Goal: Task Accomplishment & Management: Manage account settings

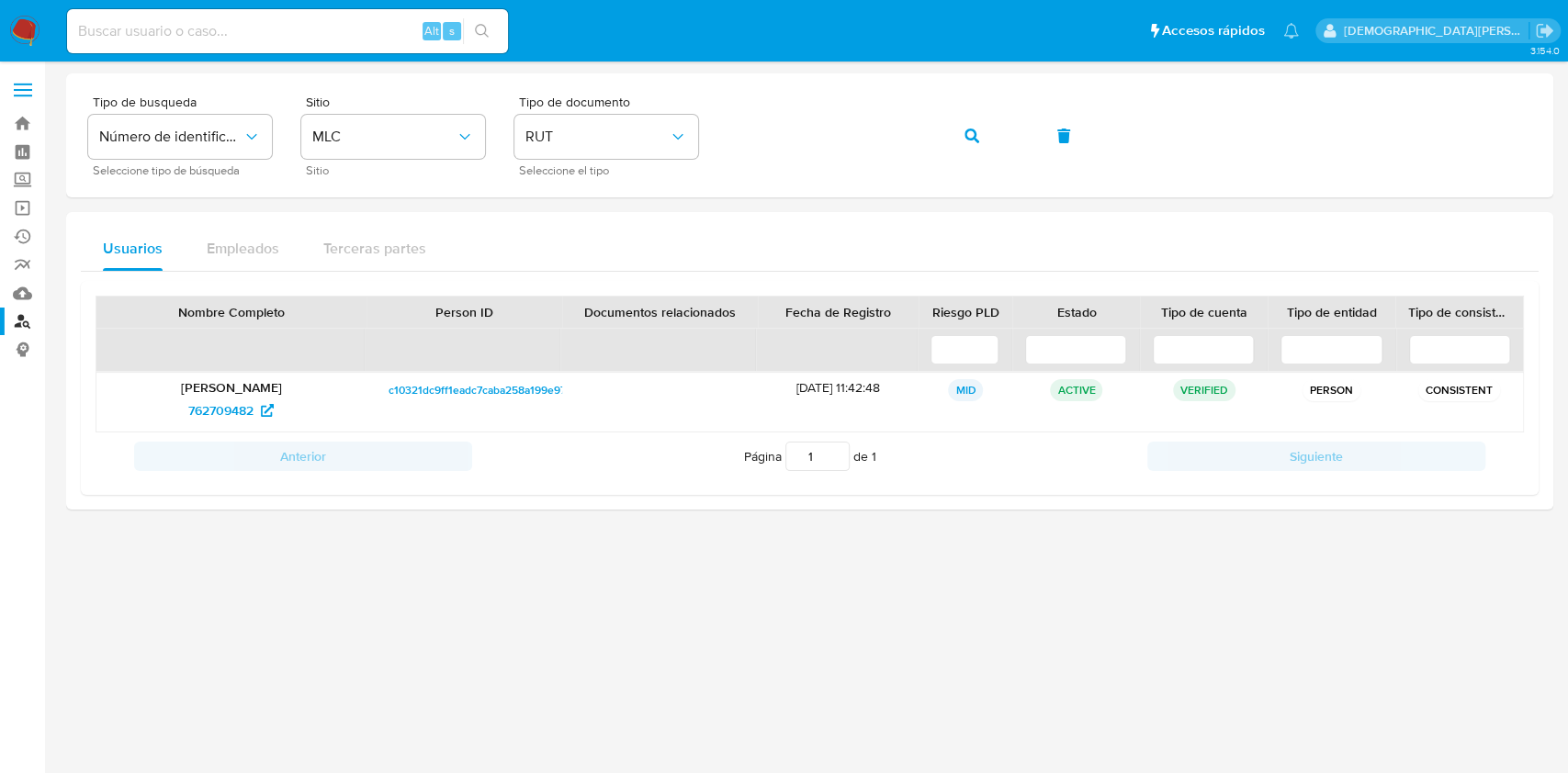
click at [30, 35] on img at bounding box center [24, 31] width 31 height 31
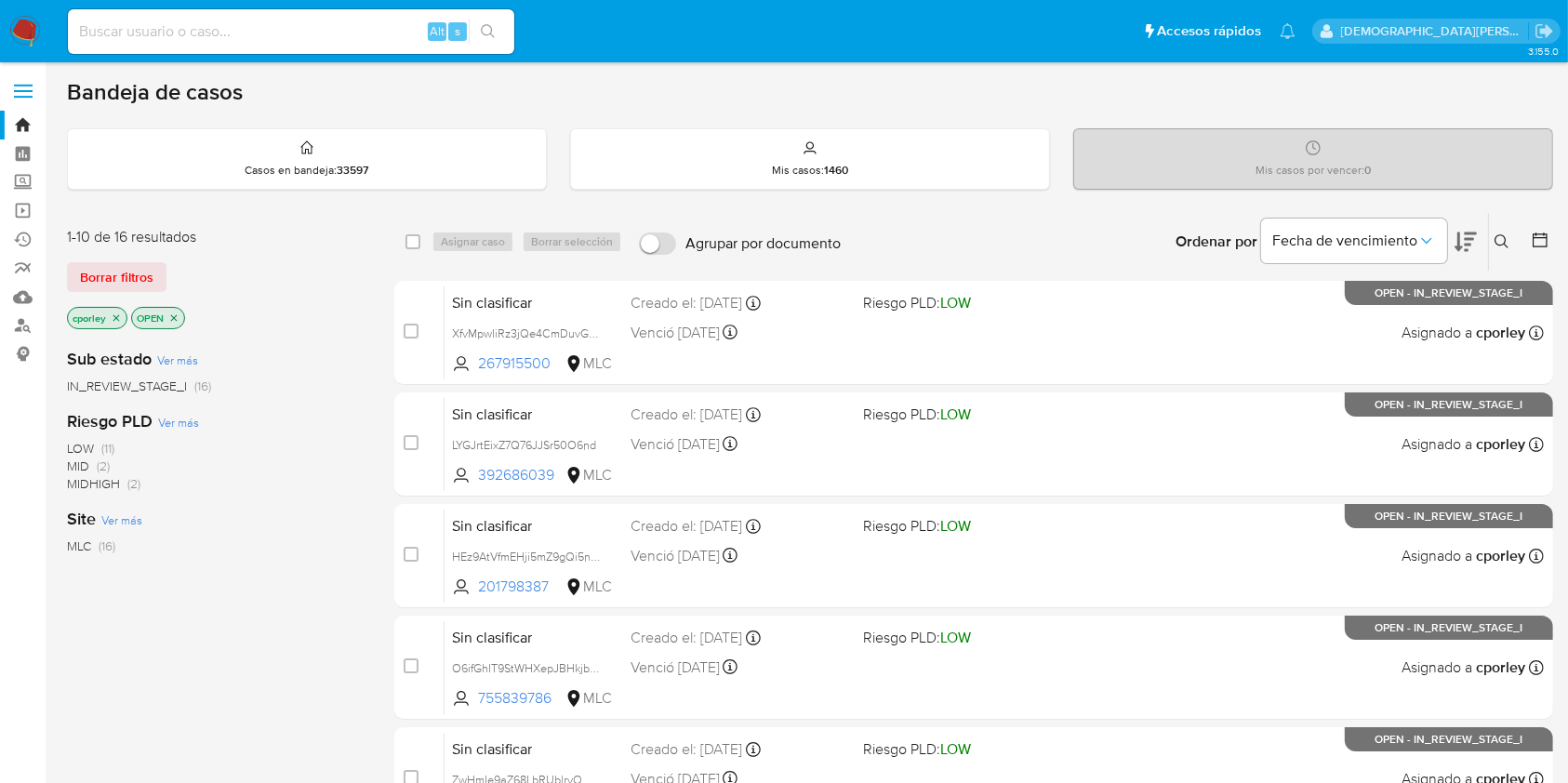
click at [171, 312] on icon "close-filter" at bounding box center [173, 317] width 11 height 11
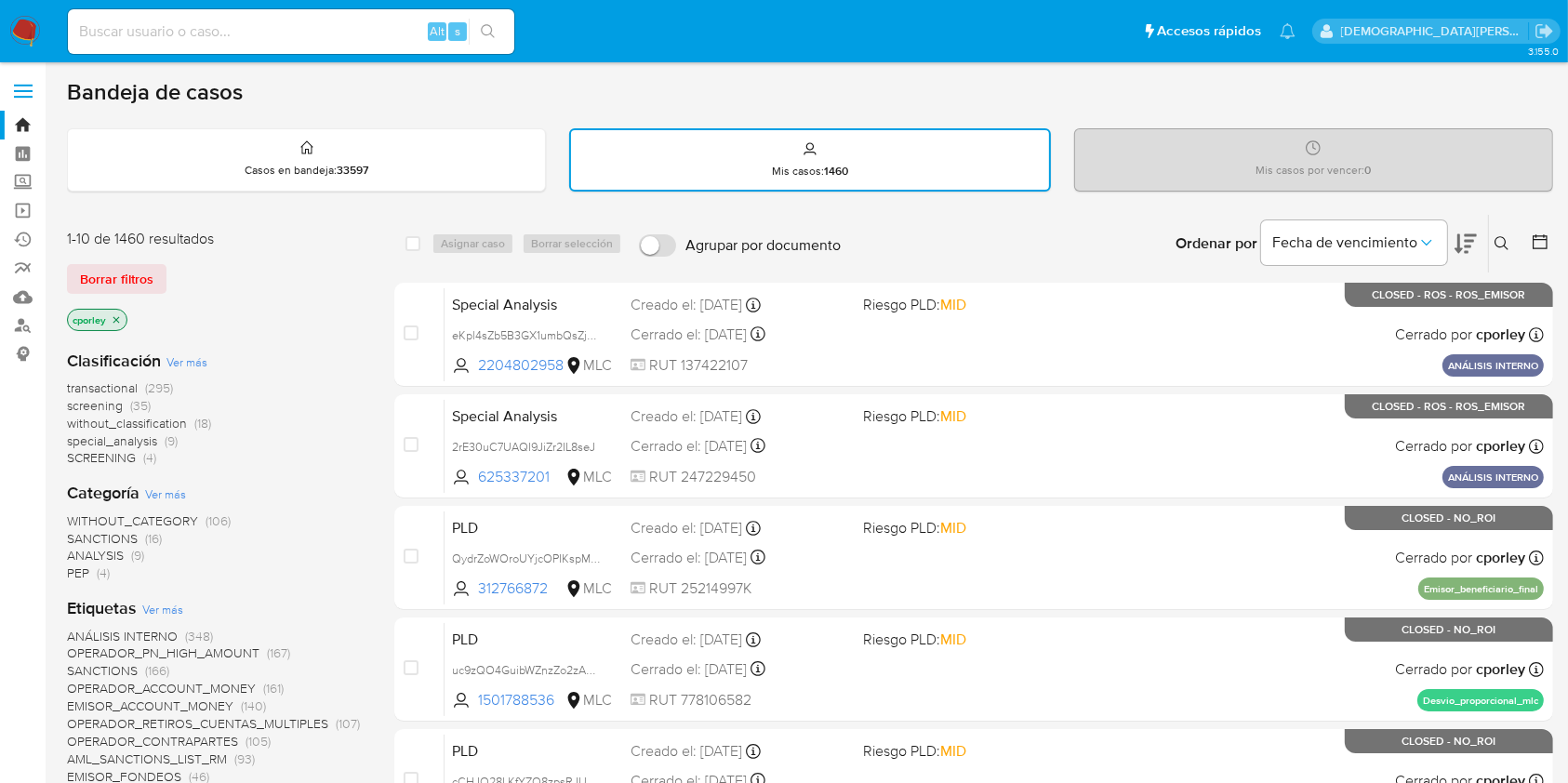
click at [119, 316] on icon "close-filter" at bounding box center [116, 319] width 11 height 11
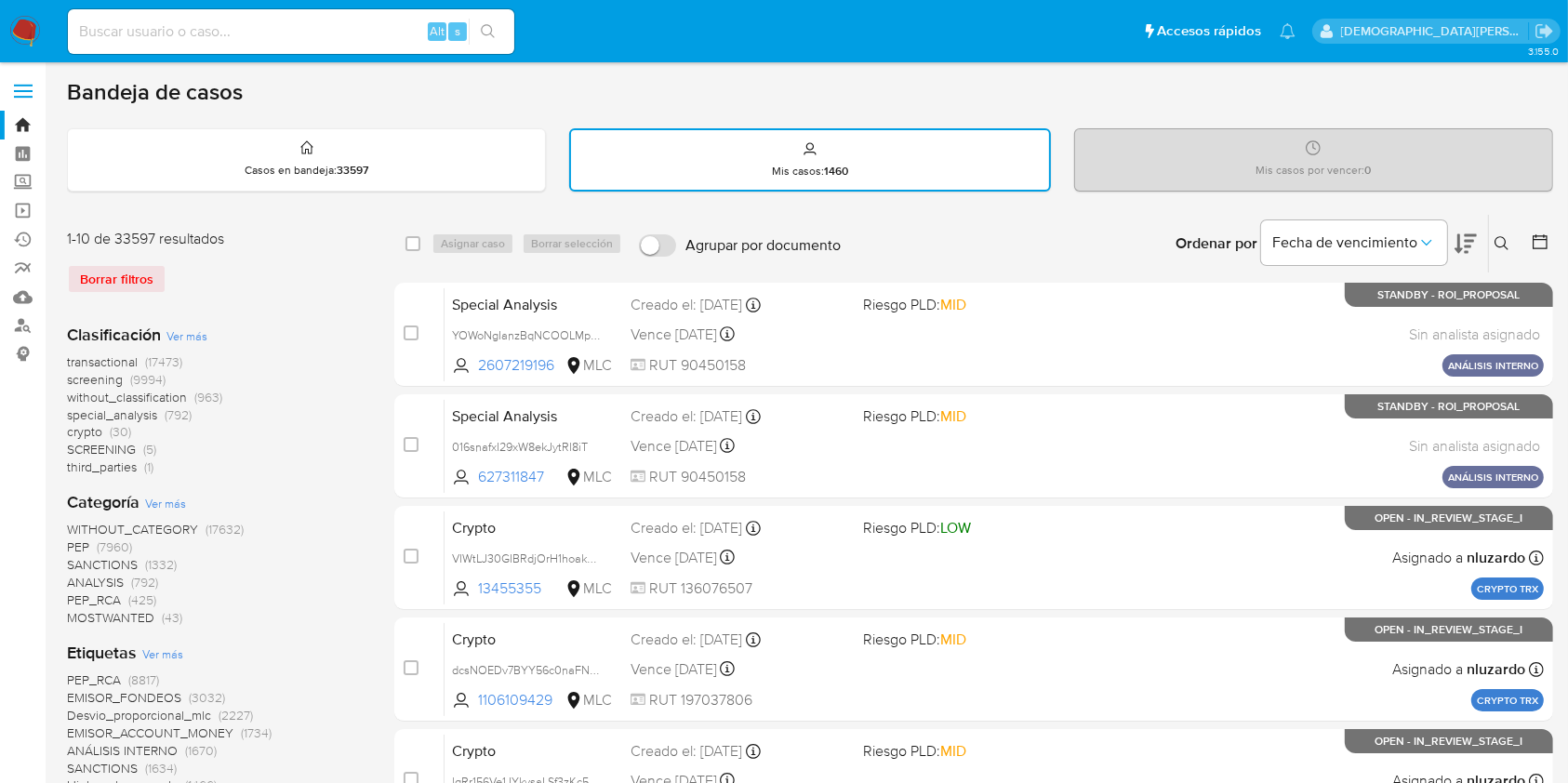
click at [1533, 242] on icon at bounding box center [1540, 241] width 15 height 15
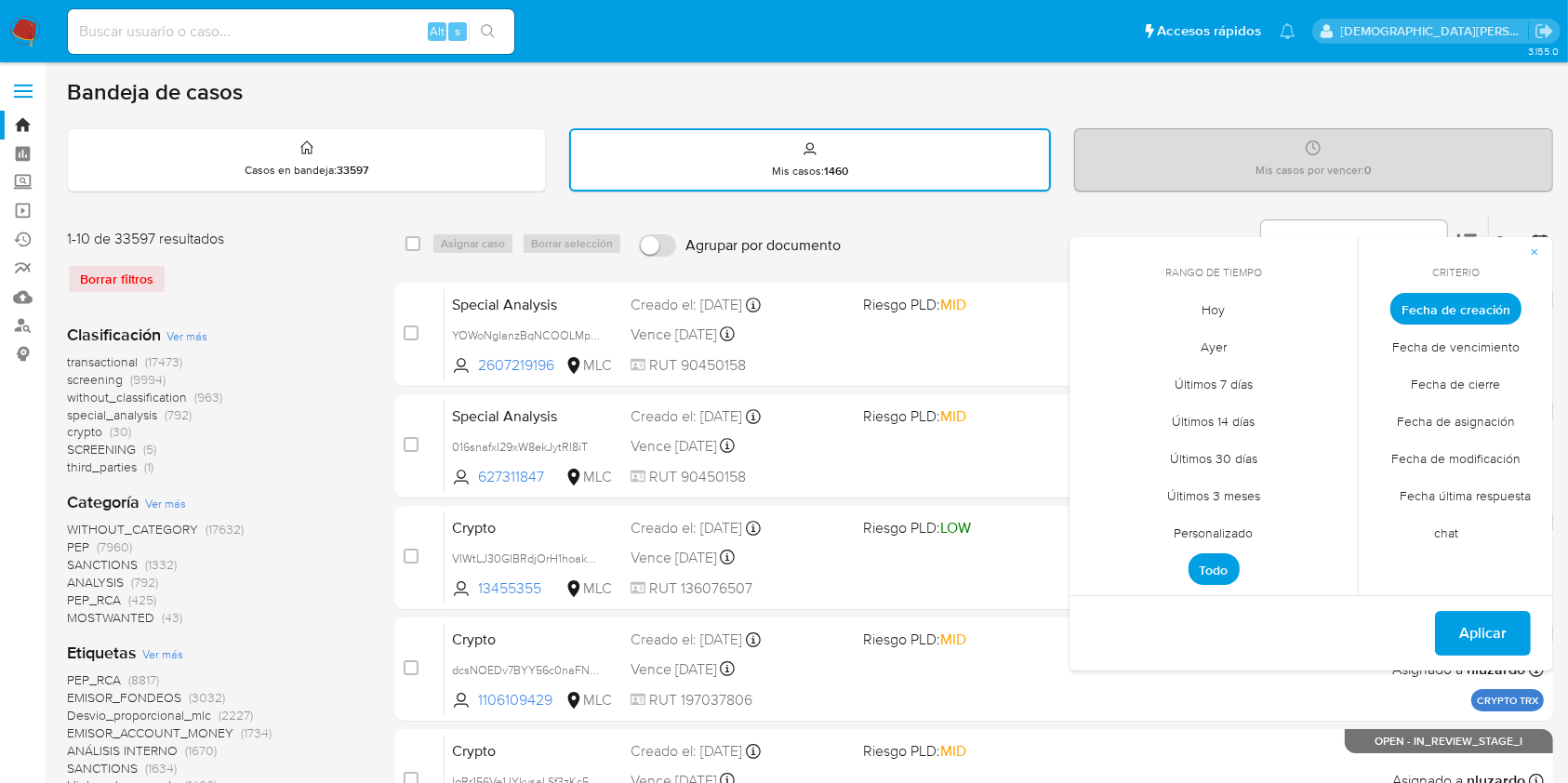
click at [1235, 522] on span "Personalizado" at bounding box center [1213, 532] width 118 height 38
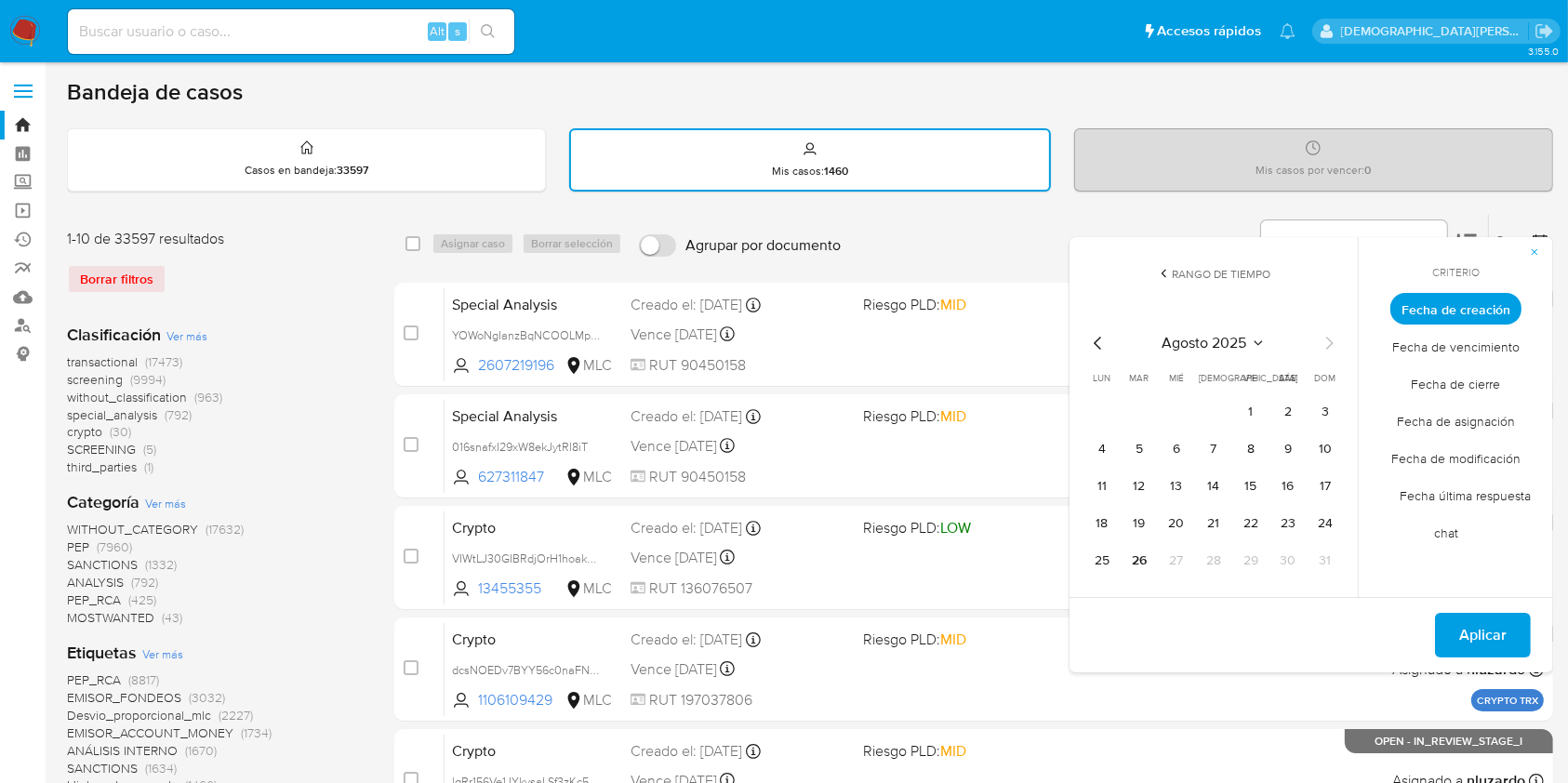
click at [1099, 346] on icon "Mes anterior" at bounding box center [1097, 343] width 23 height 23
click at [1319, 420] on button "1" at bounding box center [1325, 412] width 29 height 29
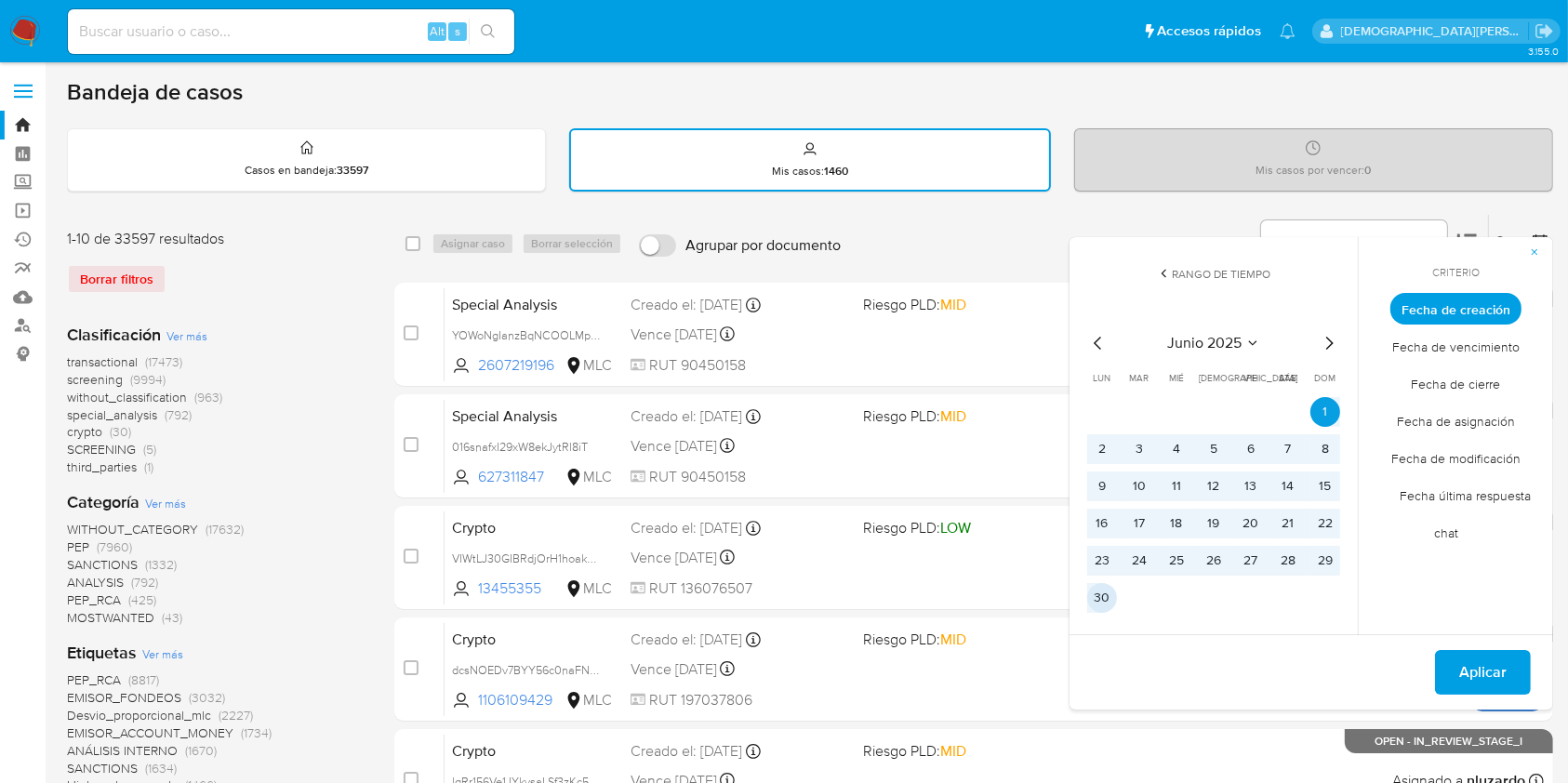
click at [1104, 602] on button "30" at bounding box center [1101, 597] width 29 height 29
click at [1495, 672] on span "Aplicar" at bounding box center [1483, 672] width 47 height 41
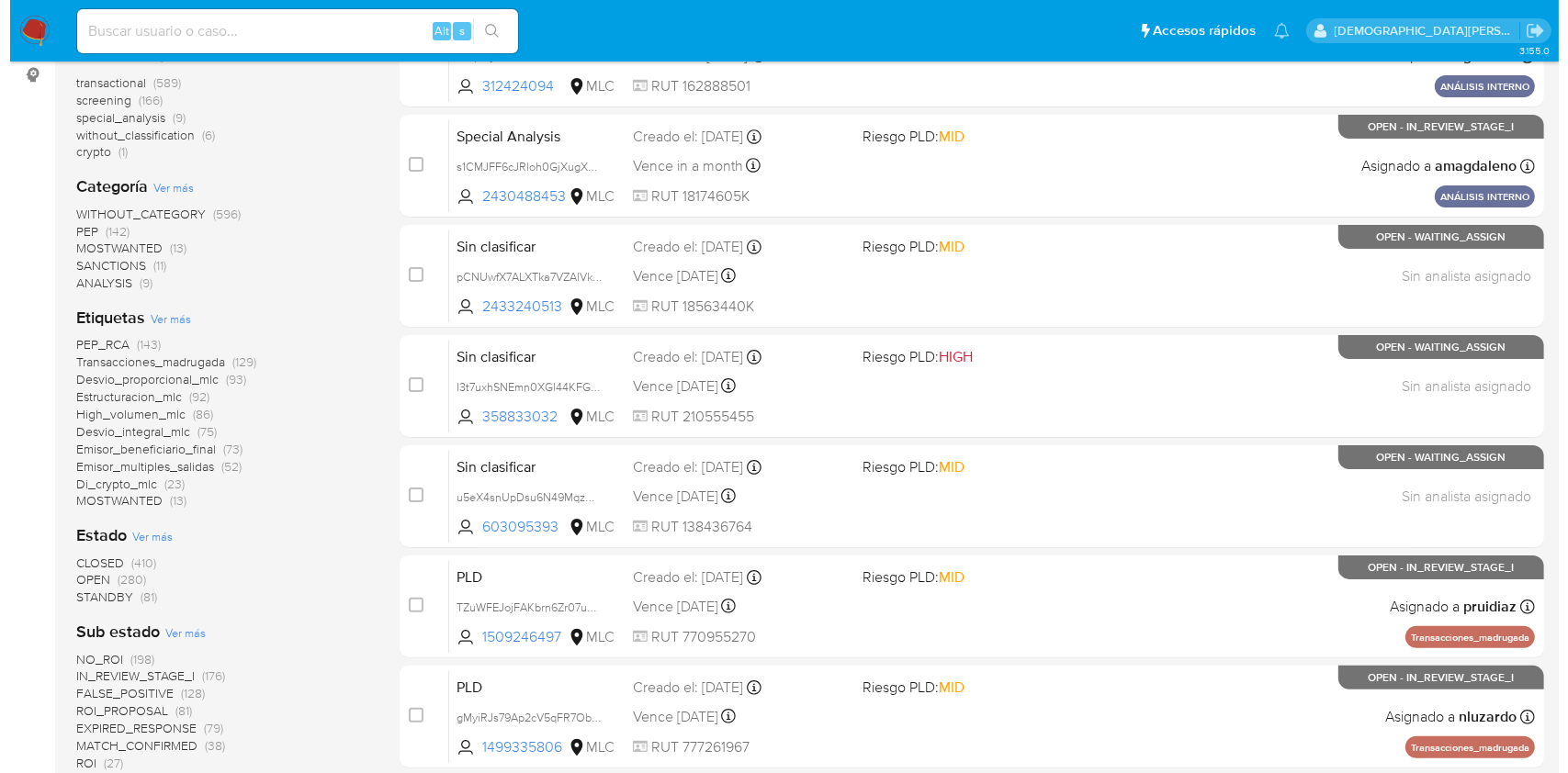
scroll to position [489, 0]
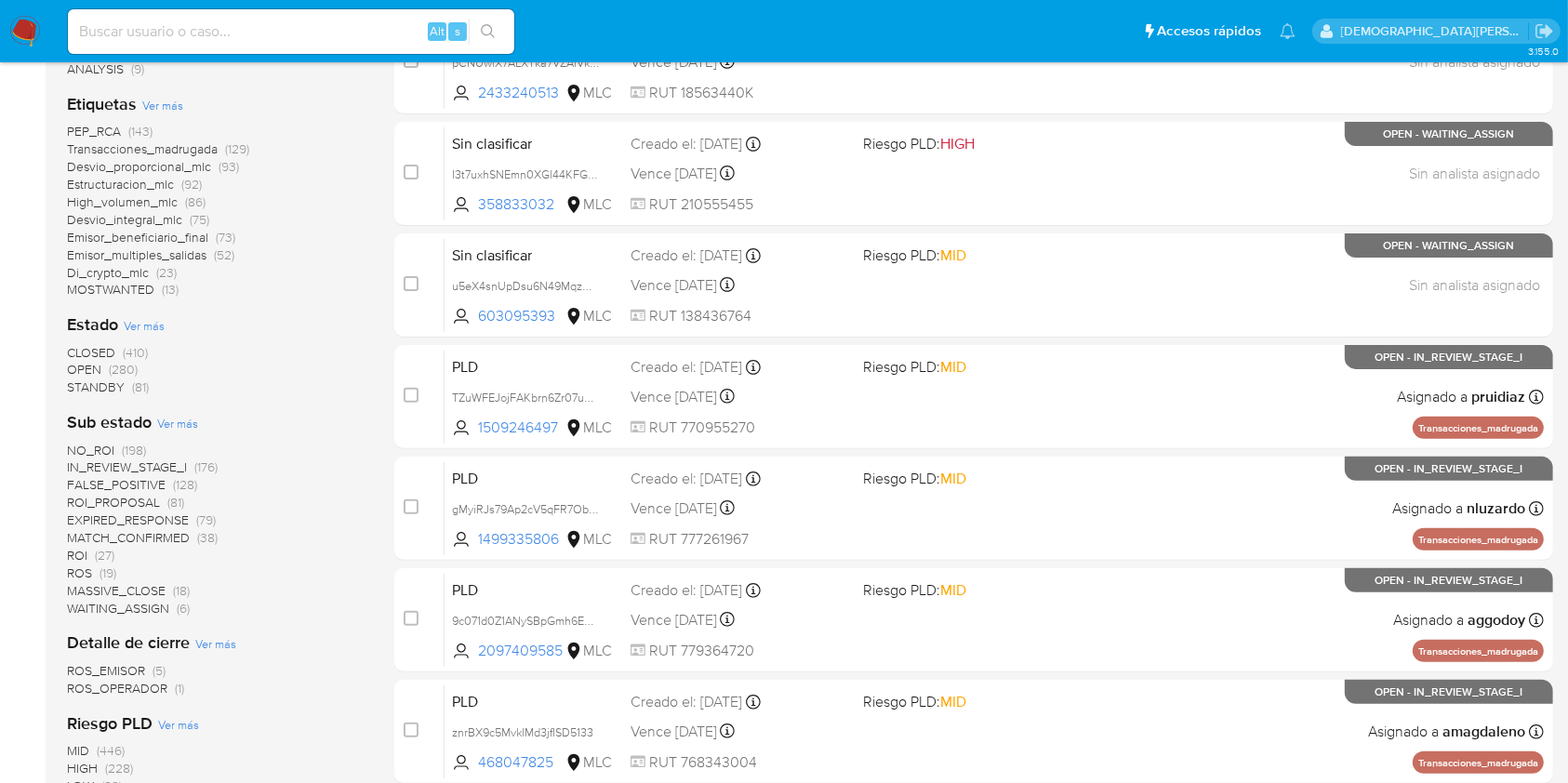
click at [142, 323] on span "Ver más" at bounding box center [144, 325] width 41 height 17
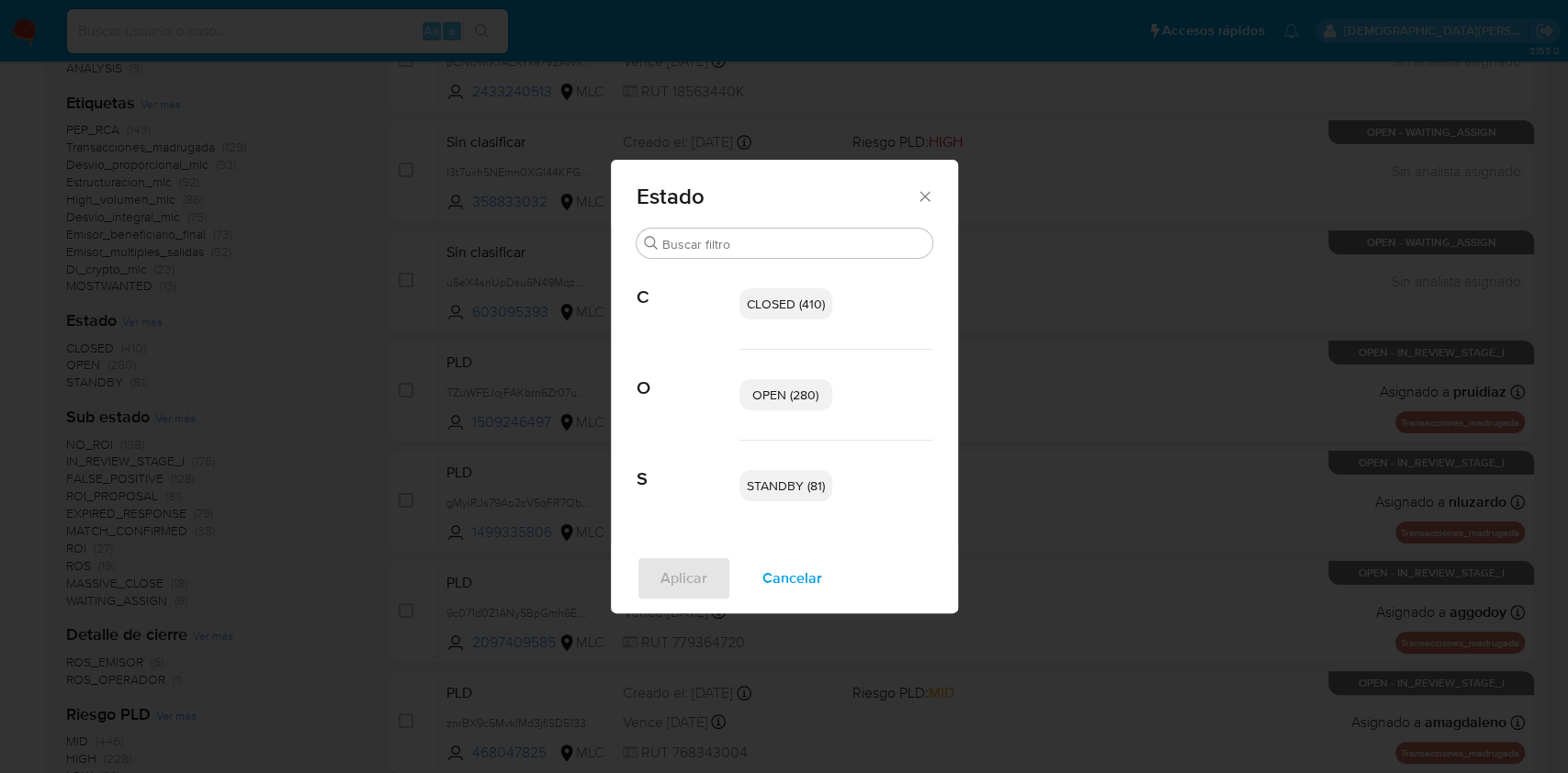
click at [816, 397] on span "OPEN (280)" at bounding box center [785, 394] width 66 height 18
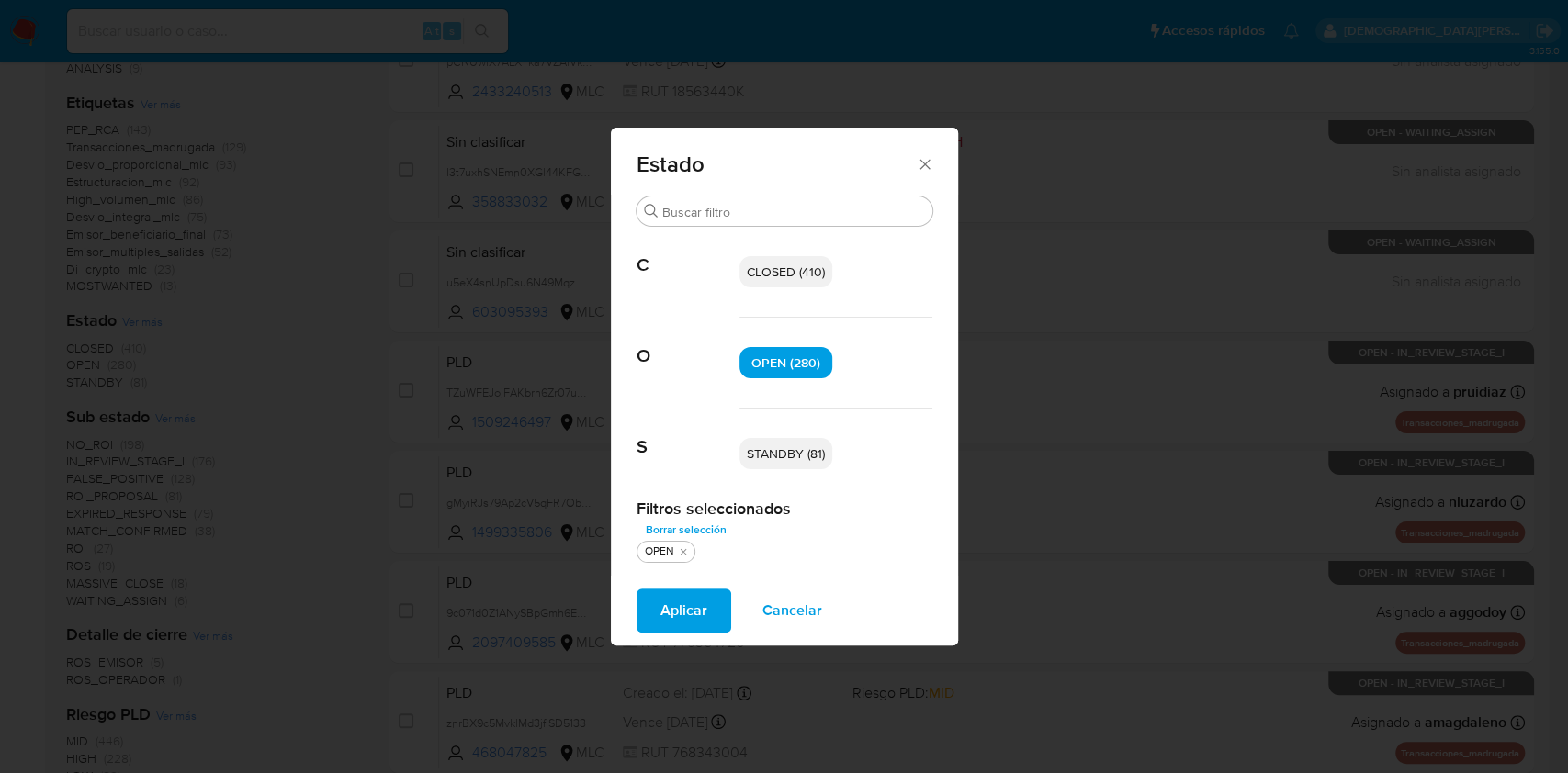
drag, startPoint x: 803, startPoint y: 441, endPoint x: 796, endPoint y: 453, distance: 13.9
click at [802, 440] on p "STANDBY (81)" at bounding box center [786, 453] width 93 height 31
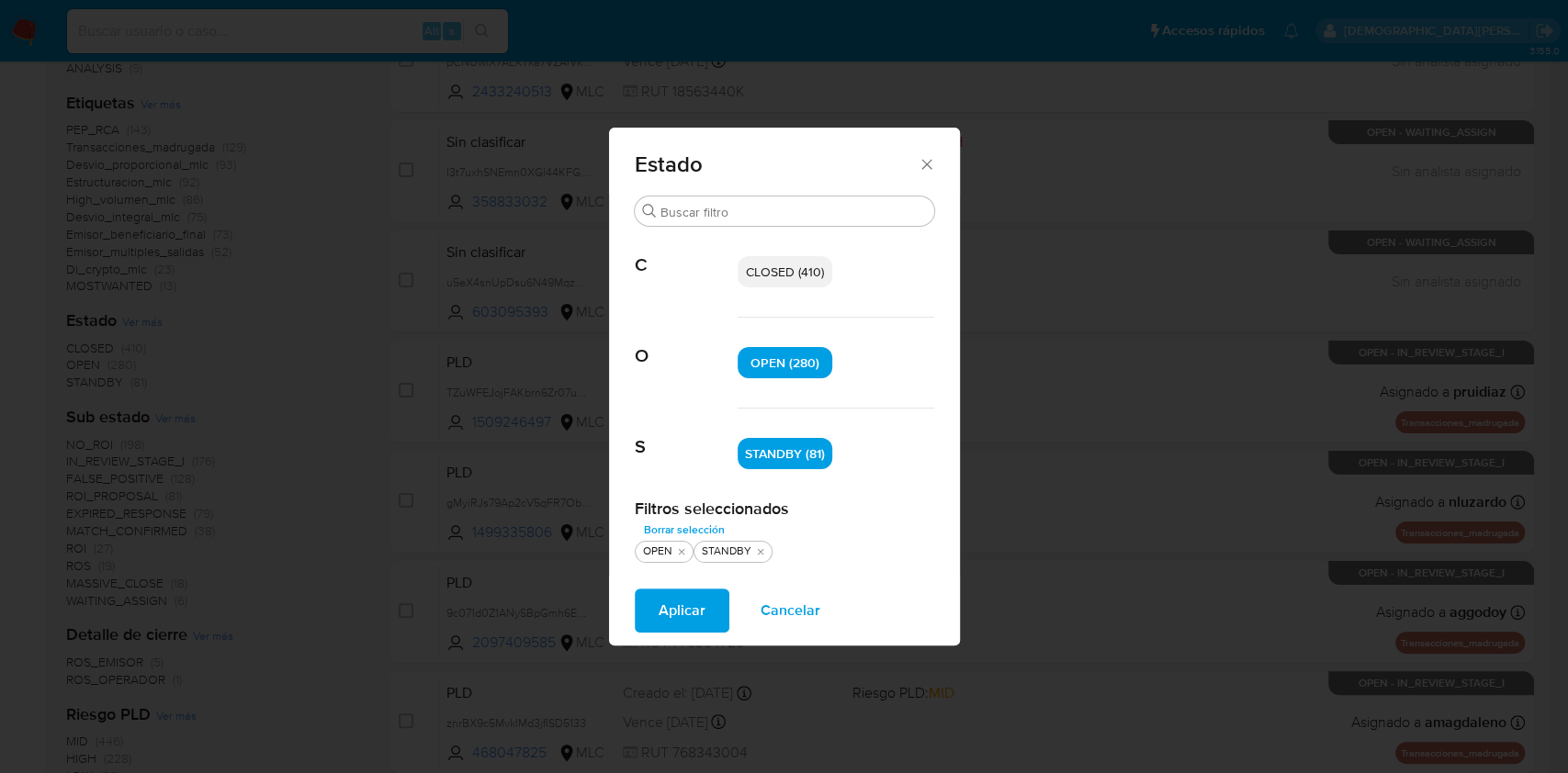
click at [707, 617] on button "Aplicar" at bounding box center [681, 610] width 94 height 44
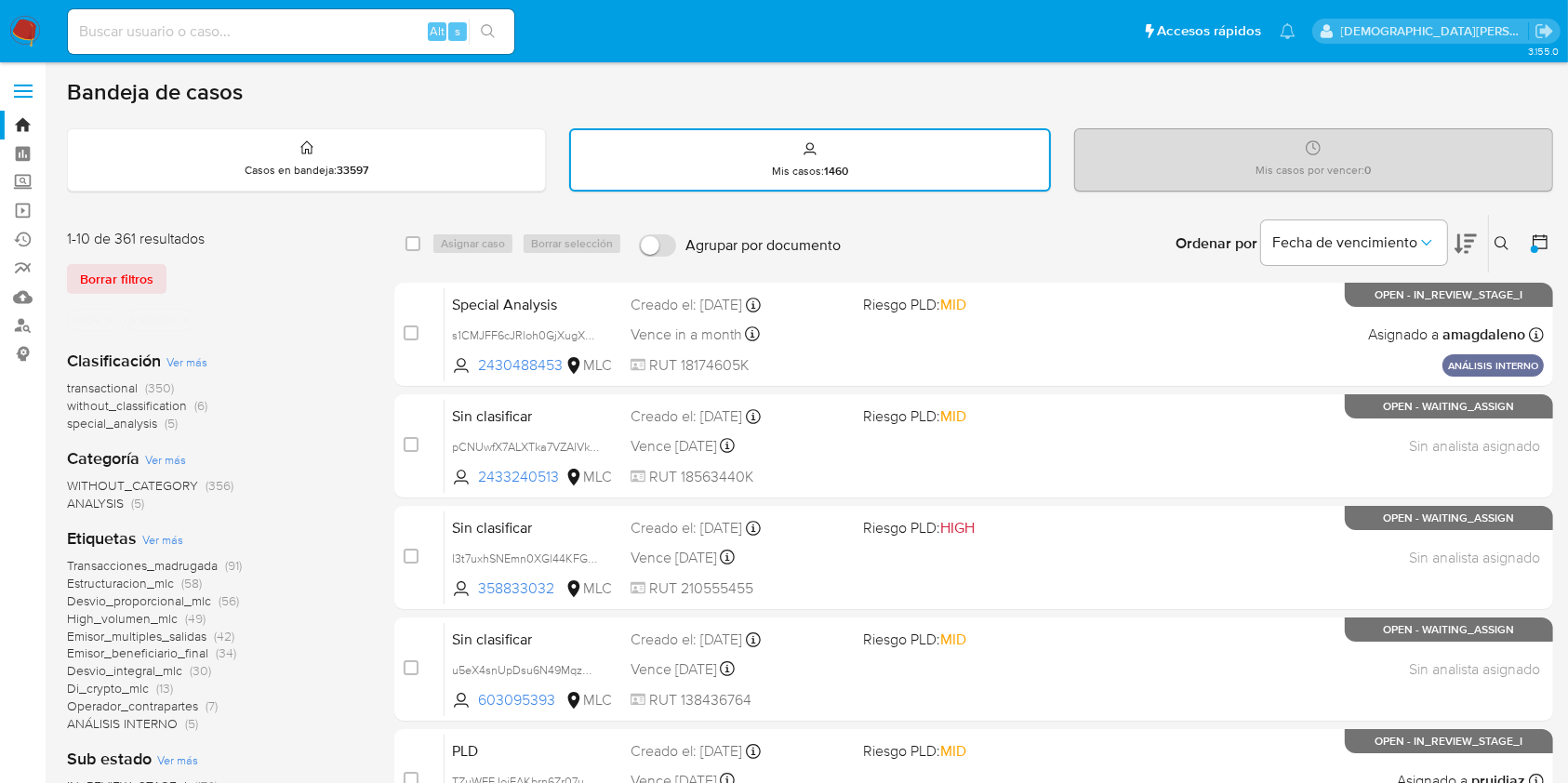
click at [1540, 246] on icon at bounding box center [1540, 242] width 19 height 19
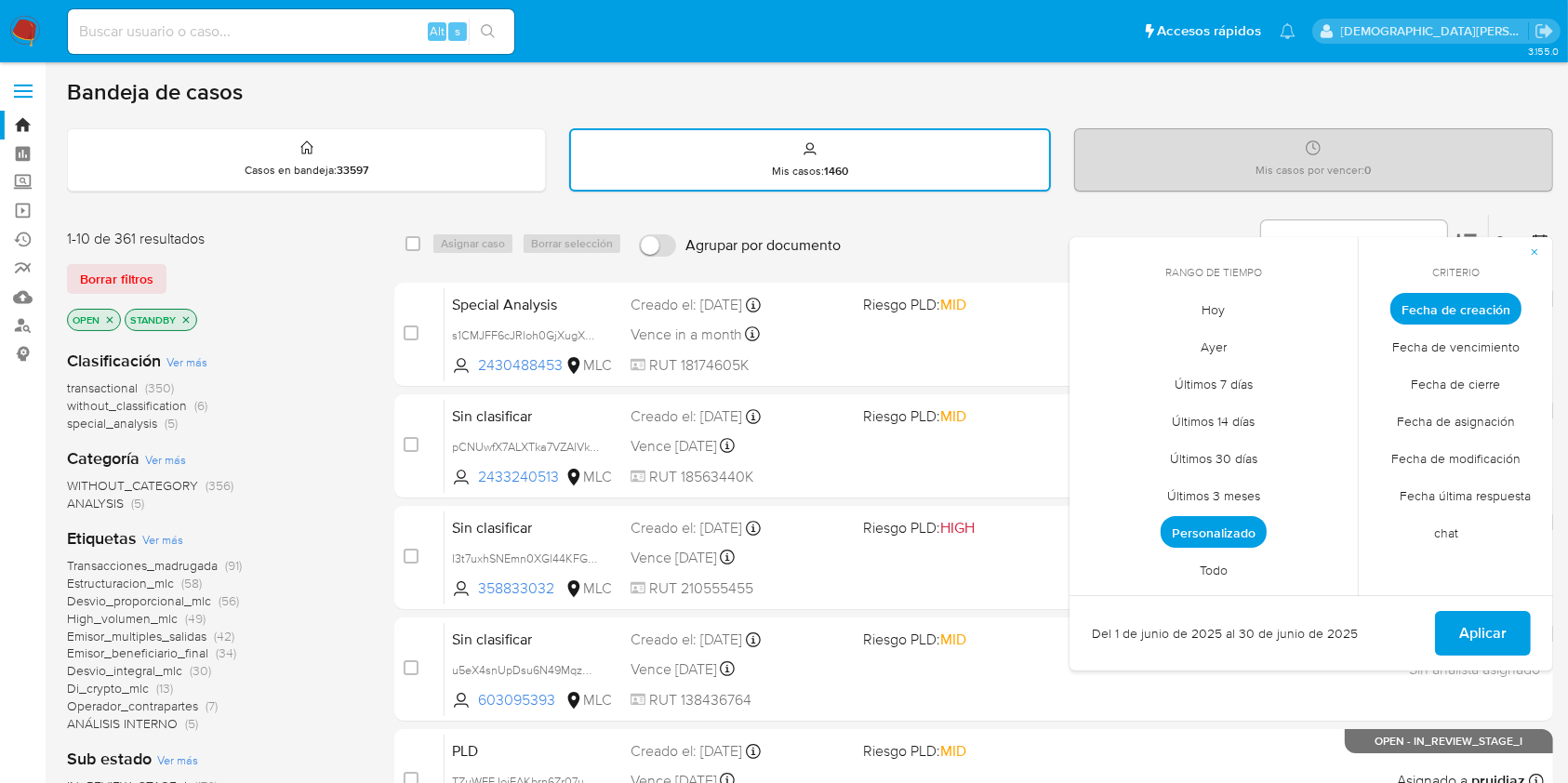
click at [1484, 386] on span "Fecha de cierre" at bounding box center [1456, 384] width 129 height 38
click at [1176, 531] on span "Personalizado" at bounding box center [1213, 531] width 106 height 31
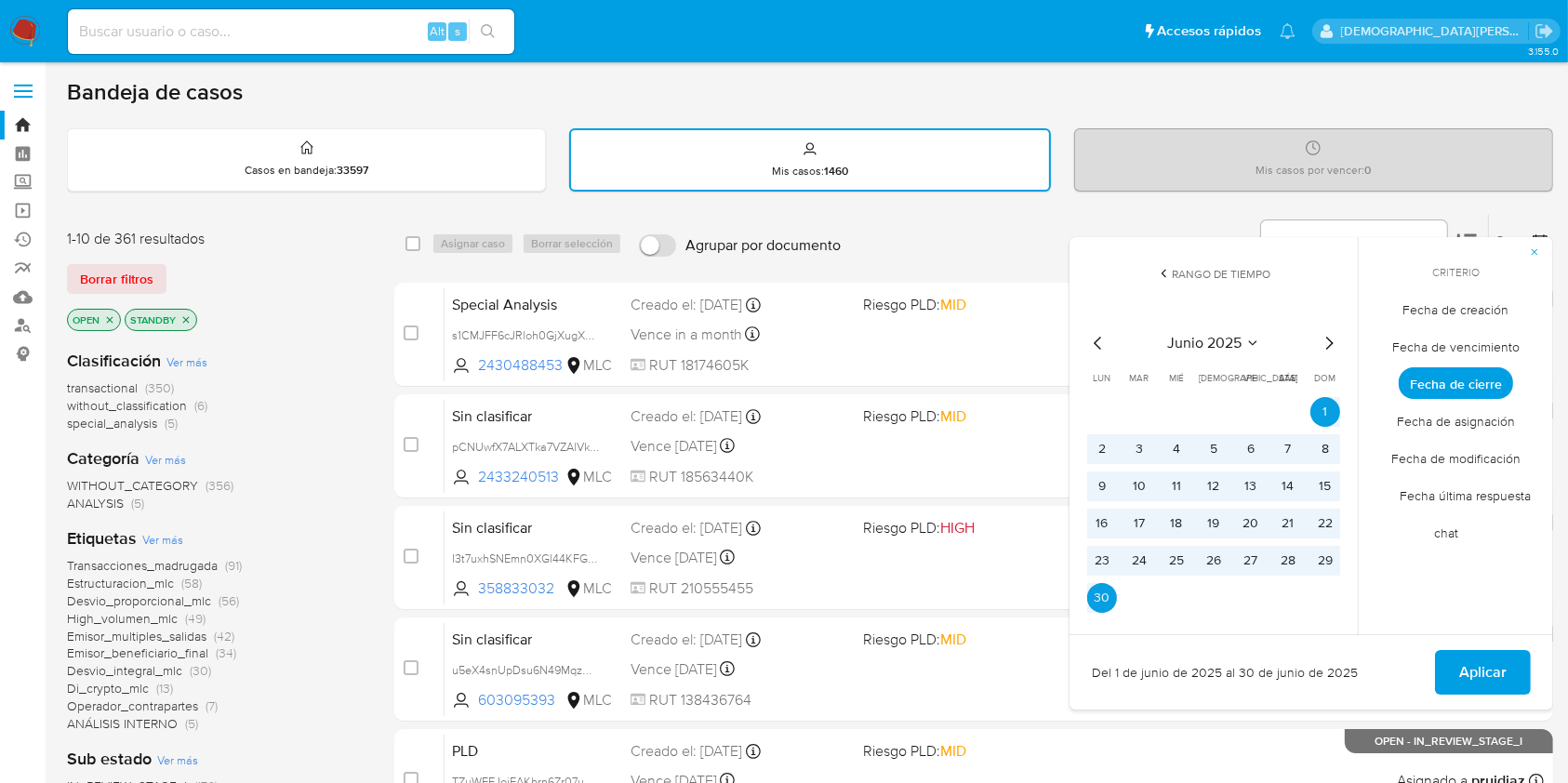
click at [1099, 337] on icon "Mes anterior" at bounding box center [1097, 343] width 23 height 23
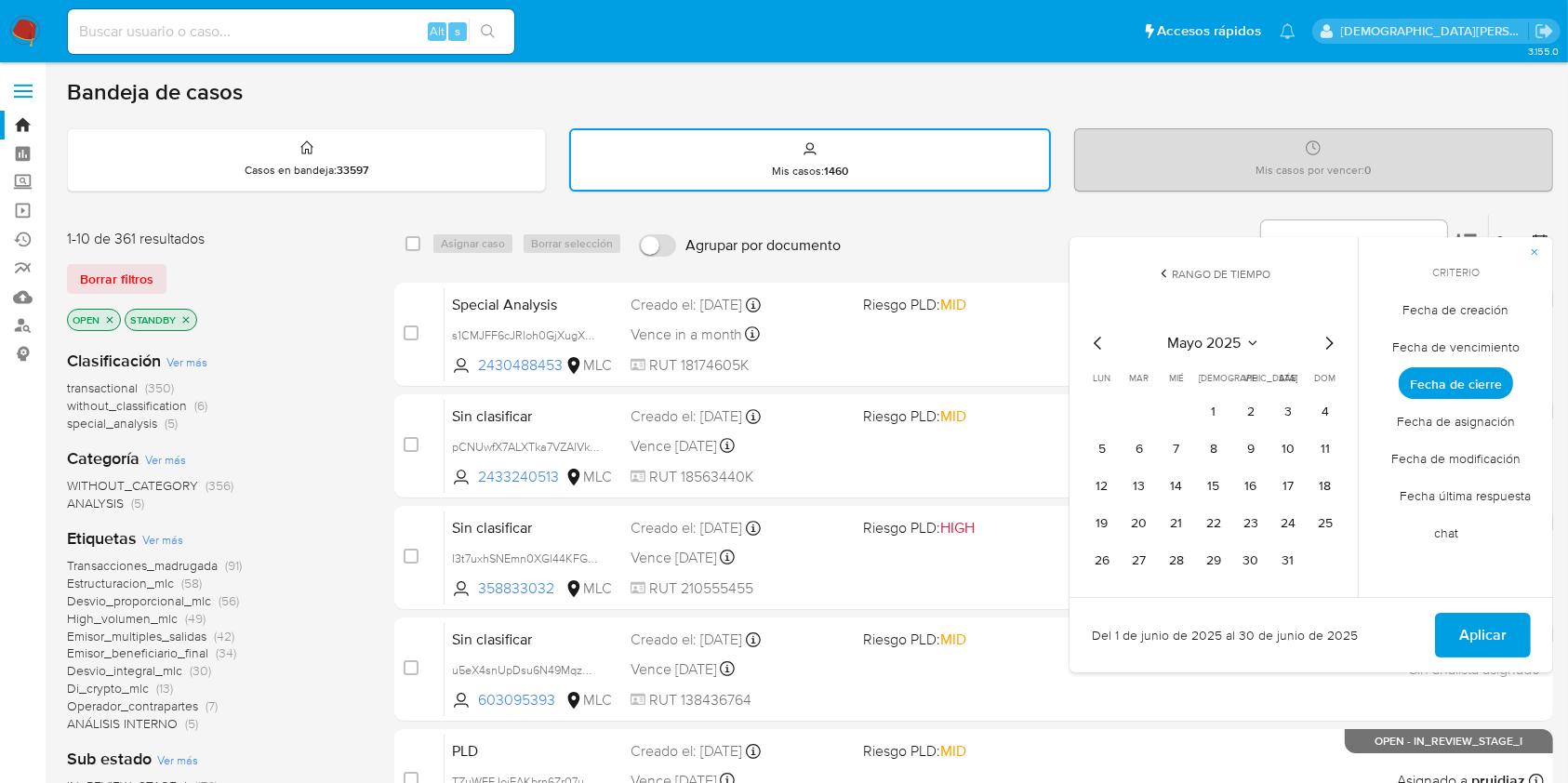
click at [1327, 346] on icon "Mes siguiente" at bounding box center [1330, 343] width 8 height 13
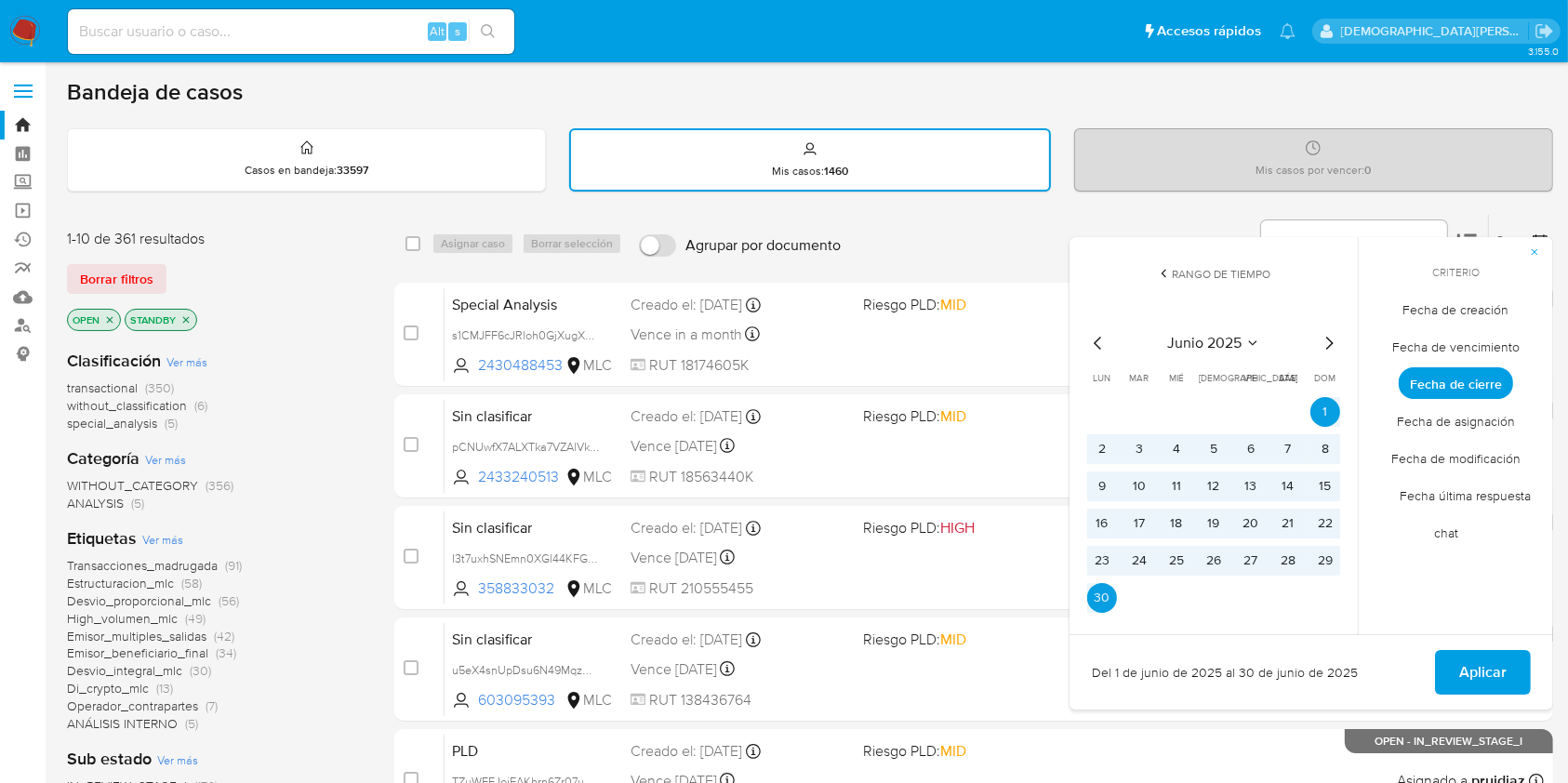
click at [1327, 346] on icon "Mes siguiente" at bounding box center [1330, 343] width 8 height 13
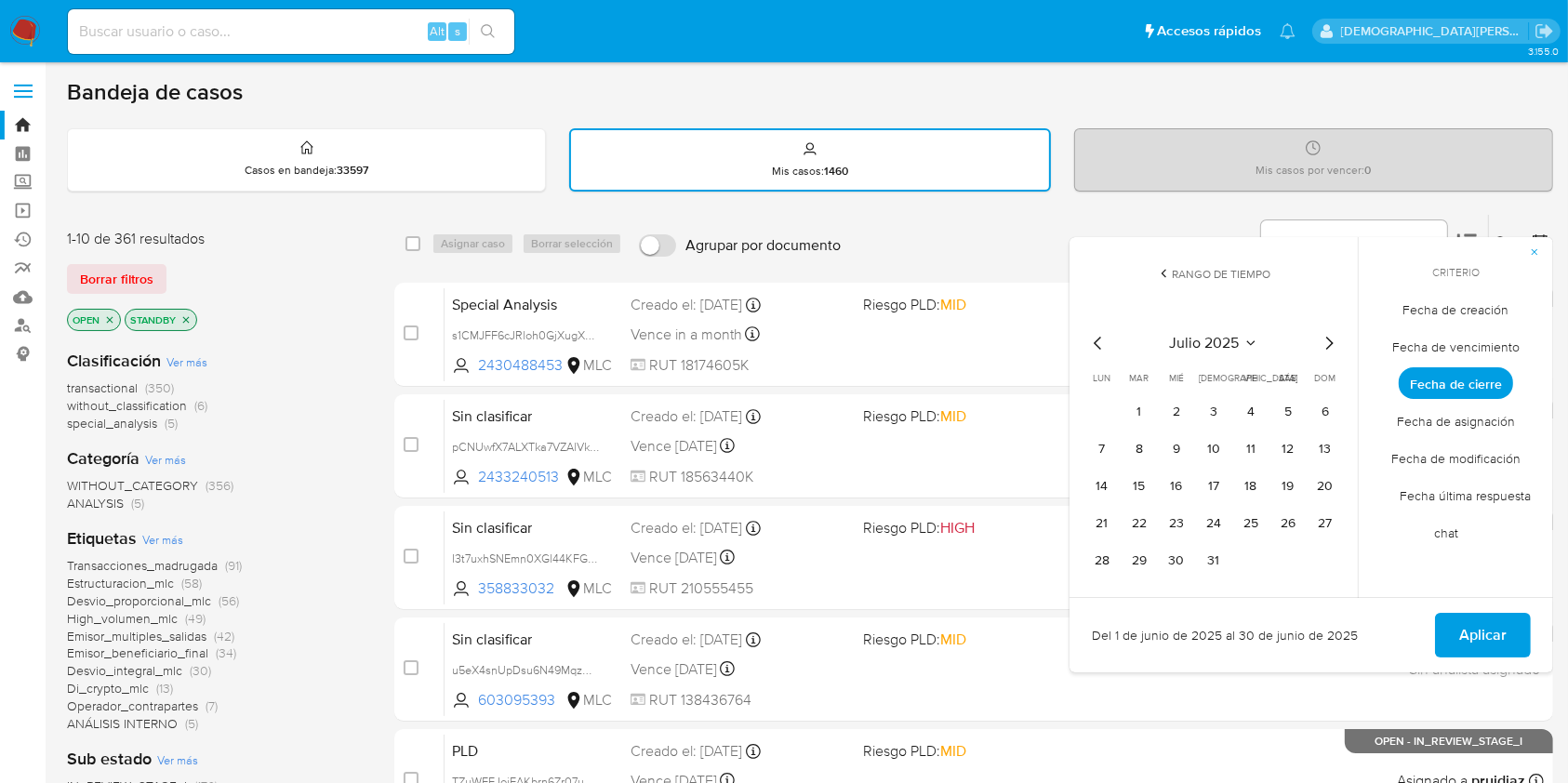
click at [1331, 340] on icon "Mes siguiente" at bounding box center [1330, 343] width 8 height 13
click at [1251, 409] on button "1" at bounding box center [1251, 412] width 29 height 29
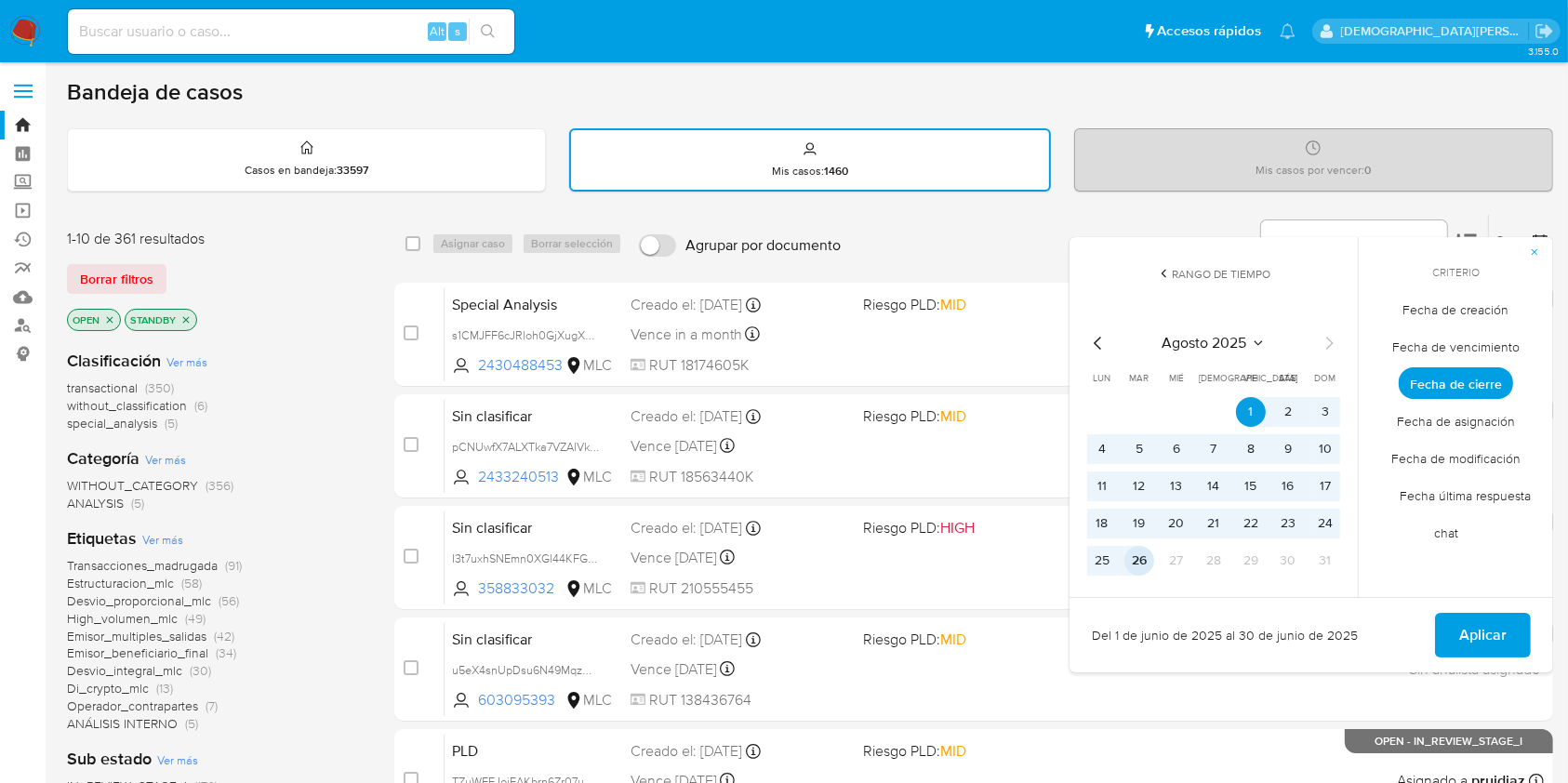
click at [1140, 567] on button "26" at bounding box center [1139, 561] width 29 height 29
click at [1456, 619] on button "Aplicar" at bounding box center [1482, 635] width 95 height 44
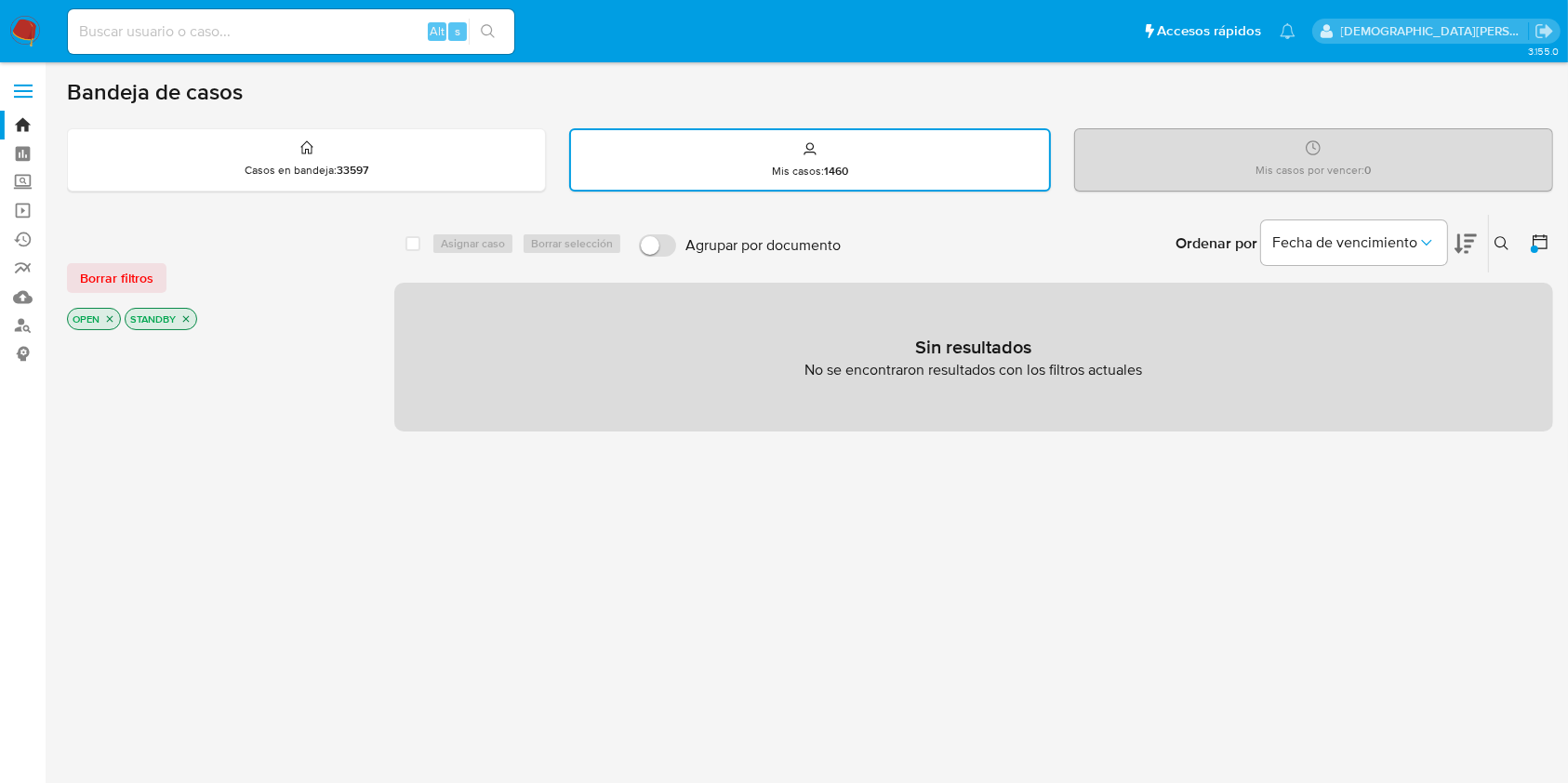
drag, startPoint x: 184, startPoint y: 321, endPoint x: 141, endPoint y: 321, distance: 43.0
click at [185, 321] on icon "close-filter" at bounding box center [186, 318] width 11 height 11
click at [112, 318] on icon "close-filter" at bounding box center [110, 319] width 7 height 7
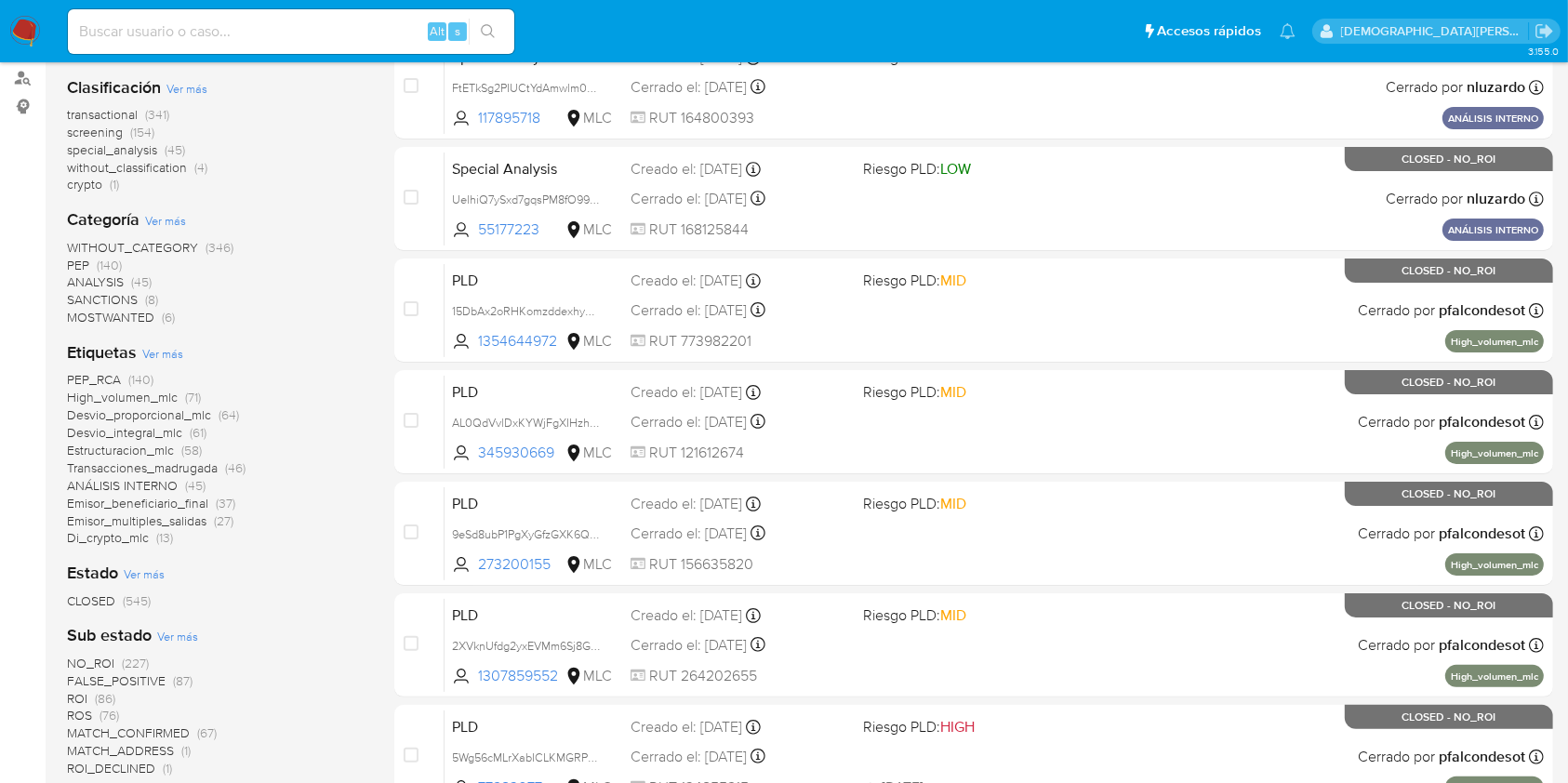
scroll to position [495, 0]
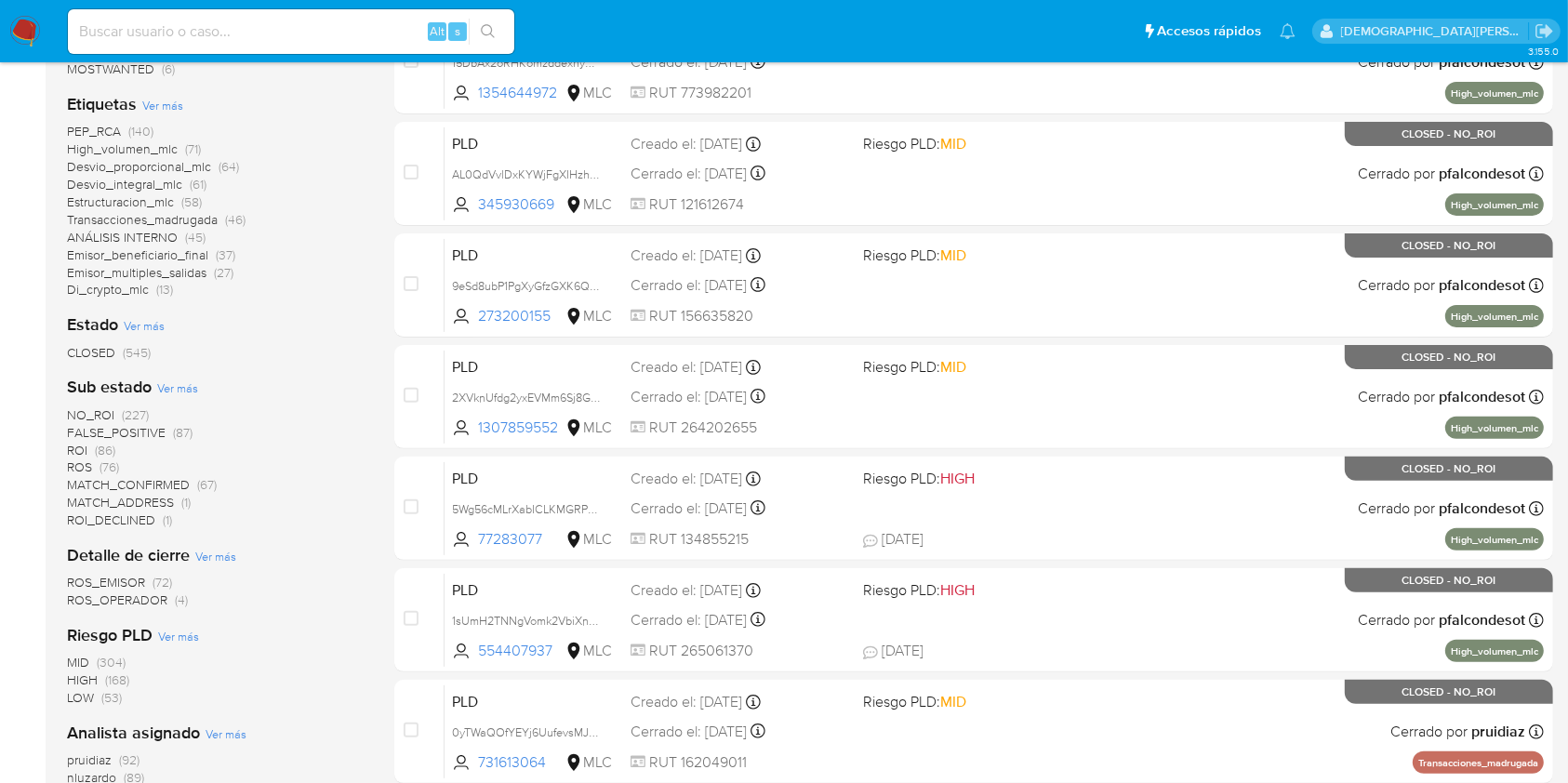
click at [185, 381] on span "Ver más" at bounding box center [178, 387] width 41 height 17
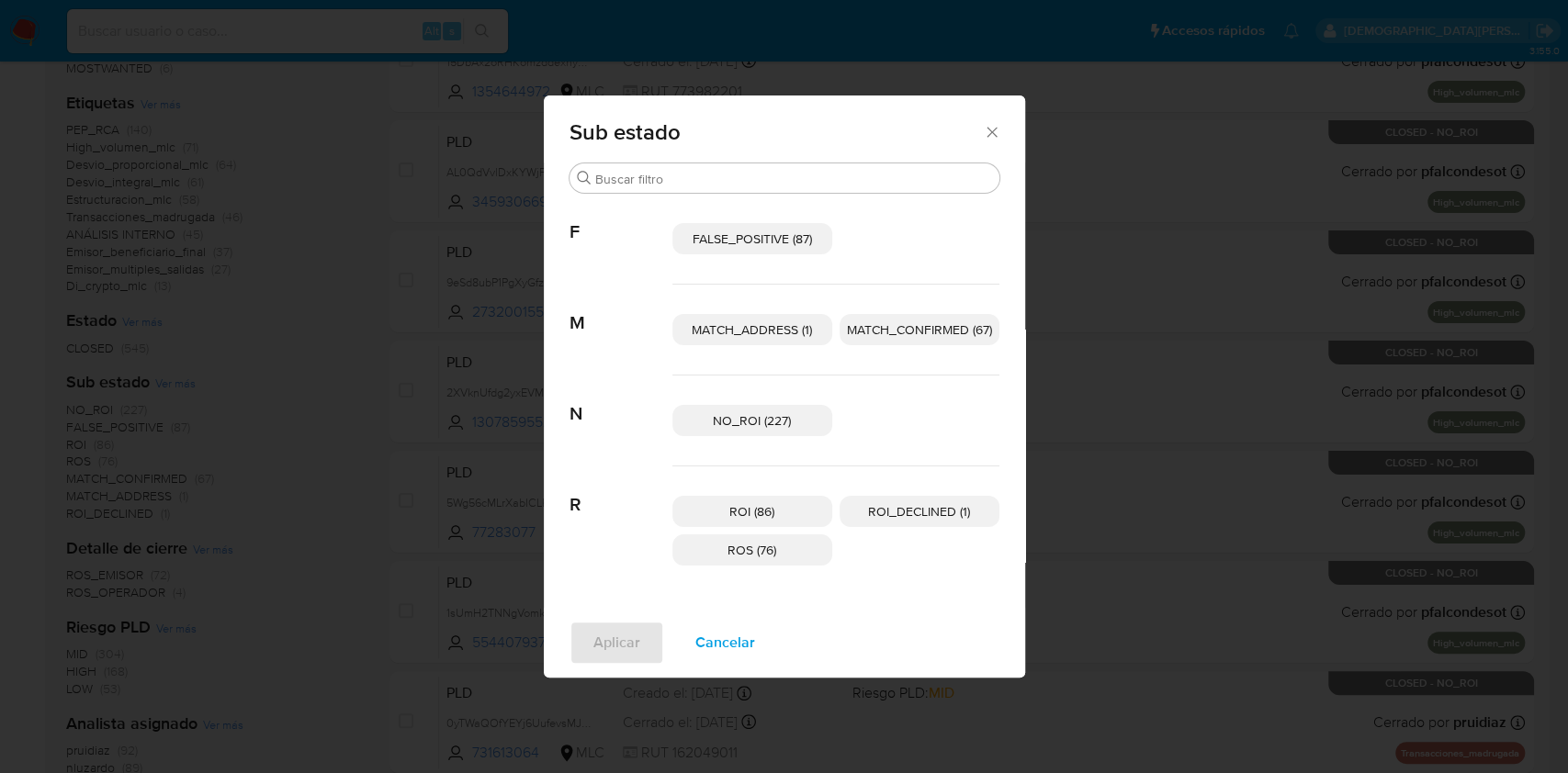
click at [995, 132] on icon "Cerrar" at bounding box center [992, 132] width 18 height 18
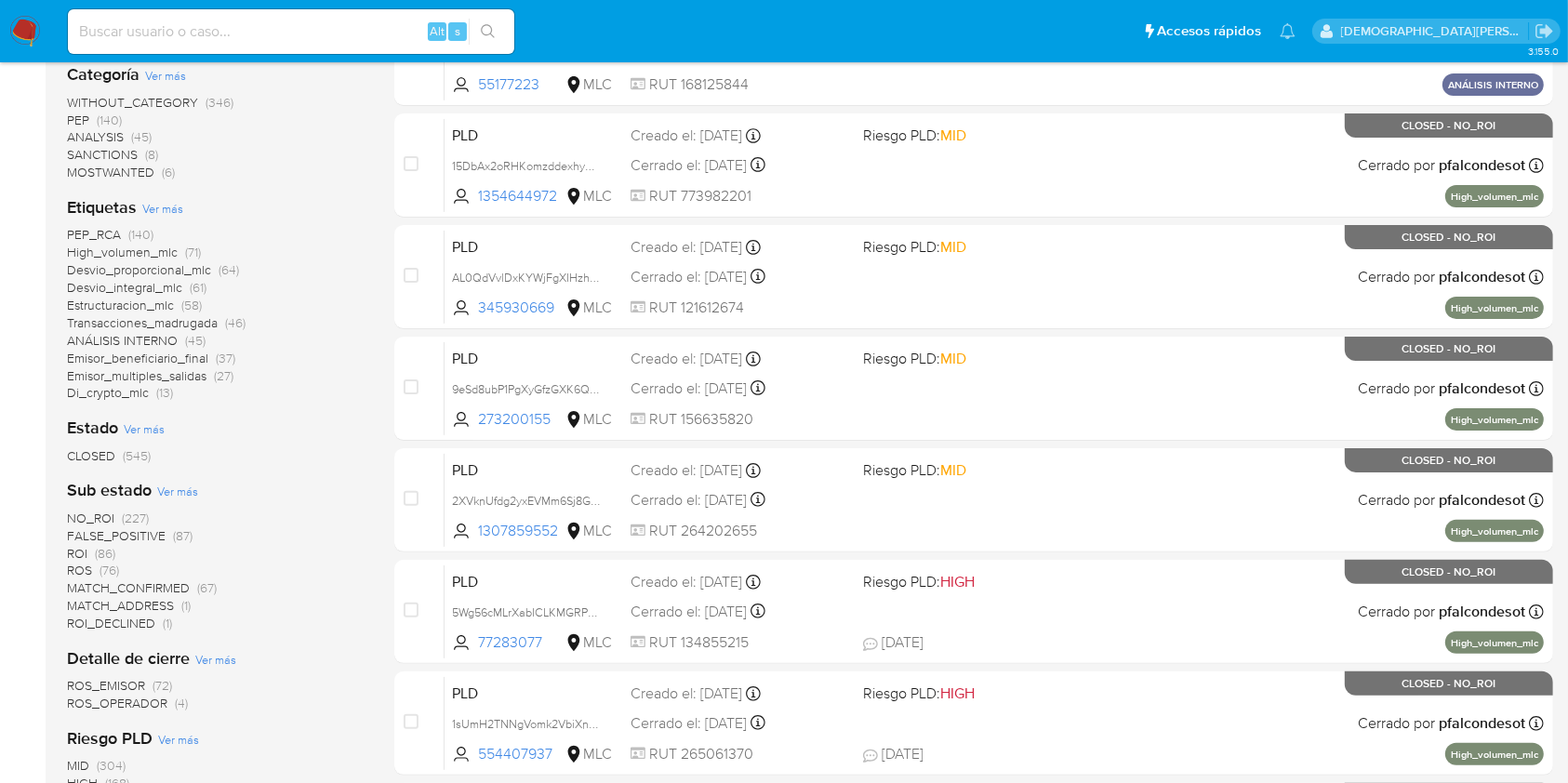
scroll to position [0, 0]
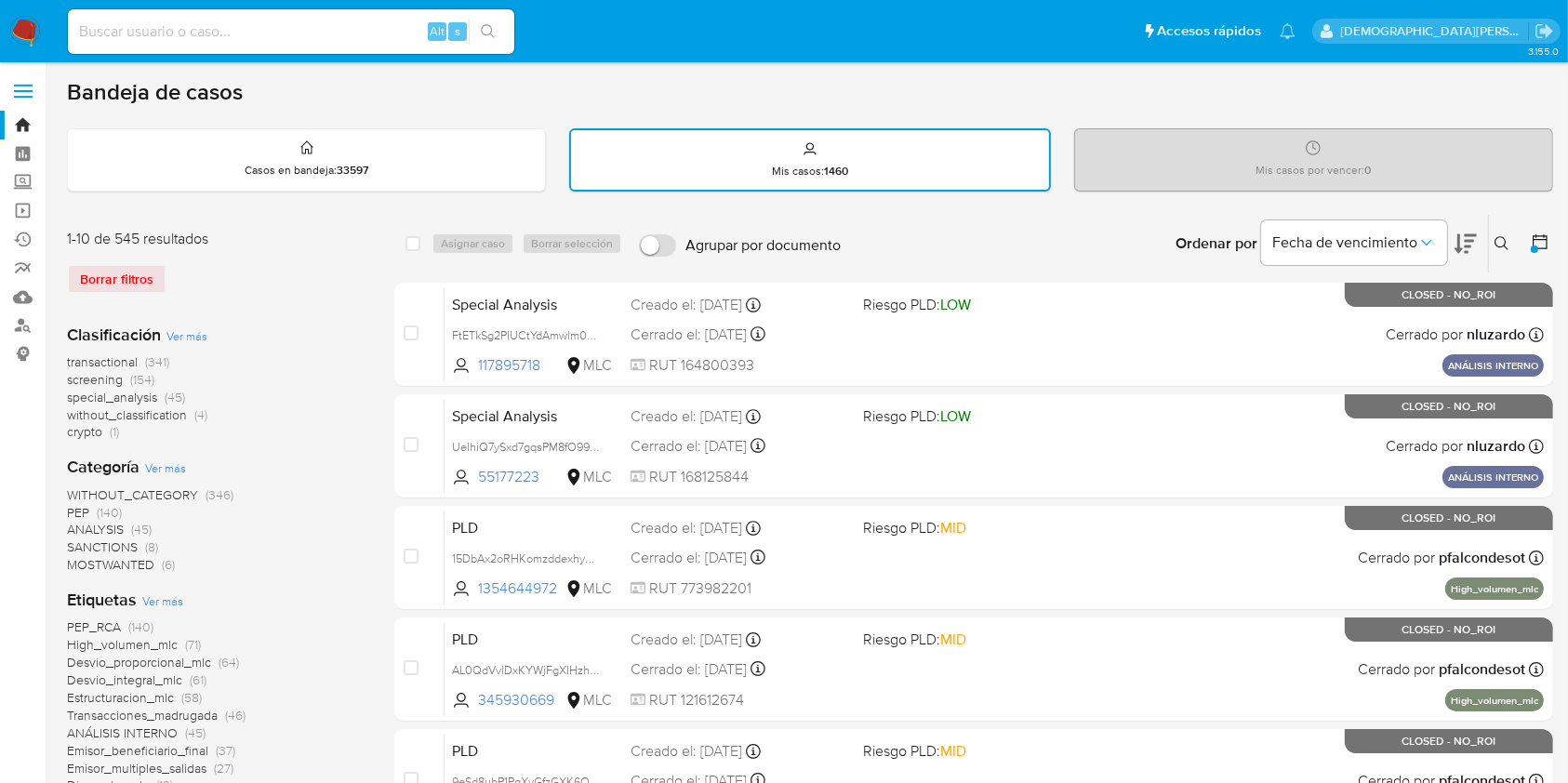
click at [185, 332] on span "Ver más" at bounding box center [187, 335] width 41 height 17
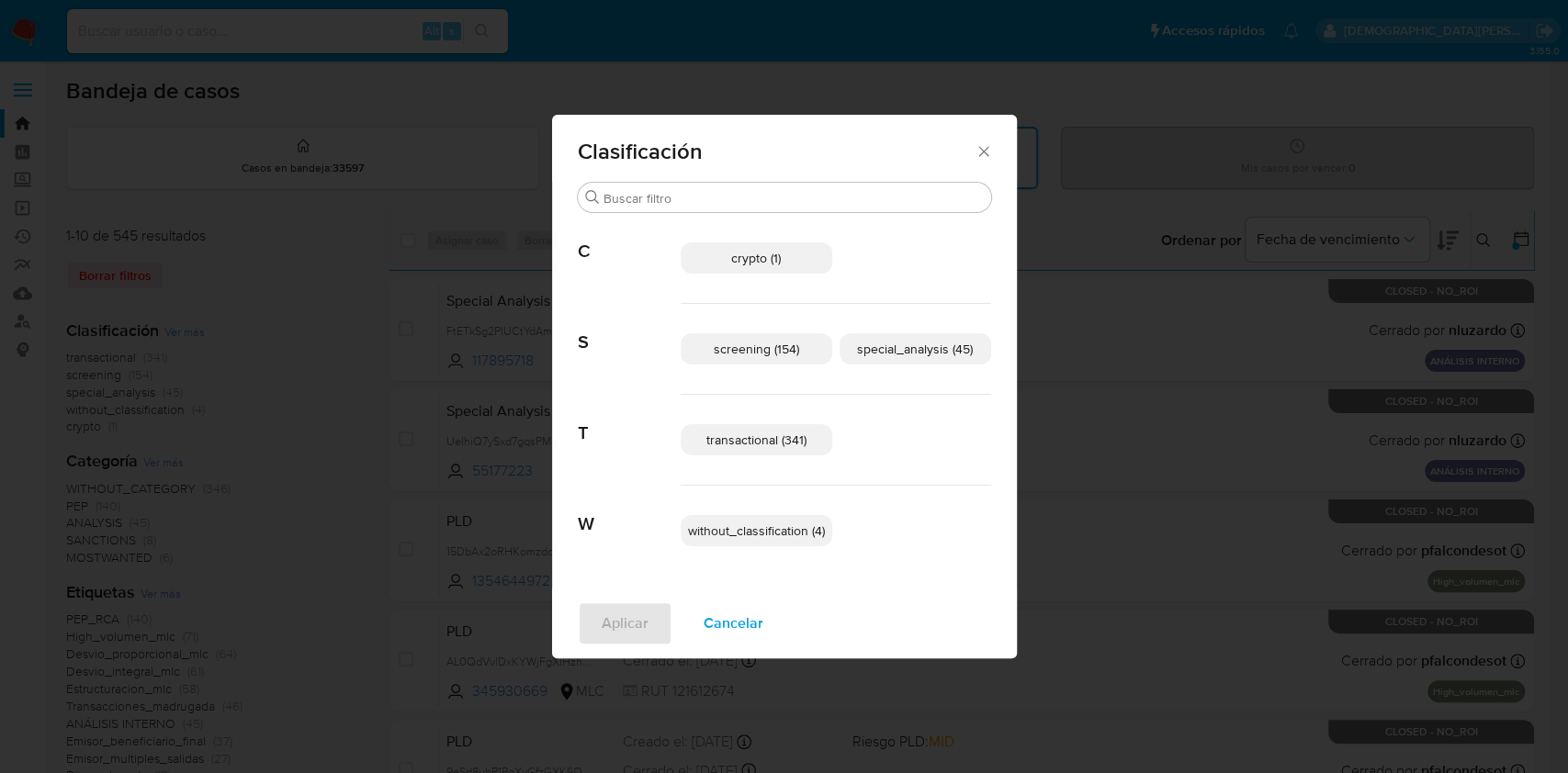
click at [788, 447] on span "transactional (341)" at bounding box center [756, 439] width 100 height 18
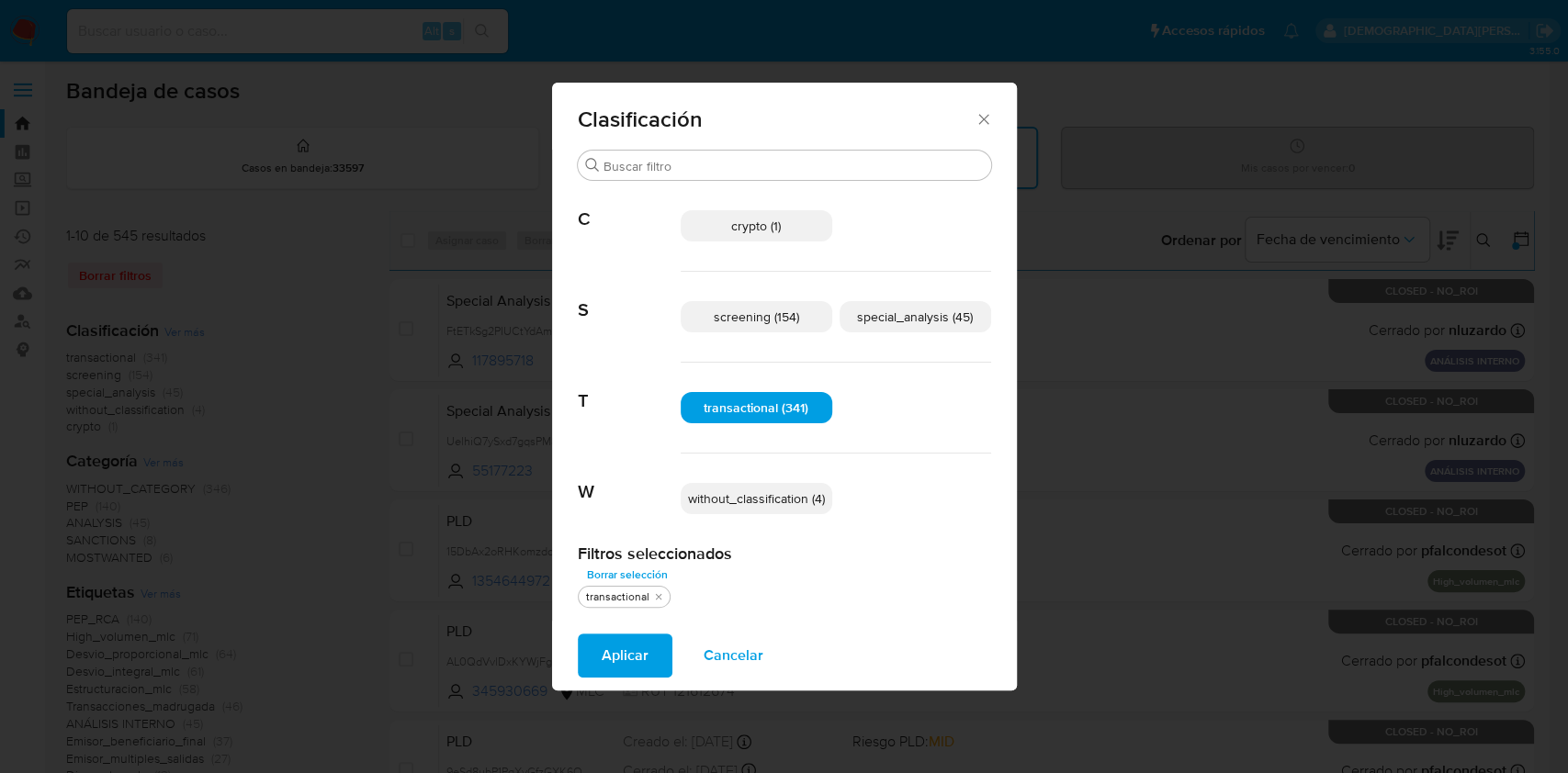
click at [901, 316] on span "special_analysis (45)" at bounding box center [914, 316] width 115 height 18
click at [621, 660] on span "Aplicar" at bounding box center [625, 656] width 47 height 41
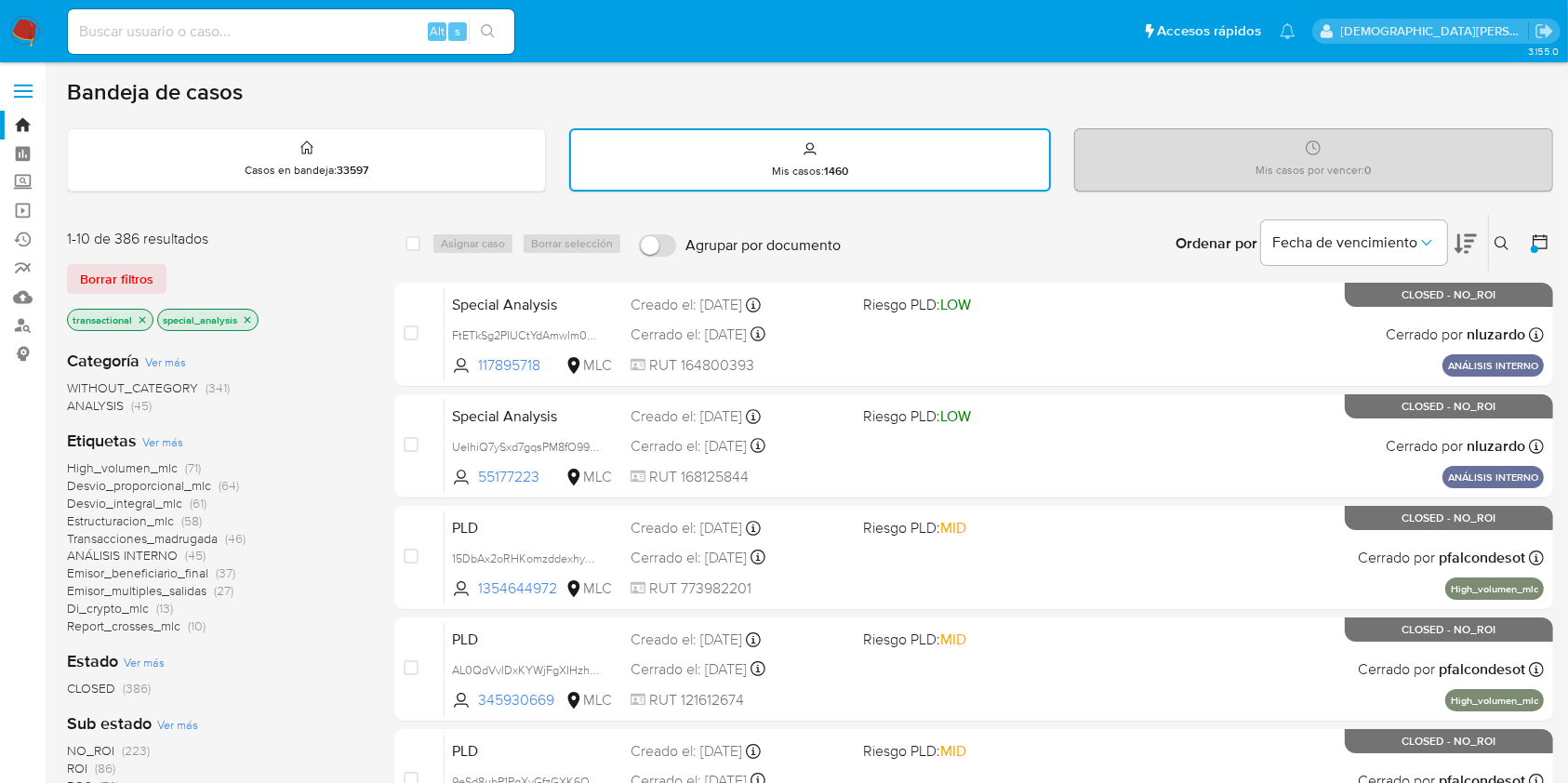
click at [246, 318] on icon "close-filter" at bounding box center [248, 319] width 7 height 7
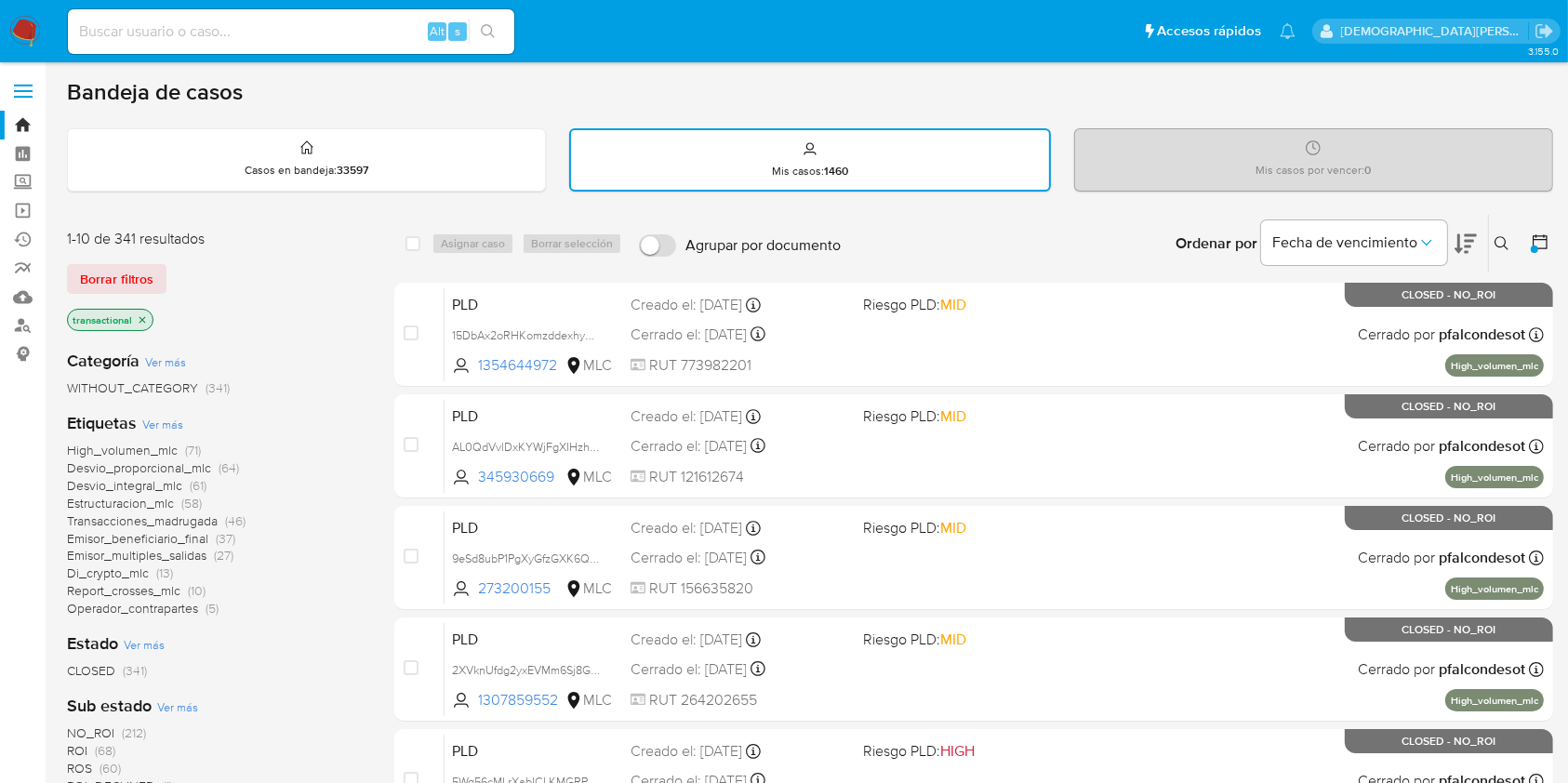
click at [143, 320] on icon "close-filter" at bounding box center [142, 319] width 7 height 7
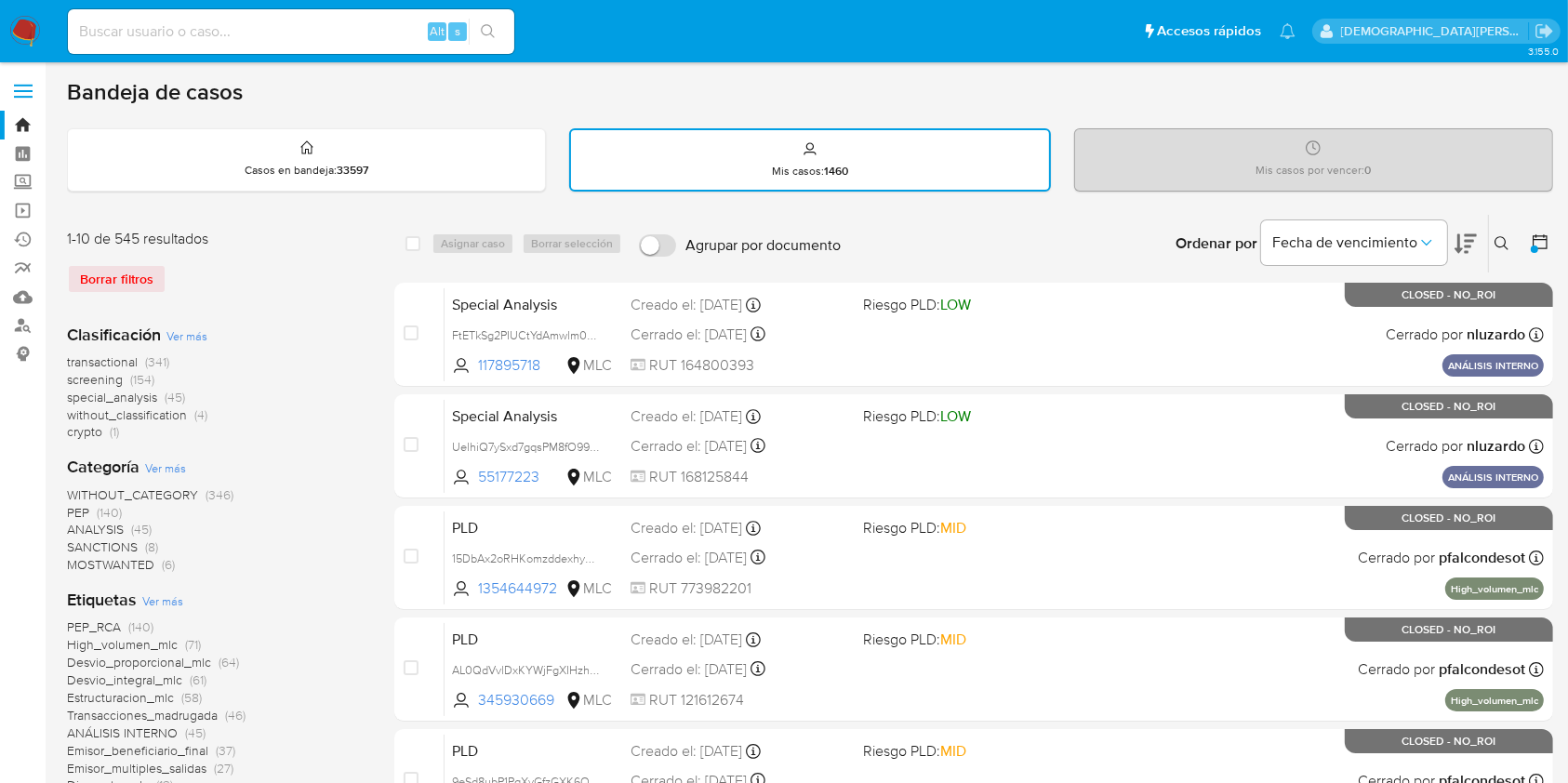
click at [1531, 246] on div at bounding box center [1535, 250] width 8 height 8
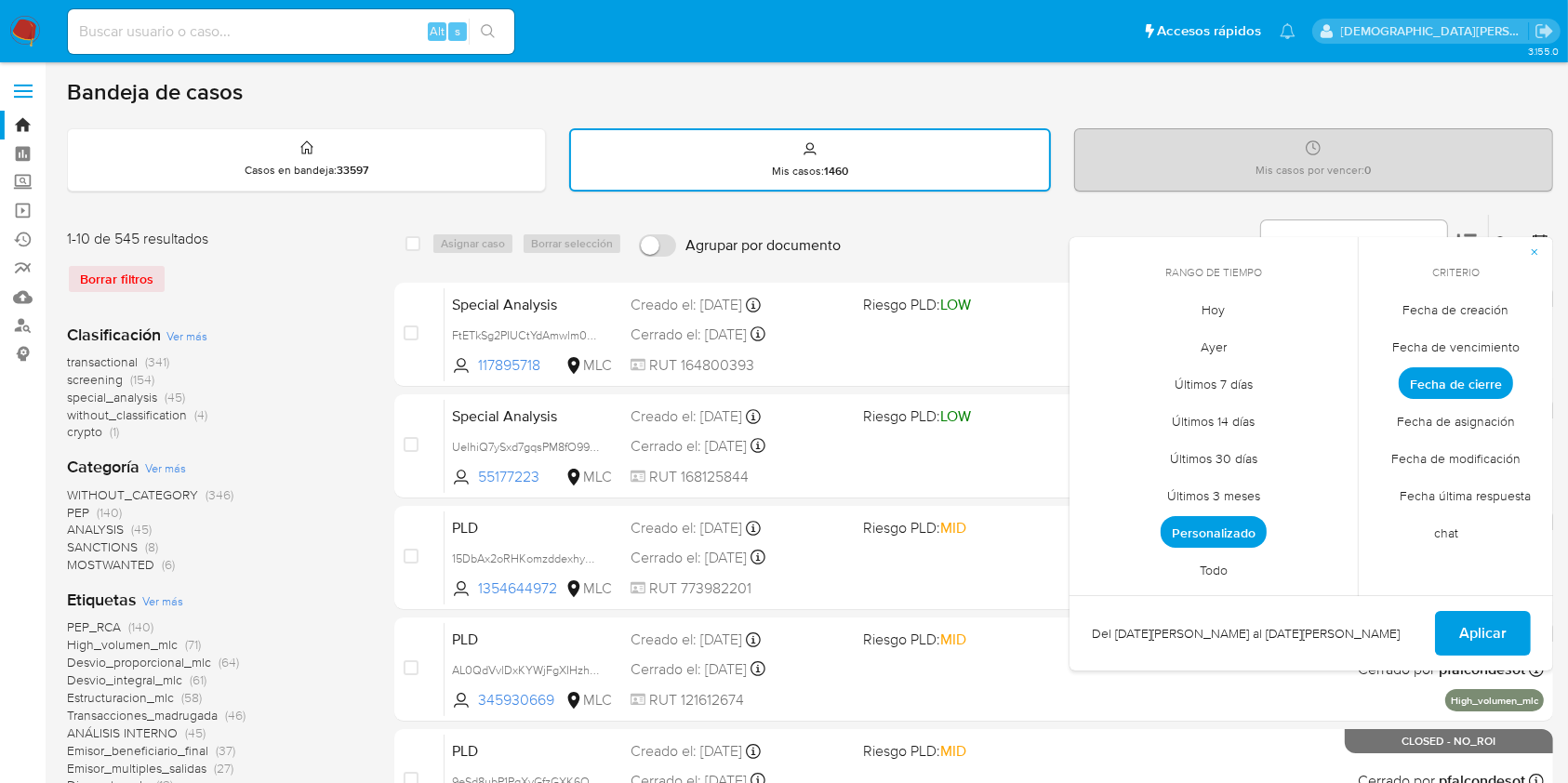
click at [1482, 310] on span "Fecha de creación" at bounding box center [1456, 309] width 145 height 38
click at [1209, 528] on span "Personalizado" at bounding box center [1213, 531] width 106 height 31
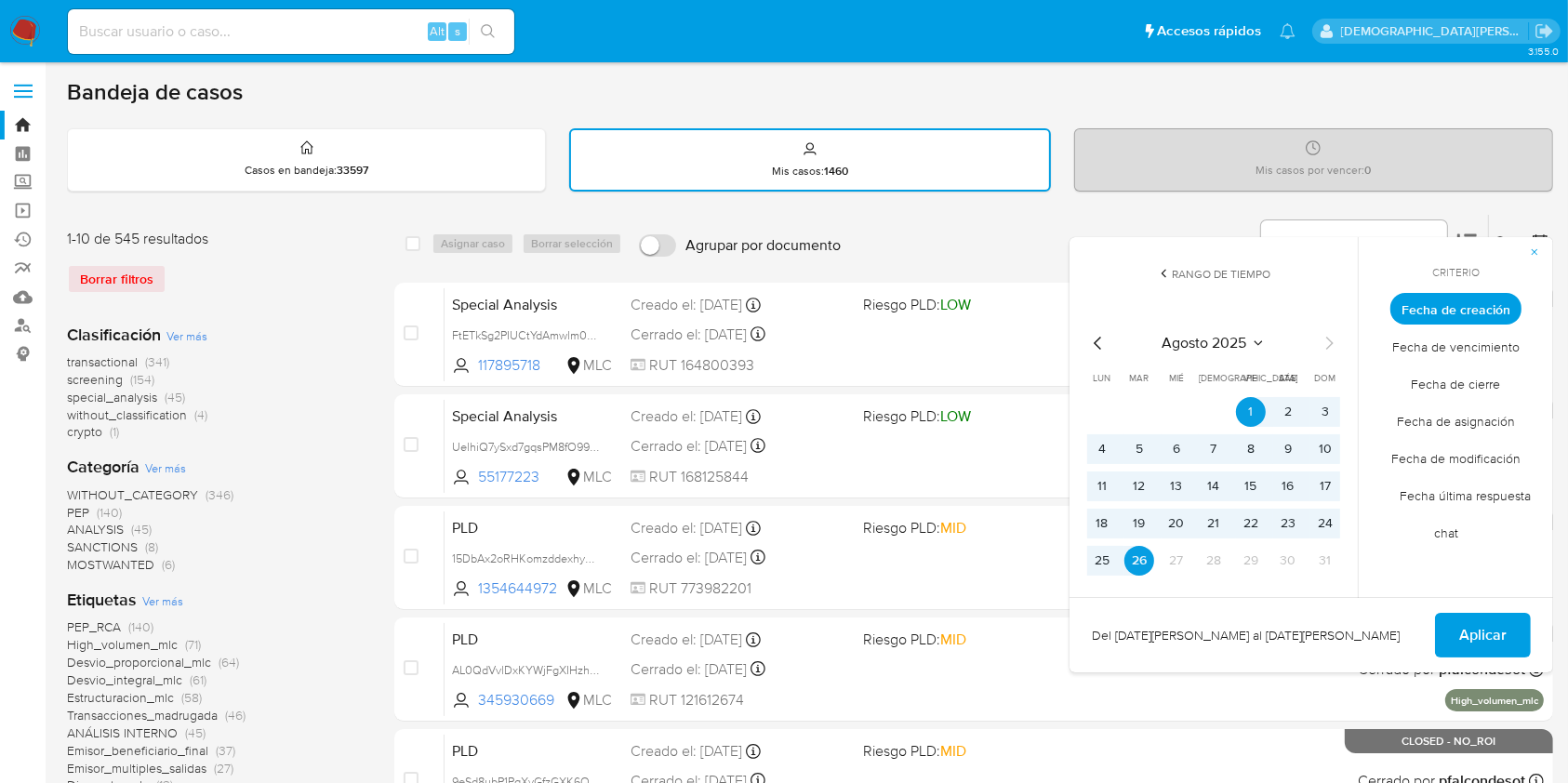
click at [1092, 338] on icon "Mes anterior" at bounding box center [1097, 343] width 23 height 23
click at [1092, 337] on icon "Mes anterior" at bounding box center [1097, 343] width 23 height 23
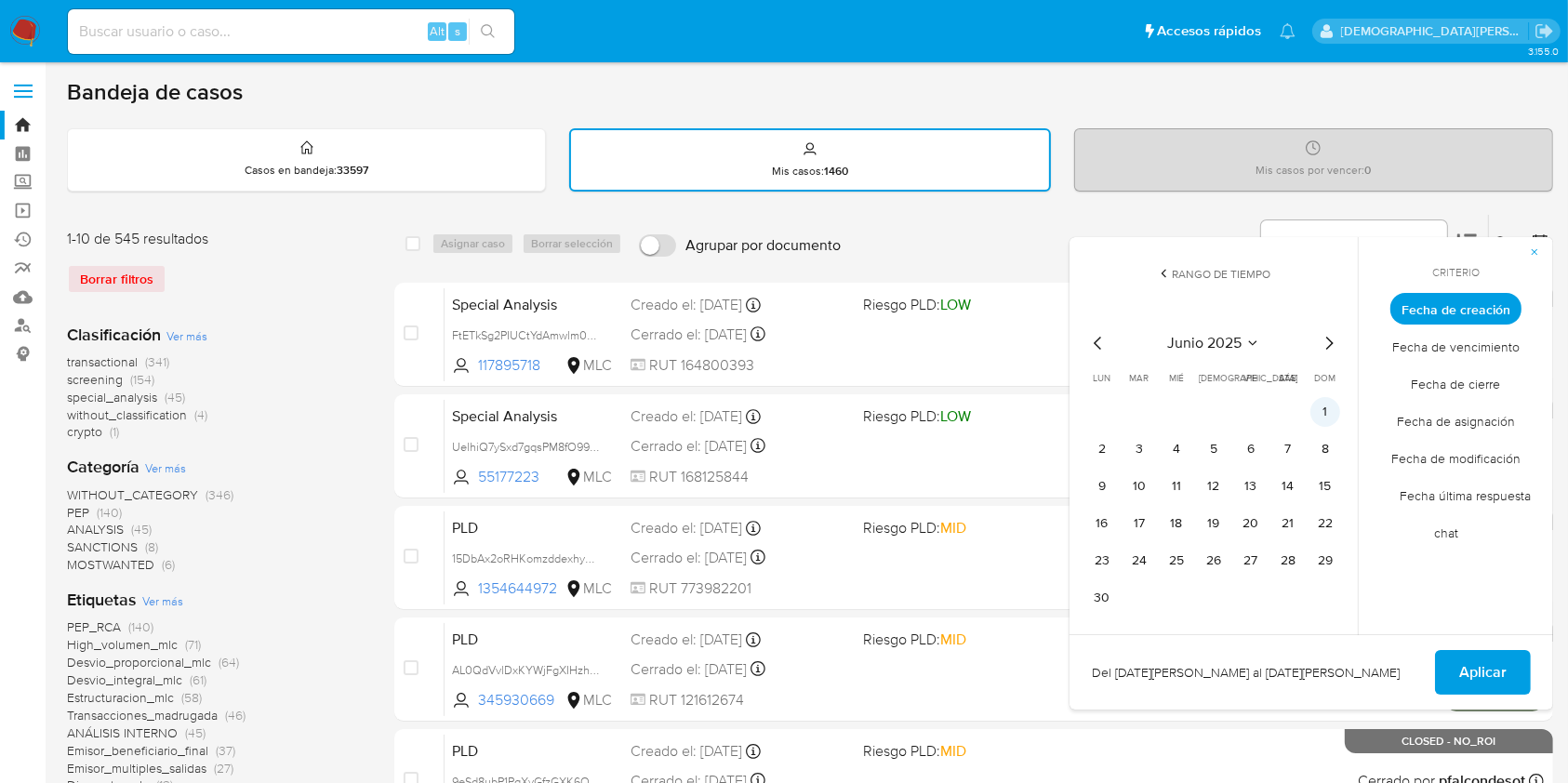
click at [1324, 414] on button "1" at bounding box center [1325, 412] width 29 height 29
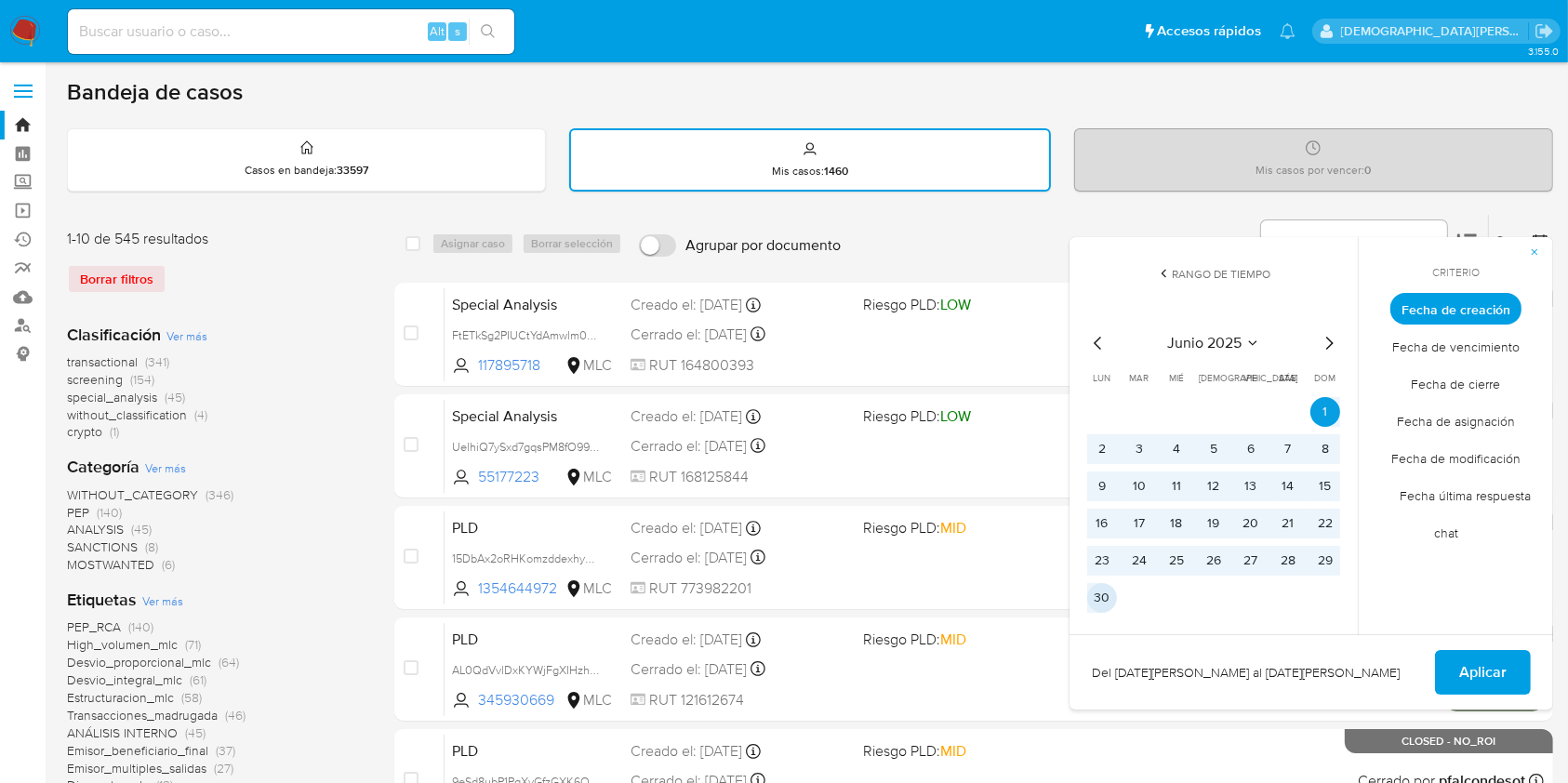
click at [1101, 584] on button "30" at bounding box center [1101, 597] width 29 height 29
click at [1511, 679] on button "Aplicar" at bounding box center [1482, 672] width 95 height 44
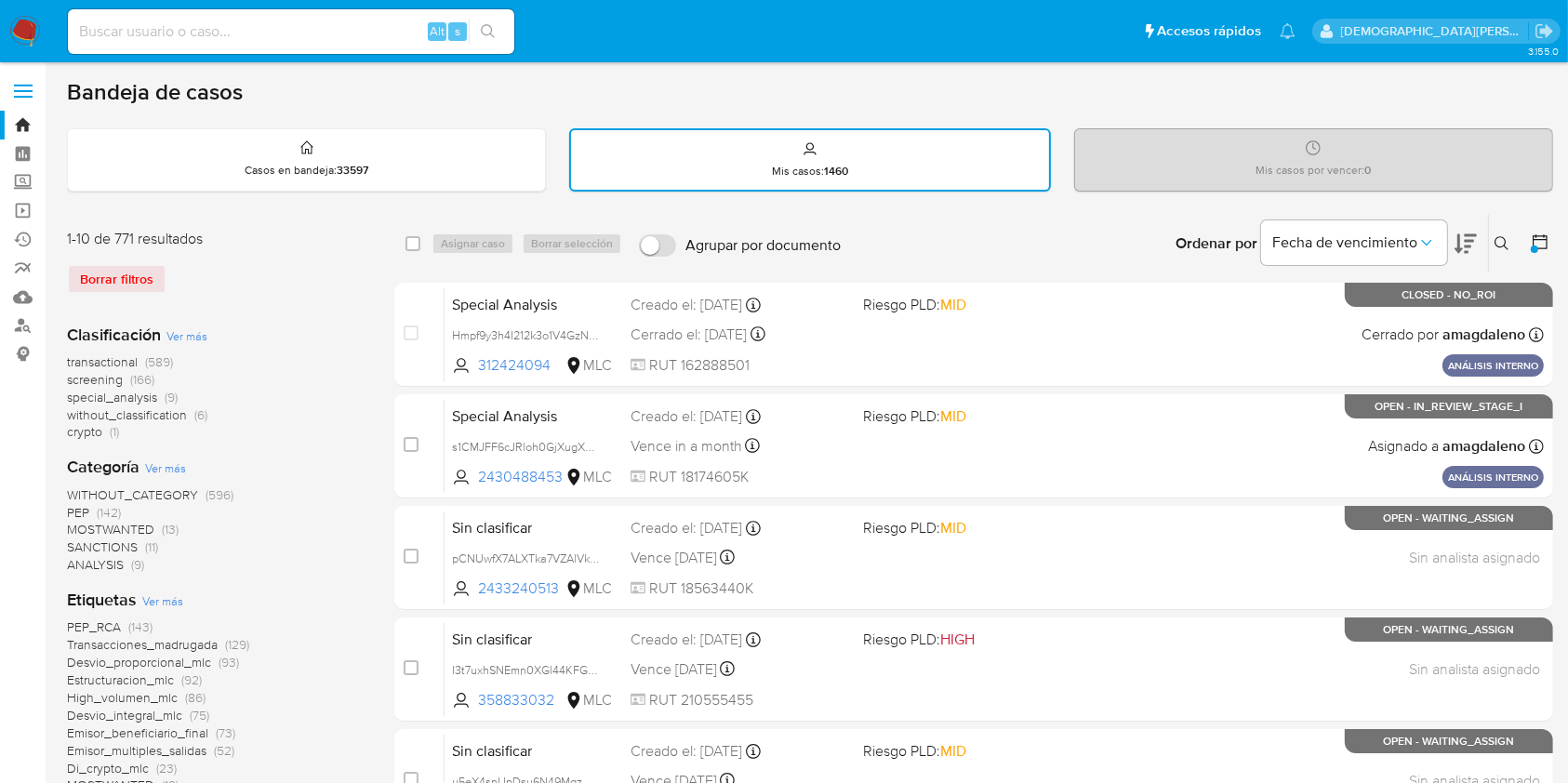
click at [1538, 239] on icon at bounding box center [1540, 242] width 19 height 19
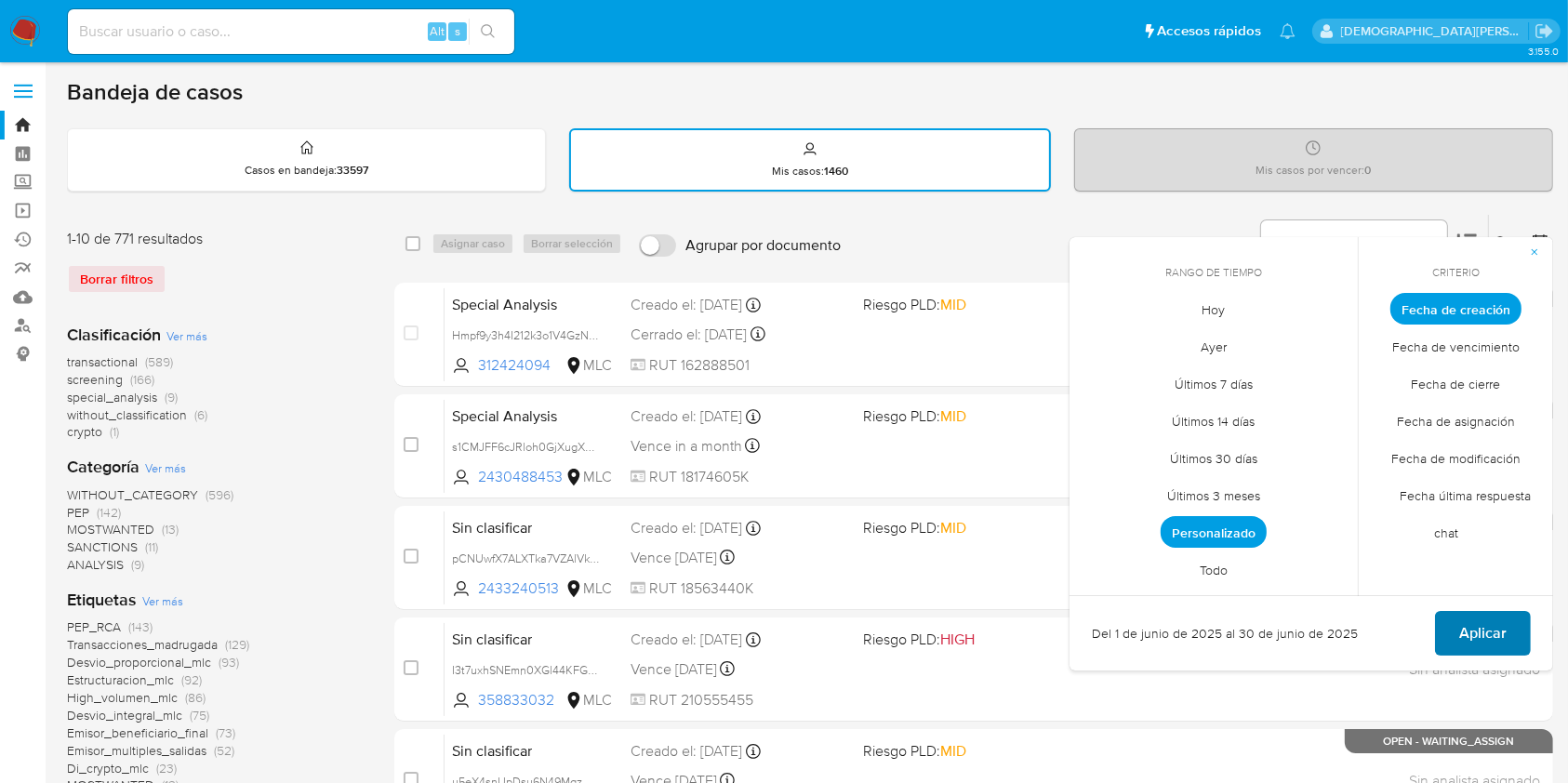
click at [1449, 613] on button "Aplicar" at bounding box center [1482, 633] width 95 height 44
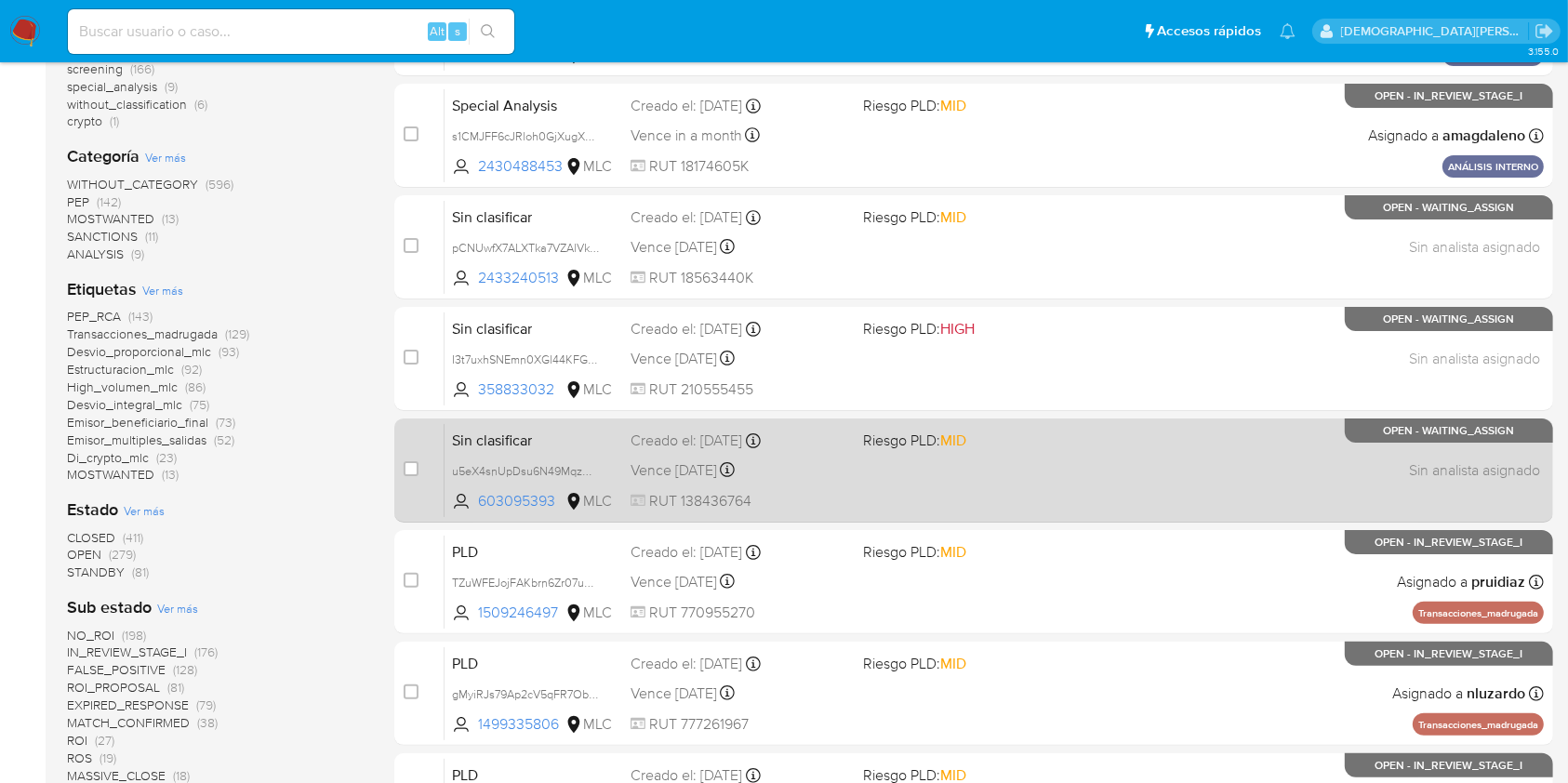
scroll to position [129, 0]
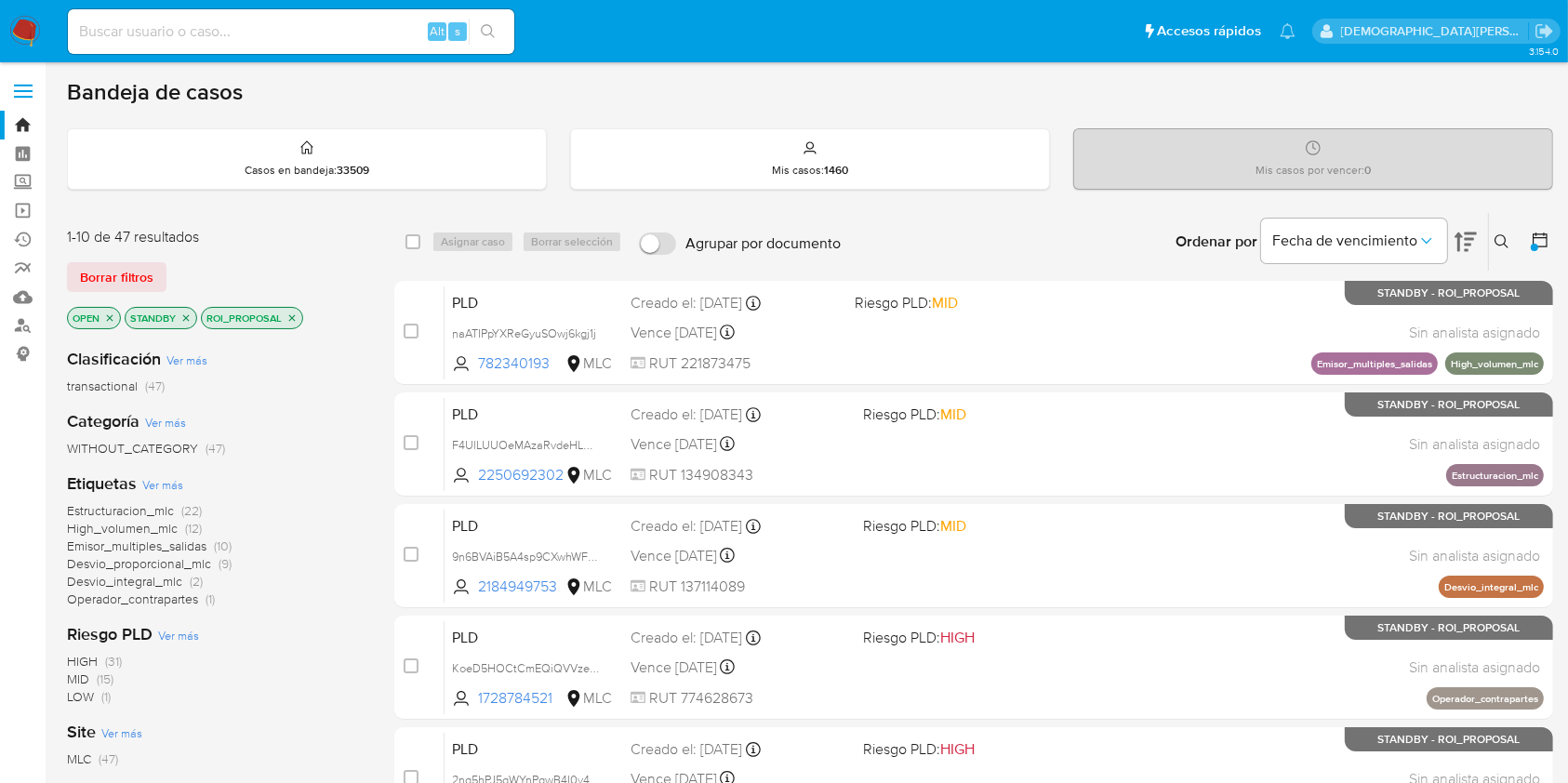
click at [107, 317] on icon "close-filter" at bounding box center [109, 317] width 11 height 11
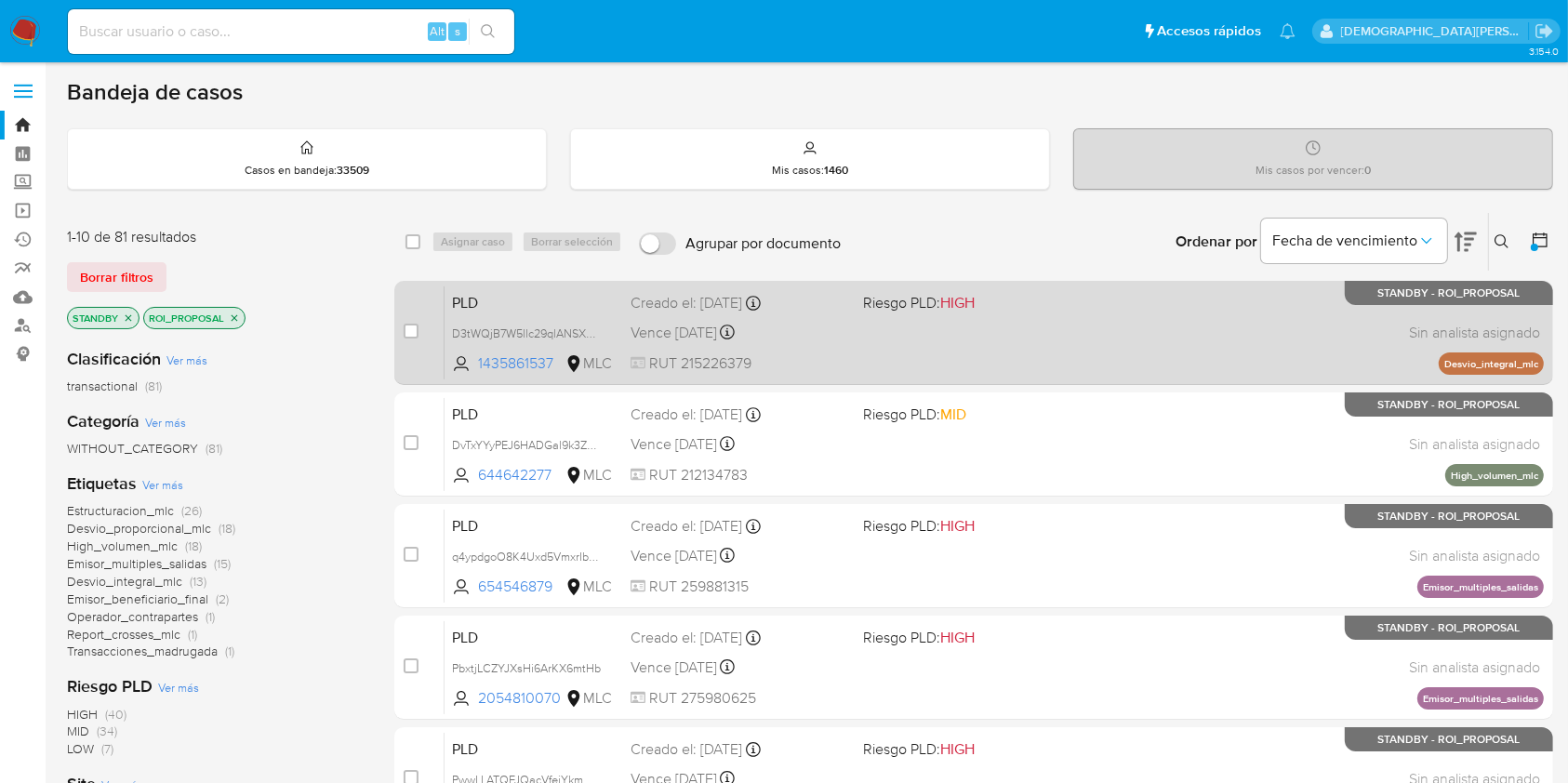
click at [915, 339] on div "PLD D3tWQjB7W5llc29qlANSXTjU 1435861537 MLC Riesgo PLD: HIGH Creado el: 12/06/2…" at bounding box center [993, 333] width 1099 height 94
click at [404, 331] on input "checkbox" at bounding box center [411, 330] width 15 height 15
checkbox input "true"
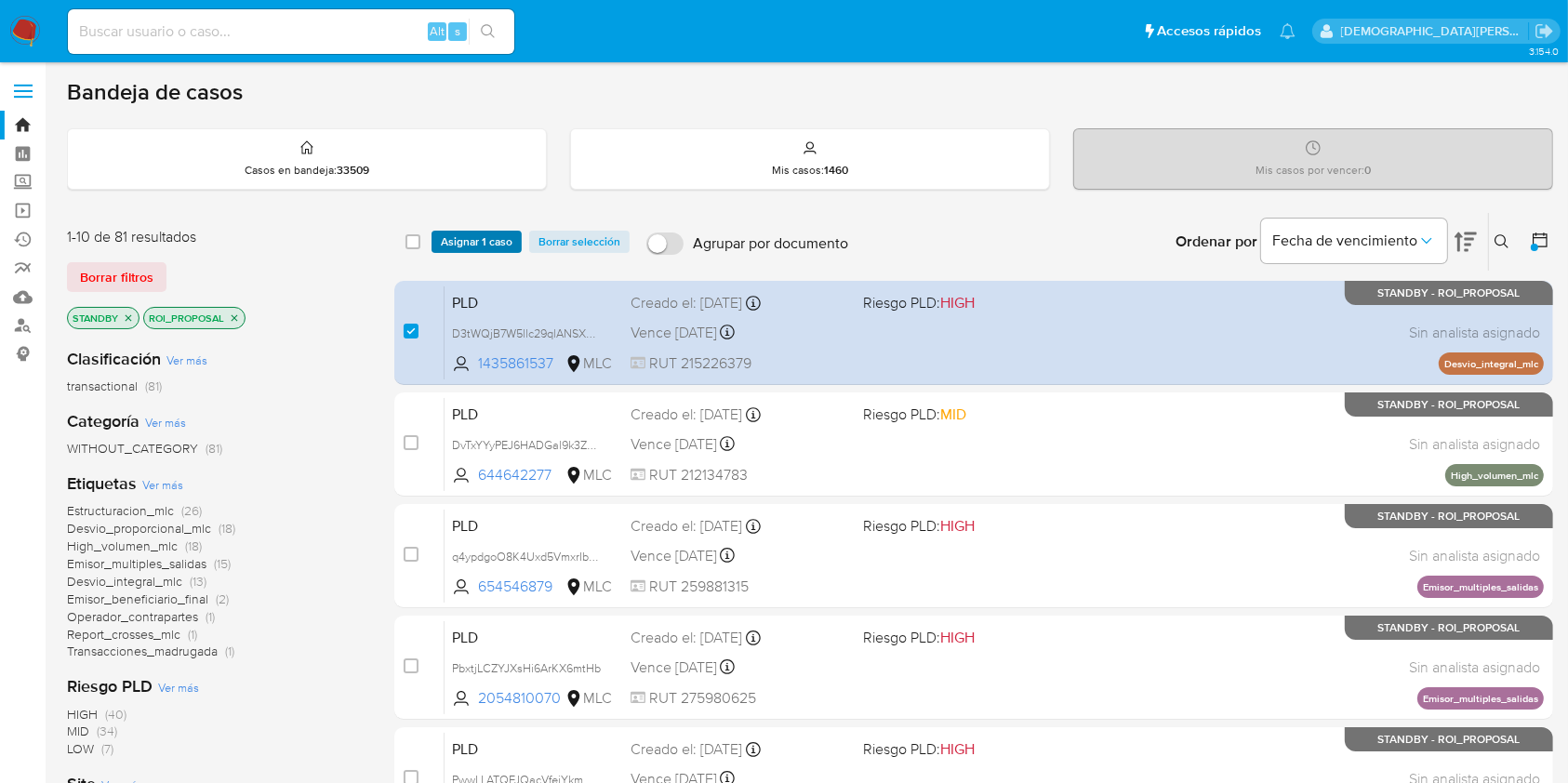
click at [494, 236] on span "Asignar 1 caso" at bounding box center [476, 242] width 72 height 19
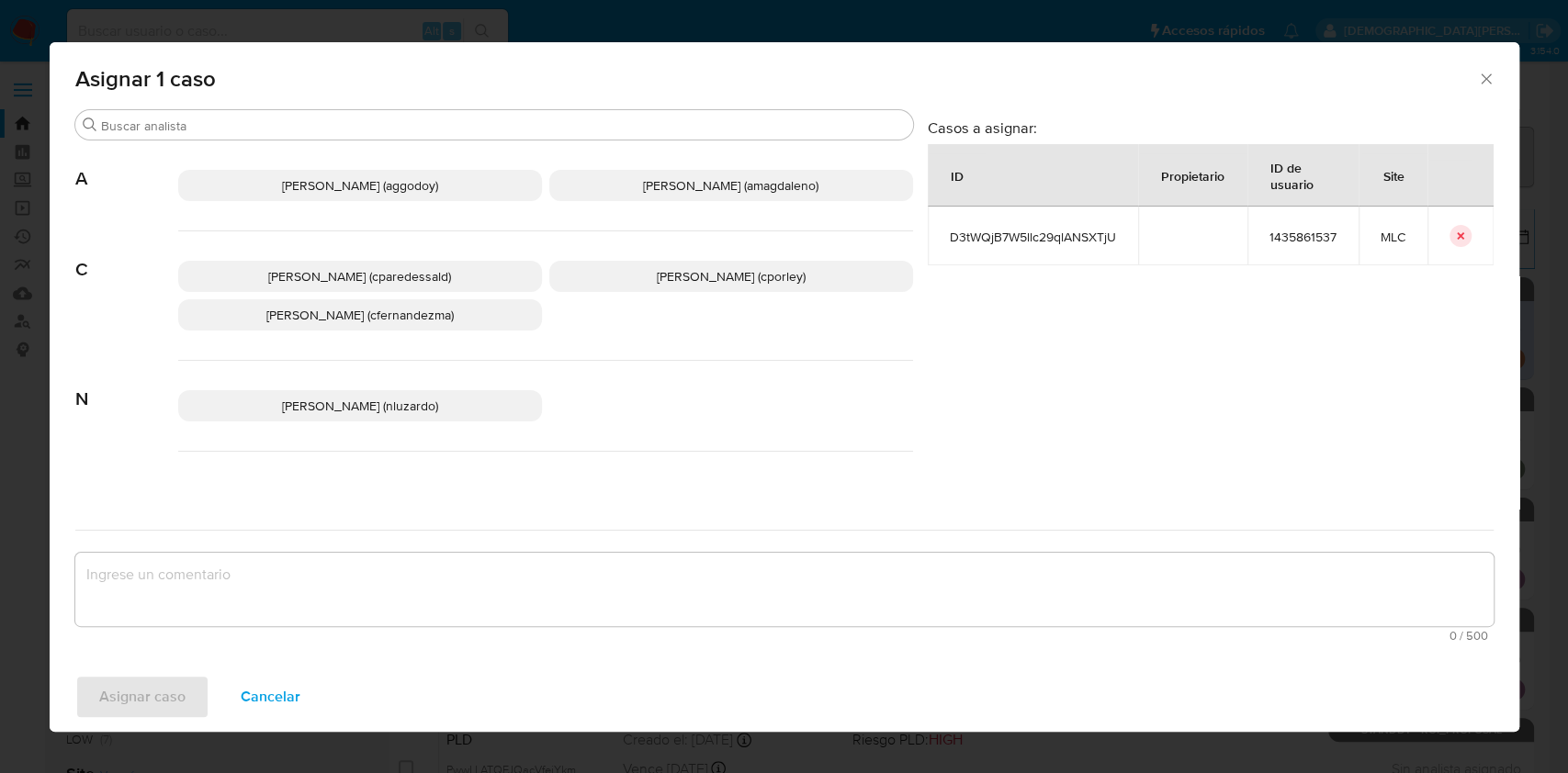
click at [670, 275] on span "Christian Porley (cporley)" at bounding box center [731, 275] width 148 height 18
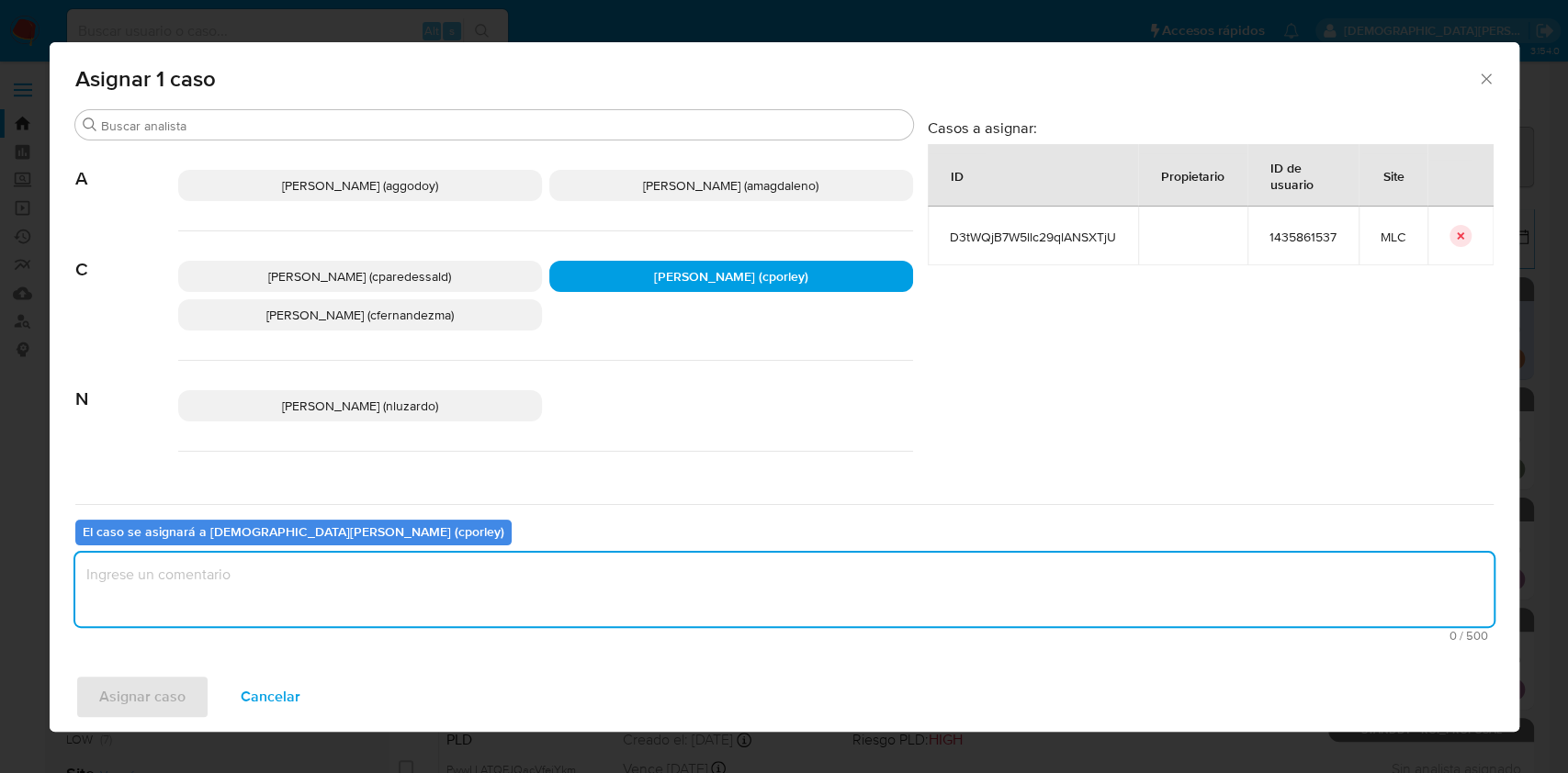
click at [402, 602] on textarea "assign-modal" at bounding box center [784, 590] width 1418 height 74
type textarea "-"
click at [140, 677] on span "Asignar caso" at bounding box center [142, 697] width 86 height 41
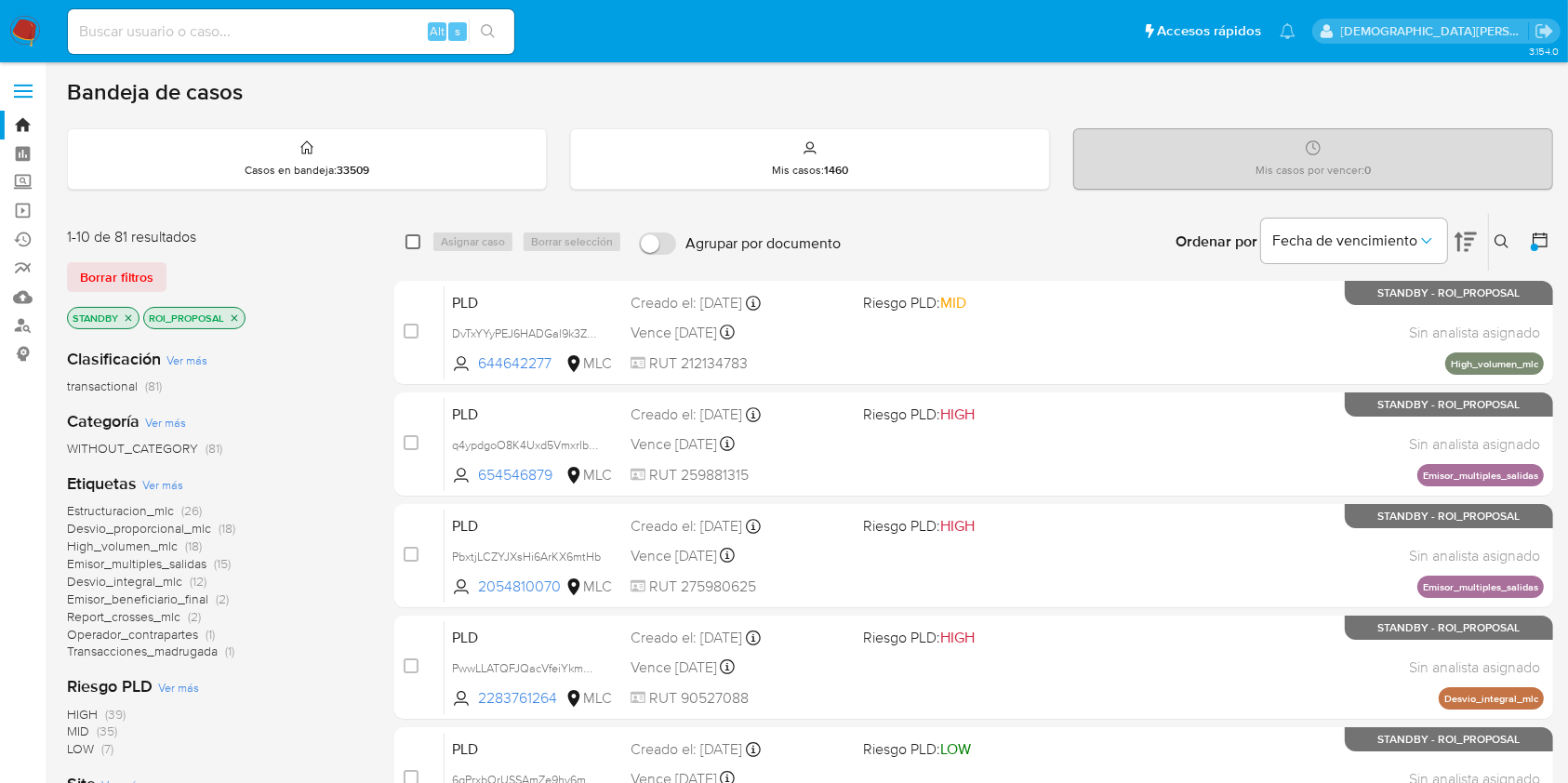
click at [416, 239] on input "checkbox" at bounding box center [413, 241] width 15 height 15
checkbox input "true"
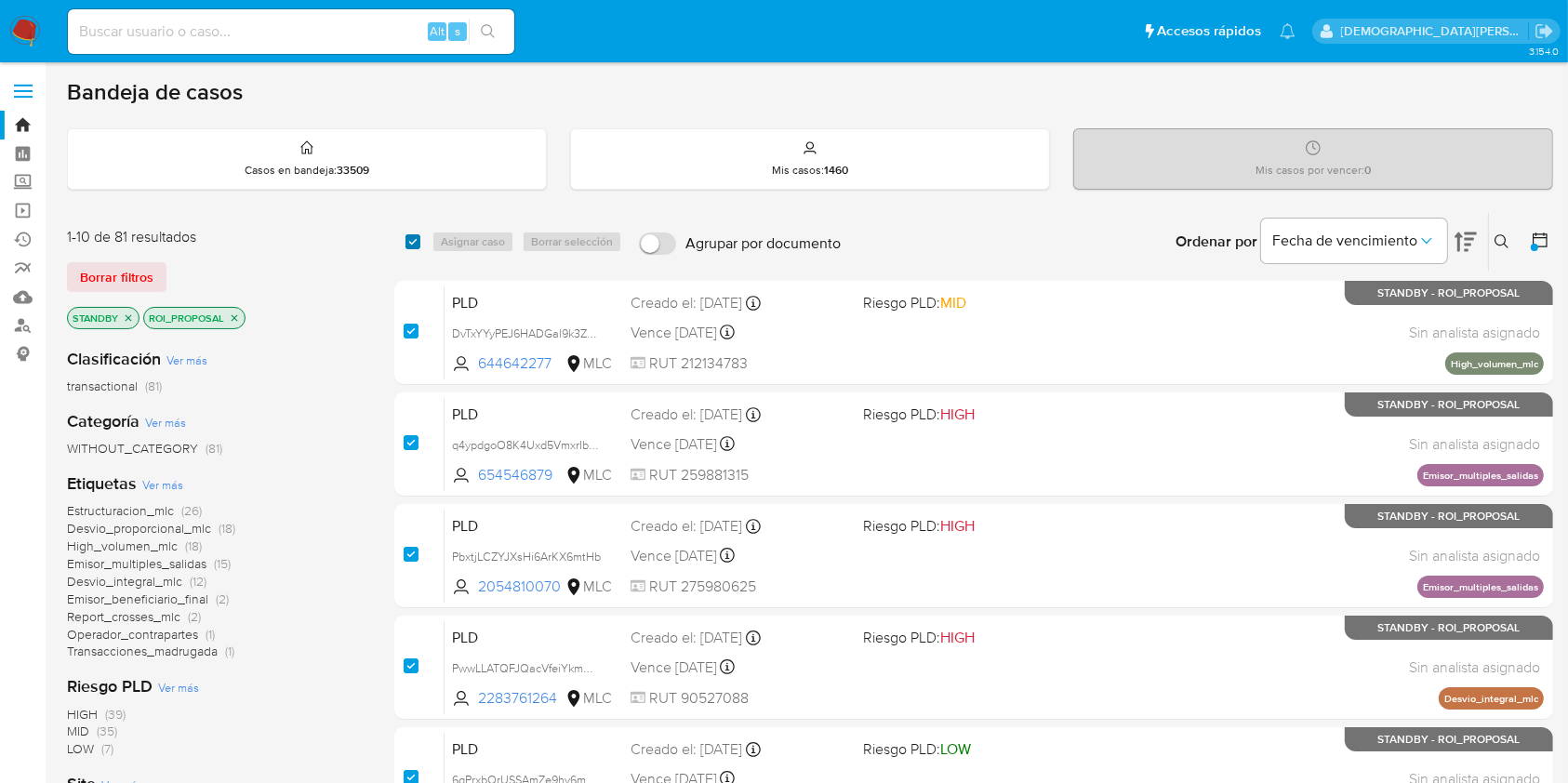
checkbox input "true"
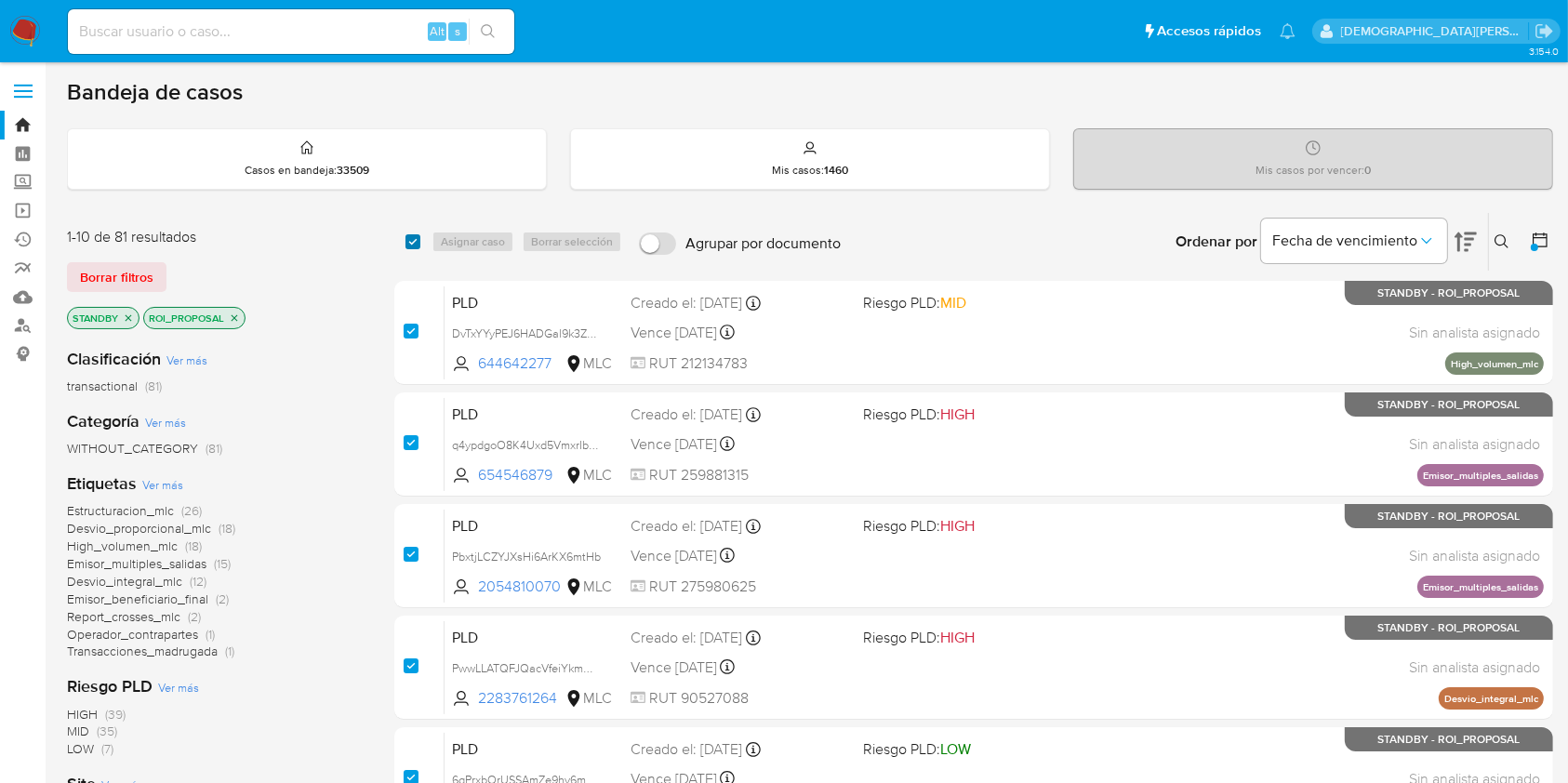
checkbox input "true"
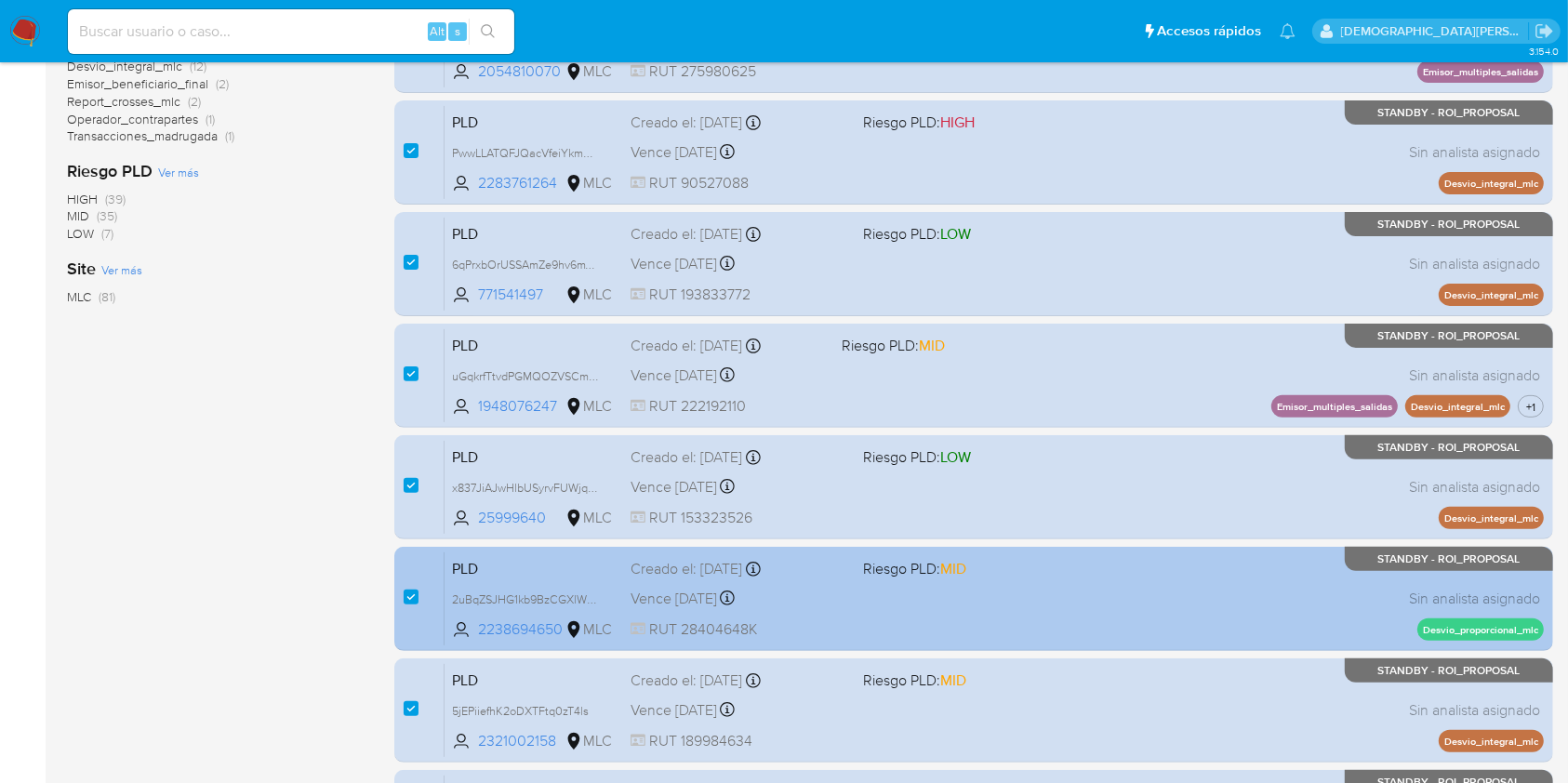
scroll to position [685, 0]
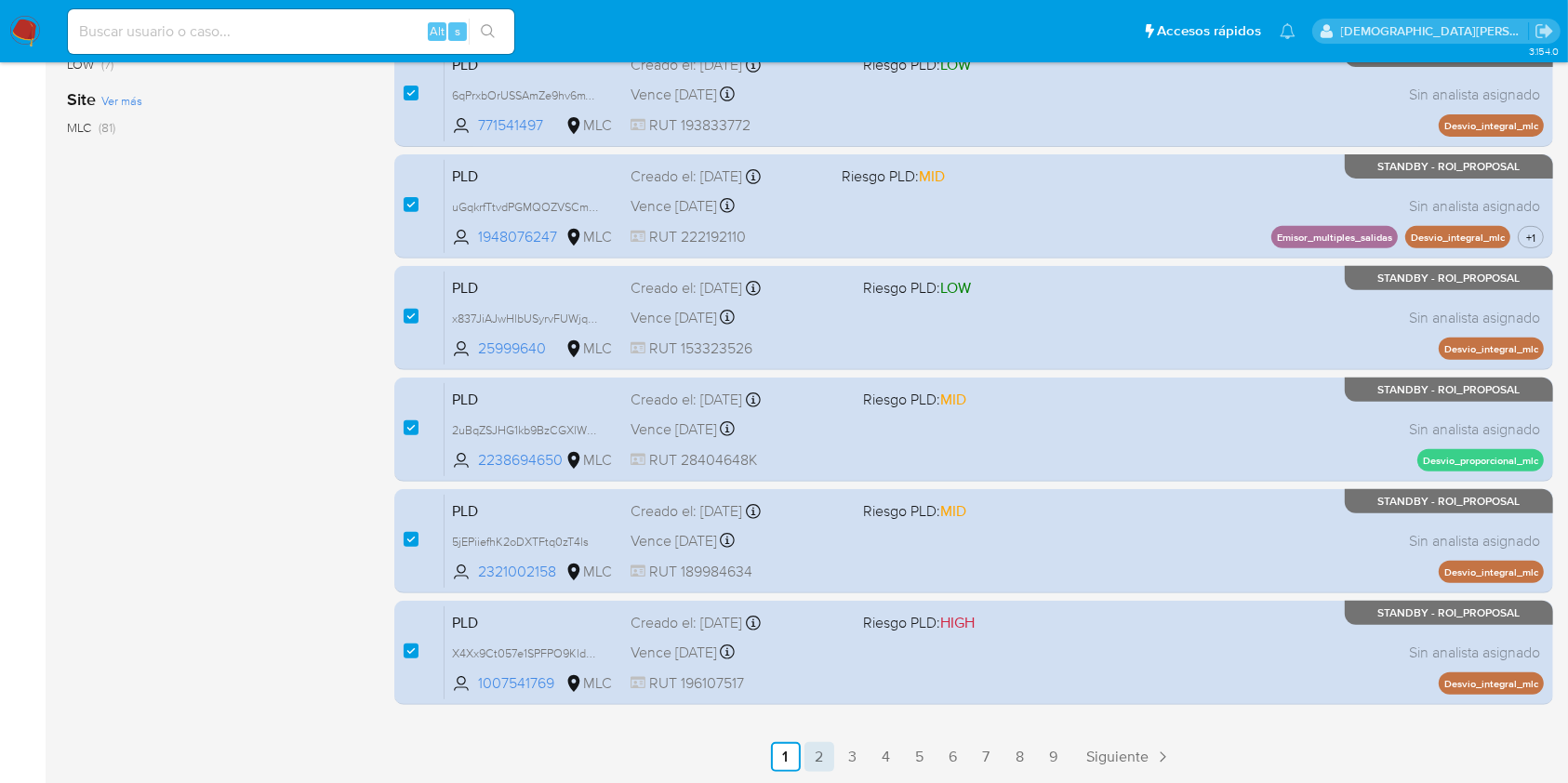
click at [813, 754] on link "2" at bounding box center [819, 756] width 29 height 29
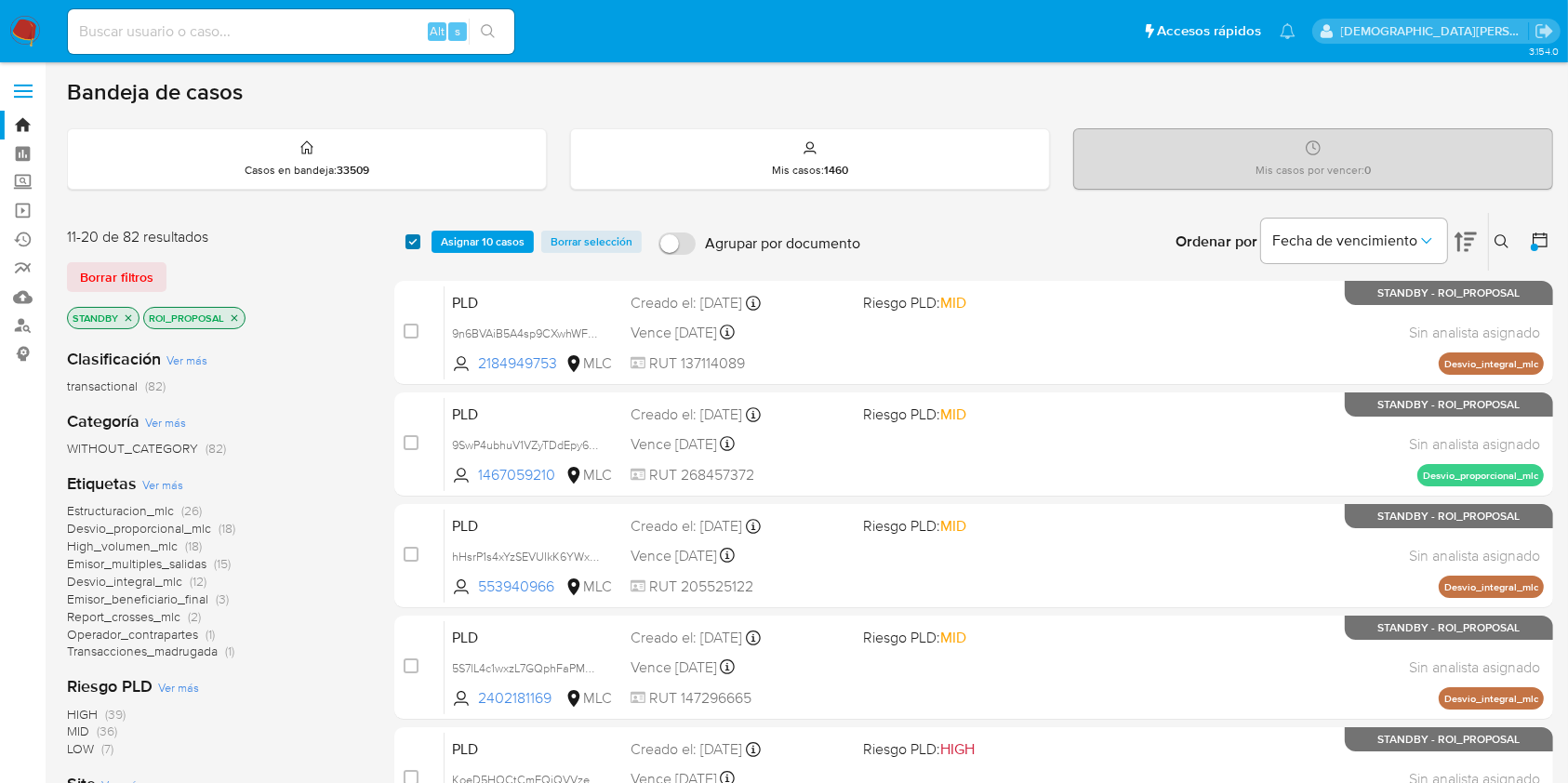
click at [417, 241] on input "checkbox" at bounding box center [413, 241] width 15 height 15
checkbox input "true"
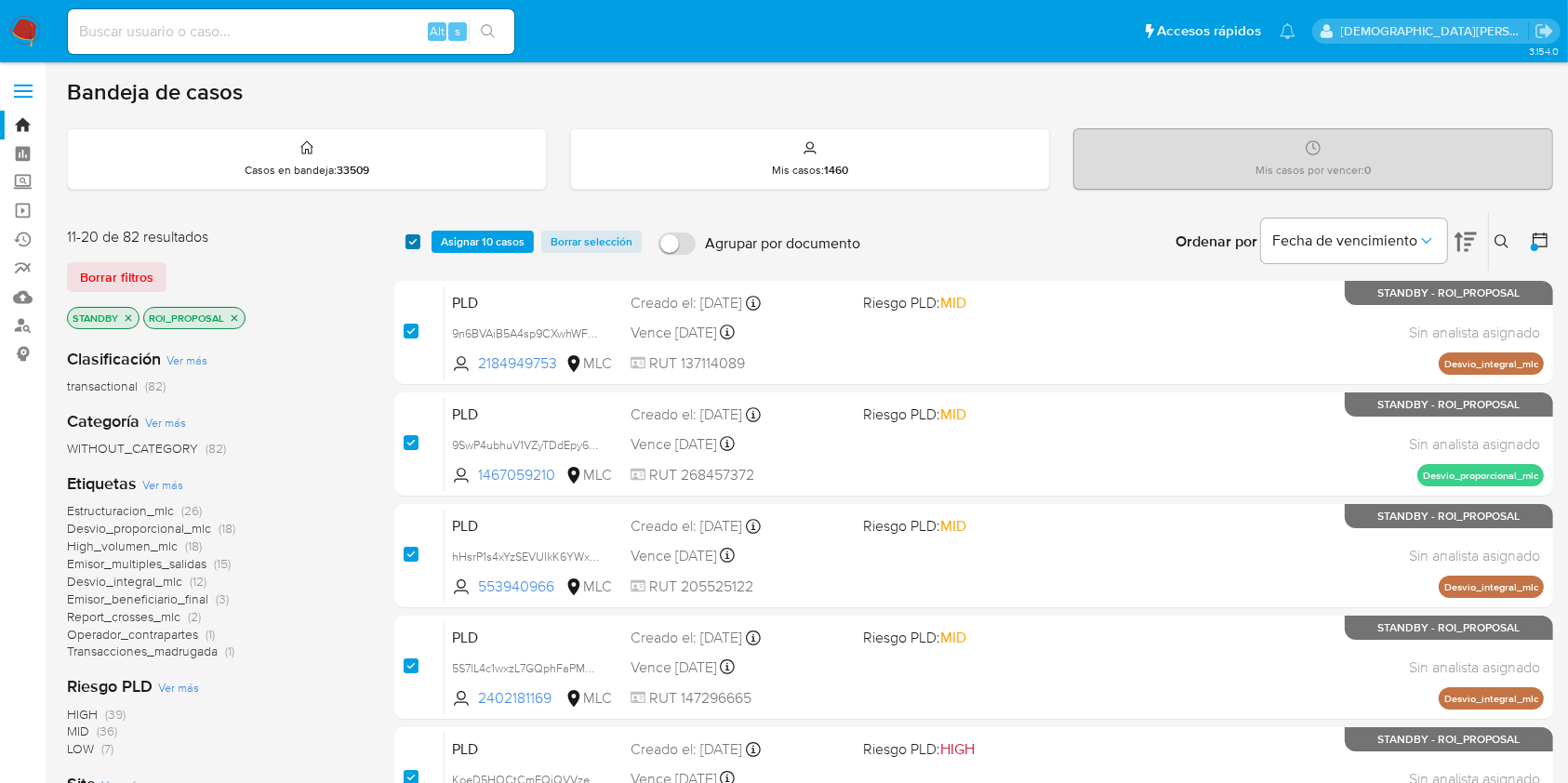
checkbox input "true"
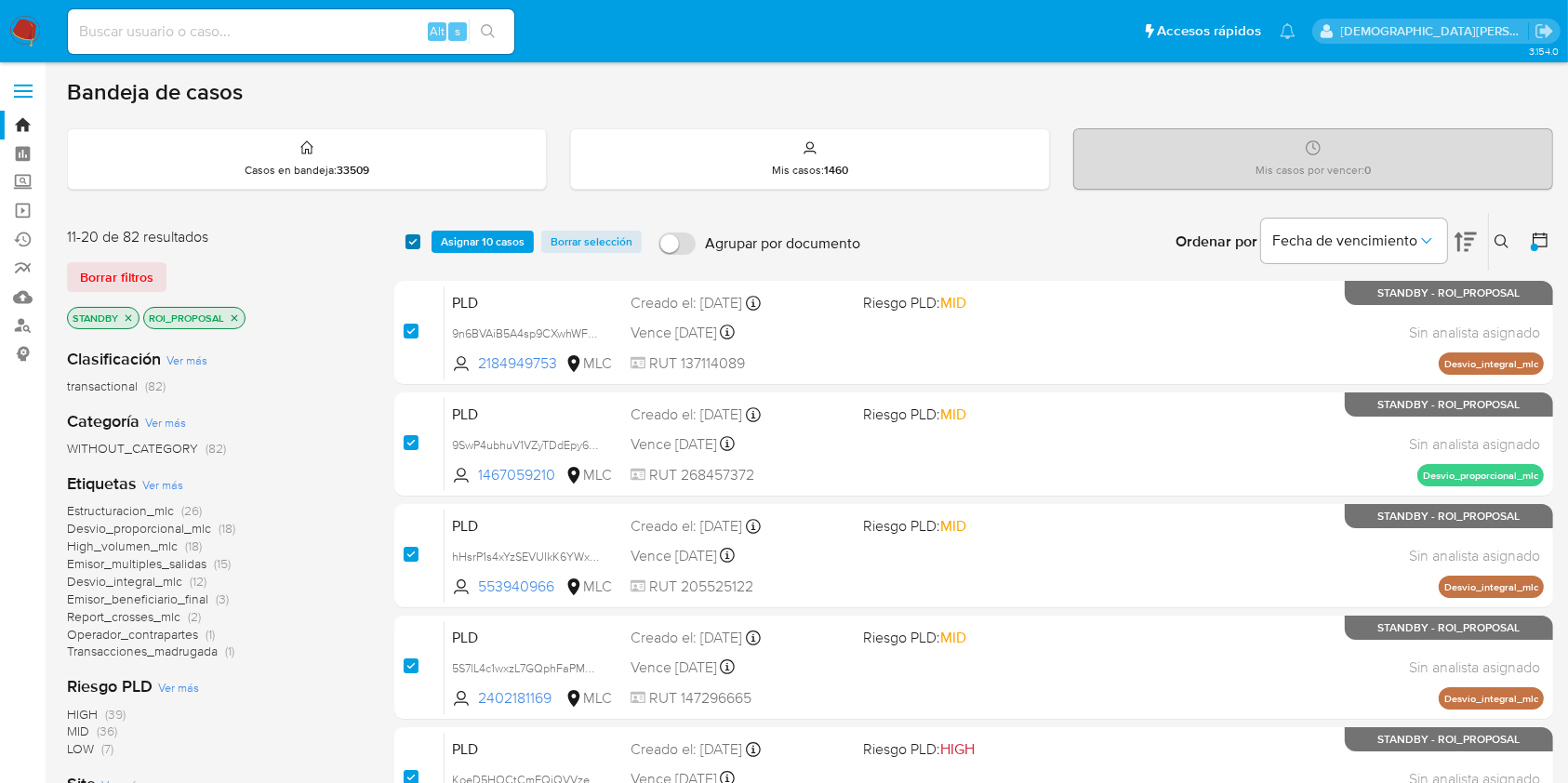
checkbox input "true"
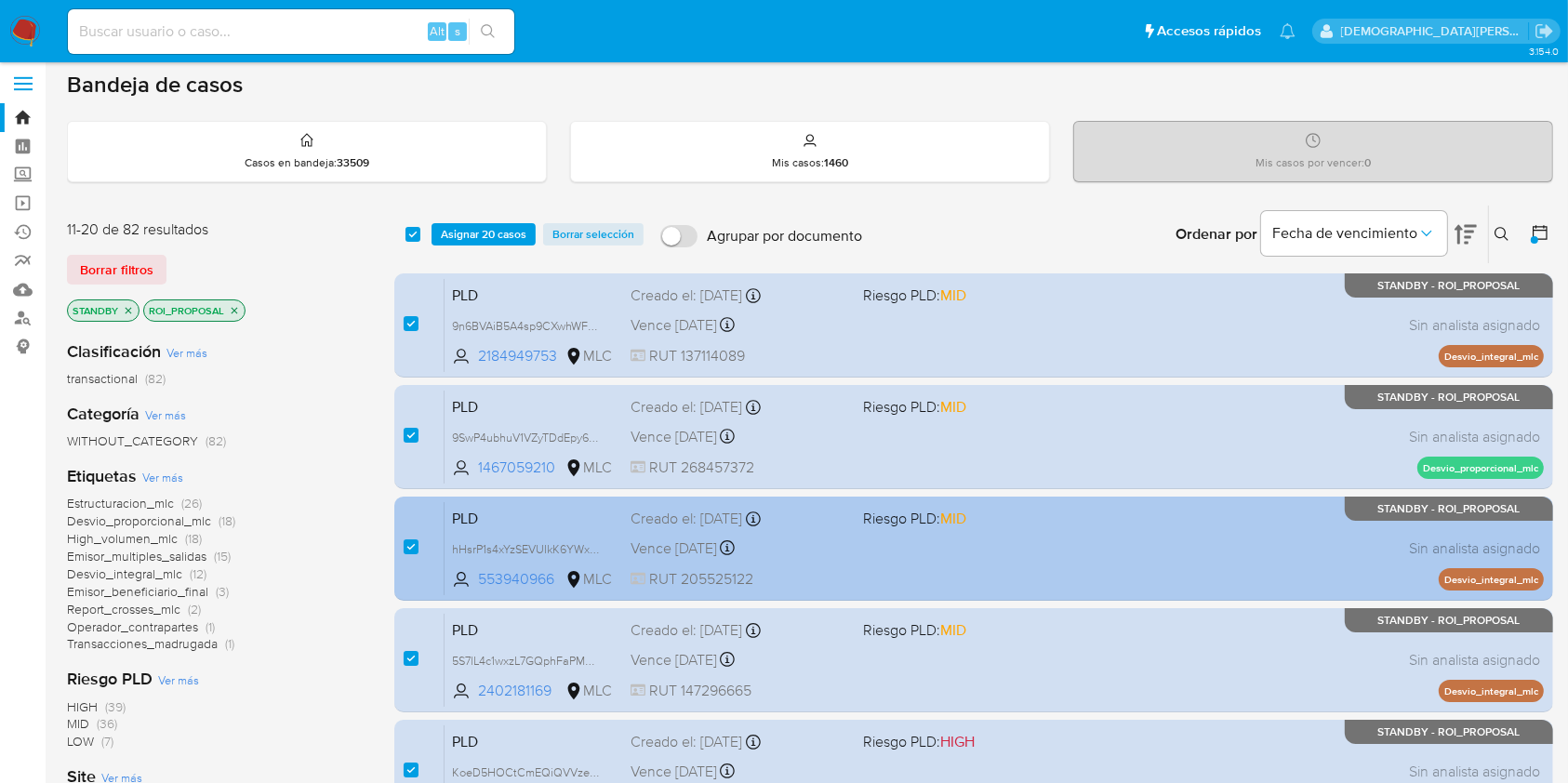
scroll to position [685, 0]
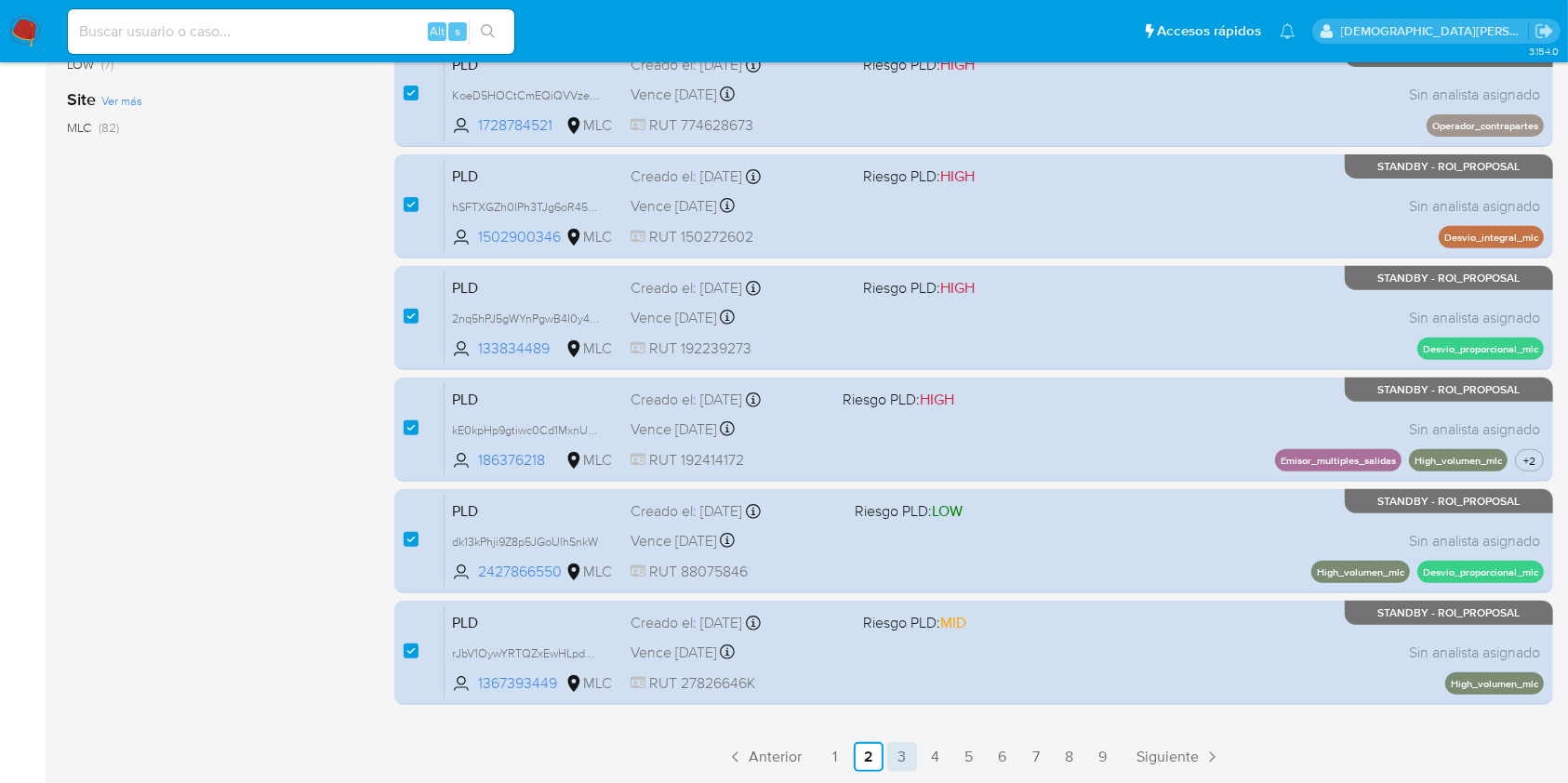
click at [902, 749] on link "3" at bounding box center [902, 756] width 29 height 29
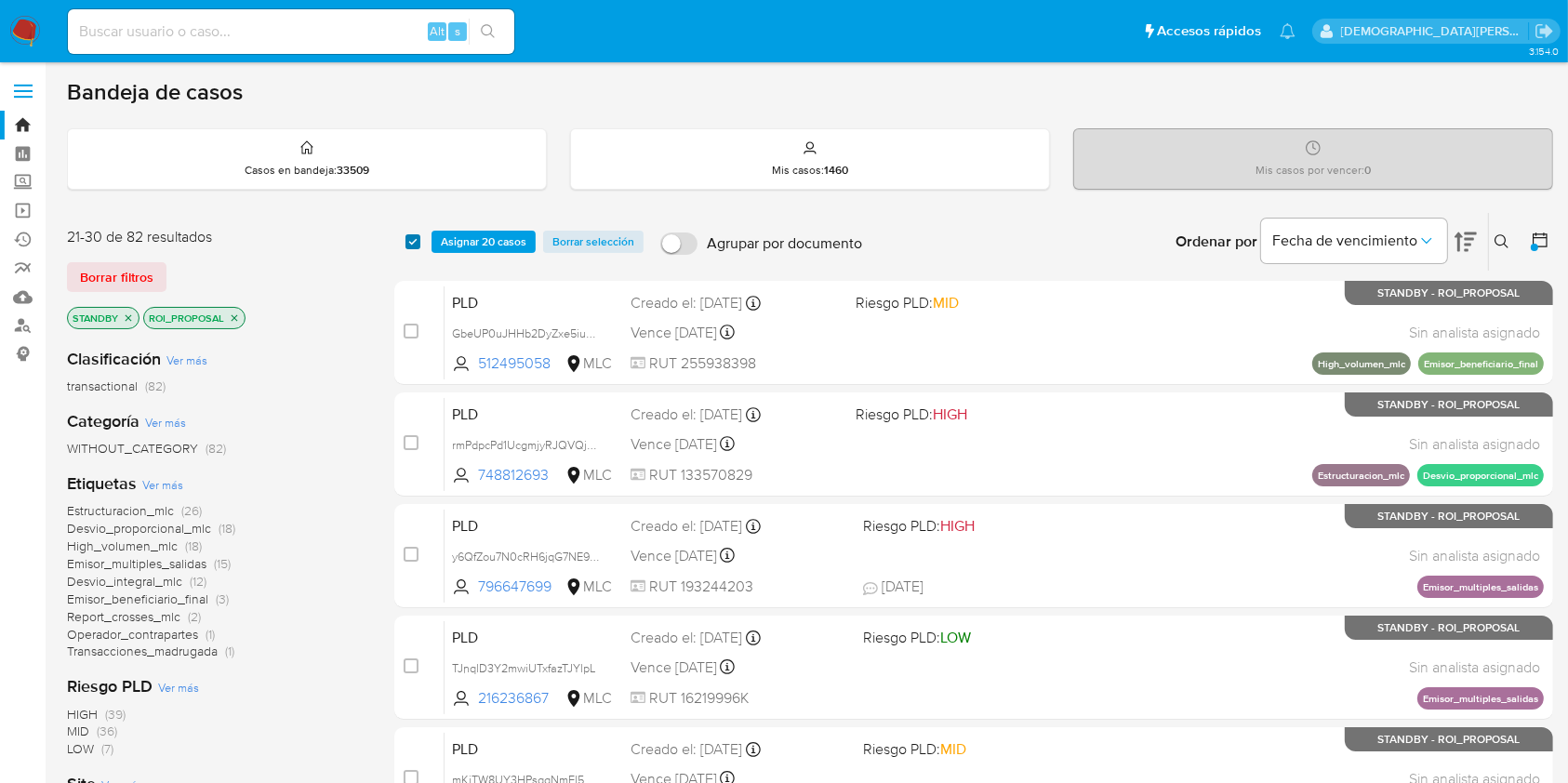
click at [412, 239] on input "checkbox" at bounding box center [413, 241] width 15 height 15
checkbox input "true"
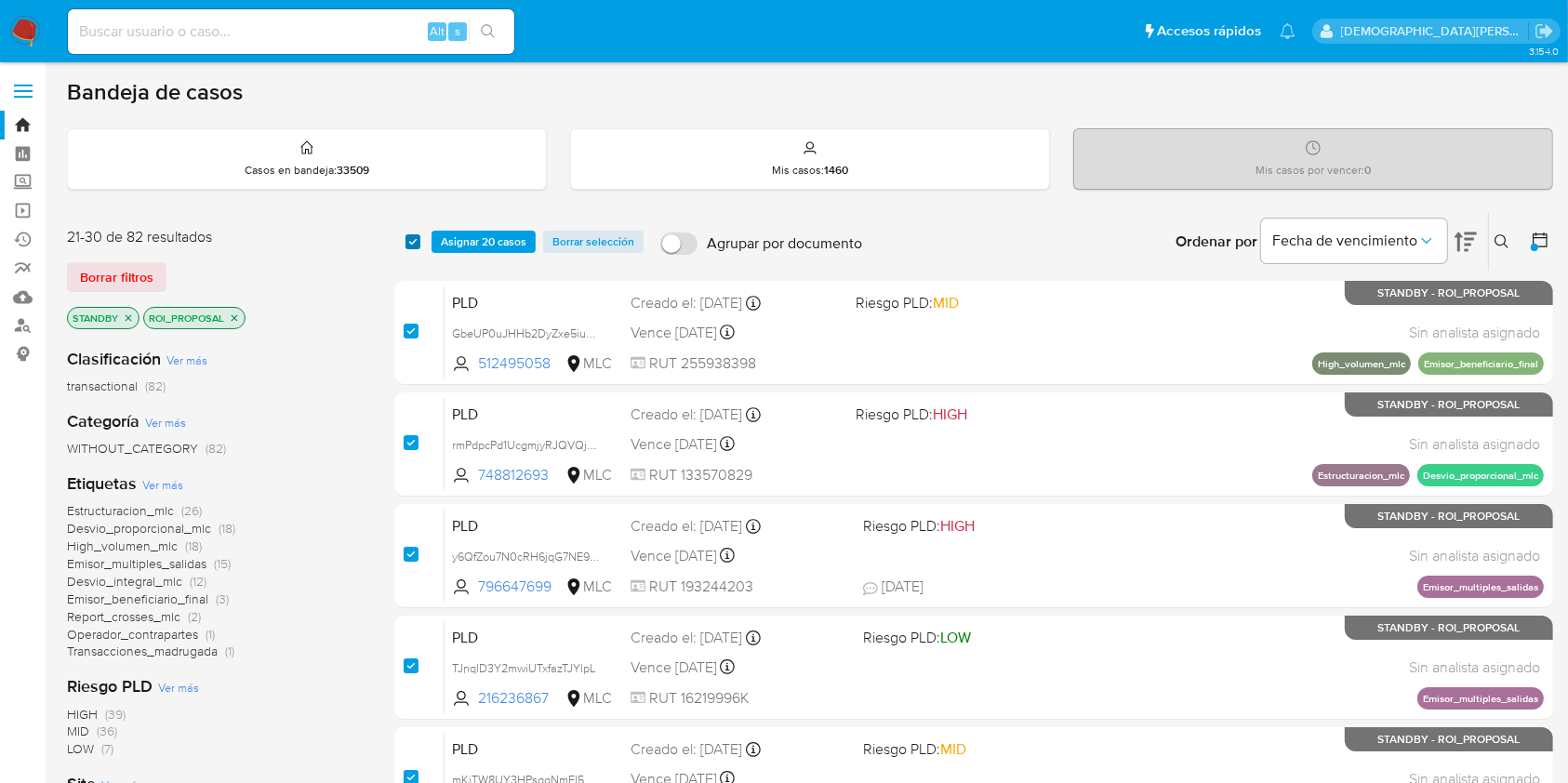
checkbox input "true"
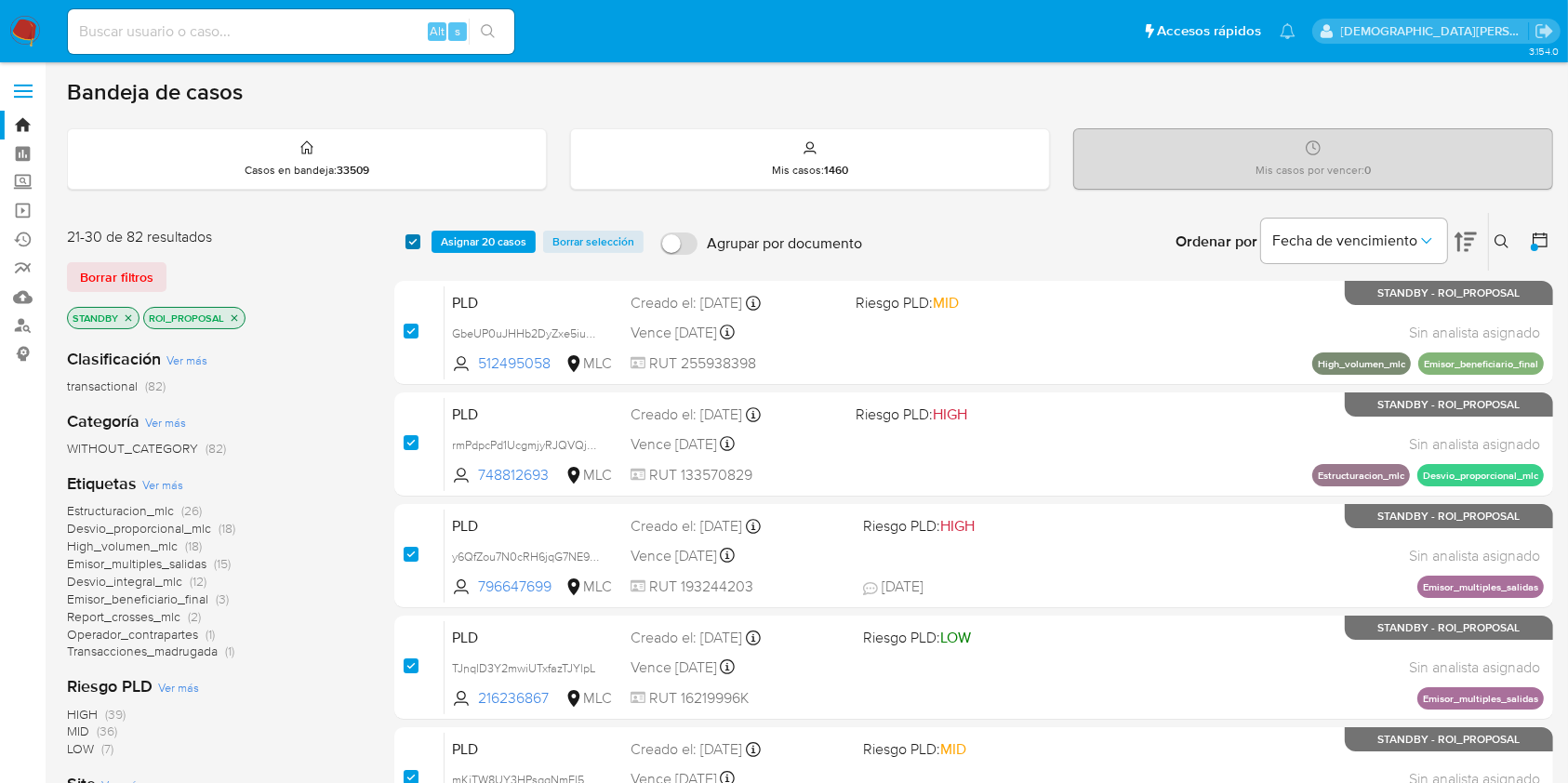
checkbox input "true"
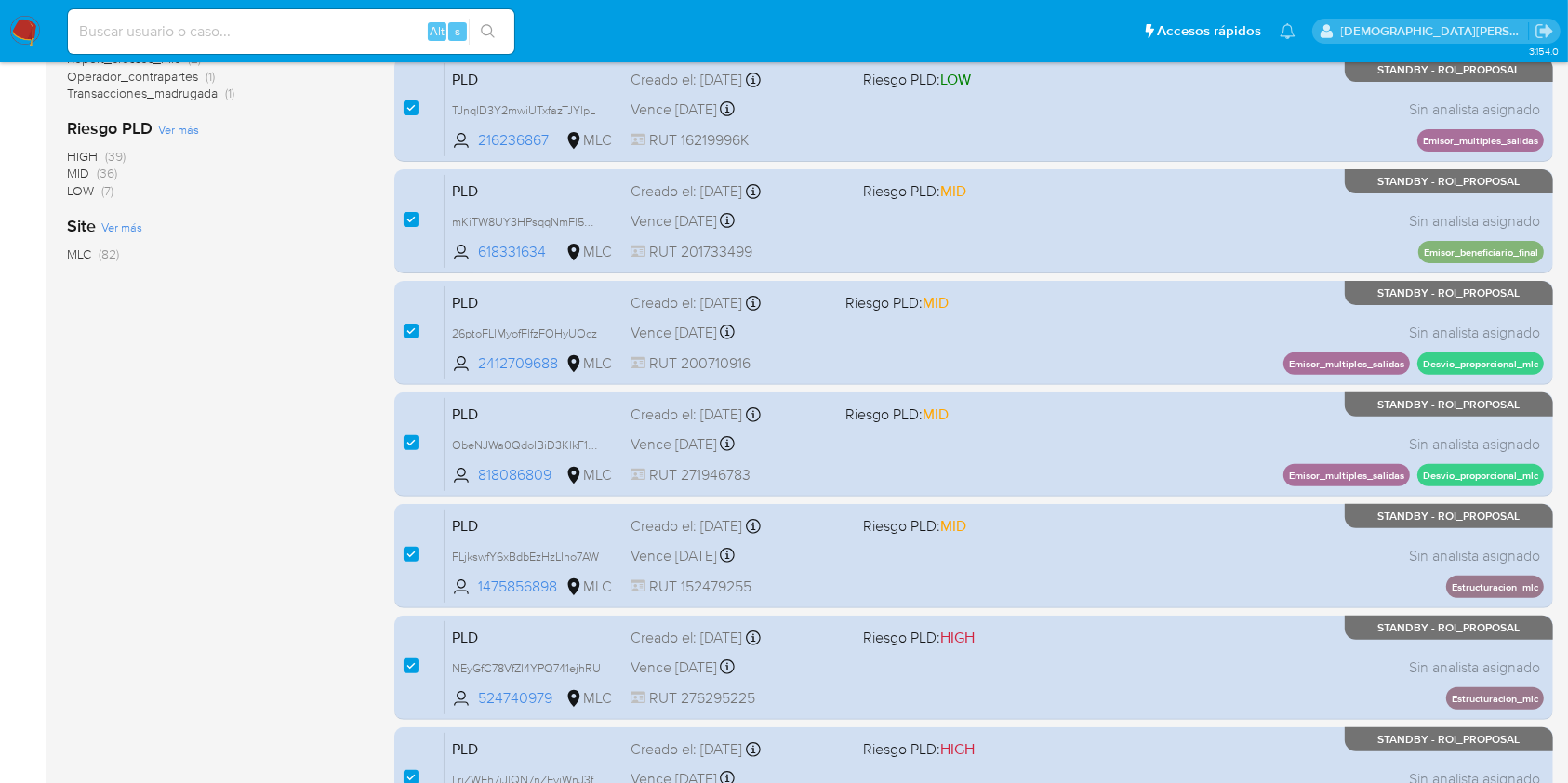
scroll to position [685, 0]
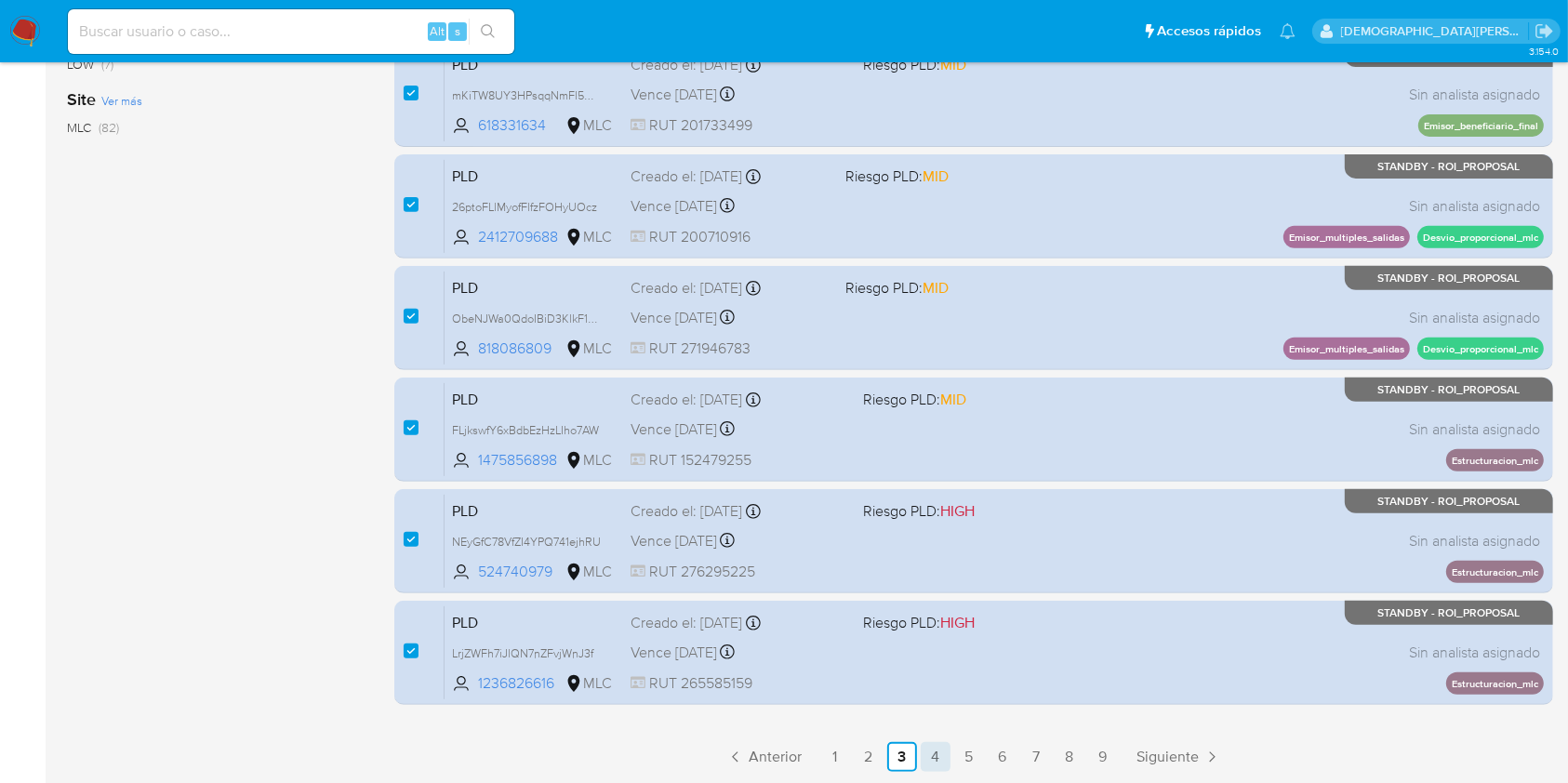
click at [941, 756] on link "4" at bounding box center [935, 756] width 29 height 29
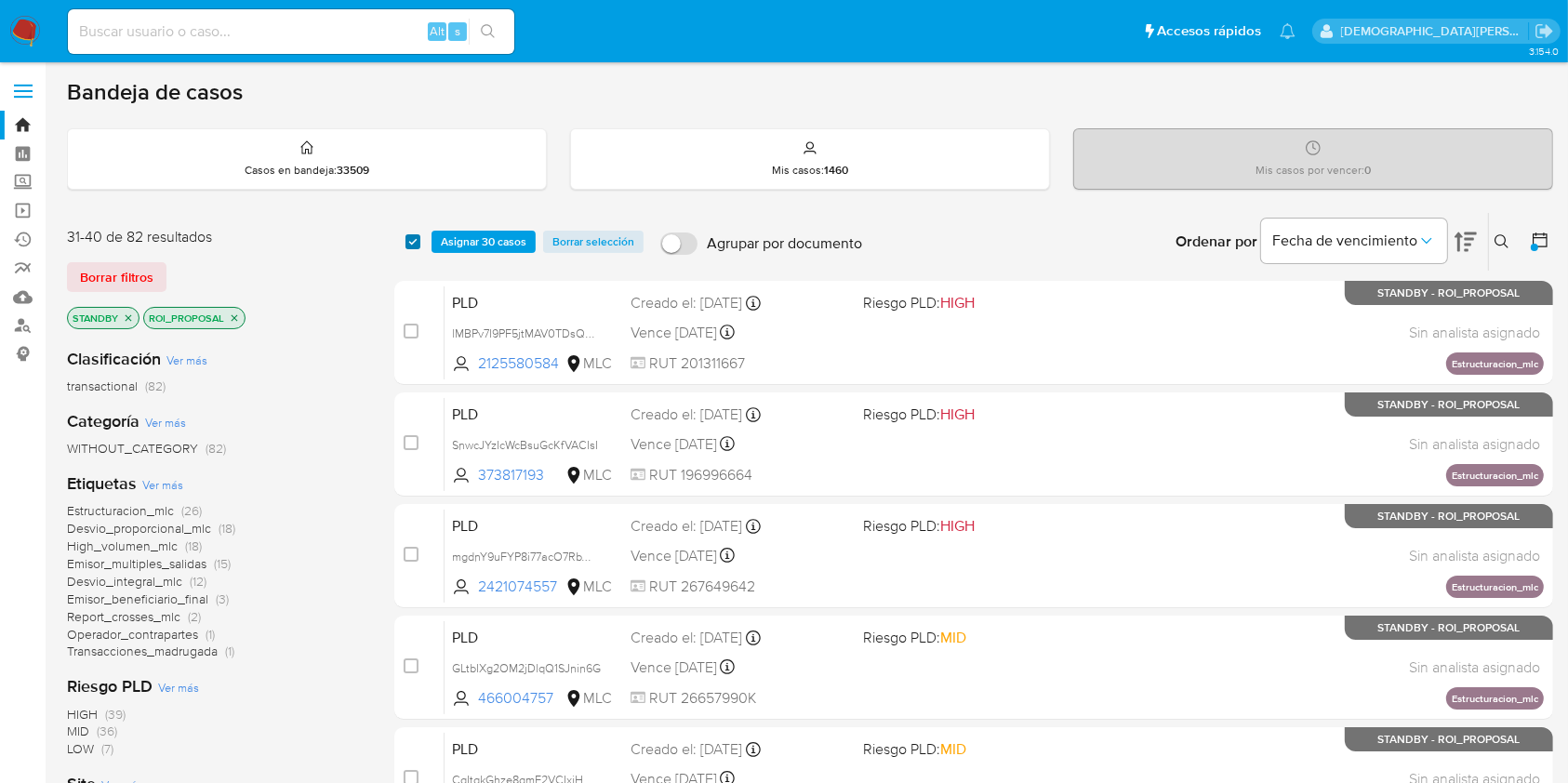
click at [408, 235] on input "checkbox" at bounding box center [413, 241] width 15 height 15
checkbox input "true"
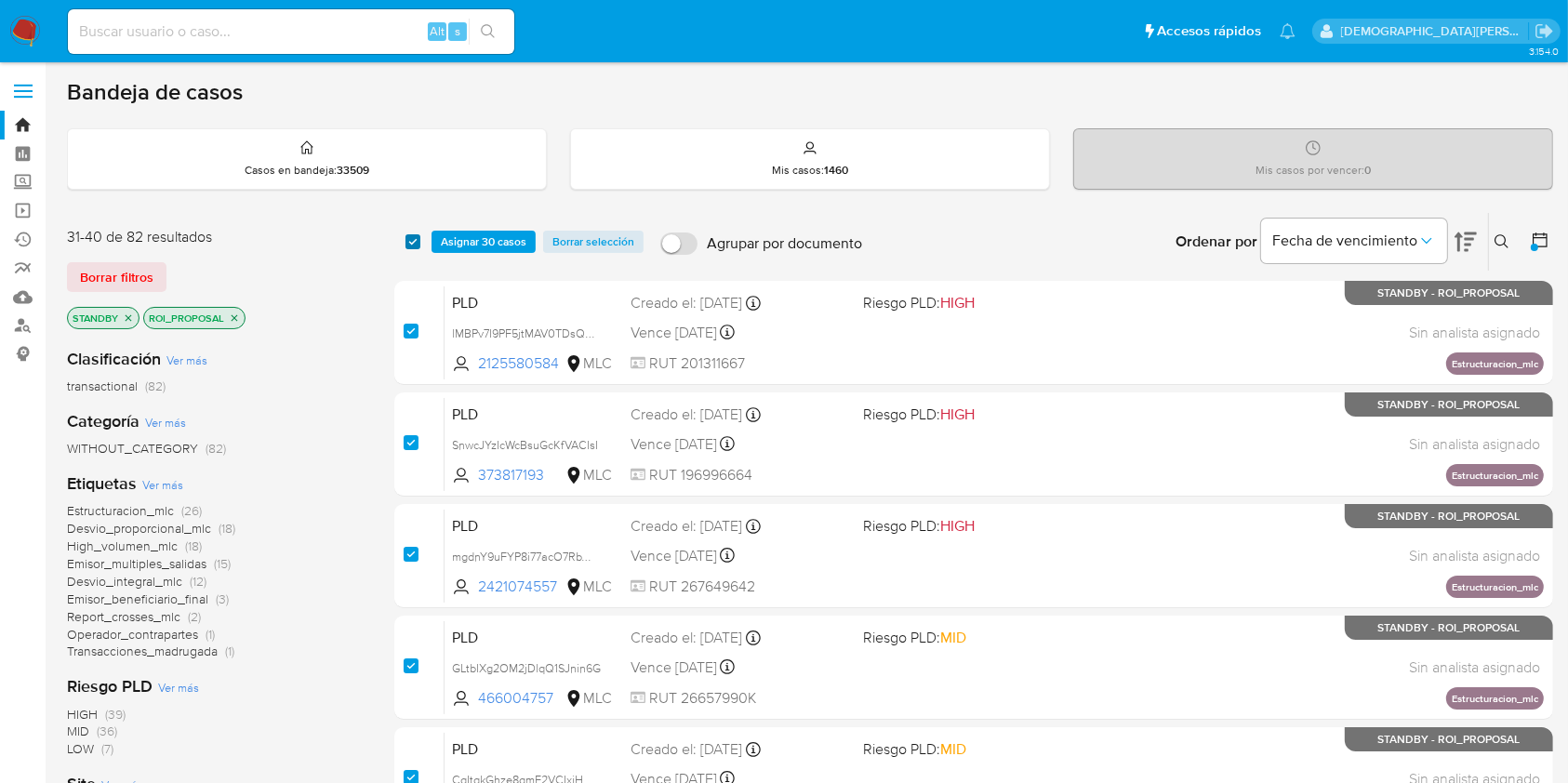
checkbox input "true"
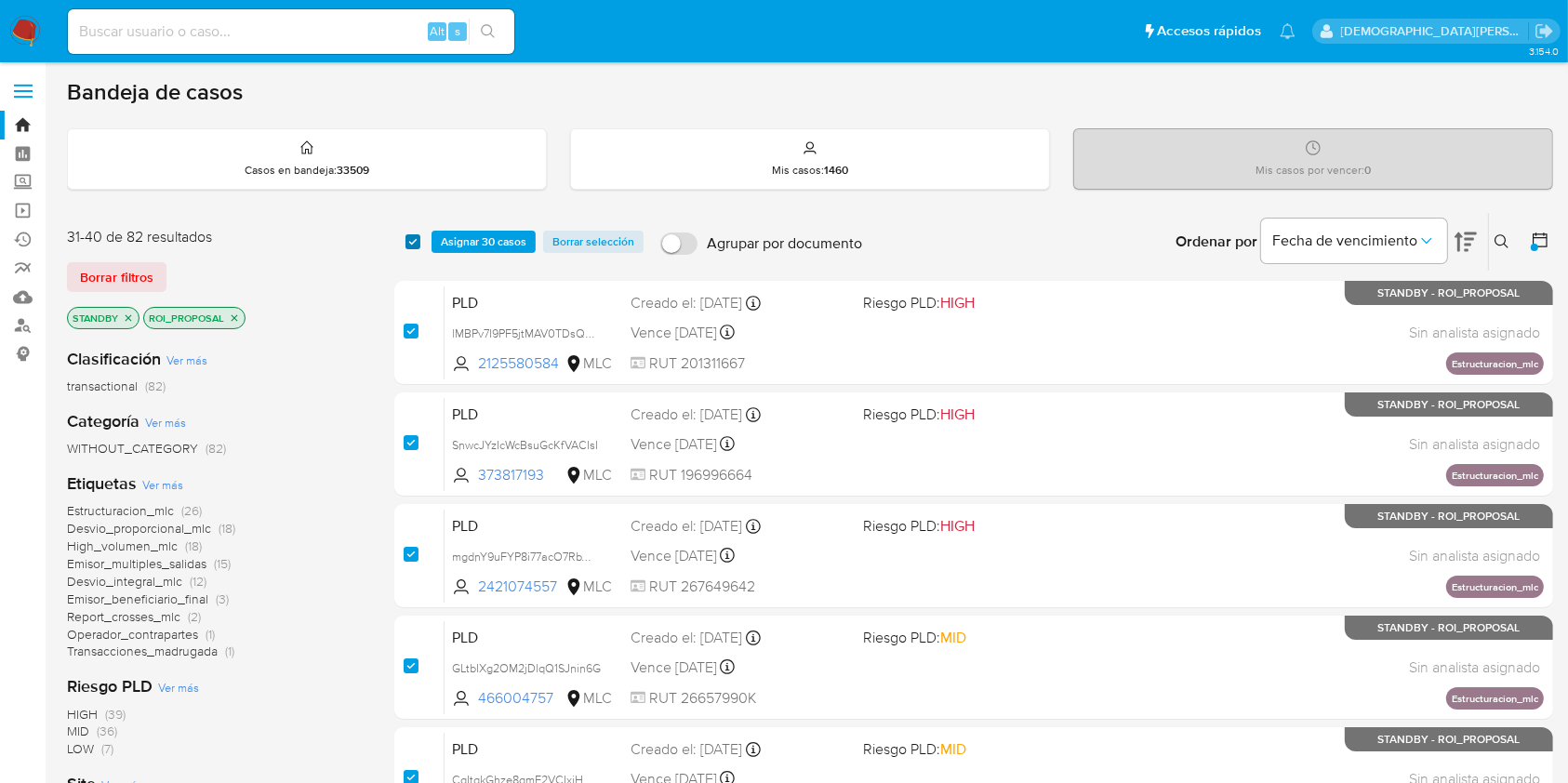
checkbox input "true"
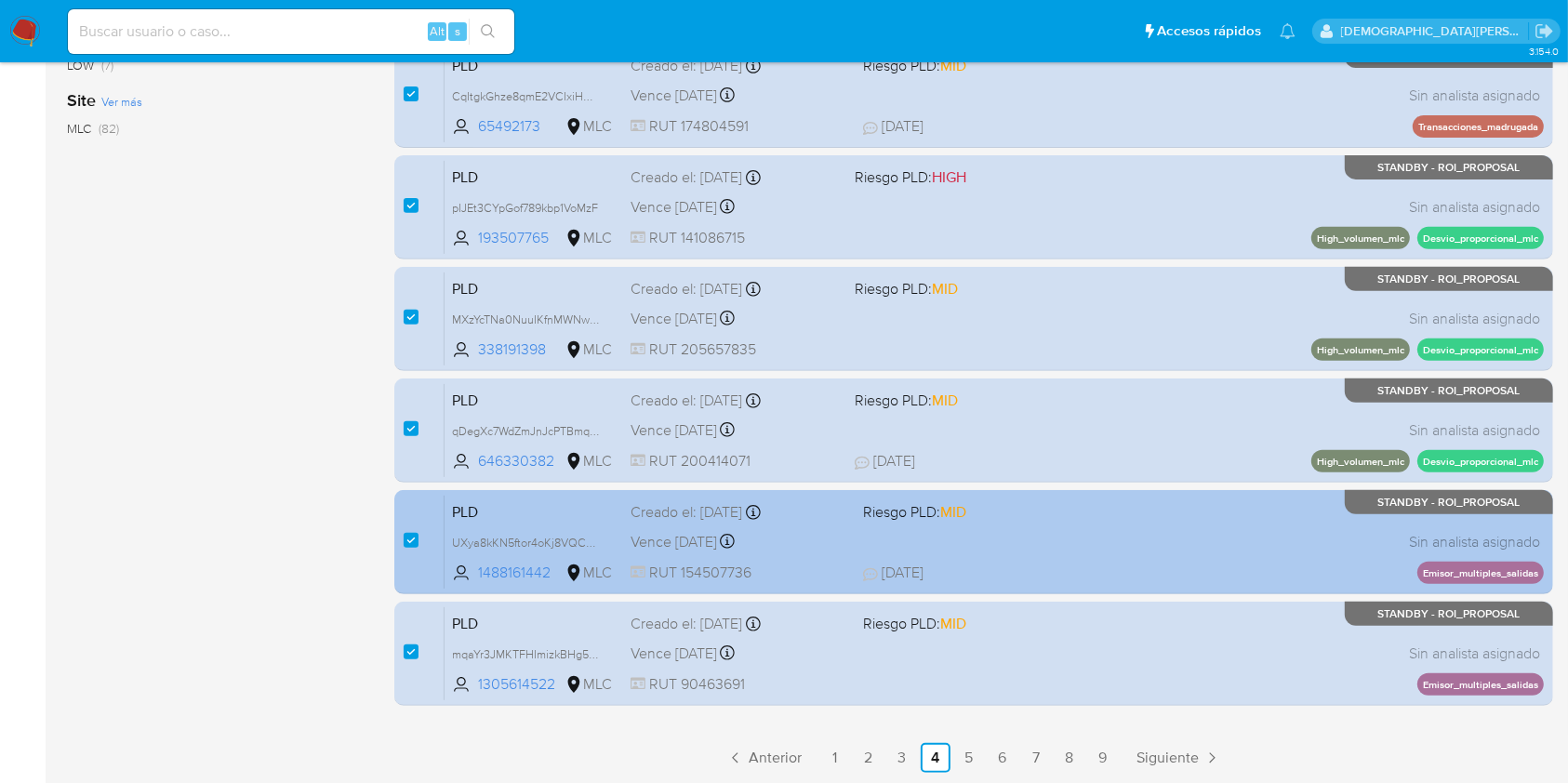
scroll to position [685, 0]
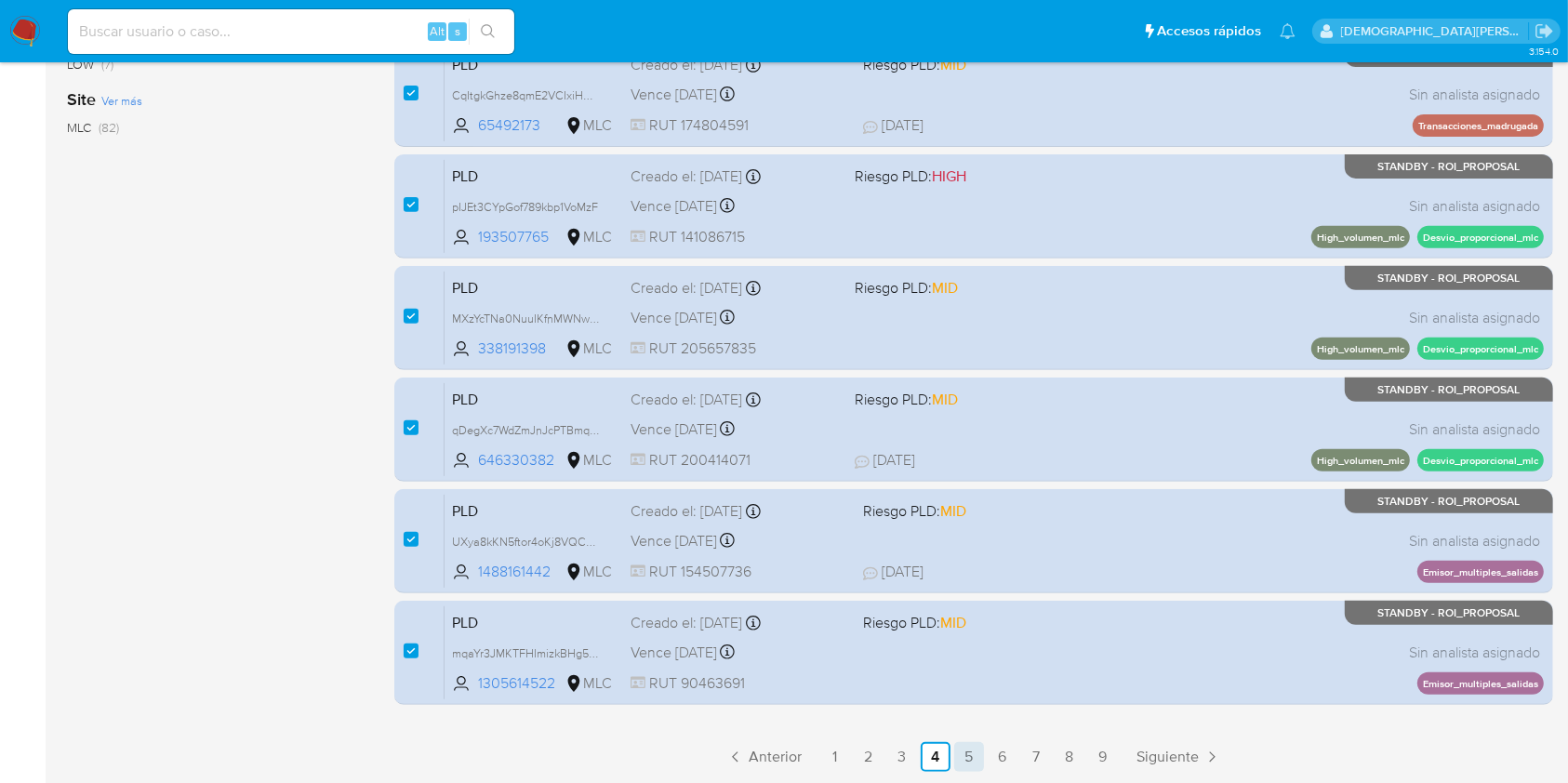
click at [968, 755] on link "5" at bounding box center [969, 756] width 29 height 29
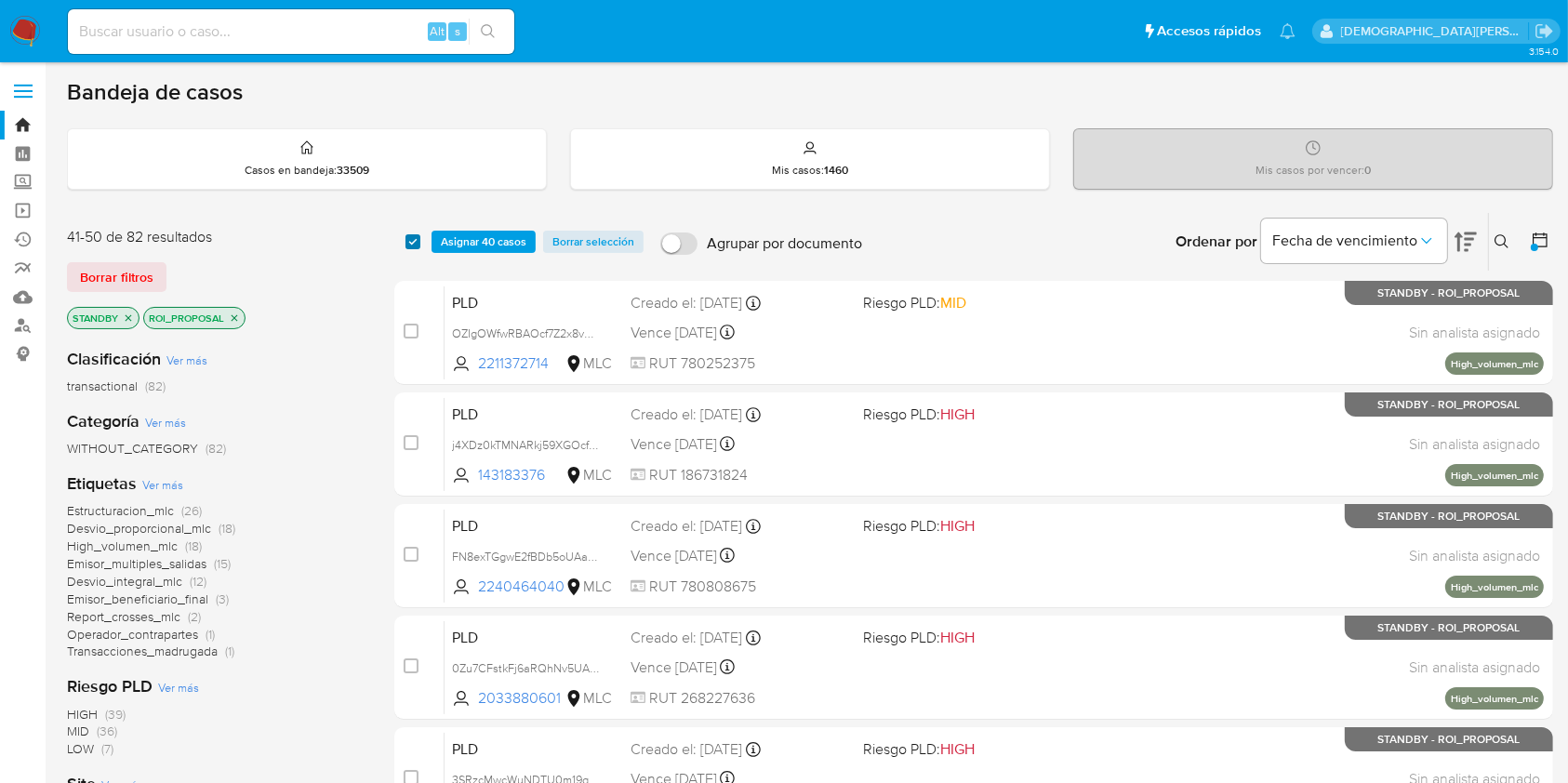
click at [416, 234] on input "checkbox" at bounding box center [413, 241] width 15 height 15
checkbox input "true"
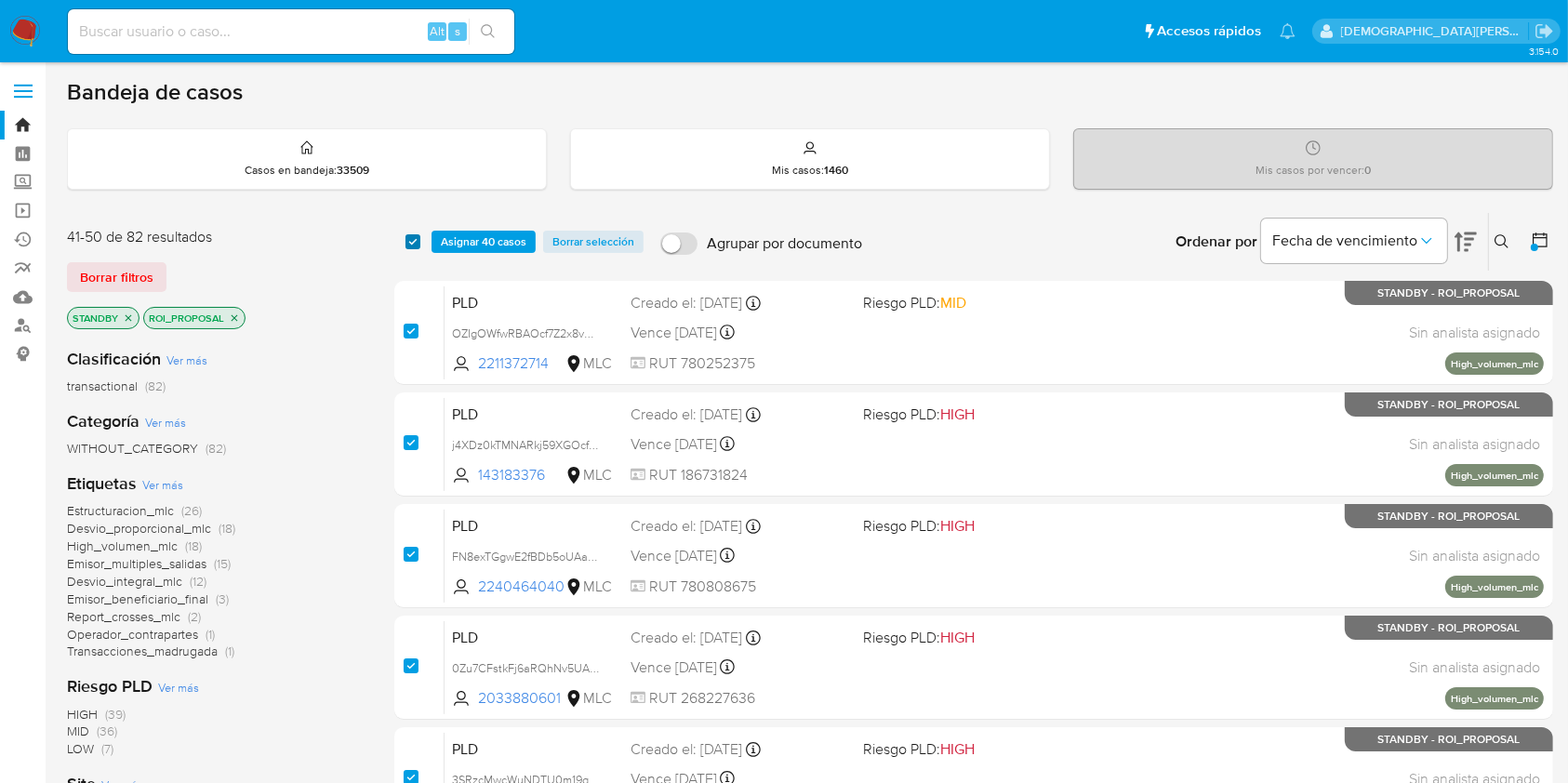
checkbox input "true"
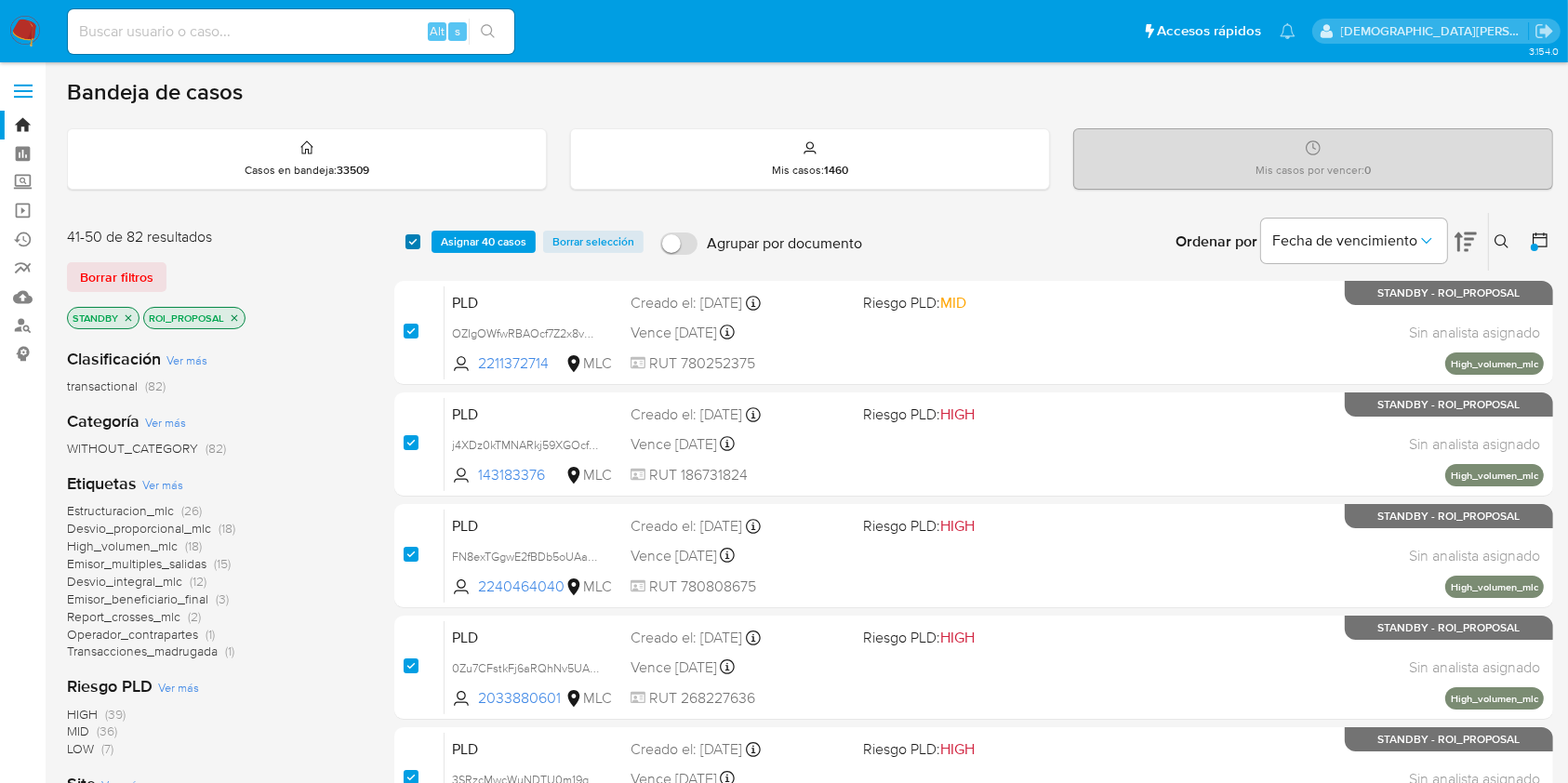
checkbox input "true"
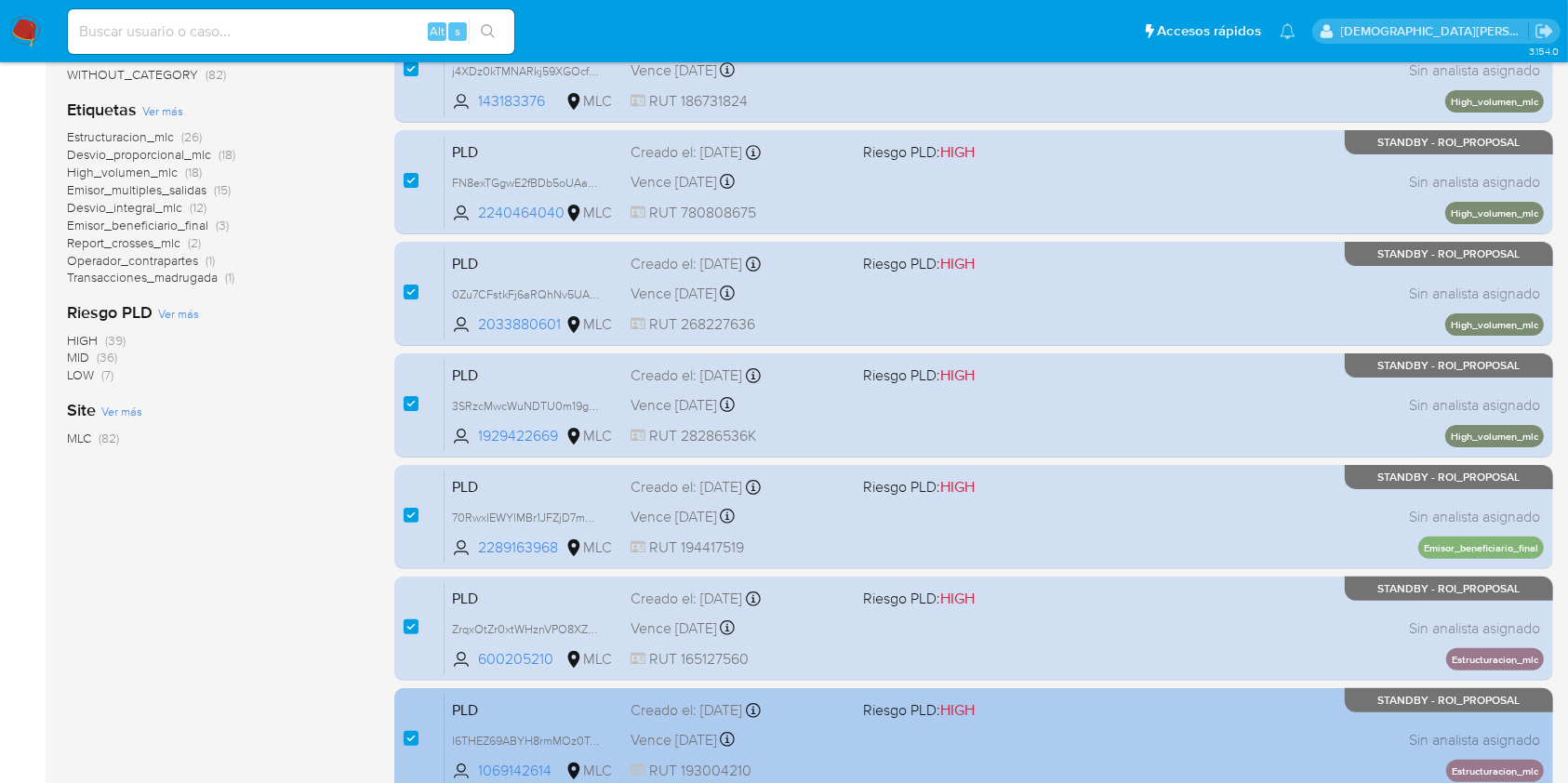
scroll to position [685, 0]
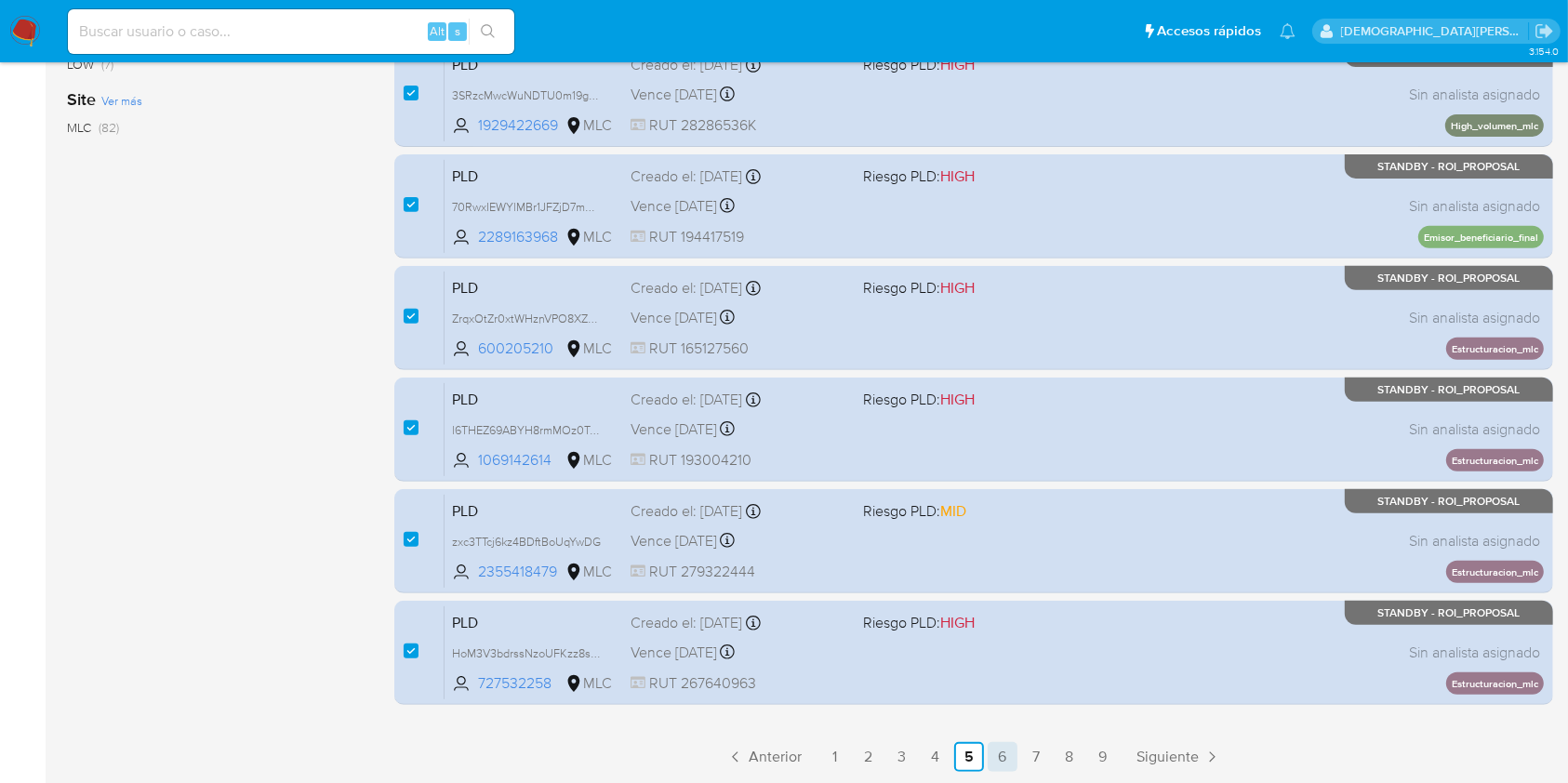
click at [1004, 751] on link "6" at bounding box center [1002, 756] width 29 height 29
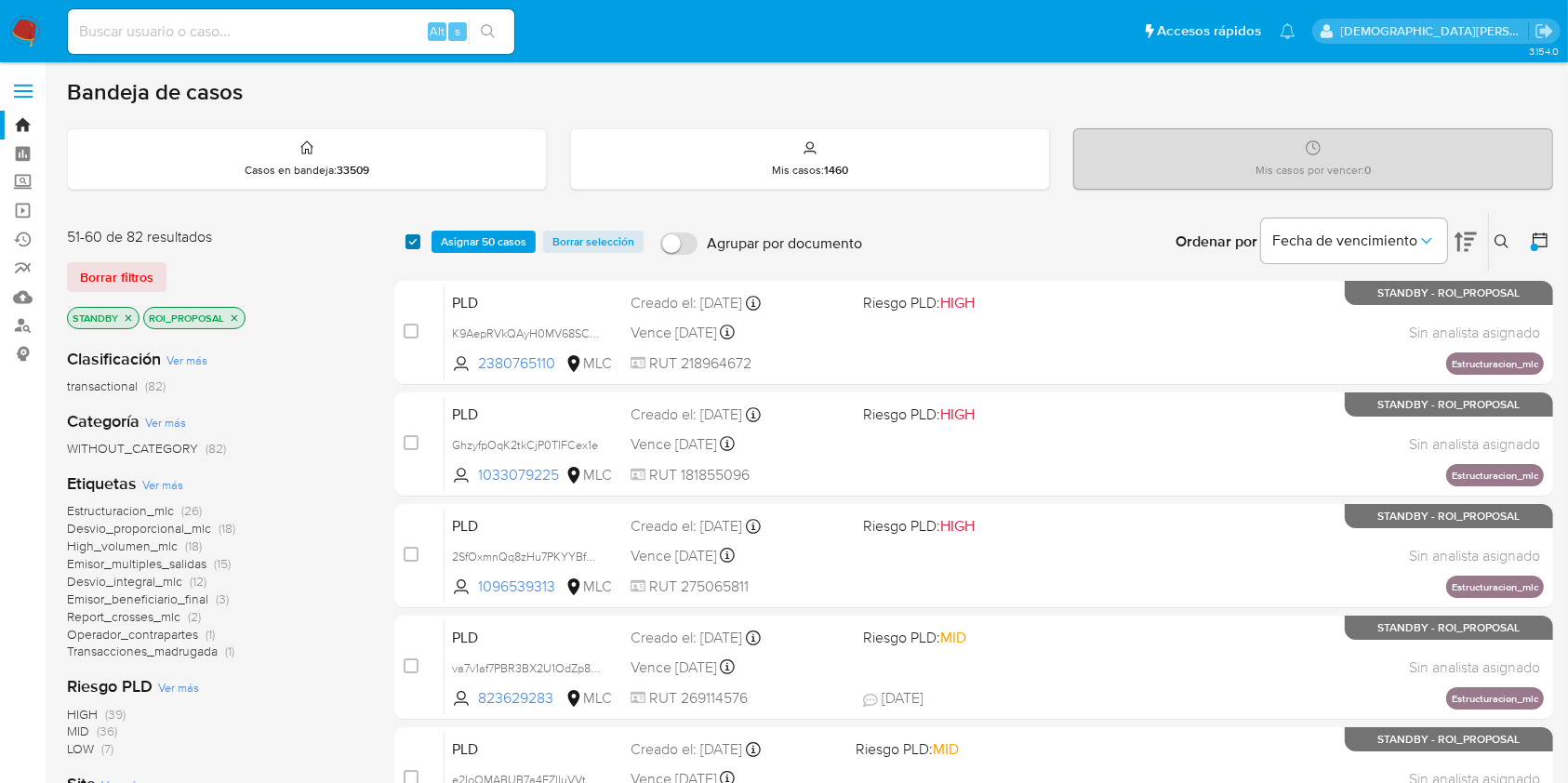
click at [415, 245] on input "checkbox" at bounding box center [413, 241] width 15 height 15
checkbox input "true"
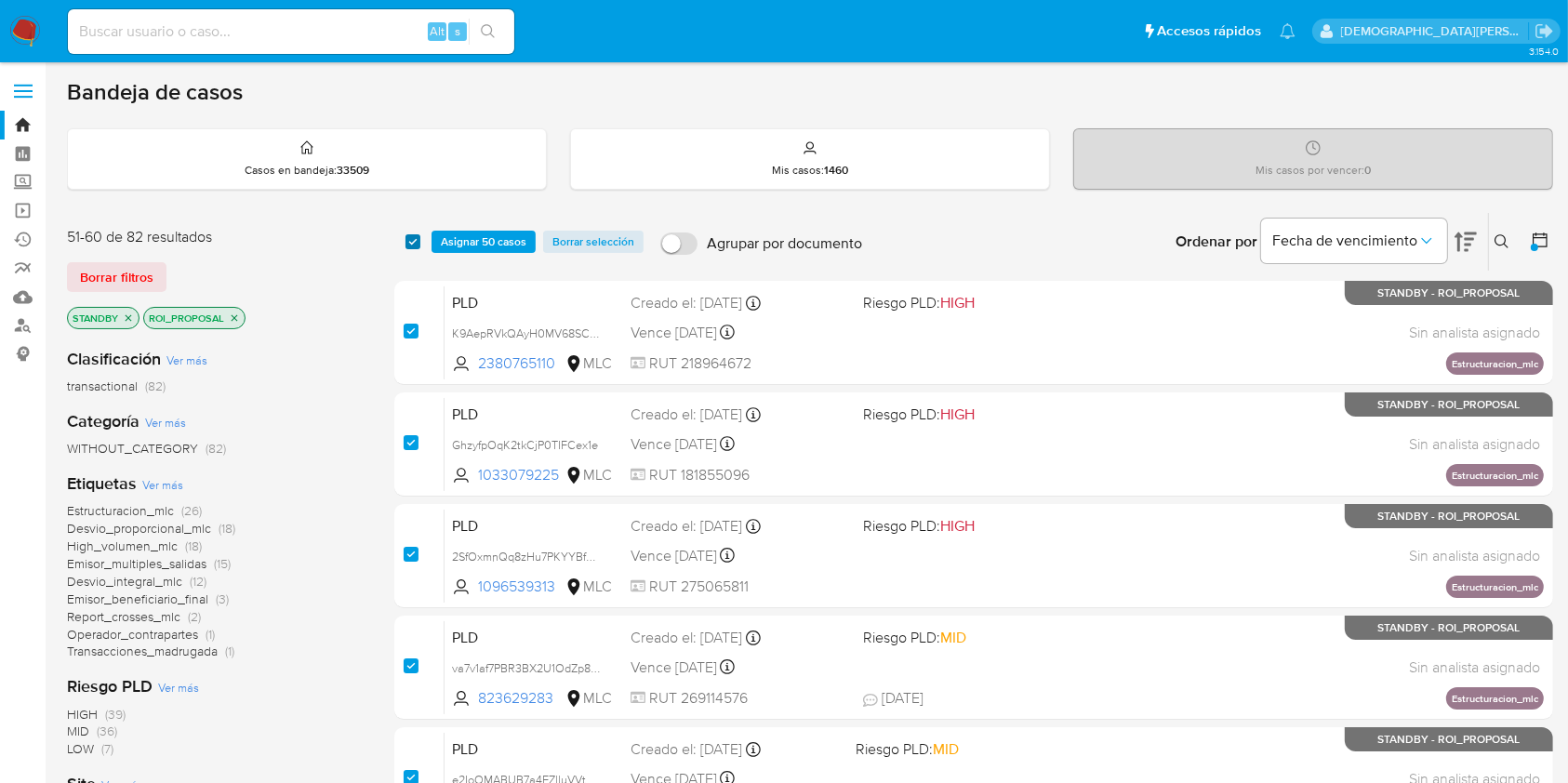
checkbox input "true"
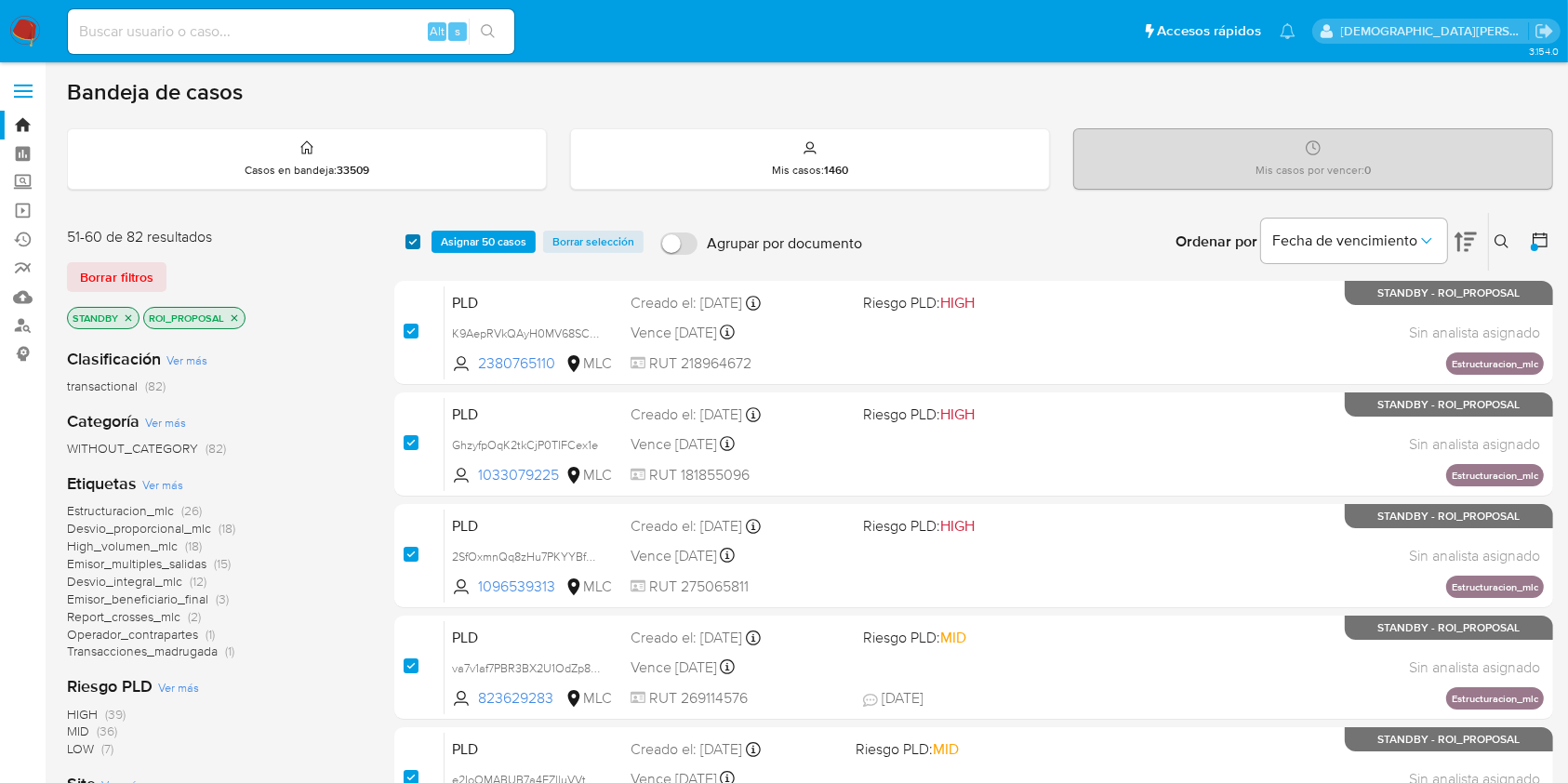
checkbox input "true"
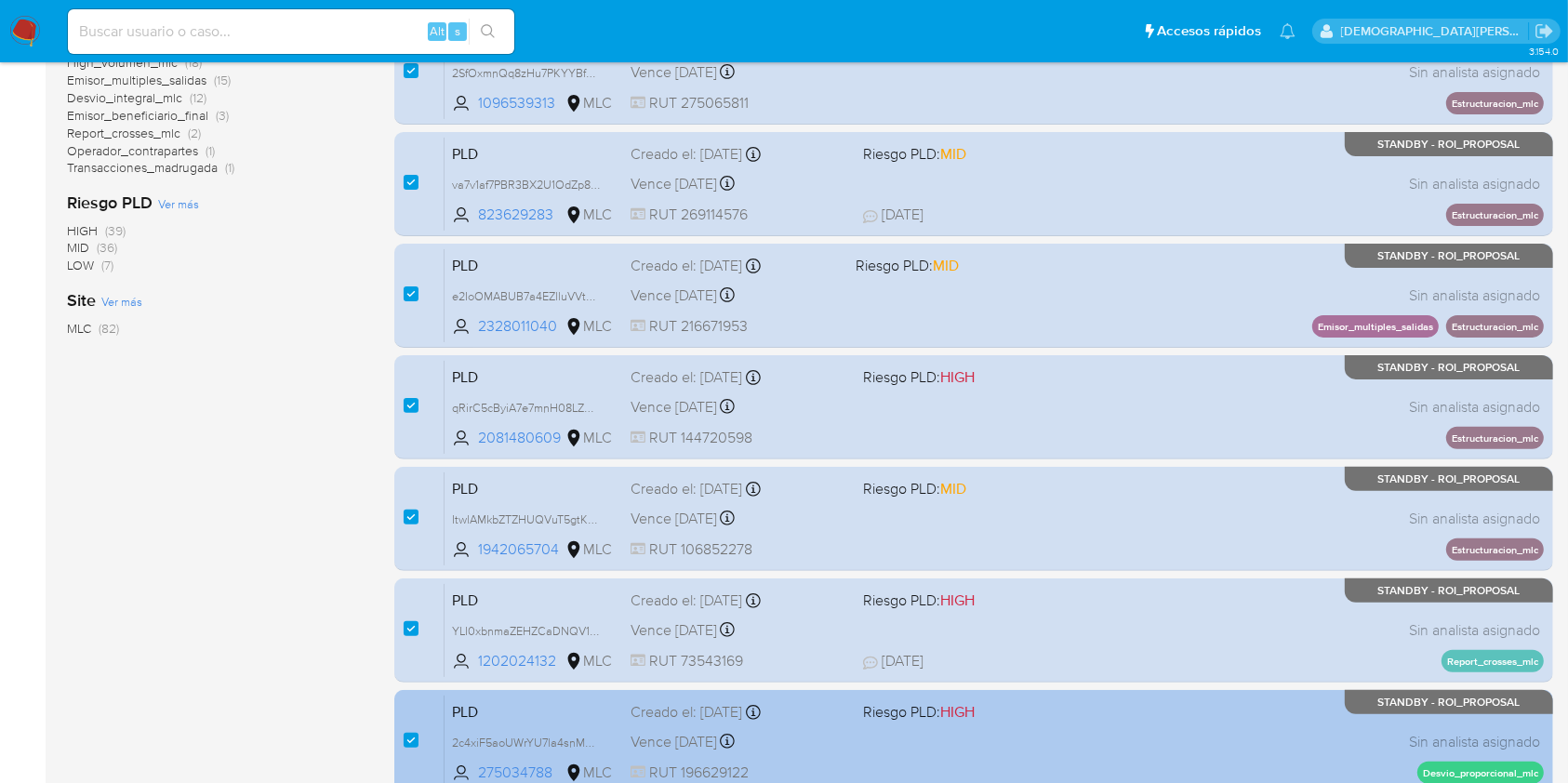
scroll to position [685, 0]
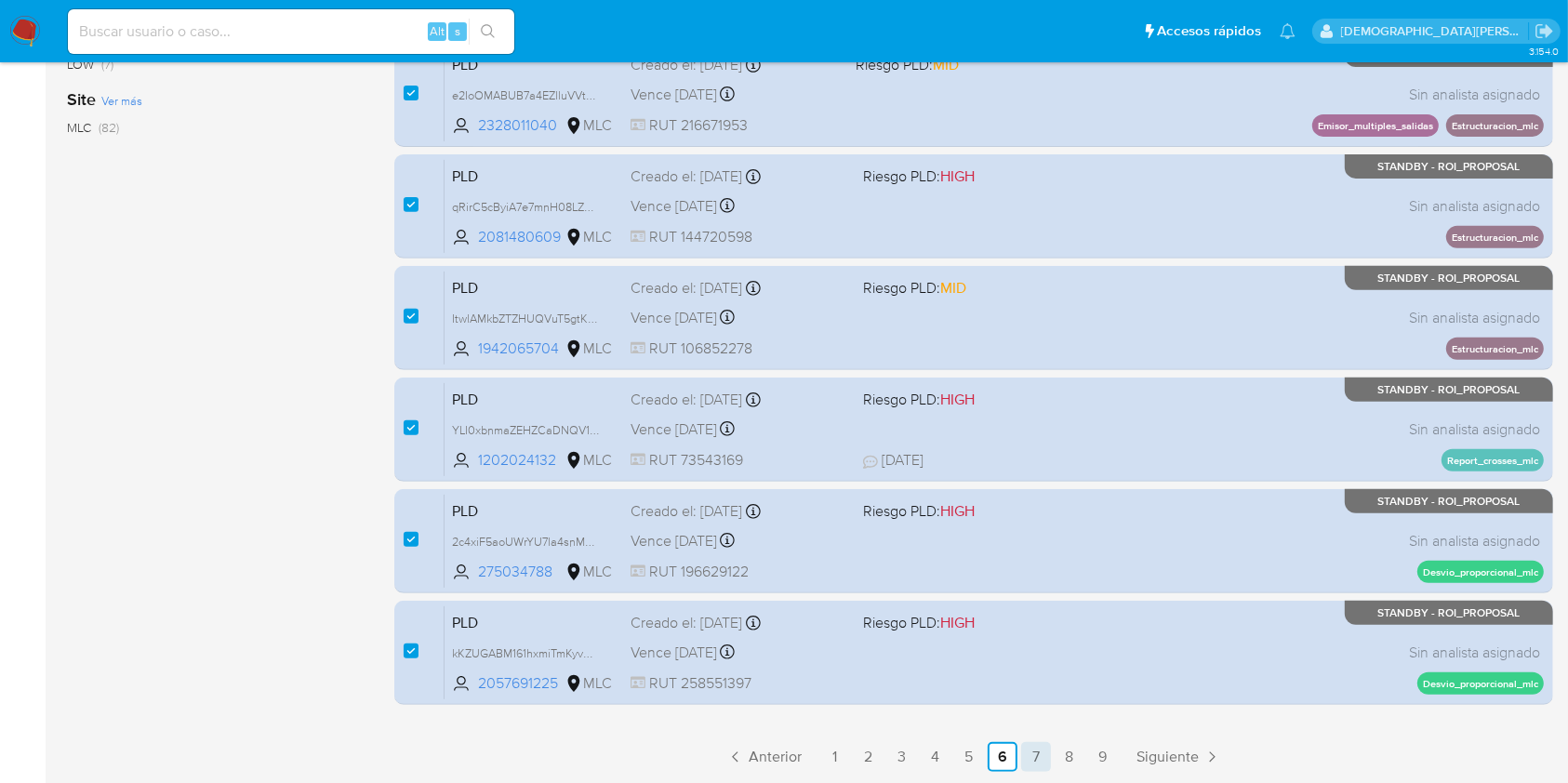
click at [1034, 759] on link "7" at bounding box center [1036, 756] width 29 height 29
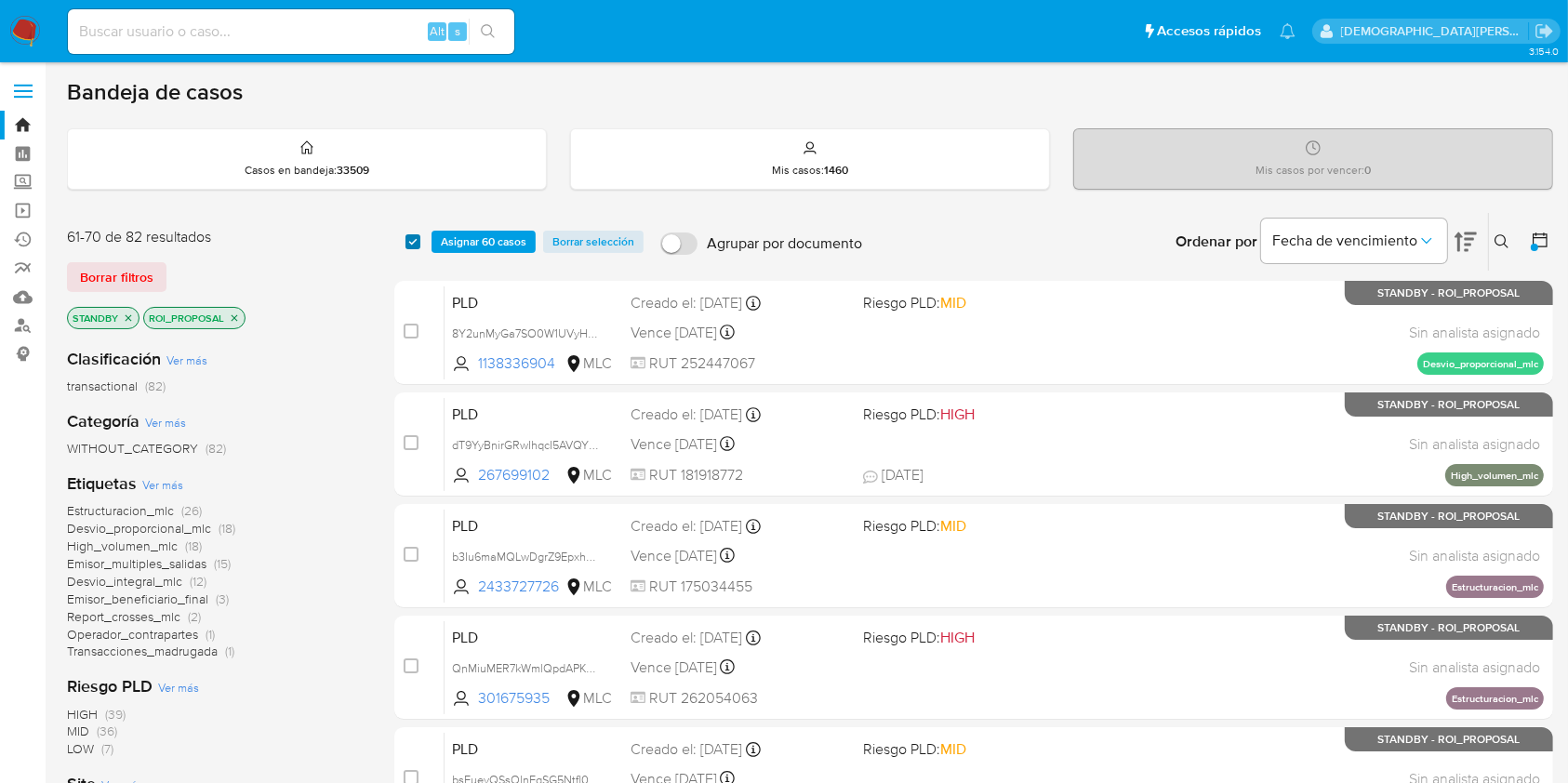
click at [414, 245] on input "checkbox" at bounding box center [413, 241] width 15 height 15
checkbox input "true"
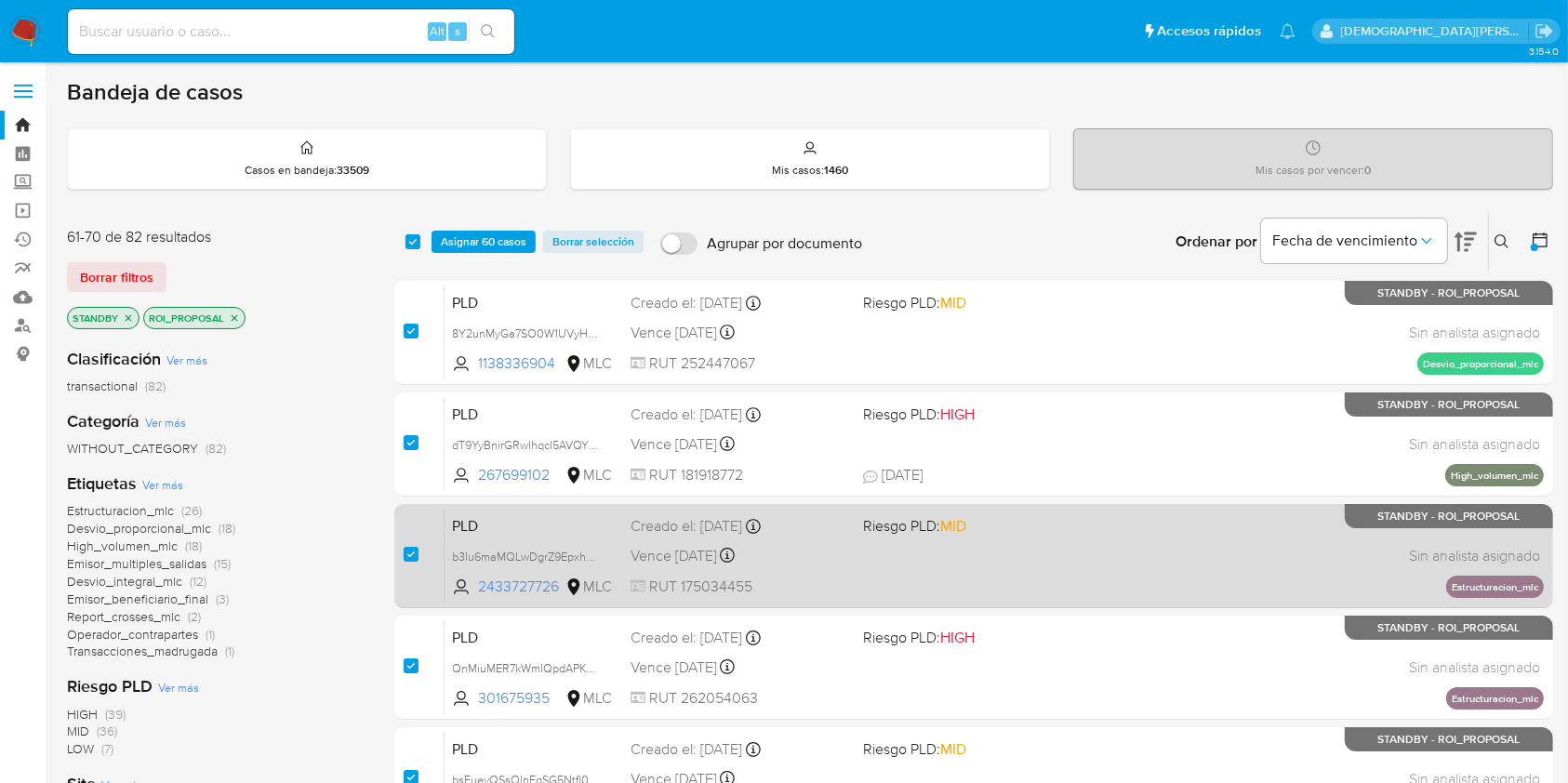
checkbox input "true"
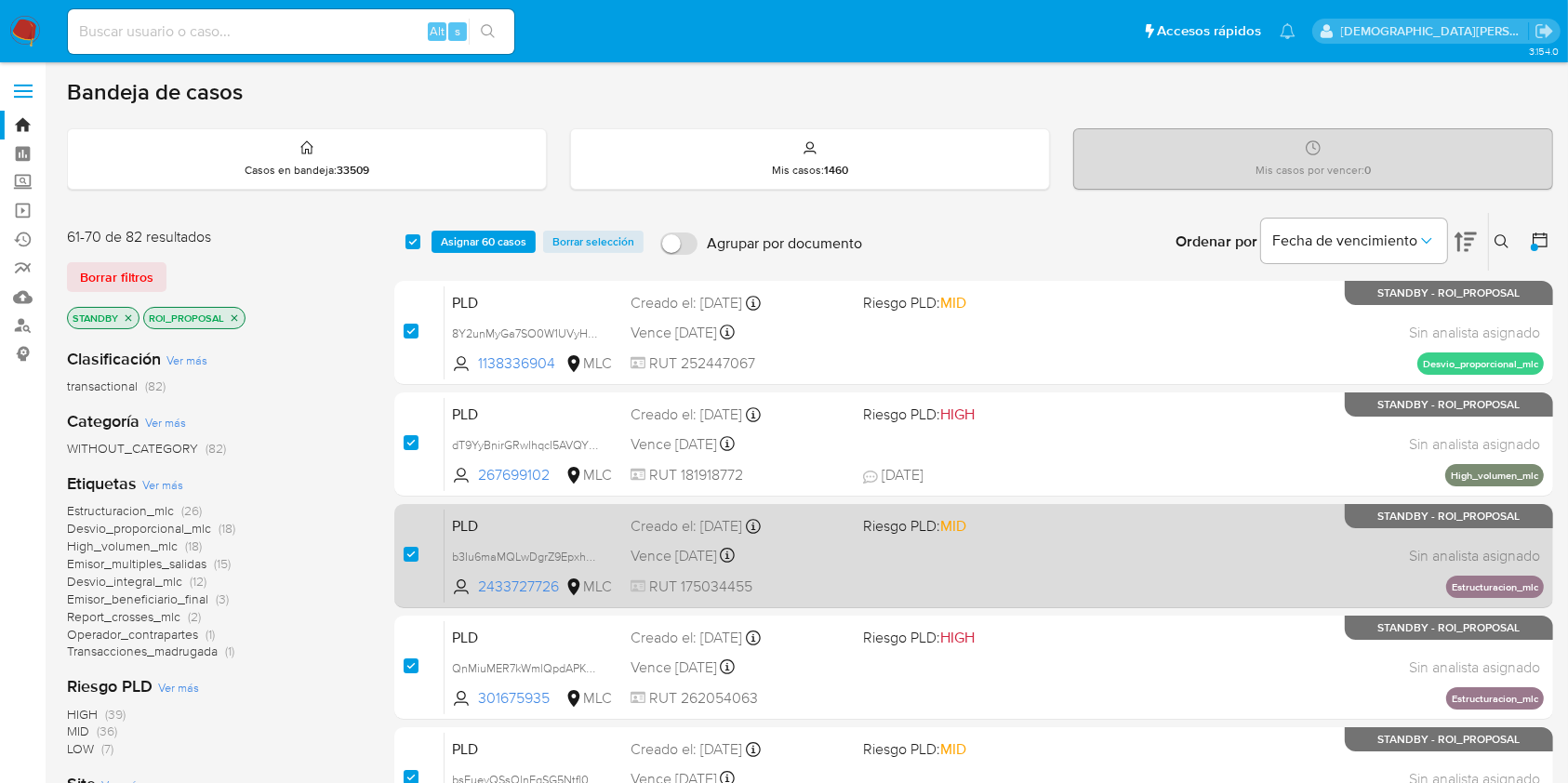
checkbox input "true"
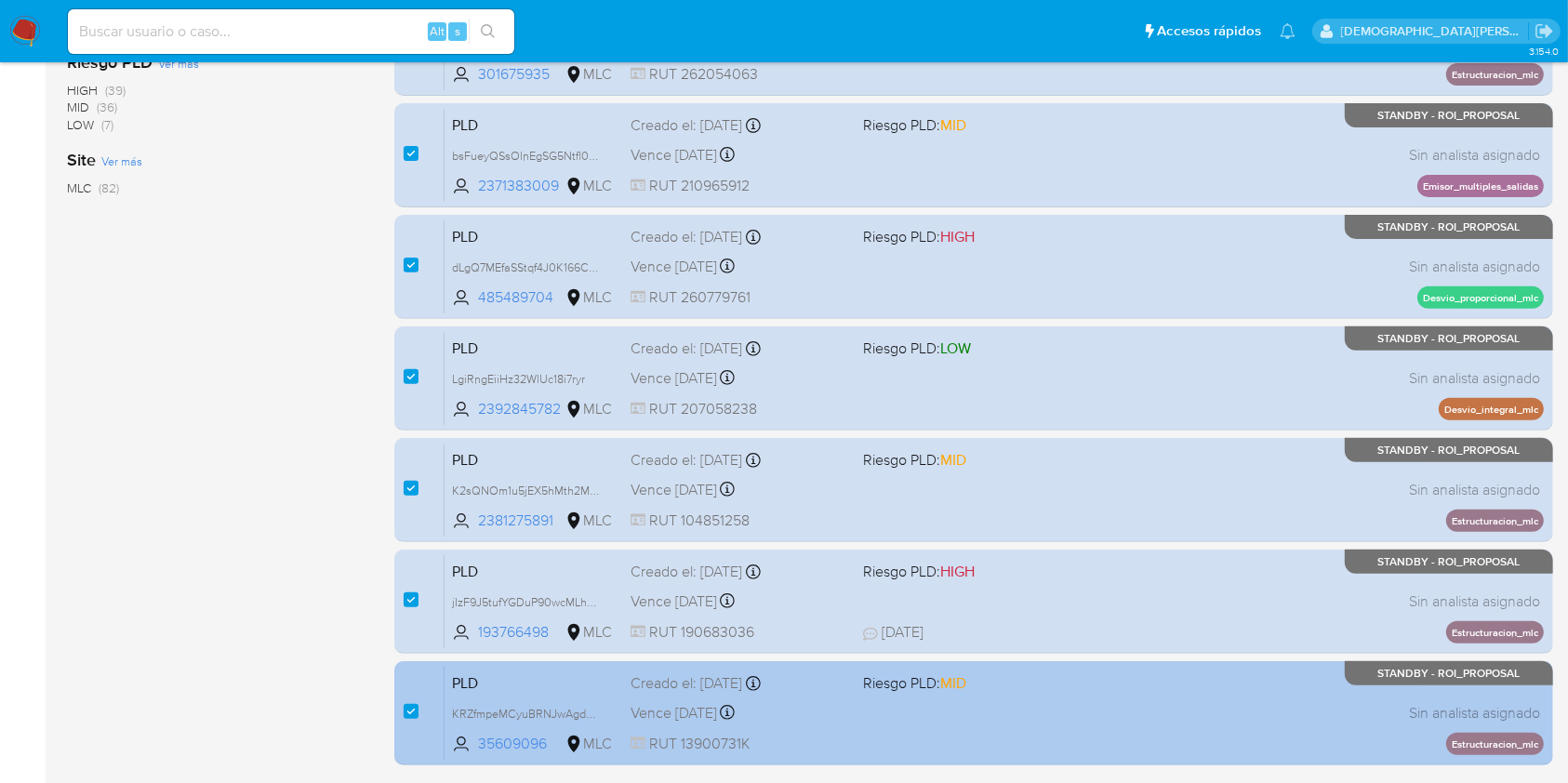
scroll to position [685, 0]
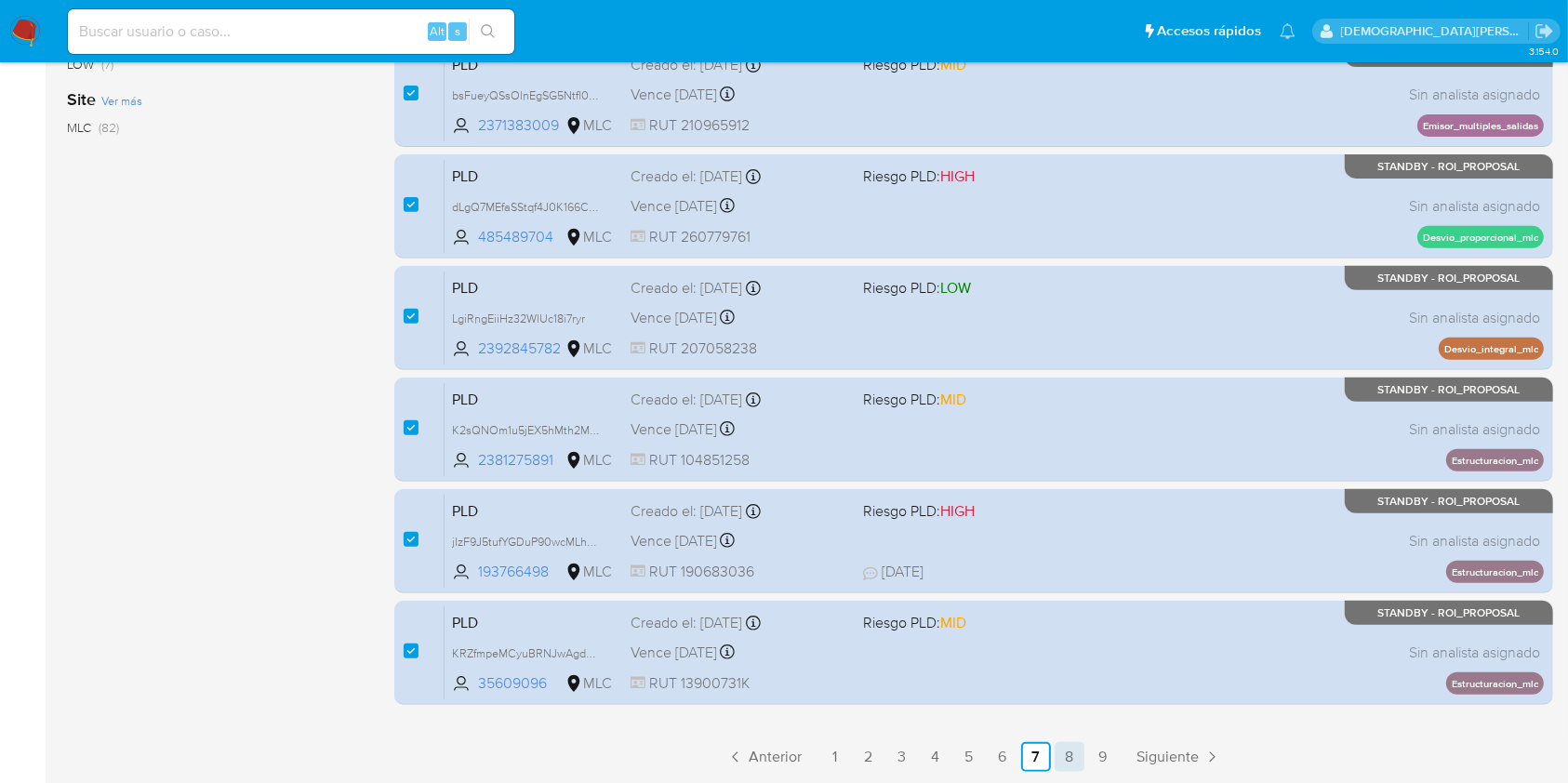
click at [1067, 761] on link "8" at bounding box center [1069, 756] width 29 height 29
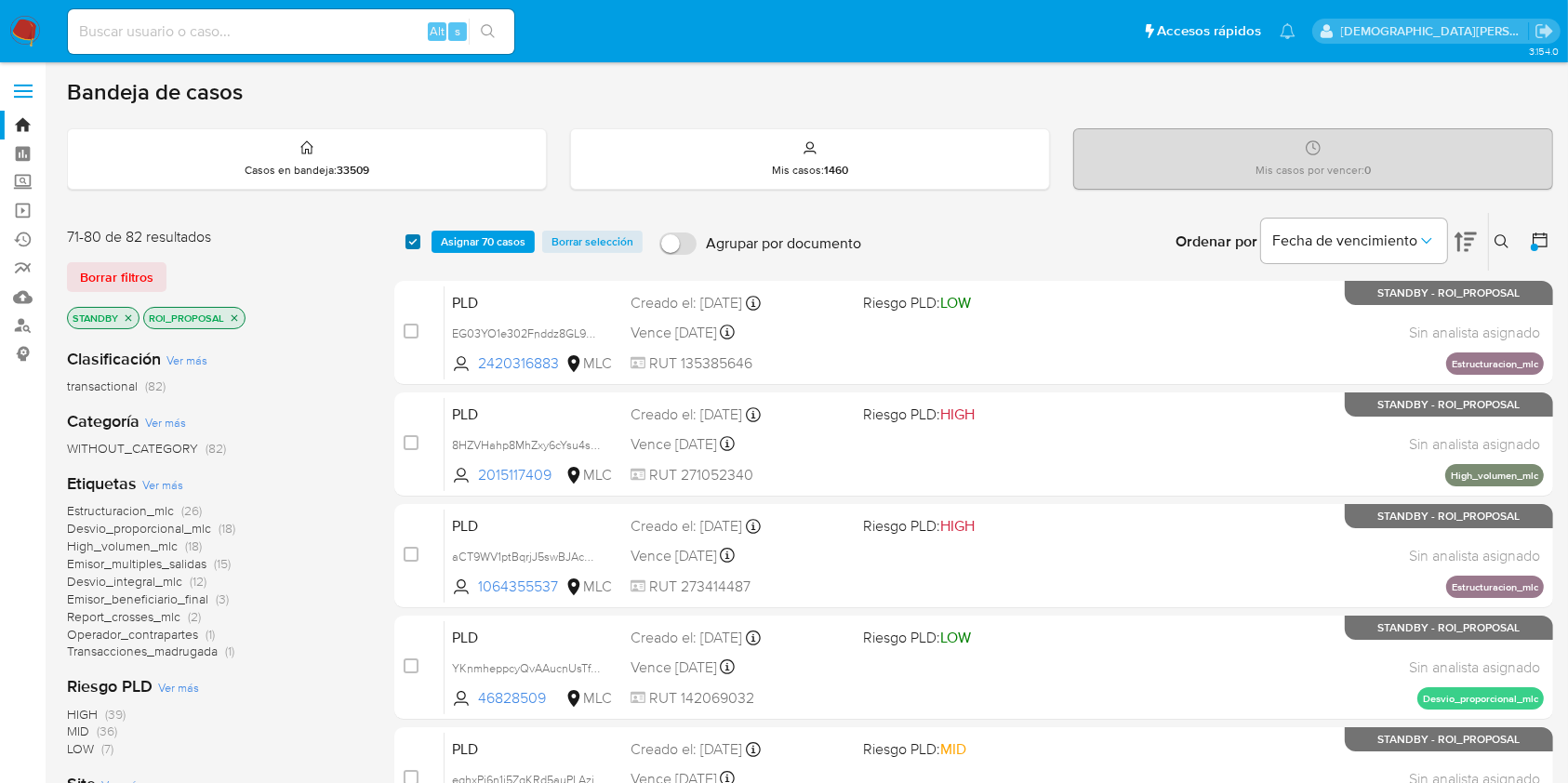
click at [415, 240] on input "checkbox" at bounding box center [413, 241] width 15 height 15
checkbox input "true"
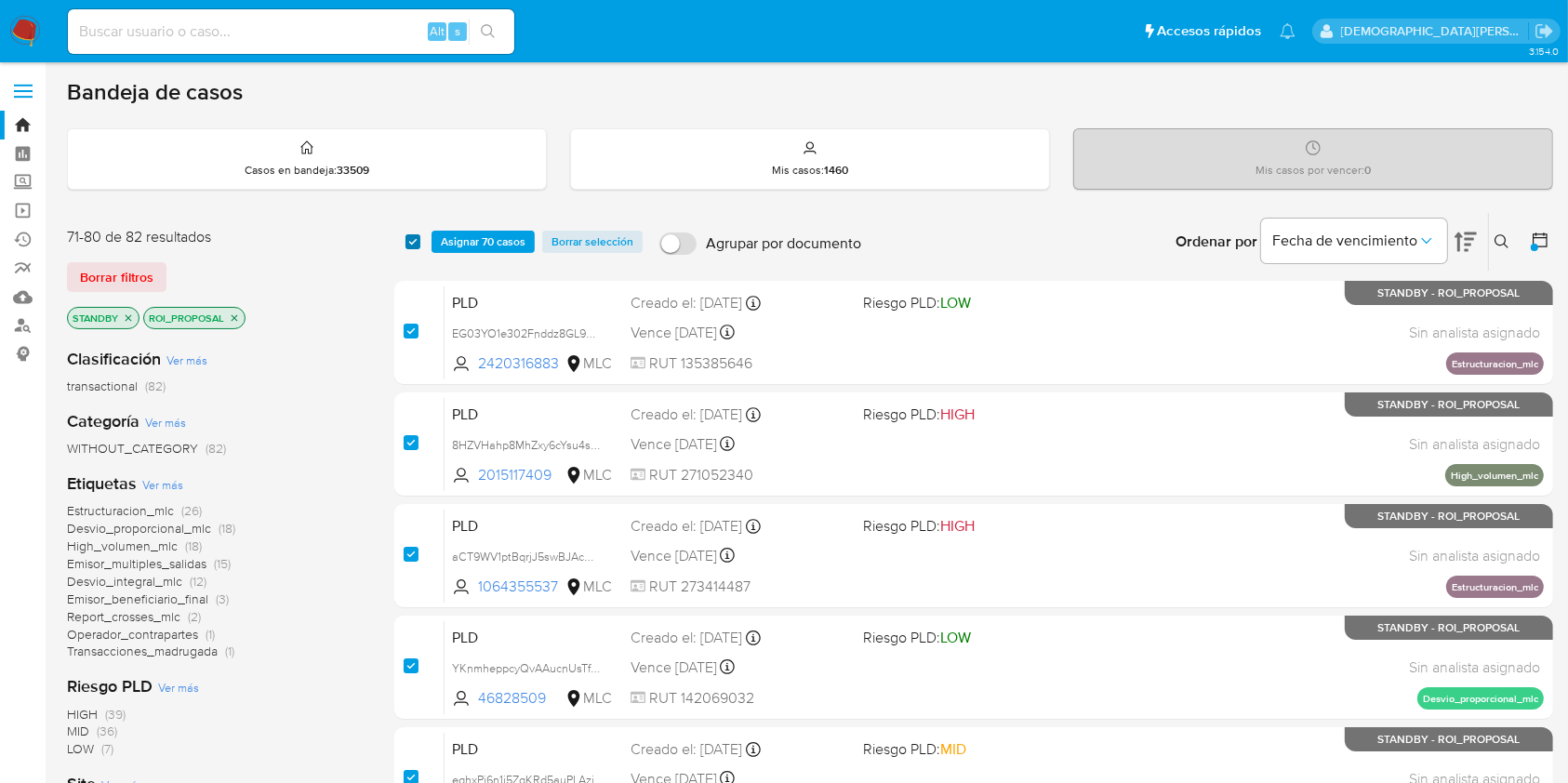
checkbox input "true"
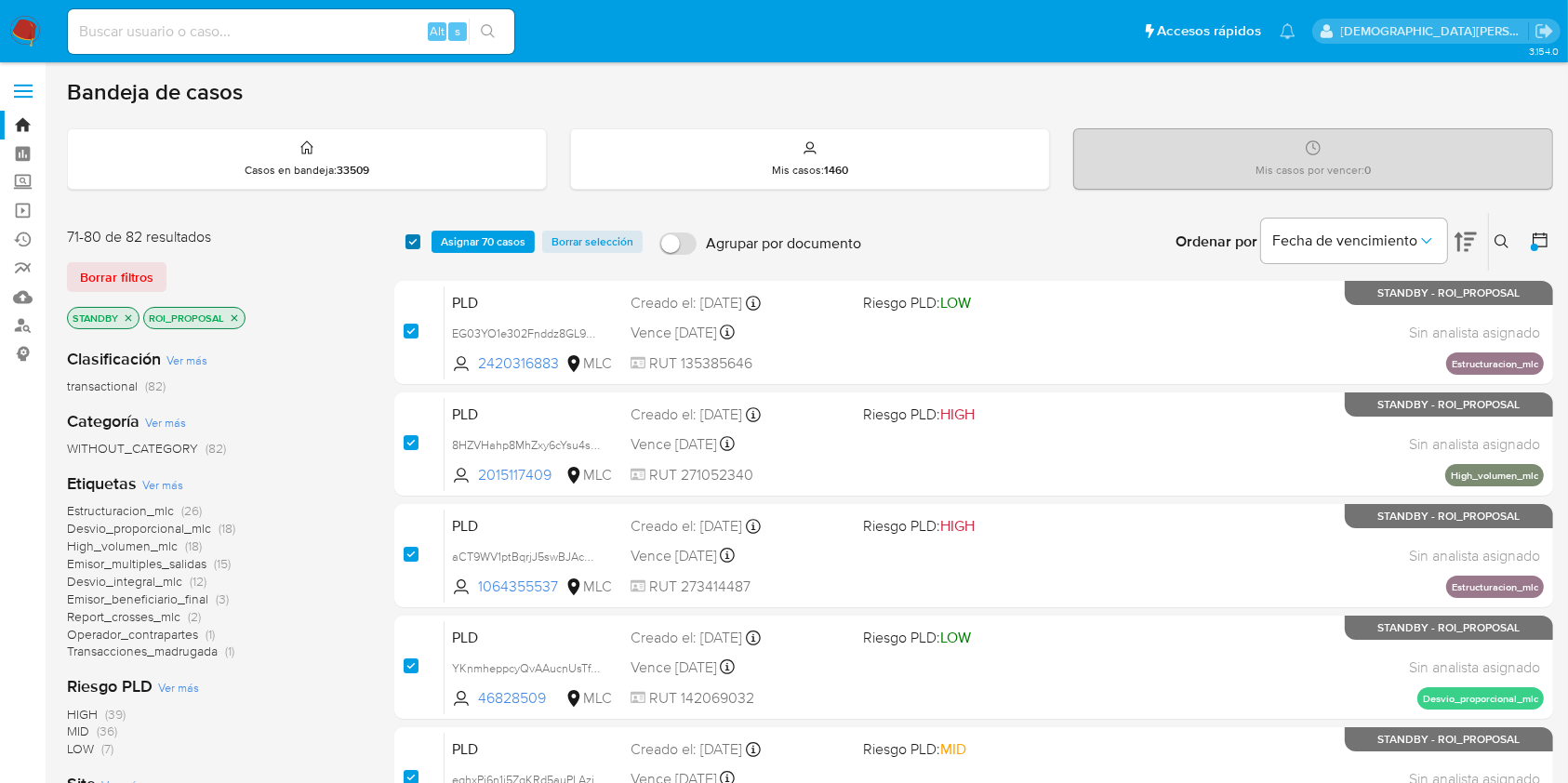
checkbox input "true"
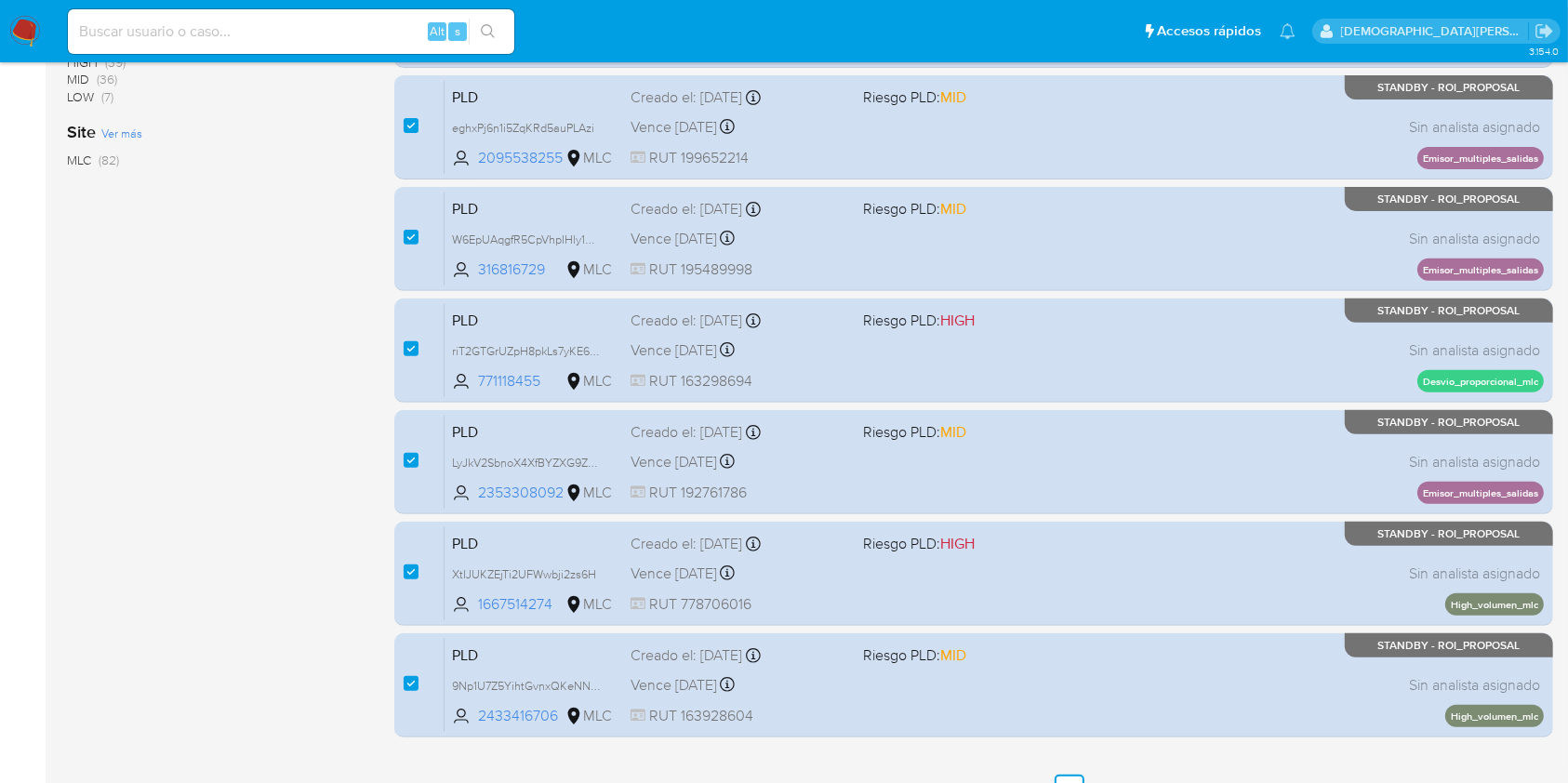
scroll to position [685, 0]
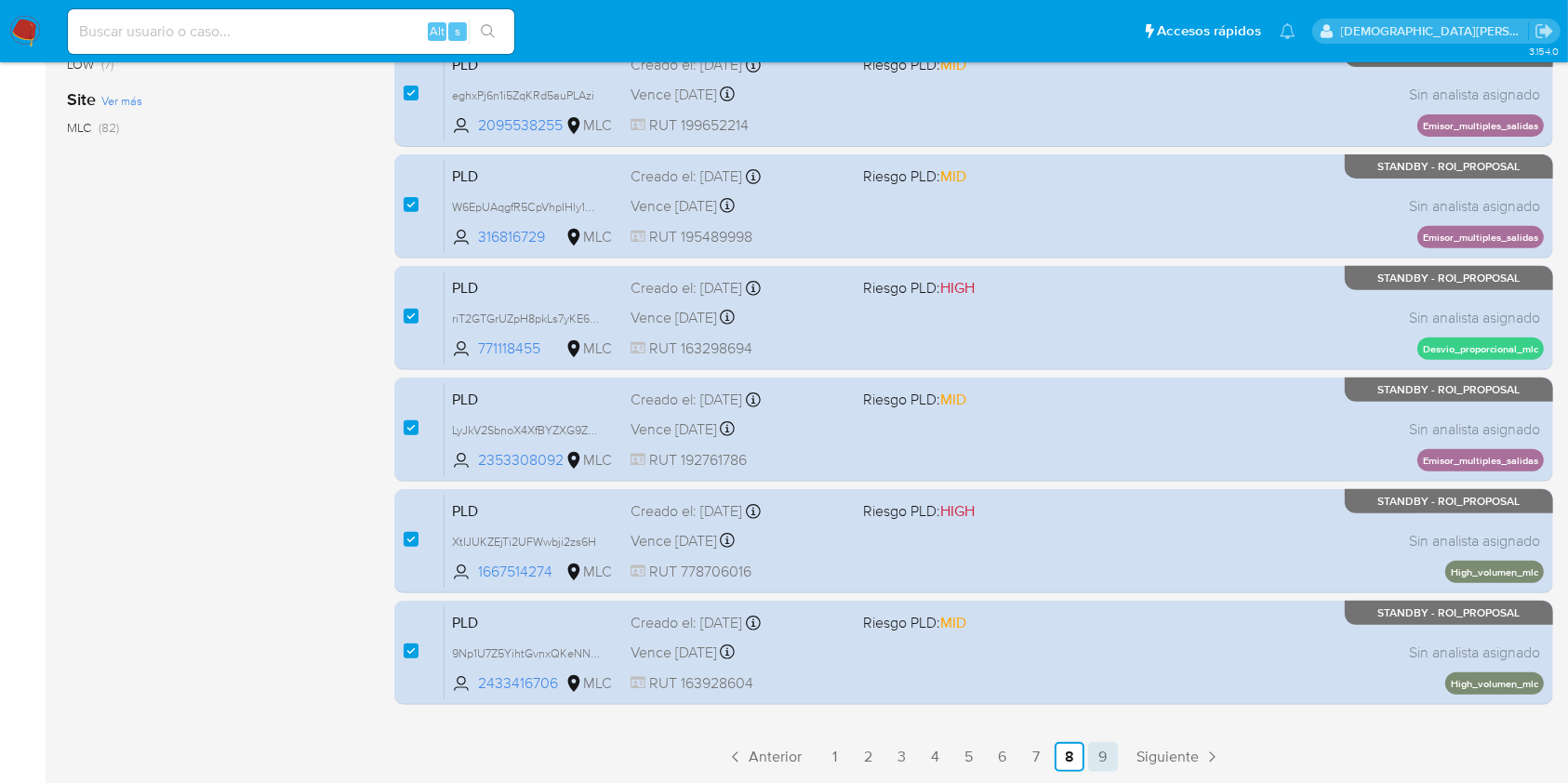
click at [1110, 757] on link "9" at bounding box center [1102, 756] width 29 height 29
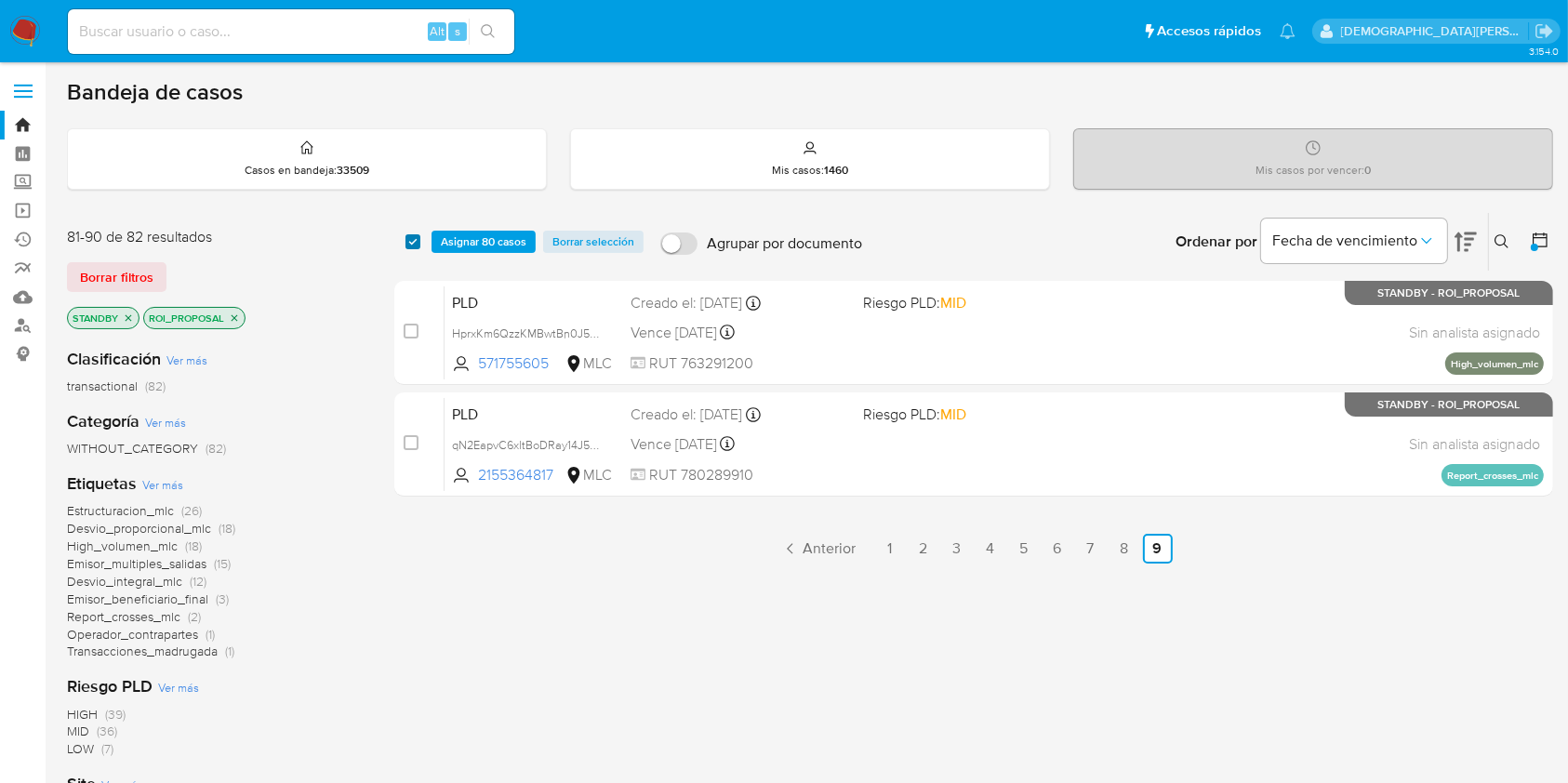
click at [415, 244] on input "checkbox" at bounding box center [413, 241] width 15 height 15
checkbox input "true"
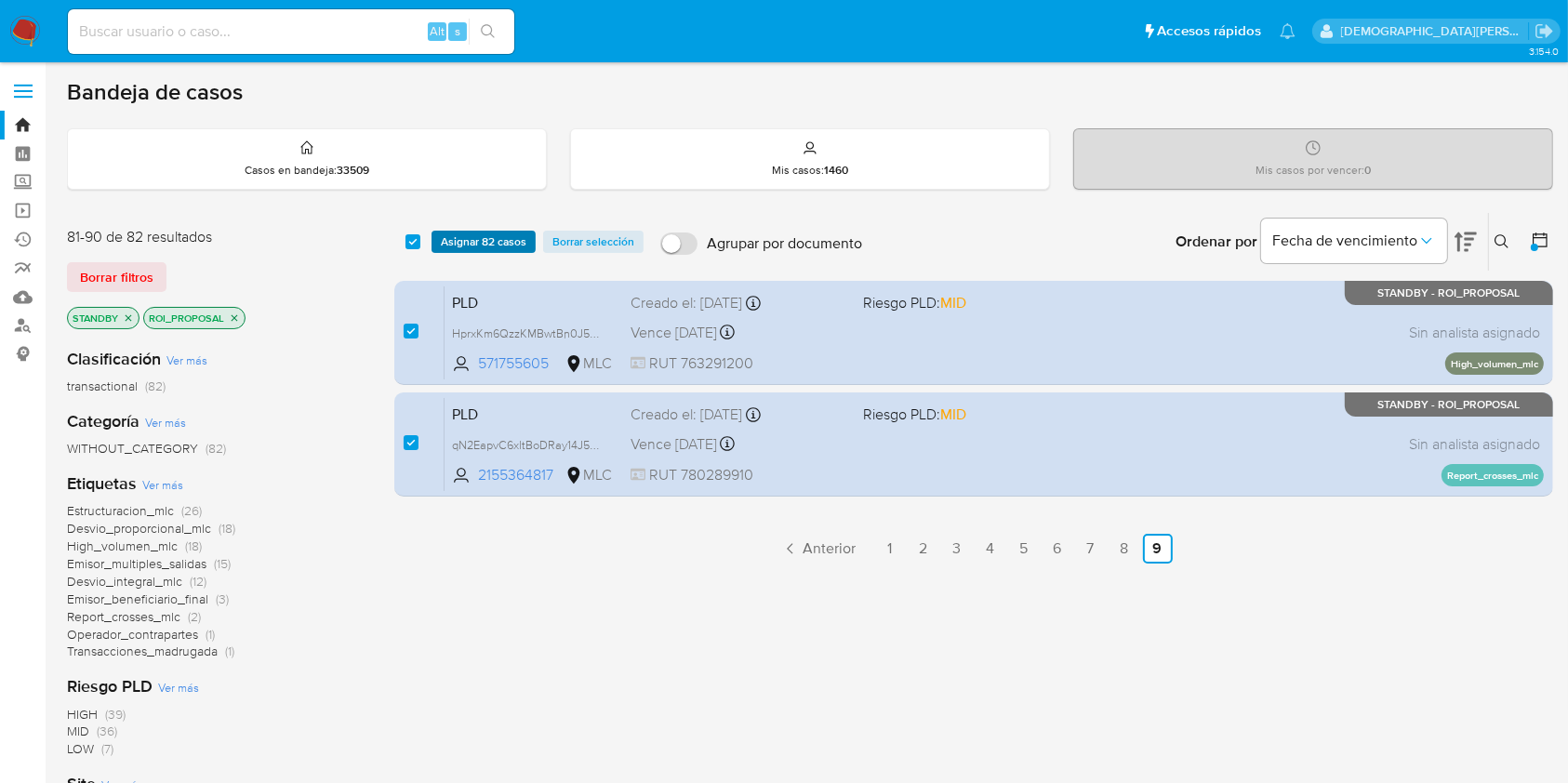
click at [522, 236] on span "Asignar 82 casos" at bounding box center [483, 242] width 85 height 19
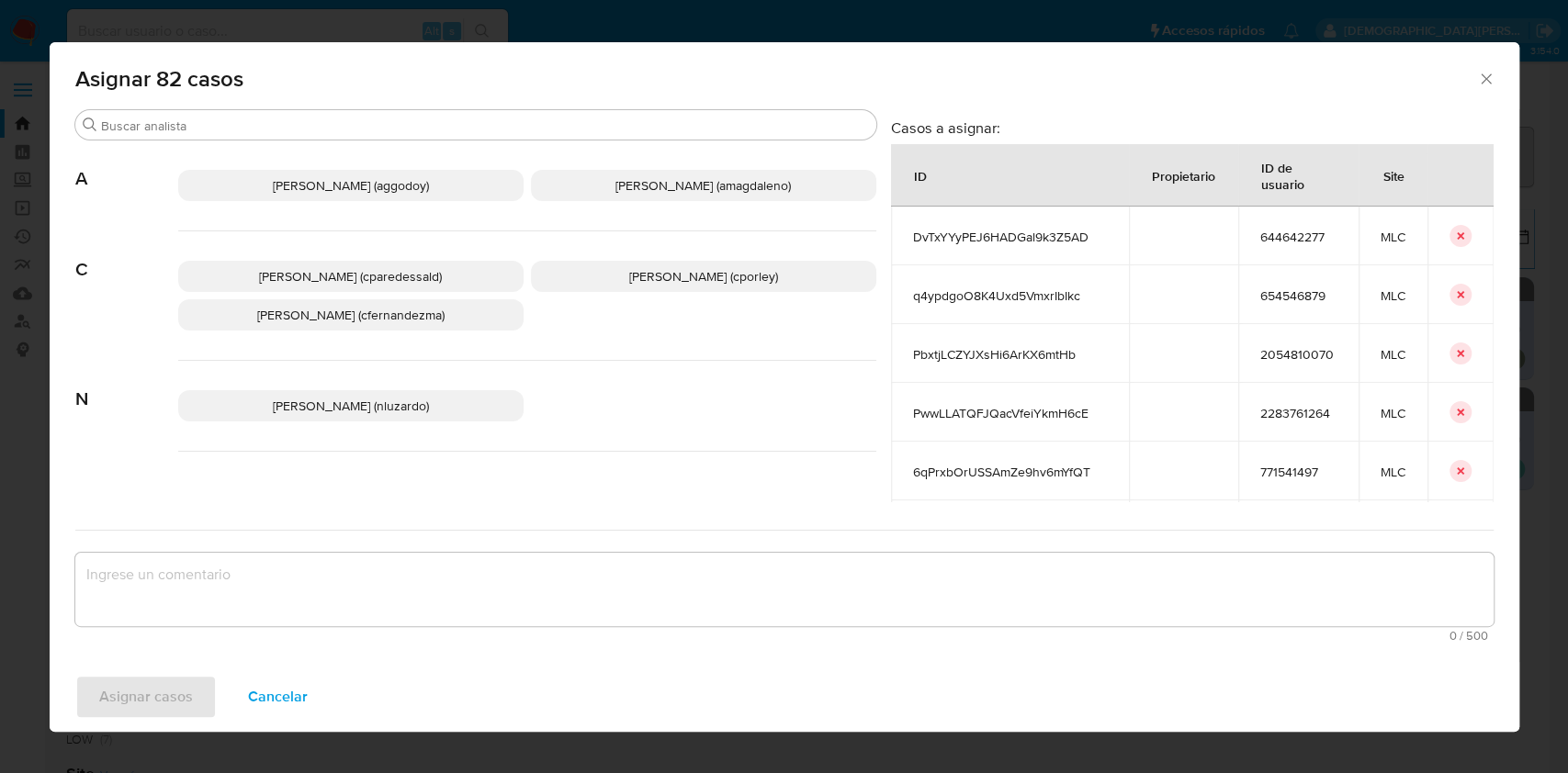
click at [657, 273] on span "Christian Porley (cporley)" at bounding box center [702, 275] width 148 height 18
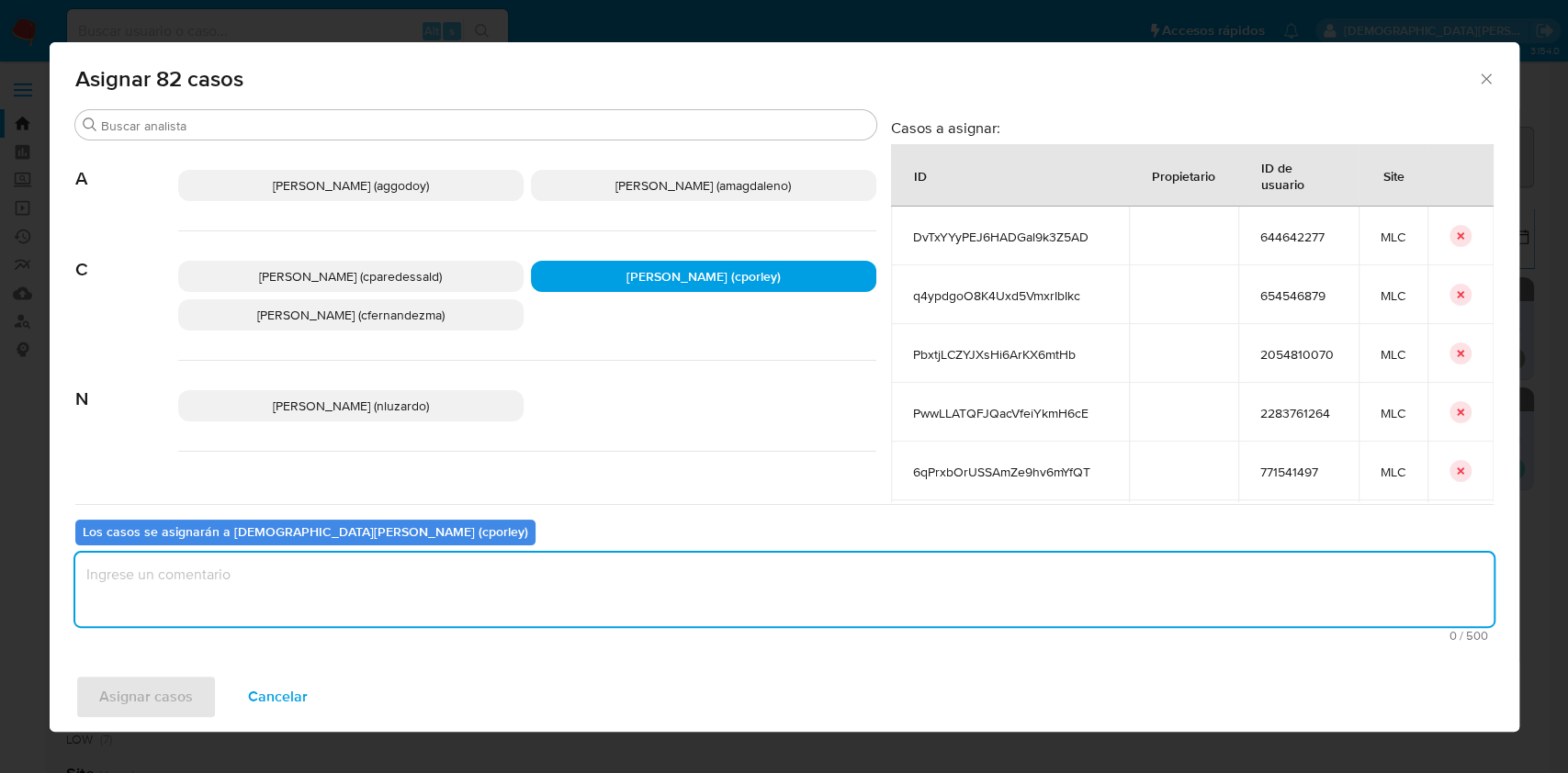
click at [434, 591] on textarea "assign-modal" at bounding box center [784, 590] width 1418 height 74
type textarea "-"
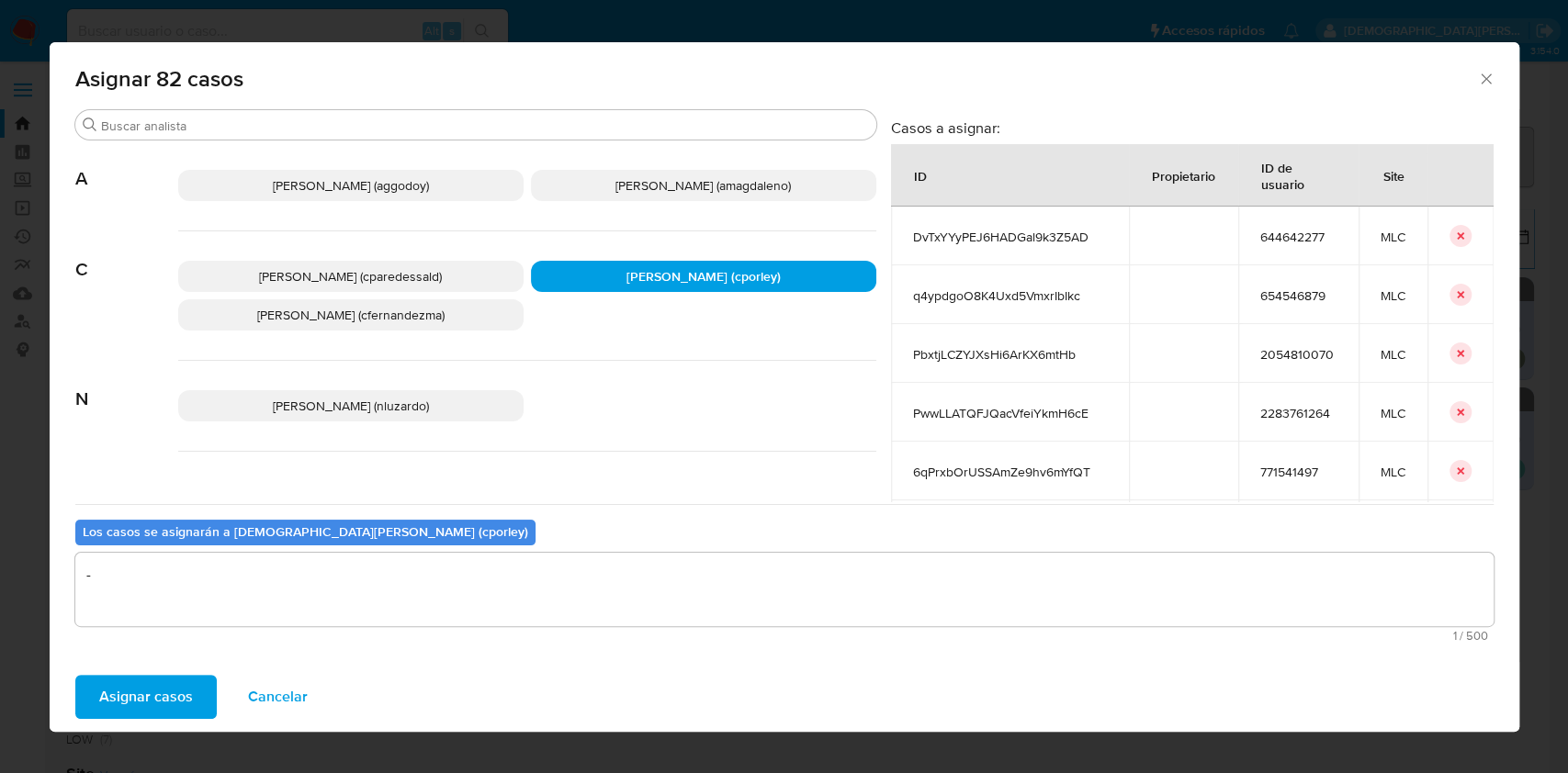
click at [165, 697] on span "Asignar casos" at bounding box center [146, 697] width 94 height 41
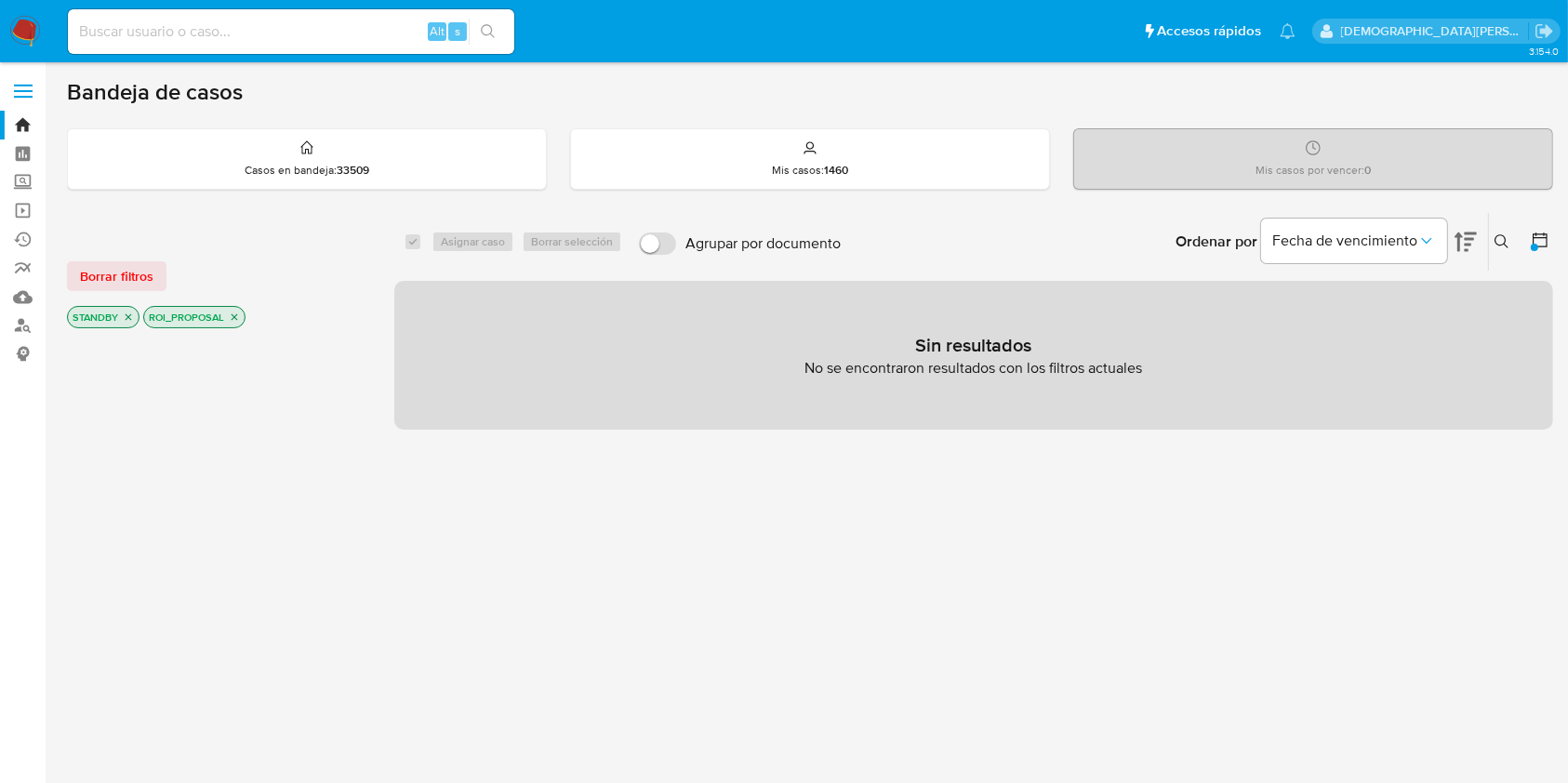
click at [234, 317] on icon "close-filter" at bounding box center [234, 316] width 11 height 11
click at [125, 318] on icon "close-filter" at bounding box center [128, 316] width 11 height 11
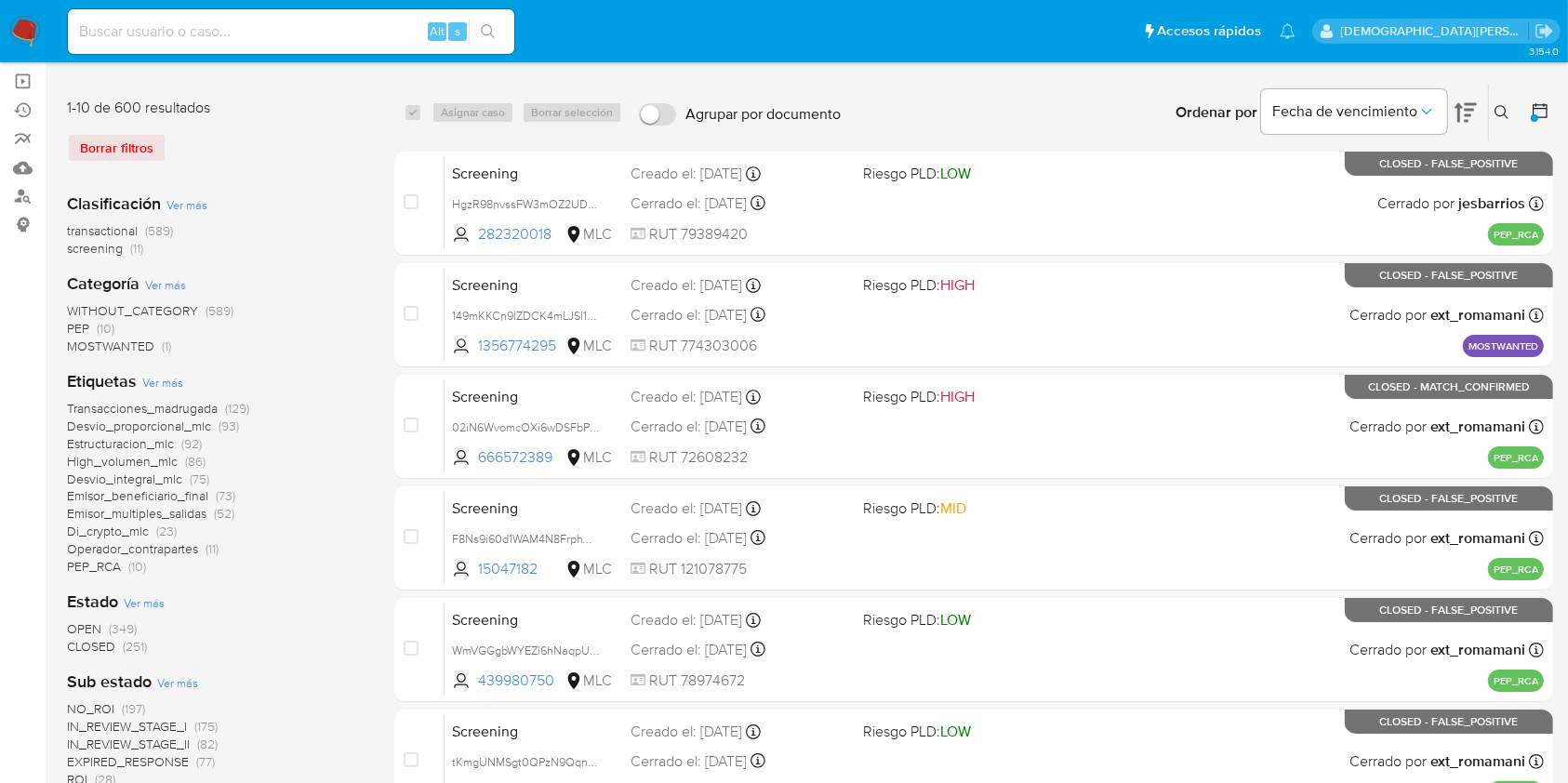
scroll to position [248, 0]
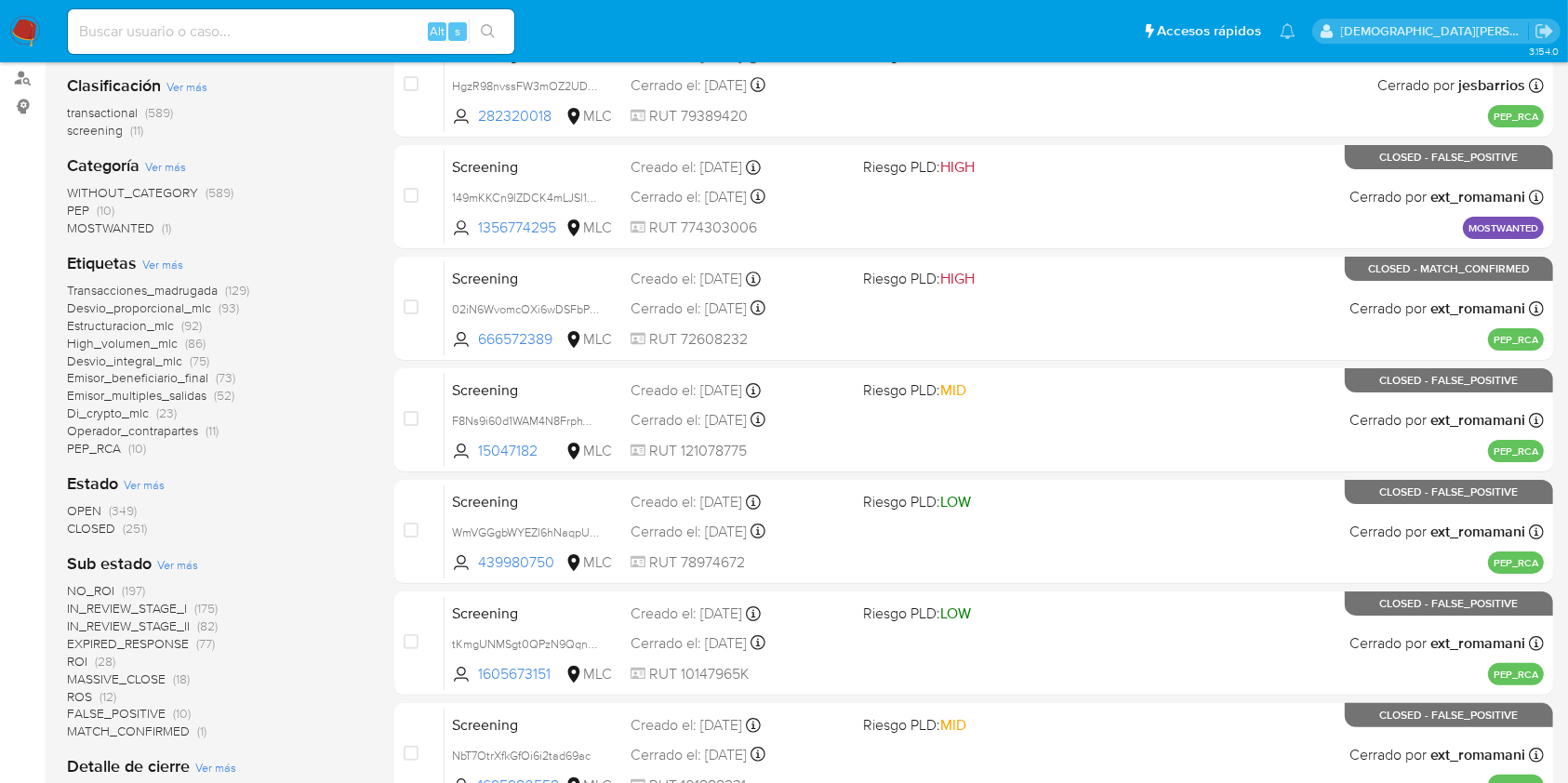
click at [154, 624] on span "IN_REVIEW_STAGE_II" at bounding box center [128, 625] width 123 height 19
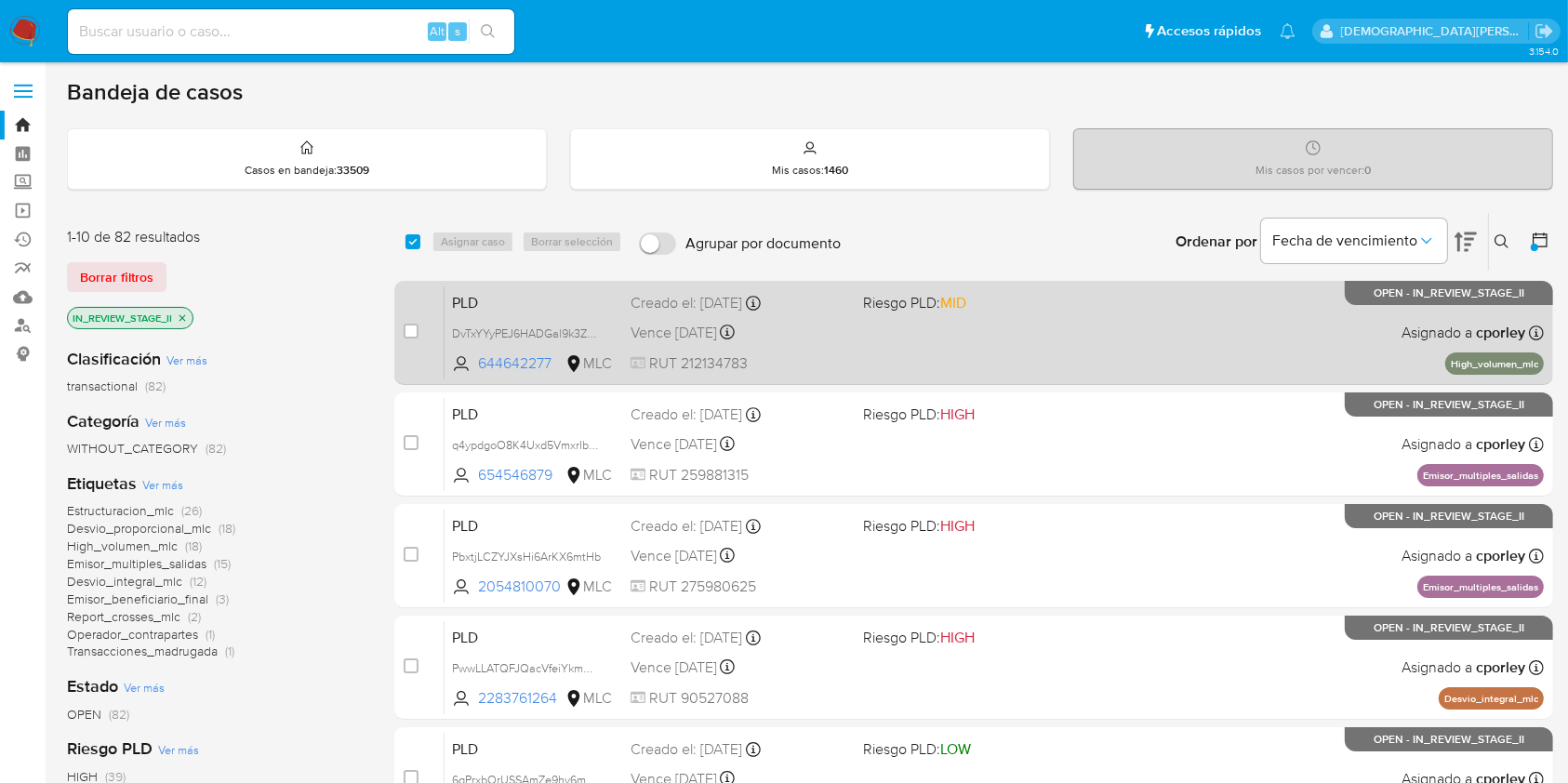
click at [892, 339] on div "PLD DvTxYYyPEJ6HADGal9k3Z5AD 644642277 MLC Riesgo PLD: MID Creado el: 12/06/202…" at bounding box center [993, 333] width 1099 height 94
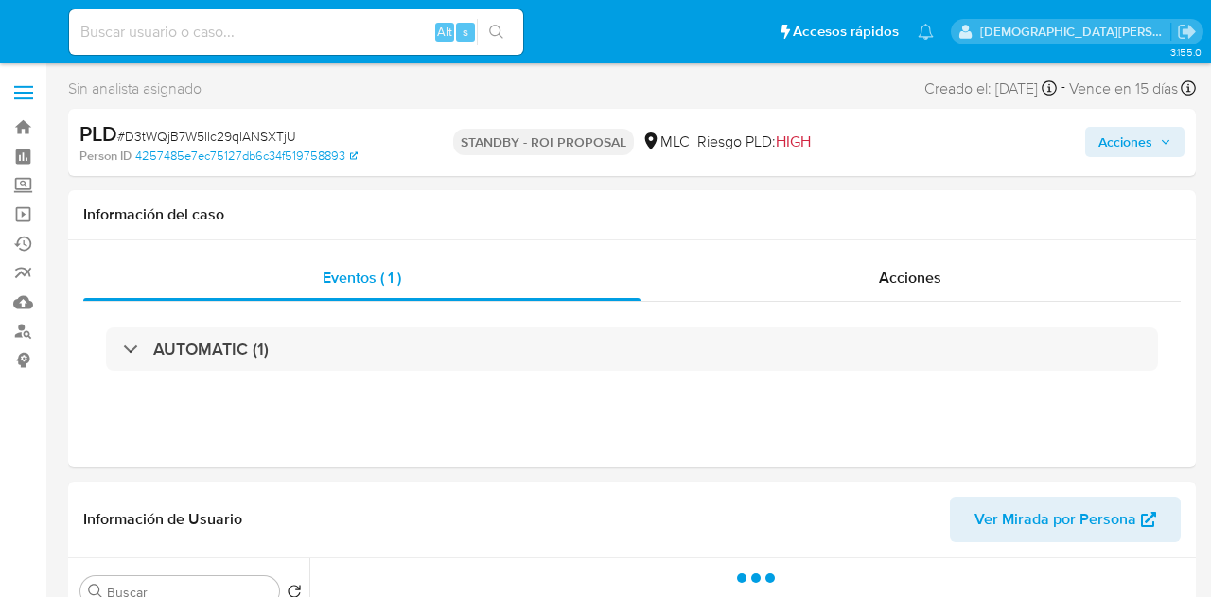
select select "10"
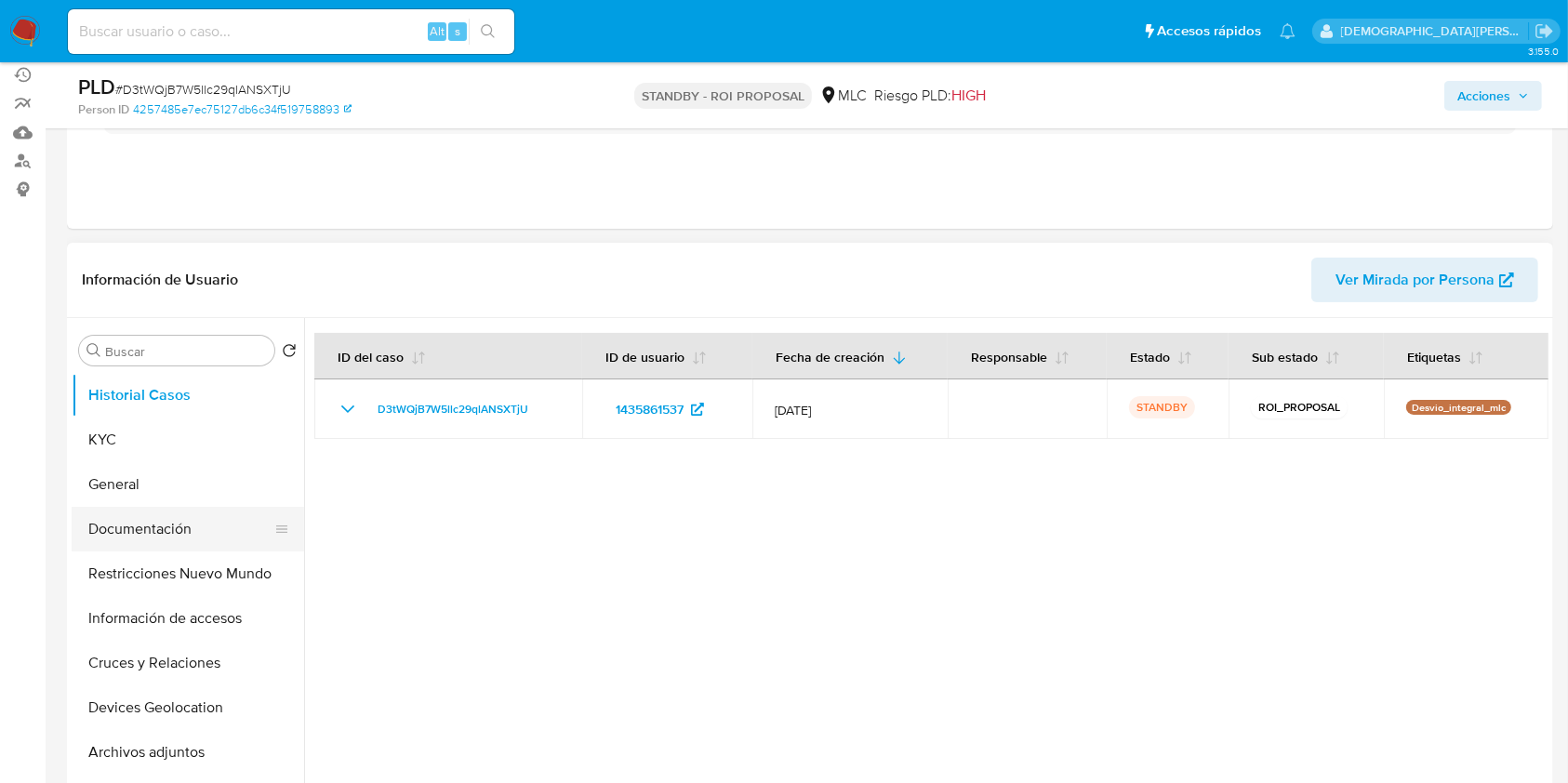
scroll to position [248, 0]
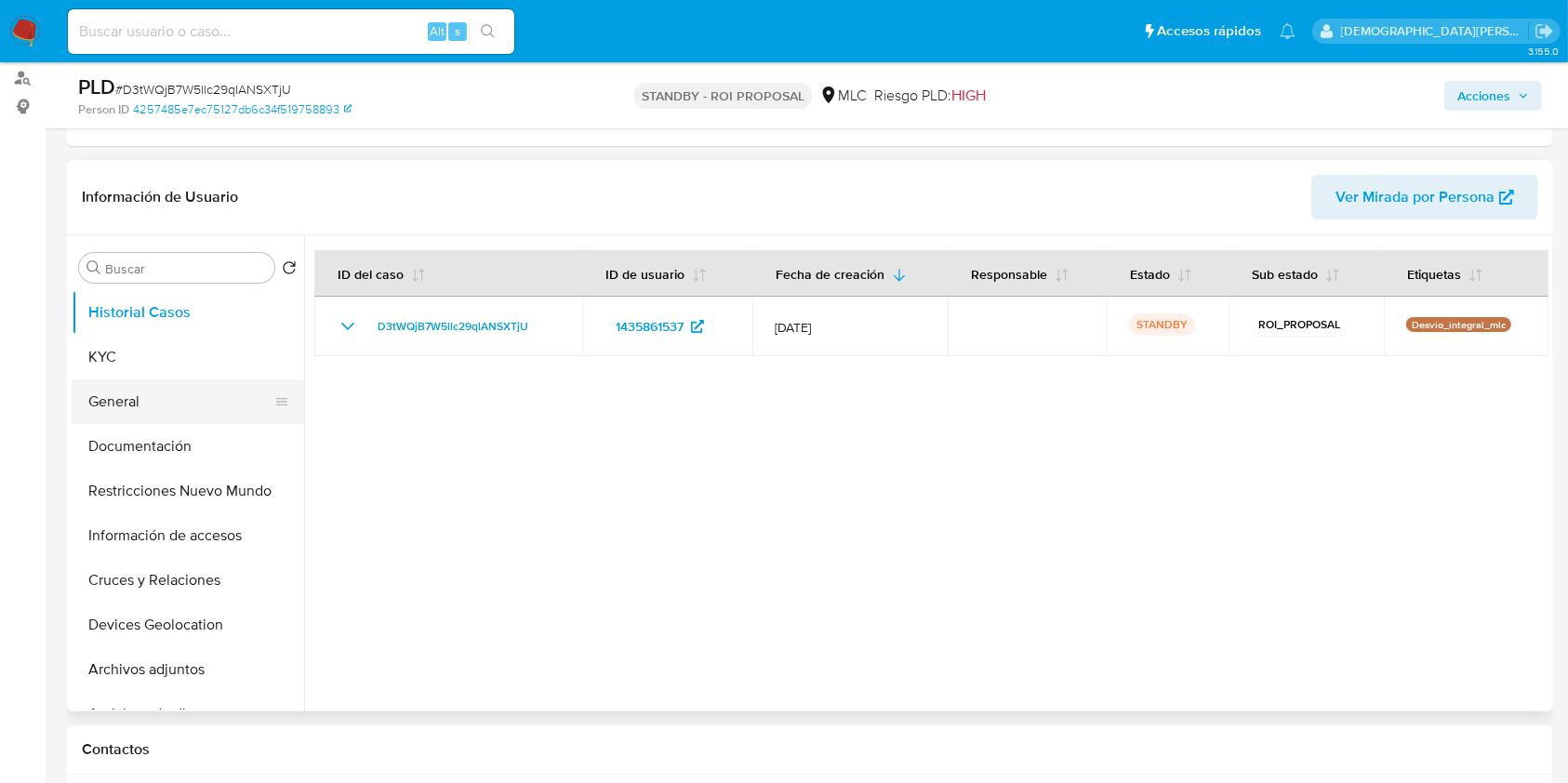
click at [142, 412] on button "General" at bounding box center [180, 401] width 217 height 44
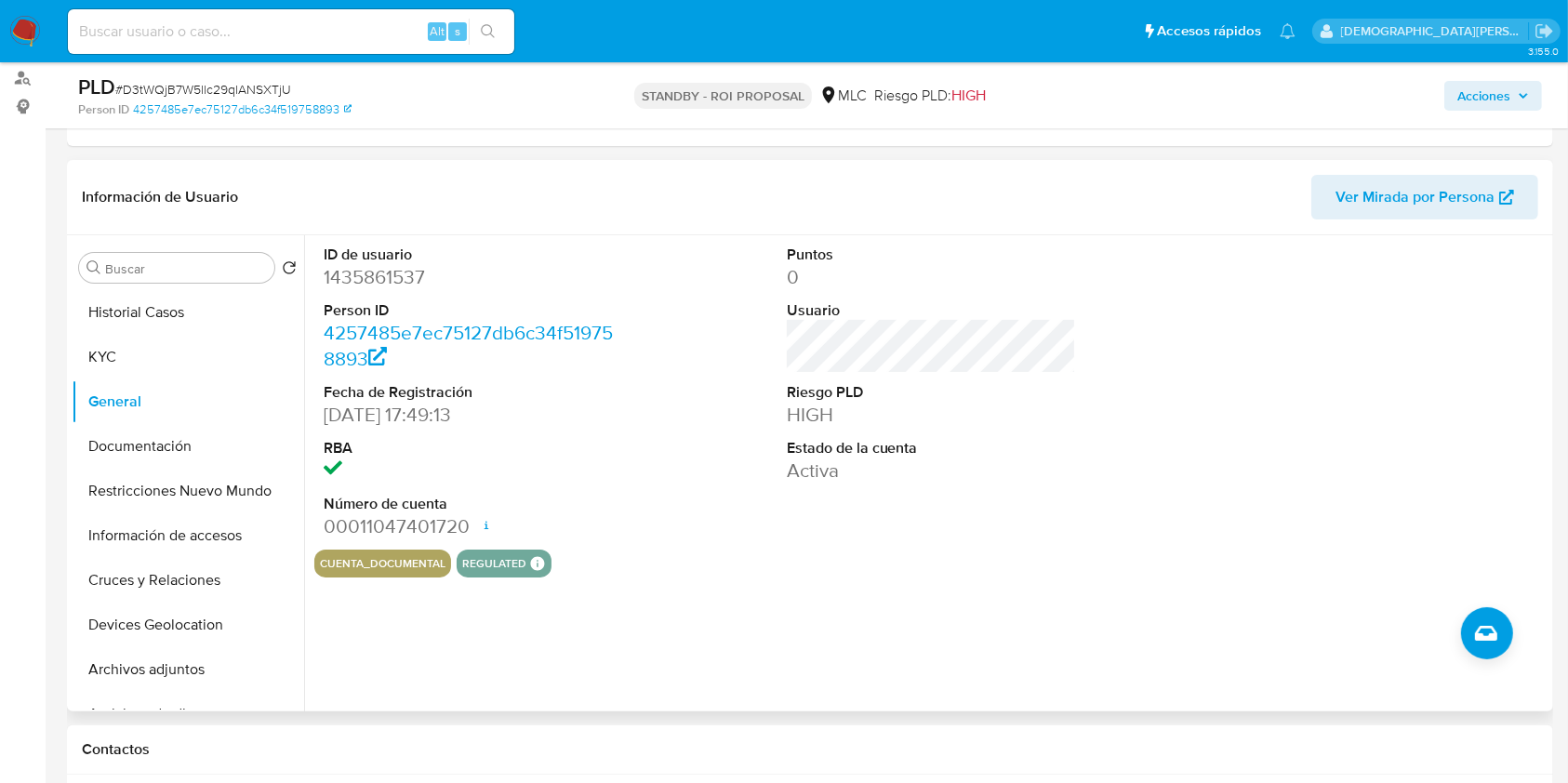
click at [387, 286] on dd "1435861537" at bounding box center [468, 277] width 290 height 26
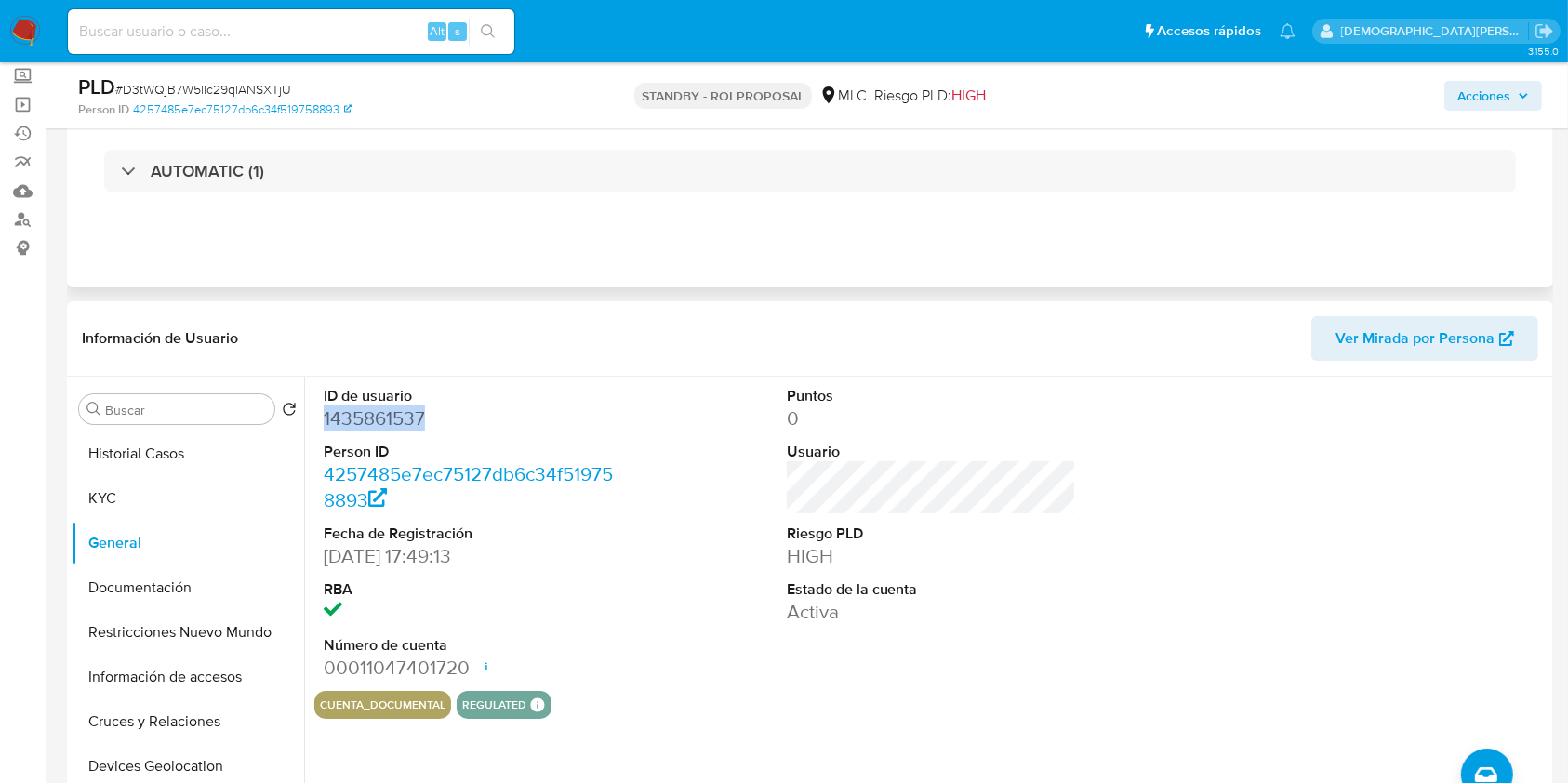
scroll to position [0, 0]
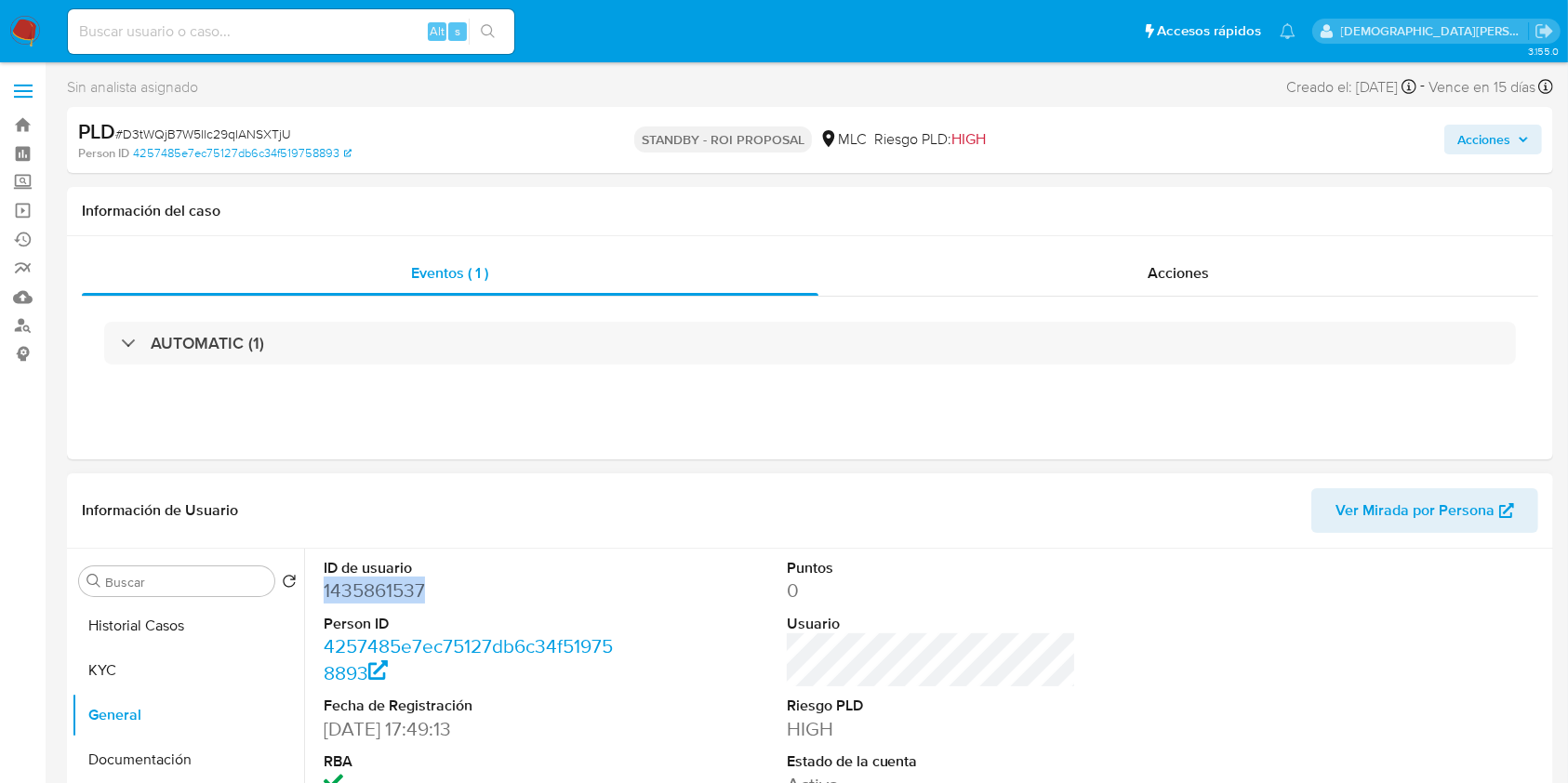
click at [407, 586] on dd "1435861537" at bounding box center [468, 590] width 290 height 26
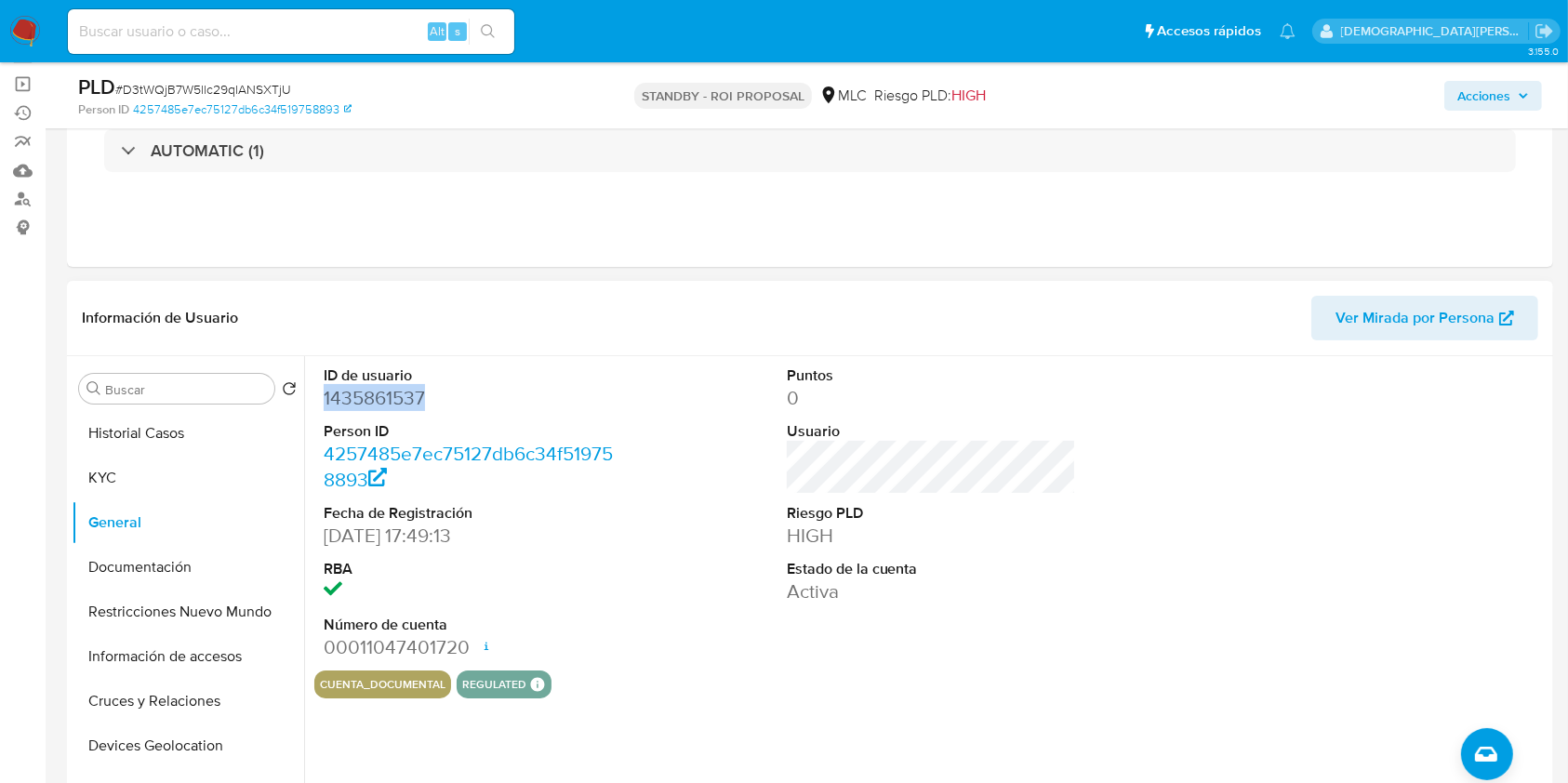
scroll to position [248, 0]
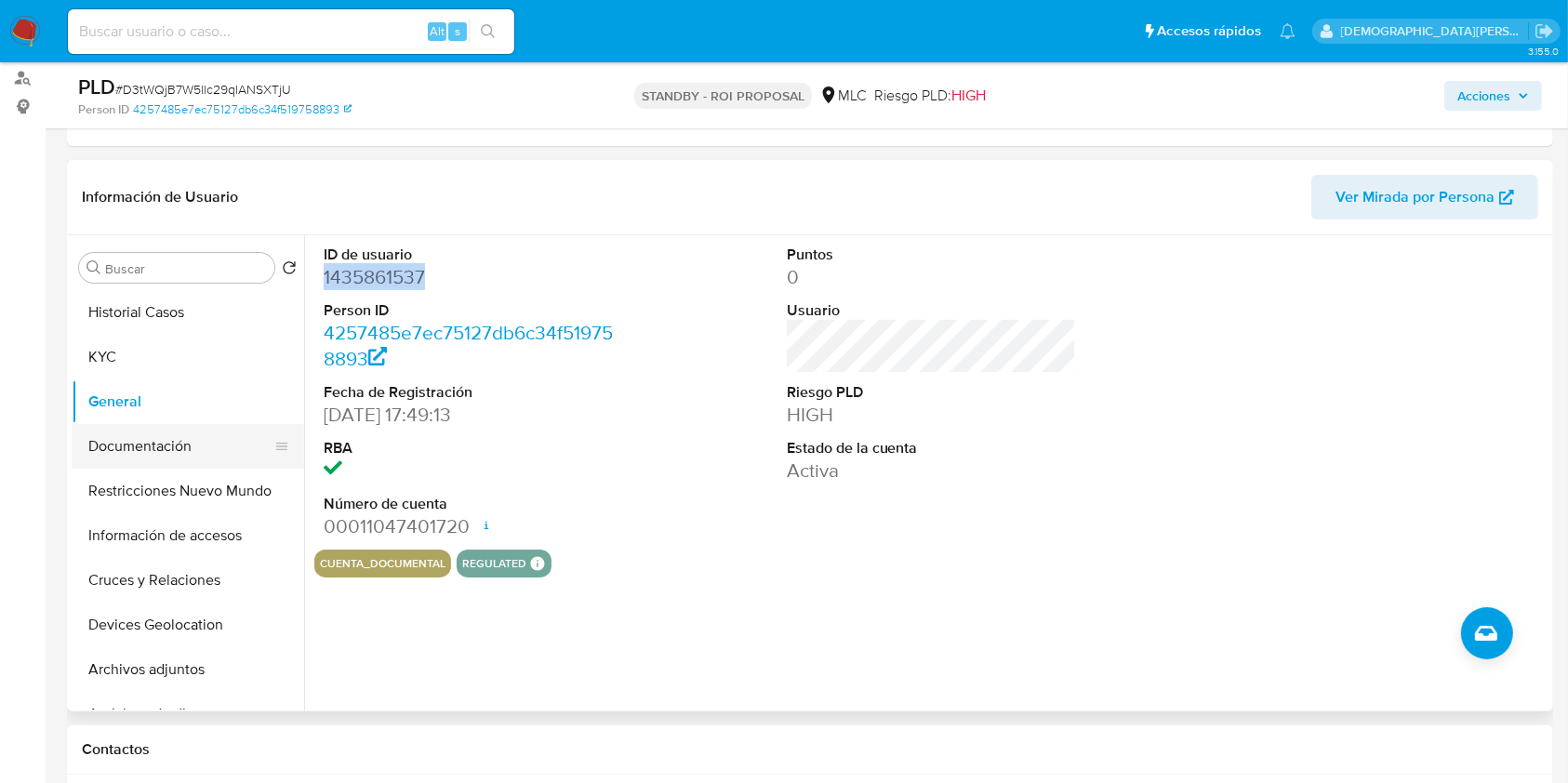
click at [172, 439] on button "Documentación" at bounding box center [180, 446] width 217 height 44
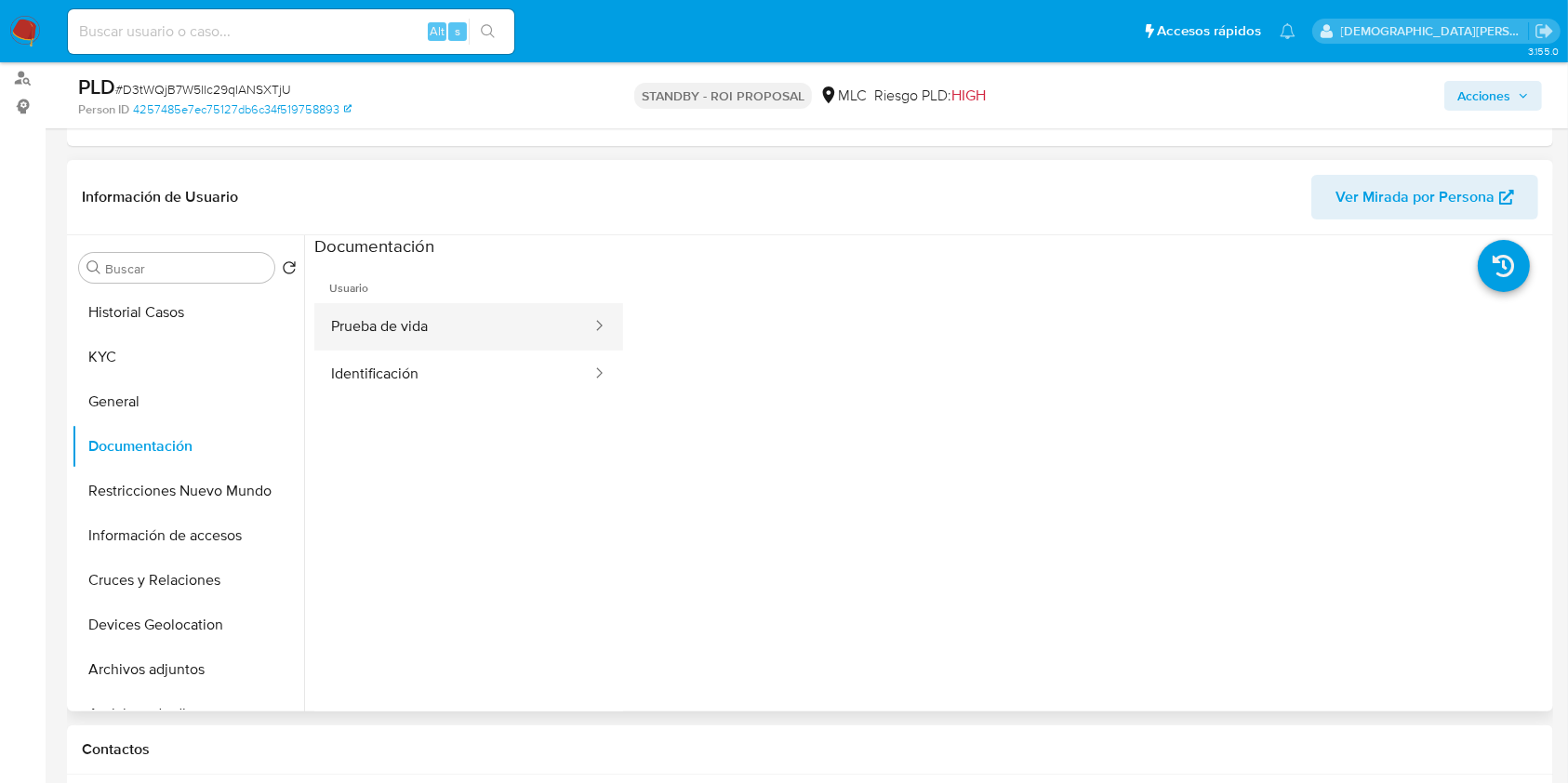
click at [476, 331] on button "Prueba de vida" at bounding box center [454, 327] width 279 height 47
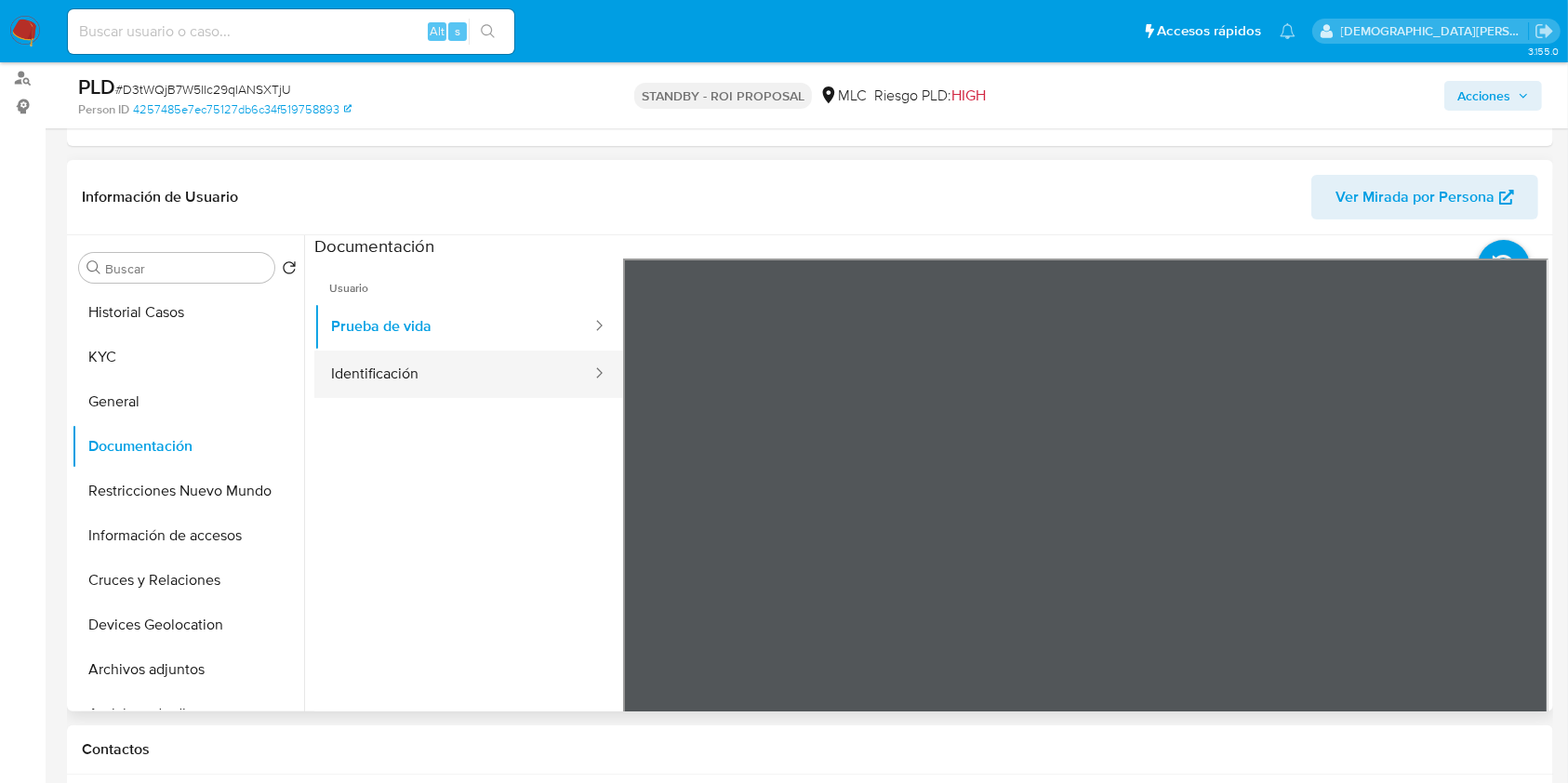
click at [477, 377] on button "Identificación" at bounding box center [454, 374] width 279 height 47
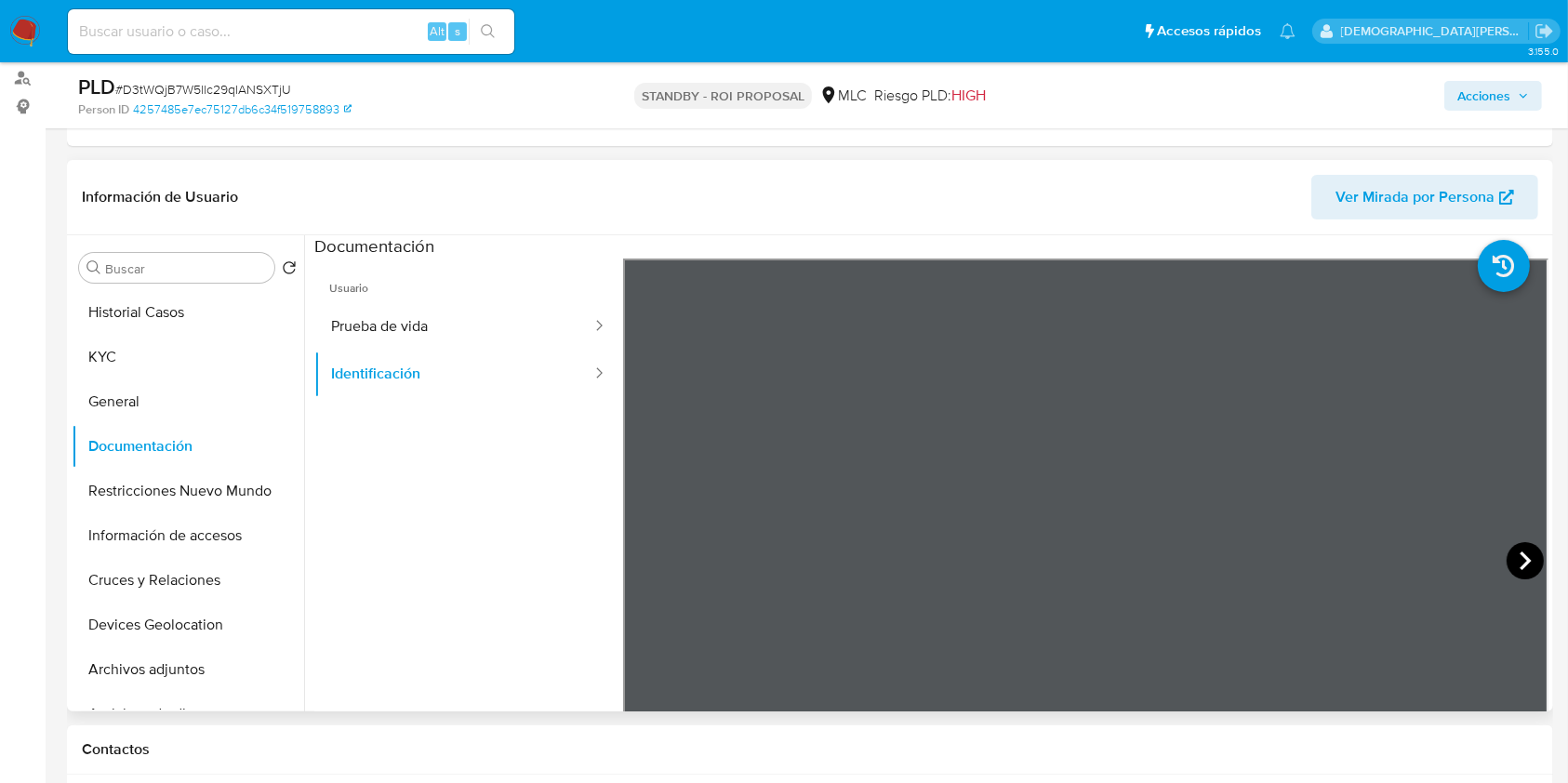
click at [1189, 552] on icon at bounding box center [1525, 561] width 37 height 37
click at [134, 410] on button "General" at bounding box center [180, 401] width 217 height 44
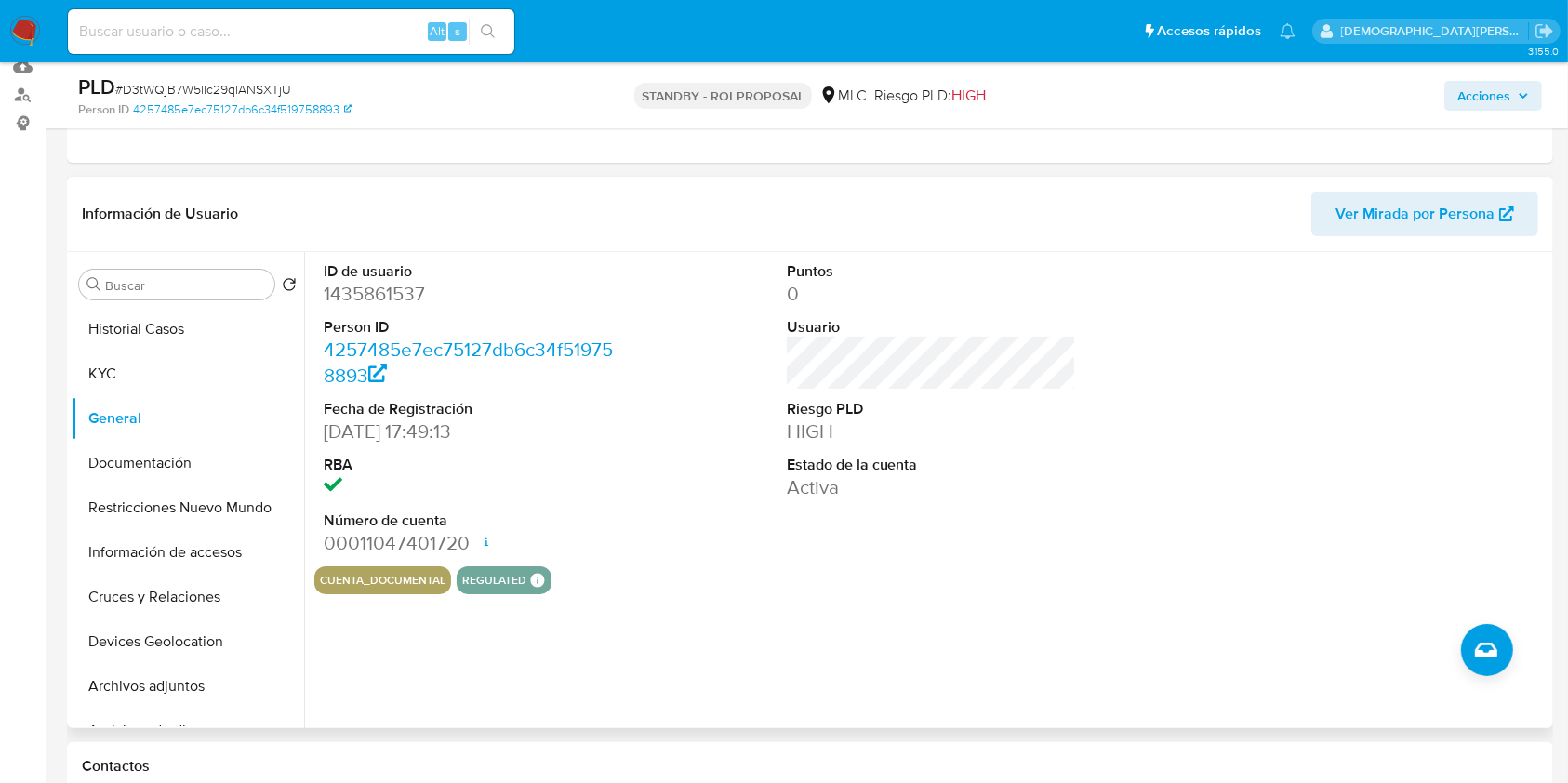
scroll to position [124, 0]
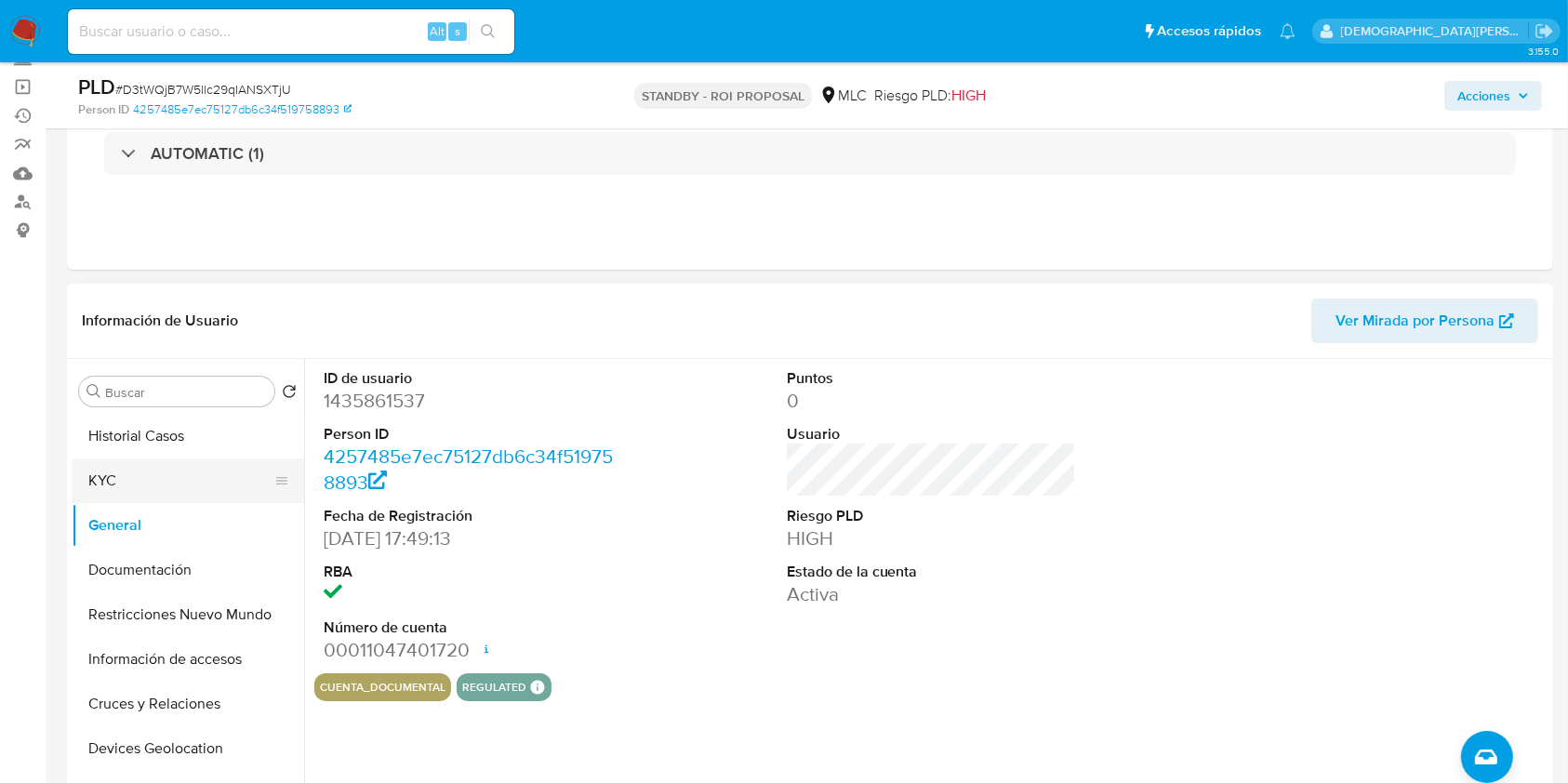
click at [168, 465] on button "KYC" at bounding box center [180, 480] width 217 height 44
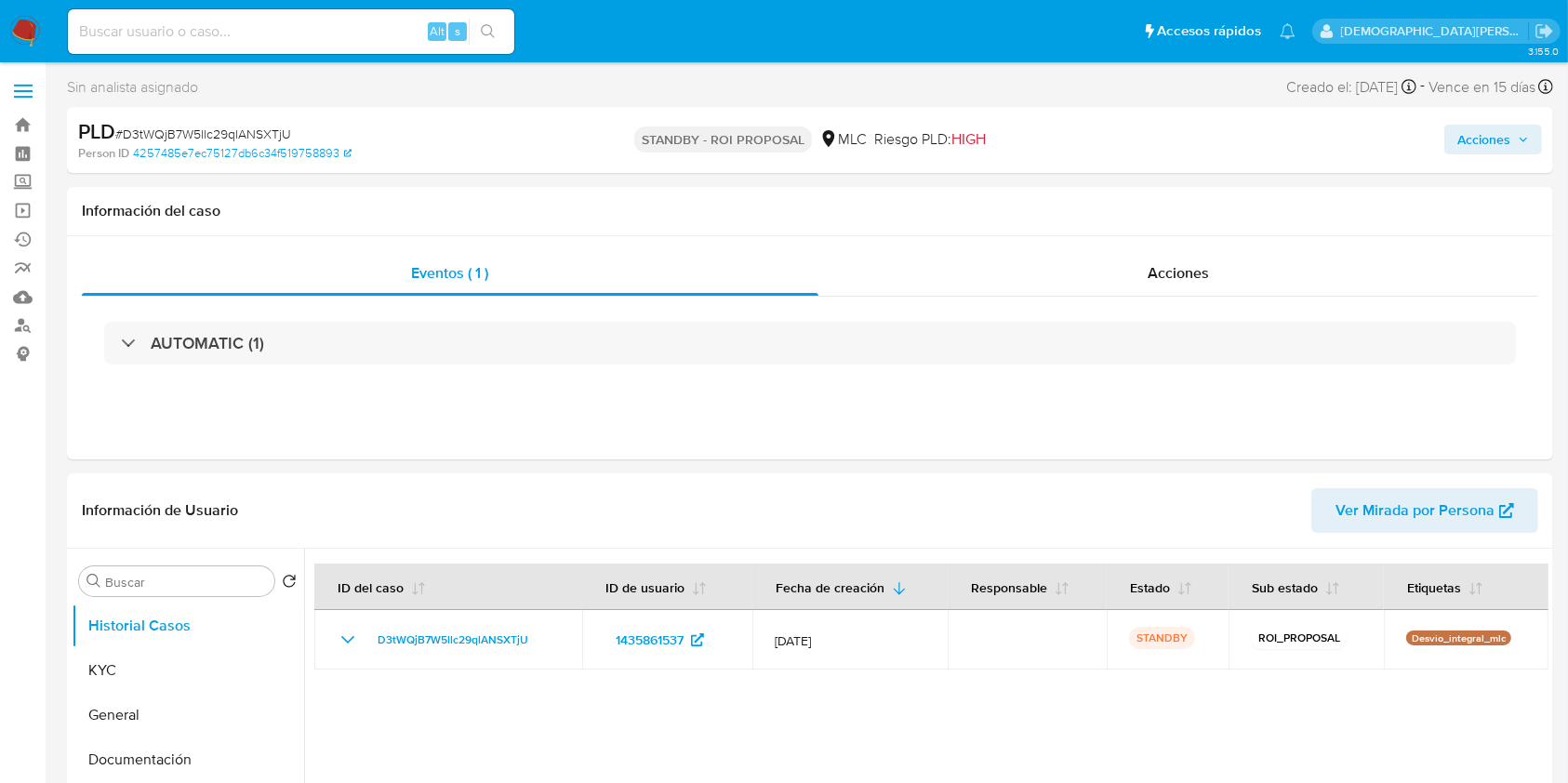
select select "10"
click at [130, 659] on button "KYC" at bounding box center [180, 670] width 217 height 44
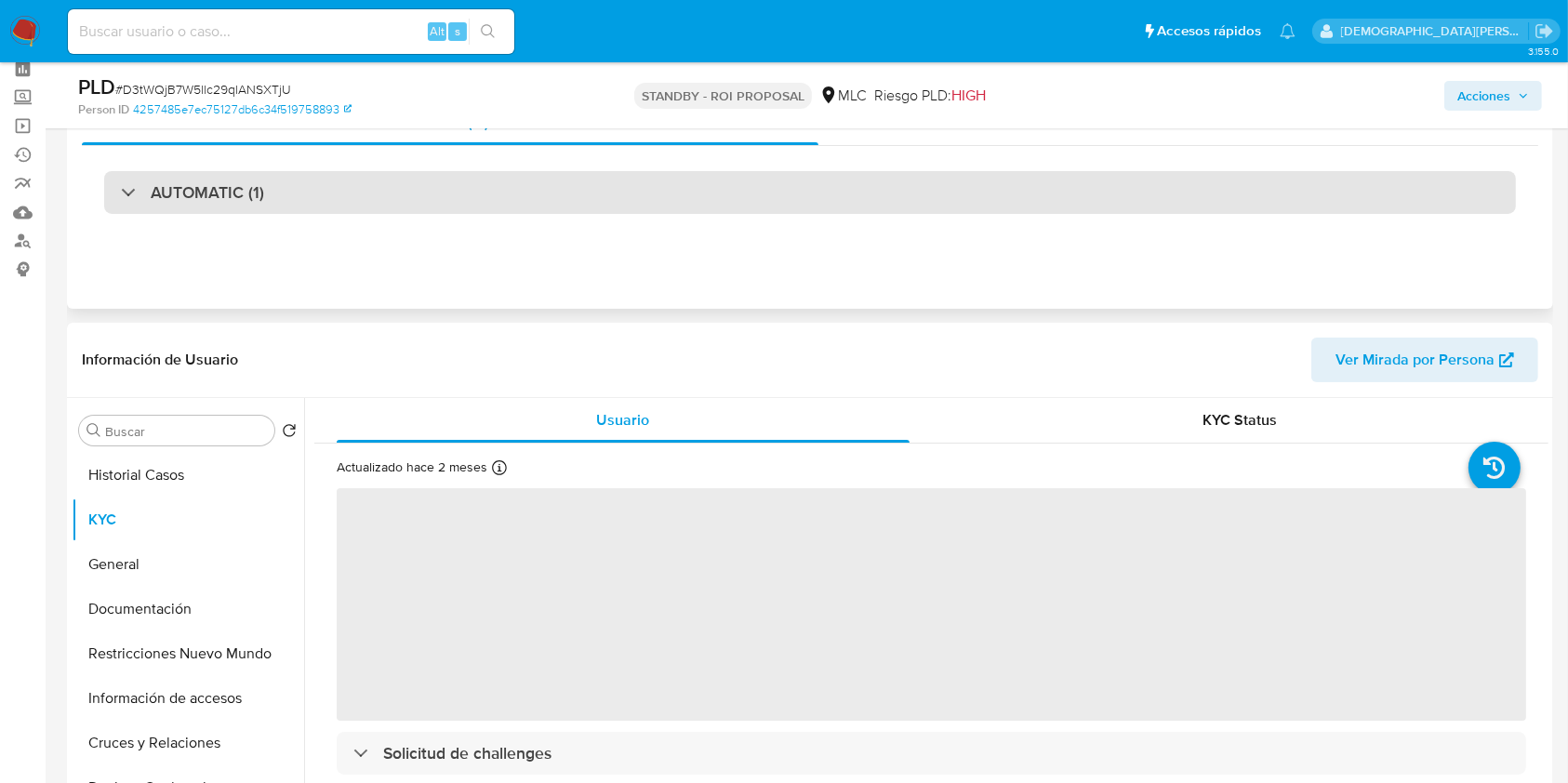
scroll to position [124, 0]
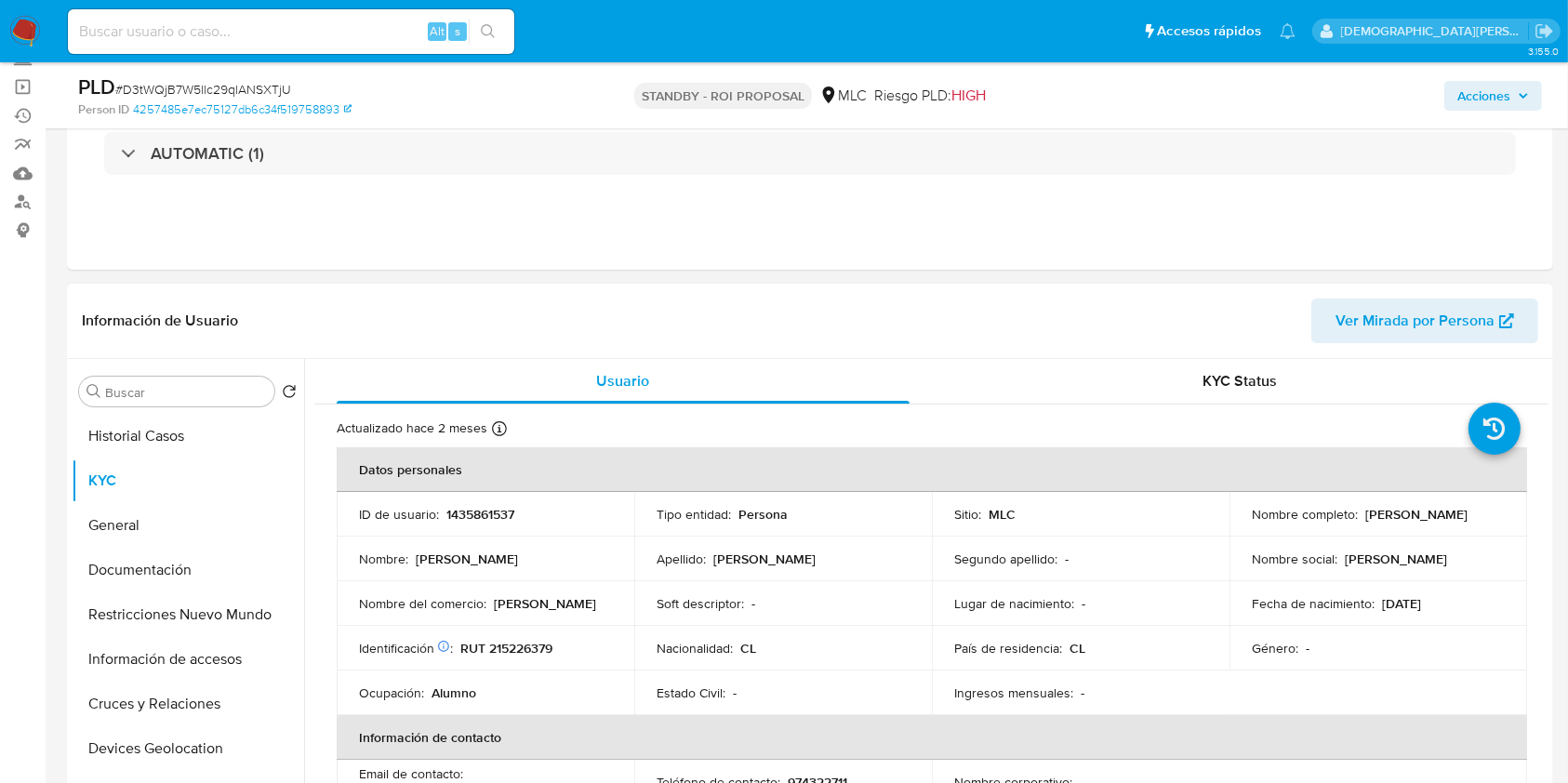
drag, startPoint x: 1458, startPoint y: 525, endPoint x: 1243, endPoint y: 530, distance: 215.1
click at [1243, 530] on td "Nombre completo : [PERSON_NAME]" at bounding box center [1377, 514] width 298 height 44
copy p "[PERSON_NAME]"
click at [170, 615] on button "Restricciones Nuevo Mundo" at bounding box center [180, 614] width 217 height 44
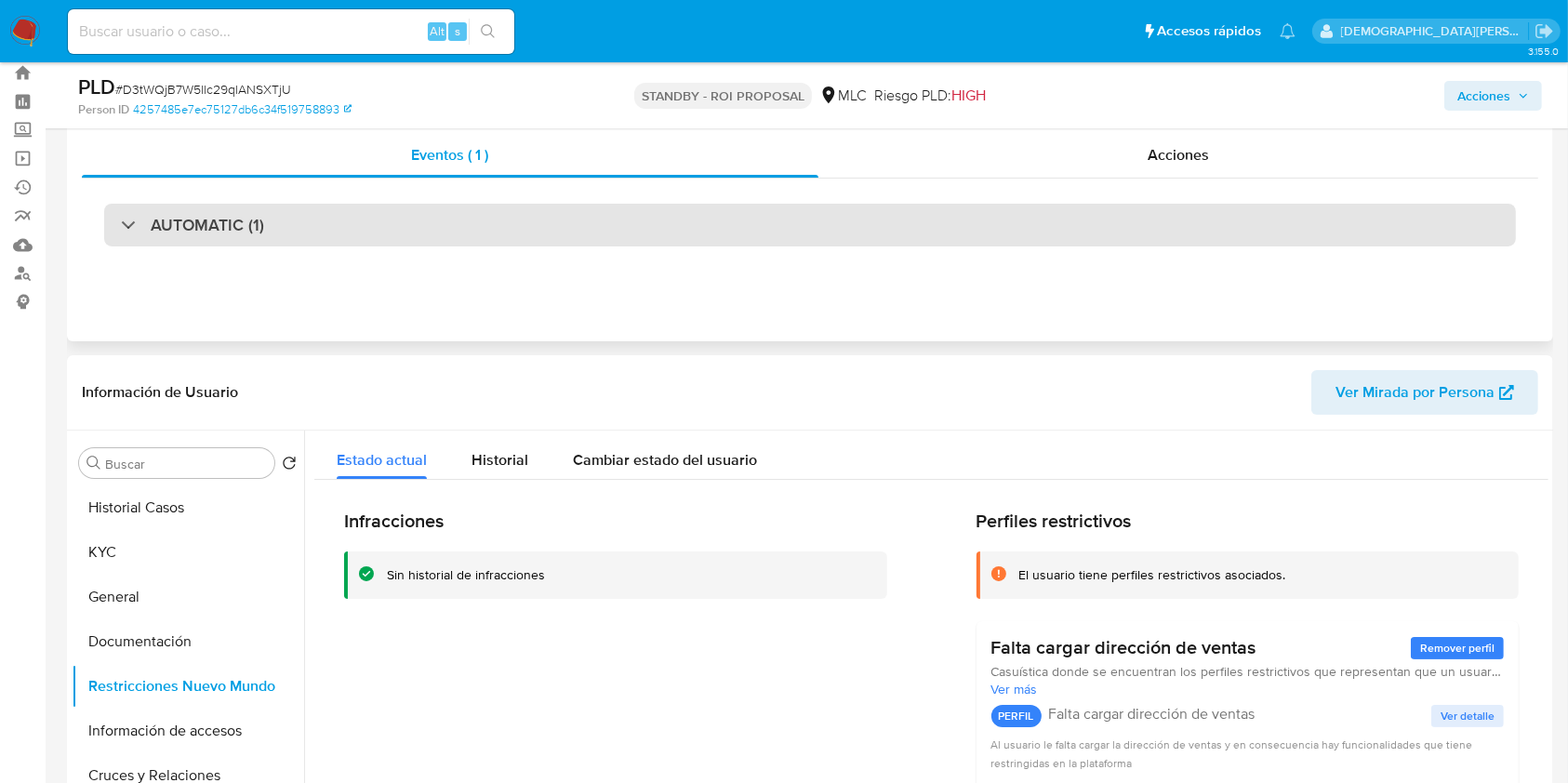
scroll to position [0, 0]
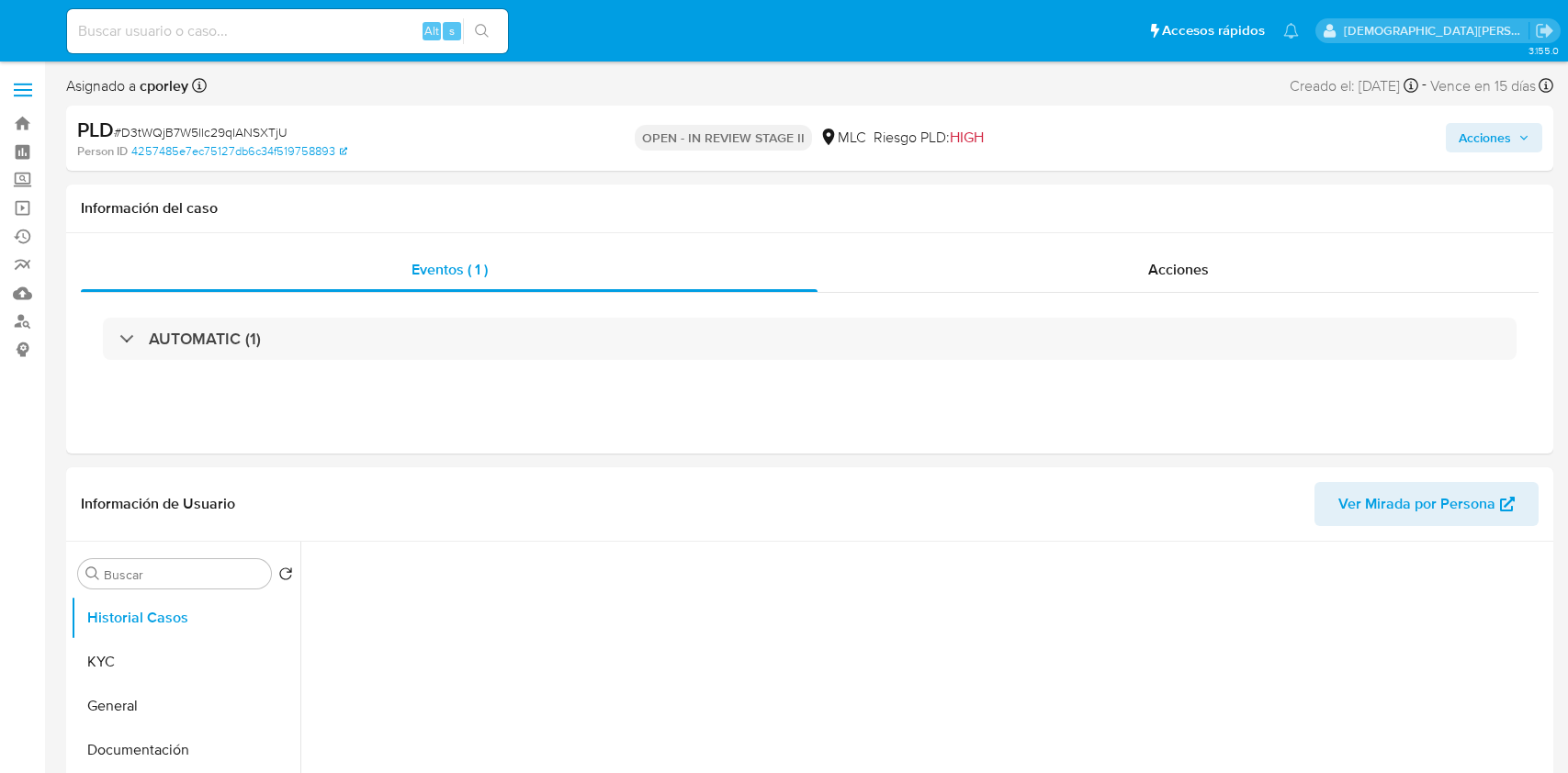
select select "10"
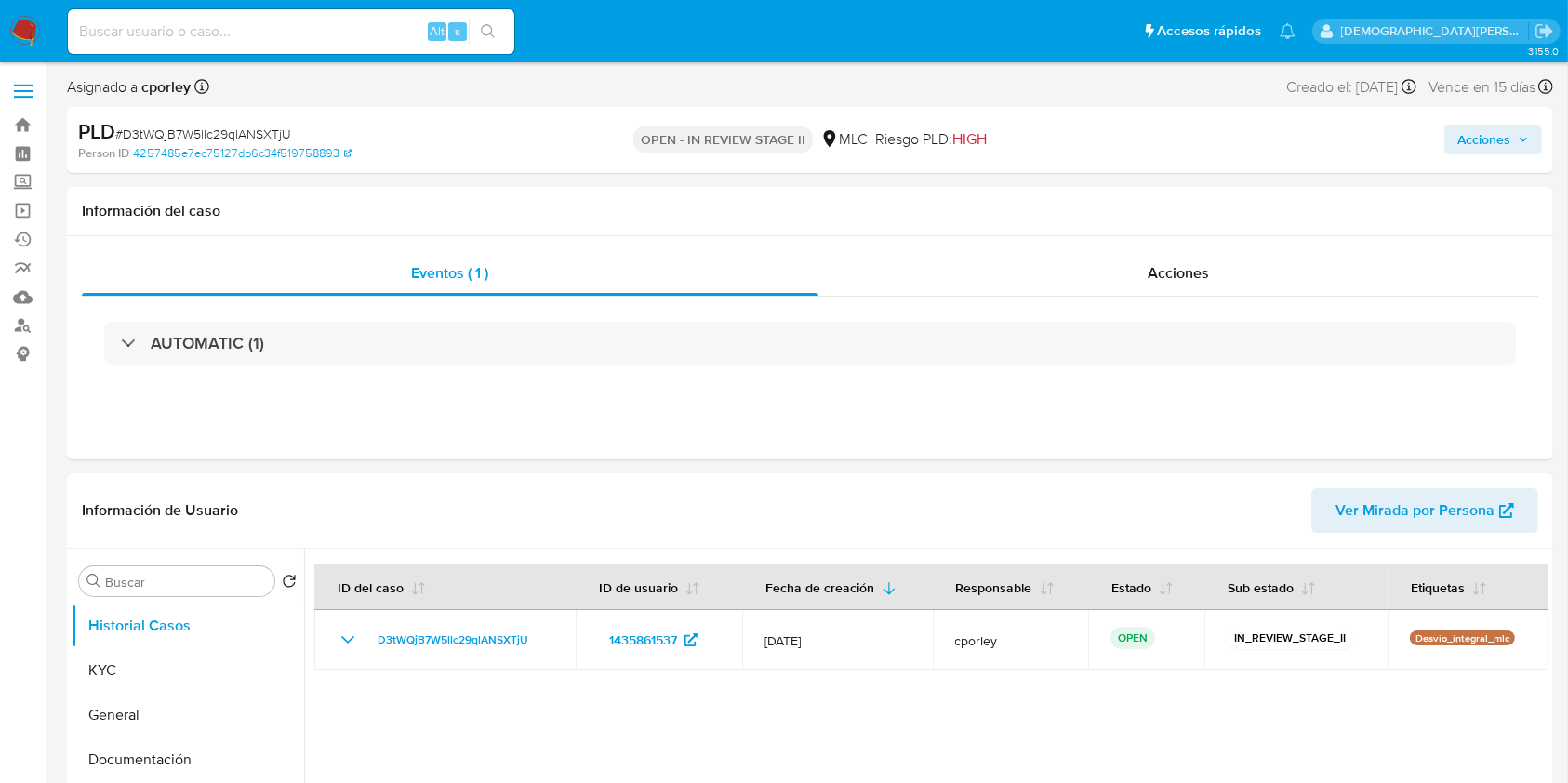
click at [1470, 141] on span "Acciones" at bounding box center [1484, 140] width 53 height 29
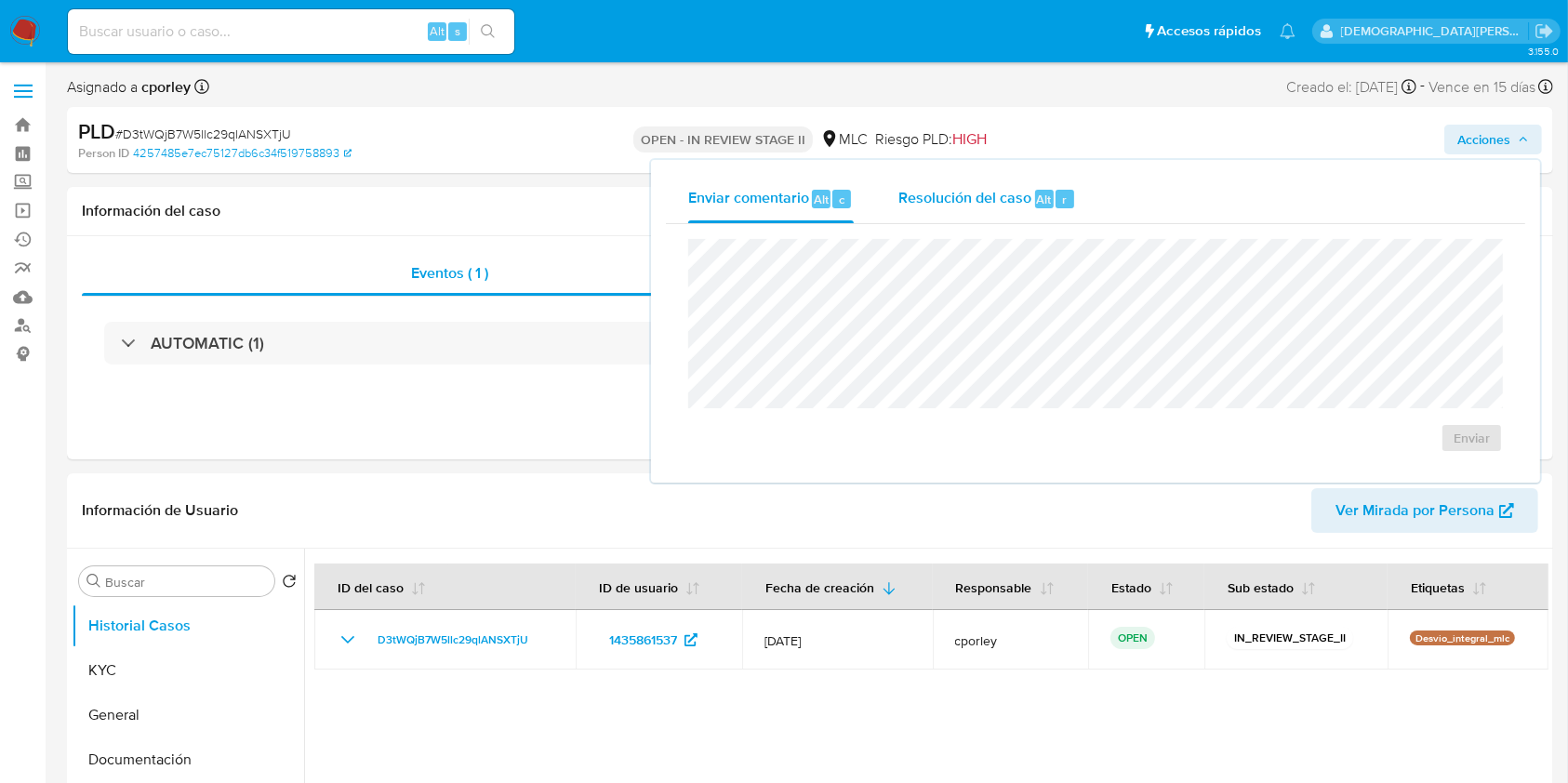
drag, startPoint x: 930, startPoint y: 197, endPoint x: 929, endPoint y: 214, distance: 17.0
click at [930, 198] on span "Resolución del caso" at bounding box center [964, 198] width 133 height 22
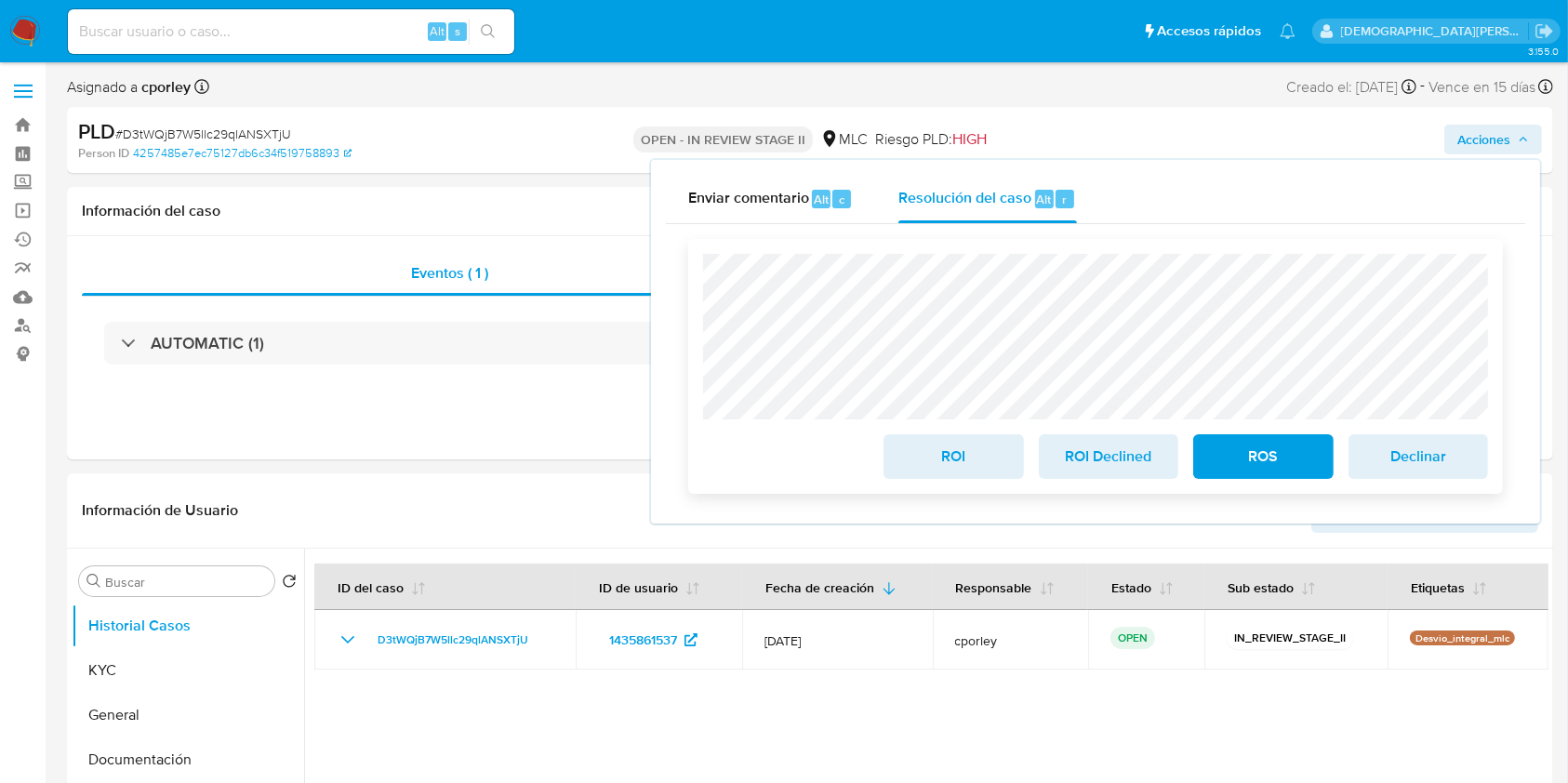
click at [963, 455] on span "ROI" at bounding box center [953, 457] width 91 height 41
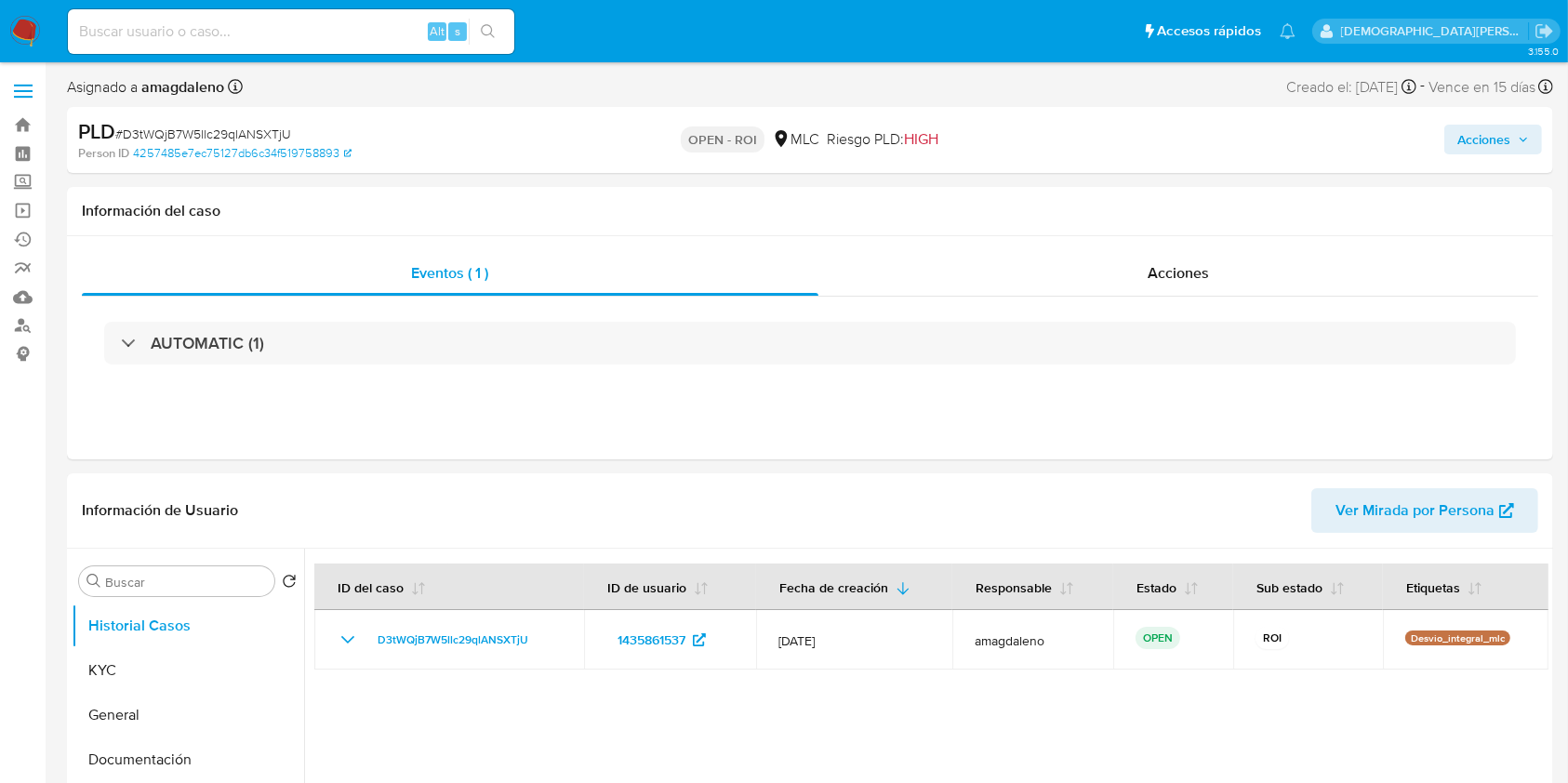
select select "10"
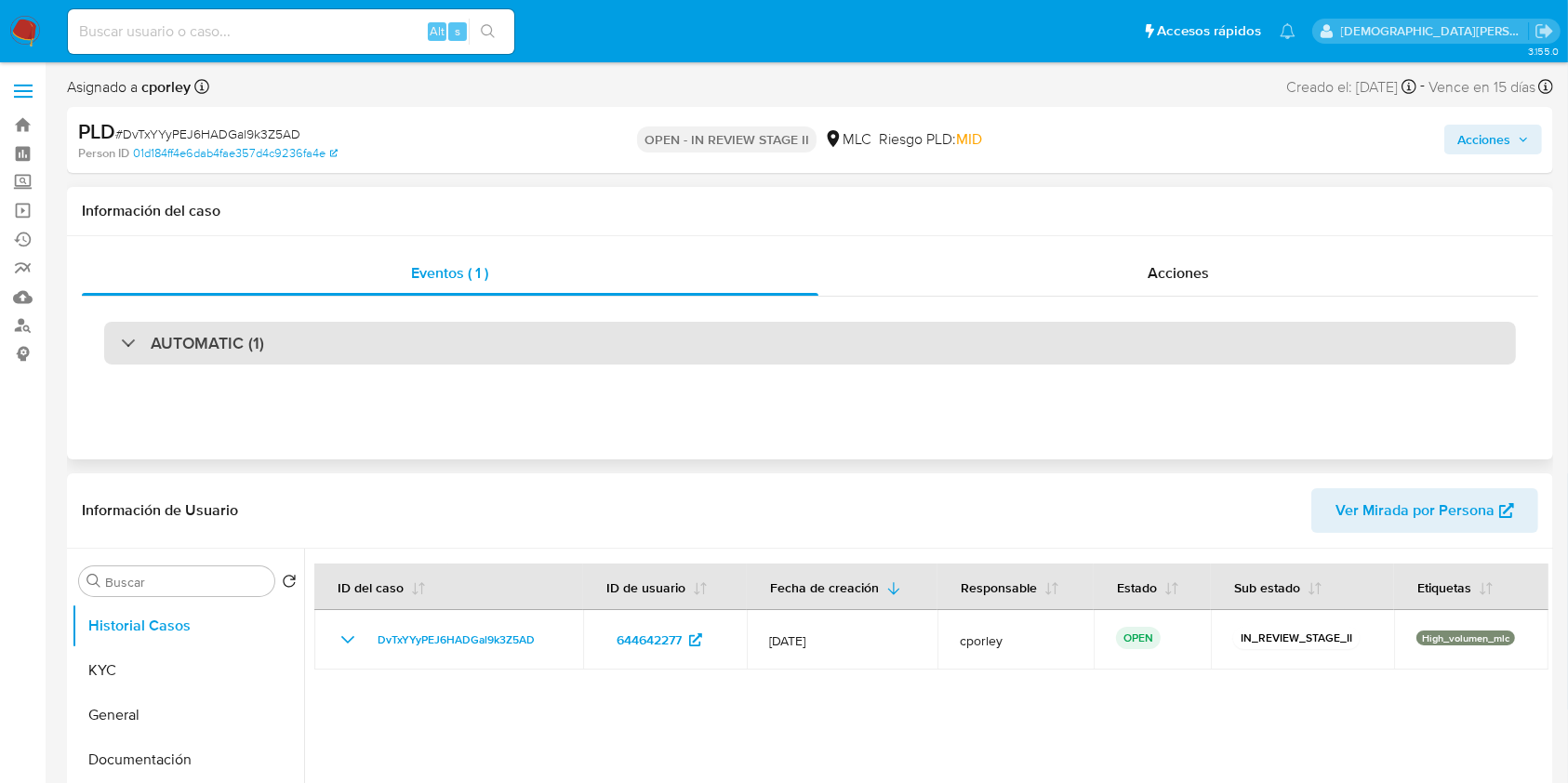
select select "10"
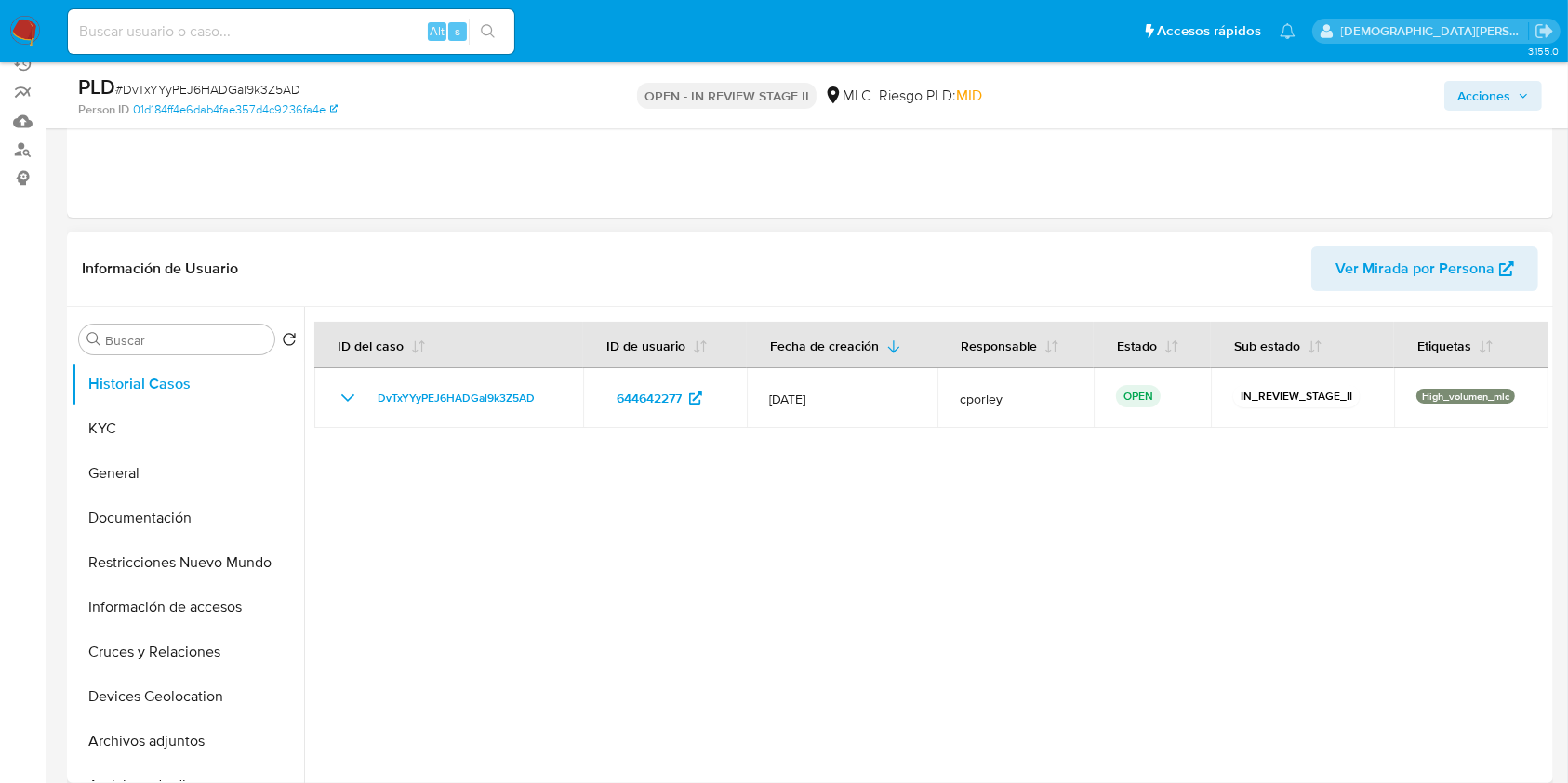
scroll to position [248, 0]
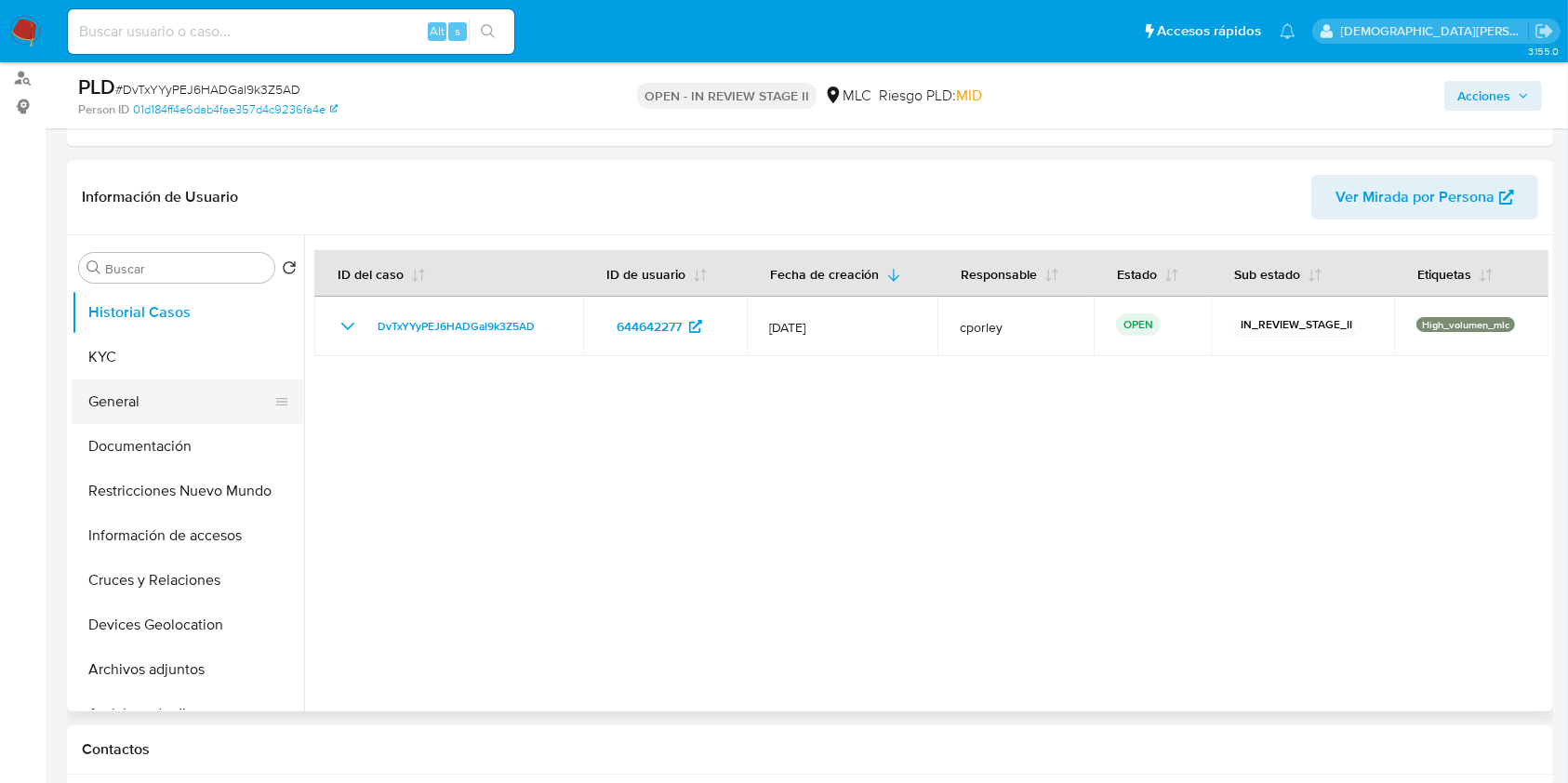
drag, startPoint x: 137, startPoint y: 397, endPoint x: 144, endPoint y: 389, distance: 10.6
click at [137, 397] on button "General" at bounding box center [180, 401] width 217 height 44
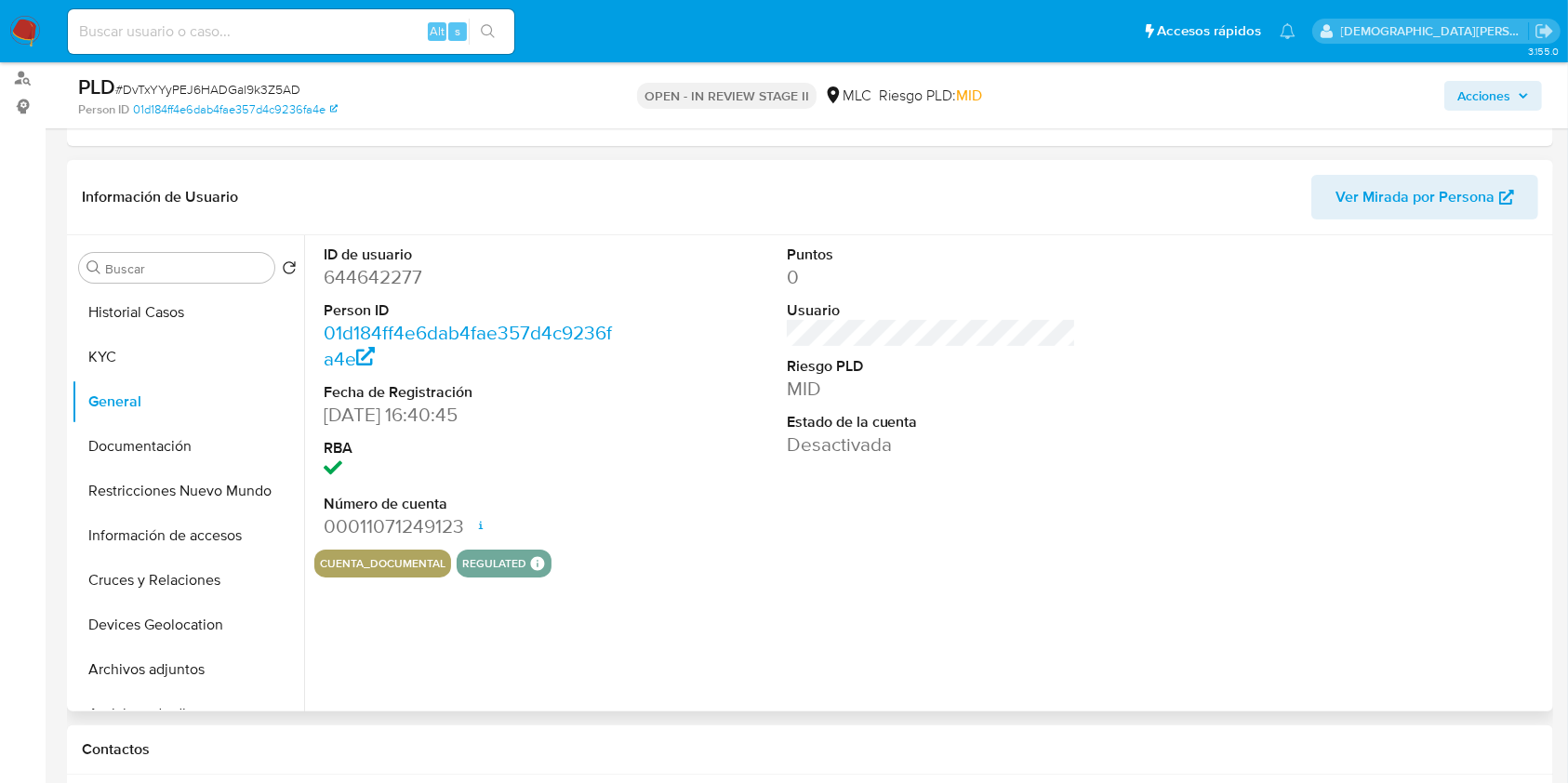
click at [399, 285] on dd "644642277" at bounding box center [468, 277] width 290 height 26
copy dd "644642277"
click at [129, 454] on button "Documentación" at bounding box center [180, 446] width 217 height 44
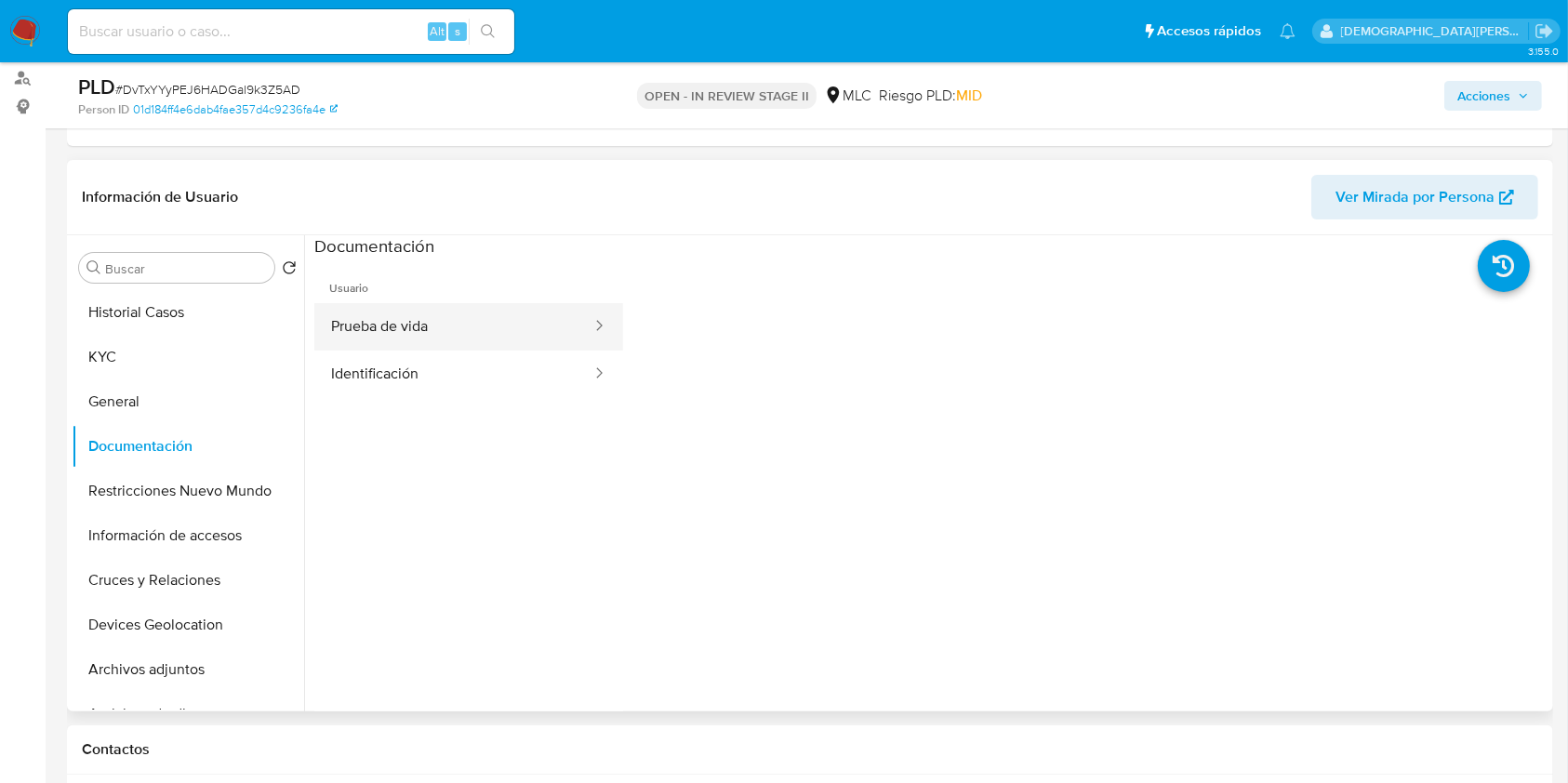
click at [510, 344] on button "Prueba de vida" at bounding box center [454, 327] width 279 height 47
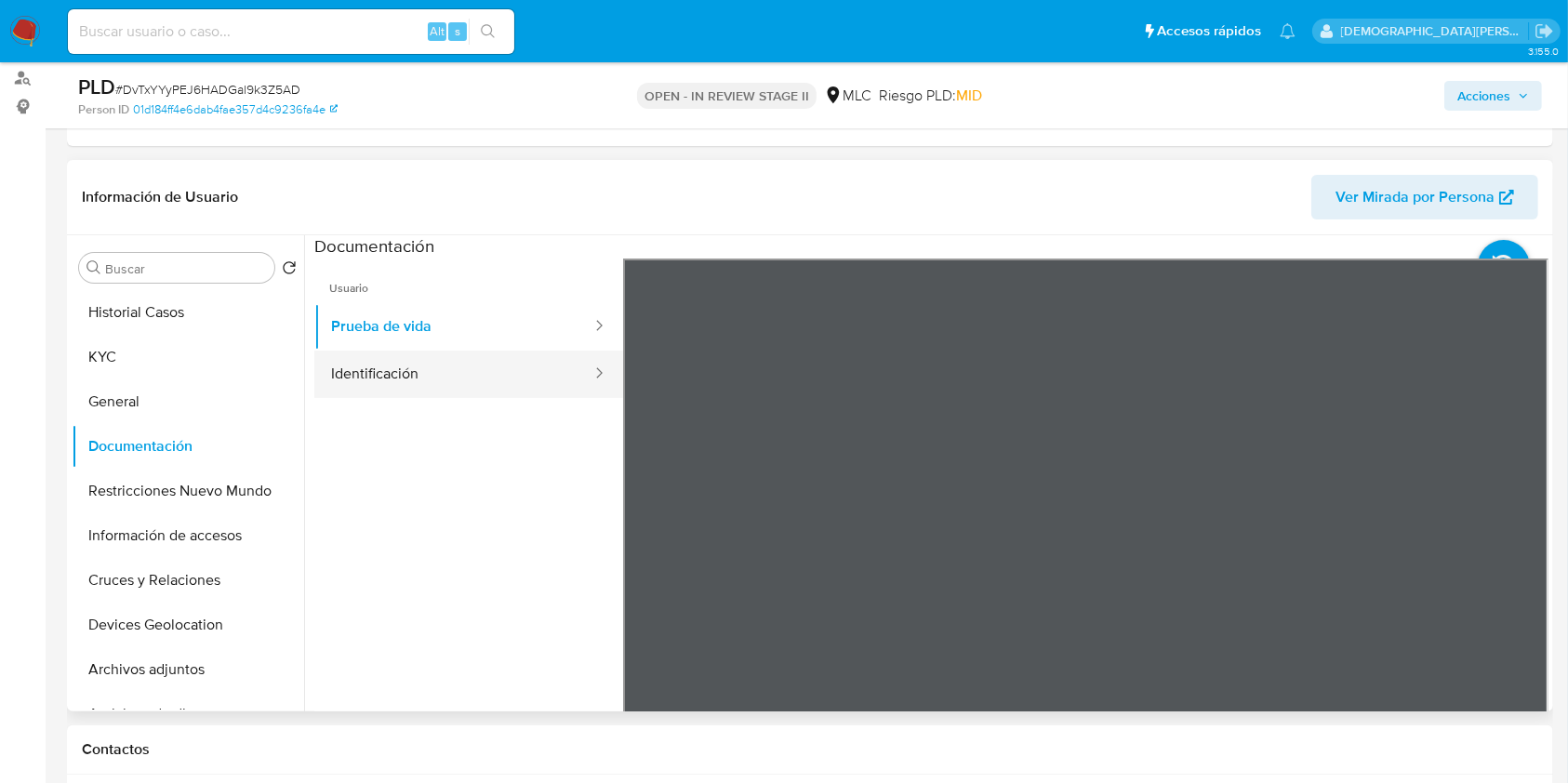
click at [448, 390] on button "Identificación" at bounding box center [454, 374] width 279 height 47
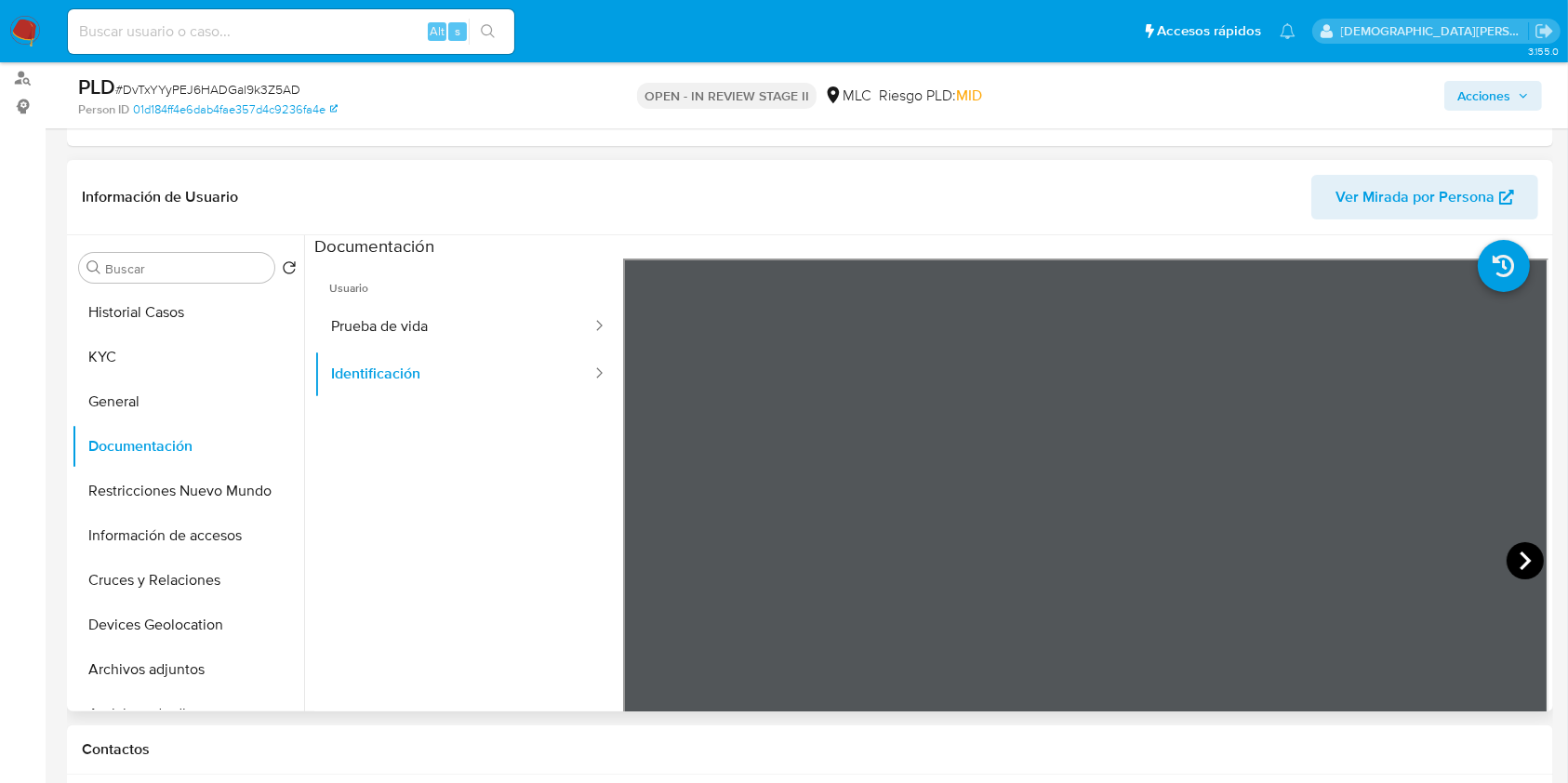
click at [1517, 569] on icon at bounding box center [1525, 561] width 37 height 37
click at [125, 476] on button "Restricciones Nuevo Mundo" at bounding box center [180, 490] width 217 height 44
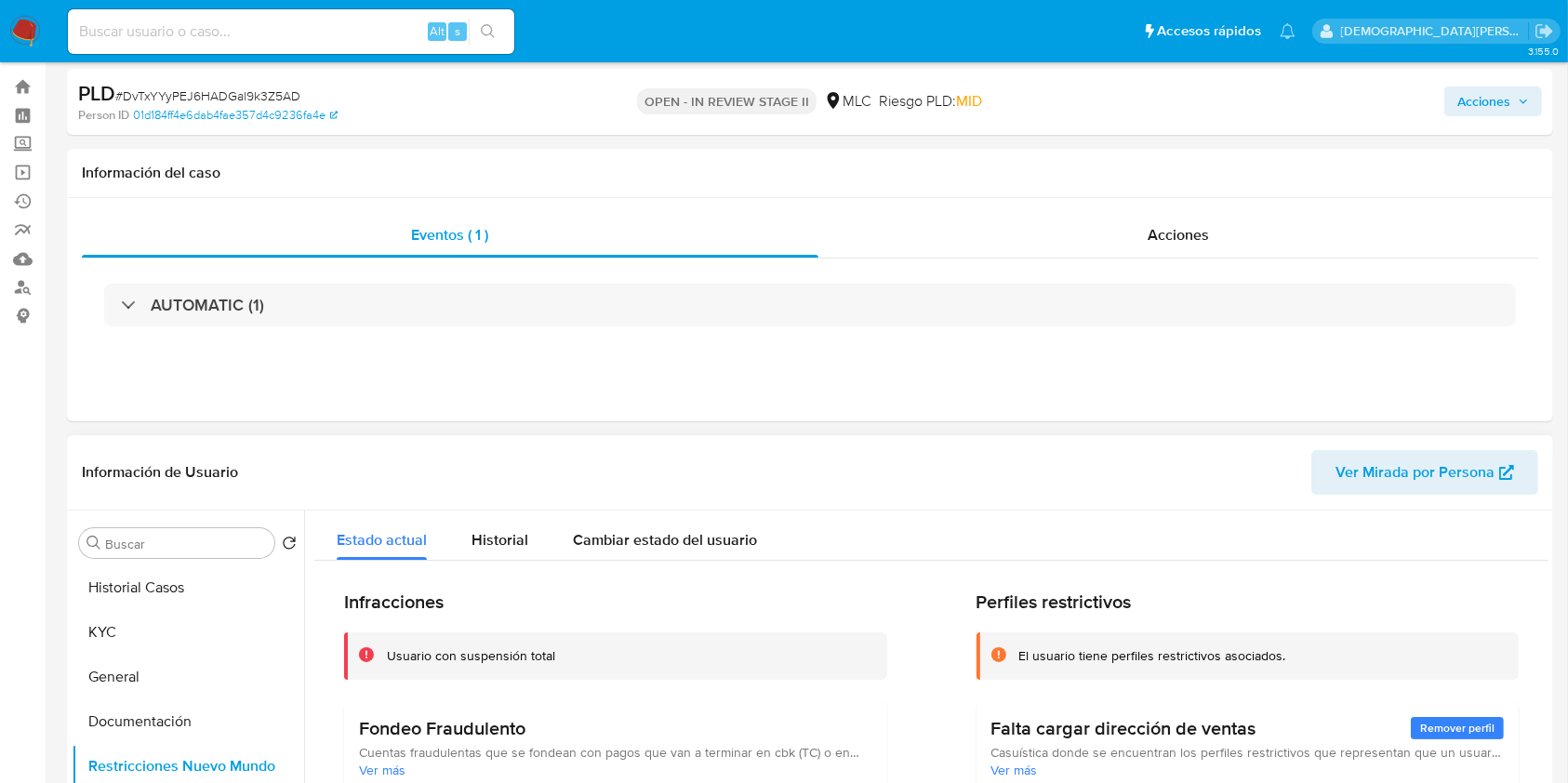
scroll to position [0, 0]
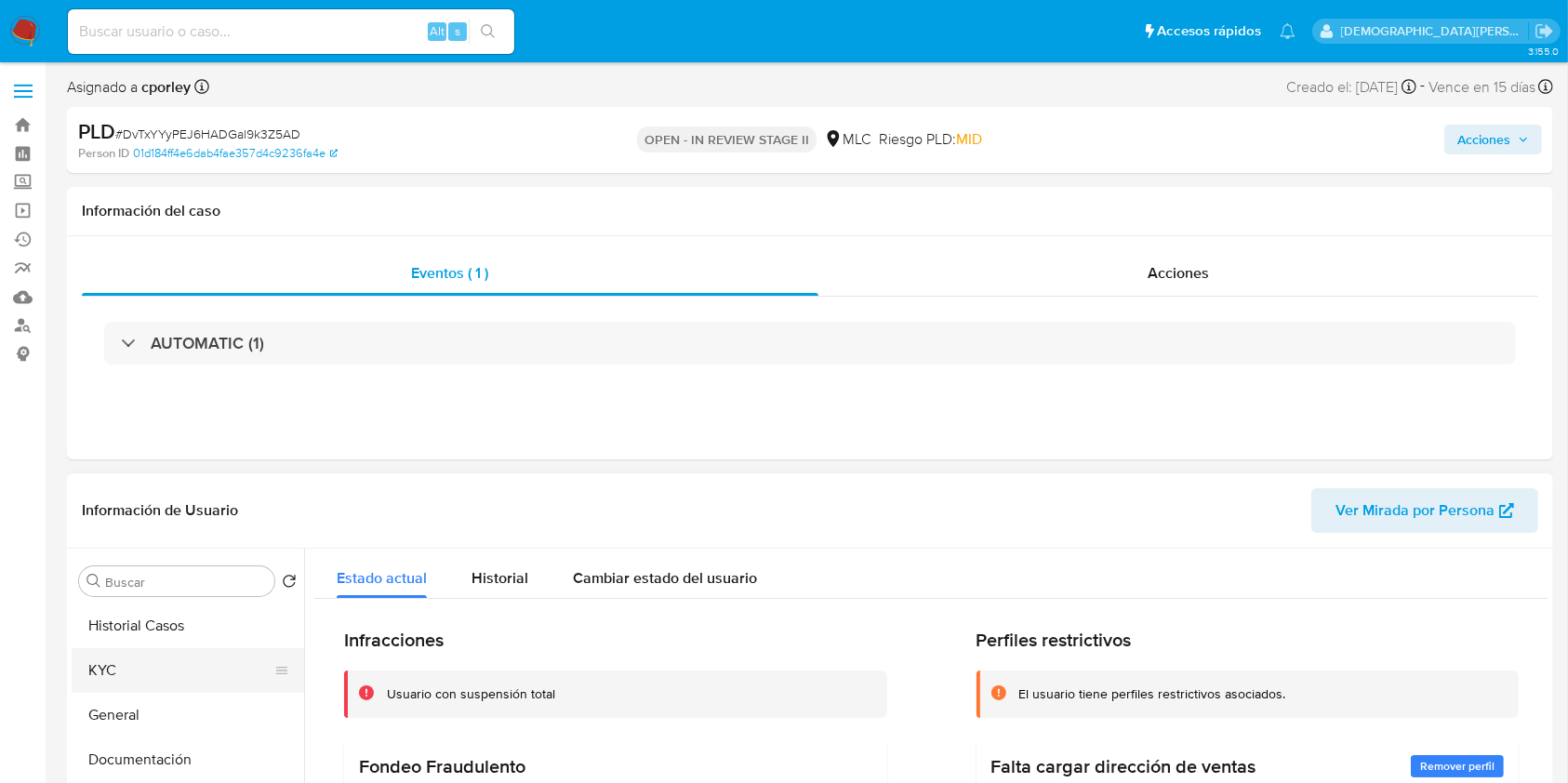
click at [191, 650] on button "KYC" at bounding box center [180, 670] width 217 height 44
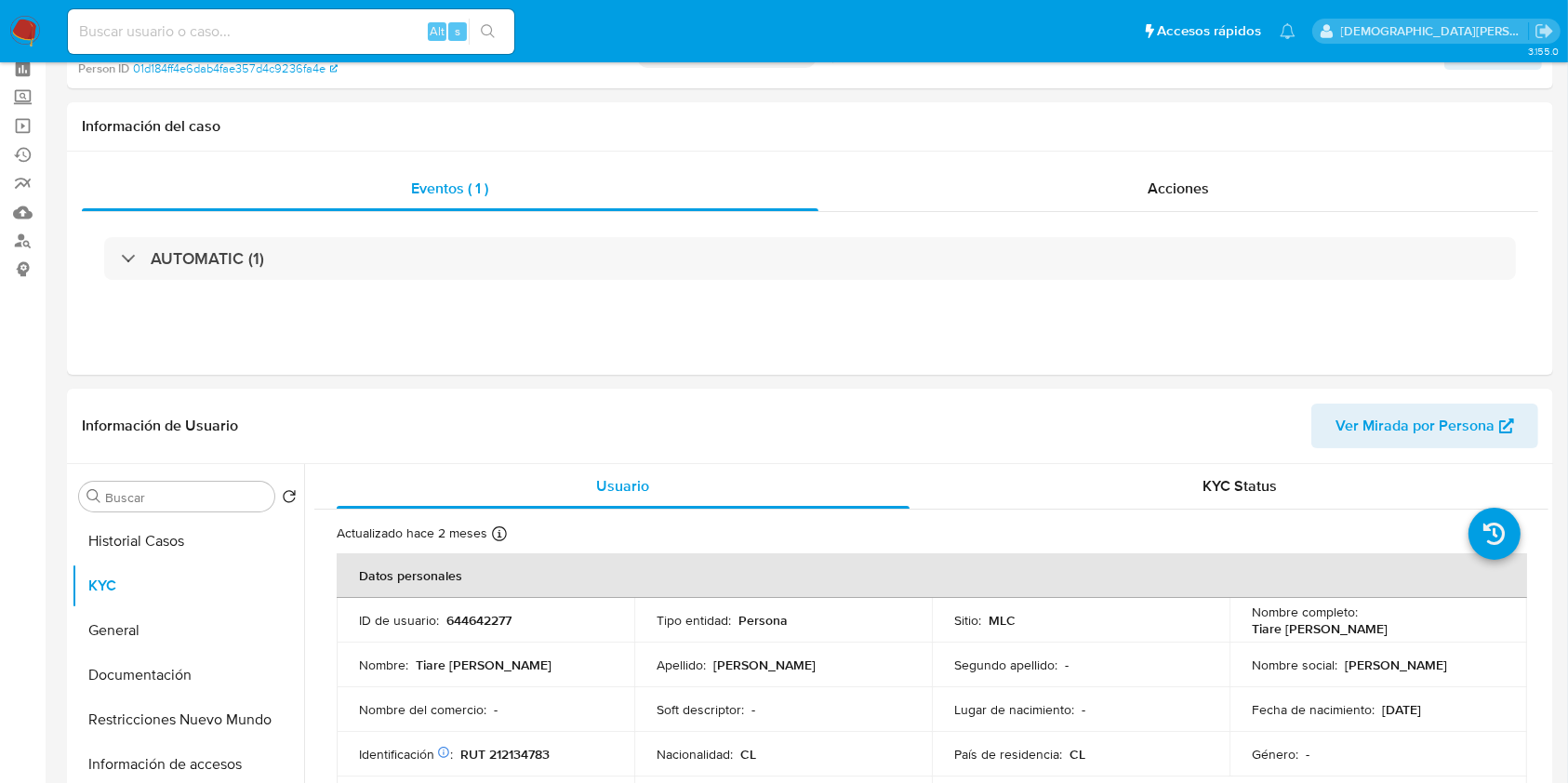
scroll to position [124, 0]
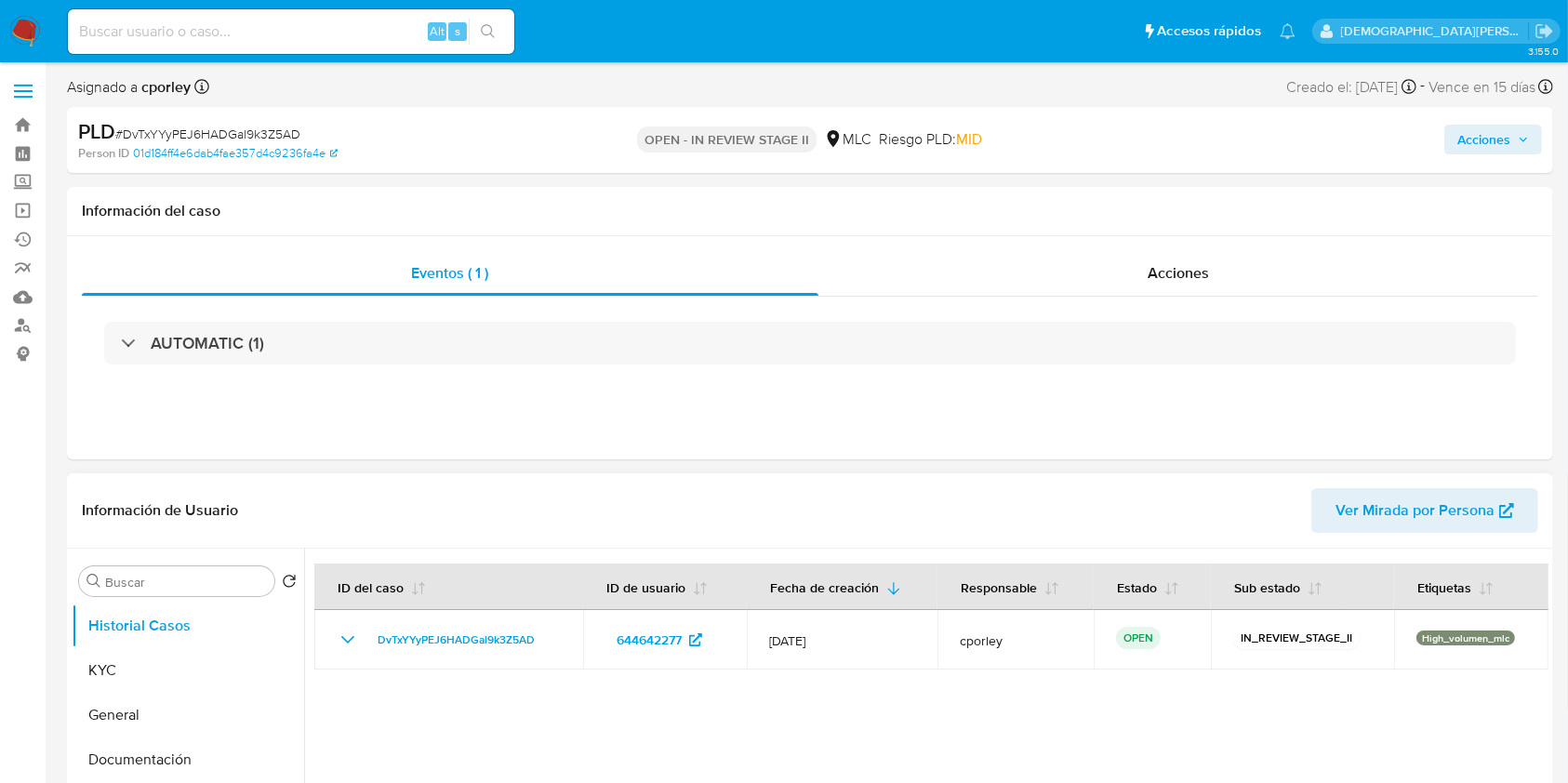
select select "10"
click at [99, 706] on button "General" at bounding box center [180, 714] width 217 height 44
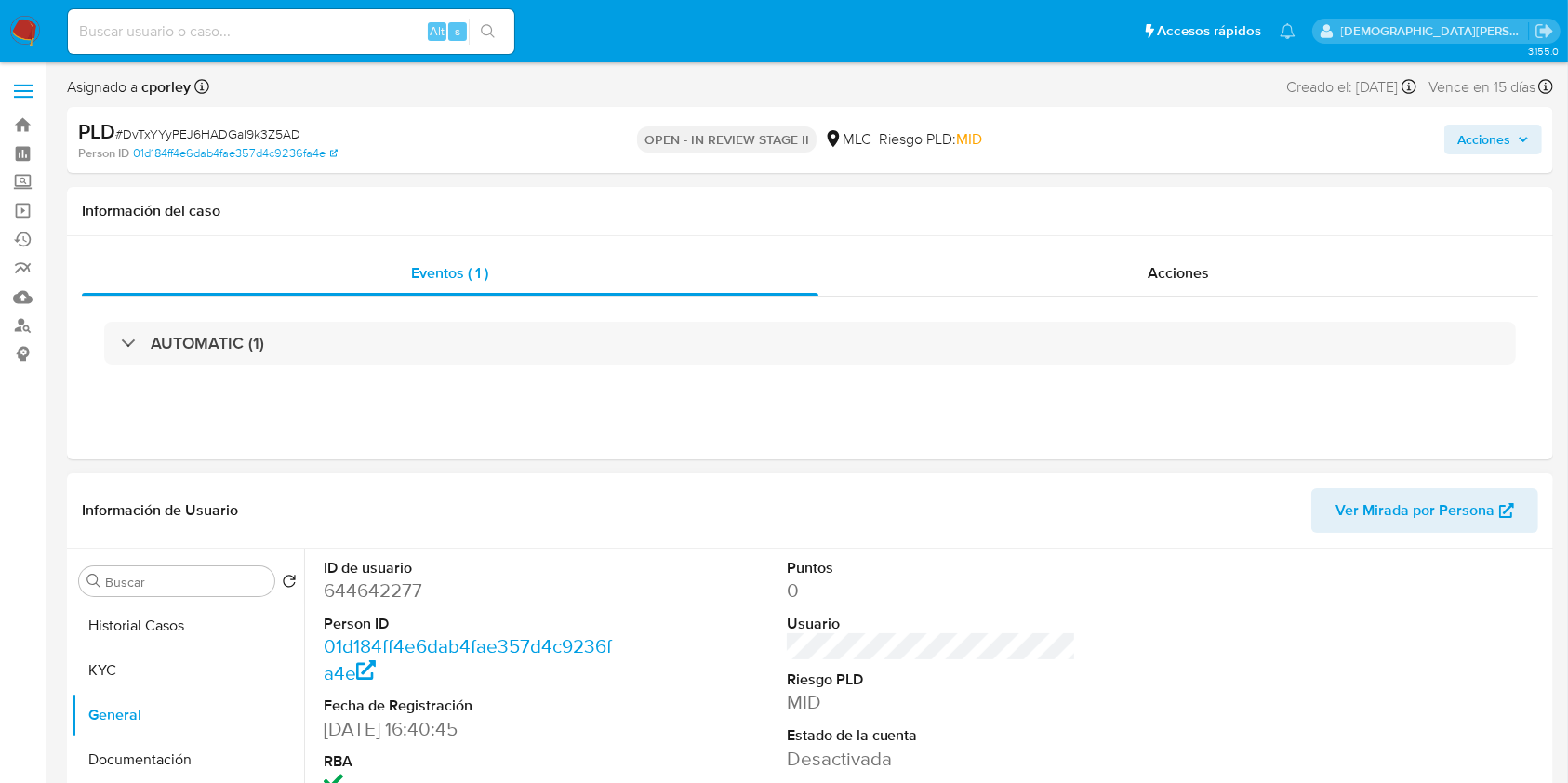
click at [387, 596] on dd "644642277" at bounding box center [468, 590] width 290 height 26
copy dd "644642277"
click at [1484, 138] on span "Acciones" at bounding box center [1484, 140] width 53 height 29
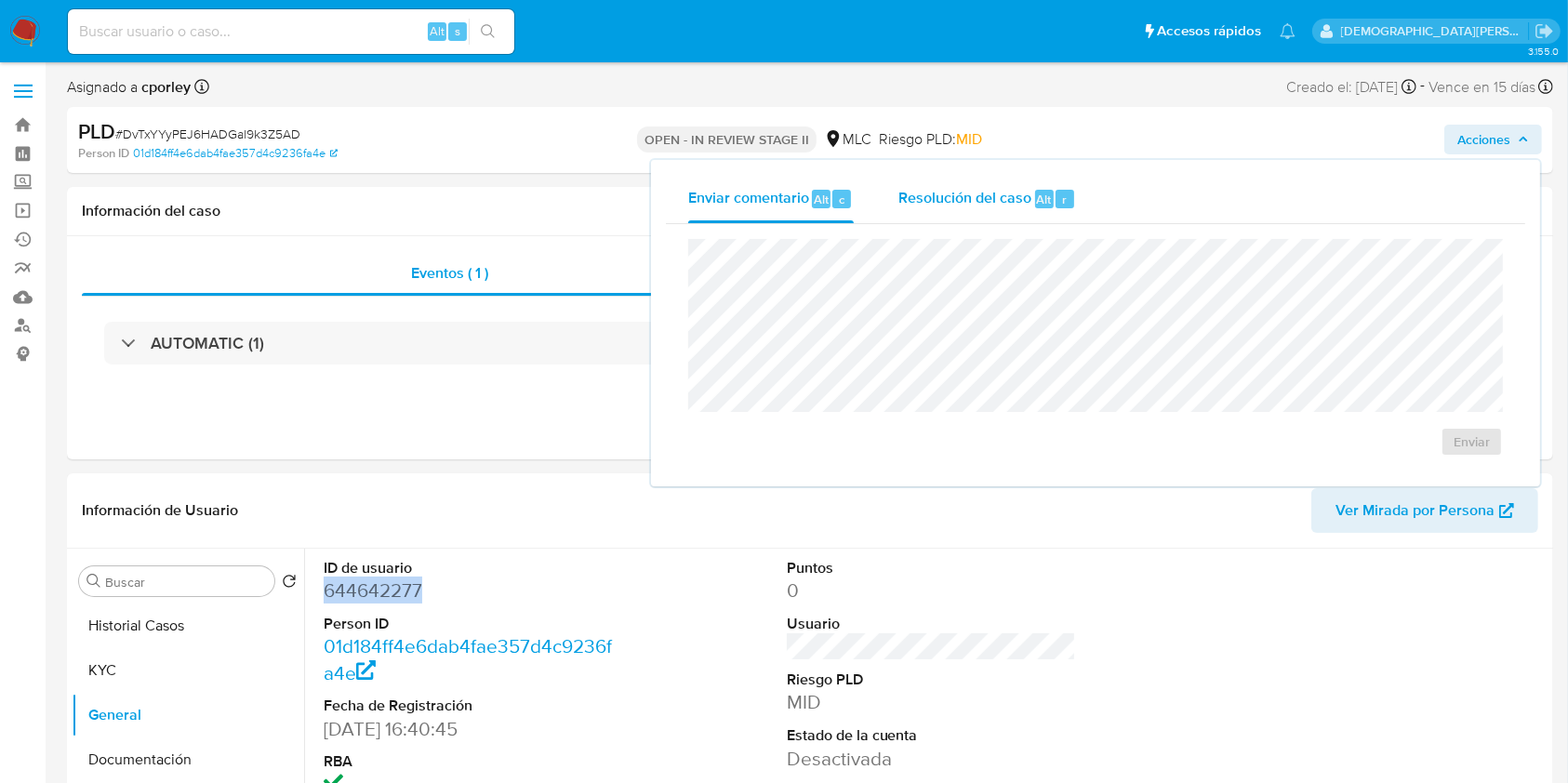
drag, startPoint x: 980, startPoint y: 177, endPoint x: 969, endPoint y: 195, distance: 21.1
click at [980, 177] on div "Resolución del caso Alt r" at bounding box center [986, 198] width 178 height 48
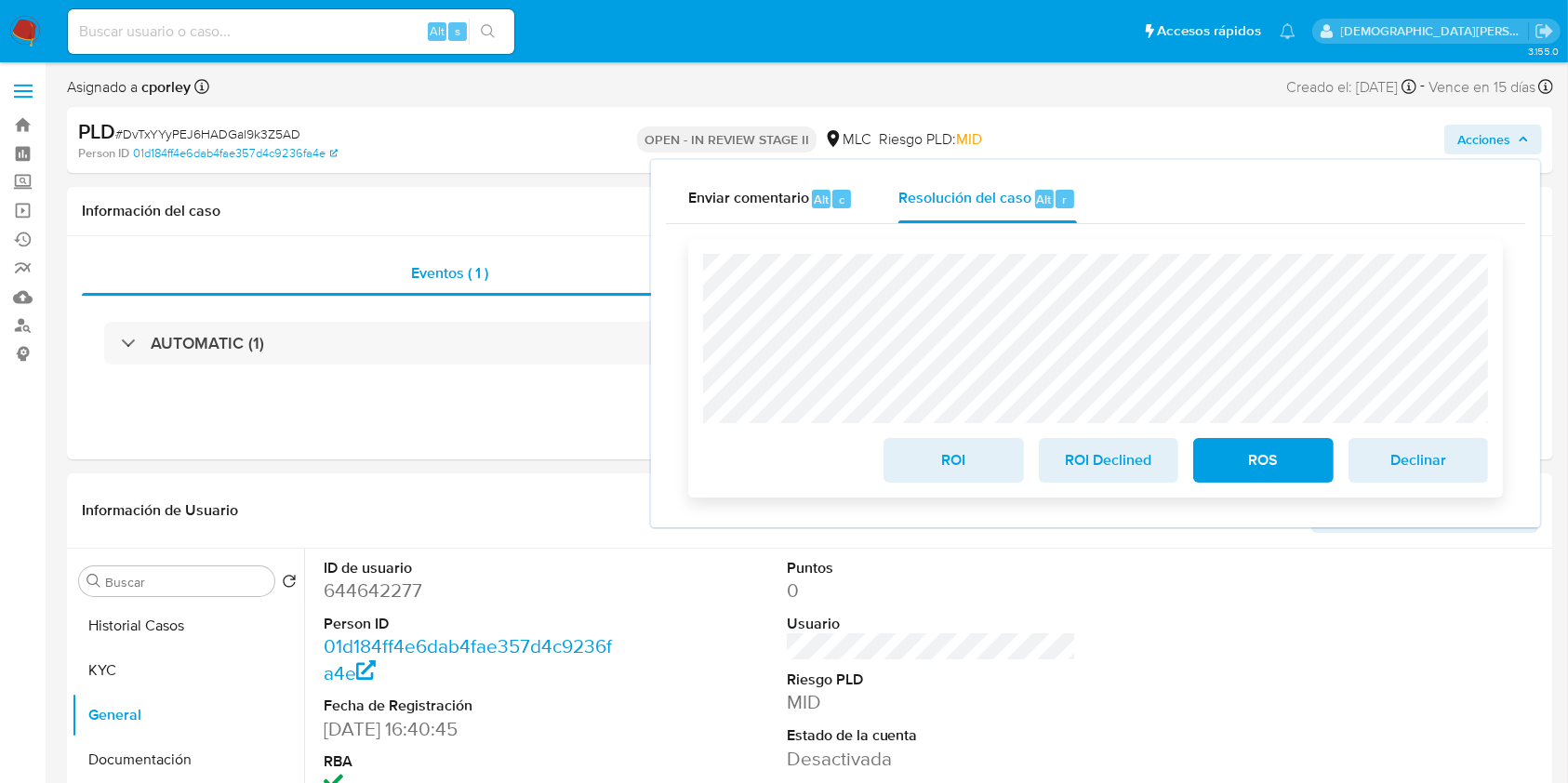
click at [1263, 471] on span "ROS" at bounding box center [1262, 461] width 91 height 41
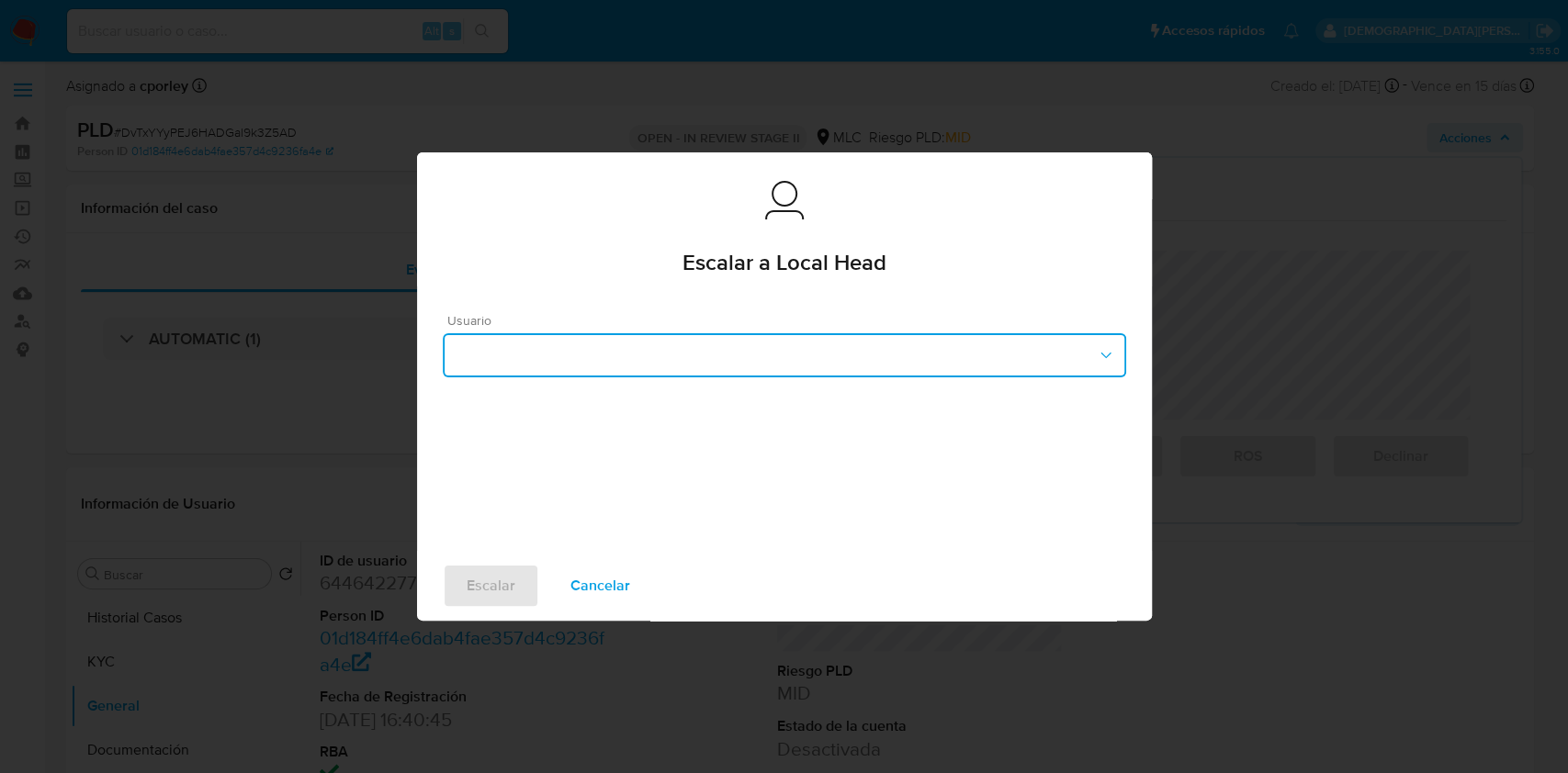
click at [706, 366] on button "button" at bounding box center [784, 355] width 683 height 44
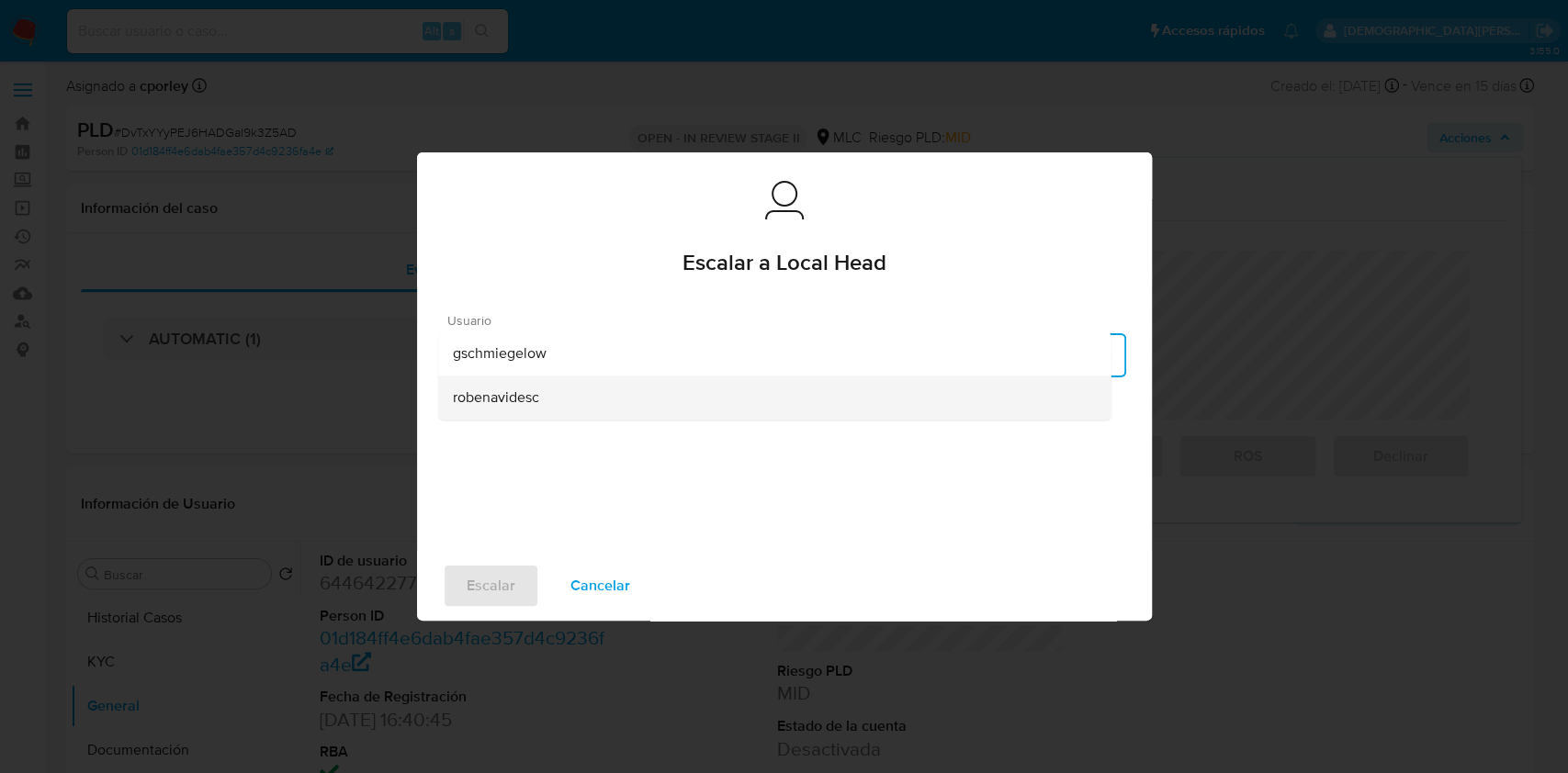
click at [536, 401] on span "robenavidesc" at bounding box center [496, 397] width 86 height 18
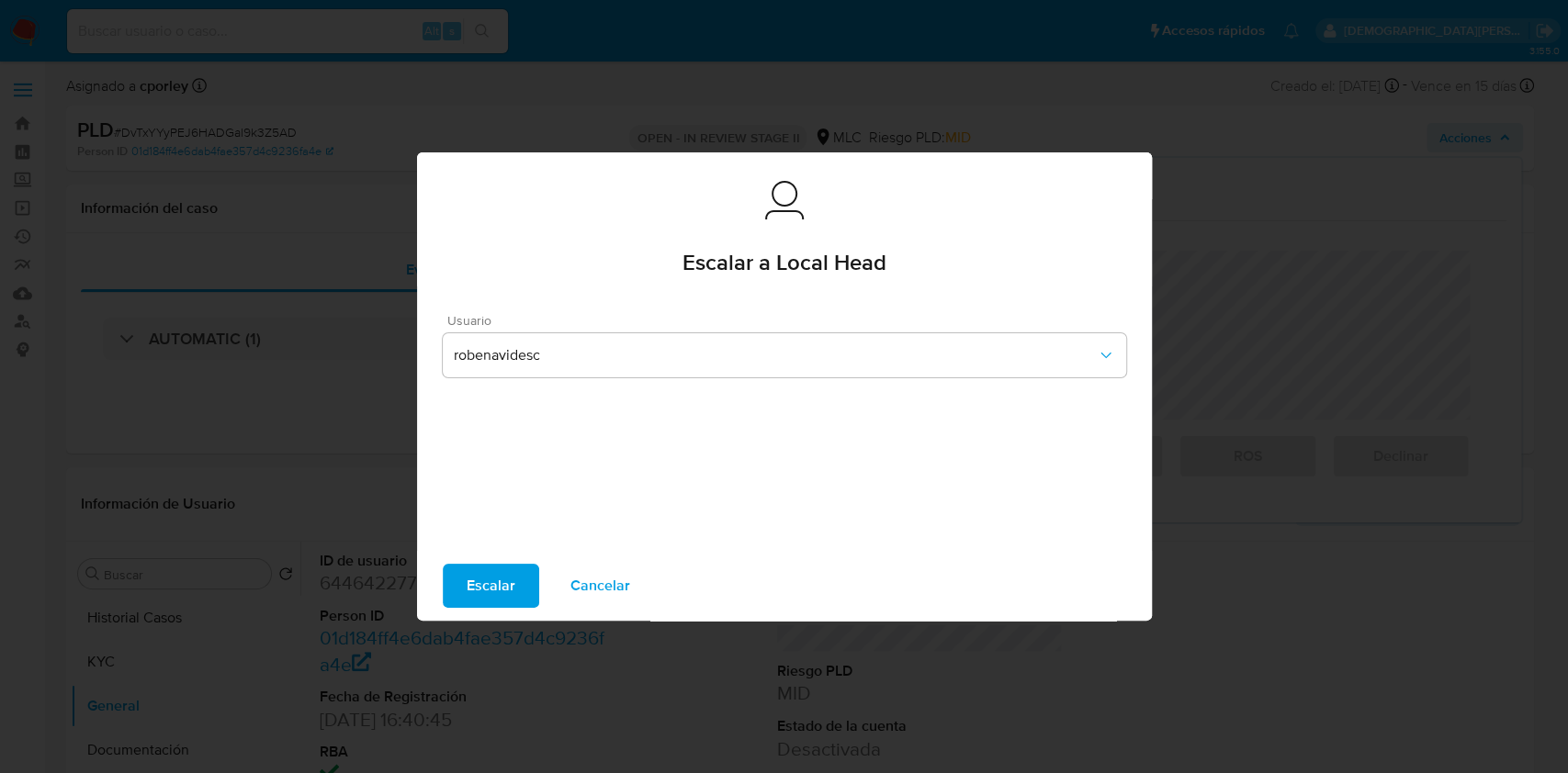
click at [501, 605] on span "Escalar" at bounding box center [491, 586] width 49 height 41
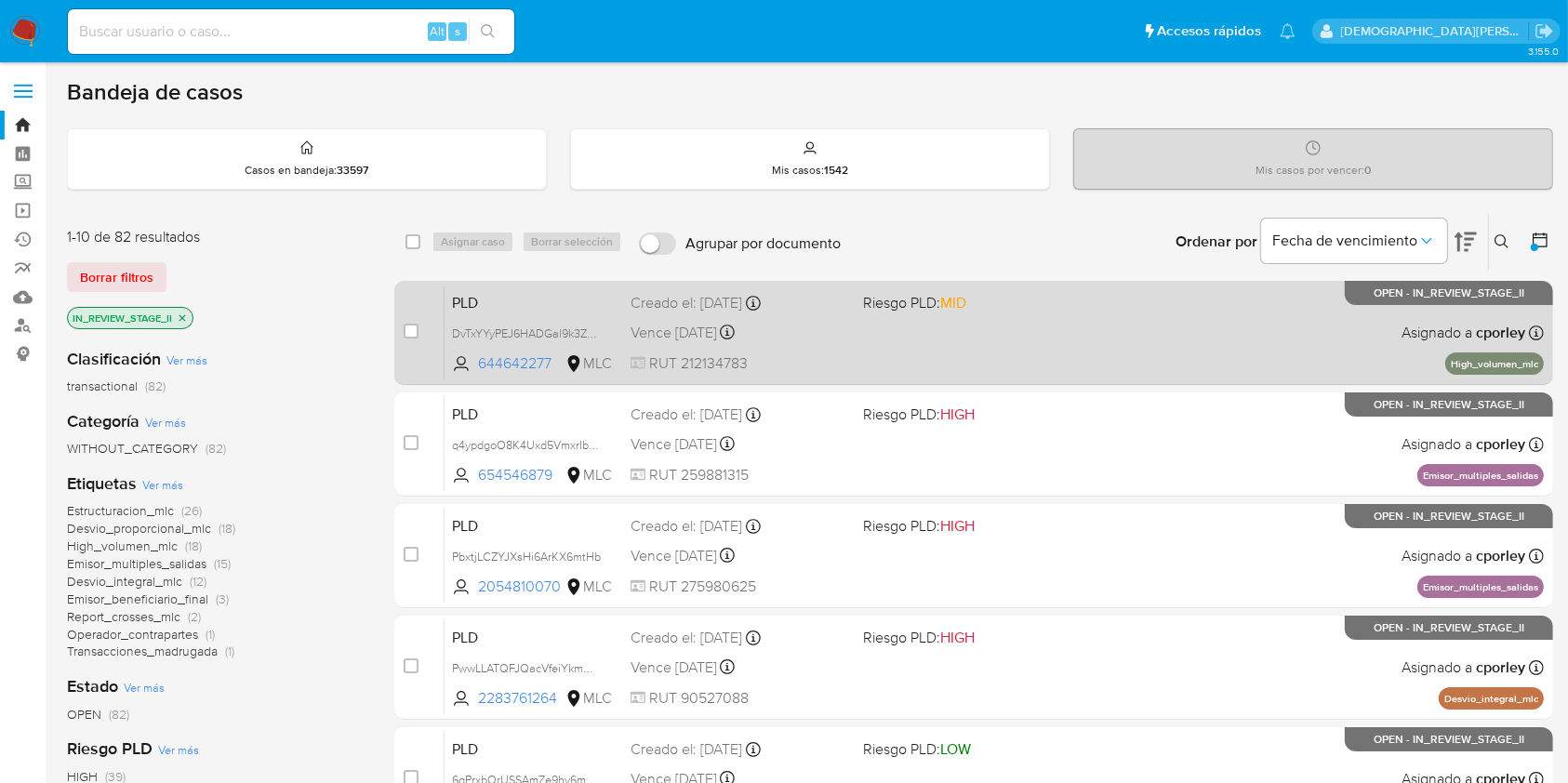
click at [1012, 347] on div "PLD DvTxYYyPEJ6HADGal9k3Z5AD 644642277 MLC Riesgo PLD: MID Creado el: [DATE] Cr…" at bounding box center [993, 333] width 1099 height 94
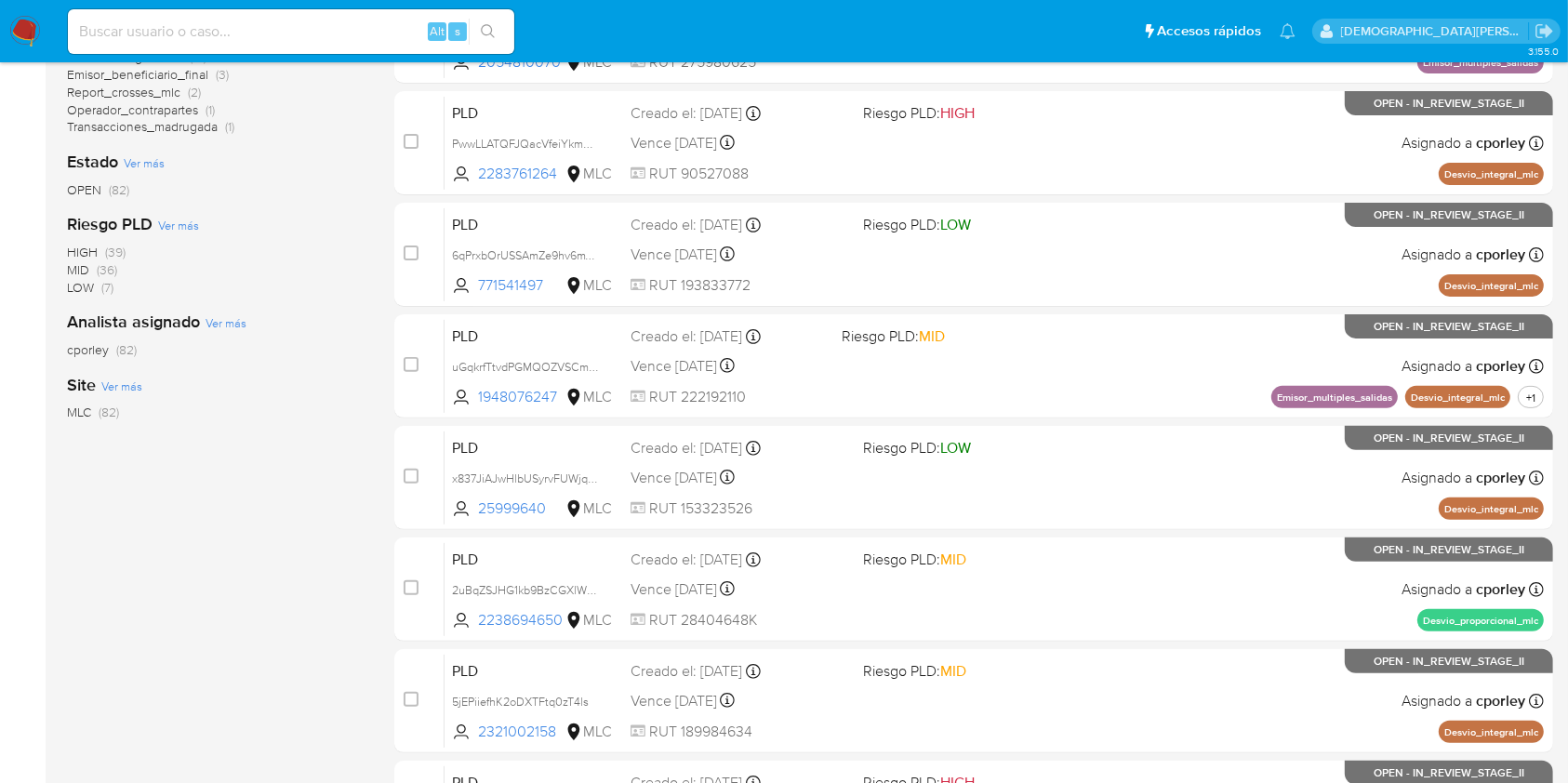
scroll to position [685, 0]
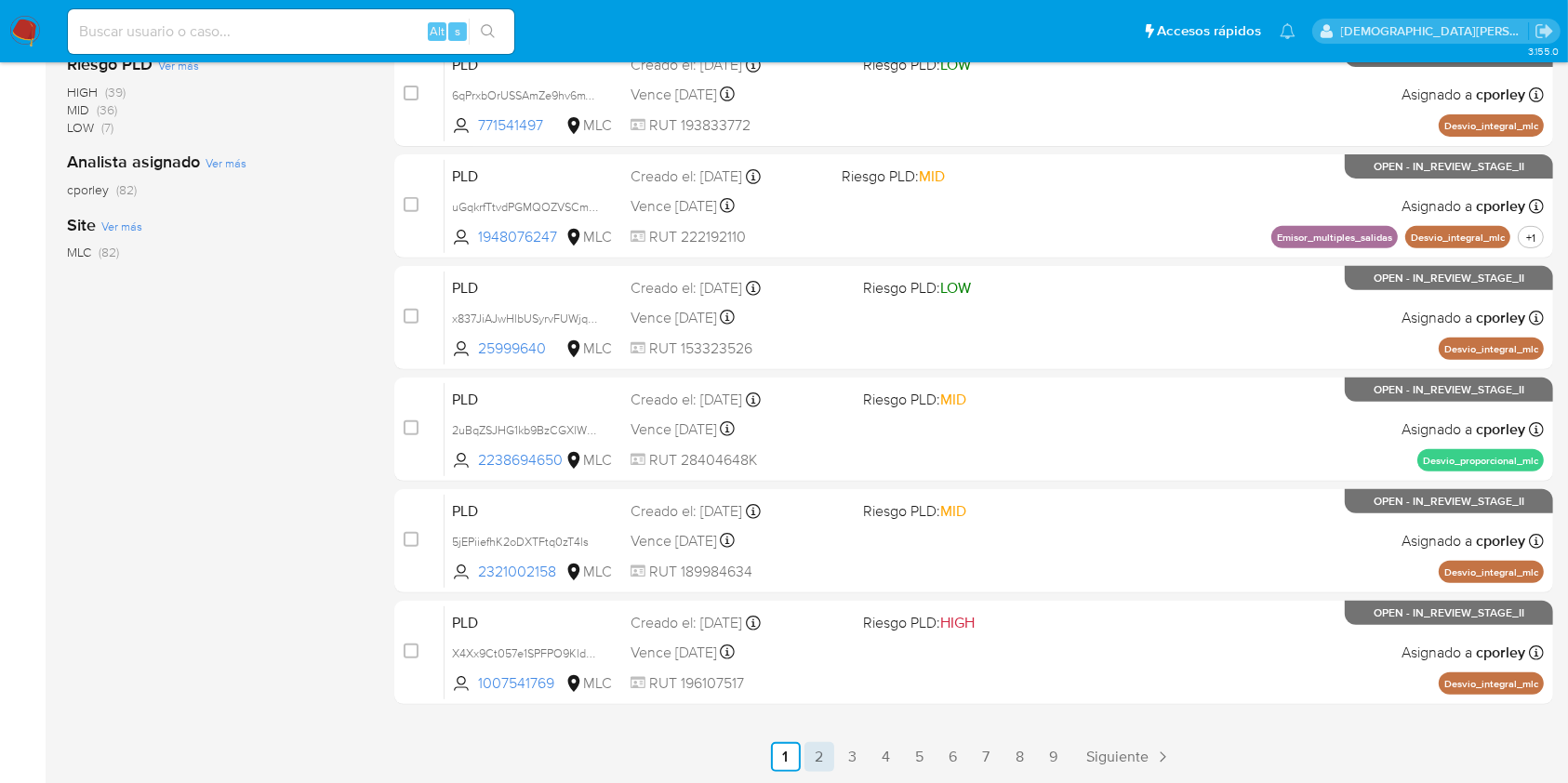
click at [814, 746] on link "2" at bounding box center [819, 756] width 29 height 29
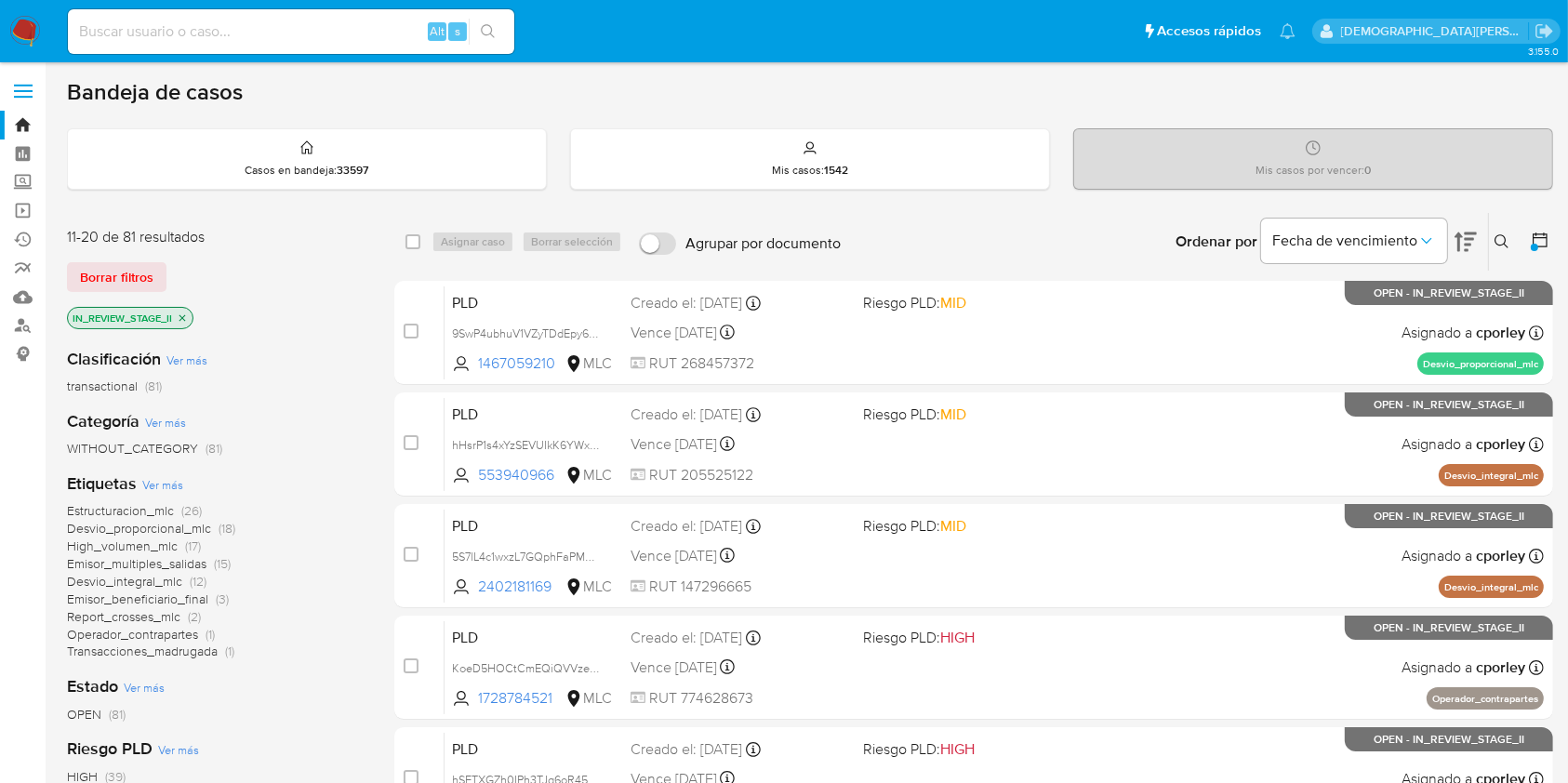
scroll to position [685, 0]
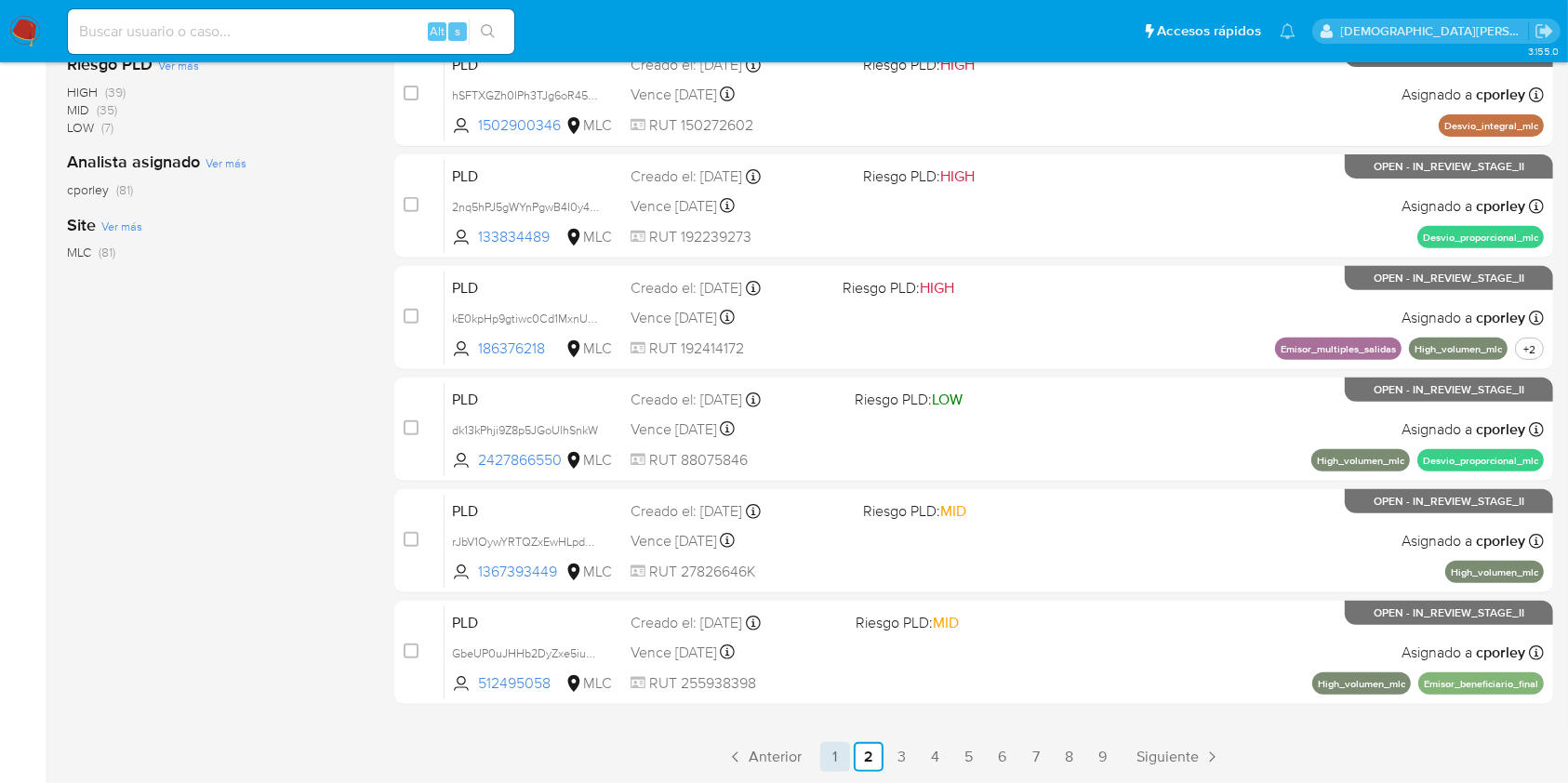
click at [839, 753] on link "1" at bounding box center [835, 756] width 29 height 29
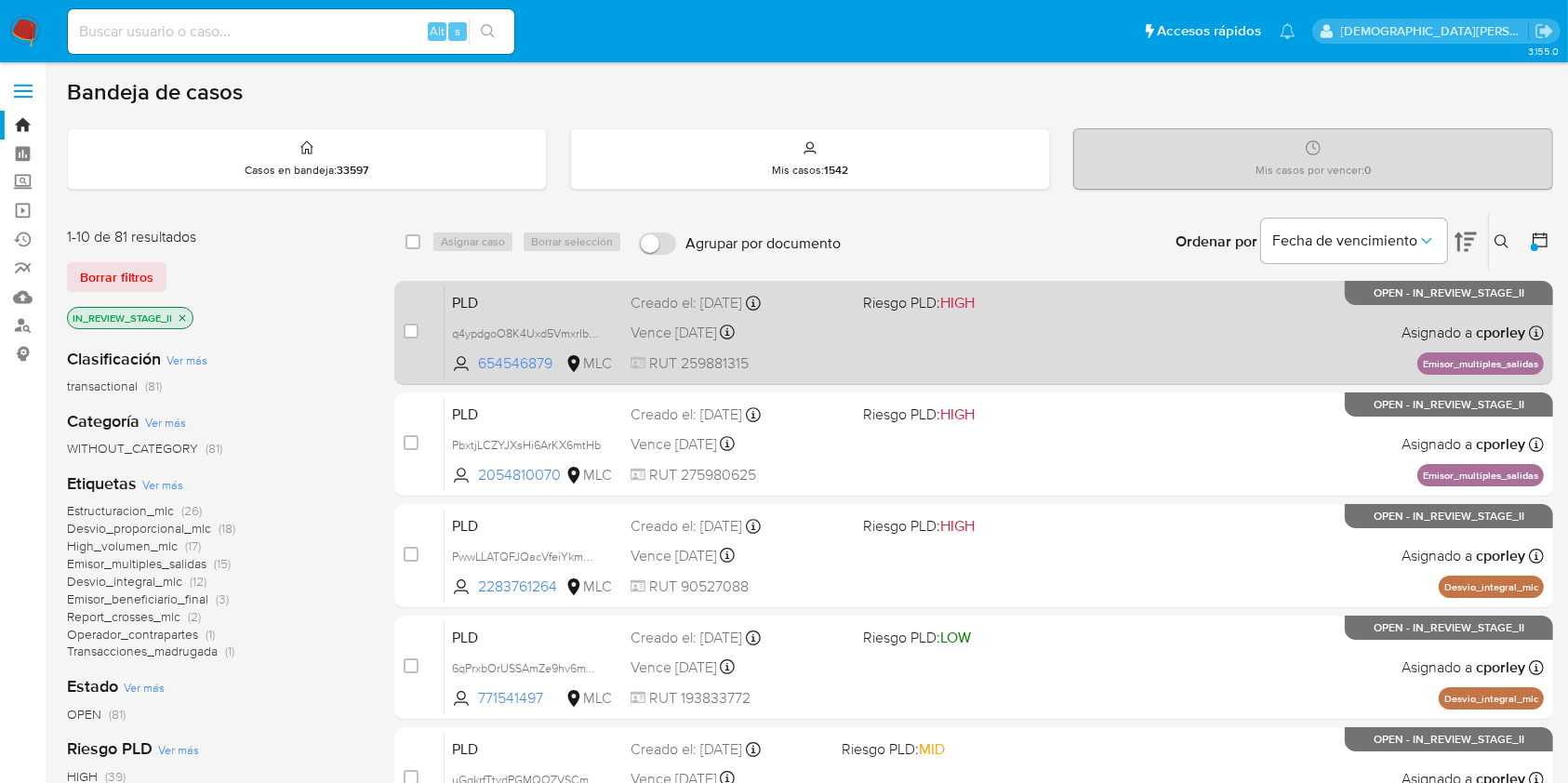
click at [980, 334] on div "PLD q4ypdgoO8K4Uxd5VmxrIbIkc 654546879 MLC Riesgo PLD: HIGH Creado el: [DATE] C…" at bounding box center [993, 333] width 1099 height 94
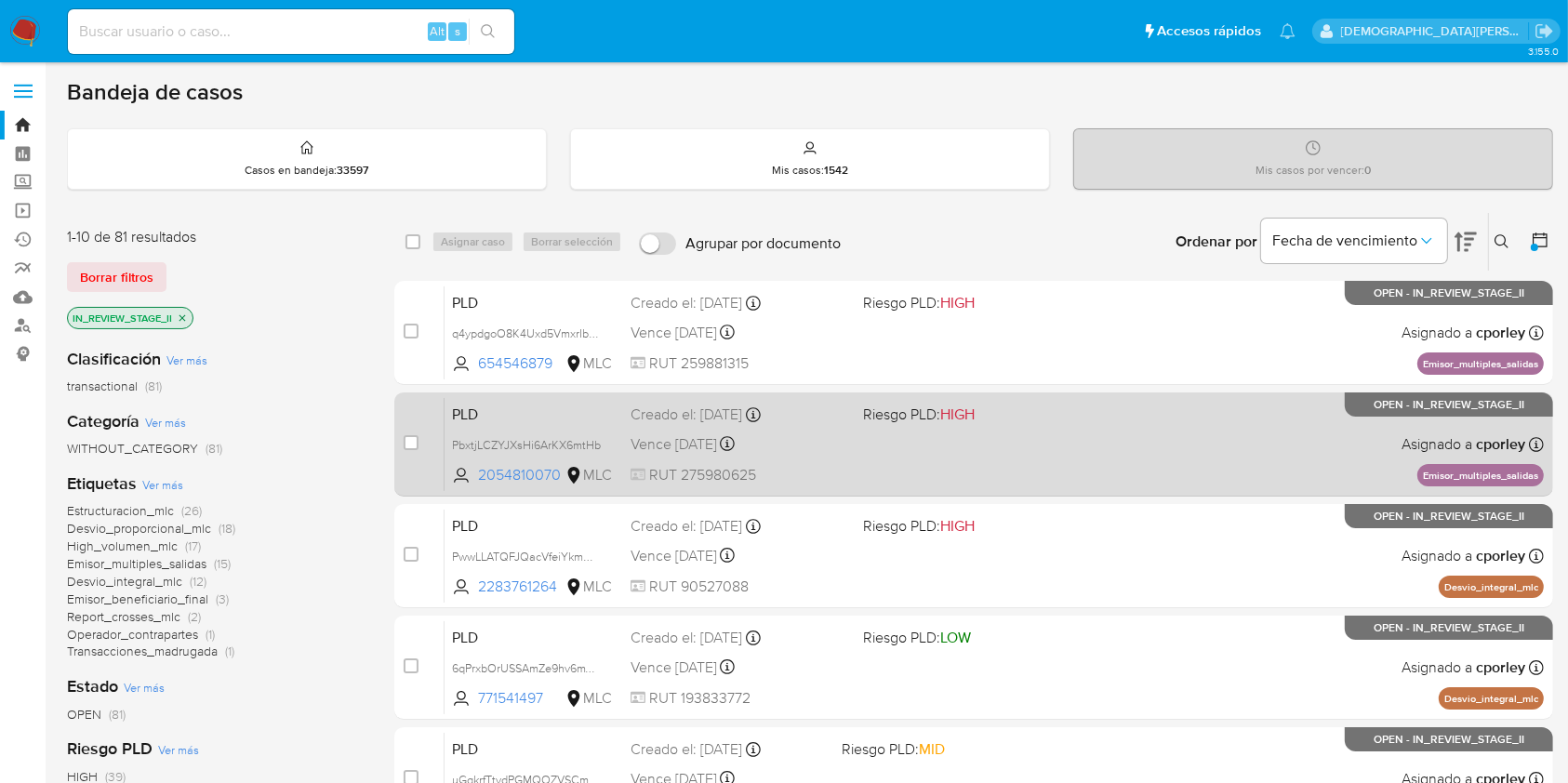
click at [1056, 462] on div "PLD PbxtjLCZYJXsHi6ArKX6mtHb 2054810070 MLC Riesgo PLD: HIGH Creado el: [DATE] …" at bounding box center [993, 444] width 1099 height 94
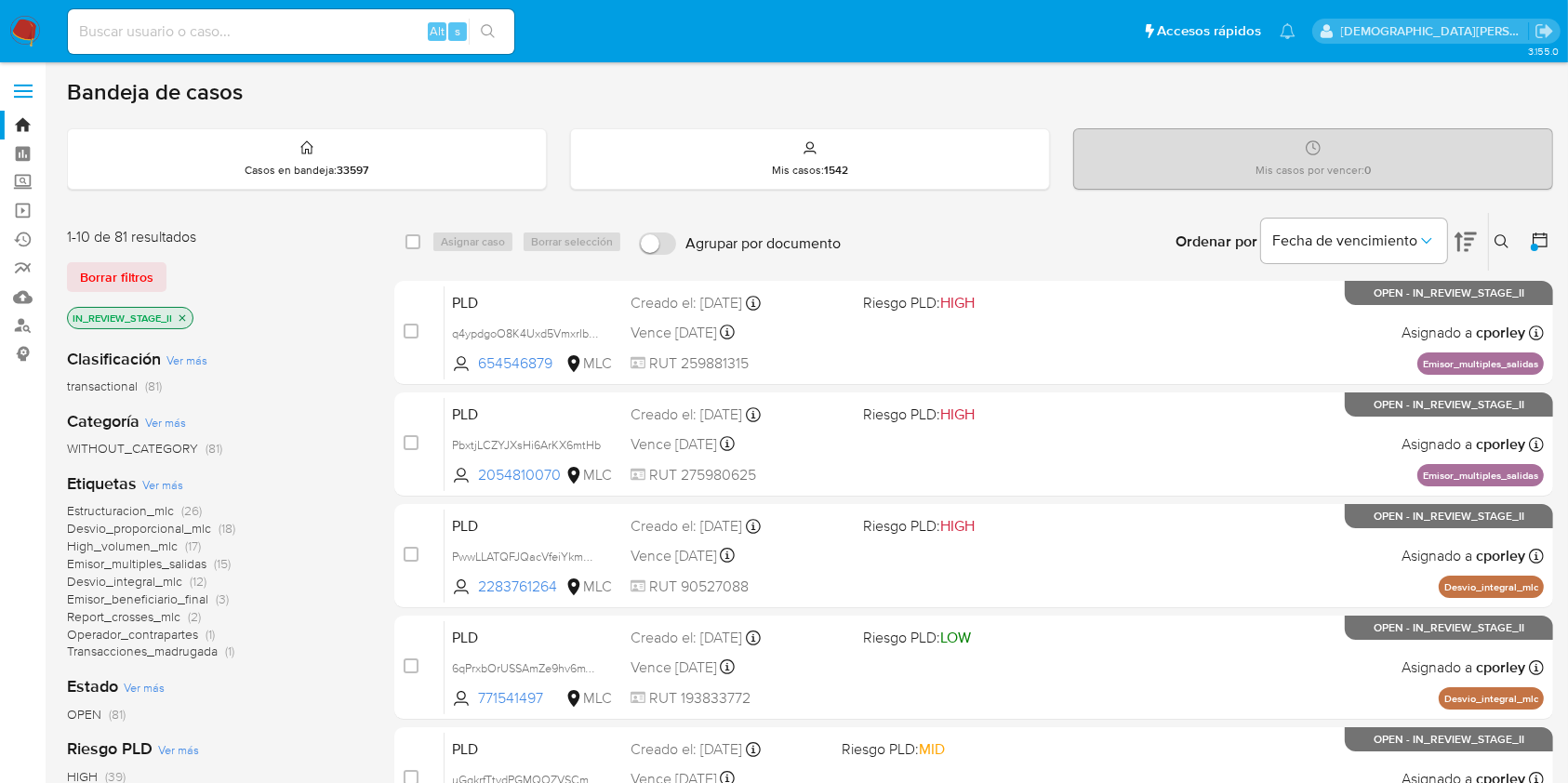
click at [312, 24] on input at bounding box center [291, 31] width 446 height 25
paste input "016snafxI29xW8ekJytRl8iT"
type input "016snafxI29xW8ekJytRl8iT"
click at [473, 26] on button "search-icon" at bounding box center [487, 31] width 38 height 26
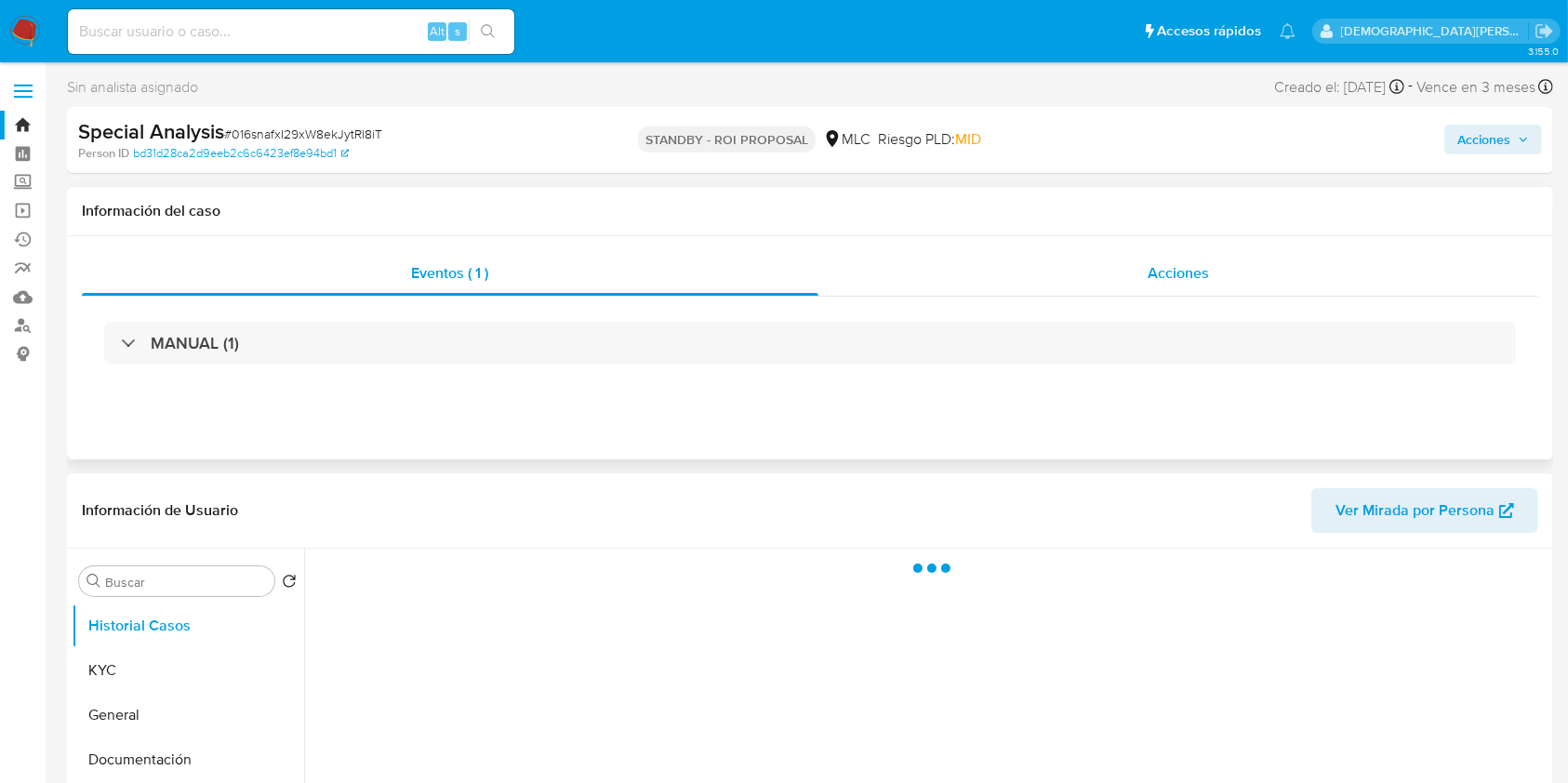
click at [1102, 269] on div "Acciones" at bounding box center [1178, 273] width 720 height 44
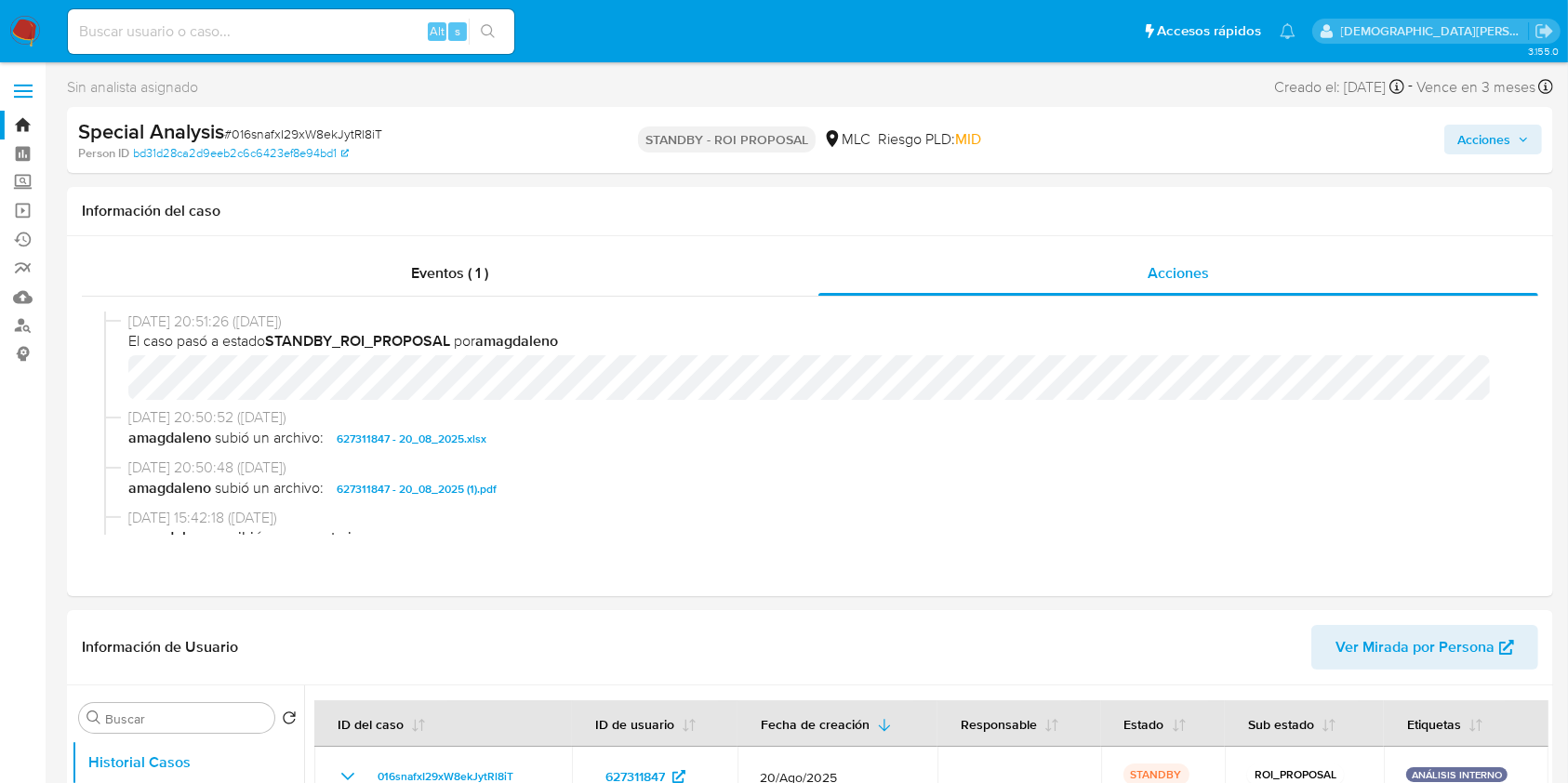
select select "10"
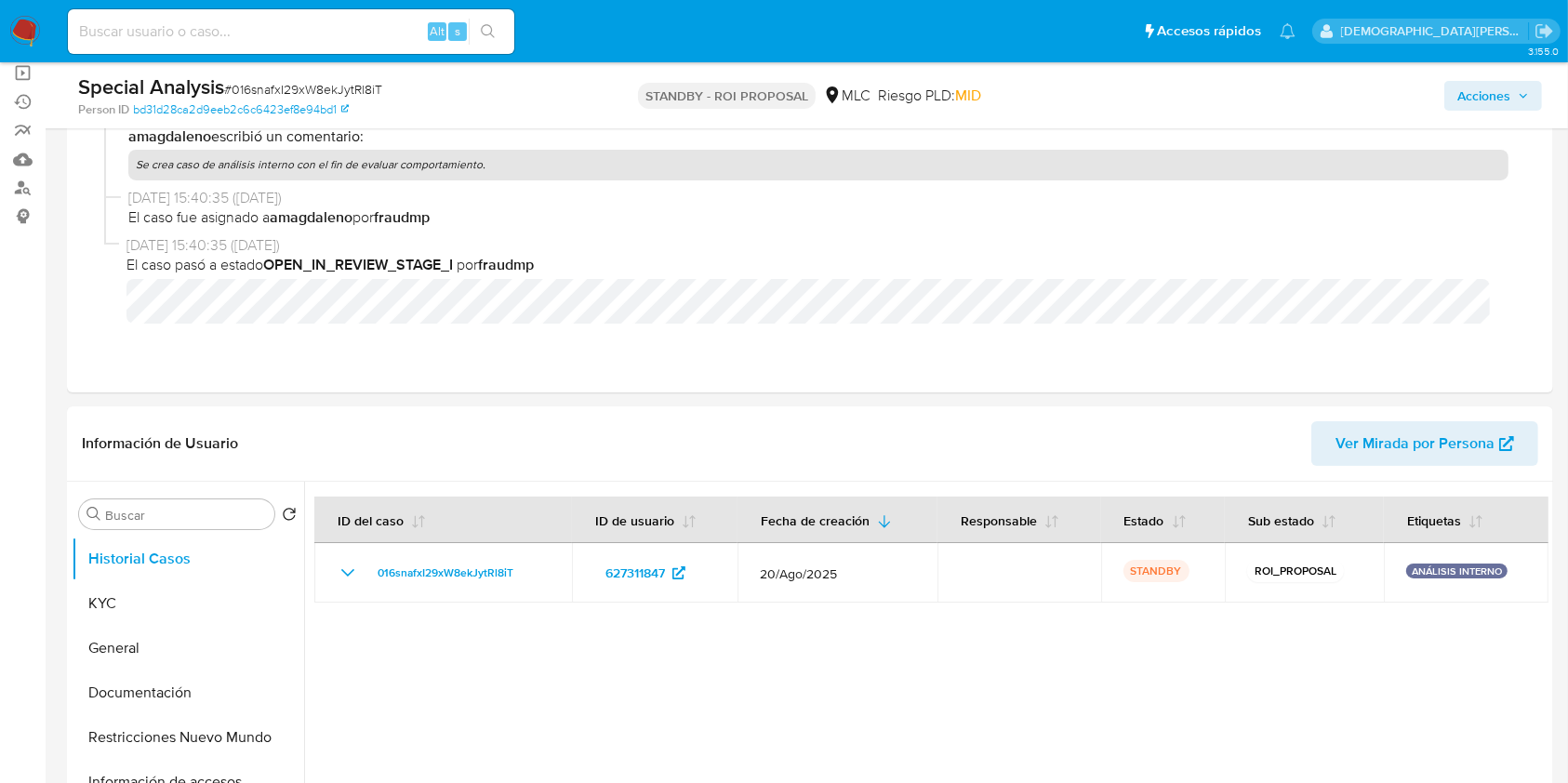
scroll to position [248, 0]
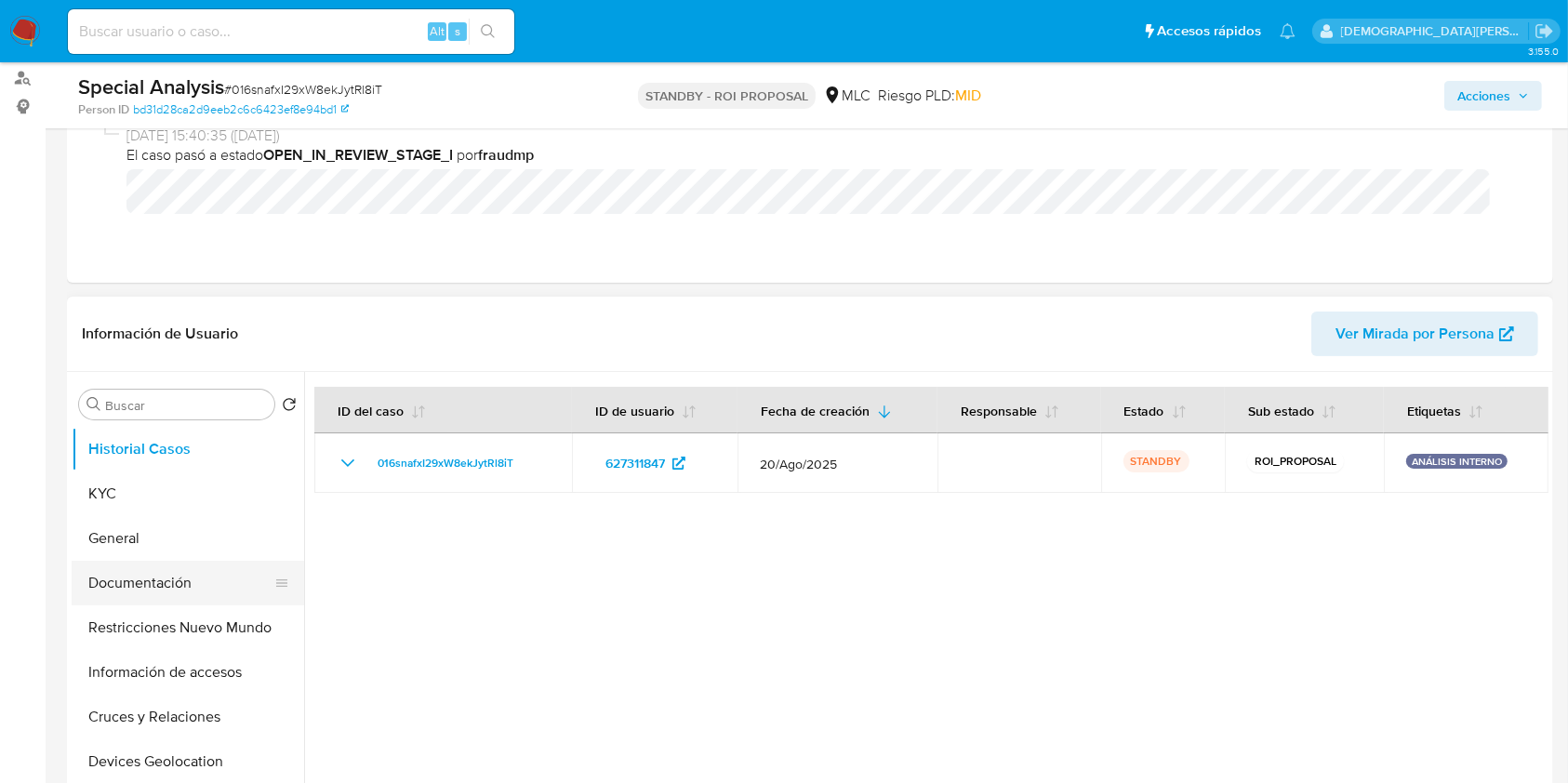
click at [171, 566] on button "Documentación" at bounding box center [180, 583] width 217 height 44
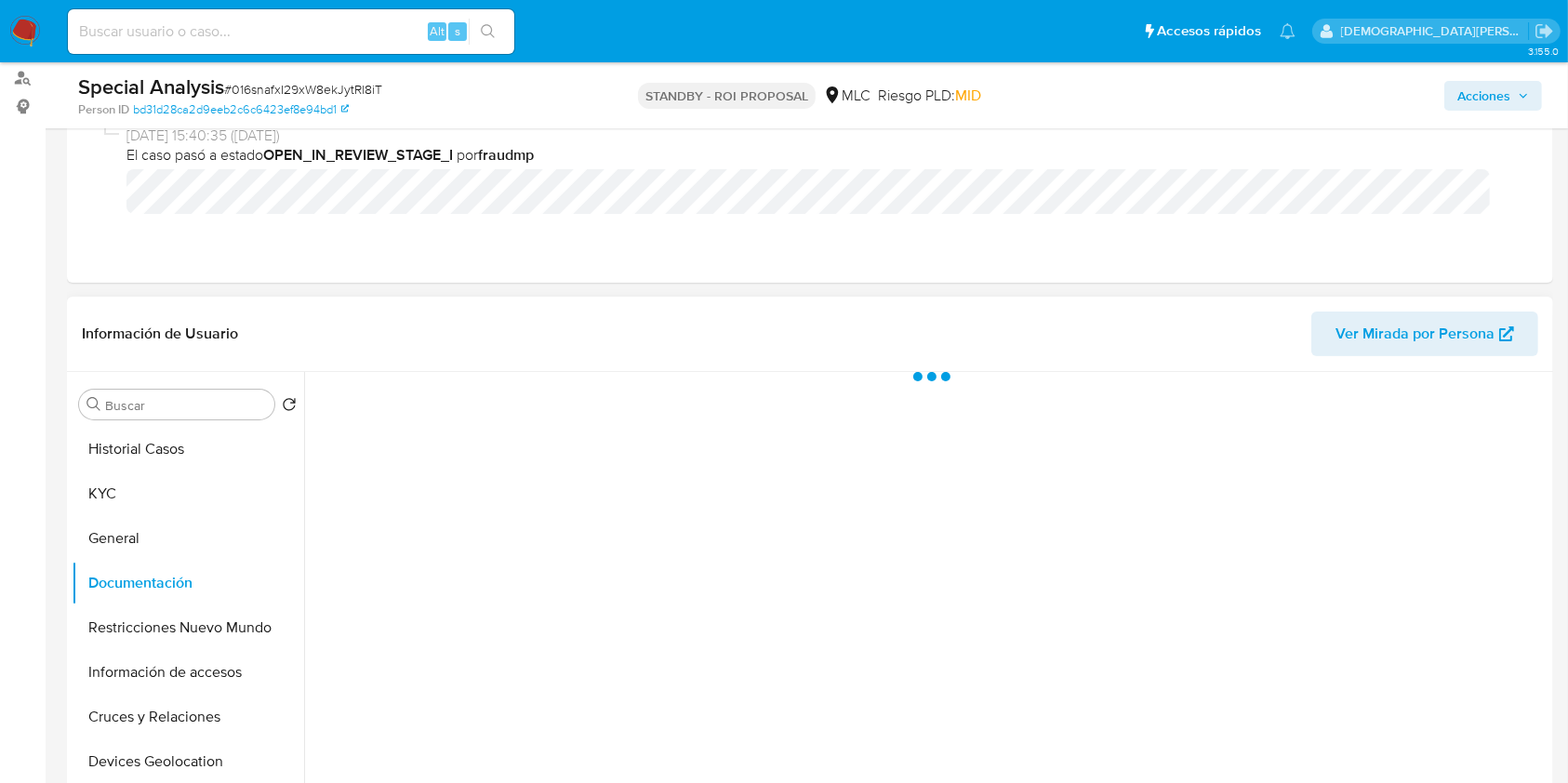
click at [414, 421] on div at bounding box center [925, 610] width 1244 height 476
click at [446, 452] on div at bounding box center [925, 610] width 1244 height 476
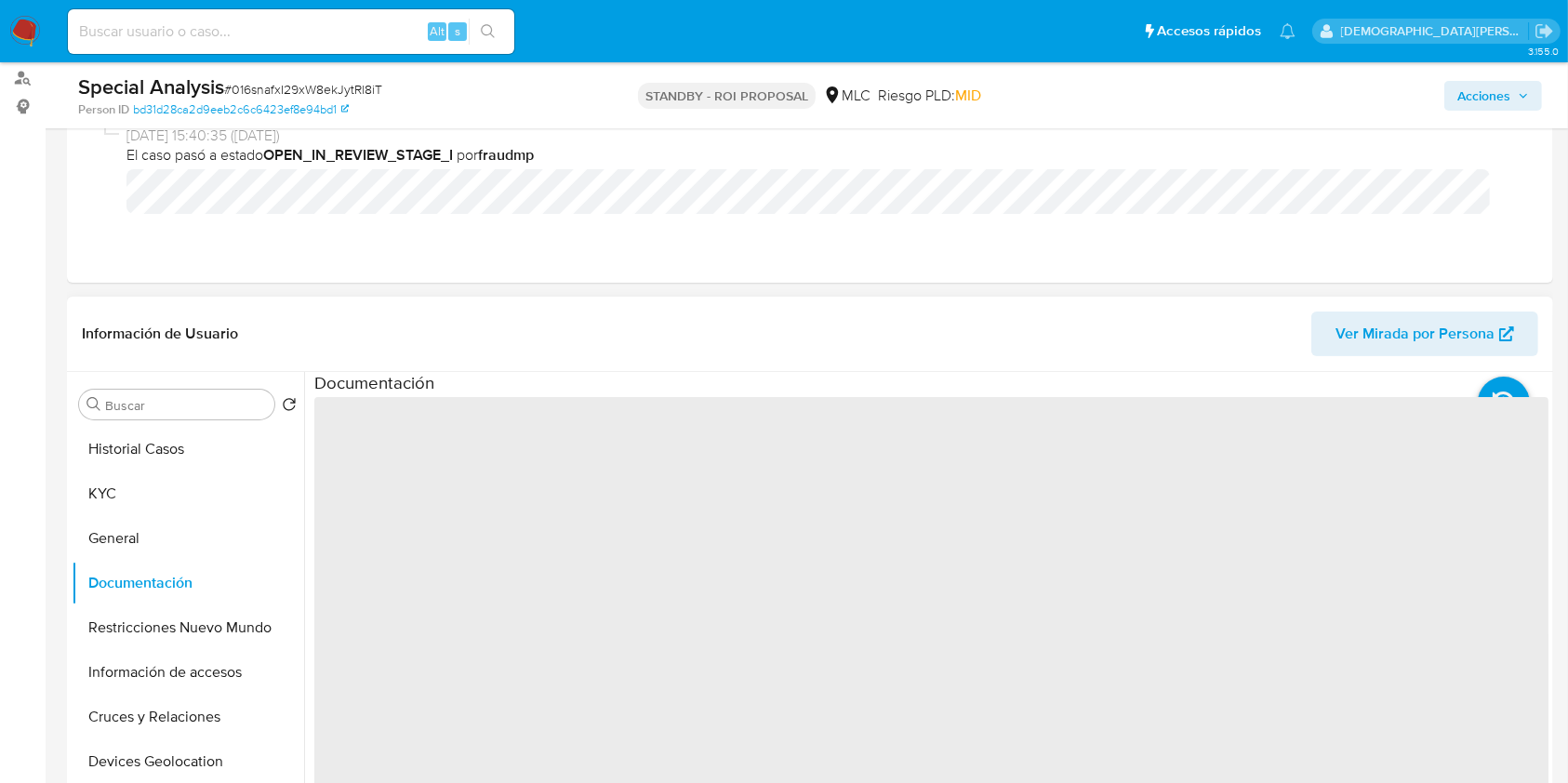
click at [458, 427] on span "‌" at bounding box center [931, 695] width 1234 height 595
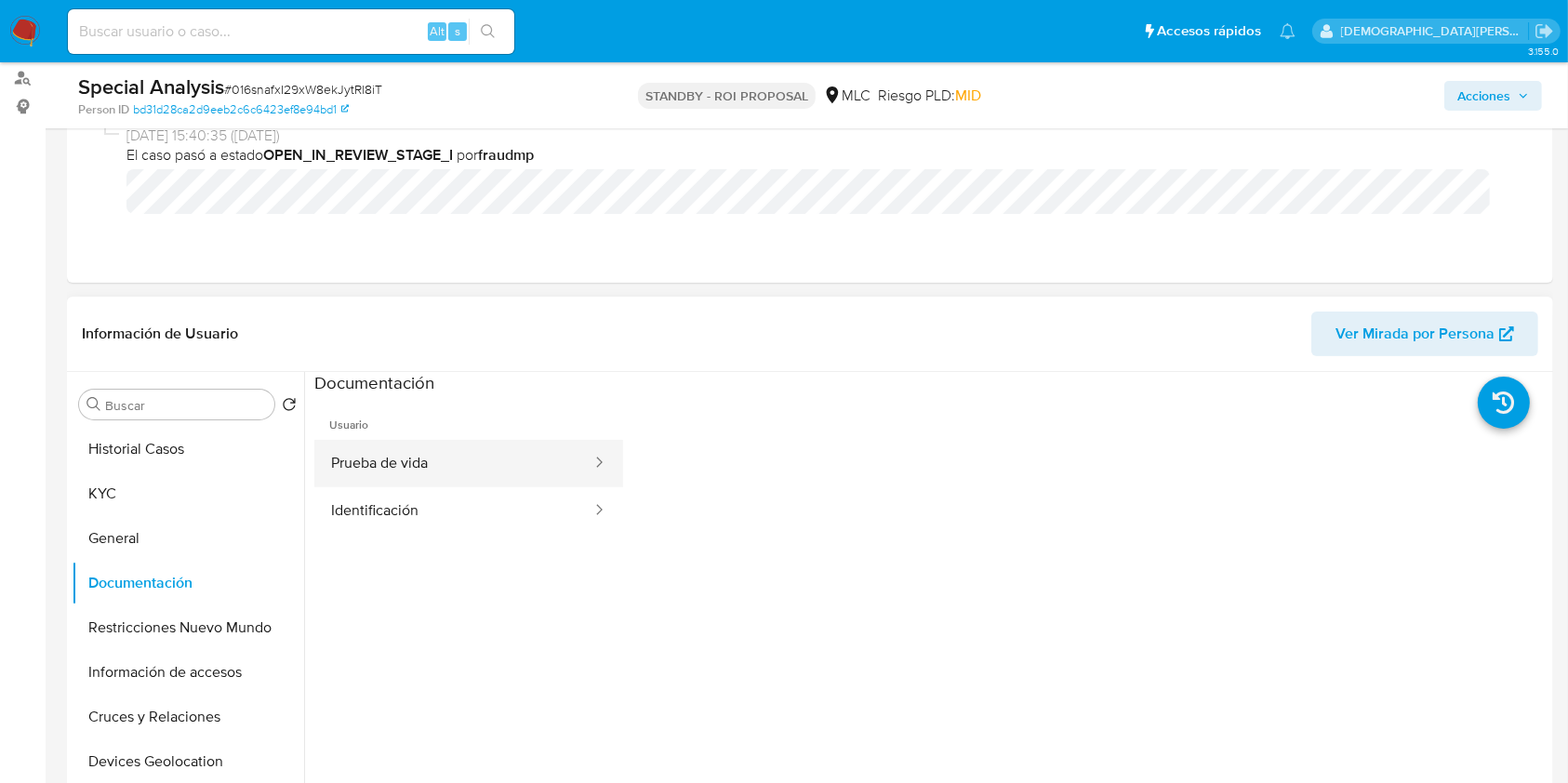
click at [438, 456] on button "Prueba de vida" at bounding box center [454, 464] width 279 height 47
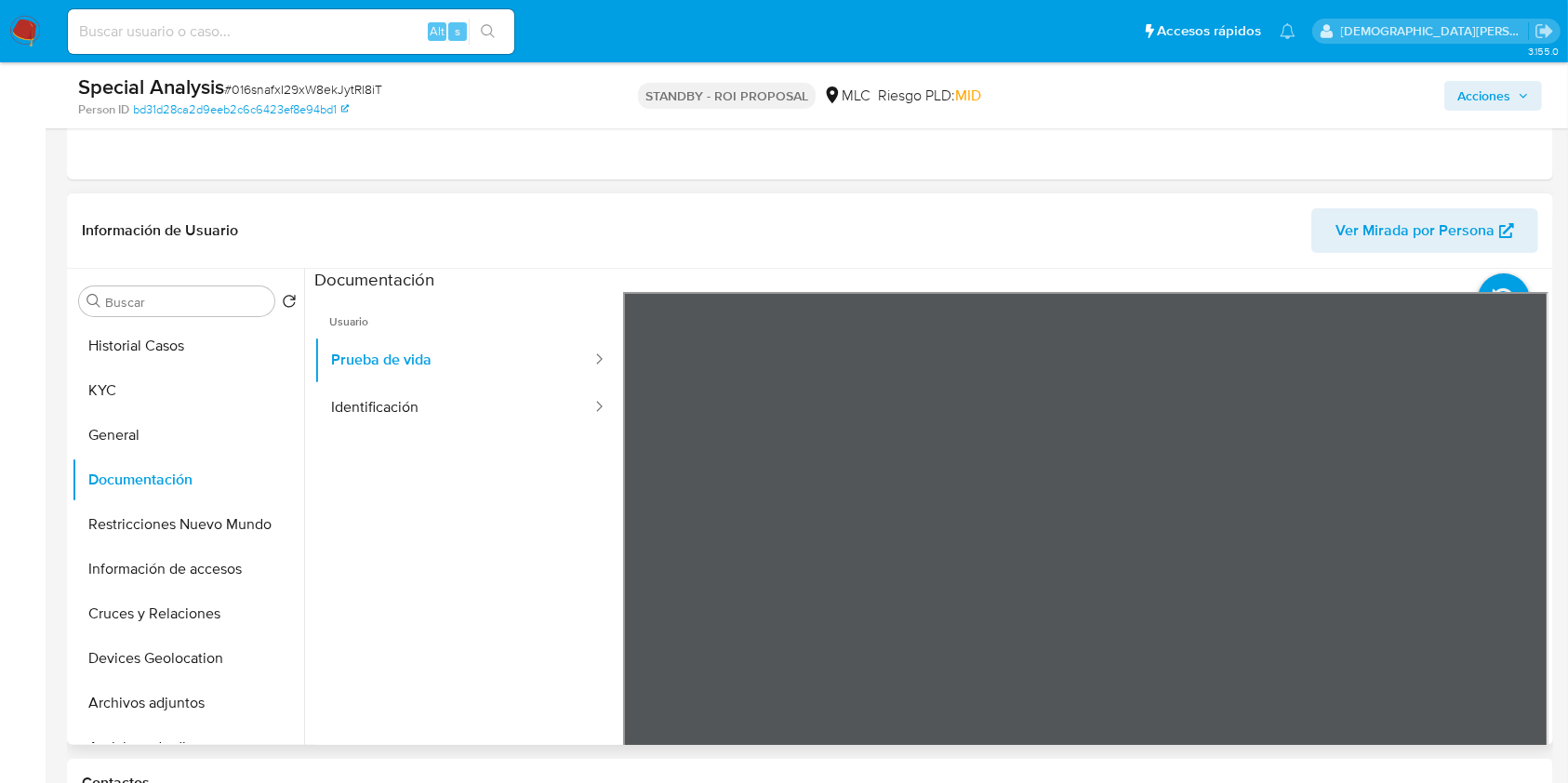
scroll to position [495, 0]
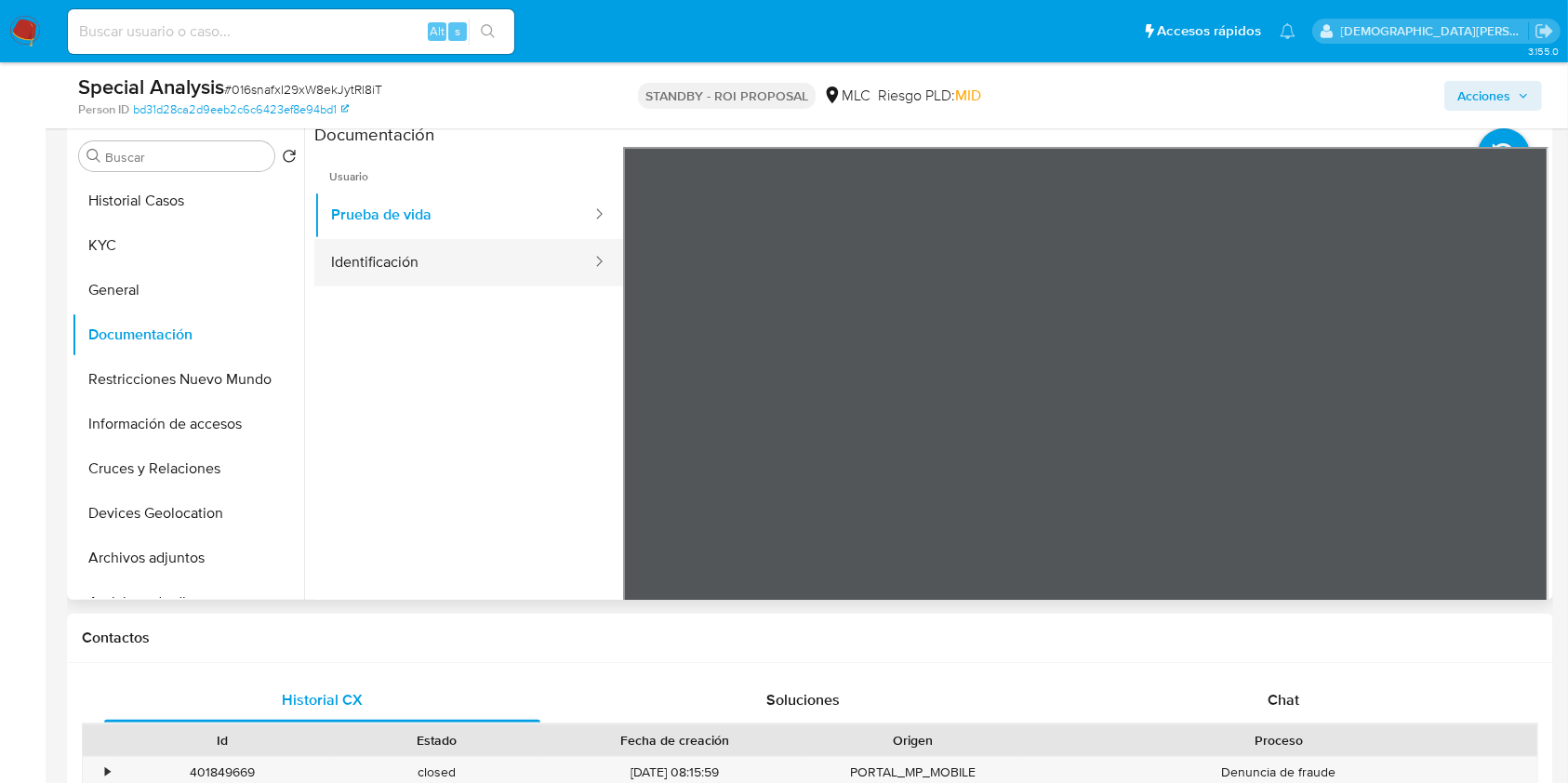
click at [473, 261] on button "Identificación" at bounding box center [454, 262] width 279 height 47
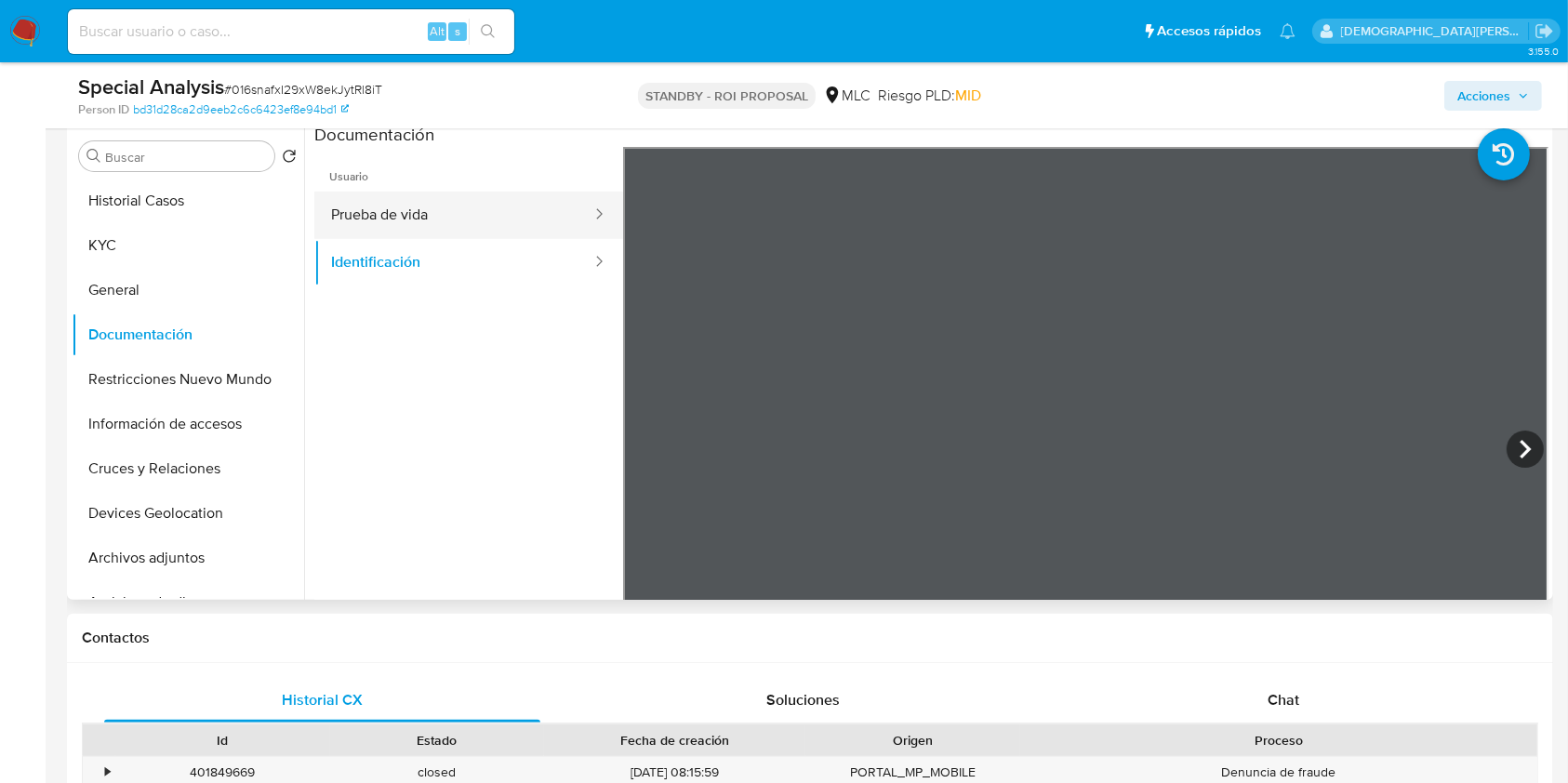
click at [418, 203] on button "Prueba de vida" at bounding box center [454, 215] width 279 height 47
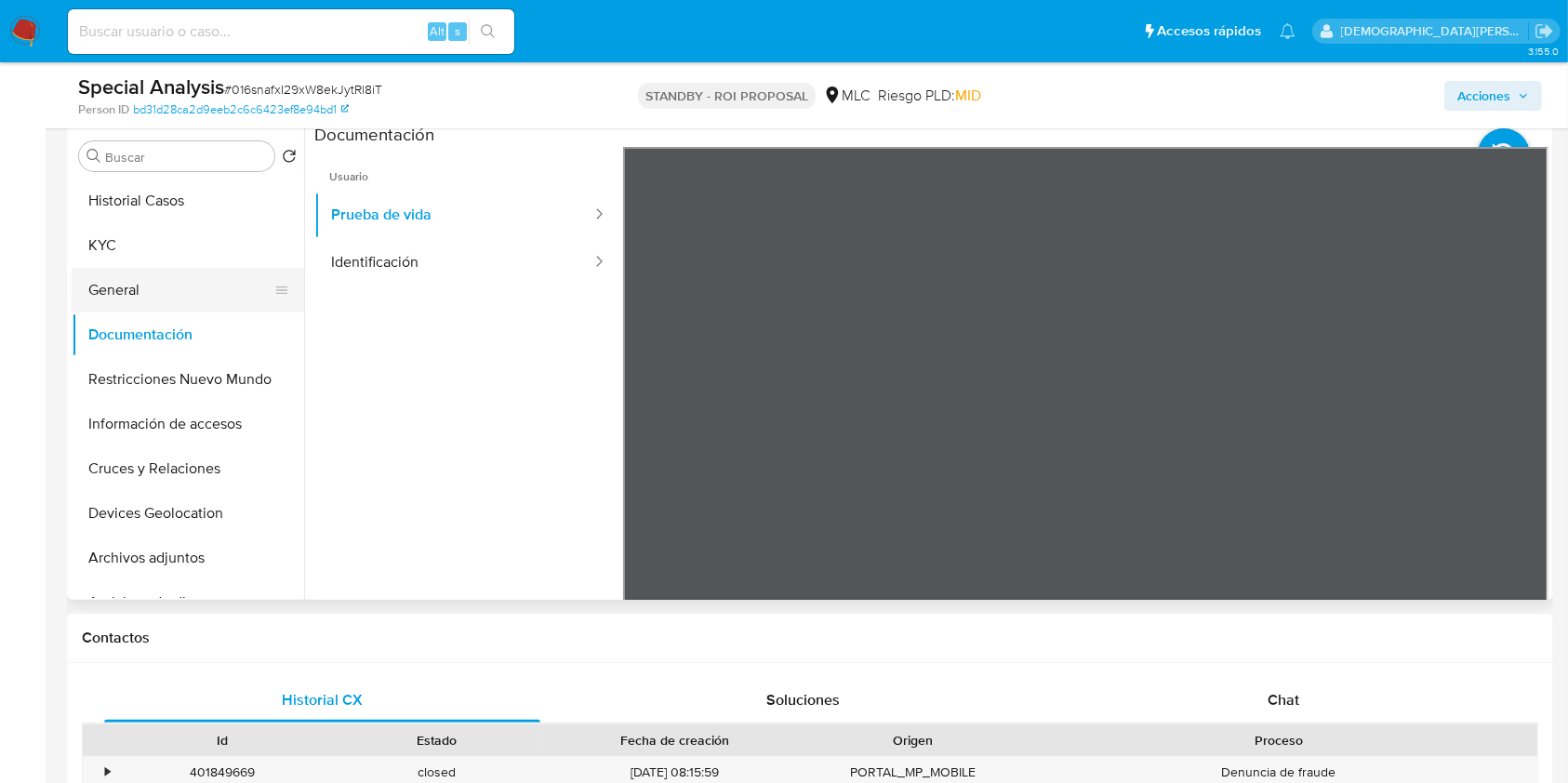
click at [171, 298] on button "General" at bounding box center [180, 290] width 217 height 44
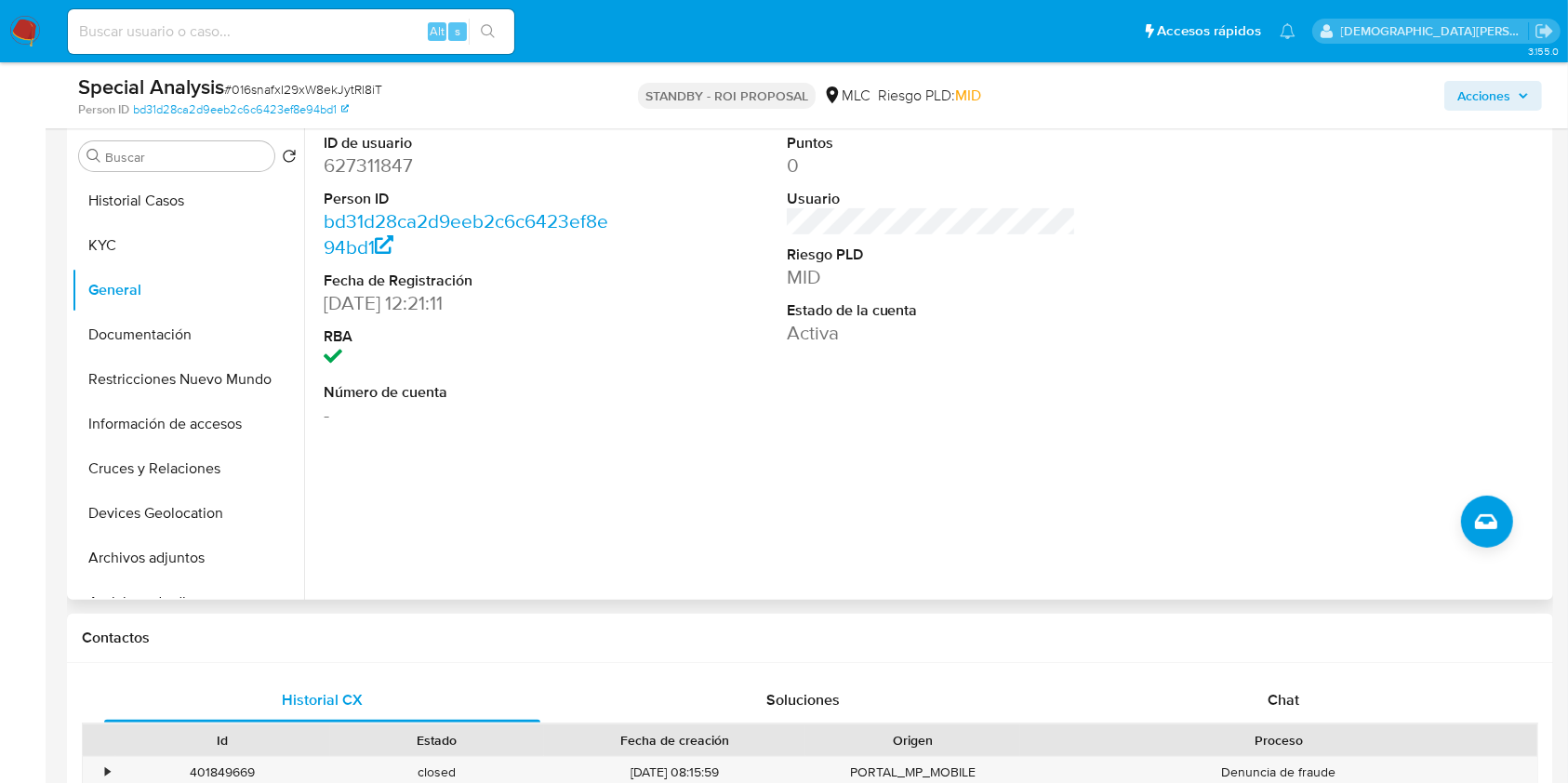
click at [366, 165] on dd "627311847" at bounding box center [468, 165] width 290 height 26
copy dd "627311847"
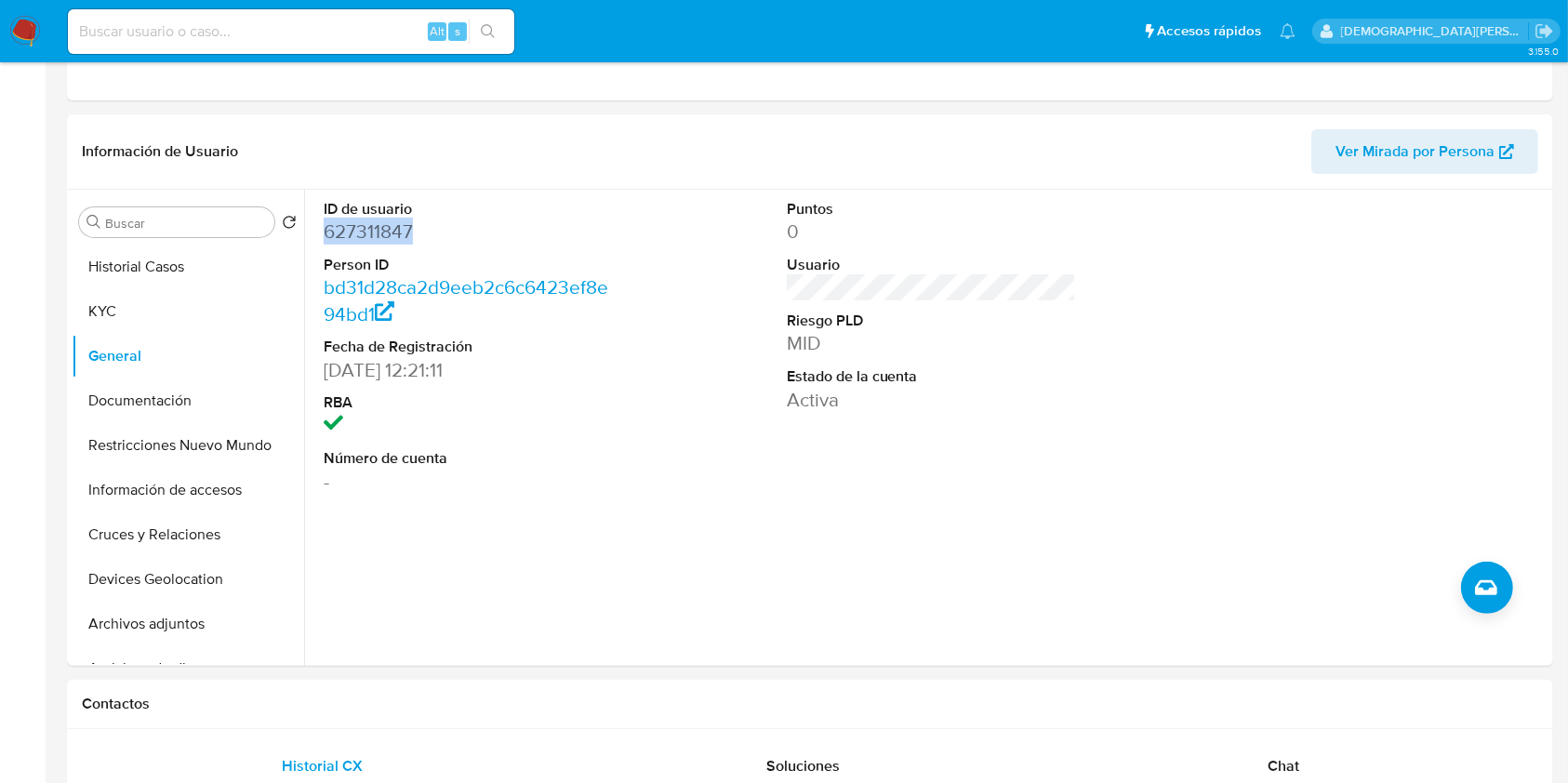
scroll to position [0, 0]
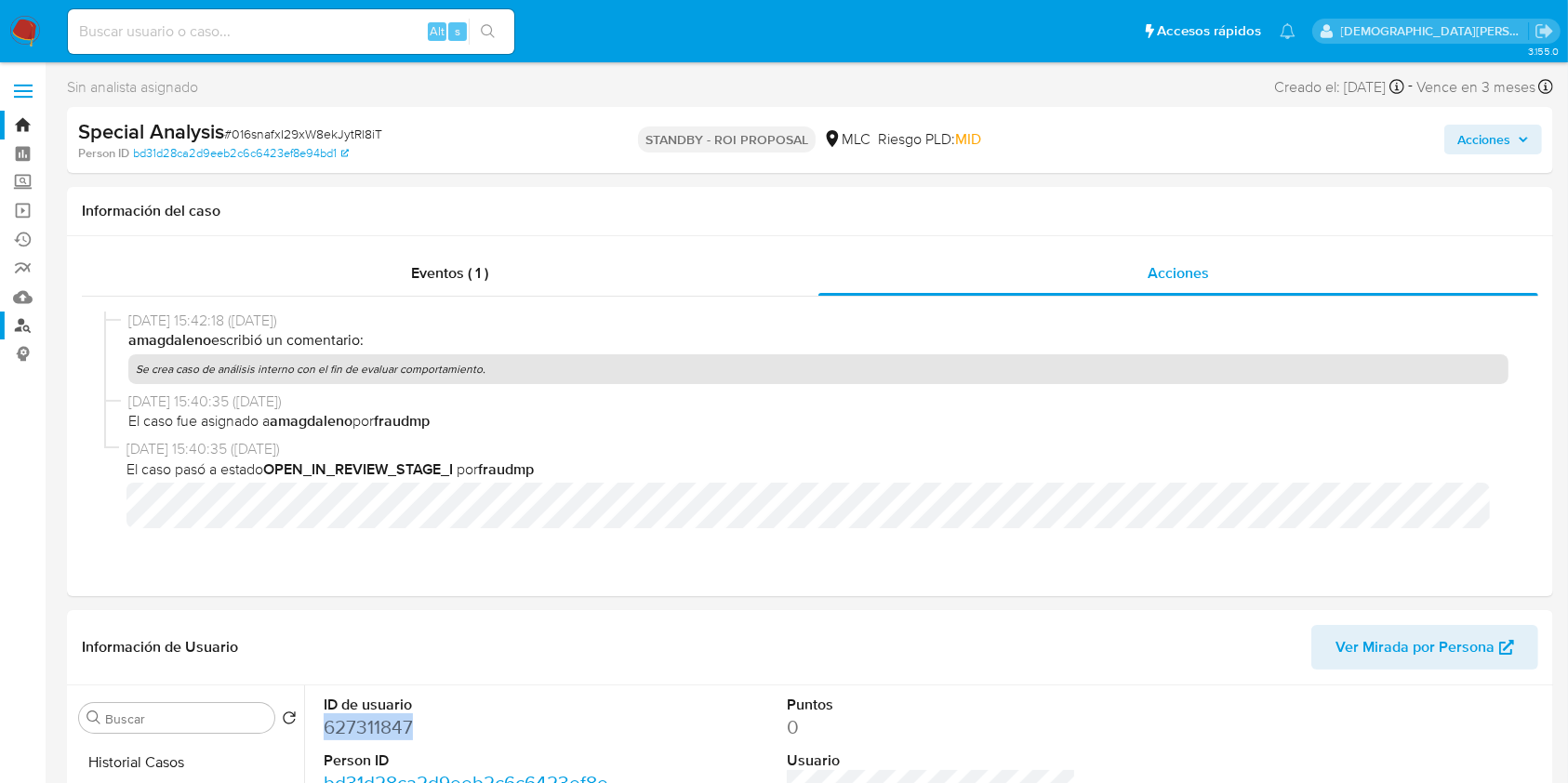
click at [25, 321] on link "Buscador de personas" at bounding box center [110, 325] width 221 height 28
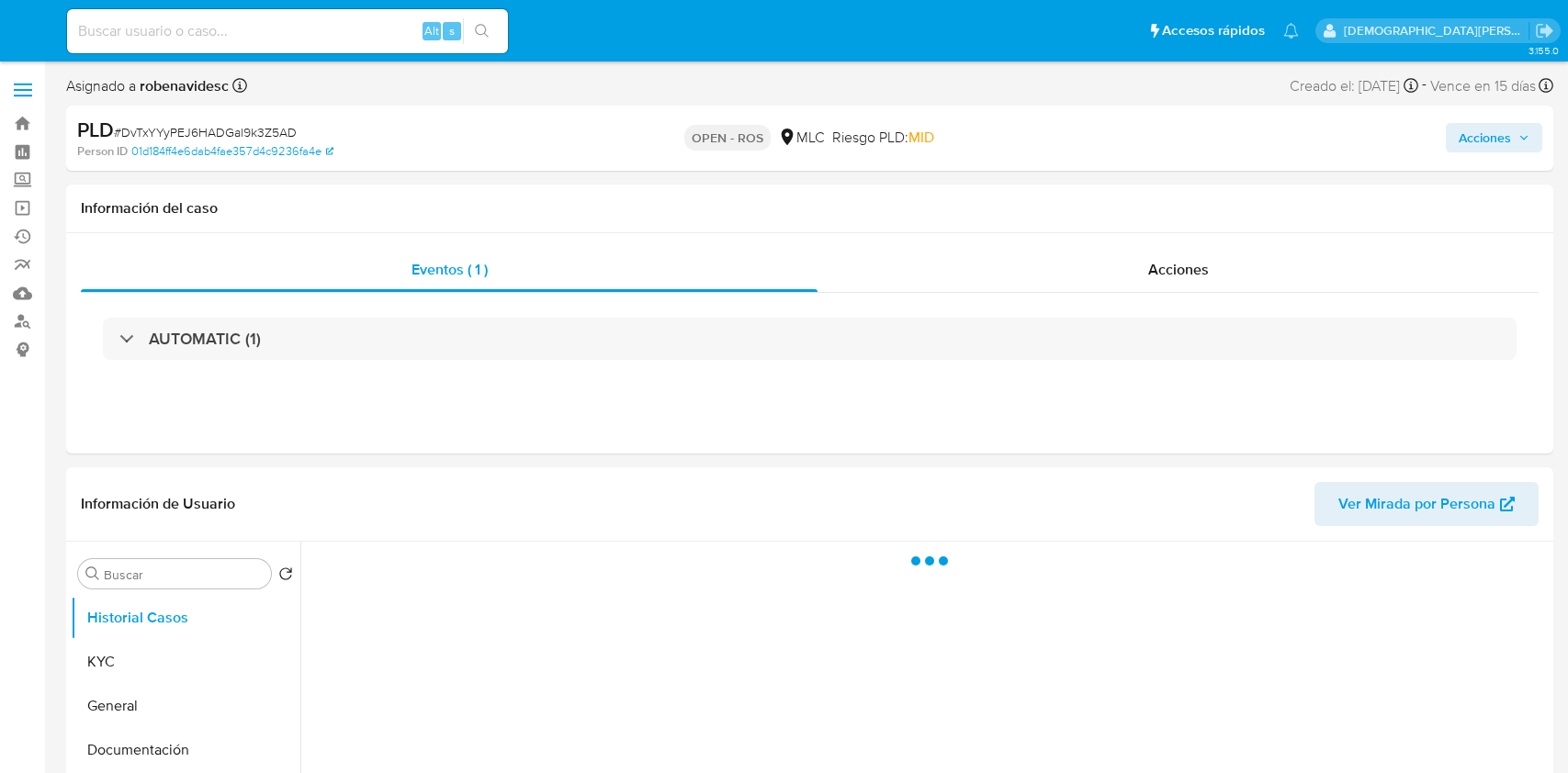
select select "10"
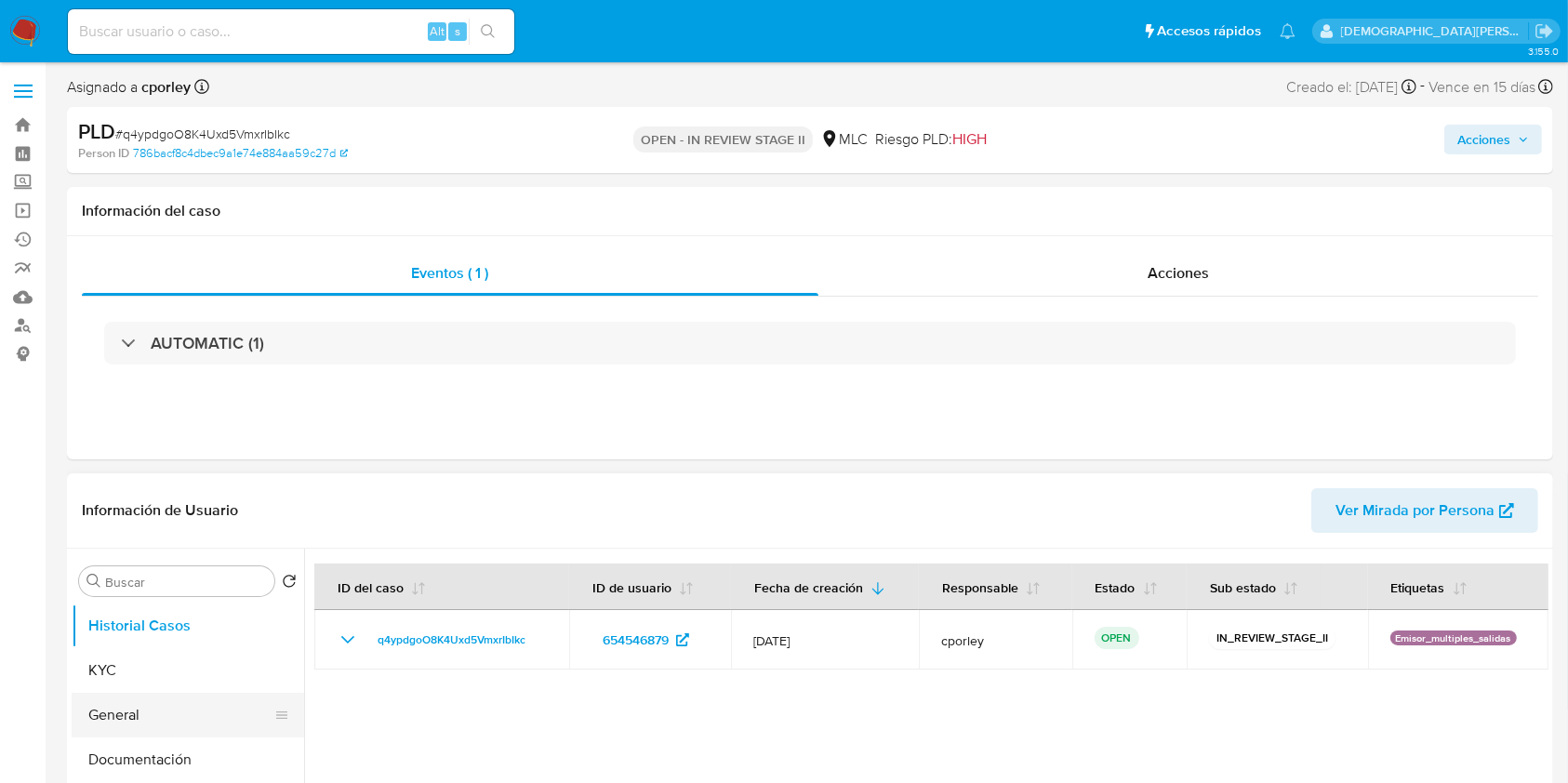
select select "10"
click at [112, 709] on button "General" at bounding box center [180, 714] width 217 height 44
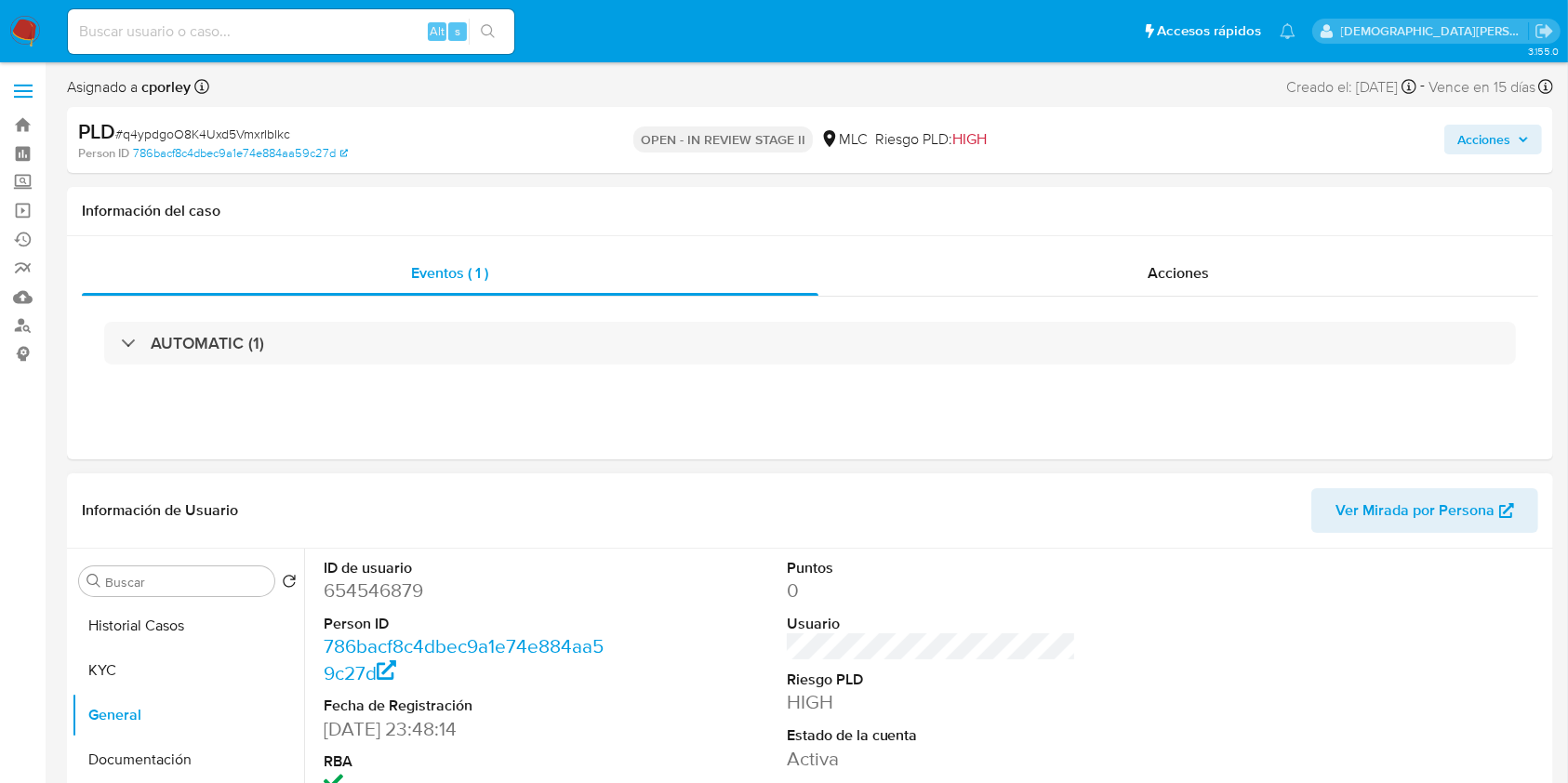
click at [380, 593] on dd "654546879" at bounding box center [468, 590] width 290 height 26
drag, startPoint x: 380, startPoint y: 593, endPoint x: 380, endPoint y: 581, distance: 12.0
click at [380, 593] on dd "654546879" at bounding box center [468, 590] width 290 height 26
copy dd "654546879"
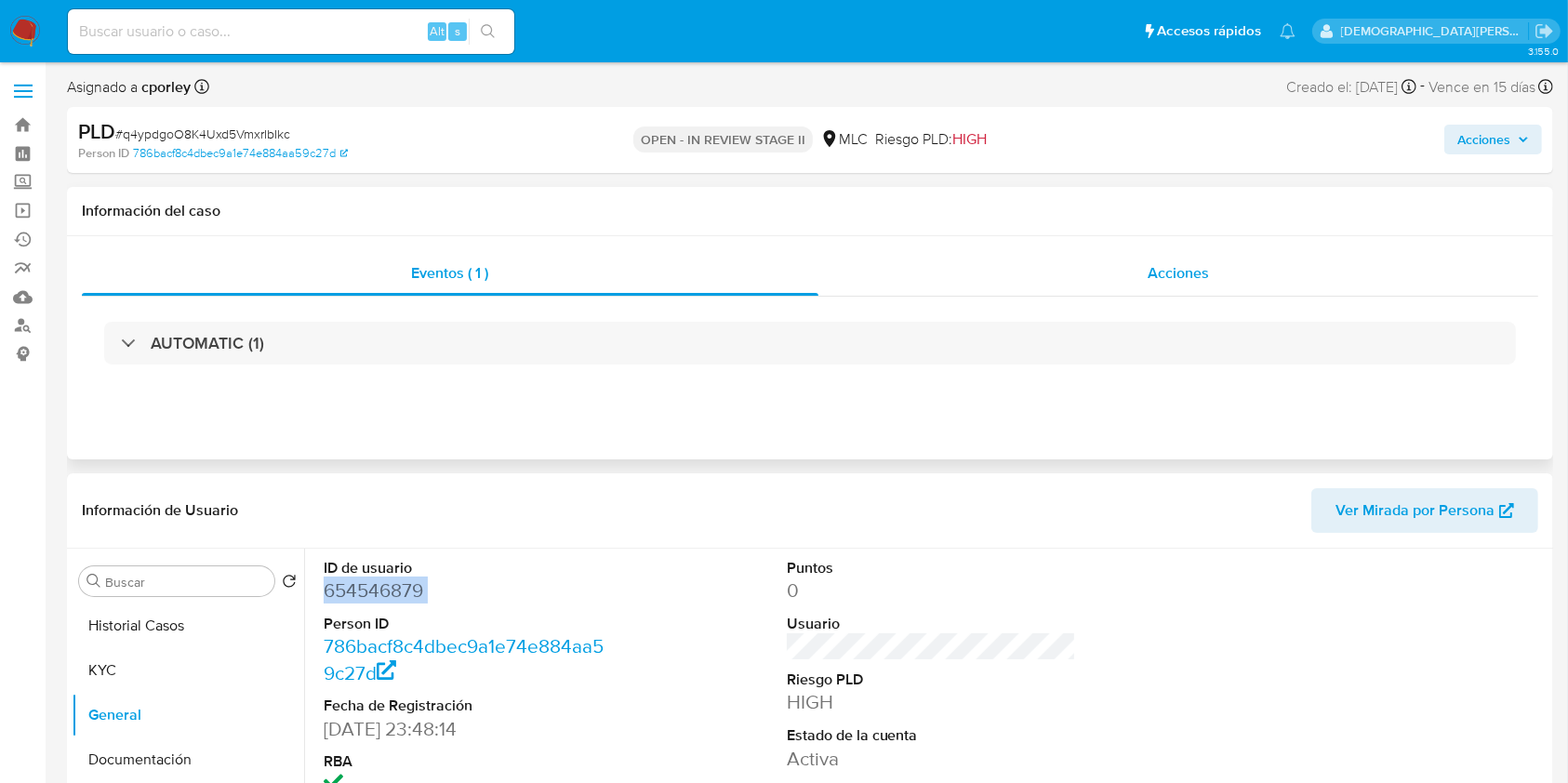
click at [1090, 261] on div "Acciones" at bounding box center [1178, 273] width 720 height 44
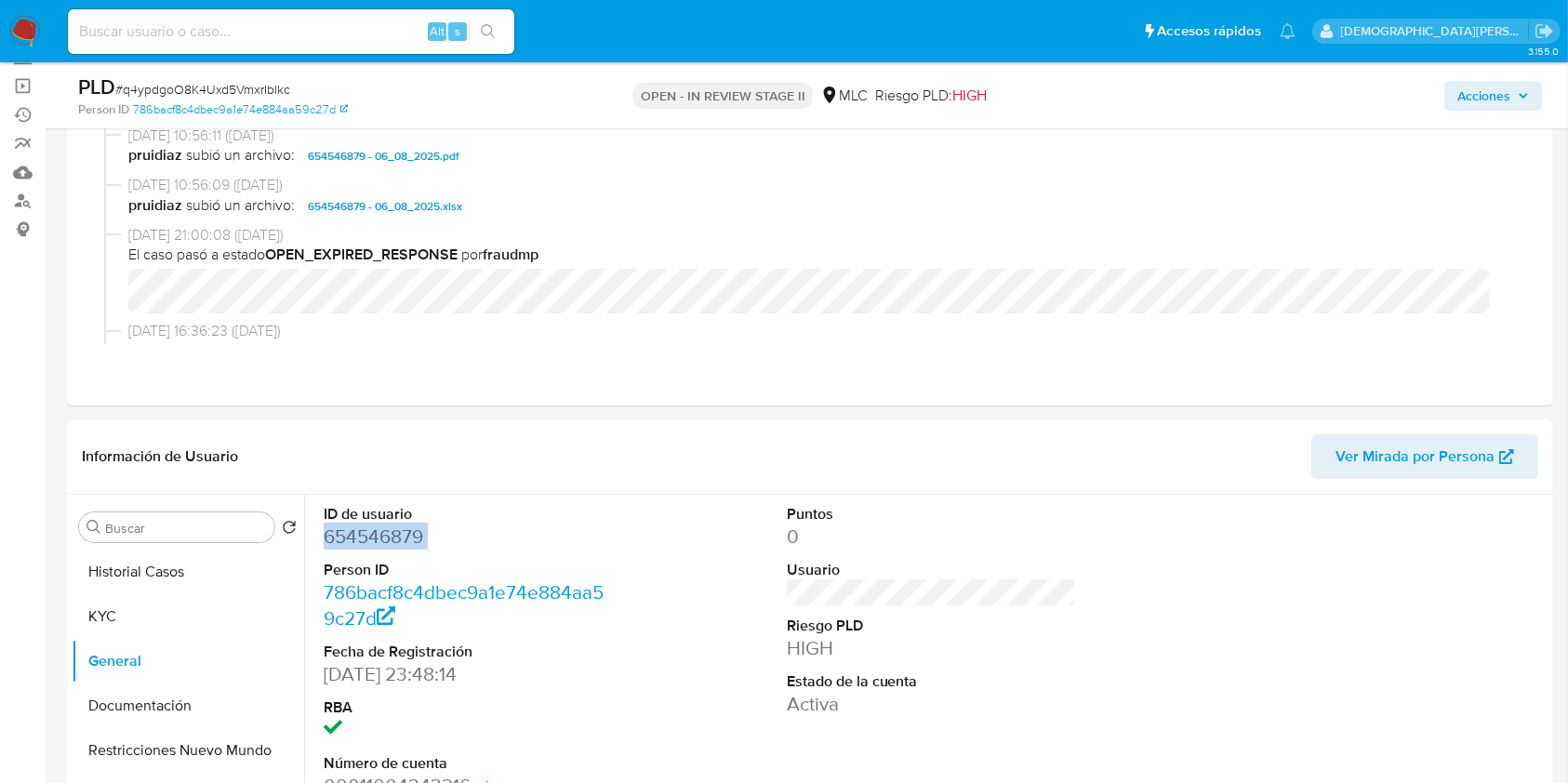
scroll to position [248, 0]
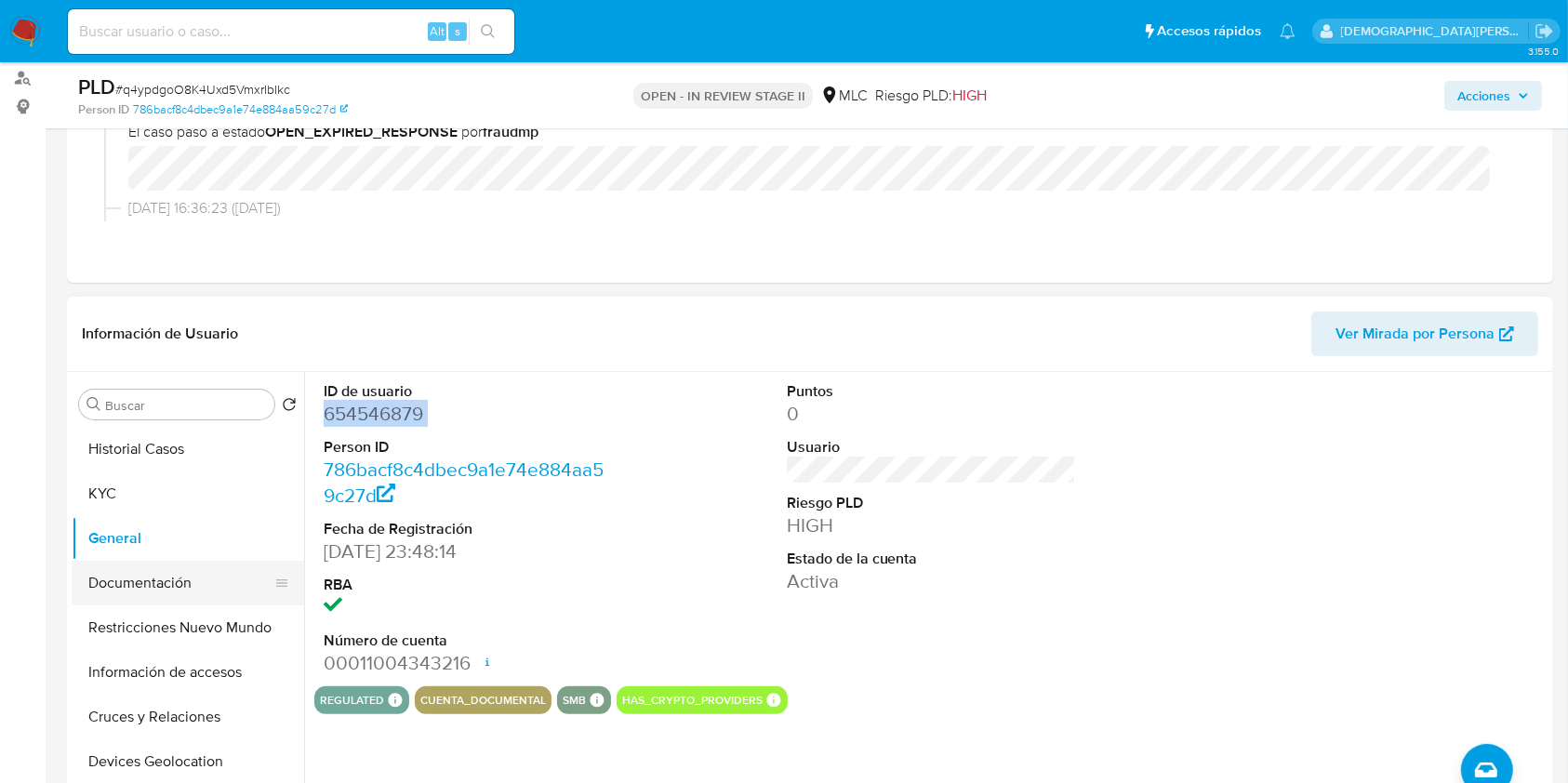
click at [119, 572] on button "Documentación" at bounding box center [180, 583] width 217 height 44
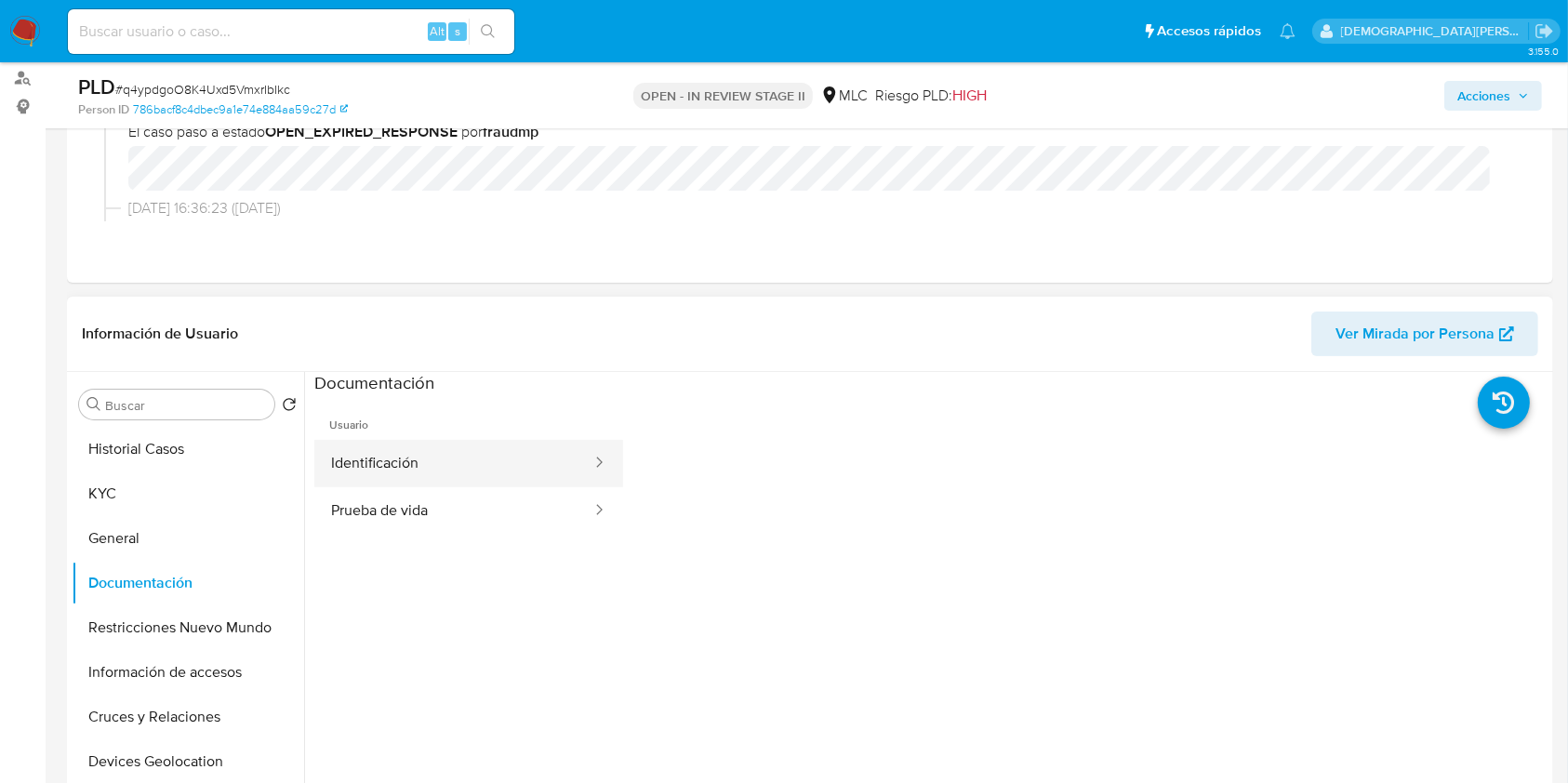
click at [461, 445] on button "Identificación" at bounding box center [454, 464] width 279 height 47
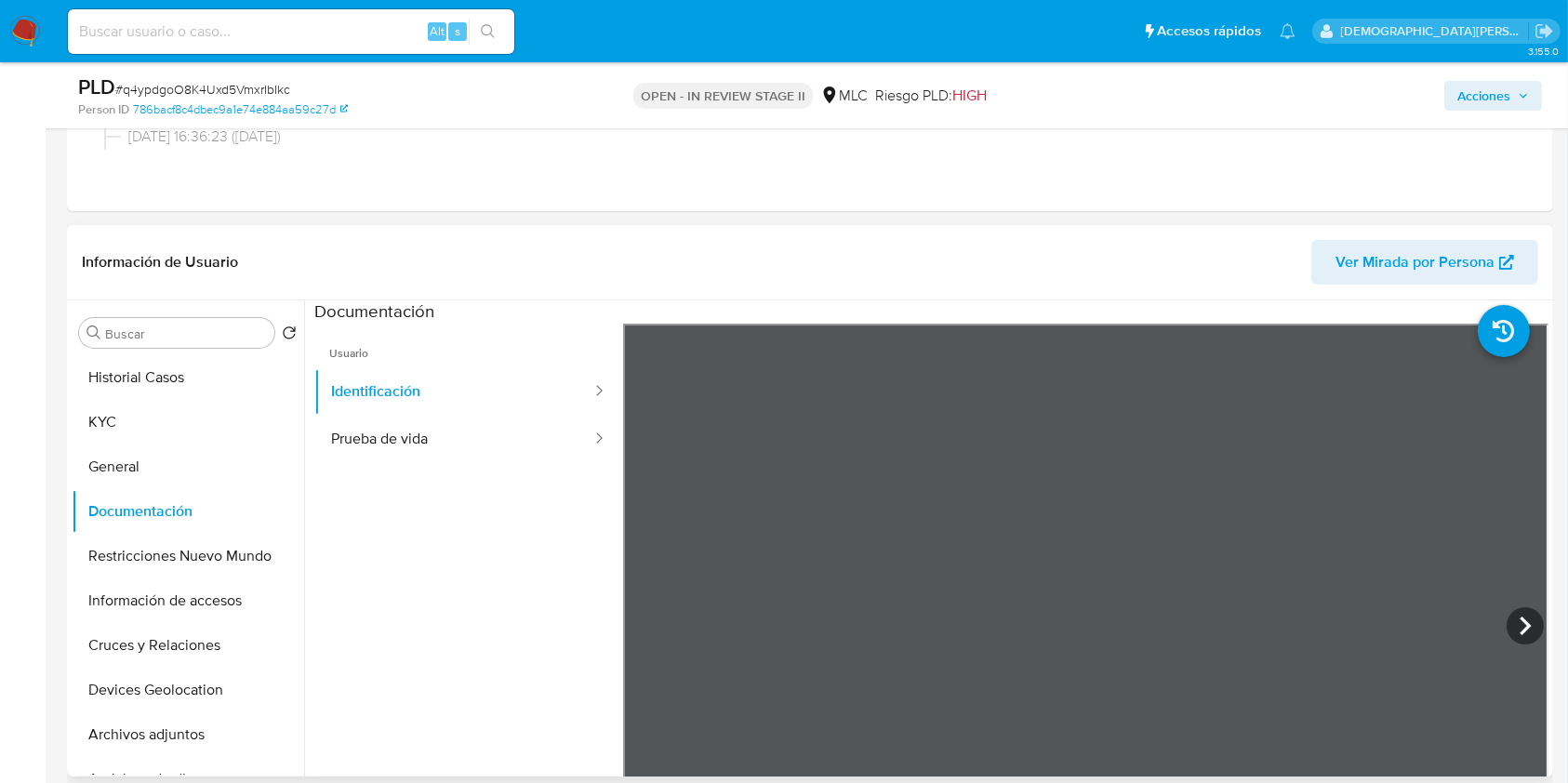
scroll to position [372, 0]
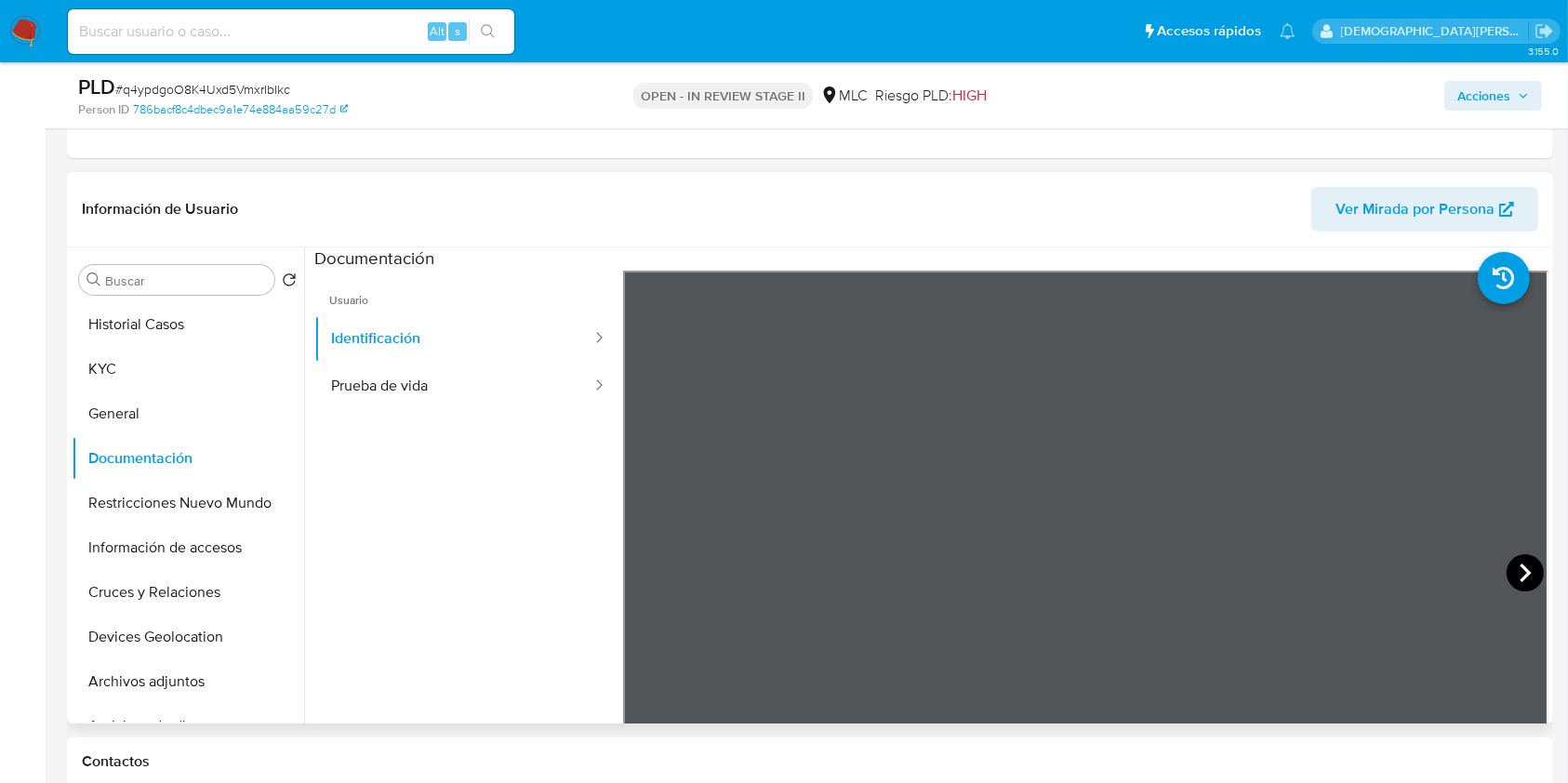
click at [1506, 565] on icon at bounding box center [1525, 573] width 37 height 37
click at [394, 390] on button "Prueba de vida" at bounding box center [454, 386] width 279 height 47
click at [147, 392] on button "General" at bounding box center [180, 413] width 217 height 44
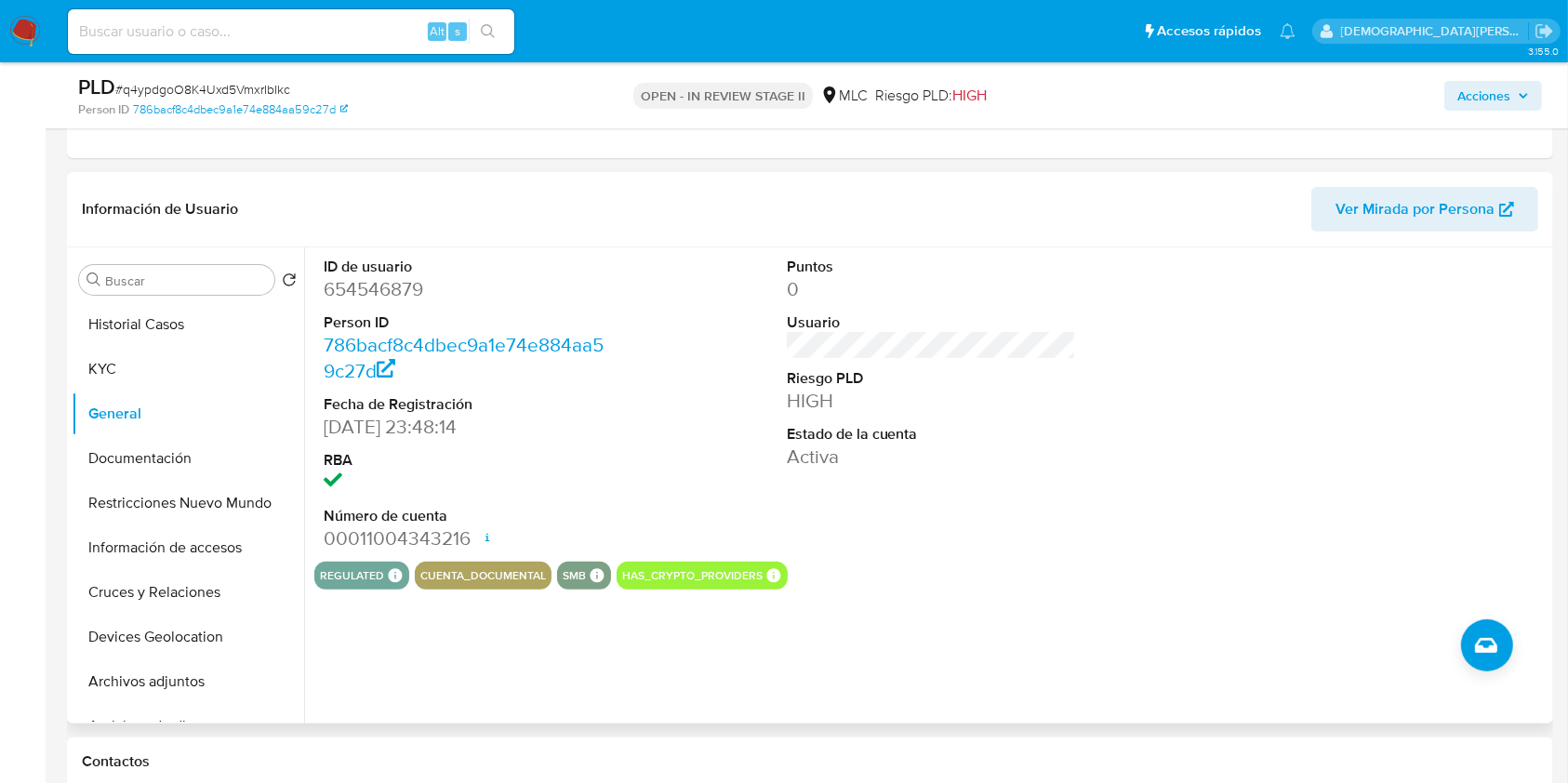
click at [350, 292] on dd "654546879" at bounding box center [468, 289] width 290 height 26
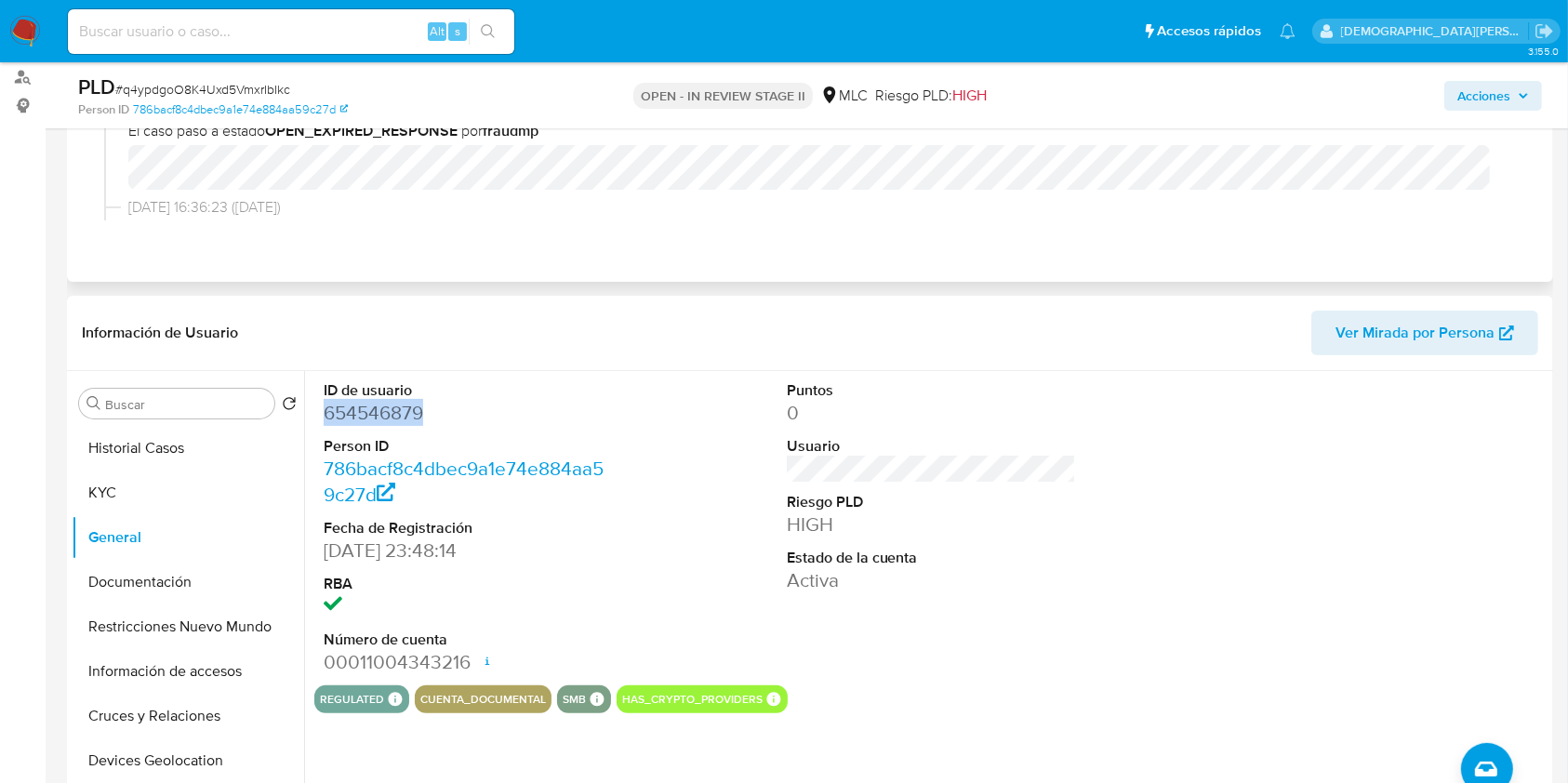
scroll to position [0, 0]
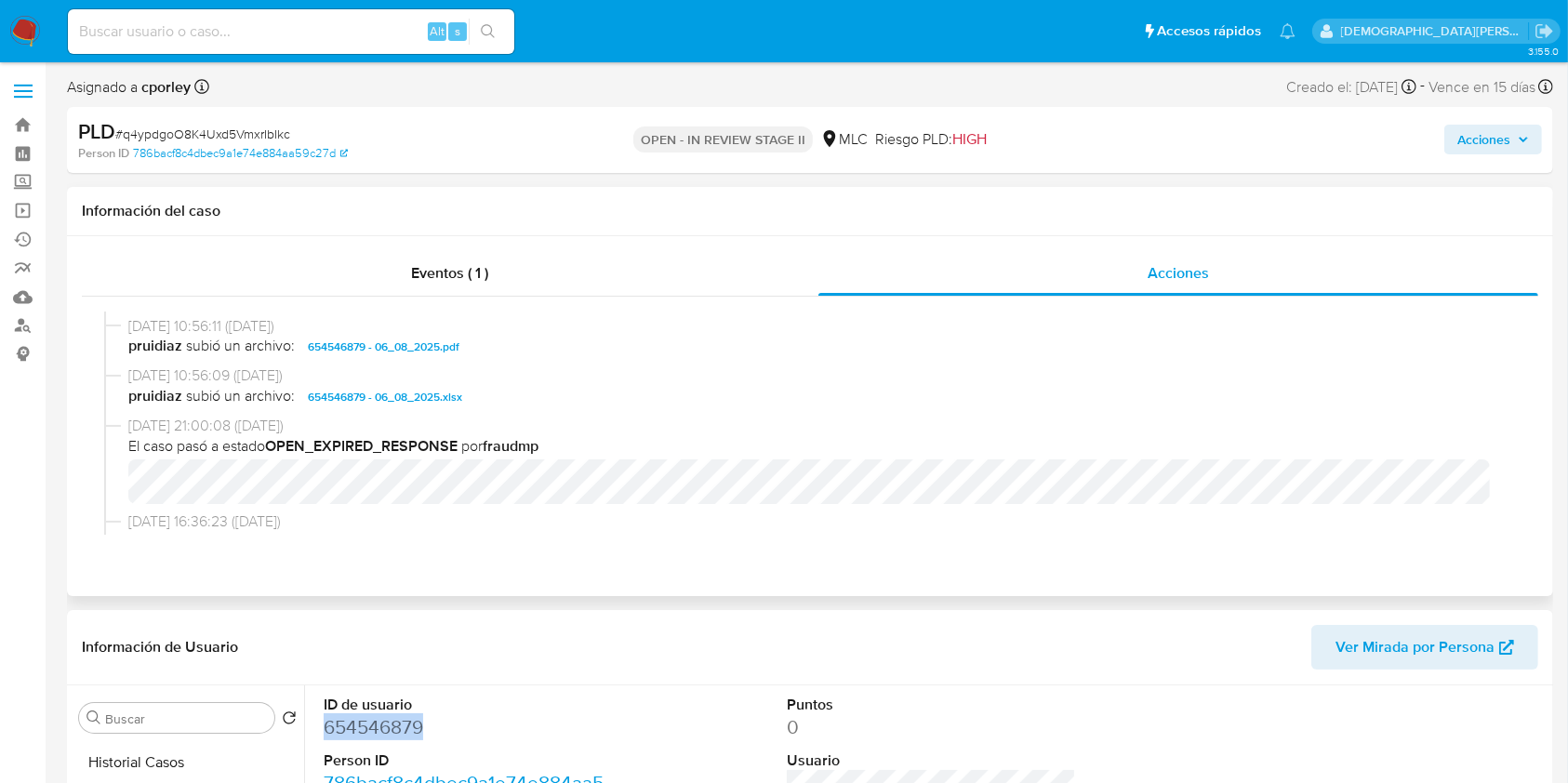
copy dd "654546879"
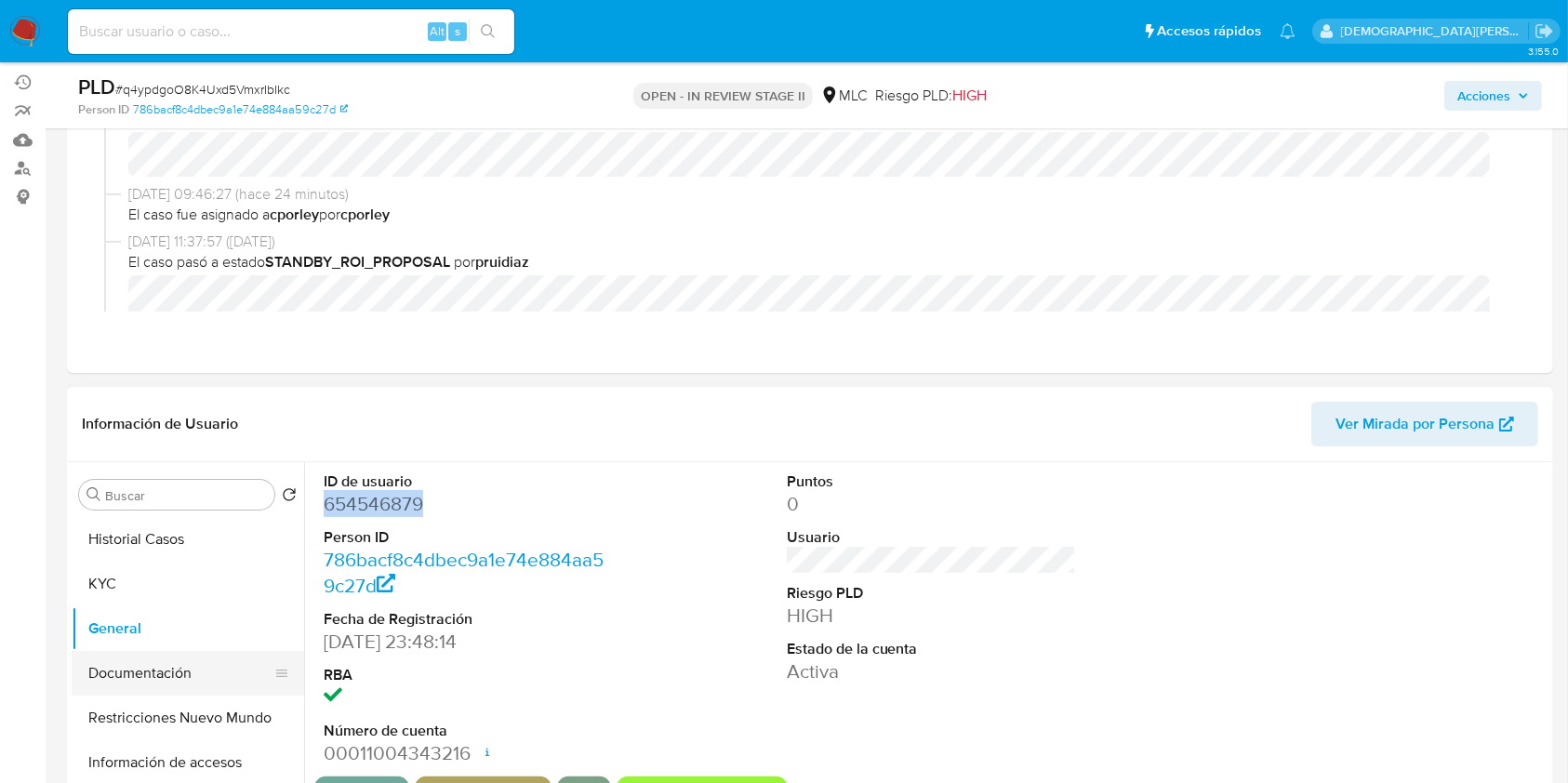
scroll to position [248, 0]
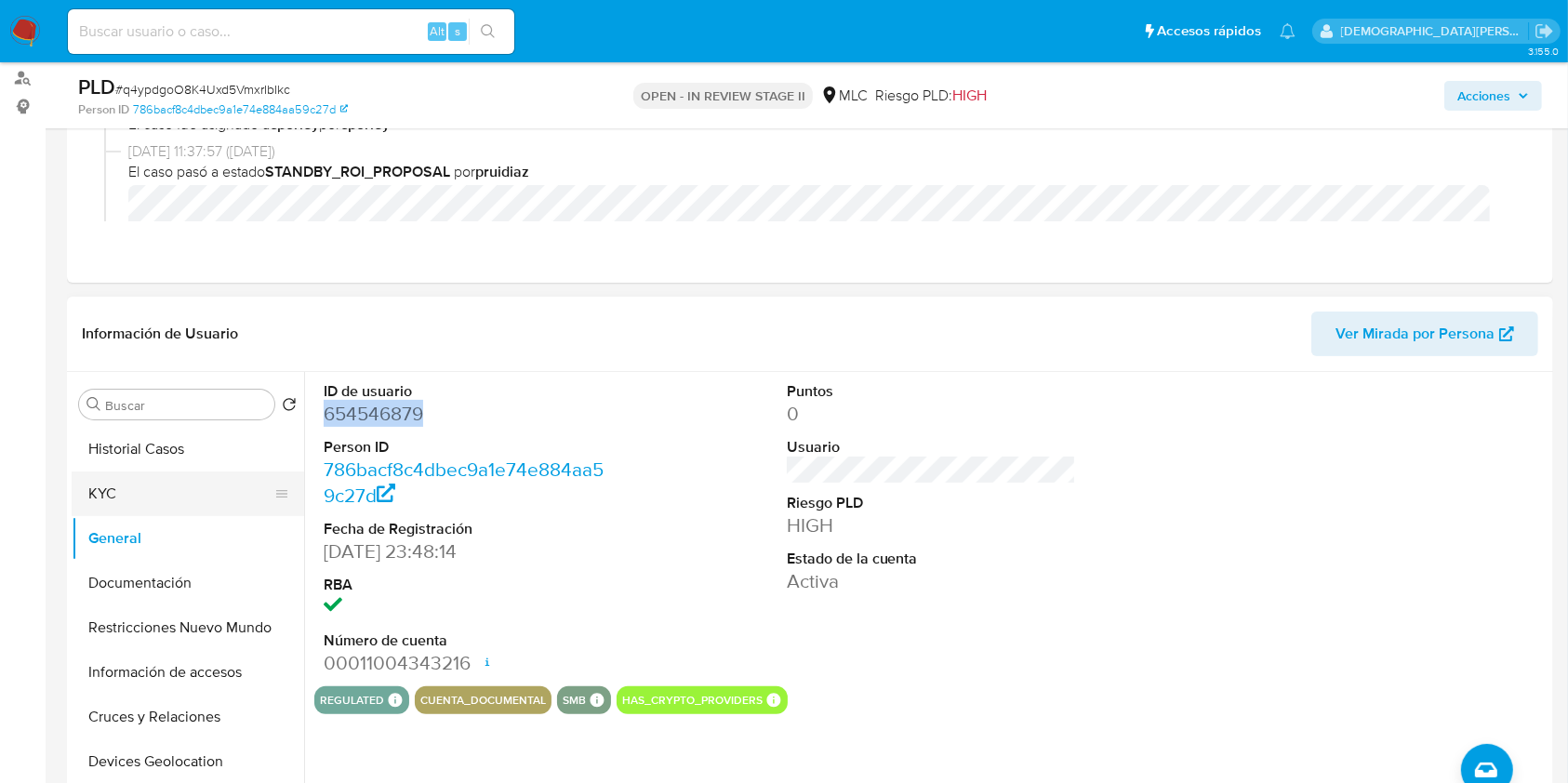
click at [196, 495] on button "KYC" at bounding box center [180, 493] width 217 height 44
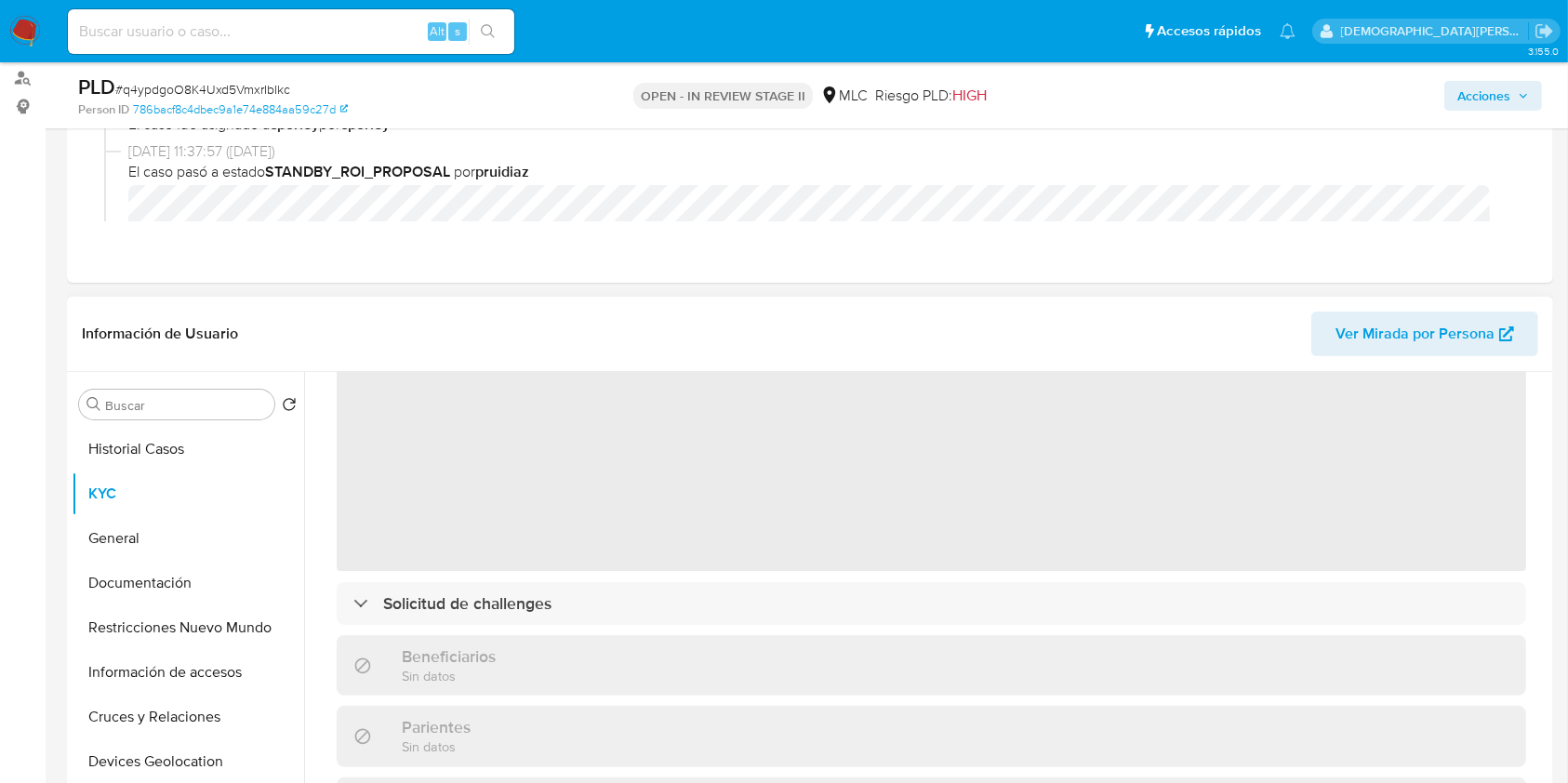
scroll to position [0, 0]
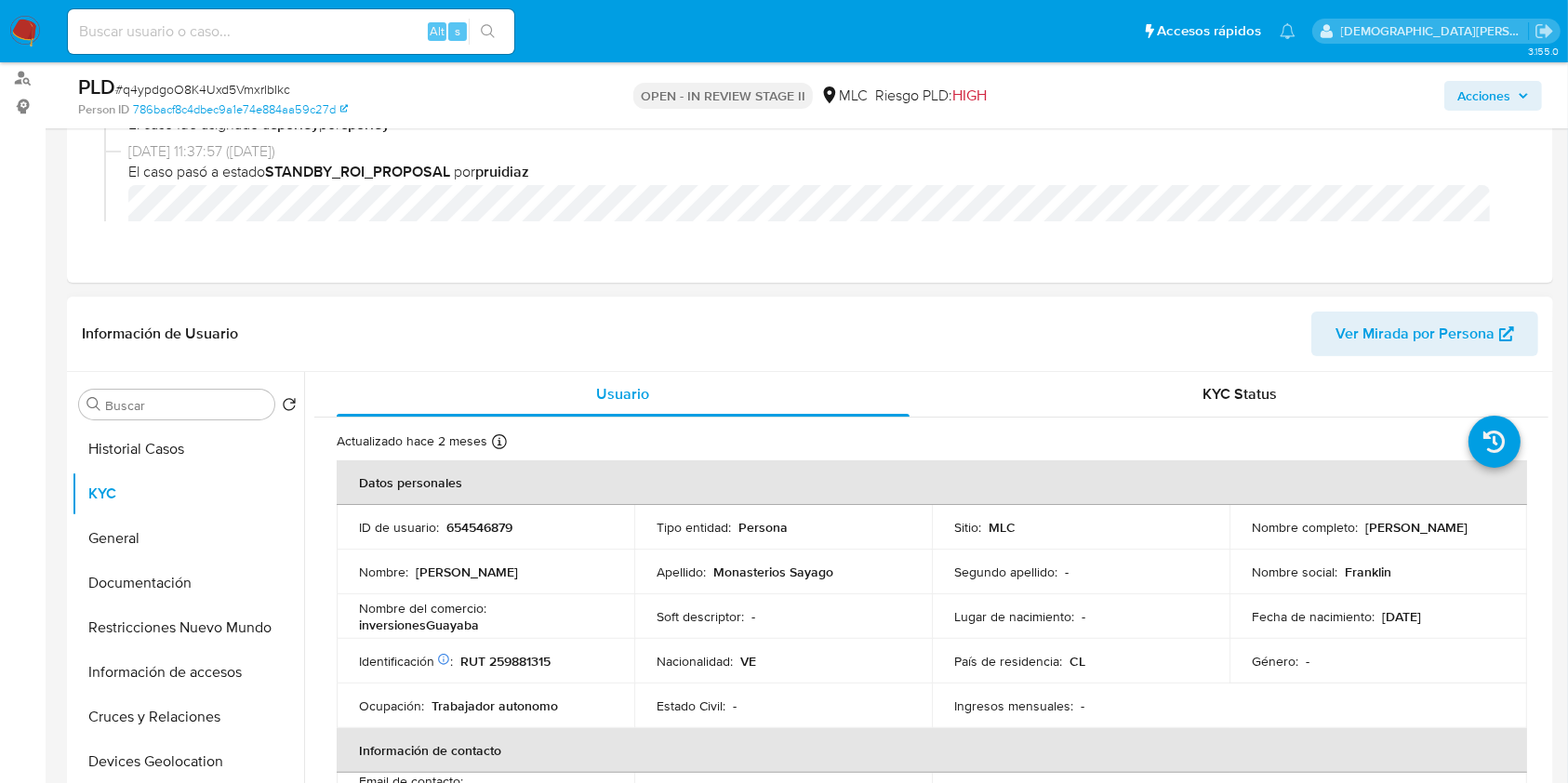
drag, startPoint x: 1462, startPoint y: 532, endPoint x: 1229, endPoint y: 534, distance: 233.0
click at [1229, 534] on td "Nombre completo : Franklin Alexis Monasterios Sayago" at bounding box center [1377, 527] width 298 height 44
copy p "Franklin Alexis Monasterios Sayago"
click at [163, 586] on button "Documentación" at bounding box center [180, 583] width 217 height 44
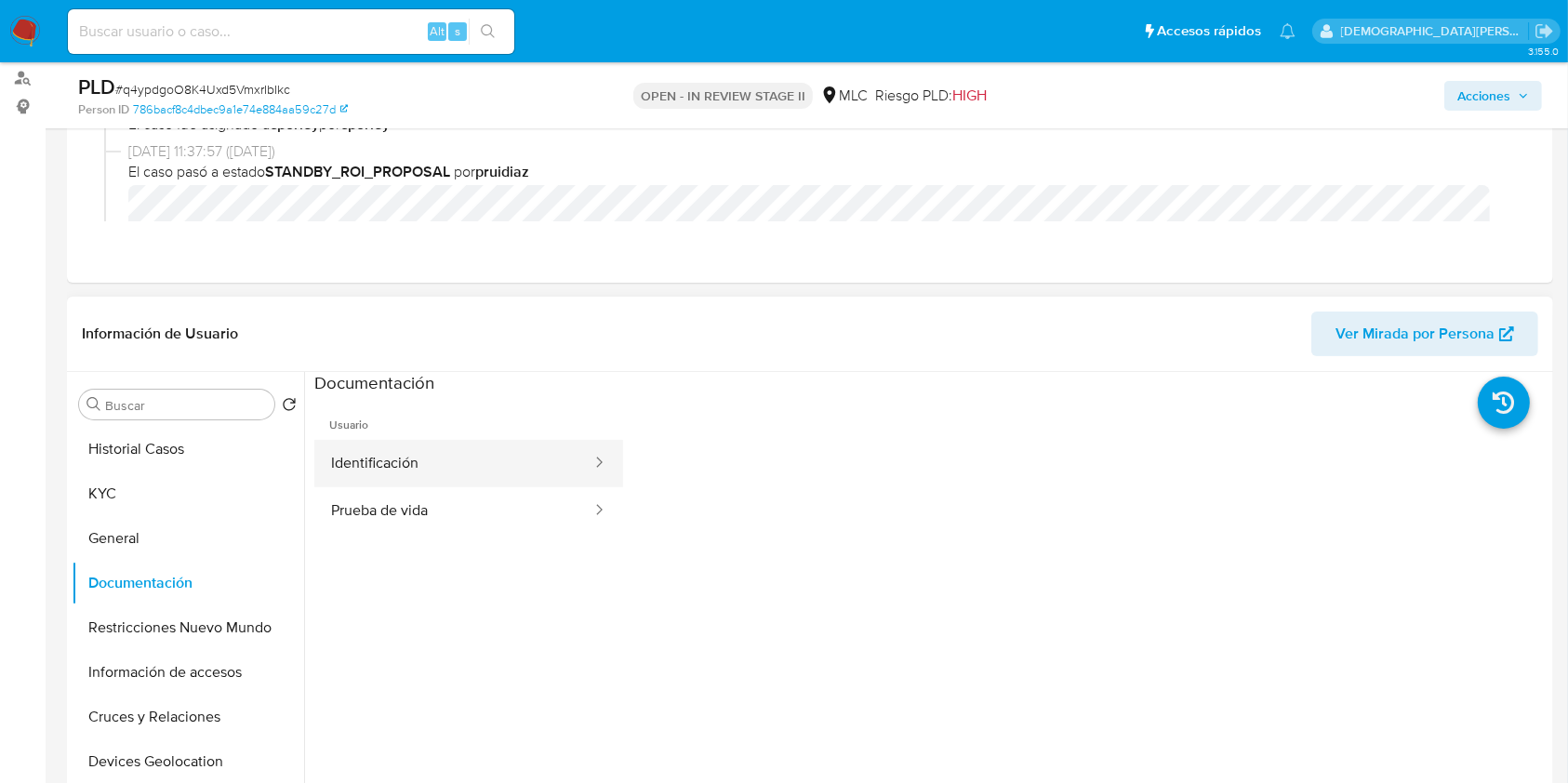
click at [475, 464] on button "Identificación" at bounding box center [454, 464] width 279 height 47
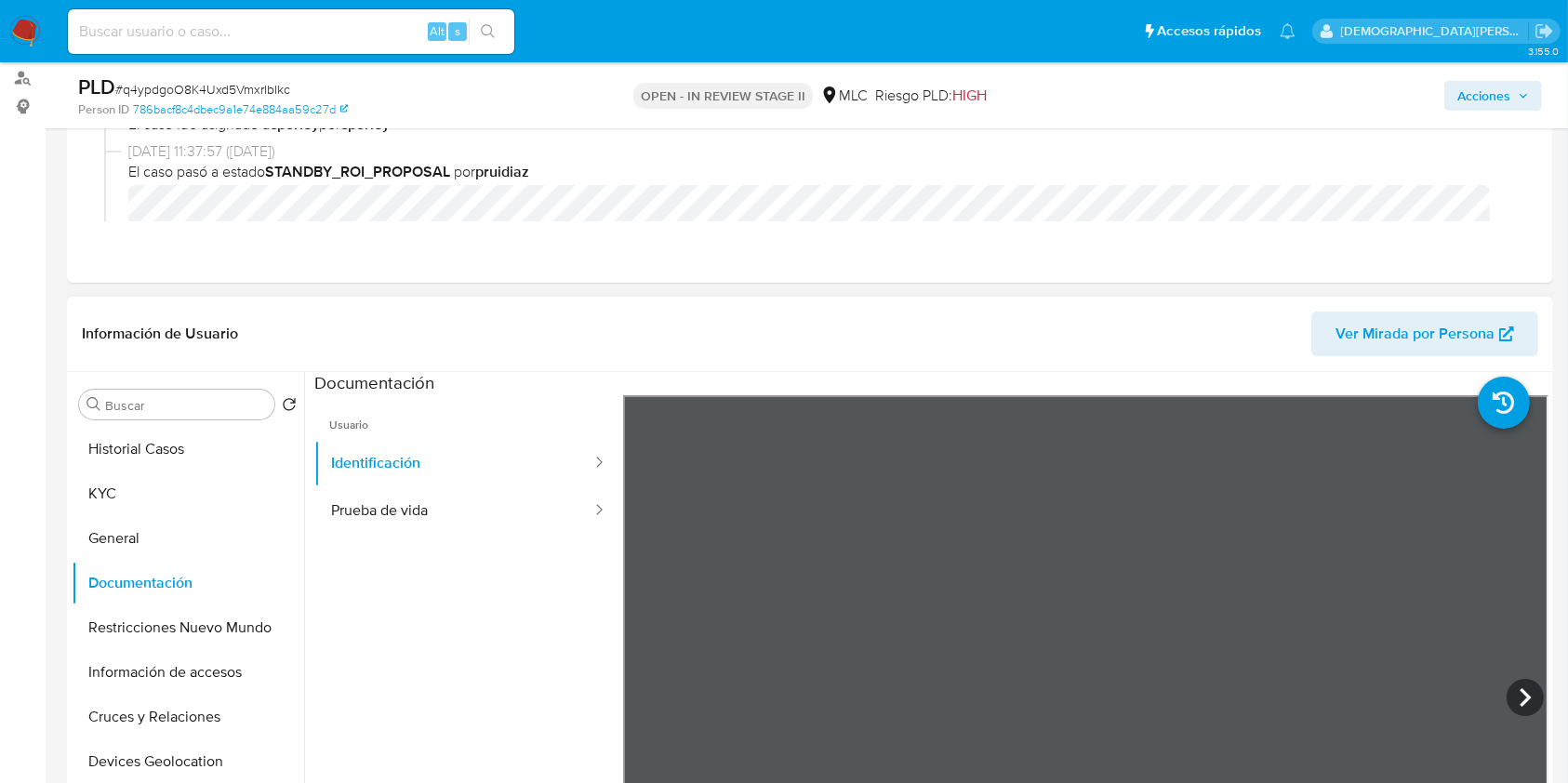
scroll to position [619, 0]
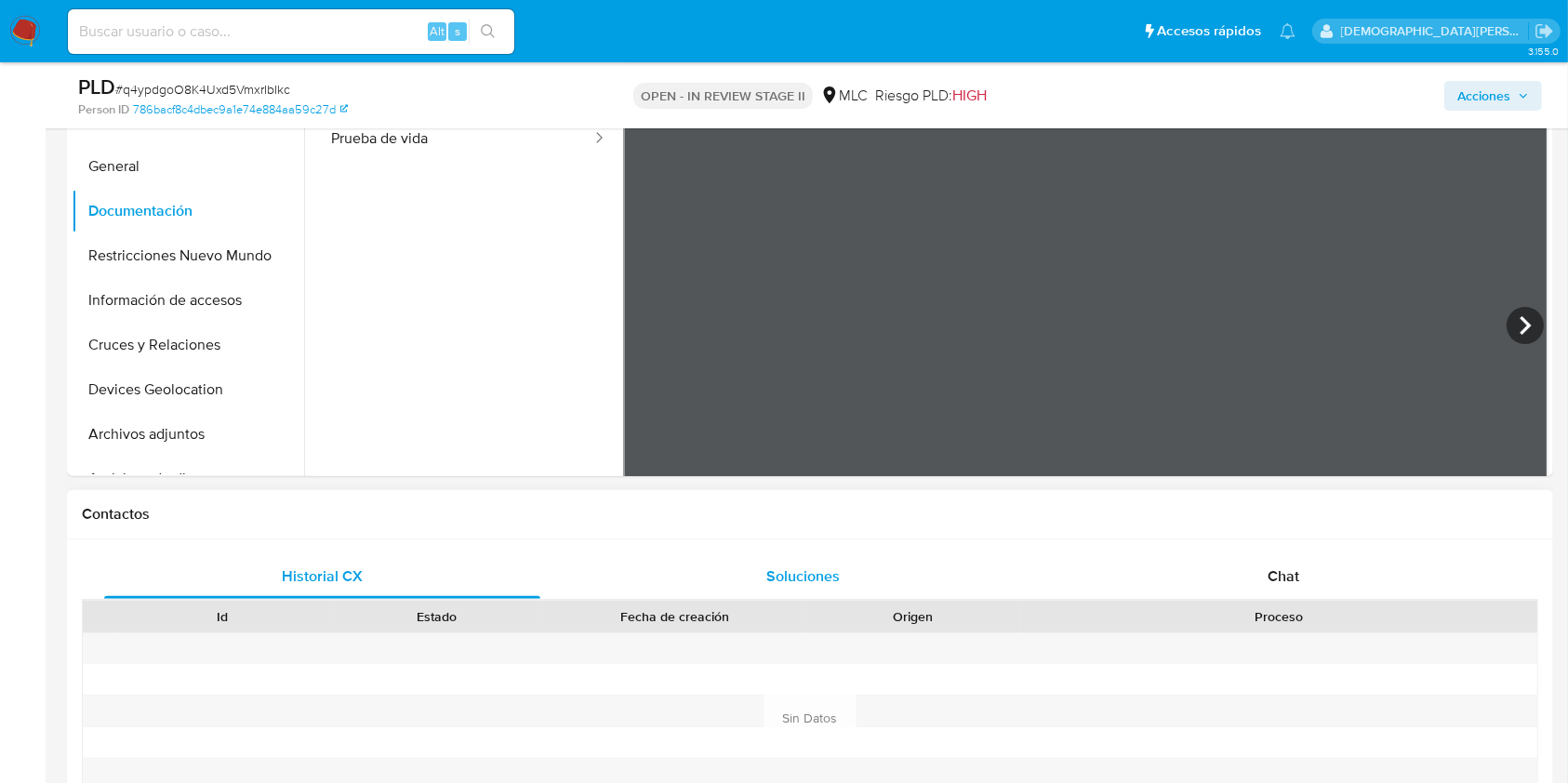
click at [405, 152] on button "Prueba de vida" at bounding box center [454, 139] width 279 height 47
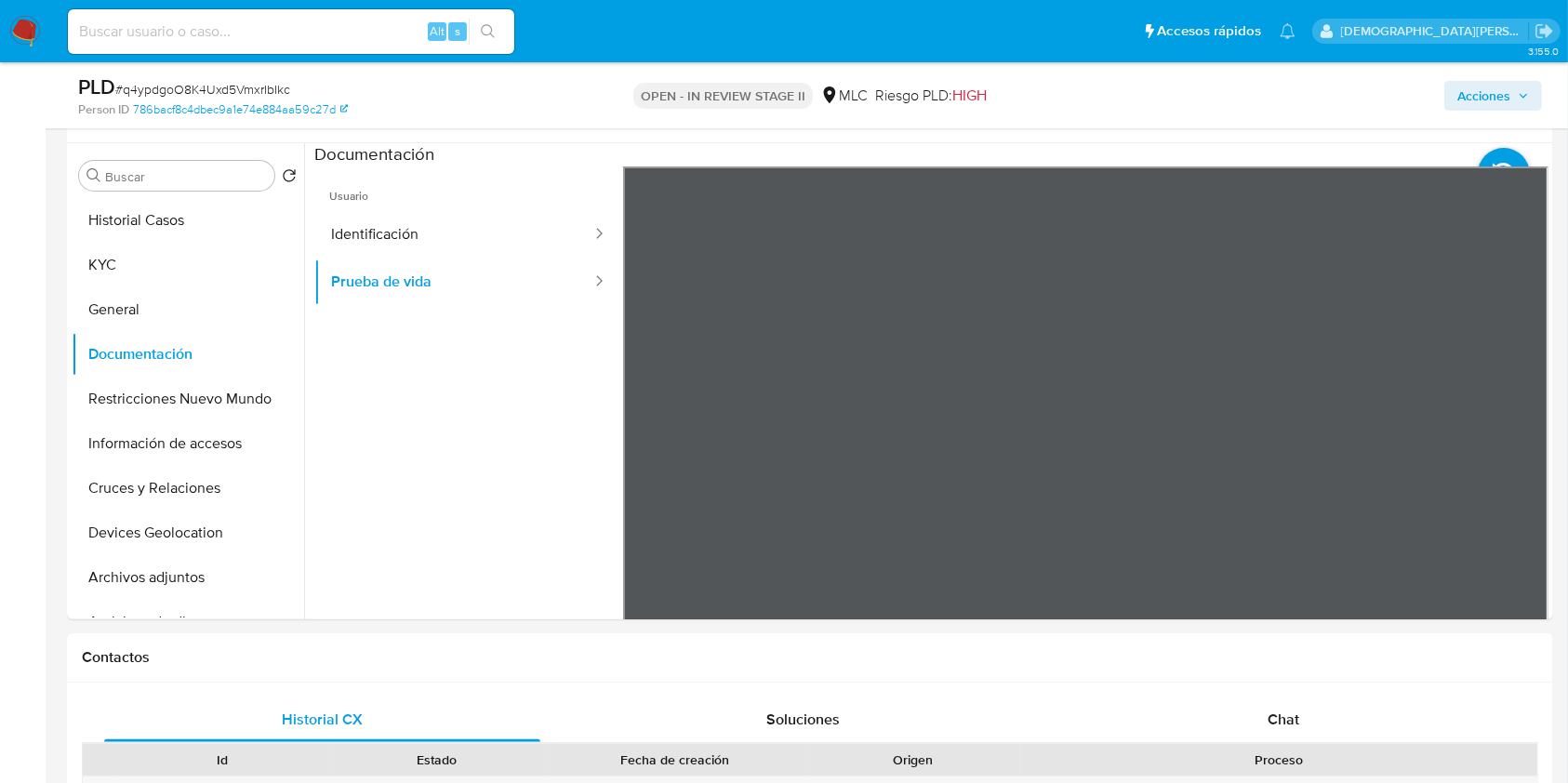
scroll to position [372, 0]
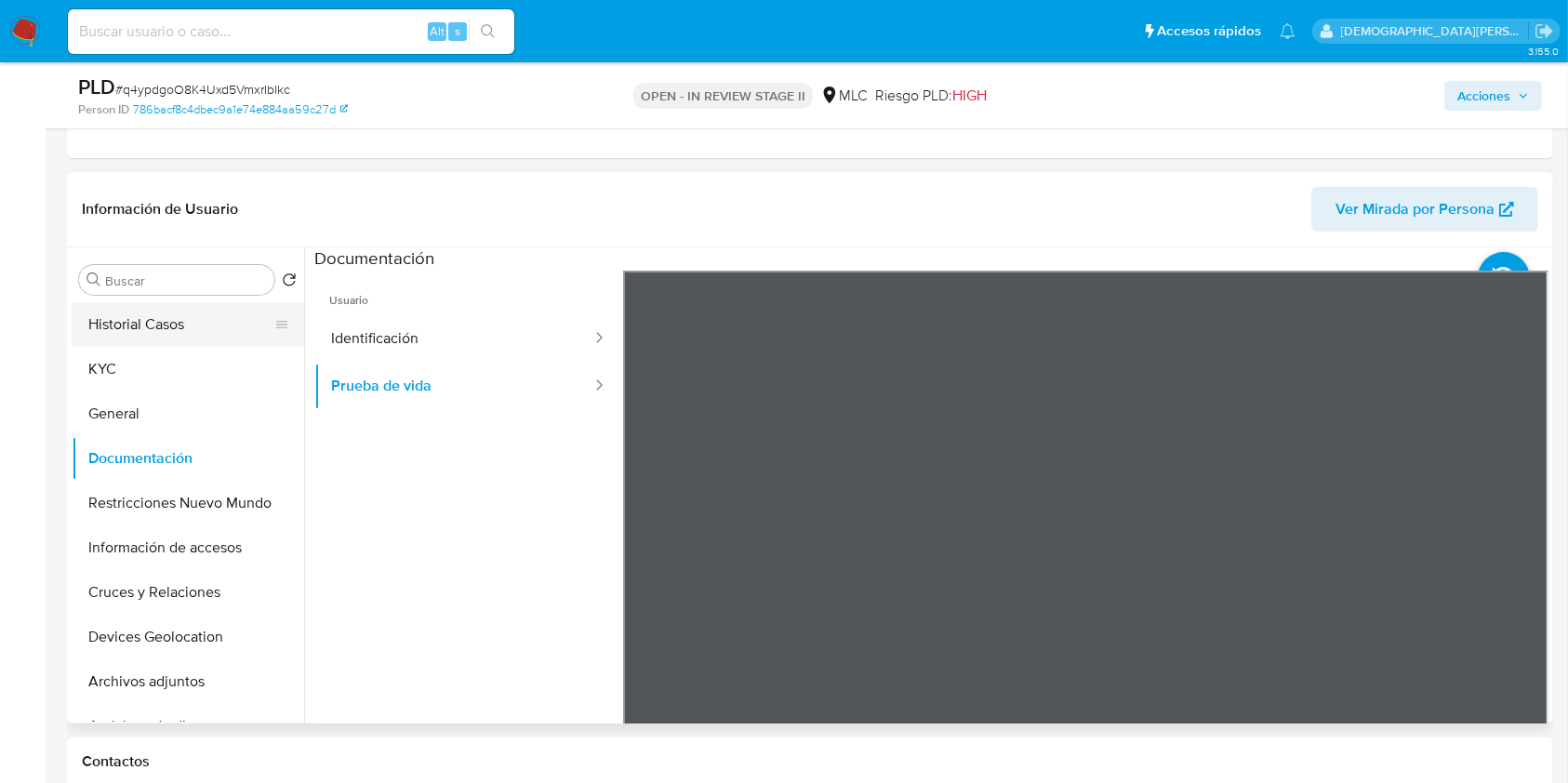
click at [164, 318] on button "Historial Casos" at bounding box center [180, 324] width 217 height 44
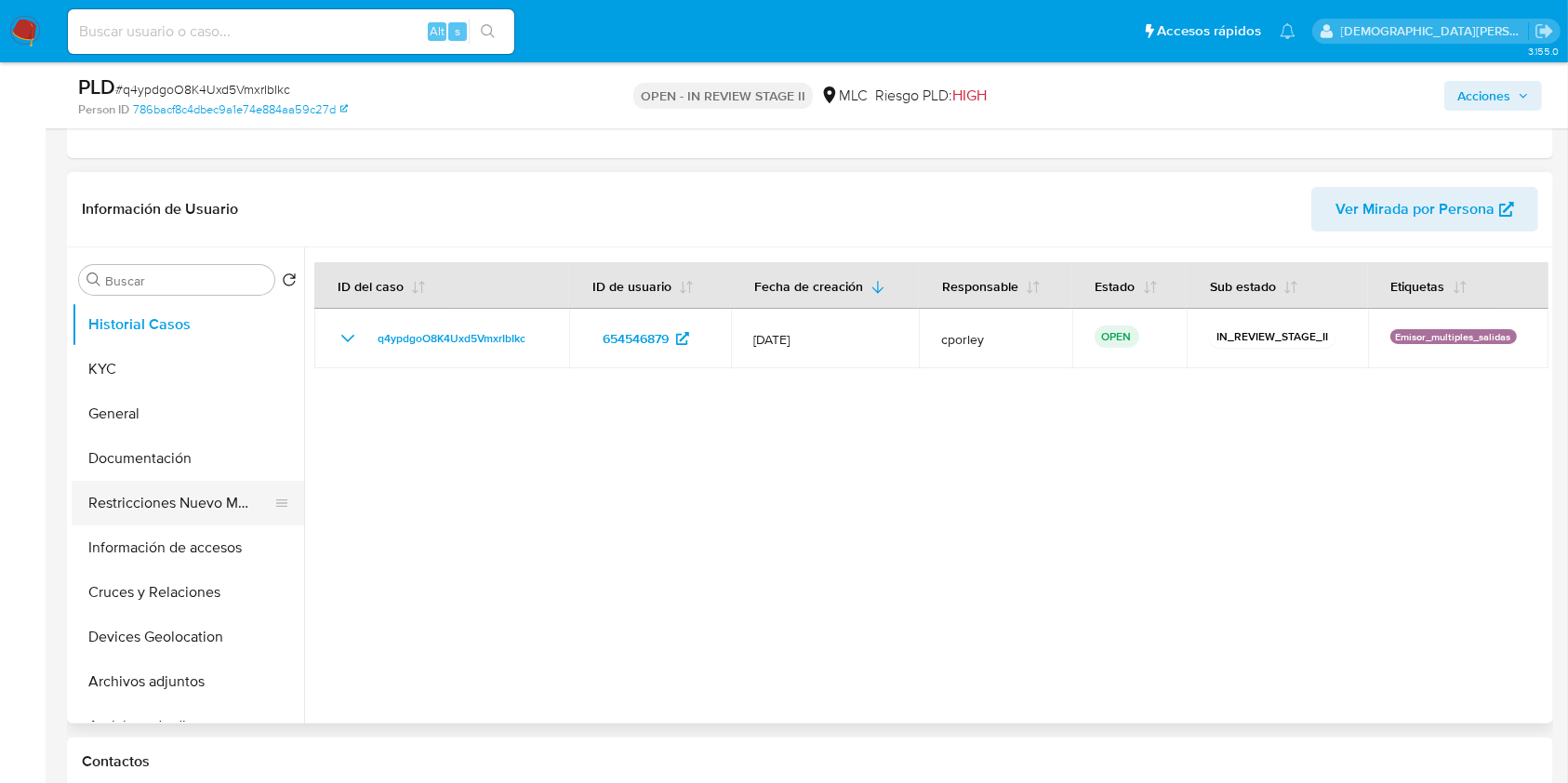
click at [165, 518] on button "Restricciones Nuevo Mundo" at bounding box center [180, 502] width 217 height 44
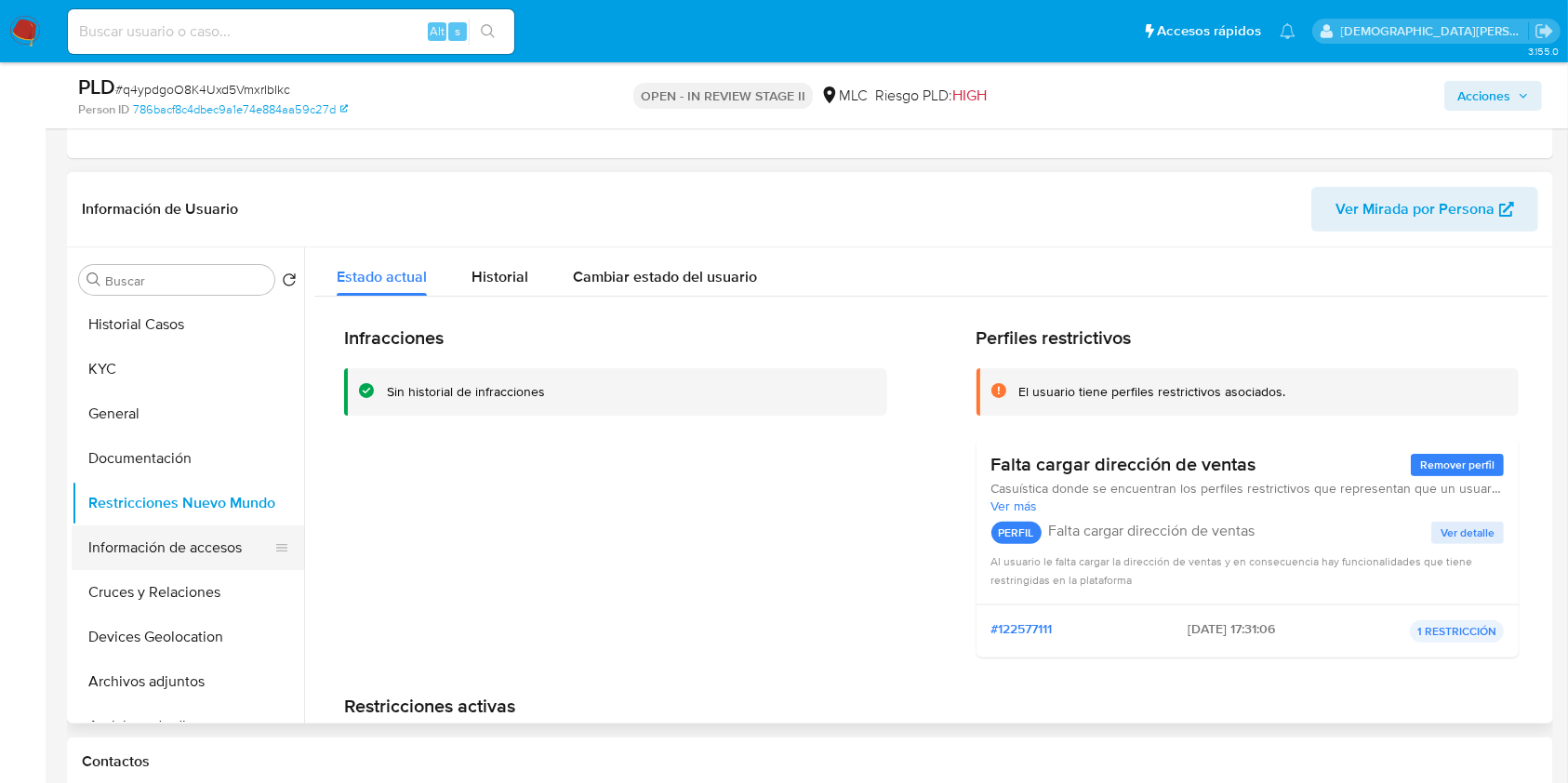
click at [195, 545] on button "Información de accesos" at bounding box center [180, 547] width 217 height 44
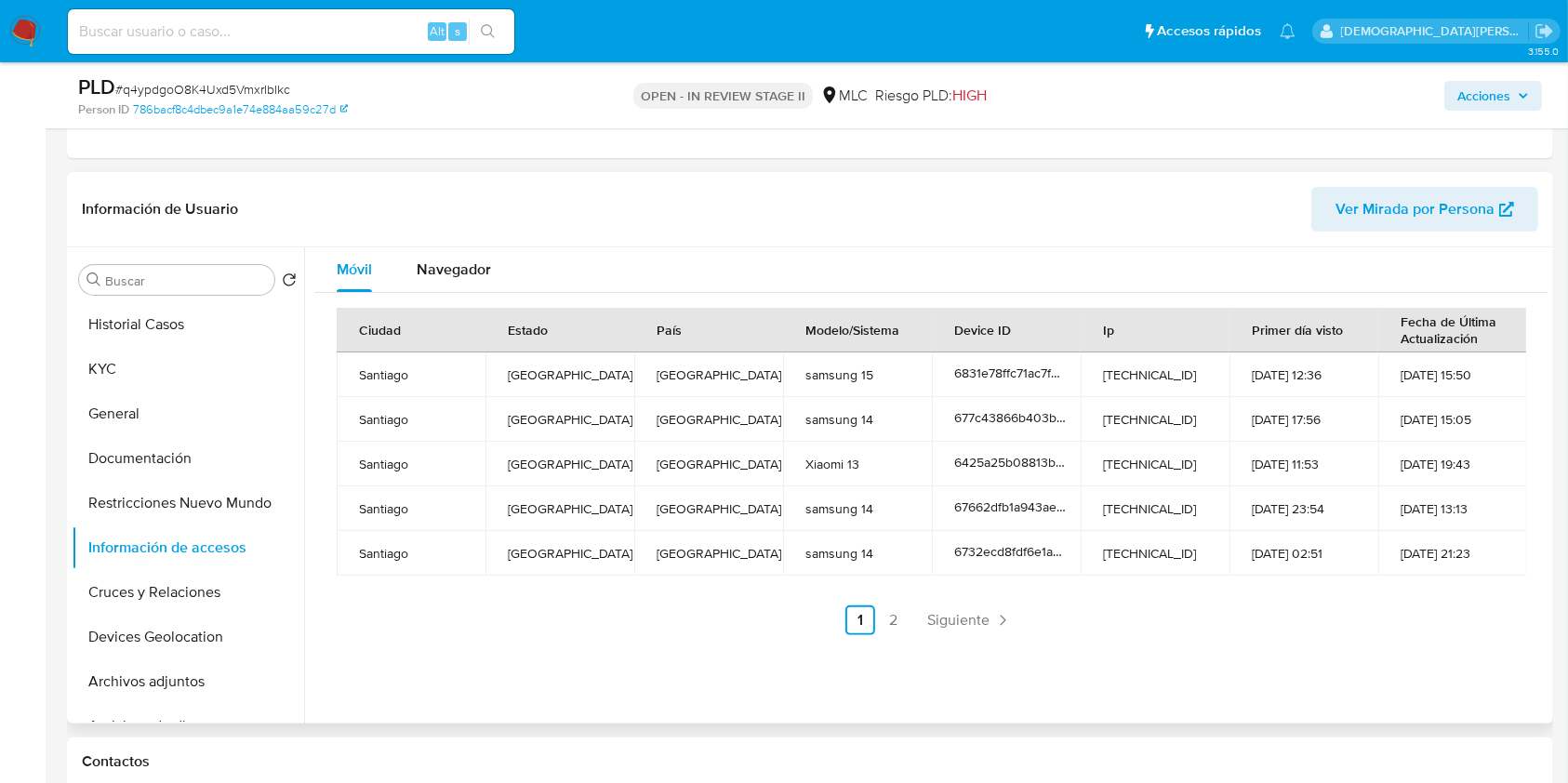
click at [882, 623] on link "2" at bounding box center [893, 620] width 29 height 29
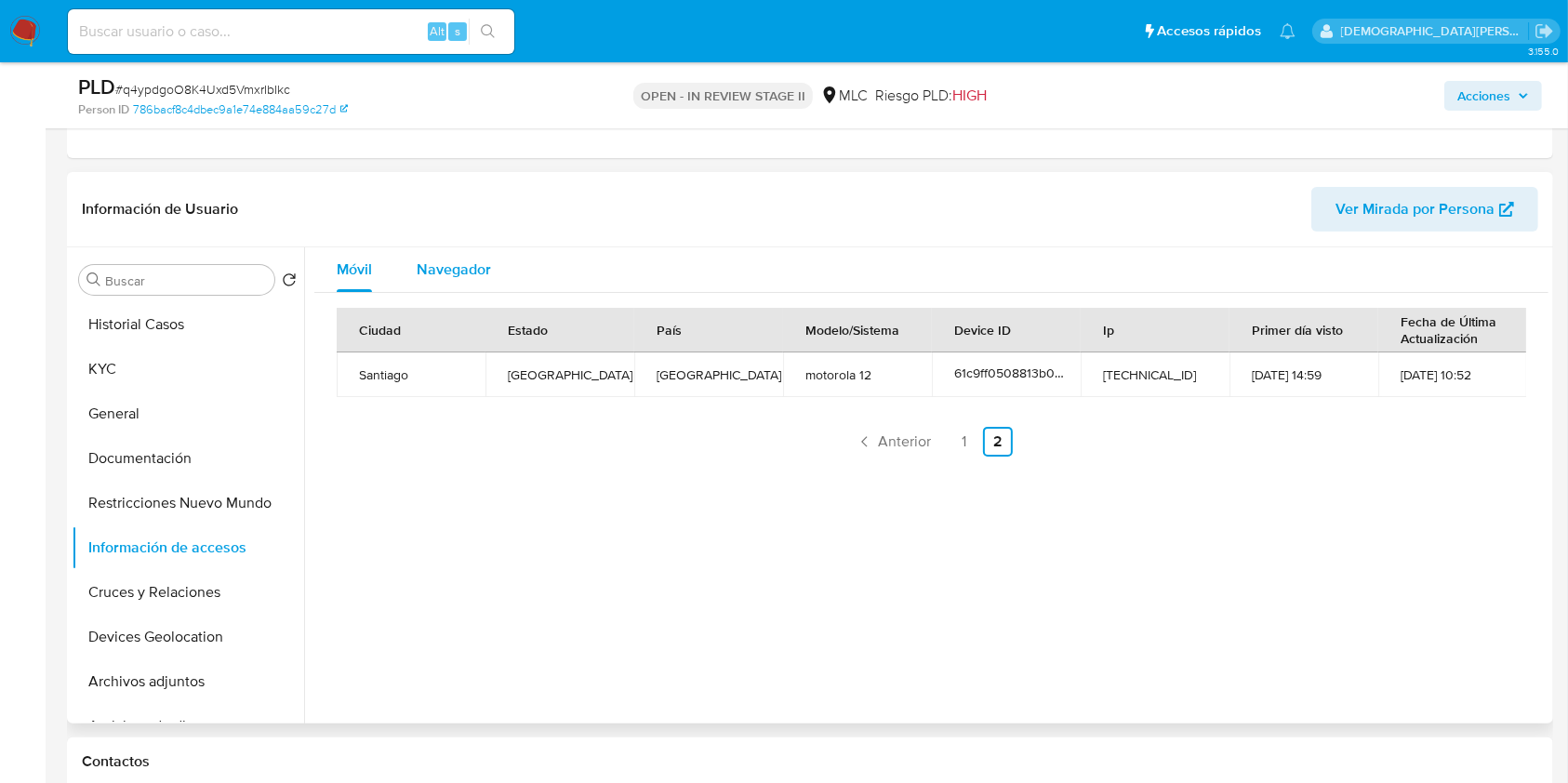
click at [449, 267] on span "Navegador" at bounding box center [454, 269] width 75 height 22
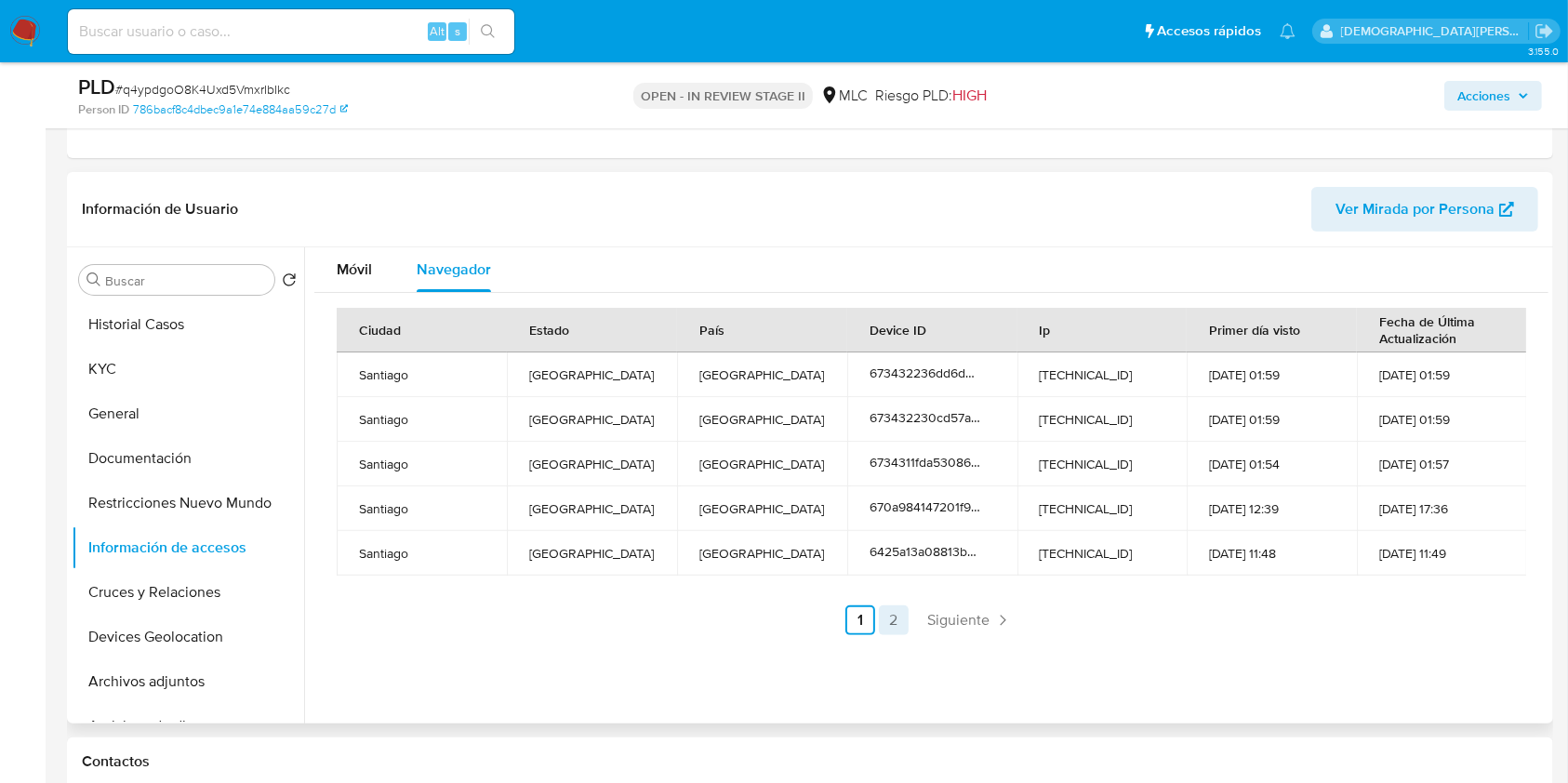
click at [888, 621] on link "2" at bounding box center [893, 620] width 29 height 29
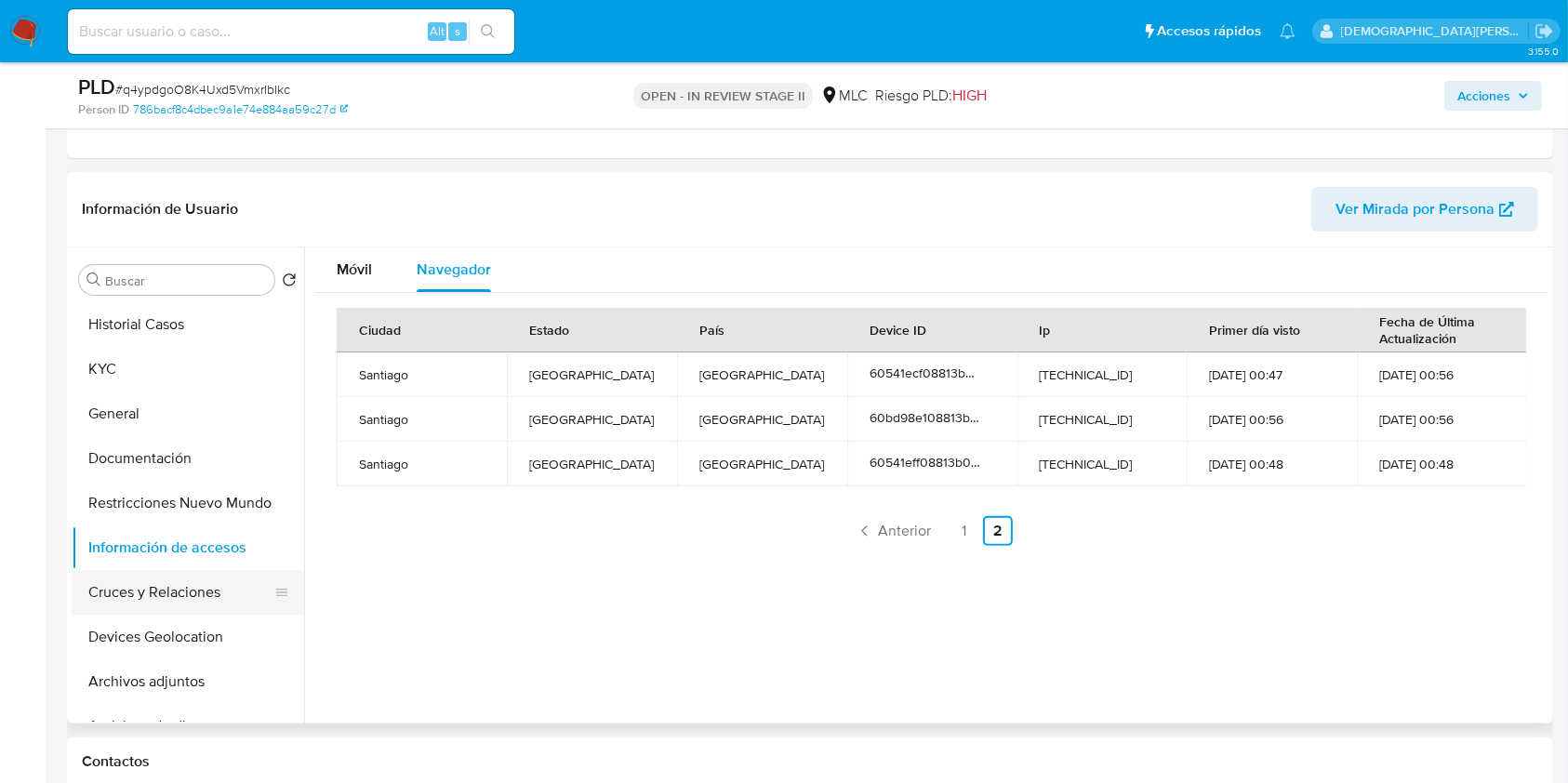
click at [184, 590] on button "Cruces y Relaciones" at bounding box center [180, 591] width 217 height 44
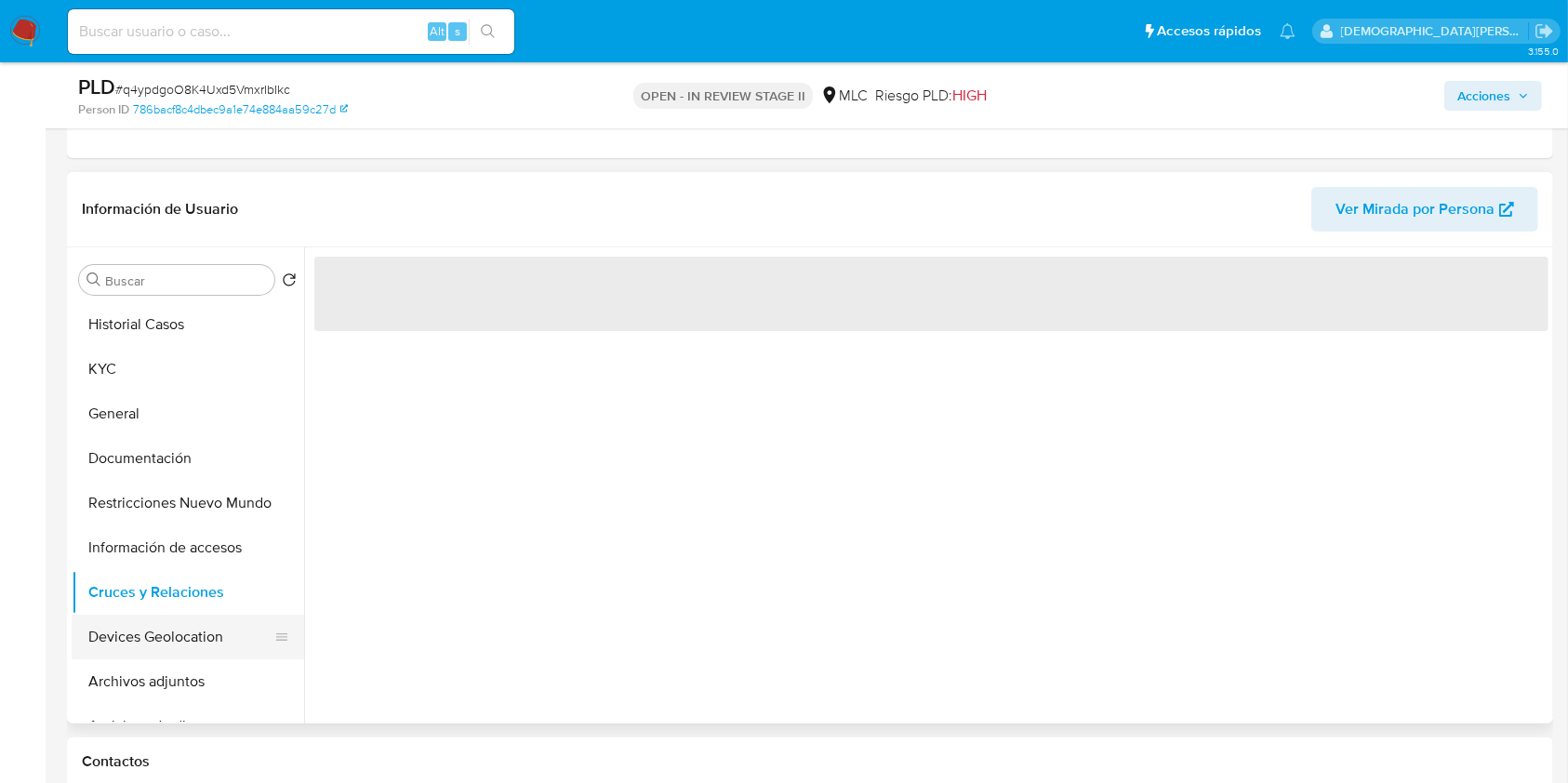
click at [182, 633] on button "Devices Geolocation" at bounding box center [180, 637] width 217 height 44
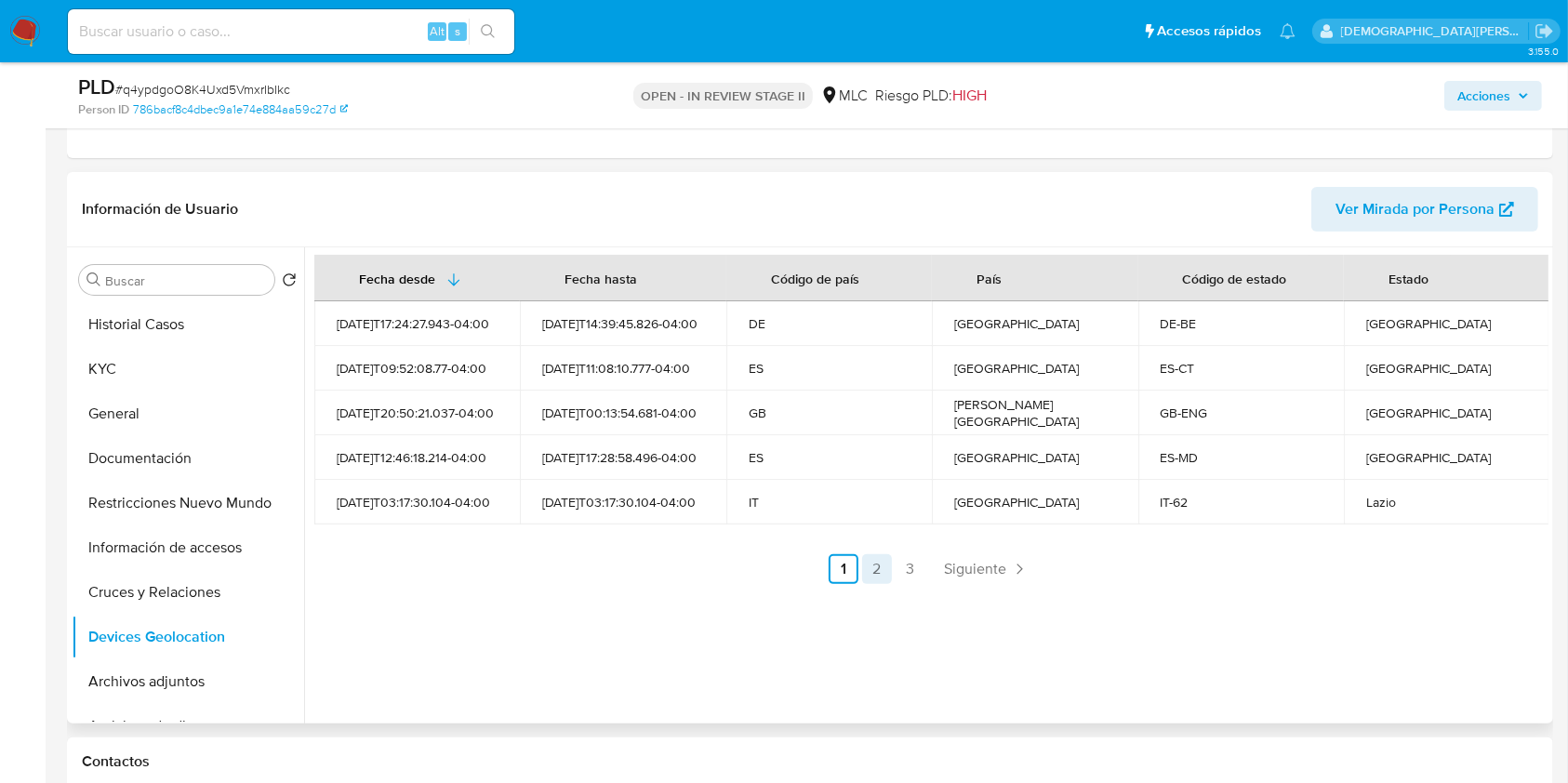
click at [877, 580] on link "2" at bounding box center [876, 569] width 29 height 29
click at [952, 568] on link "3" at bounding box center [961, 569] width 29 height 29
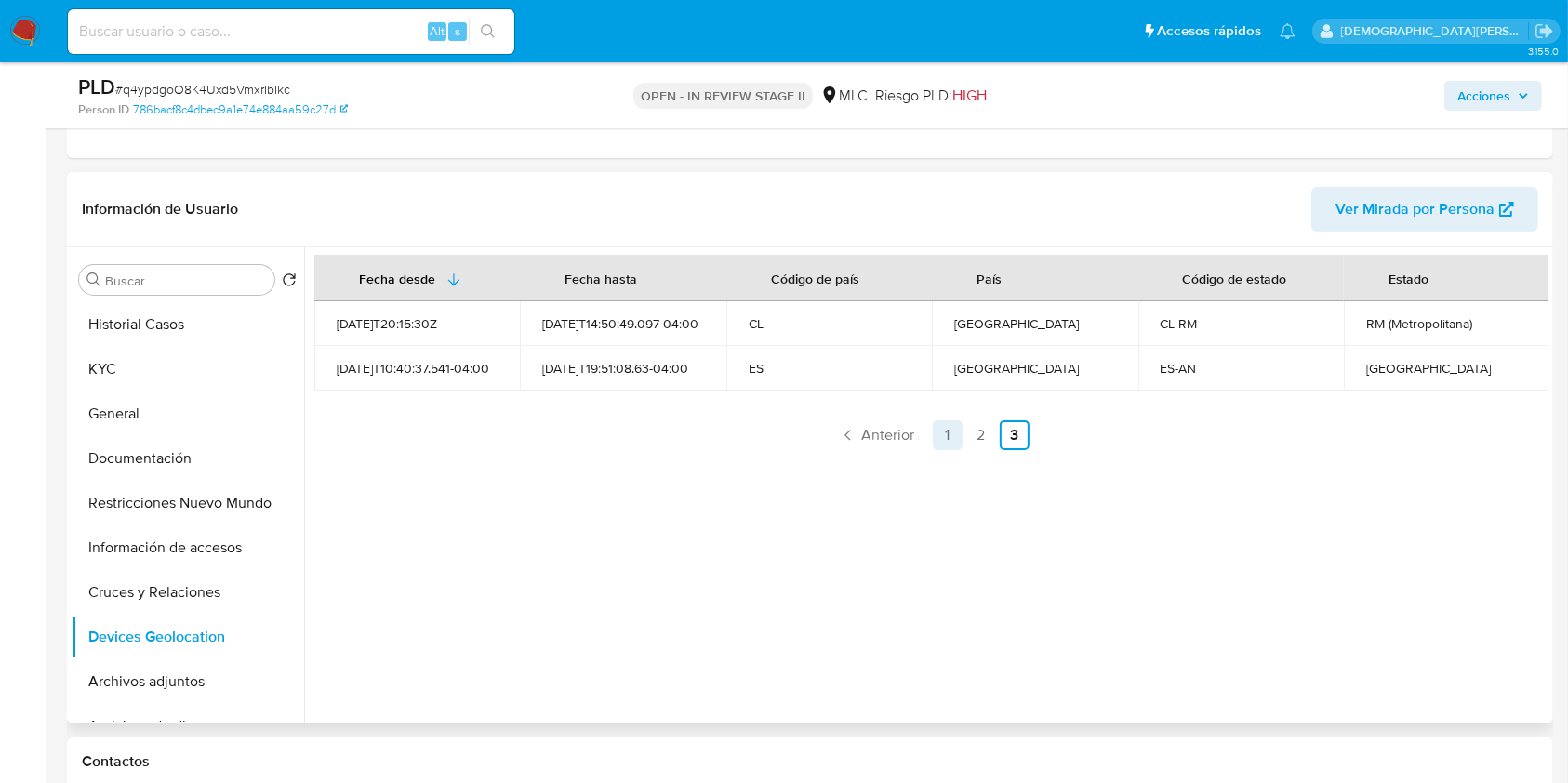
click at [940, 440] on link "1" at bounding box center [947, 435] width 29 height 29
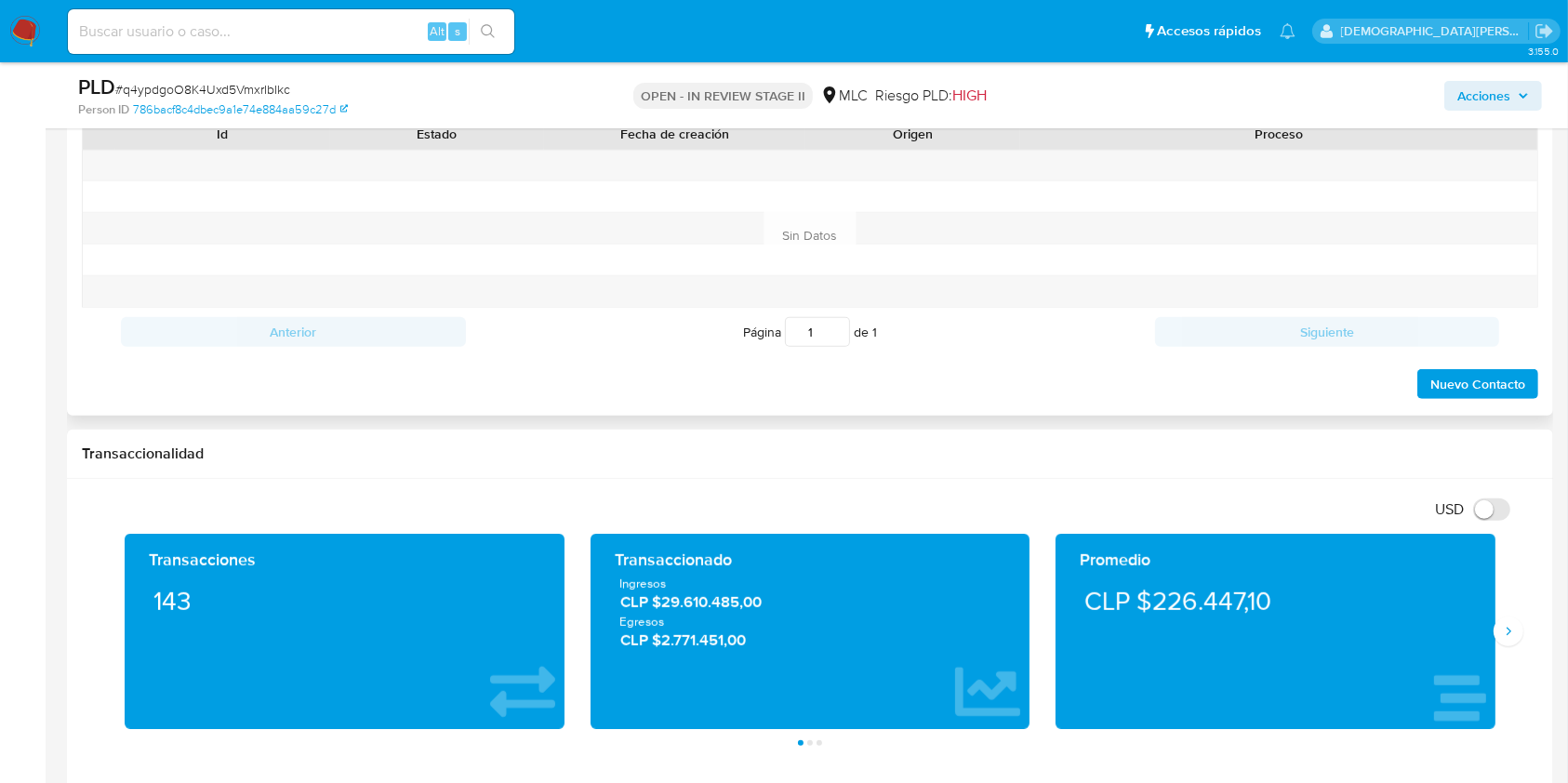
scroll to position [991, 0]
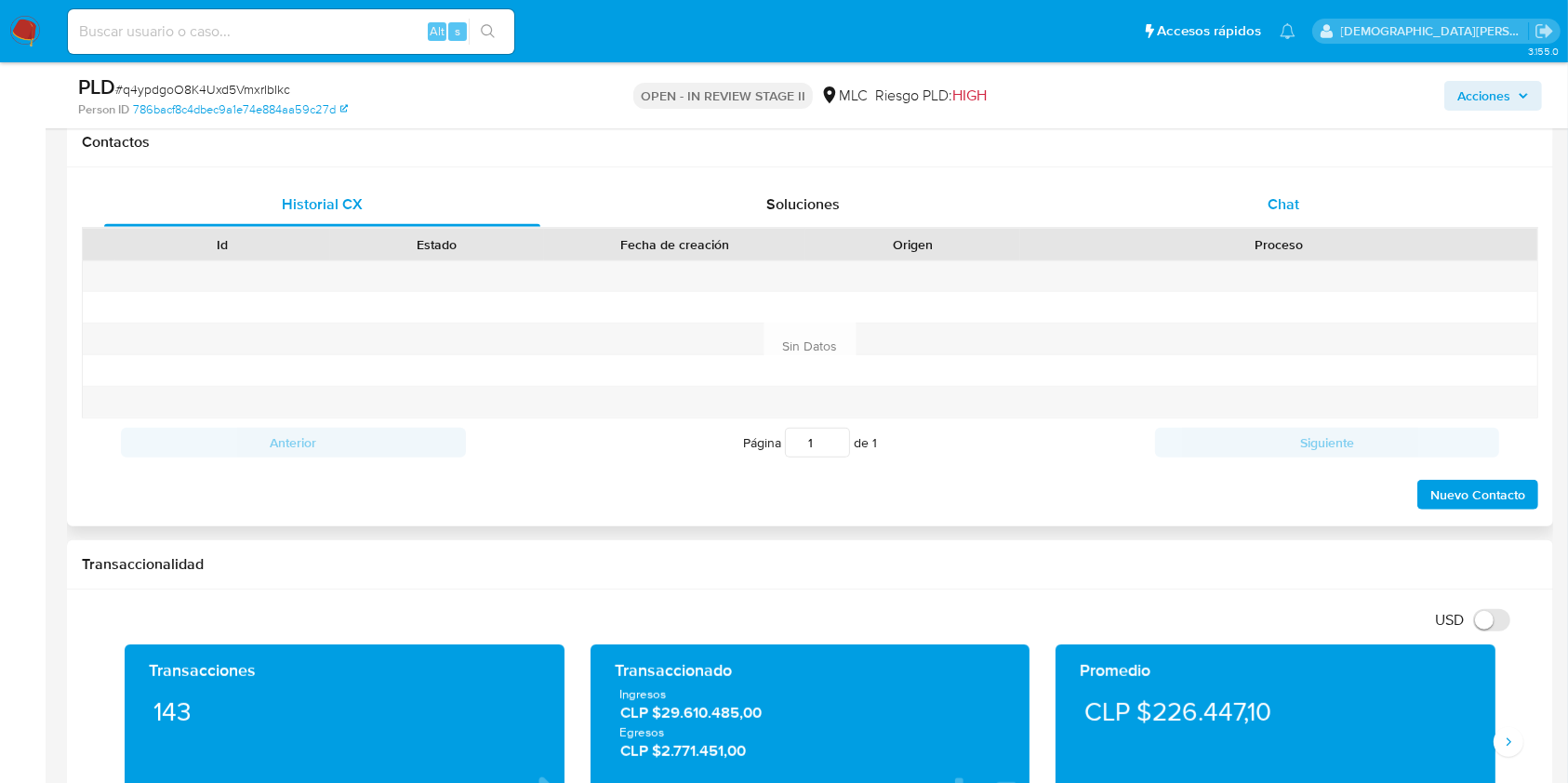
click at [1245, 205] on div "Chat" at bounding box center [1284, 203] width 436 height 44
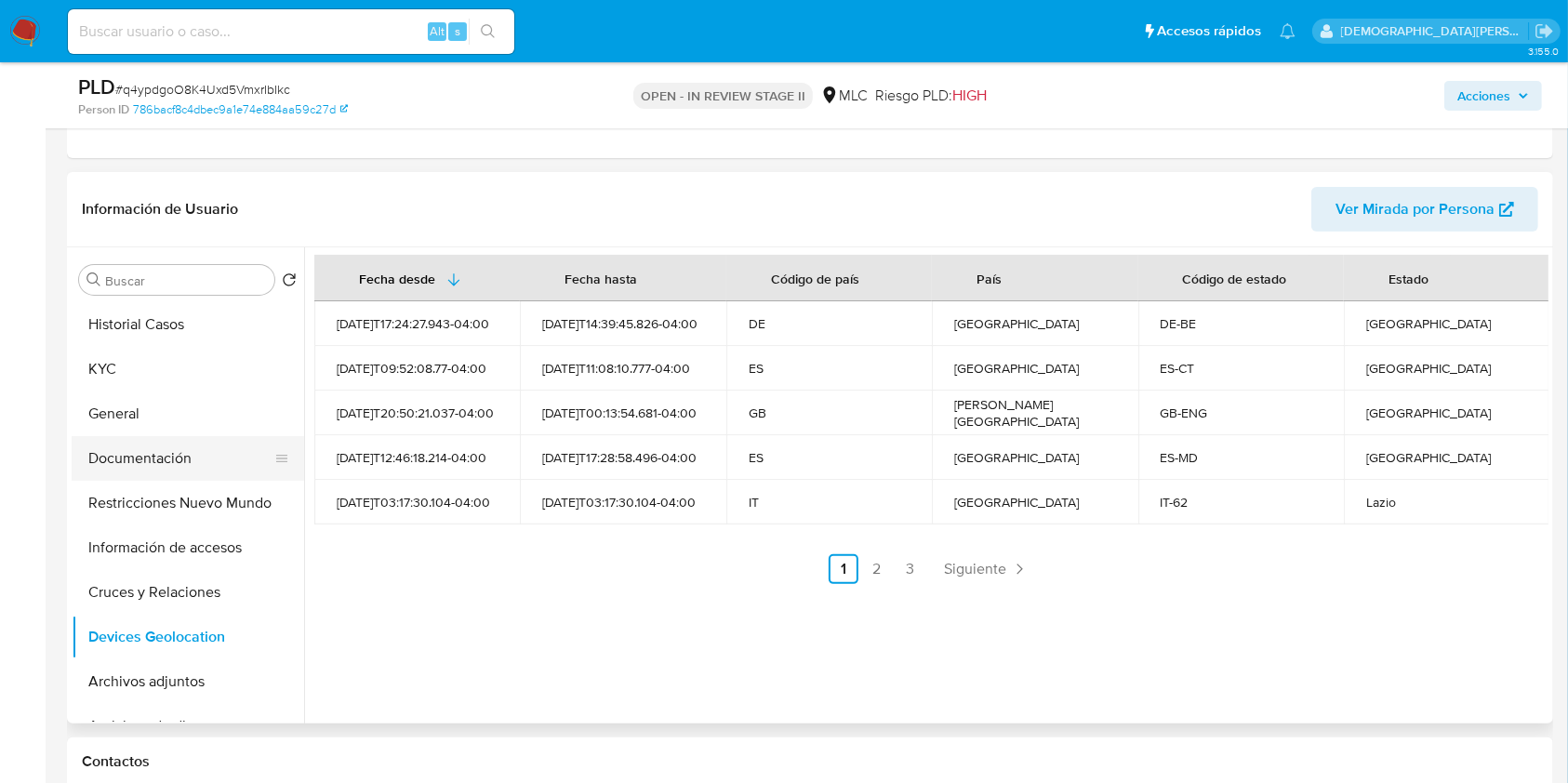
scroll to position [372, 0]
click at [185, 373] on button "KYC" at bounding box center [180, 368] width 217 height 44
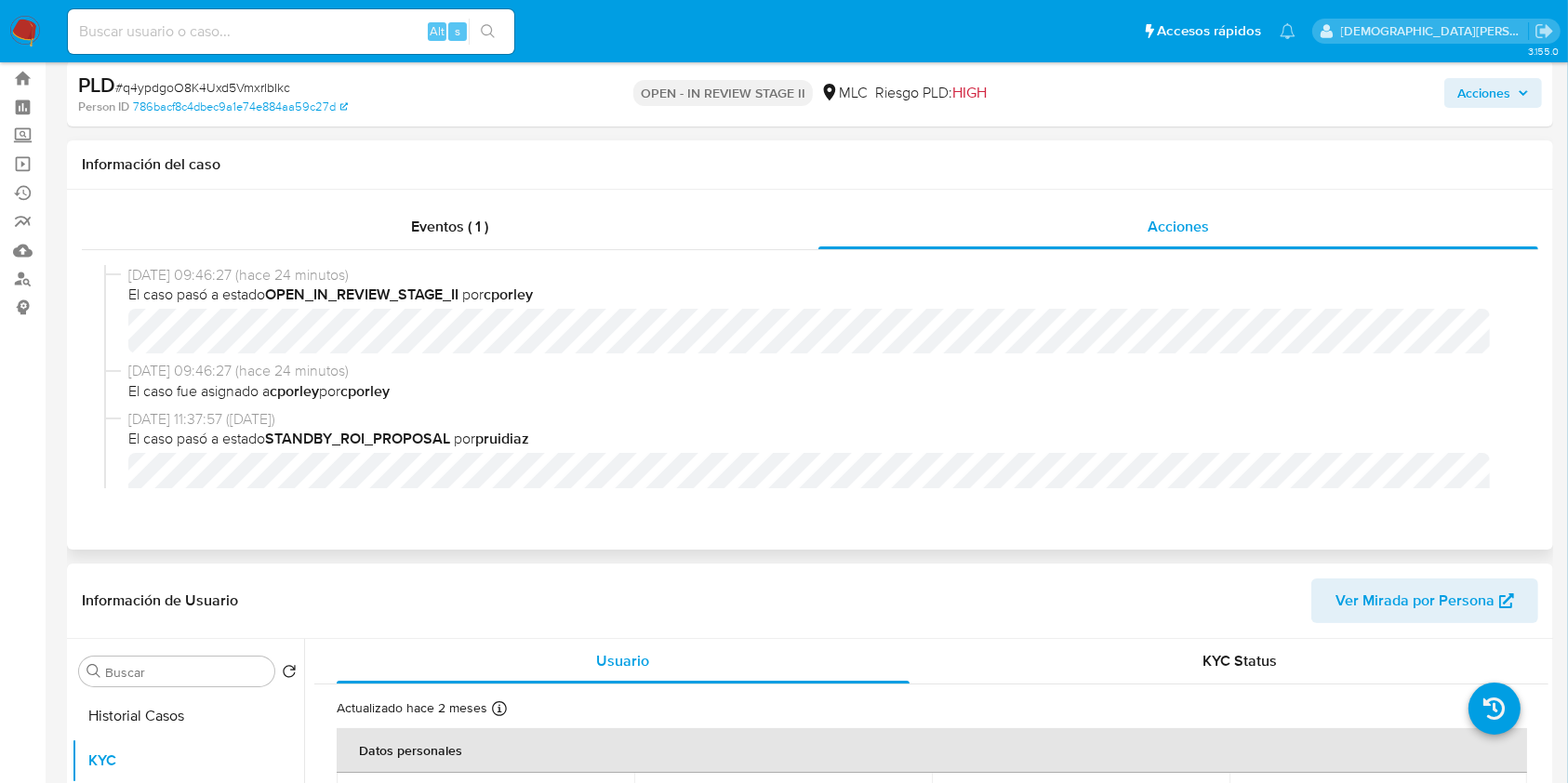
scroll to position [0, 0]
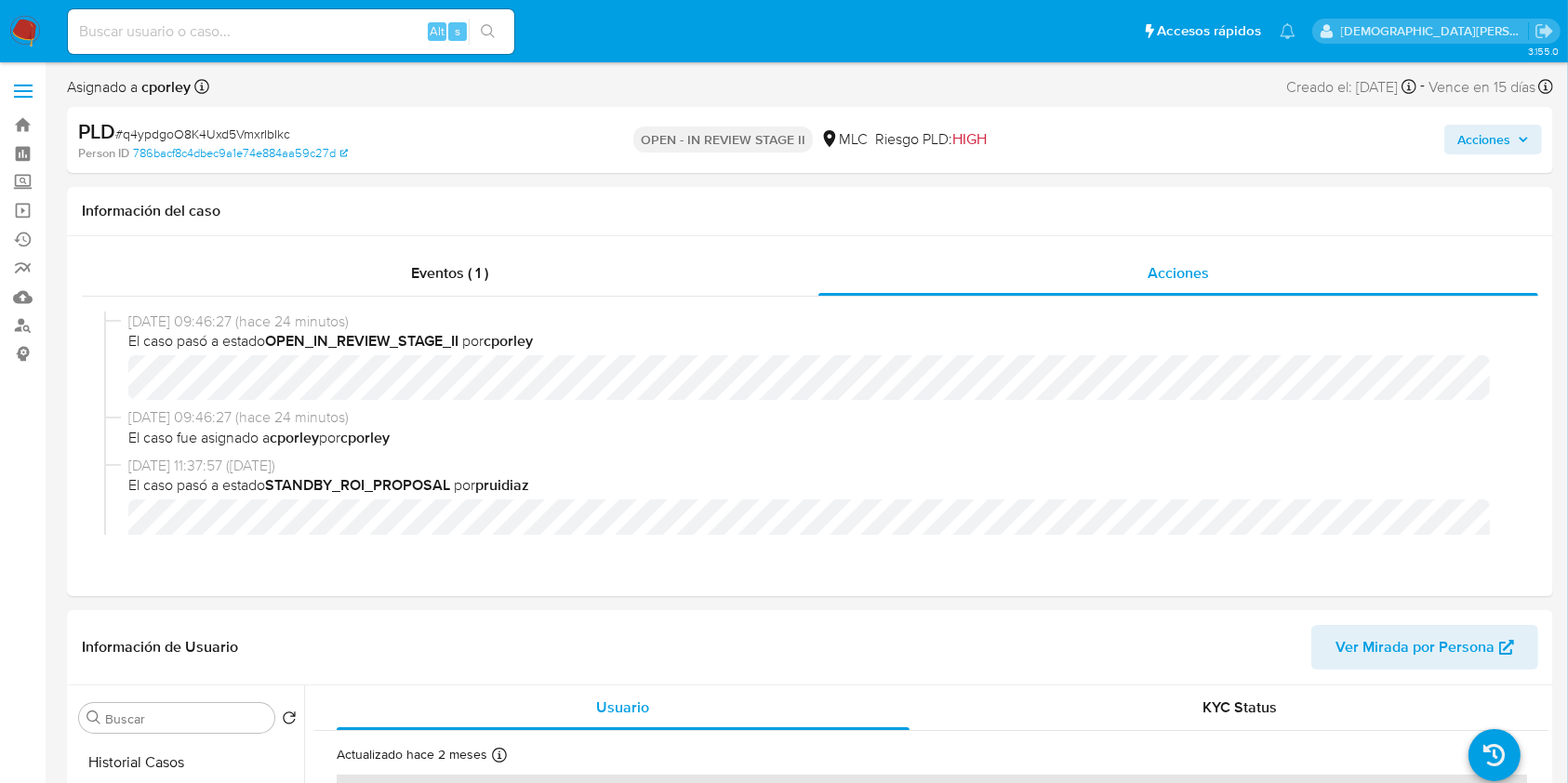
drag, startPoint x: 1475, startPoint y: 130, endPoint x: 1398, endPoint y: 150, distance: 79.6
click at [1475, 130] on span "Acciones" at bounding box center [1484, 140] width 53 height 29
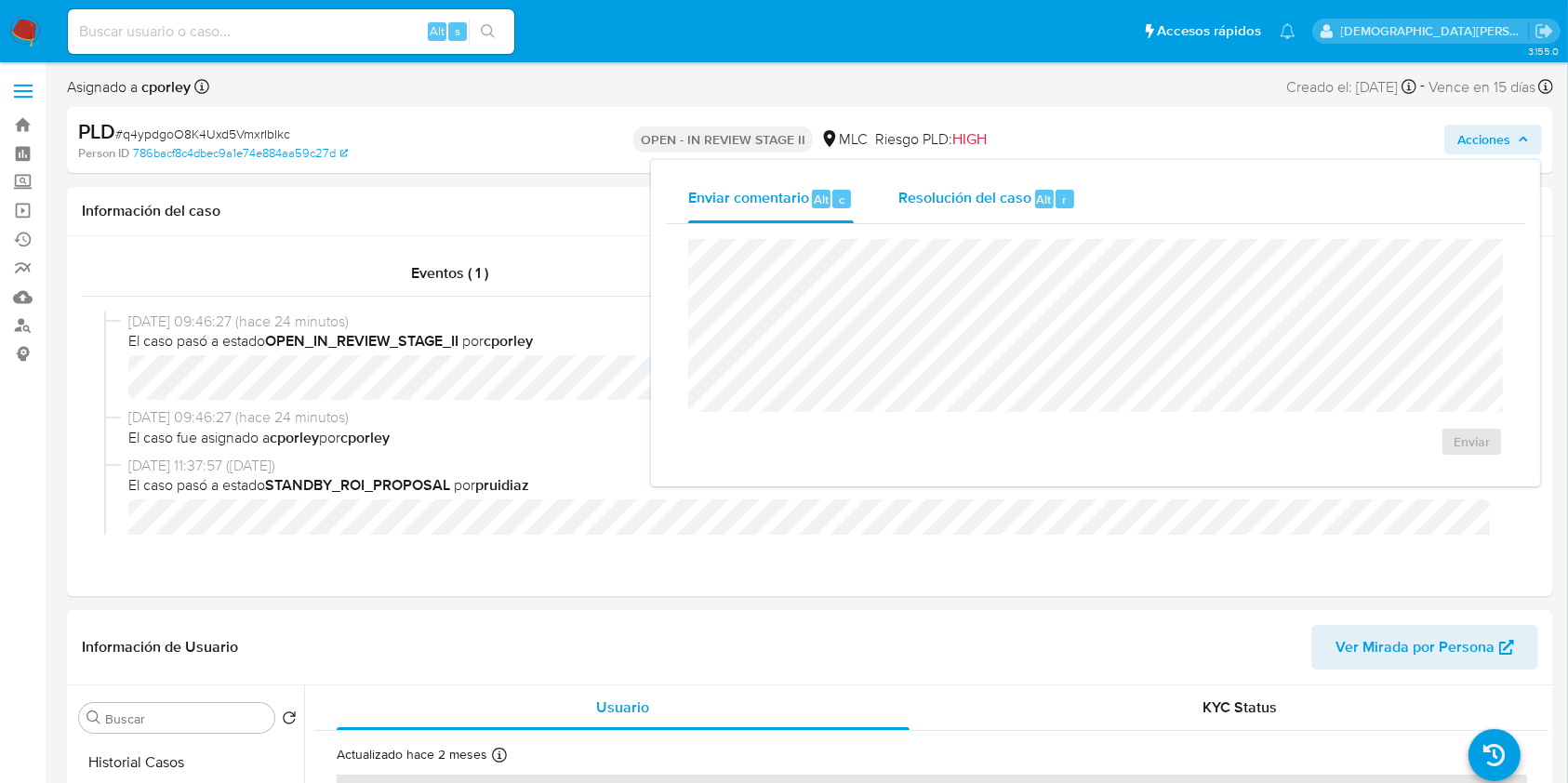
click at [942, 197] on span "Resolución del caso" at bounding box center [964, 198] width 133 height 22
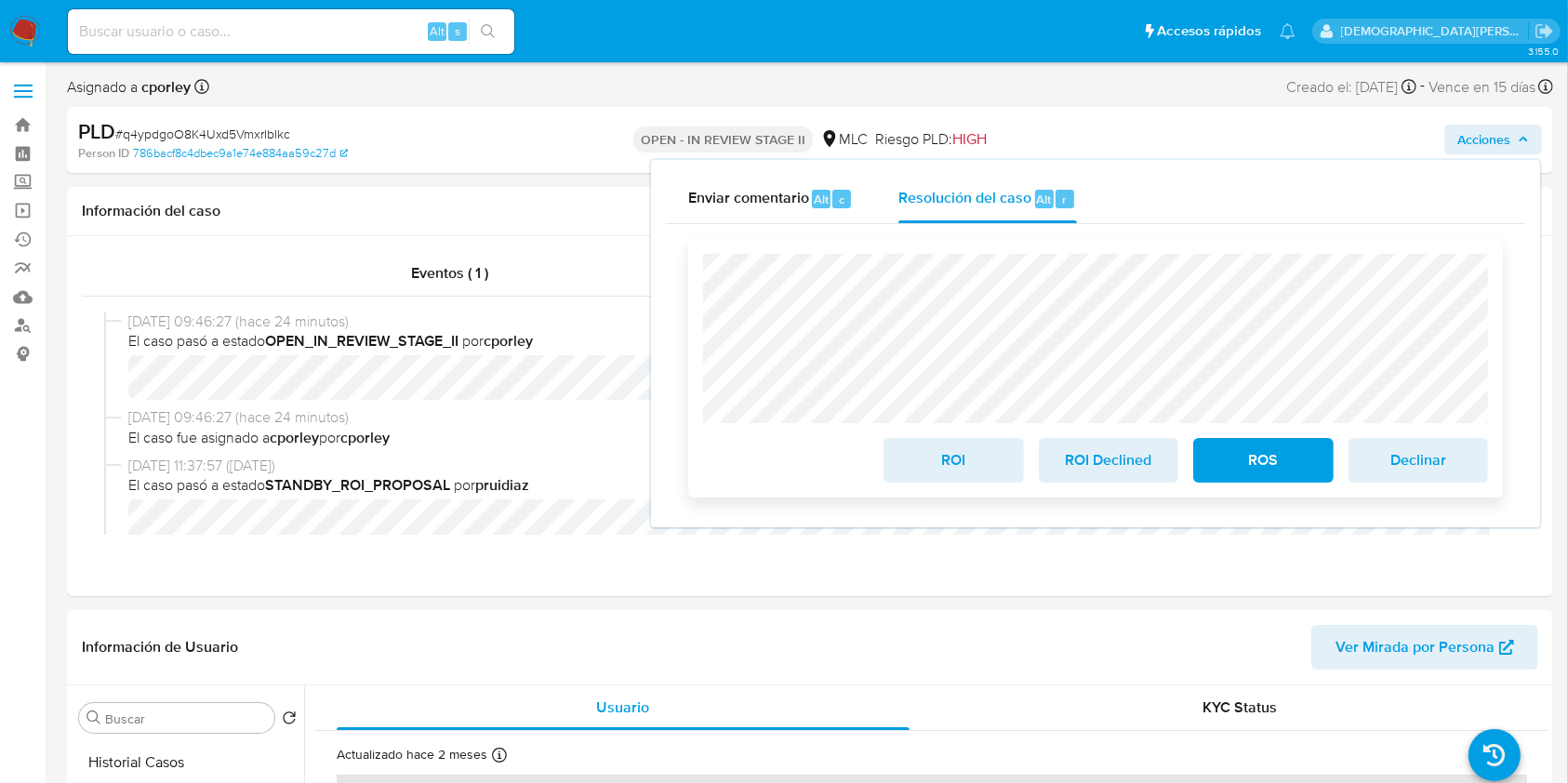
click at [946, 467] on span "ROI" at bounding box center [953, 461] width 91 height 41
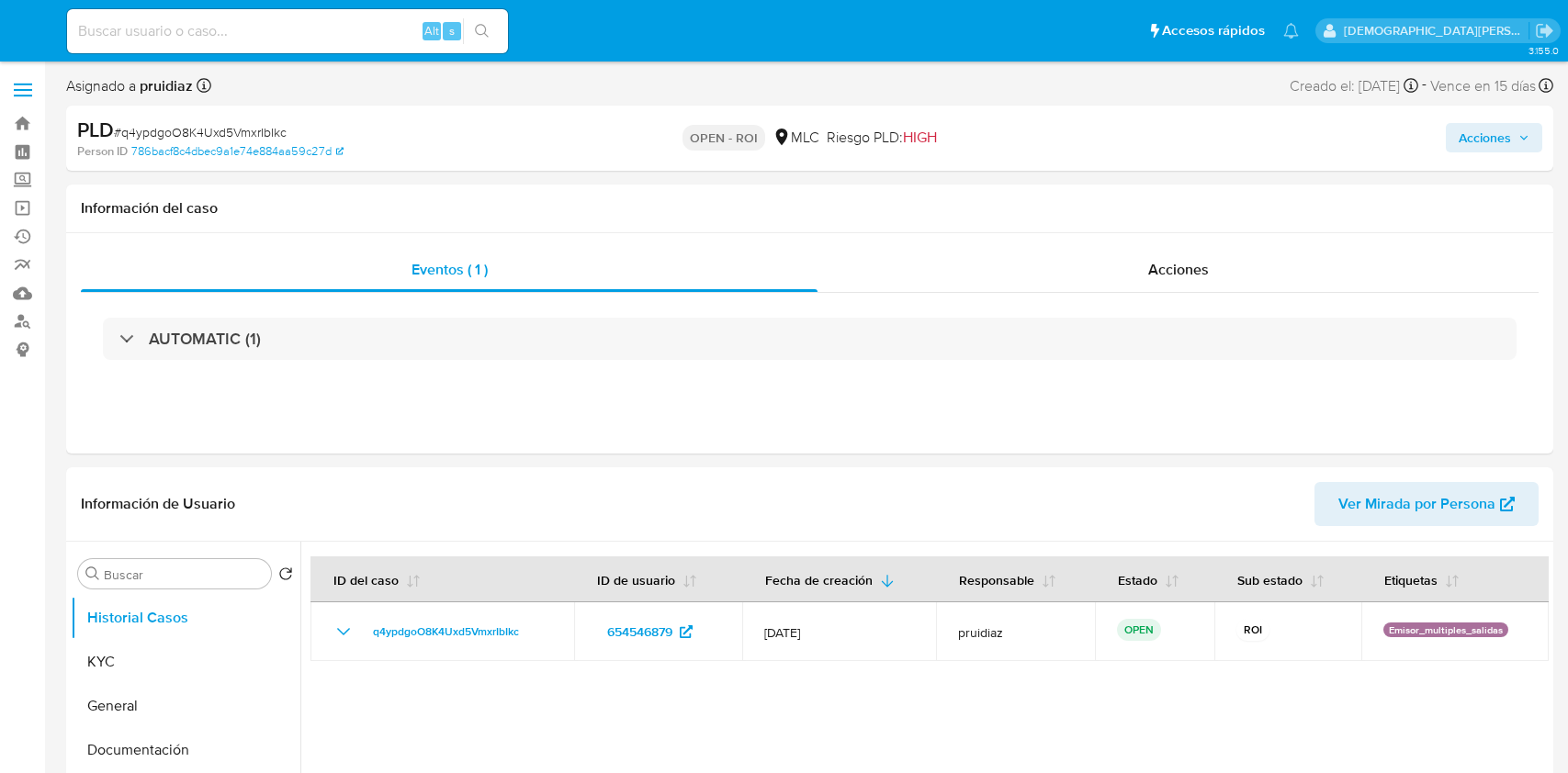
select select "10"
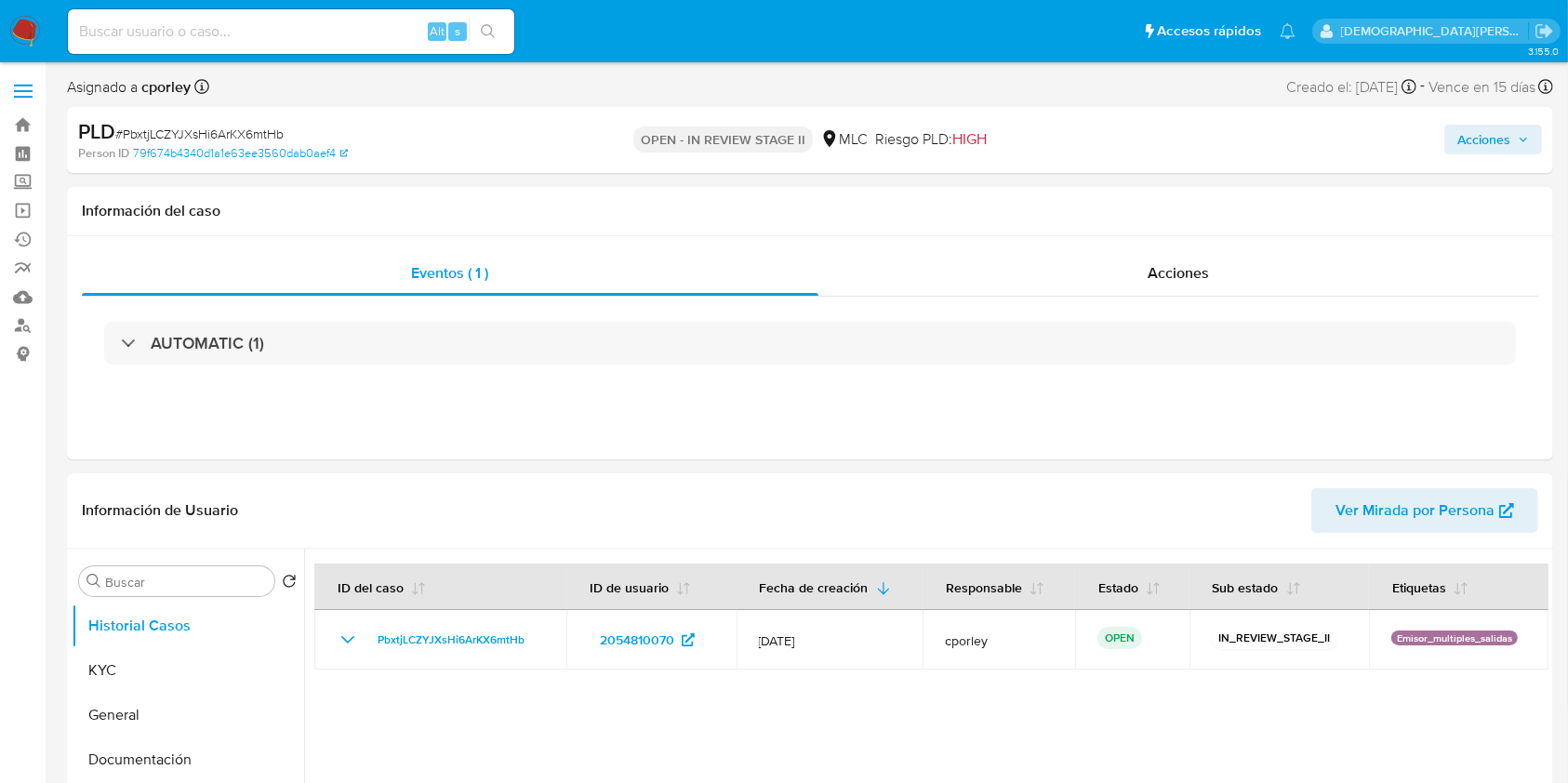
select select "10"
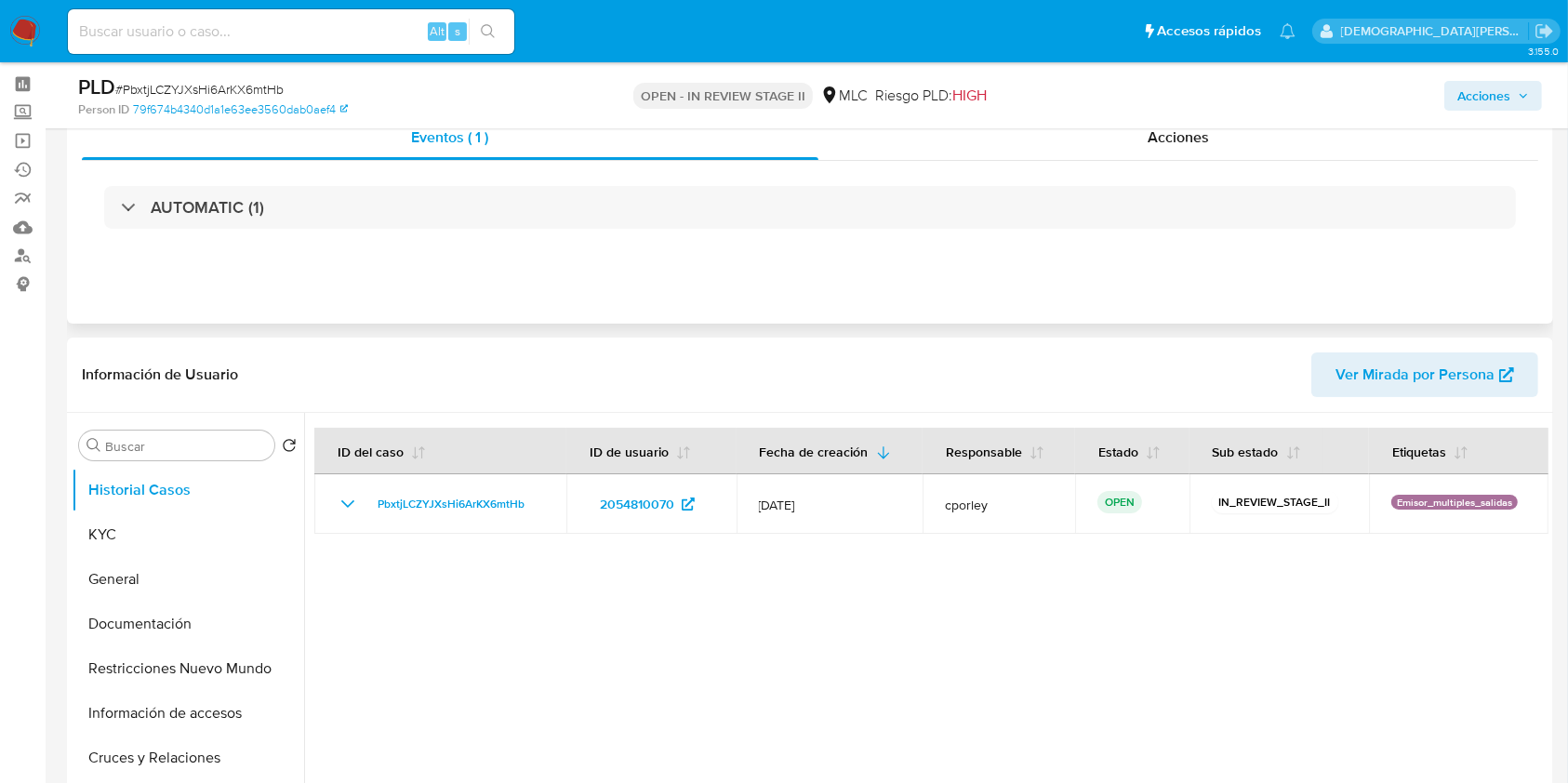
scroll to position [124, 0]
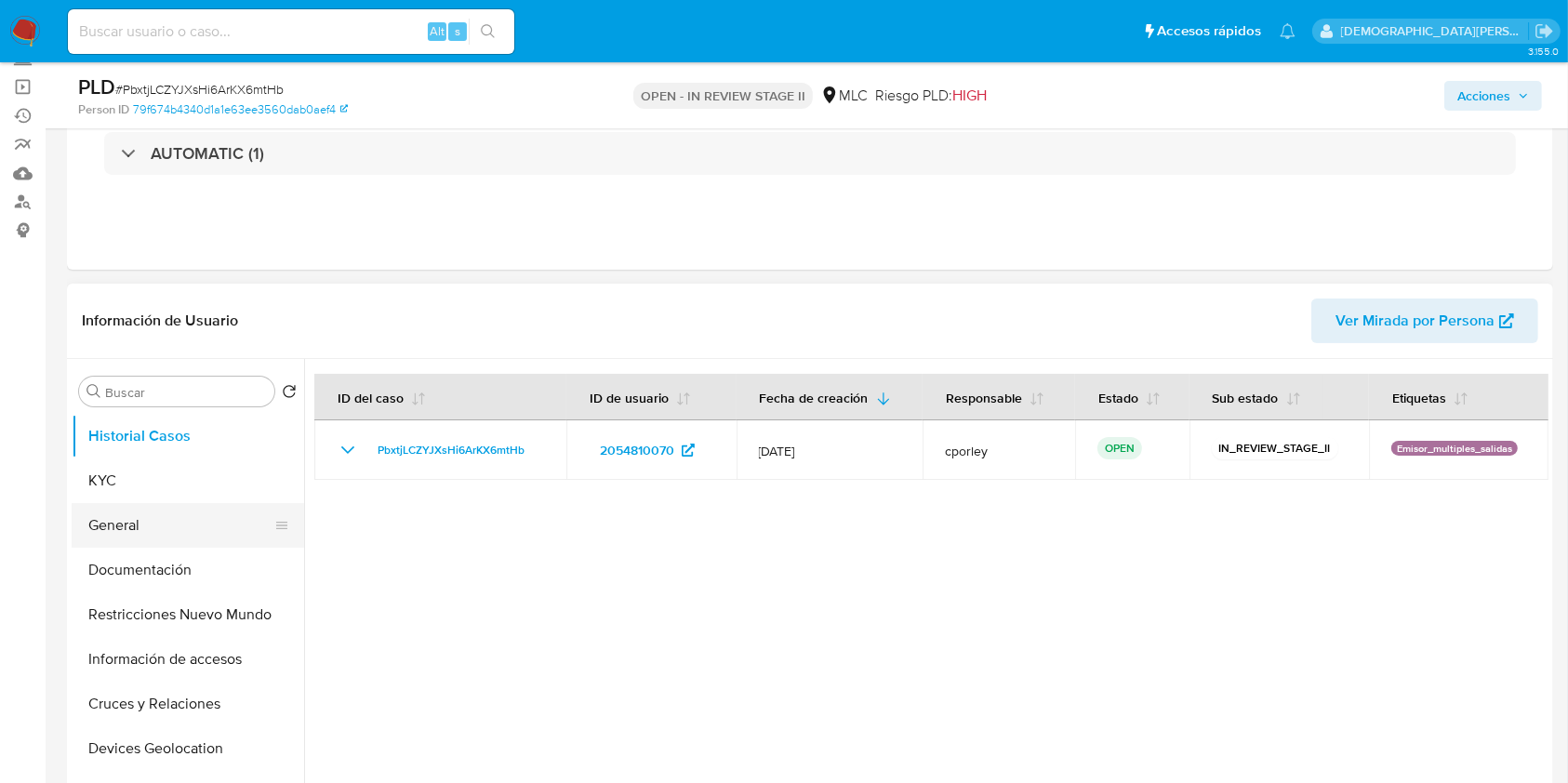
click at [121, 530] on button "General" at bounding box center [180, 525] width 217 height 44
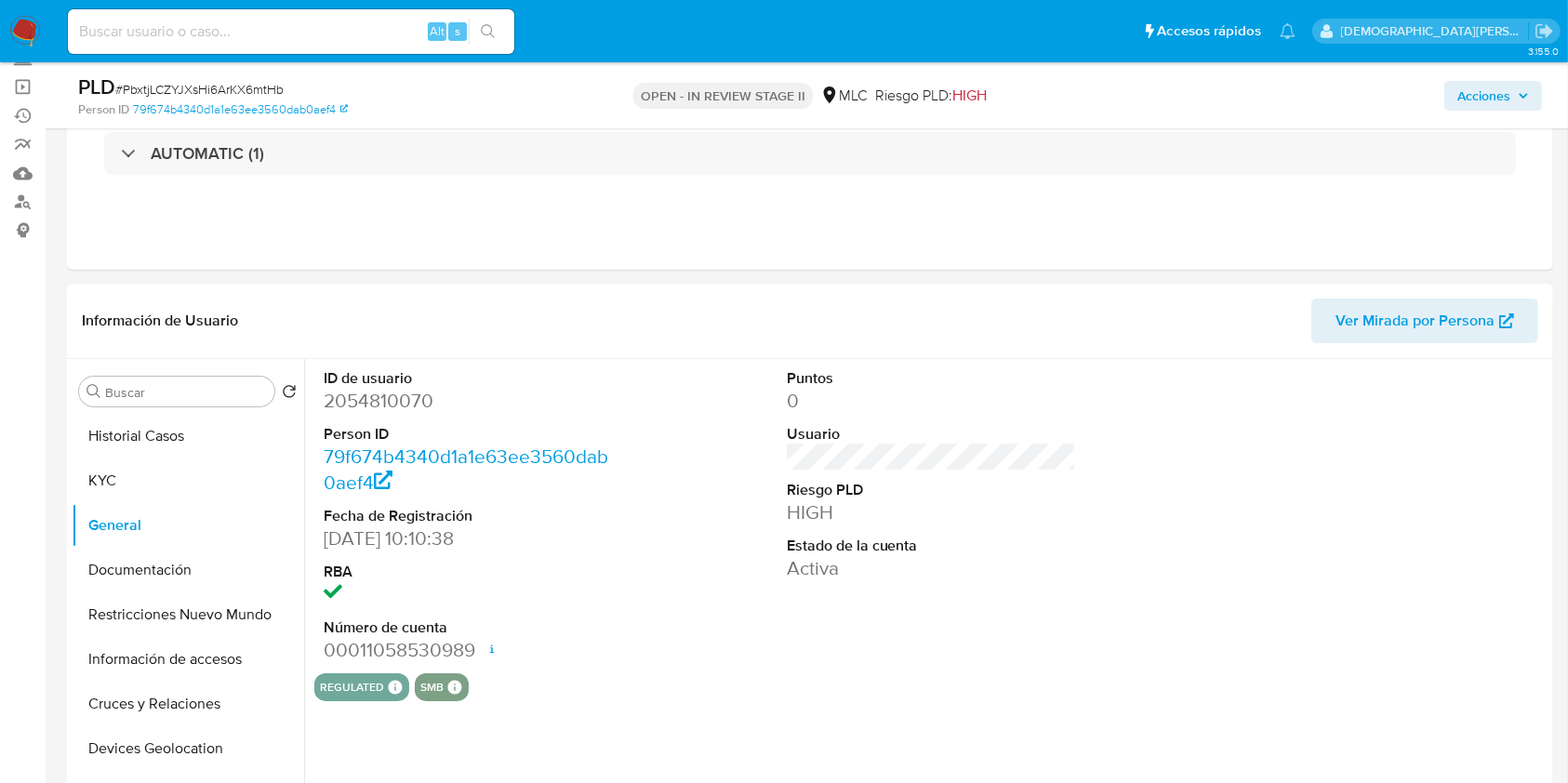
click at [364, 398] on dd "2054810070" at bounding box center [468, 401] width 290 height 26
click at [364, 397] on dd "2054810070" at bounding box center [468, 401] width 290 height 26
copy dd "2054810070"
click at [172, 478] on button "KYC" at bounding box center [180, 480] width 217 height 44
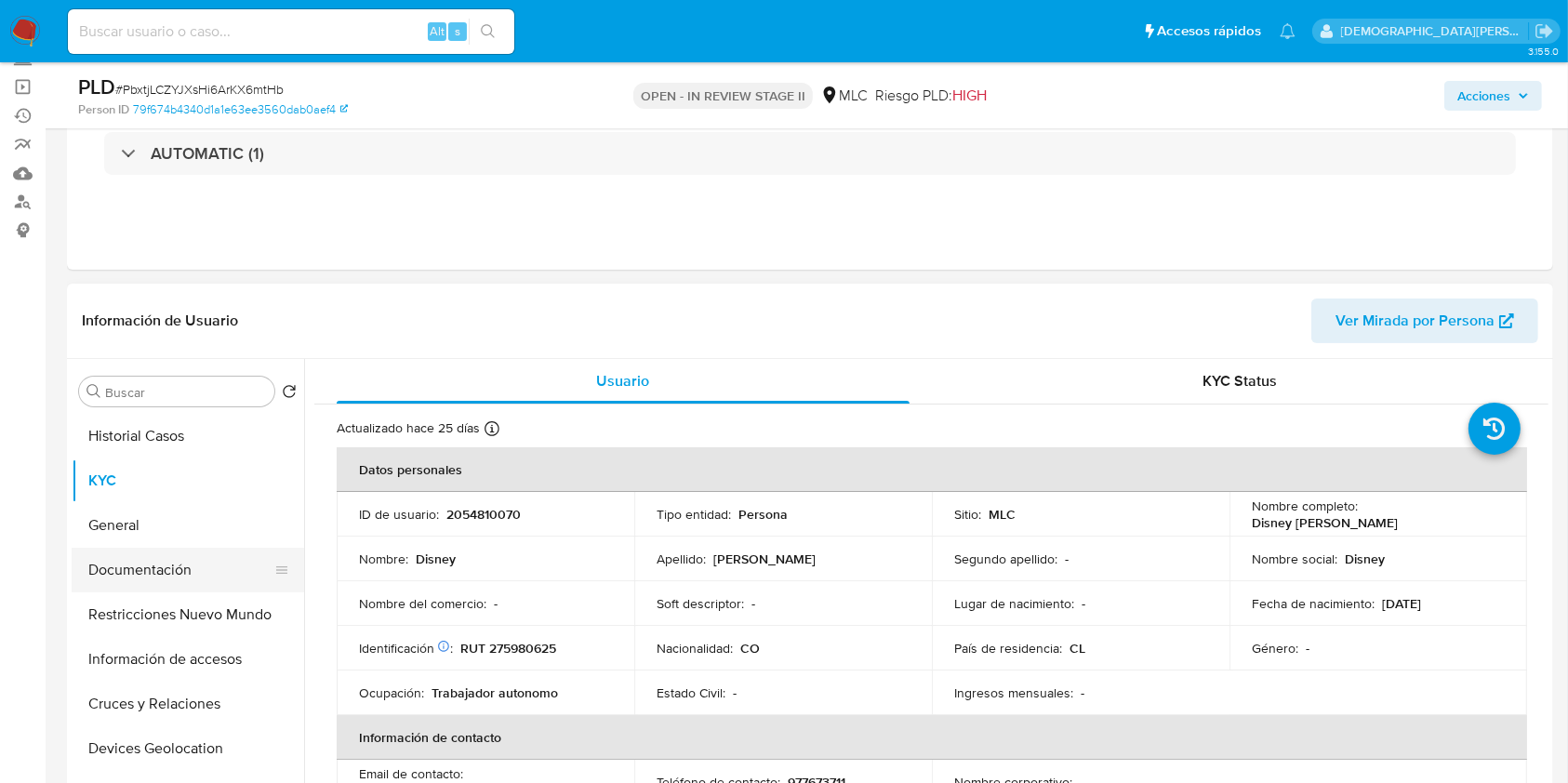
click at [123, 565] on button "Documentación" at bounding box center [180, 569] width 217 height 44
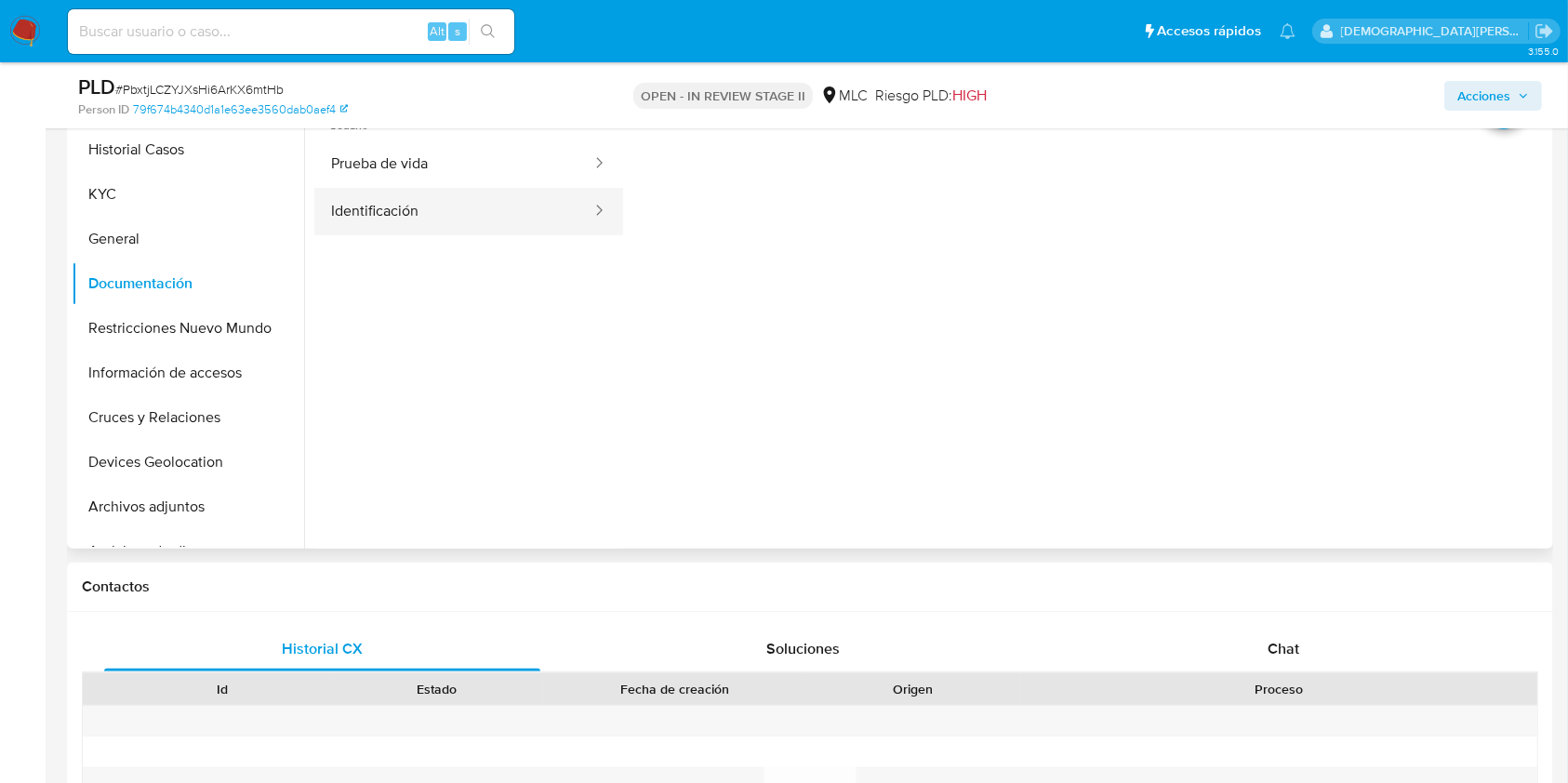
scroll to position [372, 0]
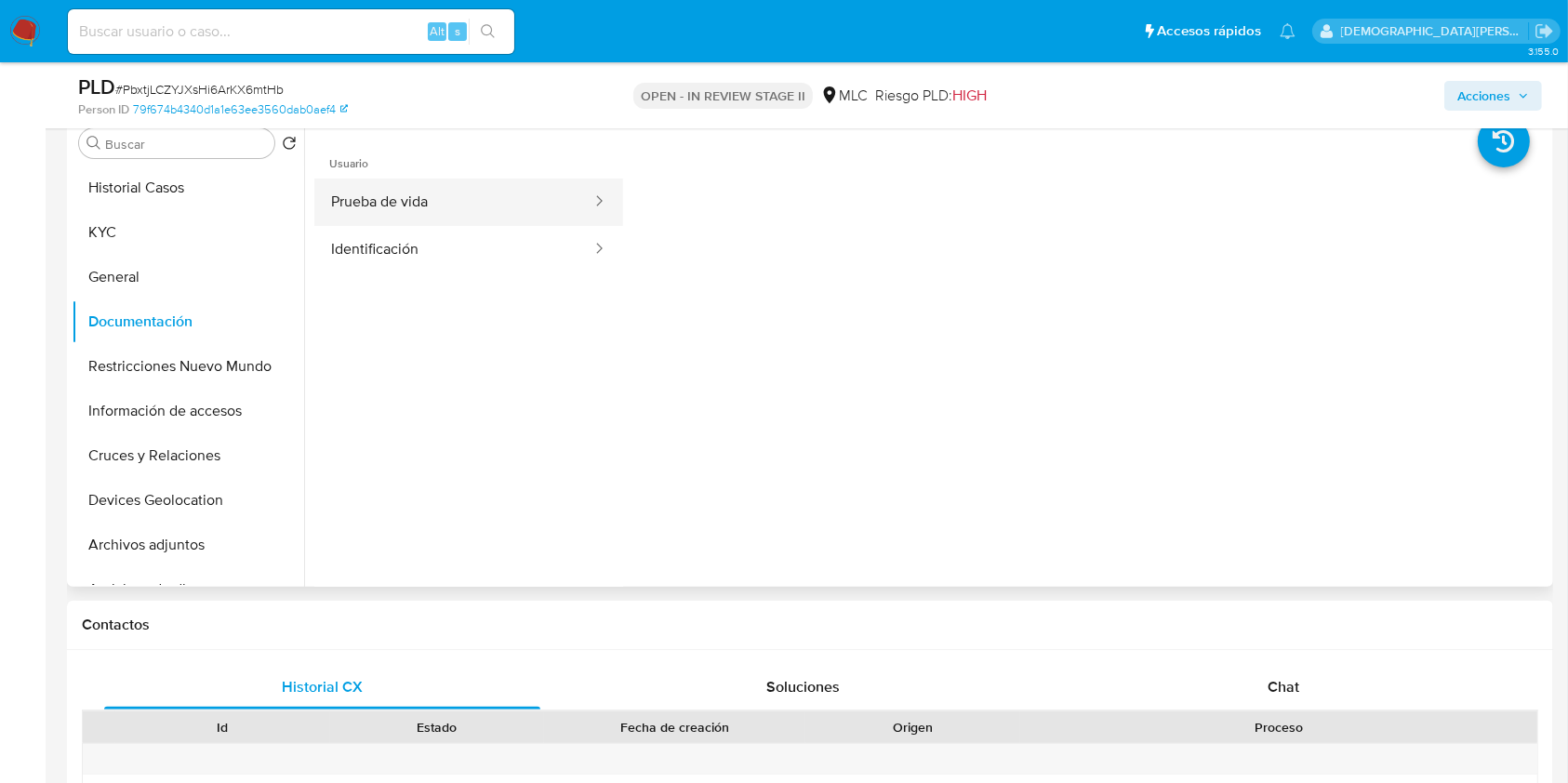
click at [483, 218] on button "Prueba de vida" at bounding box center [454, 202] width 279 height 47
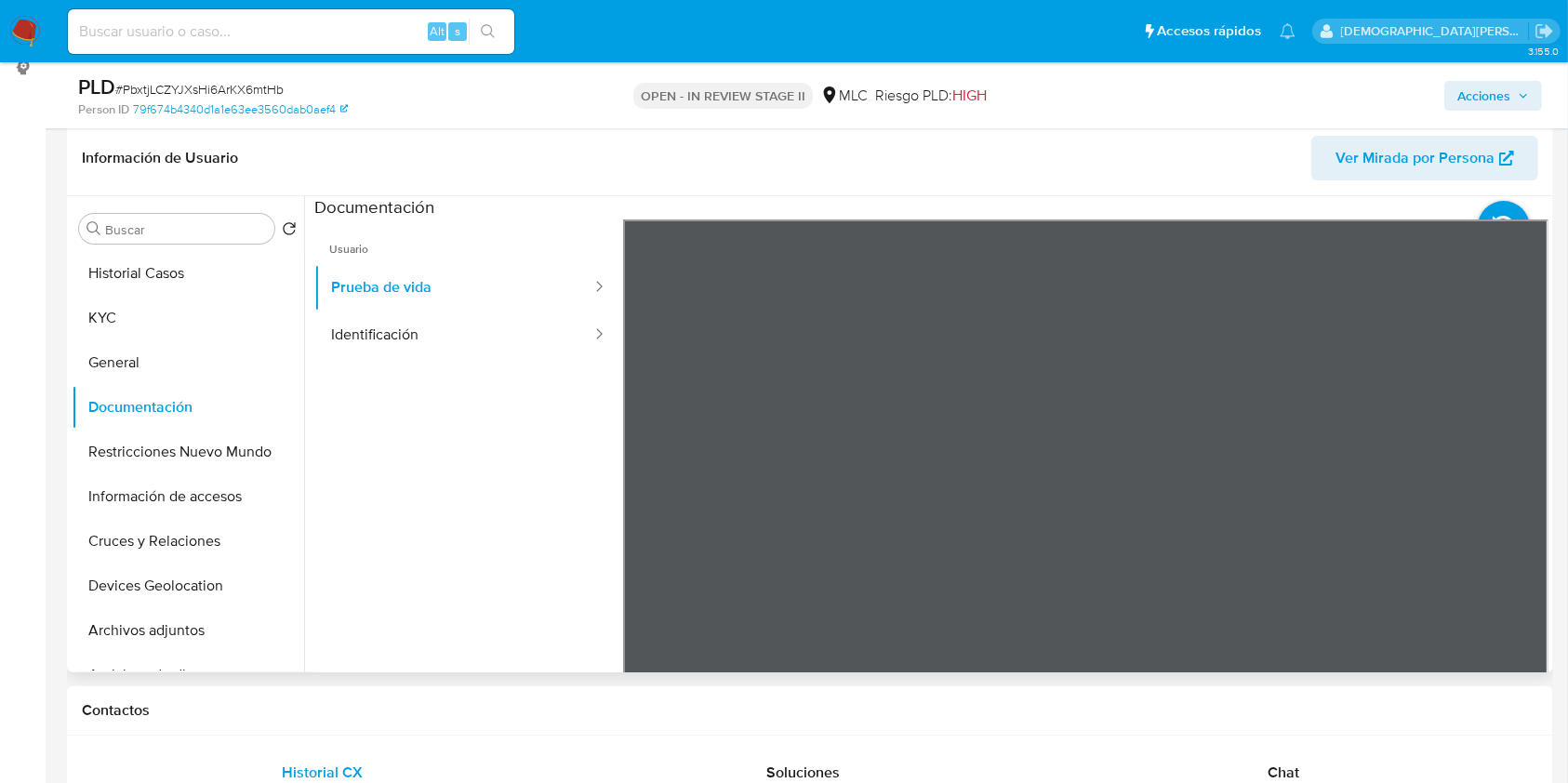
scroll to position [248, 0]
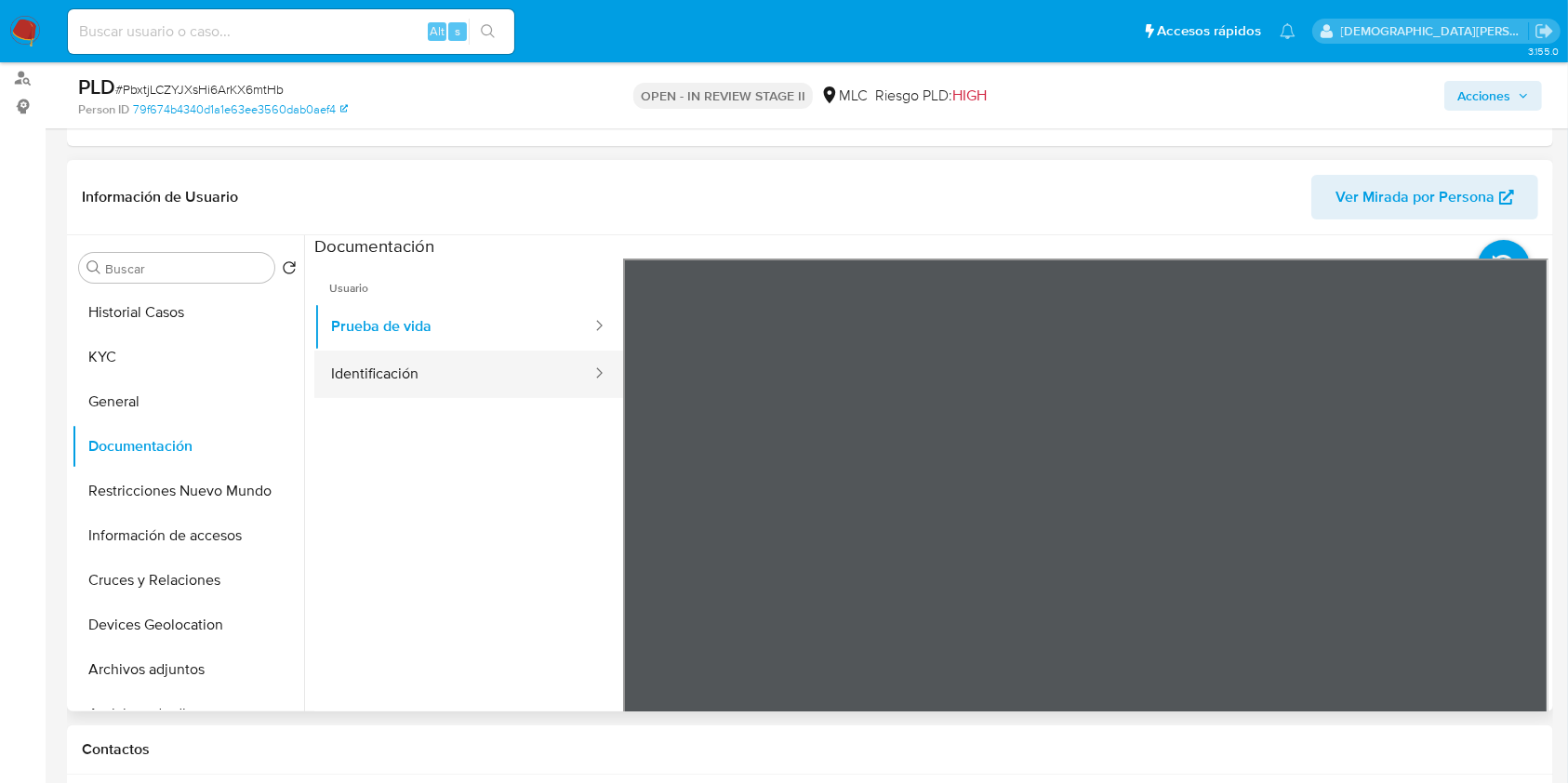
click at [500, 373] on button "Identificación" at bounding box center [454, 374] width 279 height 47
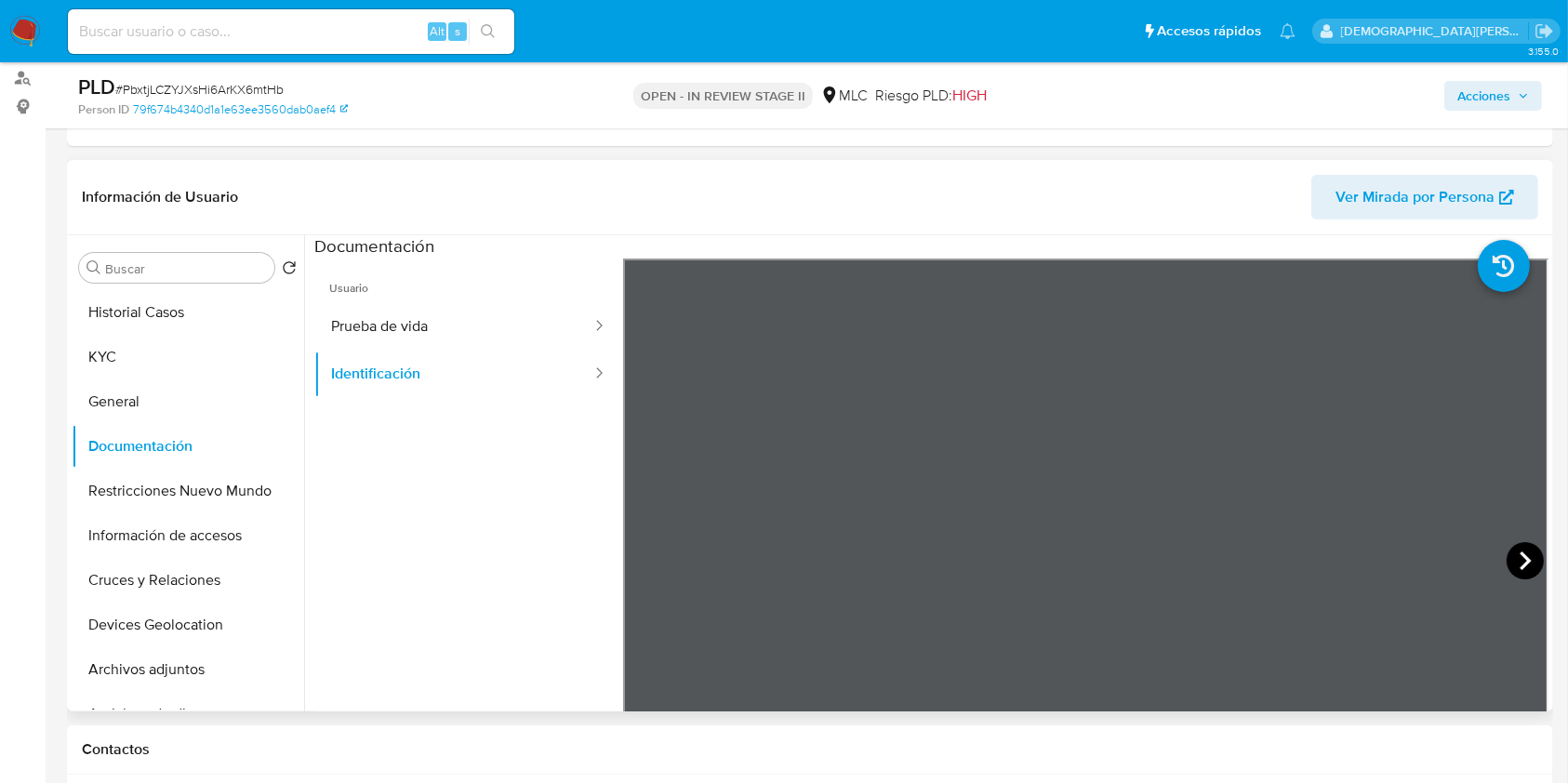
click at [1520, 556] on icon at bounding box center [1524, 560] width 11 height 19
click at [201, 486] on button "Restricciones Nuevo Mundo" at bounding box center [180, 490] width 217 height 44
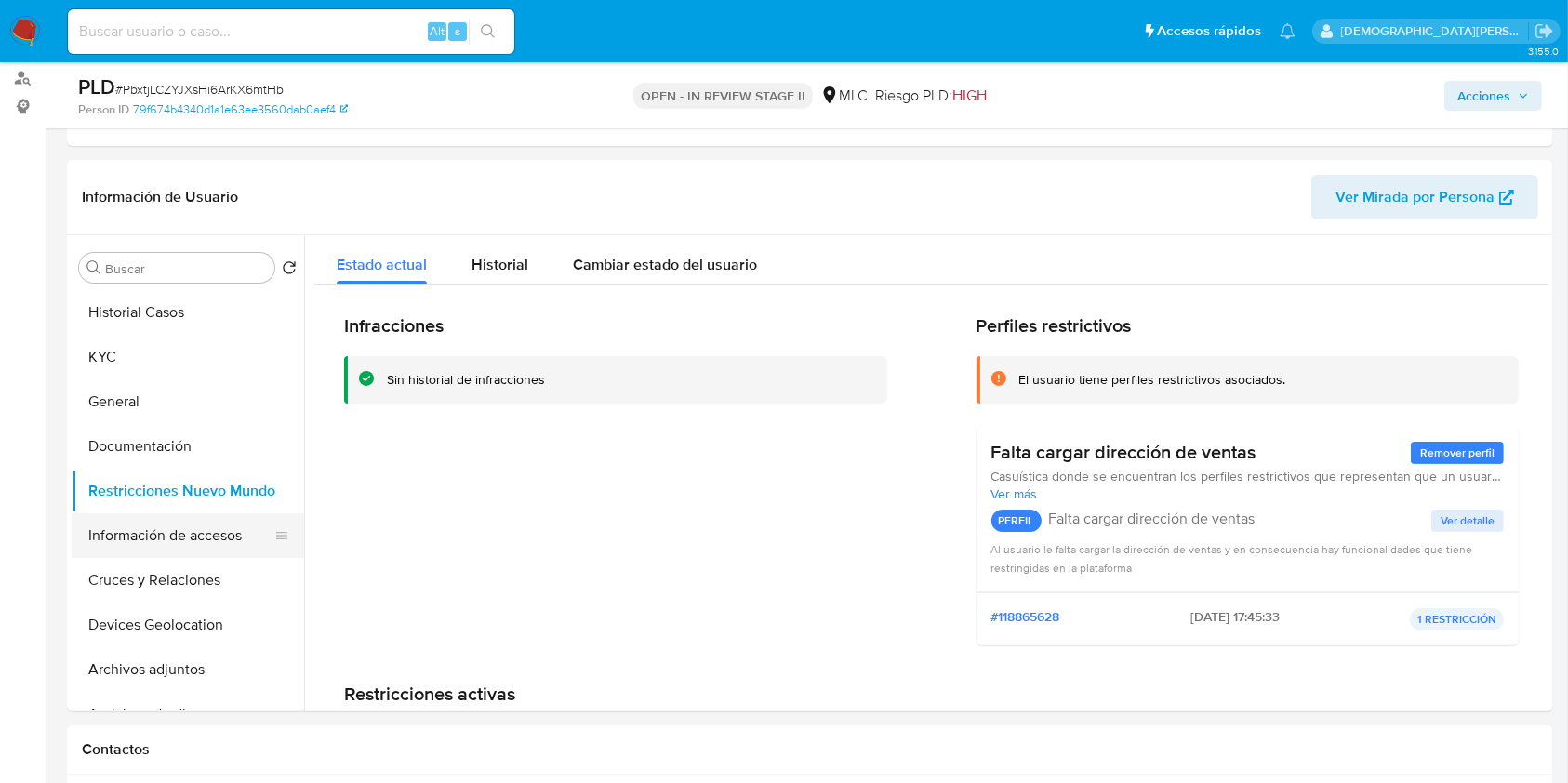
click at [182, 531] on button "Información de accesos" at bounding box center [180, 534] width 217 height 44
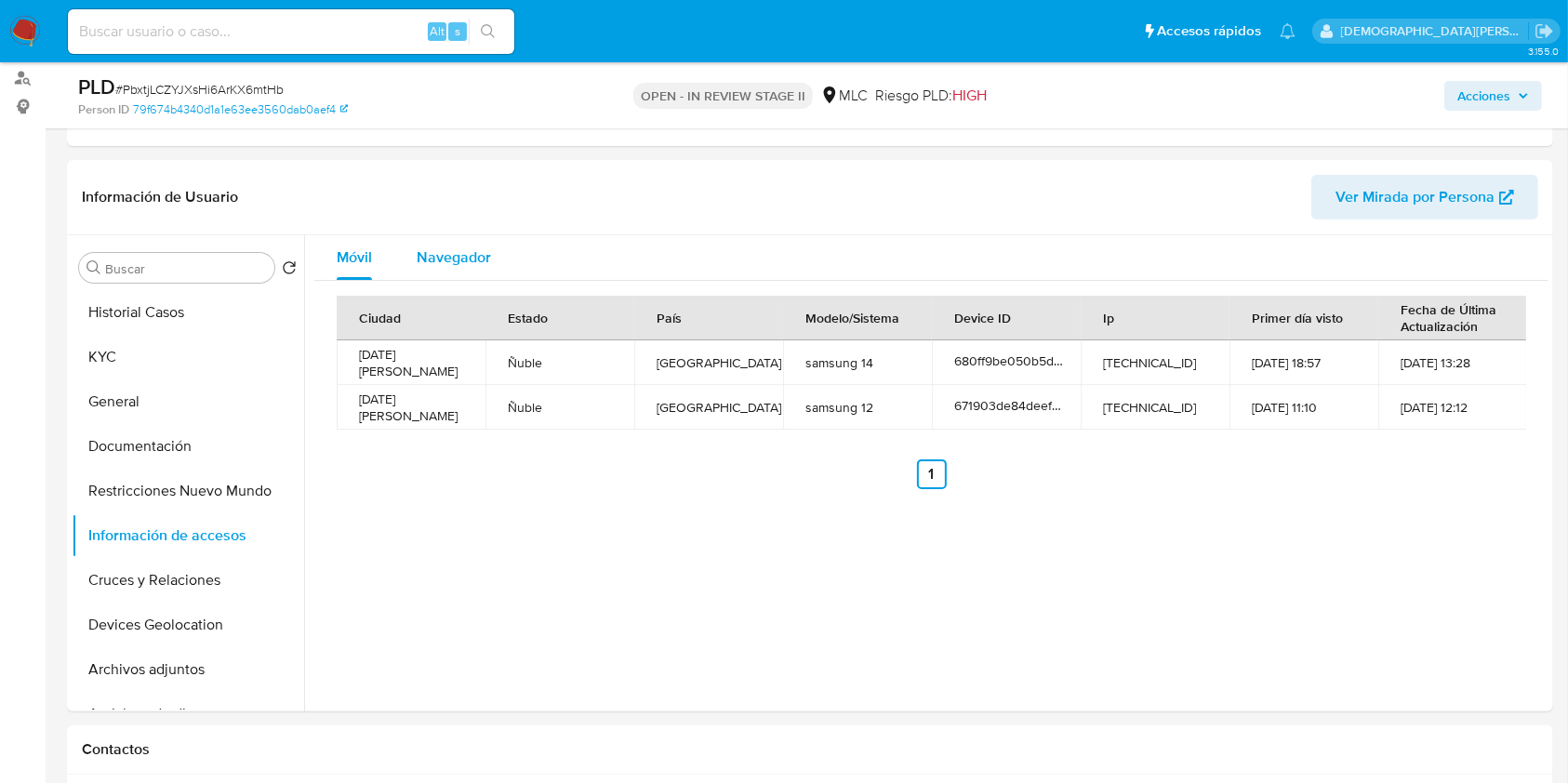
click at [464, 252] on span "Navegador" at bounding box center [454, 257] width 75 height 22
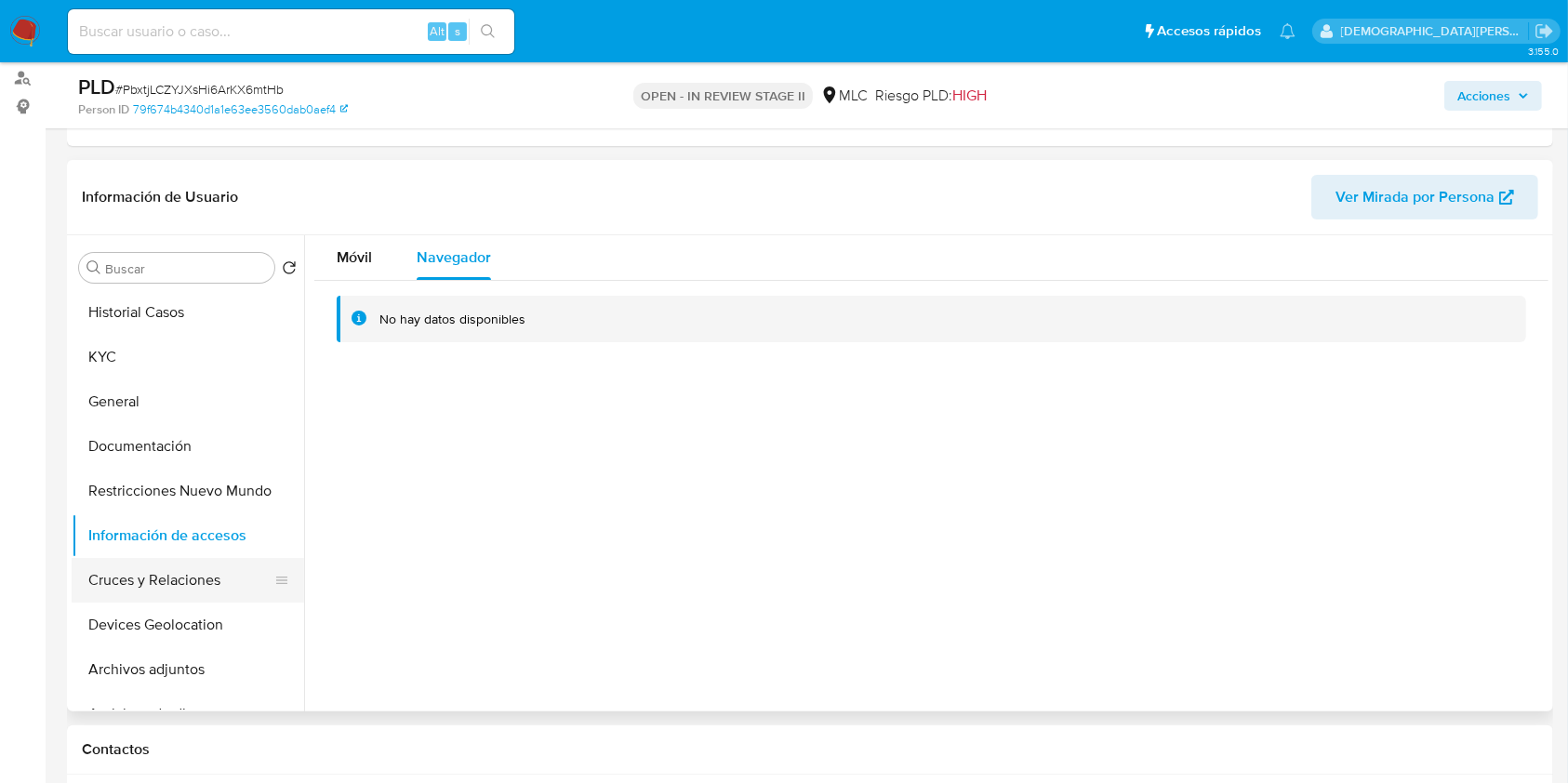
click at [180, 578] on button "Cruces y Relaciones" at bounding box center [180, 580] width 217 height 44
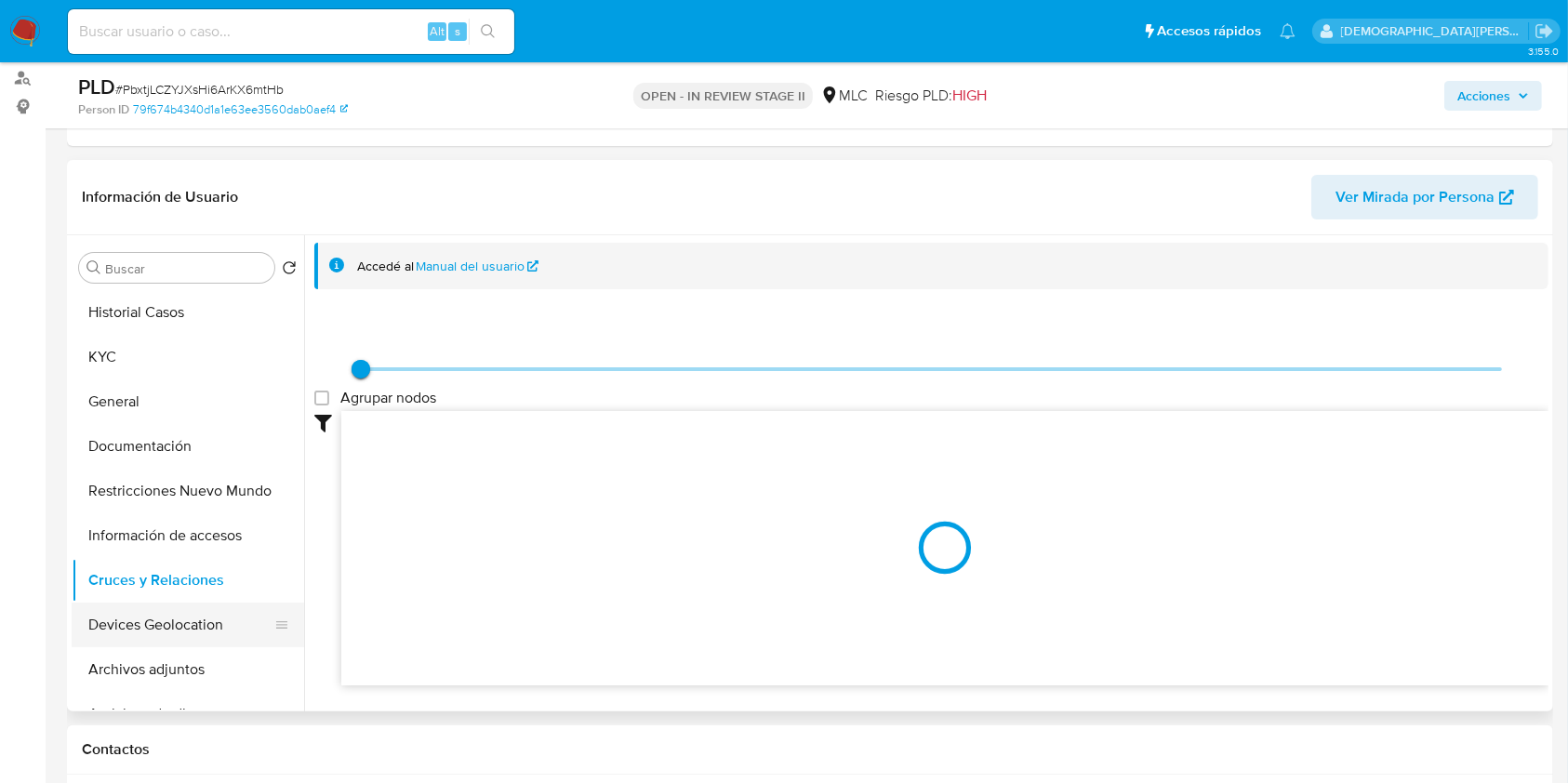
click at [153, 614] on button "Devices Geolocation" at bounding box center [180, 624] width 217 height 44
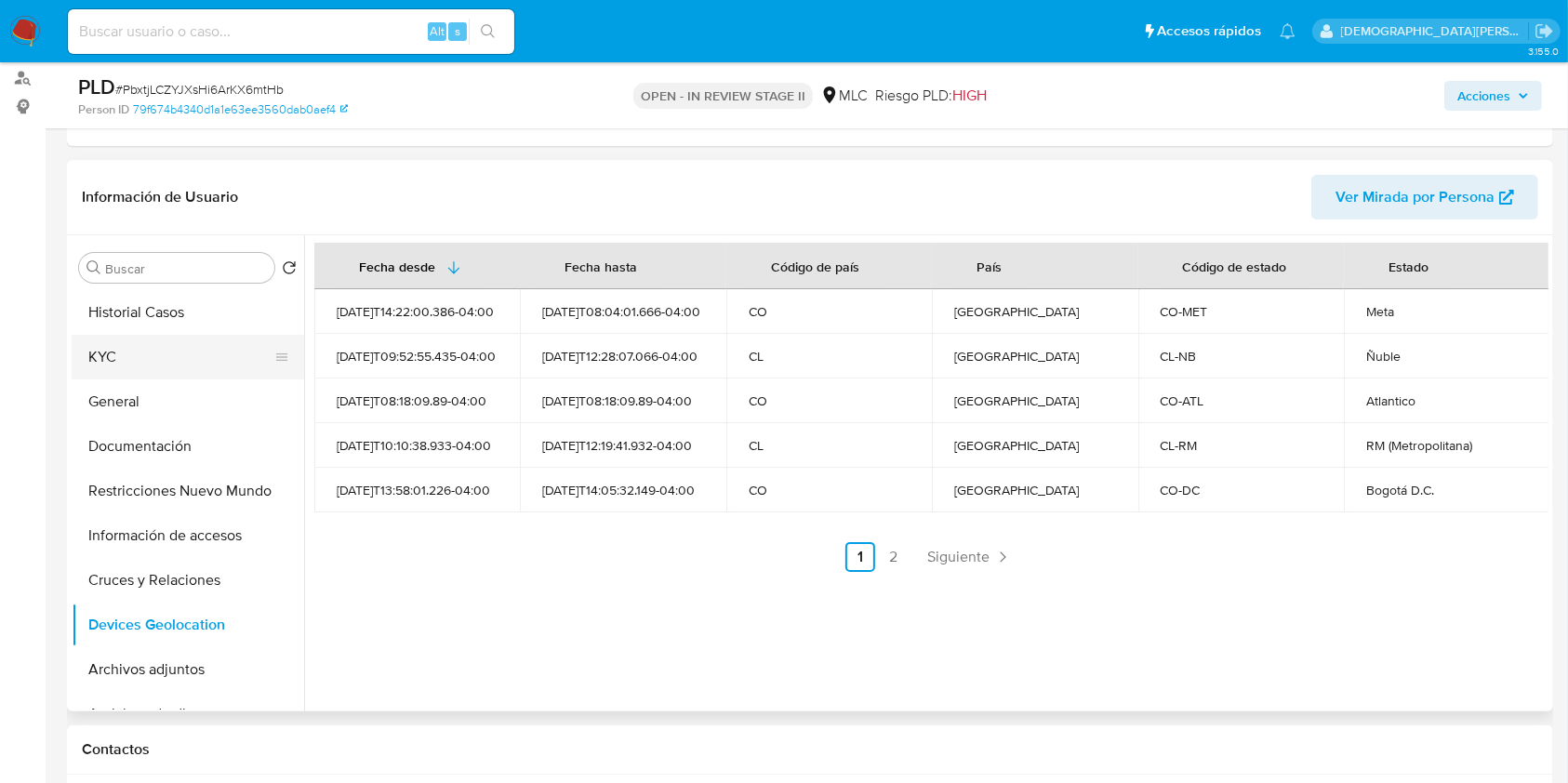
click at [156, 362] on button "KYC" at bounding box center [180, 357] width 217 height 44
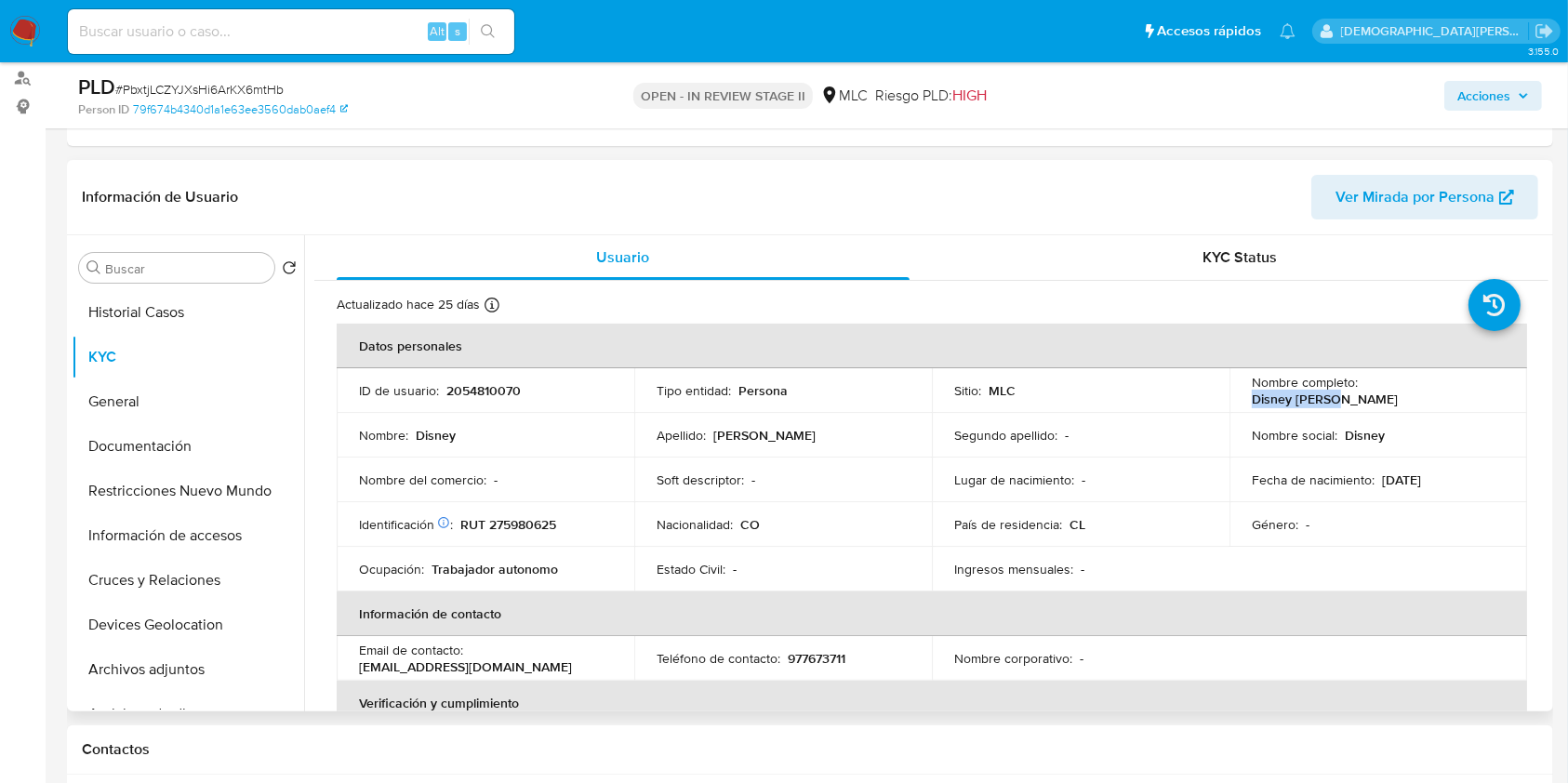
drag, startPoint x: 1439, startPoint y: 388, endPoint x: 1359, endPoint y: 397, distance: 80.5
click at [1359, 397] on div "Nombre completo : Disney [PERSON_NAME]" at bounding box center [1377, 390] width 252 height 33
copy p "Disney [PERSON_NAME]"
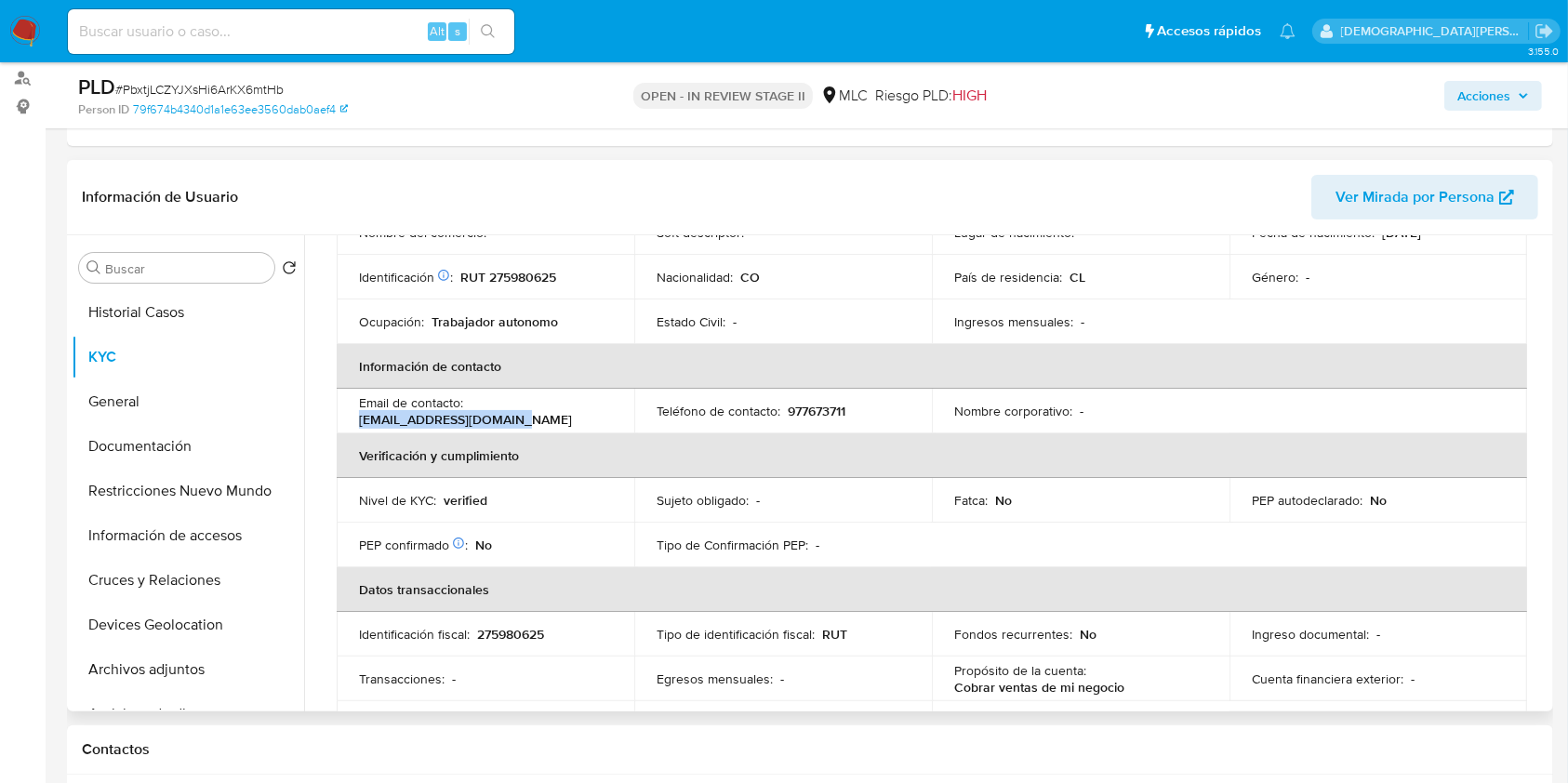
drag, startPoint x: 507, startPoint y: 420, endPoint x: 350, endPoint y: 421, distance: 157.0
click at [348, 420] on td "Email de contacto : [EMAIL_ADDRESS][DOMAIN_NAME]" at bounding box center [485, 411] width 298 height 44
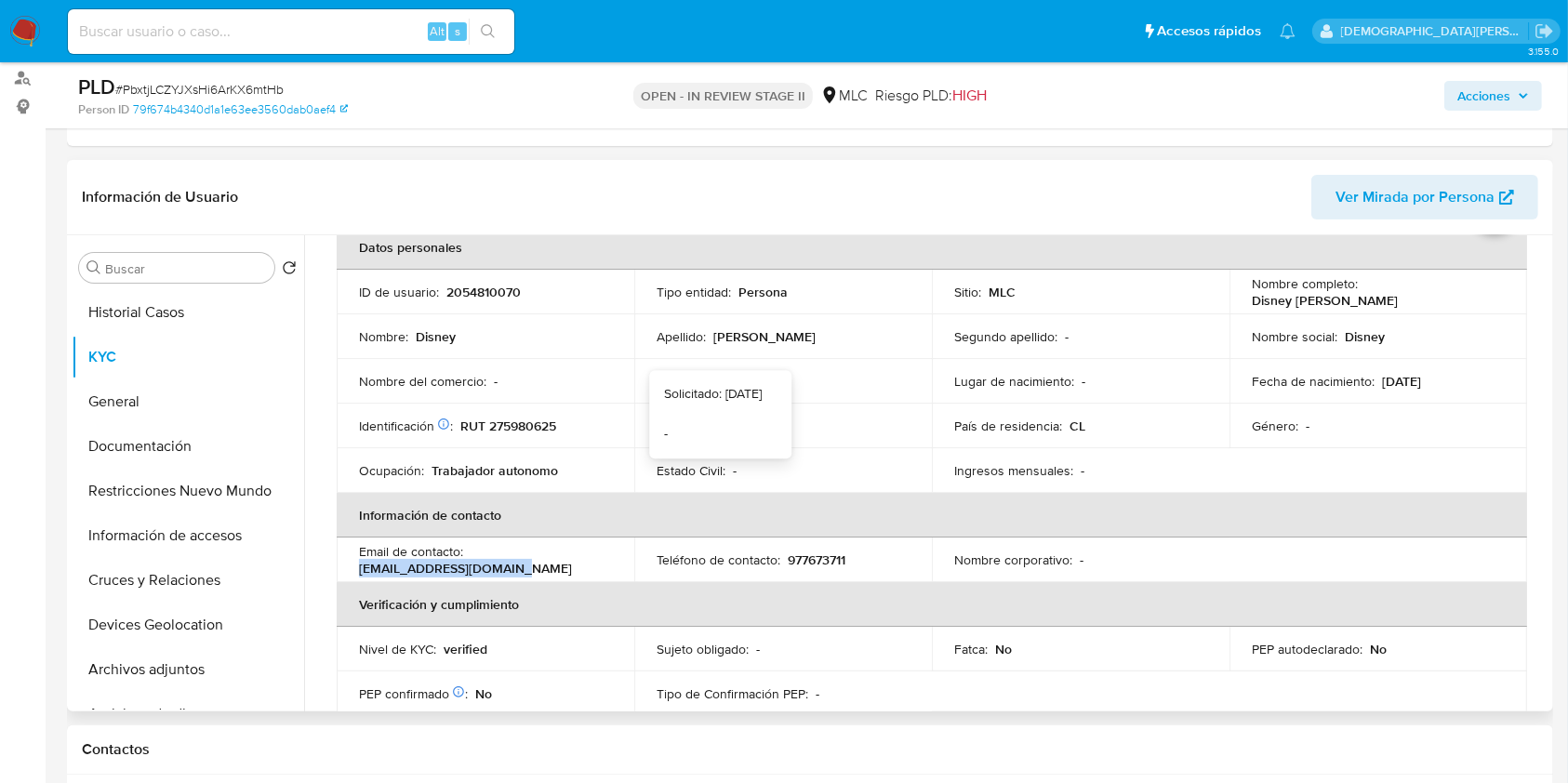
scroll to position [0, 0]
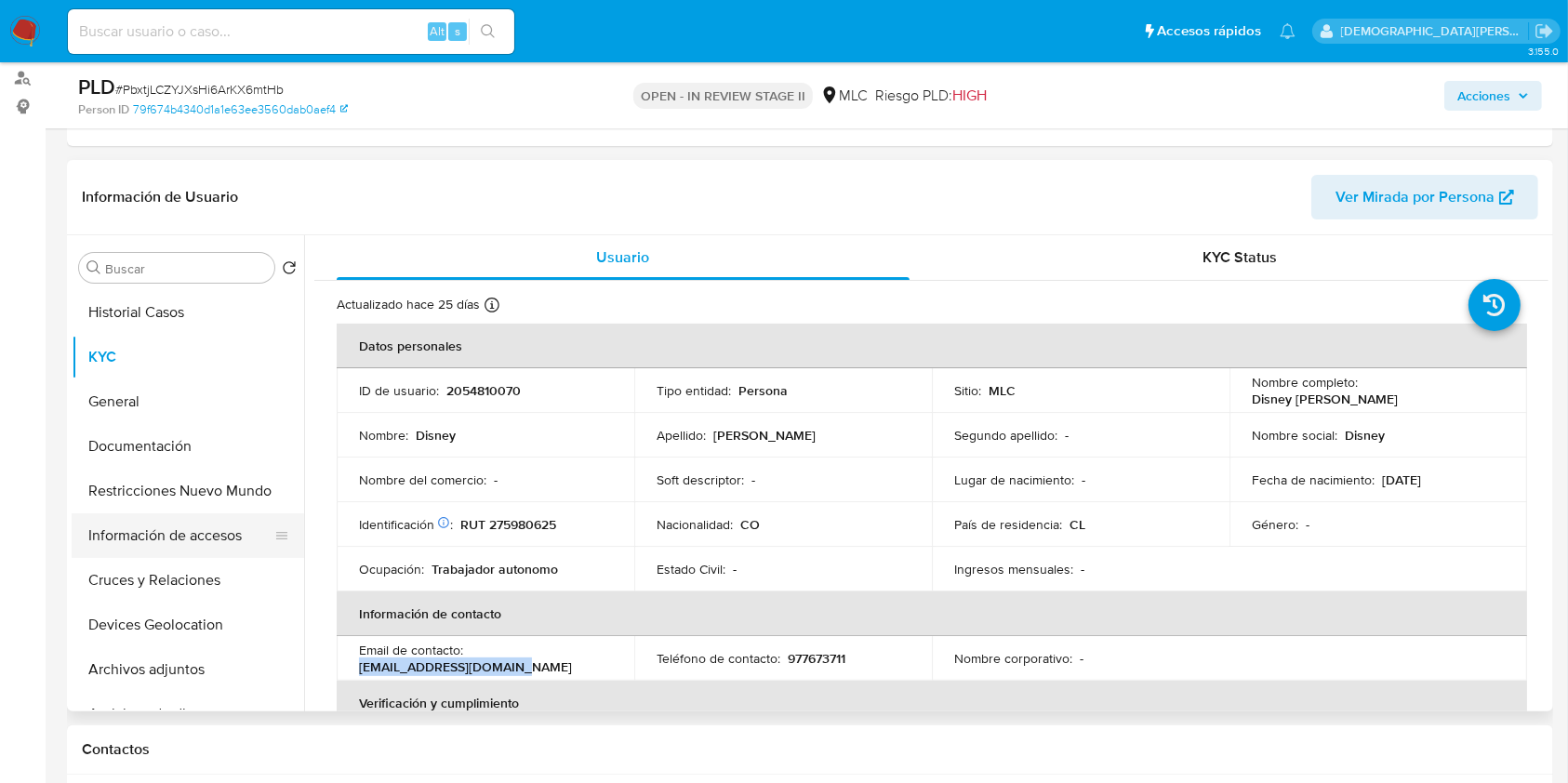
click at [148, 532] on button "Información de accesos" at bounding box center [180, 534] width 217 height 44
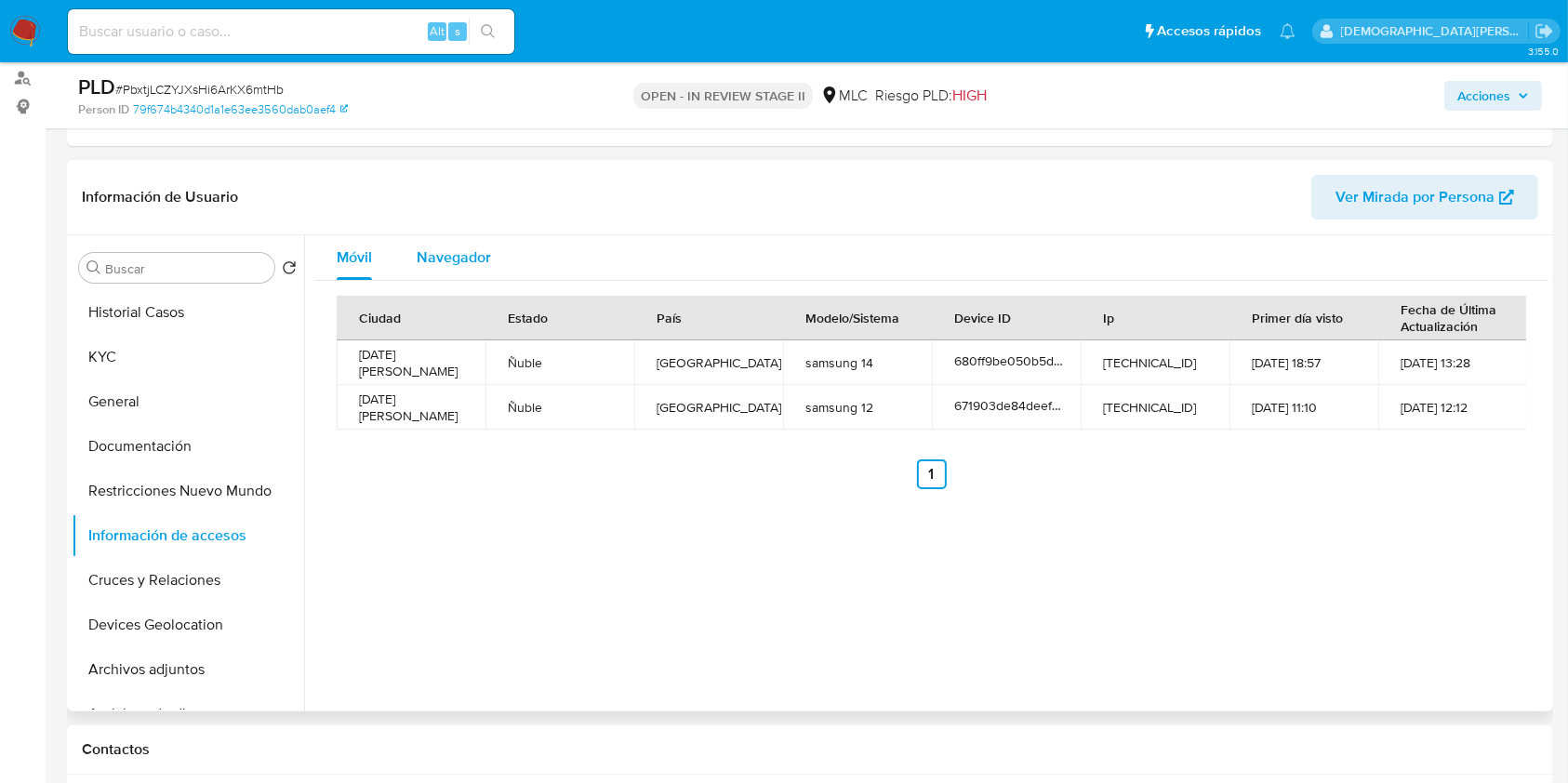
click at [451, 241] on div "Navegador" at bounding box center [454, 256] width 75 height 44
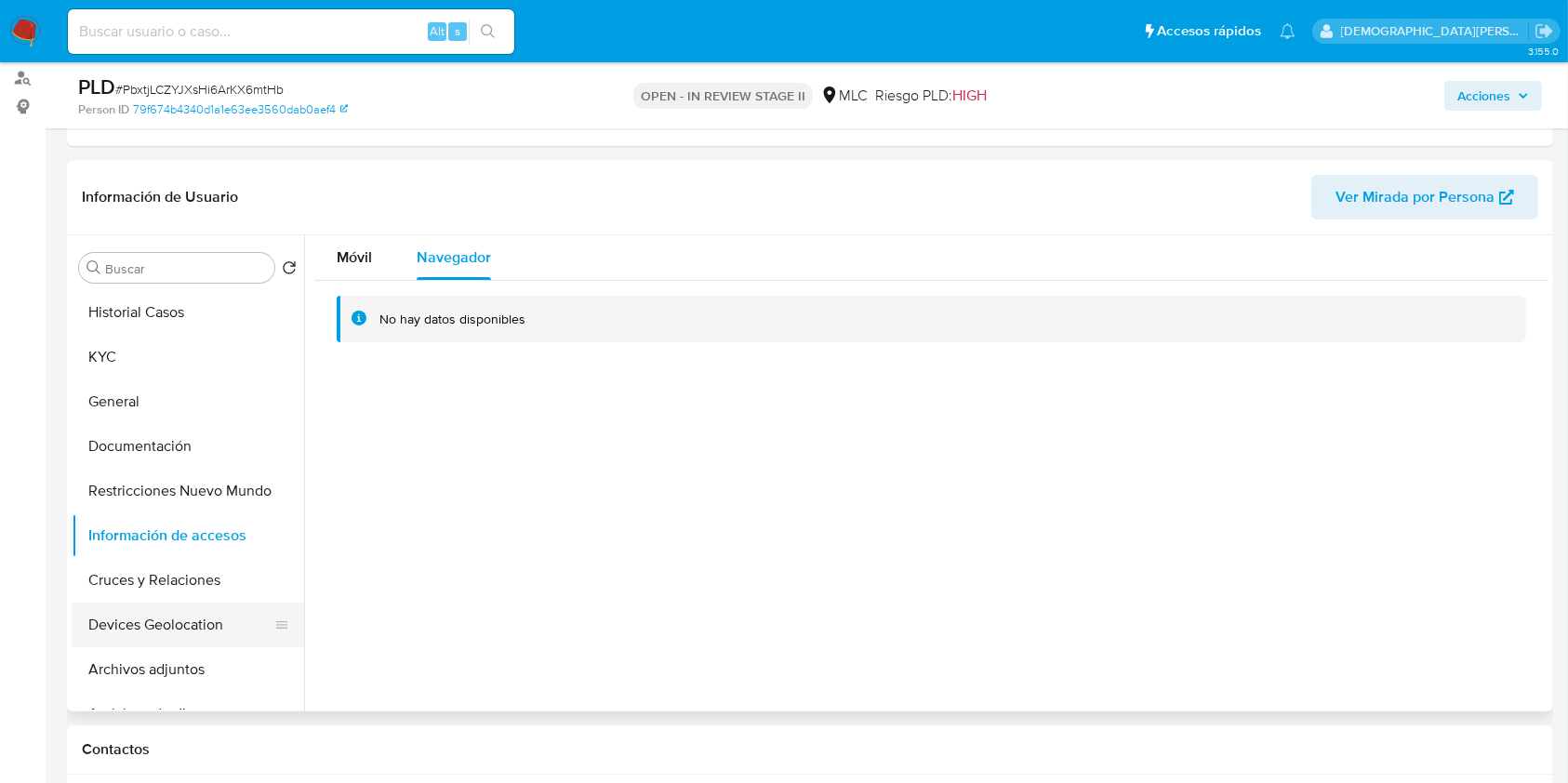
click at [164, 628] on button "Devices Geolocation" at bounding box center [180, 624] width 217 height 44
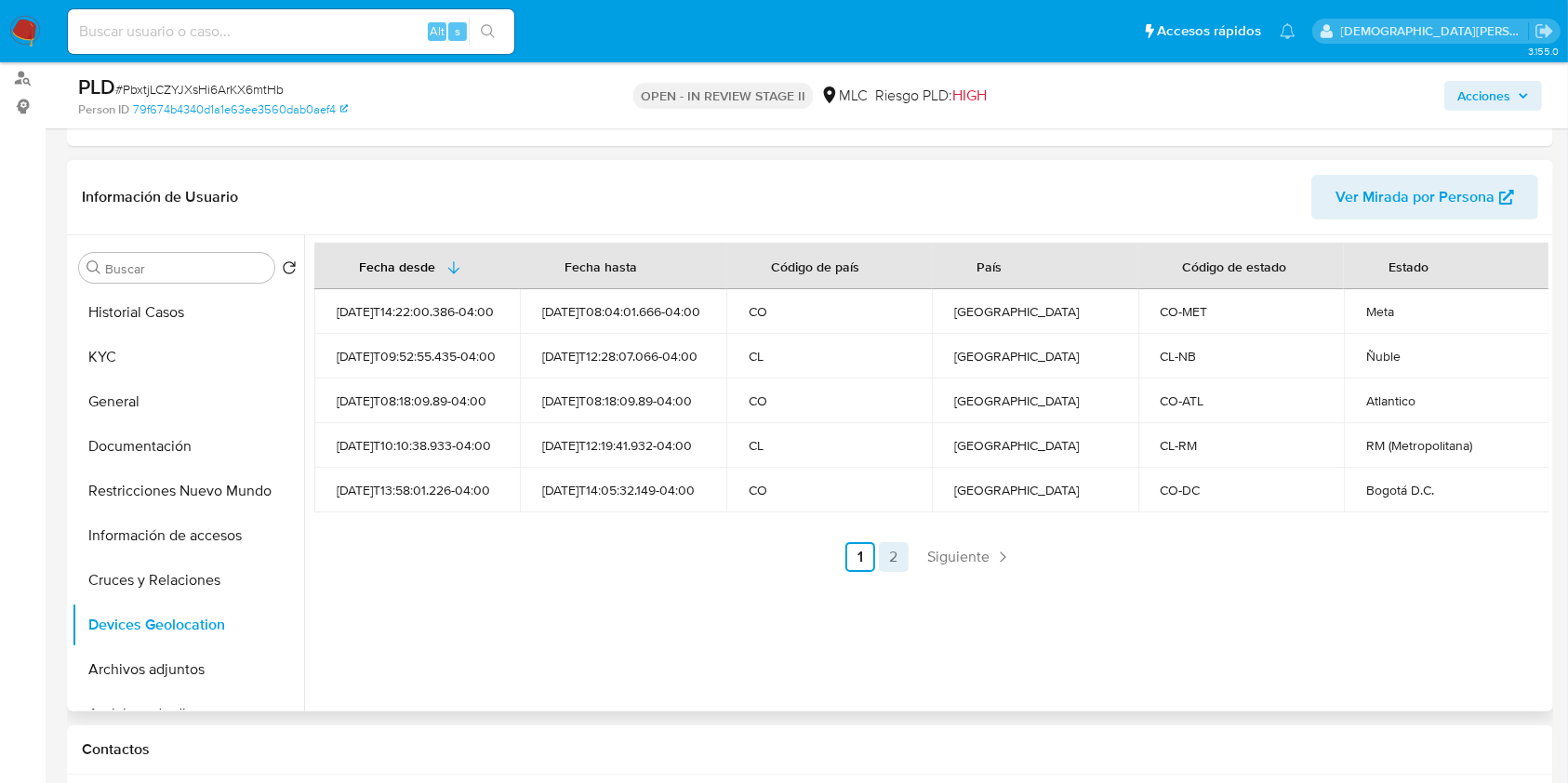
click at [894, 554] on link "2" at bounding box center [893, 557] width 29 height 29
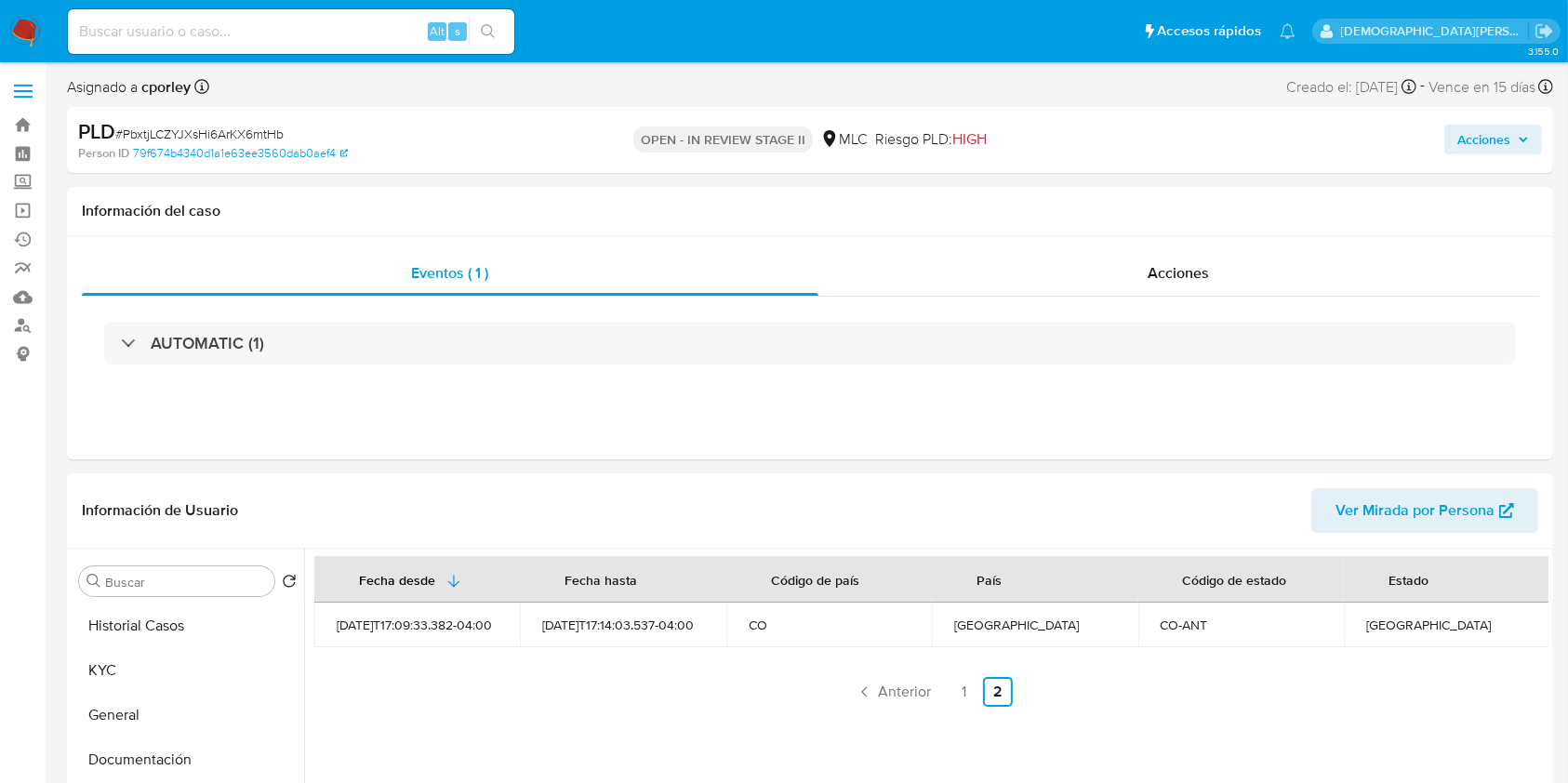
drag, startPoint x: 1479, startPoint y: 142, endPoint x: 1435, endPoint y: 140, distance: 44.0
click at [1478, 143] on span "Acciones" at bounding box center [1484, 140] width 53 height 29
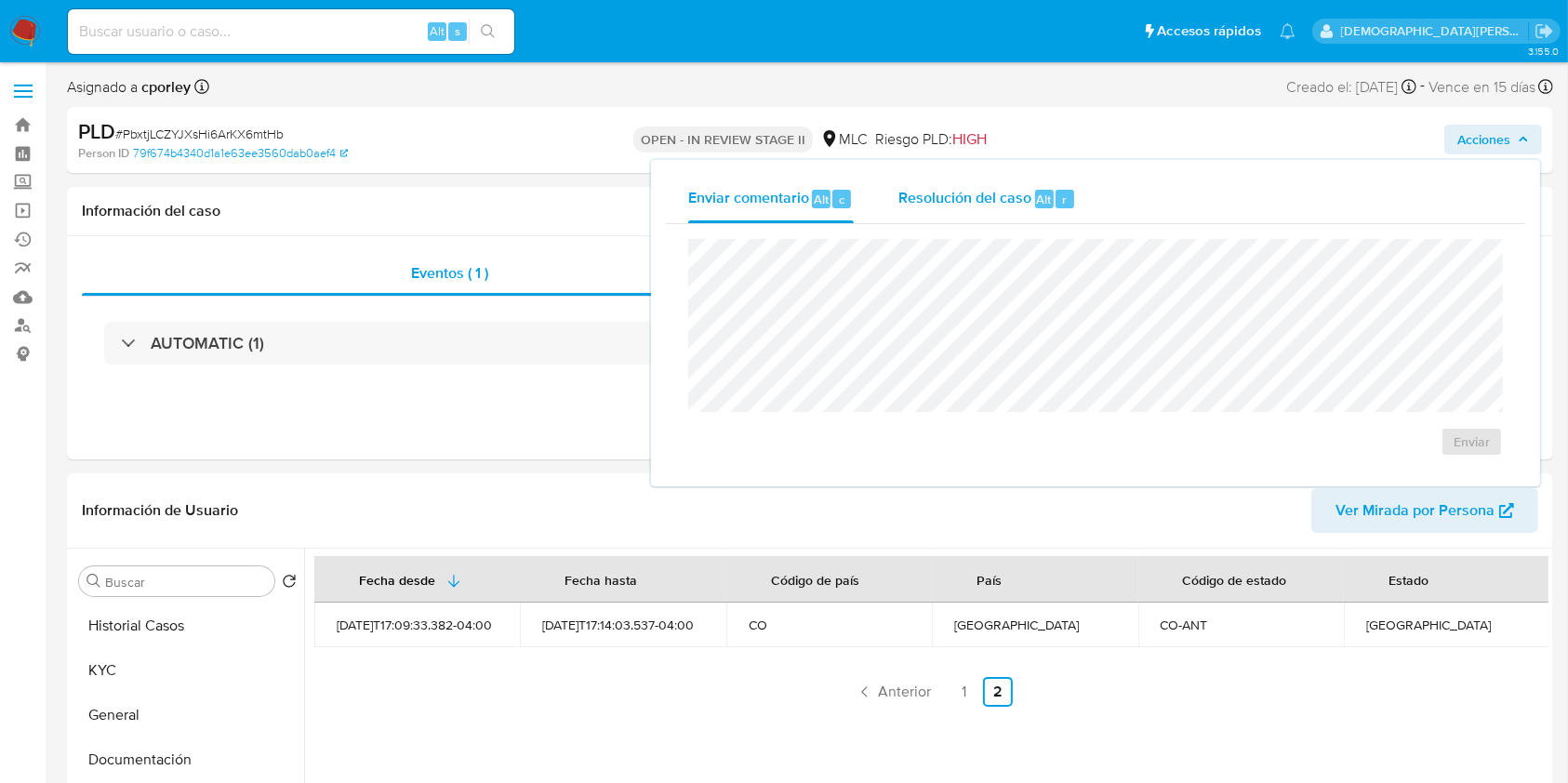
click at [971, 190] on span "Resolución del caso" at bounding box center [964, 198] width 133 height 22
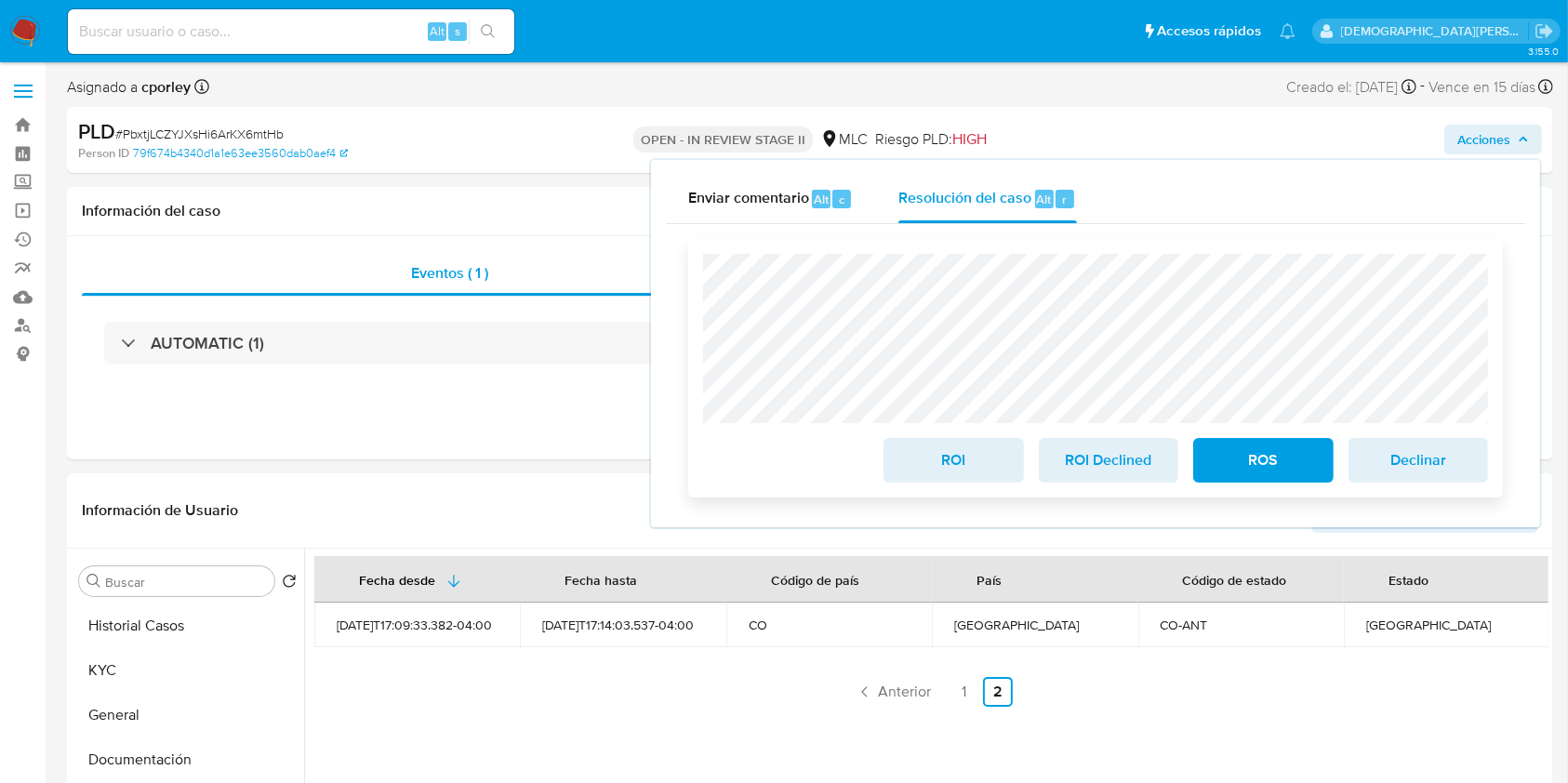
click at [1263, 461] on span "ROS" at bounding box center [1262, 461] width 91 height 41
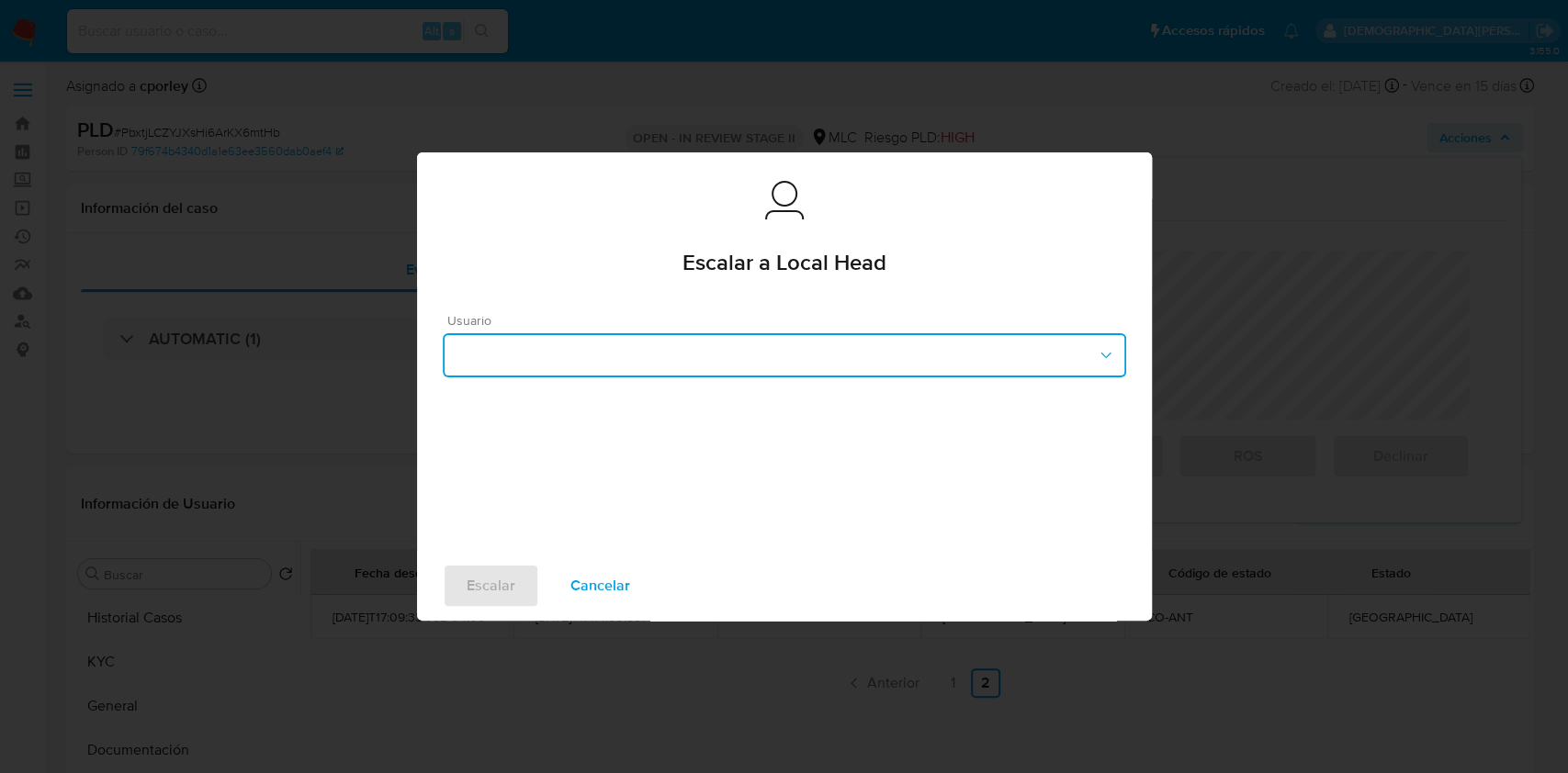
click at [853, 363] on button "button" at bounding box center [784, 355] width 683 height 44
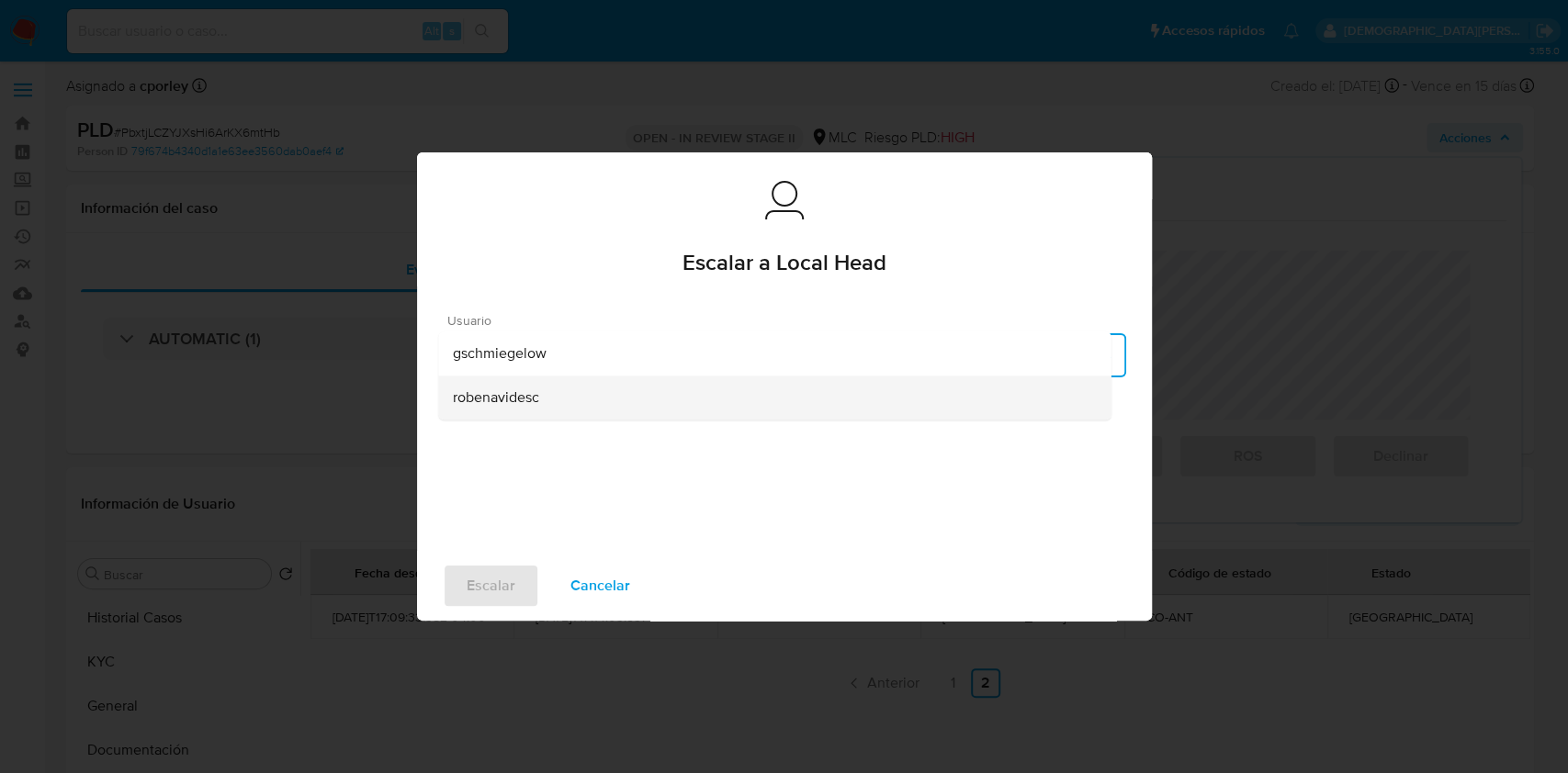
click at [516, 402] on span "robenavidesc" at bounding box center [496, 397] width 86 height 18
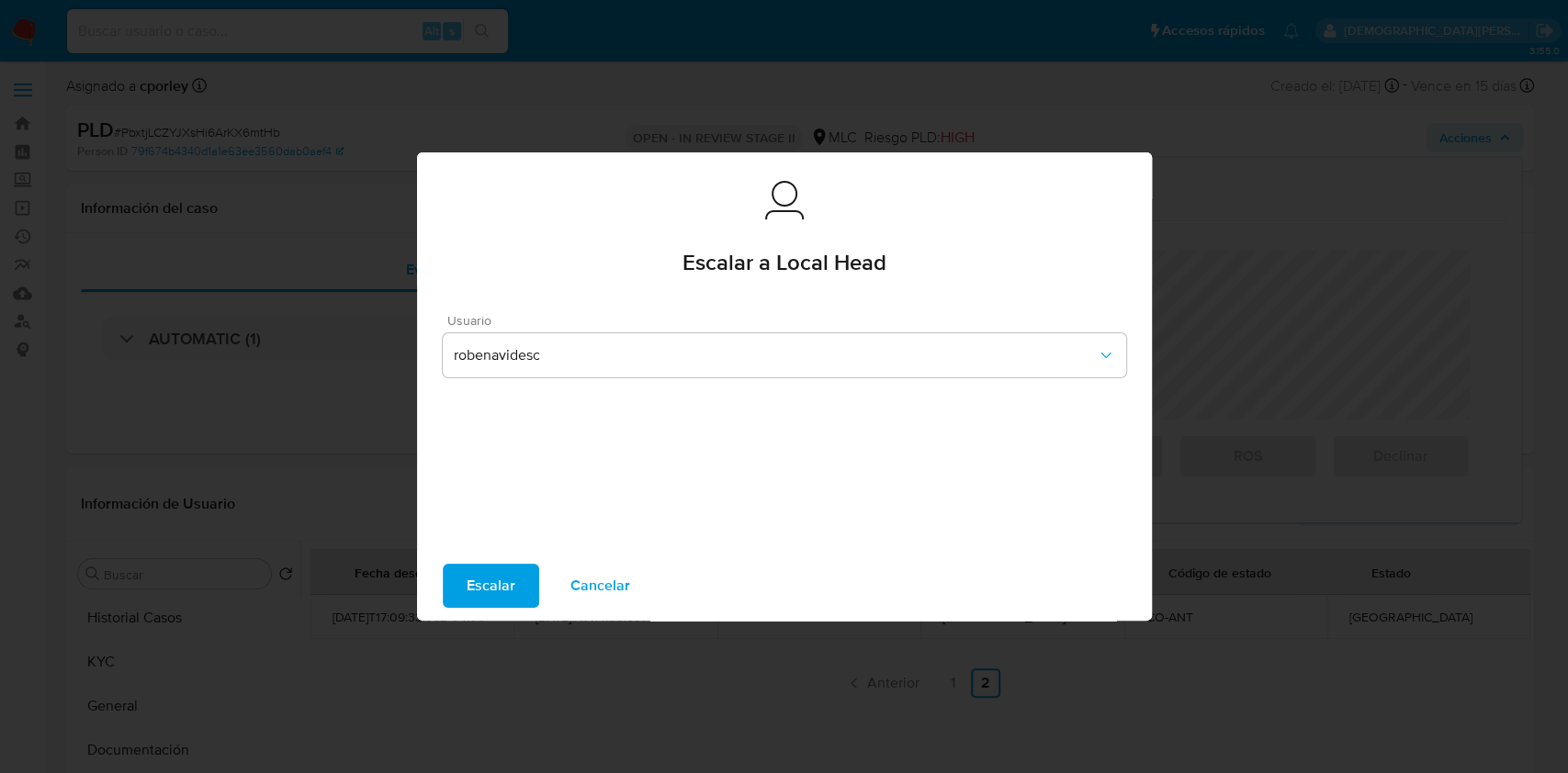
click at [470, 576] on span "Escalar" at bounding box center [491, 586] width 49 height 41
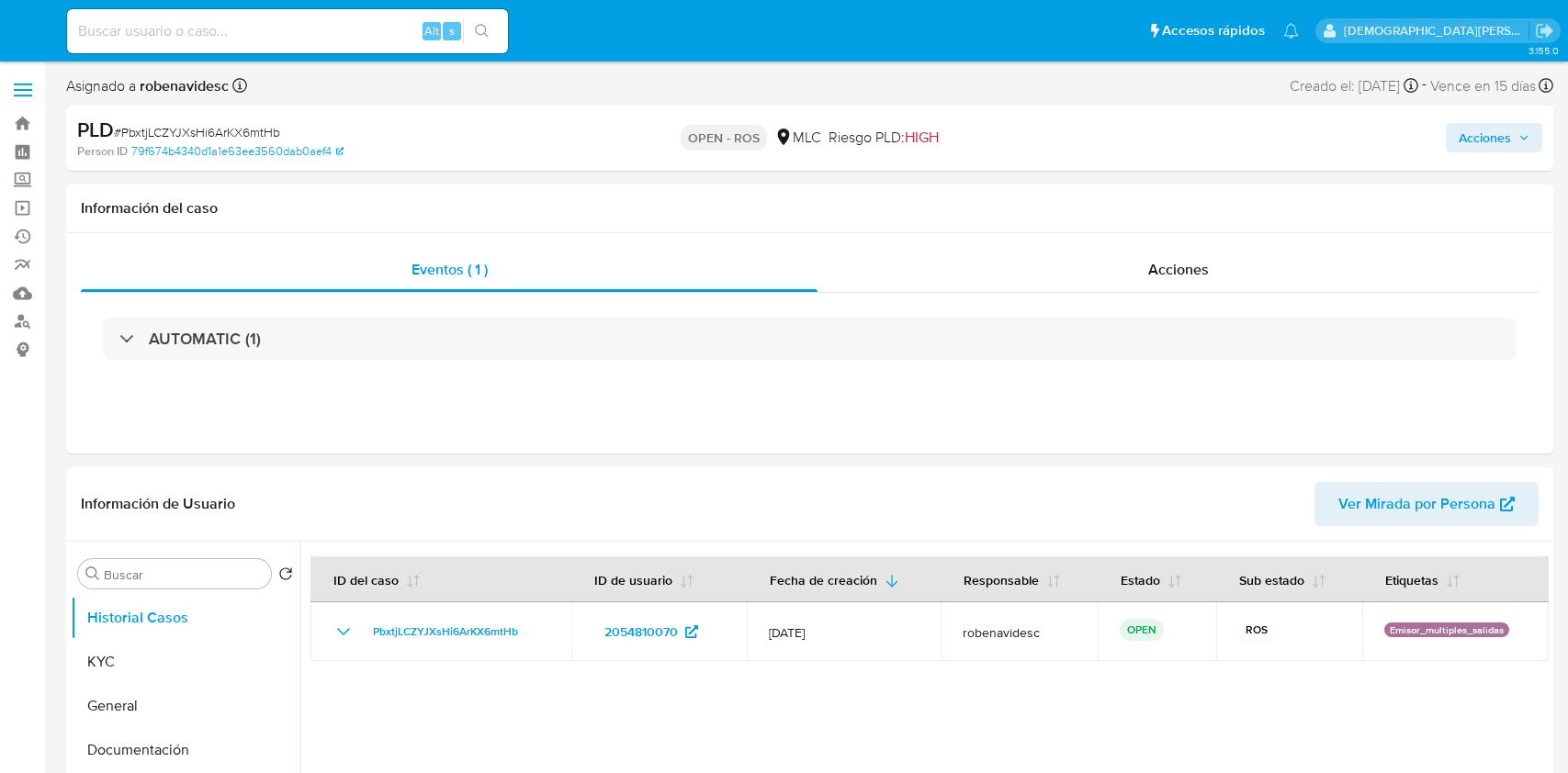
select select "10"
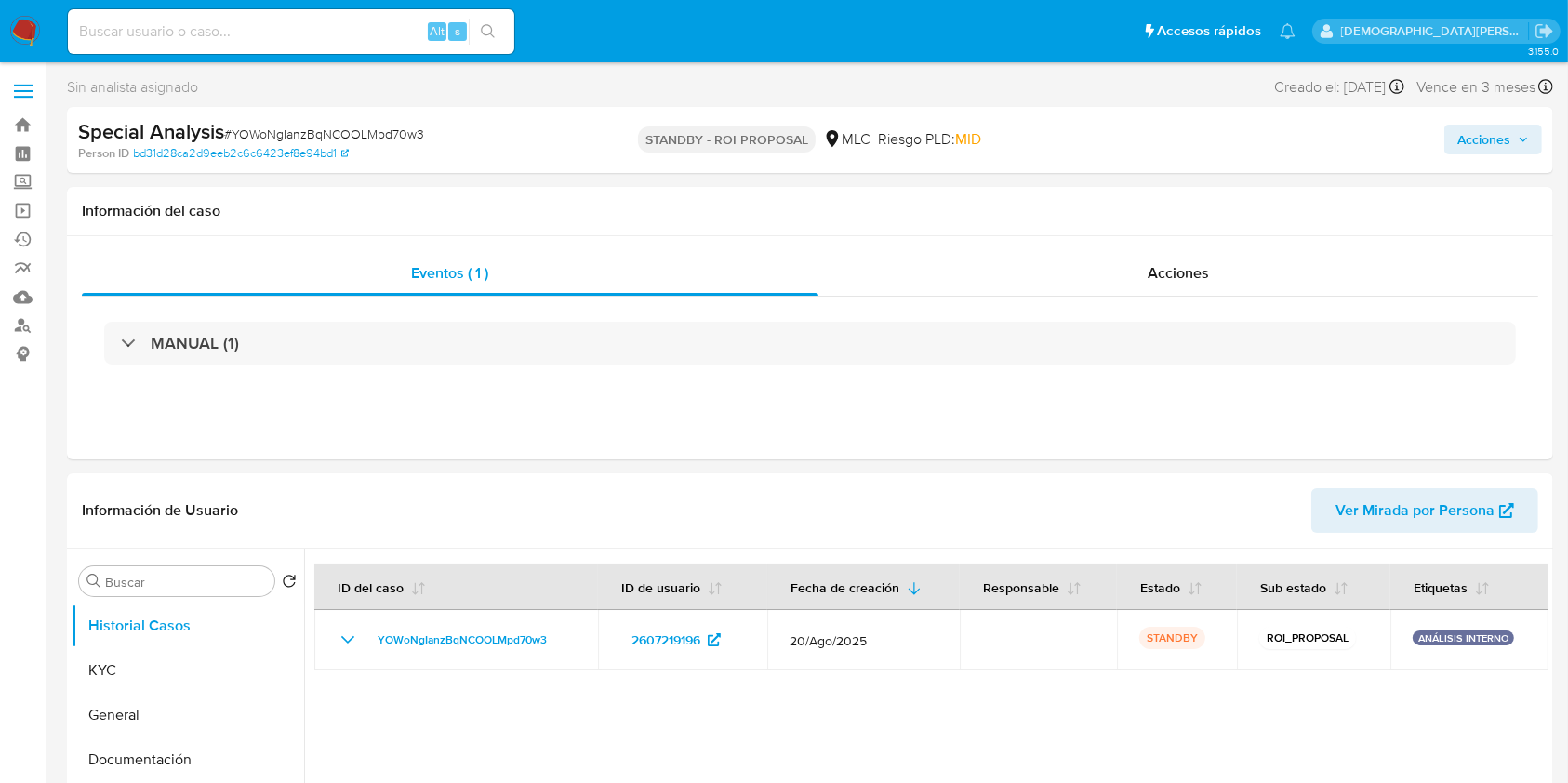
select select "10"
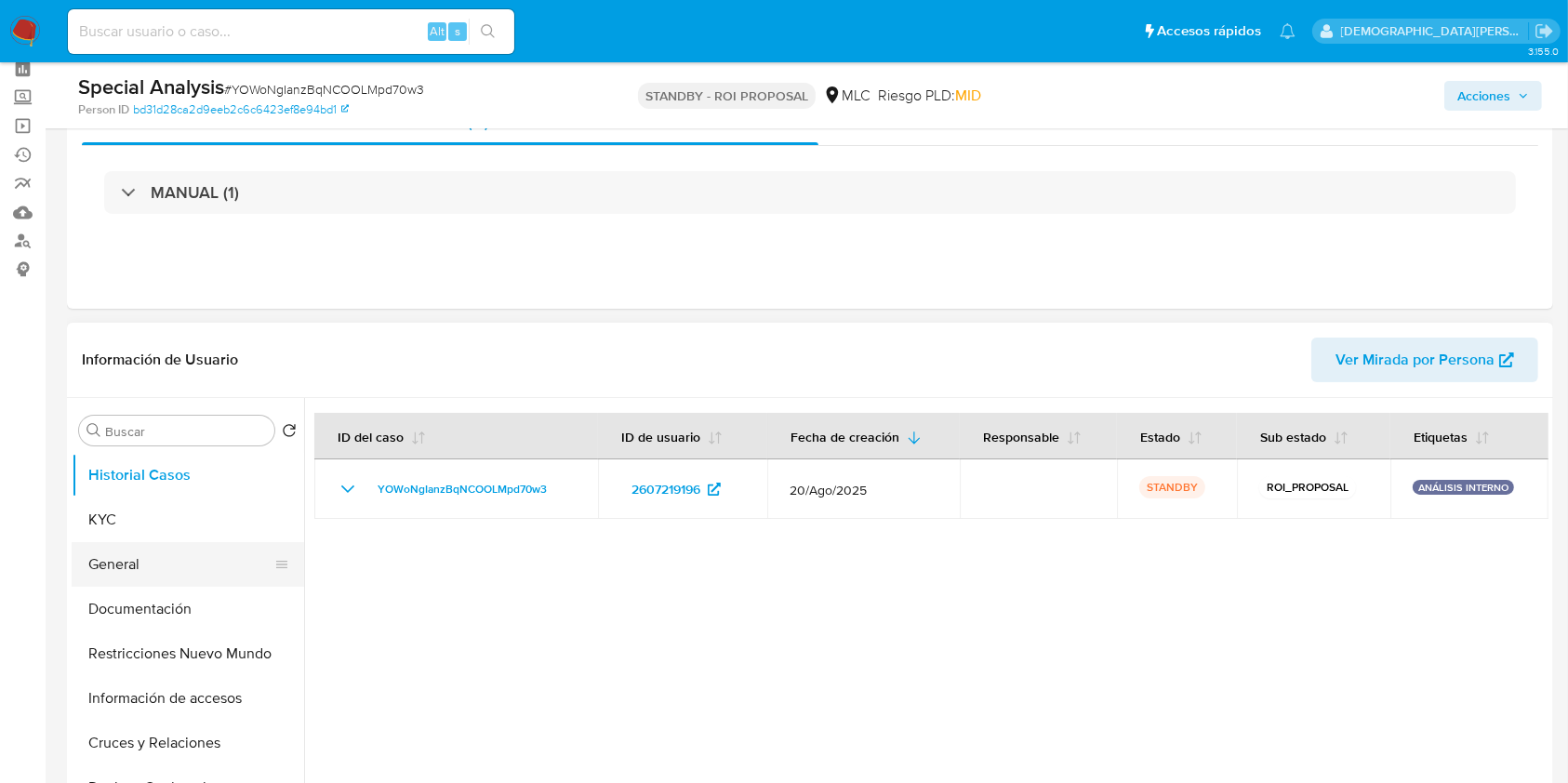
scroll to position [124, 0]
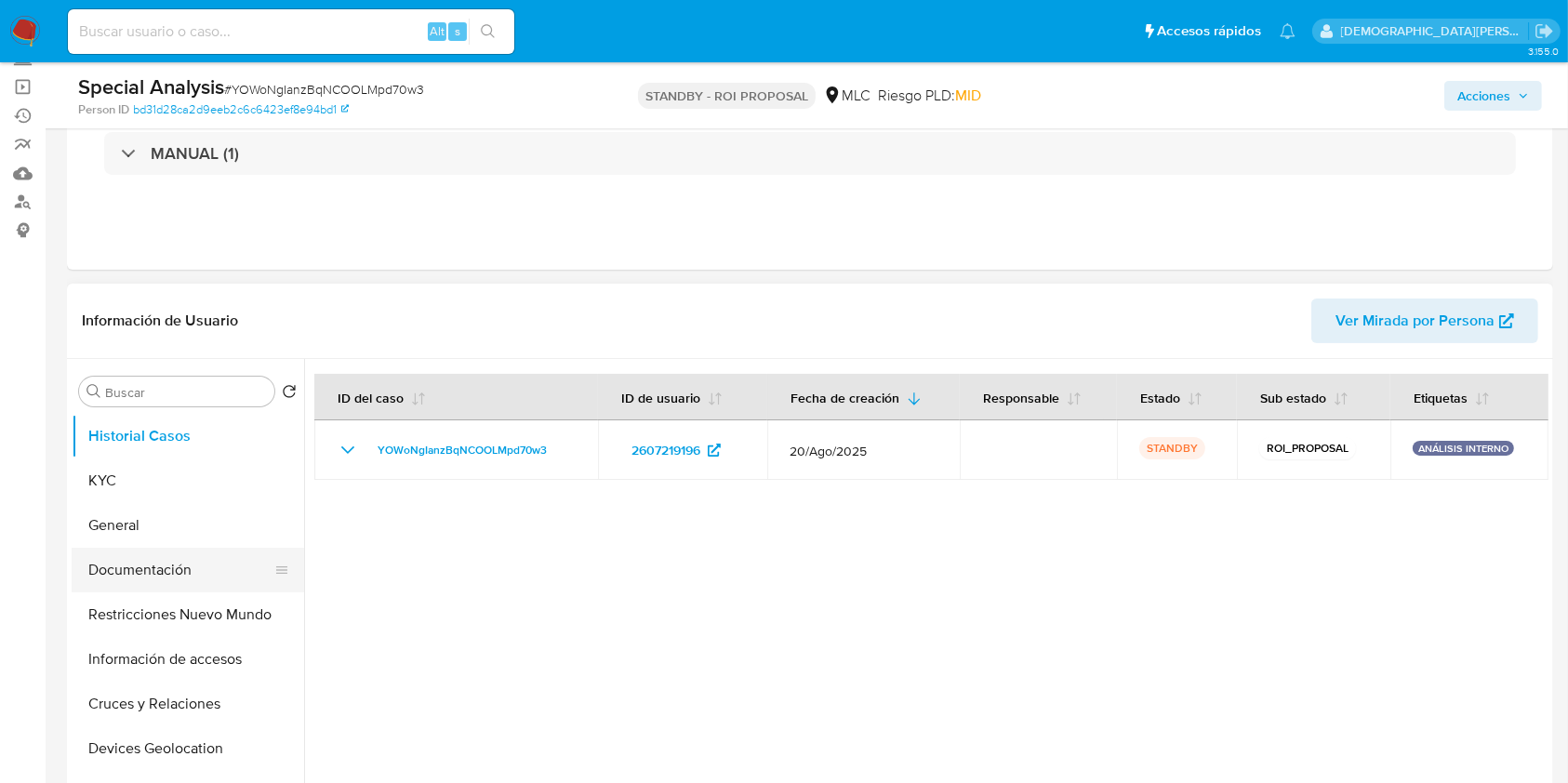
click at [161, 579] on button "Documentación" at bounding box center [180, 569] width 217 height 44
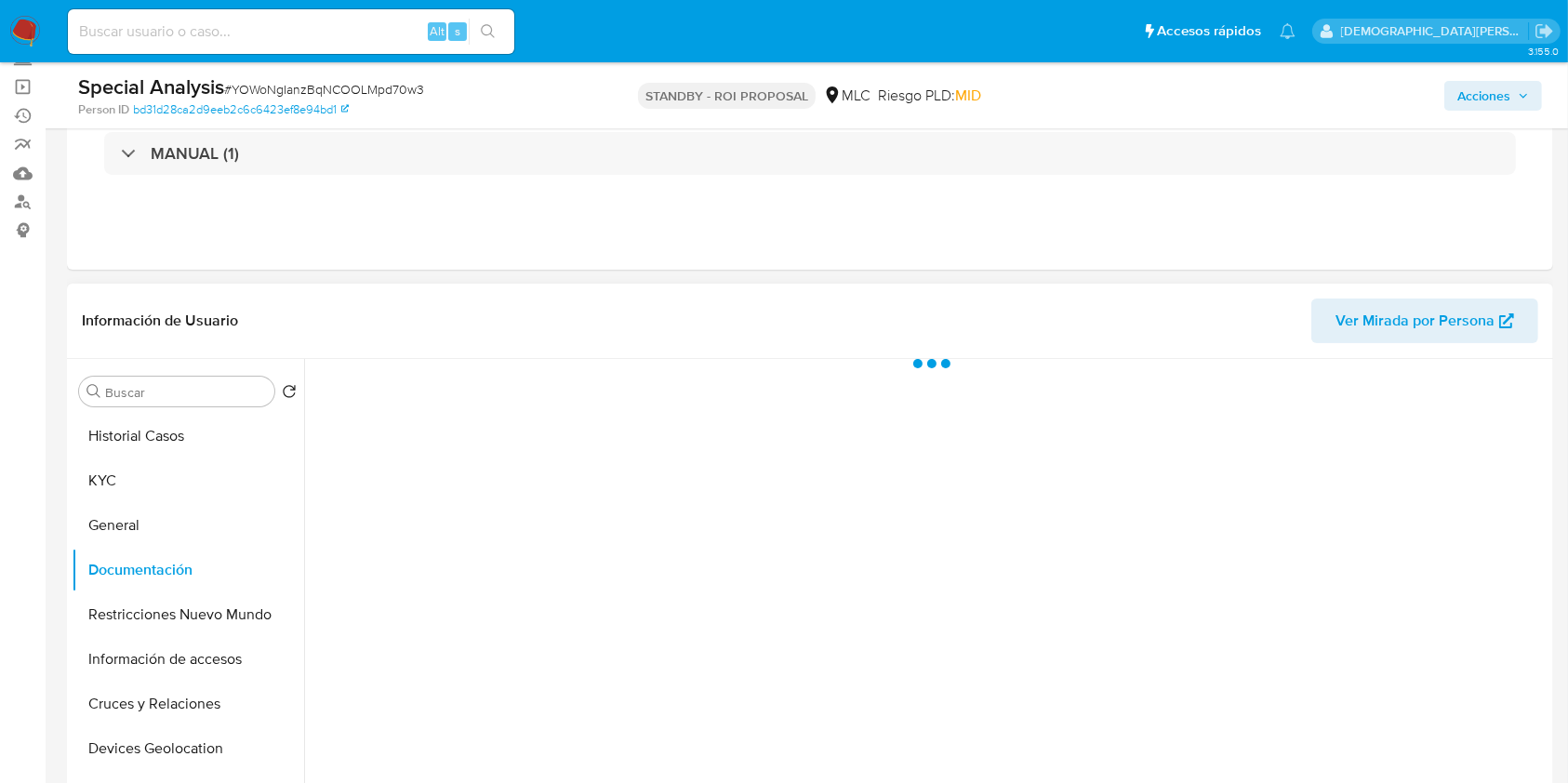
click at [460, 424] on div at bounding box center [925, 596] width 1244 height 476
click at [457, 441] on button "Identificación" at bounding box center [454, 450] width 279 height 47
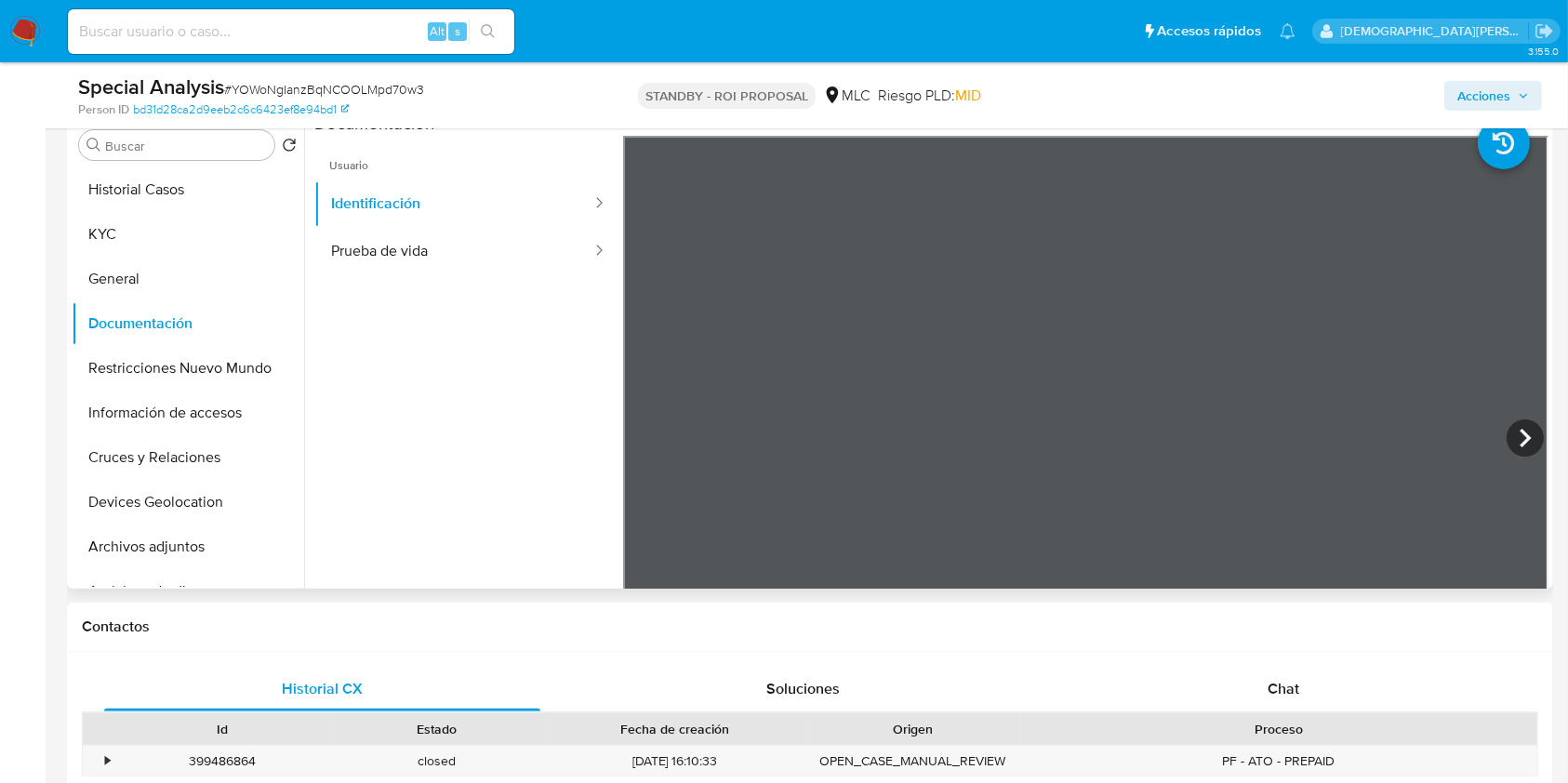
scroll to position [372, 0]
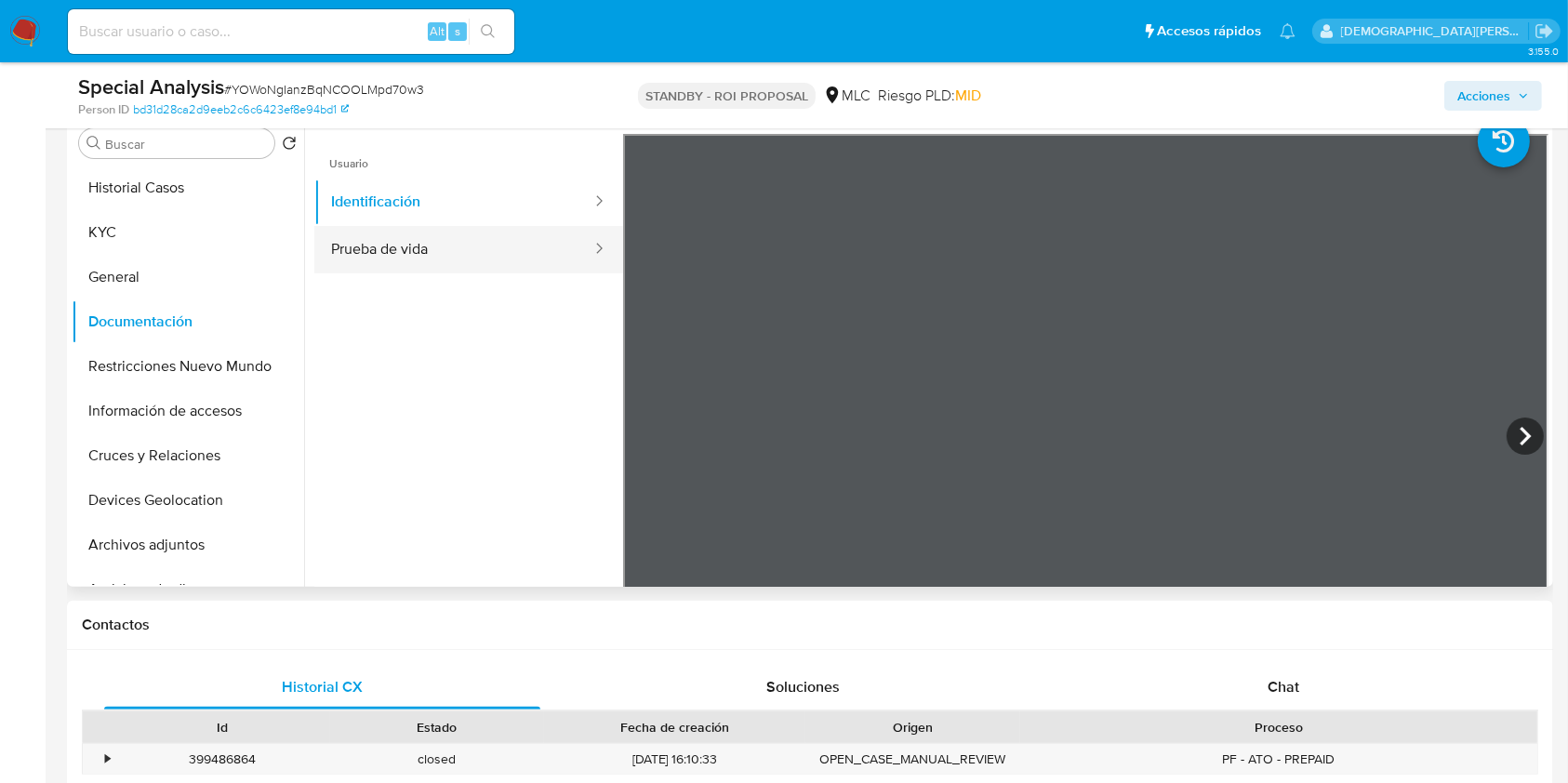
click at [461, 233] on button "Prueba de vida" at bounding box center [454, 250] width 279 height 47
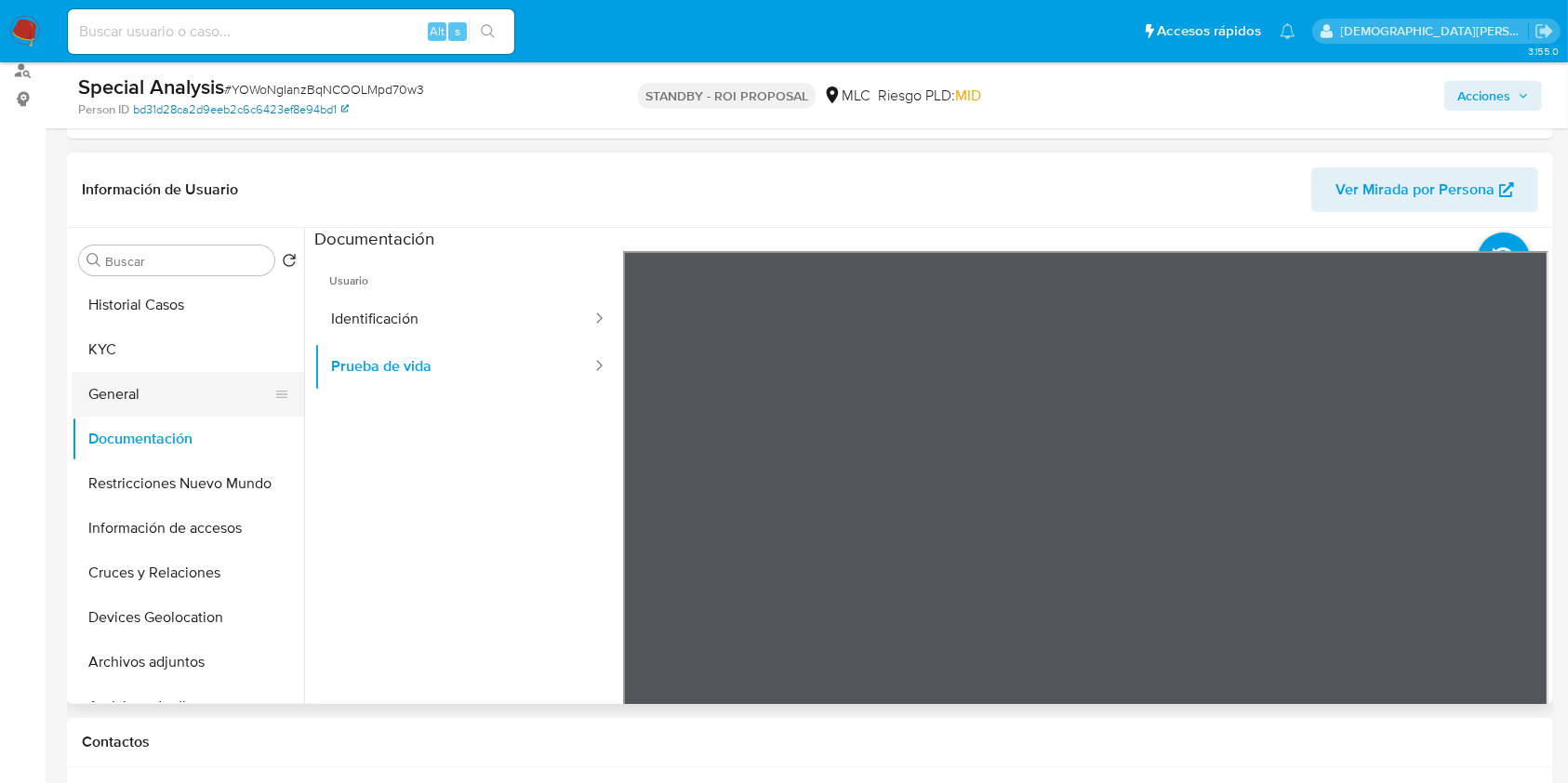
scroll to position [253, 0]
click at [130, 390] on button "General" at bounding box center [180, 395] width 217 height 44
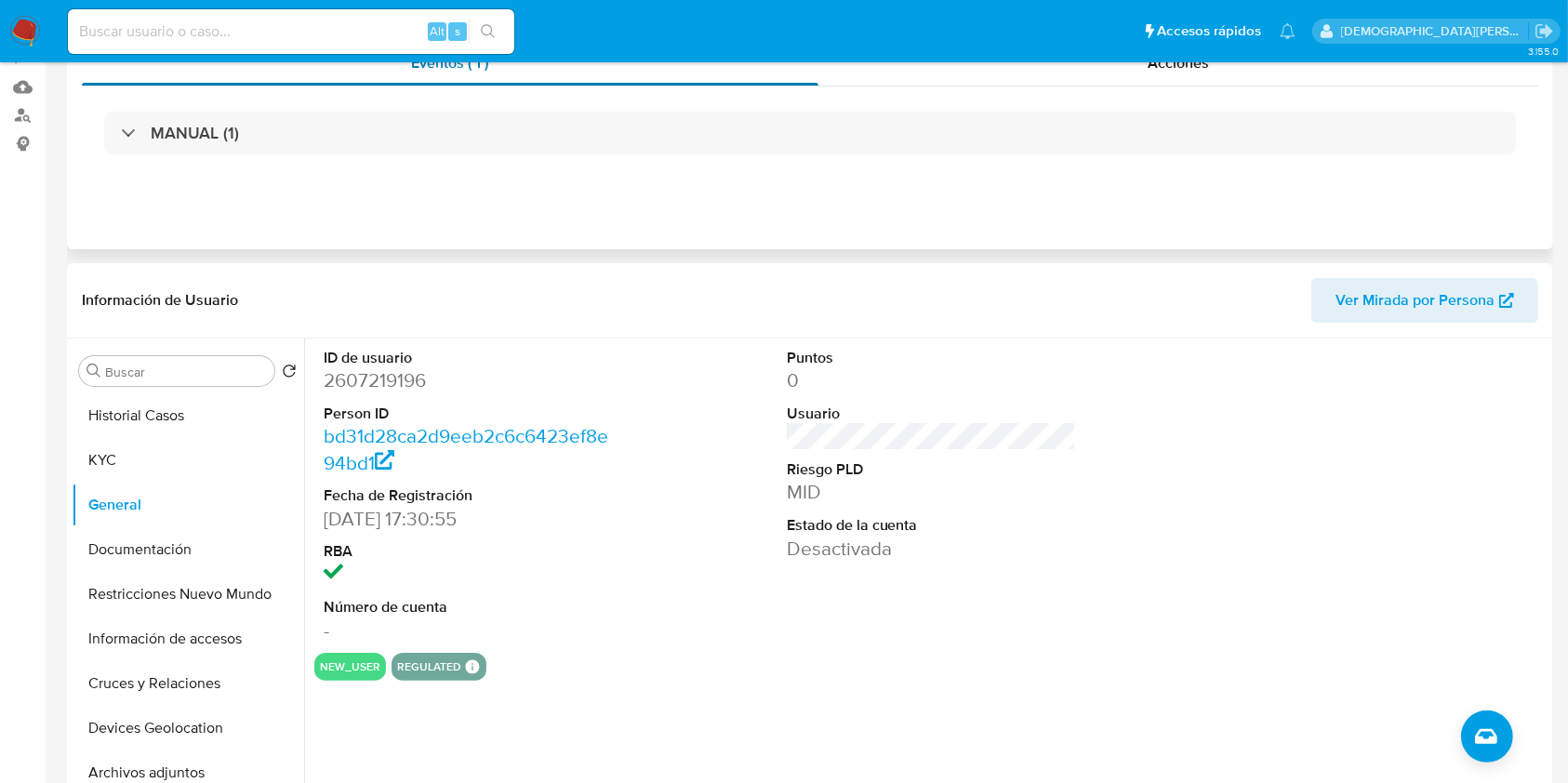
scroll to position [0, 0]
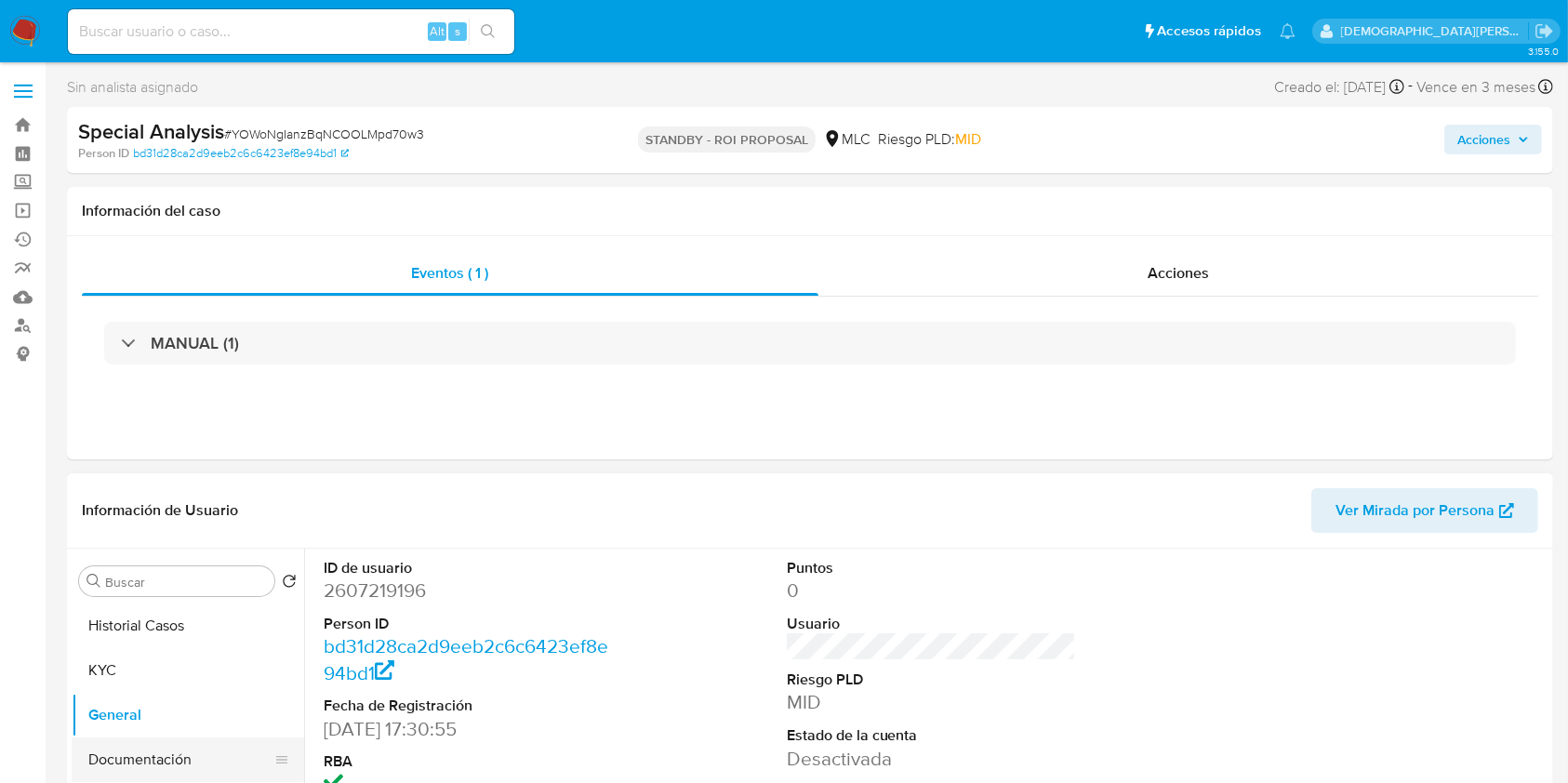
click at [182, 740] on button "Documentación" at bounding box center [180, 759] width 217 height 44
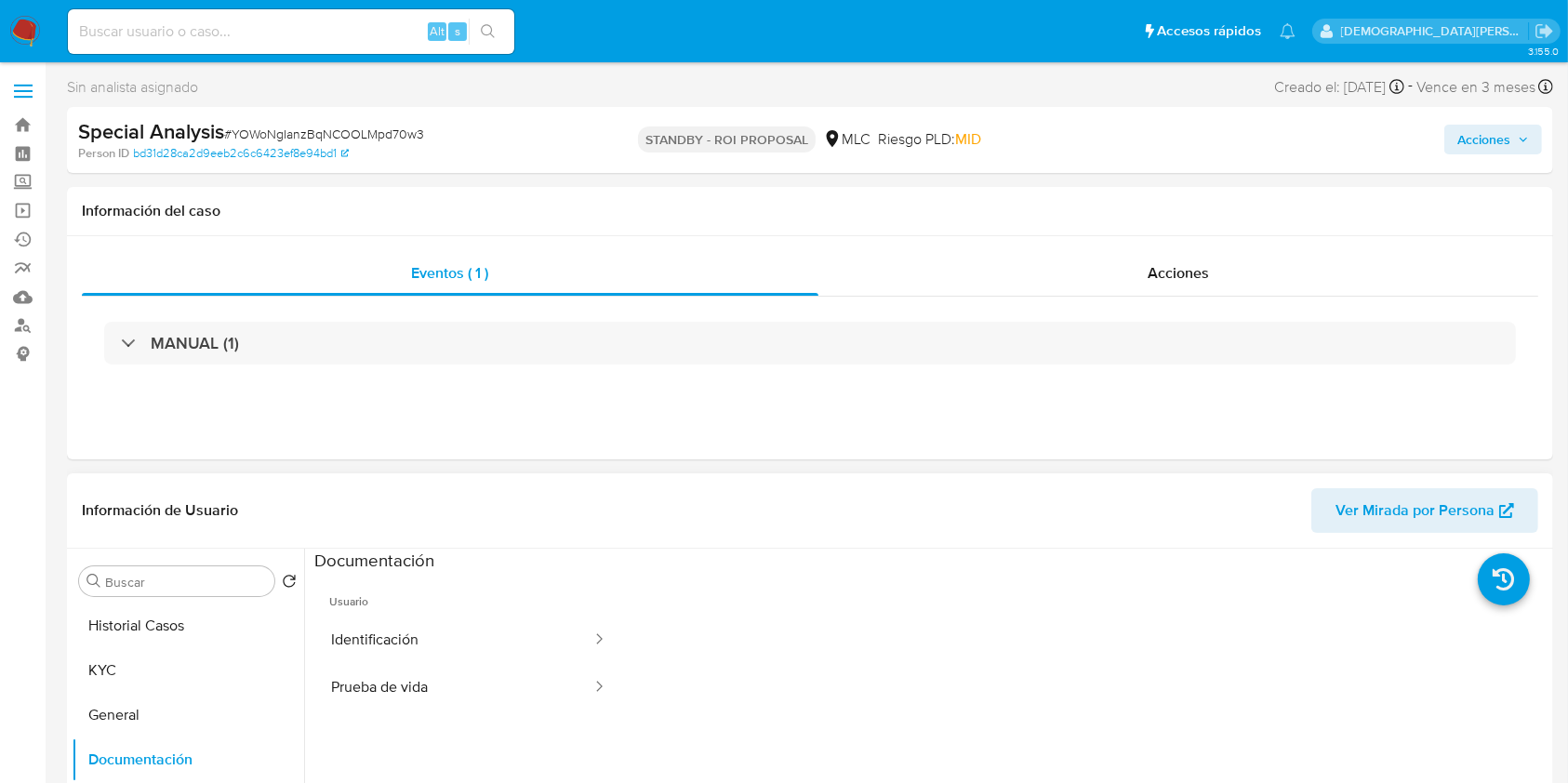
scroll to position [248, 0]
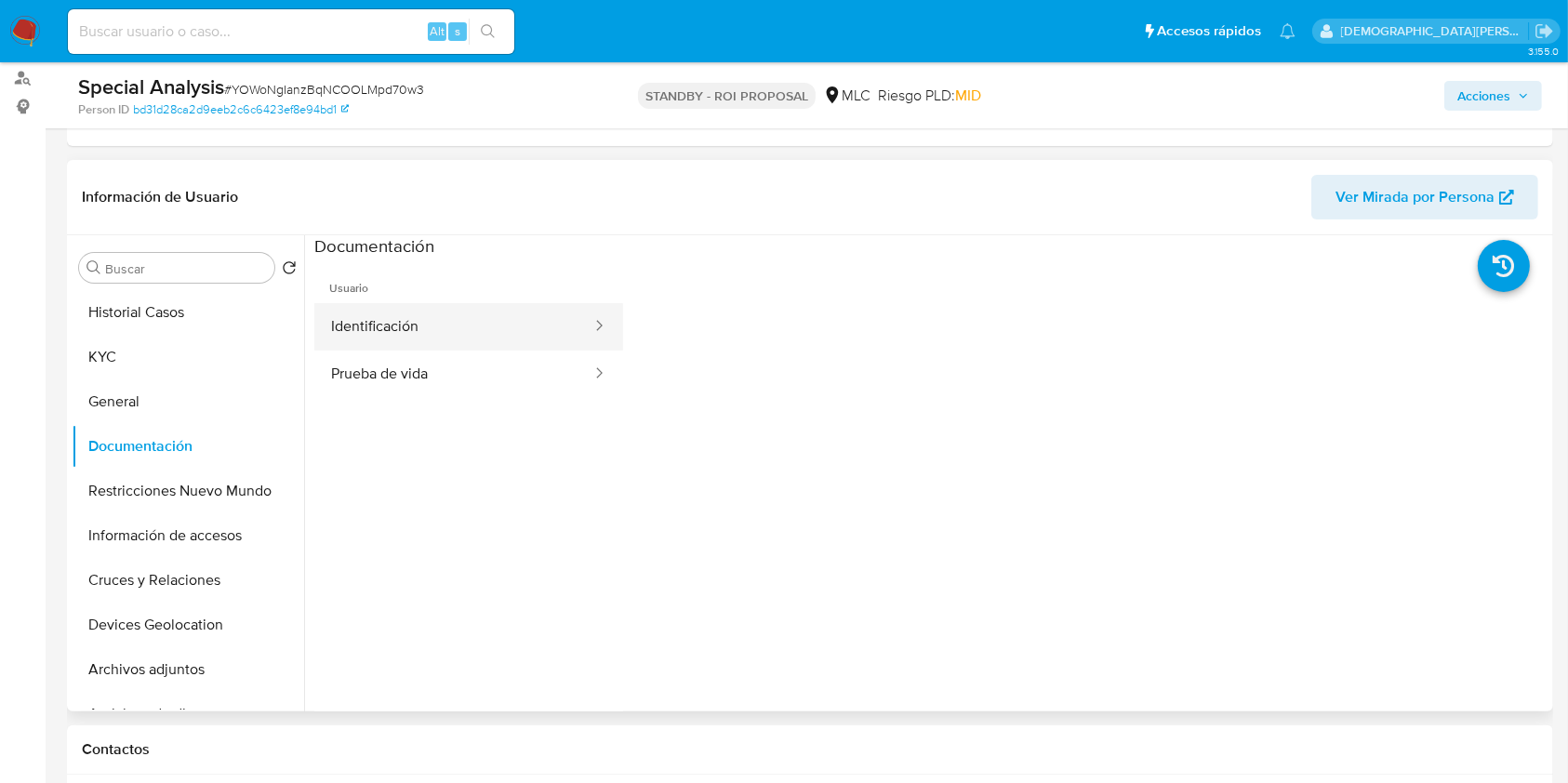
click at [540, 327] on button "Identificación" at bounding box center [454, 327] width 279 height 47
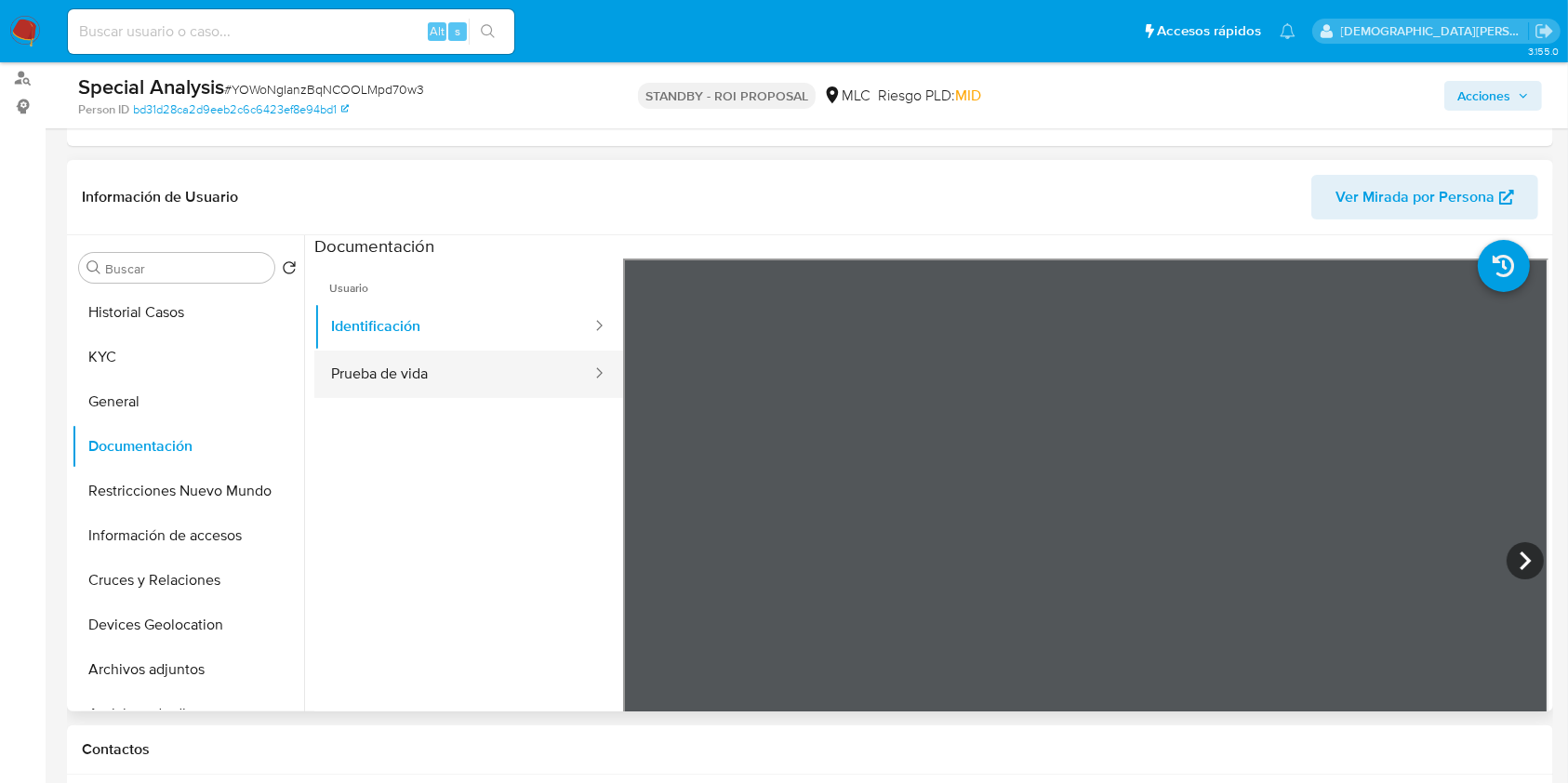
click at [532, 368] on button "Prueba de vida" at bounding box center [454, 374] width 279 height 47
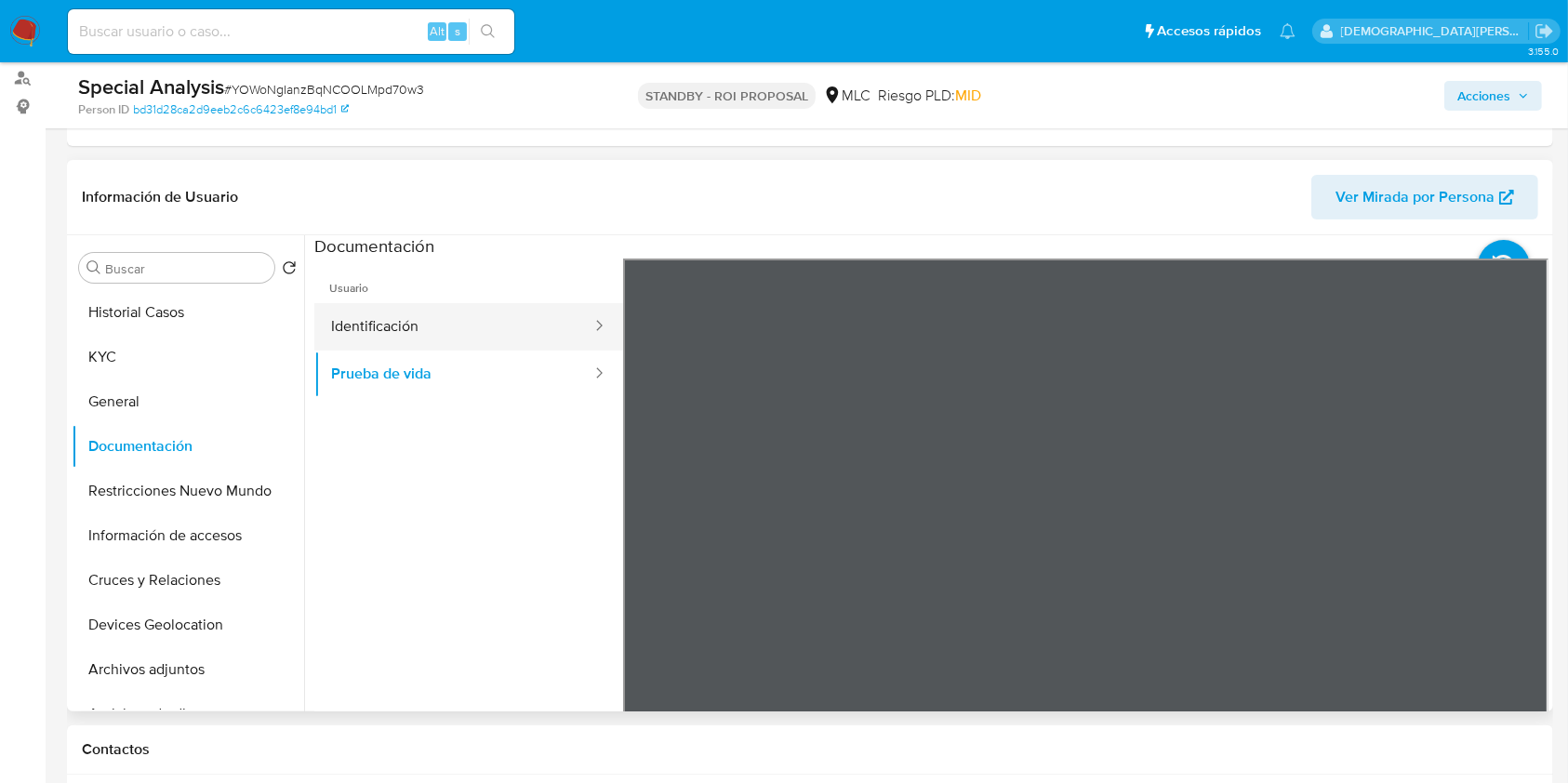
click at [429, 327] on button "Identificación" at bounding box center [454, 327] width 279 height 47
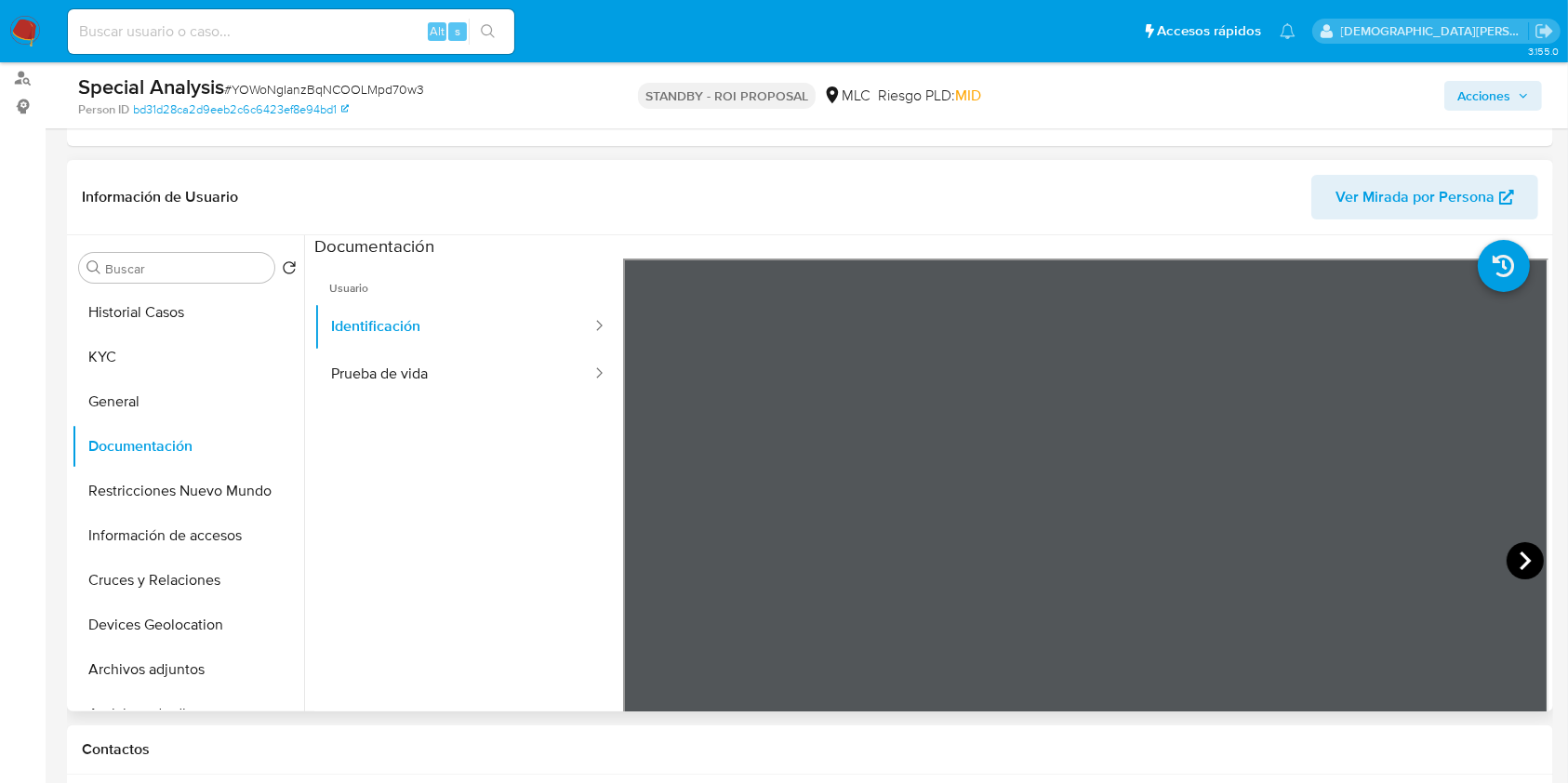
click at [1524, 554] on icon at bounding box center [1525, 561] width 37 height 37
click at [643, 562] on icon at bounding box center [644, 560] width 11 height 19
click at [1506, 563] on icon at bounding box center [1525, 561] width 37 height 37
click at [639, 552] on icon at bounding box center [646, 561] width 37 height 37
click at [513, 369] on button "Prueba de vida" at bounding box center [454, 374] width 279 height 47
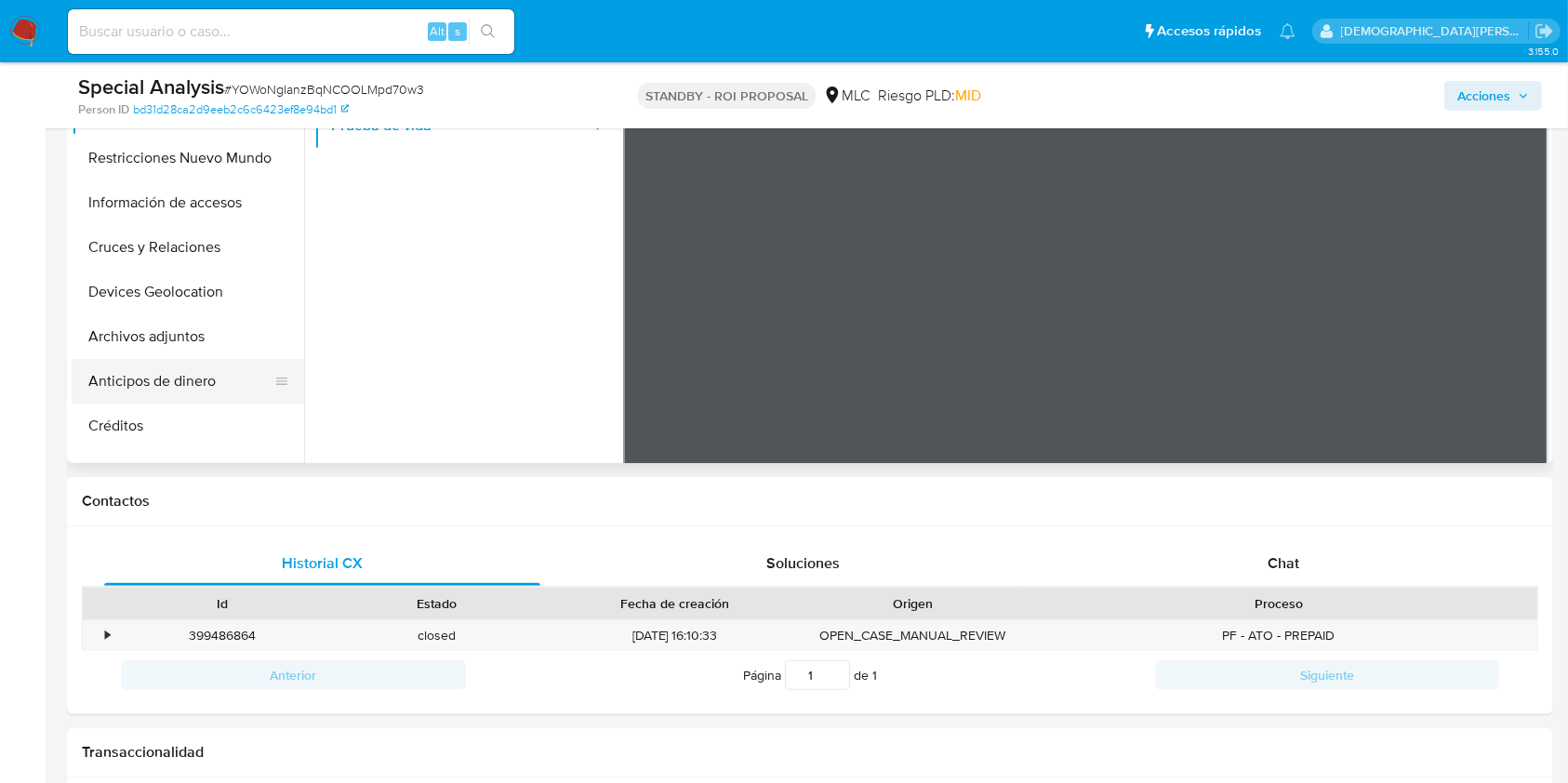
scroll to position [124, 0]
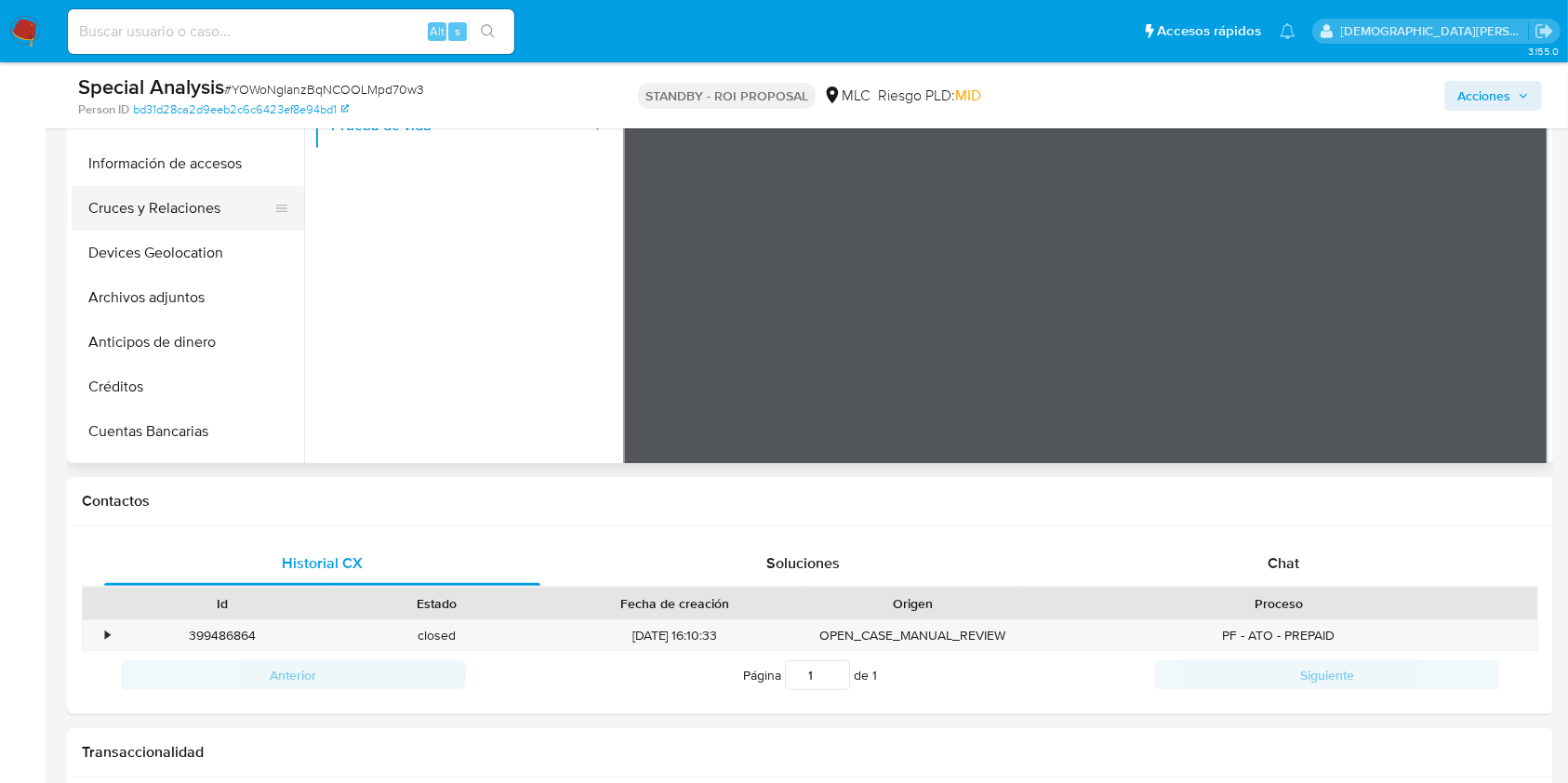
click at [193, 201] on button "Cruces y Relaciones" at bounding box center [180, 207] width 217 height 44
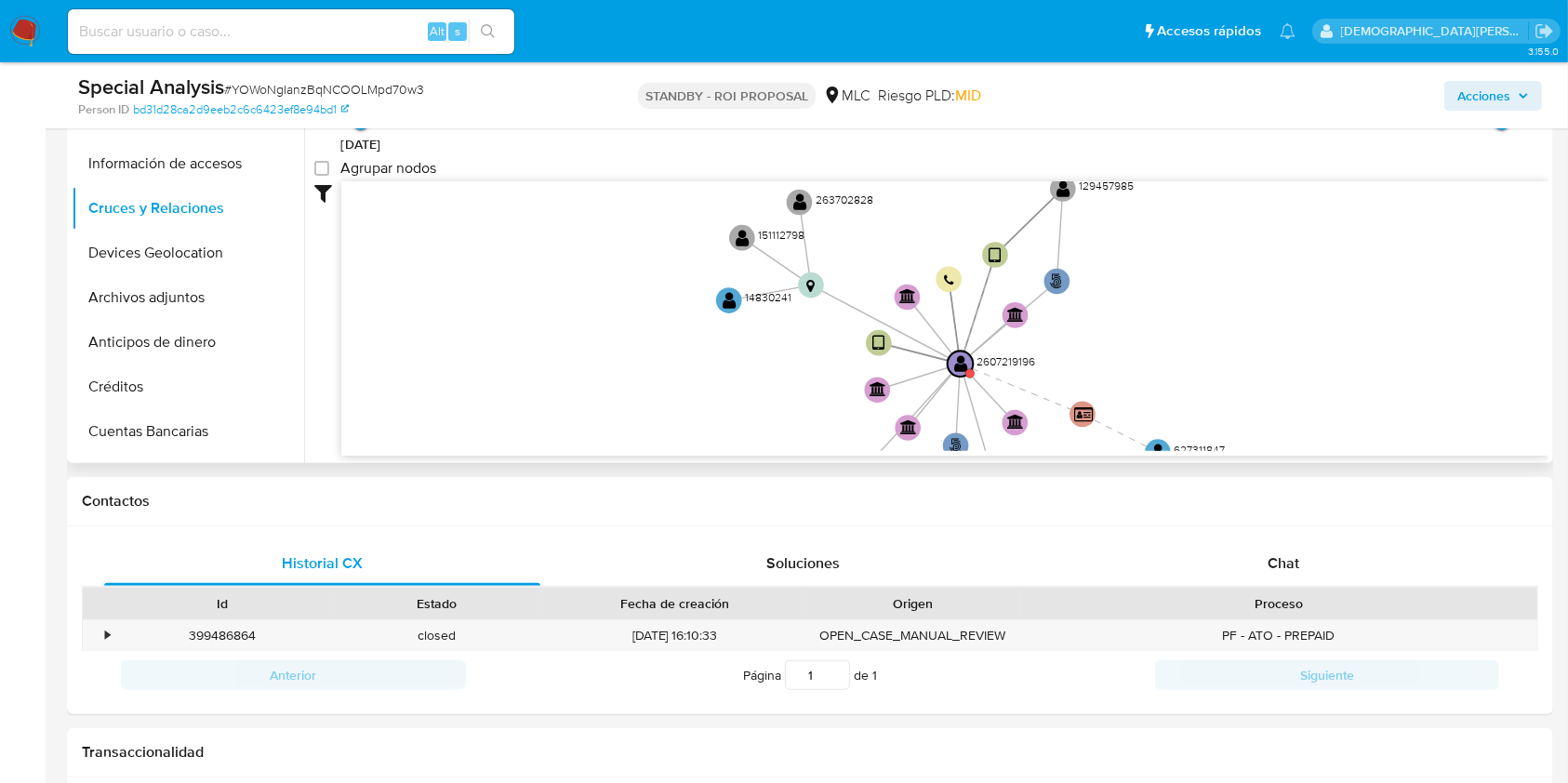
drag, startPoint x: 760, startPoint y: 282, endPoint x: 738, endPoint y: 388, distance: 108.3
click at [738, 388] on icon "phone-a48a00eb0c2b7f61f740965662c8d260  phone-a48a00eb0c2b7f61f740965662c8d260…" at bounding box center [944, 316] width 1206 height 269
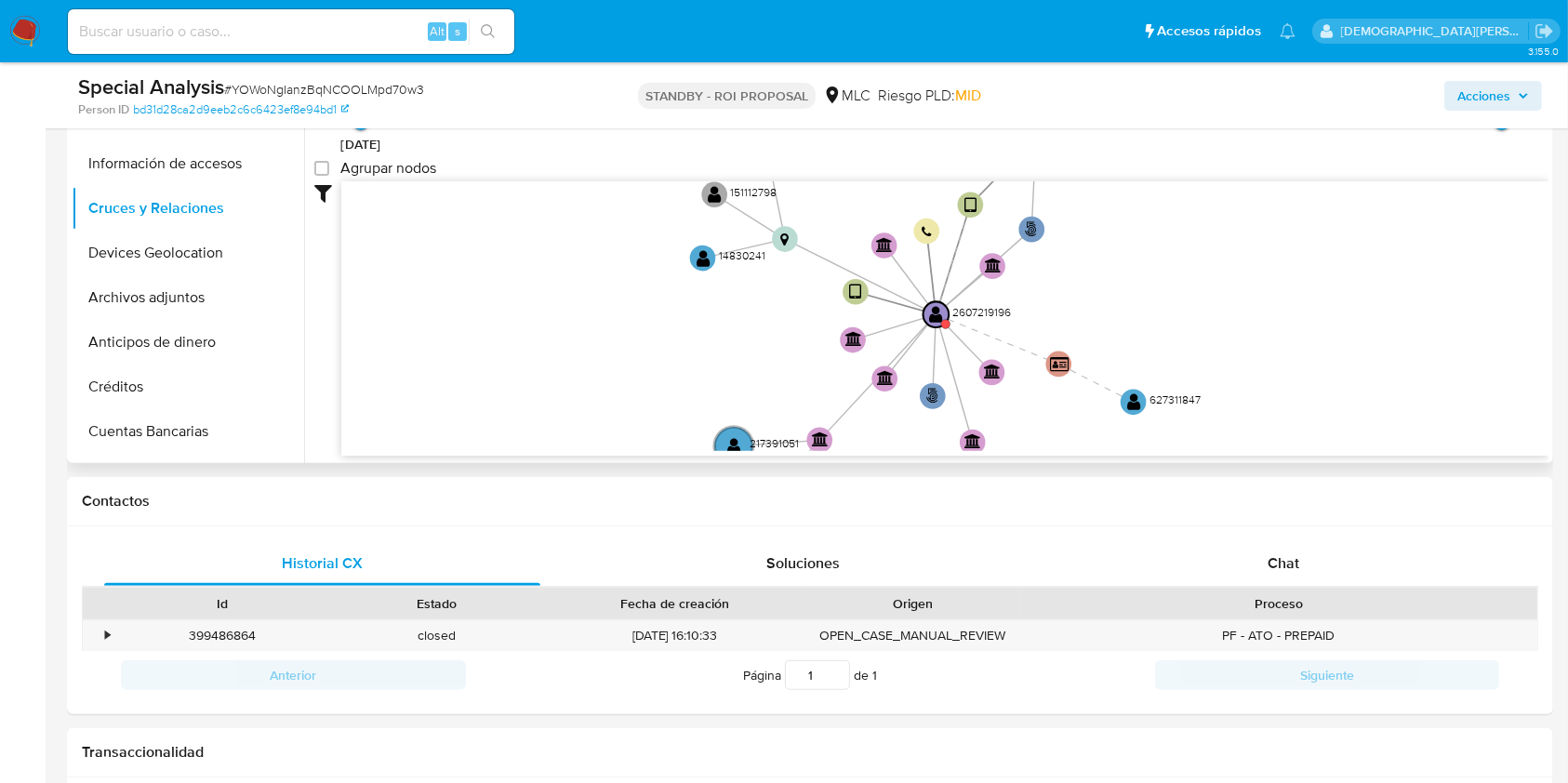
drag, startPoint x: 618, startPoint y: 351, endPoint x: 598, endPoint y: 275, distance: 78.6
click at [598, 275] on icon "phone-a48a00eb0c2b7f61f740965662c8d260  phone-a48a00eb0c2b7f61f740965662c8d260…" at bounding box center [944, 316] width 1206 height 269
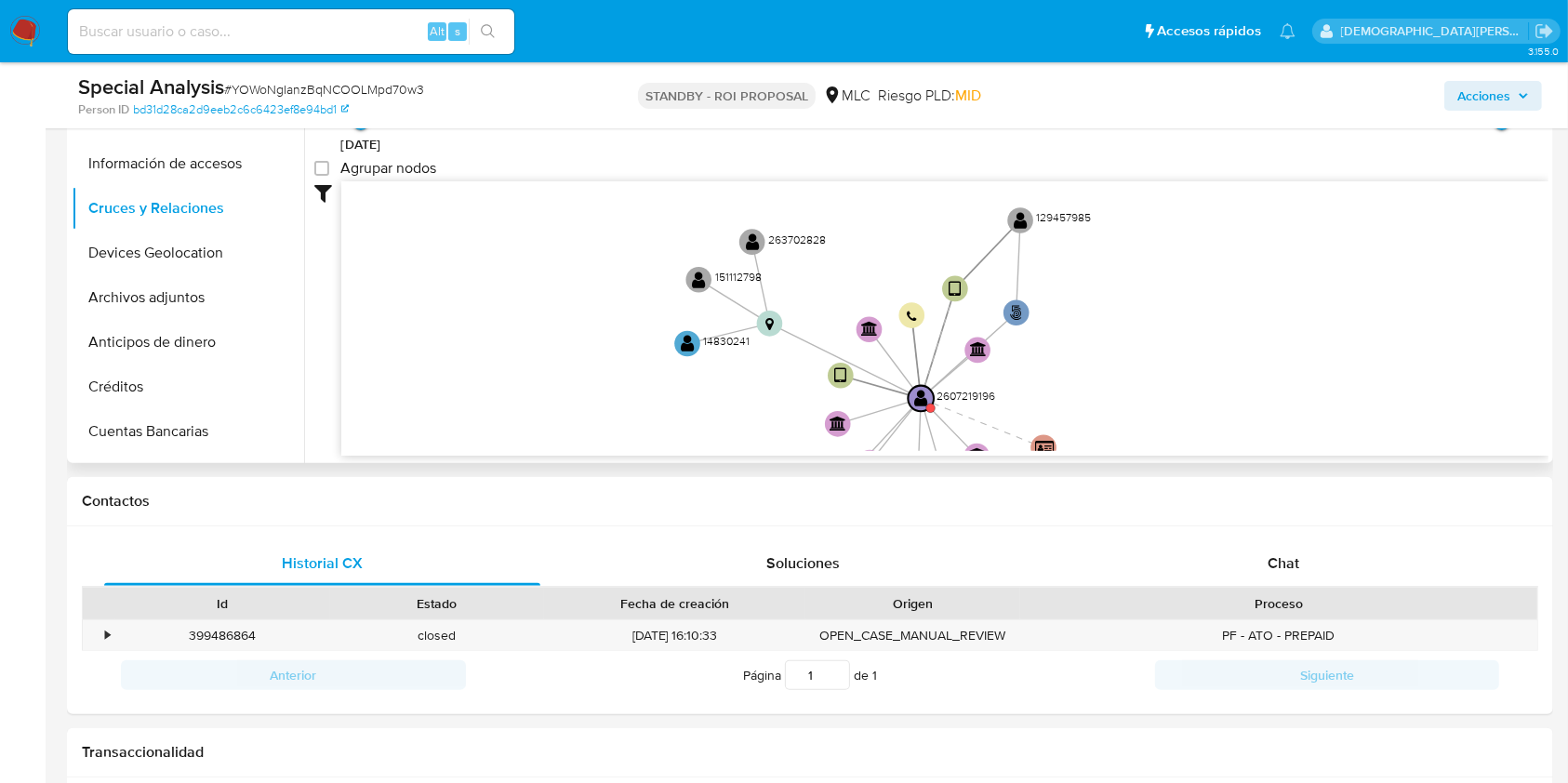
drag, startPoint x: 602, startPoint y: 307, endPoint x: 588, endPoint y: 390, distance: 84.2
click at [588, 390] on icon "phone-a48a00eb0c2b7f61f740965662c8d260  phone-a48a00eb0c2b7f61f740965662c8d260…" at bounding box center [944, 316] width 1206 height 269
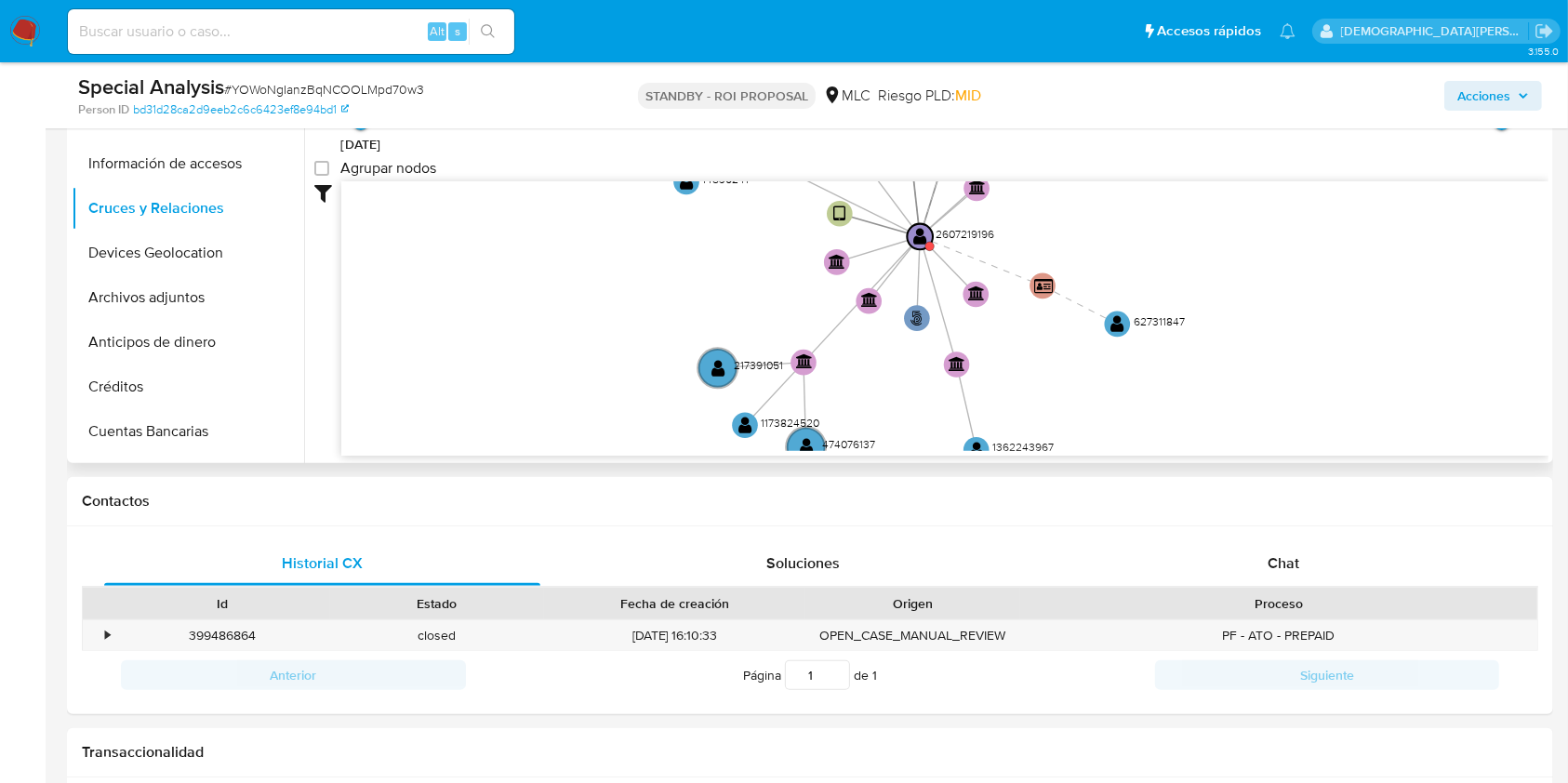
drag, startPoint x: 610, startPoint y: 359, endPoint x: 610, endPoint y: 262, distance: 97.0
click at [610, 262] on icon "phone-a48a00eb0c2b7f61f740965662c8d260  phone-a48a00eb0c2b7f61f740965662c8d260…" at bounding box center [944, 316] width 1206 height 269
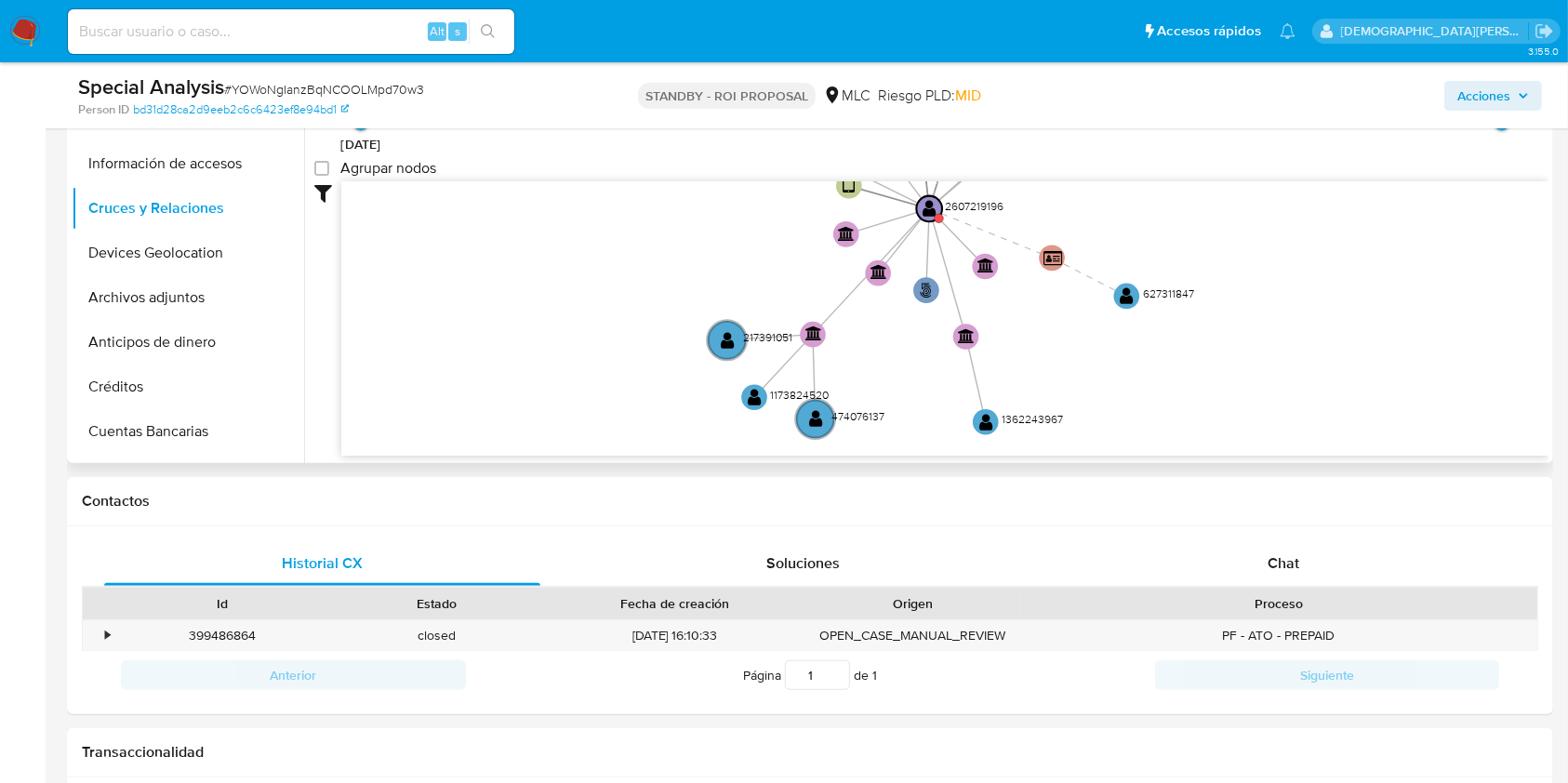
drag, startPoint x: 541, startPoint y: 305, endPoint x: 549, endPoint y: 338, distance: 34.0
click at [549, 338] on icon "phone-a48a00eb0c2b7f61f740965662c8d260  phone-a48a00eb0c2b7f61f740965662c8d260…" at bounding box center [944, 316] width 1206 height 269
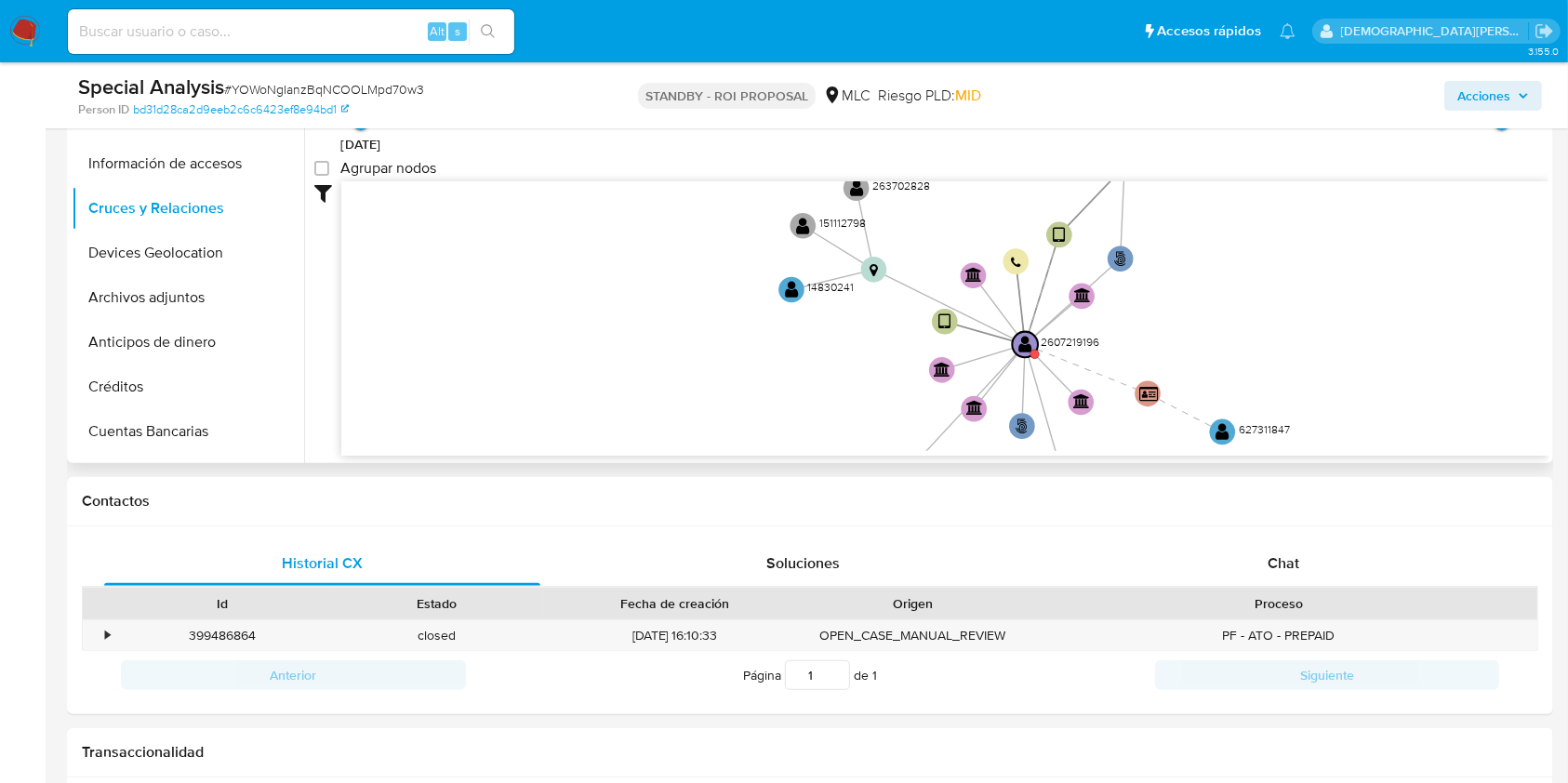
drag, startPoint x: 478, startPoint y: 289, endPoint x: 574, endPoint y: 428, distance: 168.9
click at [574, 428] on icon "phone-a48a00eb0c2b7f61f740965662c8d260  phone-a48a00eb0c2b7f61f740965662c8d260…" at bounding box center [944, 316] width 1206 height 269
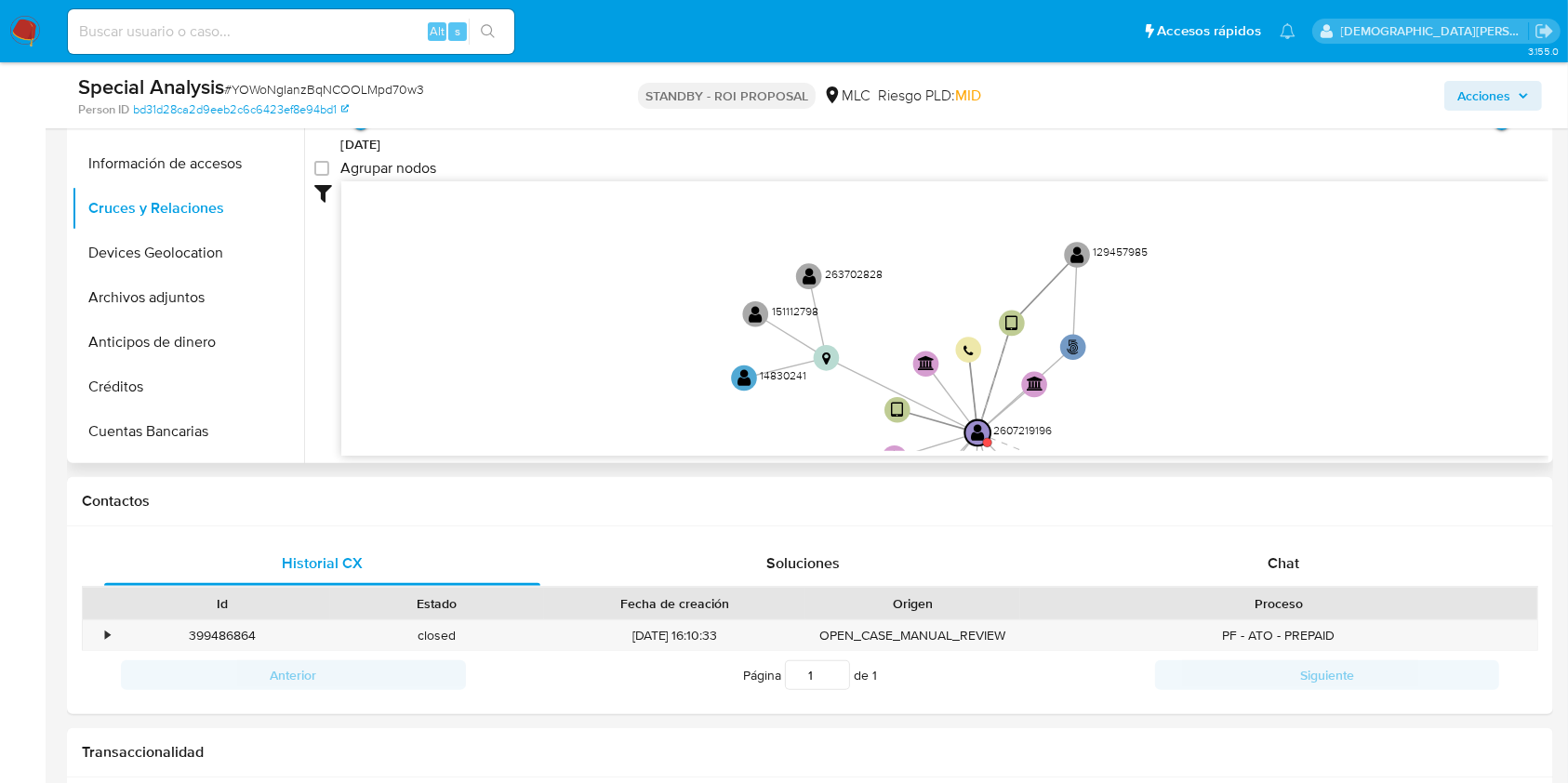
drag, startPoint x: 778, startPoint y: 397, endPoint x: 765, endPoint y: 425, distance: 30.9
click at [765, 425] on icon "phone-a48a00eb0c2b7f61f740965662c8d260  phone-a48a00eb0c2b7f61f740965662c8d260…" at bounding box center [944, 316] width 1206 height 269
click at [1070, 264] on text "" at bounding box center [1076, 258] width 14 height 19
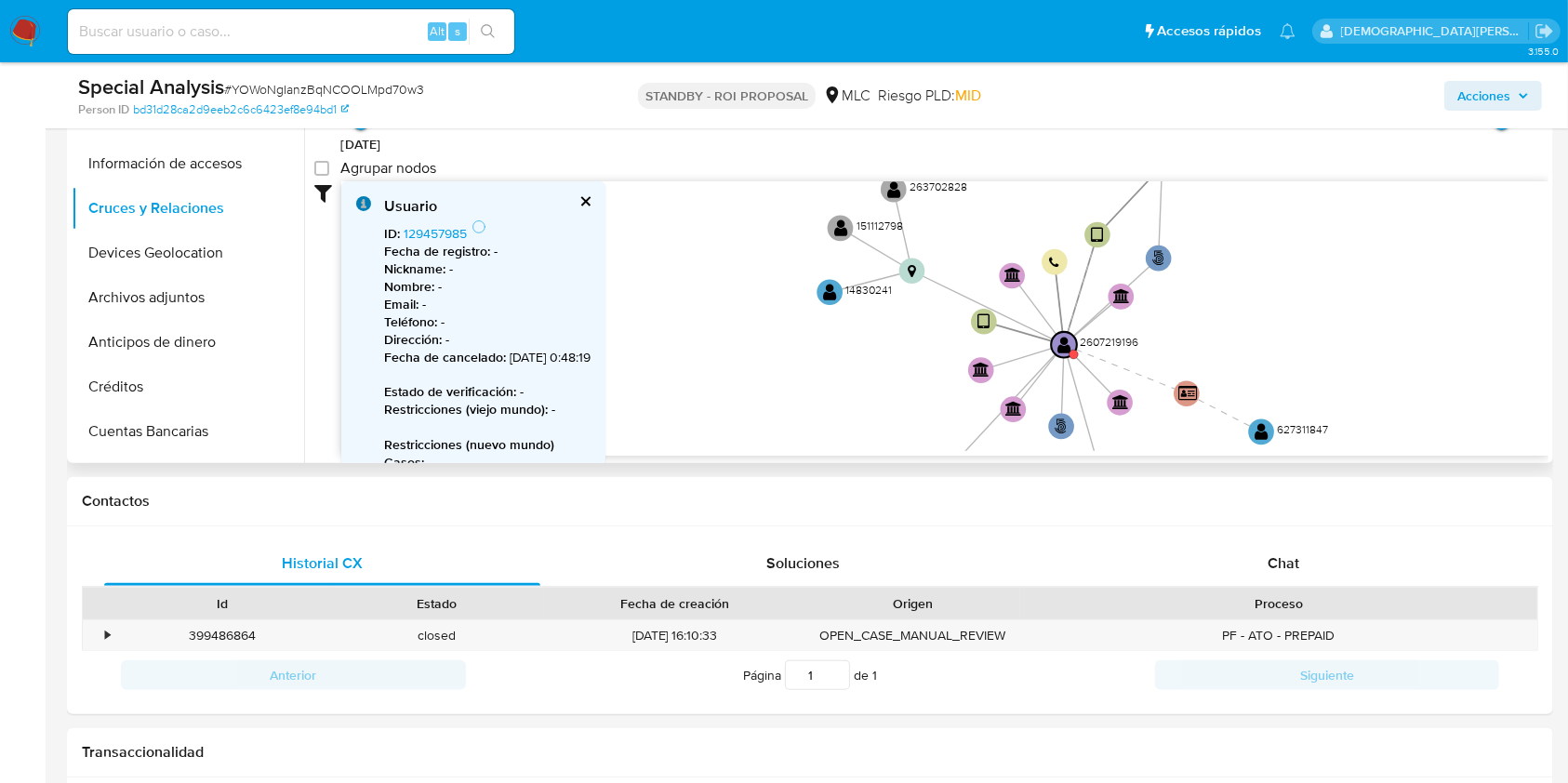
drag, startPoint x: 1161, startPoint y: 348, endPoint x: 1250, endPoint y: 255, distance: 128.7
click at [1250, 255] on icon "phone-a48a00eb0c2b7f61f740965662c8d260  phone-a48a00eb0c2b7f61f740965662c8d260…" at bounding box center [944, 316] width 1206 height 269
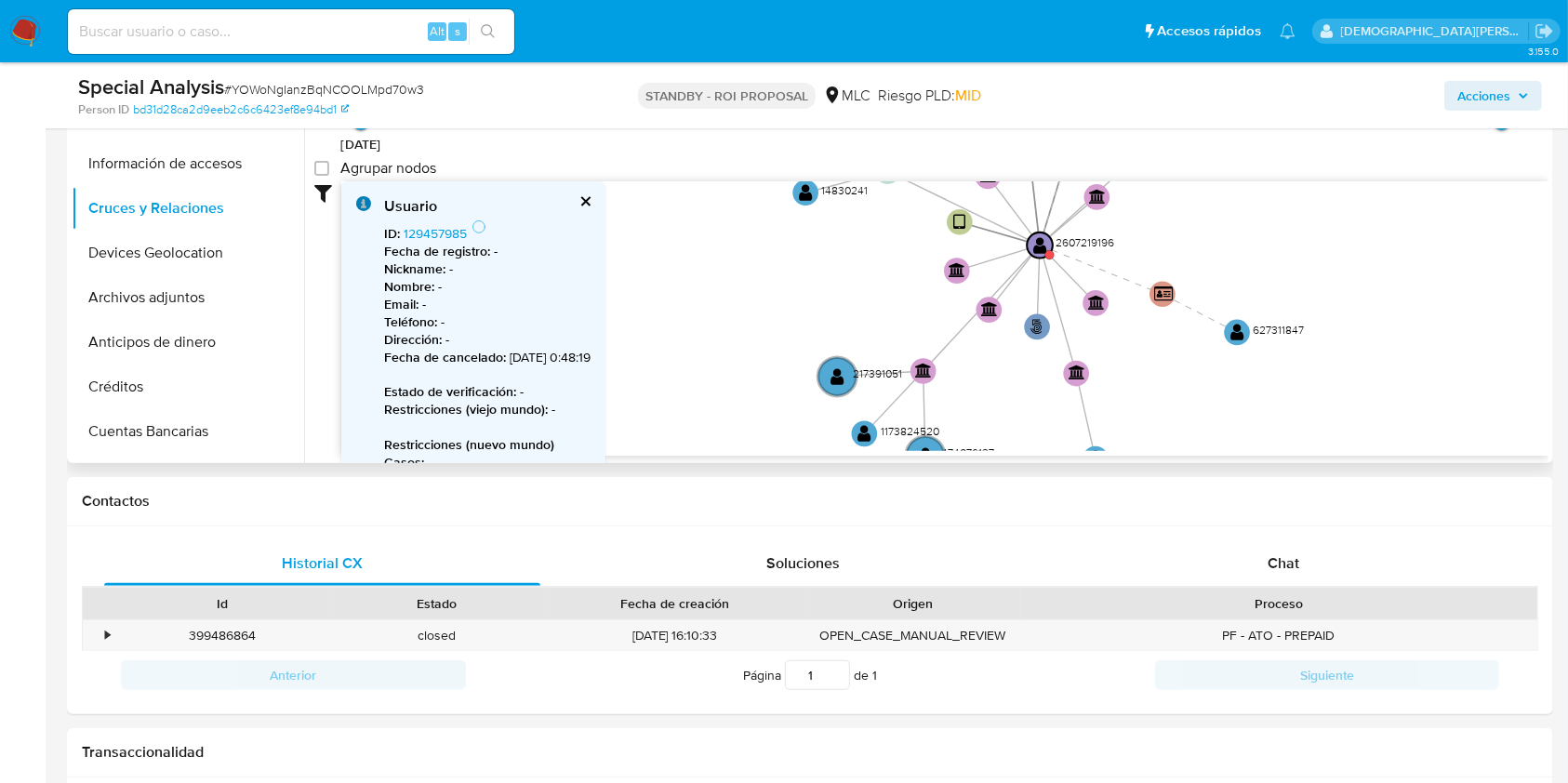
drag, startPoint x: 1293, startPoint y: 361, endPoint x: 1267, endPoint y: 262, distance: 102.4
click at [1267, 262] on icon "phone-a48a00eb0c2b7f61f740965662c8d260  phone-a48a00eb0c2b7f61f740965662c8d260…" at bounding box center [944, 316] width 1206 height 269
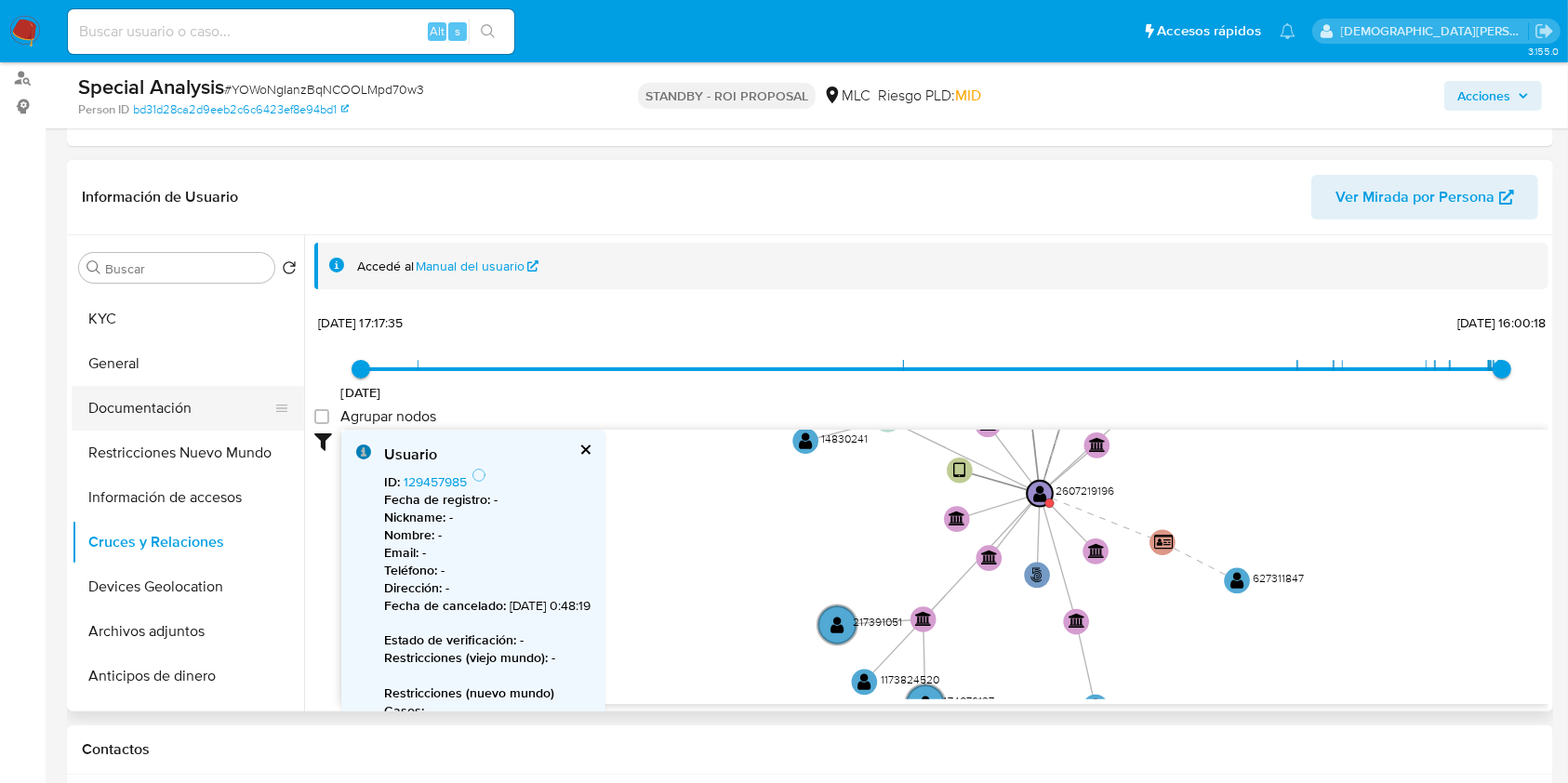
scroll to position [0, 0]
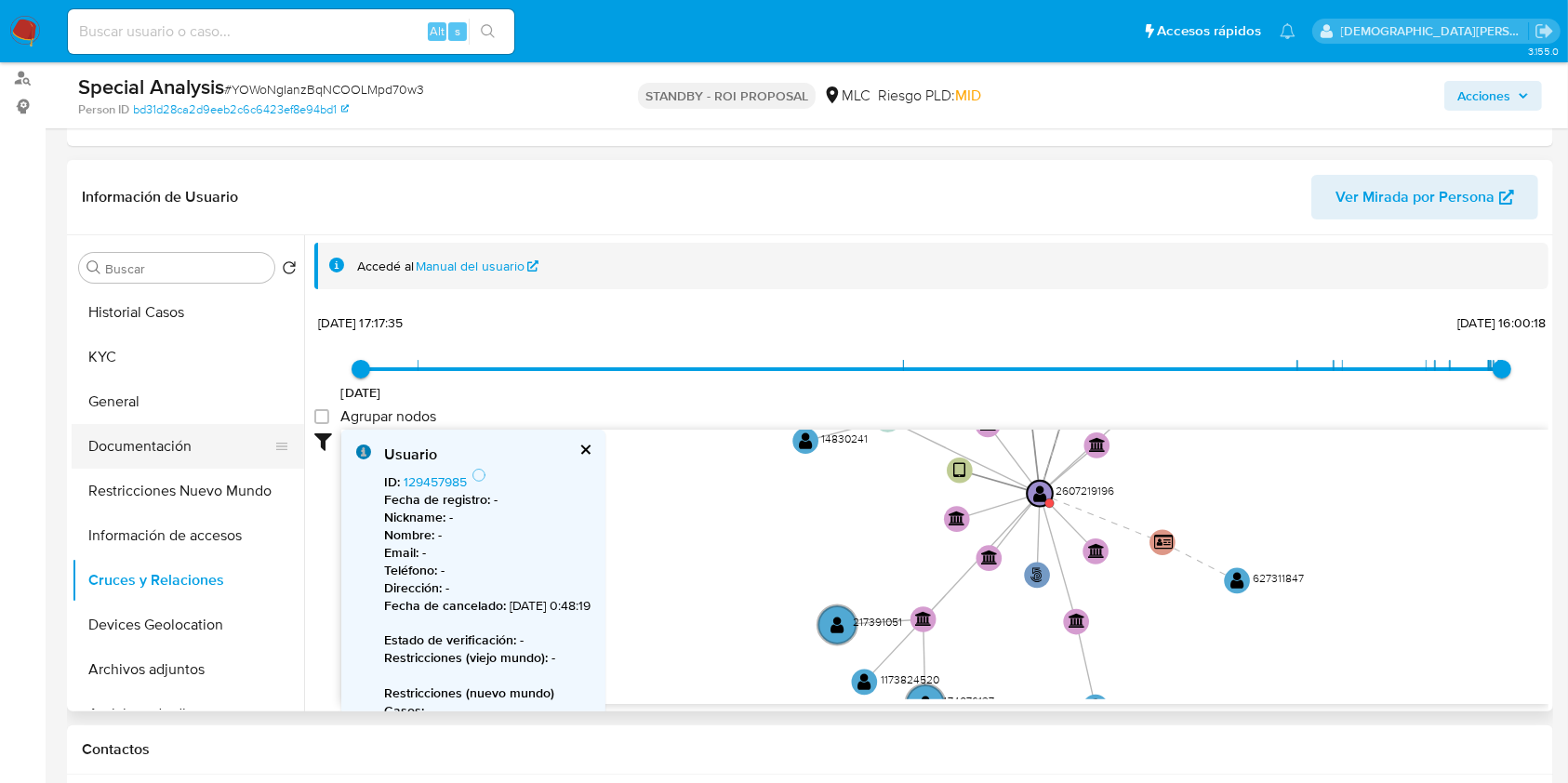
click at [175, 441] on button "Documentación" at bounding box center [180, 446] width 217 height 44
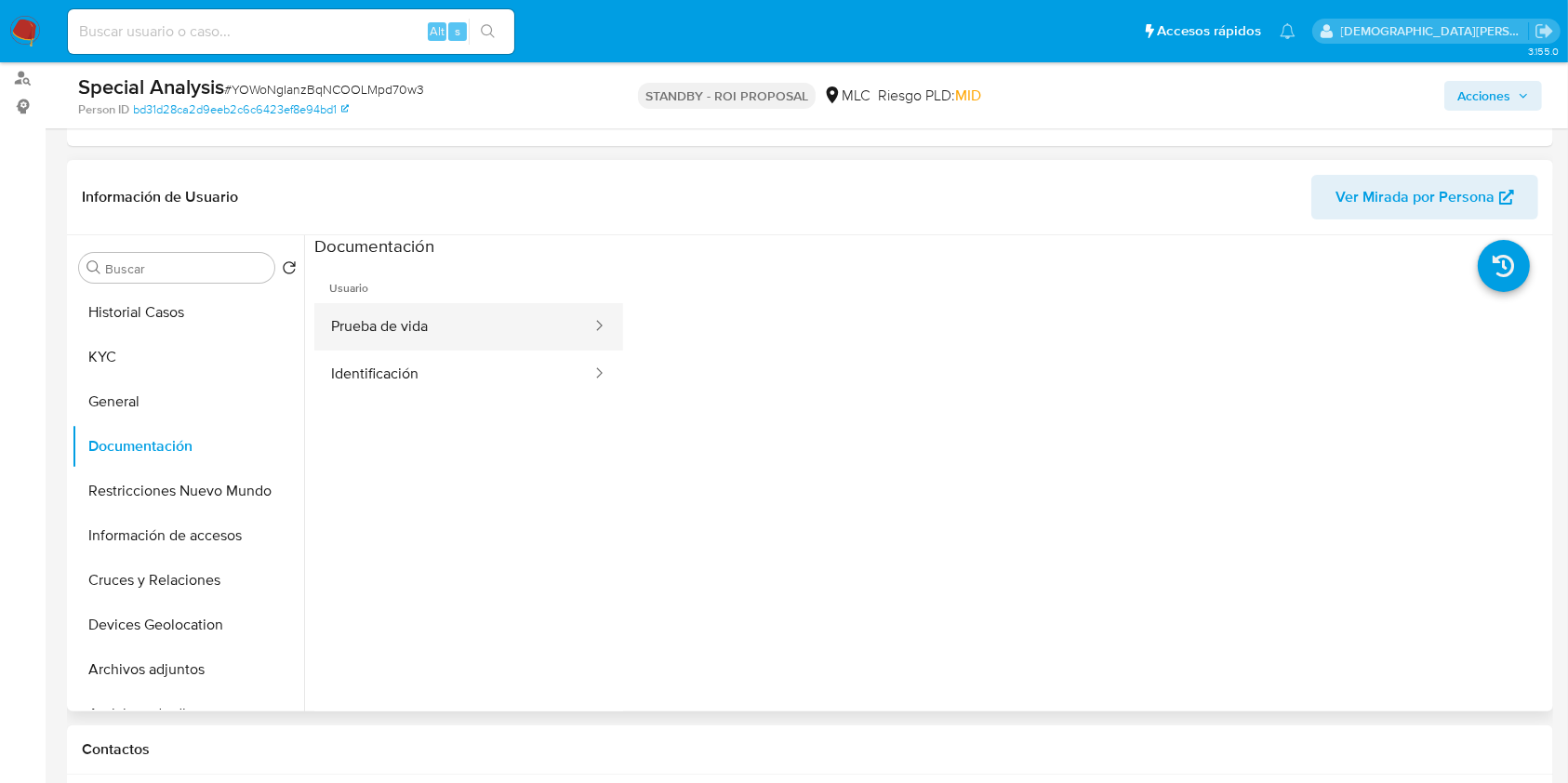
click at [516, 317] on button "Prueba de vida" at bounding box center [454, 327] width 279 height 47
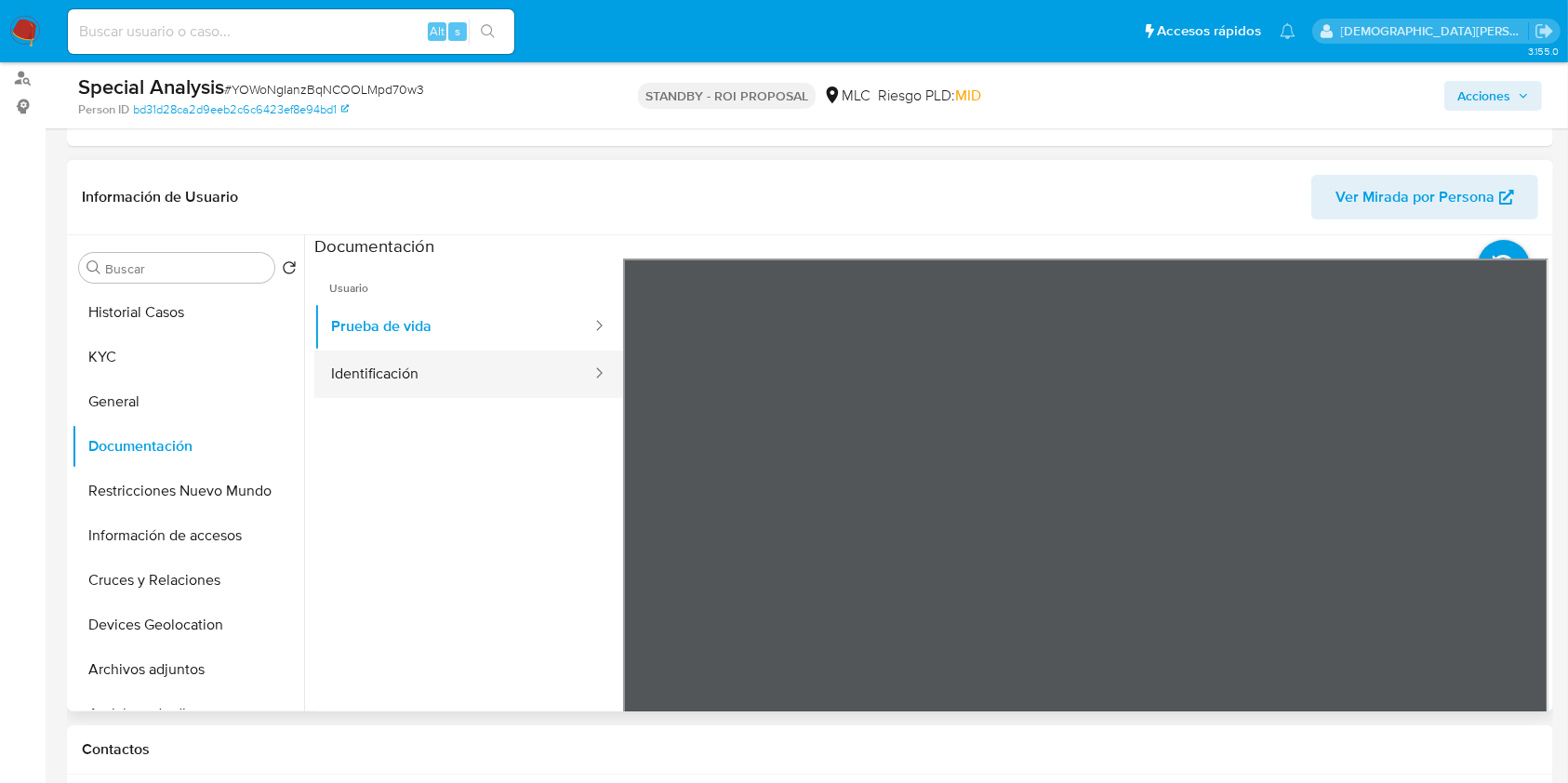
click at [579, 358] on div at bounding box center [593, 374] width 29 height 47
click at [386, 357] on button "Identificación" at bounding box center [454, 374] width 279 height 47
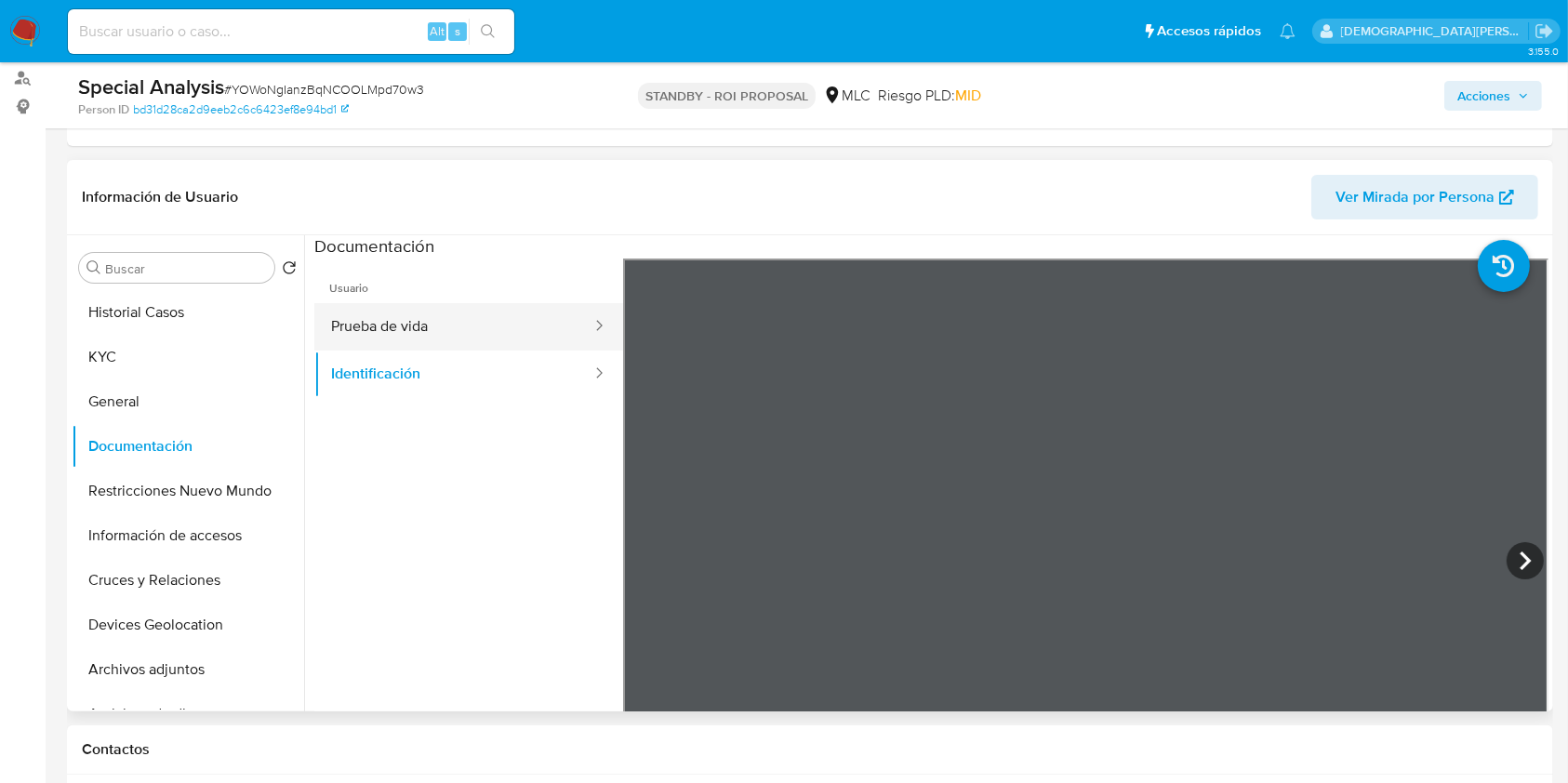
click at [492, 310] on button "Prueba de vida" at bounding box center [454, 327] width 279 height 47
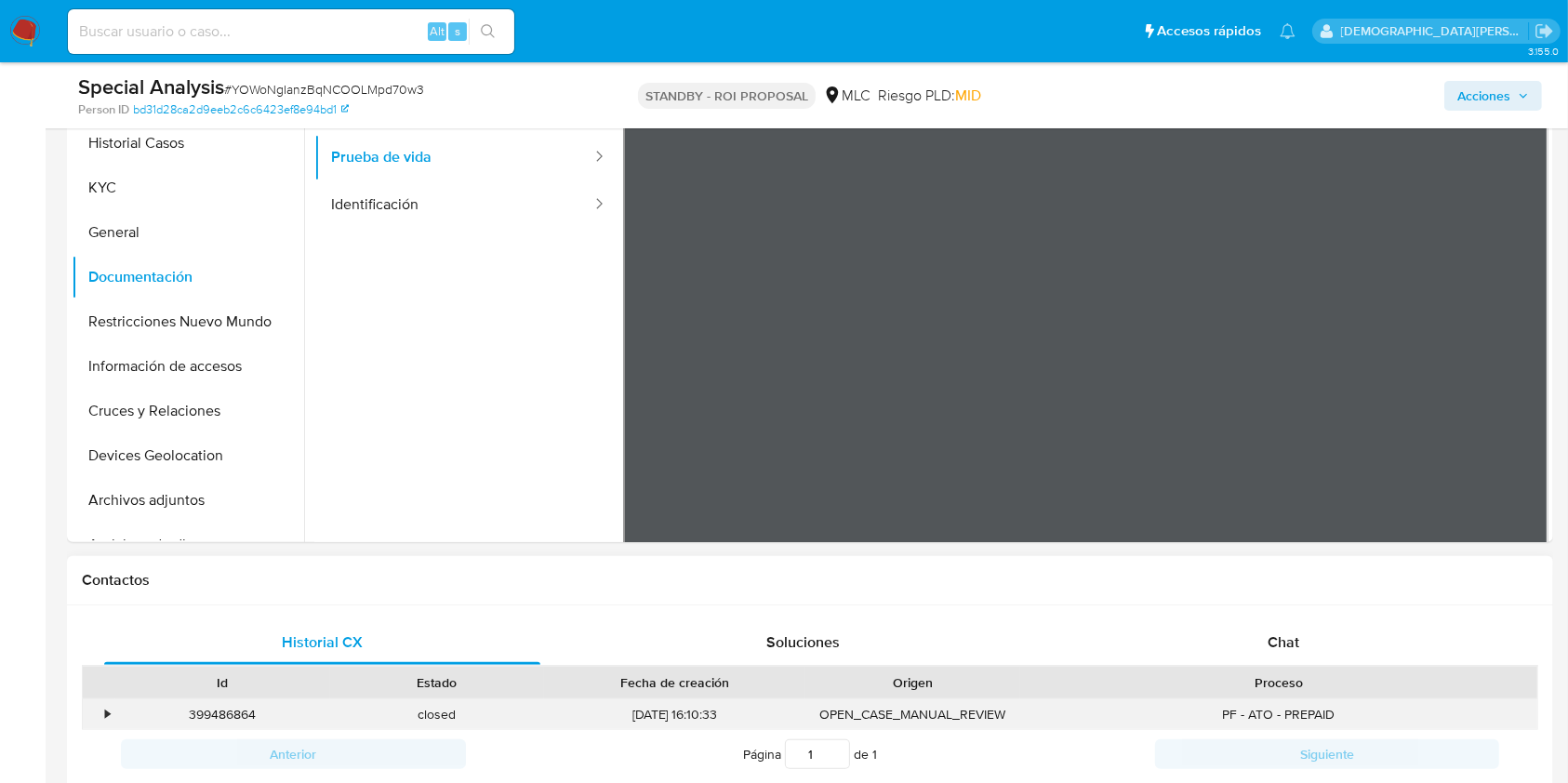
scroll to position [253, 0]
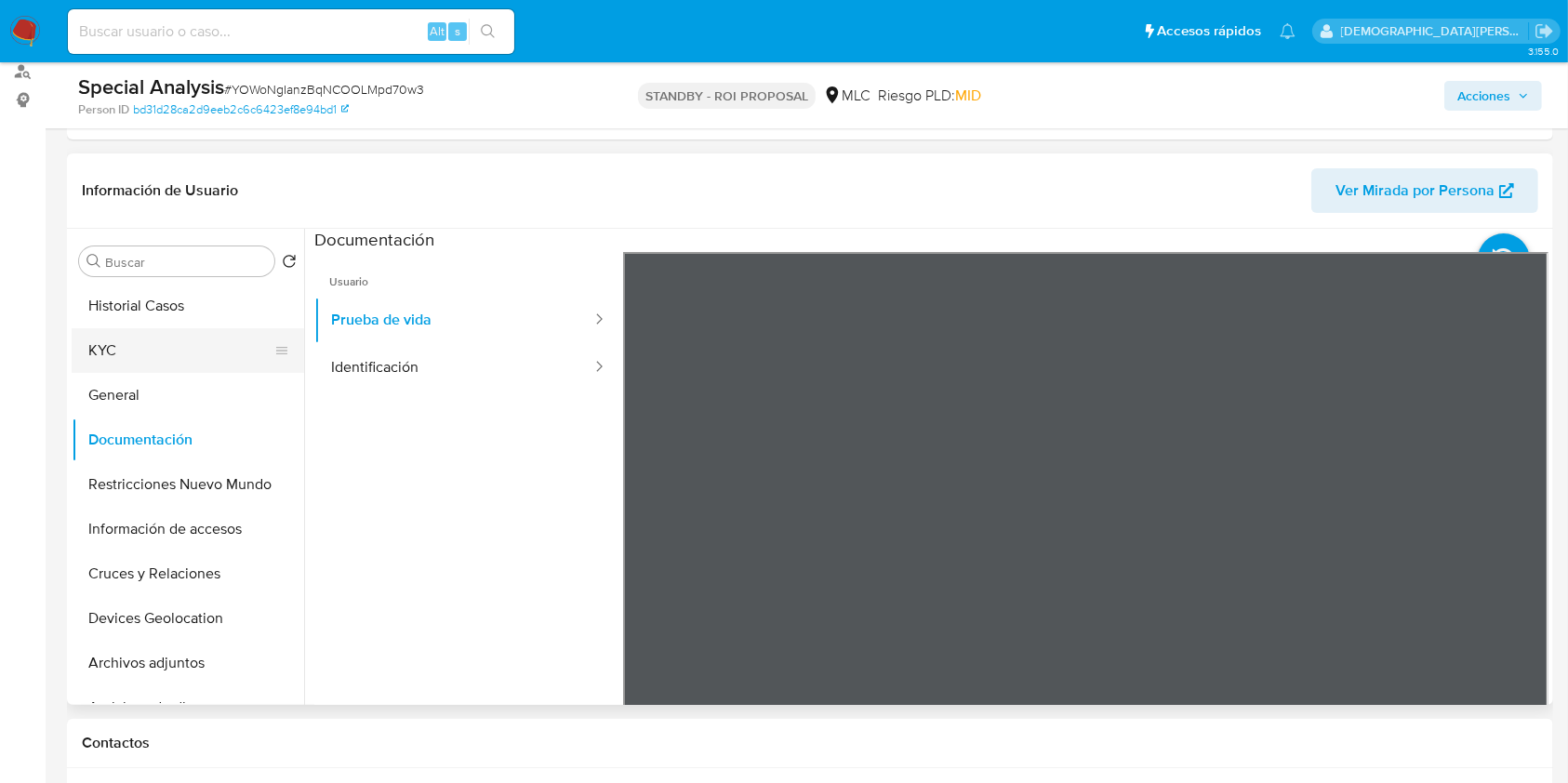
click at [161, 348] on button "KYC" at bounding box center [180, 350] width 217 height 44
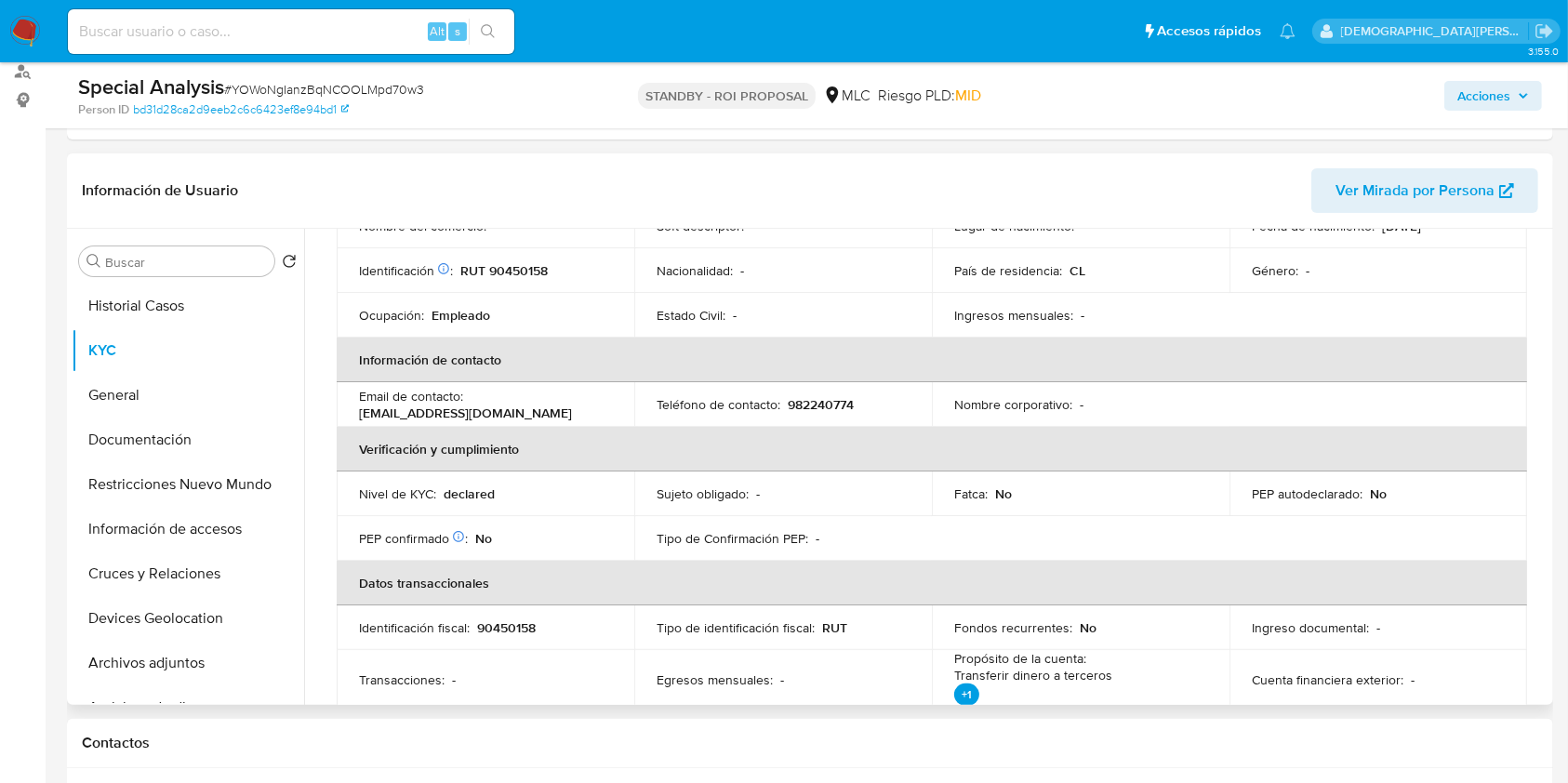
scroll to position [0, 0]
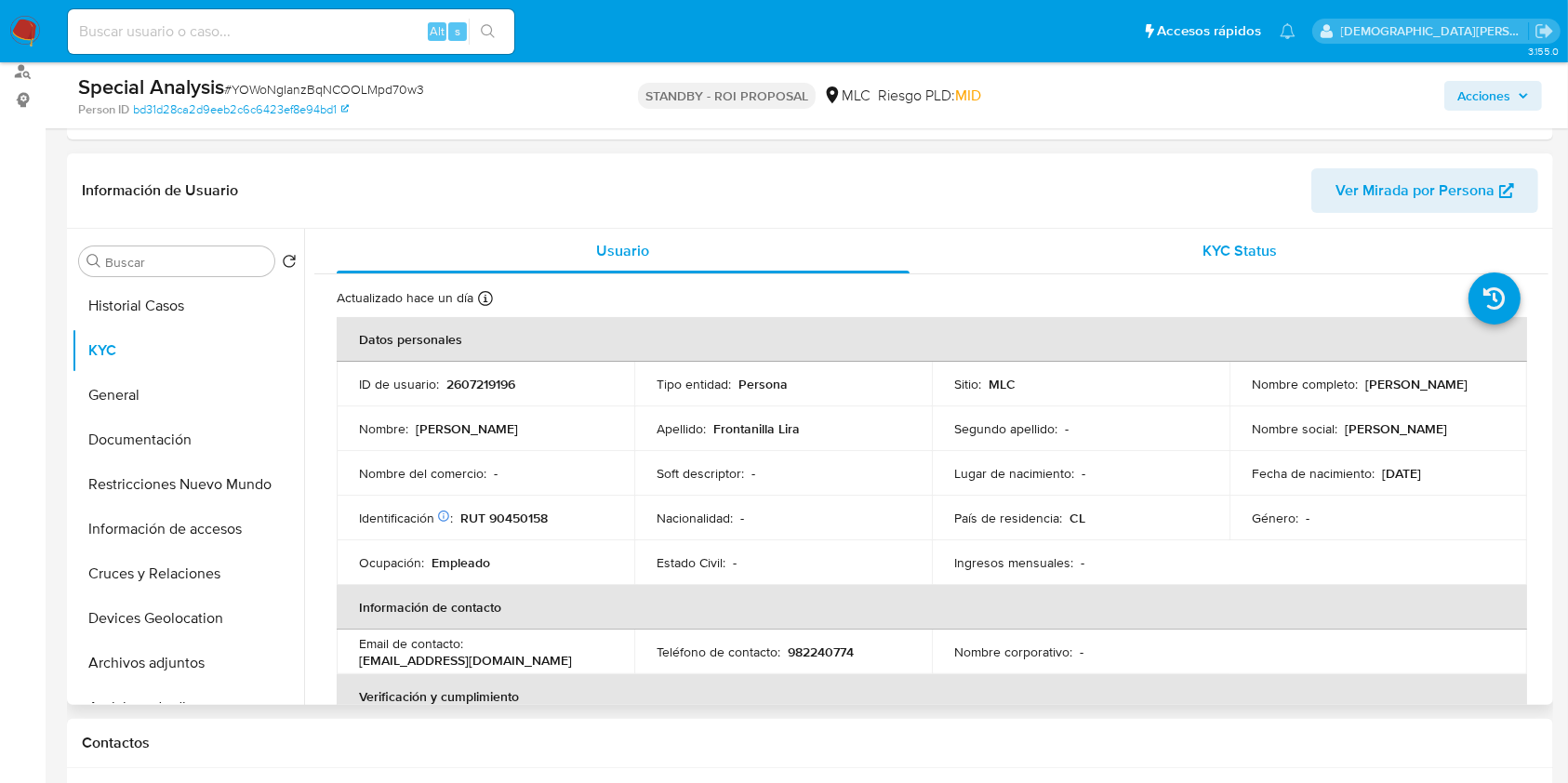
click at [1247, 247] on span "KYC Status" at bounding box center [1240, 251] width 75 height 22
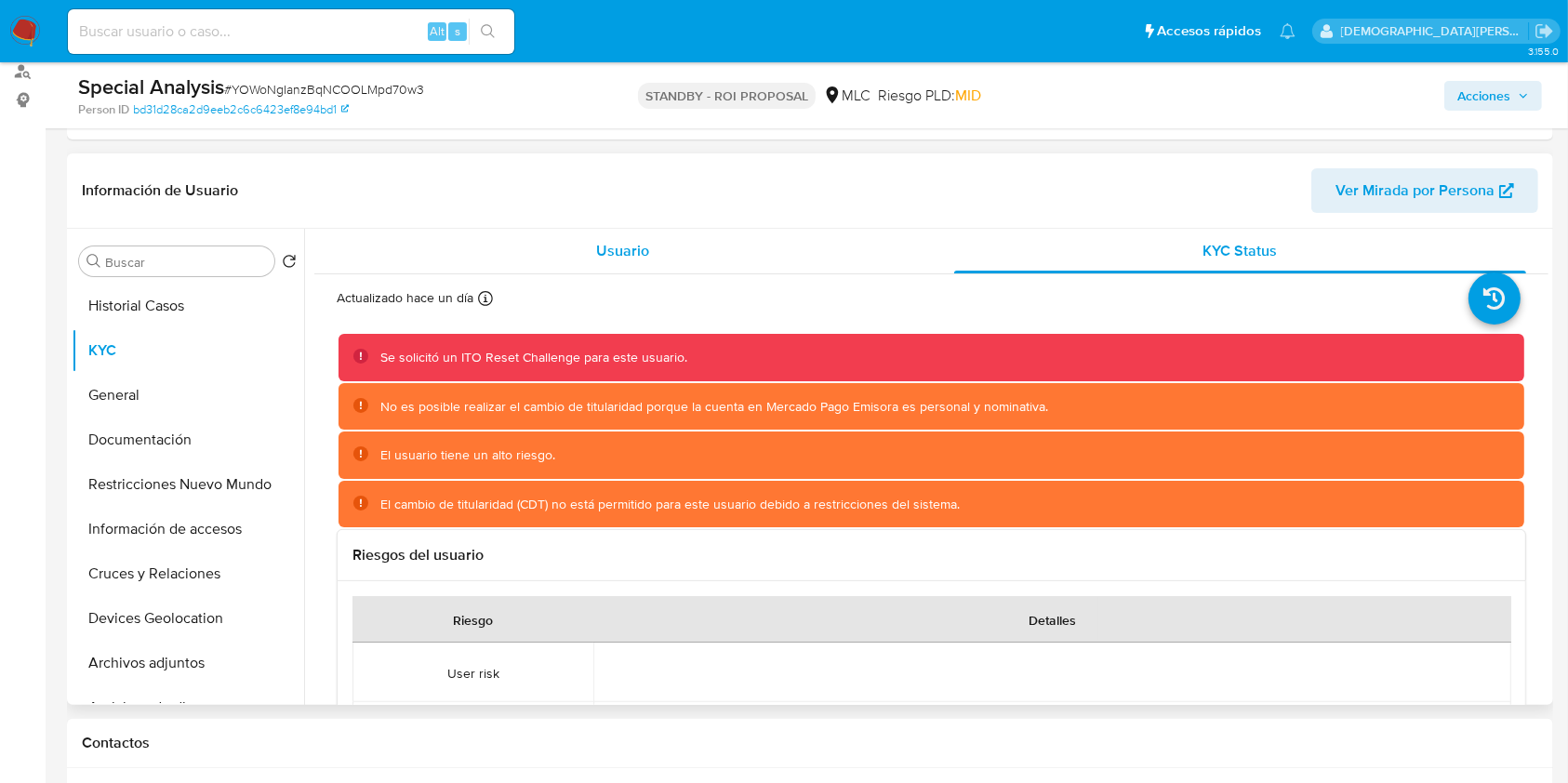
click at [647, 255] on div "Usuario" at bounding box center [623, 251] width 573 height 44
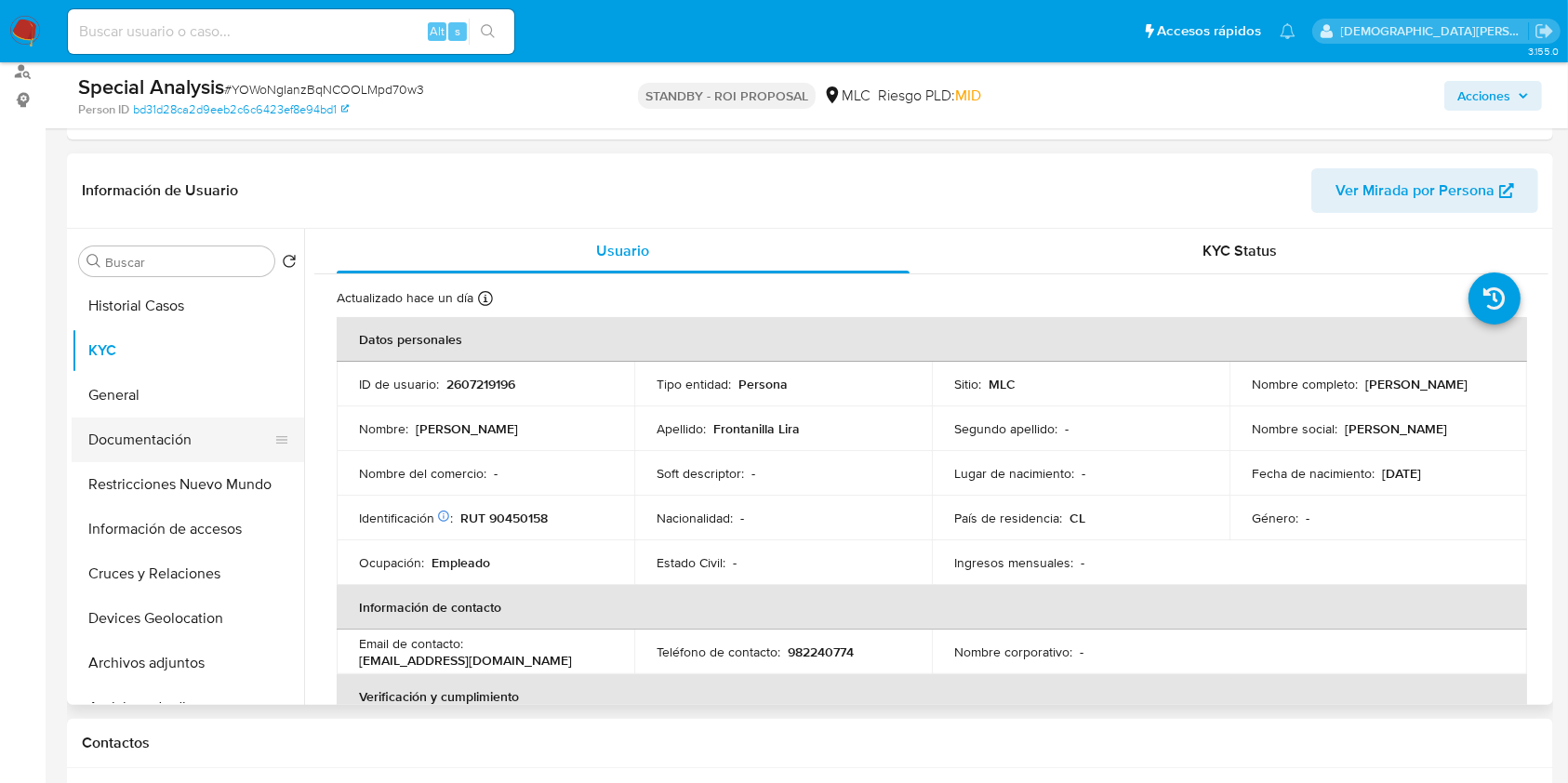
click at [157, 453] on button "Documentación" at bounding box center [180, 439] width 217 height 44
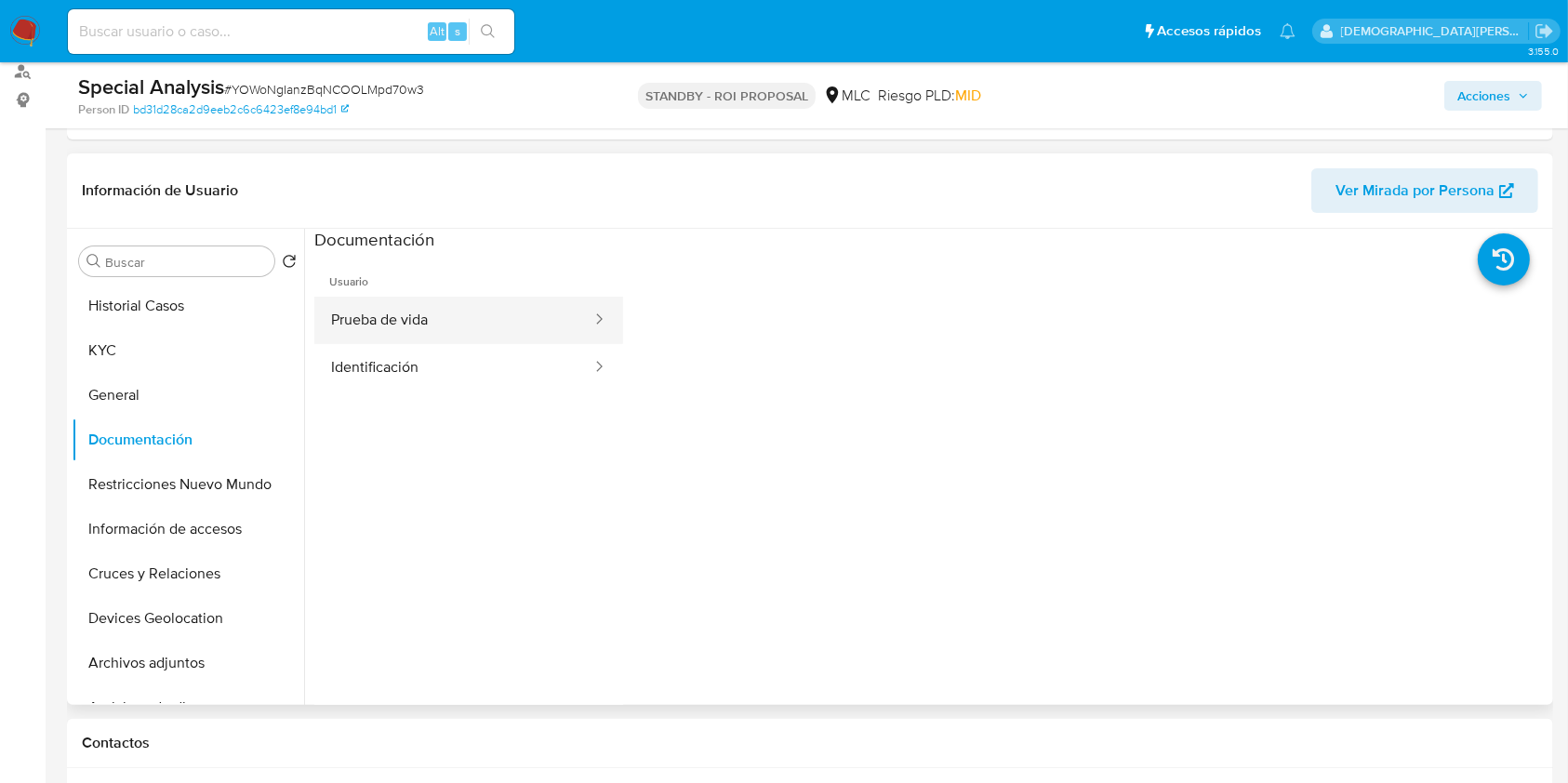
click at [453, 297] on button "Prueba de vida" at bounding box center [454, 320] width 279 height 47
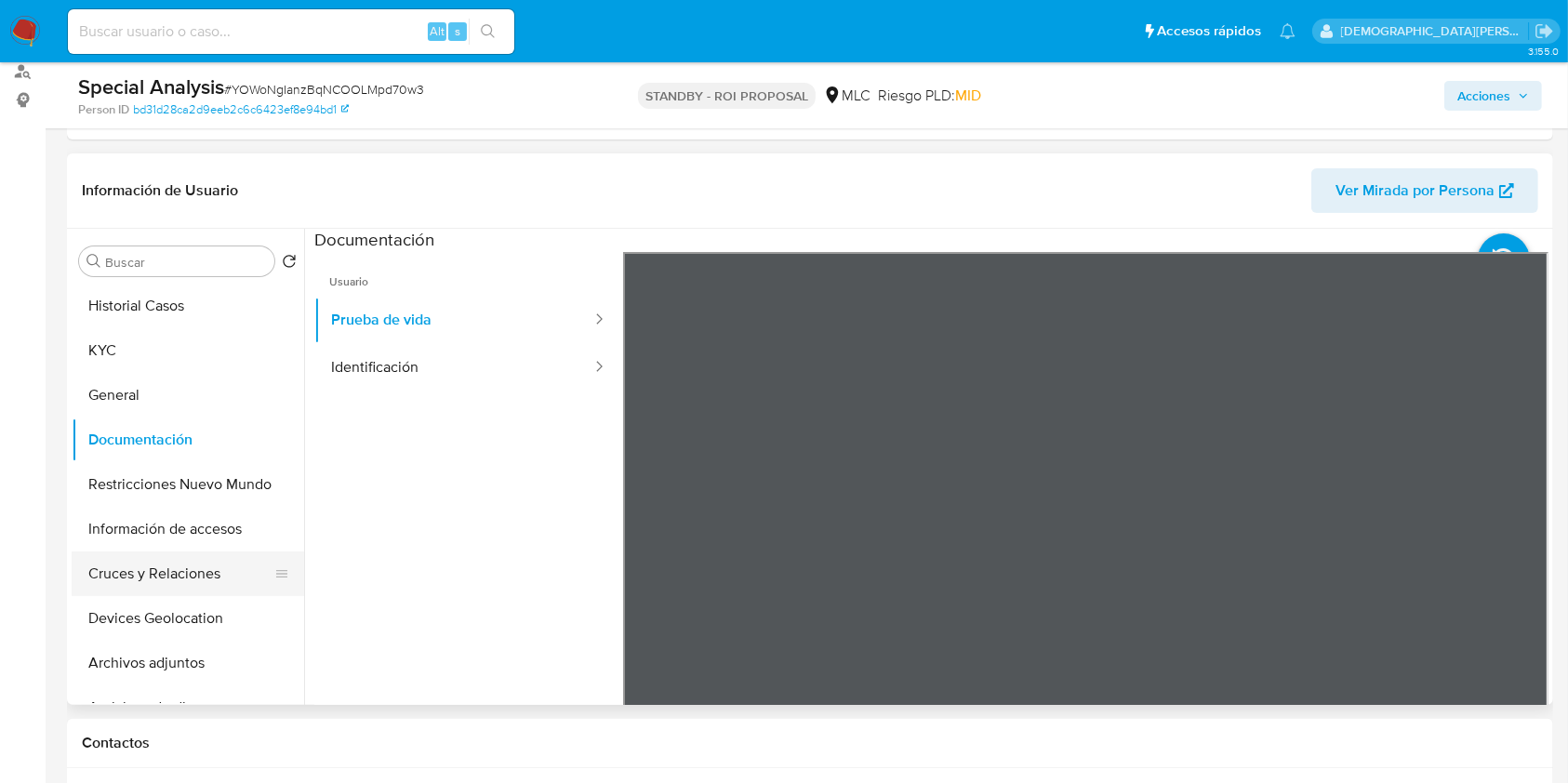
click at [162, 560] on button "Cruces y Relaciones" at bounding box center [180, 573] width 217 height 44
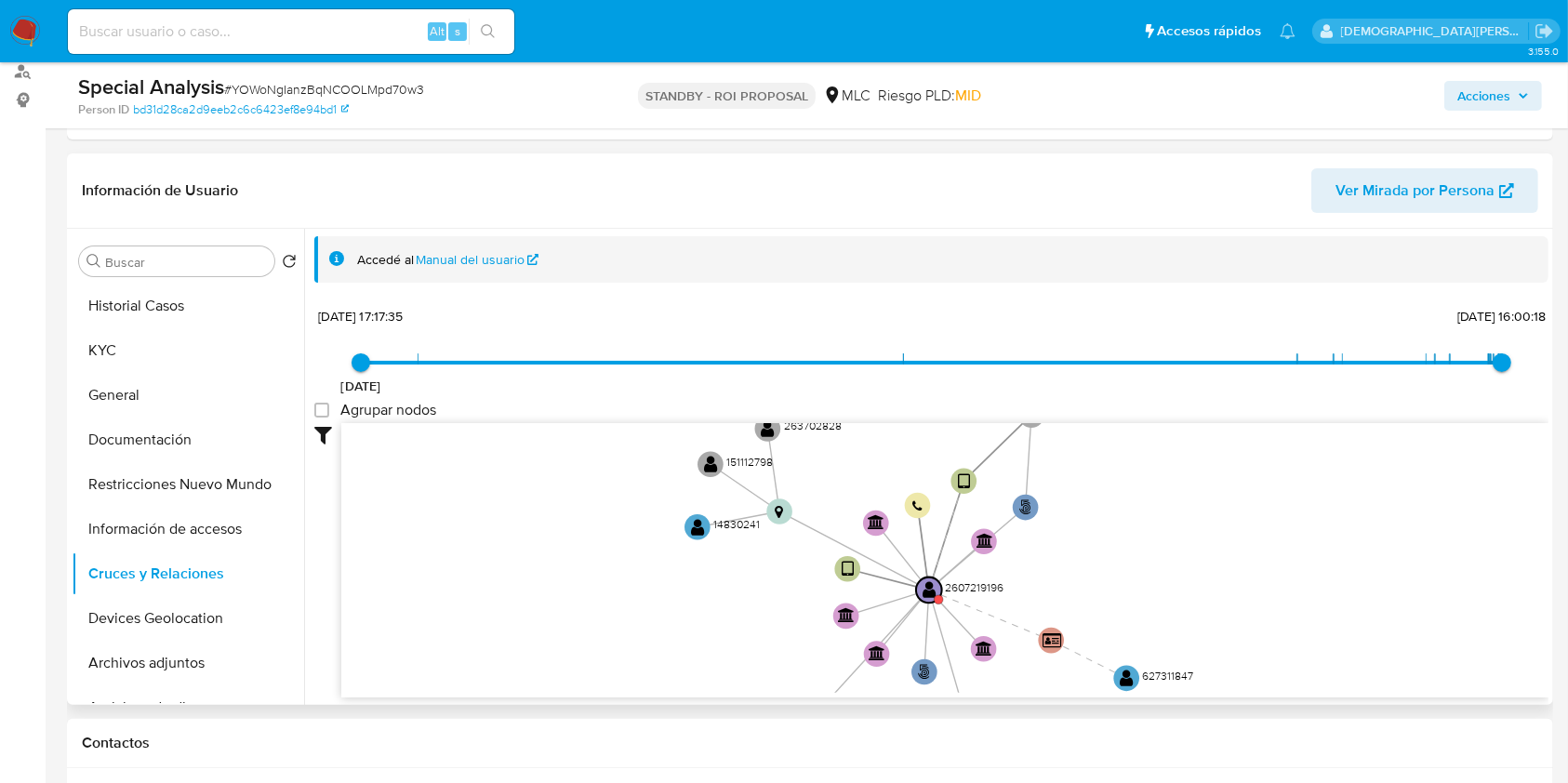
drag, startPoint x: 705, startPoint y: 559, endPoint x: 699, endPoint y: 656, distance: 97.2
click at [699, 656] on icon "phone-a48a00eb0c2b7f61f740965662c8d260  phone-a48a00eb0c2b7f61f740965662c8d260…" at bounding box center [944, 558] width 1206 height 269
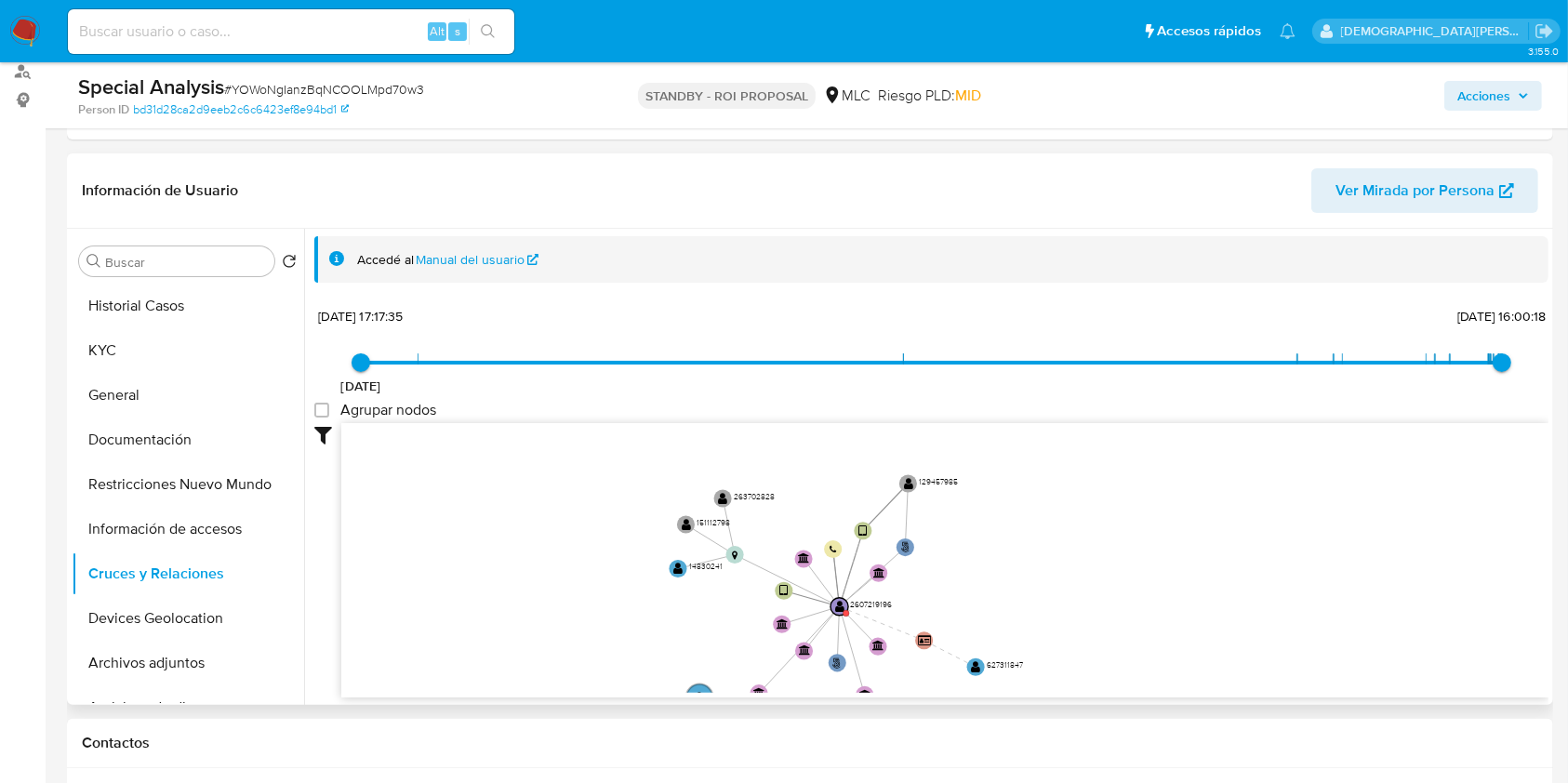
drag, startPoint x: 534, startPoint y: 568, endPoint x: 549, endPoint y: 624, distance: 58.0
click at [549, 624] on icon "phone-a48a00eb0c2b7f61f740965662c8d260  phone-a48a00eb0c2b7f61f740965662c8d260…" at bounding box center [944, 558] width 1206 height 269
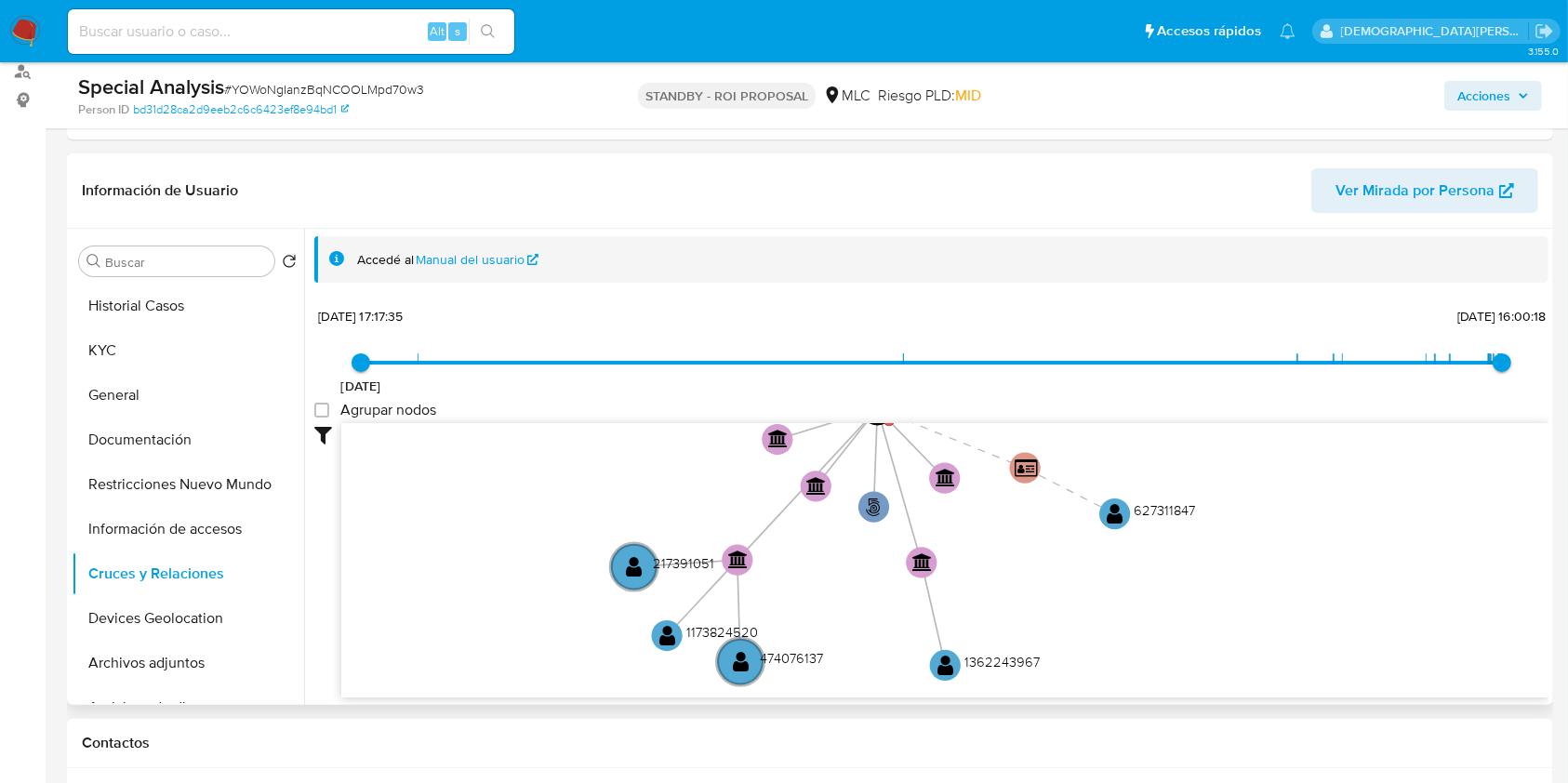
drag, startPoint x: 611, startPoint y: 518, endPoint x: 481, endPoint y: 431, distance: 156.4
click at [481, 431] on icon "phone-a48a00eb0c2b7f61f740965662c8d260  phone-a48a00eb0c2b7f61f740965662c8d260…" at bounding box center [944, 558] width 1206 height 269
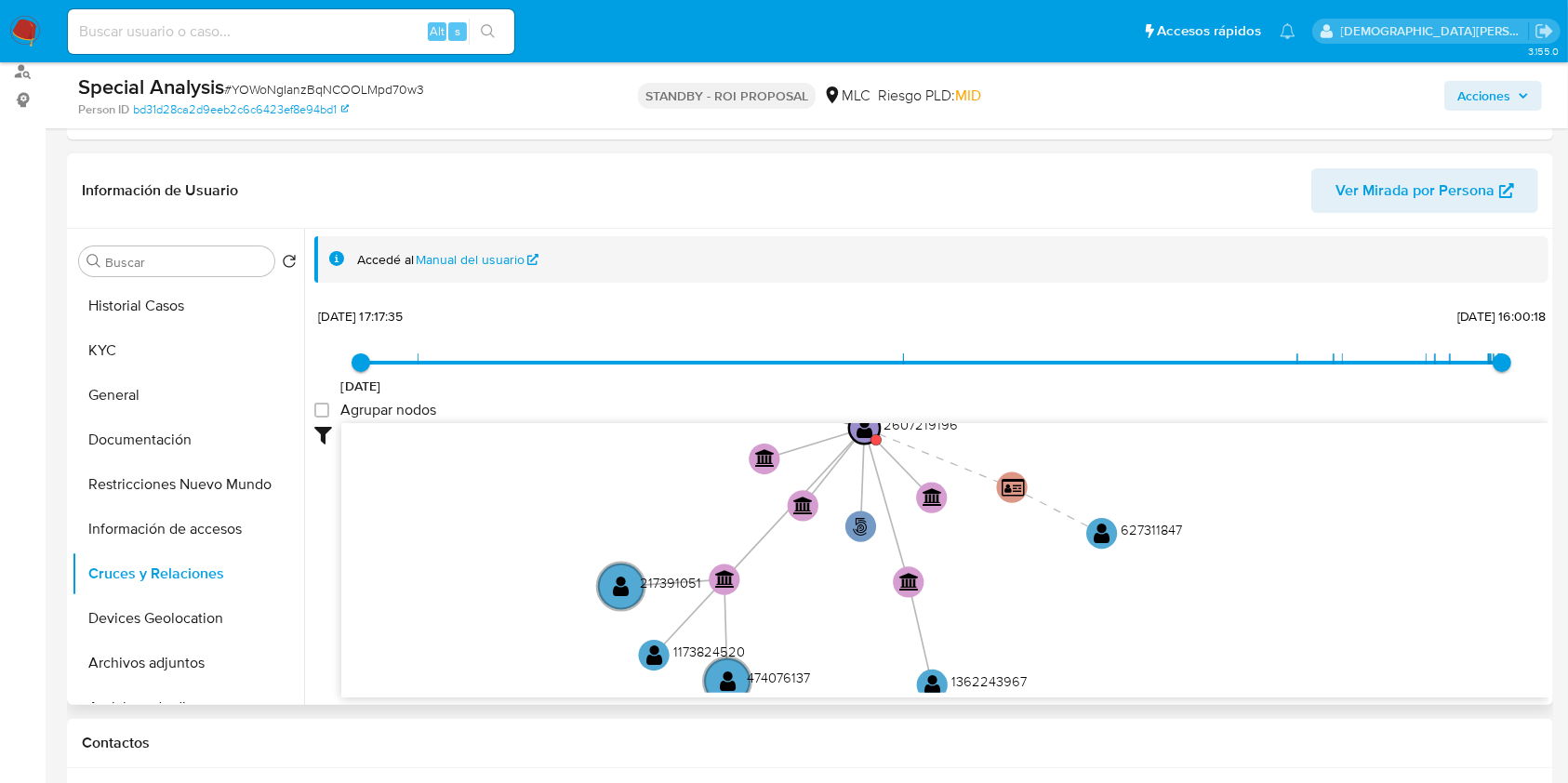
drag, startPoint x: 495, startPoint y: 470, endPoint x: 416, endPoint y: 590, distance: 143.7
click at [416, 590] on icon "phone-a48a00eb0c2b7f61f740965662c8d260  phone-a48a00eb0c2b7f61f740965662c8d260…" at bounding box center [944, 558] width 1206 height 269
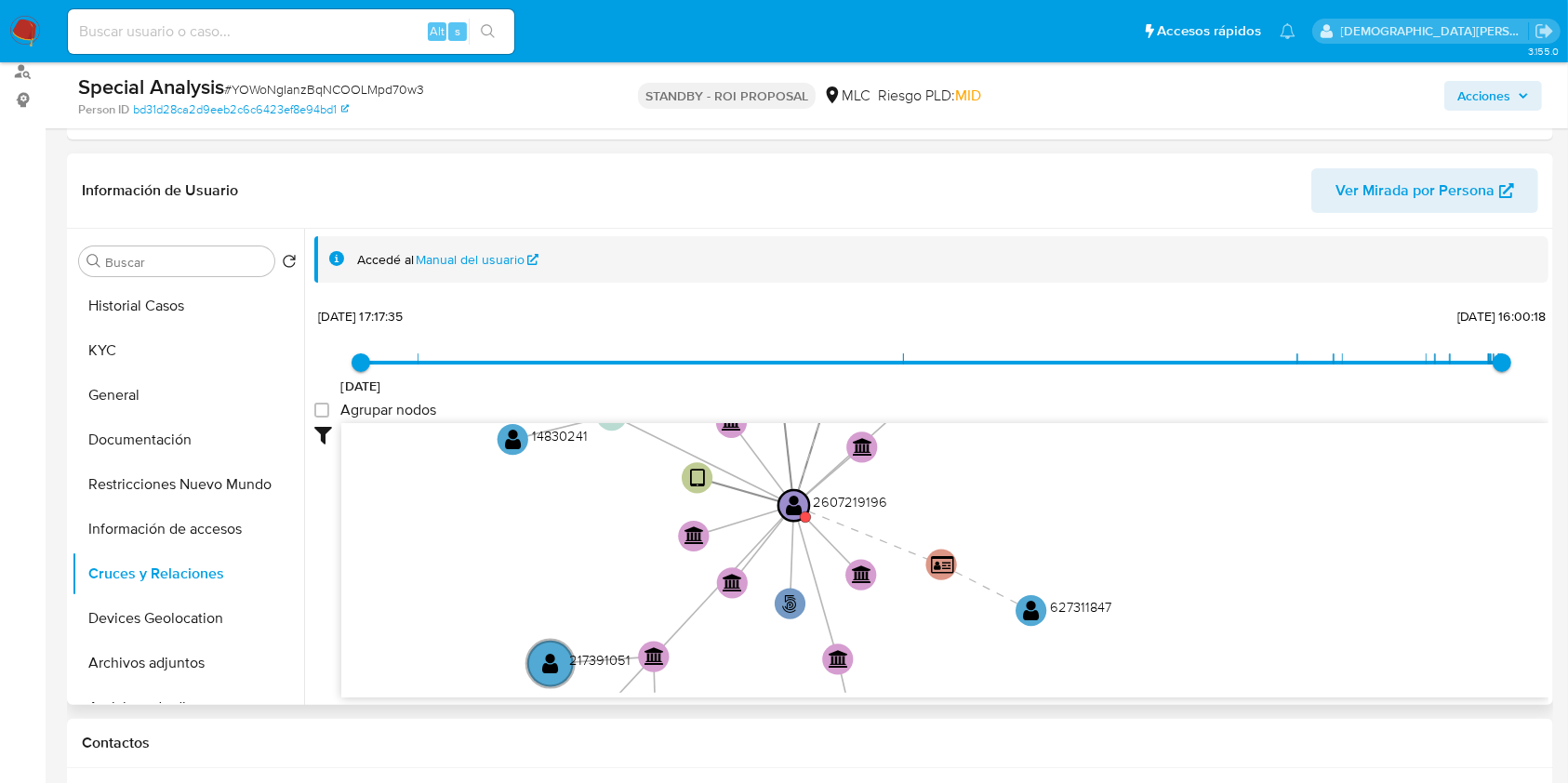
drag, startPoint x: 1279, startPoint y: 542, endPoint x: 1282, endPoint y: 516, distance: 26.2
click at [1282, 517] on icon "phone-a48a00eb0c2b7f61f740965662c8d260  phone-a48a00eb0c2b7f61f740965662c8d260…" at bounding box center [944, 558] width 1206 height 269
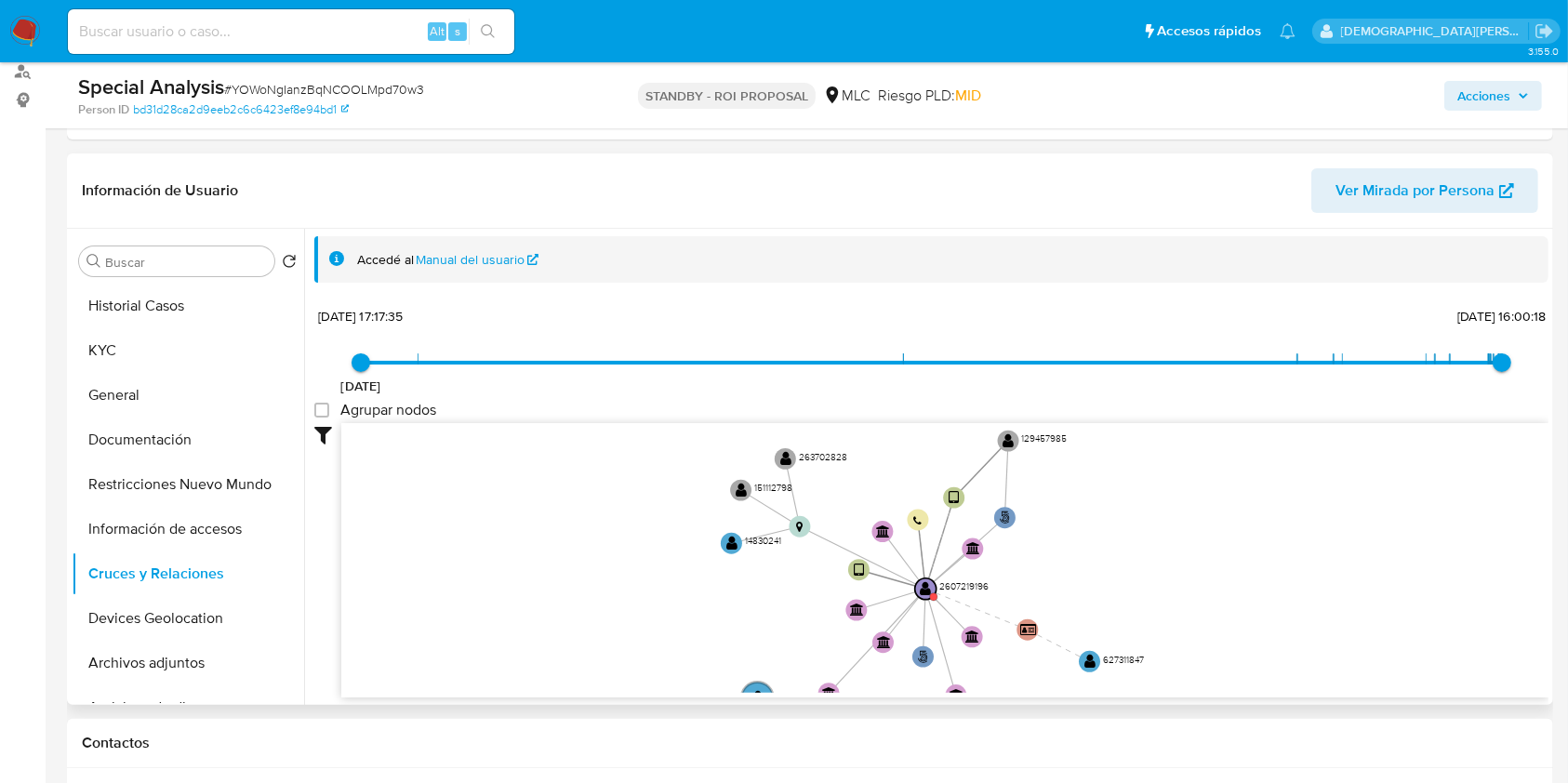
drag, startPoint x: 1223, startPoint y: 576, endPoint x: 1221, endPoint y: 636, distance: 60.0
click at [1221, 636] on icon "phone-a48a00eb0c2b7f61f740965662c8d260  phone-a48a00eb0c2b7f61f740965662c8d260…" at bounding box center [944, 558] width 1206 height 269
click at [207, 356] on button "KYC" at bounding box center [180, 350] width 217 height 44
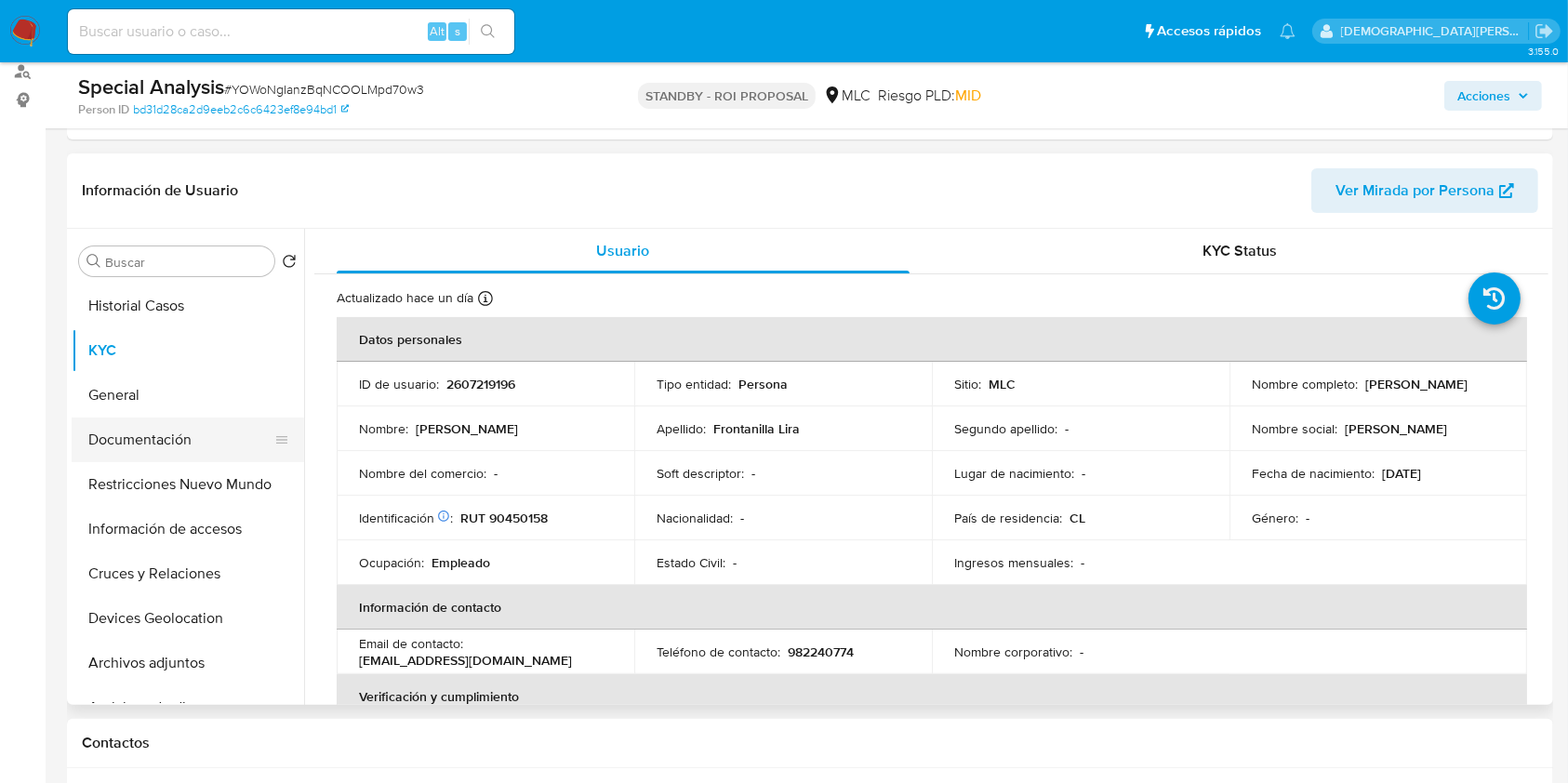
click at [204, 435] on button "Documentación" at bounding box center [180, 439] width 217 height 44
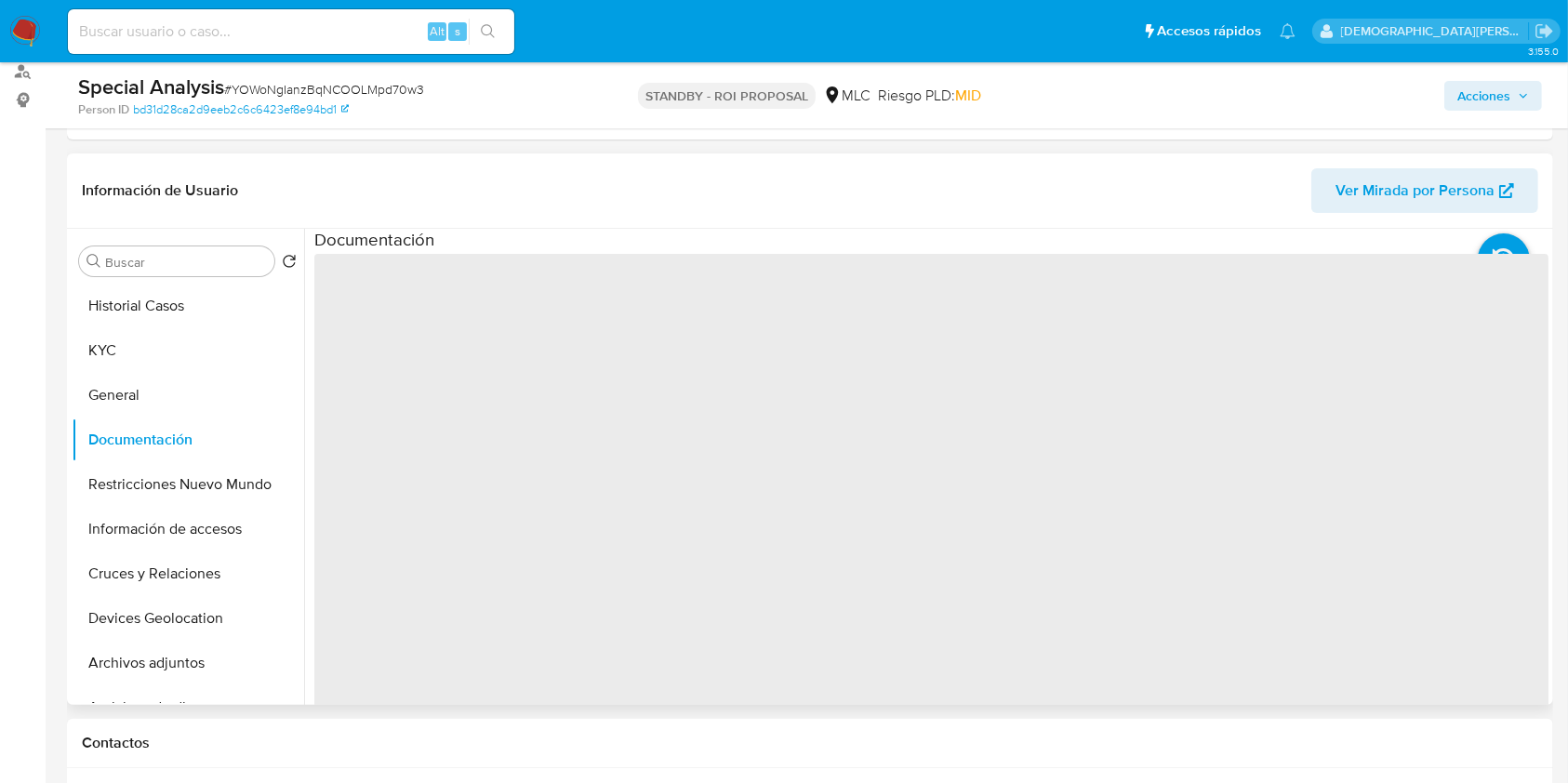
click at [442, 347] on div at bounding box center [925, 467] width 1244 height 476
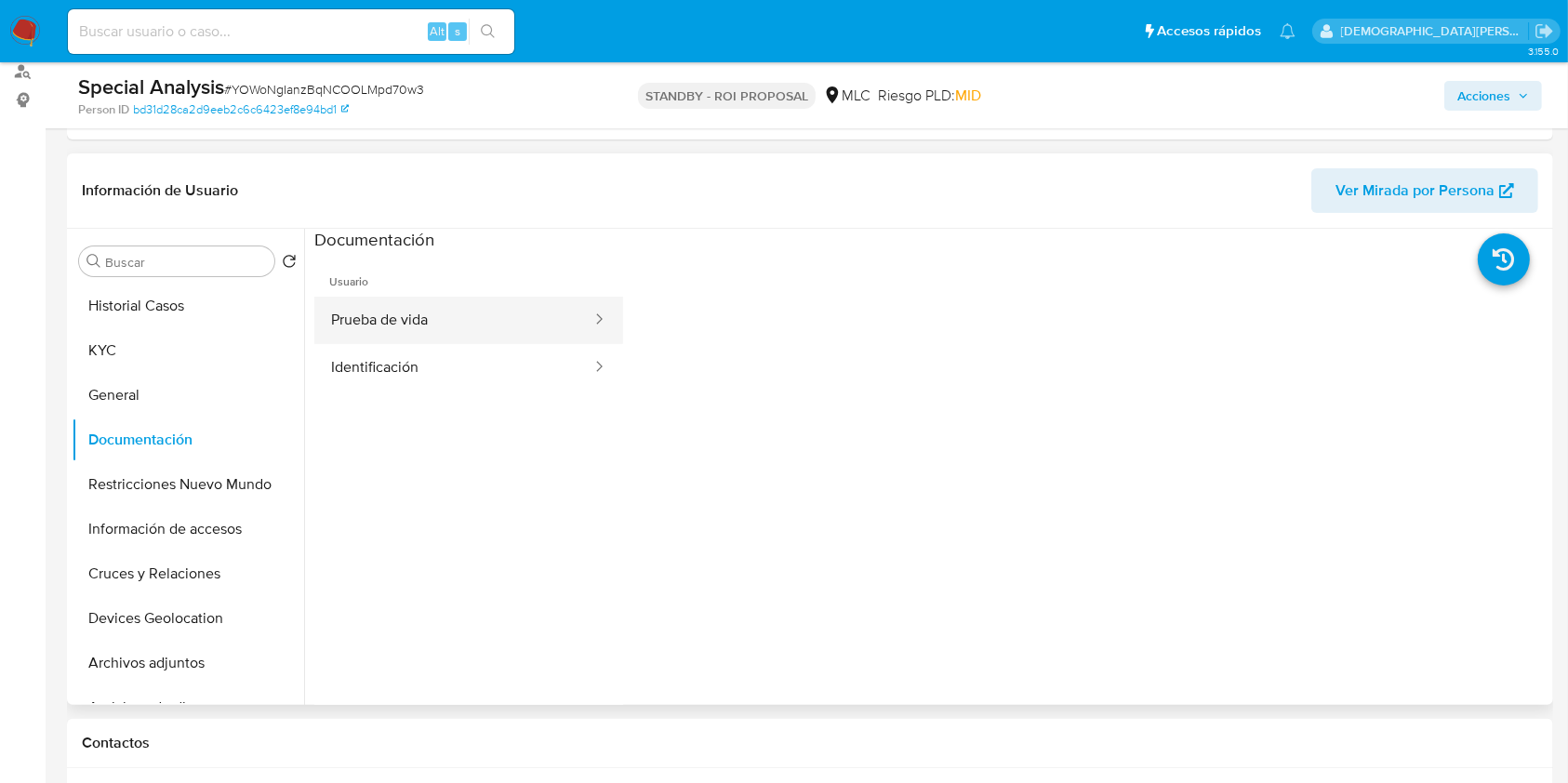
click at [467, 308] on button "Prueba de vida" at bounding box center [454, 320] width 279 height 47
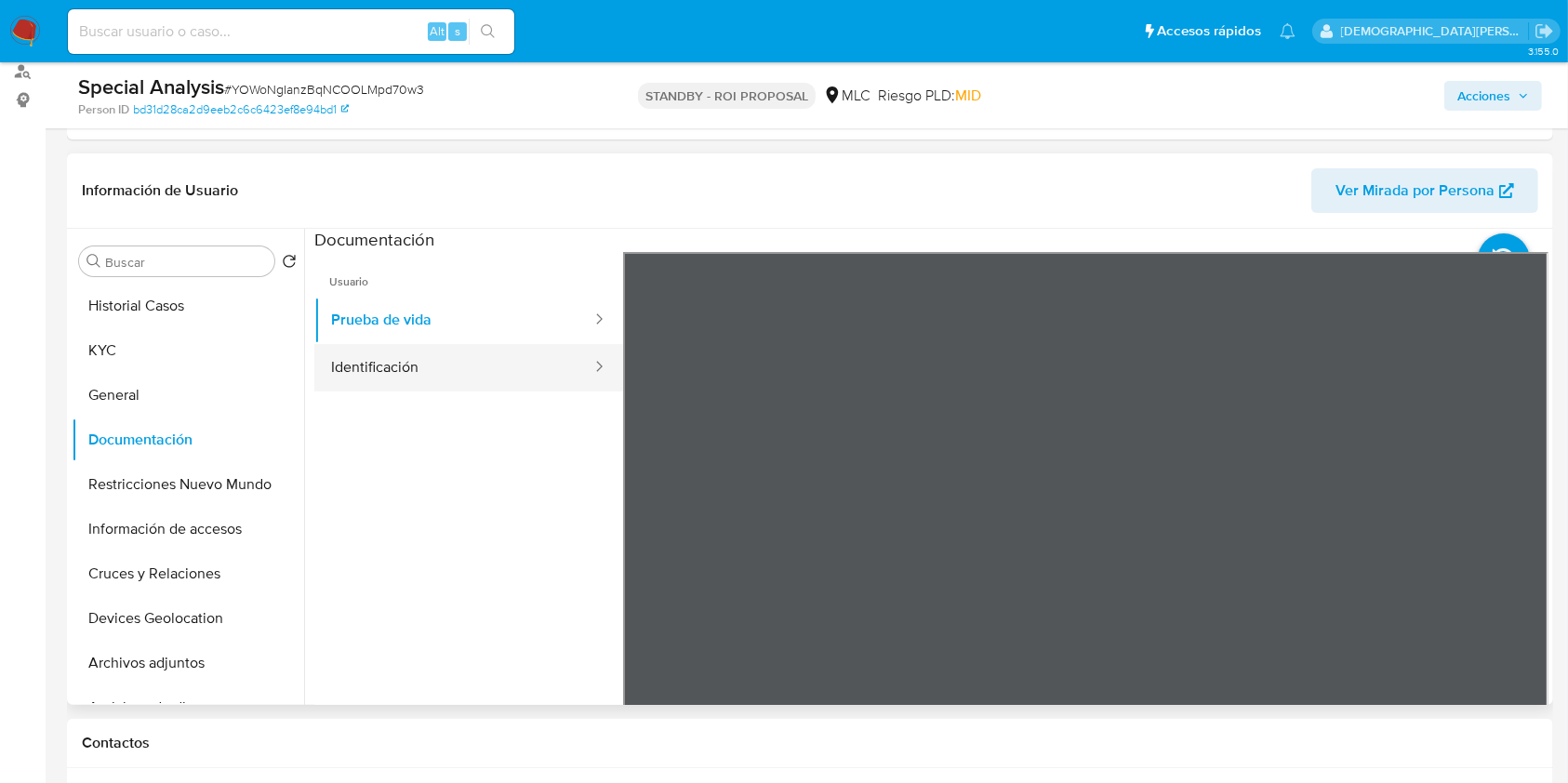
click at [390, 348] on button "Identificación" at bounding box center [454, 367] width 279 height 47
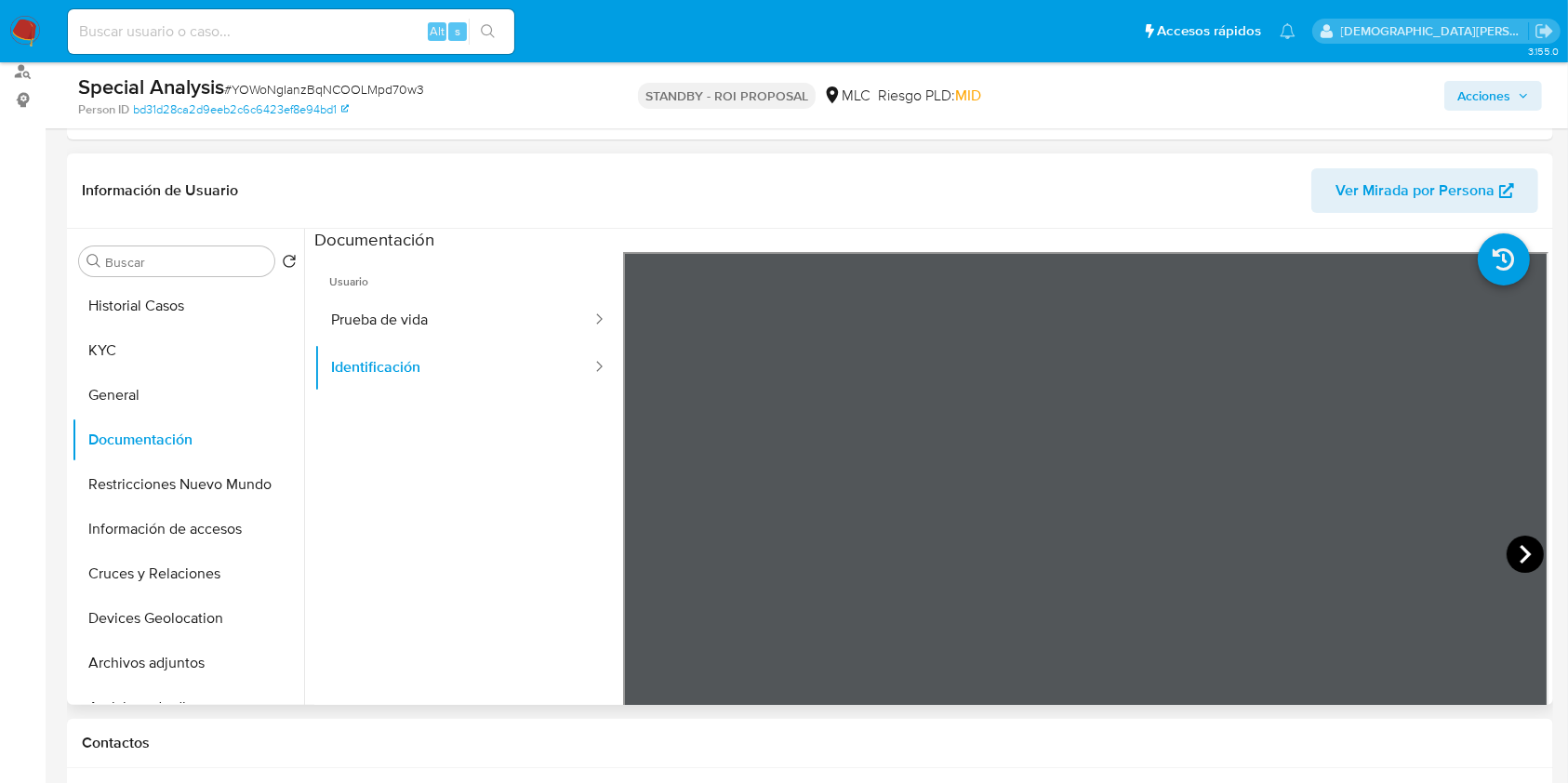
click at [1506, 544] on icon at bounding box center [1525, 554] width 37 height 37
click at [652, 546] on icon at bounding box center [646, 554] width 37 height 37
click at [1518, 551] on icon at bounding box center [1525, 554] width 37 height 37
click at [648, 552] on icon at bounding box center [646, 554] width 37 height 37
click at [1113, 153] on div "Información de Usuario Ver Mirada por Persona Buscar Volver al orden por defect…" at bounding box center [810, 428] width 1485 height 551
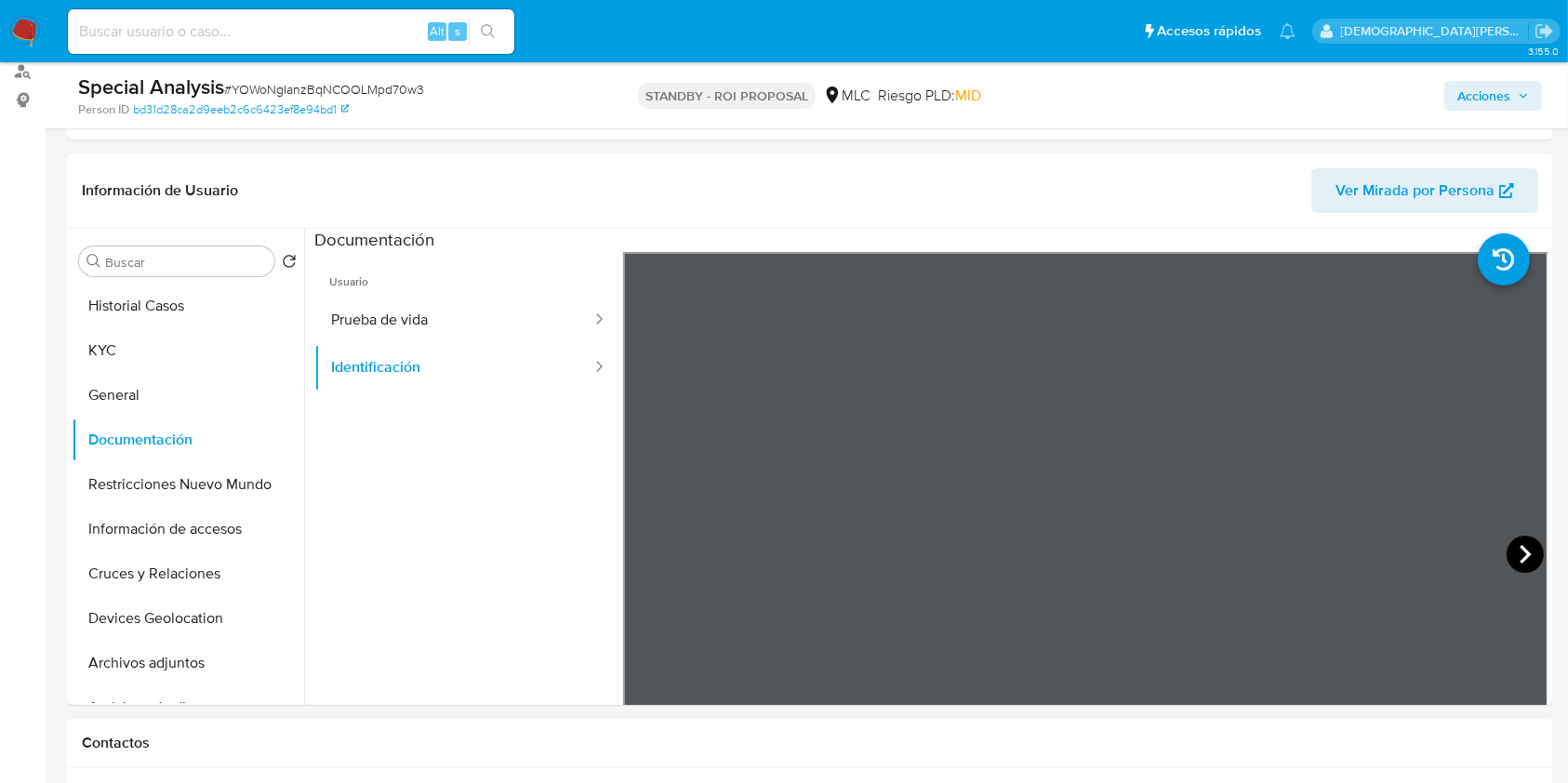
click at [1510, 553] on icon at bounding box center [1525, 554] width 37 height 37
click at [178, 350] on button "KYC" at bounding box center [180, 350] width 217 height 44
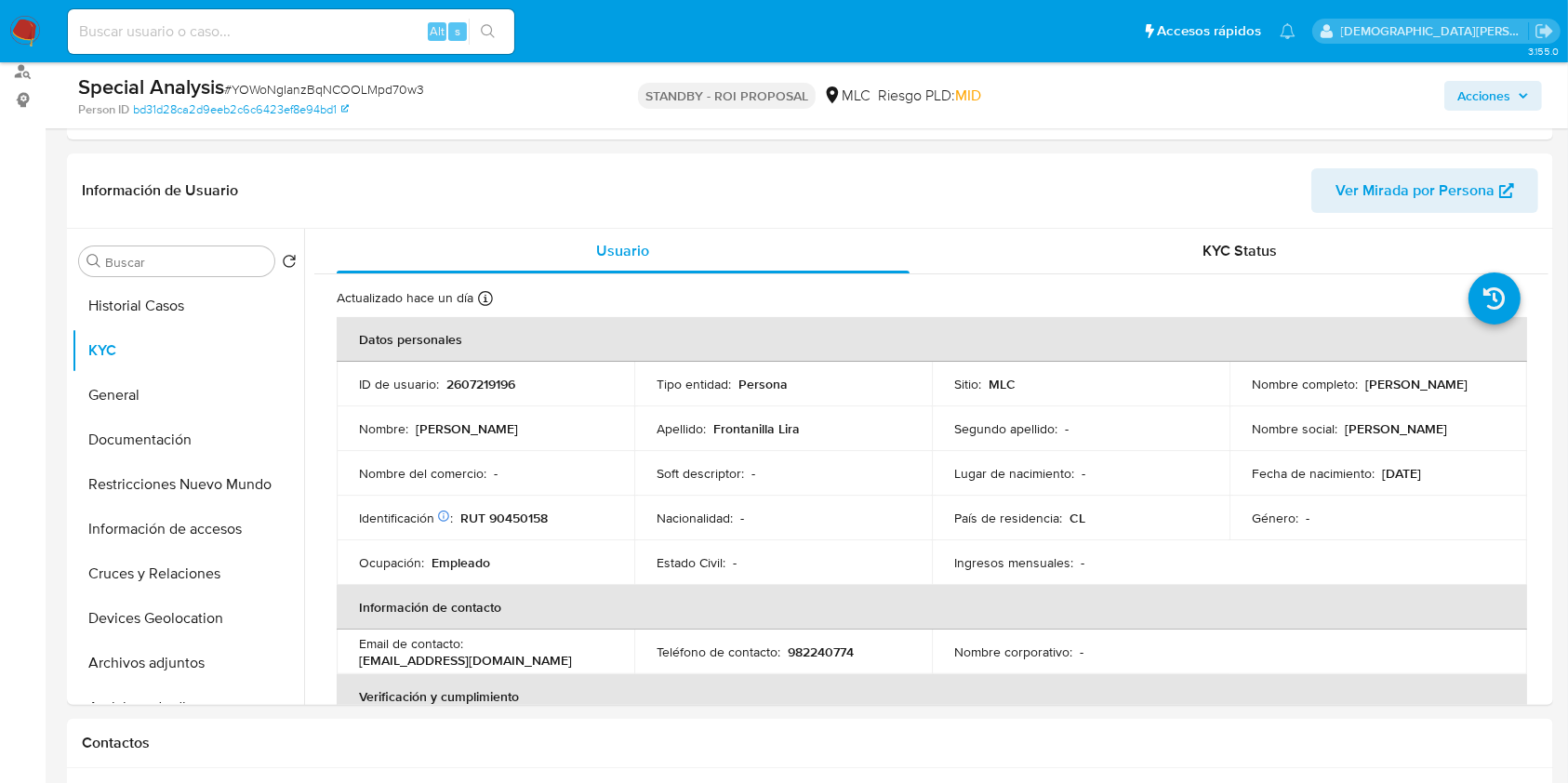
drag, startPoint x: 1236, startPoint y: 395, endPoint x: 1428, endPoint y: 396, distance: 192.0
click at [1428, 396] on td "Nombre completo : Dina Tomasa Frontanilla Lira" at bounding box center [1377, 383] width 298 height 44
click at [148, 570] on button "Cruces y Relaciones" at bounding box center [180, 573] width 217 height 44
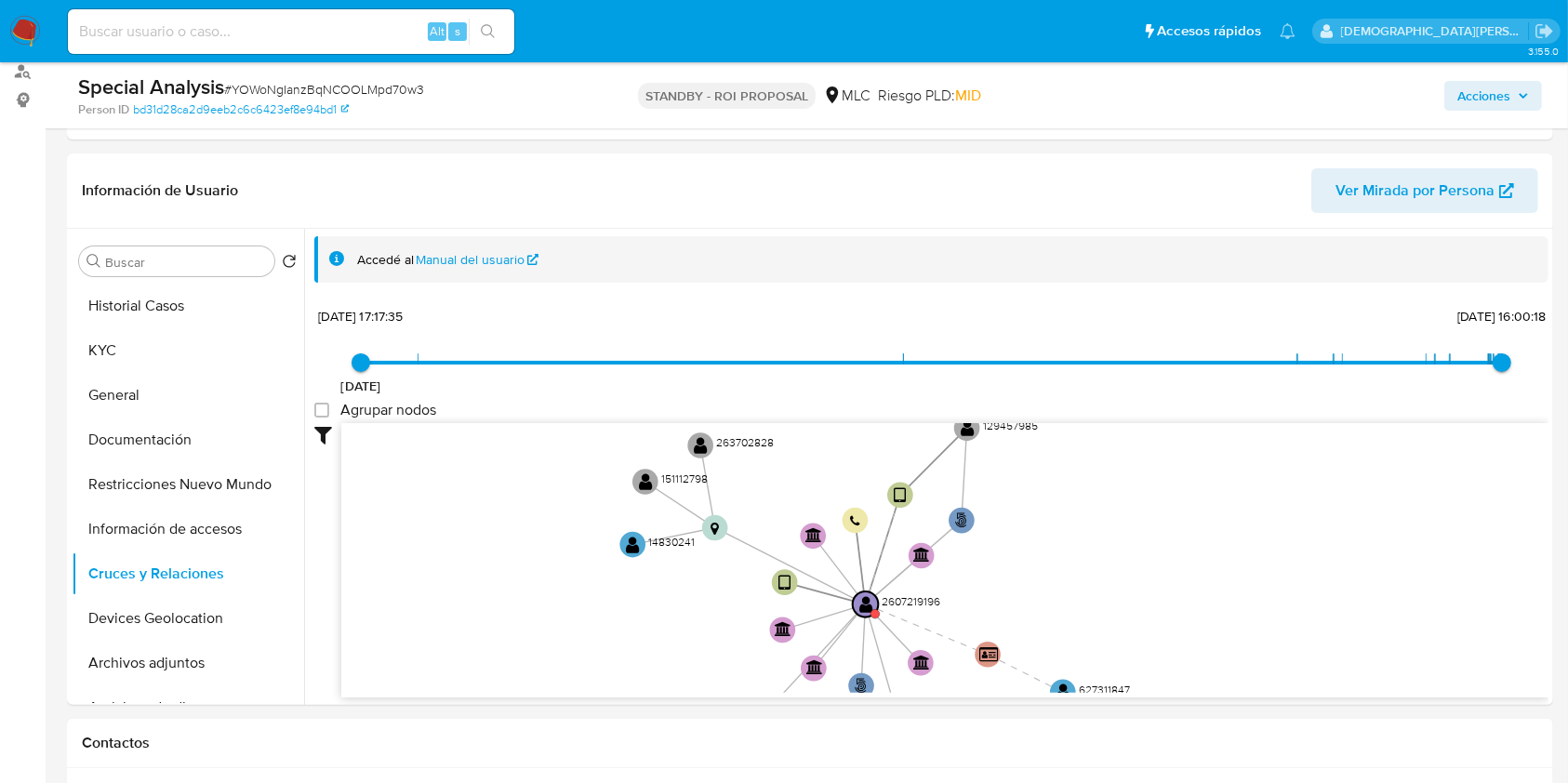
drag, startPoint x: 767, startPoint y: 534, endPoint x: 679, endPoint y: 650, distance: 145.6
click at [679, 650] on icon "phone-a48a00eb0c2b7f61f740965662c8d260  phone-a48a00eb0c2b7f61f740965662c8d260…" at bounding box center [944, 558] width 1206 height 269
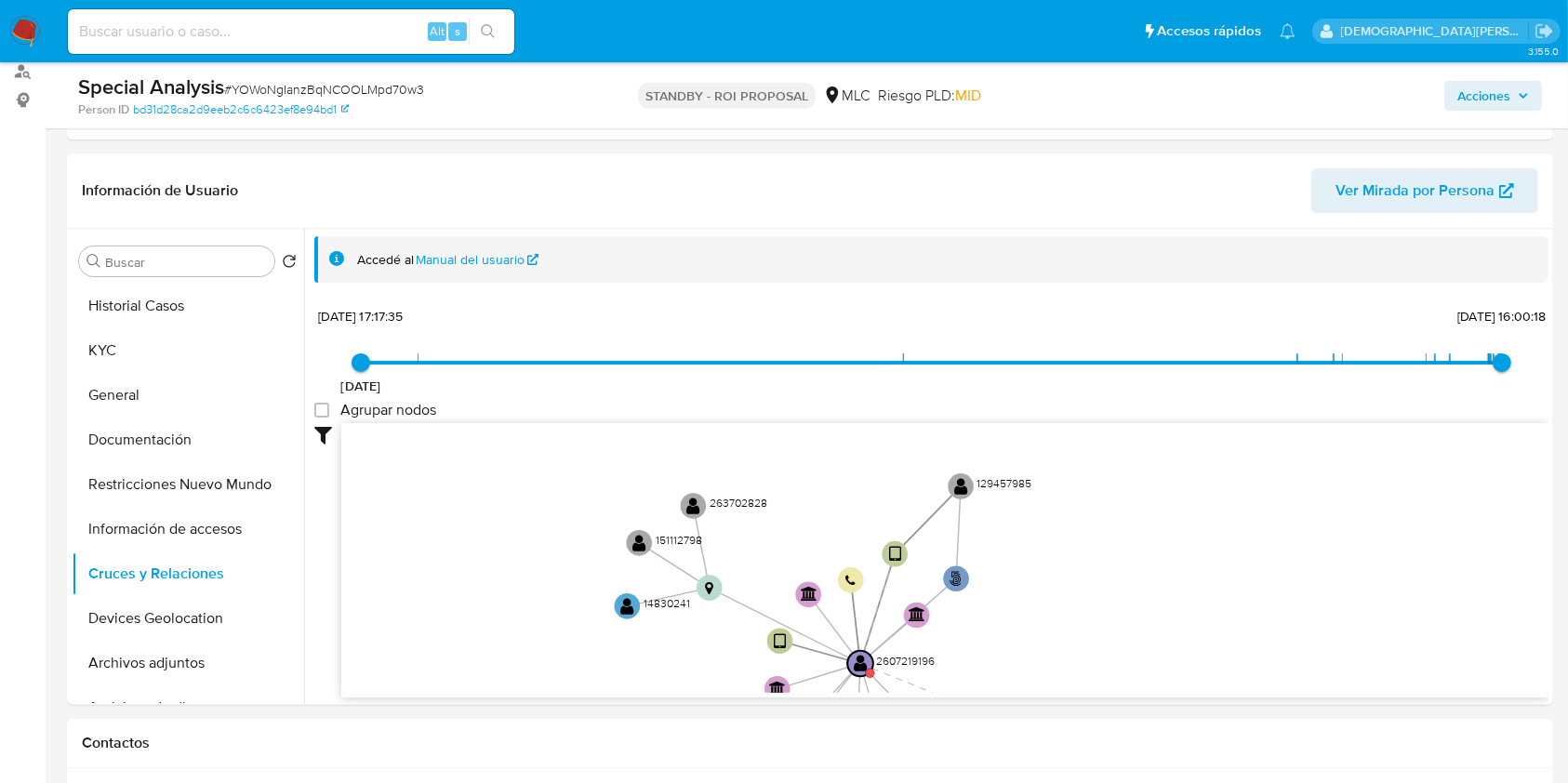
drag, startPoint x: 599, startPoint y: 591, endPoint x: 598, endPoint y: 644, distance: 53.0
click at [598, 644] on icon "phone-a48a00eb0c2b7f61f740965662c8d260  phone-a48a00eb0c2b7f61f740965662c8d260…" at bounding box center [944, 558] width 1206 height 269
click at [621, 608] on text "" at bounding box center [627, 608] width 14 height 19
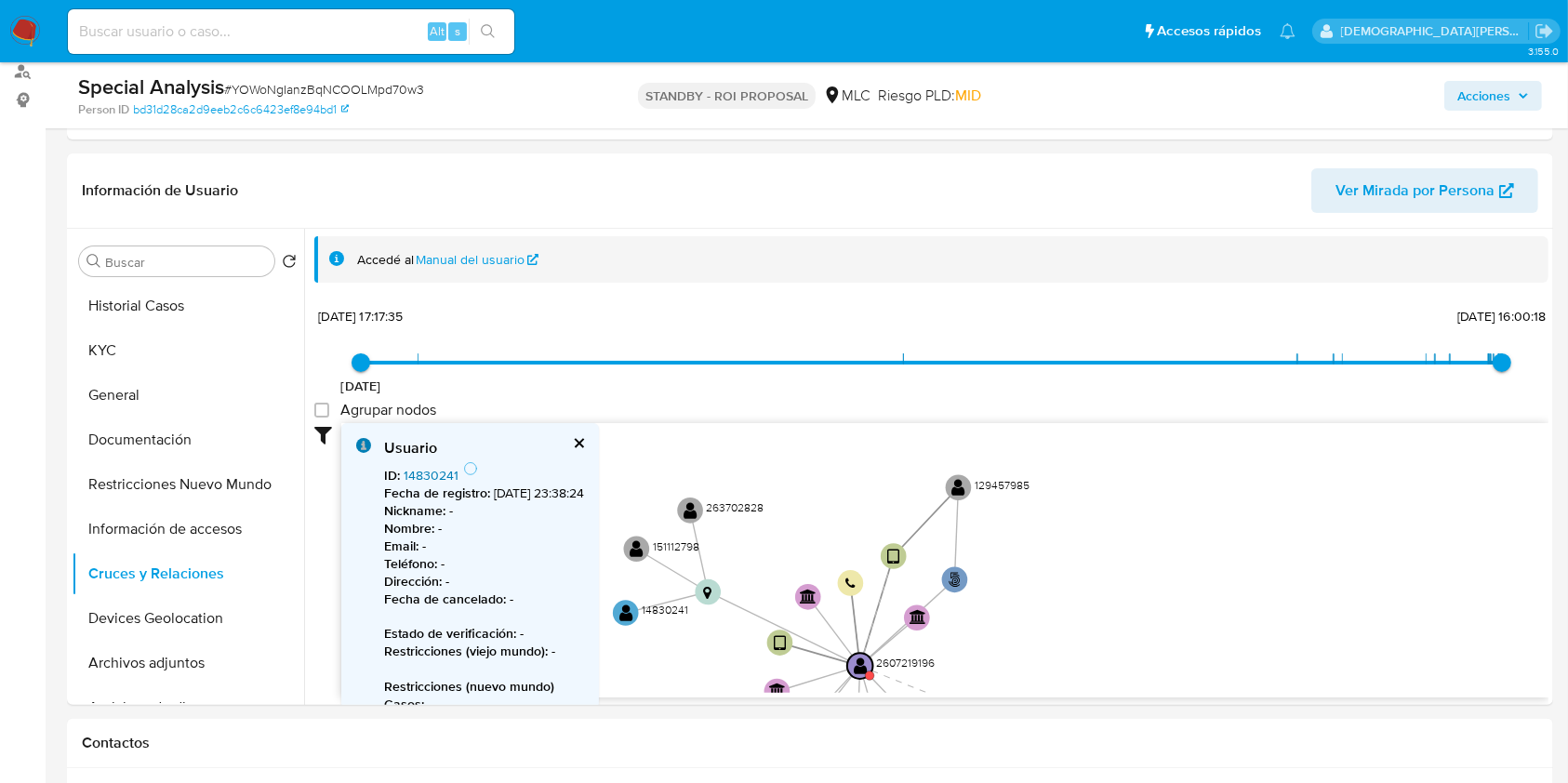
click at [429, 473] on link "14830241" at bounding box center [431, 475] width 55 height 19
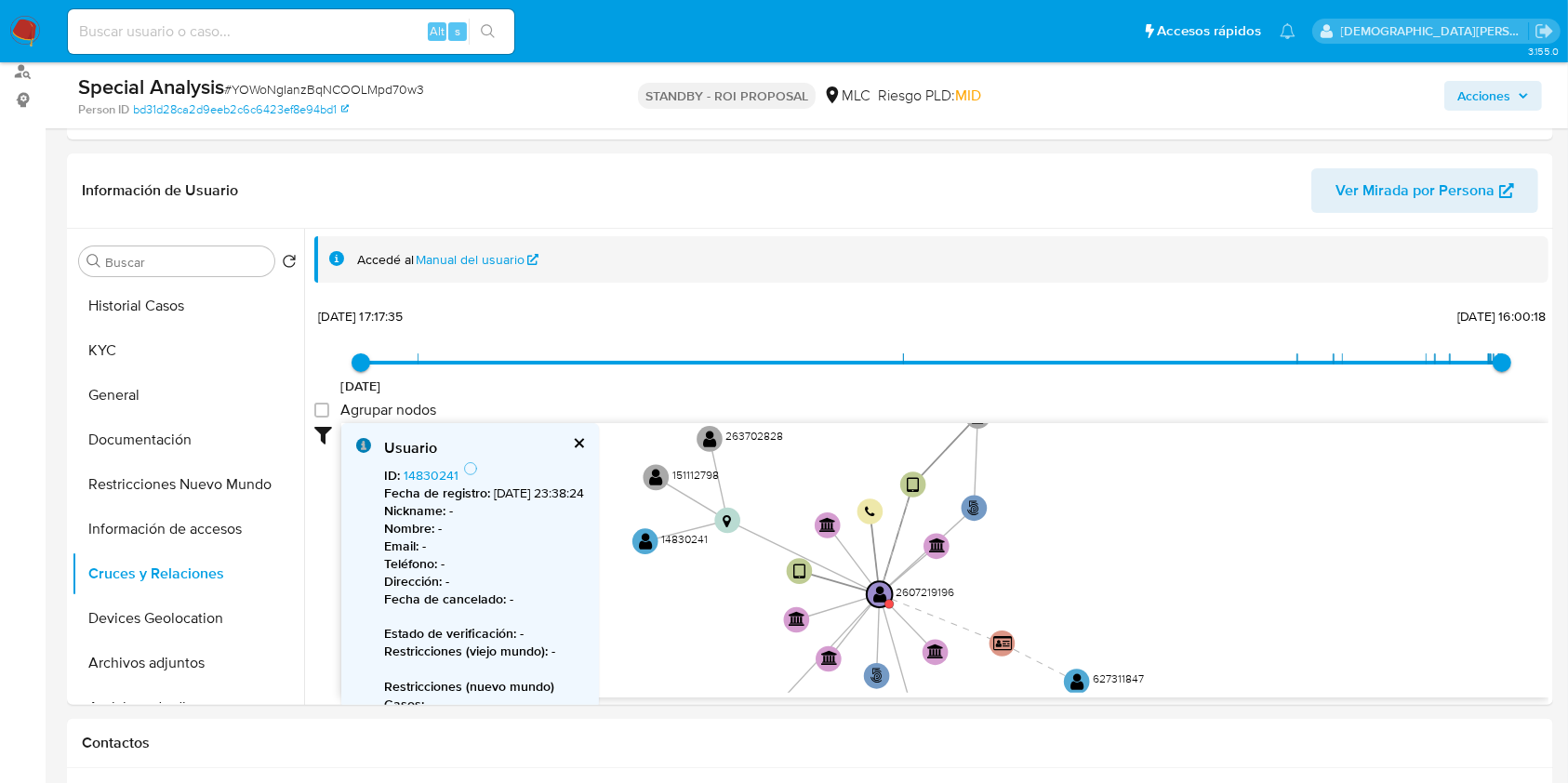
drag, startPoint x: 1131, startPoint y: 525, endPoint x: 1149, endPoint y: 464, distance: 63.6
click at [1149, 464] on icon "phone-a48a00eb0c2b7f61f740965662c8d260  phone-a48a00eb0c2b7f61f740965662c8d260…" at bounding box center [944, 558] width 1206 height 269
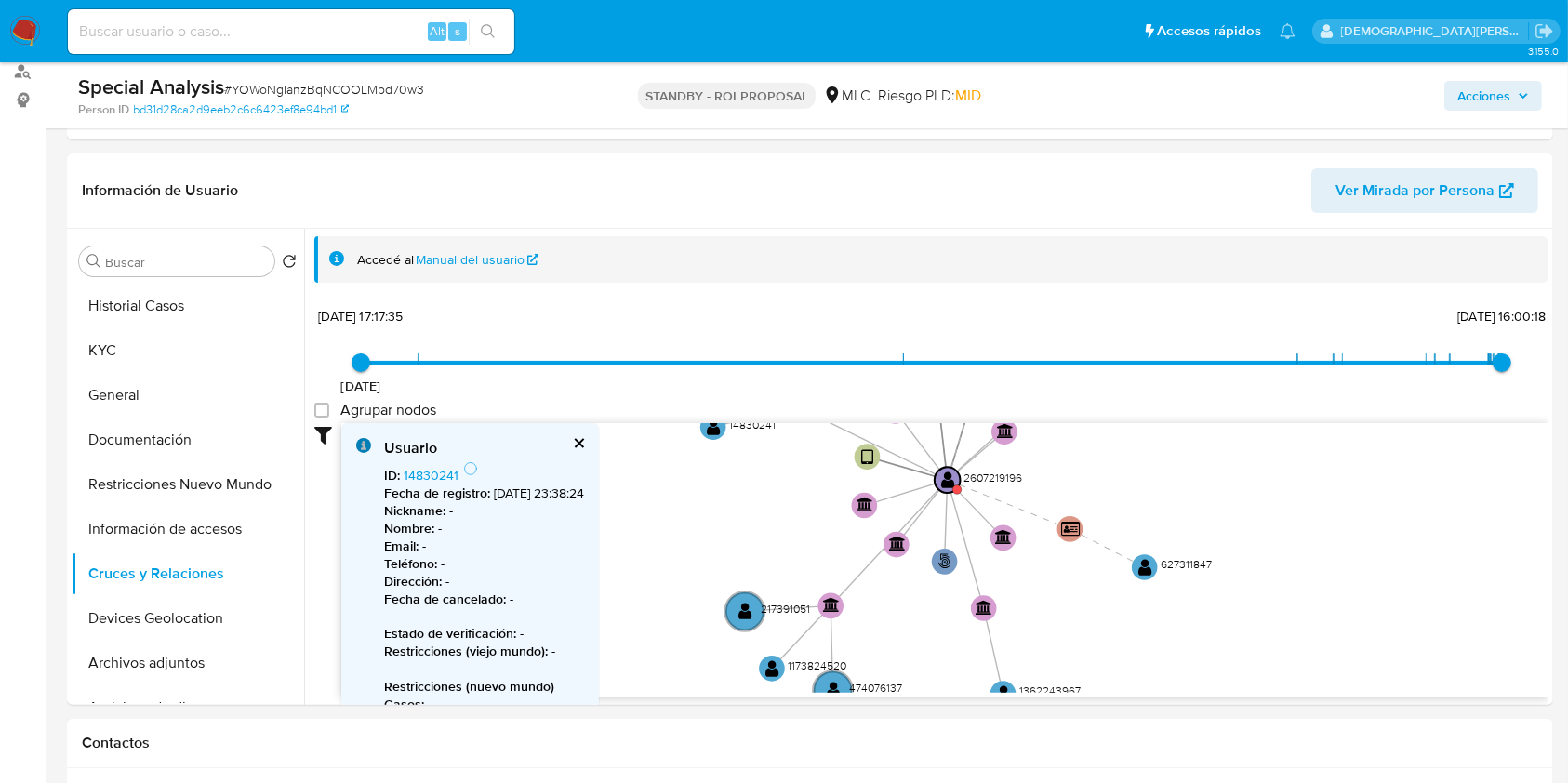
drag, startPoint x: 1142, startPoint y: 546, endPoint x: 1204, endPoint y: 461, distance: 105.2
click at [1204, 461] on icon "phone-a48a00eb0c2b7f61f740965662c8d260  phone-a48a00eb0c2b7f61f740965662c8d260…" at bounding box center [944, 558] width 1206 height 269
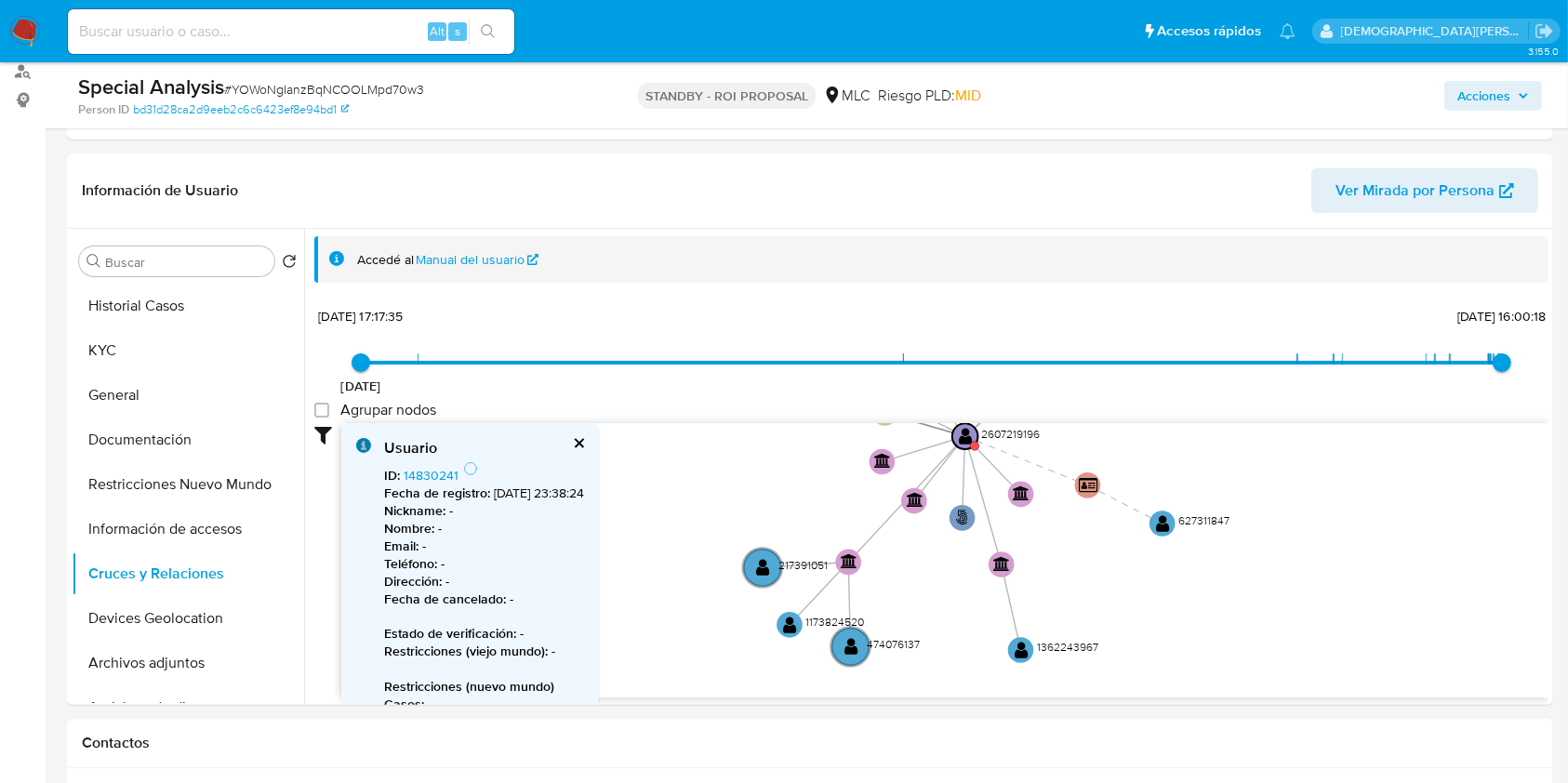
drag, startPoint x: 1261, startPoint y: 468, endPoint x: 1269, endPoint y: 442, distance: 27.2
click at [1269, 442] on icon "phone-a48a00eb0c2b7f61f740965662c8d260  phone-a48a00eb0c2b7f61f740965662c8d260…" at bounding box center [944, 558] width 1206 height 269
drag, startPoint x: 1298, startPoint y: 636, endPoint x: 1301, endPoint y: 626, distance: 10.4
click at [1301, 626] on icon "phone-a48a00eb0c2b7f61f740965662c8d260  phone-a48a00eb0c2b7f61f740965662c8d260…" at bounding box center [944, 558] width 1206 height 269
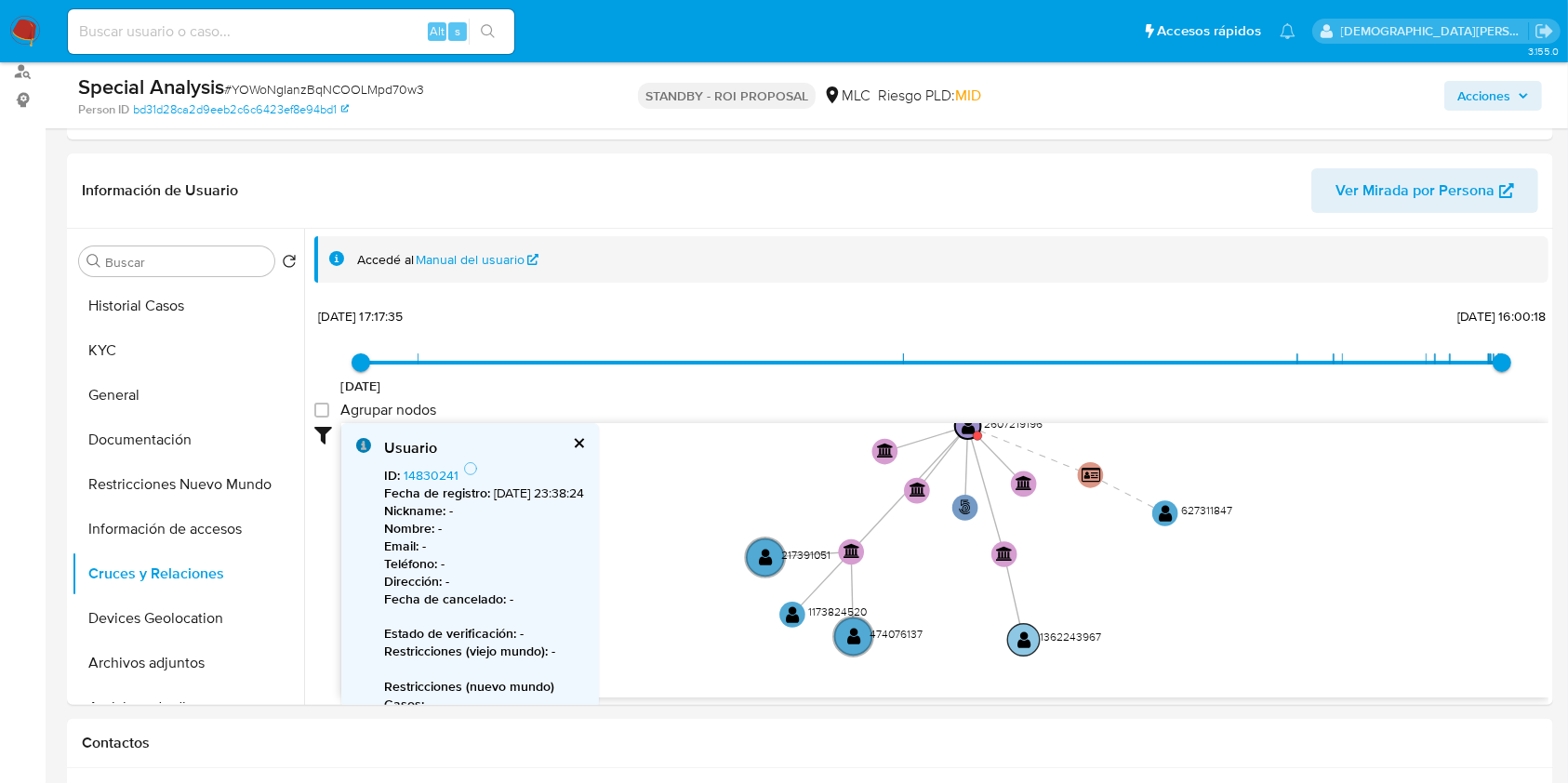
click at [1019, 634] on text "" at bounding box center [1024, 640] width 14 height 19
click at [436, 475] on link "1362243967" at bounding box center [439, 475] width 71 height 19
click at [861, 639] on circle at bounding box center [852, 636] width 44 height 44
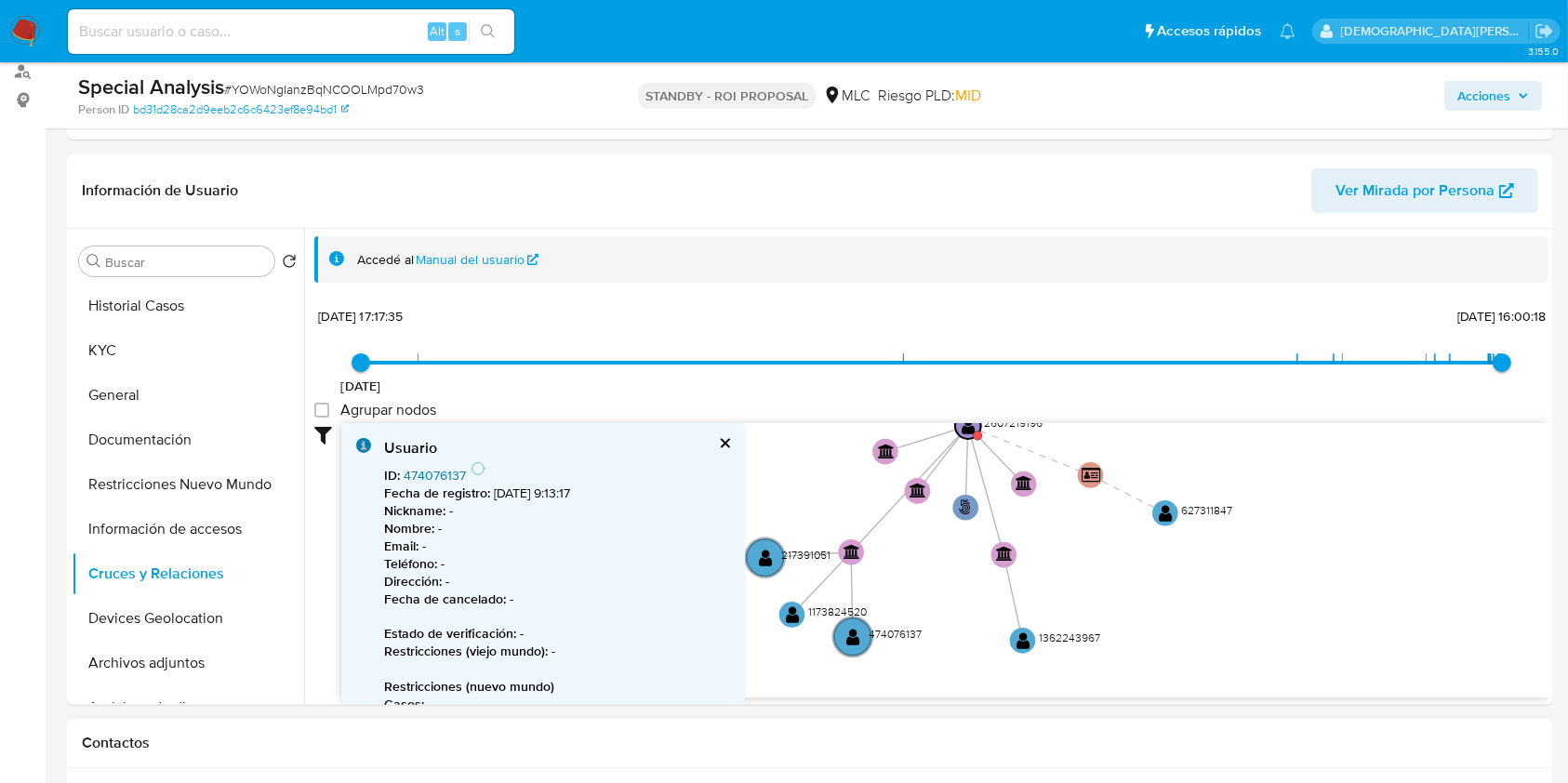
click at [430, 477] on link "474076137" at bounding box center [434, 475] width 62 height 19
click at [789, 608] on text "" at bounding box center [793, 614] width 14 height 19
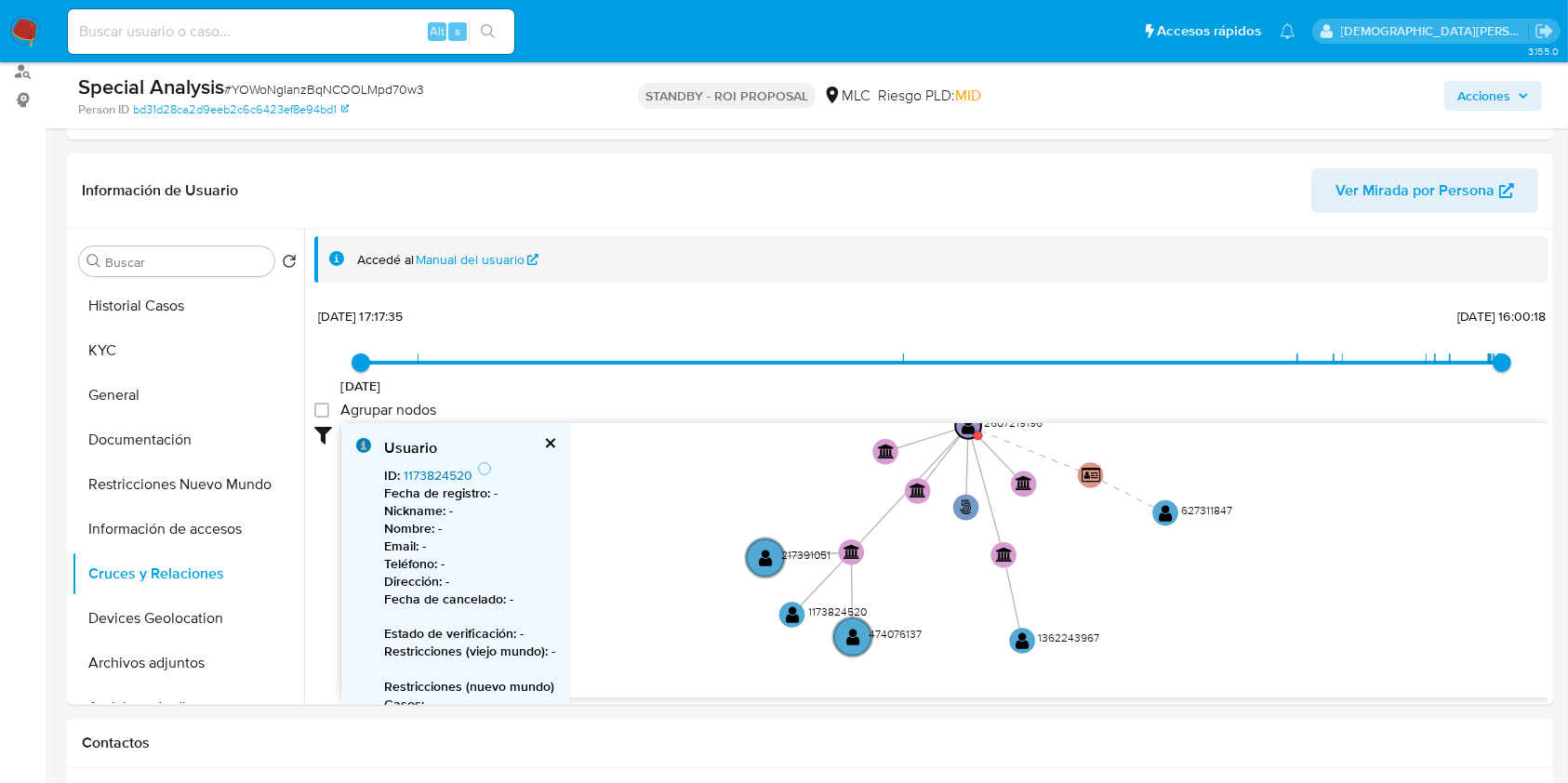
click at [442, 475] on link "1173824520" at bounding box center [438, 475] width 69 height 19
click at [766, 560] on text "" at bounding box center [765, 556] width 14 height 19
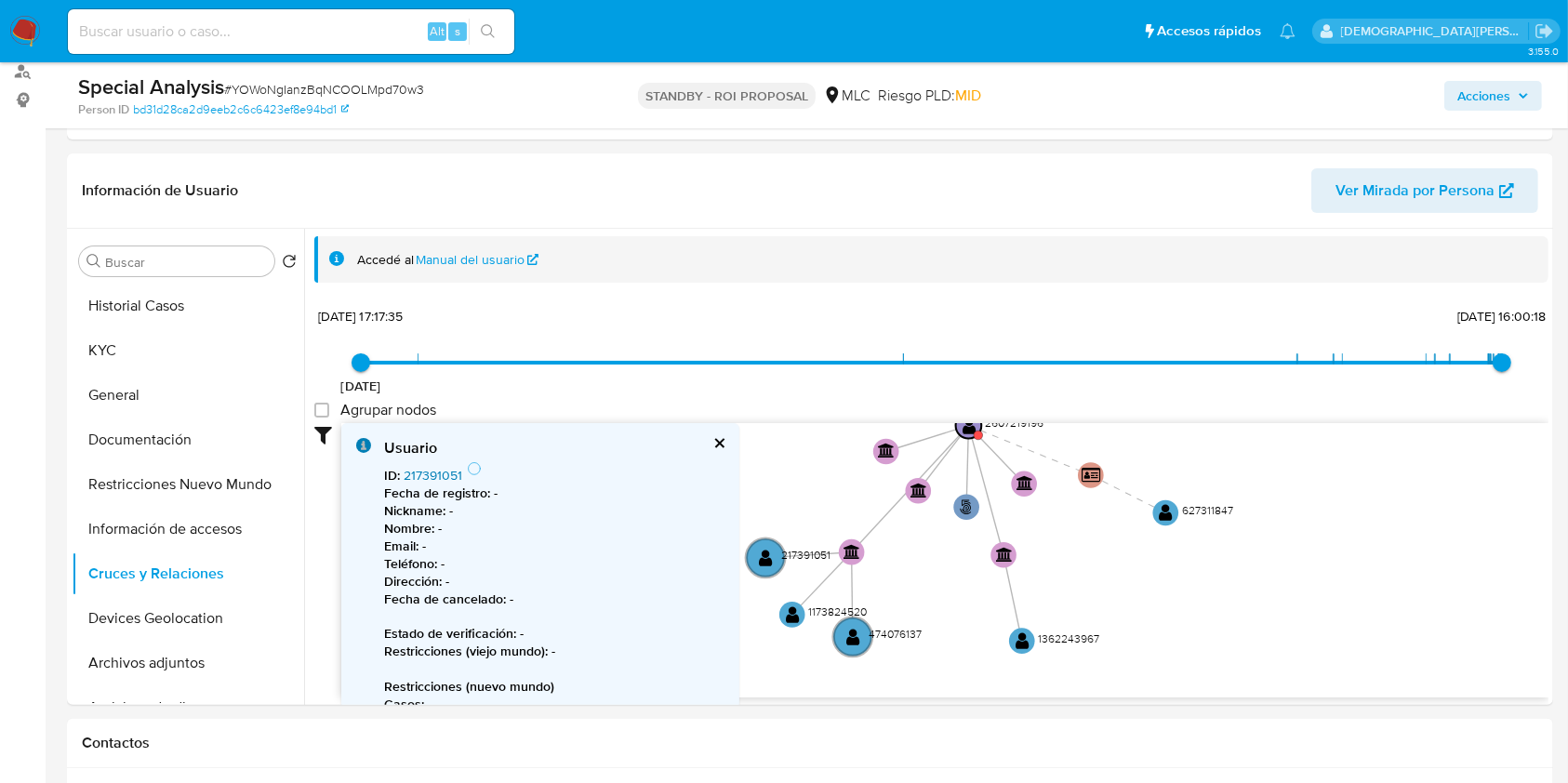
click at [432, 473] on link "217391051" at bounding box center [433, 475] width 59 height 19
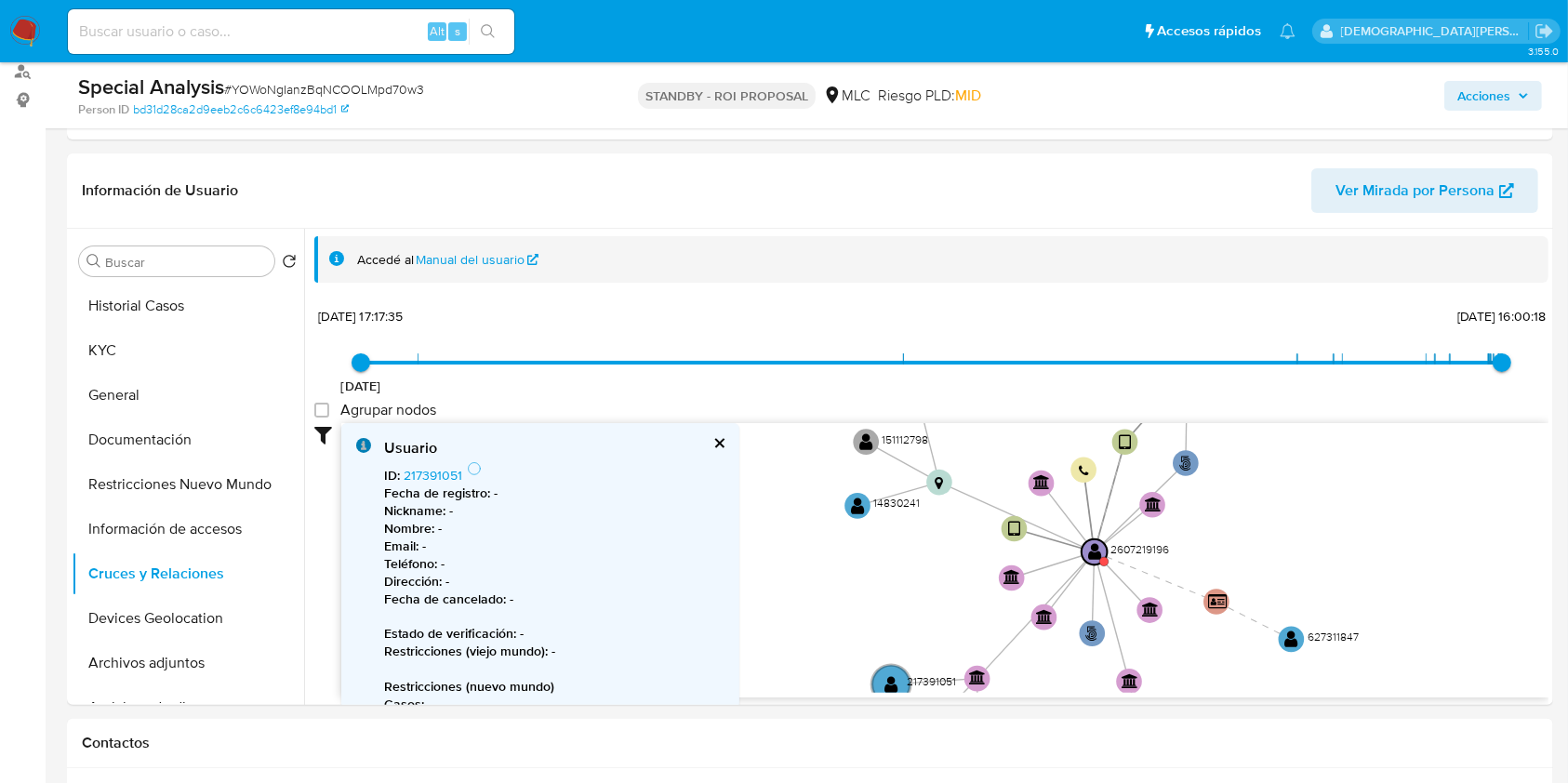
drag, startPoint x: 810, startPoint y: 511, endPoint x: 935, endPoint y: 637, distance: 177.5
click at [935, 637] on icon "phone-a48a00eb0c2b7f61f740965662c8d260  phone-a48a00eb0c2b7f61f740965662c8d260…" at bounding box center [944, 558] width 1206 height 269
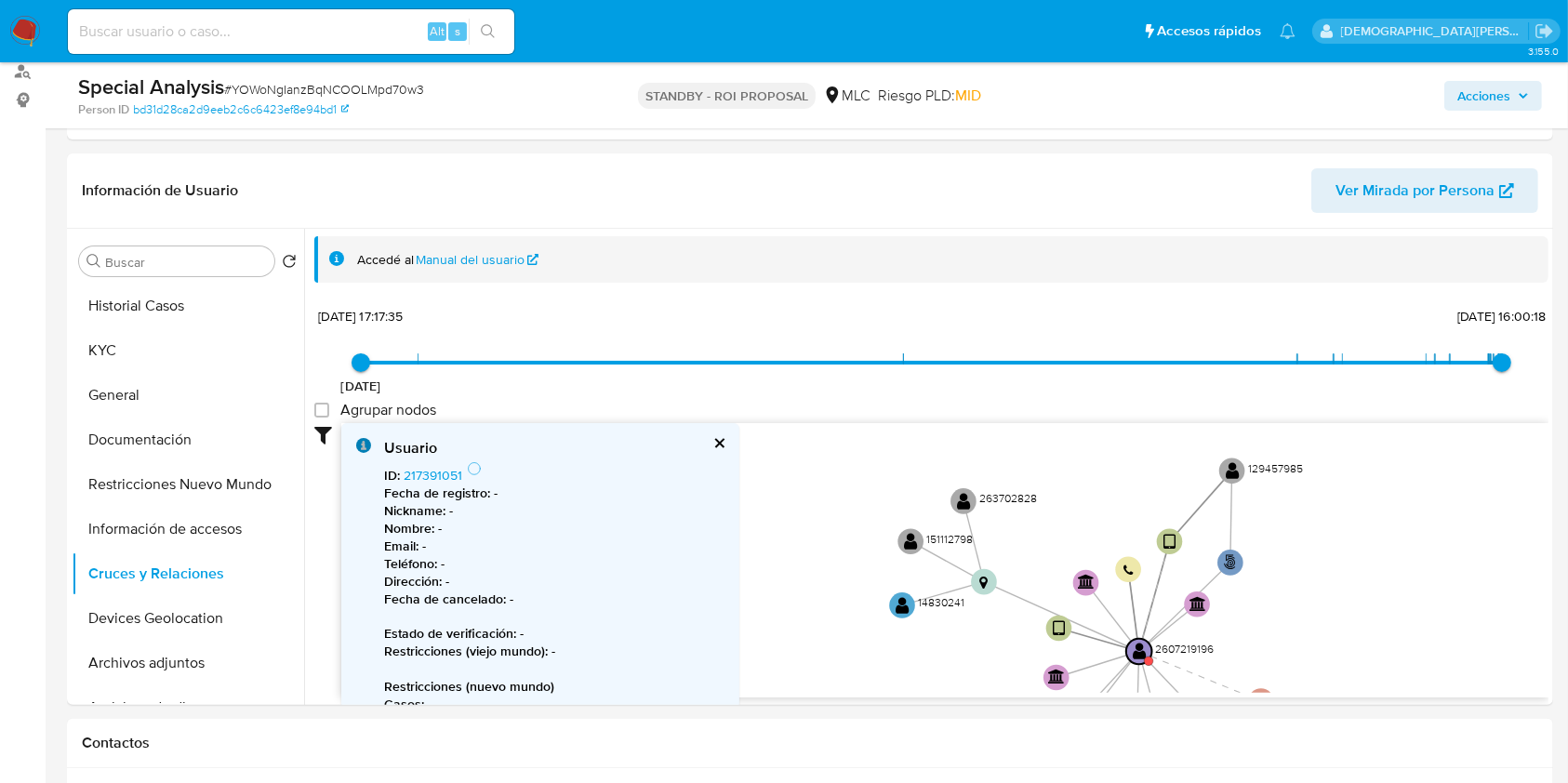
drag, startPoint x: 890, startPoint y: 584, endPoint x: 923, endPoint y: 674, distance: 95.9
click at [924, 677] on icon "phone-a48a00eb0c2b7f61f740965662c8d260  phone-a48a00eb0c2b7f61f740965662c8d260…" at bounding box center [944, 558] width 1206 height 269
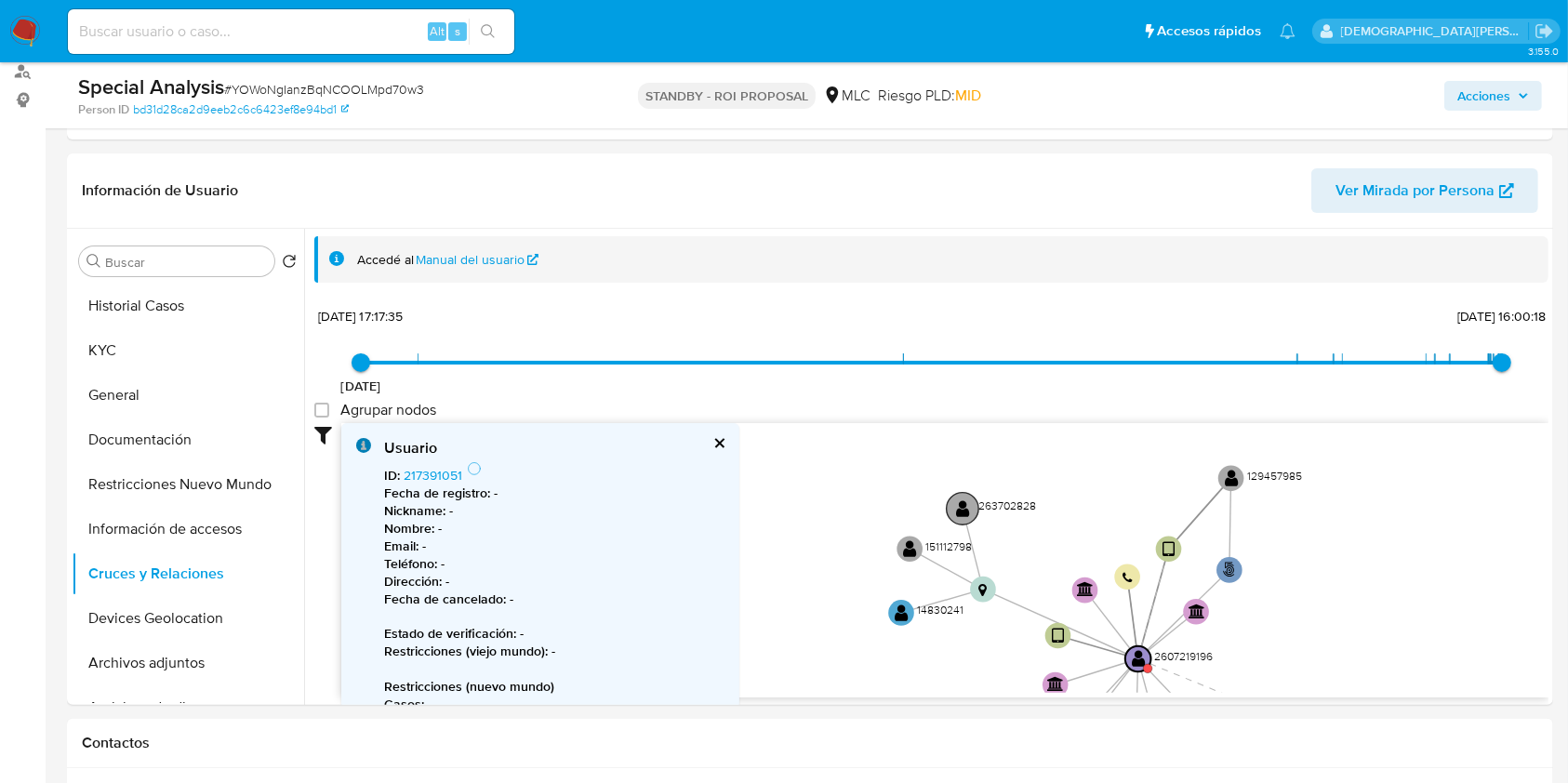
click at [964, 505] on text "" at bounding box center [963, 508] width 14 height 19
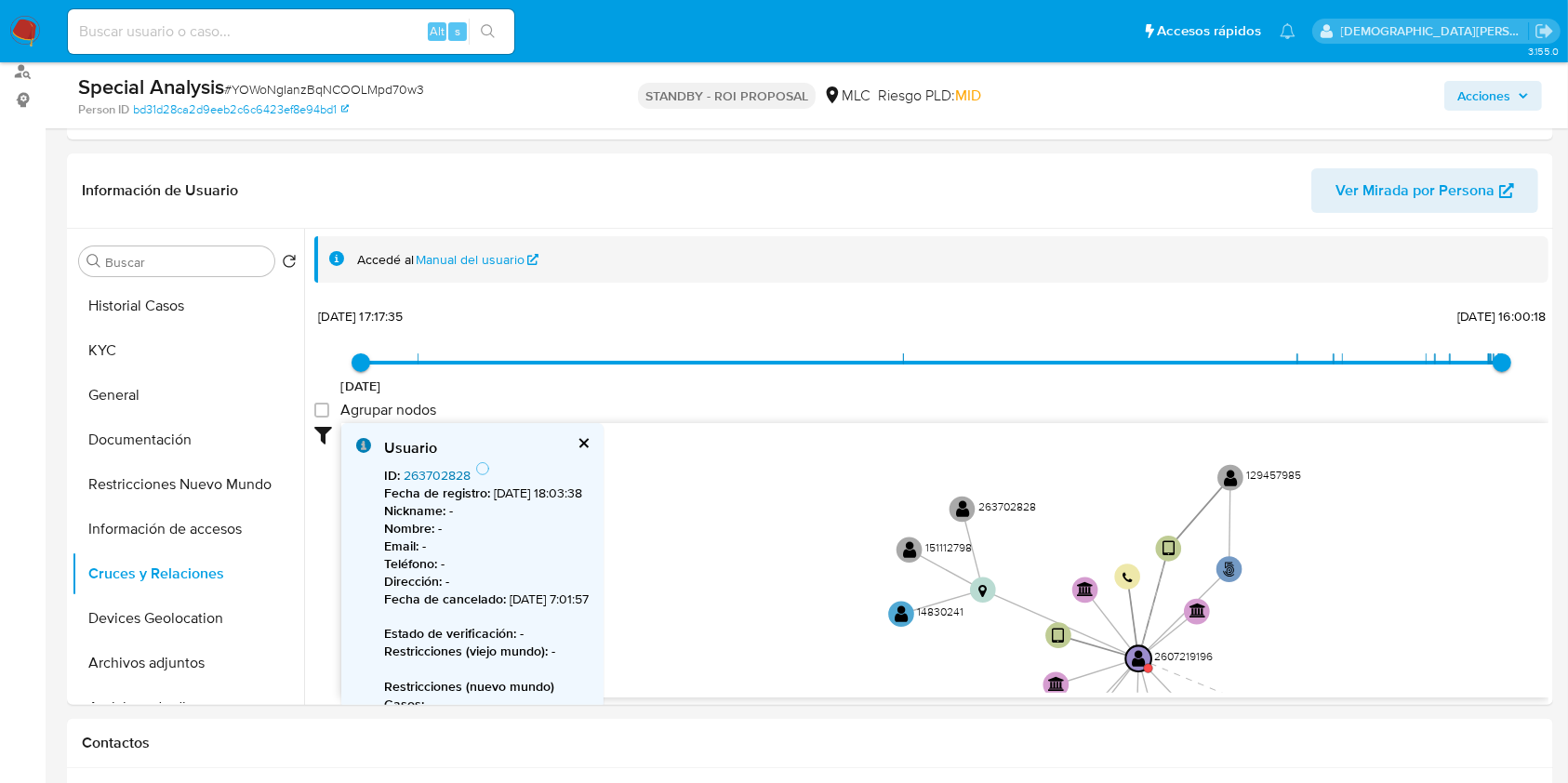
click at [446, 477] on link "263702828" at bounding box center [437, 475] width 67 height 19
click at [908, 543] on text "" at bounding box center [910, 549] width 14 height 19
click at [439, 470] on link "151112798" at bounding box center [431, 475] width 55 height 19
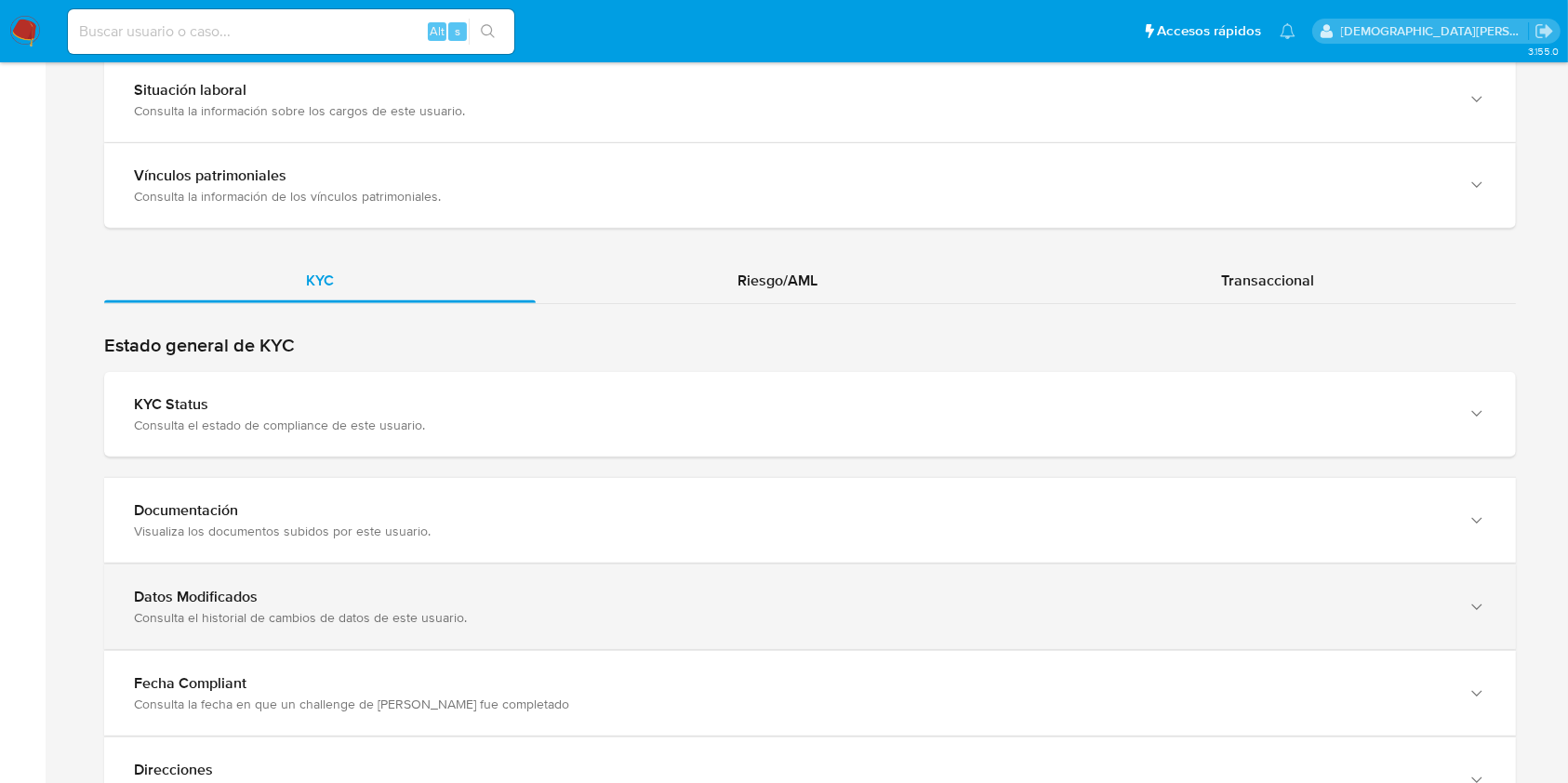
scroll to position [1627, 0]
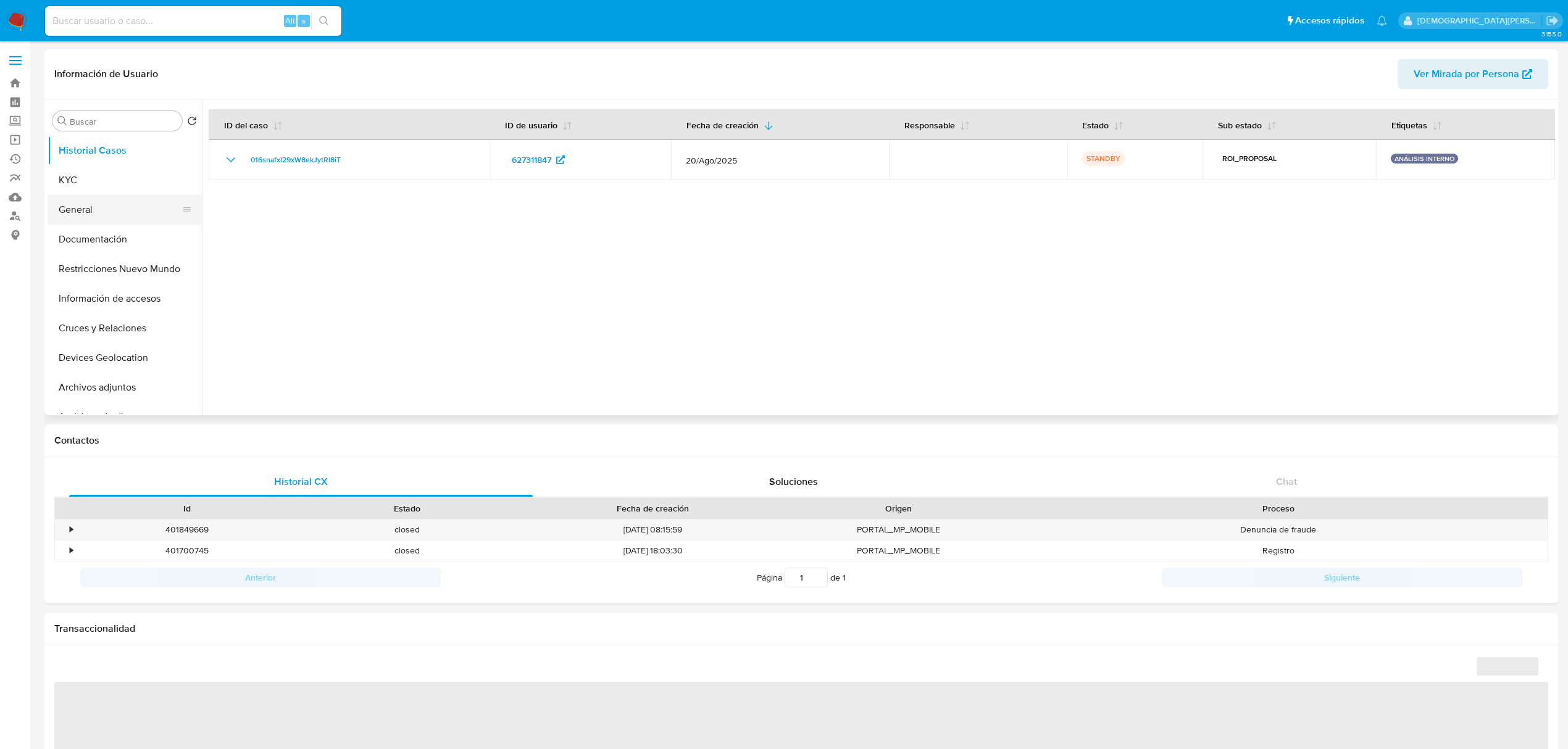
select select "10"
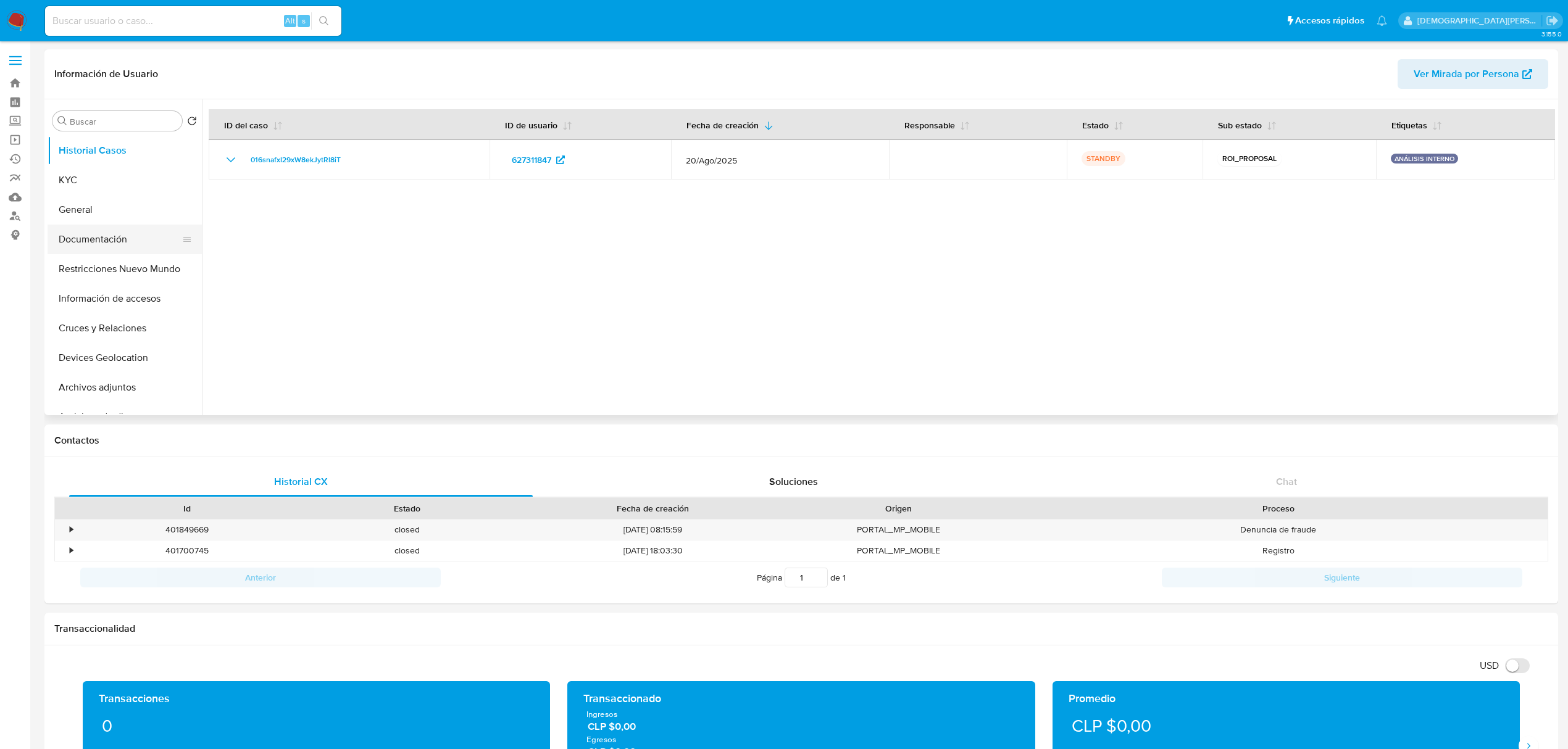
click at [95, 232] on button "Documentación" at bounding box center [119, 239] width 144 height 29
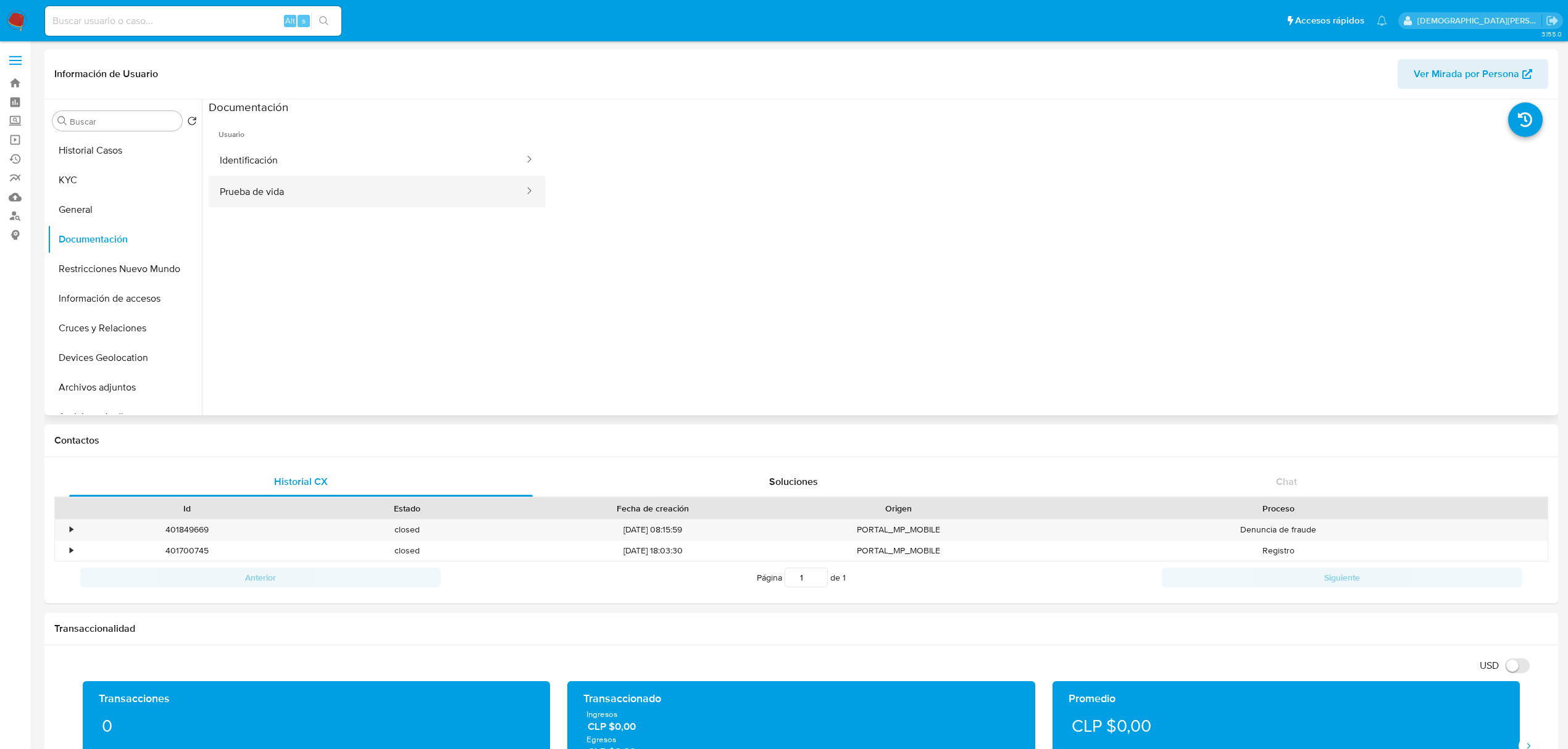
click at [286, 183] on button "Prueba de vida" at bounding box center [367, 192] width 317 height 31
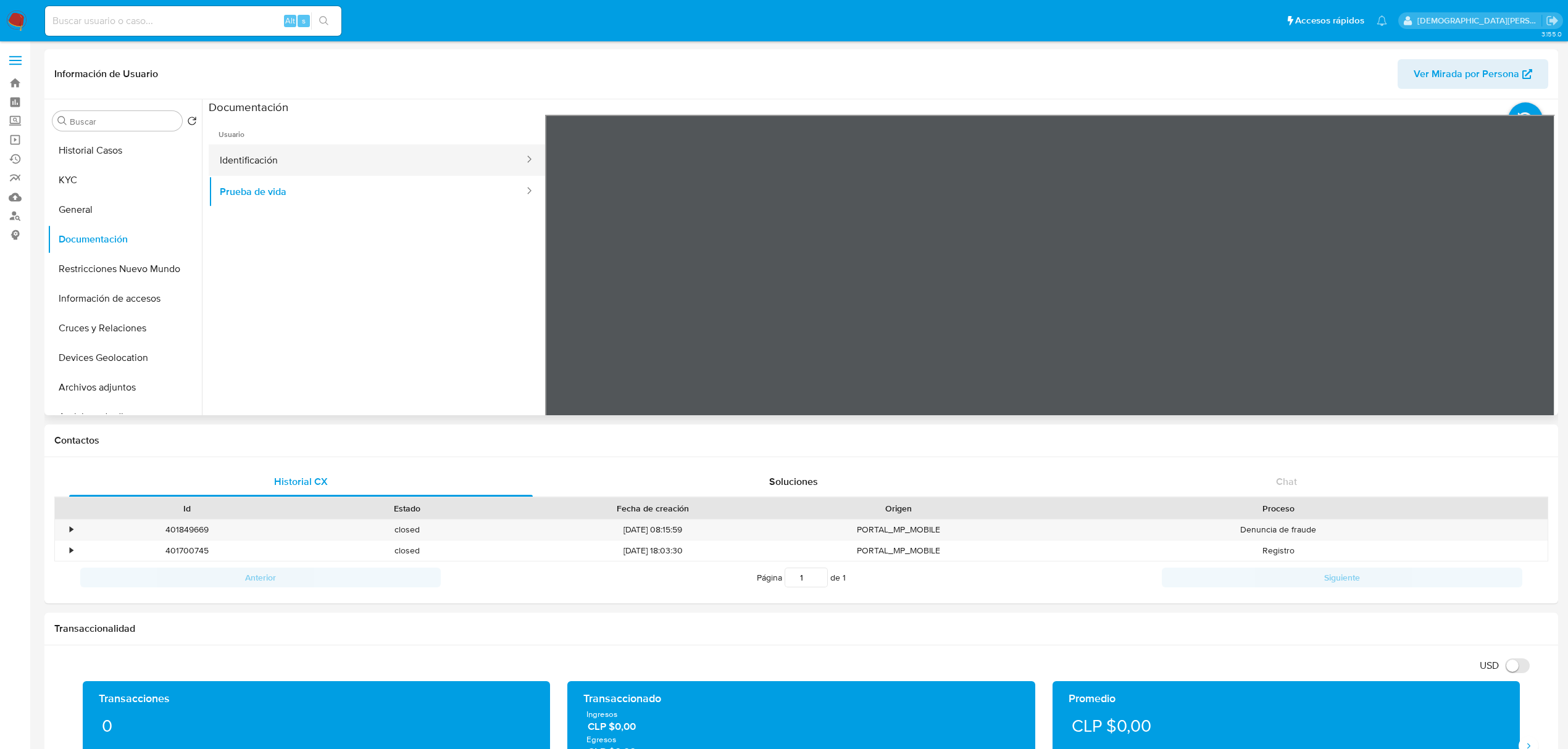
click at [462, 162] on button "Identificación" at bounding box center [367, 160] width 317 height 31
click at [391, 198] on button "Prueba de vida" at bounding box center [367, 192] width 317 height 31
click at [483, 152] on button "Identificación" at bounding box center [367, 160] width 317 height 31
click at [104, 203] on button "General" at bounding box center [119, 209] width 144 height 29
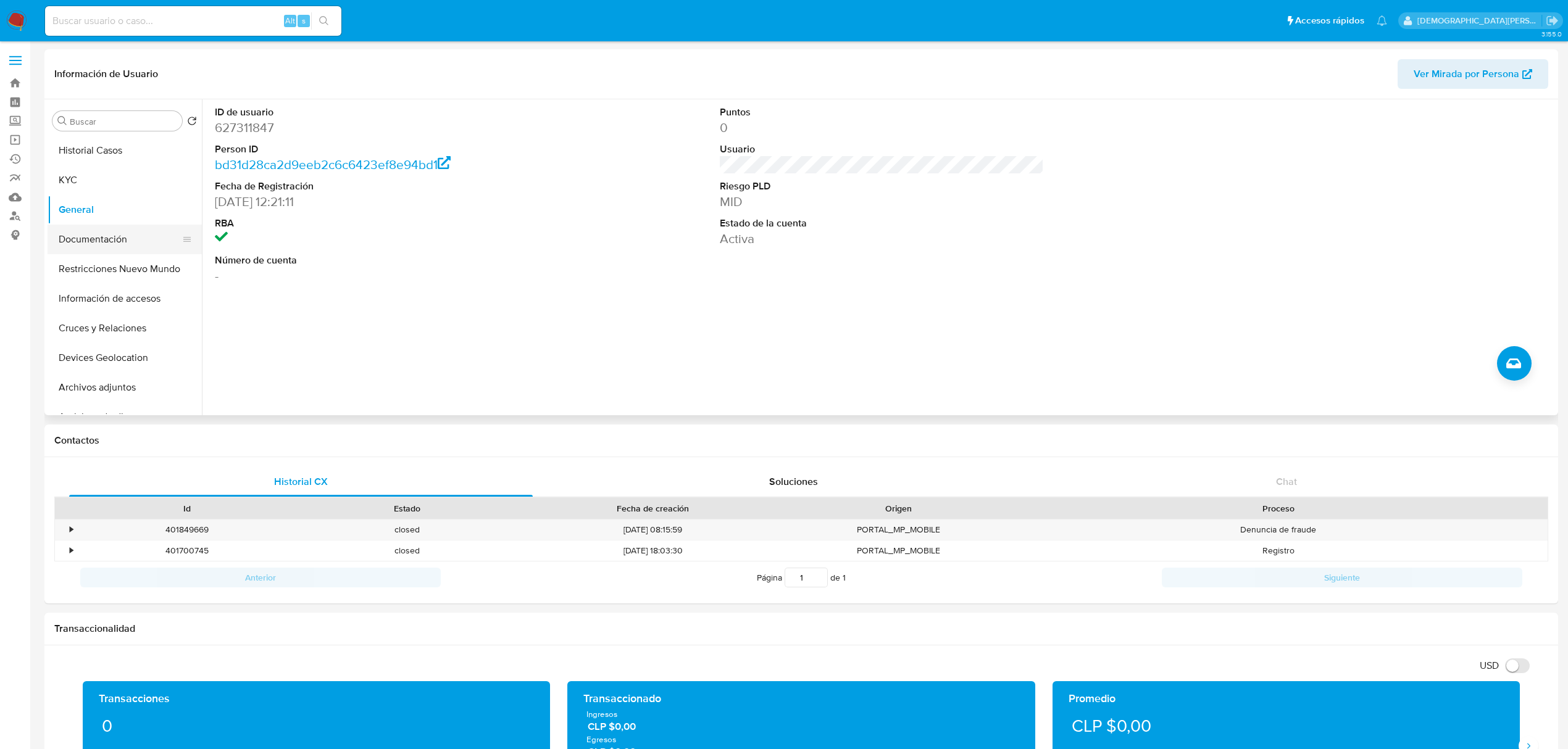
click at [106, 252] on button "Documentación" at bounding box center [119, 239] width 144 height 29
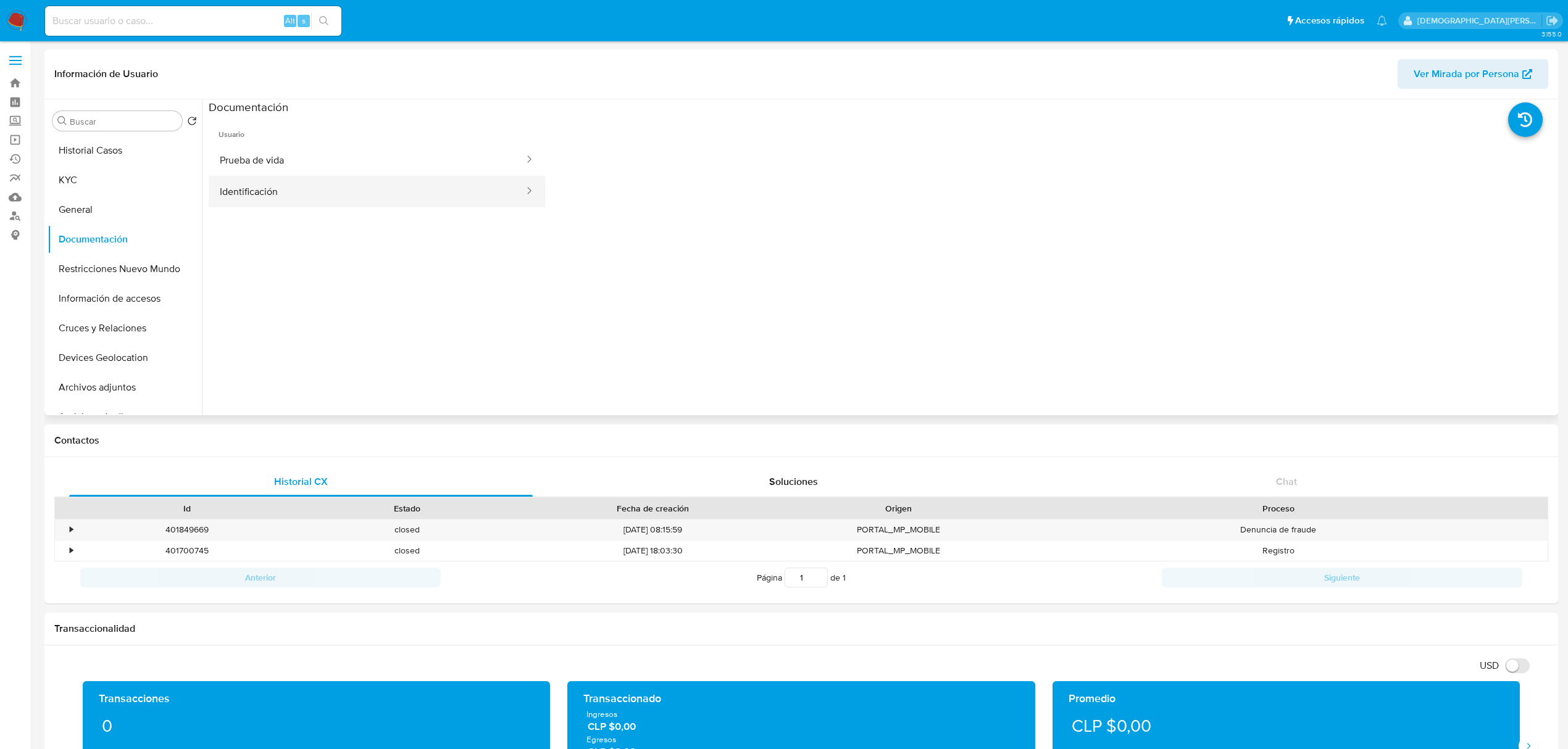
click at [334, 183] on button "Identificación" at bounding box center [367, 192] width 317 height 31
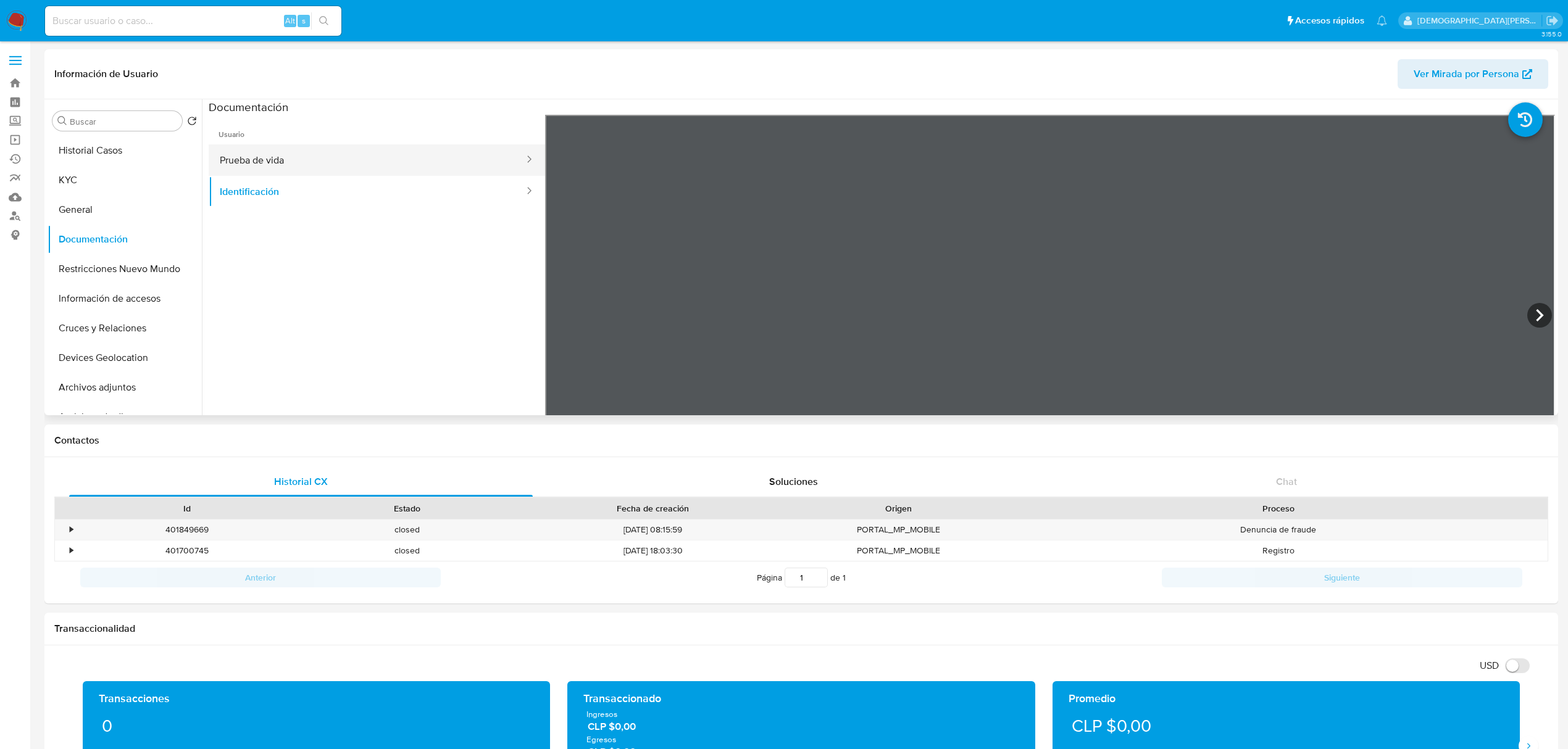
click at [284, 166] on button "Prueba de vida" at bounding box center [367, 160] width 317 height 31
drag, startPoint x: 70, startPoint y: 531, endPoint x: 400, endPoint y: 393, distance: 357.7
click at [74, 519] on div "•" at bounding box center [65, 529] width 22 height 20
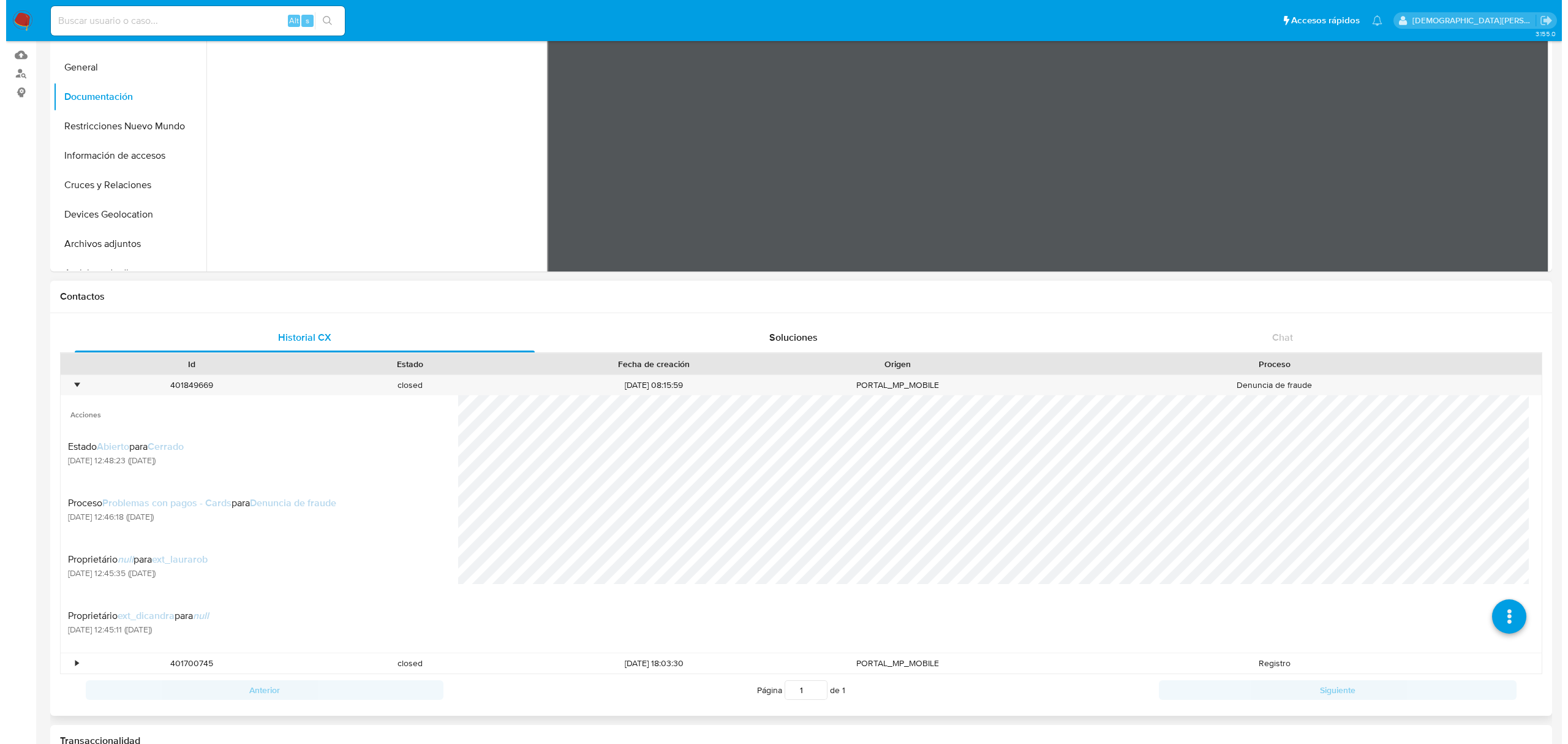
scroll to position [163, 0]
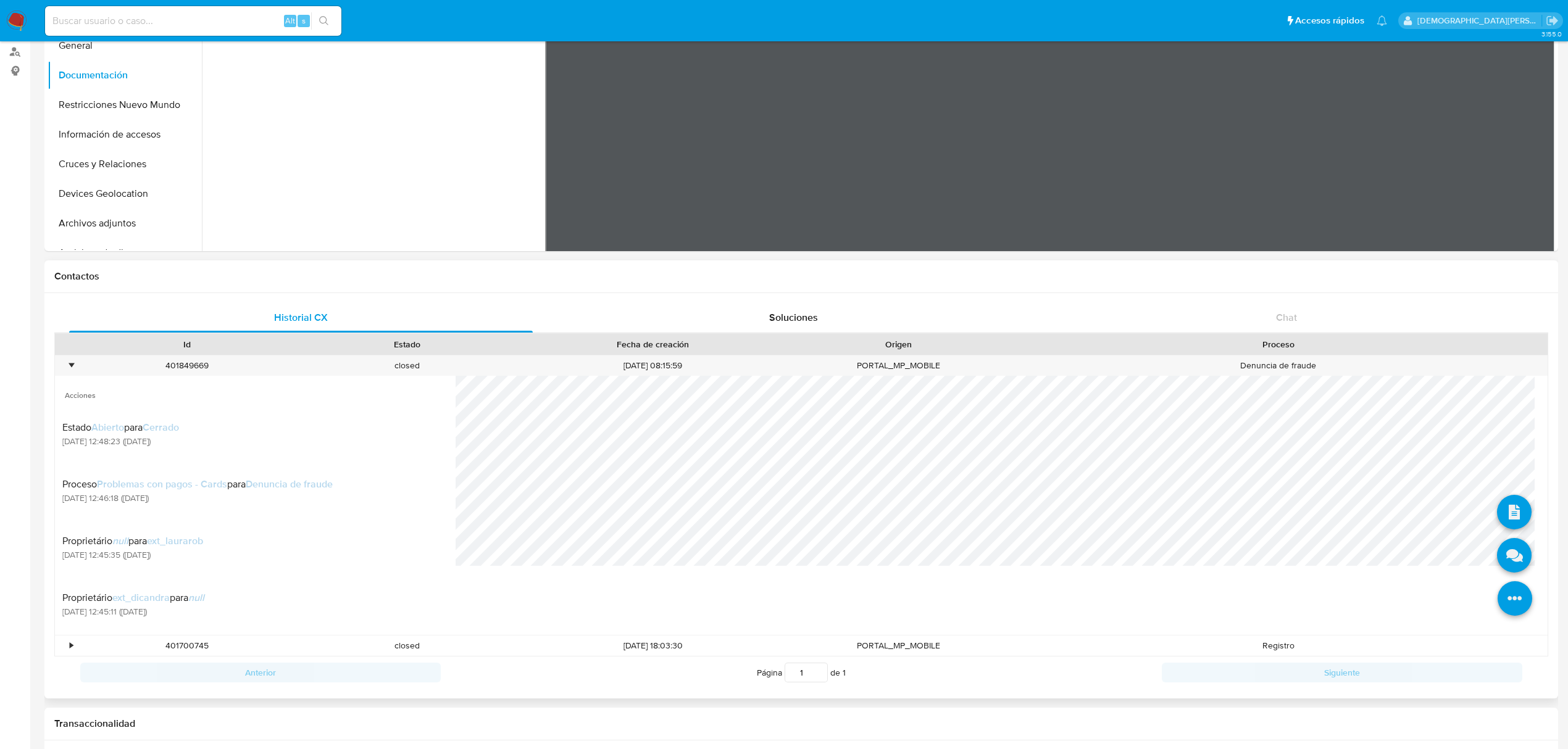
click at [1053, 519] on icon at bounding box center [1515, 598] width 35 height 35
click at [1053, 519] on icon at bounding box center [1514, 555] width 35 height 35
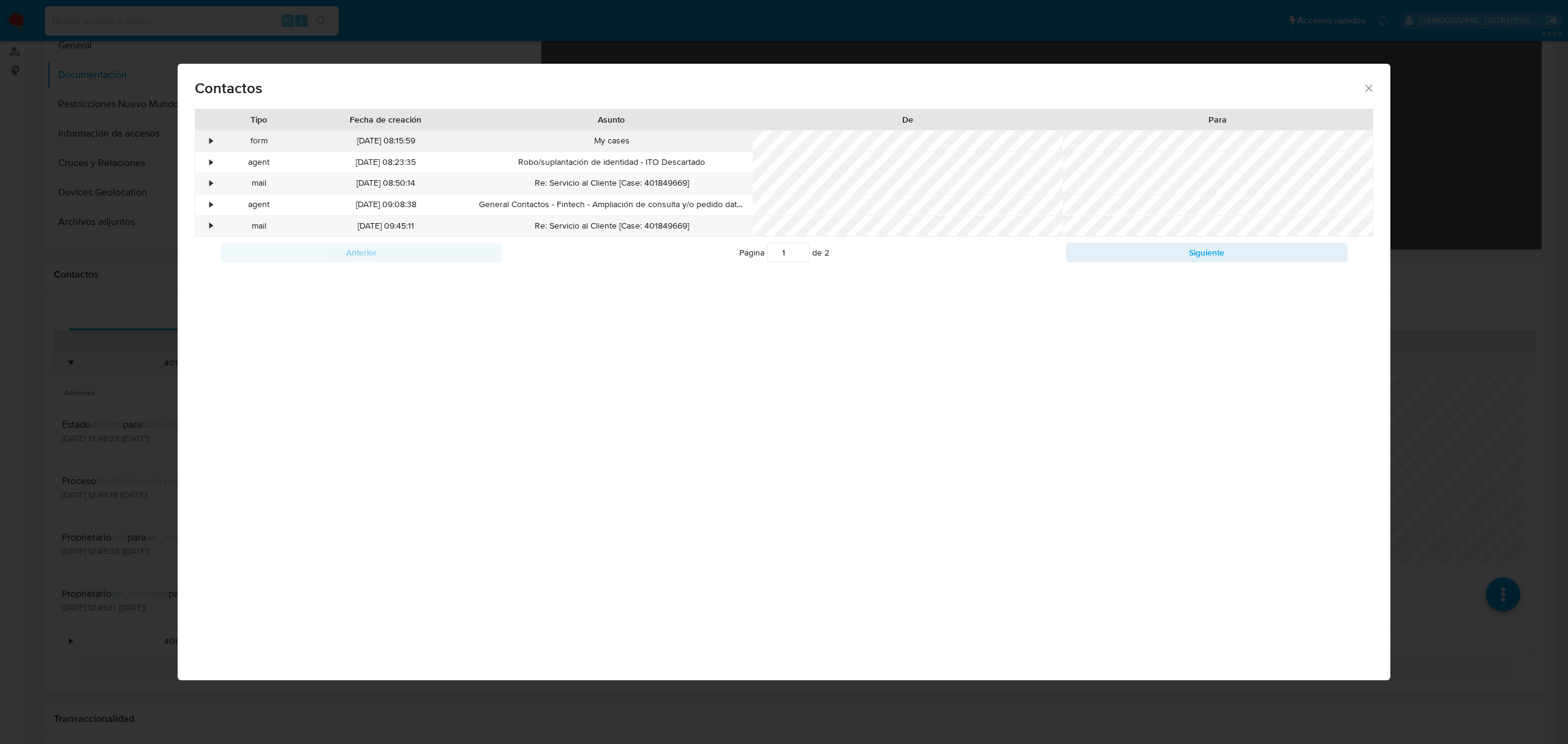
click at [212, 139] on div "•" at bounding box center [212, 141] width 3 height 12
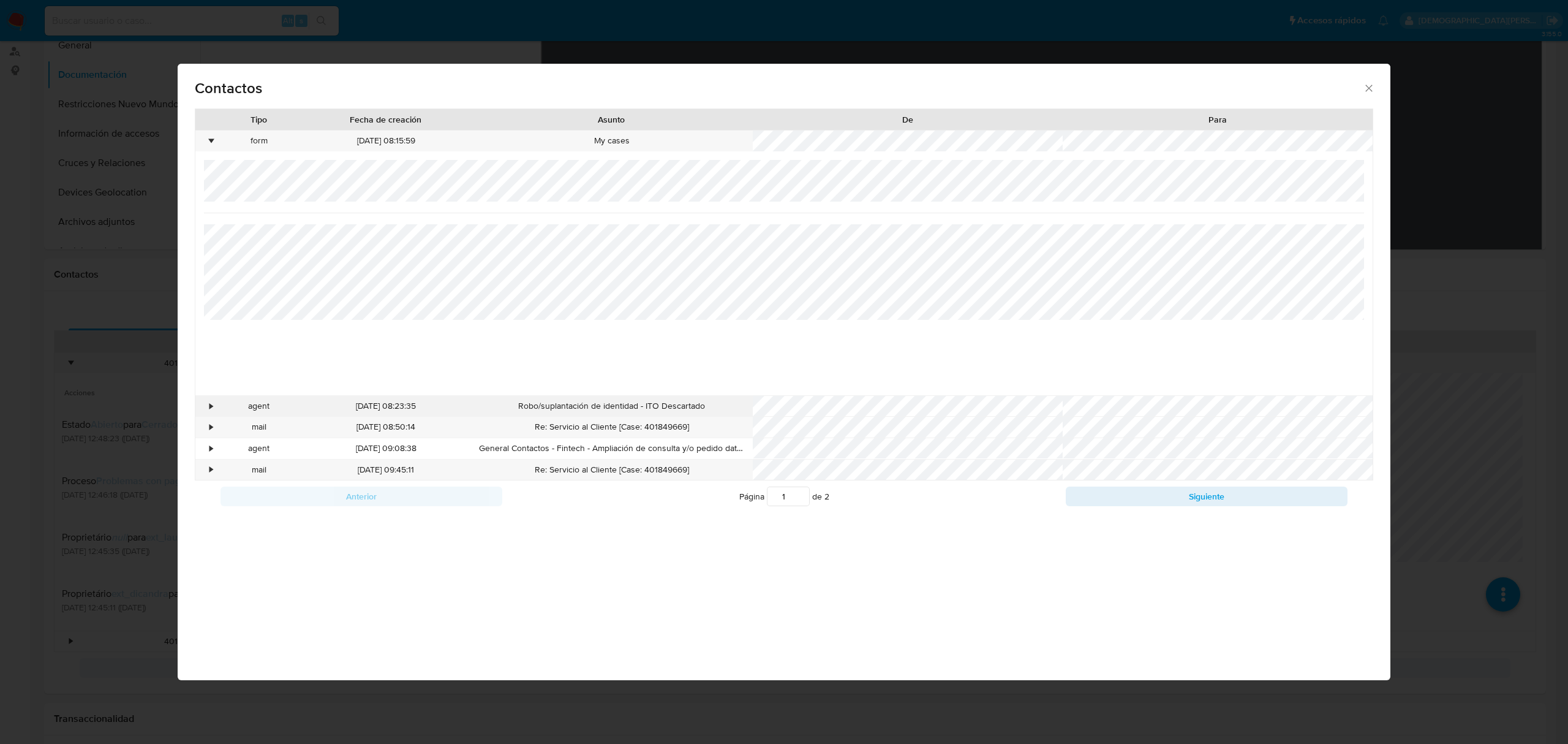
click at [212, 407] on div "•" at bounding box center [212, 406] width 3 height 12
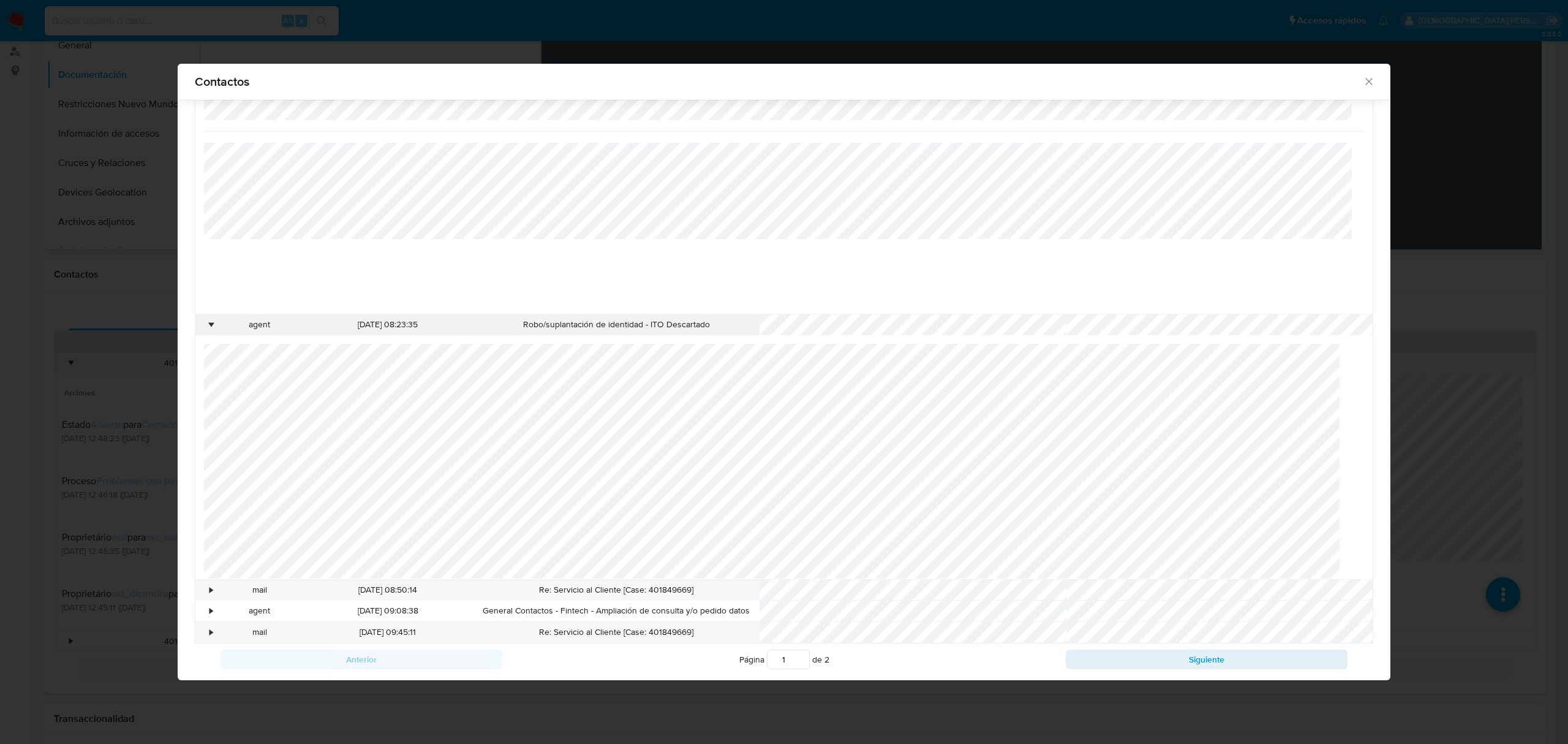
scroll to position [85, 0]
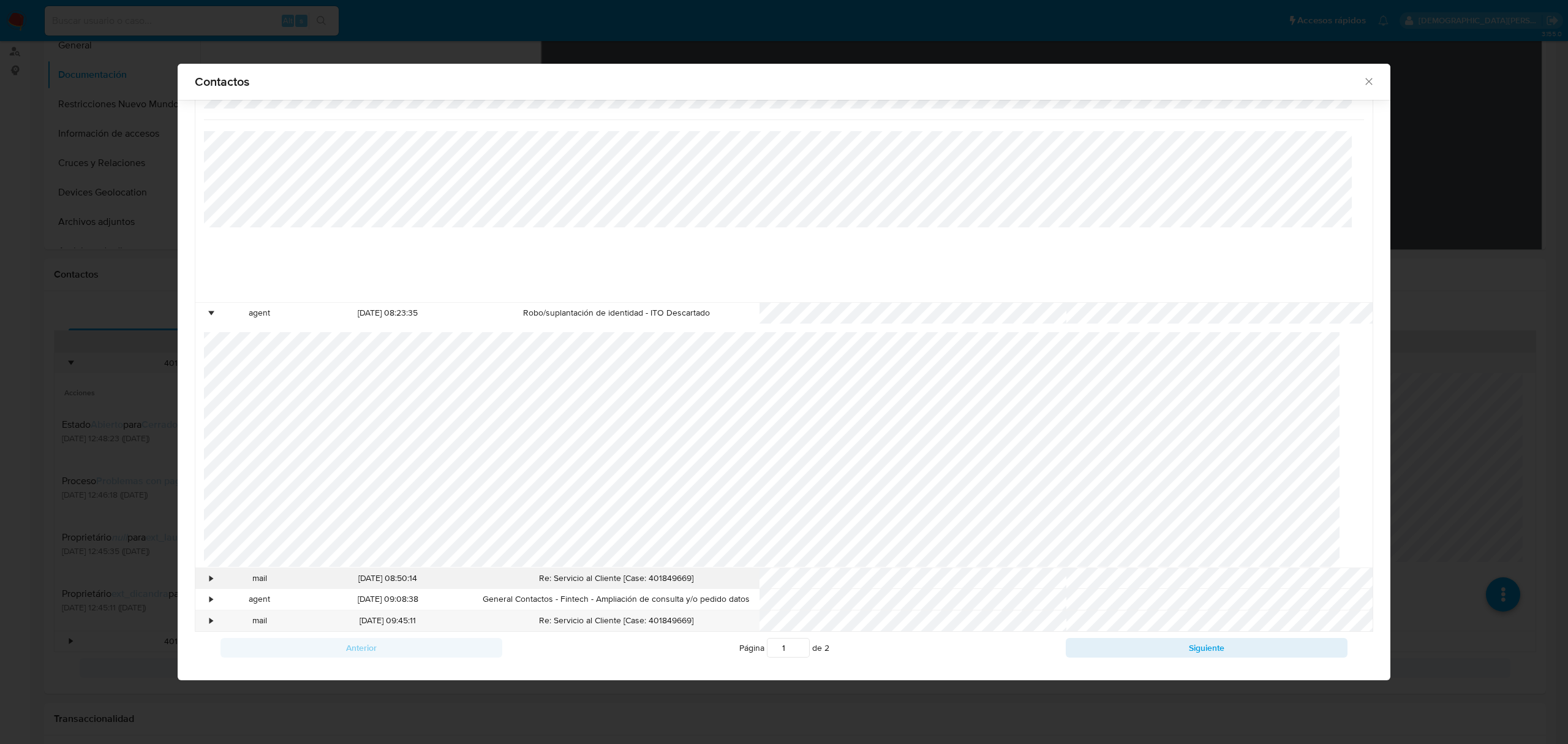
drag, startPoint x: 209, startPoint y: 578, endPoint x: 212, endPoint y: 570, distance: 8.5
click at [210, 515] on div "•" at bounding box center [212, 578] width 3 height 12
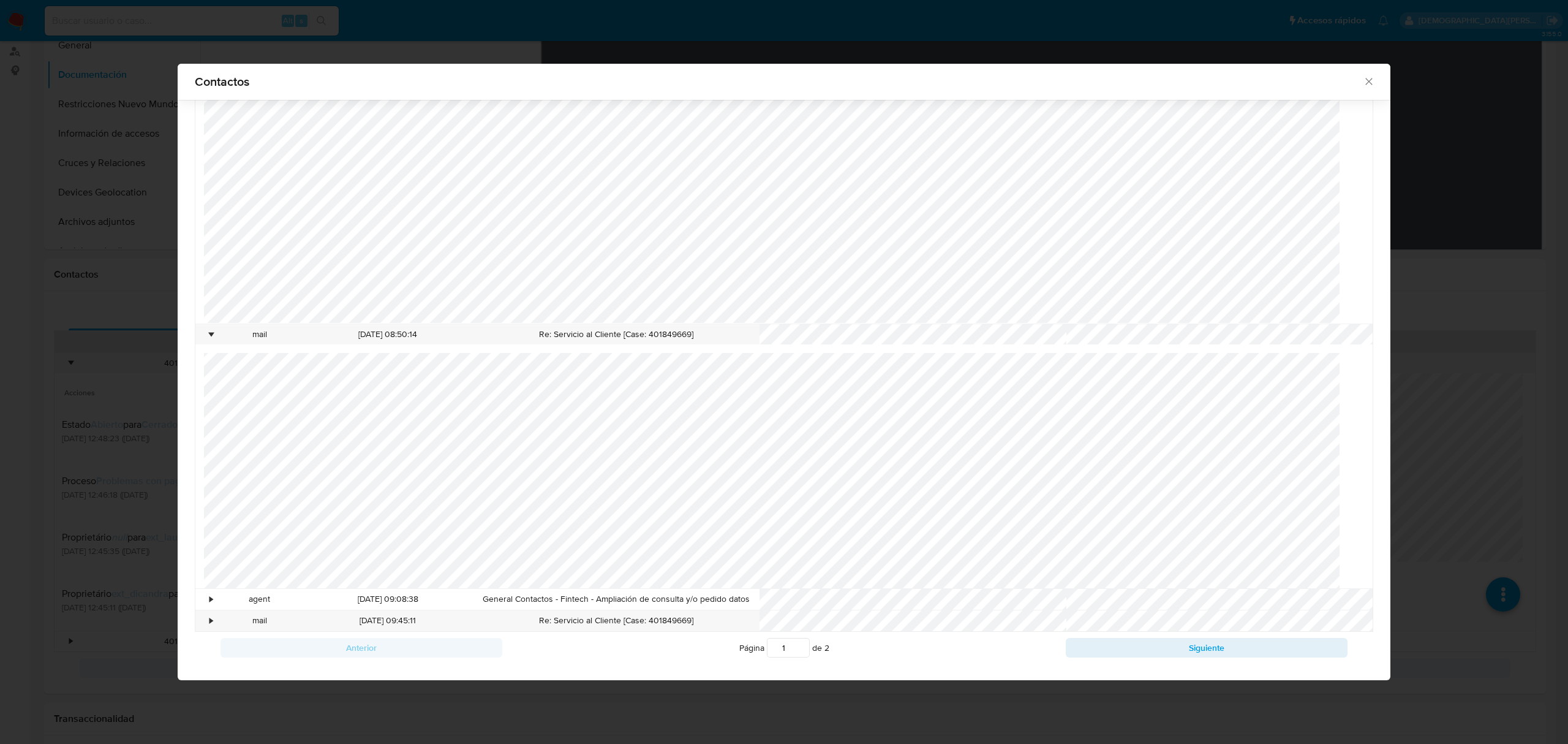
scroll to position [331, 0]
click at [212, 515] on div "•" at bounding box center [212, 599] width 3 height 12
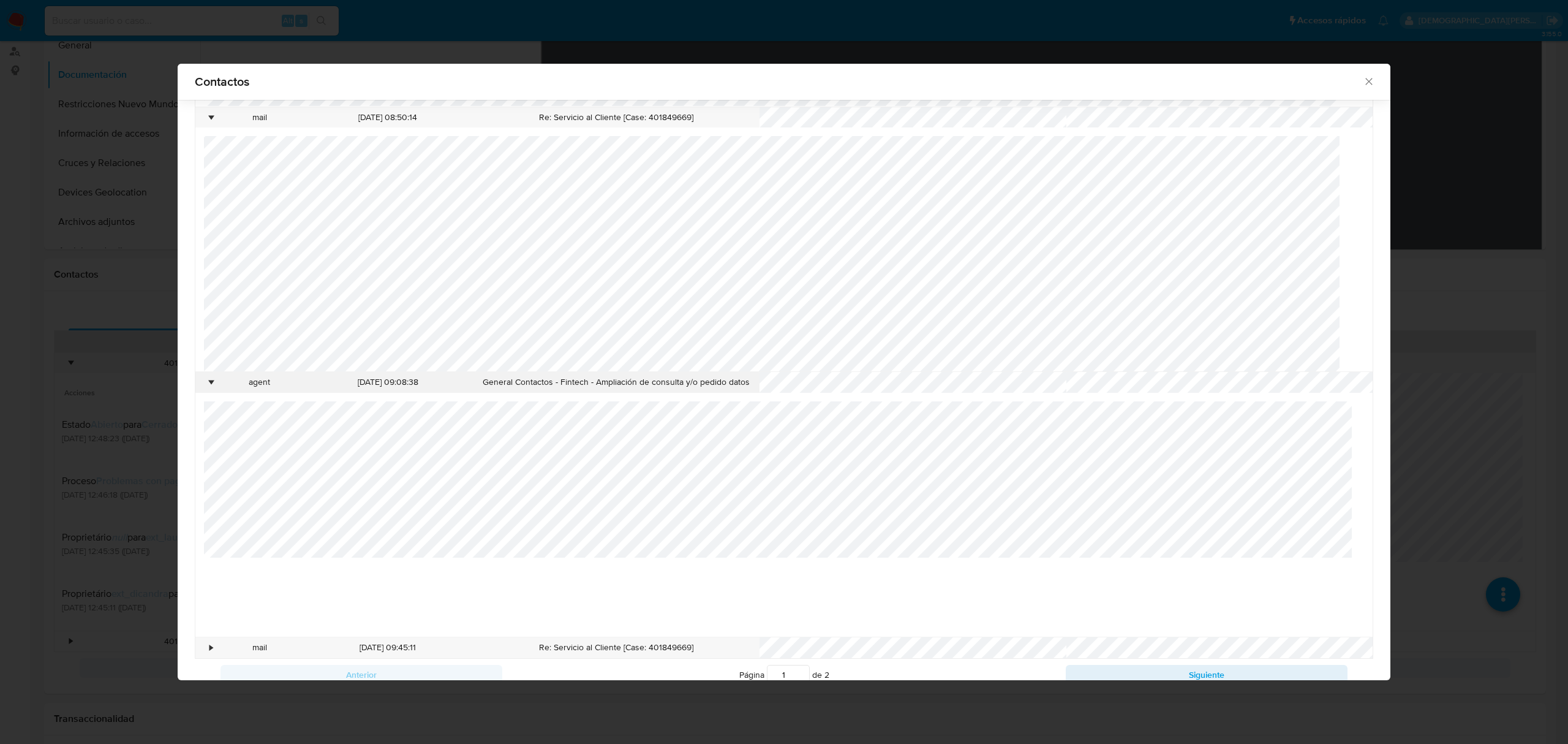
scroll to position [574, 0]
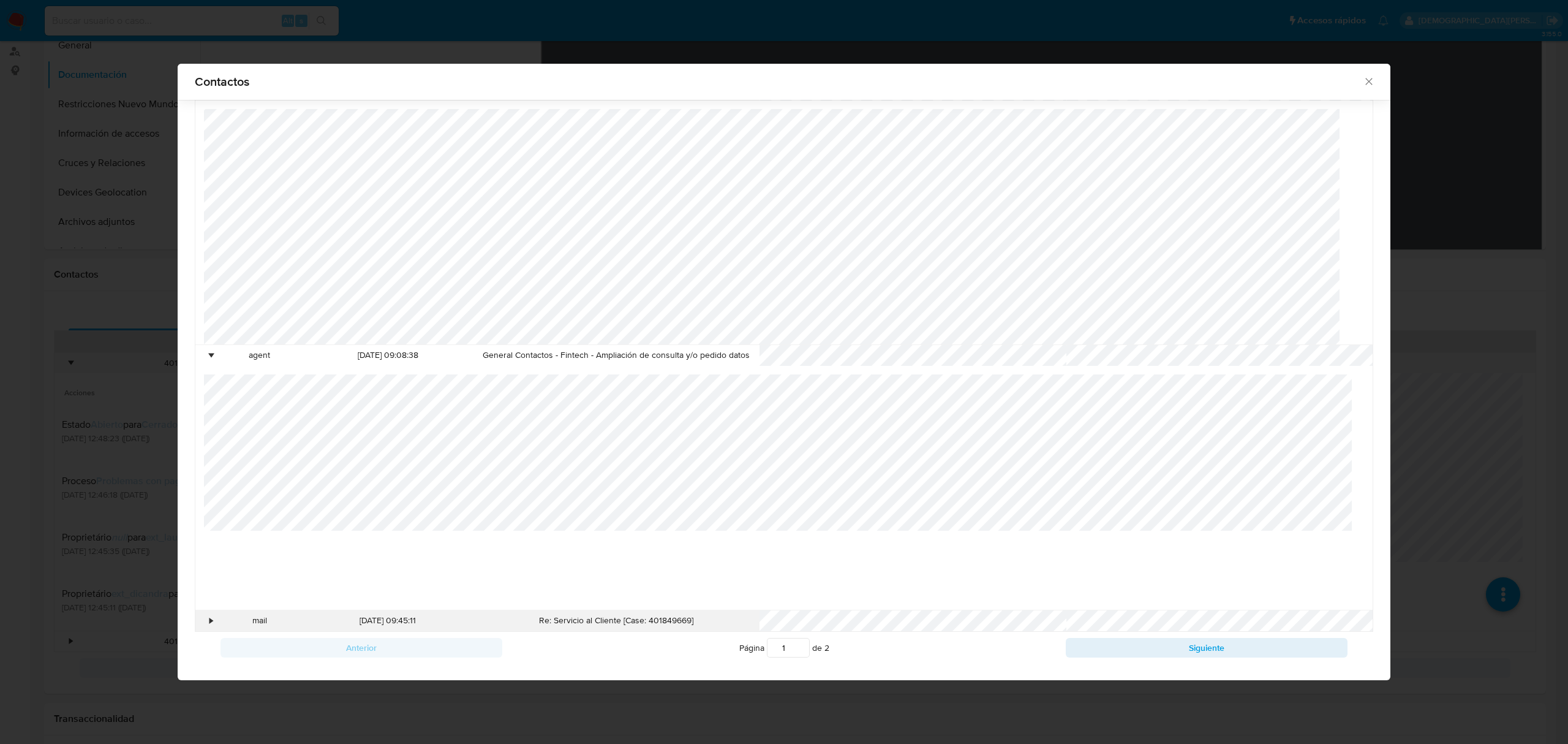
click at [211, 515] on div "•" at bounding box center [212, 620] width 3 height 12
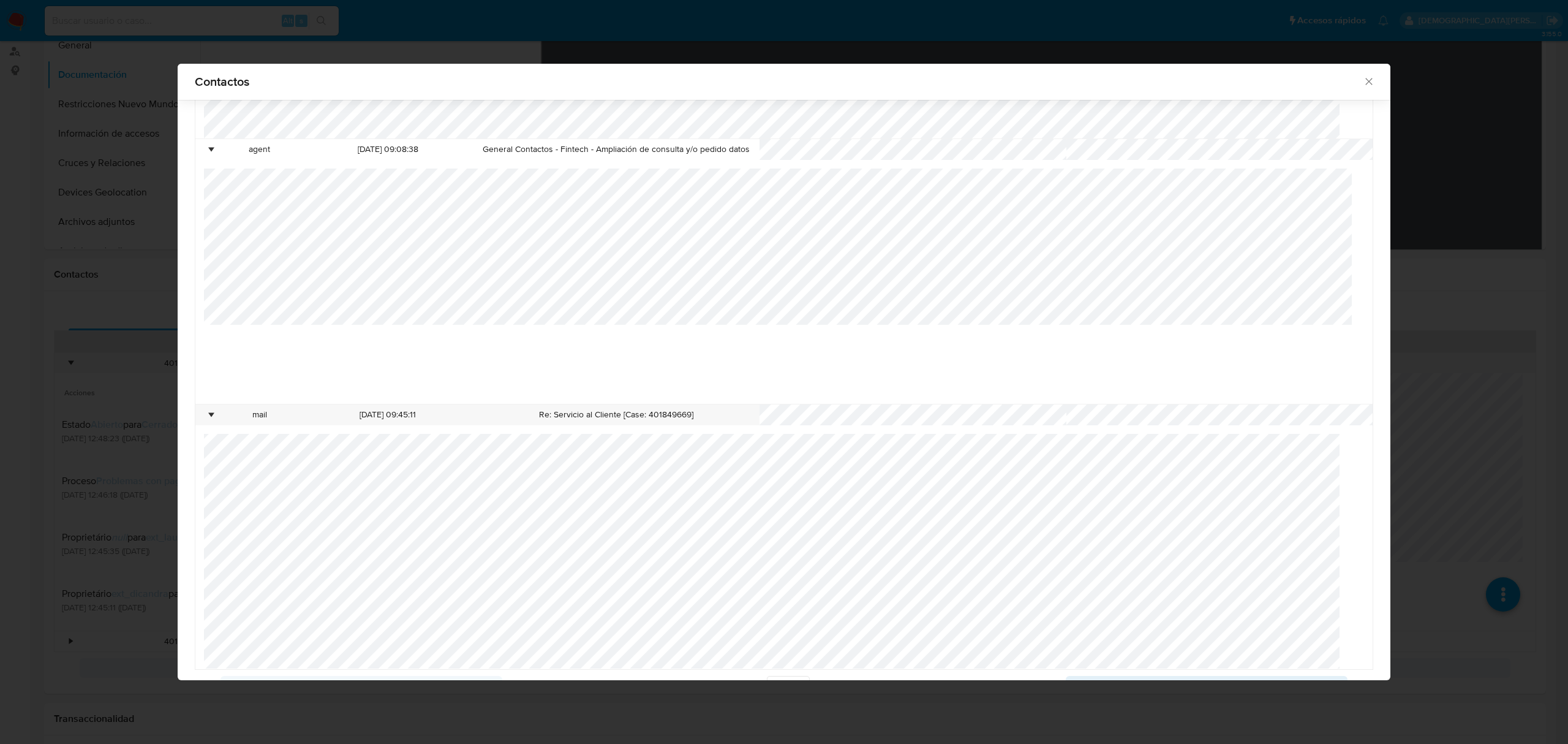
scroll to position [817, 0]
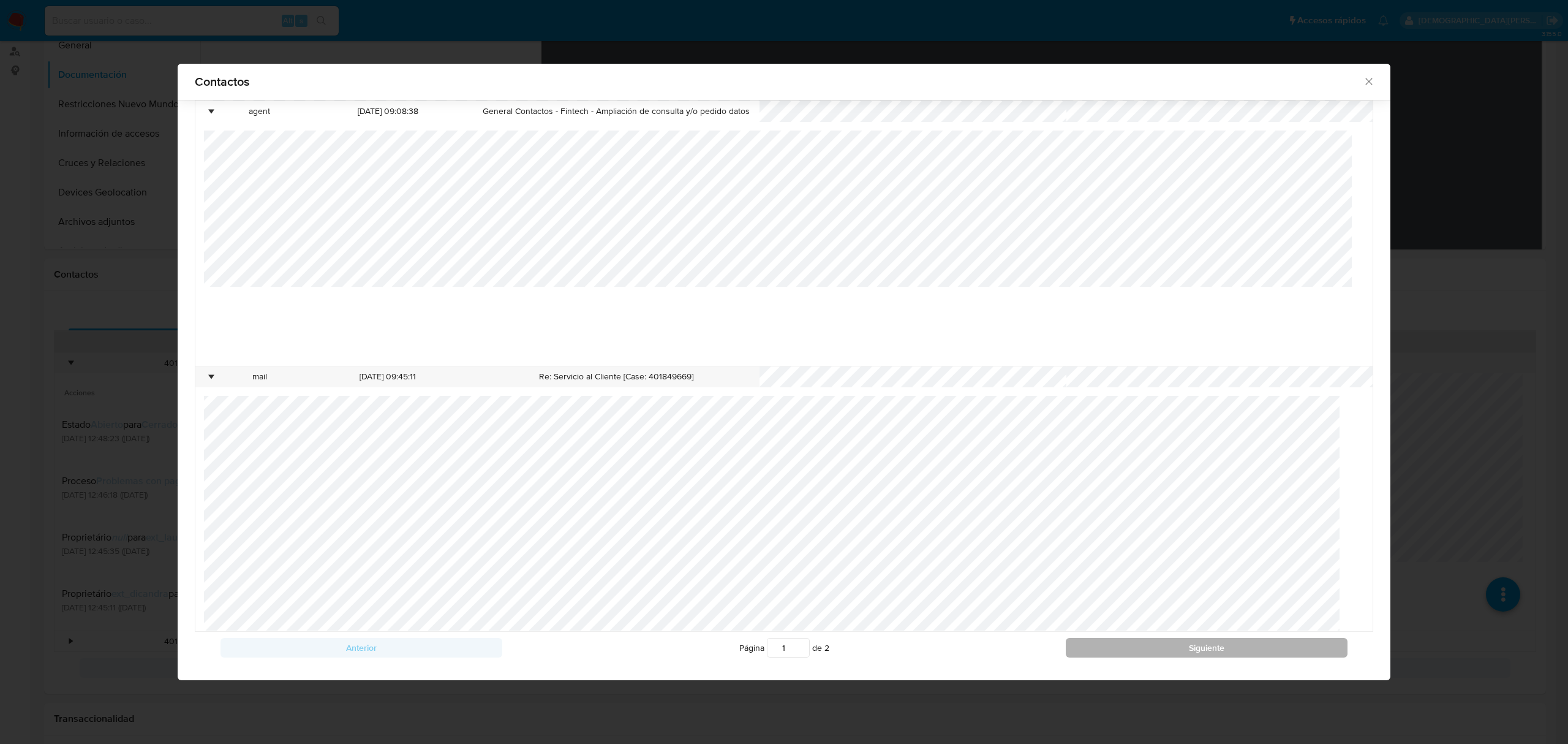
click at [1045, 515] on button "Siguiente" at bounding box center [1206, 648] width 282 height 19
type input "2"
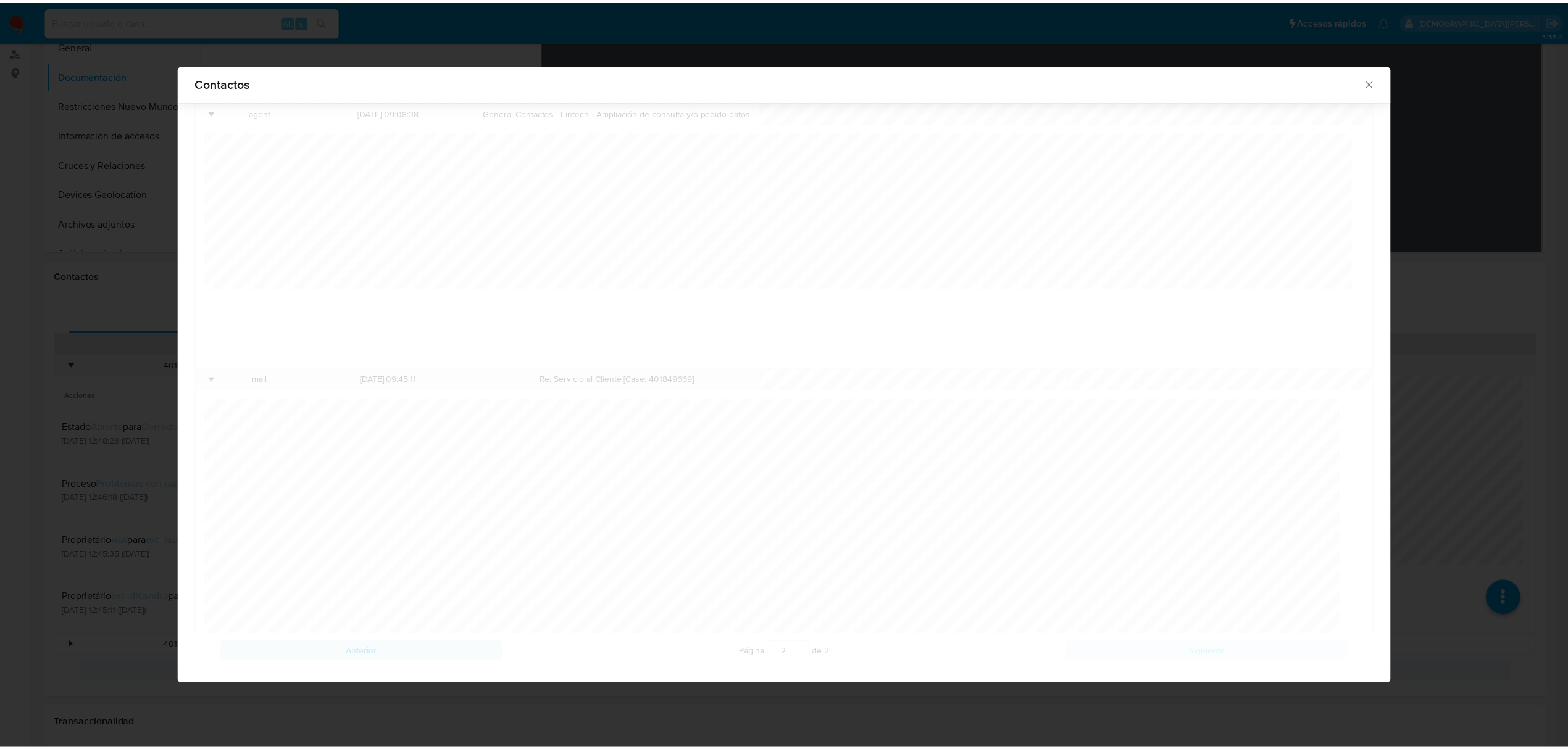
scroll to position [0, 0]
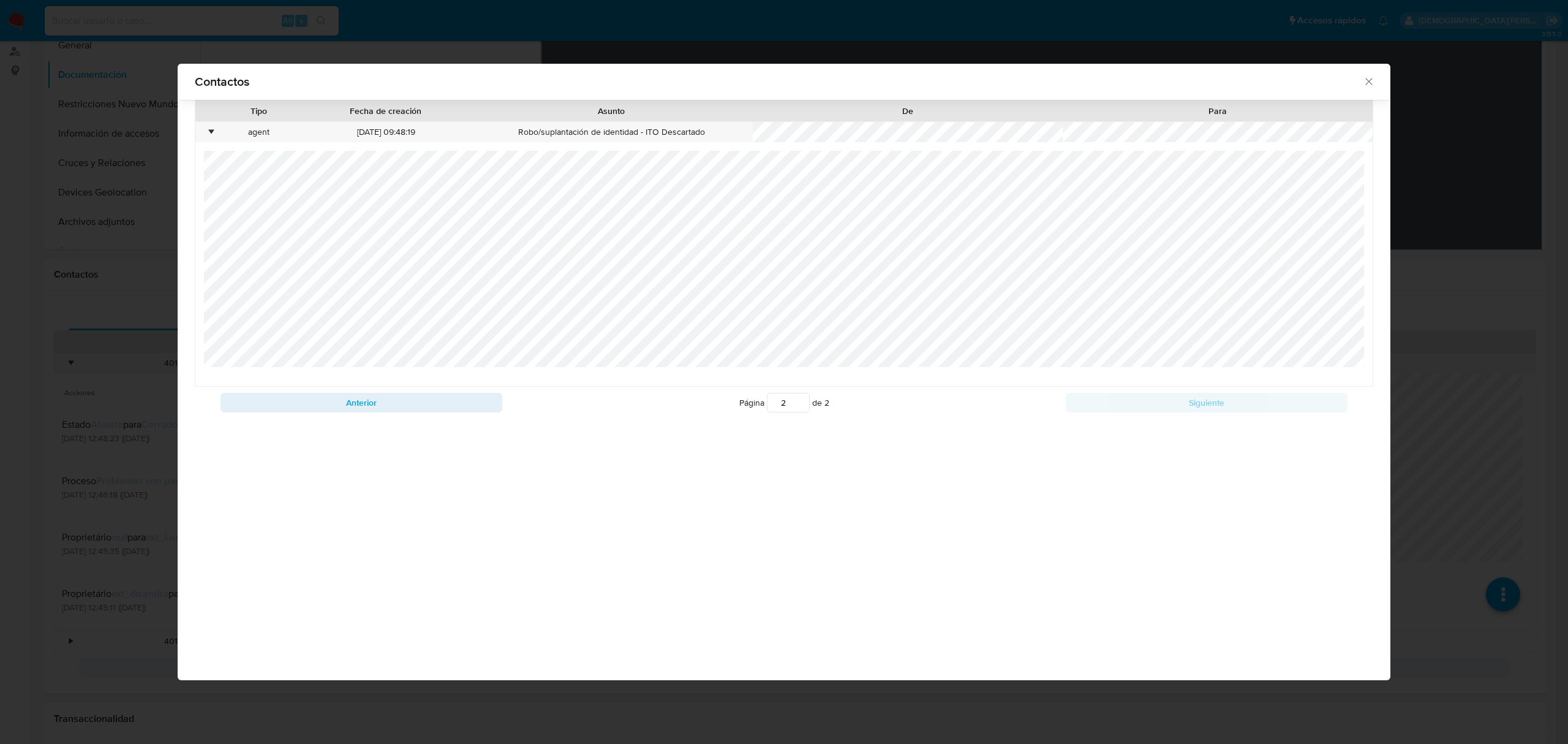
click at [1045, 82] on icon "close" at bounding box center [1369, 81] width 12 height 12
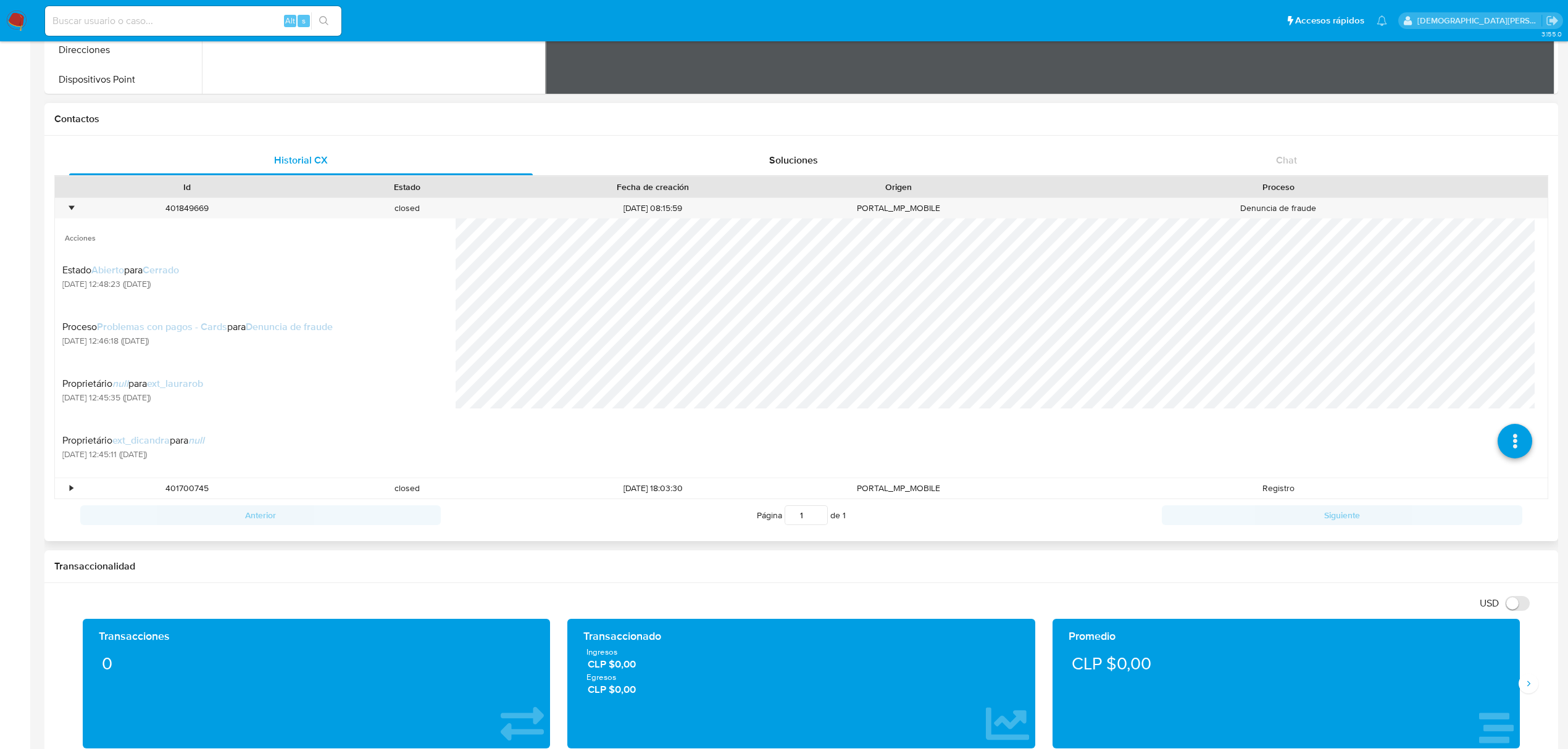
scroll to position [329, 0]
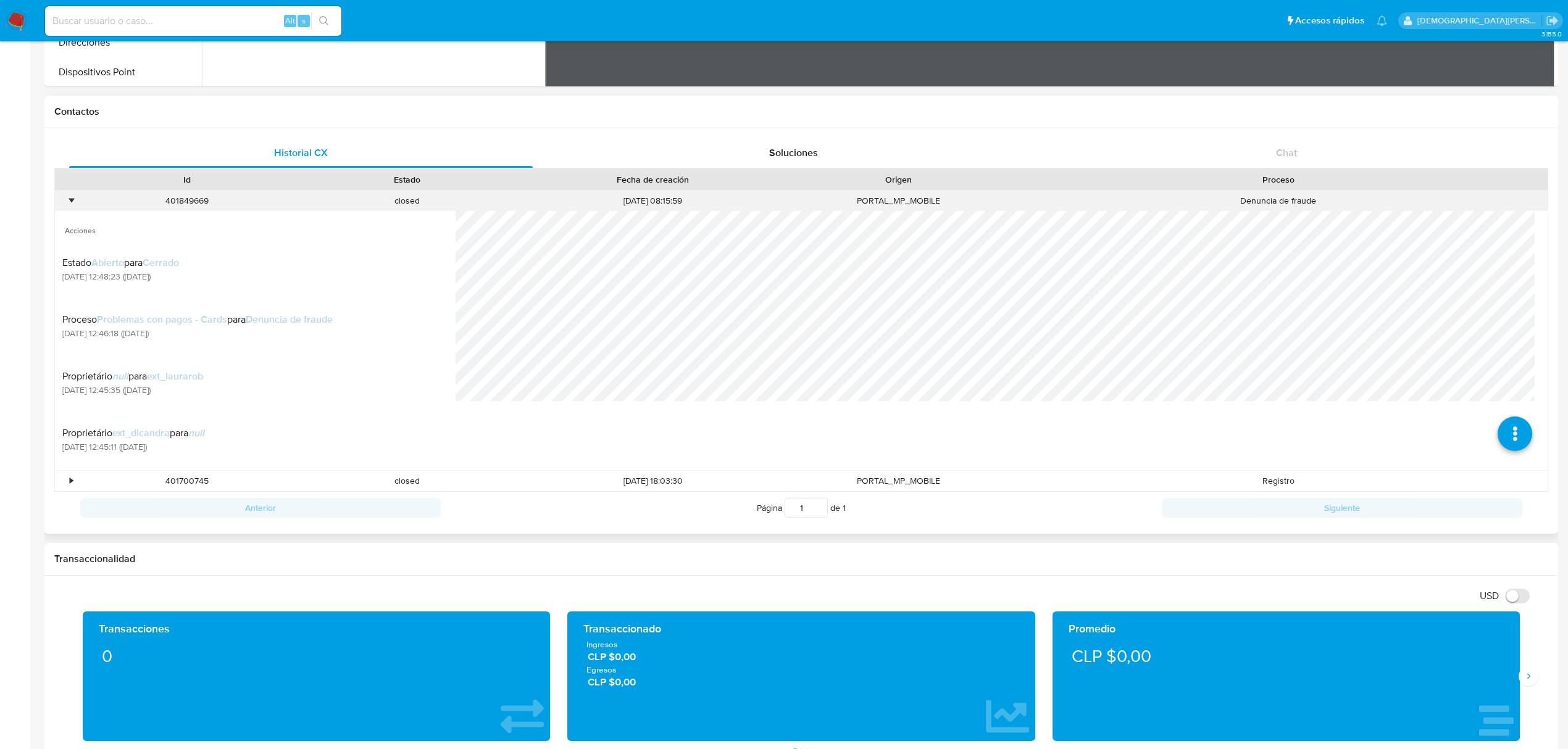
click at [70, 199] on div "•" at bounding box center [71, 201] width 3 height 12
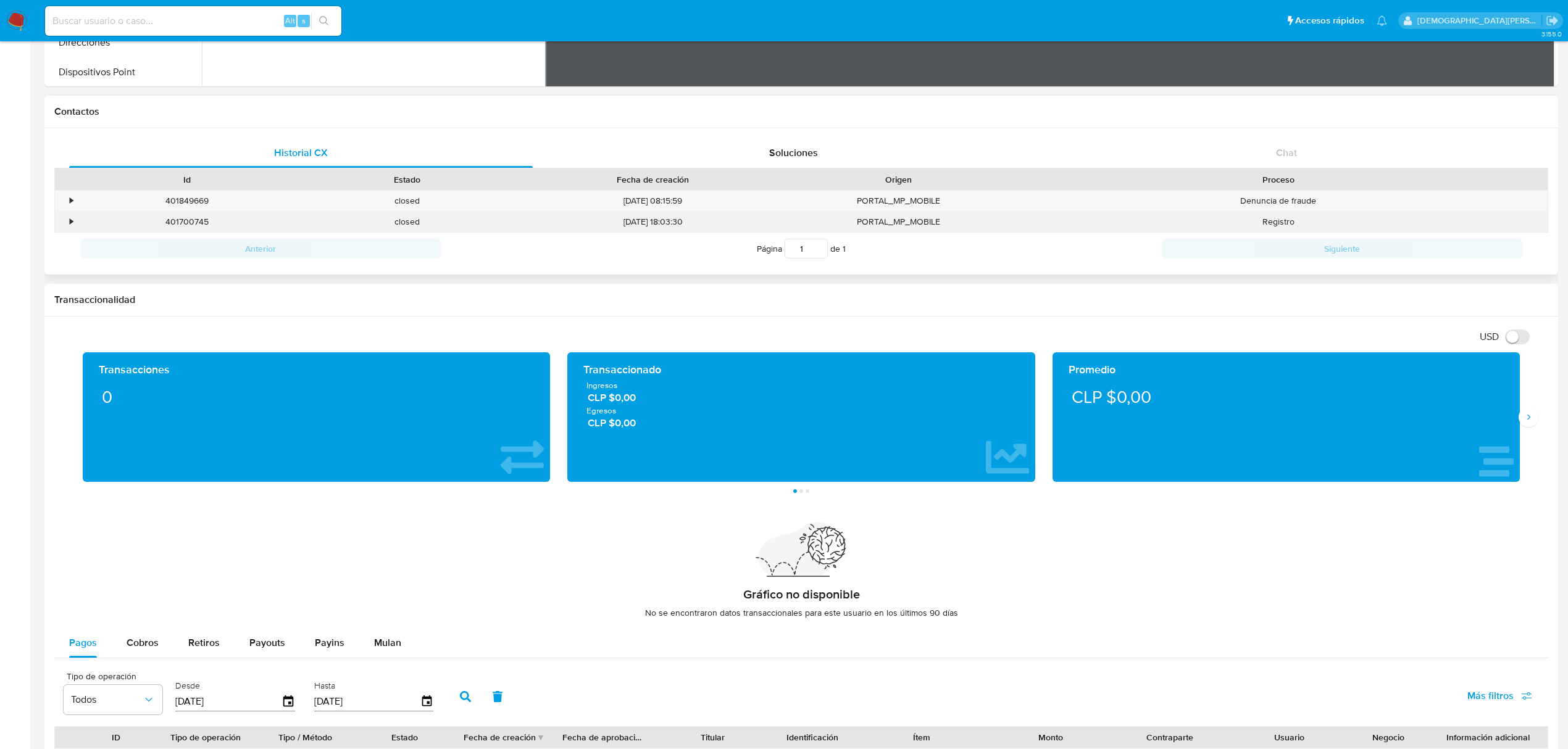
click at [68, 220] on div "•" at bounding box center [65, 222] width 22 height 20
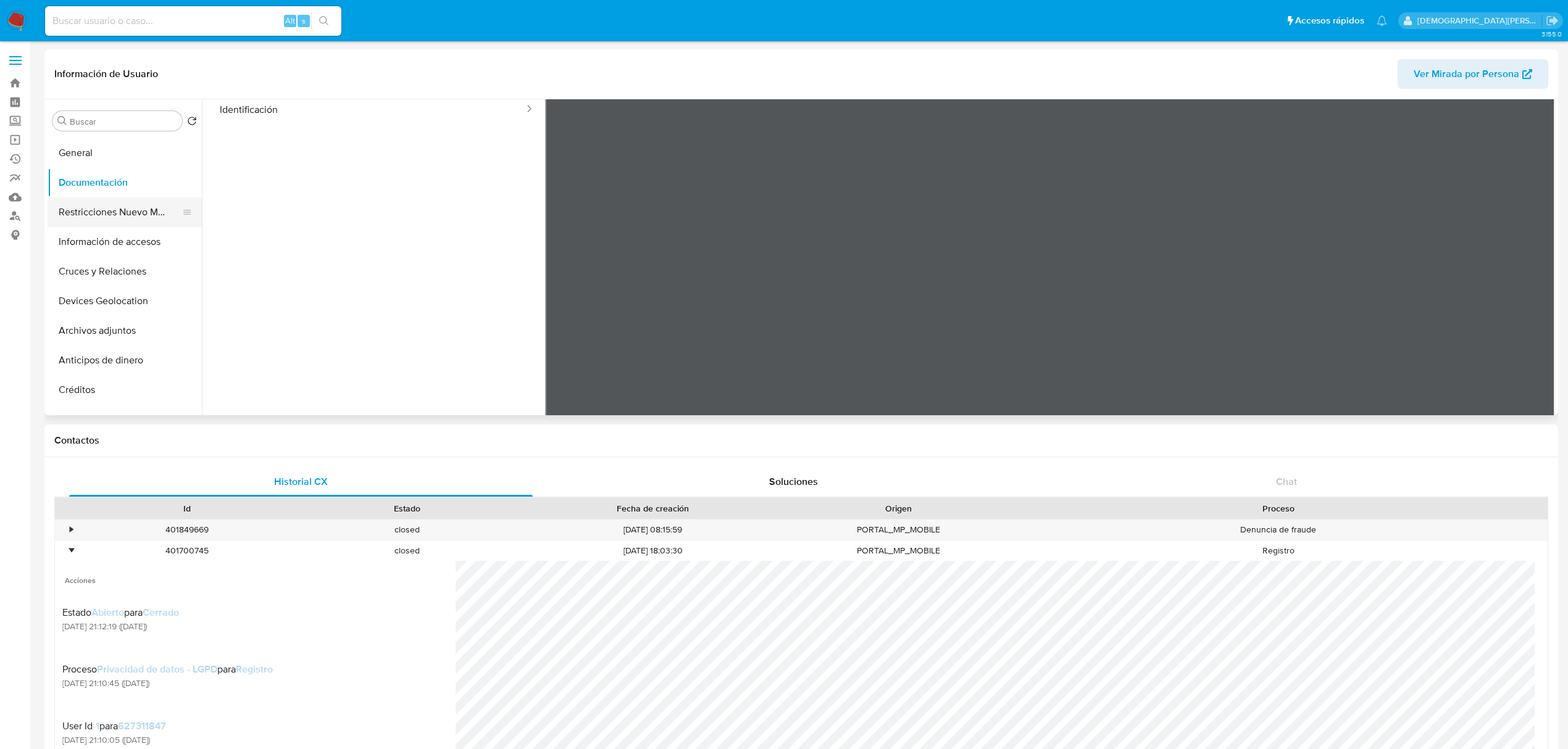
scroll to position [0, 0]
click at [132, 184] on button "KYC" at bounding box center [119, 180] width 144 height 29
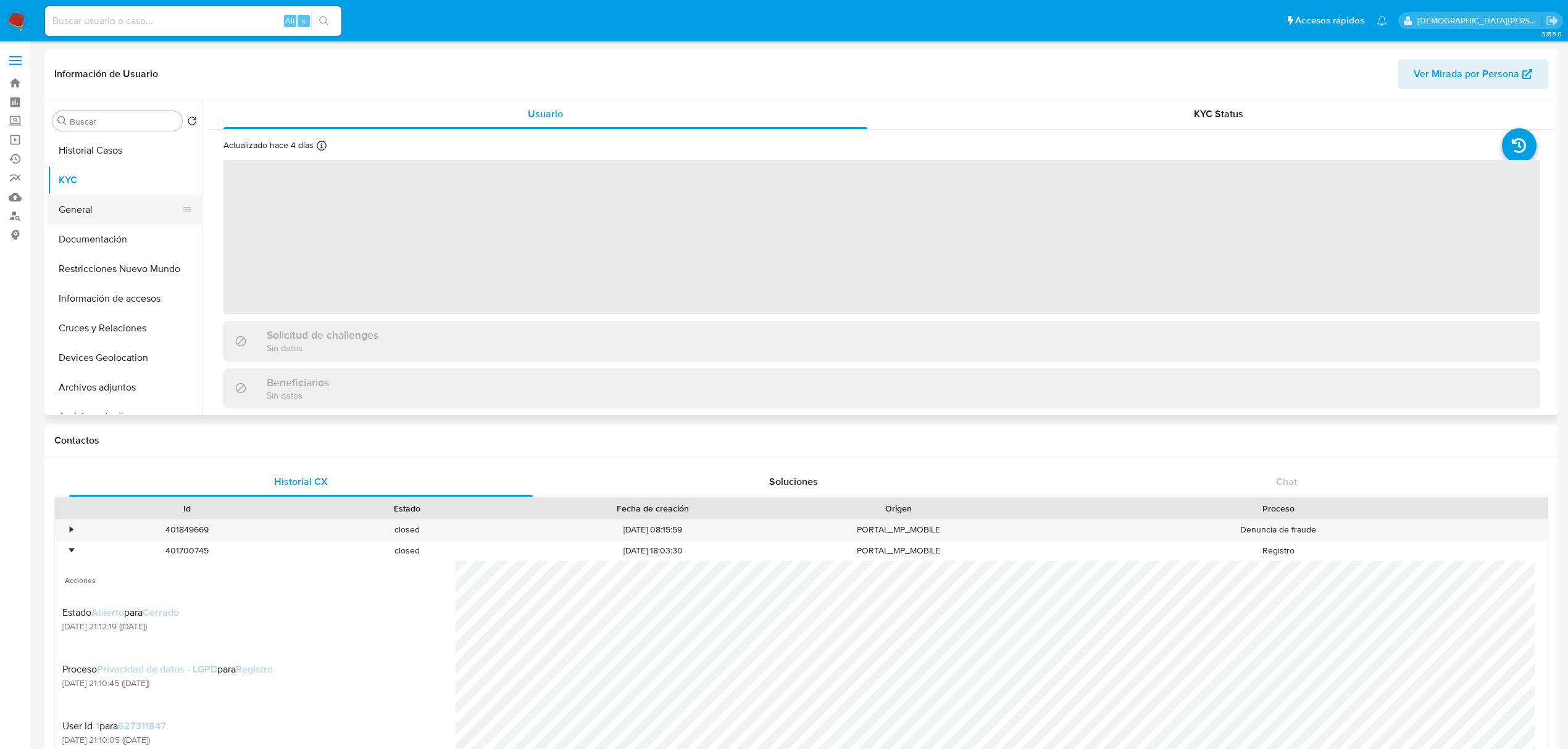
click at [109, 208] on button "General" at bounding box center [119, 209] width 144 height 29
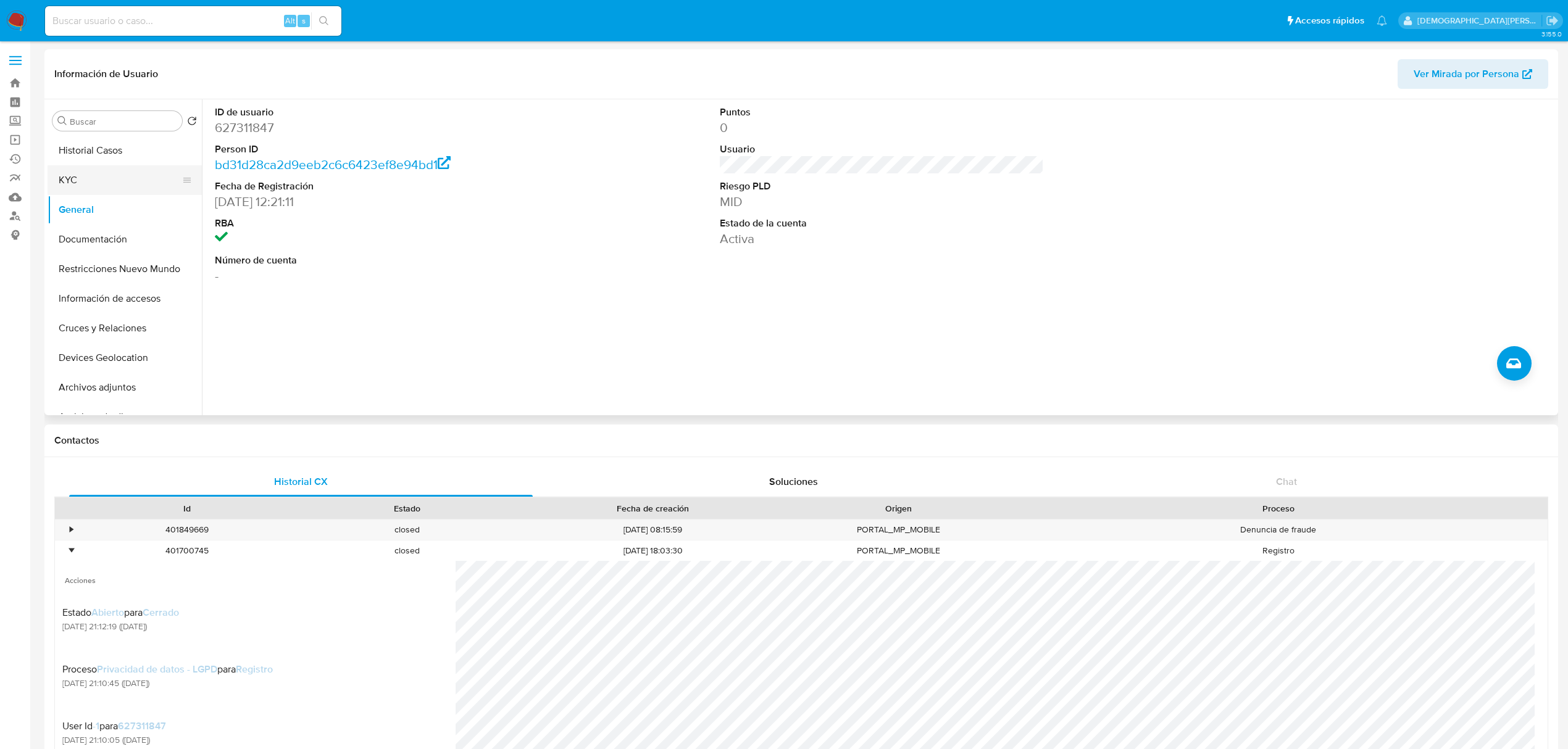
click at [132, 170] on button "KYC" at bounding box center [119, 180] width 144 height 29
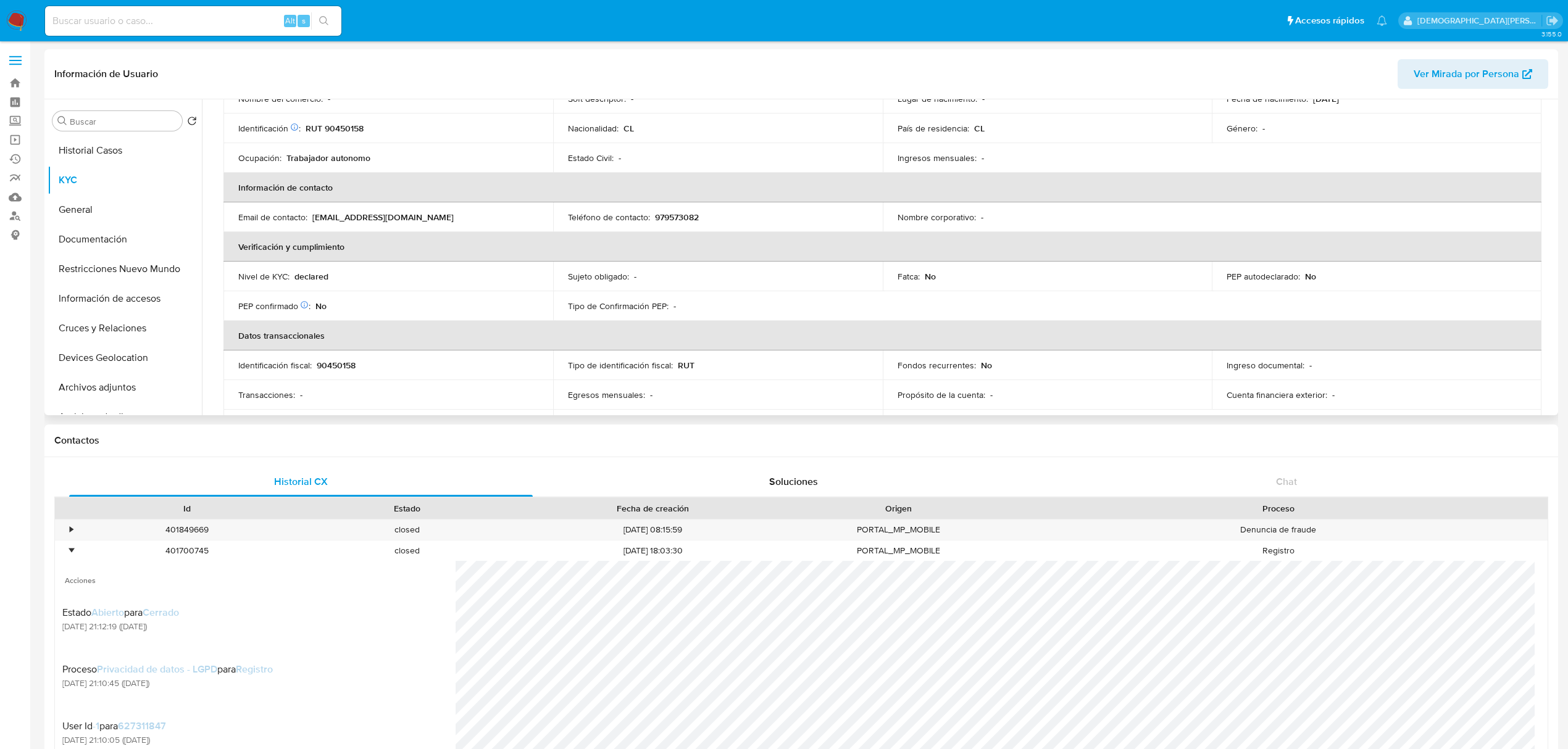
scroll to position [164, 0]
click at [97, 211] on button "General" at bounding box center [119, 209] width 144 height 29
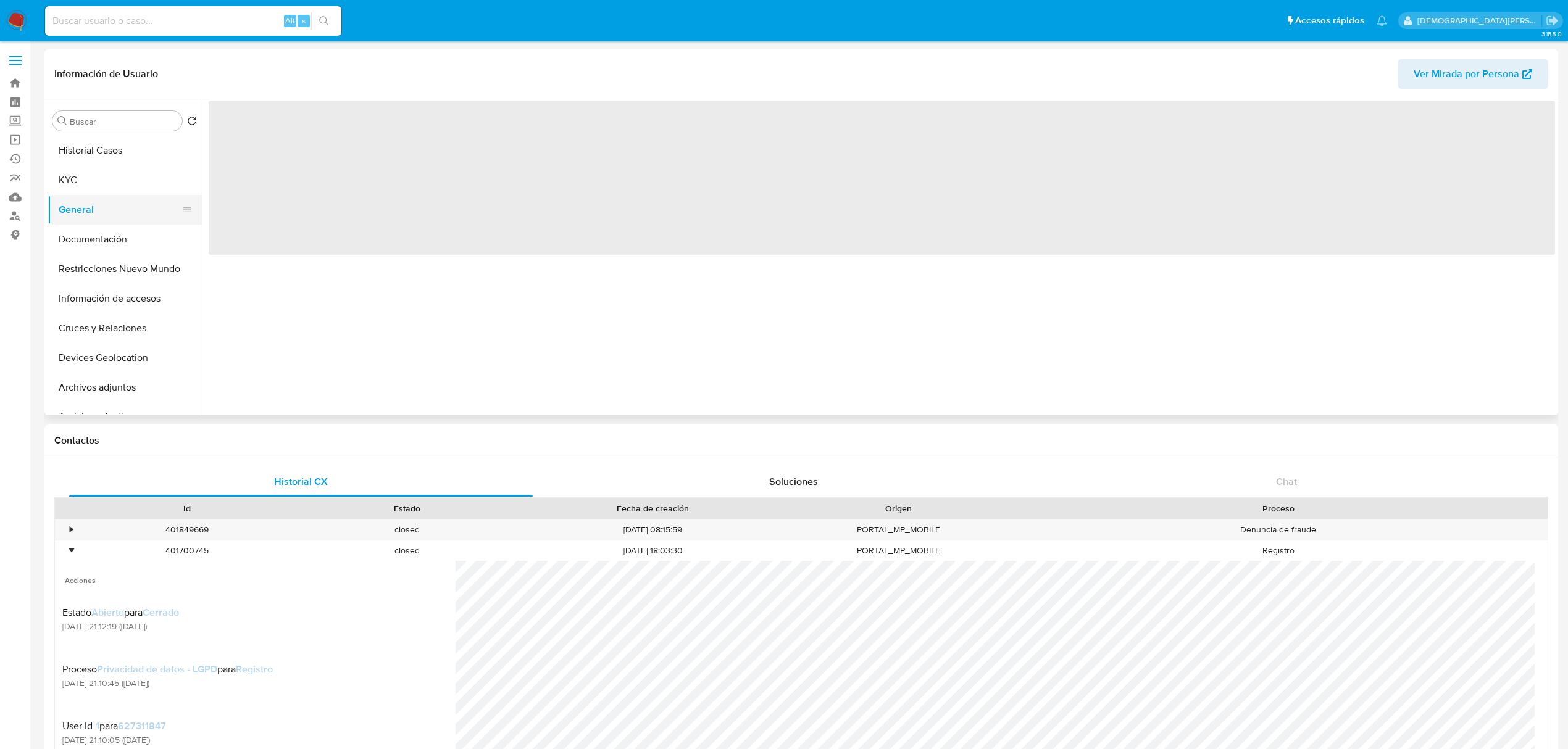
scroll to position [0, 0]
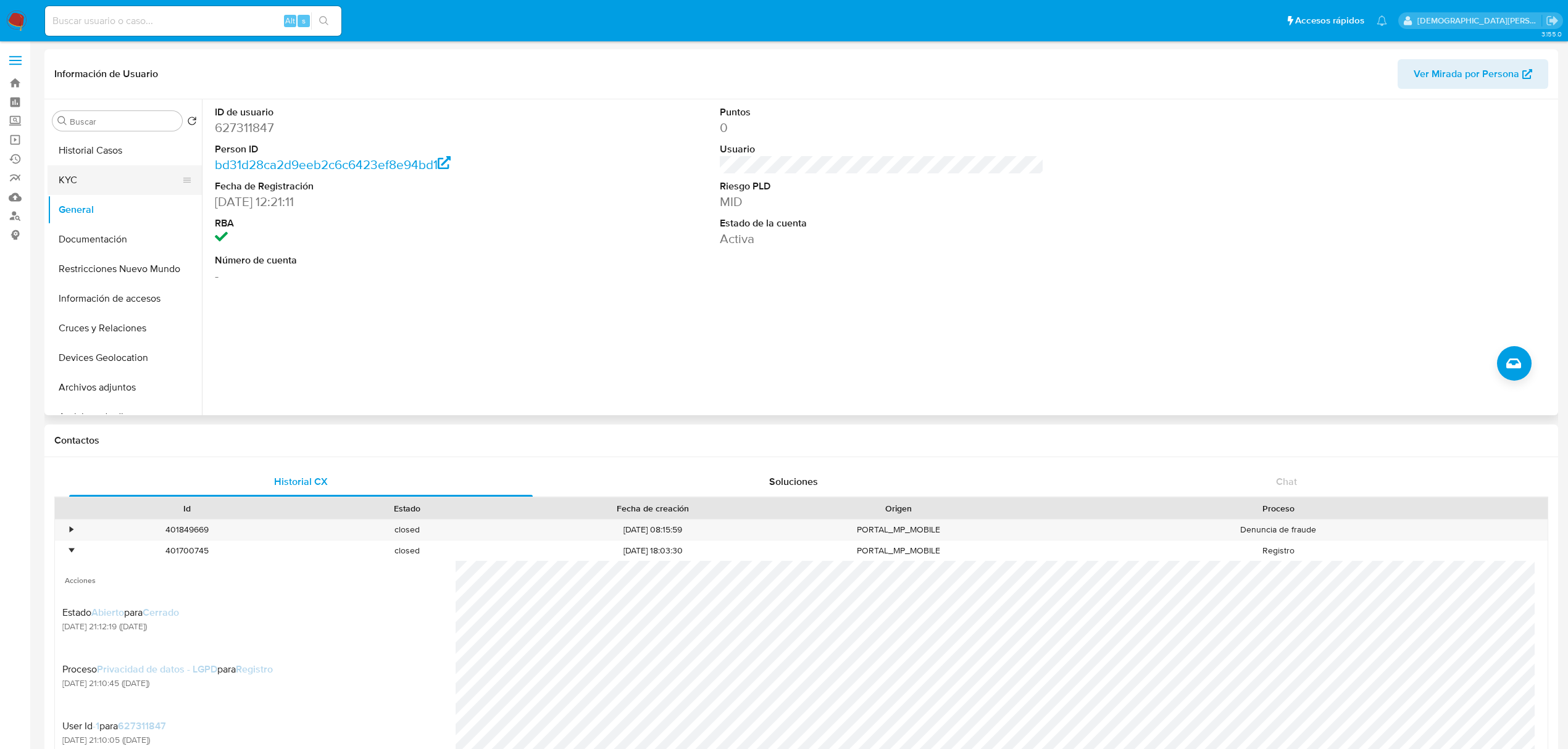
click at [102, 175] on button "KYC" at bounding box center [119, 180] width 144 height 29
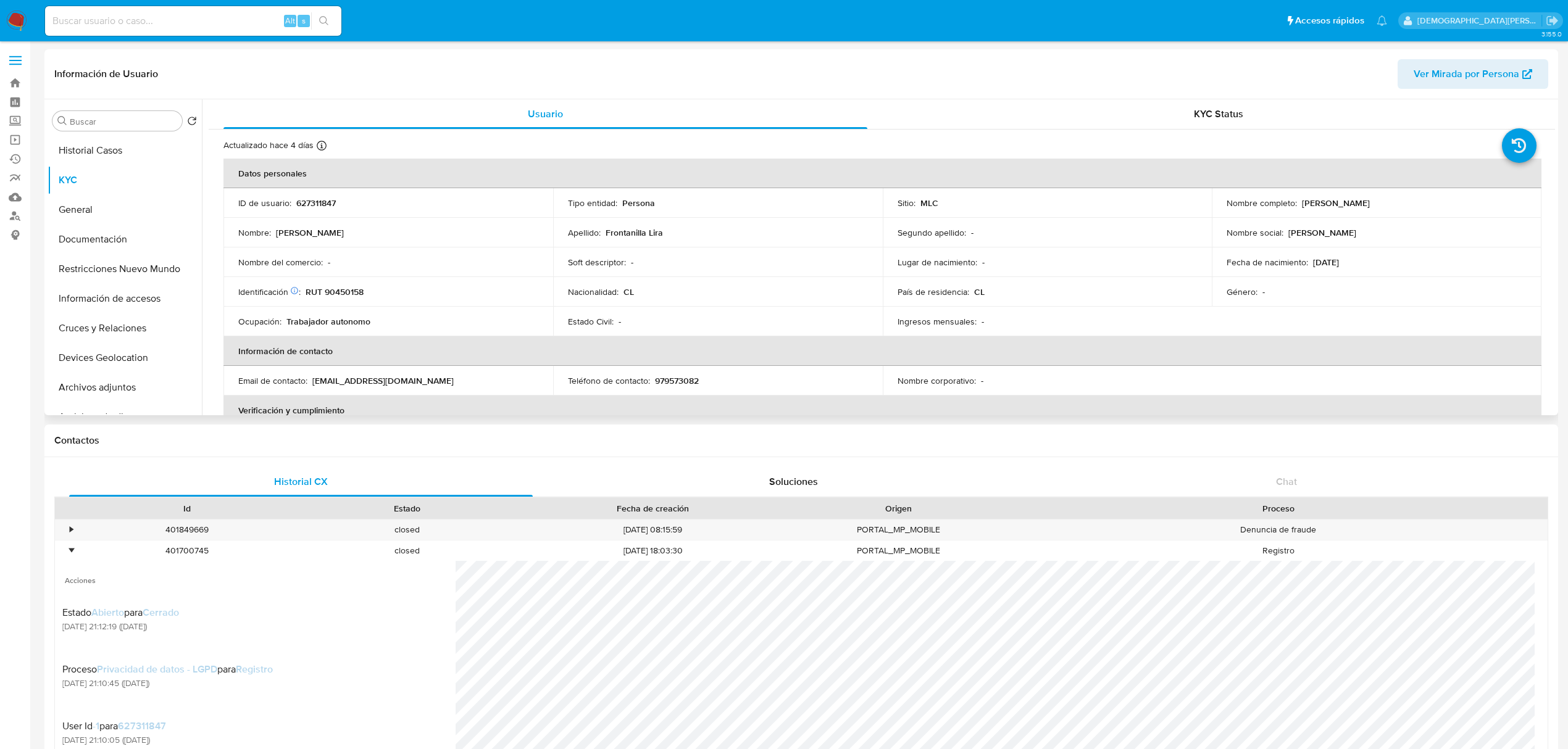
scroll to position [82, 0]
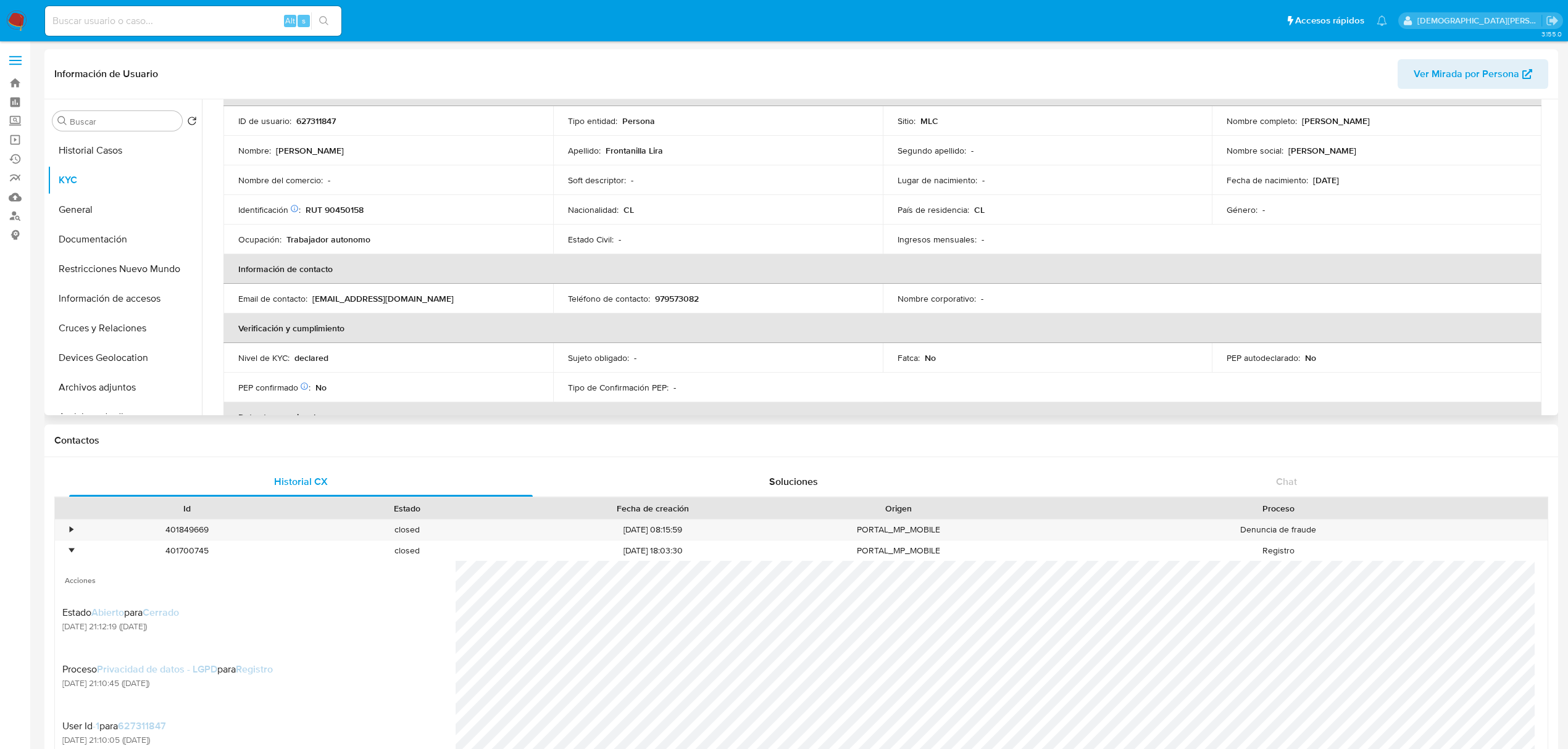
click at [343, 211] on p "RUT 90450158" at bounding box center [334, 209] width 58 height 11
copy p "90450158"
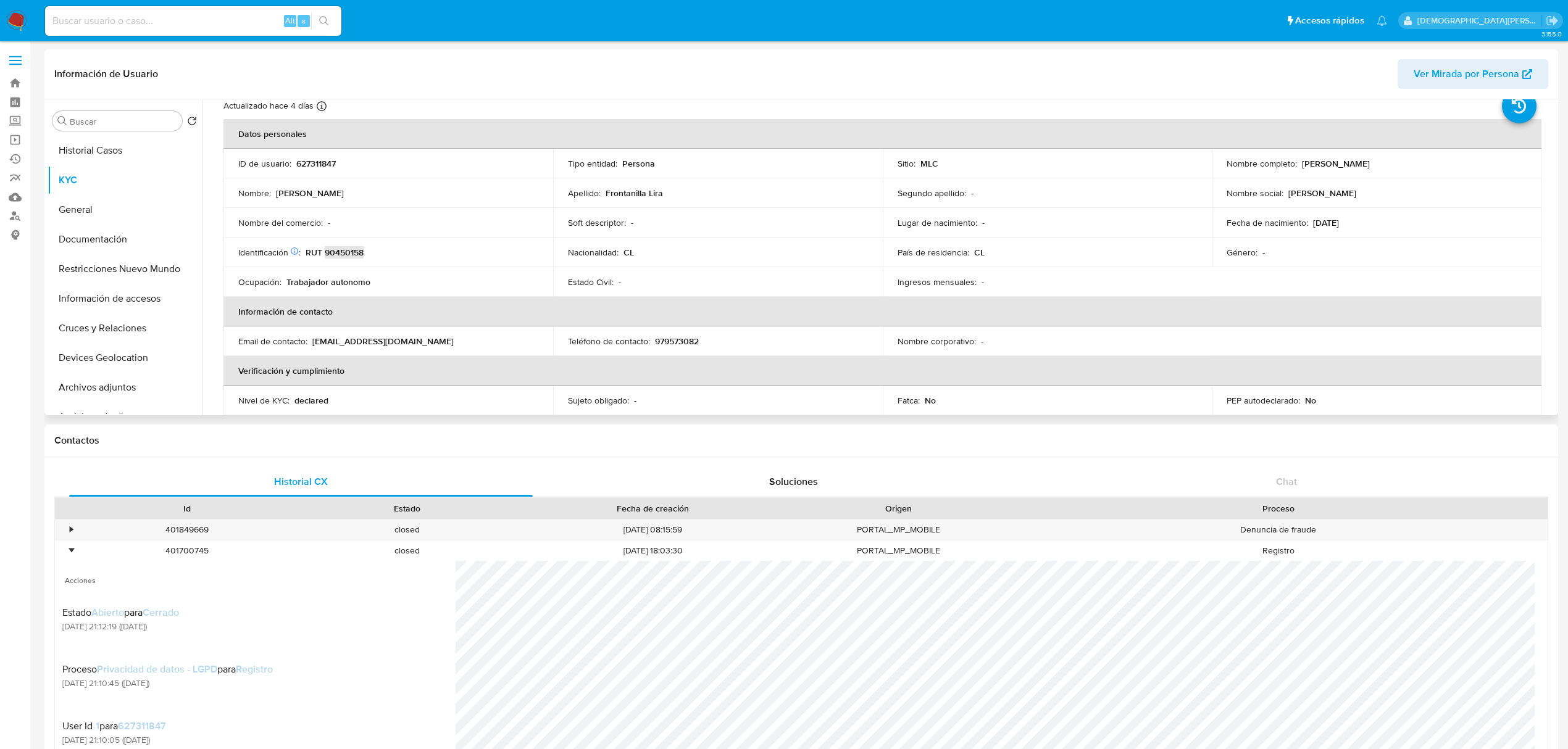
scroll to position [0, 0]
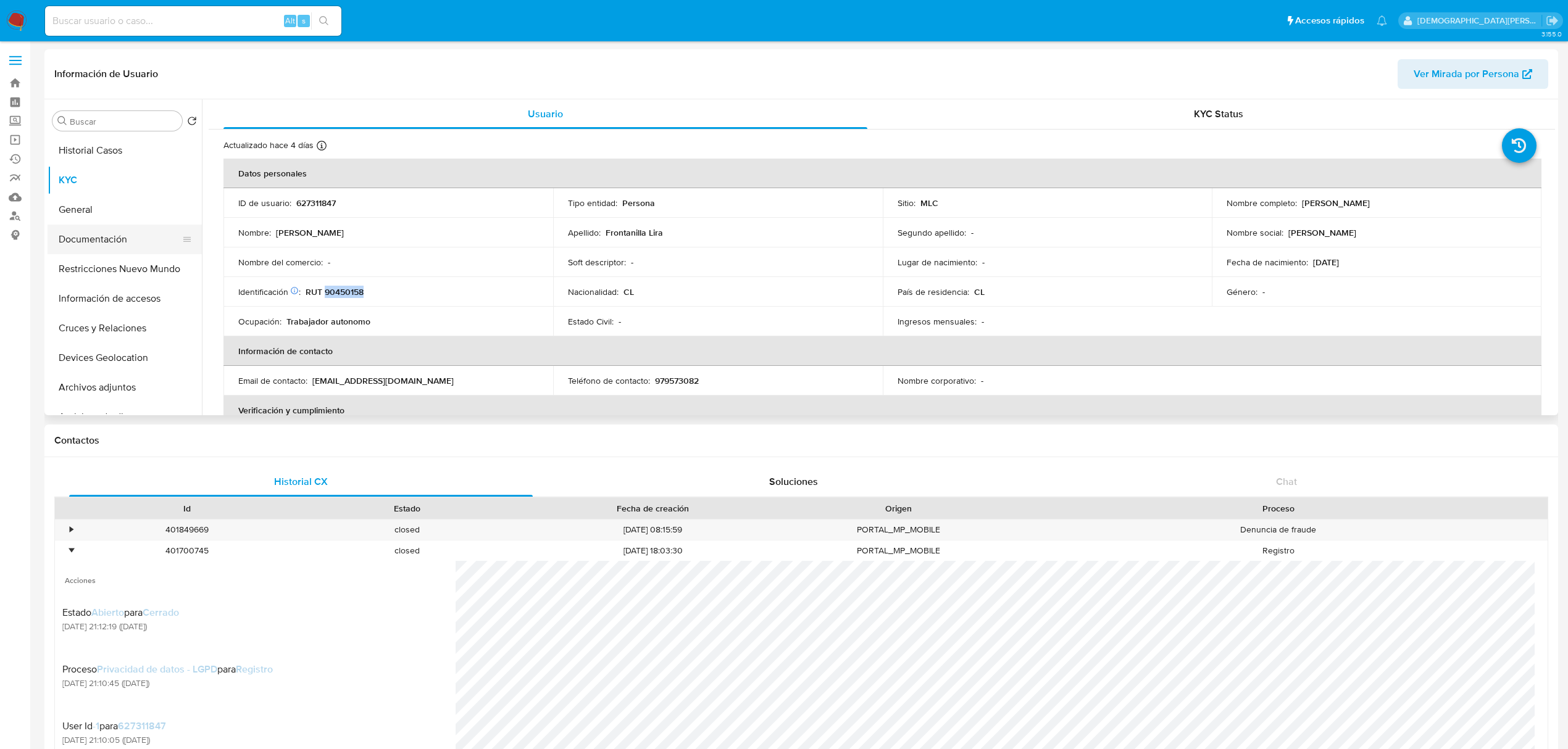
click at [117, 233] on button "Documentación" at bounding box center [119, 239] width 144 height 29
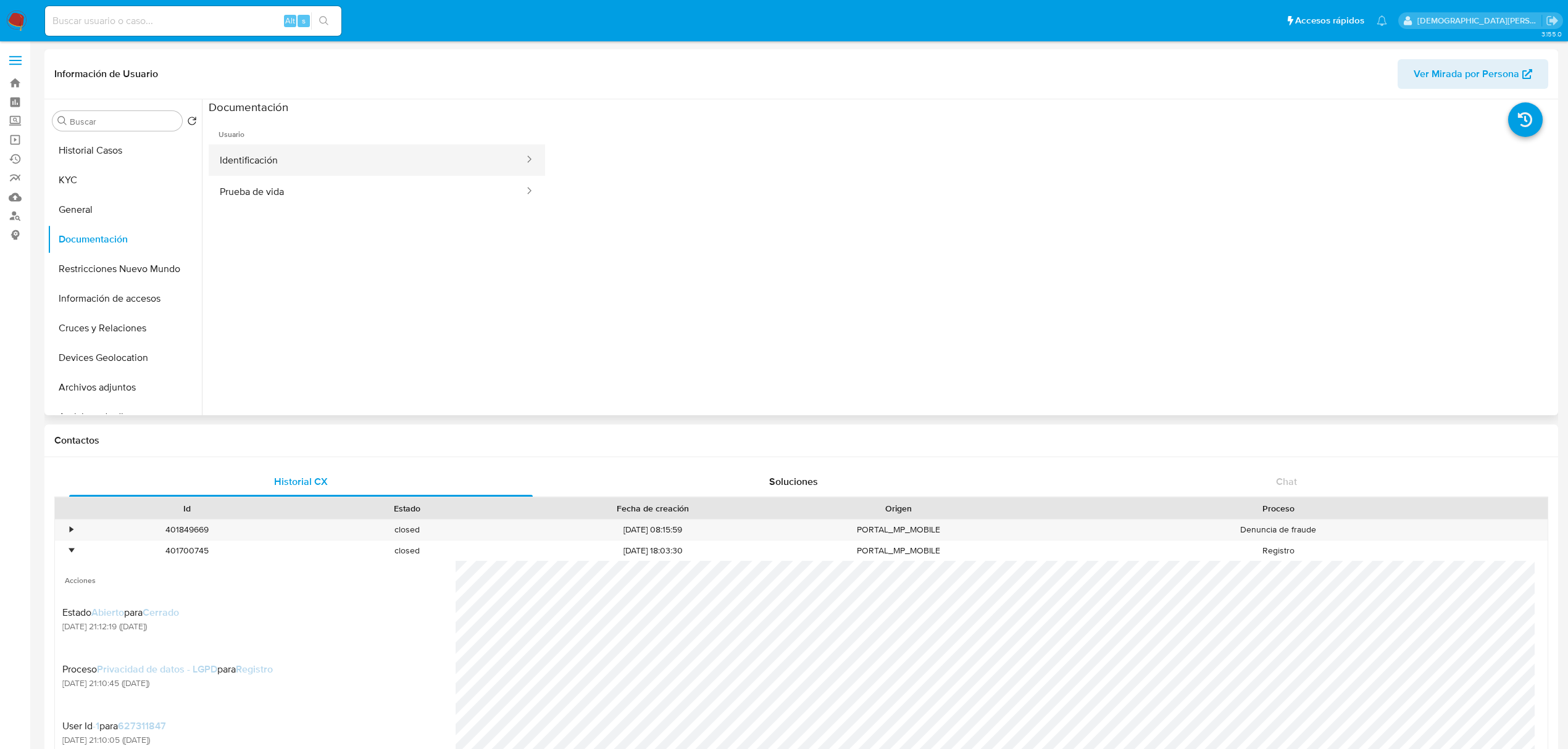
click at [419, 168] on button "Identificación" at bounding box center [367, 160] width 317 height 31
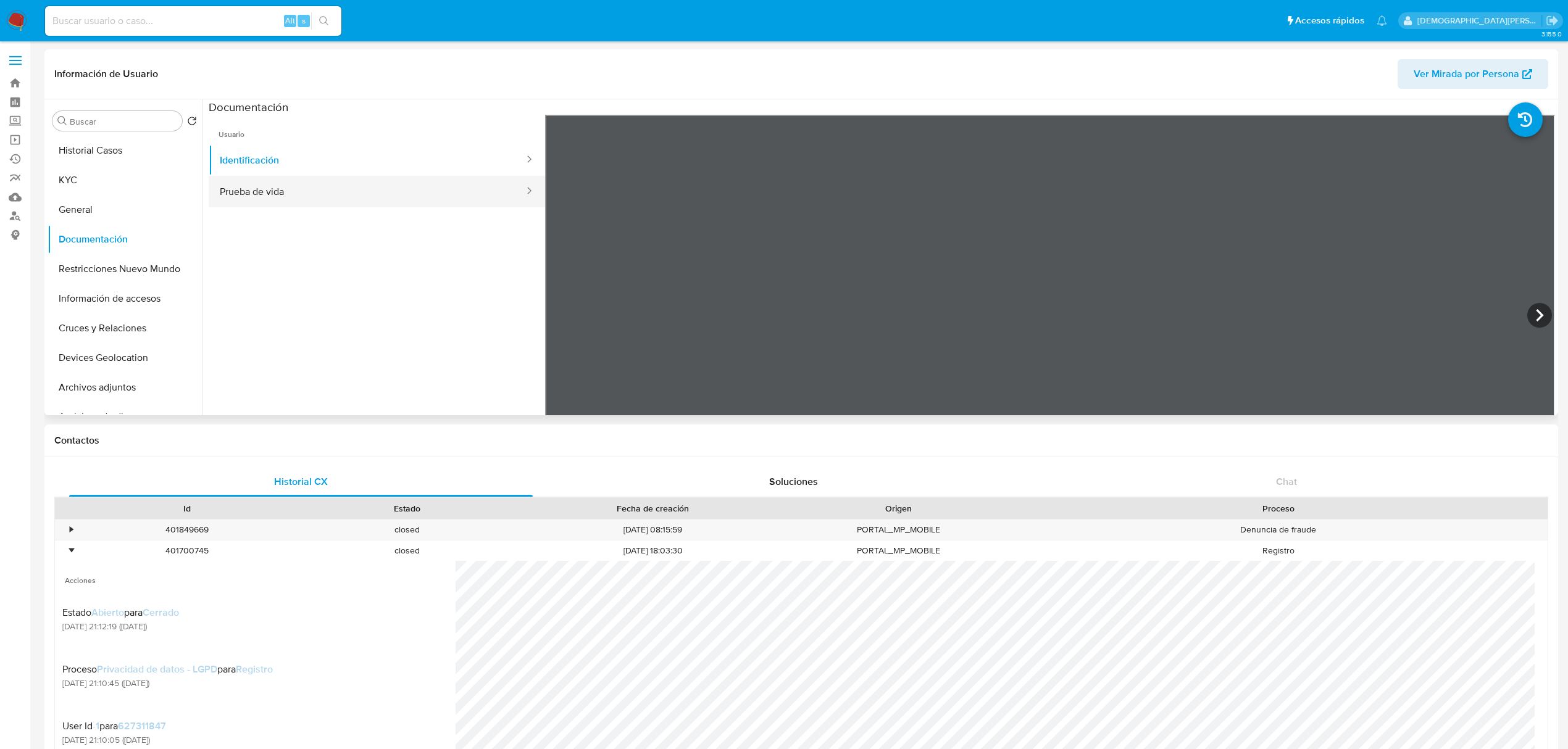
click at [395, 201] on button "Prueba de vida" at bounding box center [367, 192] width 317 height 31
click at [120, 186] on button "KYC" at bounding box center [119, 180] width 144 height 29
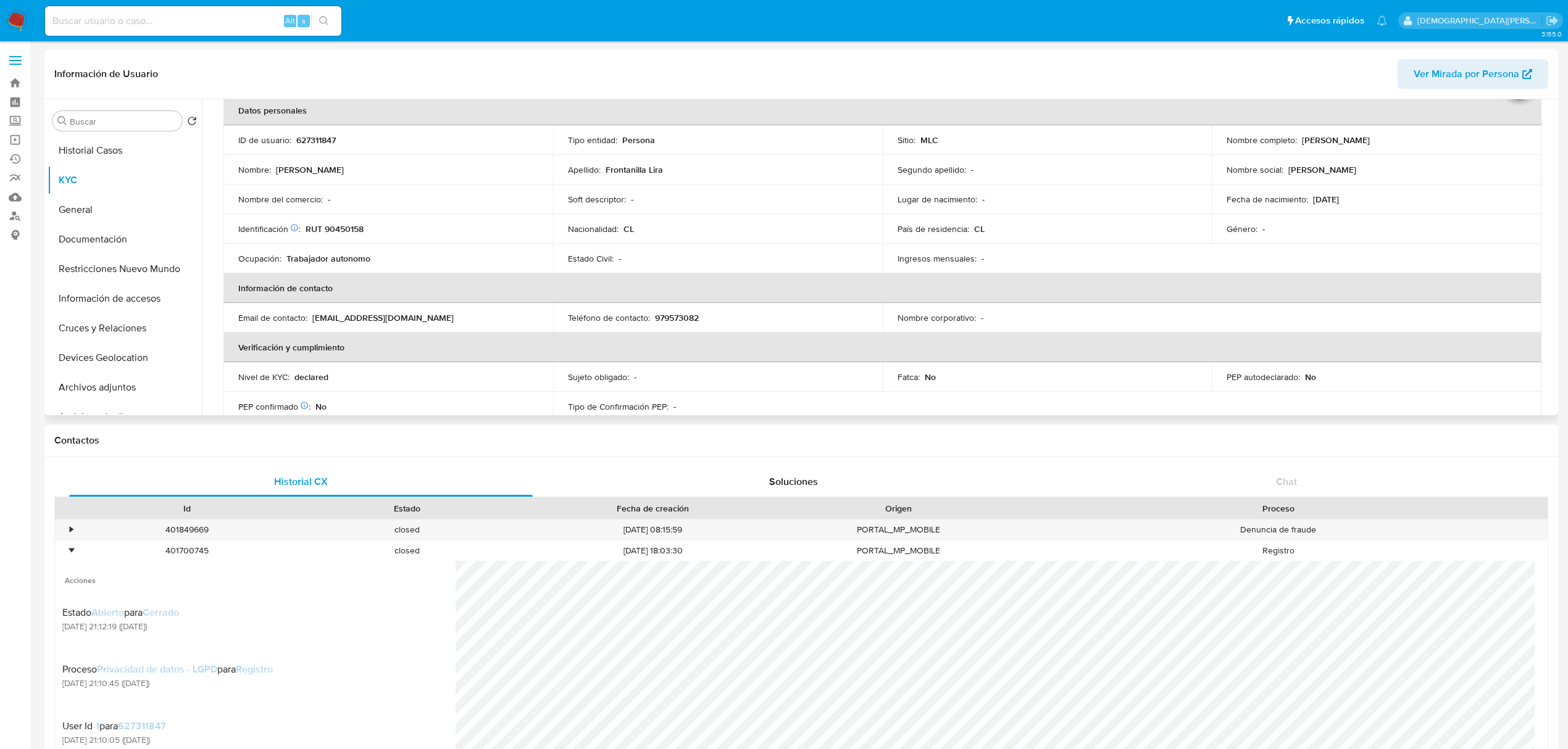
scroll to position [164, 0]
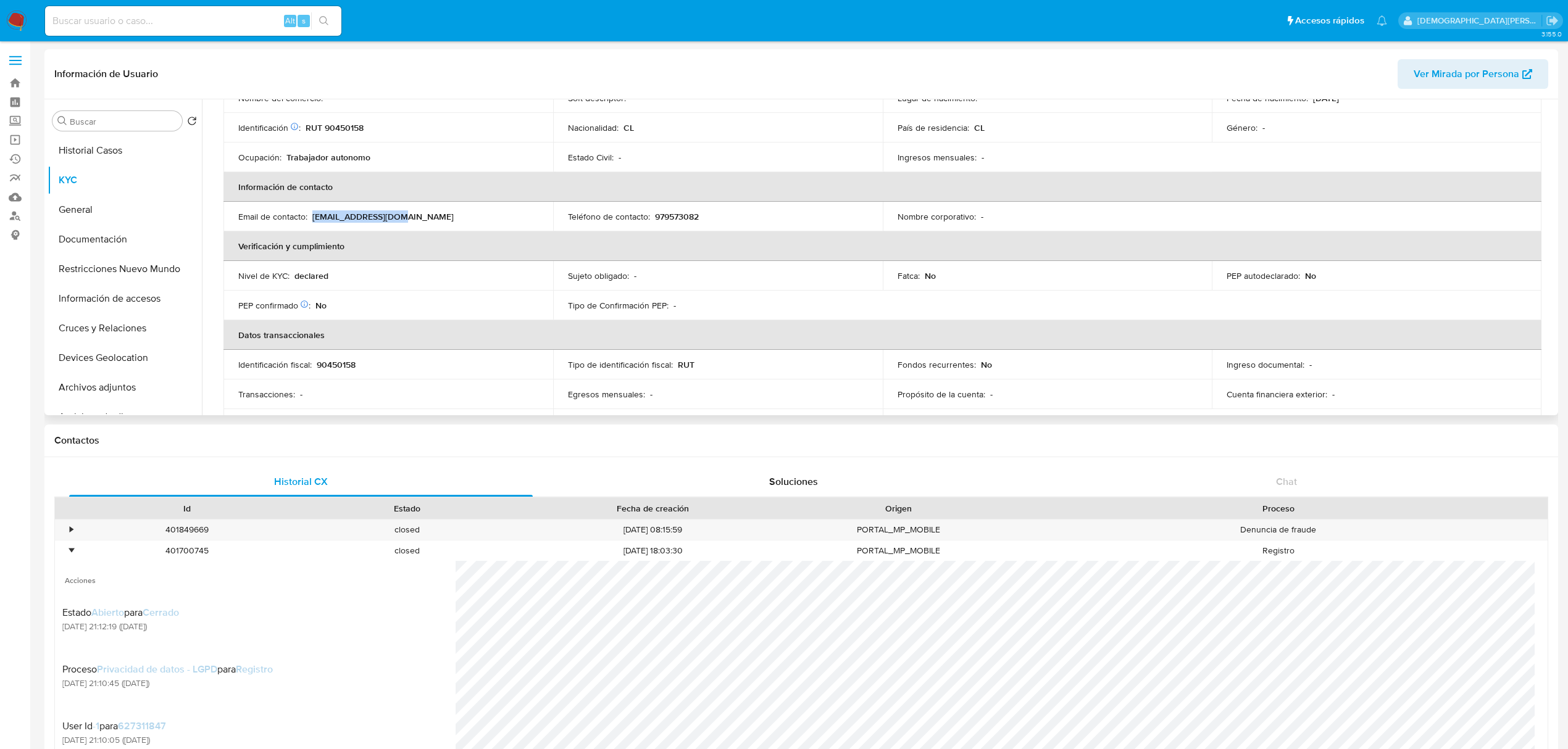
drag, startPoint x: 312, startPoint y: 215, endPoint x: 397, endPoint y: 214, distance: 85.0
click at [397, 214] on div "Email de contacto : transemi2@gmail.com" at bounding box center [388, 216] width 300 height 11
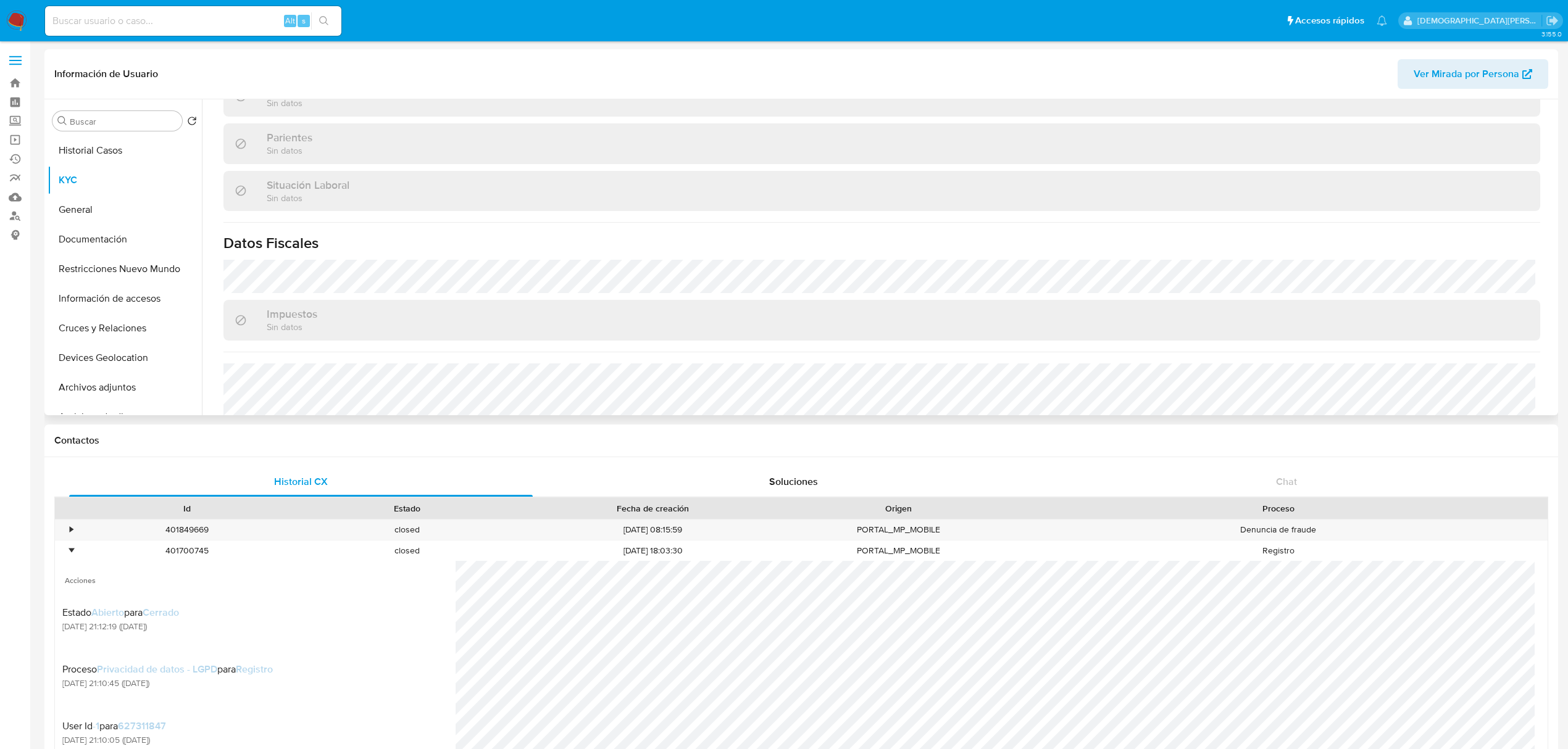
scroll to position [658, 0]
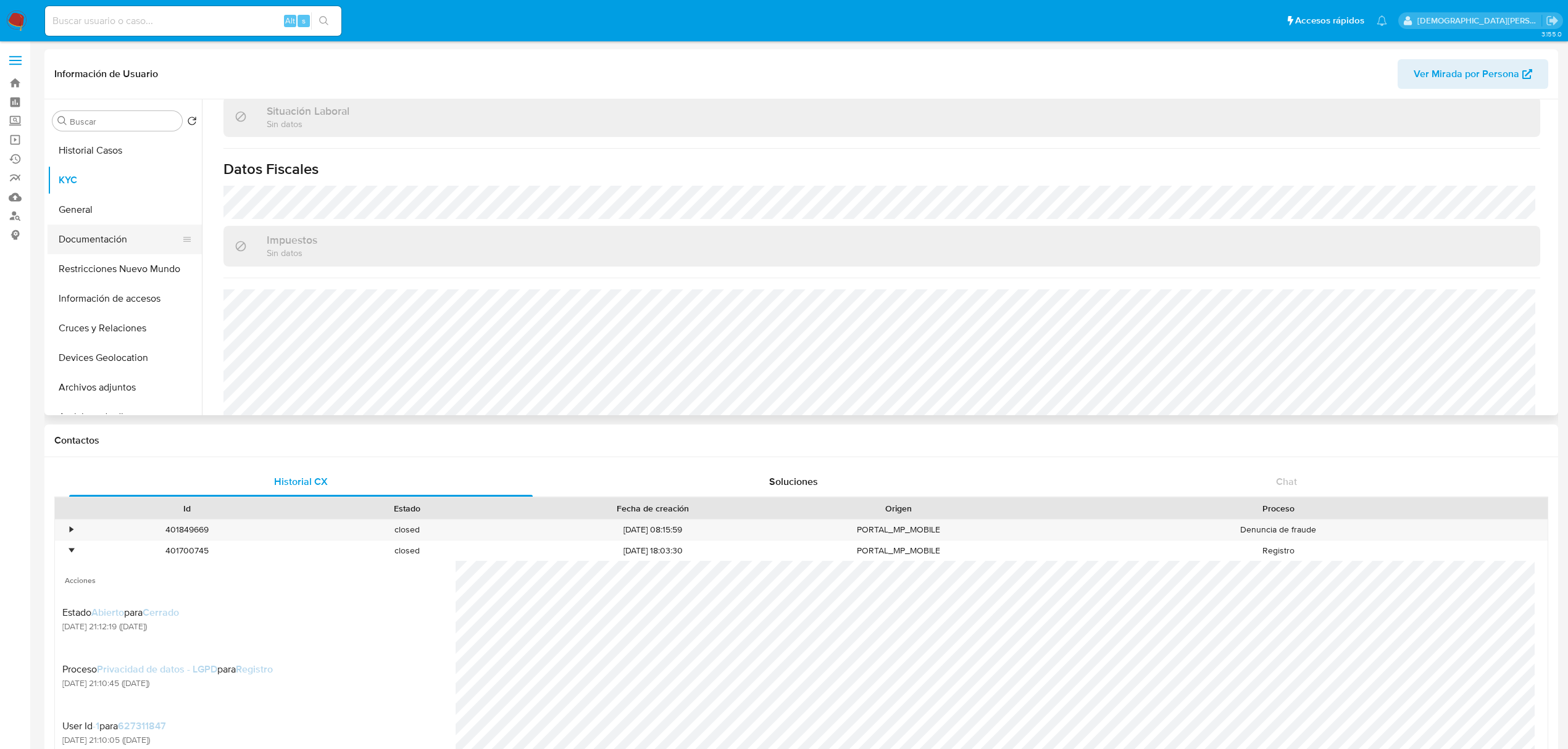
click at [85, 238] on button "Documentación" at bounding box center [119, 239] width 144 height 29
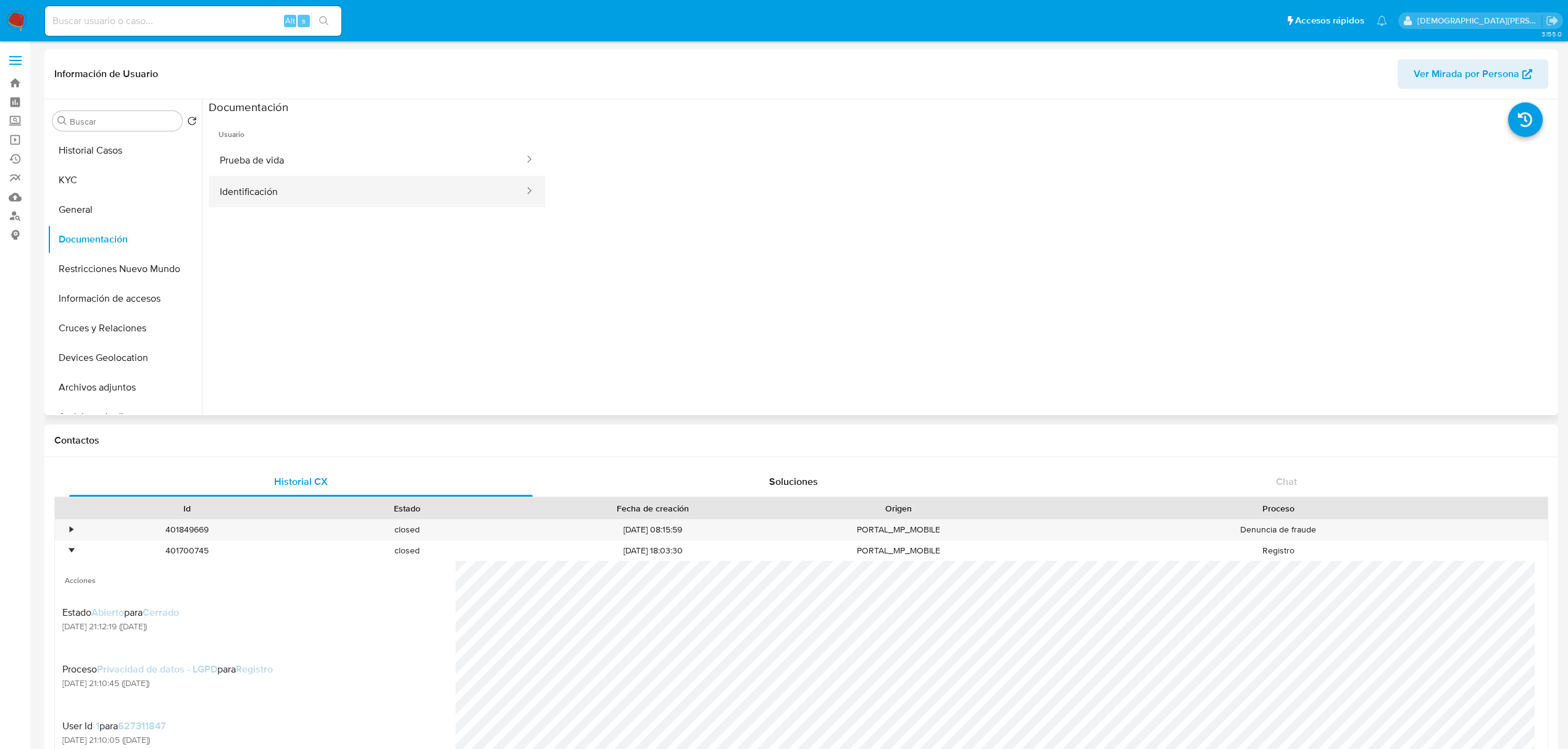
click at [351, 196] on button "Identificación" at bounding box center [367, 192] width 317 height 31
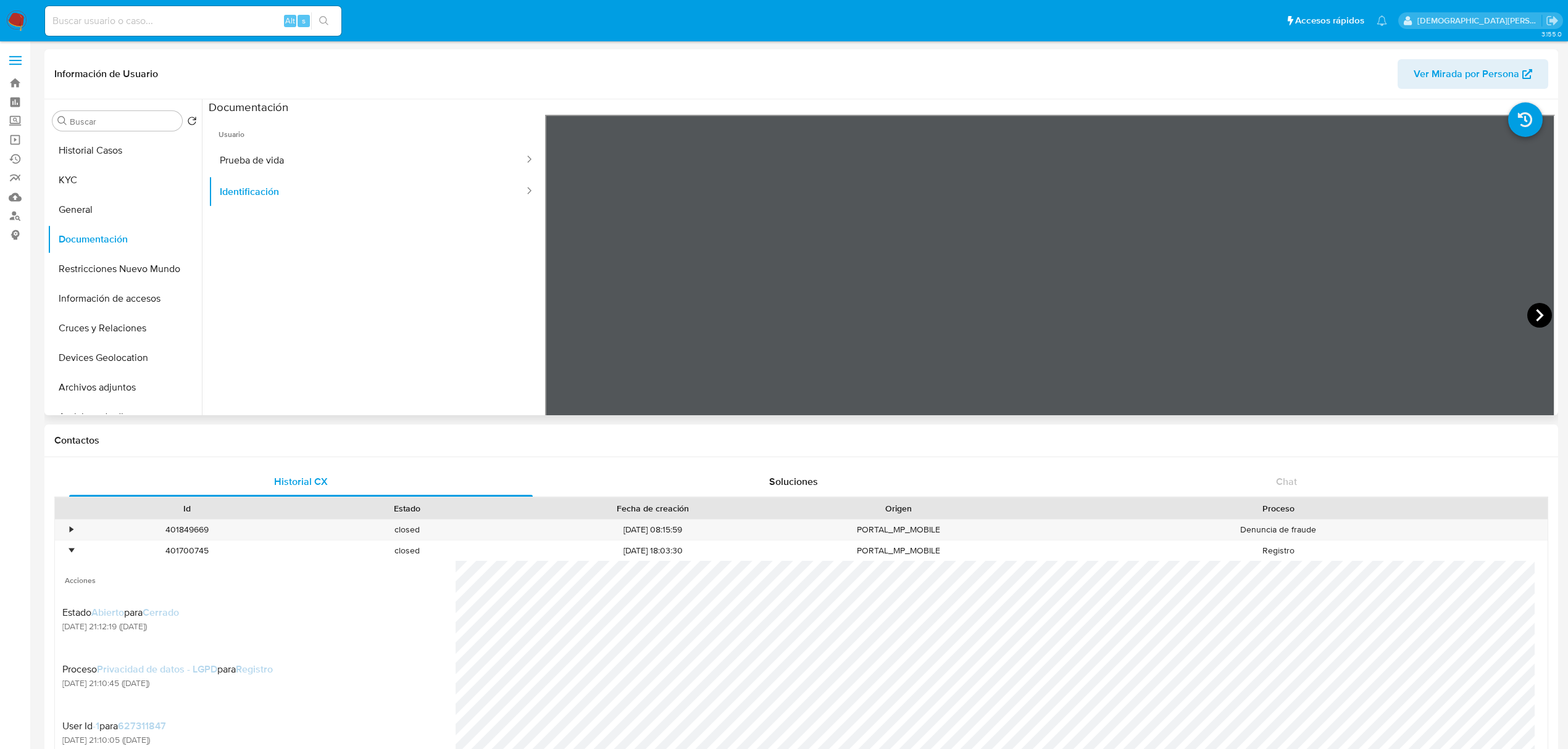
click at [1053, 312] on icon at bounding box center [1539, 316] width 25 height 25
click at [556, 310] on icon at bounding box center [560, 316] width 25 height 25
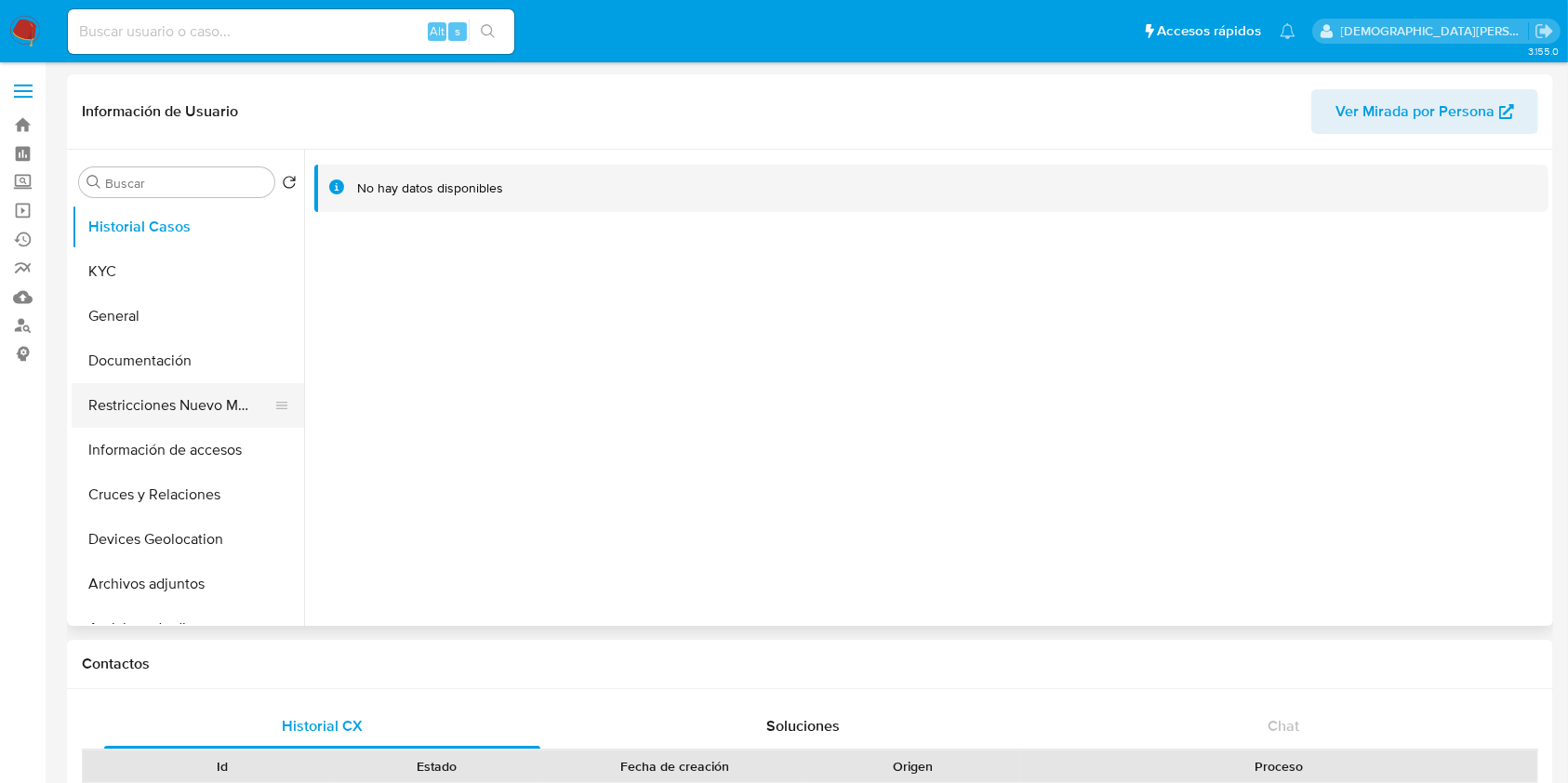
select select "10"
click at [151, 405] on button "Restricciones Nuevo Mundo" at bounding box center [180, 405] width 217 height 44
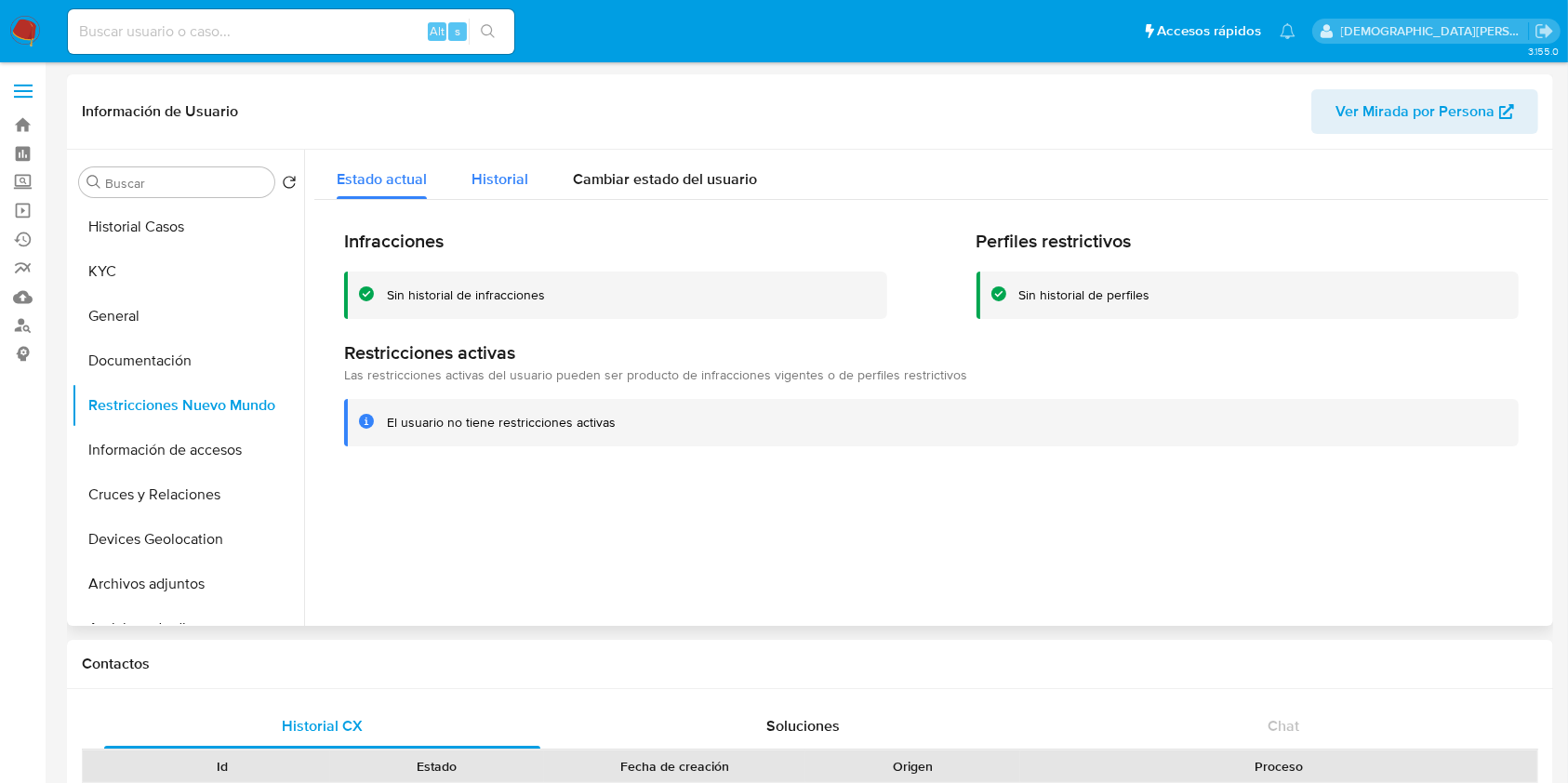
click at [521, 191] on div "Historial" at bounding box center [500, 174] width 57 height 49
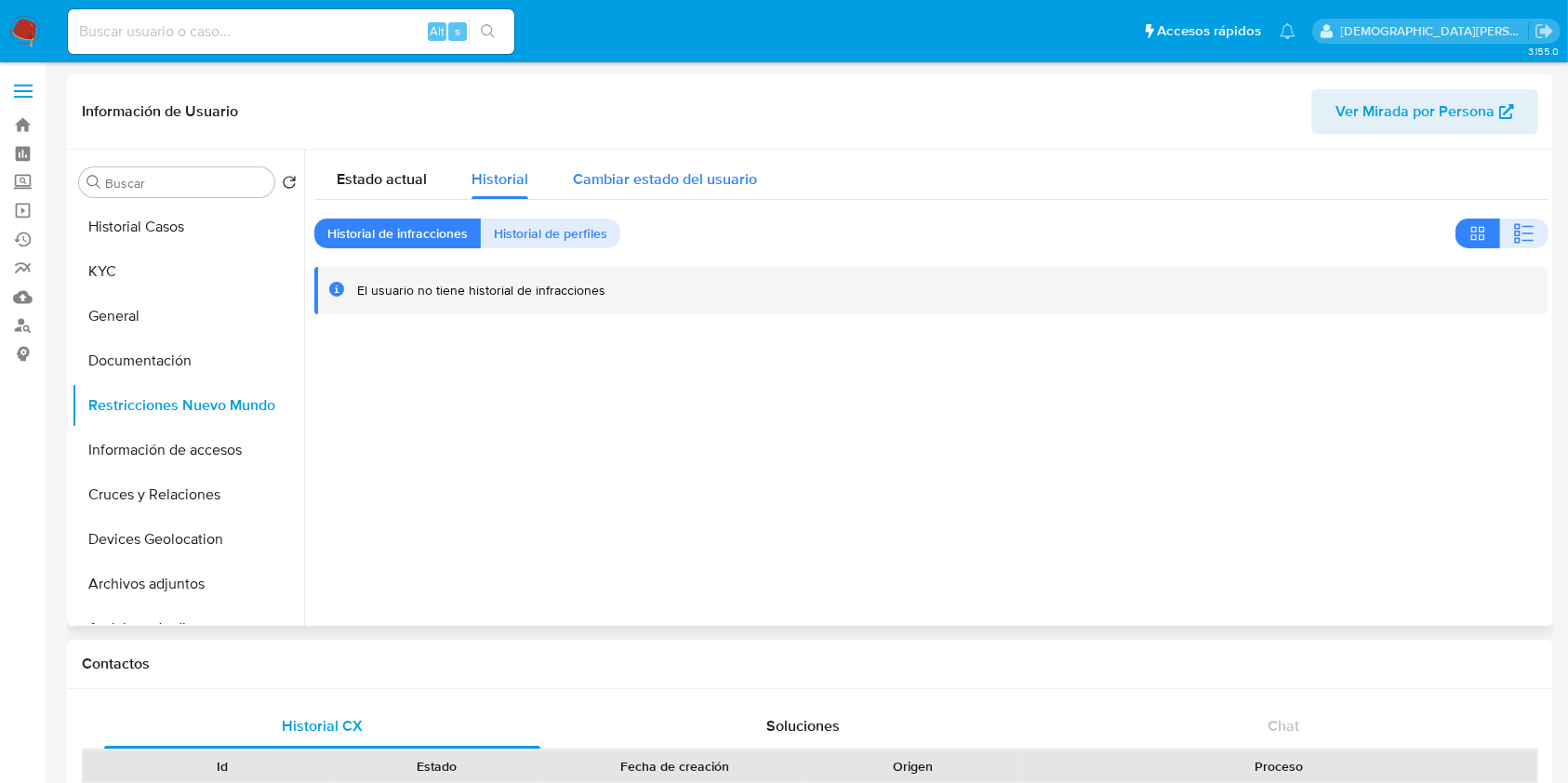
click at [635, 188] on span "Cambiar estado del usuario" at bounding box center [664, 179] width 184 height 22
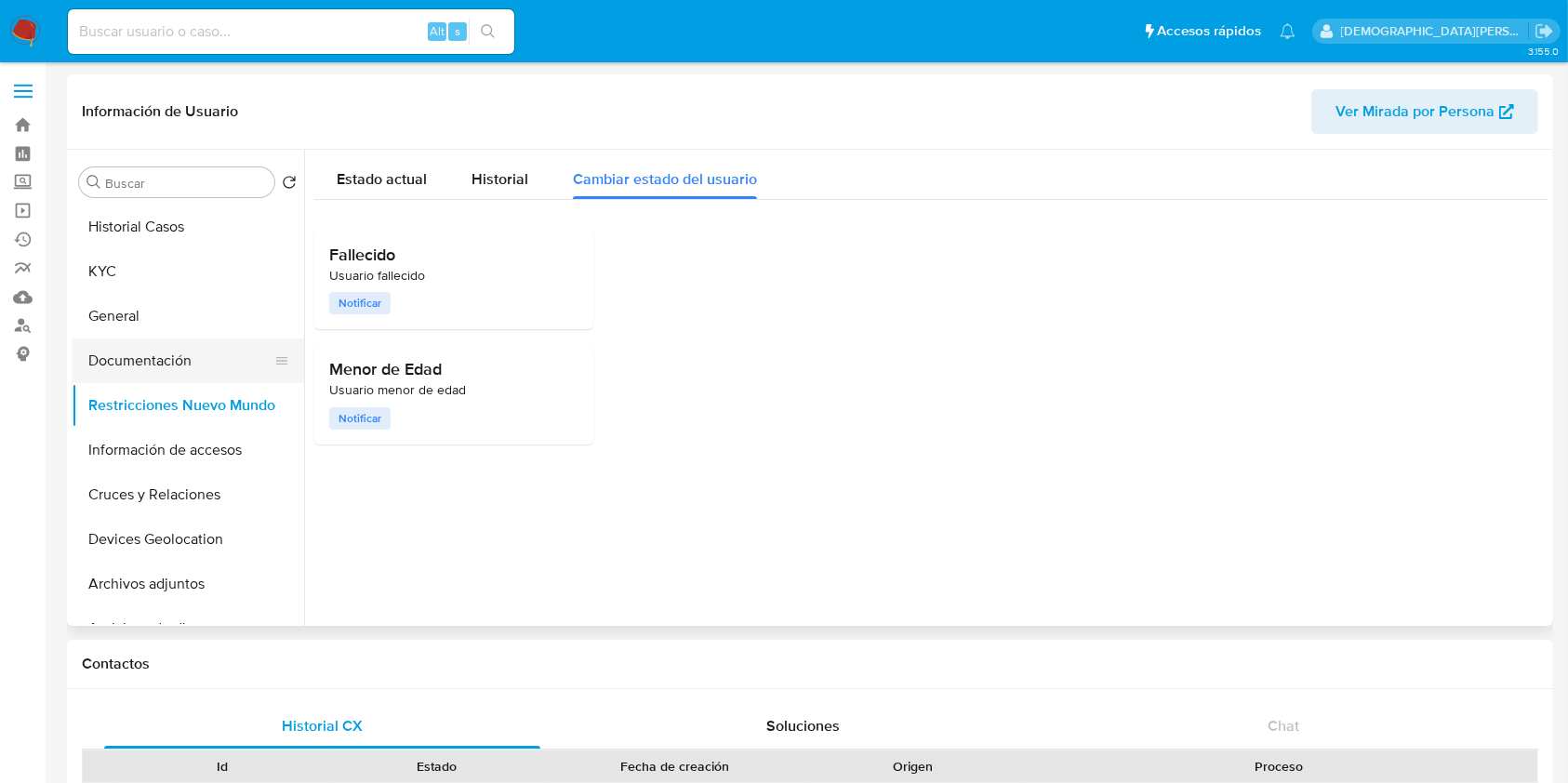
click at [163, 365] on button "Documentación" at bounding box center [180, 360] width 217 height 44
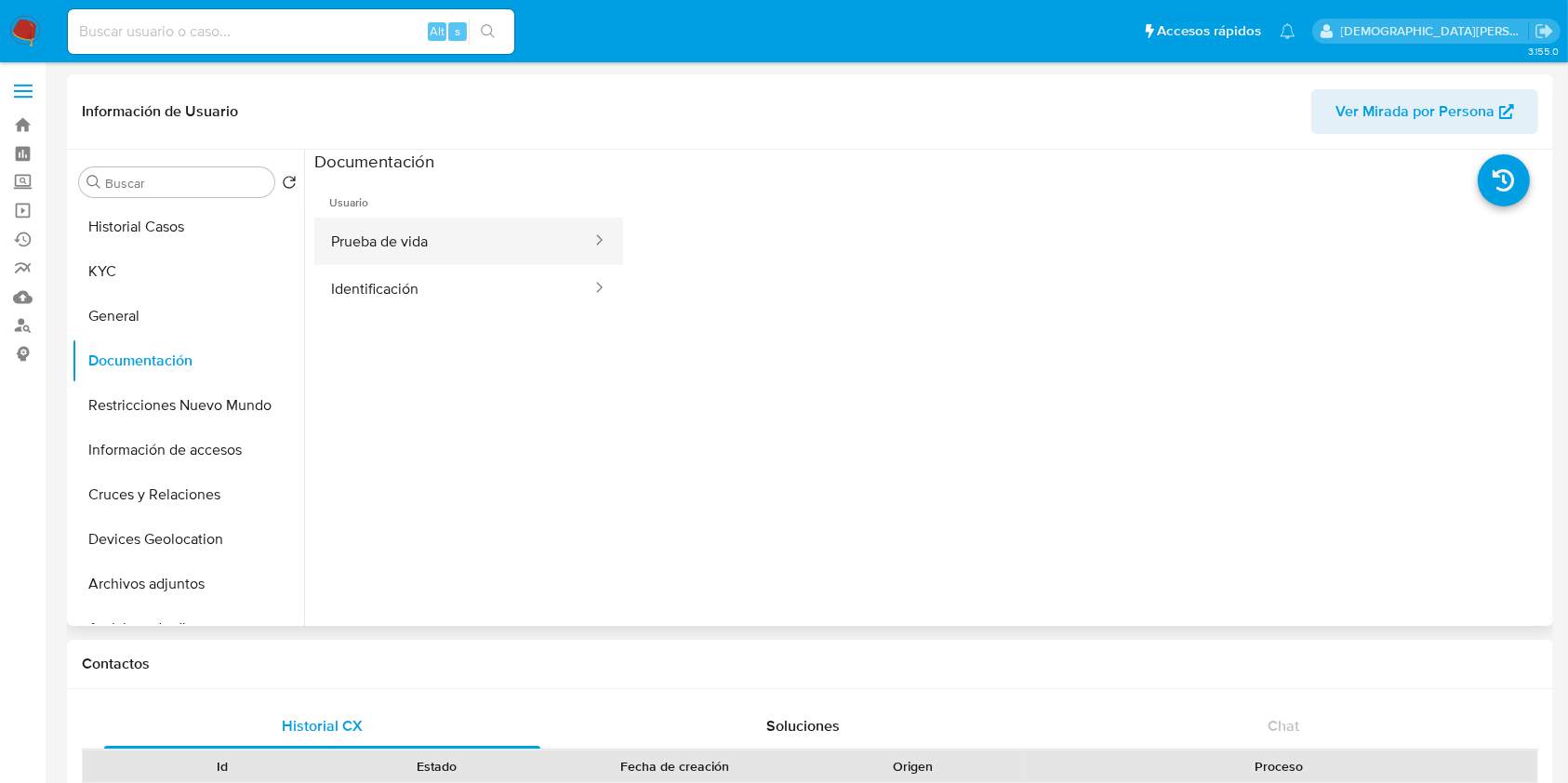
click at [440, 246] on button "Prueba de vida" at bounding box center [454, 241] width 279 height 47
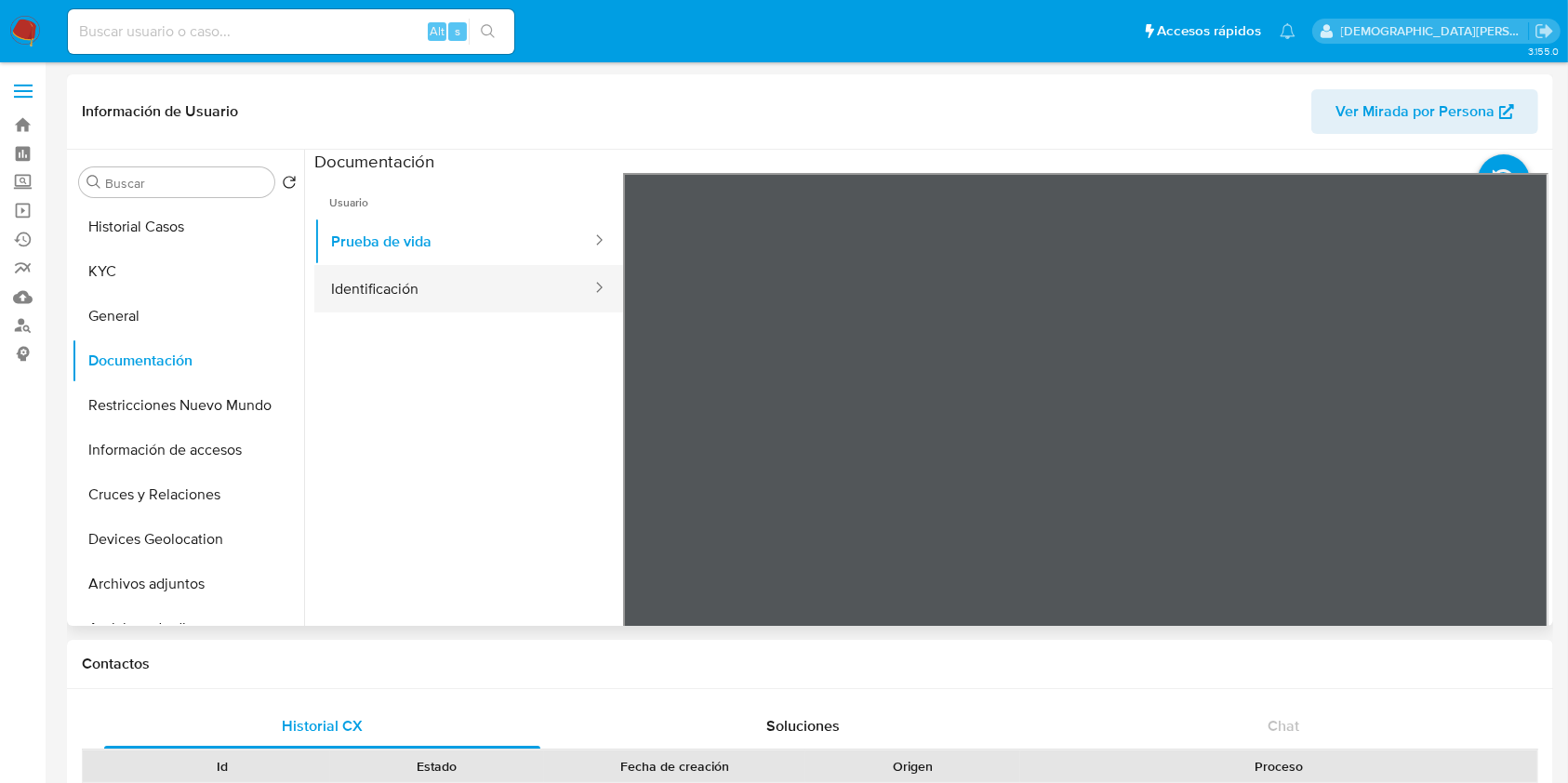
click at [432, 283] on button "Identificación" at bounding box center [454, 289] width 279 height 47
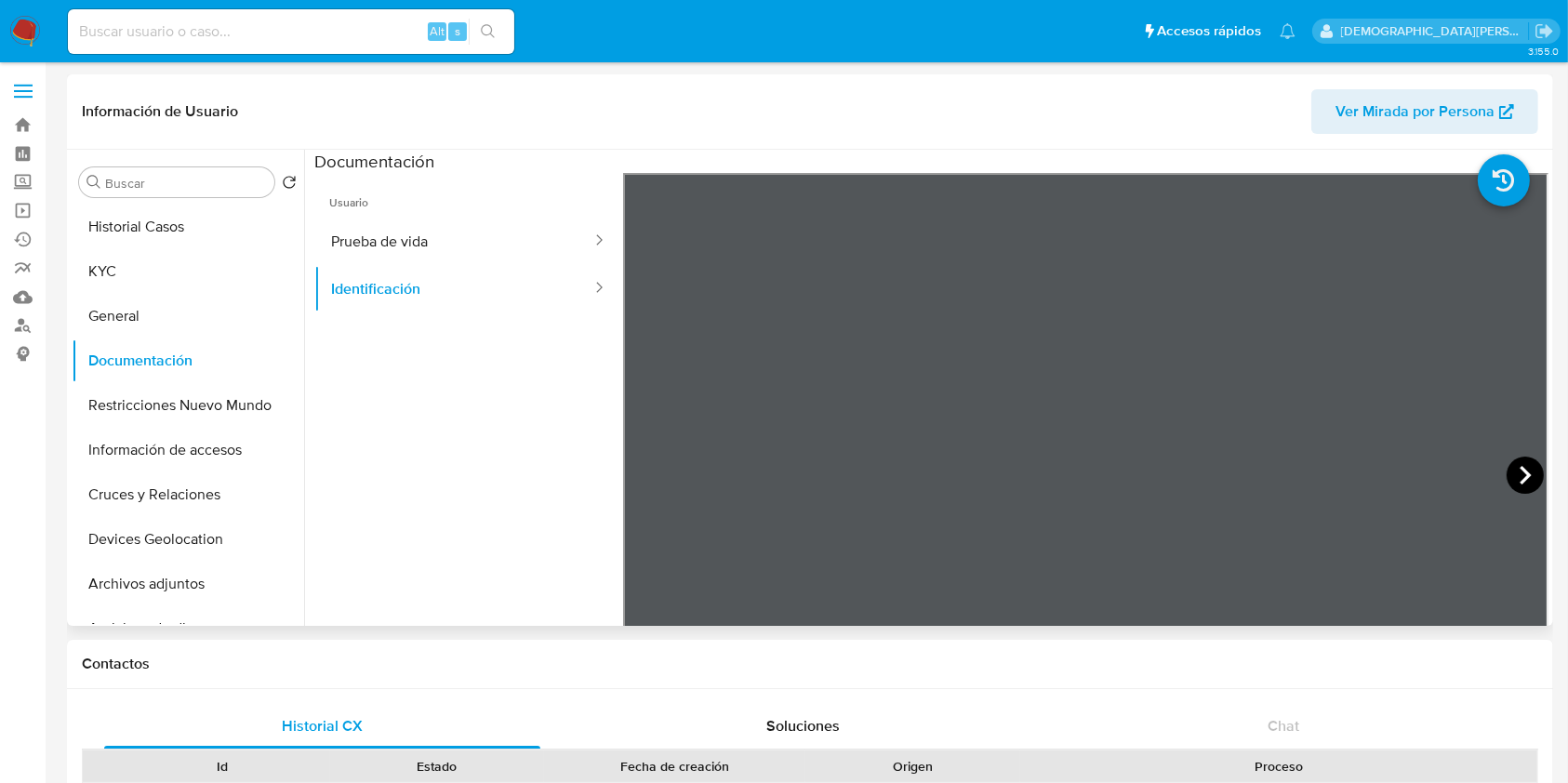
click at [1519, 477] on icon at bounding box center [1524, 475] width 11 height 19
click at [177, 290] on button "KYC" at bounding box center [180, 271] width 217 height 44
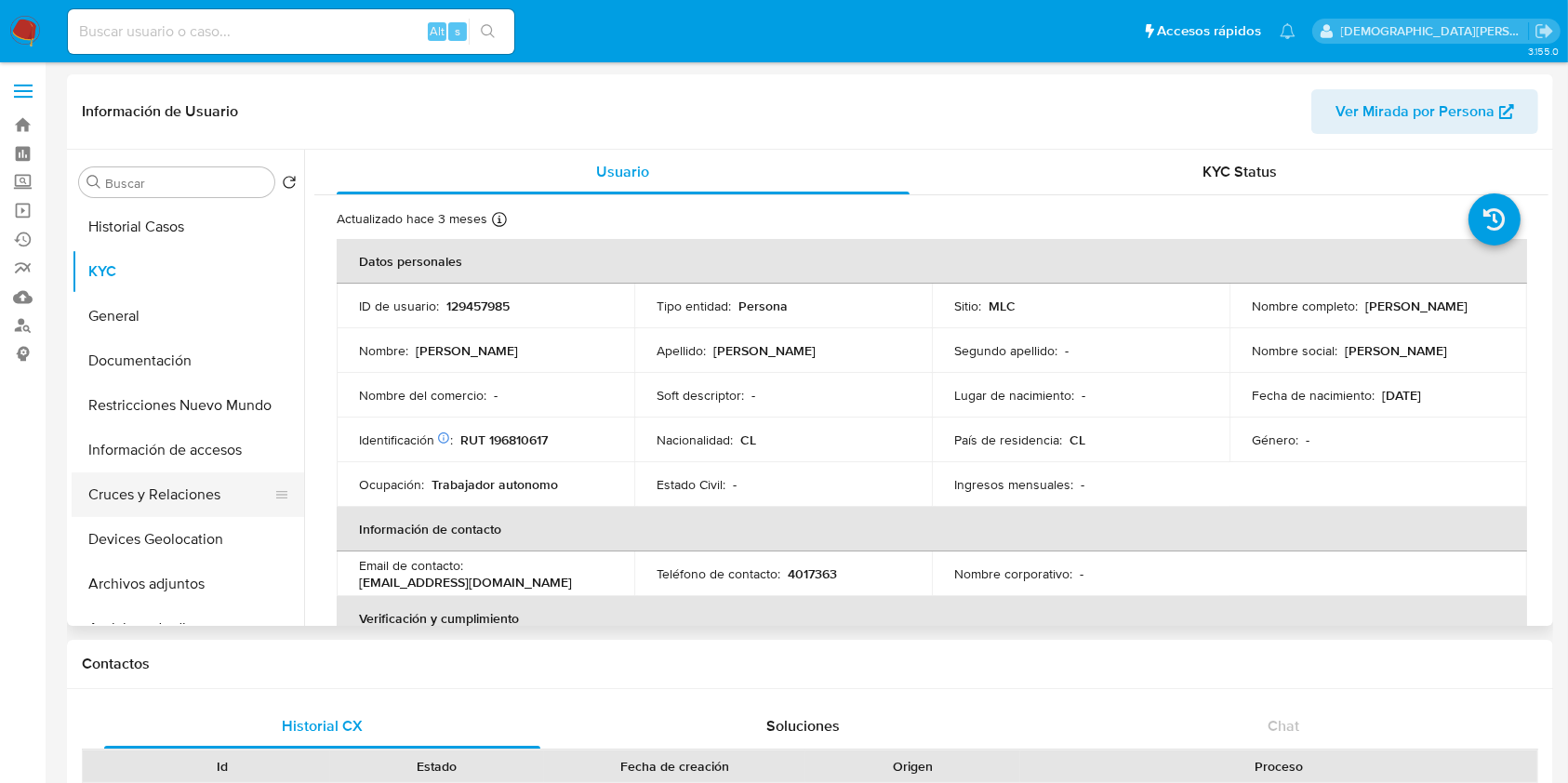
click at [148, 496] on button "Cruces y Relaciones" at bounding box center [180, 494] width 217 height 44
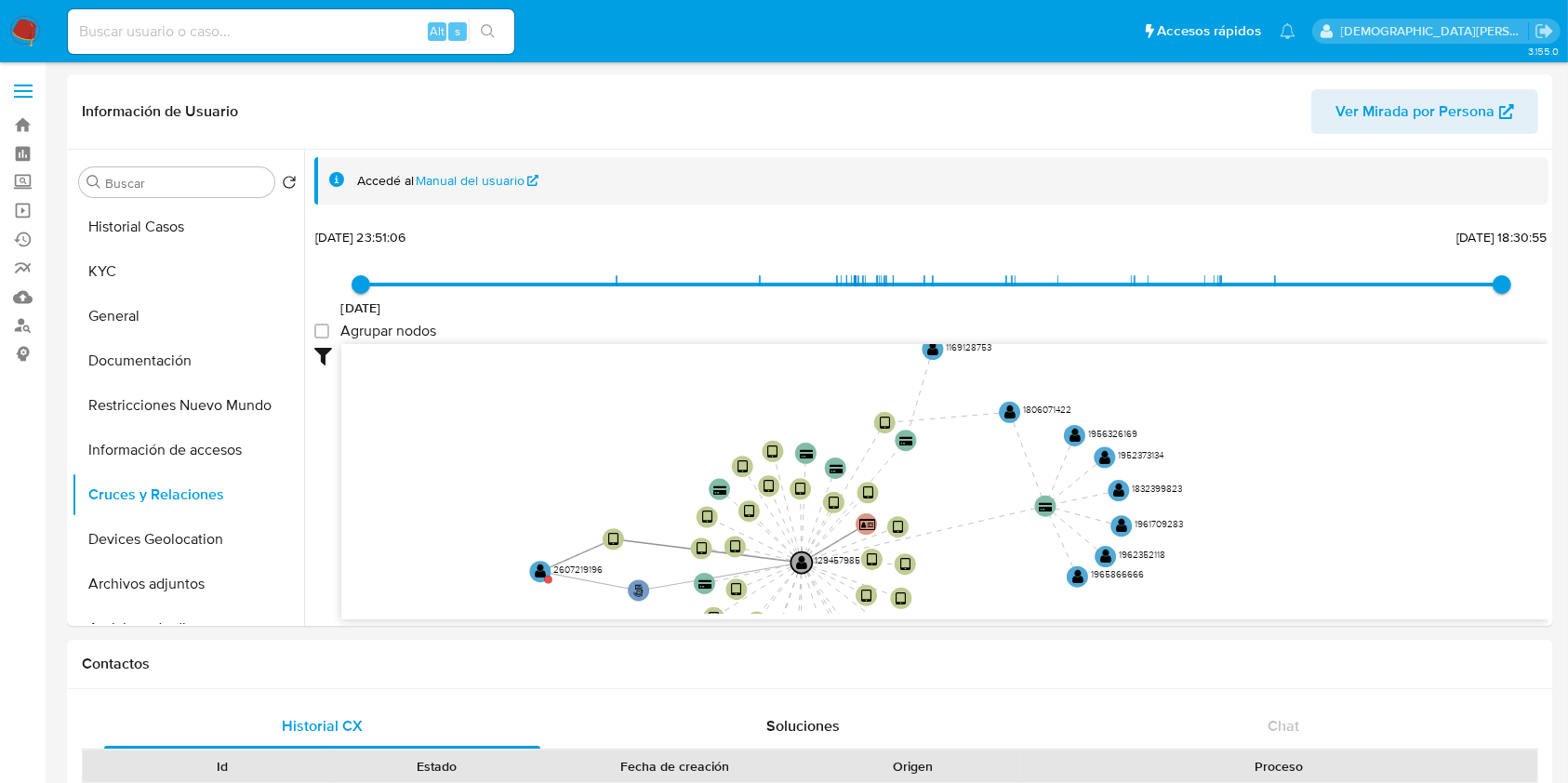
drag, startPoint x: 1085, startPoint y: 493, endPoint x: 1078, endPoint y: 629, distance: 136.2
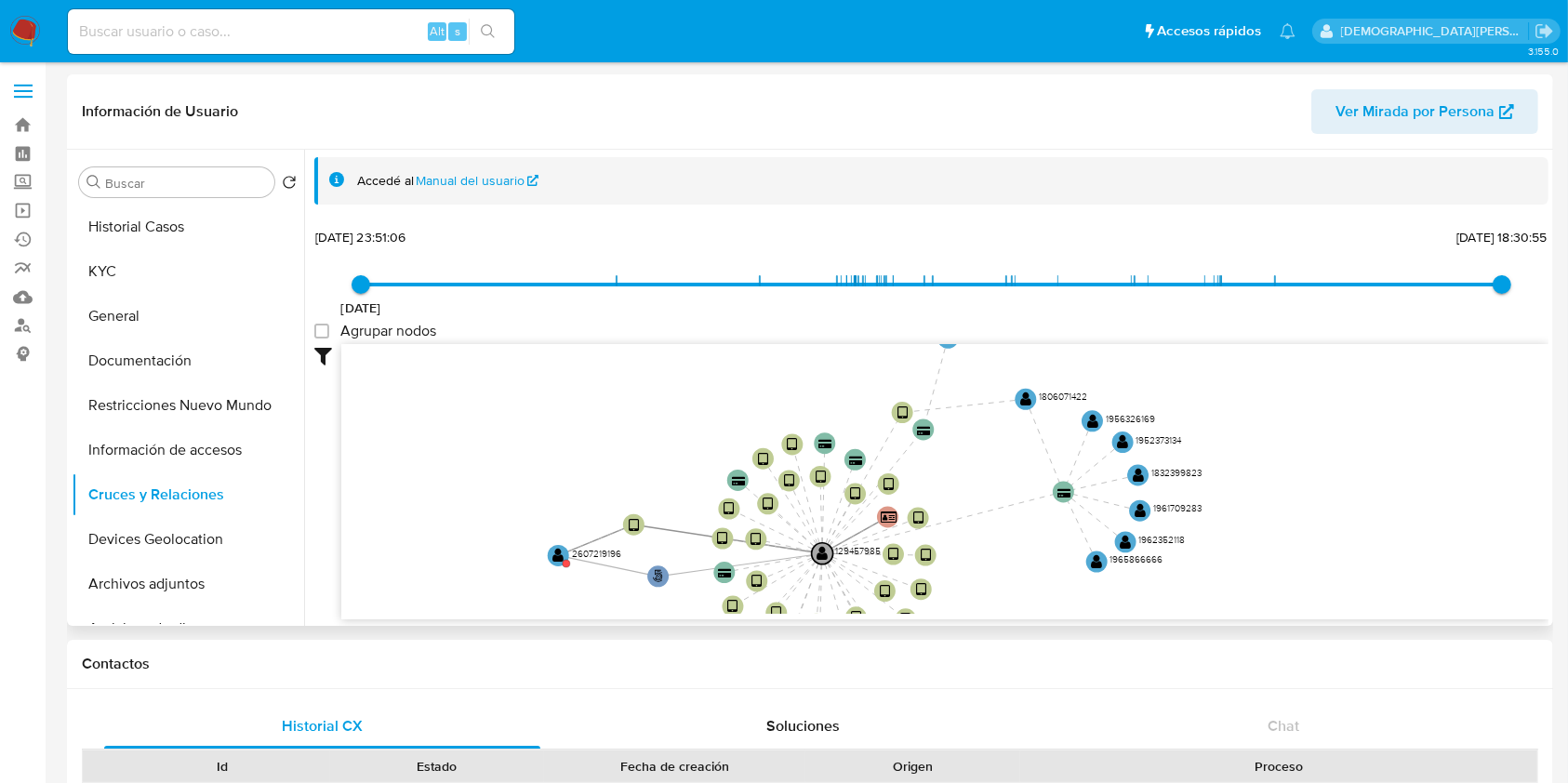
drag, startPoint x: 954, startPoint y: 458, endPoint x: 935, endPoint y: 296, distance: 163.1
click at [935, 298] on div "[DATE] [DATE] 23:51:06 [DATE] 18:30:55 Agrupar nodos Filtros Confianza alta Dev…" at bounding box center [931, 421] width 1234 height 395
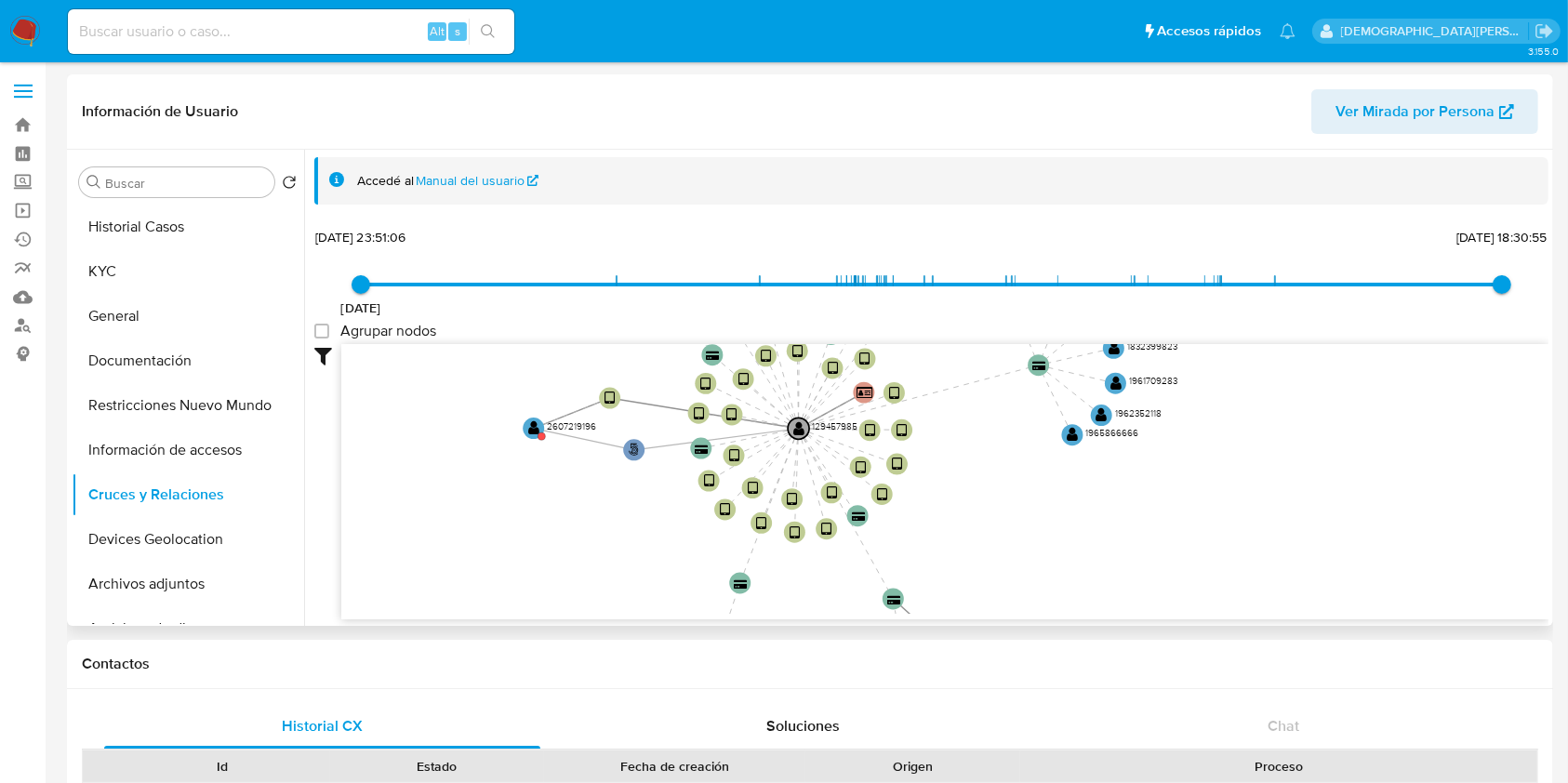
drag, startPoint x: 1018, startPoint y: 525, endPoint x: 1033, endPoint y: 547, distance: 26.6
click at [1033, 547] on icon "person-4676d6815af55e497848c27883f9850a  user-129457985  129457985 device-663…" at bounding box center [944, 478] width 1206 height 269
click at [148, 269] on button "KYC" at bounding box center [180, 271] width 217 height 44
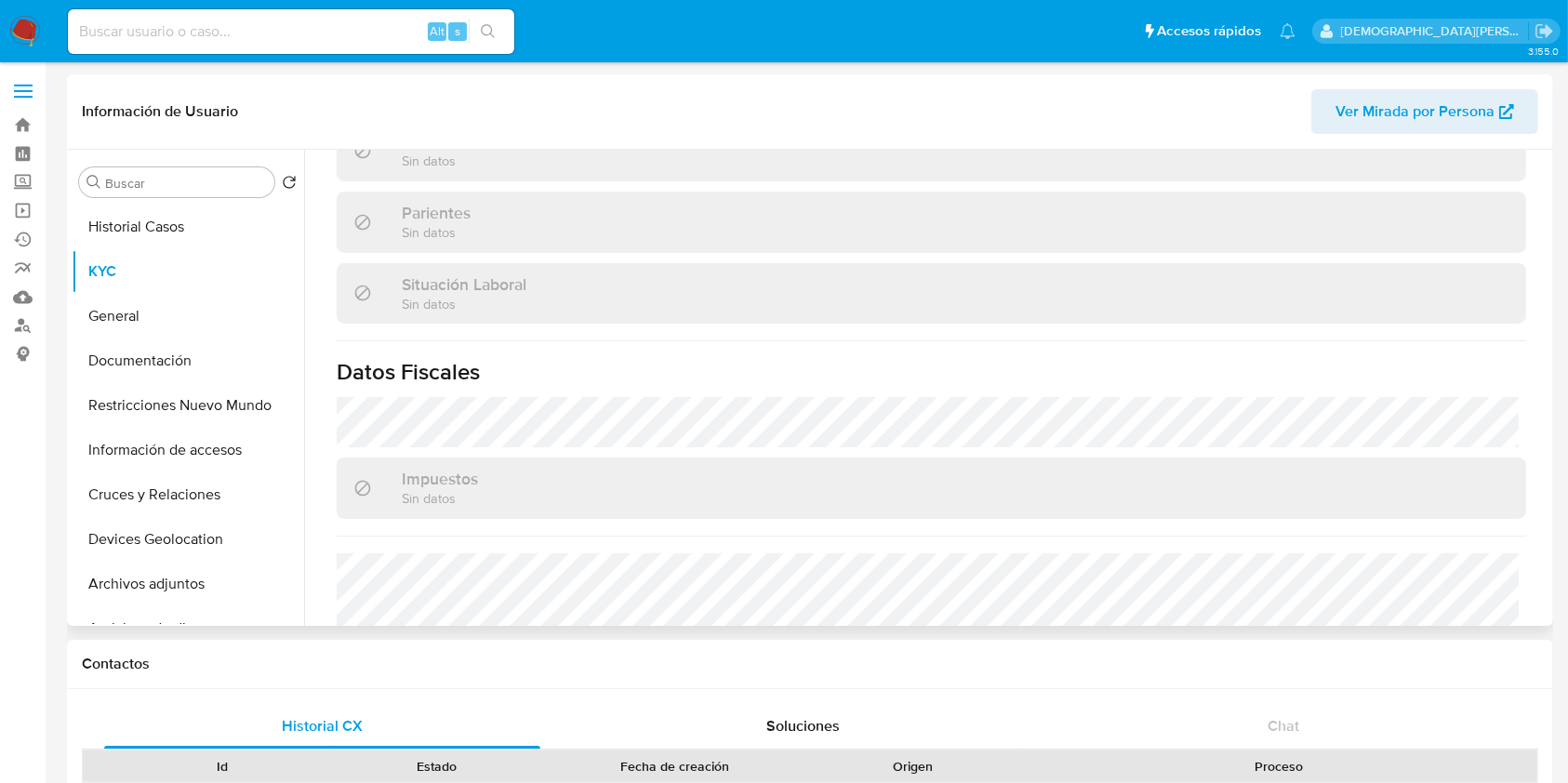
scroll to position [991, 0]
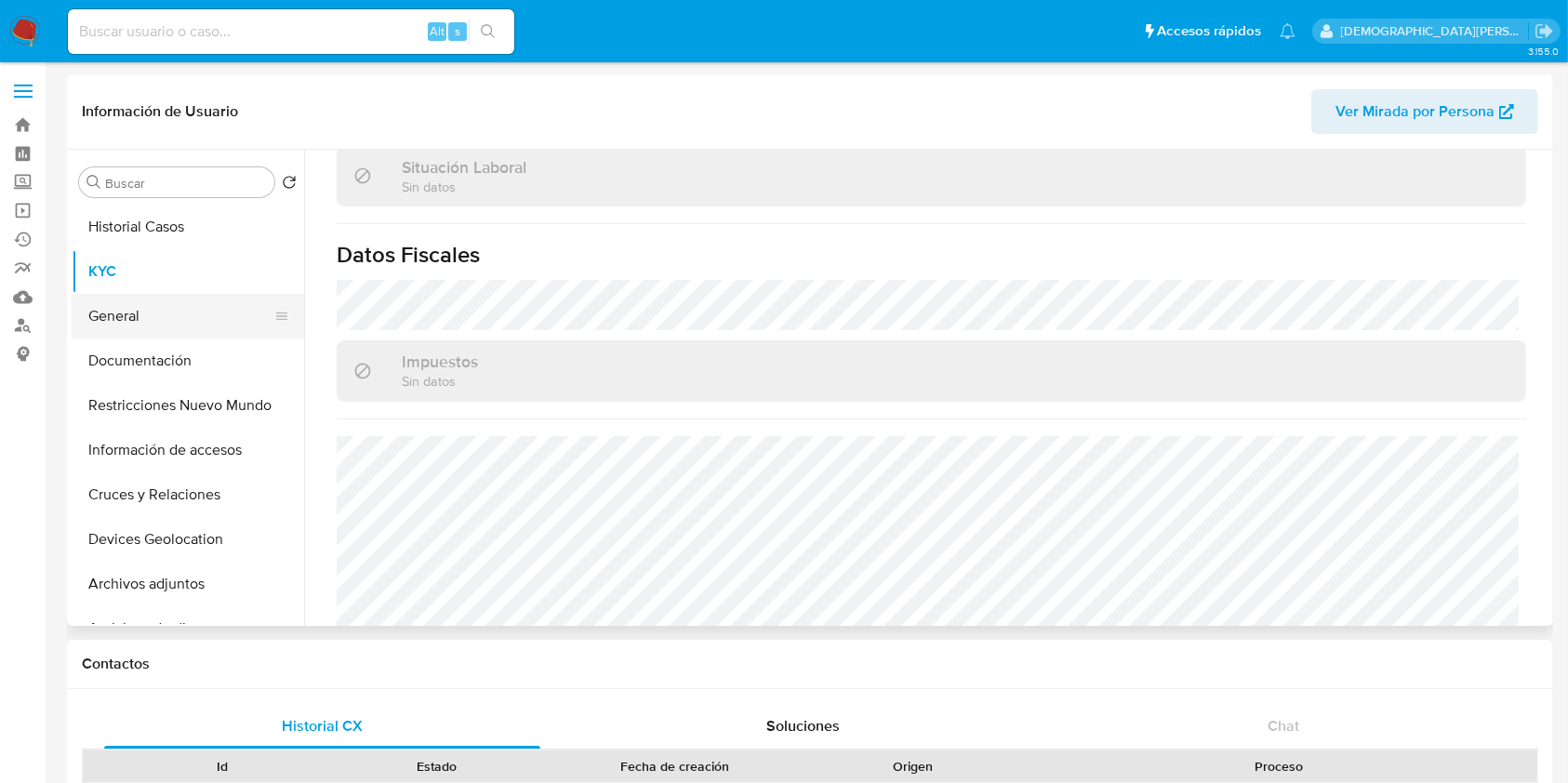
drag, startPoint x: 161, startPoint y: 353, endPoint x: 251, endPoint y: 304, distance: 102.5
click at [161, 353] on button "Documentación" at bounding box center [188, 360] width 233 height 44
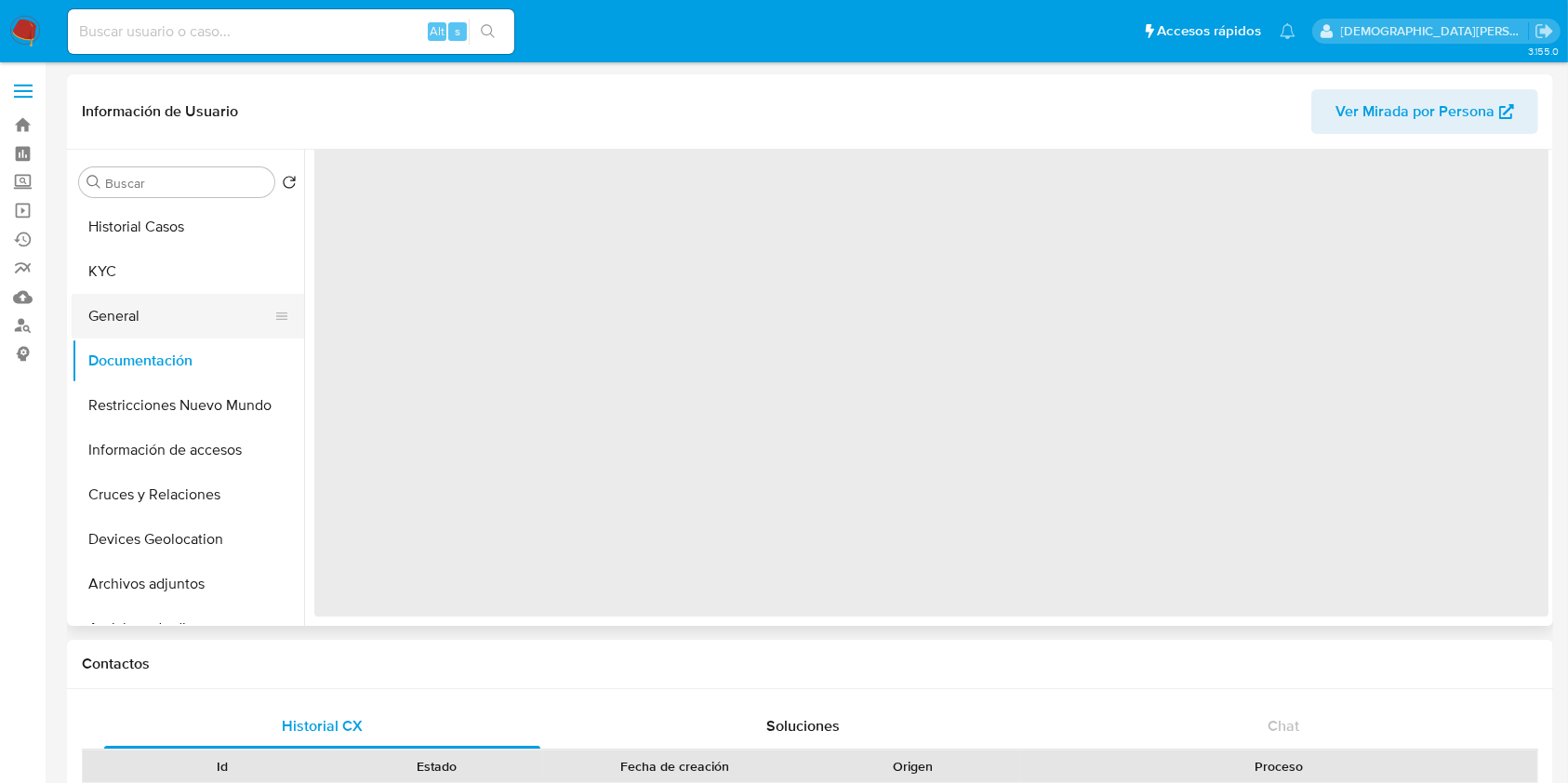
scroll to position [0, 0]
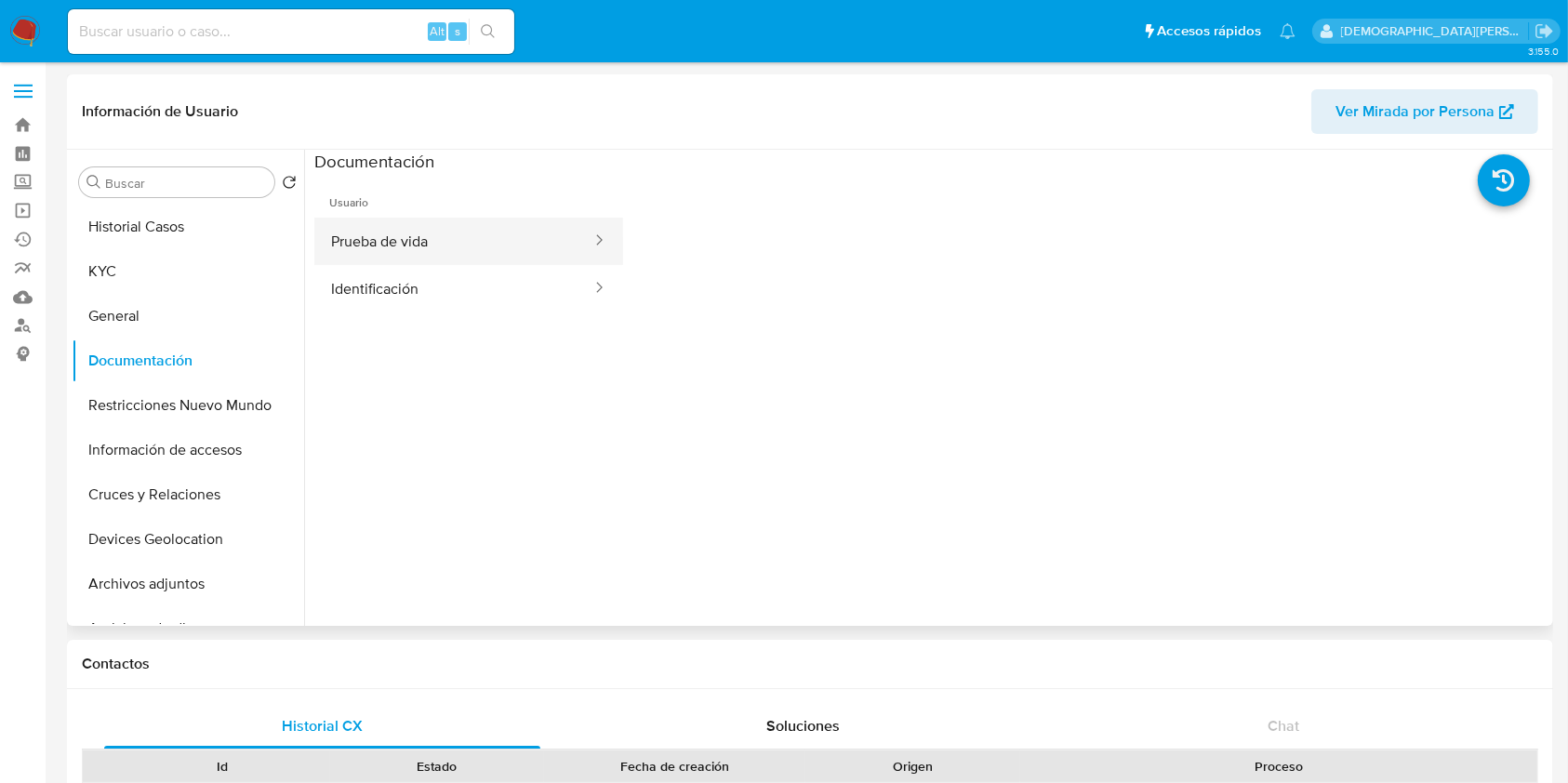
click at [491, 254] on button "Prueba de vida" at bounding box center [454, 241] width 279 height 47
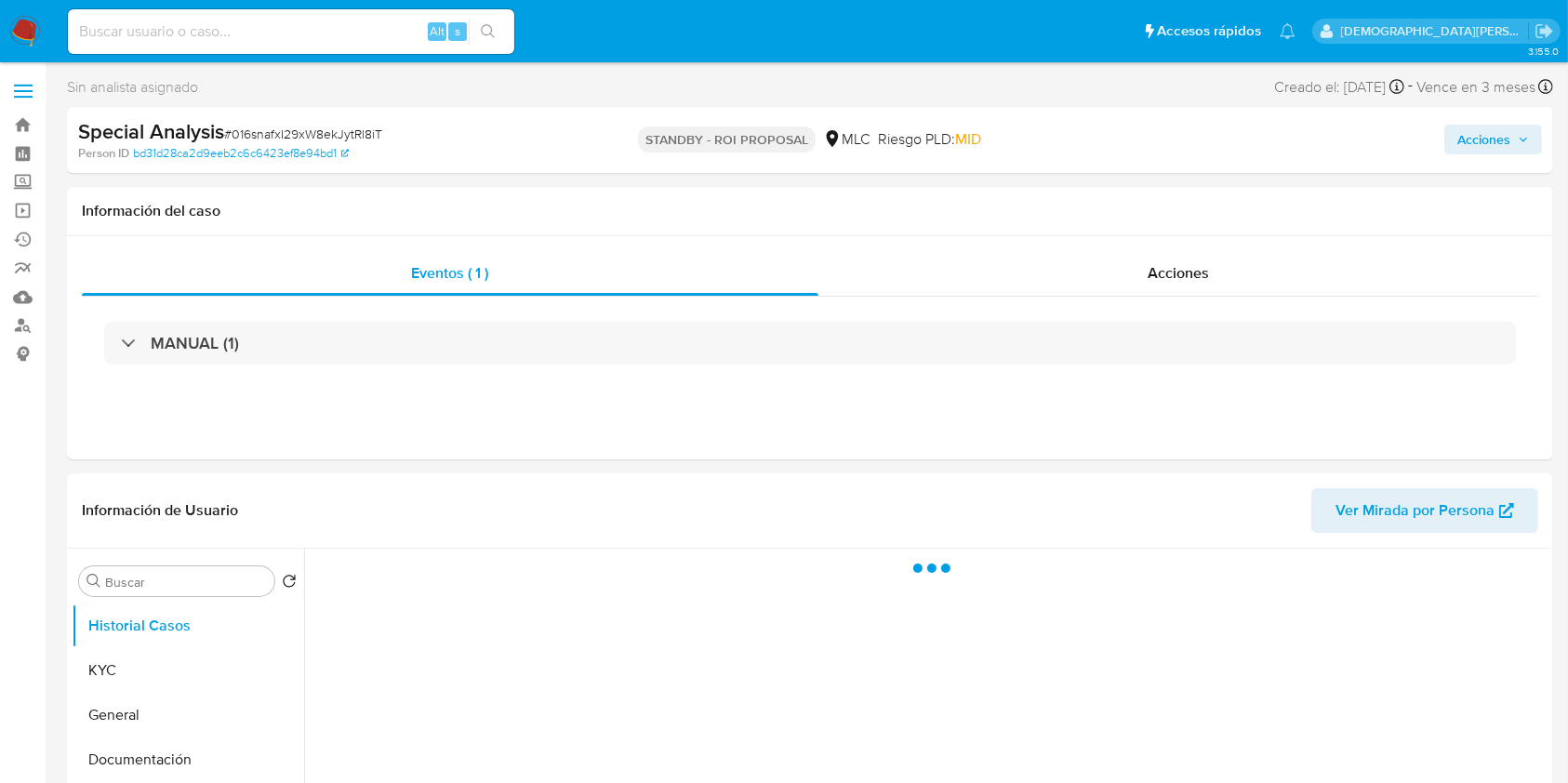
select select "10"
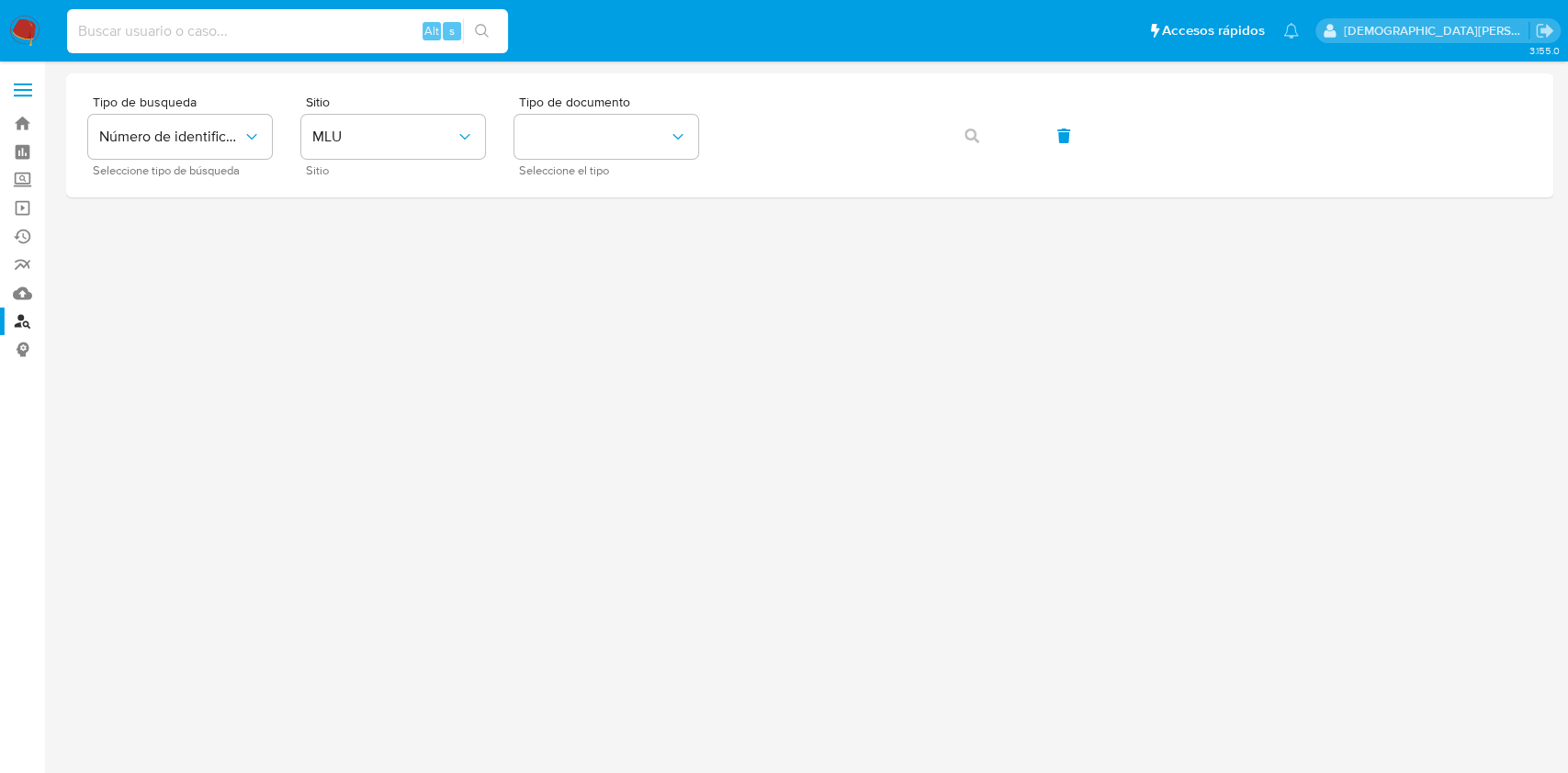
click at [271, 31] on input at bounding box center [287, 31] width 441 height 24
paste input "197051477"
type input "197051477"
click at [598, 141] on button "identificationType" at bounding box center [605, 136] width 183 height 44
click at [621, 245] on div "RUT RUT" at bounding box center [600, 258] width 150 height 62
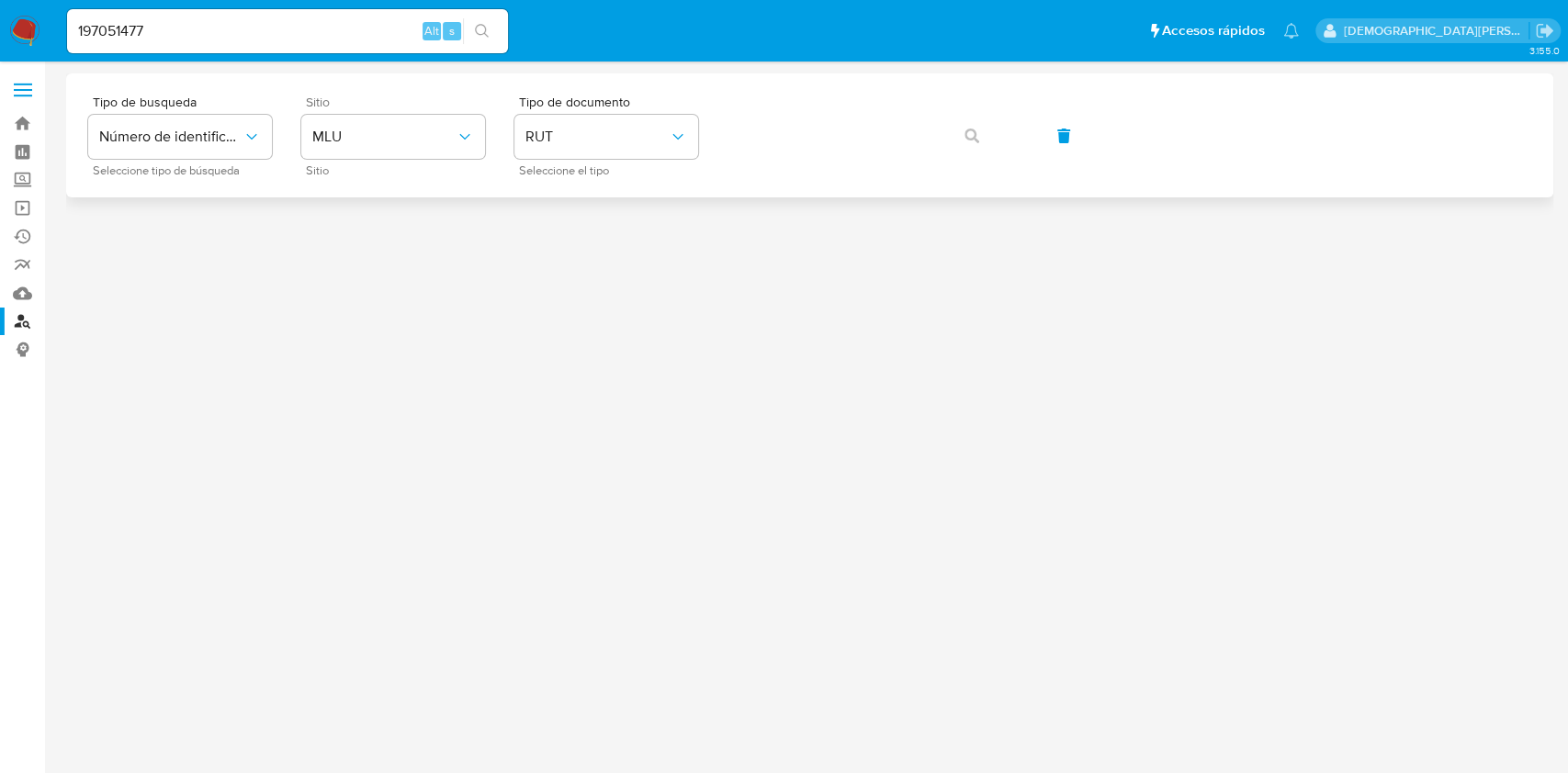
click at [417, 160] on div "Sitio MLU Sitio" at bounding box center [392, 135] width 183 height 80
drag, startPoint x: 423, startPoint y: 143, endPoint x: 408, endPoint y: 154, distance: 18.6
click at [423, 142] on span "MLU" at bounding box center [384, 137] width 144 height 18
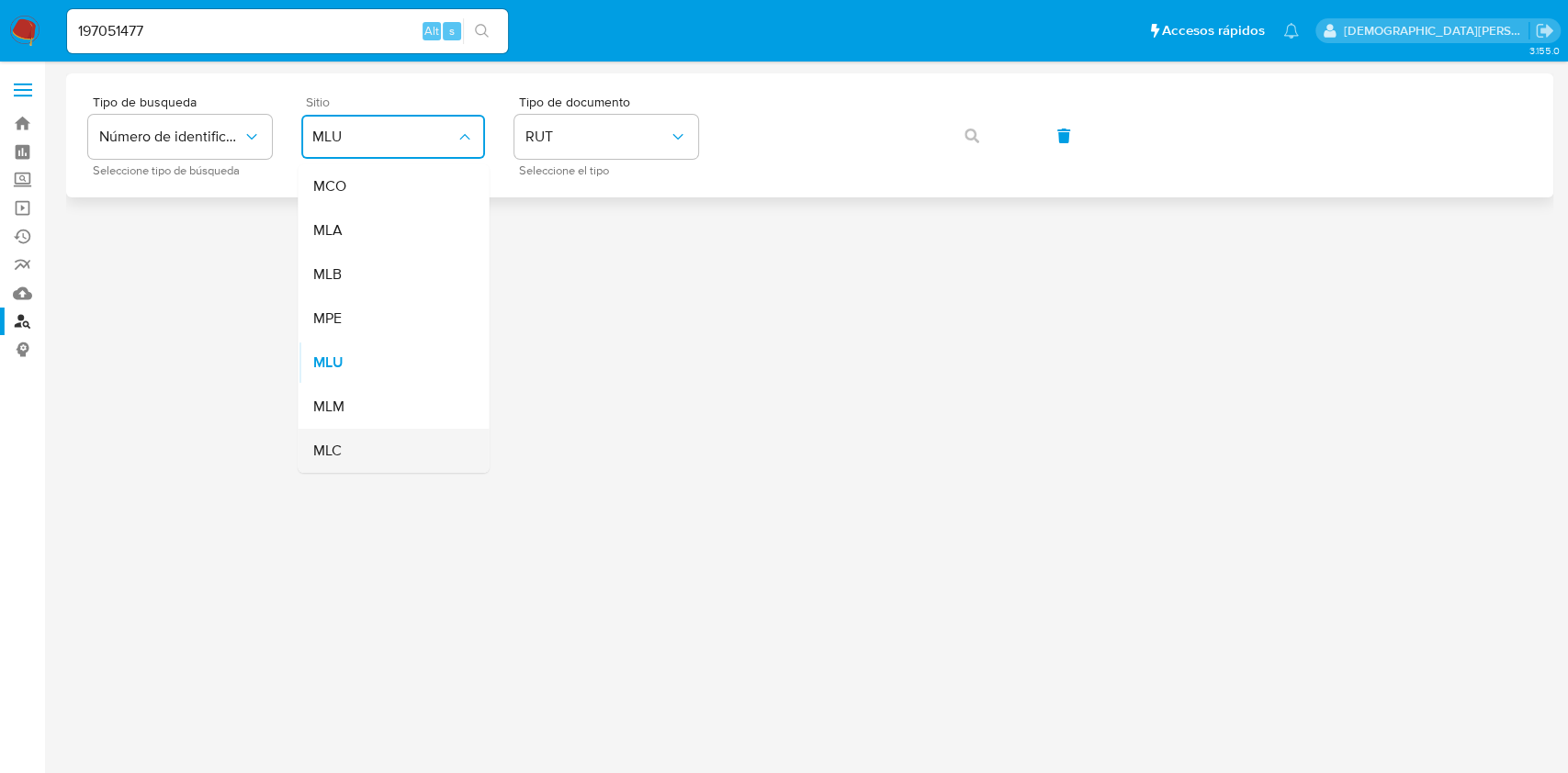
click at [339, 449] on span "MLC" at bounding box center [326, 450] width 28 height 18
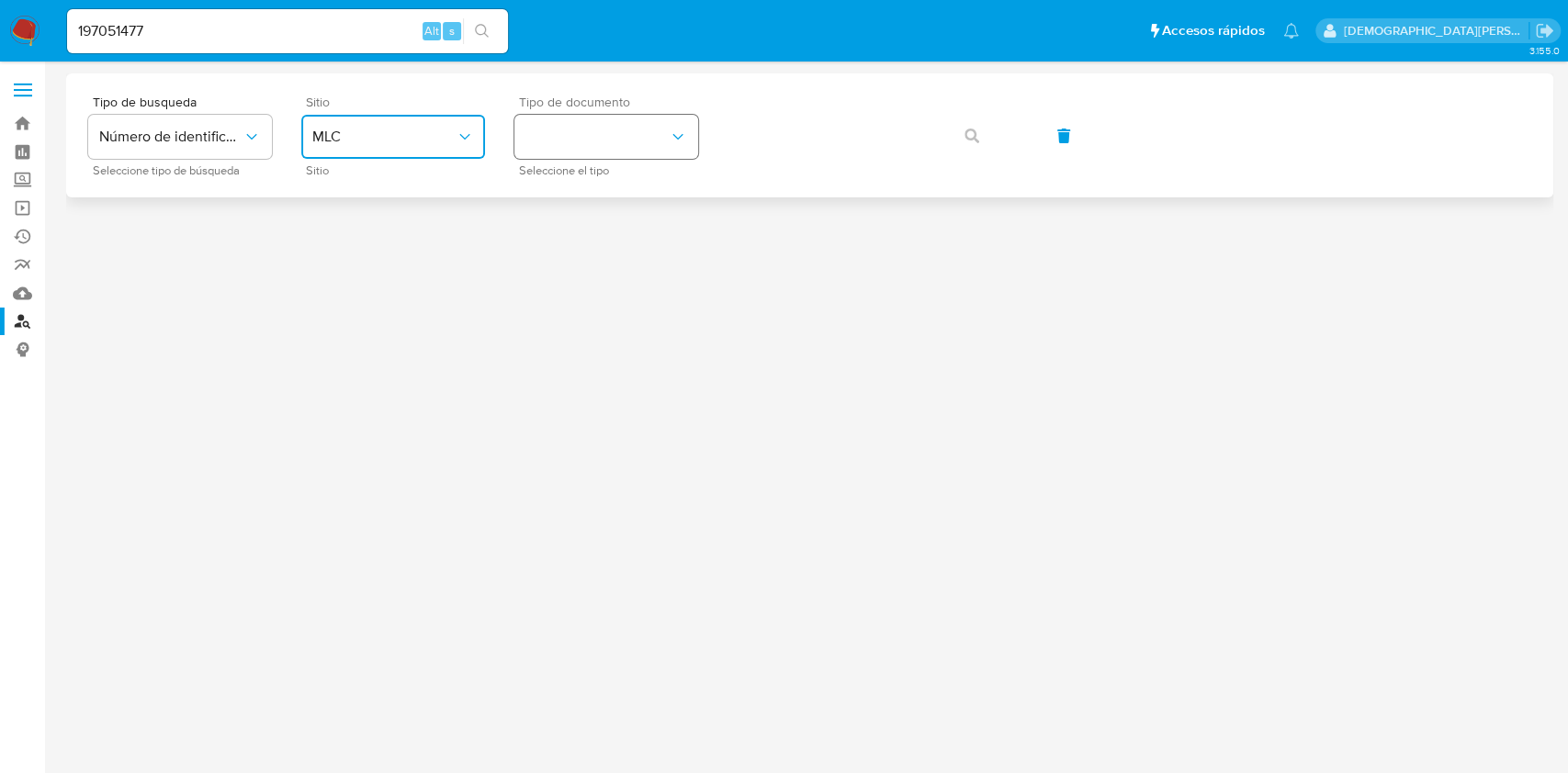
click at [596, 132] on button "identificationType" at bounding box center [605, 136] width 183 height 44
click at [654, 181] on div "RUT RUT" at bounding box center [600, 195] width 150 height 62
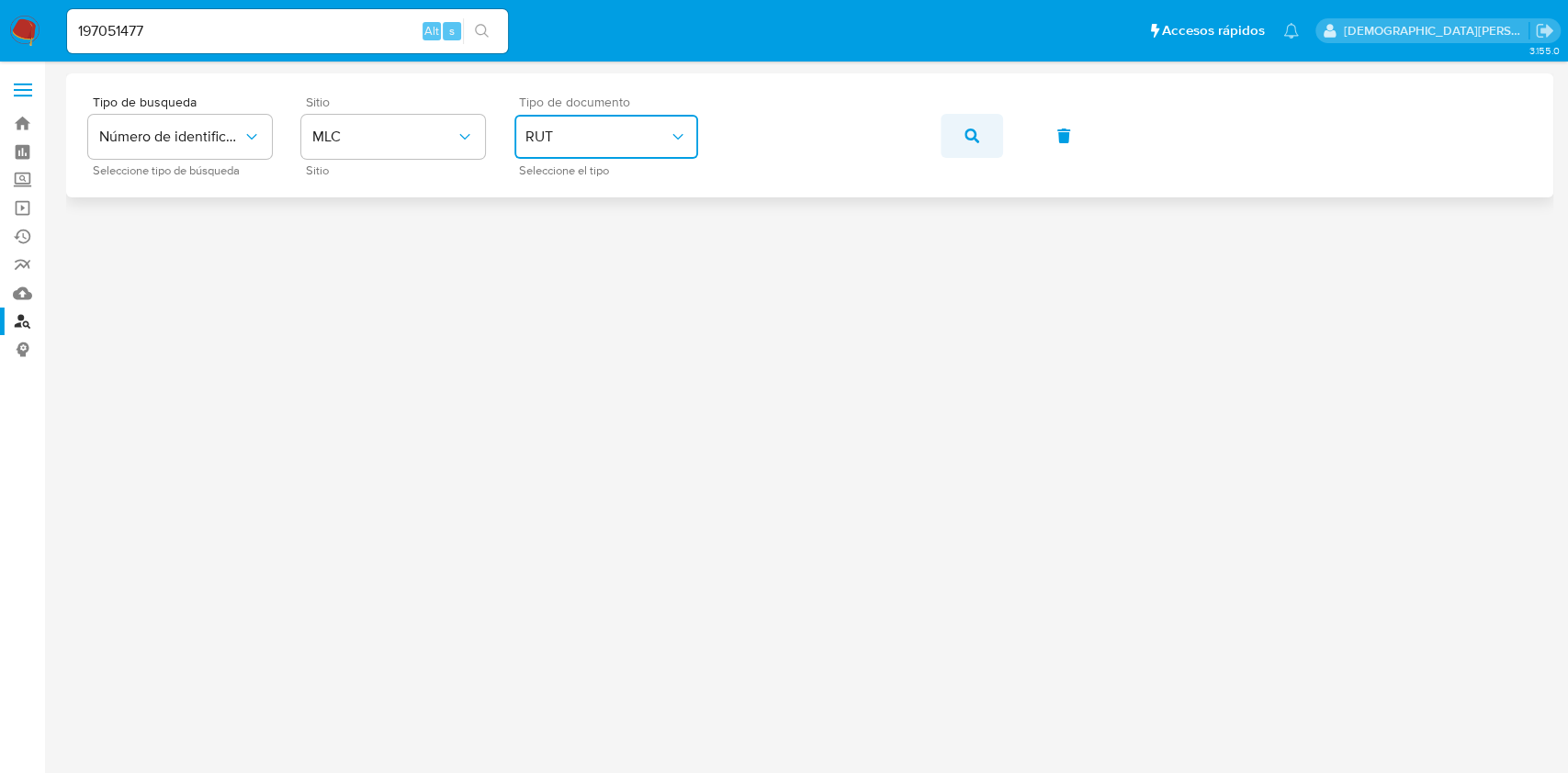
click at [968, 124] on span "button" at bounding box center [971, 136] width 15 height 41
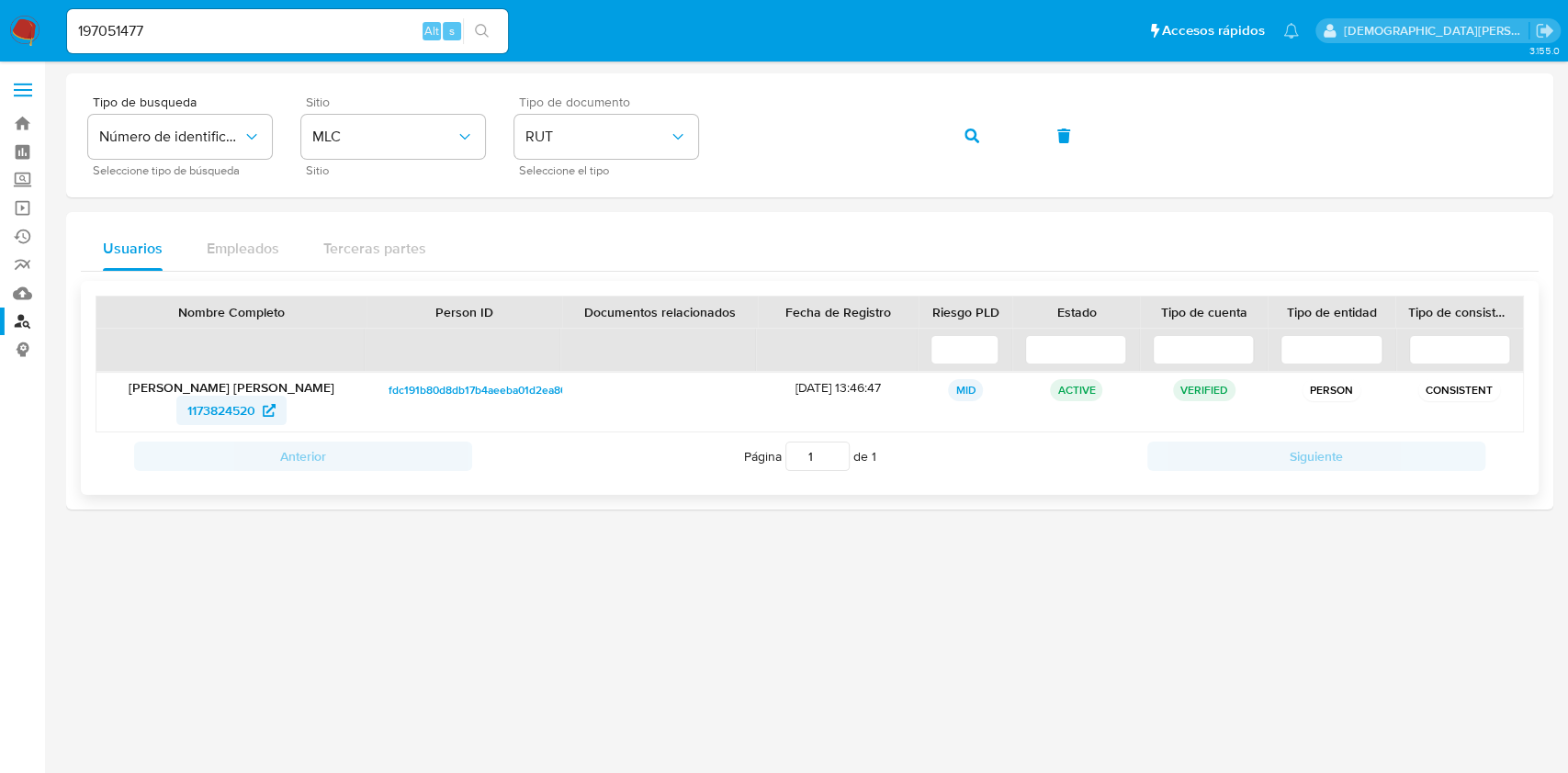
click at [241, 414] on span "1173824520" at bounding box center [221, 410] width 68 height 29
click at [968, 135] on icon "button" at bounding box center [971, 135] width 15 height 15
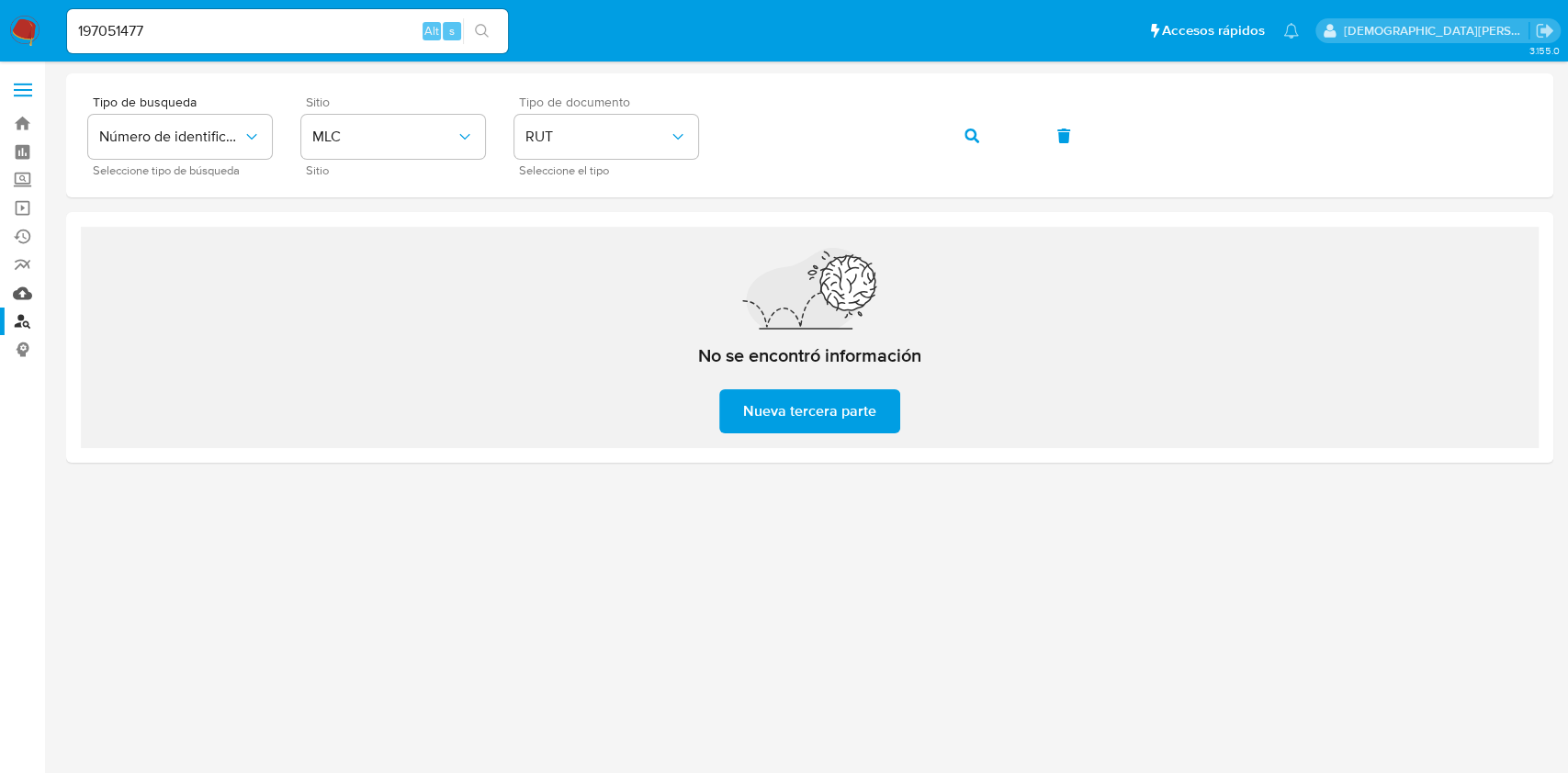
click at [21, 296] on link "Mulan" at bounding box center [109, 293] width 218 height 28
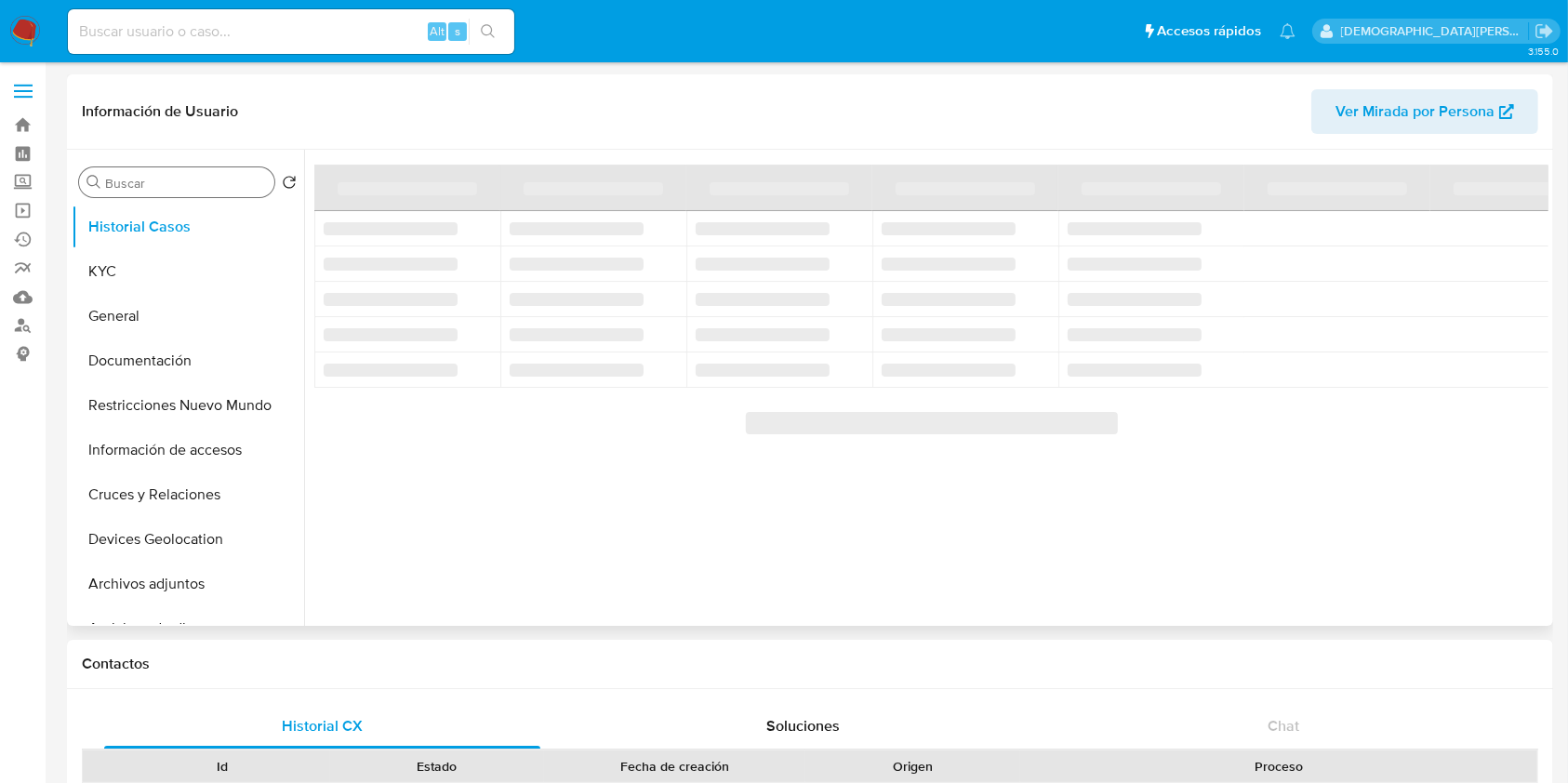
select select "10"
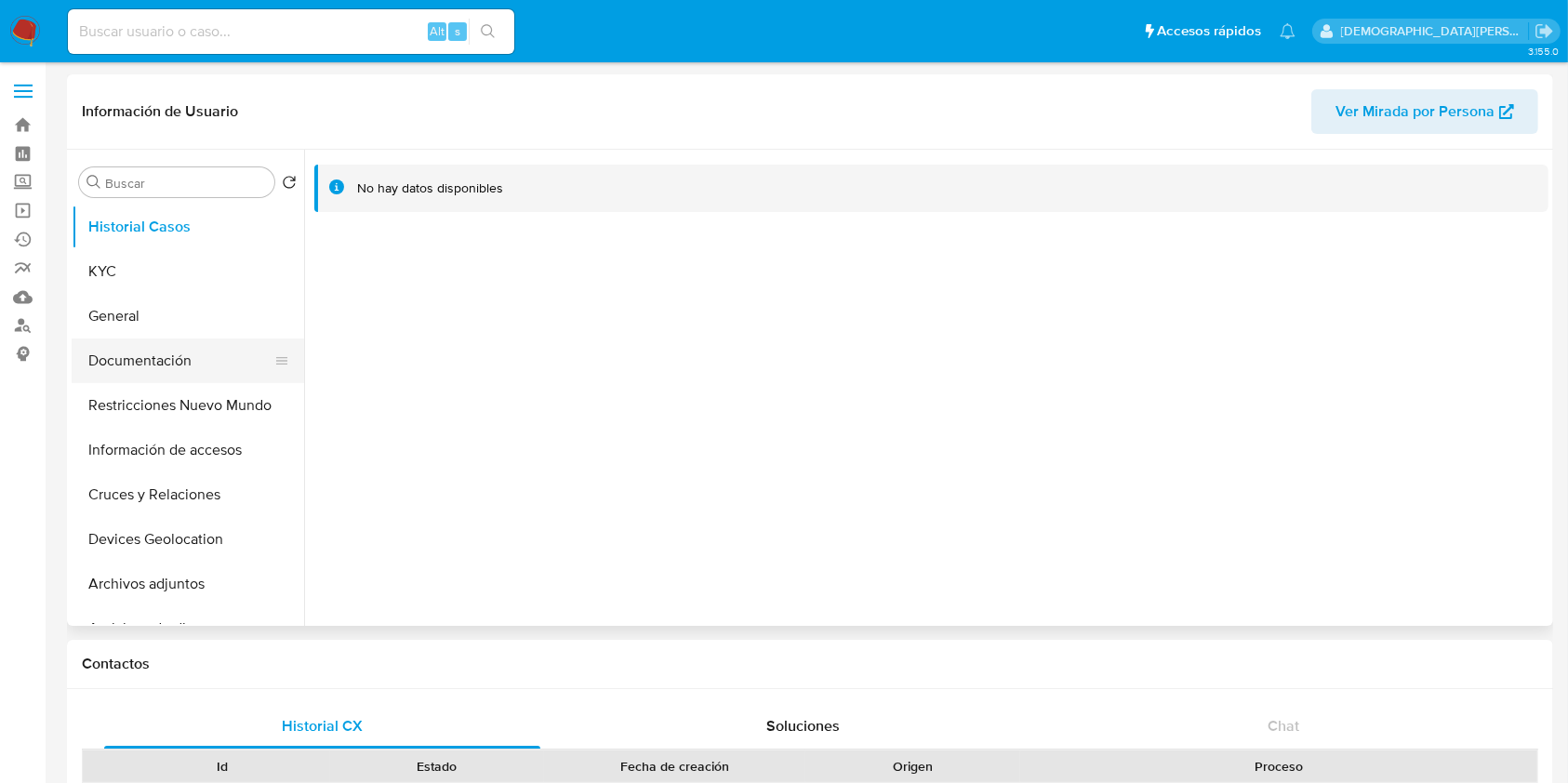
click at [117, 362] on button "Documentación" at bounding box center [180, 360] width 217 height 44
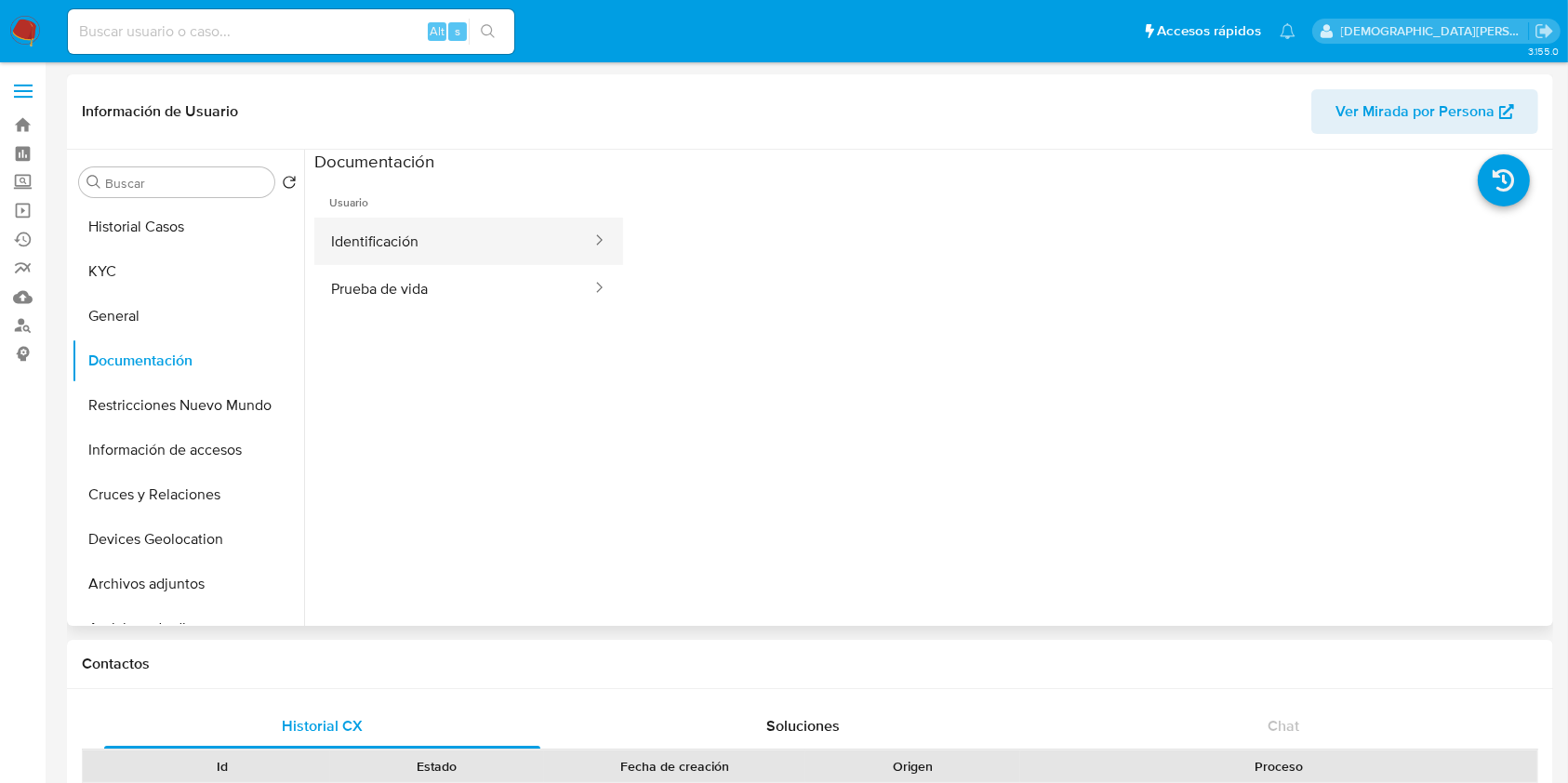
click at [357, 231] on button "Identificación" at bounding box center [454, 241] width 279 height 47
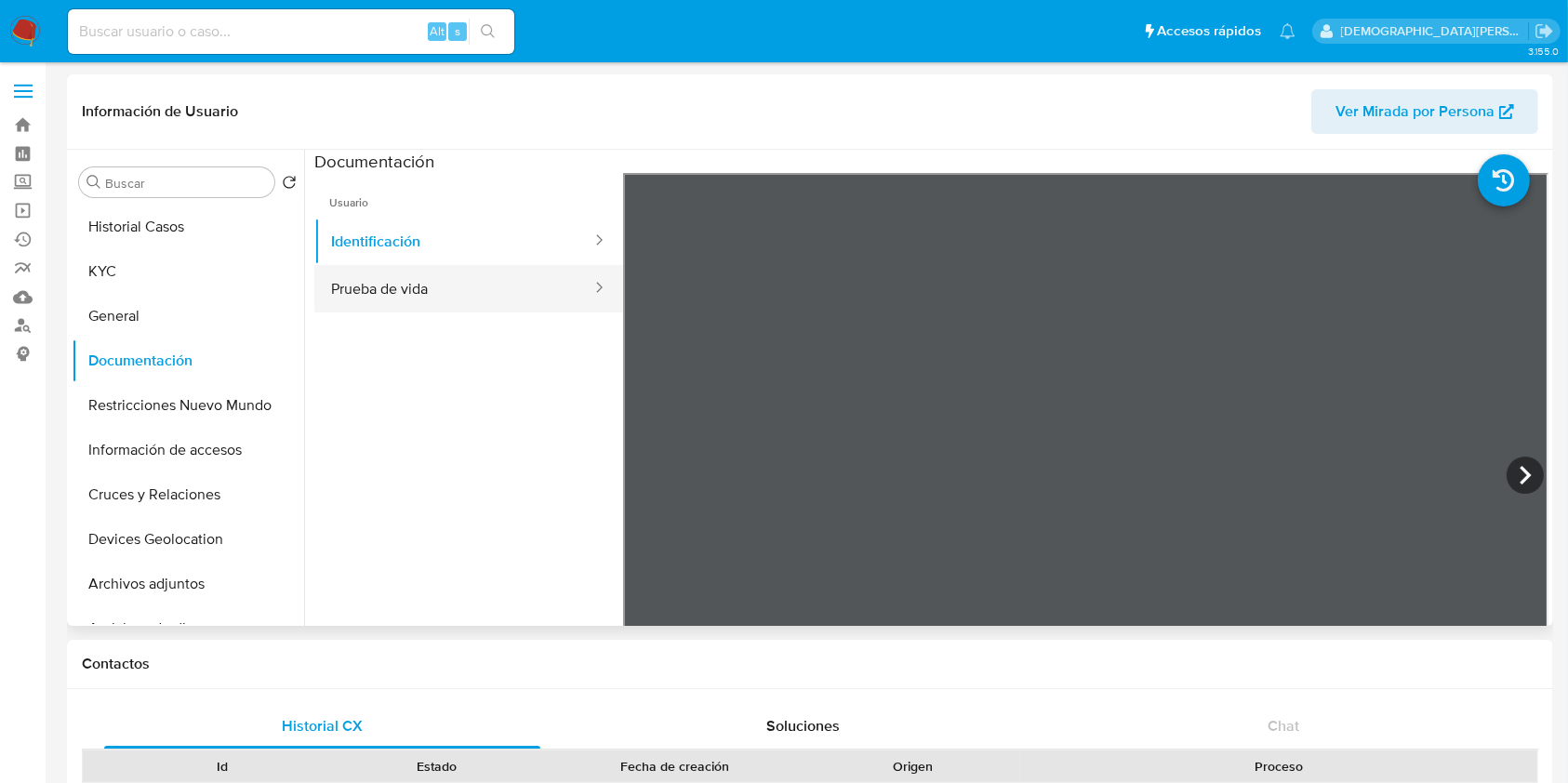
click at [494, 267] on button "Prueba de vida" at bounding box center [454, 289] width 279 height 47
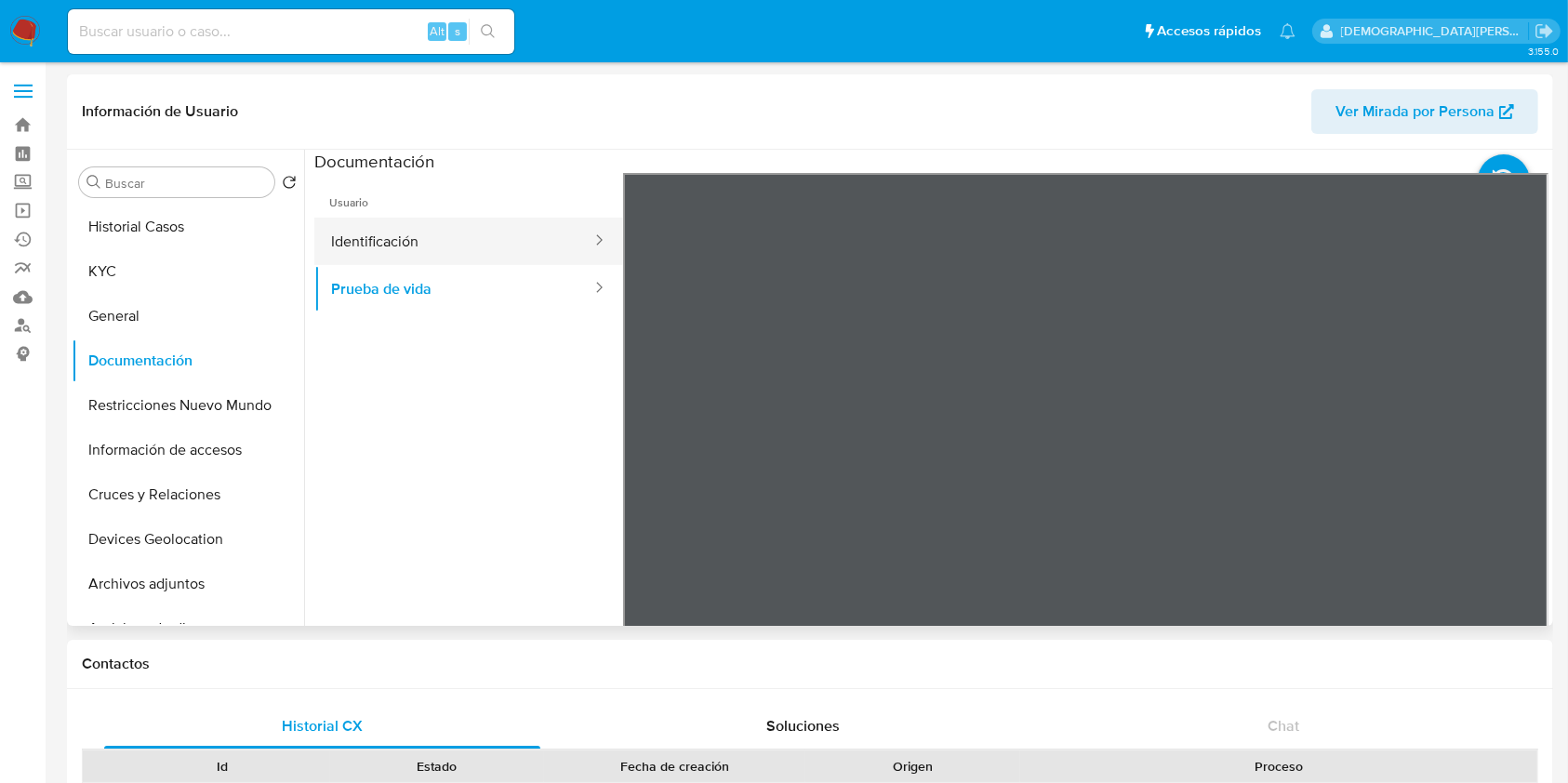
drag, startPoint x: 386, startPoint y: 228, endPoint x: 402, endPoint y: 228, distance: 16.0
click at [387, 228] on button "Identificación" at bounding box center [454, 241] width 279 height 47
click at [1521, 480] on icon at bounding box center [1525, 475] width 37 height 37
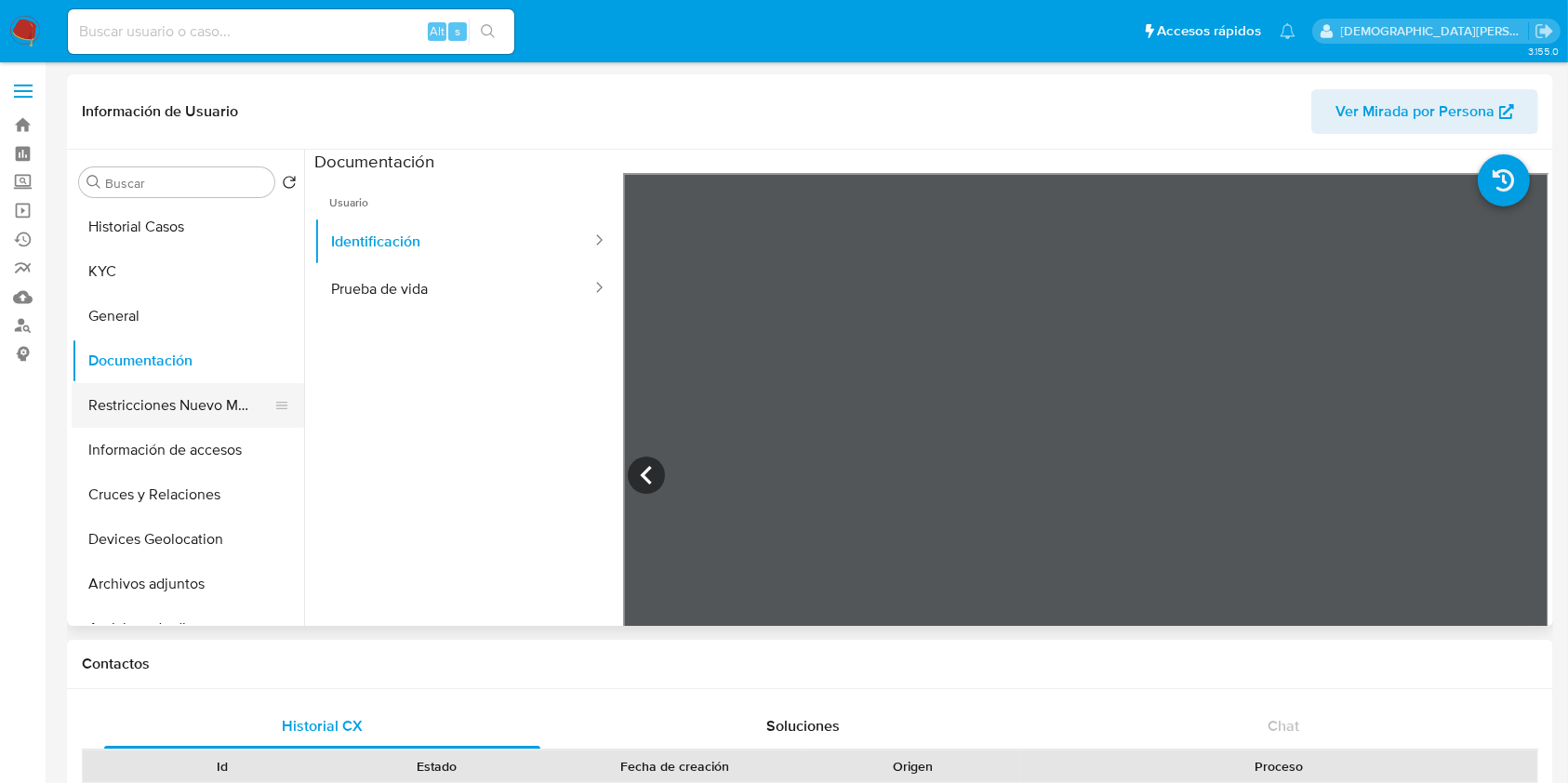
click at [194, 422] on button "Restricciones Nuevo Mundo" at bounding box center [180, 405] width 217 height 44
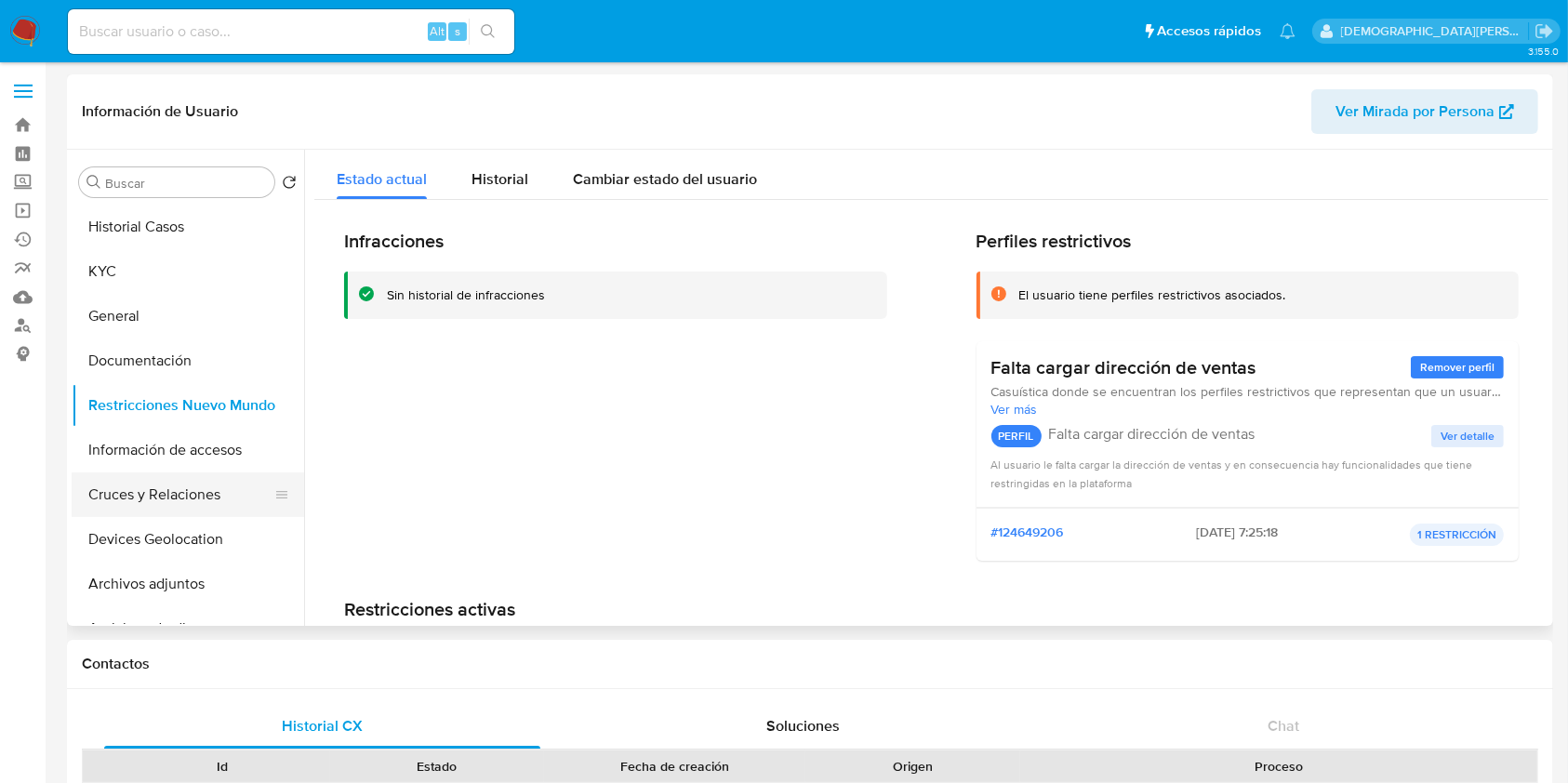
click at [158, 480] on button "Cruces y Relaciones" at bounding box center [180, 494] width 217 height 44
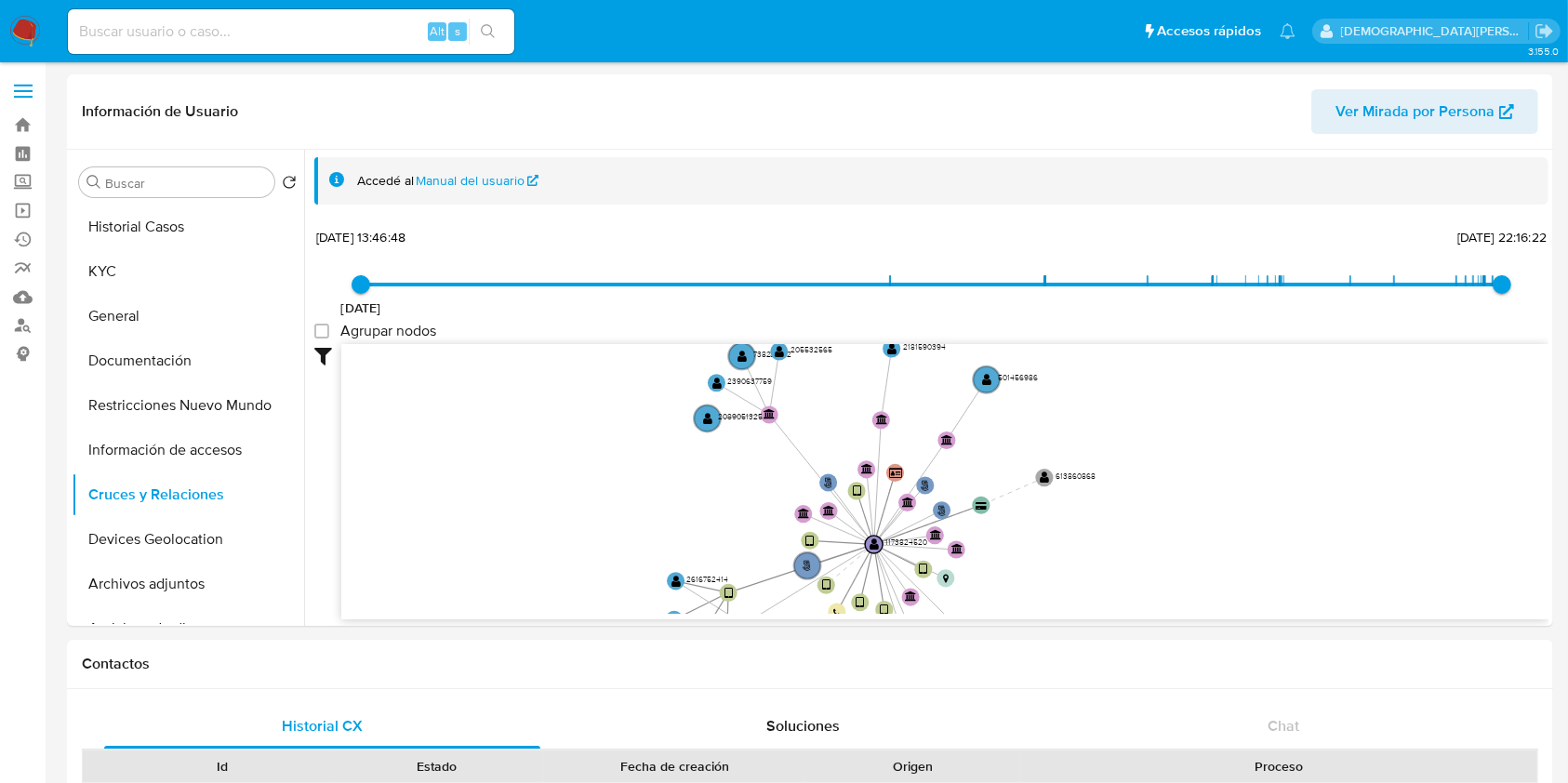
drag, startPoint x: 642, startPoint y: 448, endPoint x: 623, endPoint y: 523, distance: 77.4
click at [625, 525] on icon "user-1173824520  1173824520 phone-a62349f79d54d703066da6ce325a5ca8  person-fd…" at bounding box center [944, 478] width 1206 height 269
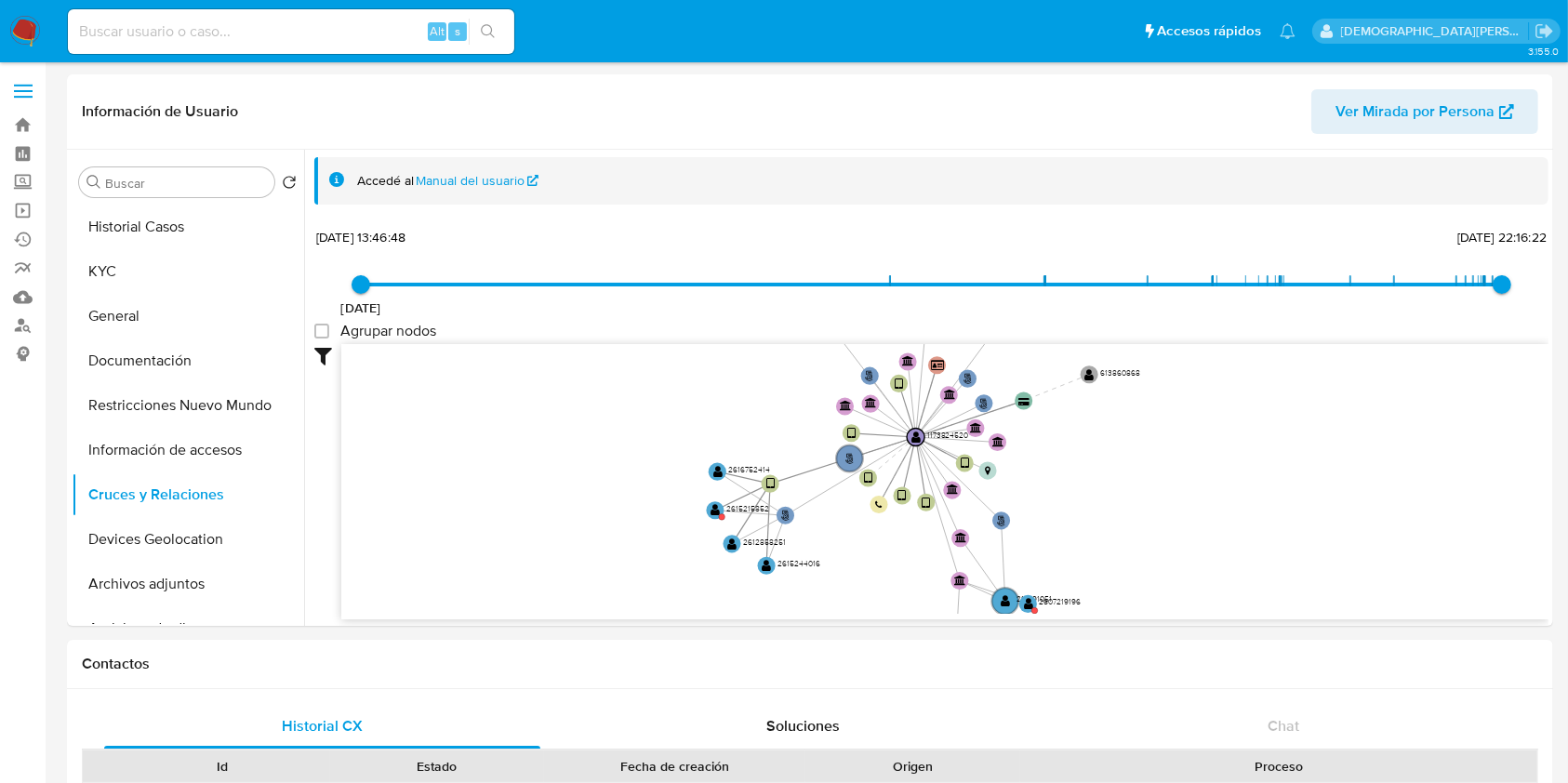
drag, startPoint x: 586, startPoint y: 482, endPoint x: 636, endPoint y: 383, distance: 110.9
click at [636, 383] on icon "user-1173824520  1173824520 phone-a62349f79d54d703066da6ce325a5ca8  person-fd…" at bounding box center [944, 478] width 1206 height 269
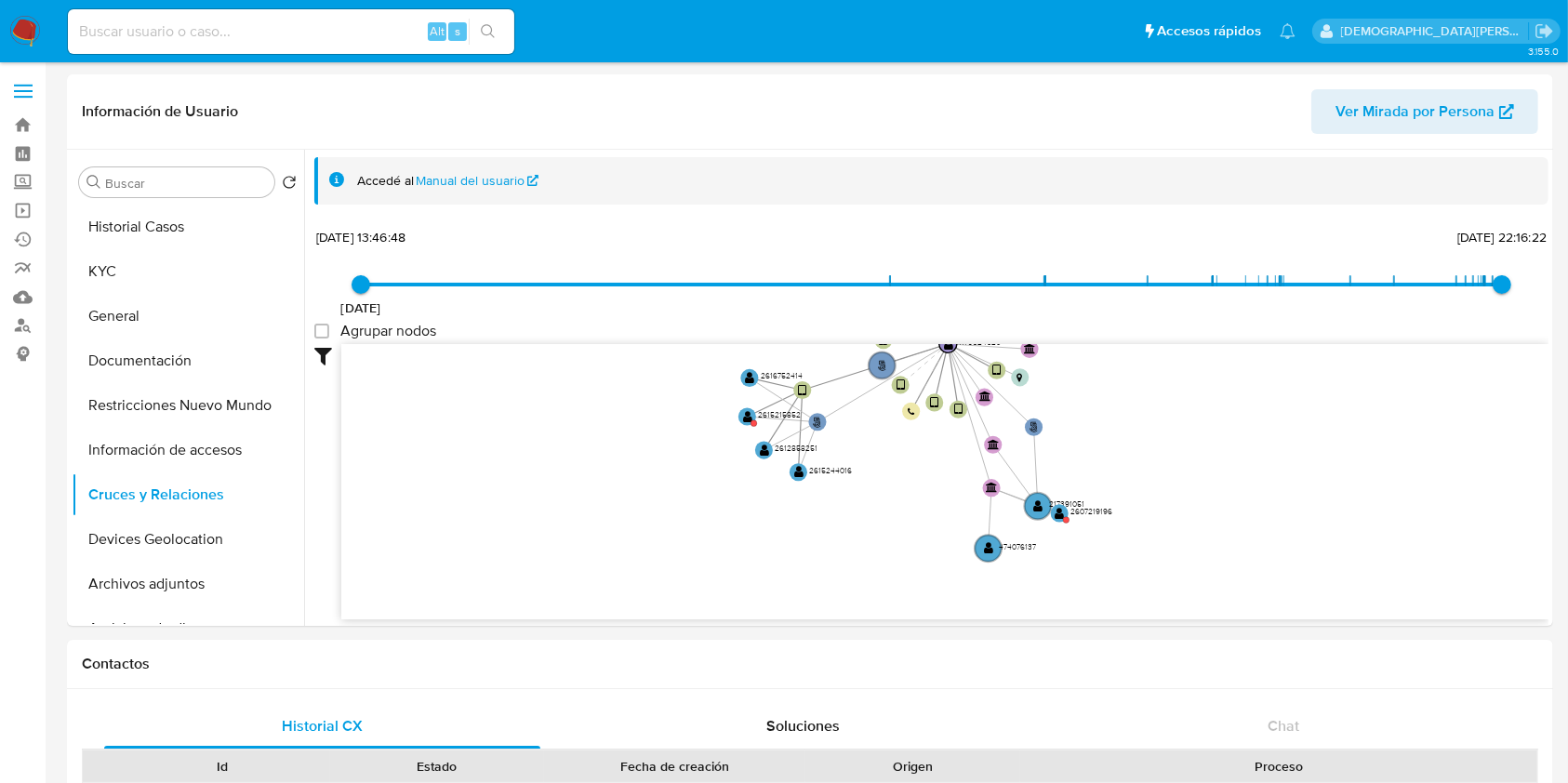
drag, startPoint x: 513, startPoint y: 447, endPoint x: 541, endPoint y: 372, distance: 80.1
click at [541, 372] on icon "user-1173824520  1173824520 phone-a62349f79d54d703066da6ce325a5ca8  person-fd…" at bounding box center [944, 478] width 1206 height 269
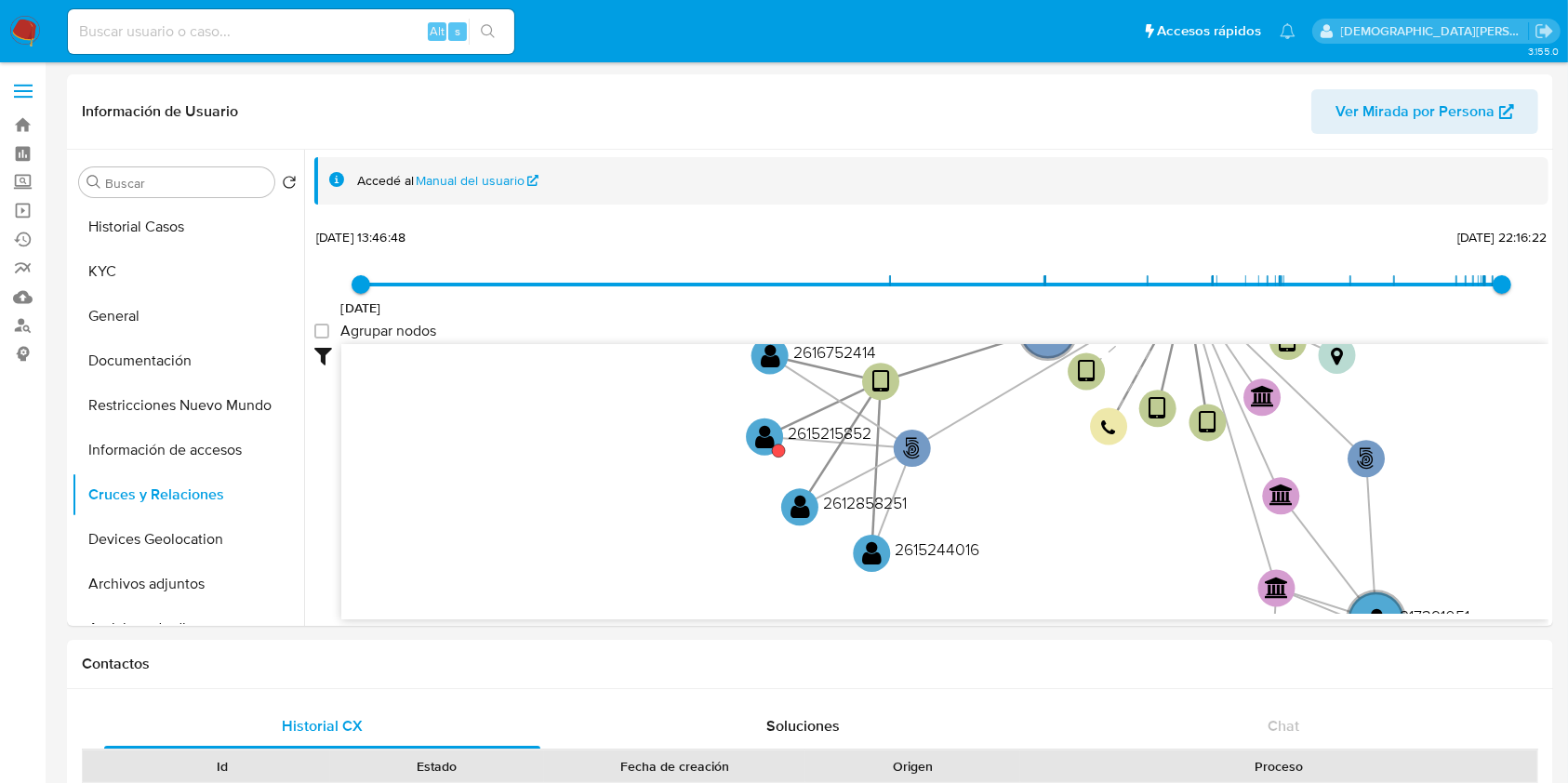
drag, startPoint x: 689, startPoint y: 517, endPoint x: 692, endPoint y: 557, distance: 40.1
click at [692, 557] on icon "user-1173824520  1173824520 phone-a62349f79d54d703066da6ce325a5ca8  person-fd…" at bounding box center [944, 478] width 1206 height 269
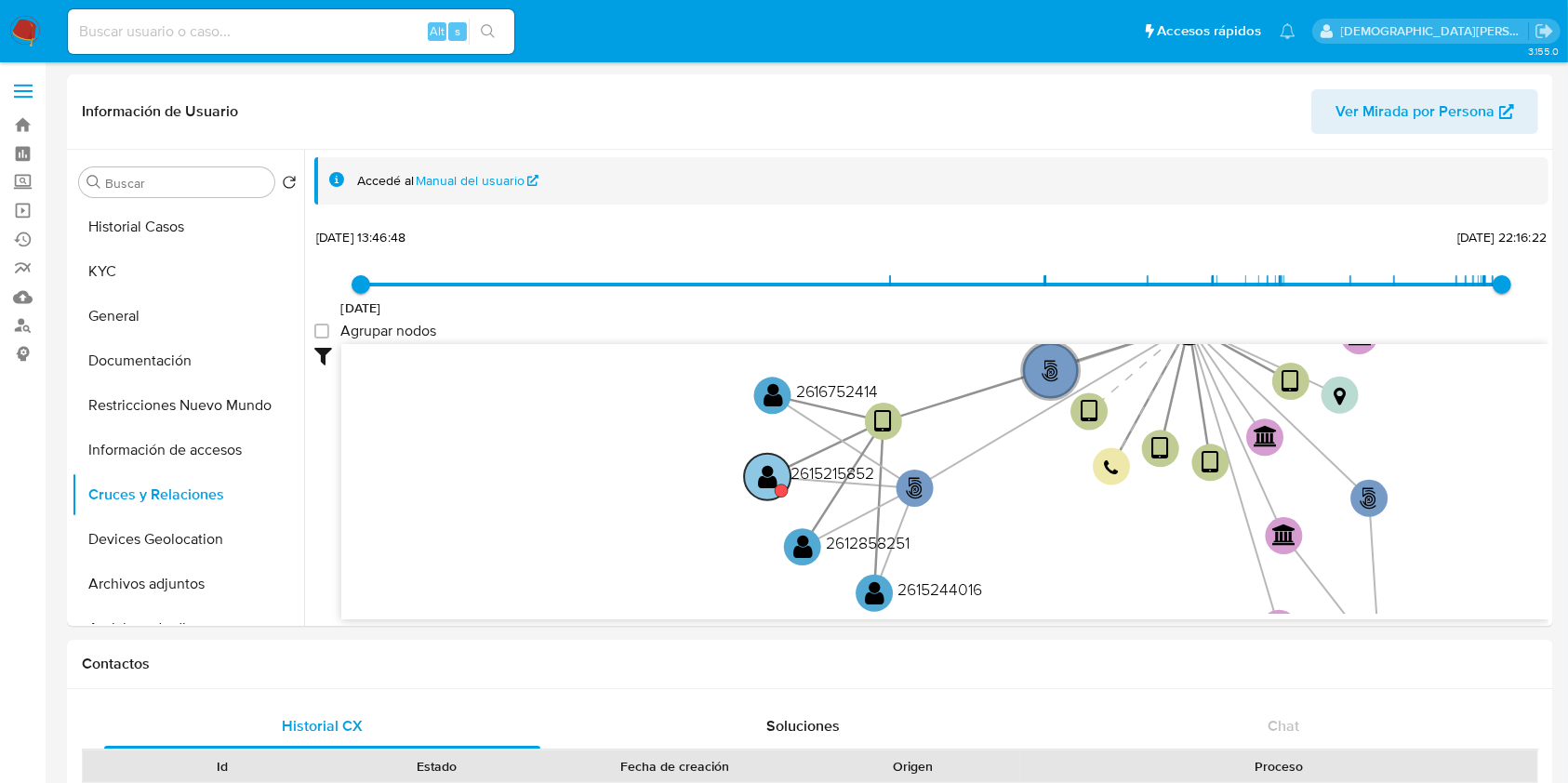
click at [764, 472] on text "" at bounding box center [767, 475] width 20 height 27
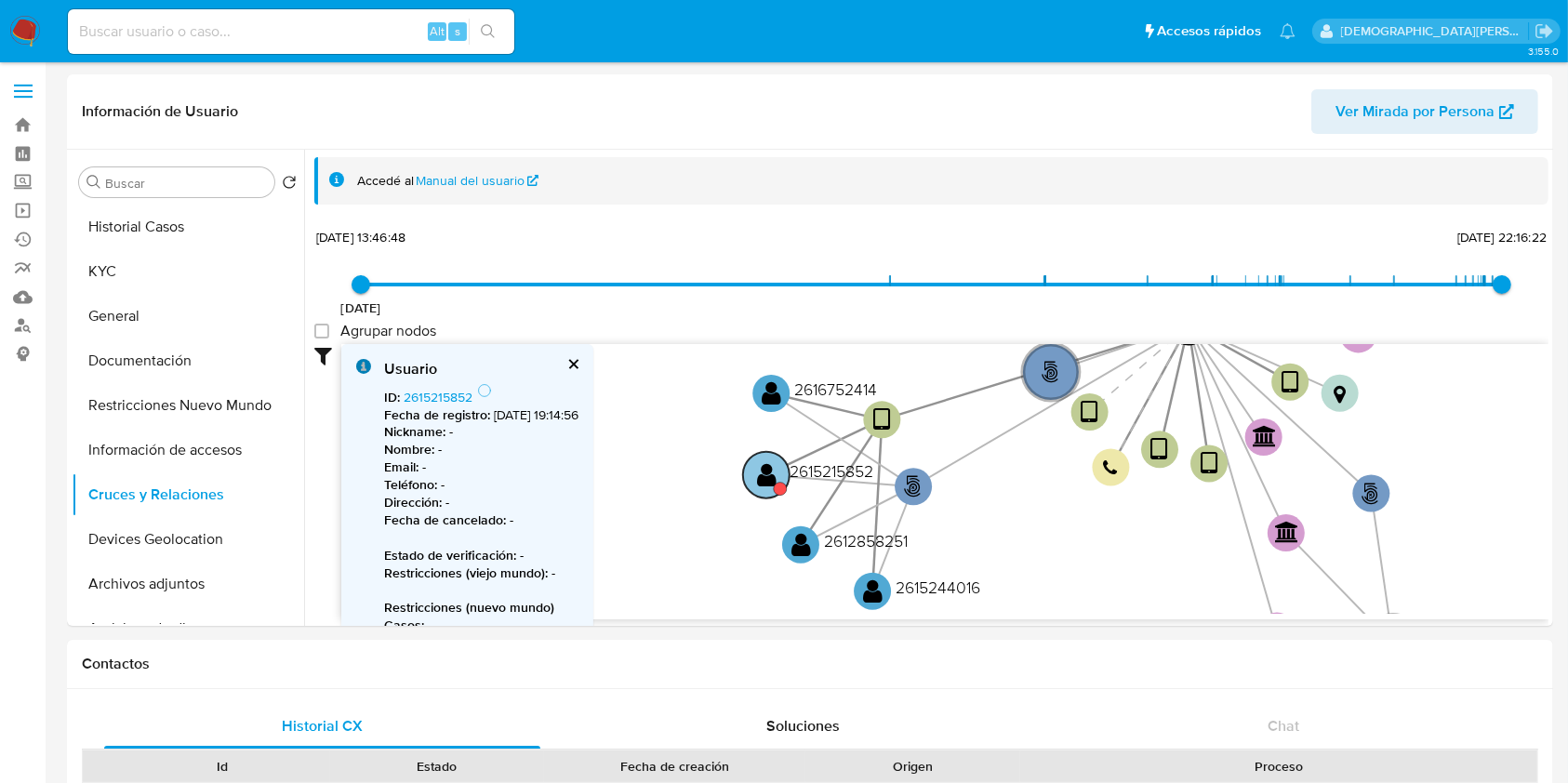
click at [764, 472] on text "" at bounding box center [766, 474] width 20 height 27
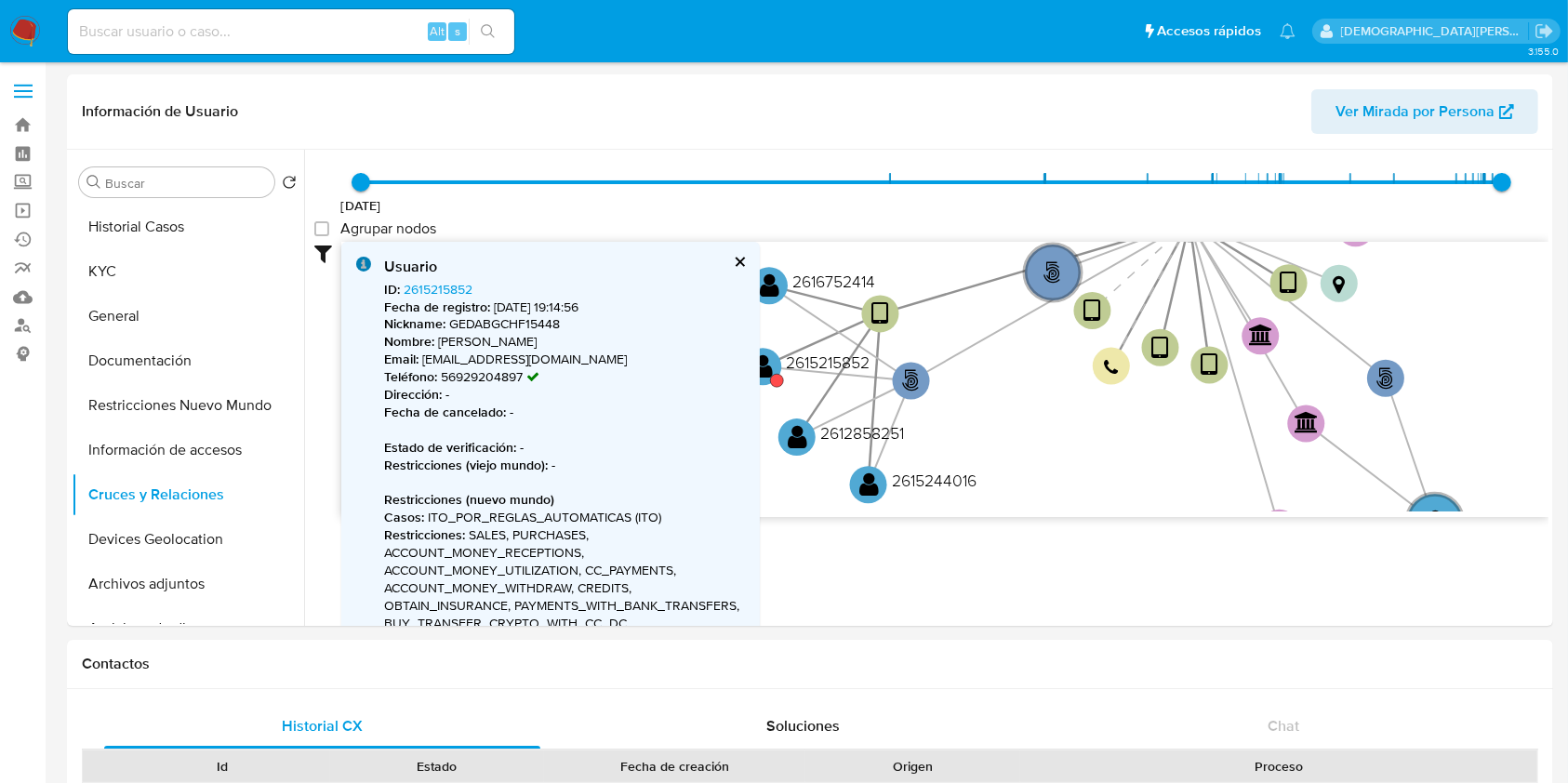
scroll to position [124, 0]
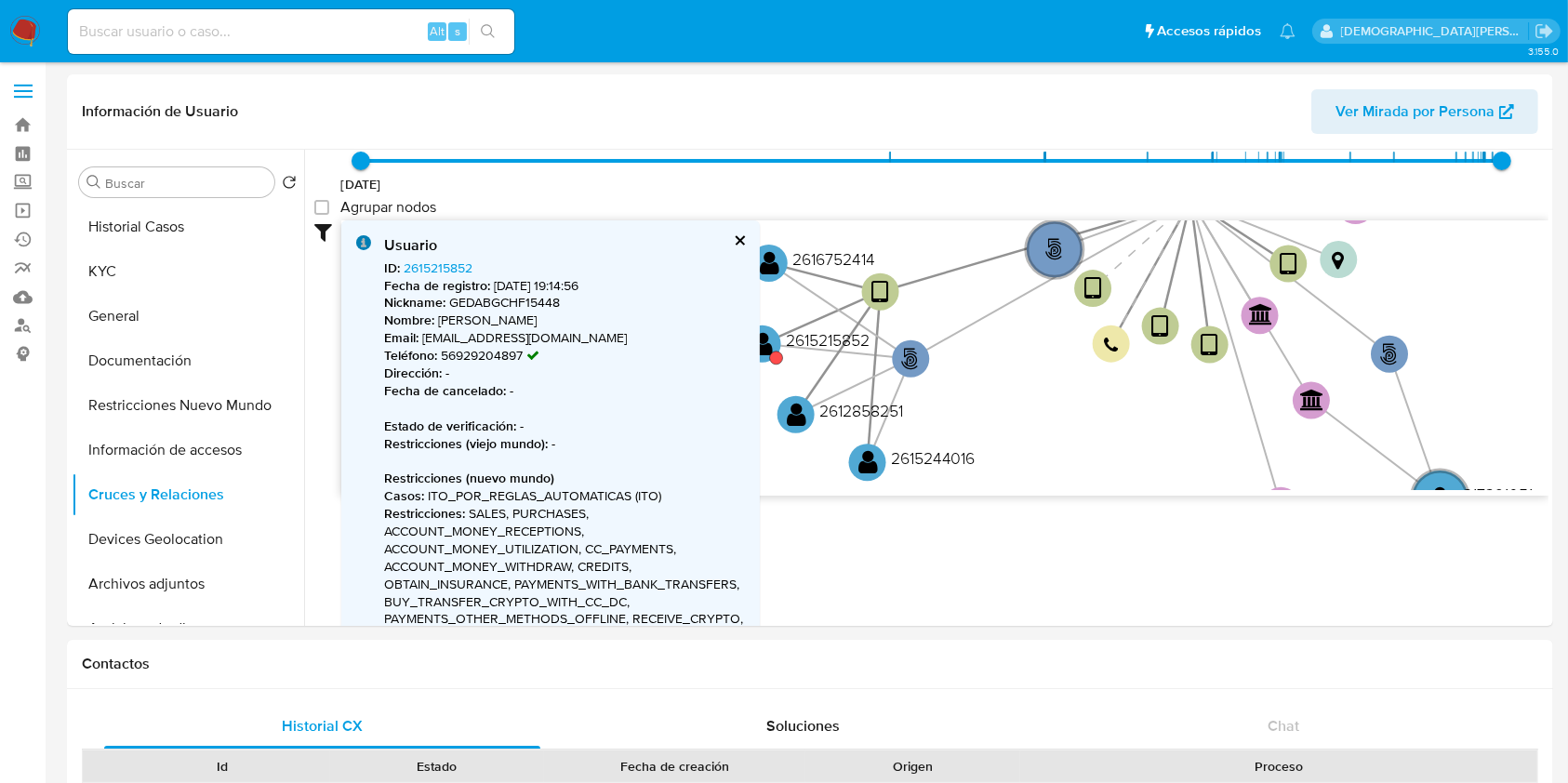
click at [742, 240] on button "cerrar" at bounding box center [739, 240] width 12 height 12
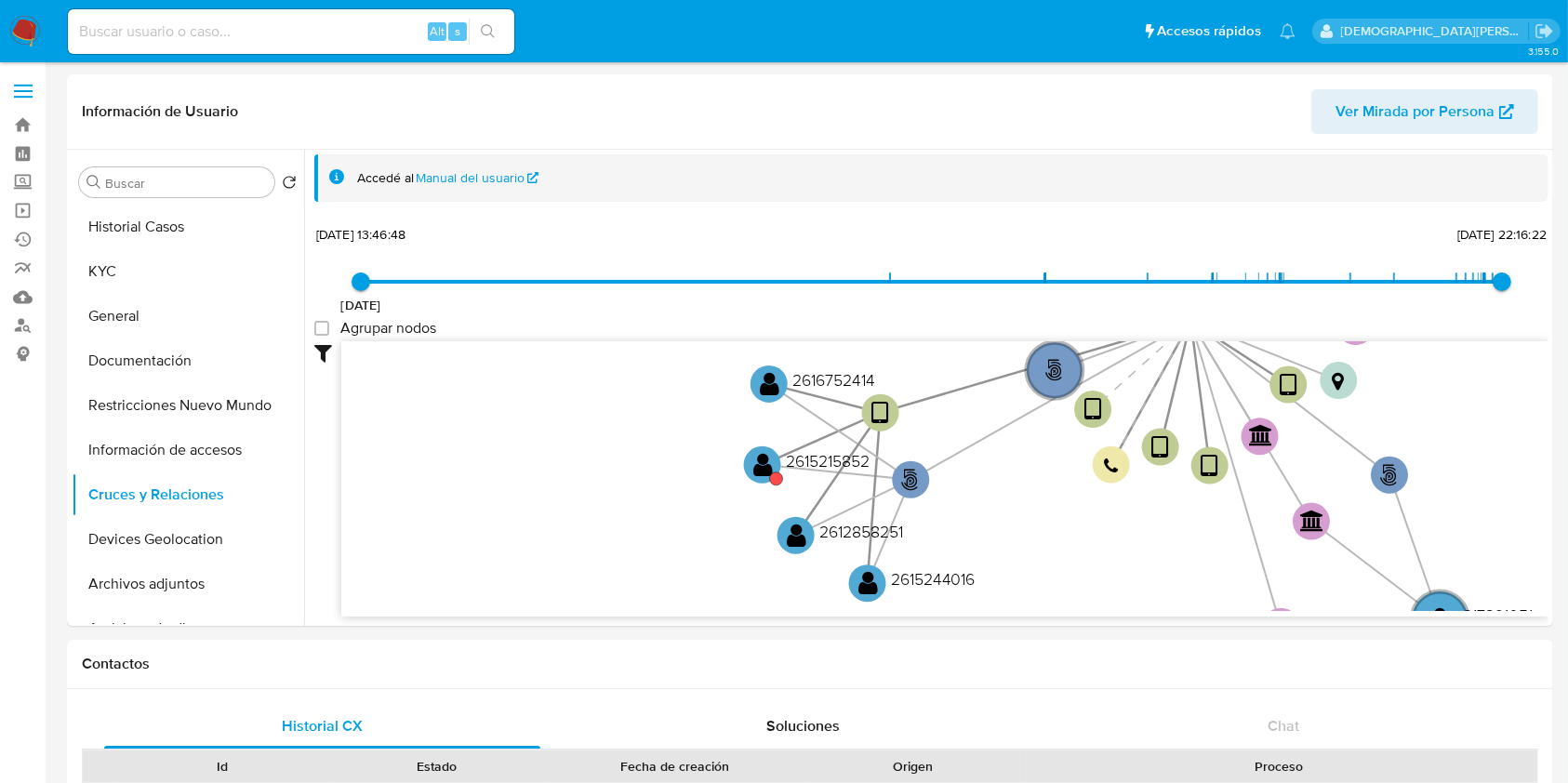
scroll to position [2, 0]
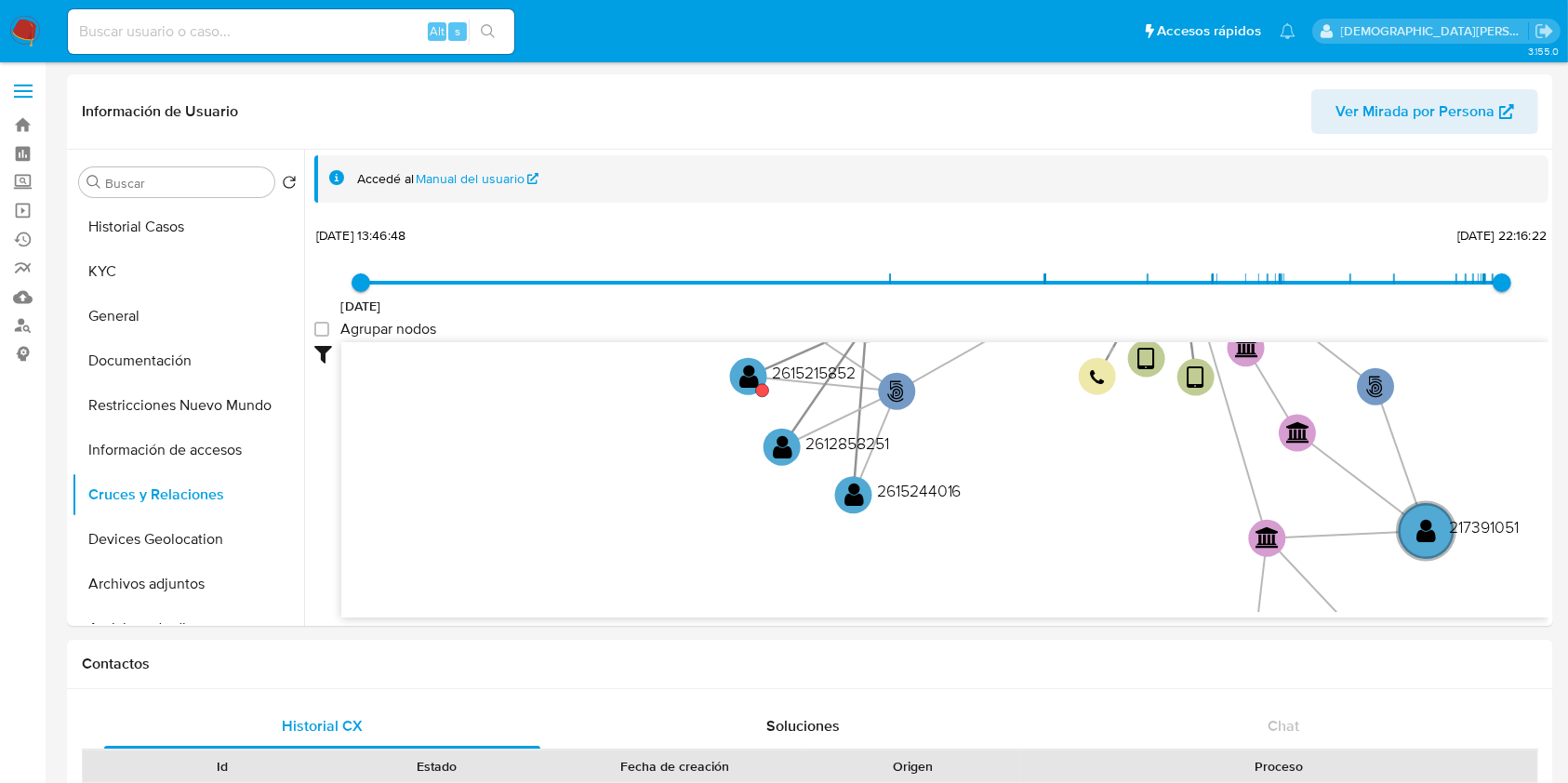
drag, startPoint x: 548, startPoint y: 516, endPoint x: 534, endPoint y: 426, distance: 91.1
click at [534, 426] on icon "user-1173824520  1173824520 phone-a62349f79d54d703066da6ce325a5ca8  person-fd…" at bounding box center [944, 476] width 1206 height 269
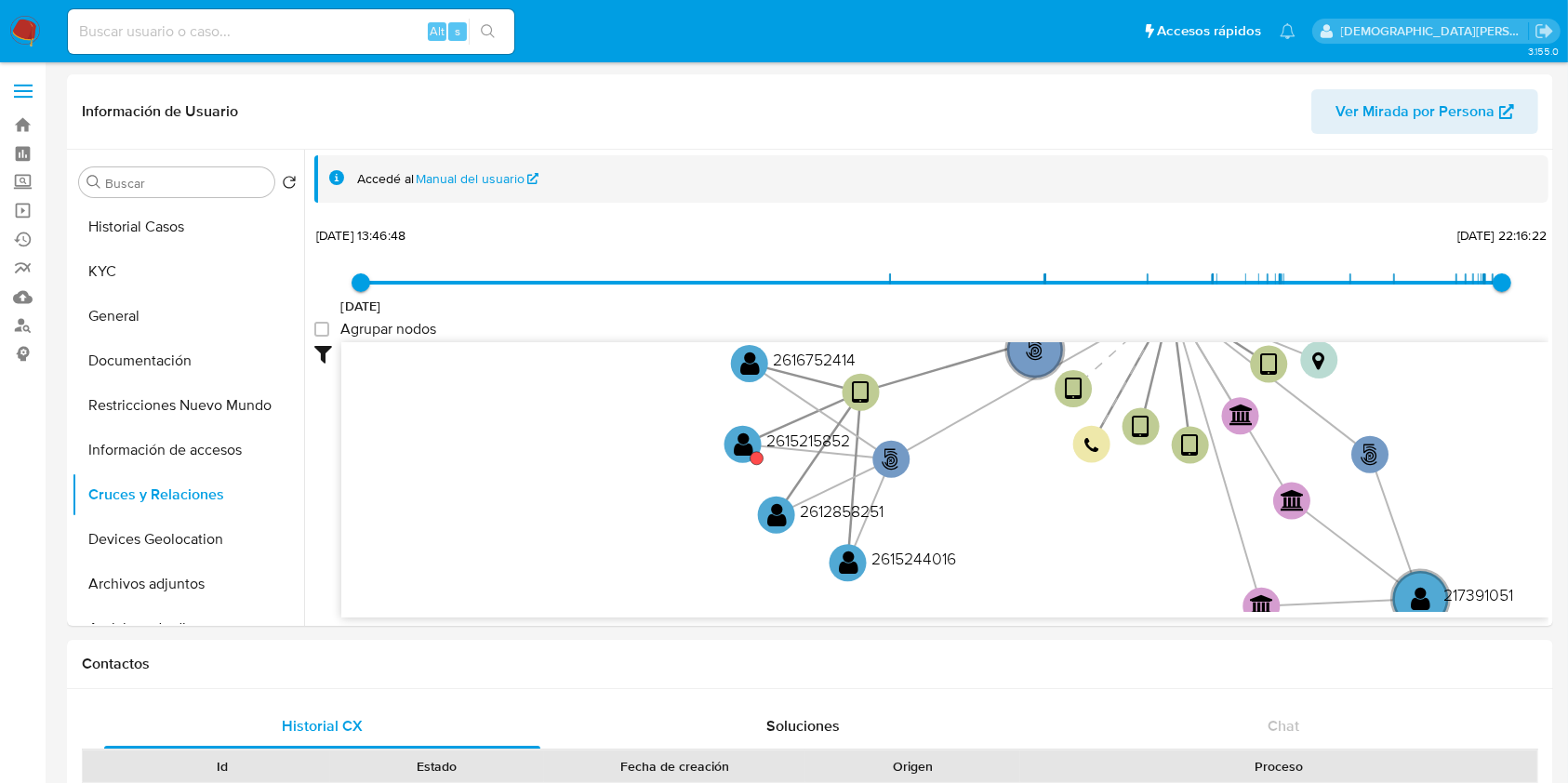
drag, startPoint x: 637, startPoint y: 555, endPoint x: 642, endPoint y: 572, distance: 17.7
click at [642, 572] on icon "user-1173824520  1173824520 phone-a62349f79d54d703066da6ce325a5ca8  person-fd…" at bounding box center [944, 476] width 1206 height 269
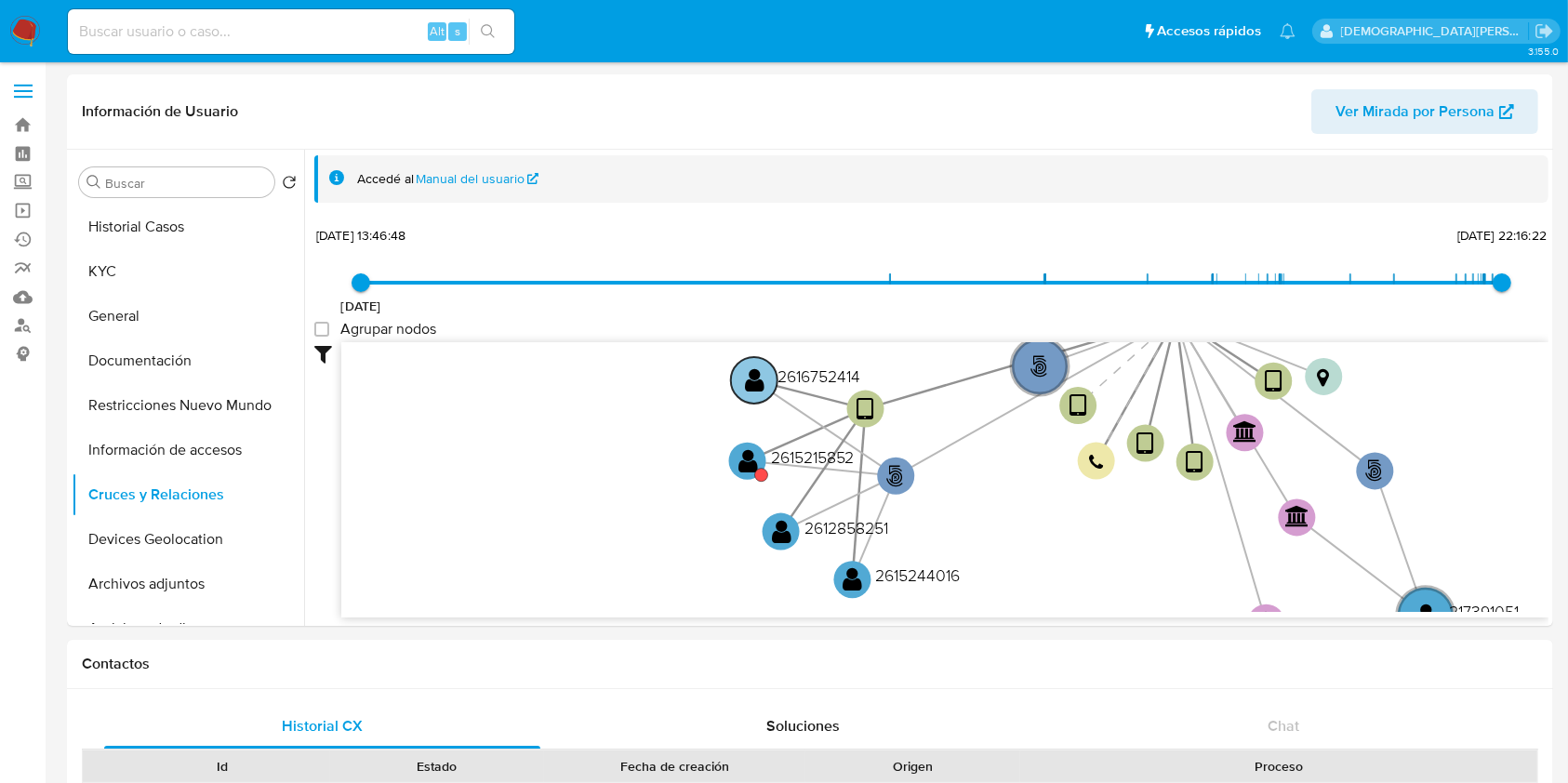
click at [755, 374] on text "" at bounding box center [755, 379] width 20 height 27
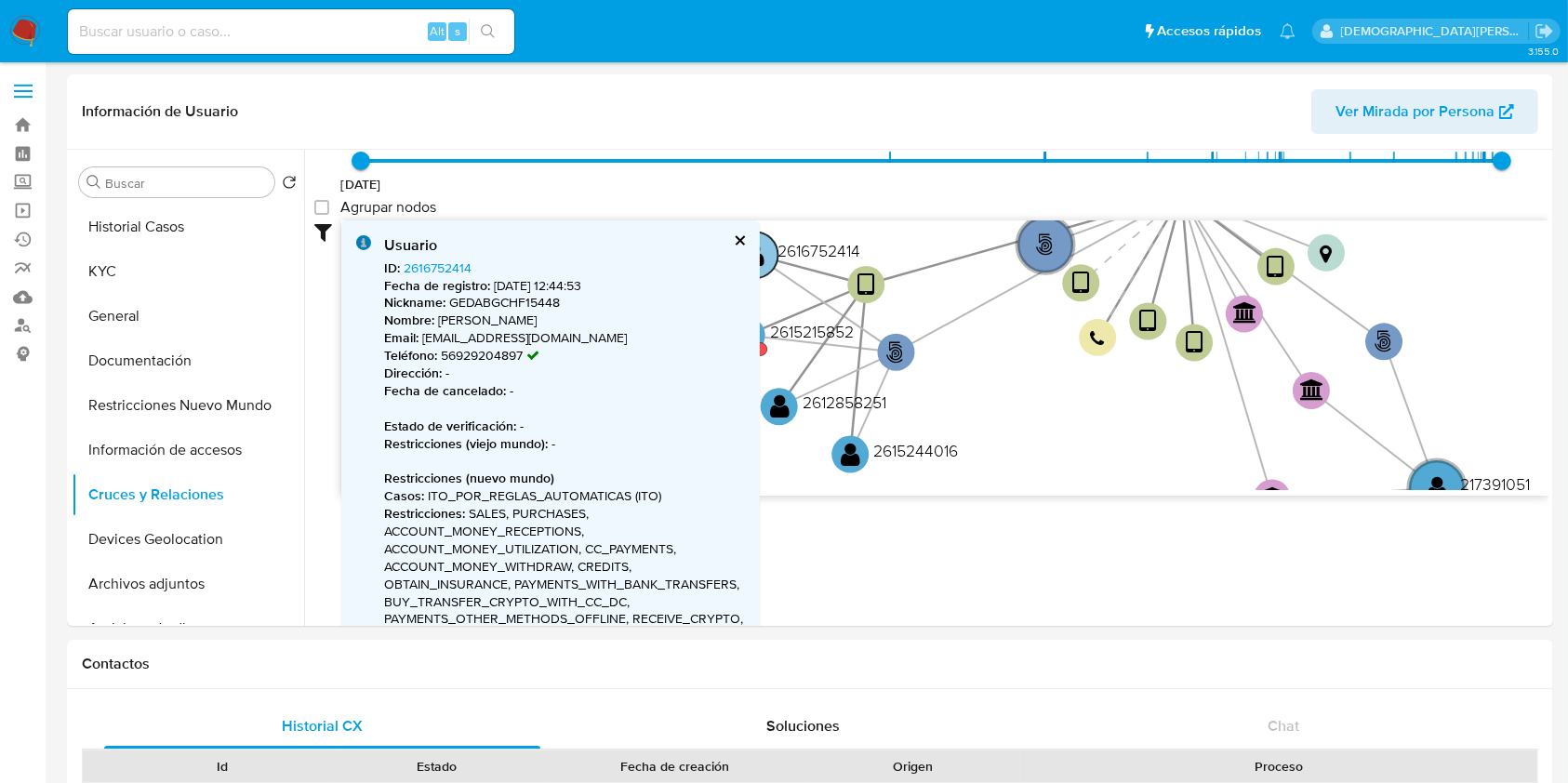
click at [765, 252] on circle at bounding box center [755, 254] width 46 height 46
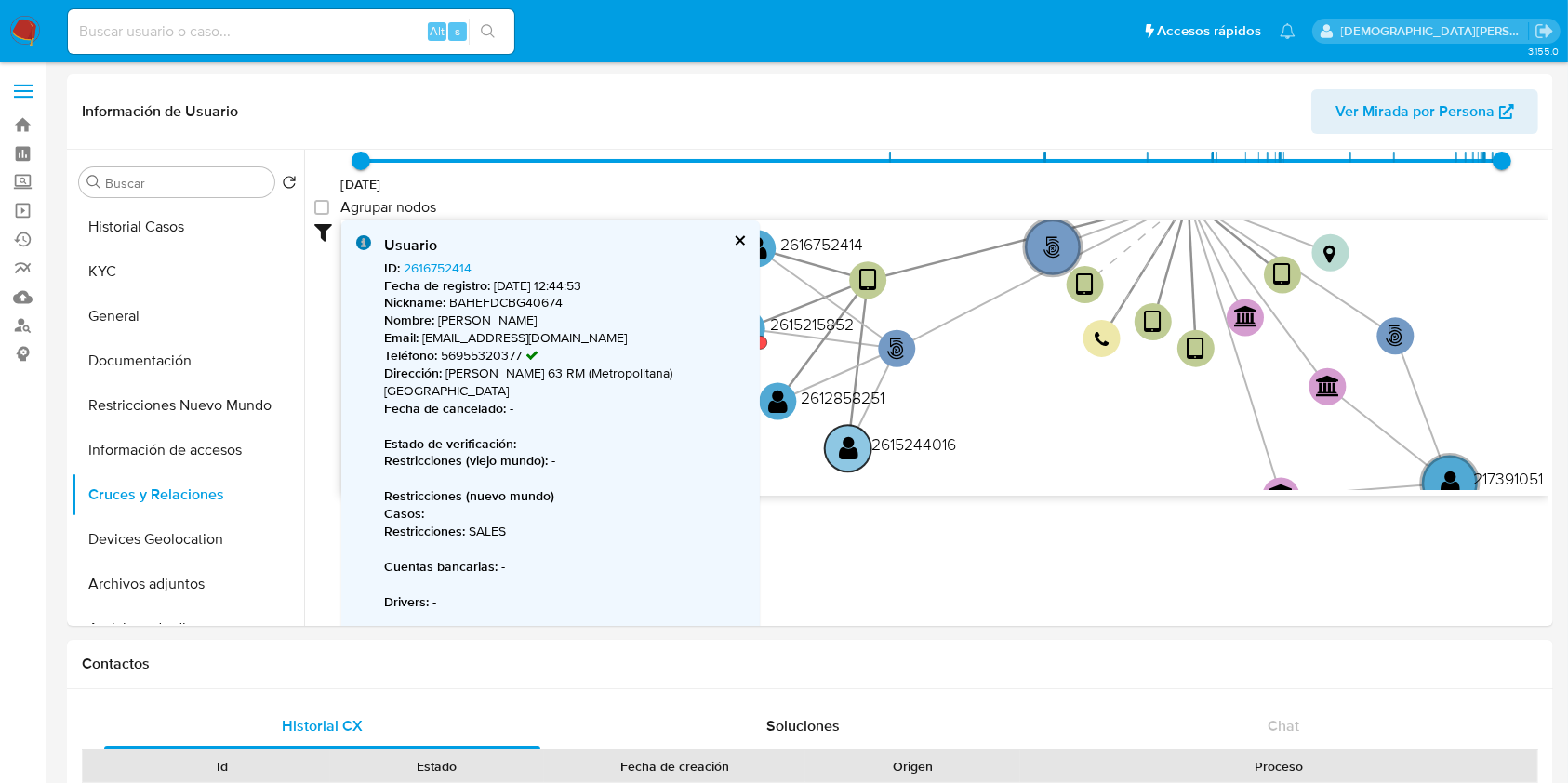
click at [848, 448] on text "" at bounding box center [849, 447] width 20 height 27
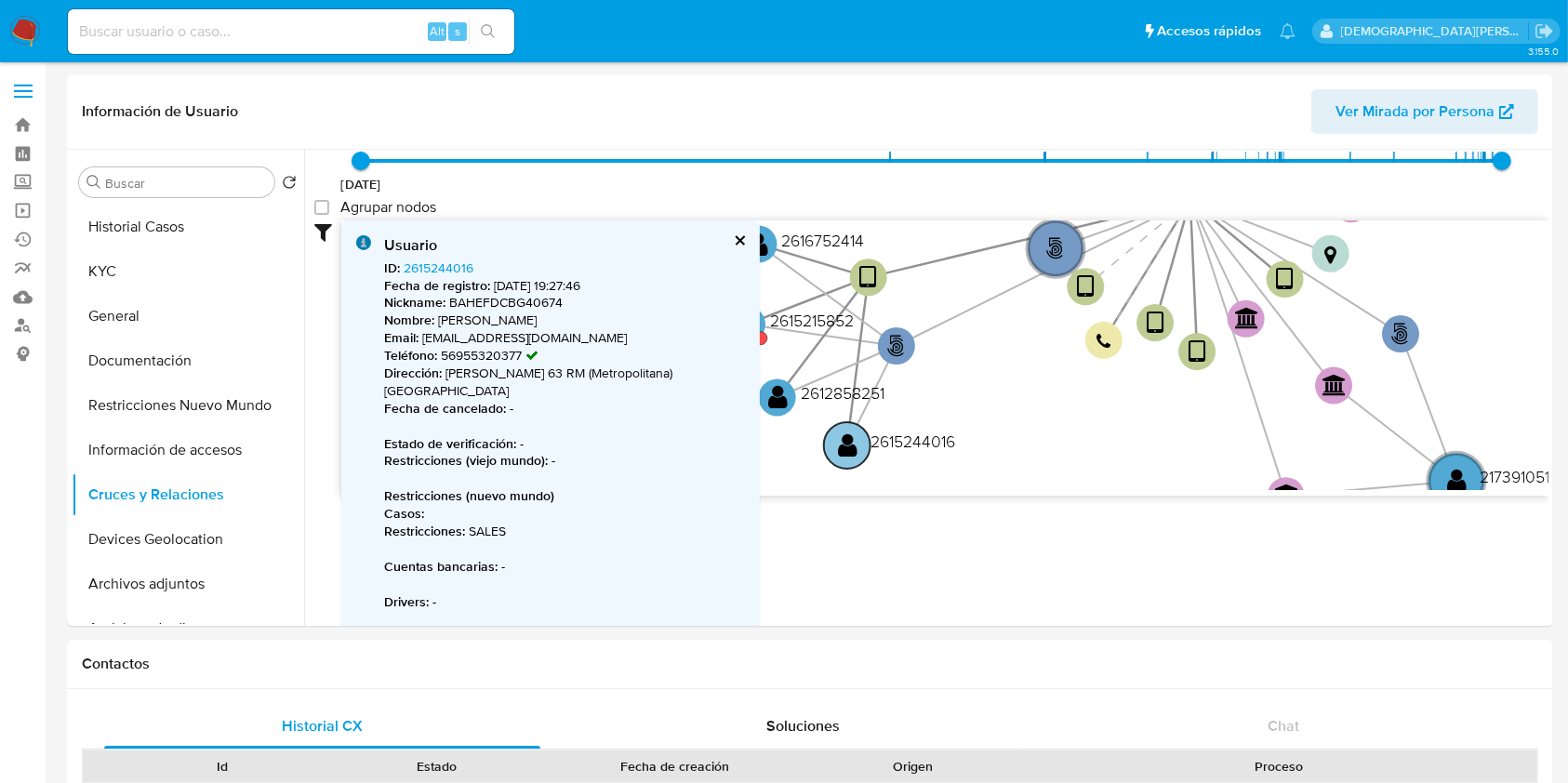
click at [848, 448] on text "" at bounding box center [848, 444] width 20 height 27
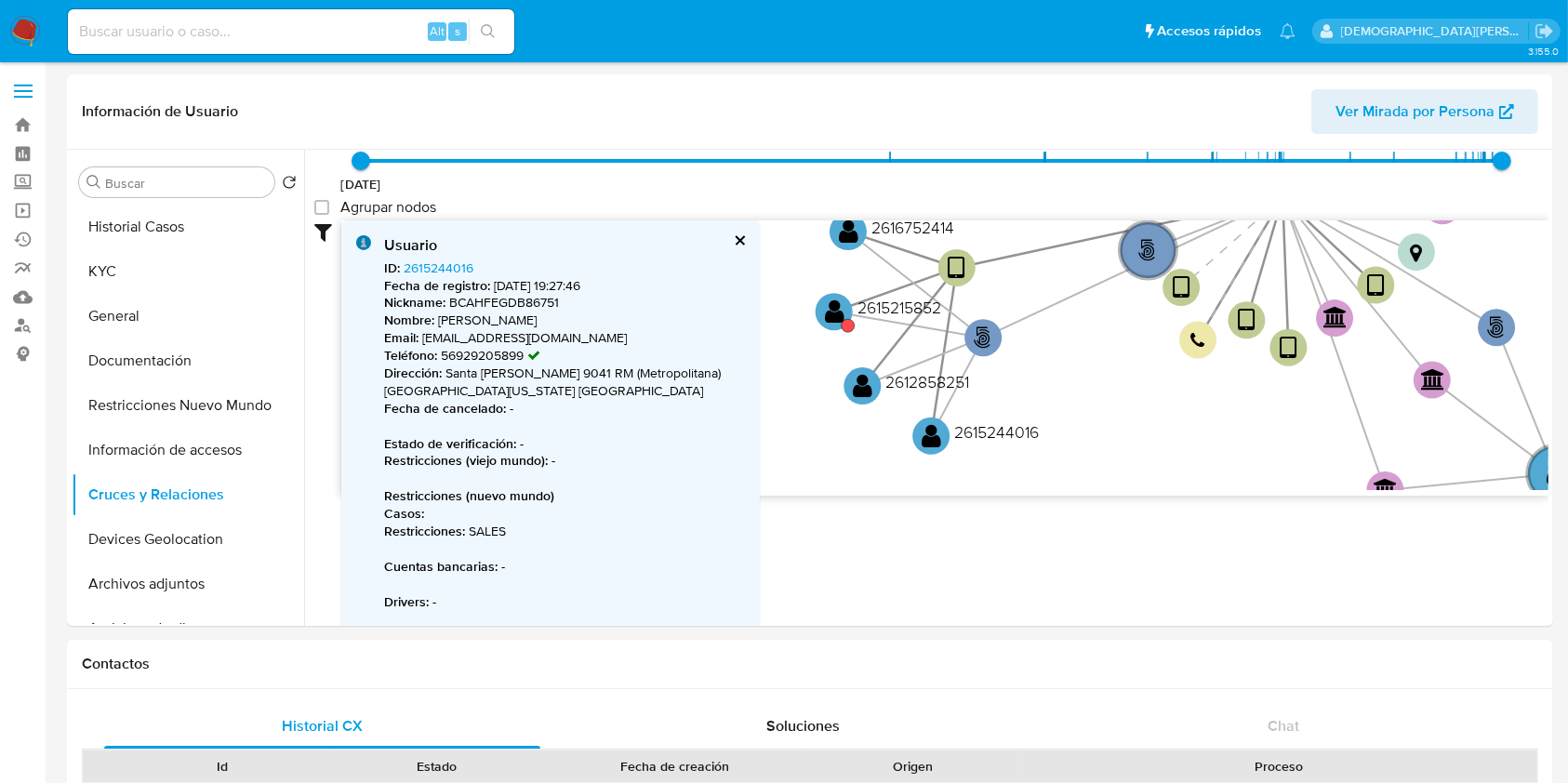
drag, startPoint x: 1046, startPoint y: 387, endPoint x: 1135, endPoint y: 384, distance: 89.1
click at [1135, 384] on icon "user-1173824520  1173824520 phone-a62349f79d54d703066da6ce325a5ca8  person-fd…" at bounding box center [944, 355] width 1206 height 269
click at [859, 390] on text "" at bounding box center [863, 385] width 20 height 27
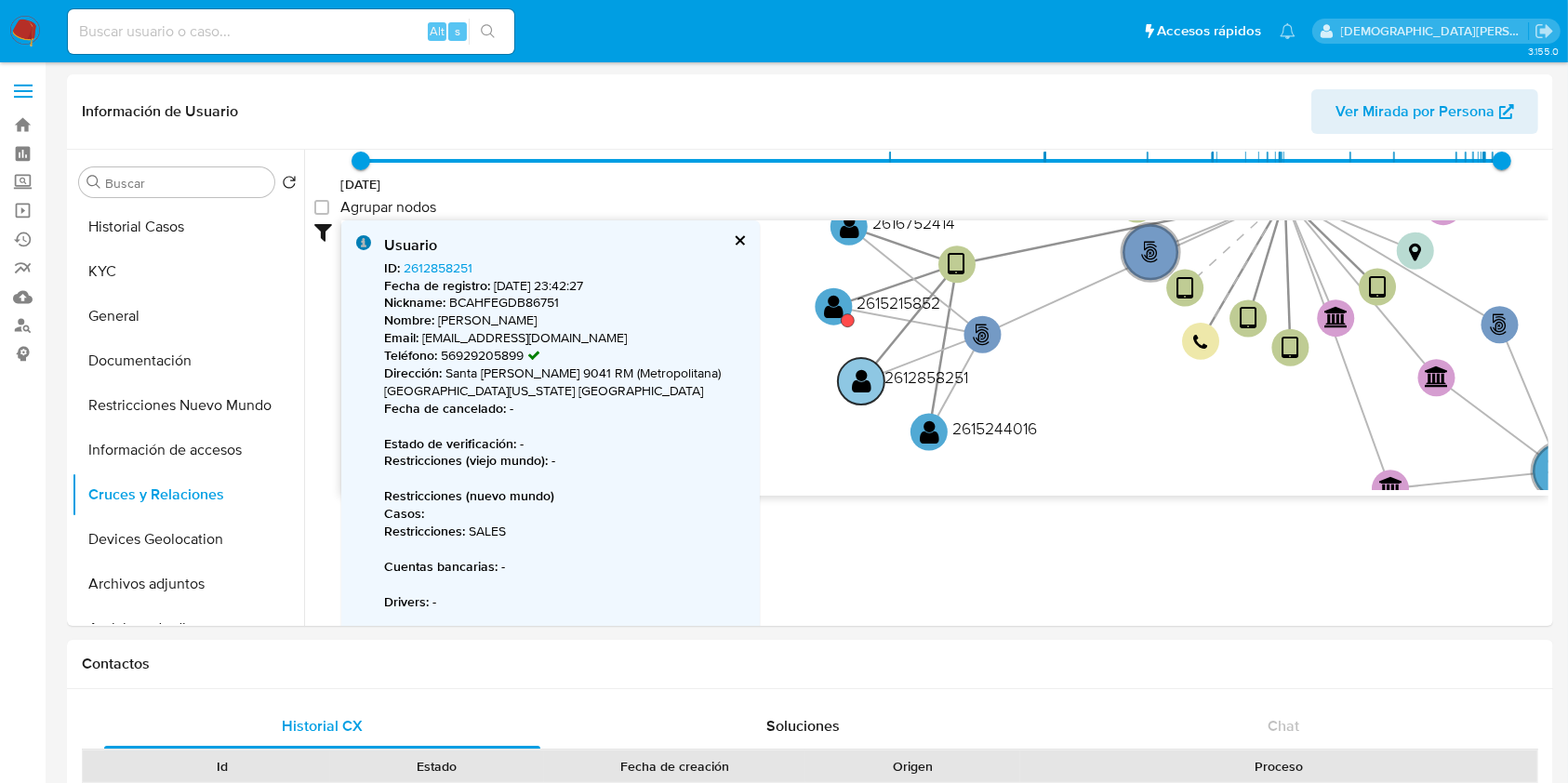
click at [859, 390] on text "" at bounding box center [862, 380] width 20 height 27
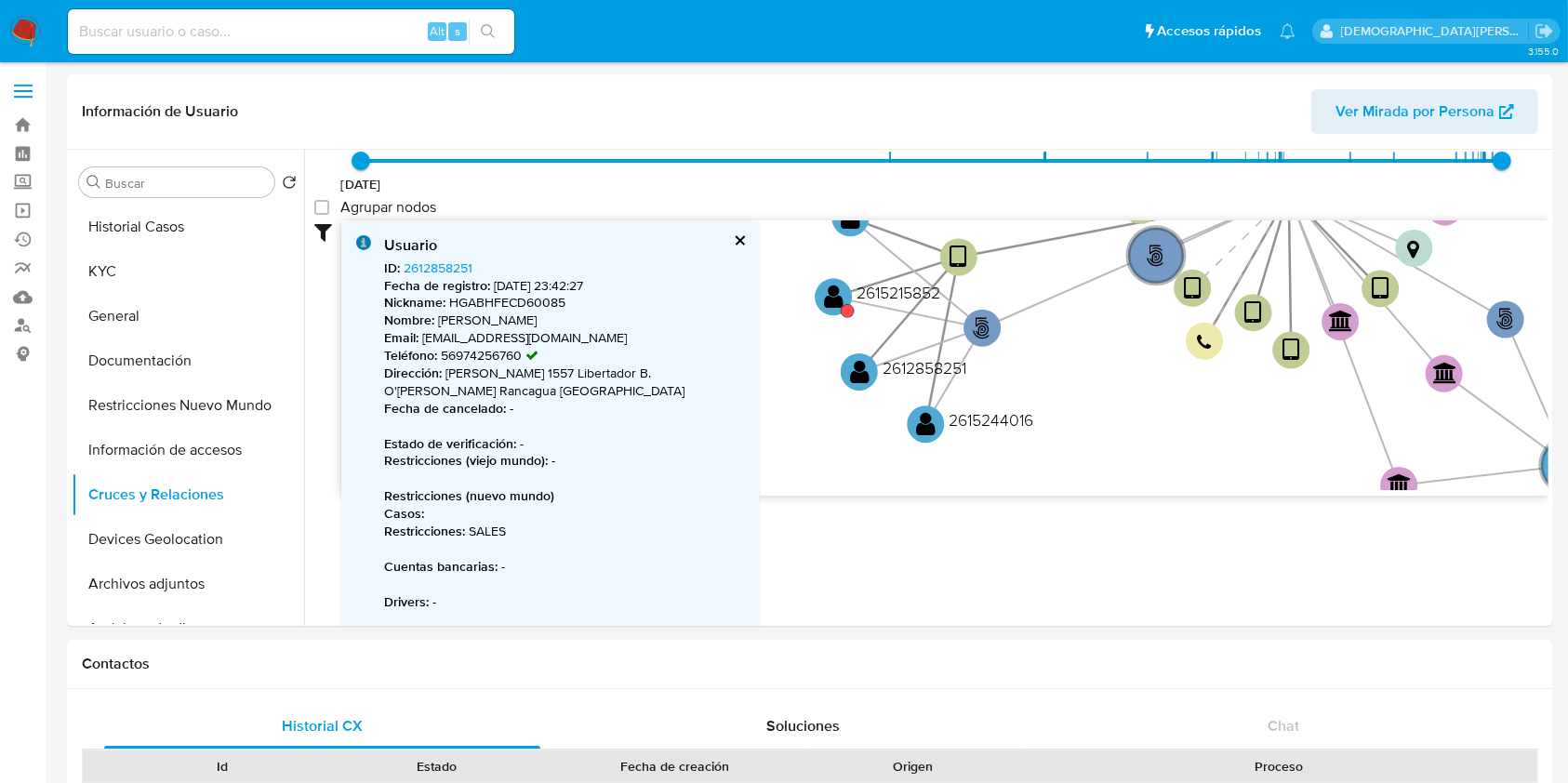
scroll to position [158, 0]
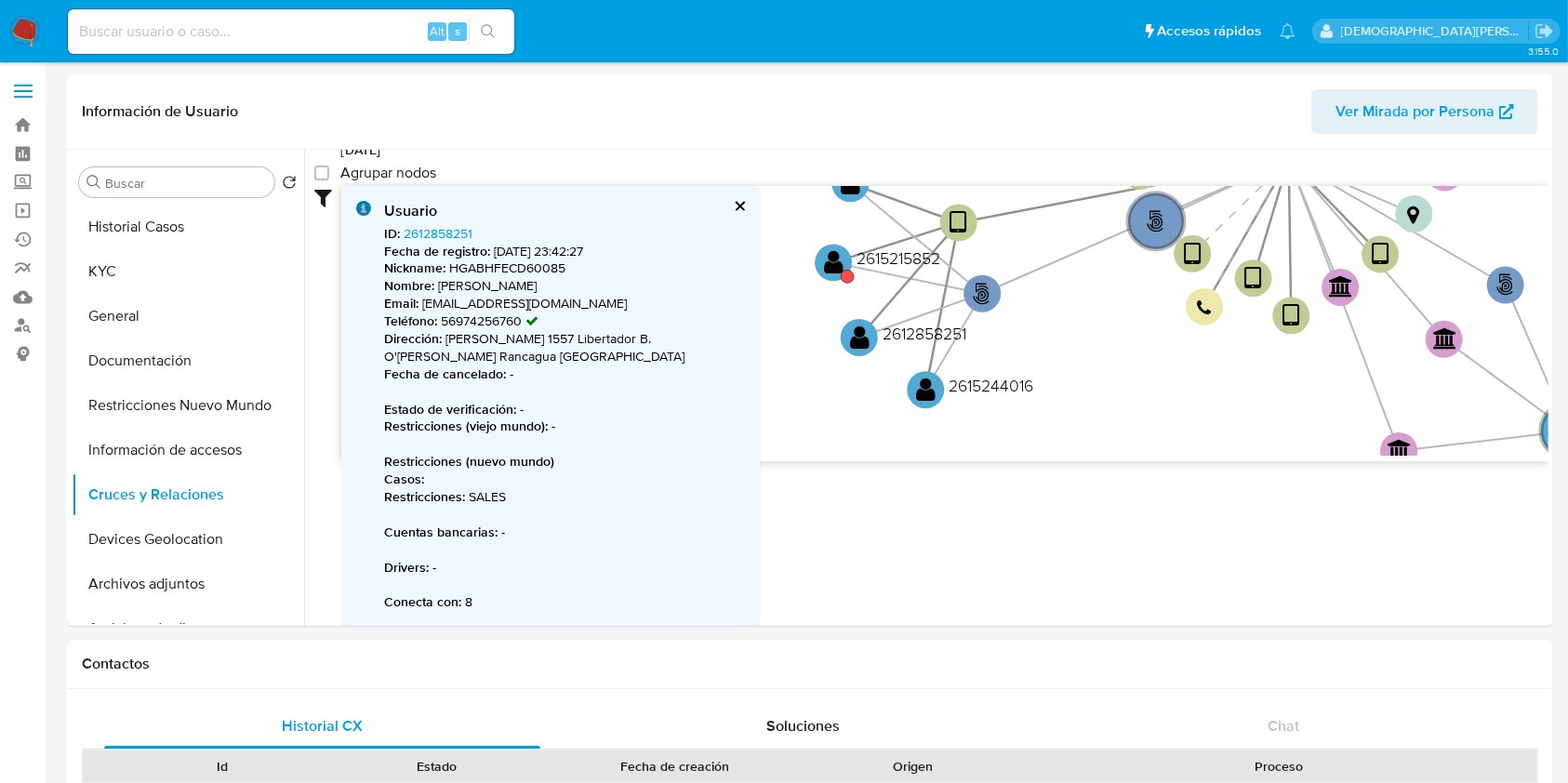
click at [741, 208] on button "cerrar" at bounding box center [739, 205] width 12 height 12
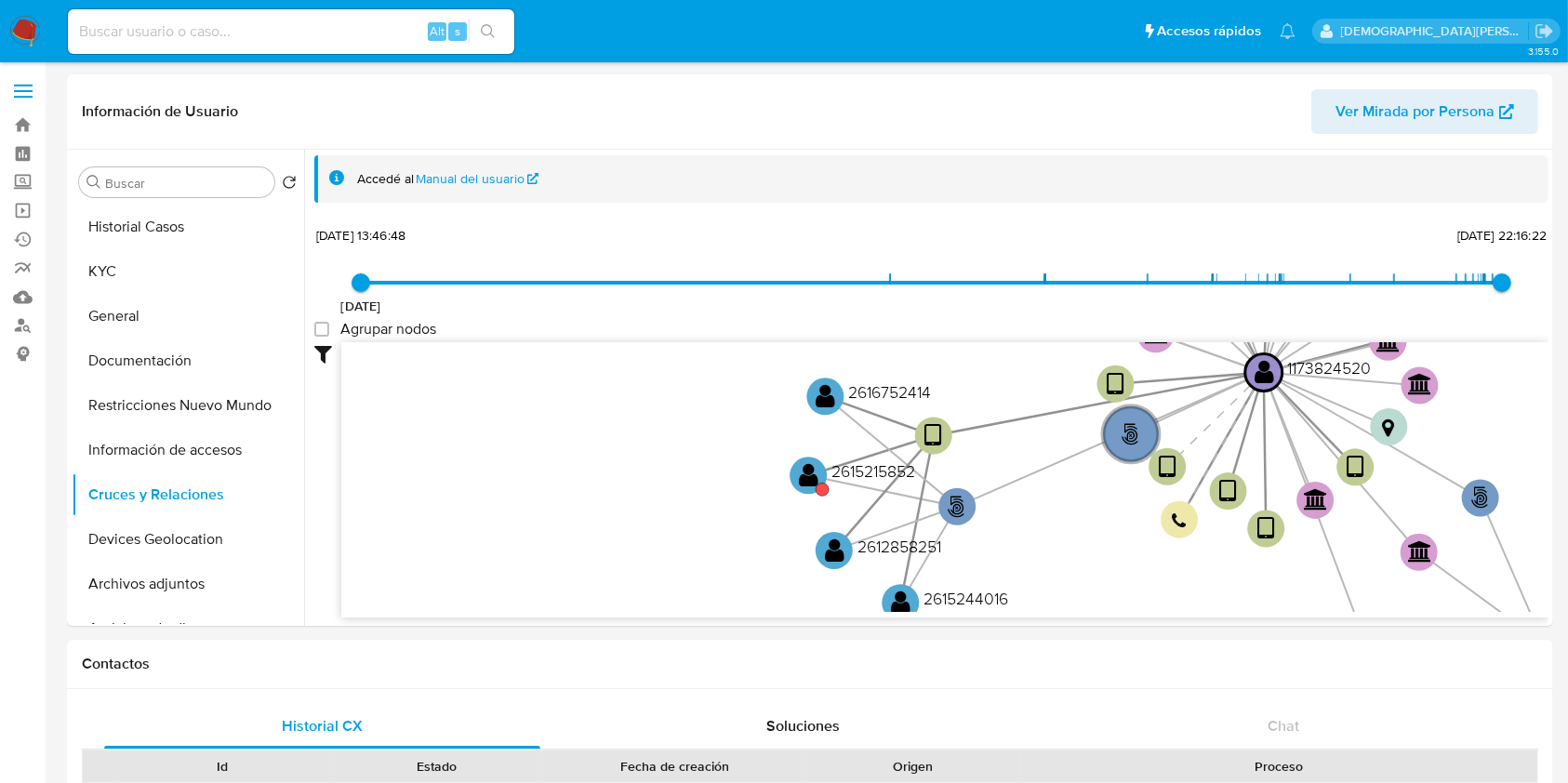
drag, startPoint x: 608, startPoint y: 471, endPoint x: 583, endPoint y: 529, distance: 63.2
click at [583, 529] on icon "user-1173824520  1173824520 phone-a62349f79d54d703066da6ce325a5ca8  person-fd…" at bounding box center [944, 476] width 1206 height 269
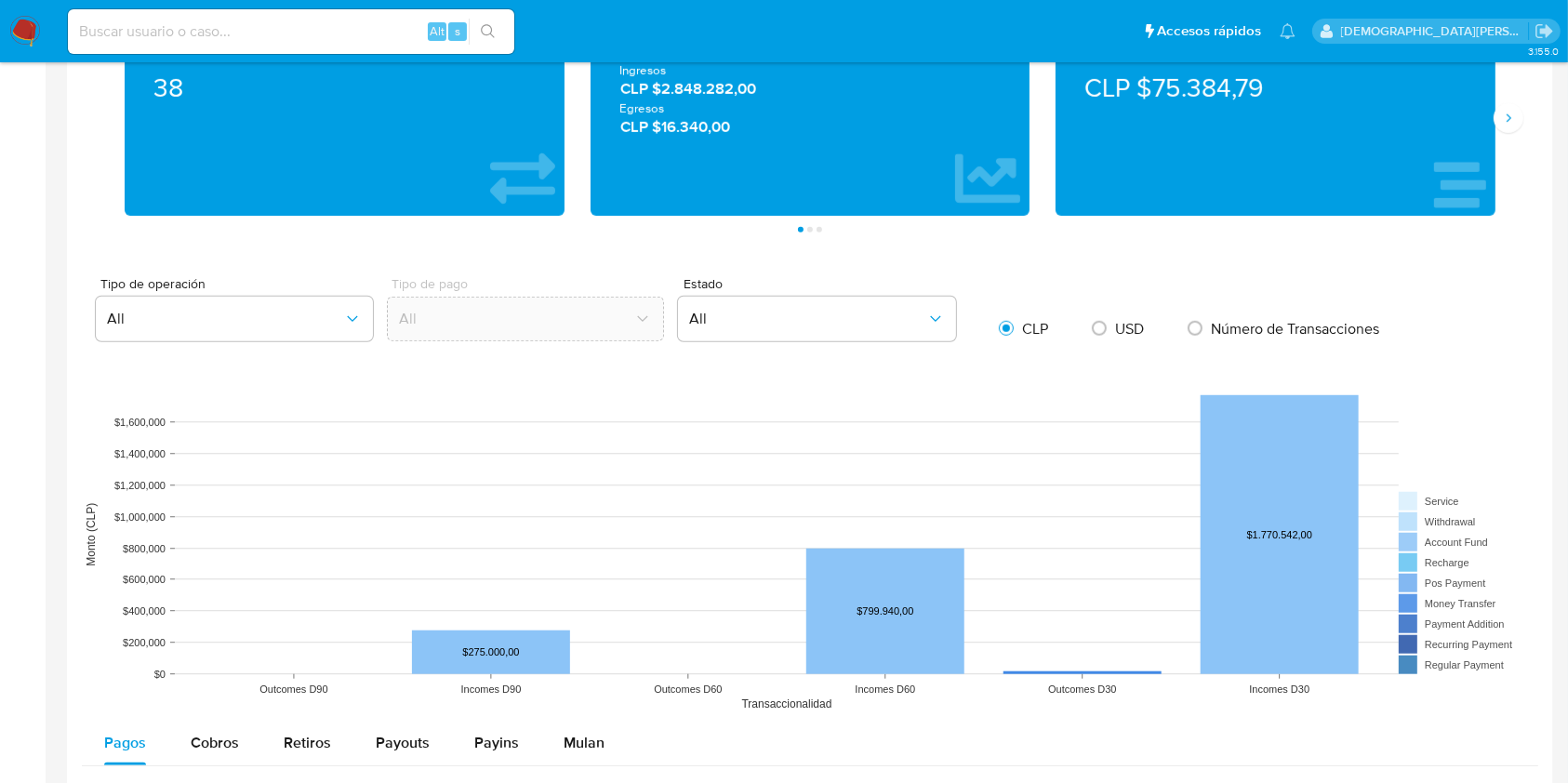
scroll to position [1240, 0]
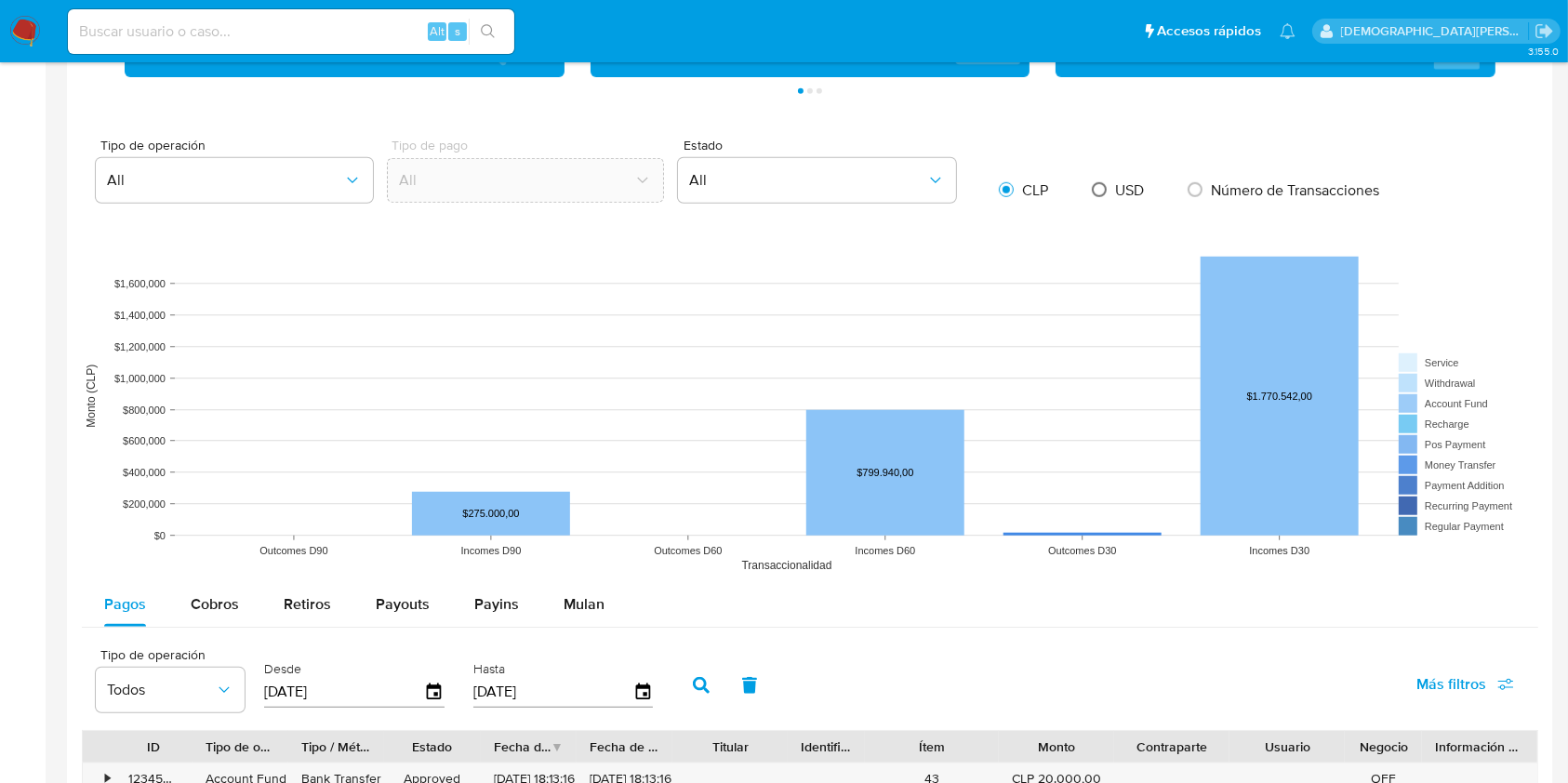
click at [1092, 196] on input "radio" at bounding box center [1099, 190] width 29 height 29
radio input "true"
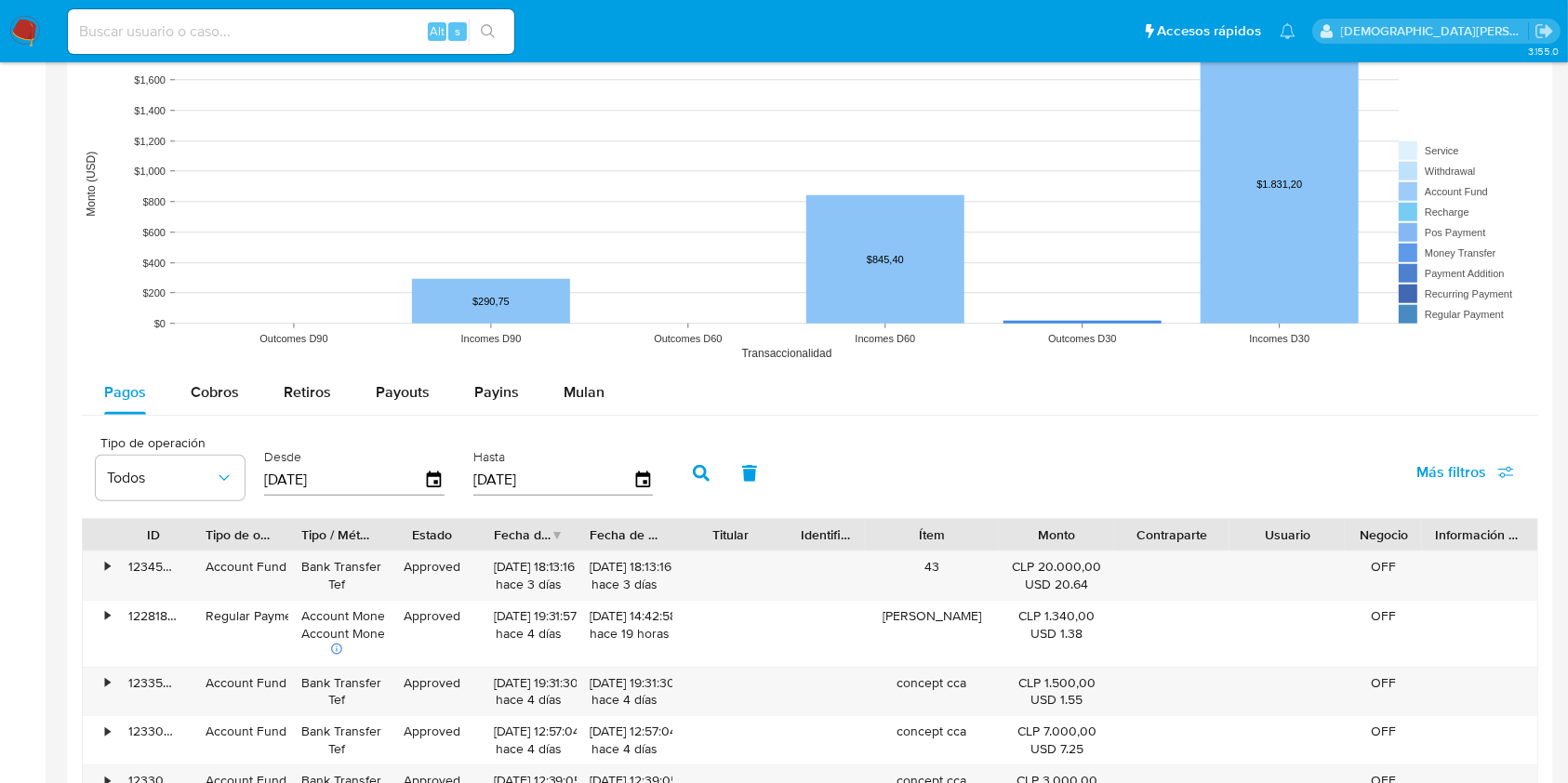
scroll to position [1487, 0]
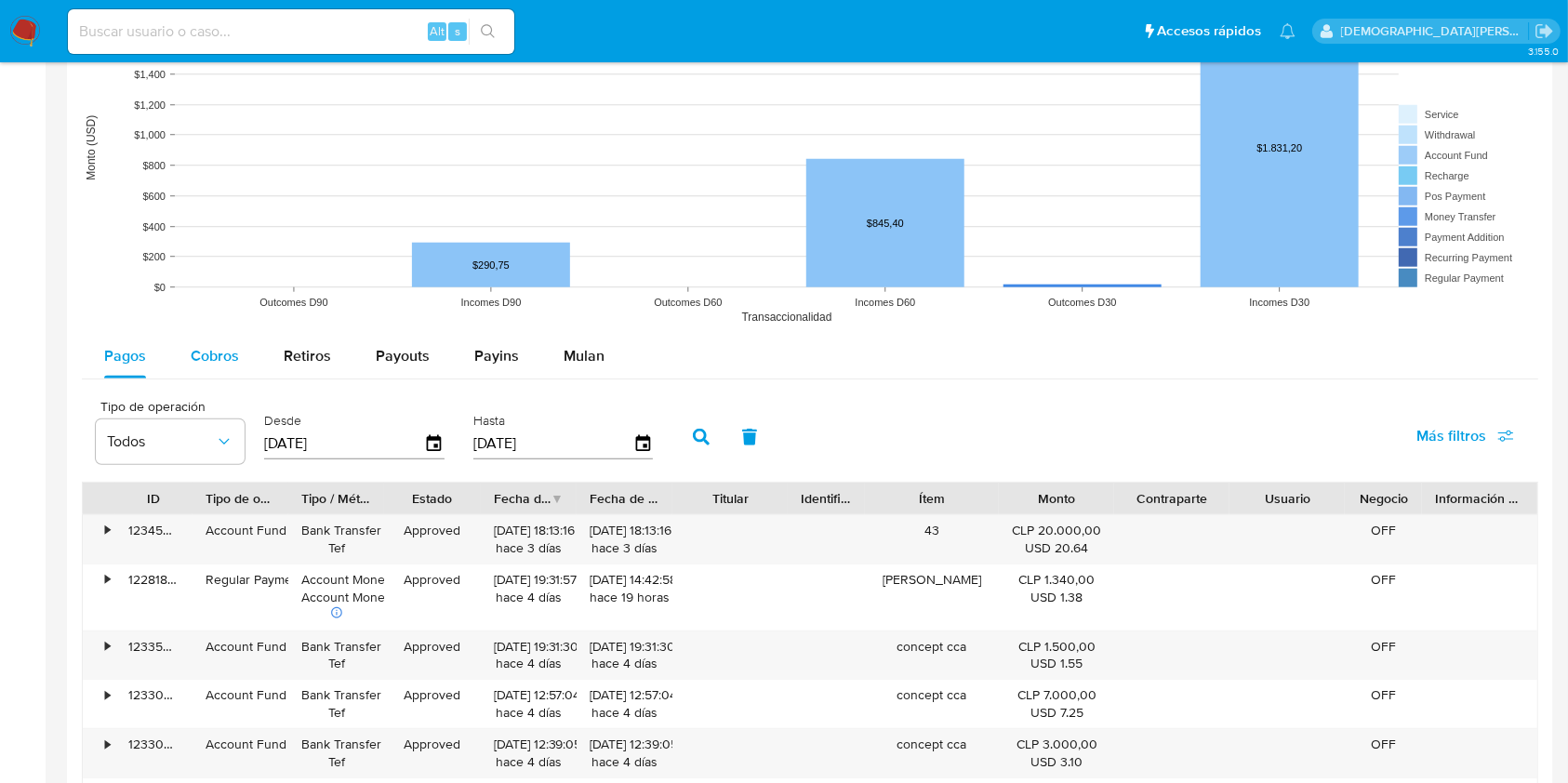
click at [239, 357] on button "Cobros" at bounding box center [214, 356] width 93 height 44
select select "10"
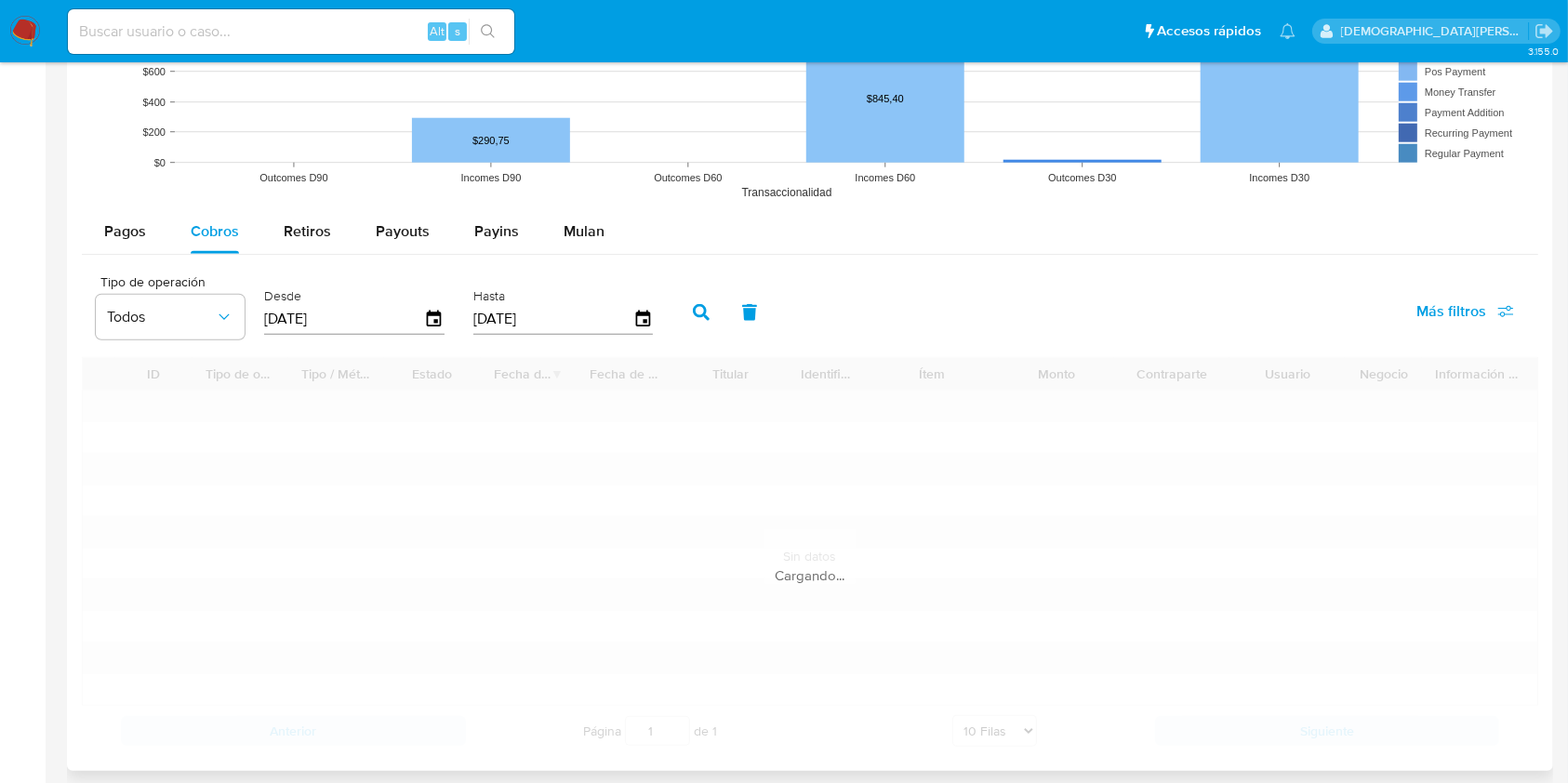
scroll to position [1735, 0]
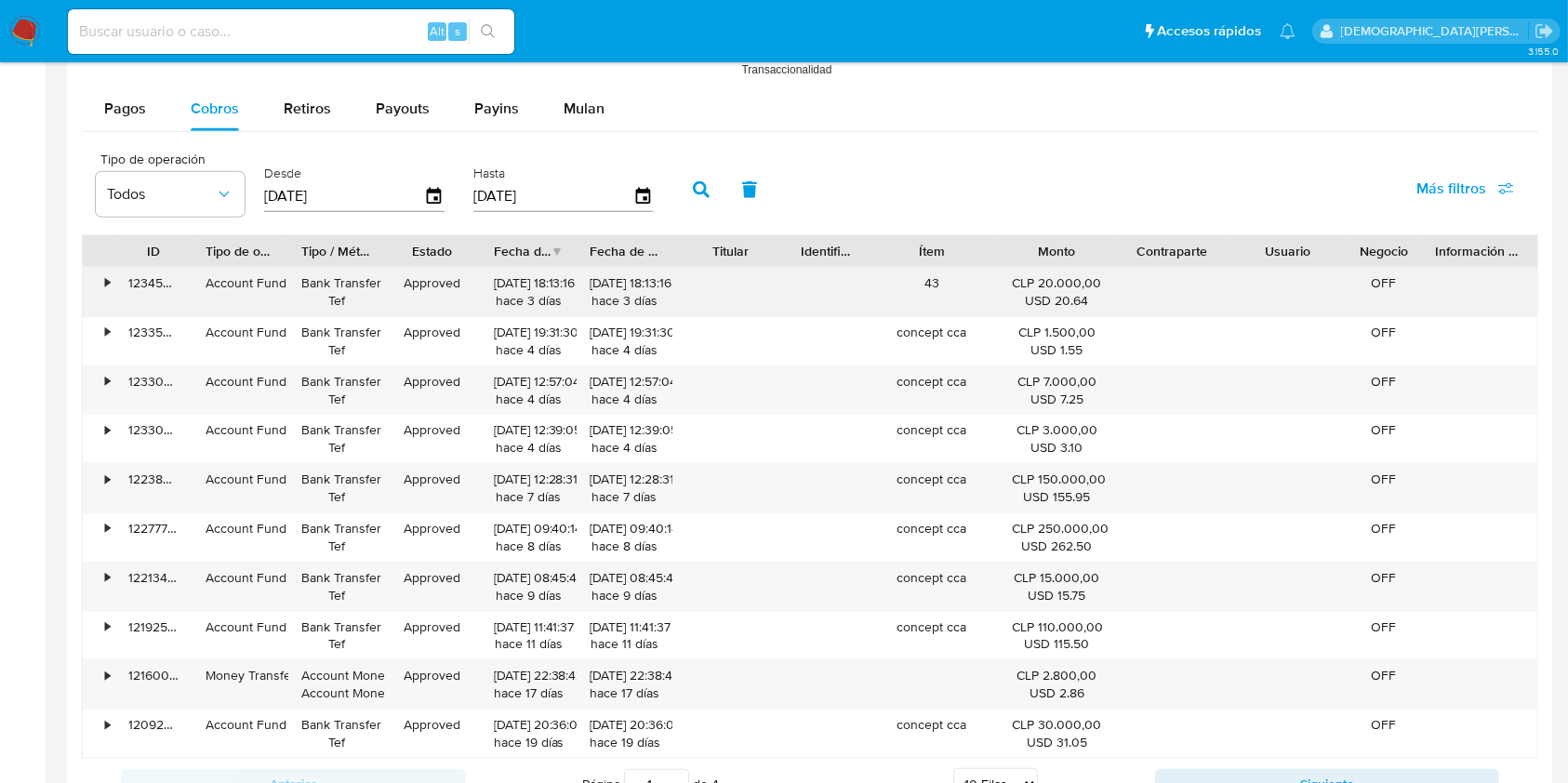
click at [105, 286] on div "•" at bounding box center [107, 283] width 5 height 18
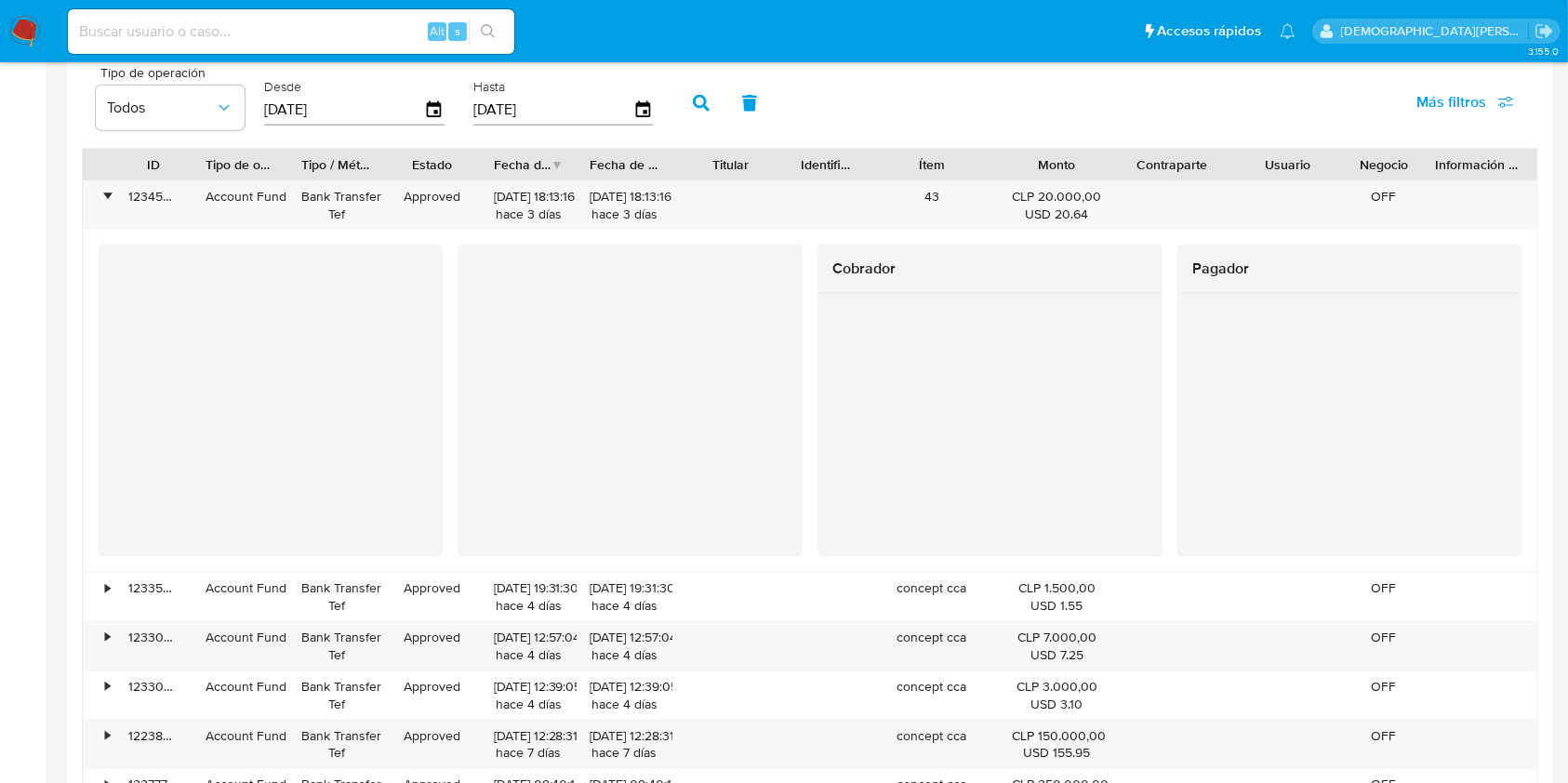
scroll to position [1860, 0]
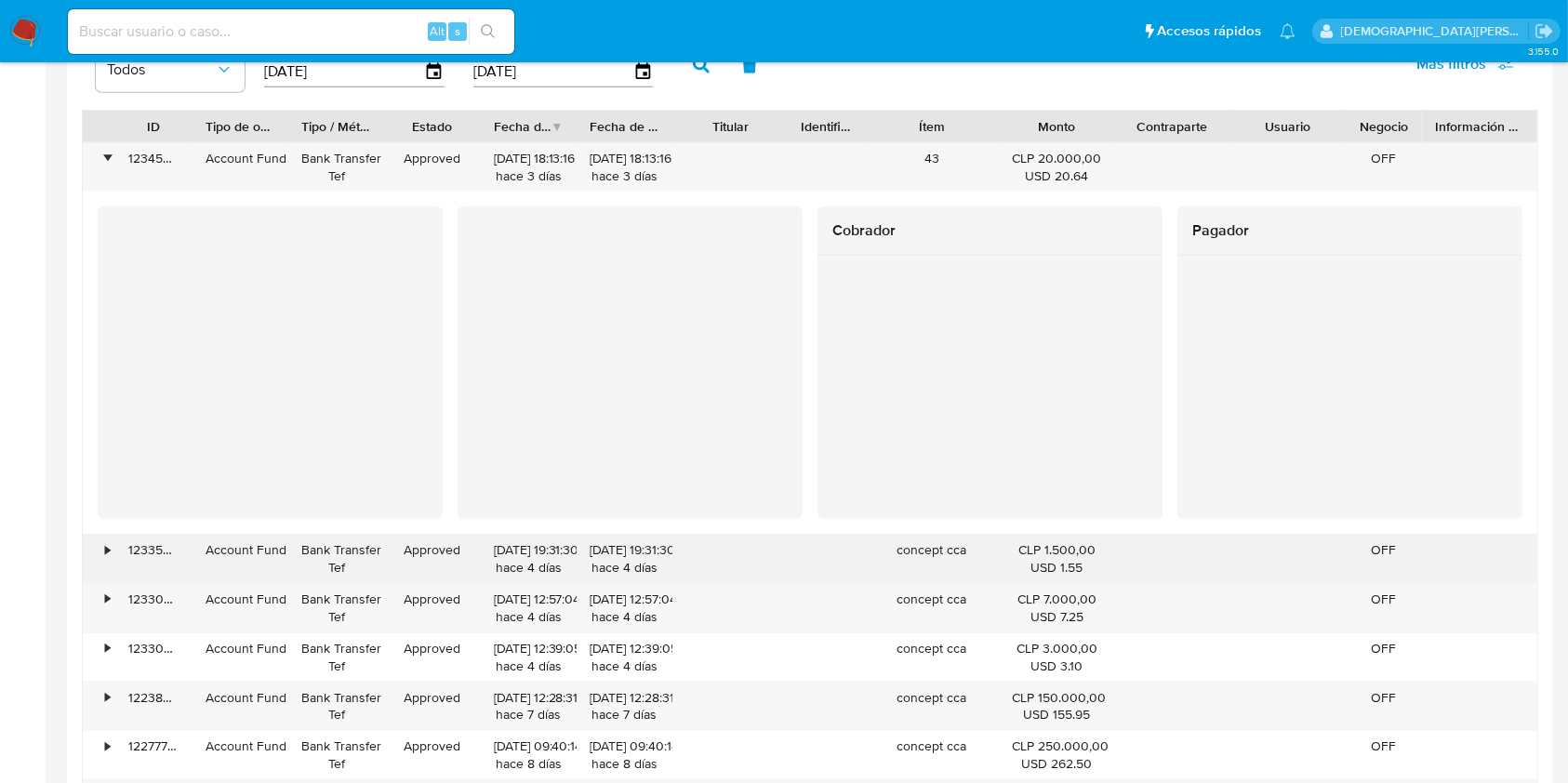
click at [105, 554] on div "•" at bounding box center [107, 550] width 5 height 18
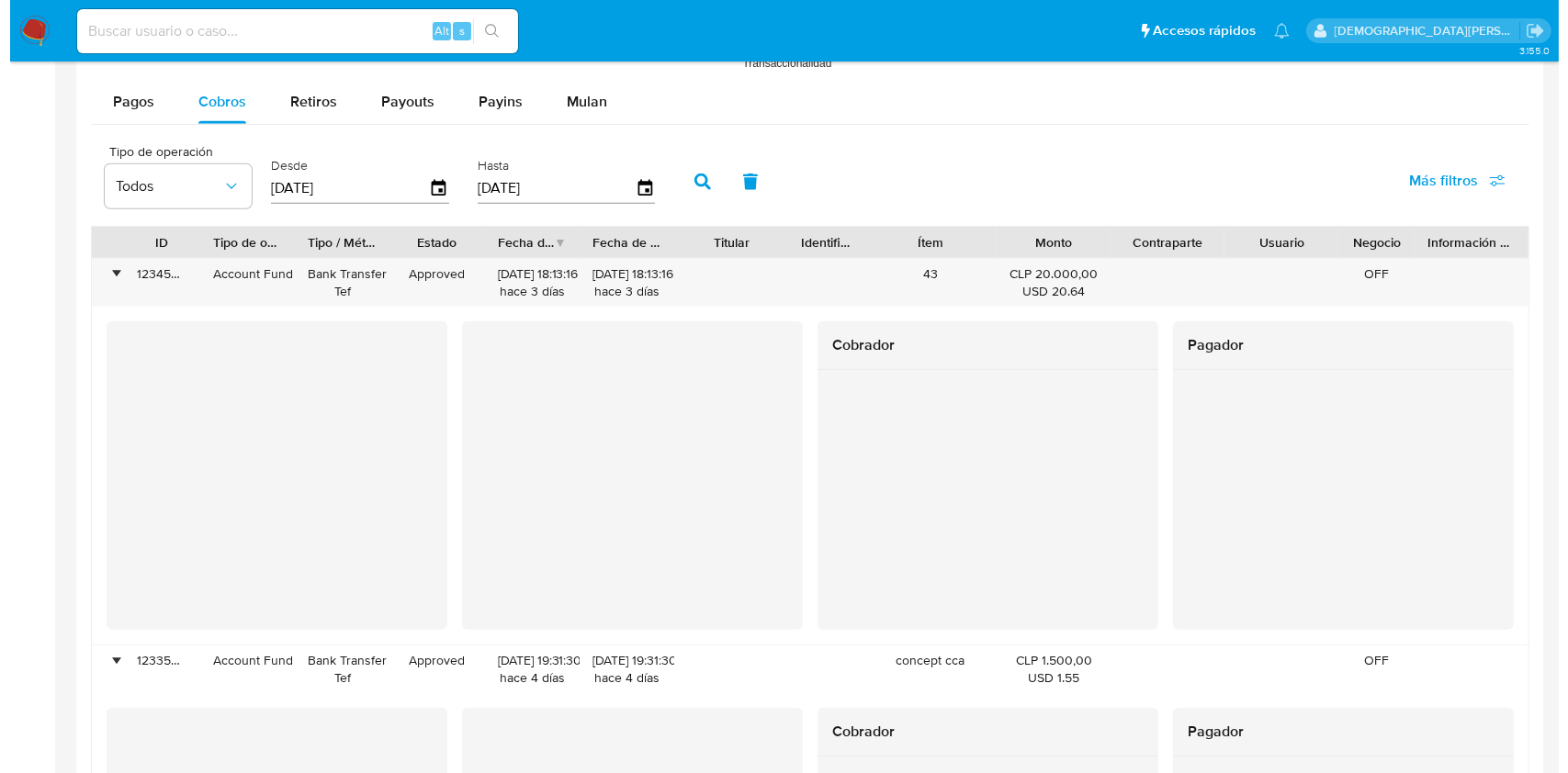
scroll to position [1468, 0]
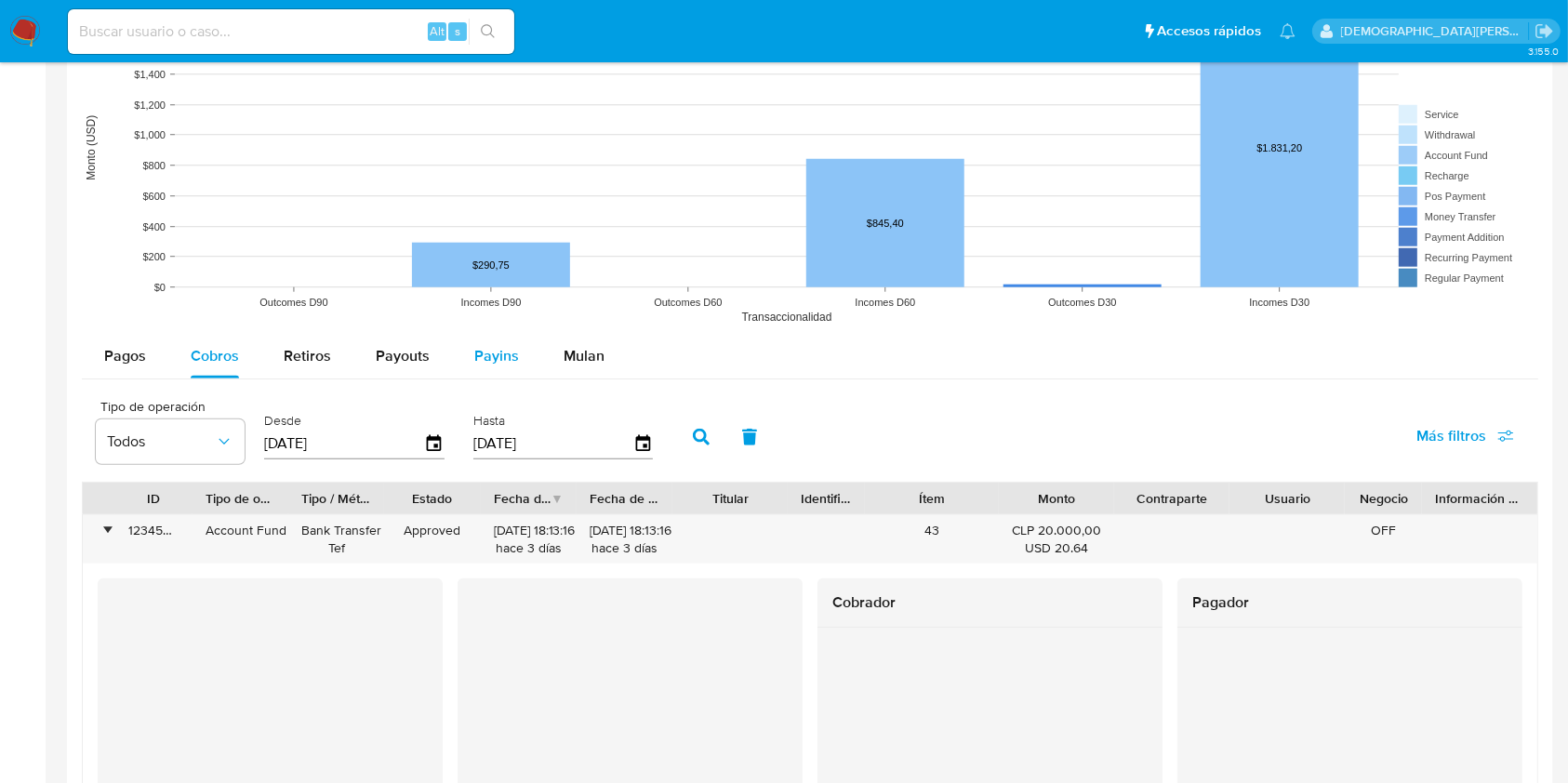
click at [506, 361] on span "Payins" at bounding box center [496, 356] width 44 height 22
select select "10"
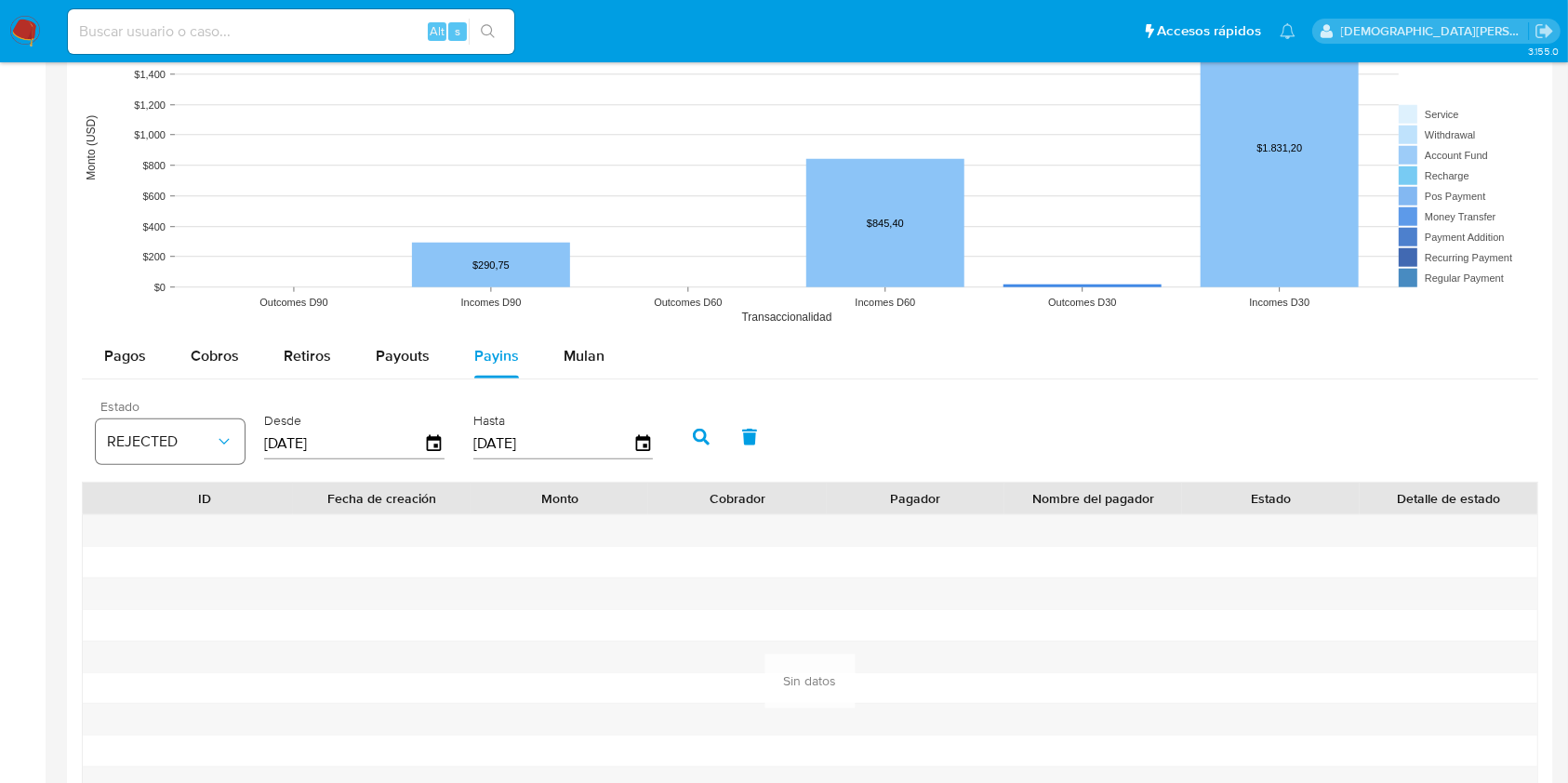
click at [156, 439] on span "REJECTED" at bounding box center [161, 441] width 108 height 19
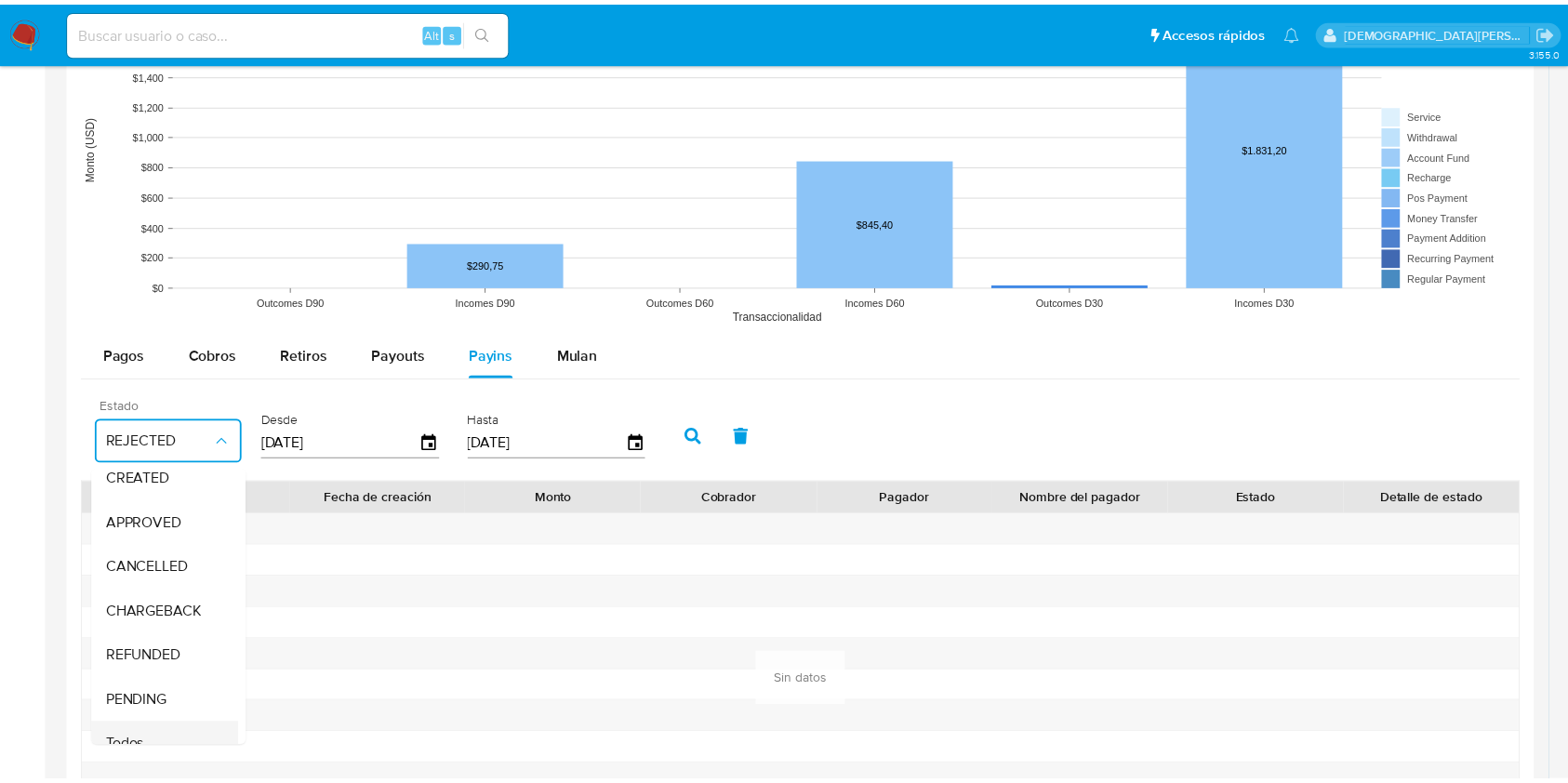
scroll to position [141, 0]
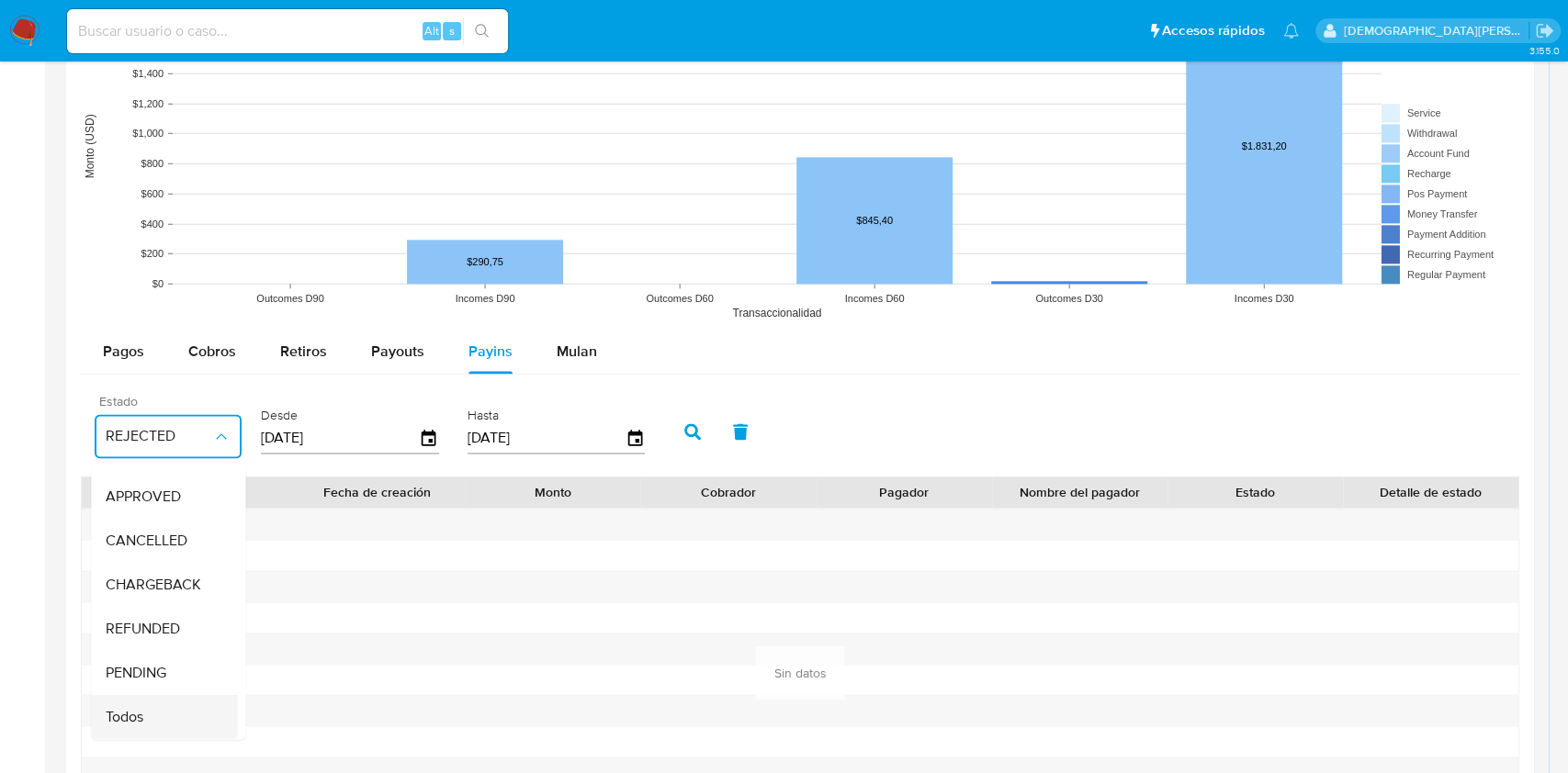
click at [137, 708] on span "Todos" at bounding box center [124, 717] width 38 height 18
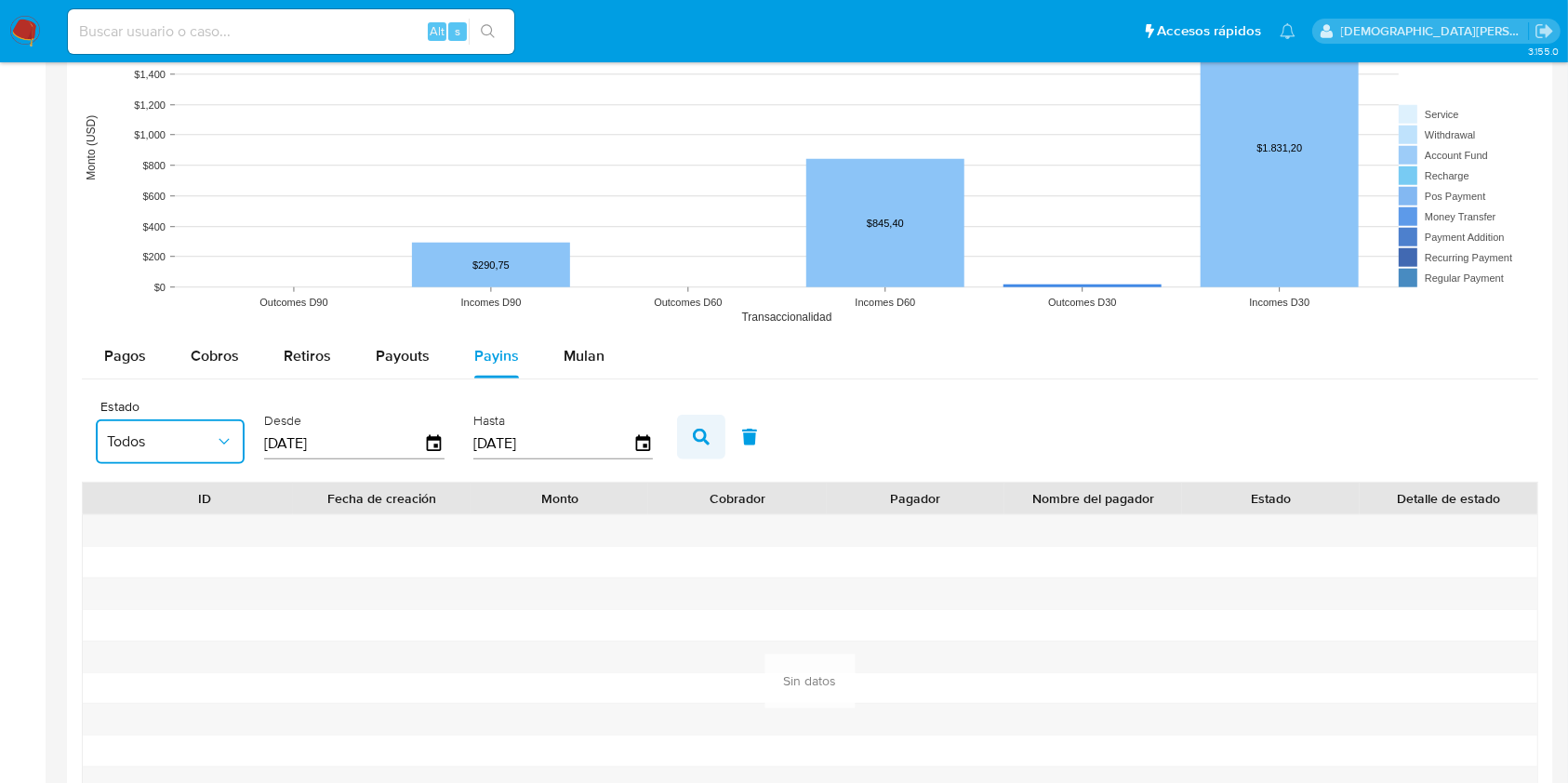
click at [693, 430] on icon "button" at bounding box center [700, 436] width 17 height 17
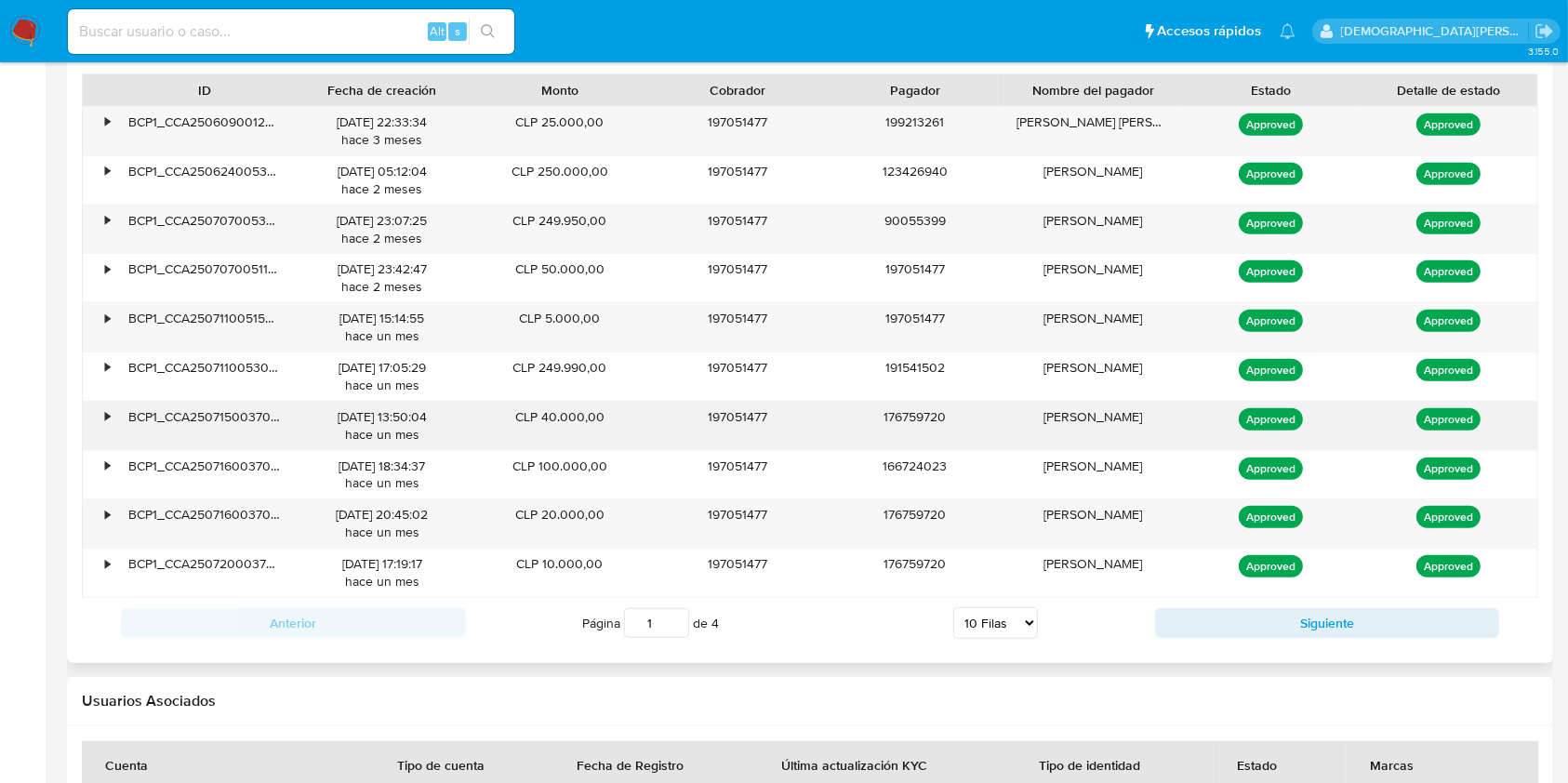
scroll to position [1860, 0]
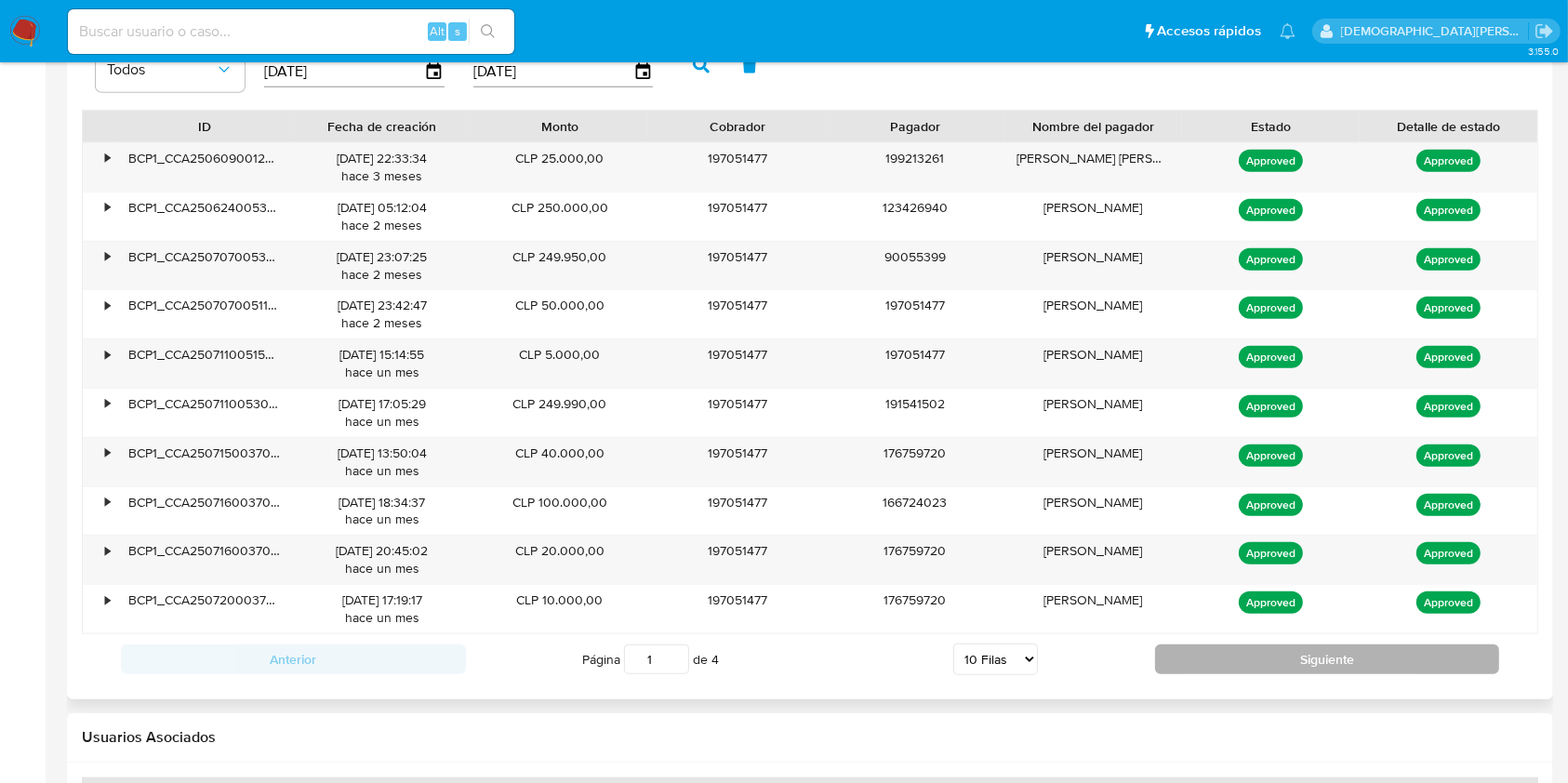
click at [1246, 660] on button "Siguiente" at bounding box center [1326, 659] width 345 height 29
click at [1247, 668] on button "Siguiente" at bounding box center [1326, 659] width 345 height 29
click at [1260, 666] on button "Siguiente" at bounding box center [1326, 659] width 345 height 29
type input "4"
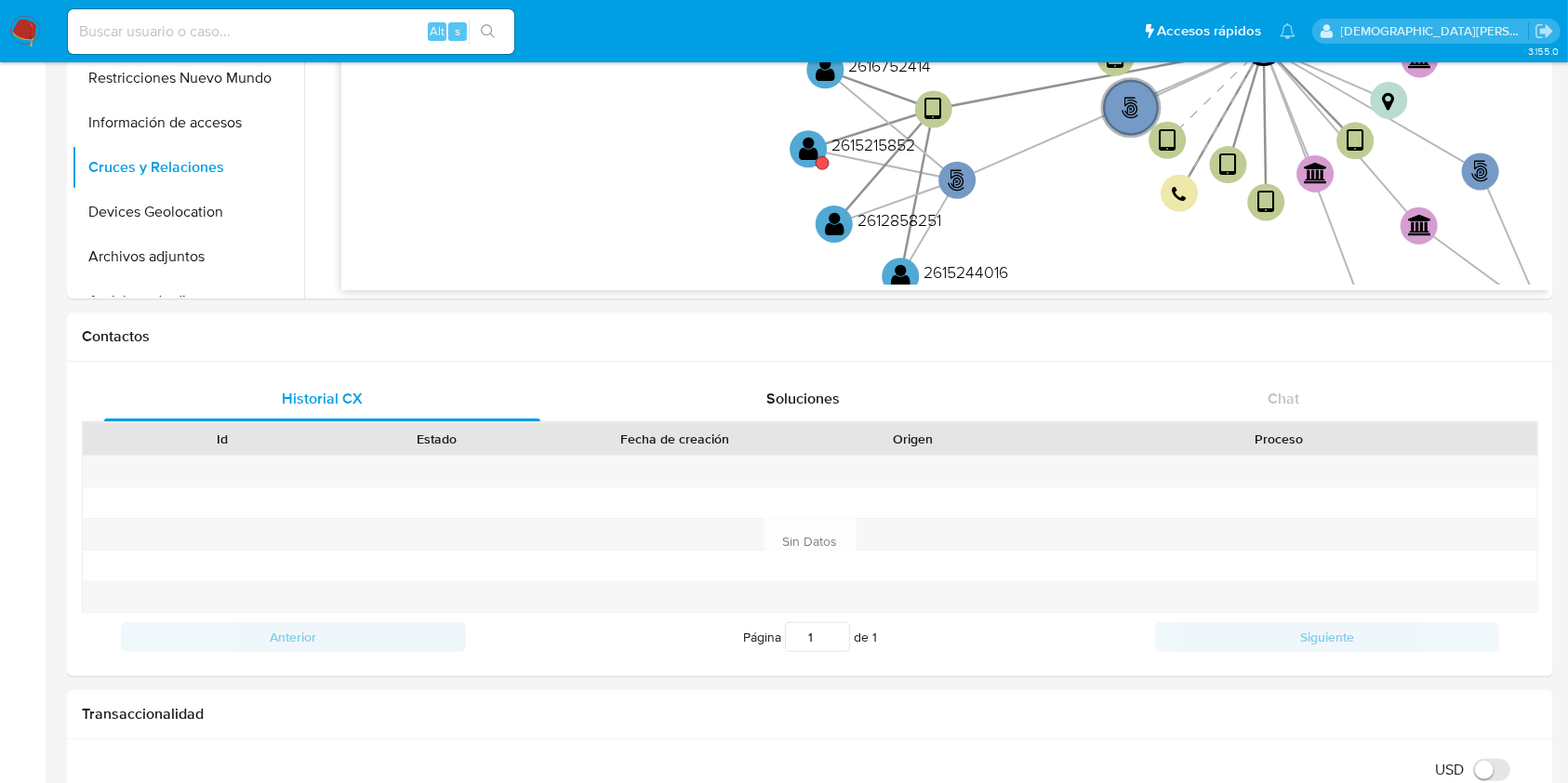
scroll to position [0, 0]
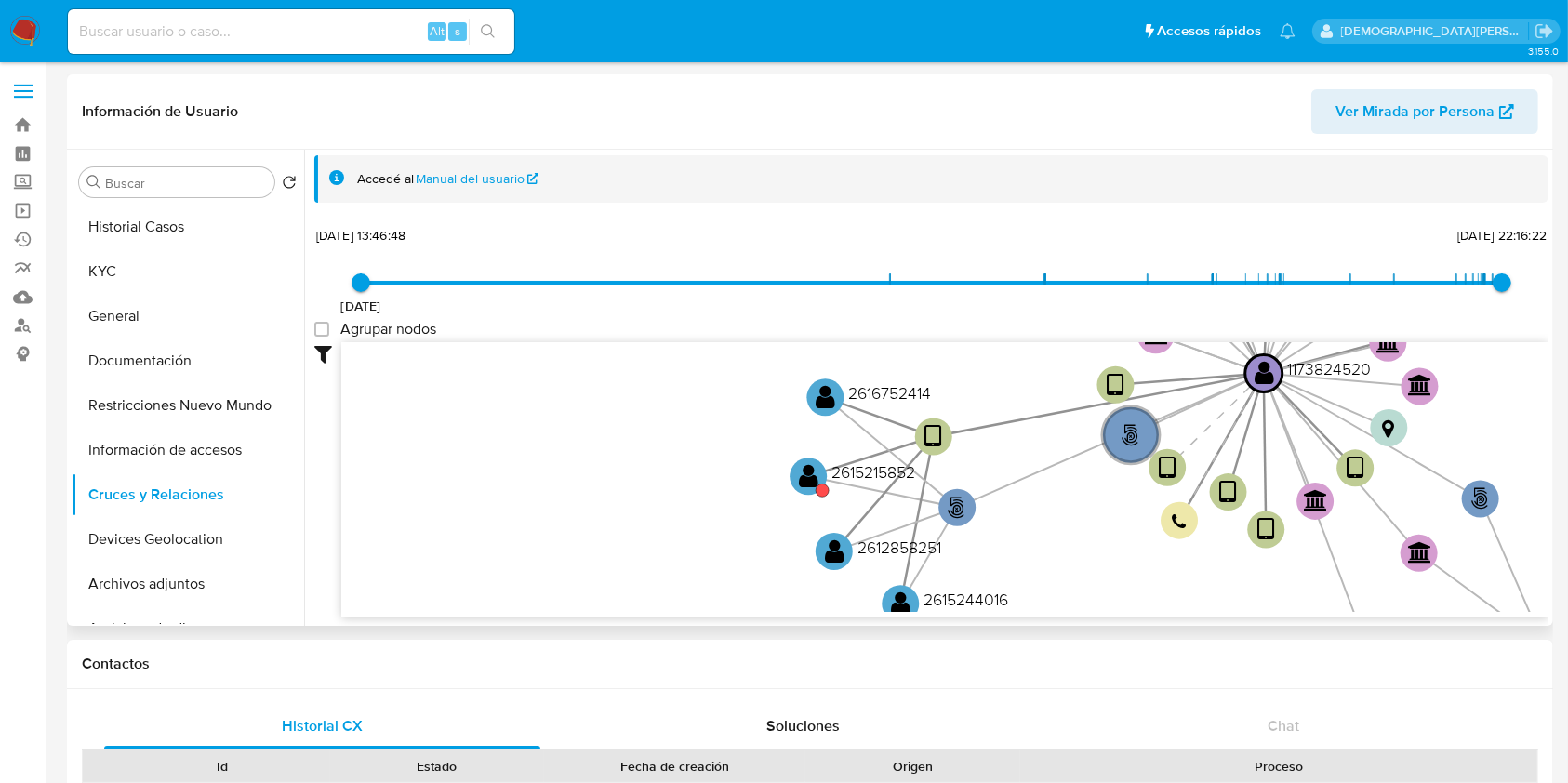
drag, startPoint x: 299, startPoint y: 228, endPoint x: 944, endPoint y: 124, distance: 653.3
click at [944, 124] on header "Información de Usuario Ver Mirada por Persona" at bounding box center [810, 111] width 1456 height 44
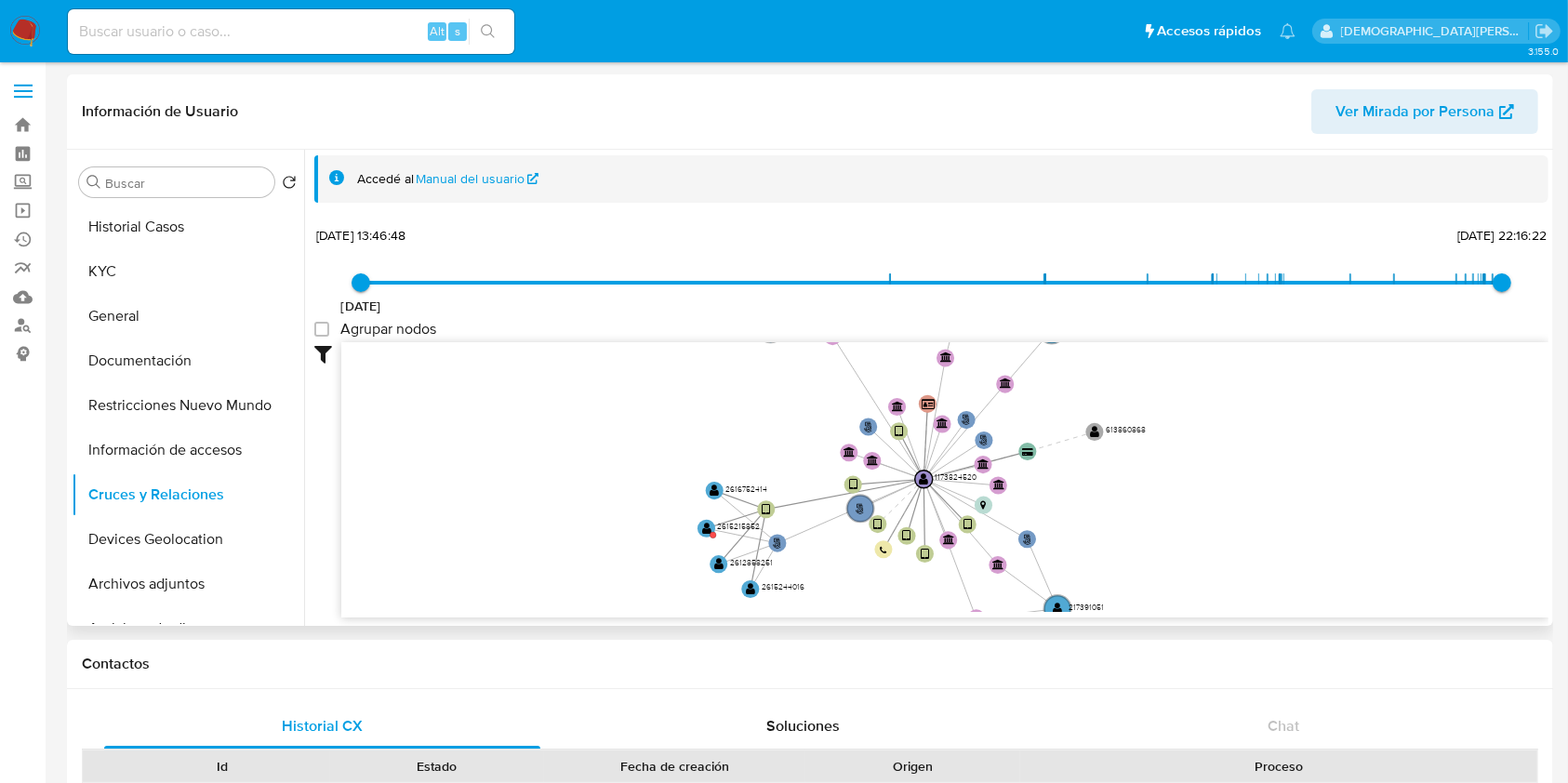
drag, startPoint x: 584, startPoint y: 483, endPoint x: 600, endPoint y: 390, distance: 94.4
click at [578, 517] on icon "user-1173824520  1173824520 phone-a62349f79d54d703066da6ce325a5ca8  person-fd…" at bounding box center [944, 476] width 1206 height 269
click at [600, 408] on icon "user-1173824520  1173824520 phone-a62349f79d54d703066da6ce325a5ca8  person-fd…" at bounding box center [944, 476] width 1206 height 269
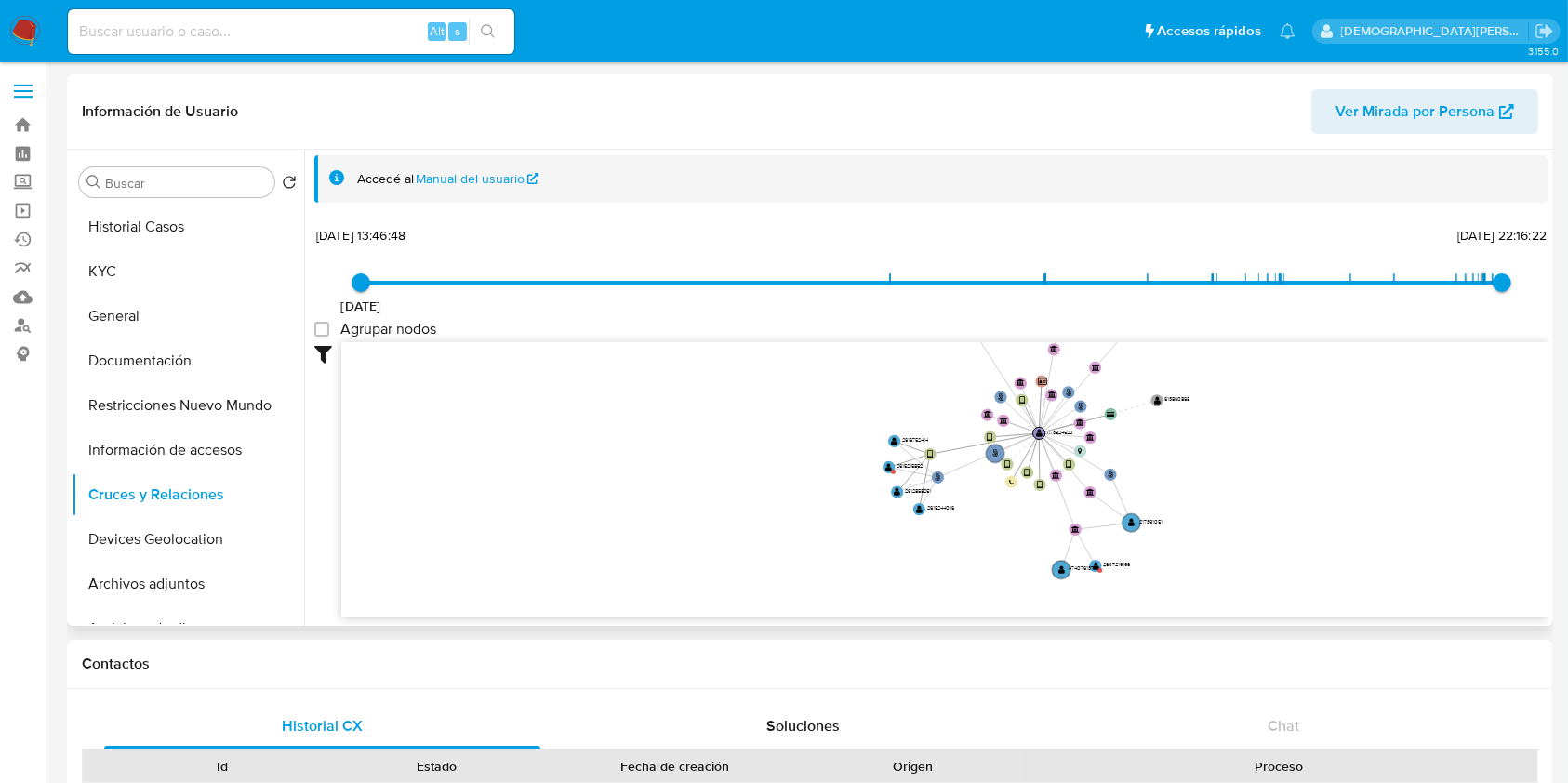
drag, startPoint x: 1305, startPoint y: 492, endPoint x: 1265, endPoint y: 410, distance: 91.2
click at [1266, 410] on icon "user-1173824520  1173824520 phone-a62349f79d54d703066da6ce325a5ca8  person-fd…" at bounding box center [944, 476] width 1206 height 269
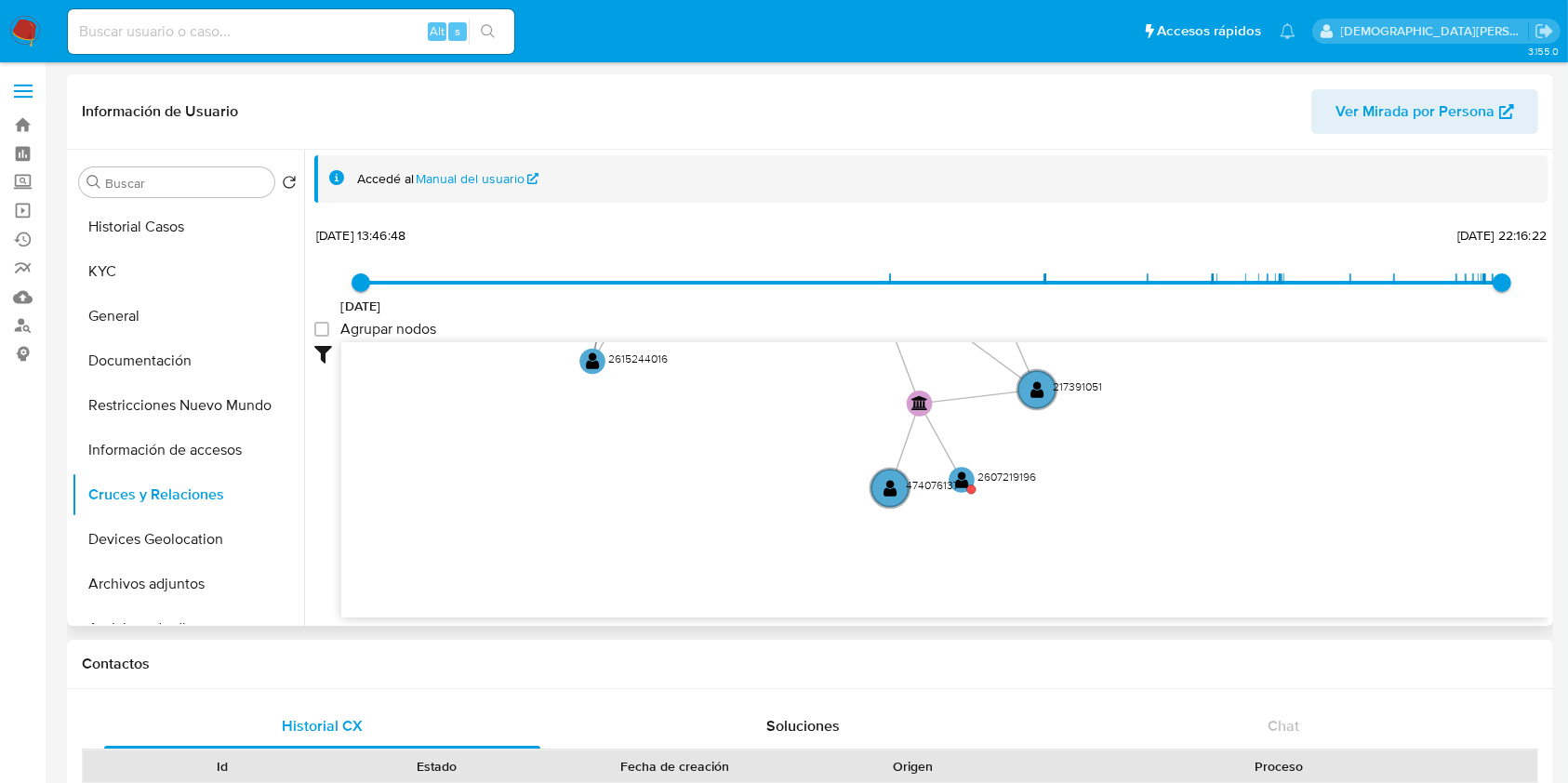
drag, startPoint x: 1074, startPoint y: 468, endPoint x: 1165, endPoint y: 328, distance: 167.0
click at [1165, 328] on div "5/8/2022 5/8/2022, 13:46:48 24/8/2025, 22:16:22 Agrupar nodos Filtros Confianza…" at bounding box center [931, 419] width 1234 height 395
drag, startPoint x: 1206, startPoint y: 428, endPoint x: 1210, endPoint y: 563, distance: 135.1
click at [1211, 577] on icon "user-1173824520  1173824520 phone-a62349f79d54d703066da6ce325a5ca8  person-fd…" at bounding box center [944, 476] width 1206 height 269
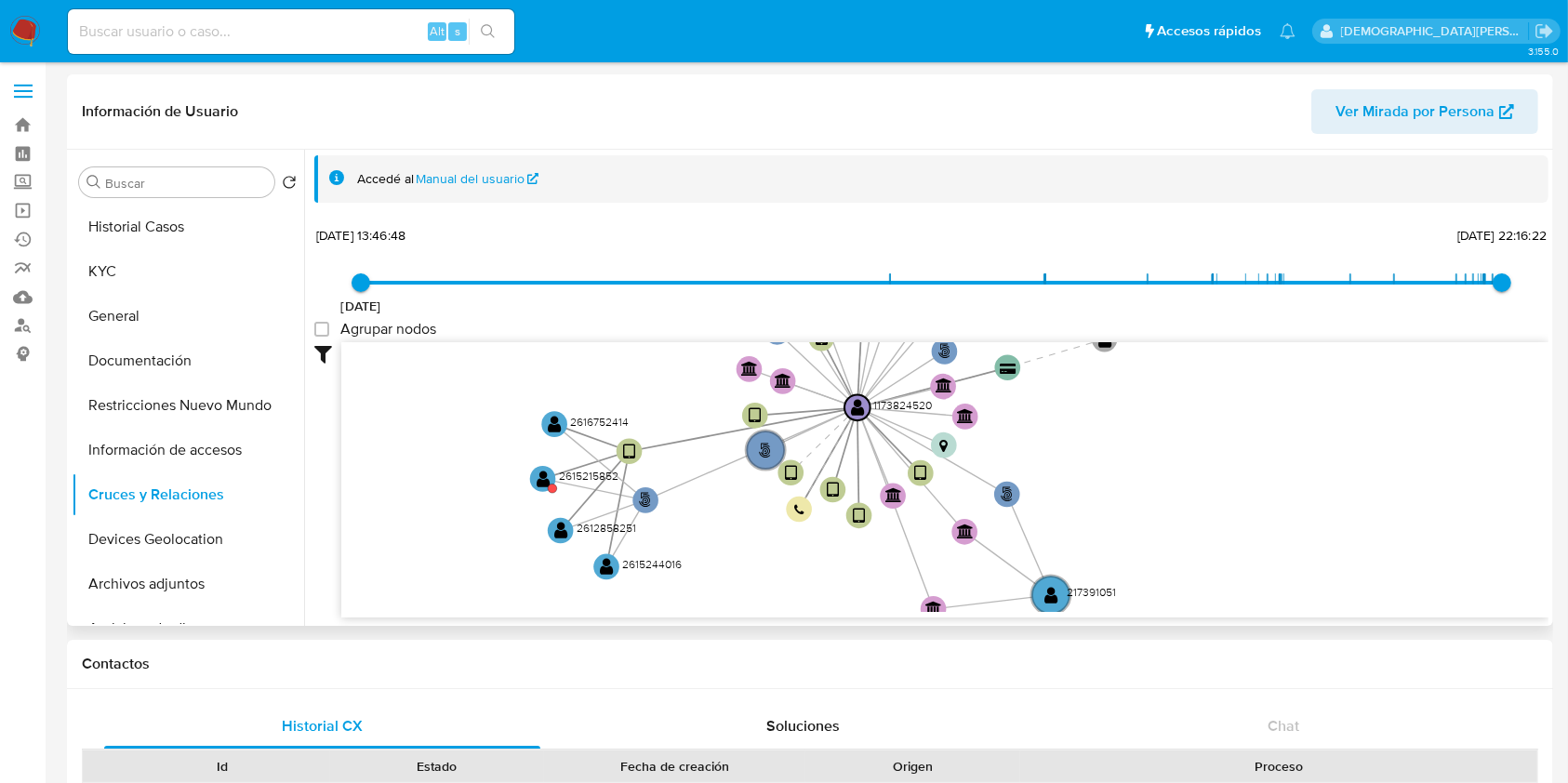
drag, startPoint x: 1220, startPoint y: 443, endPoint x: 1234, endPoint y: 568, distance: 125.8
click at [1223, 620] on div "Accedé al Manual del usuario 5/8/2022 5/8/2022, 13:46:48 24/8/2025, 22:16:22 Ag…" at bounding box center [925, 387] width 1244 height 476
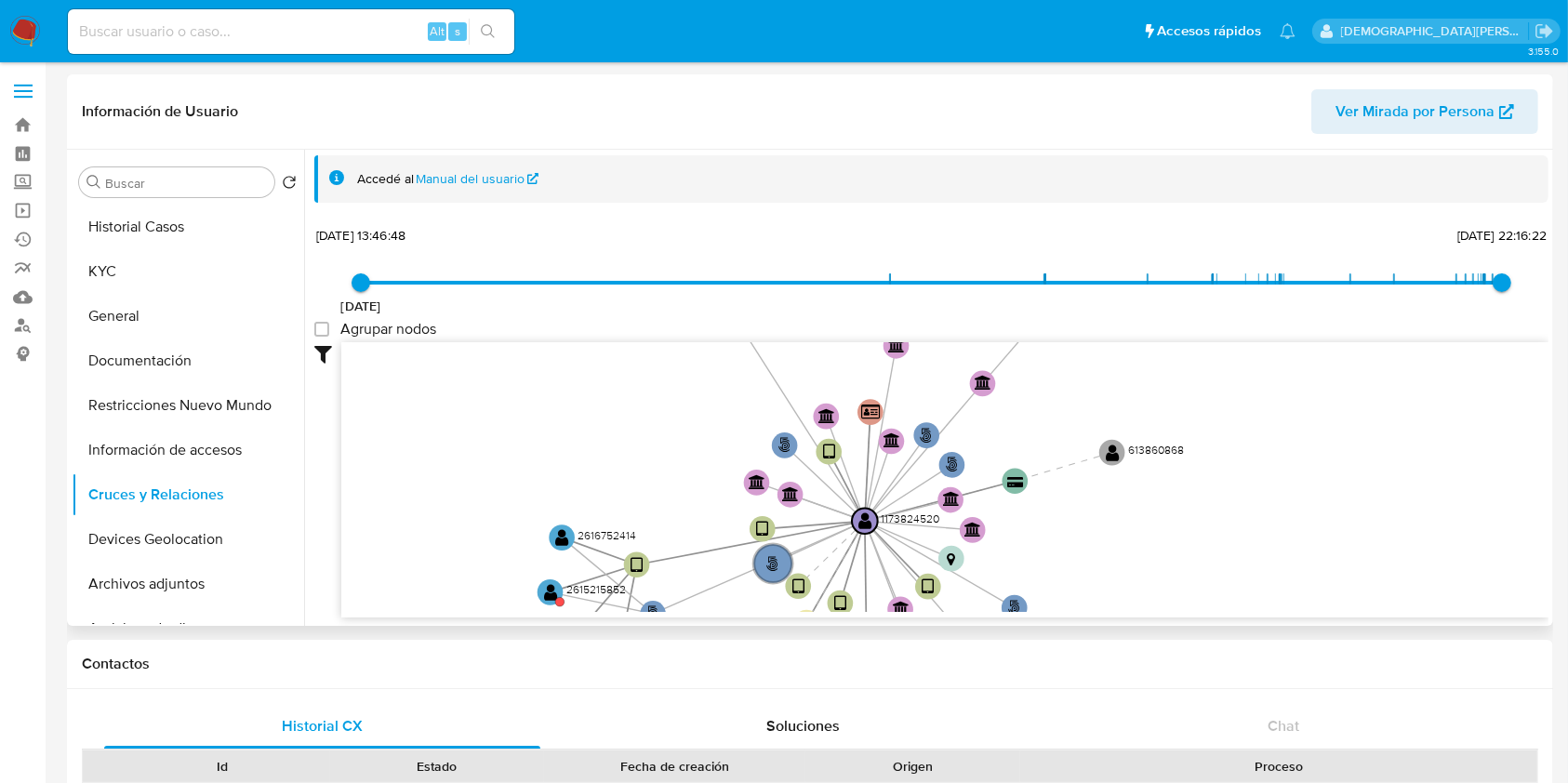
drag, startPoint x: 1307, startPoint y: 457, endPoint x: 1309, endPoint y: 617, distance: 160.0
click at [1309, 617] on div "Accedé al Manual del usuario 5/8/2022 5/8/2022, 13:46:48 24/8/2025, 22:16:22 Ag…" at bounding box center [925, 387] width 1244 height 476
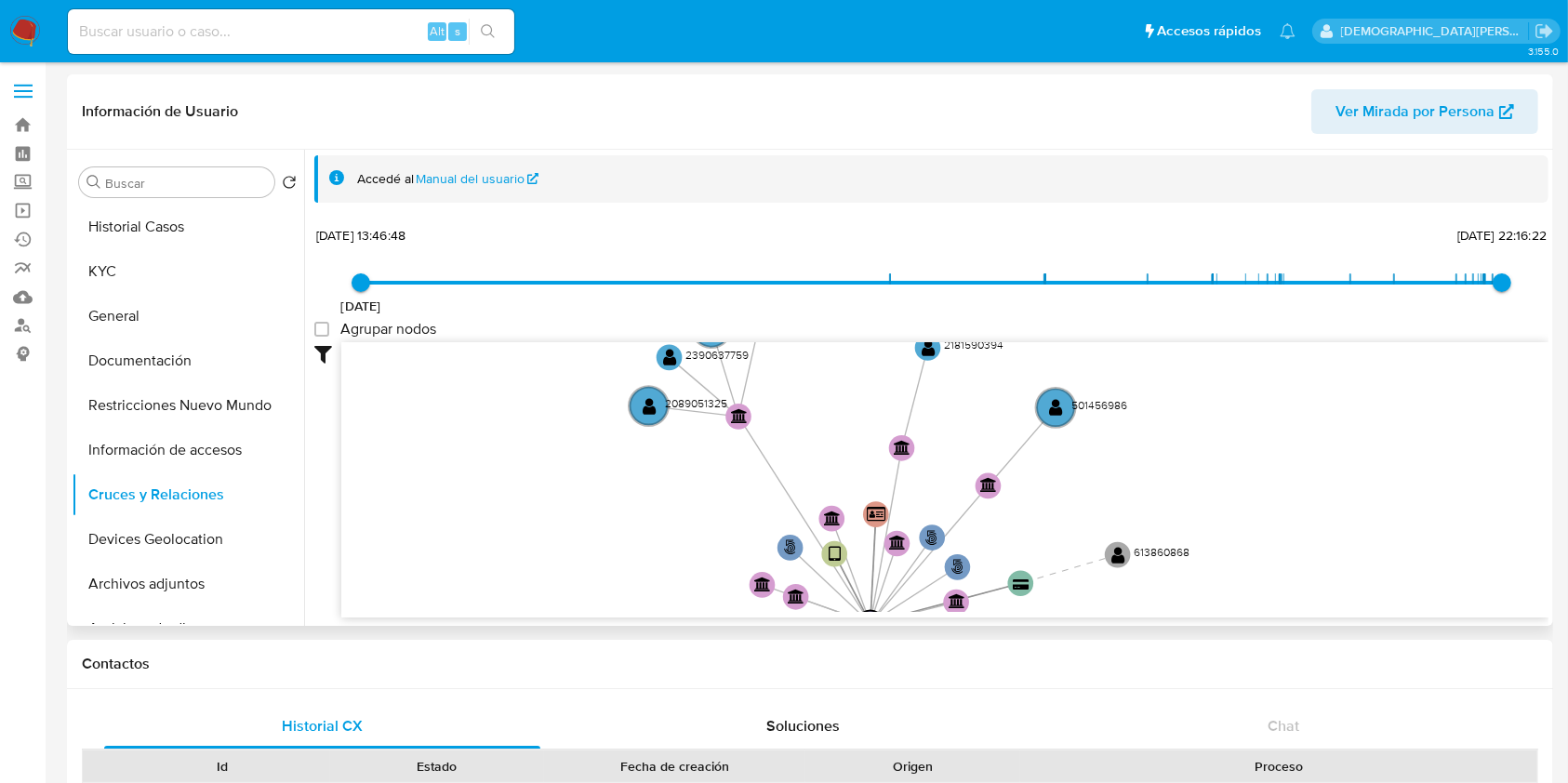
drag, startPoint x: 1279, startPoint y: 532, endPoint x: 1282, endPoint y: 477, distance: 55.1
click at [1282, 477] on icon "user-1173824520  1173824520 phone-a62349f79d54d703066da6ce325a5ca8  person-fd…" at bounding box center [944, 476] width 1206 height 269
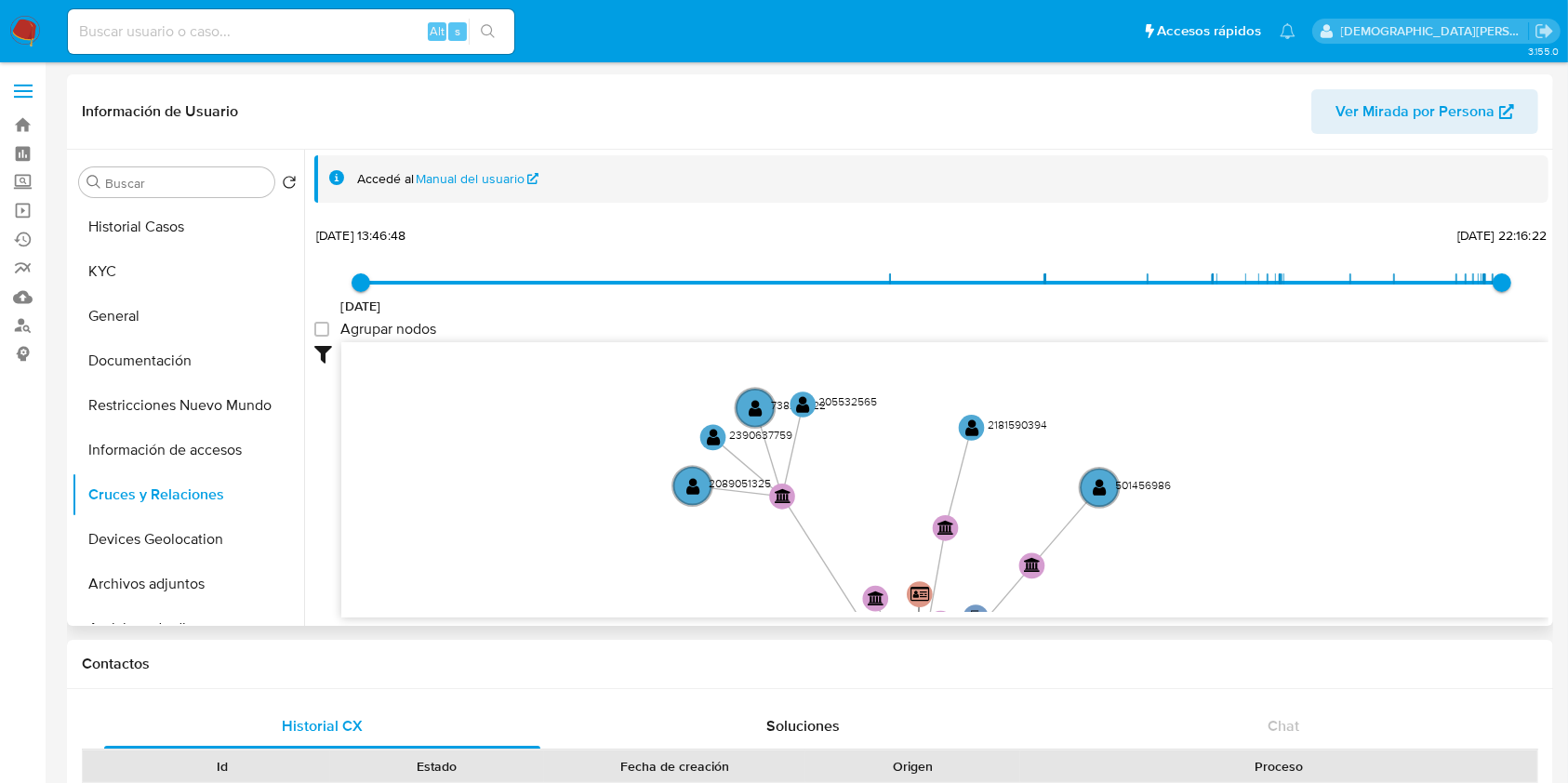
drag, startPoint x: 1253, startPoint y: 497, endPoint x: 1292, endPoint y: 547, distance: 63.4
click at [1292, 547] on icon "user-1173824520  1173824520 phone-a62349f79d54d703066da6ce325a5ca8  person-fd…" at bounding box center [944, 476] width 1206 height 269
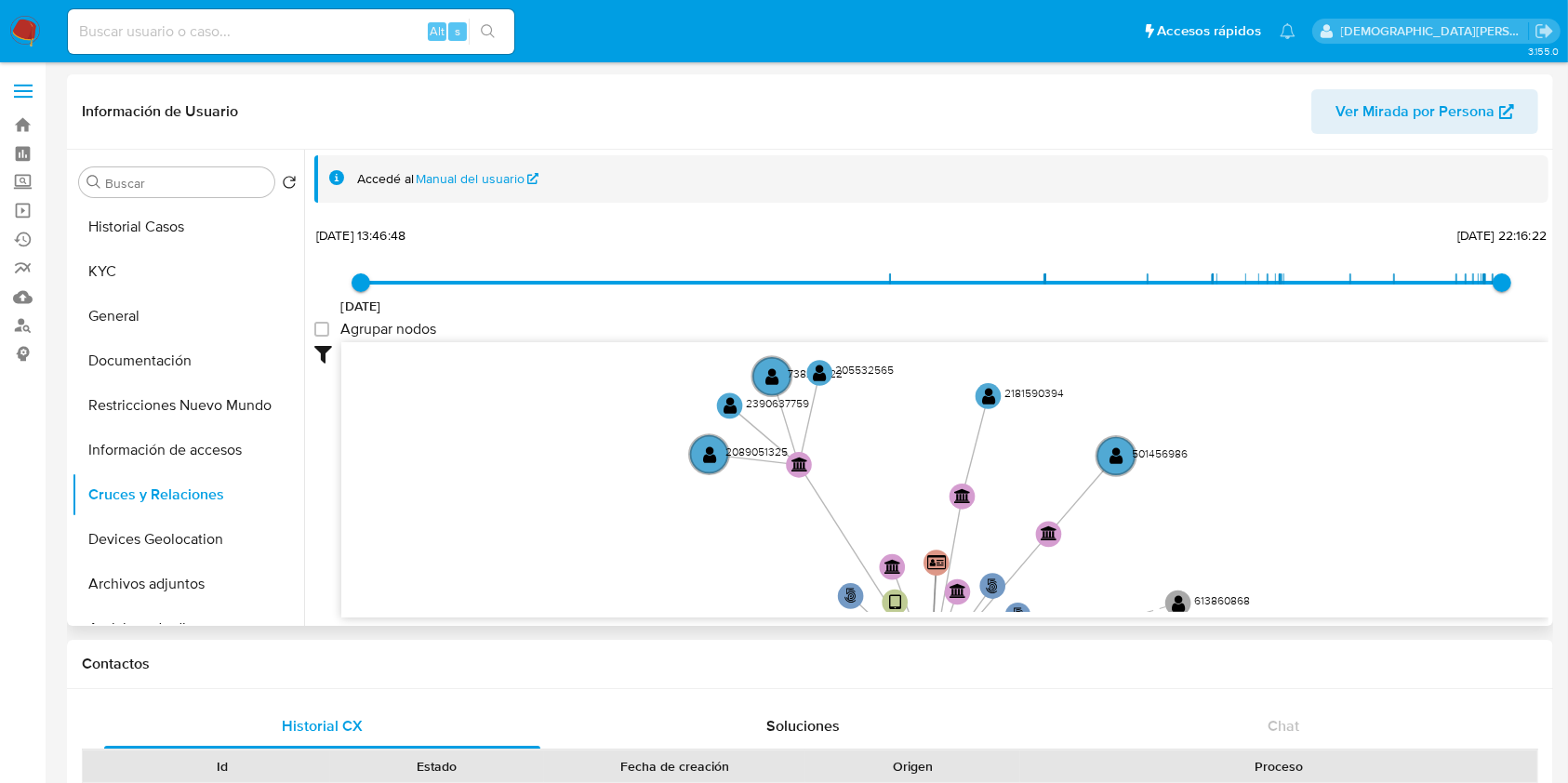
drag, startPoint x: 1264, startPoint y: 498, endPoint x: 1332, endPoint y: 400, distance: 119.3
click at [1332, 400] on icon "user-1173824520  1173824520 phone-a62349f79d54d703066da6ce325a5ca8  person-fd…" at bounding box center [944, 476] width 1206 height 269
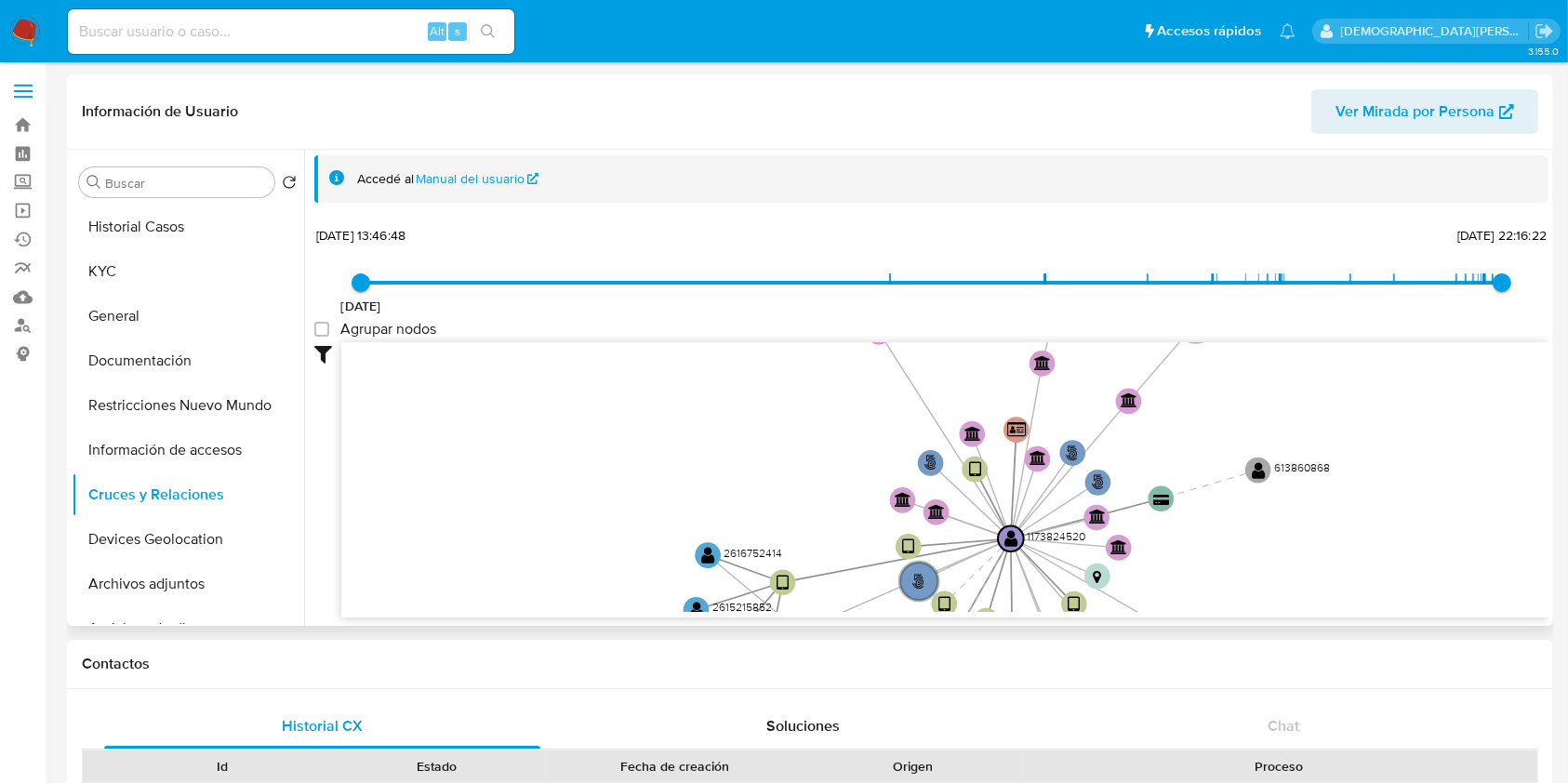
drag, startPoint x: 1354, startPoint y: 516, endPoint x: 1353, endPoint y: 286, distance: 230.0
click at [1353, 286] on div "5/8/2022 5/8/2022, 13:46:48 24/8/2025, 22:16:22 Agrupar nodos Filtros Confianza…" at bounding box center [931, 419] width 1234 height 395
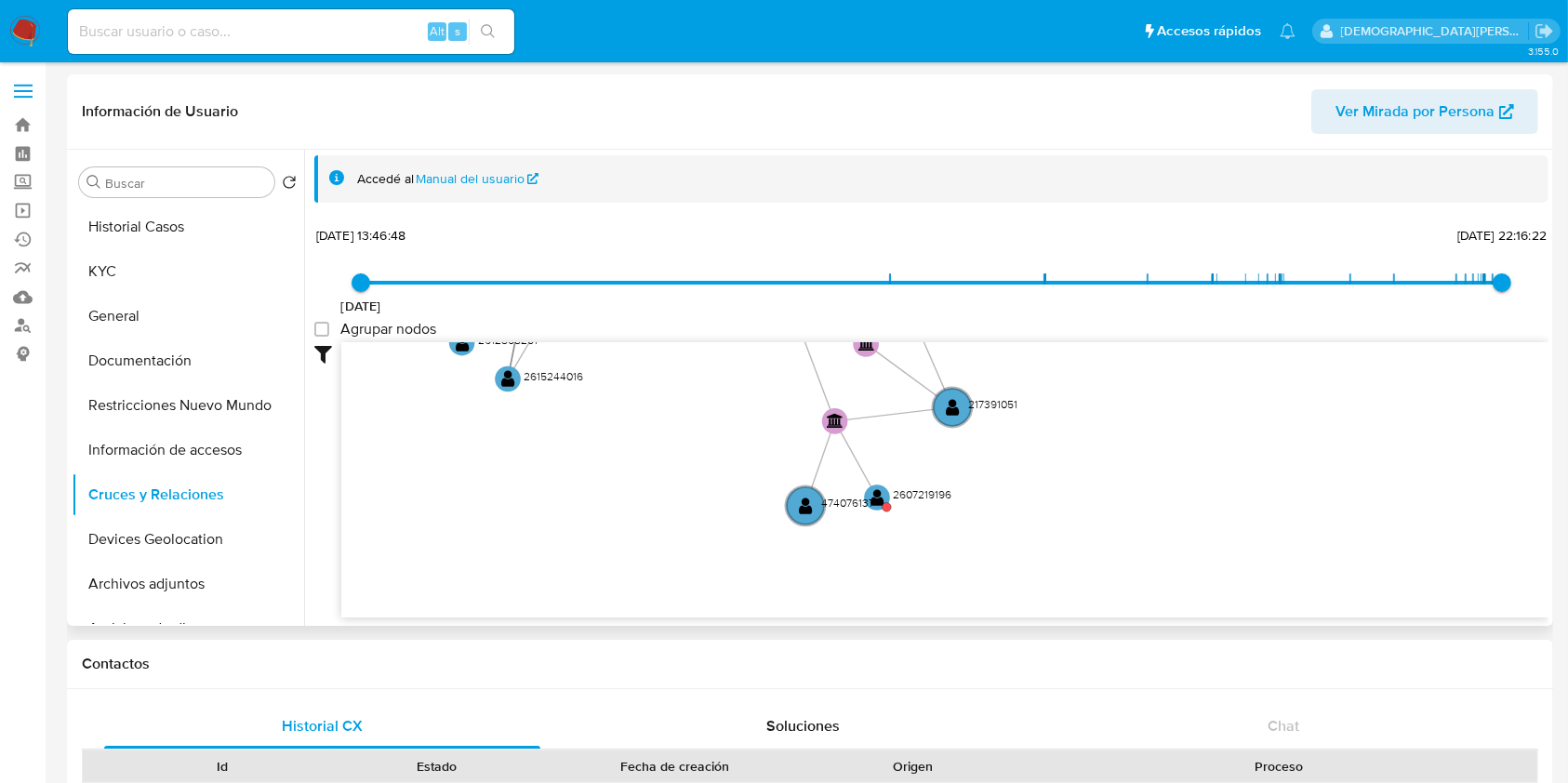
drag, startPoint x: 529, startPoint y: 443, endPoint x: 339, endPoint y: 367, distance: 204.6
click at [339, 367] on div "Filtros Confianza alta Device Tarjeta Persona validada Teléfono validado Confia…" at bounding box center [931, 479] width 1234 height 275
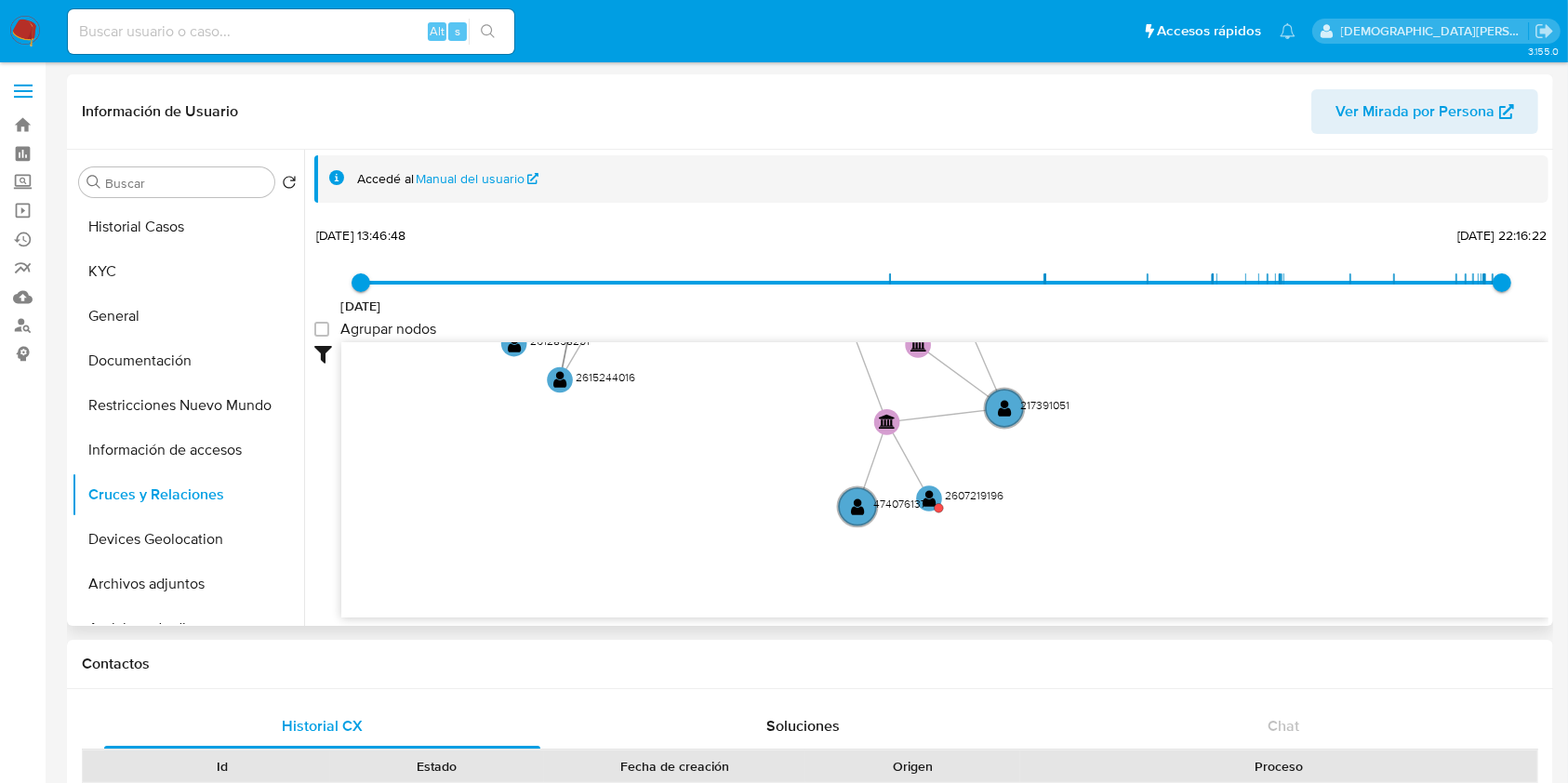
drag, startPoint x: 546, startPoint y: 525, endPoint x: 520, endPoint y: 493, distance: 41.2
click at [520, 493] on icon "user-1173824520  1173824520 phone-a62349f79d54d703066da6ce325a5ca8  person-fd…" at bounding box center [944, 476] width 1206 height 269
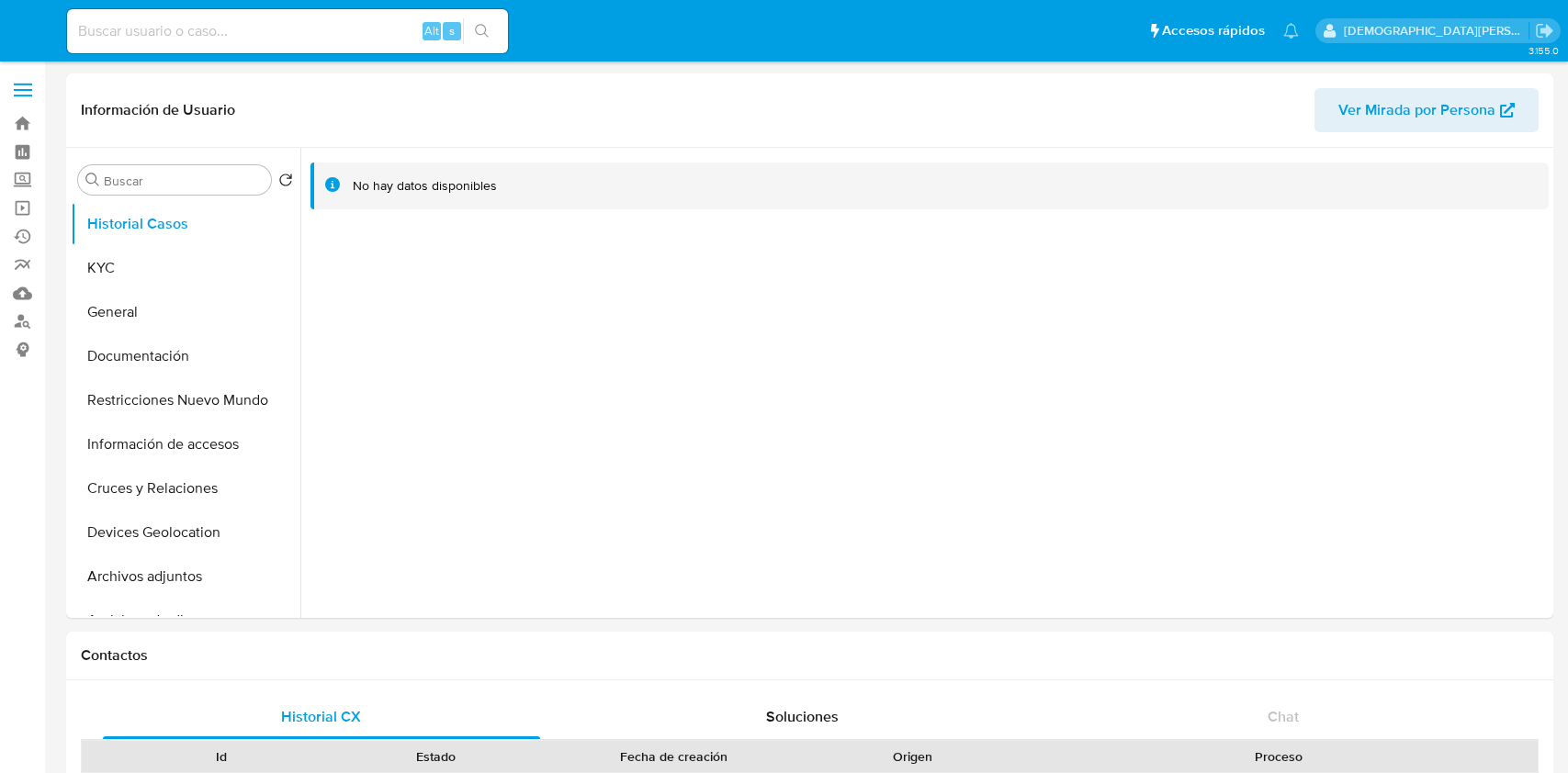
select select "10"
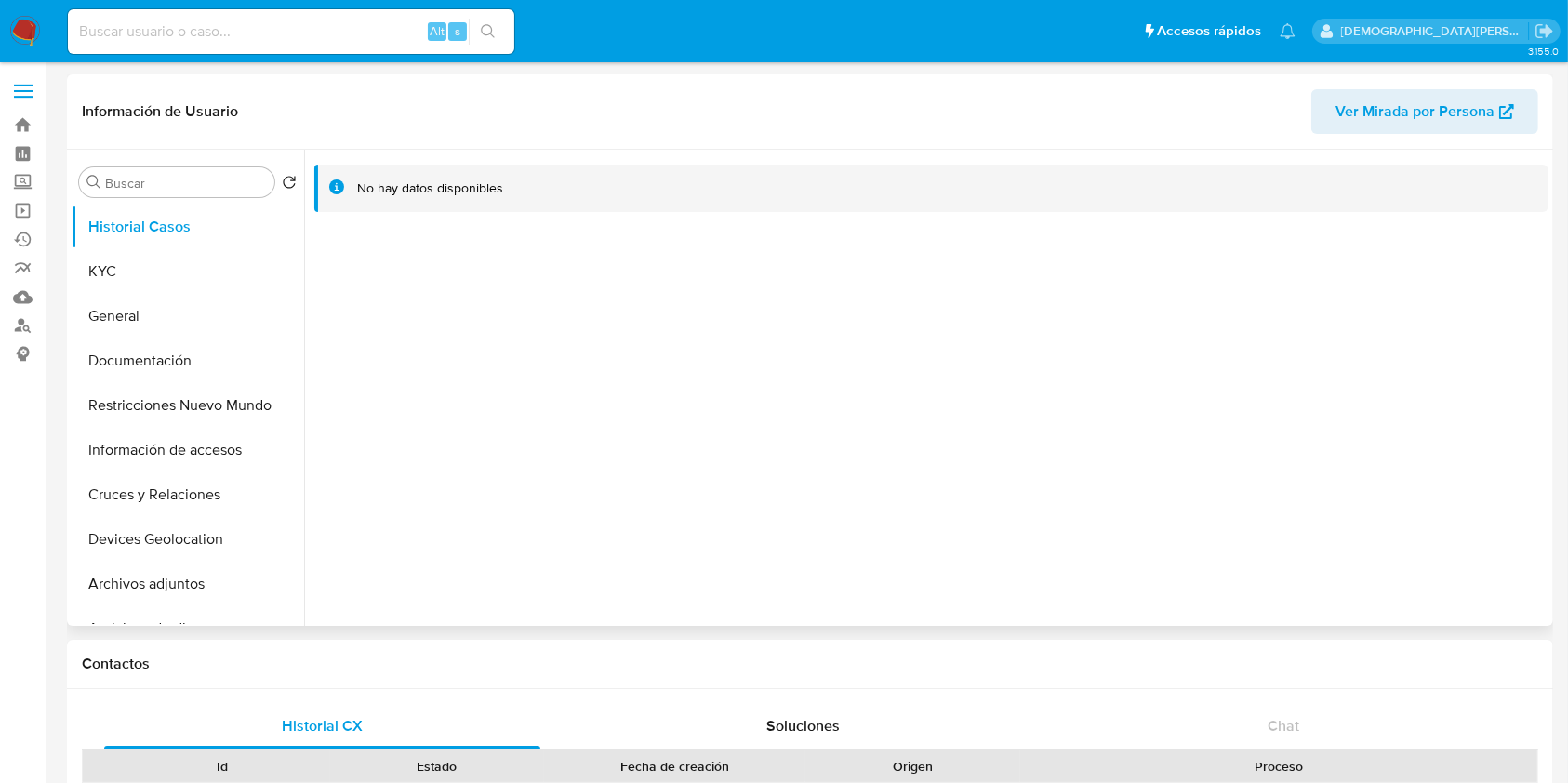
drag, startPoint x: 165, startPoint y: 354, endPoint x: 459, endPoint y: 240, distance: 315.3
click at [165, 354] on button "Documentación" at bounding box center [188, 360] width 233 height 44
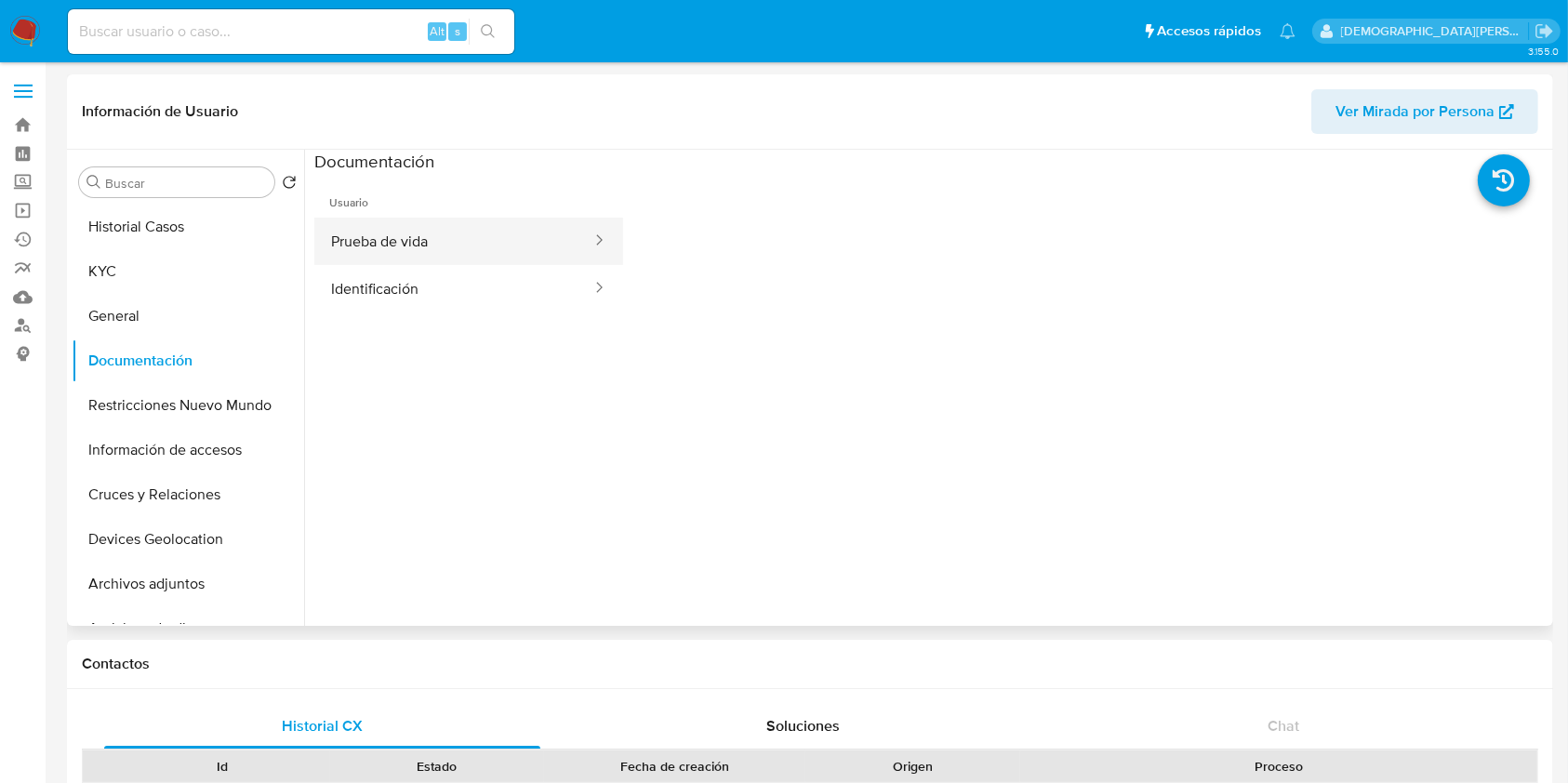
click at [395, 249] on button "Prueba de vida" at bounding box center [454, 241] width 279 height 47
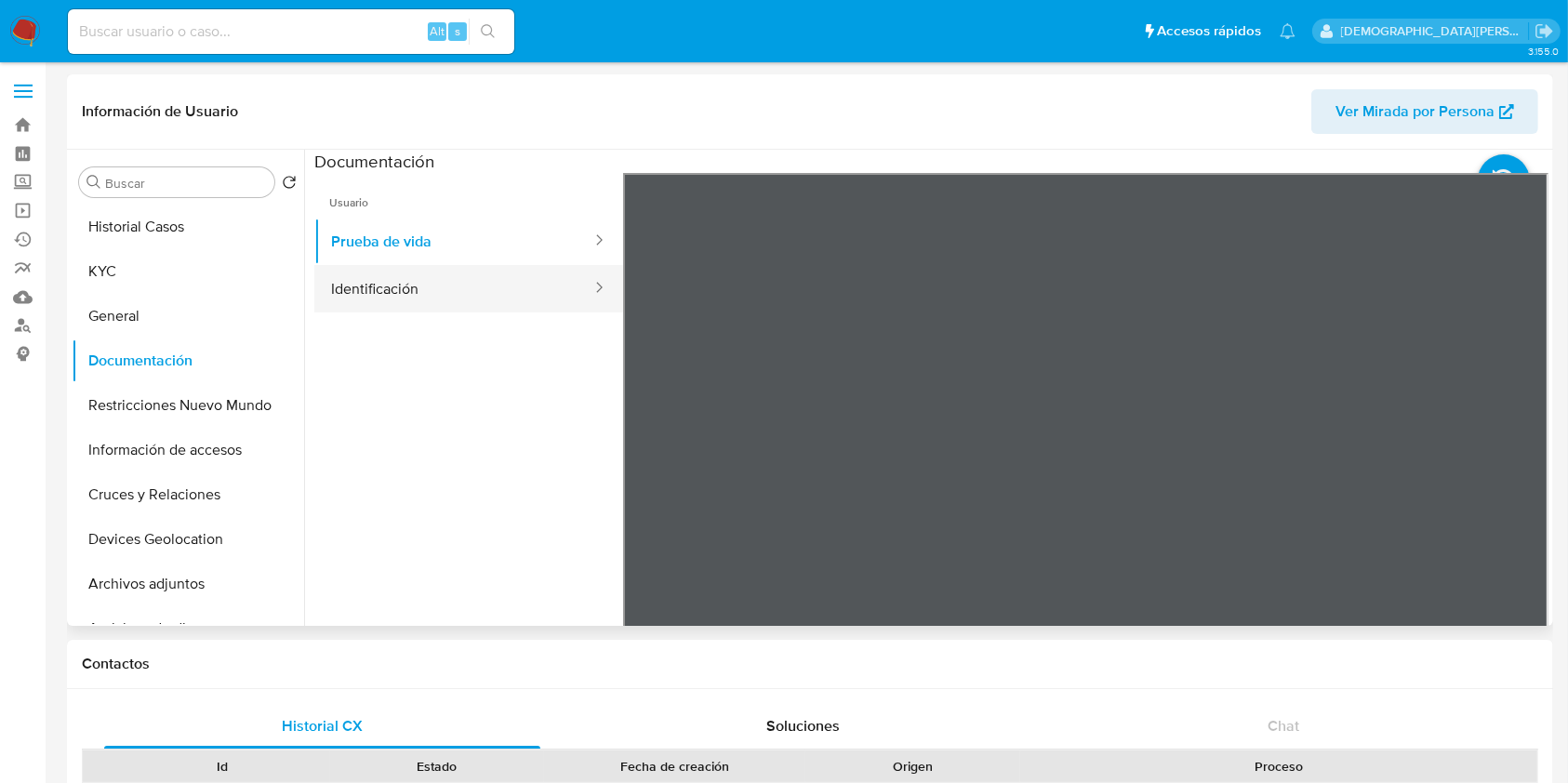
click at [511, 298] on button "Identificación" at bounding box center [454, 289] width 279 height 47
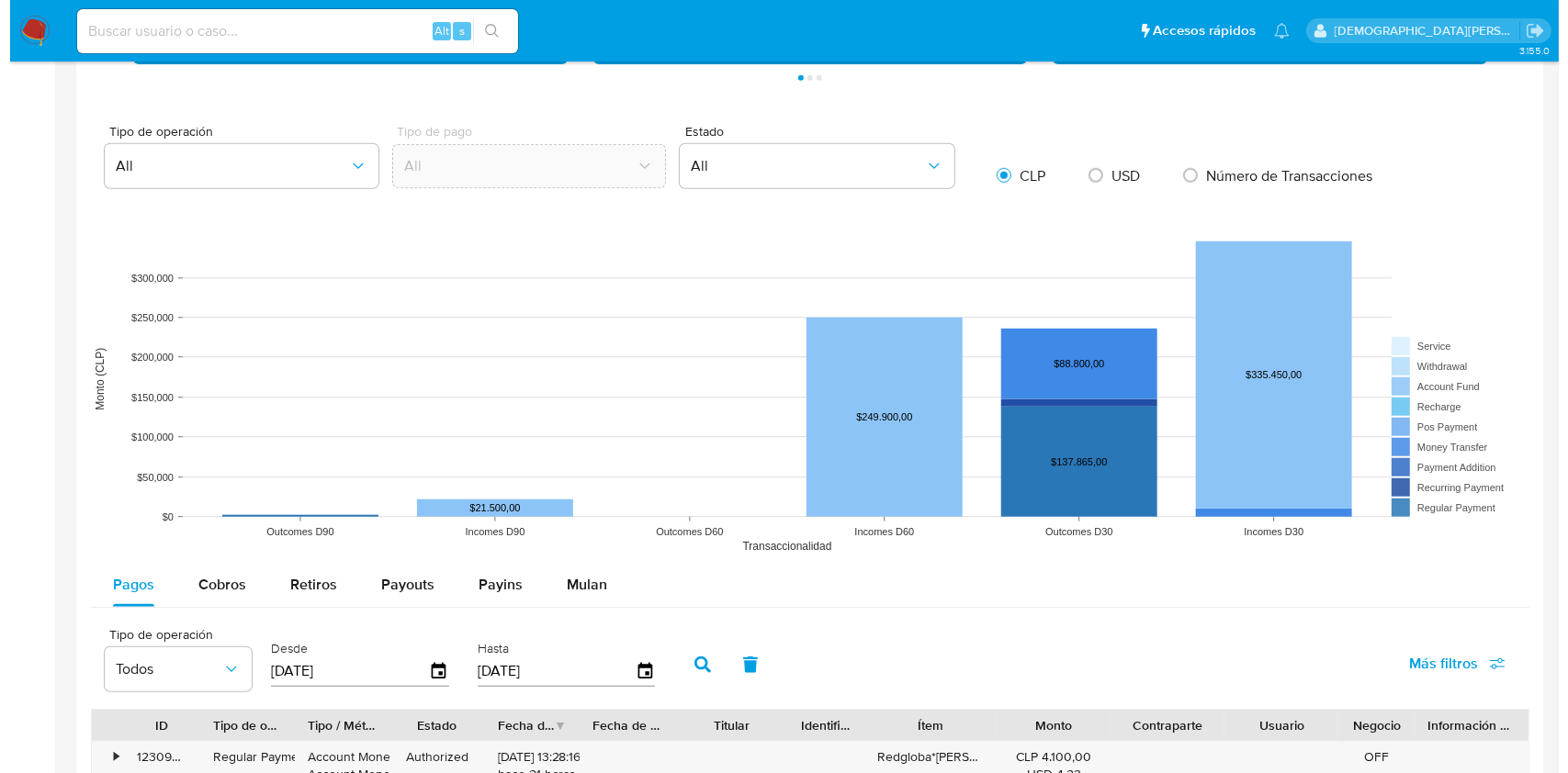
scroll to position [1345, 0]
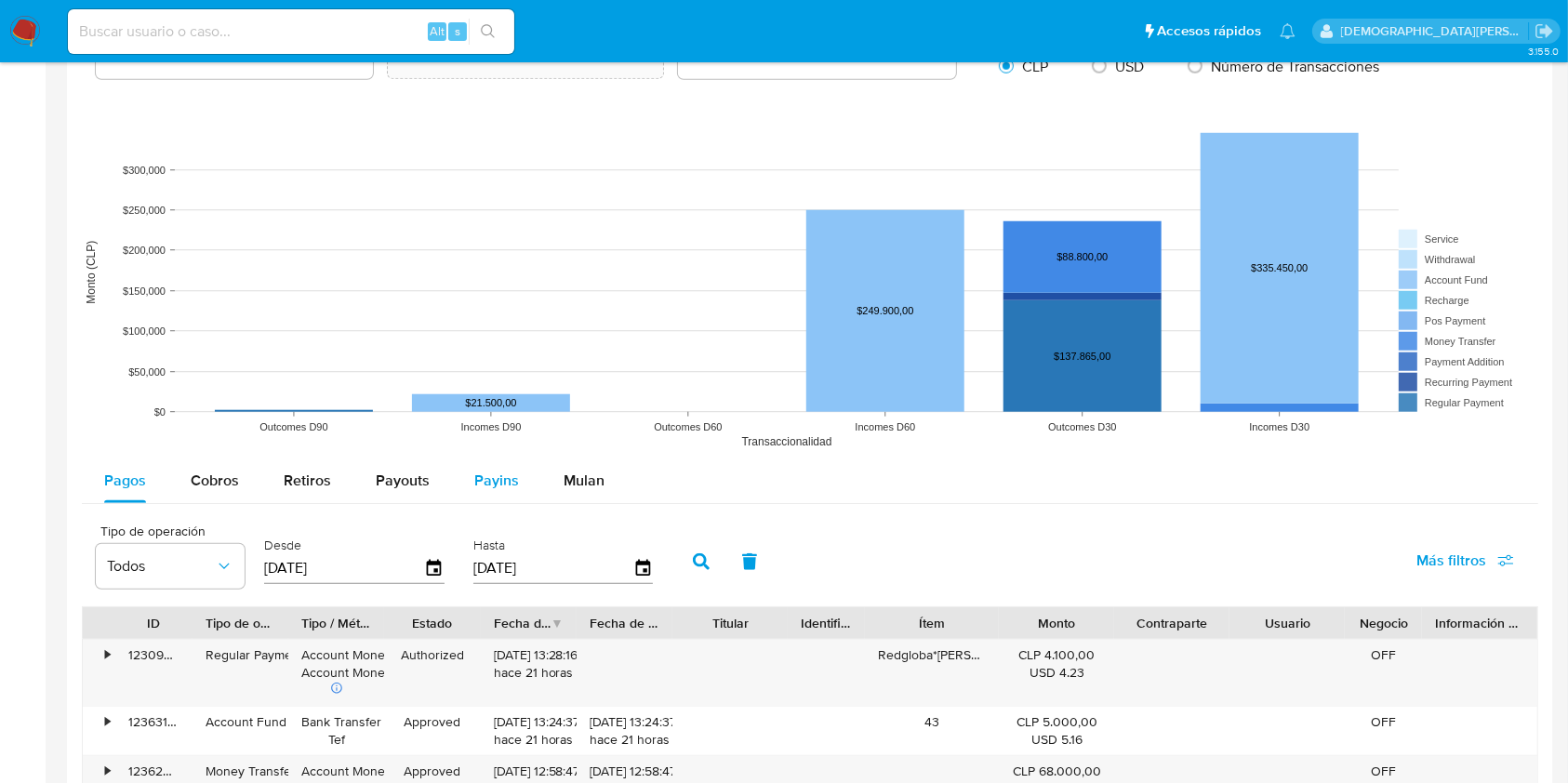
click at [475, 487] on span "Payins" at bounding box center [496, 480] width 44 height 22
select select "10"
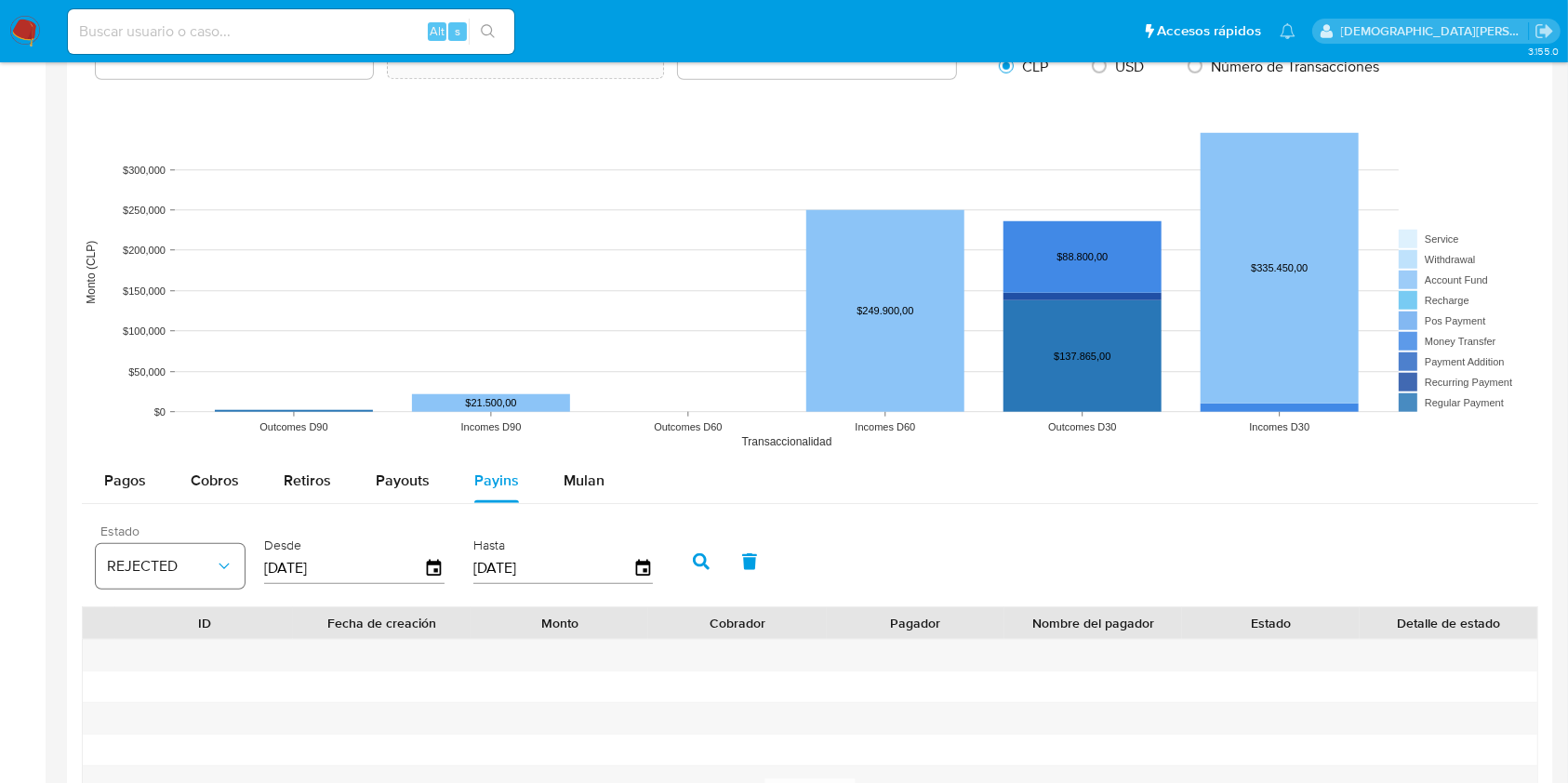
click at [207, 547] on button "REJECTED" at bounding box center [169, 566] width 148 height 44
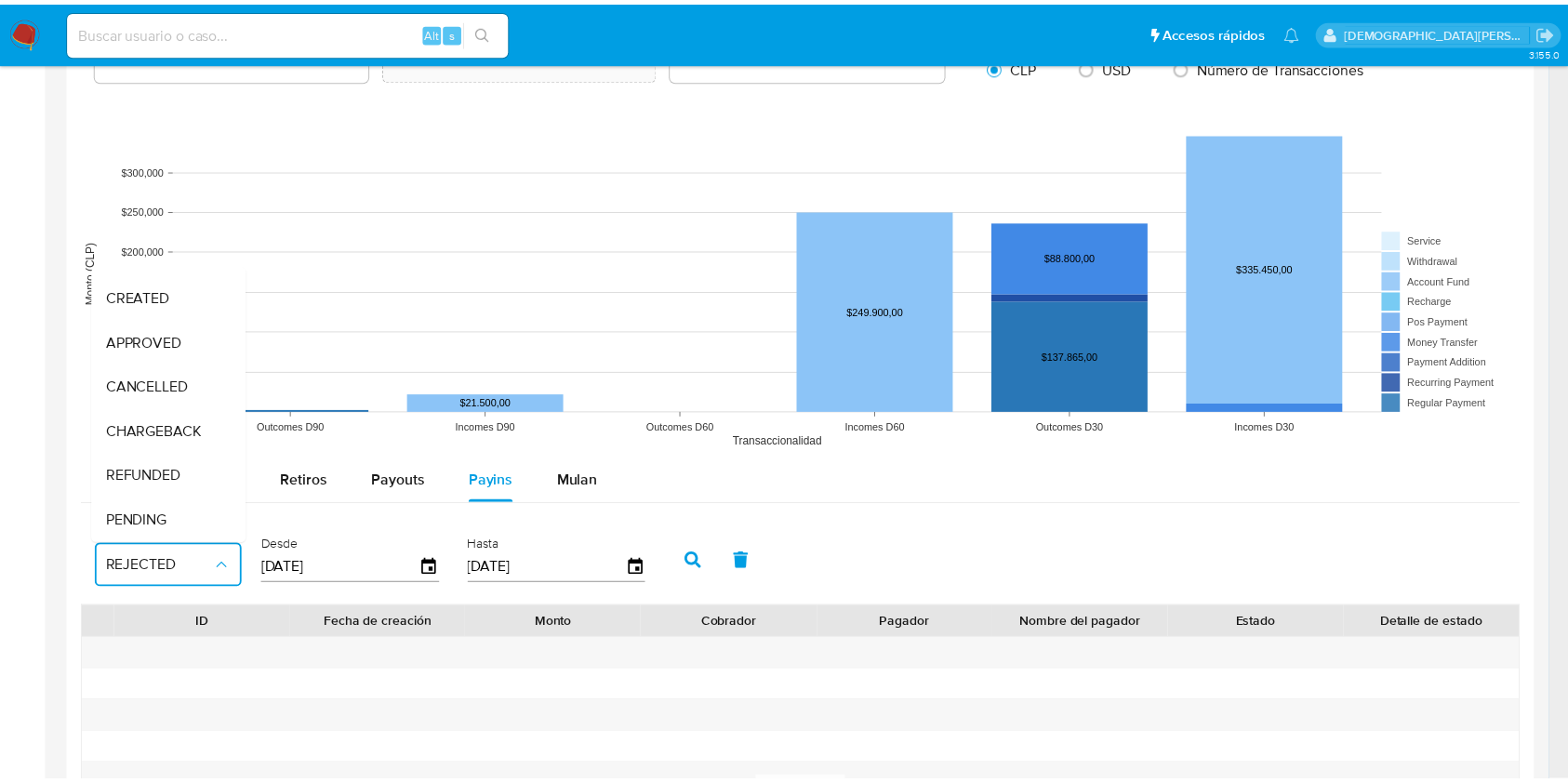
scroll to position [141, 0]
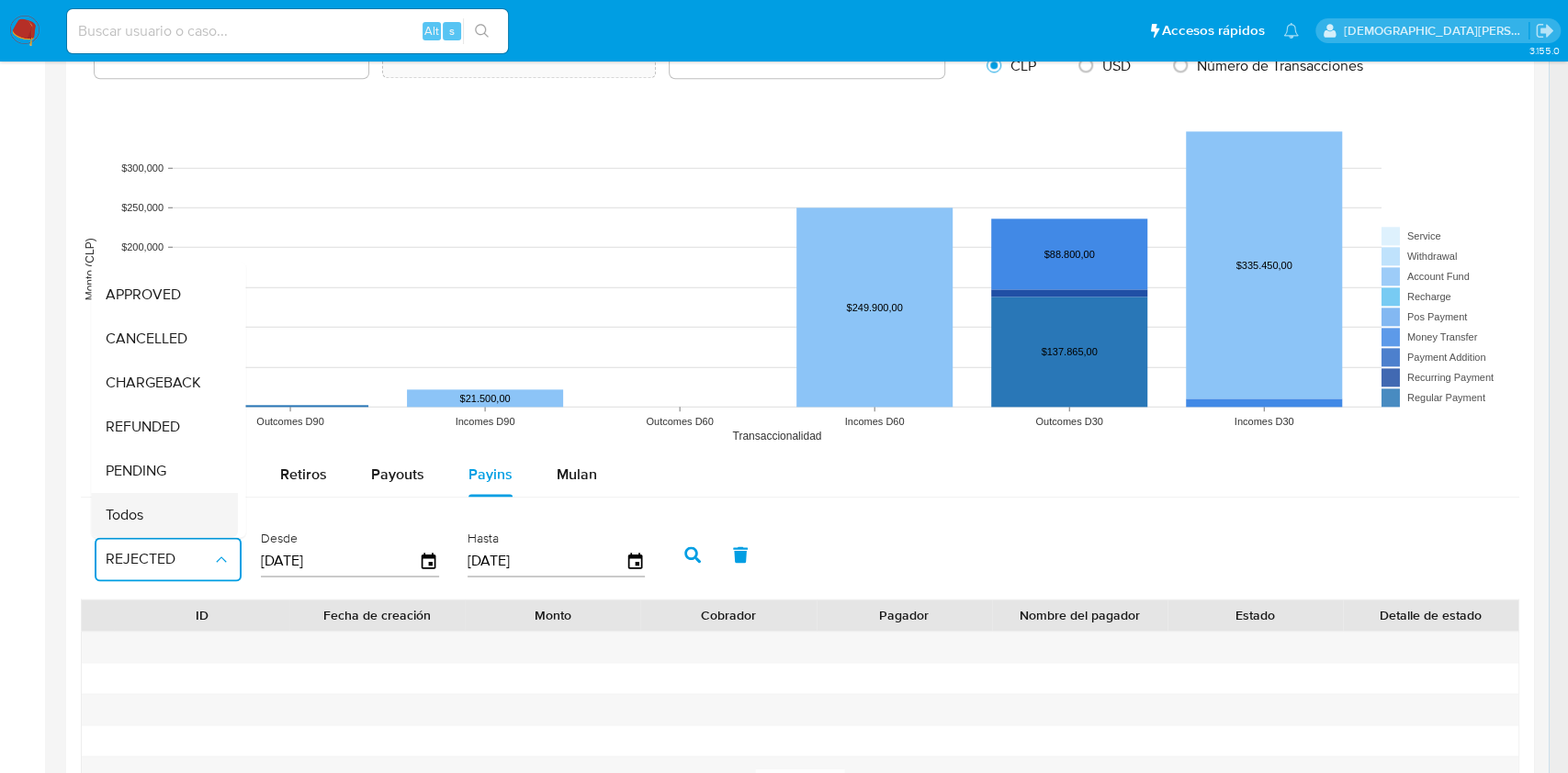
click at [118, 512] on div "Todos" at bounding box center [159, 514] width 107 height 44
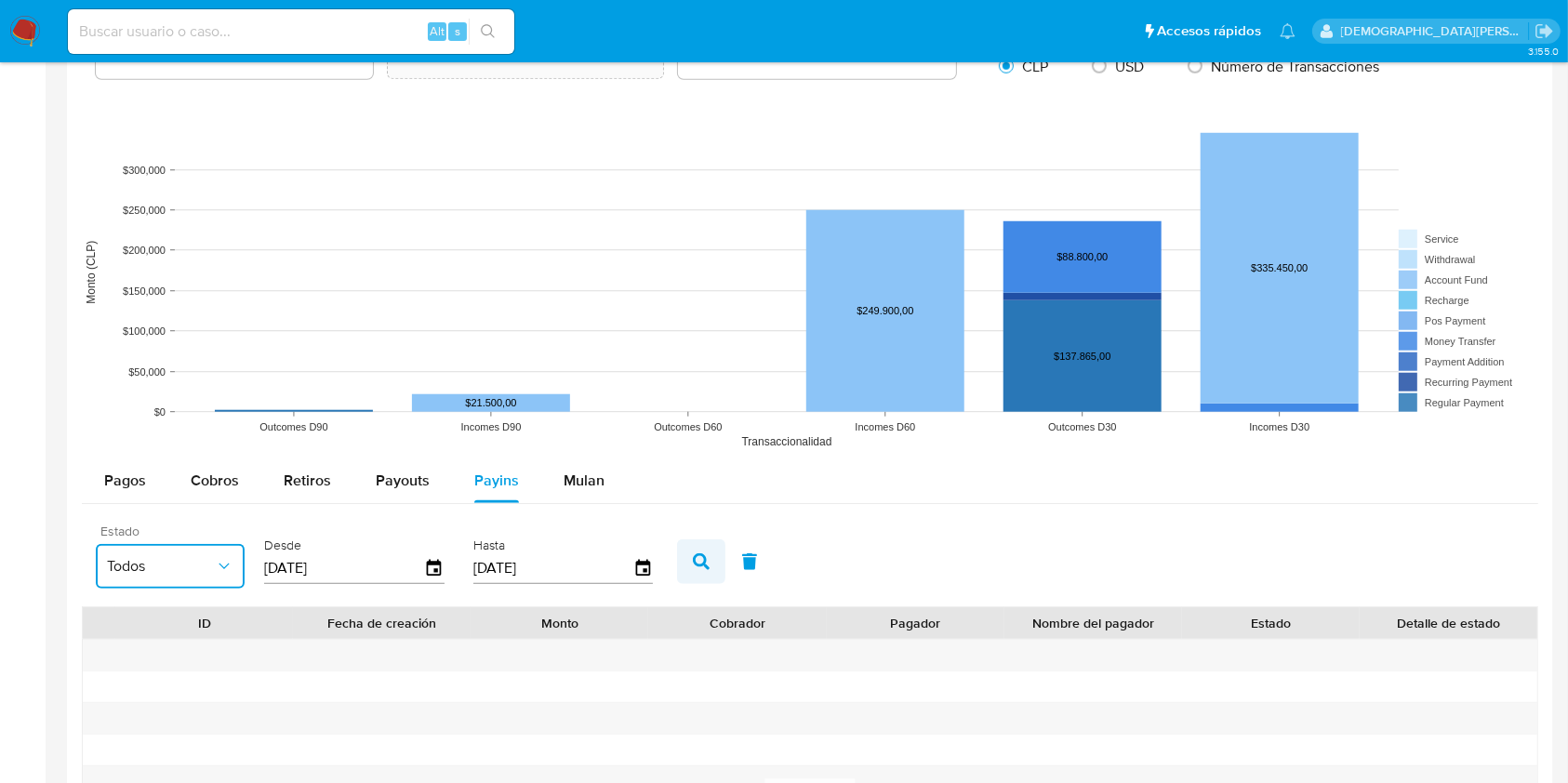
click at [689, 549] on button "button" at bounding box center [700, 561] width 48 height 44
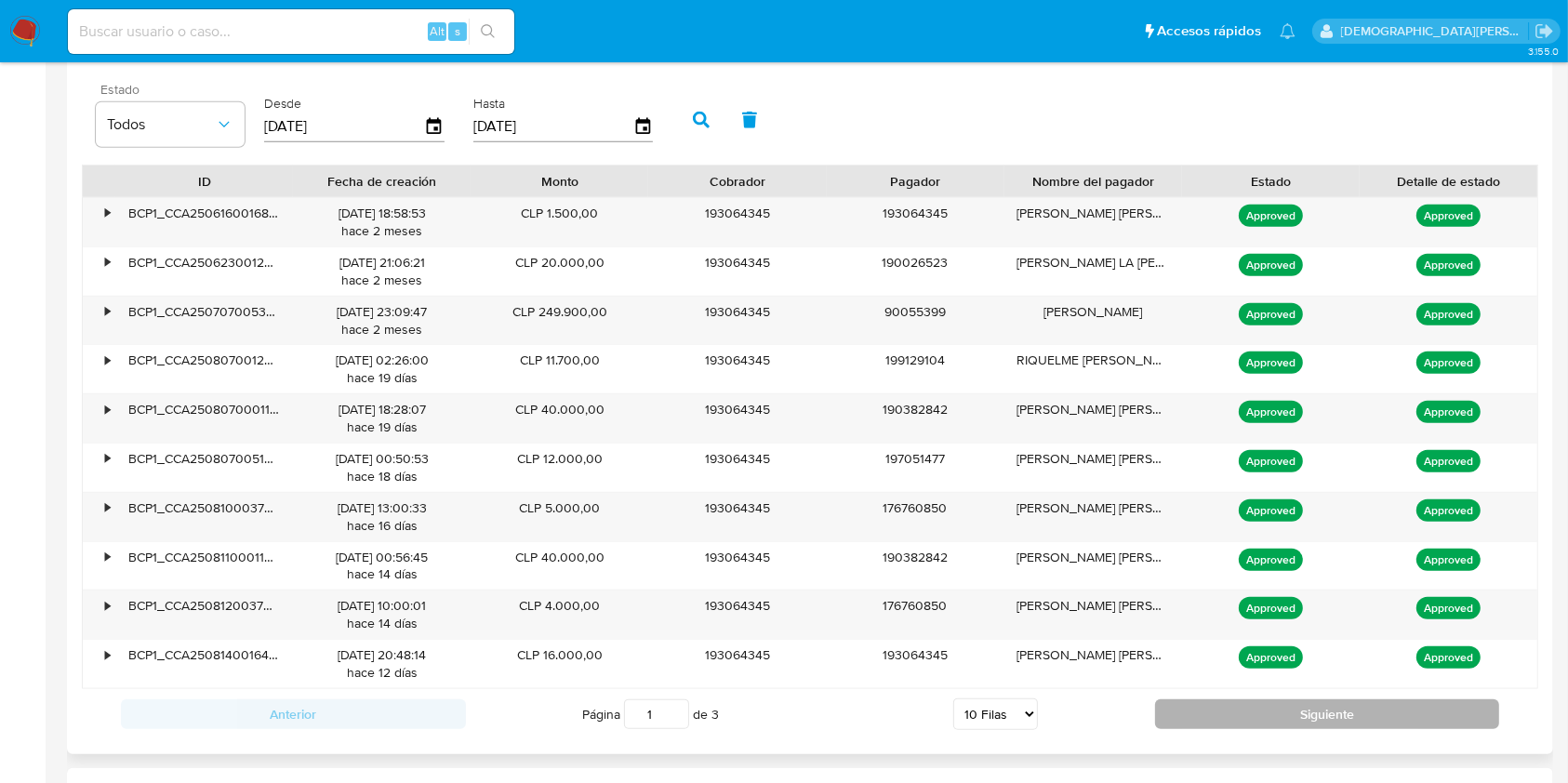
scroll to position [1860, 0]
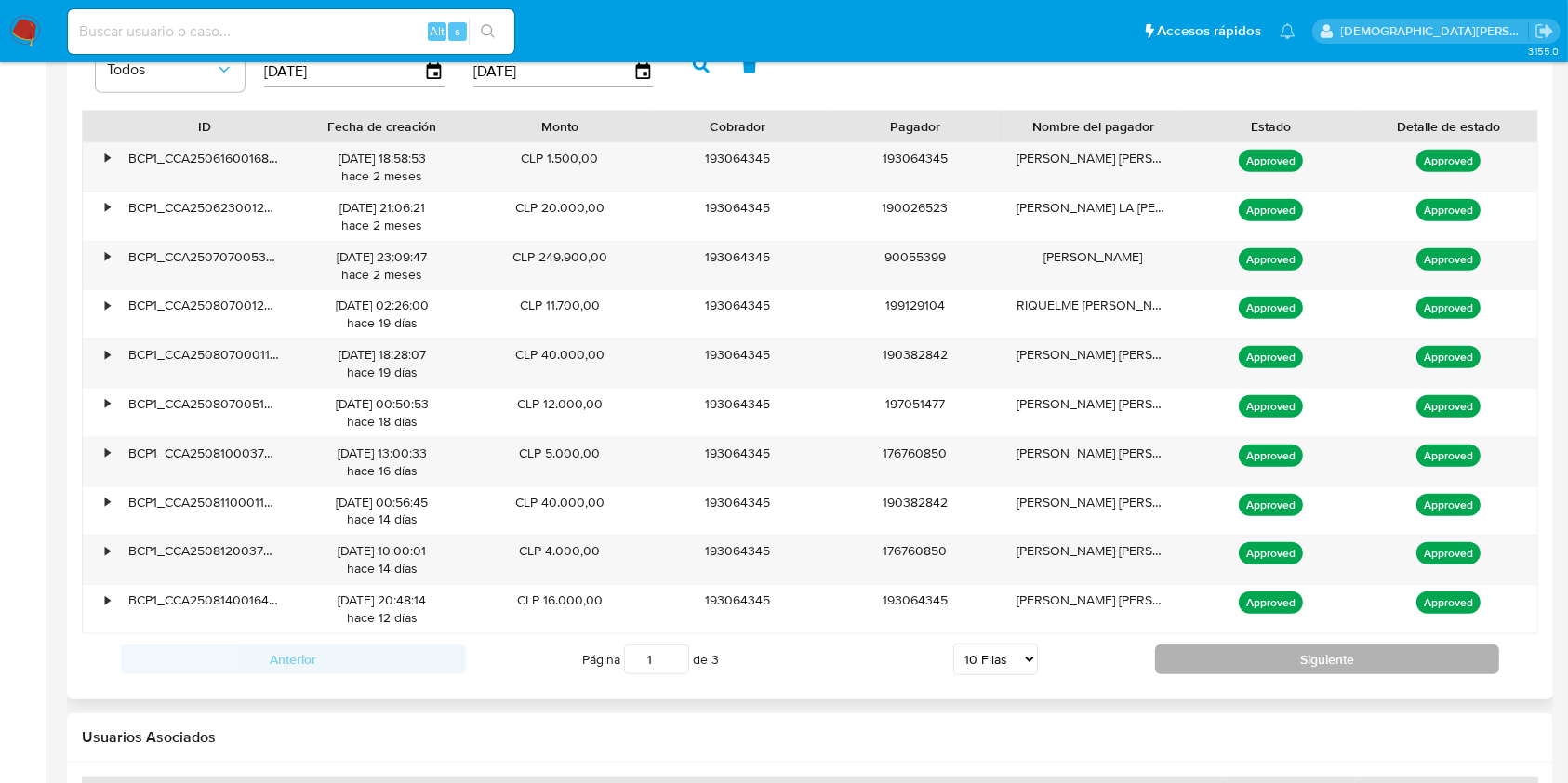
click at [1264, 661] on button "Siguiente" at bounding box center [1326, 659] width 345 height 29
click at [1257, 657] on button "Siguiente" at bounding box center [1326, 659] width 345 height 29
type input "3"
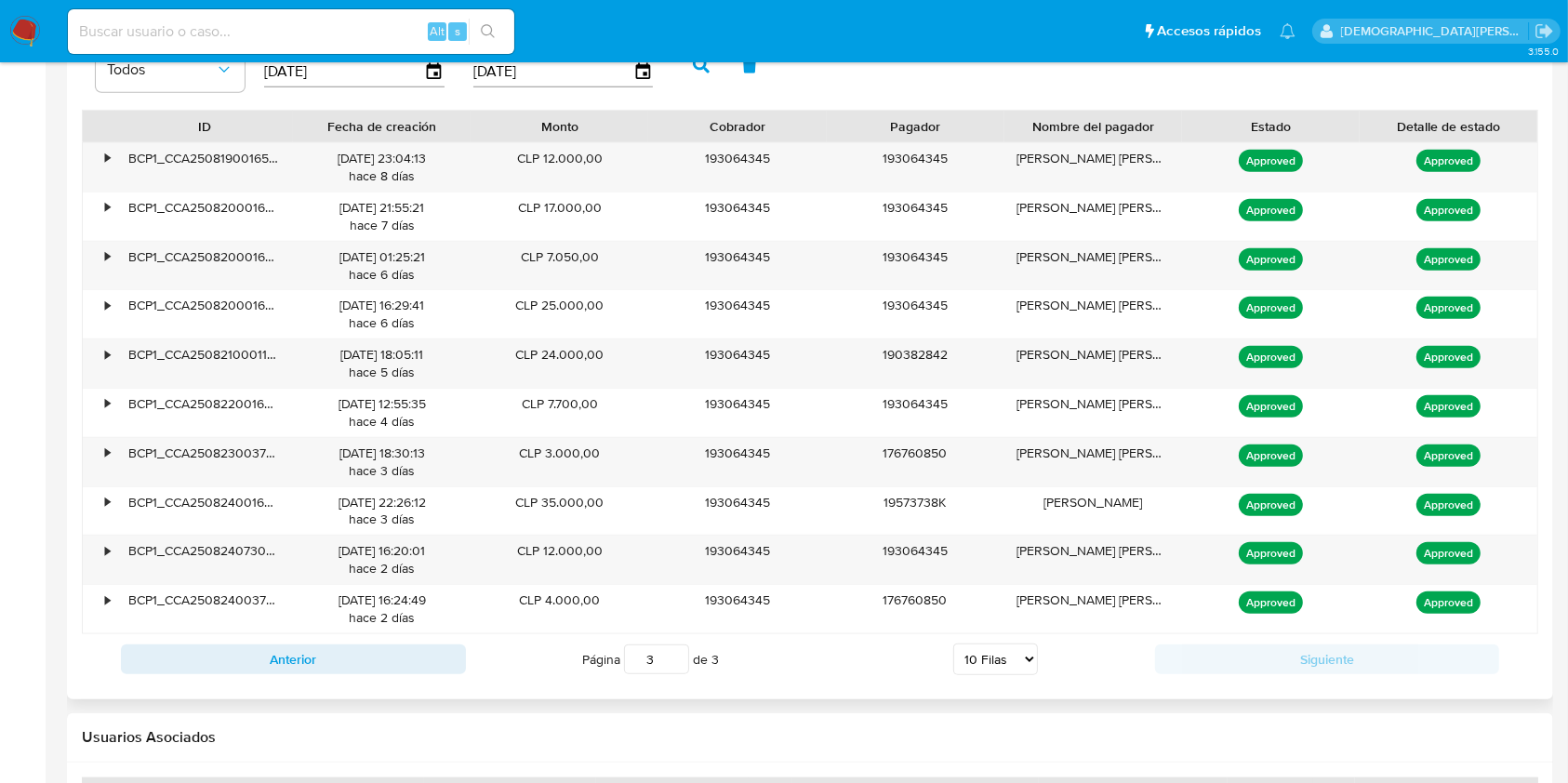
scroll to position [1669, 0]
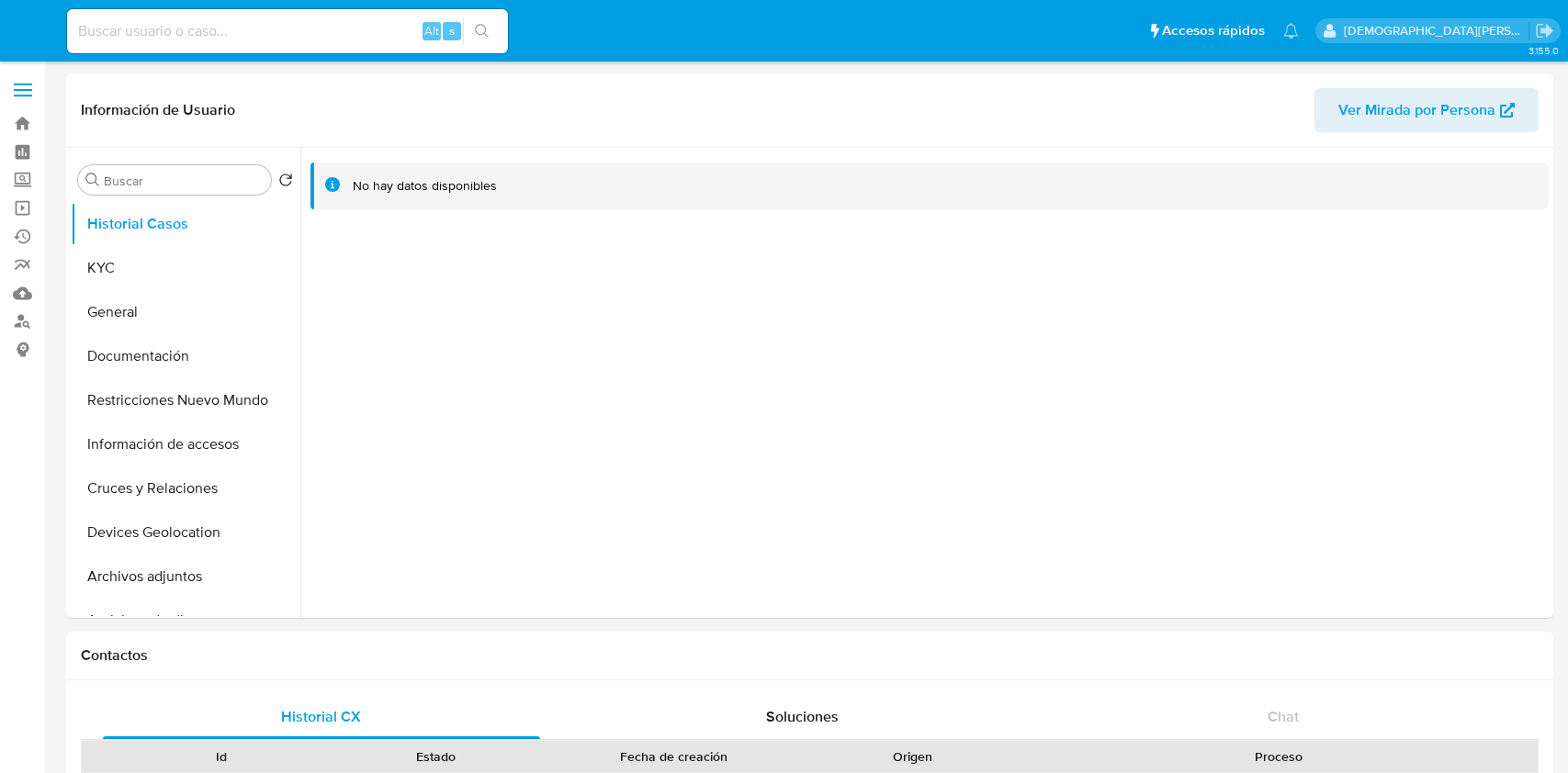
select select "10"
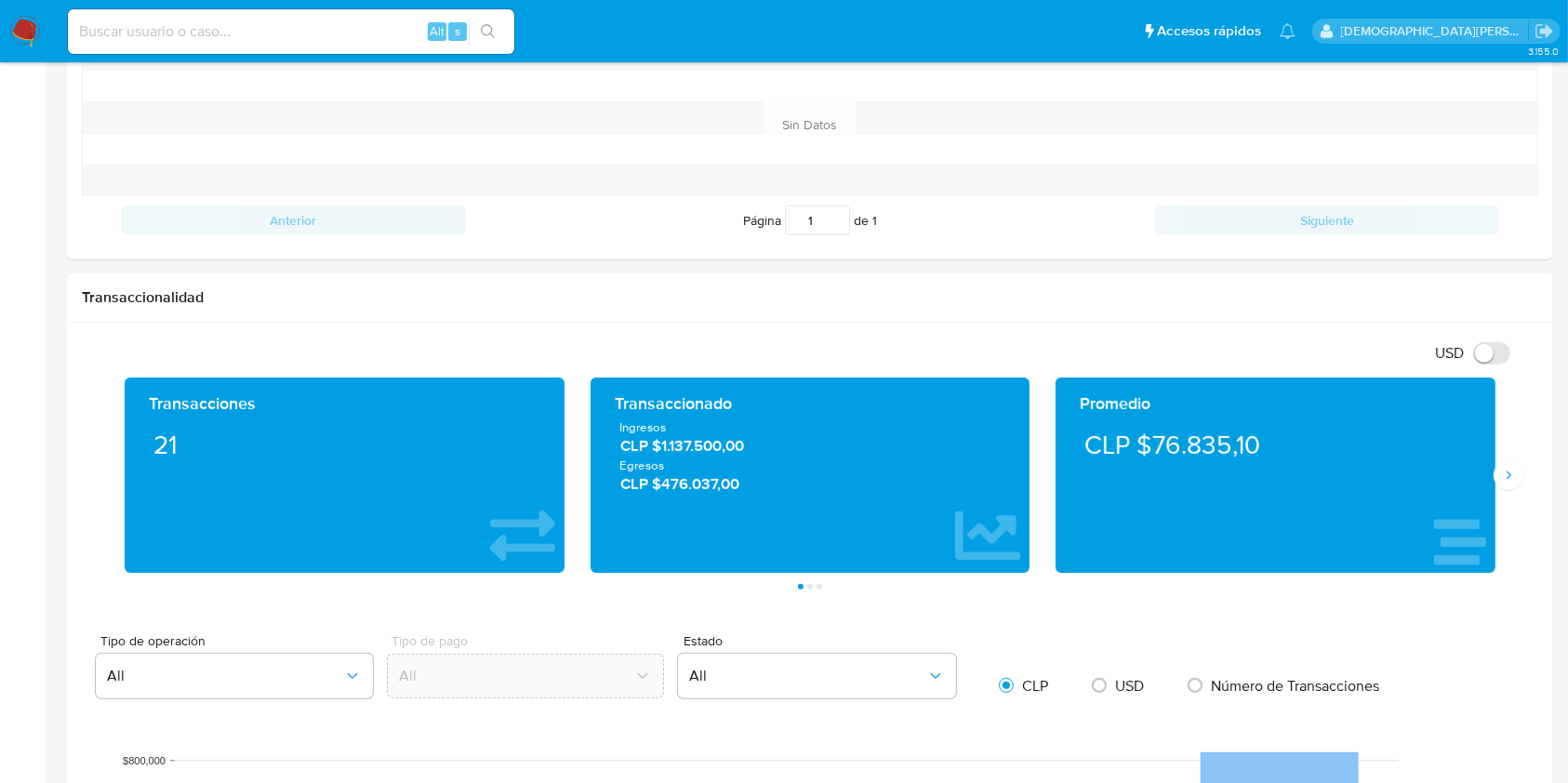
scroll to position [1116, 0]
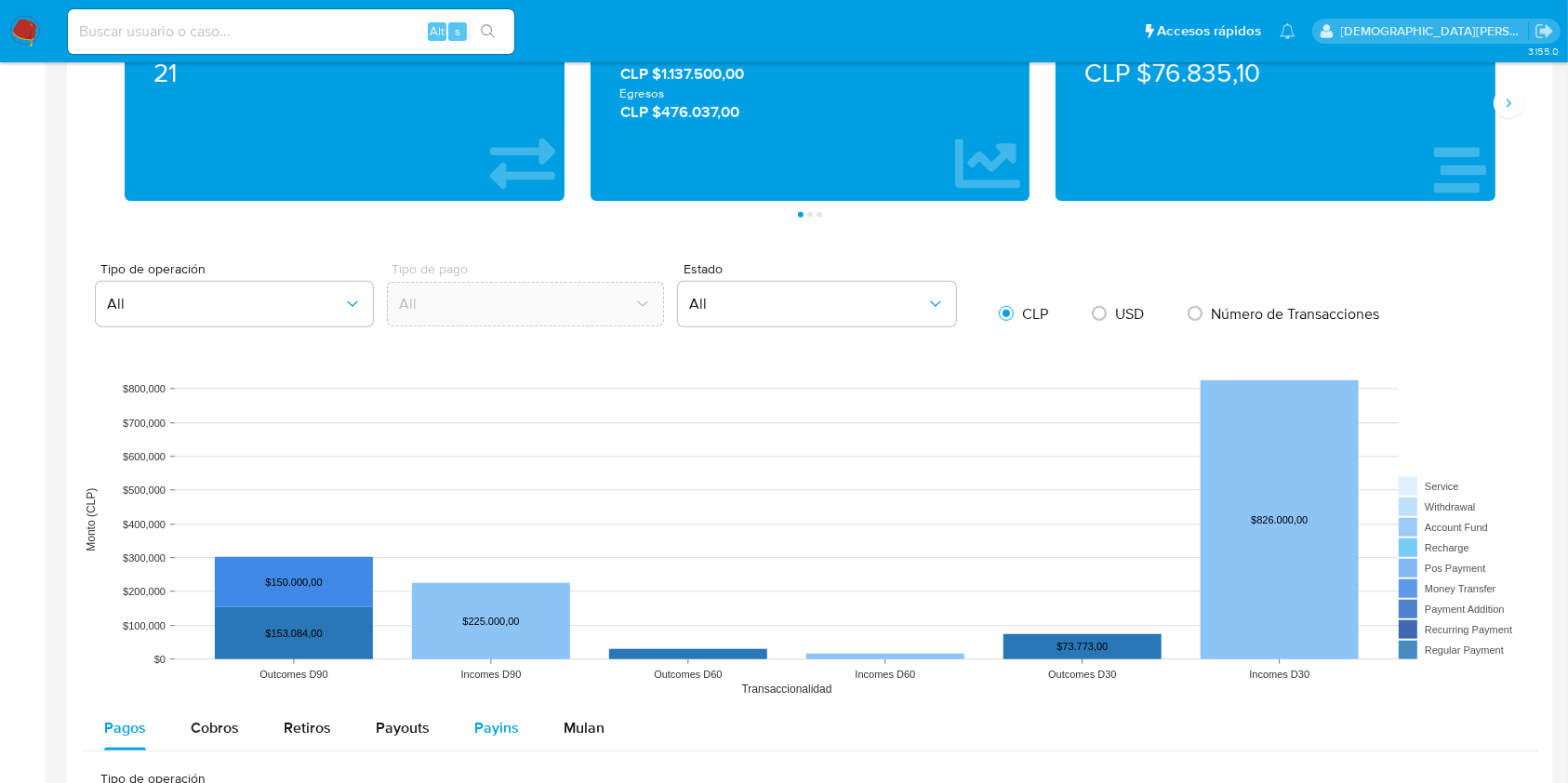
drag, startPoint x: 517, startPoint y: 724, endPoint x: 502, endPoint y: 709, distance: 21.2
click at [517, 724] on button "Payins" at bounding box center [496, 727] width 89 height 44
select select "10"
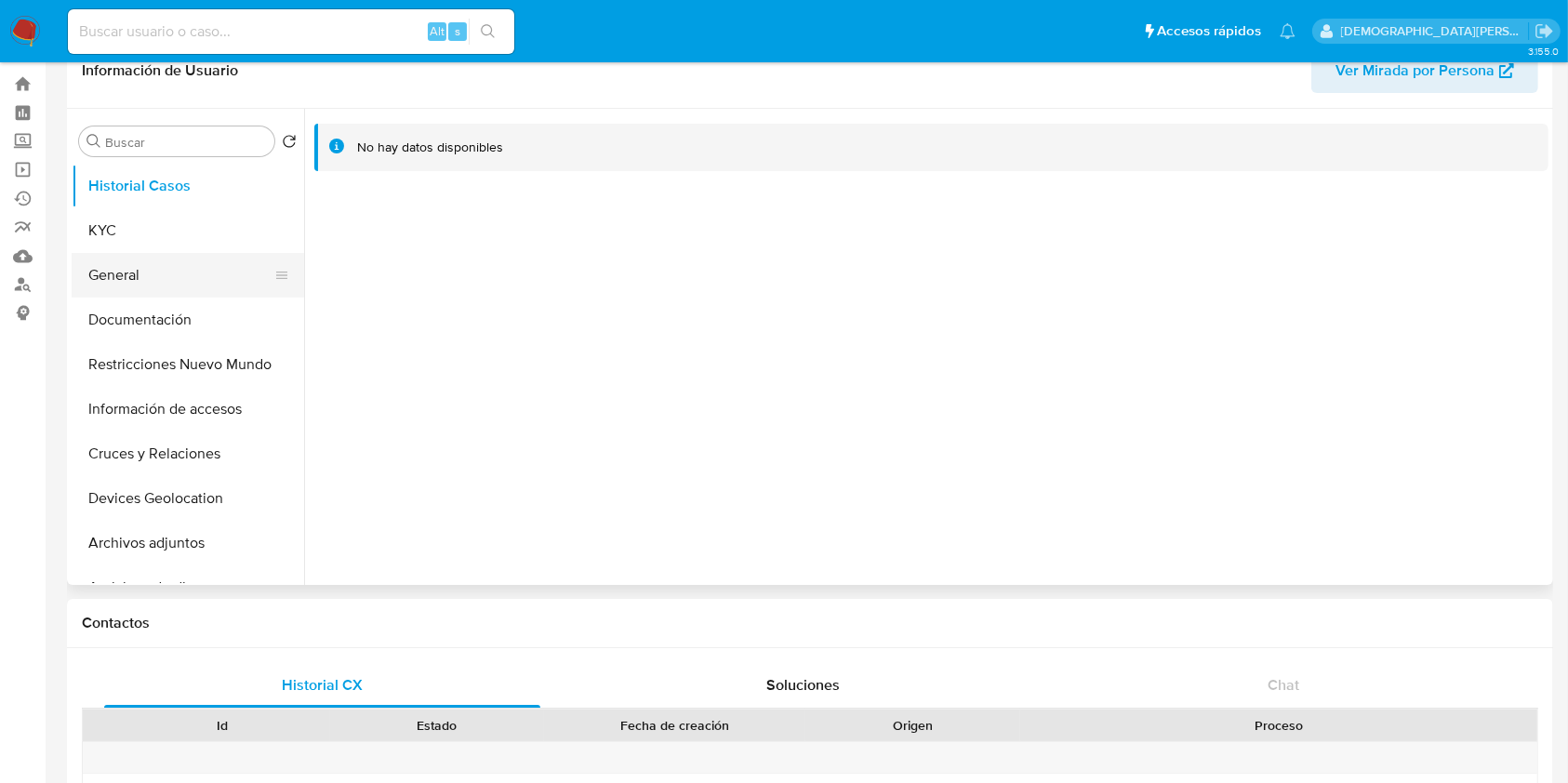
scroll to position [0, 0]
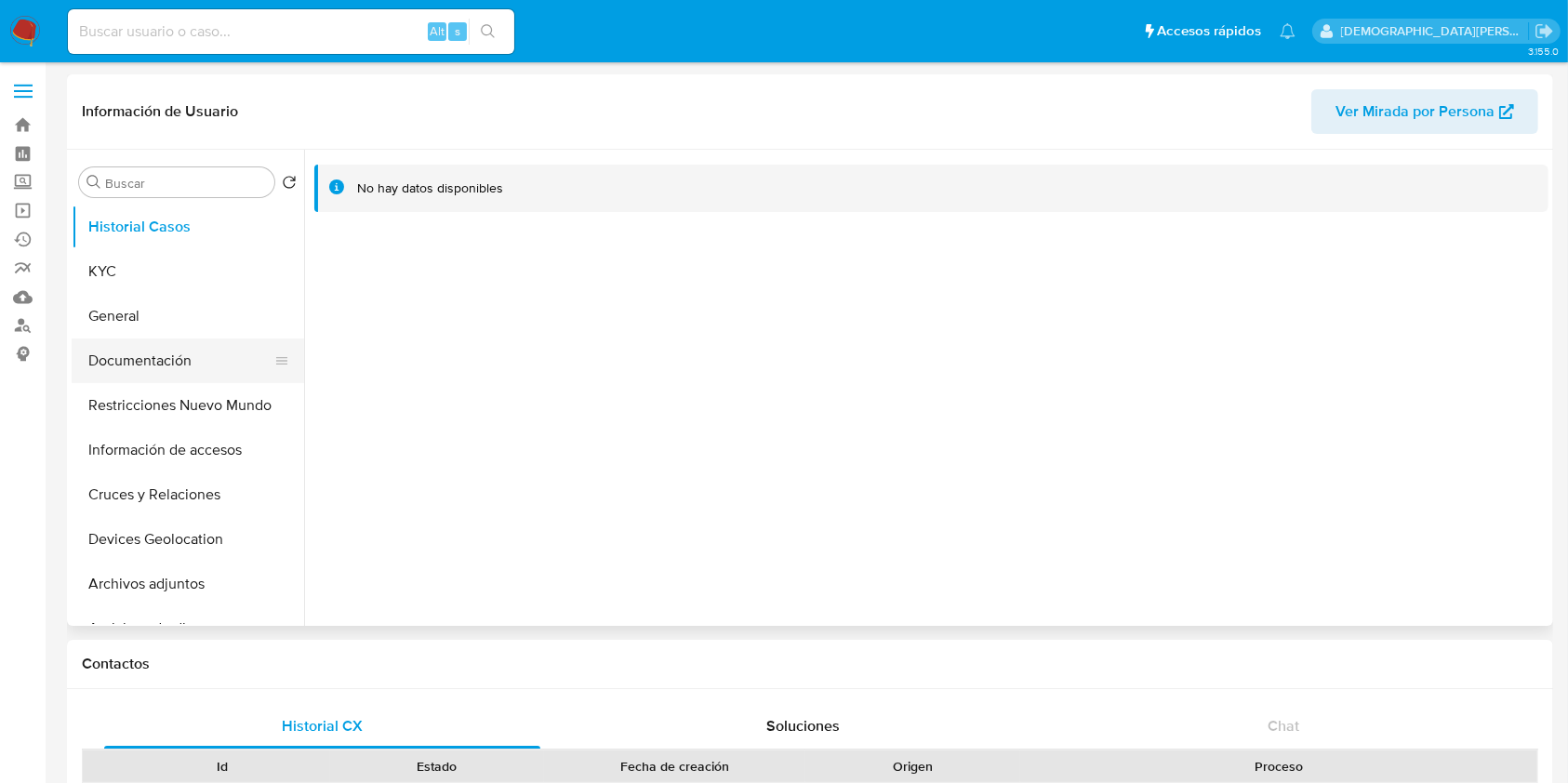
click at [148, 352] on button "Documentación" at bounding box center [180, 360] width 217 height 44
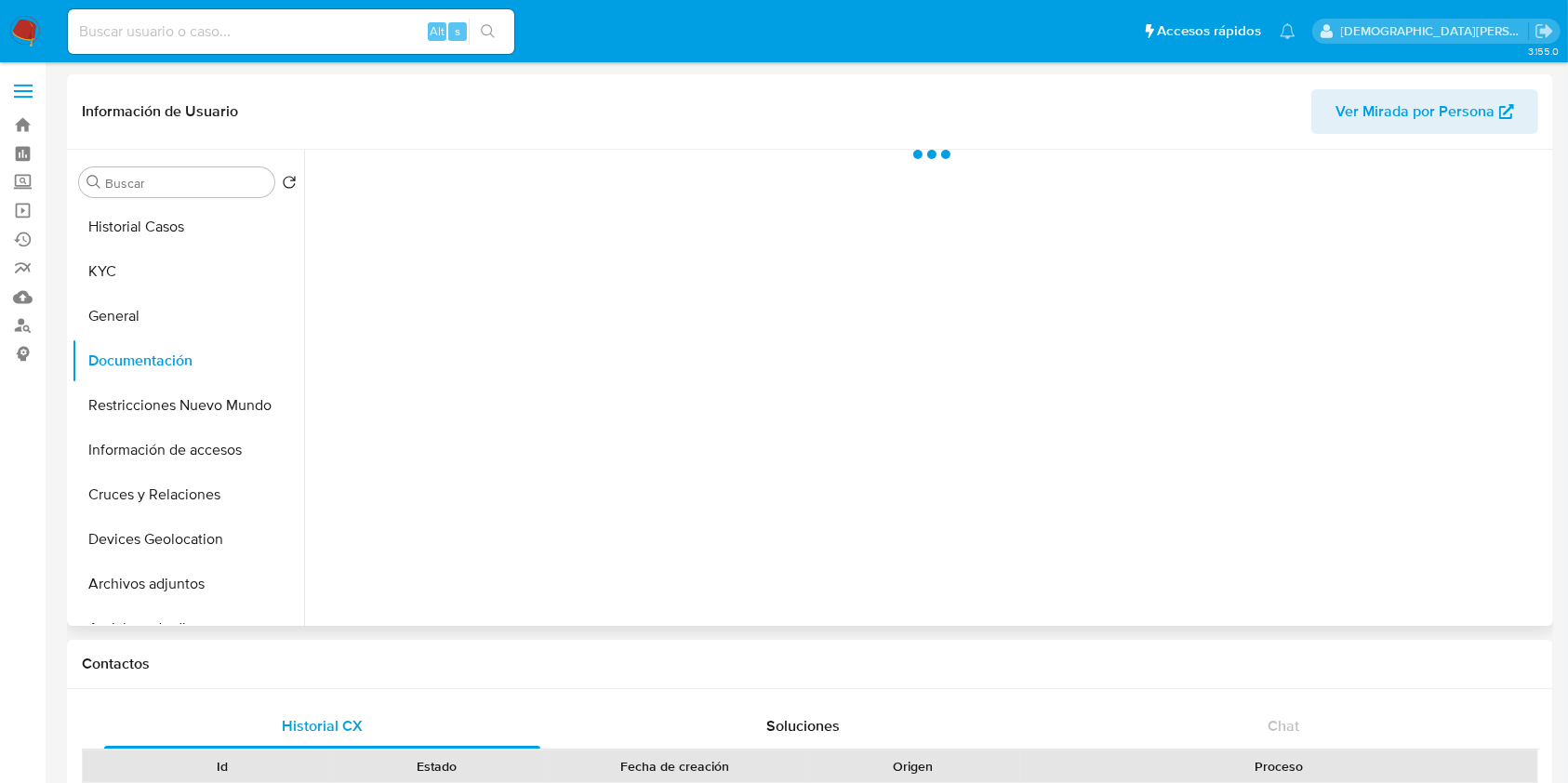
click at [409, 172] on div at bounding box center [925, 387] width 1244 height 476
click at [383, 208] on div at bounding box center [925, 387] width 1244 height 476
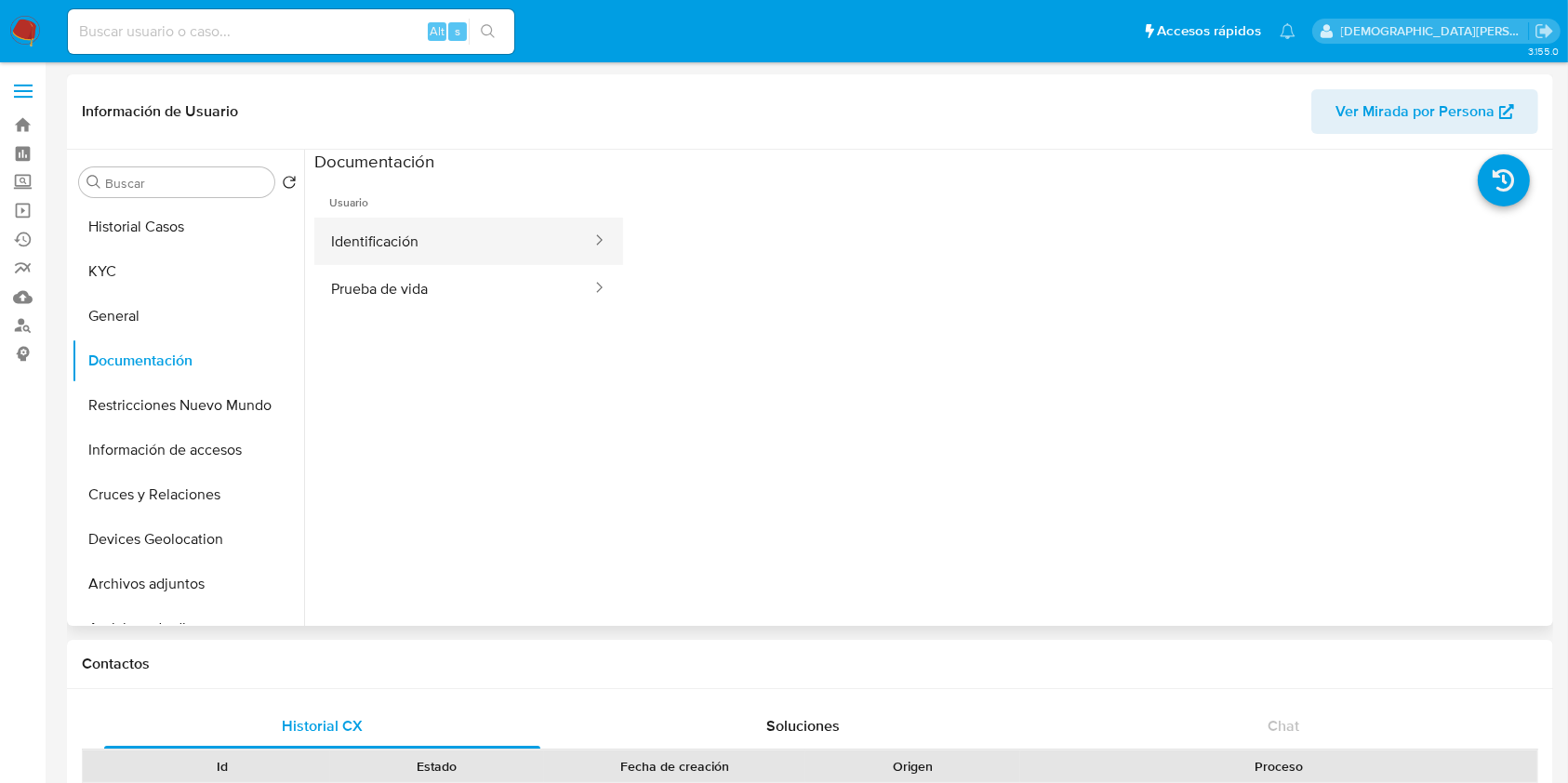
drag, startPoint x: 365, startPoint y: 238, endPoint x: 577, endPoint y: 221, distance: 212.7
click at [366, 238] on button "Identificación" at bounding box center [454, 241] width 279 height 47
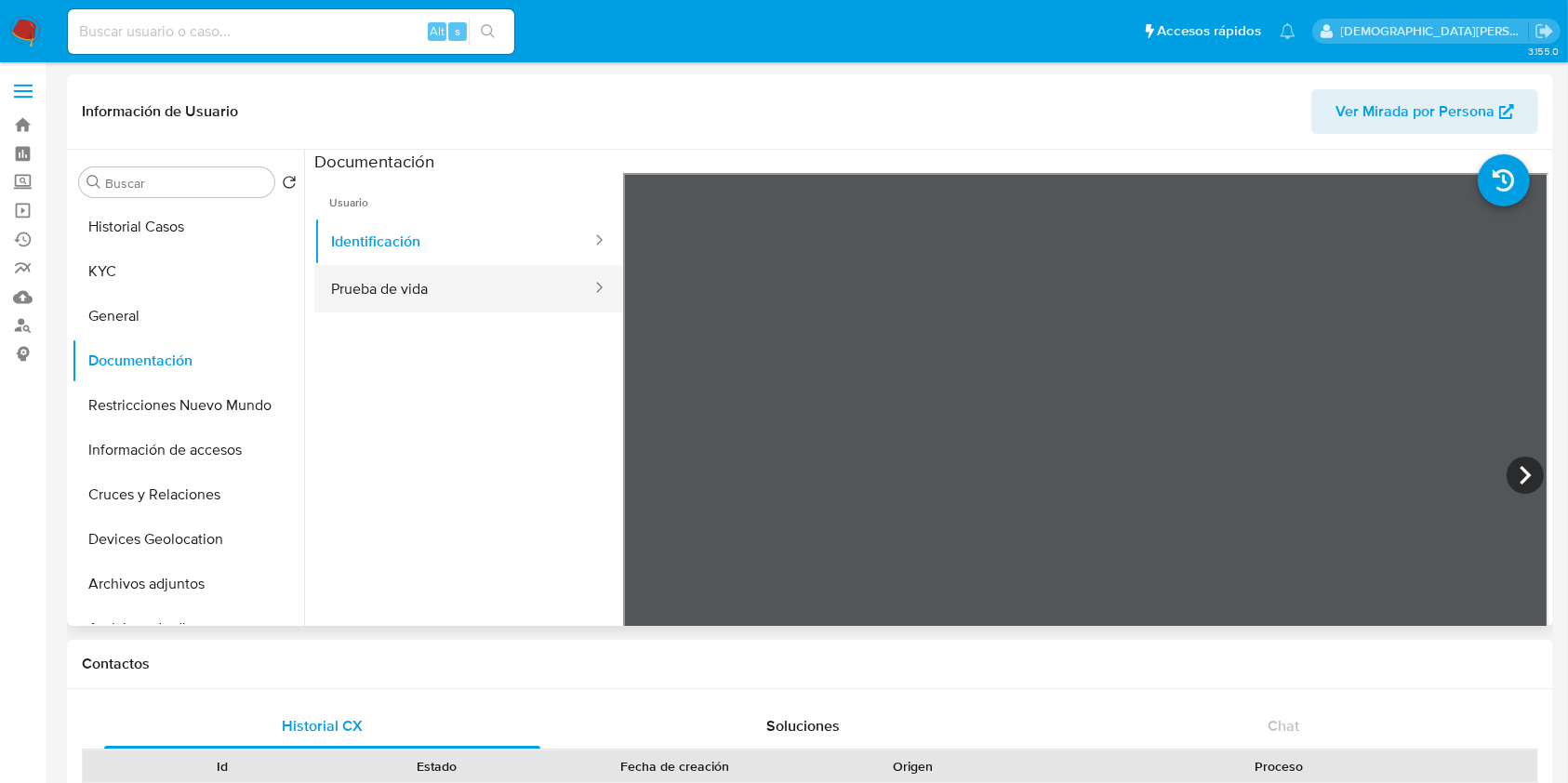
click at [438, 294] on button "Prueba de vida" at bounding box center [454, 289] width 279 height 47
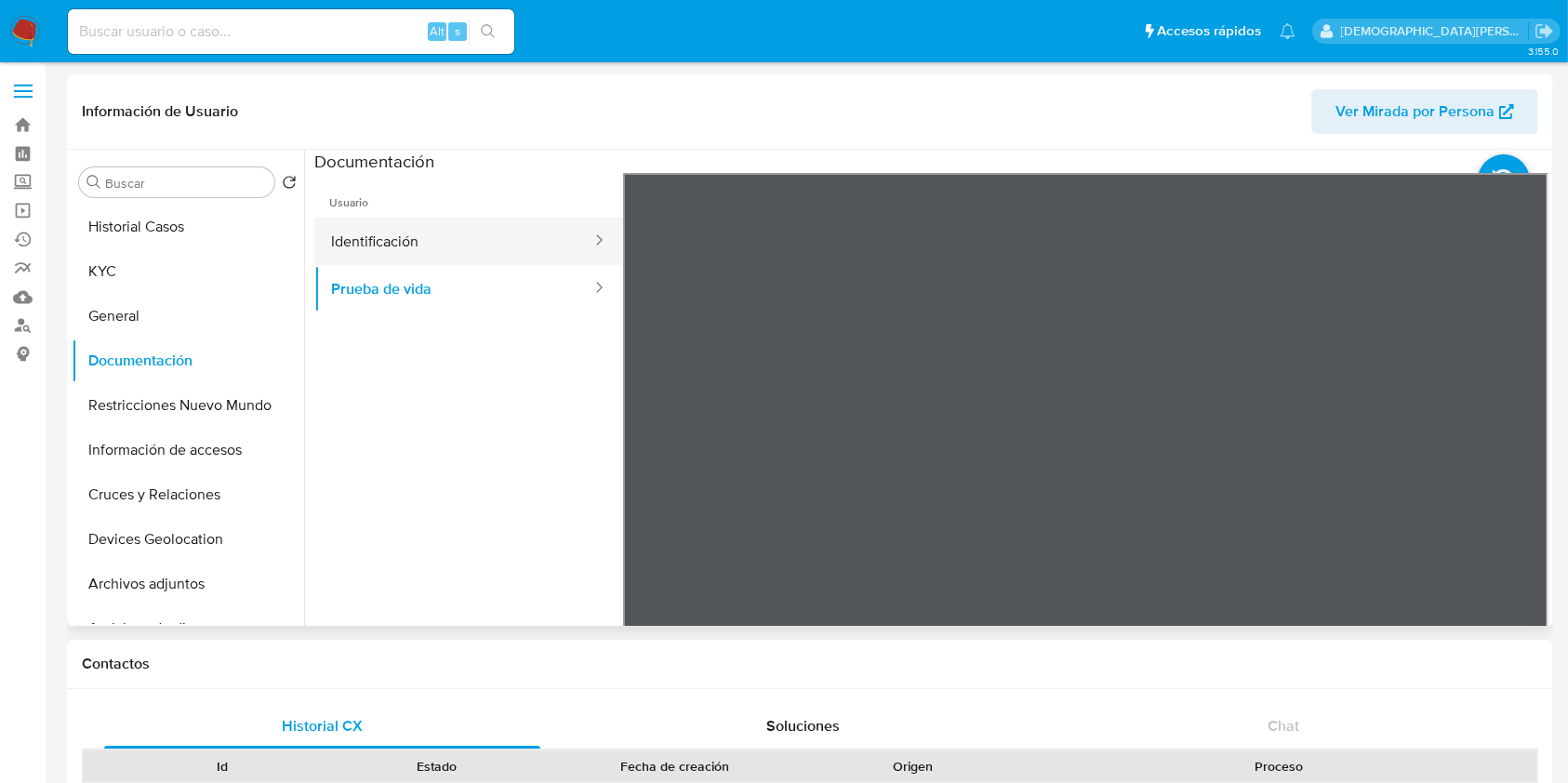
click at [461, 234] on button "Identificación" at bounding box center [454, 241] width 279 height 47
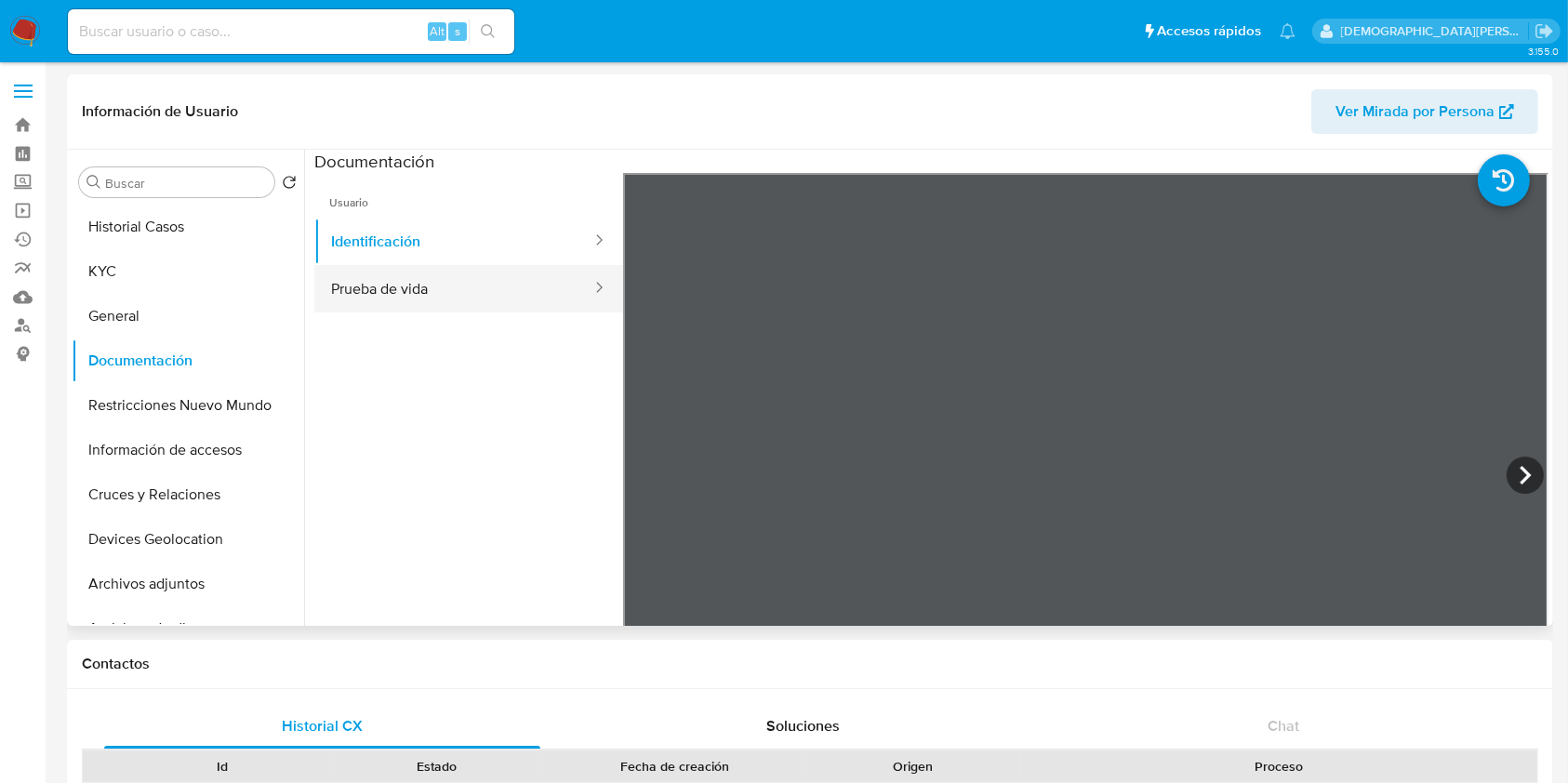
click at [360, 285] on button "Prueba de vida" at bounding box center [454, 289] width 279 height 47
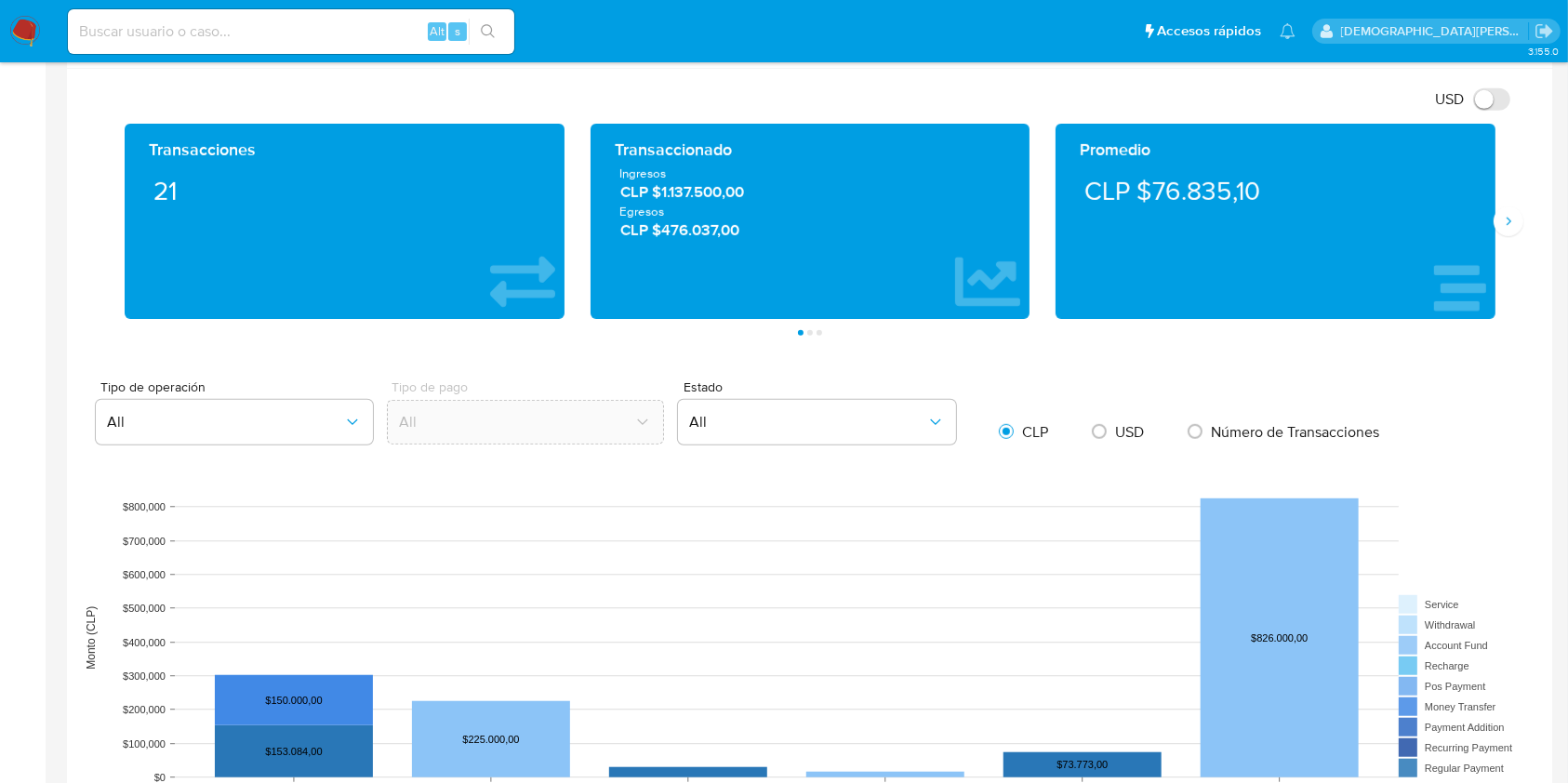
scroll to position [1240, 0]
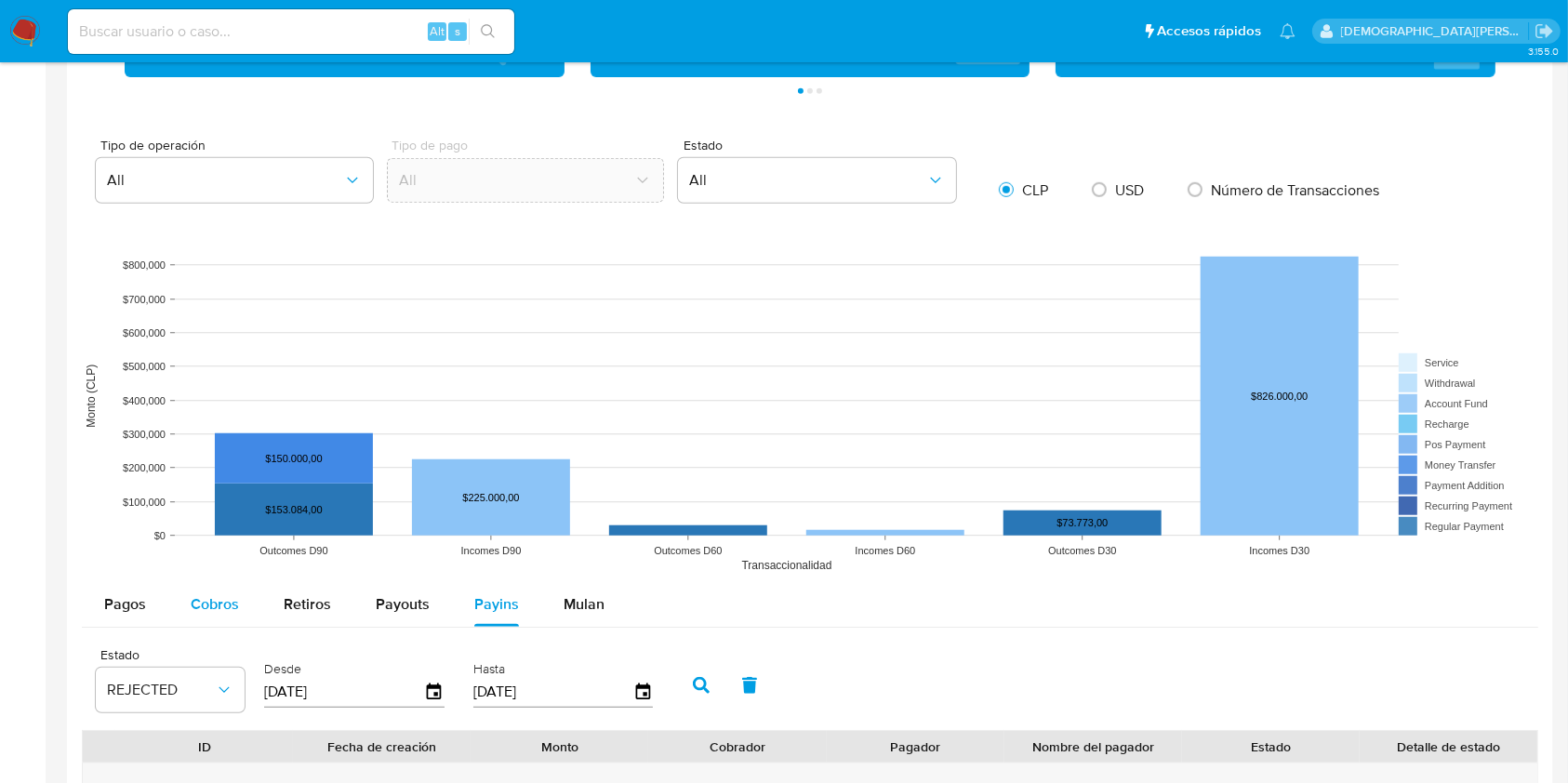
click at [212, 604] on span "Cobros" at bounding box center [214, 604] width 48 height 22
select select "10"
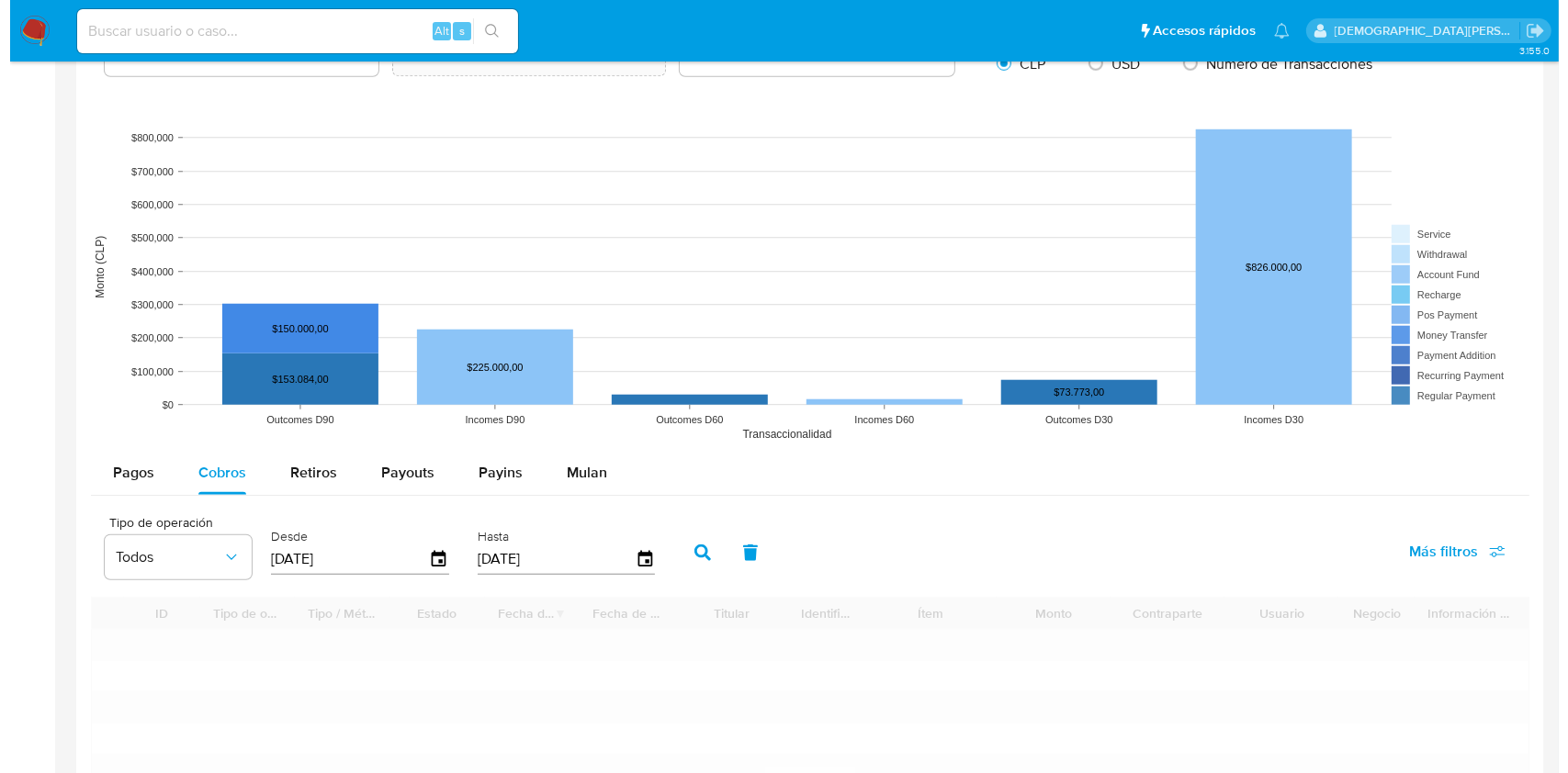
scroll to position [1468, 0]
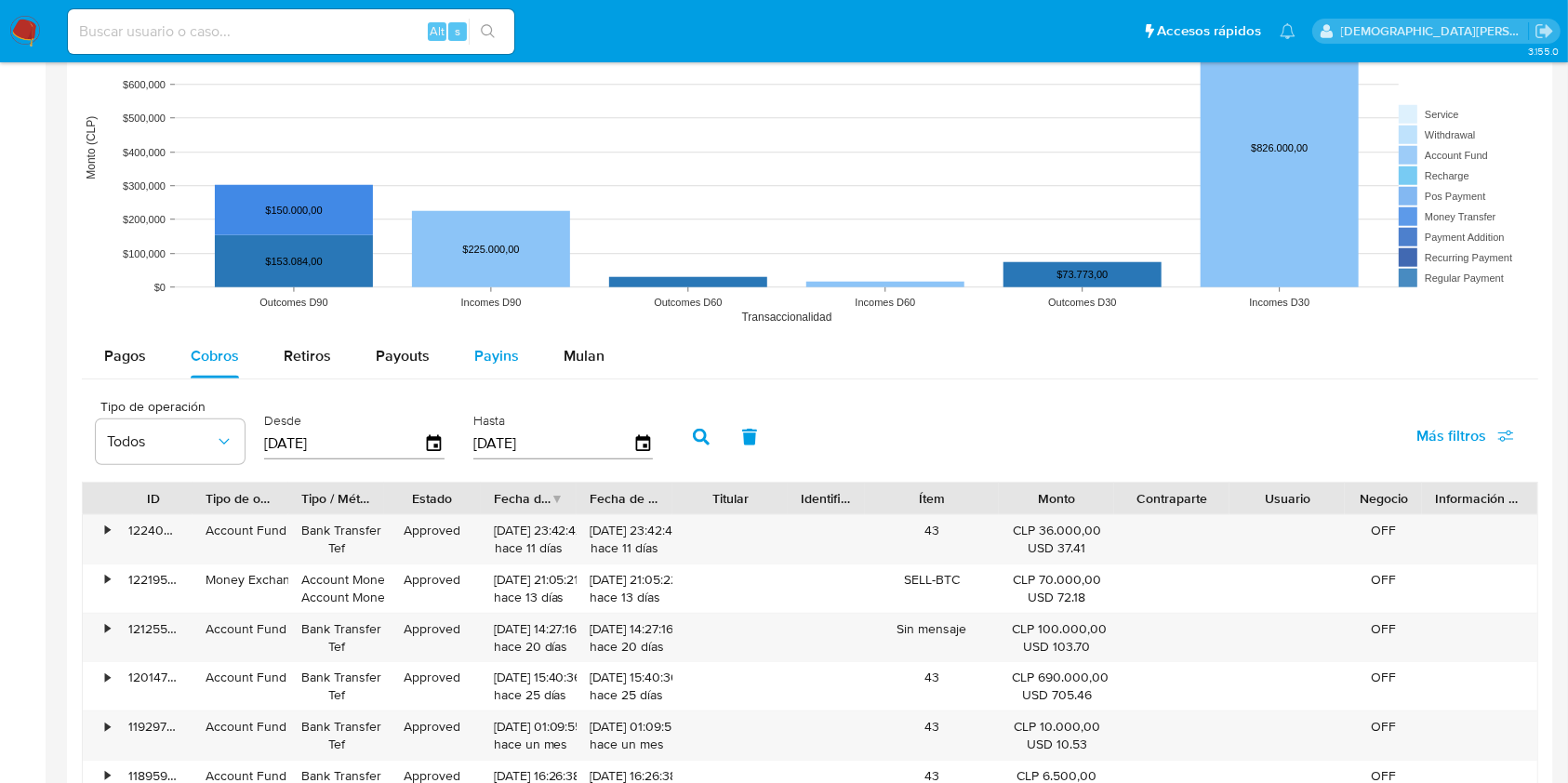
click at [496, 360] on span "Payins" at bounding box center [496, 356] width 44 height 22
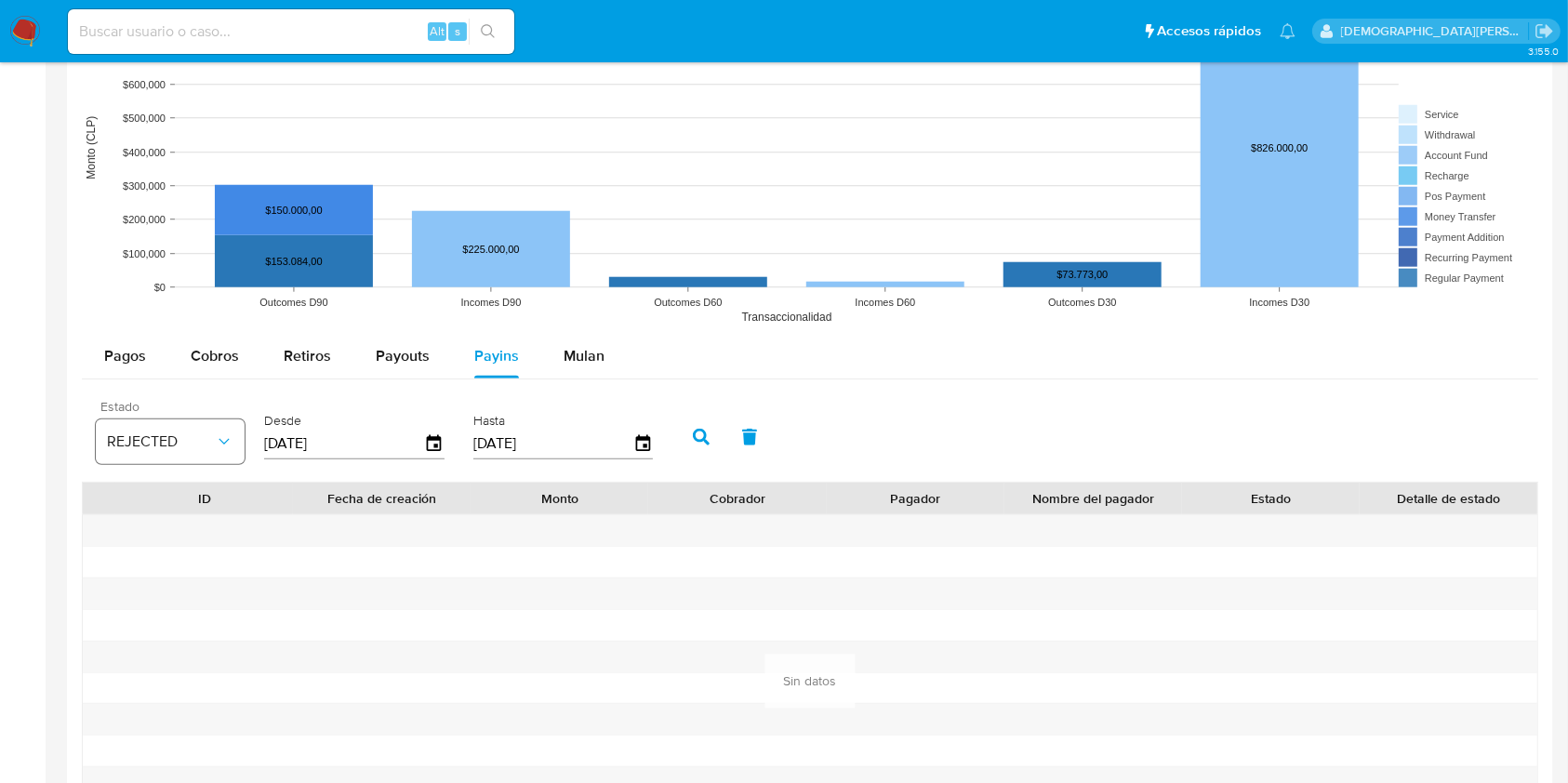
click at [211, 442] on span "REJECTED" at bounding box center [161, 441] width 108 height 19
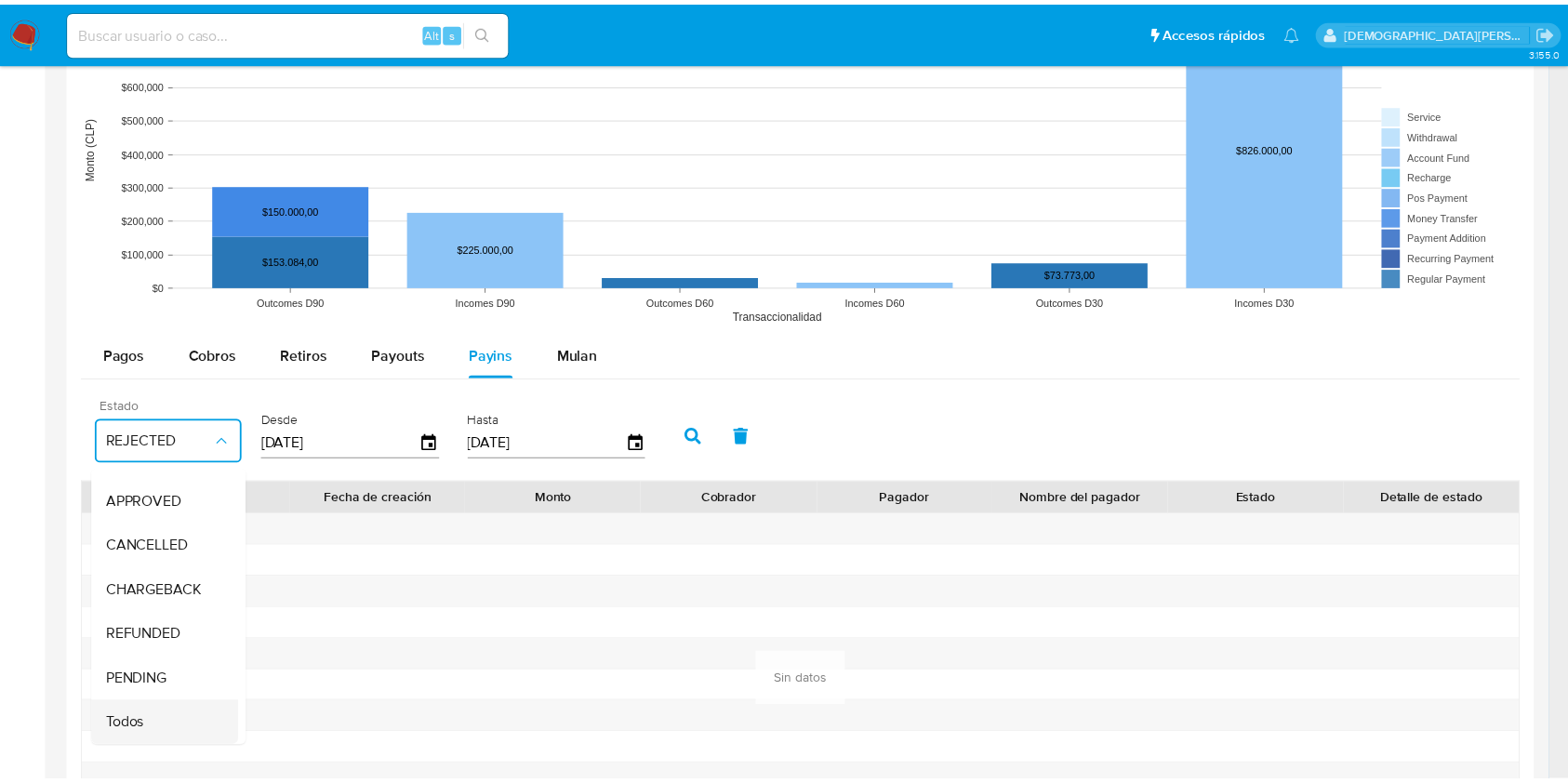
scroll to position [141, 0]
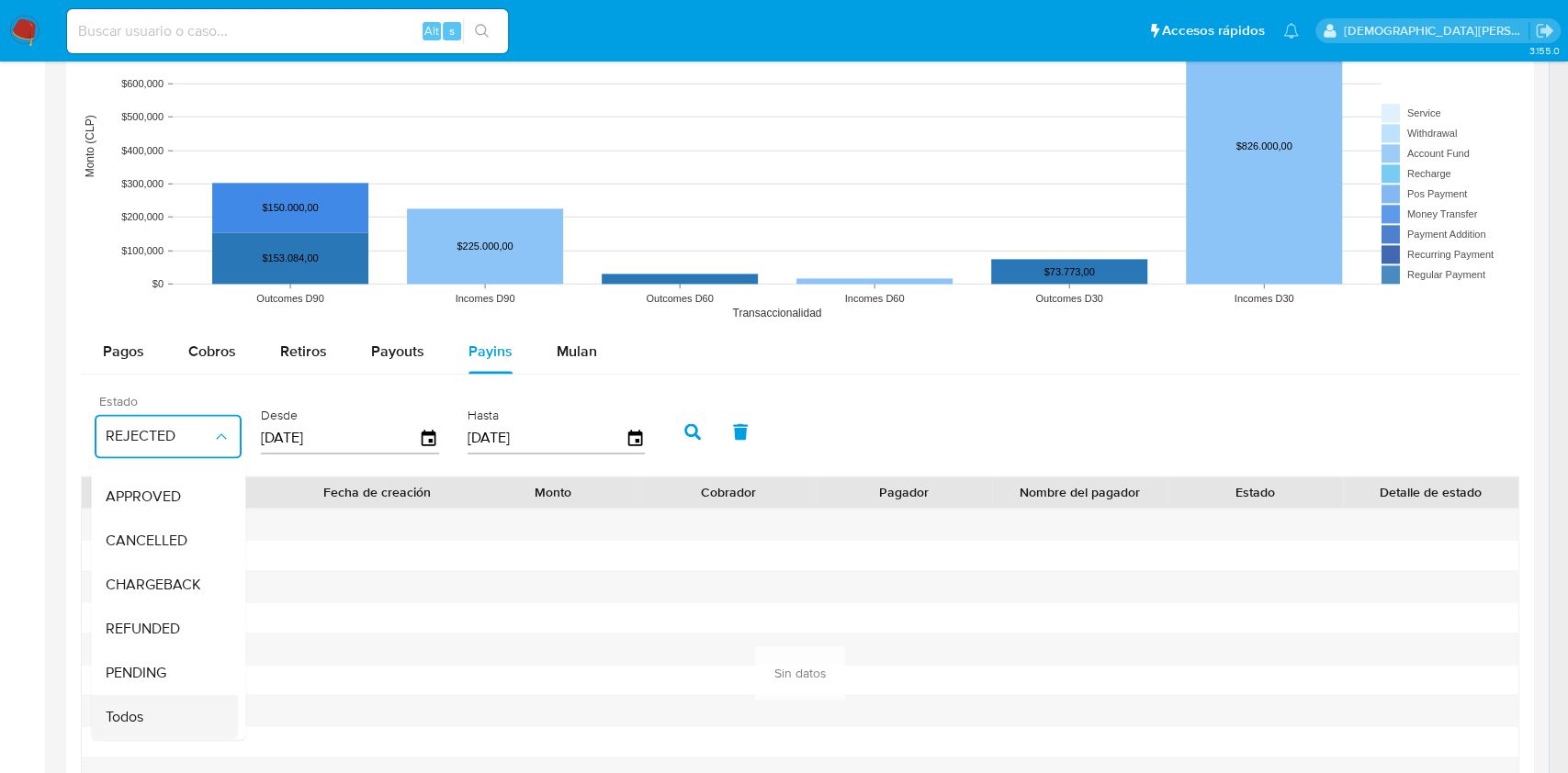
click at [132, 708] on span "Todos" at bounding box center [124, 717] width 38 height 18
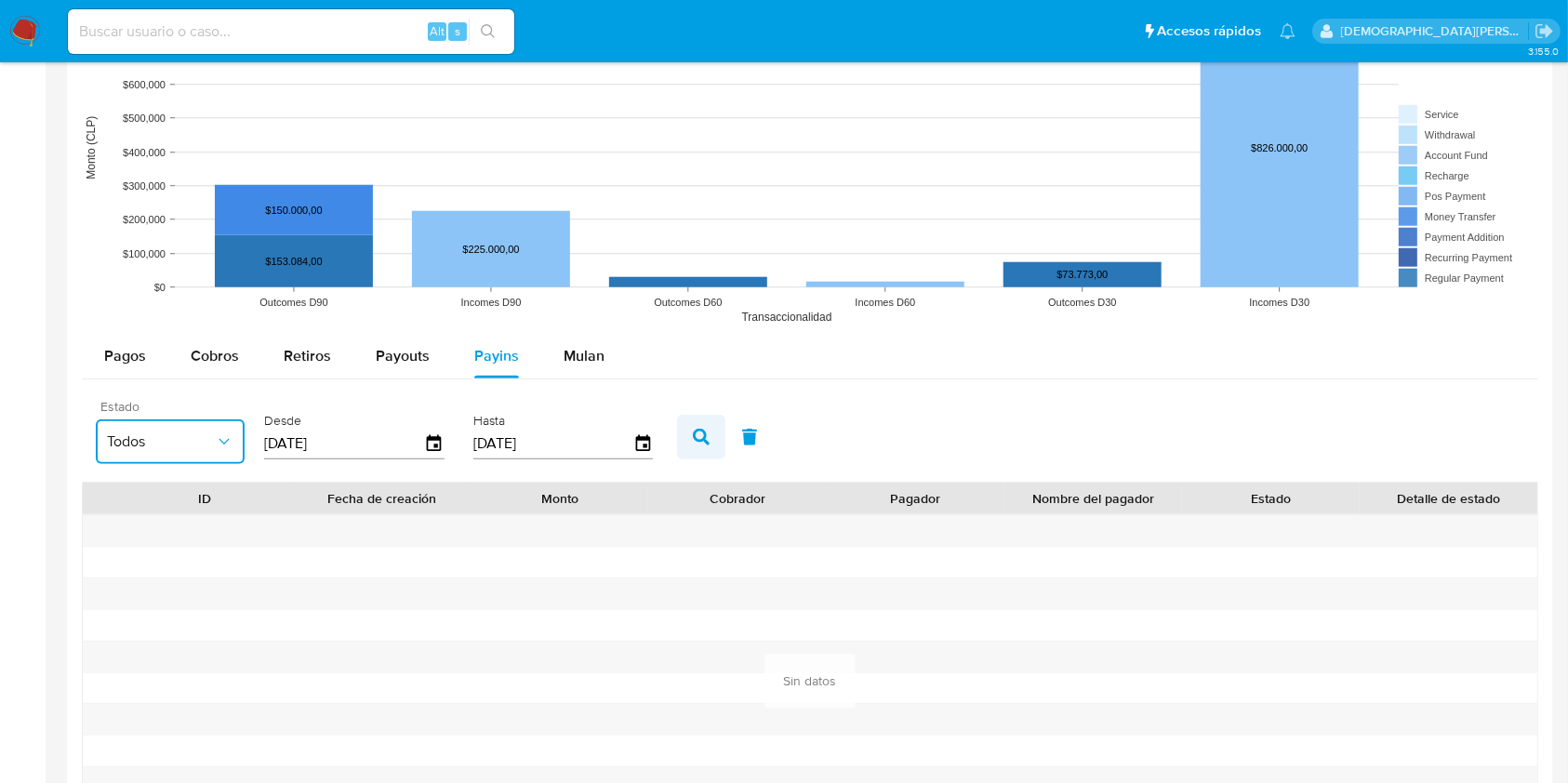
click at [702, 433] on icon "button" at bounding box center [700, 436] width 17 height 17
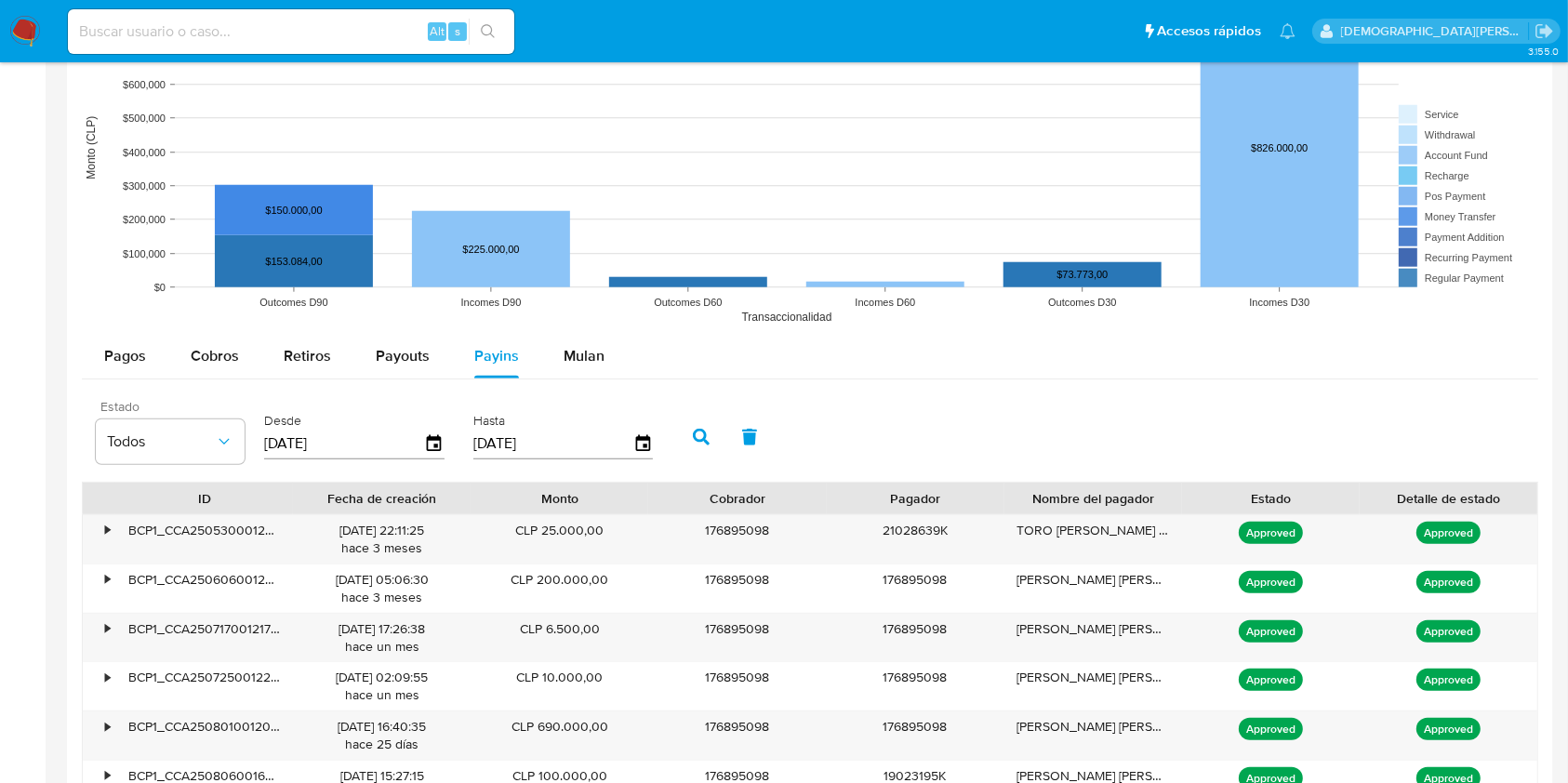
scroll to position [1735, 0]
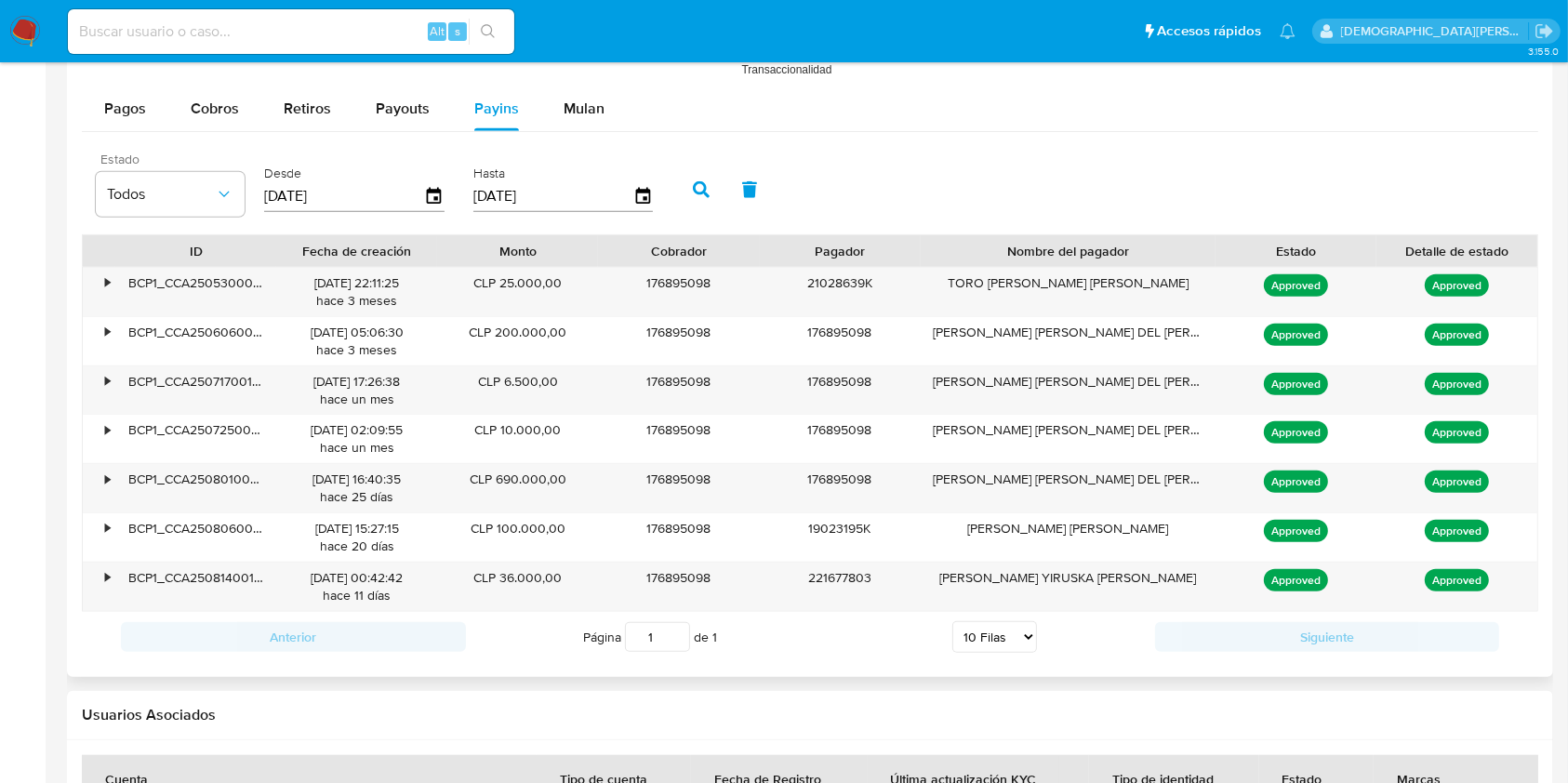
drag, startPoint x: 1178, startPoint y: 242, endPoint x: 1294, endPoint y: 237, distance: 116.1
click at [1294, 237] on div "ID Fecha de creación Monto Cobrador Pagador Nombre del pagador Estado Detalle d…" at bounding box center [810, 251] width 1454 height 31
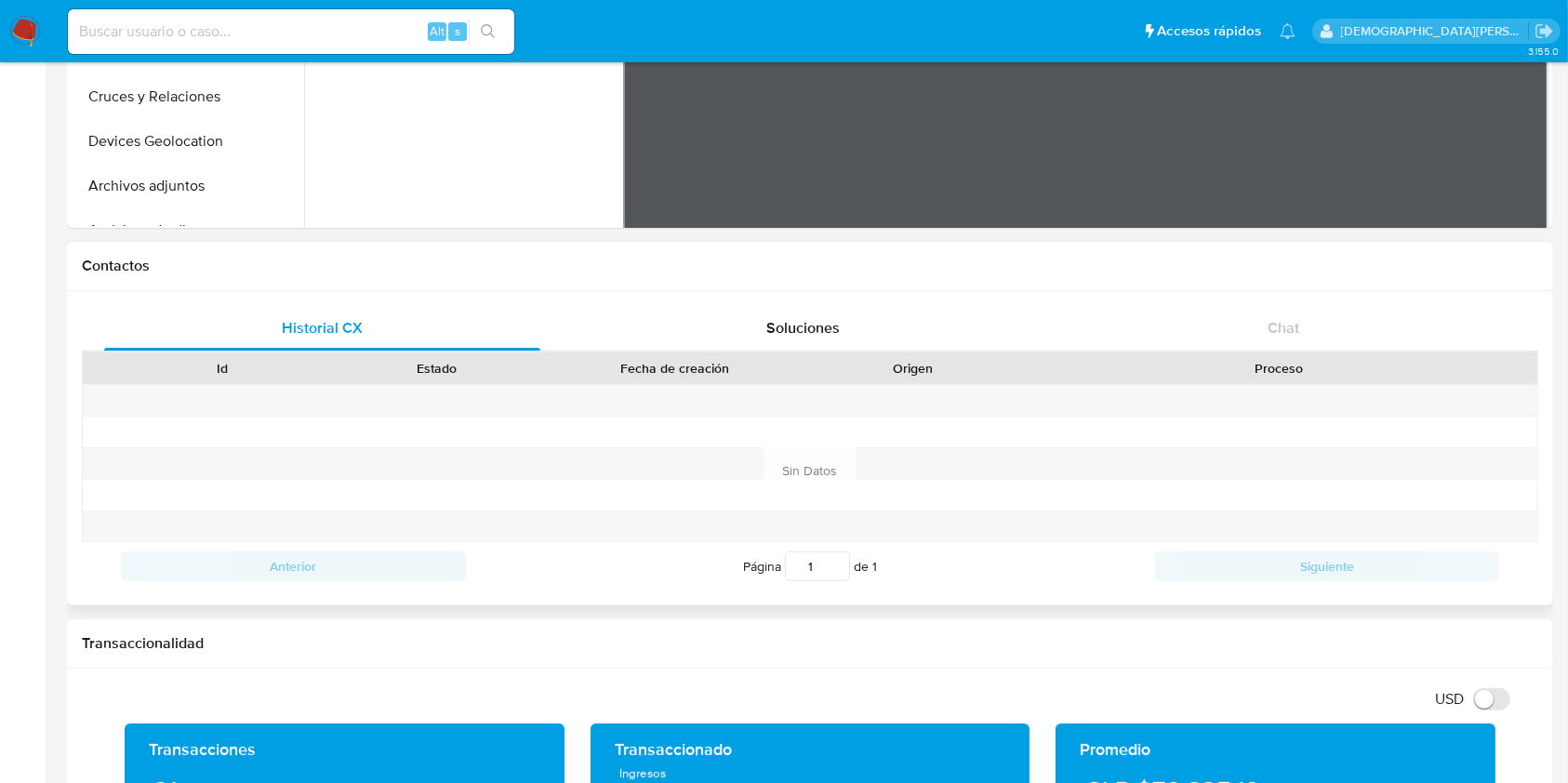
scroll to position [0, 0]
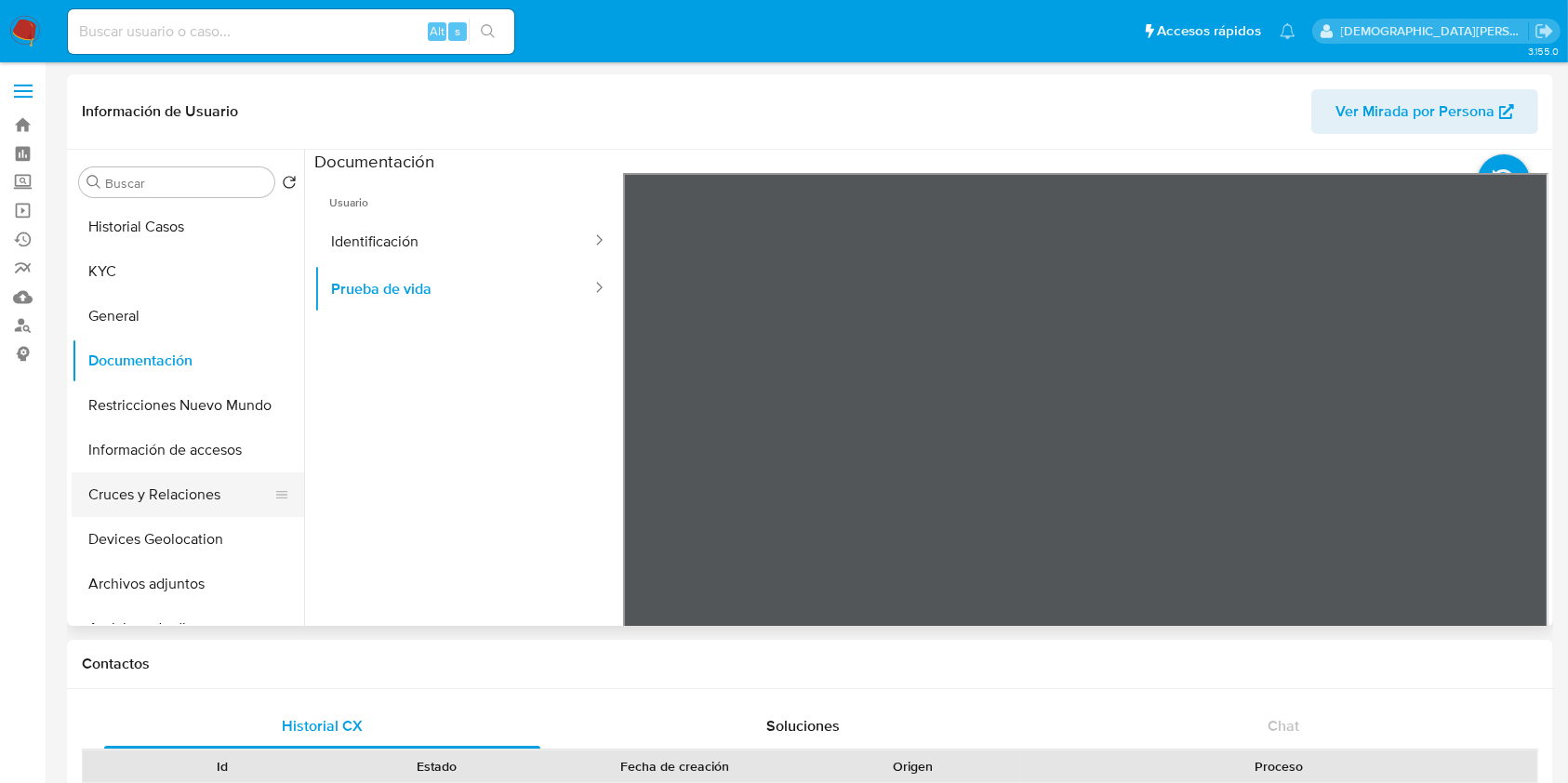
click at [129, 486] on button "Cruces y Relaciones" at bounding box center [180, 494] width 217 height 44
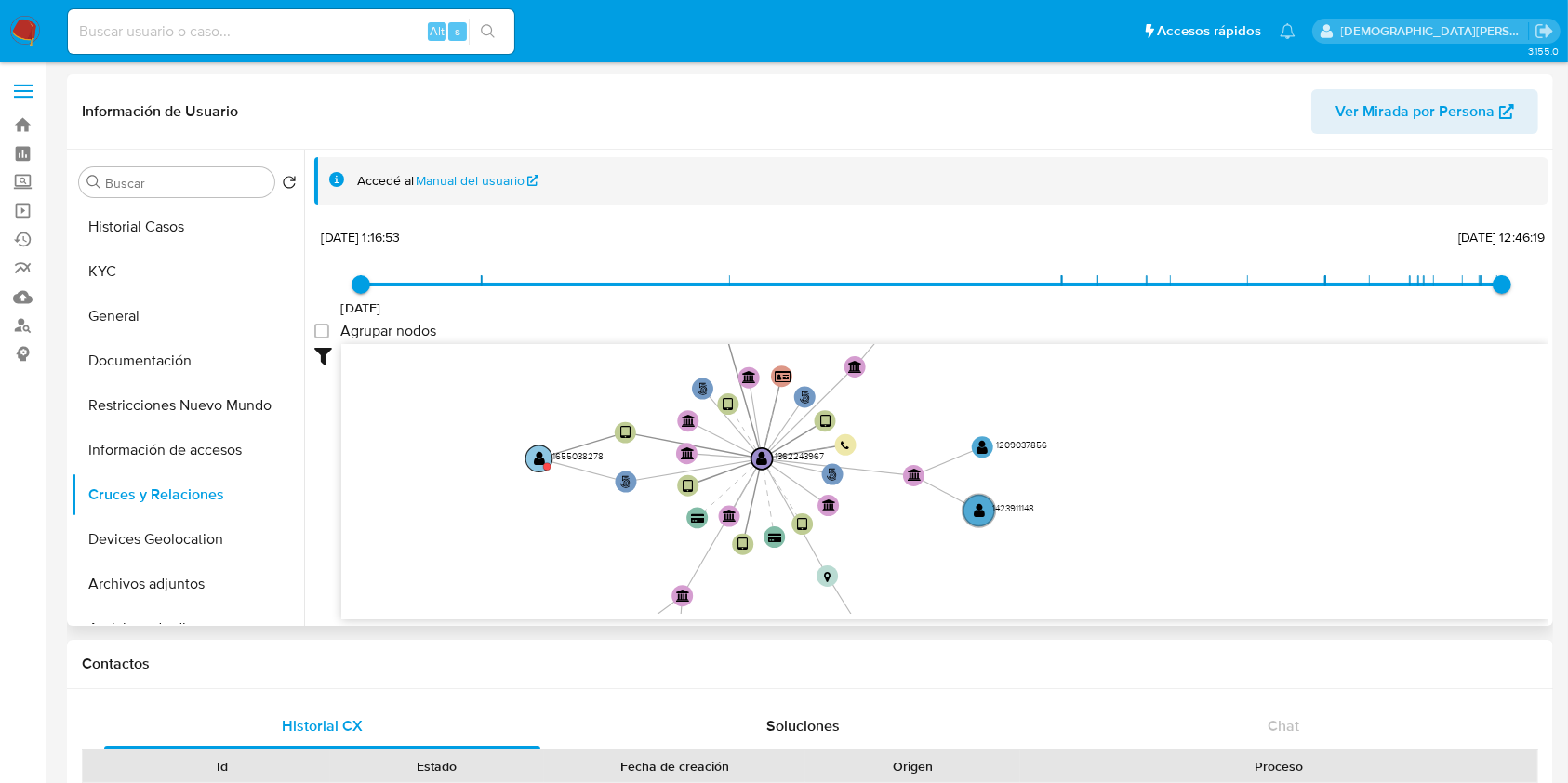
click at [534, 458] on text "" at bounding box center [538, 458] width 11 height 15
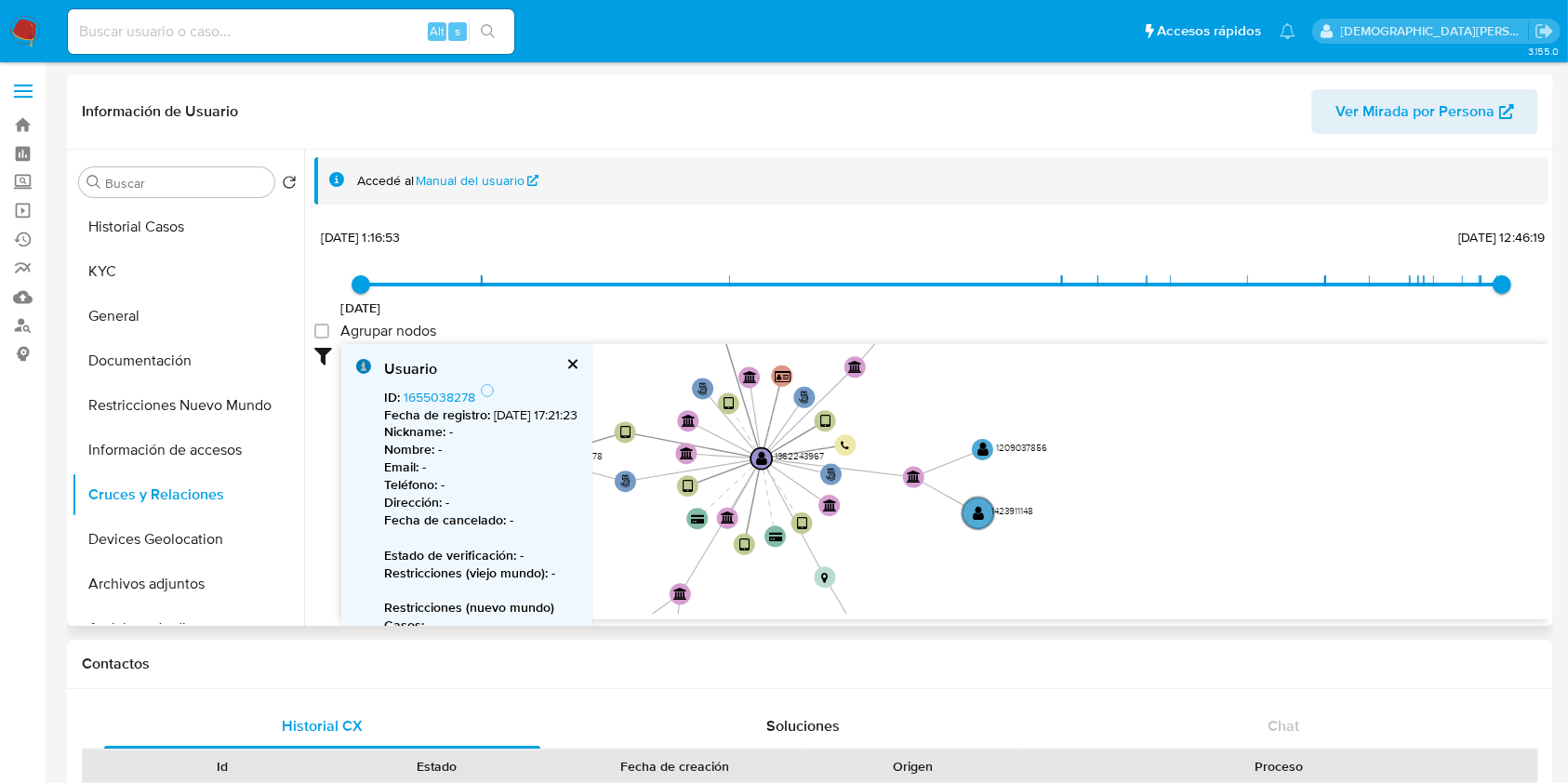
click at [578, 366] on button "cerrar" at bounding box center [571, 364] width 12 height 12
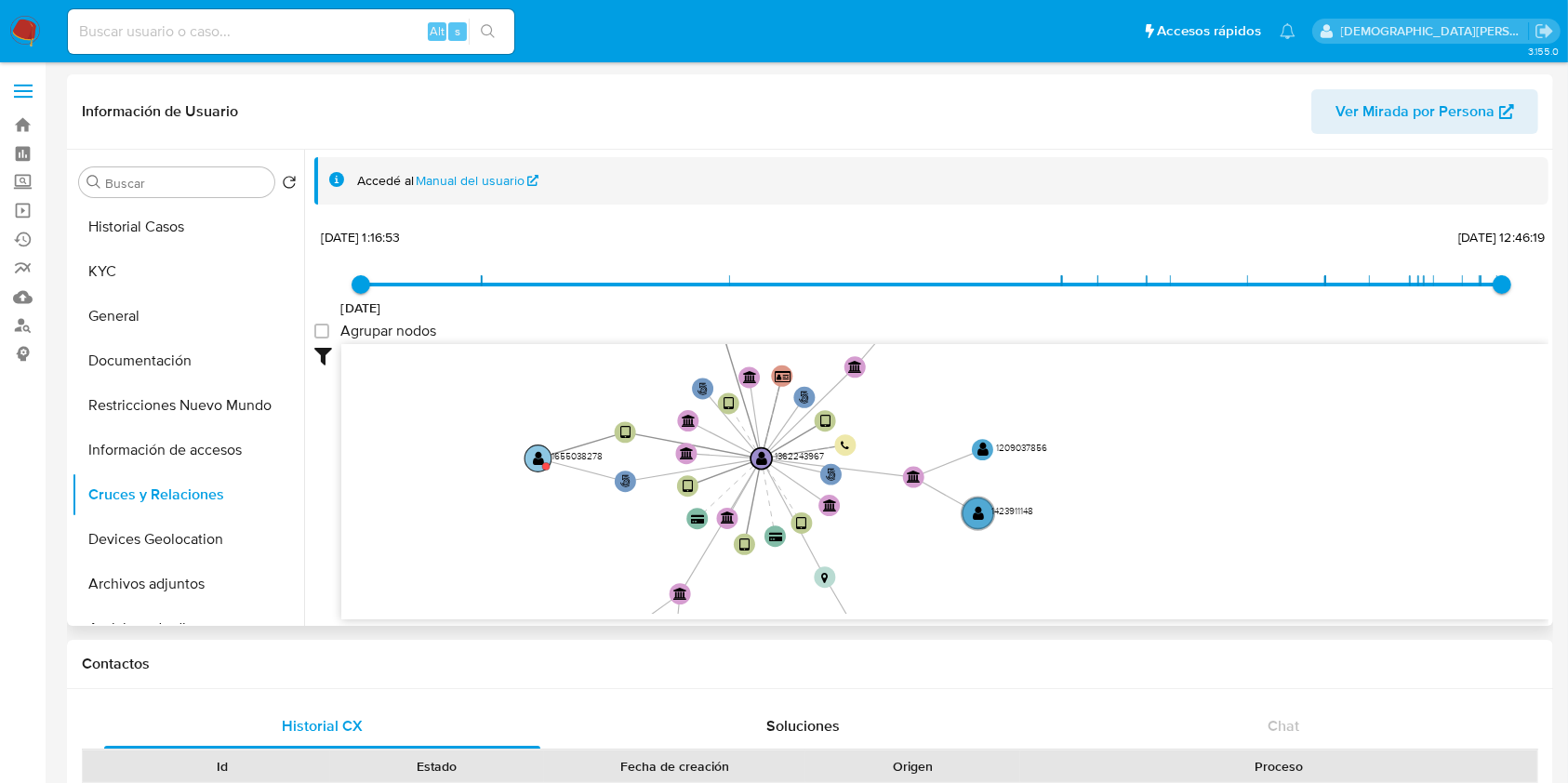
click at [535, 454] on text "" at bounding box center [537, 458] width 11 height 15
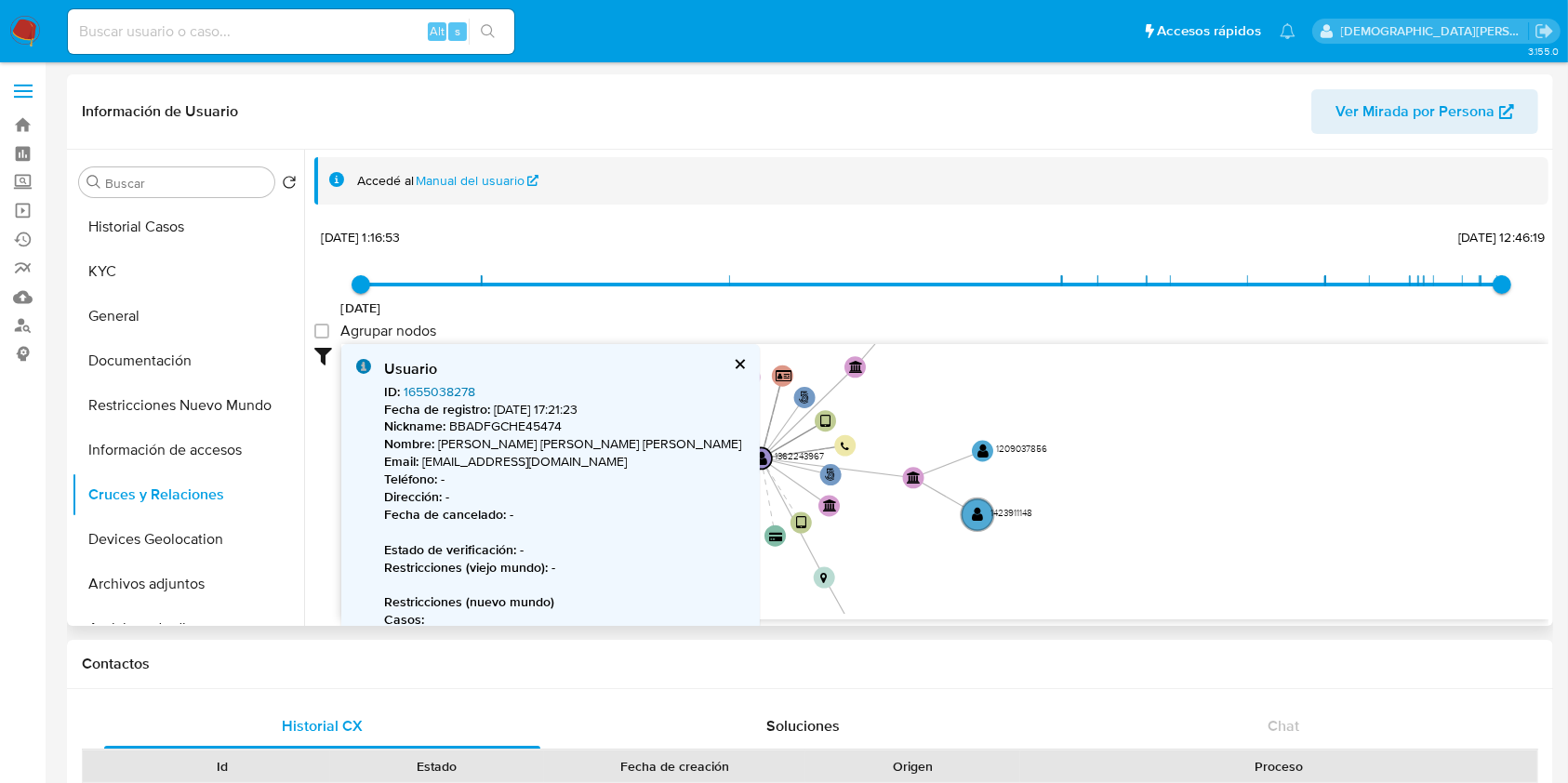
click at [424, 387] on link "1655038278" at bounding box center [439, 391] width 72 height 19
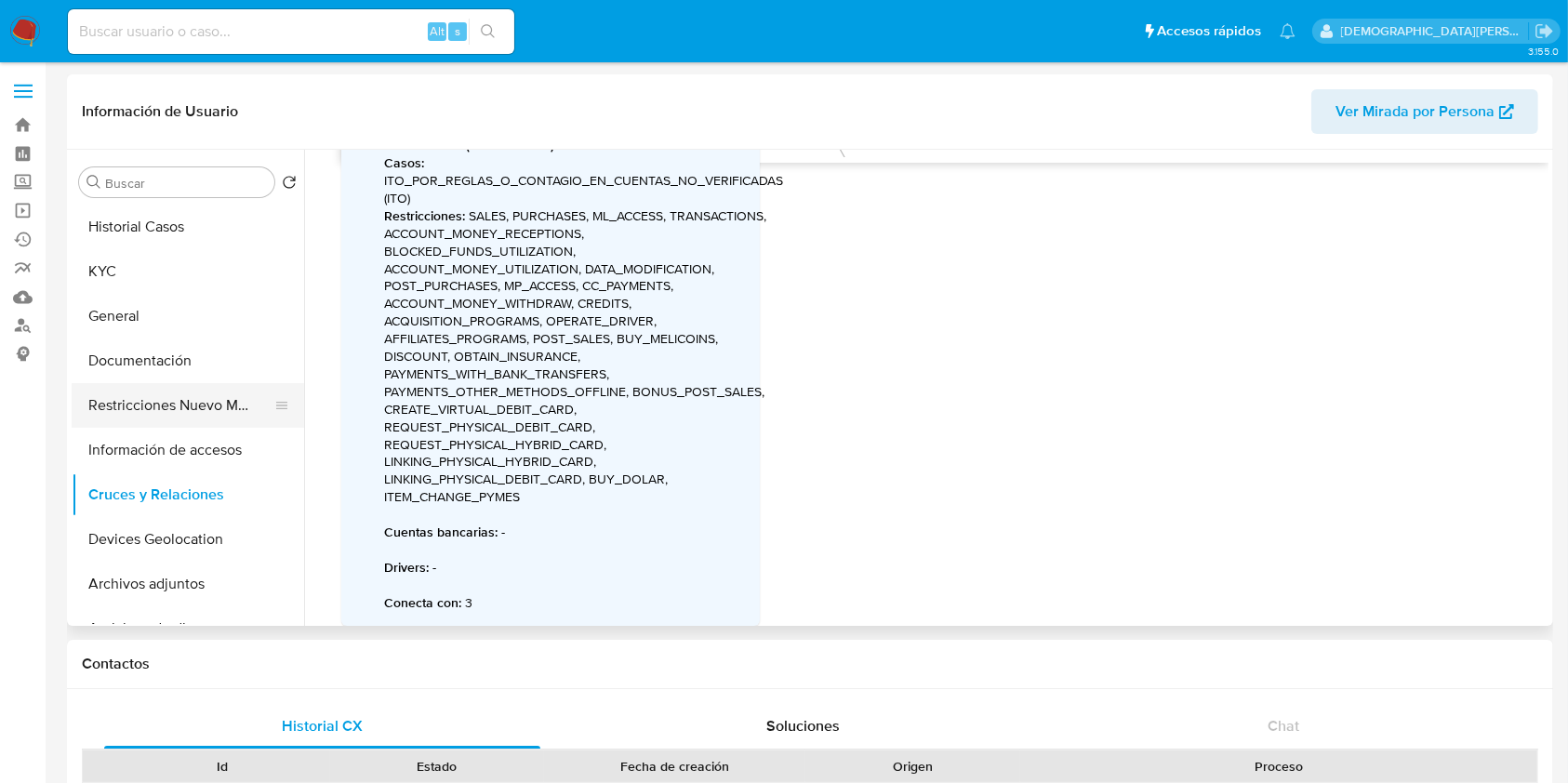
click at [177, 404] on button "Restricciones Nuevo Mundo" at bounding box center [180, 405] width 217 height 44
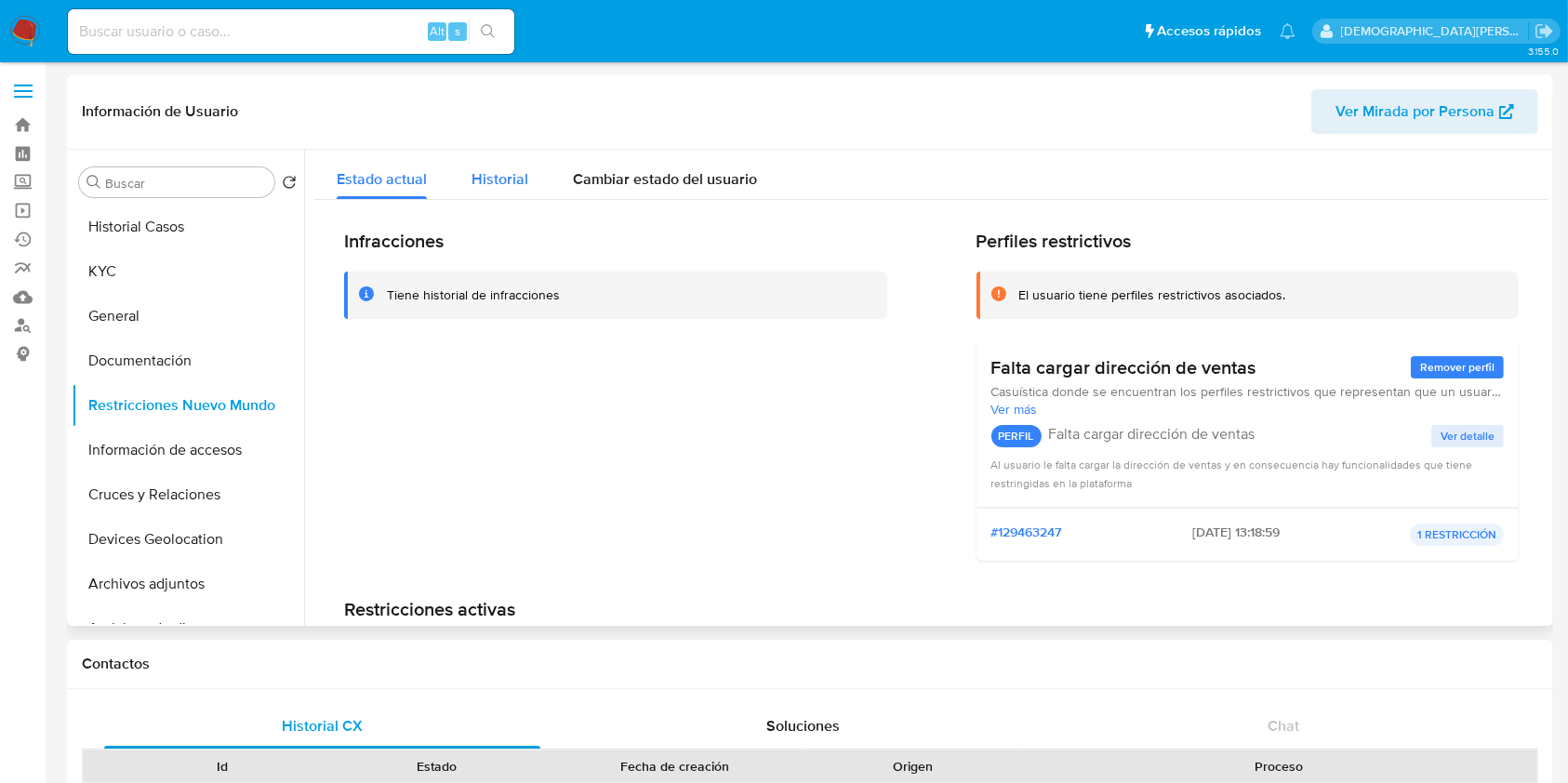
click at [498, 186] on span "Historial" at bounding box center [500, 179] width 57 height 22
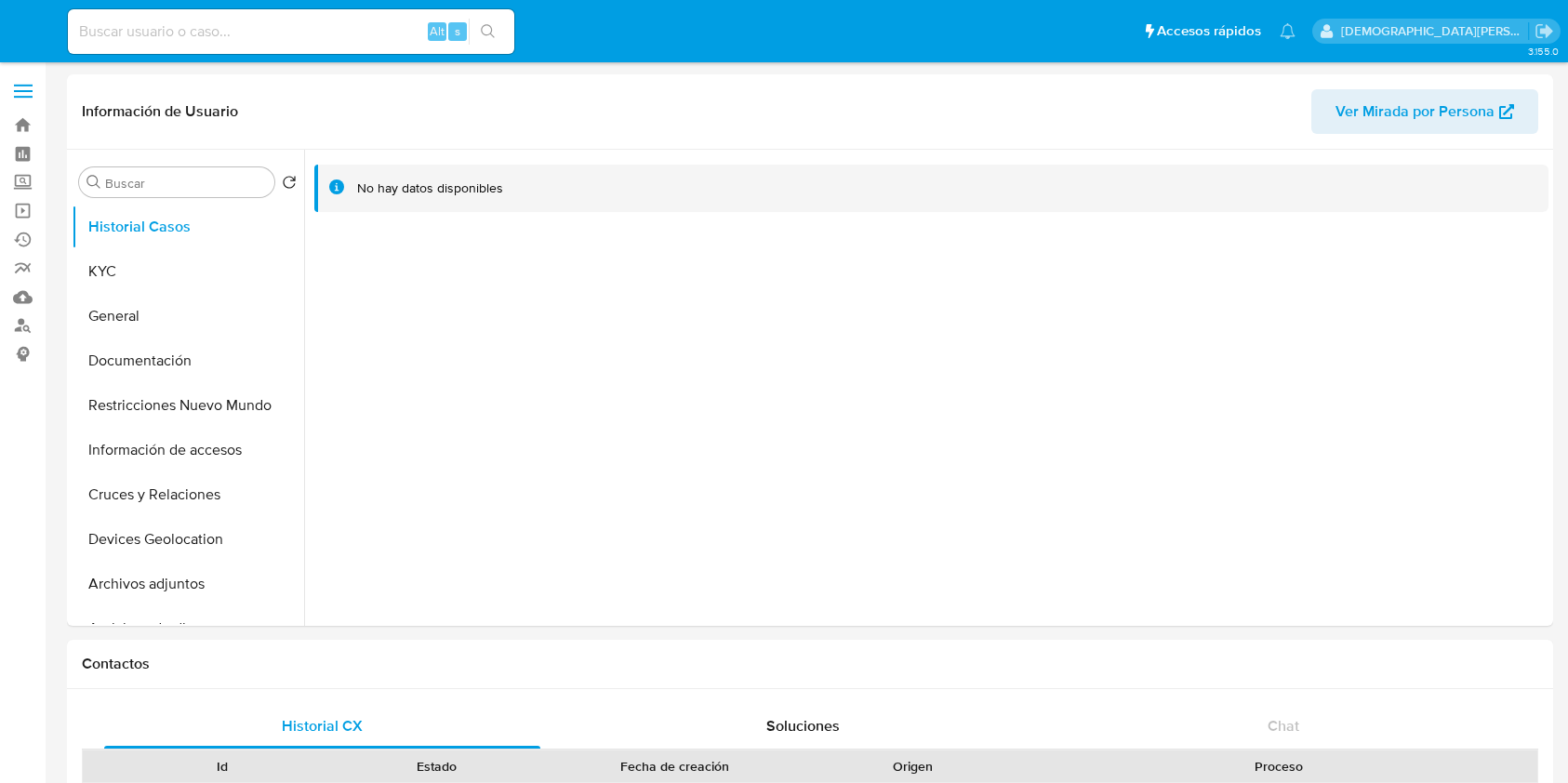
select select "10"
click at [141, 350] on button "Documentación" at bounding box center [180, 360] width 217 height 44
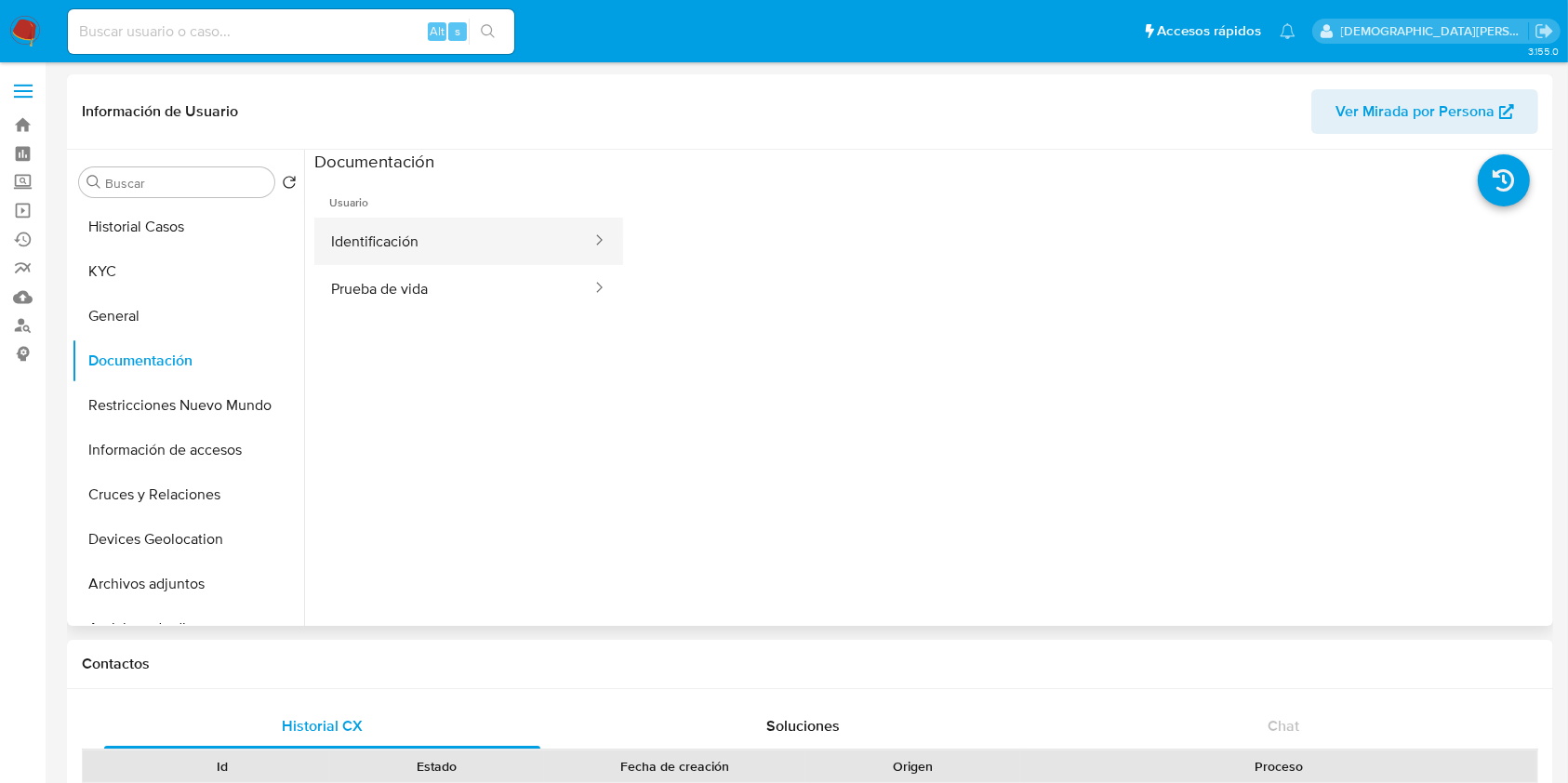
click at [494, 223] on button "Identificación" at bounding box center [454, 241] width 279 height 47
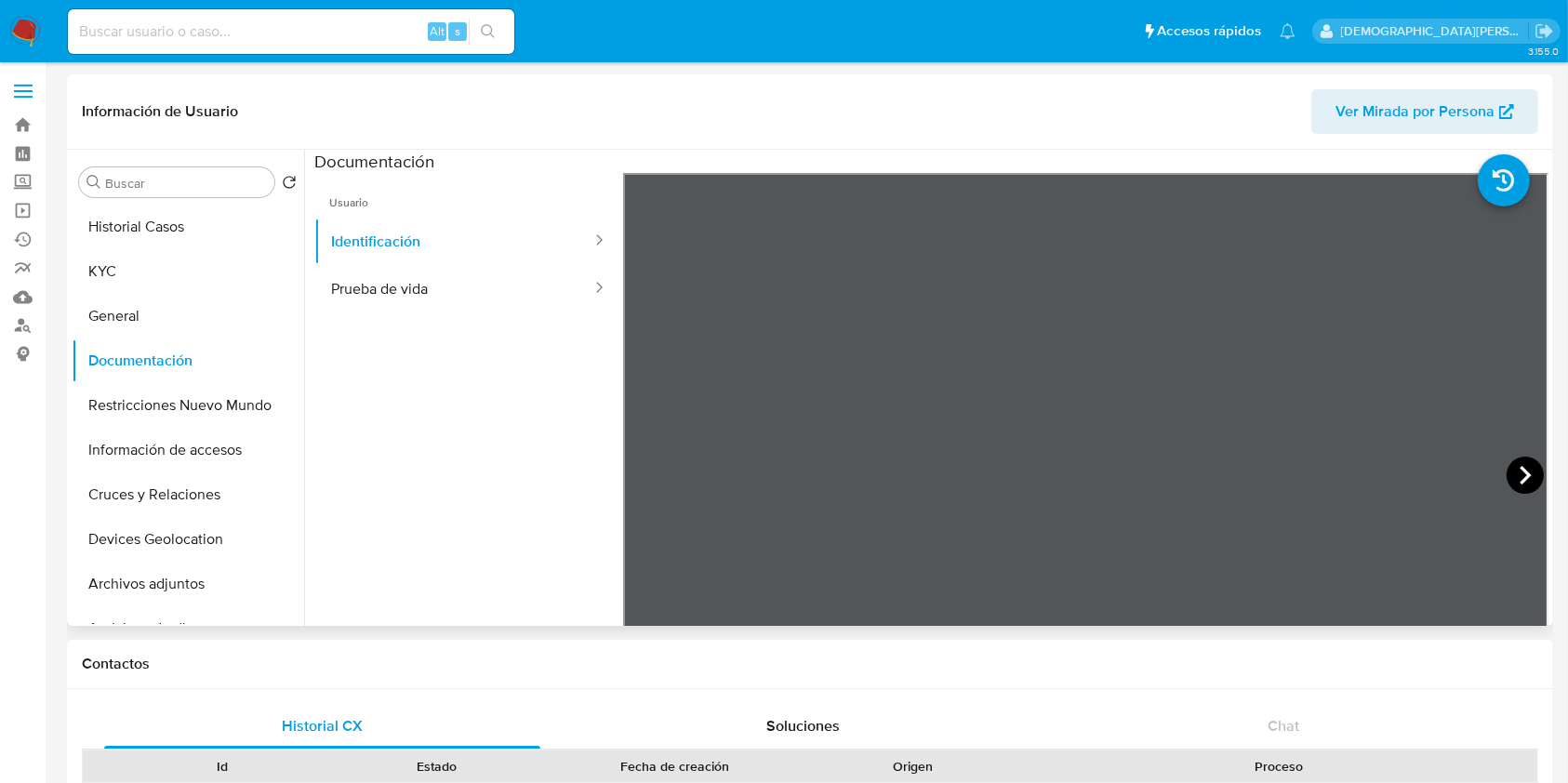
click at [1506, 468] on icon at bounding box center [1525, 475] width 37 height 37
click at [425, 284] on button "Prueba de vida" at bounding box center [454, 289] width 279 height 47
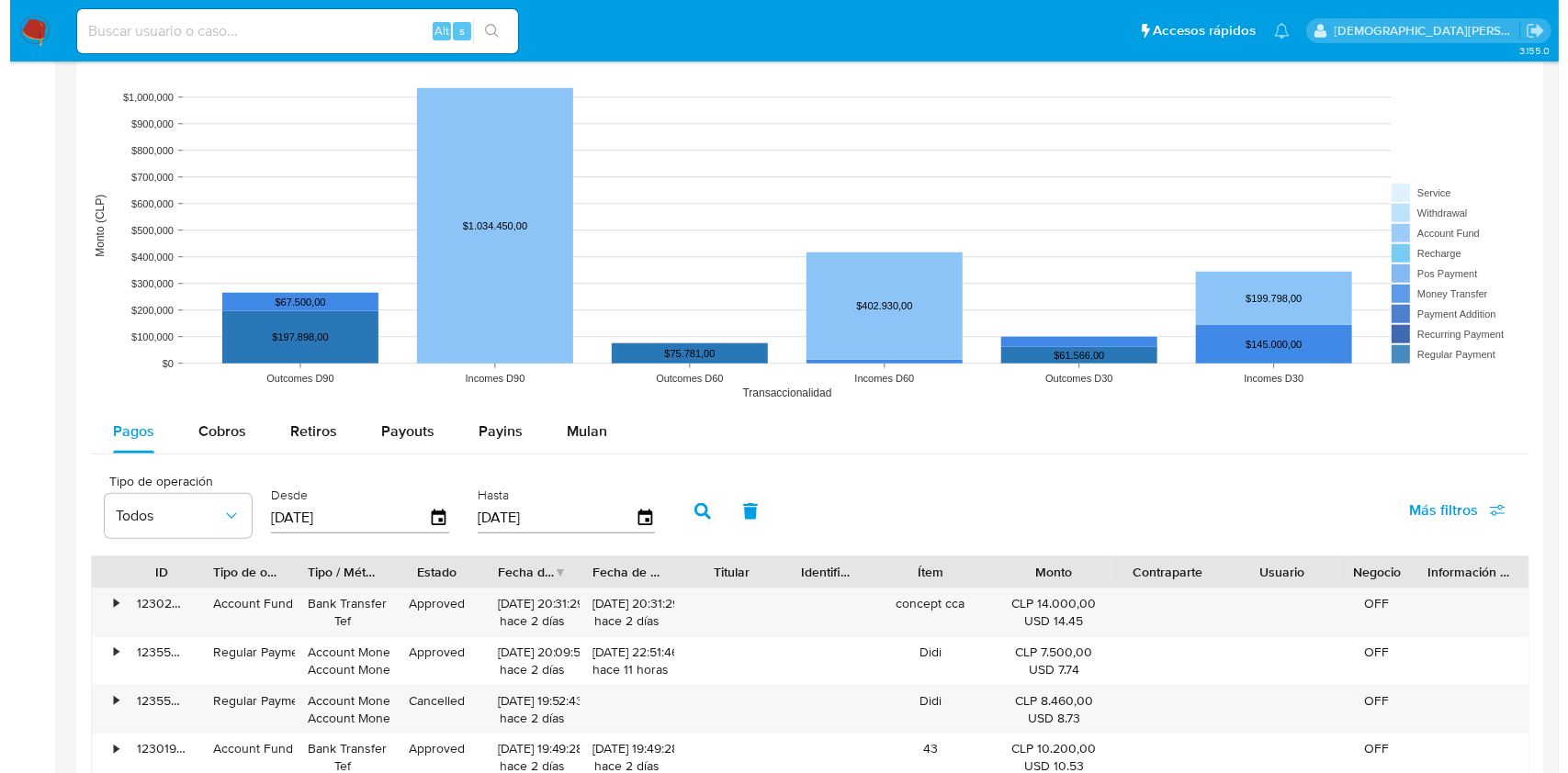
scroll to position [1468, 0]
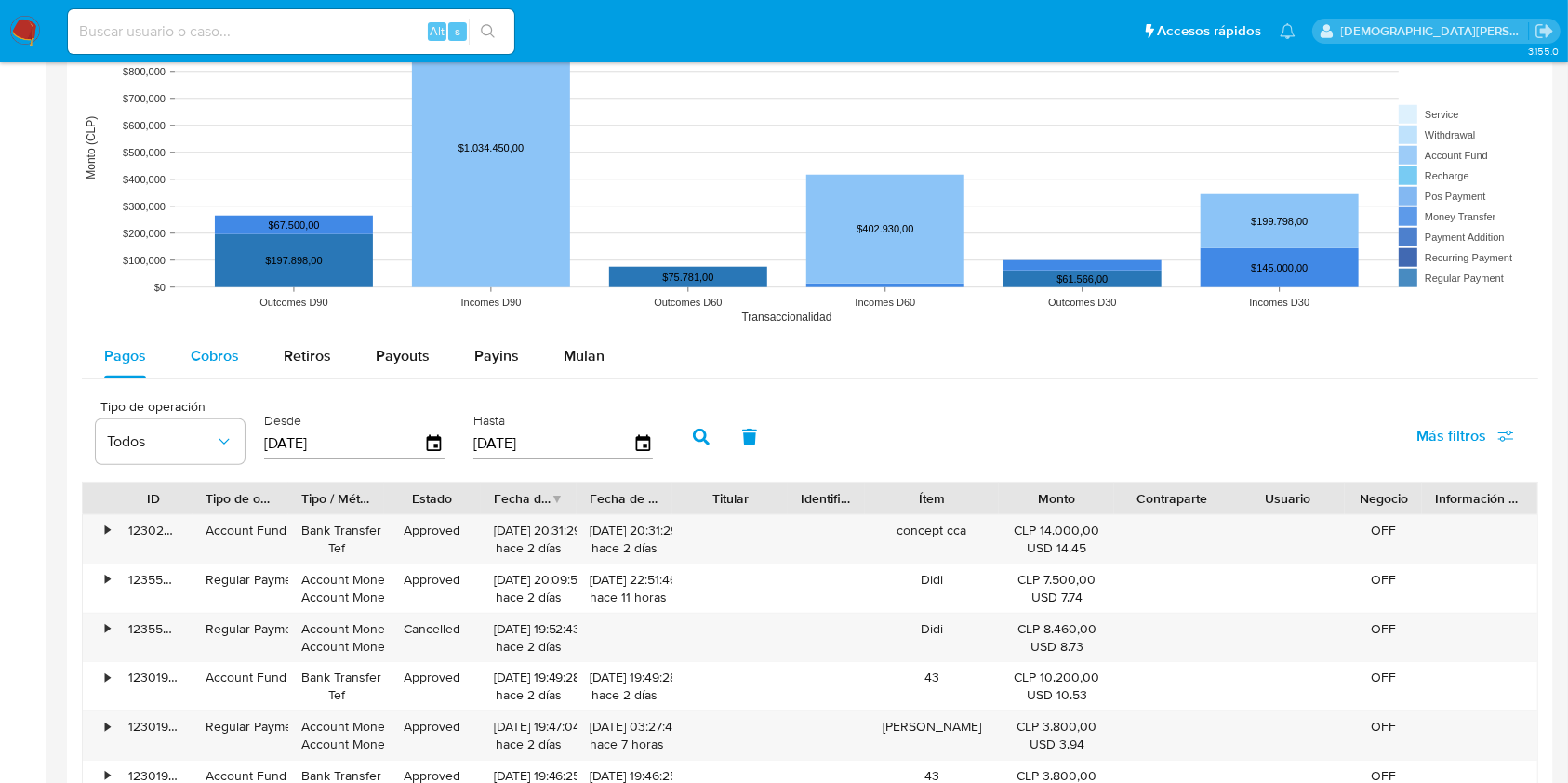
click at [209, 356] on span "Cobros" at bounding box center [214, 356] width 48 height 22
select select "10"
click at [494, 354] on span "Payins" at bounding box center [496, 356] width 44 height 22
select select "10"
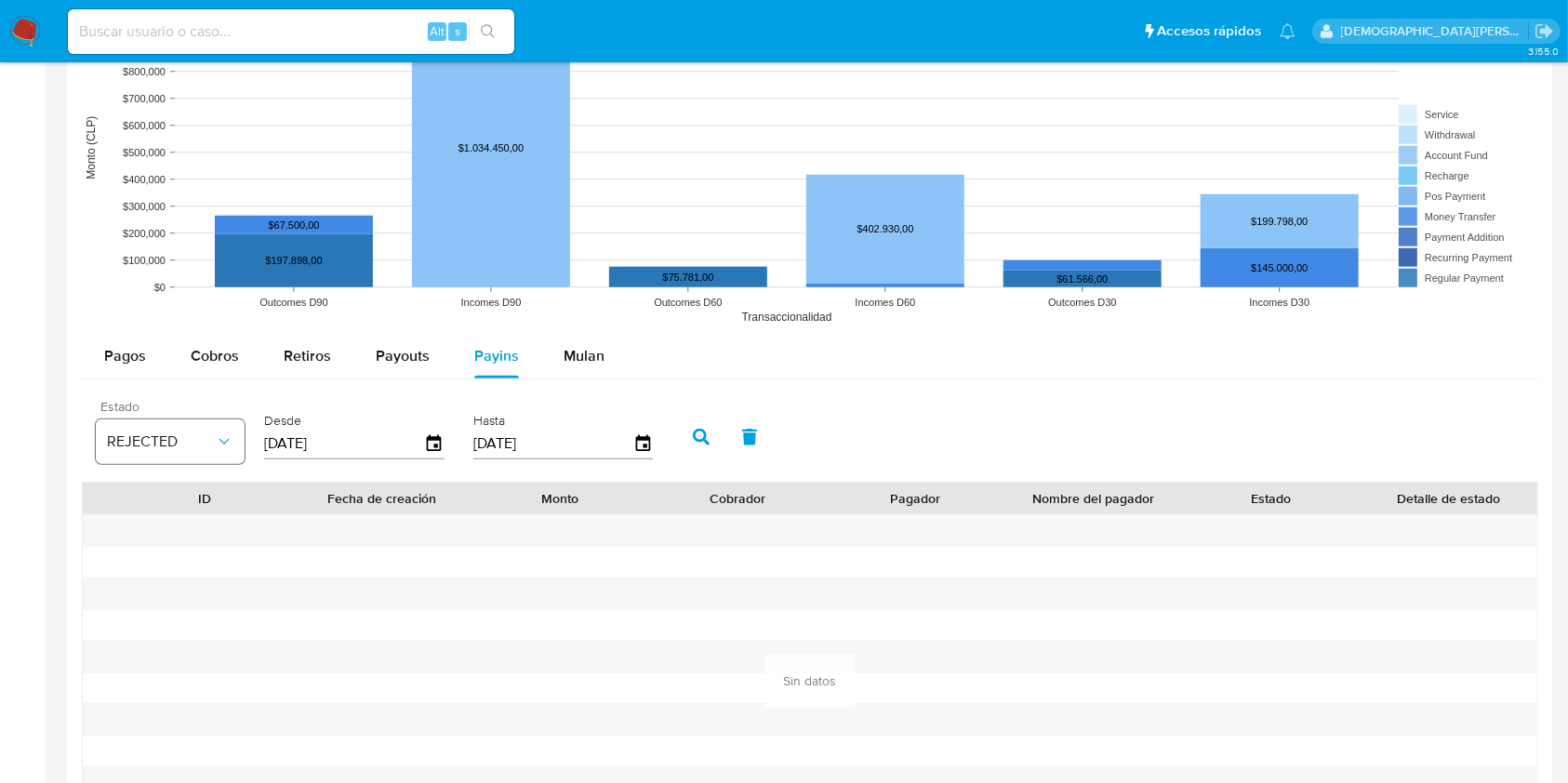
click at [194, 450] on span "REJECTED" at bounding box center [161, 441] width 108 height 19
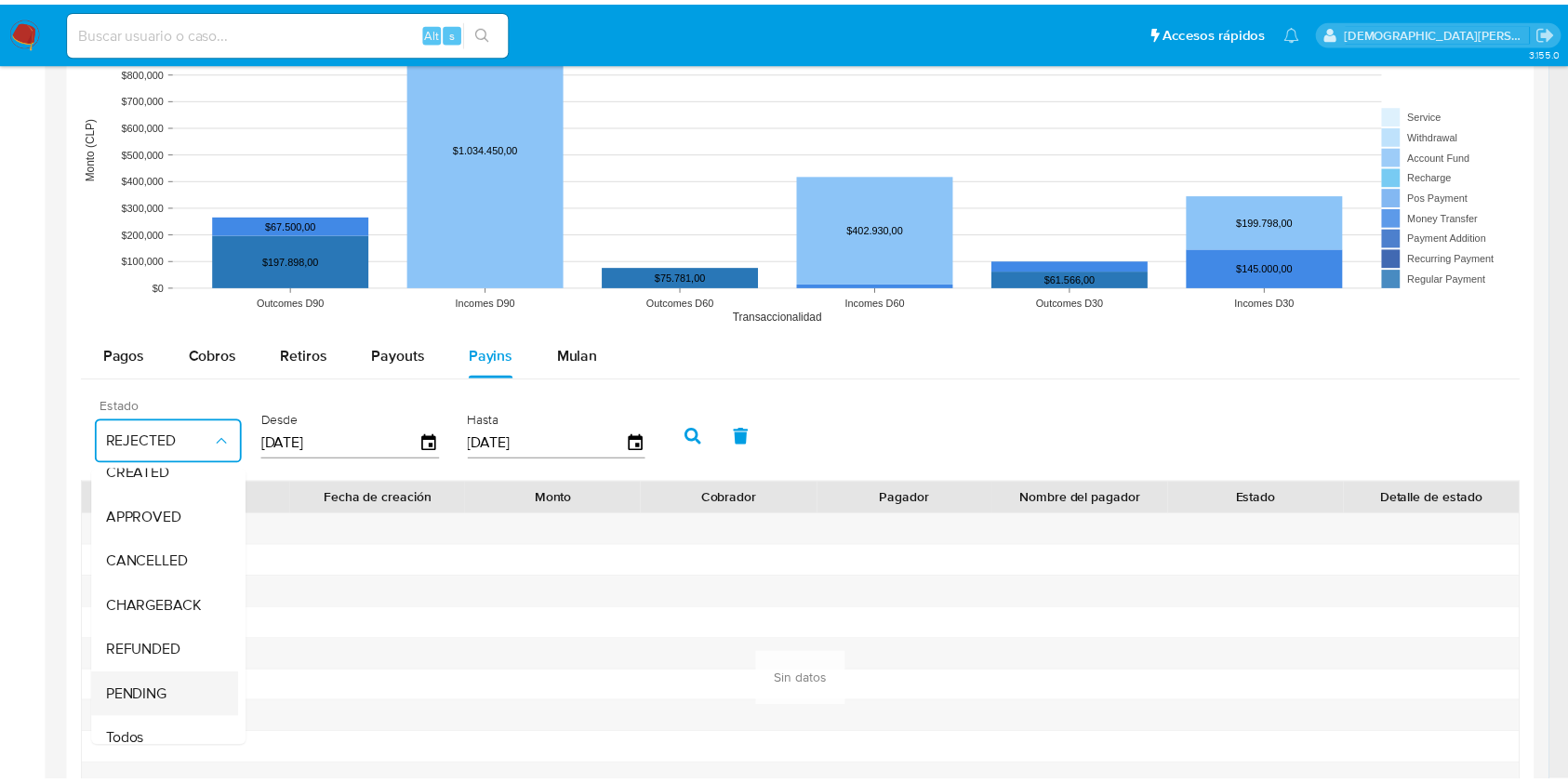
scroll to position [141, 0]
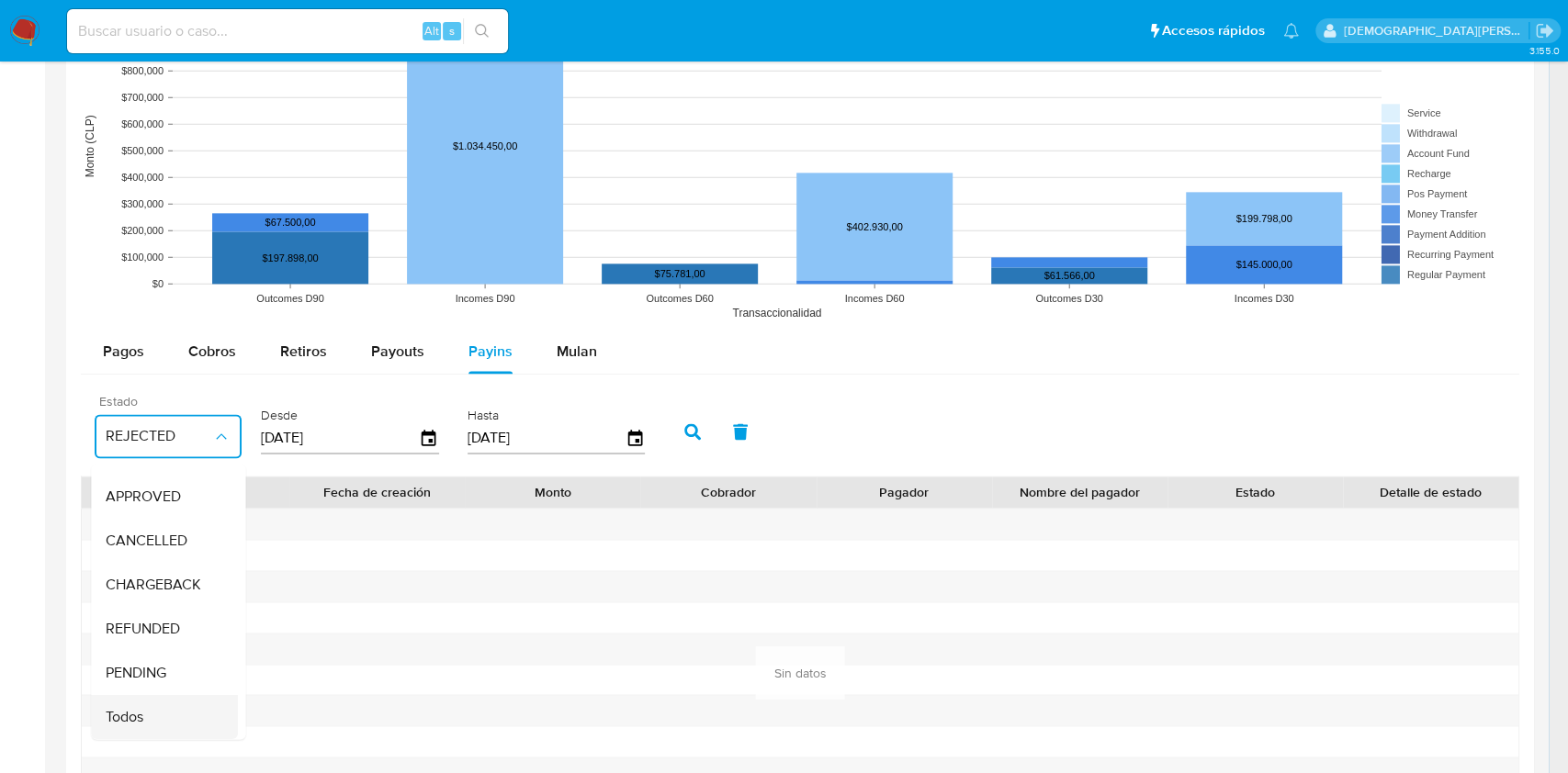
click at [148, 694] on div "Todos" at bounding box center [159, 716] width 107 height 44
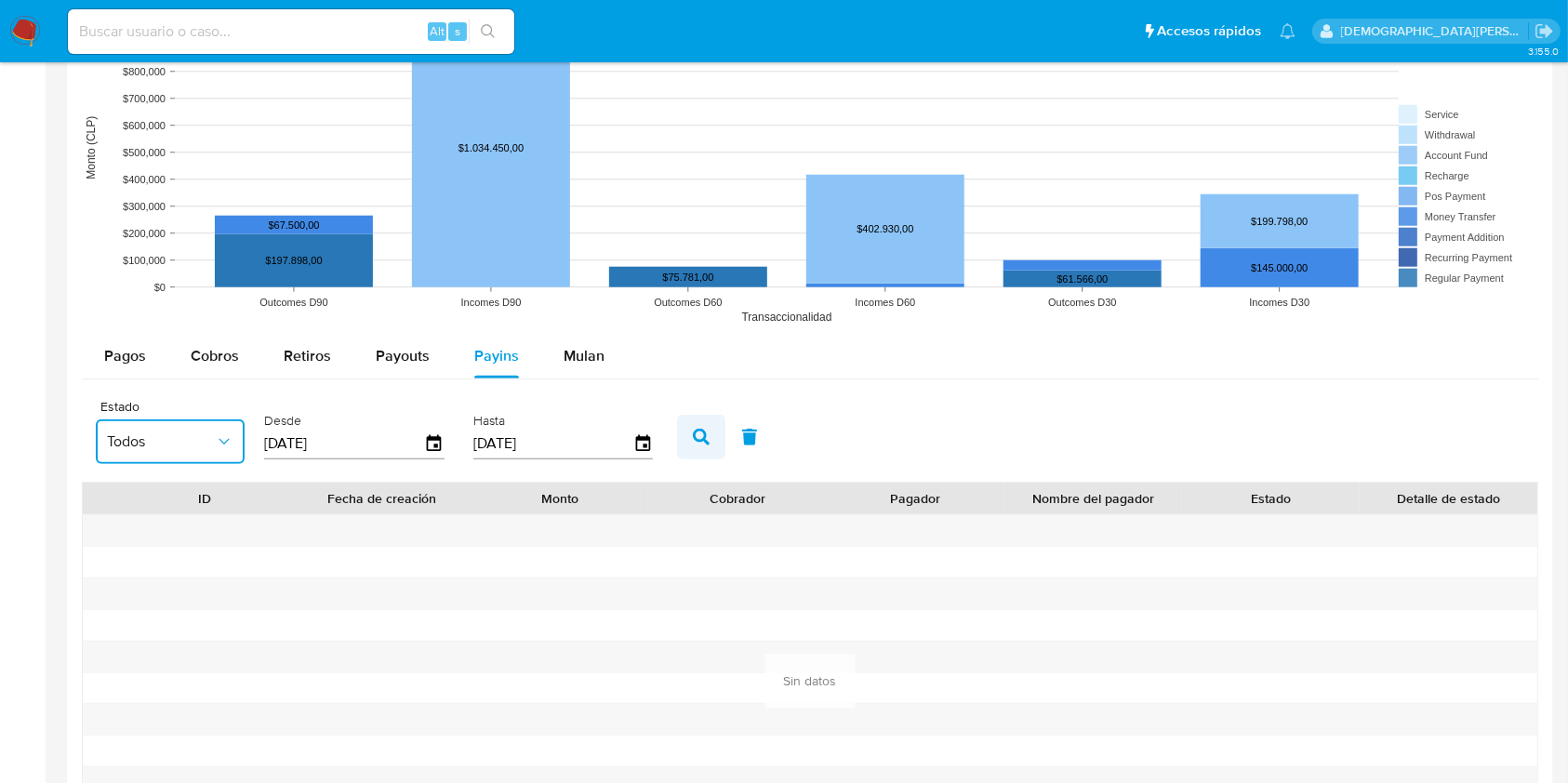
click at [703, 439] on icon "button" at bounding box center [700, 436] width 17 height 17
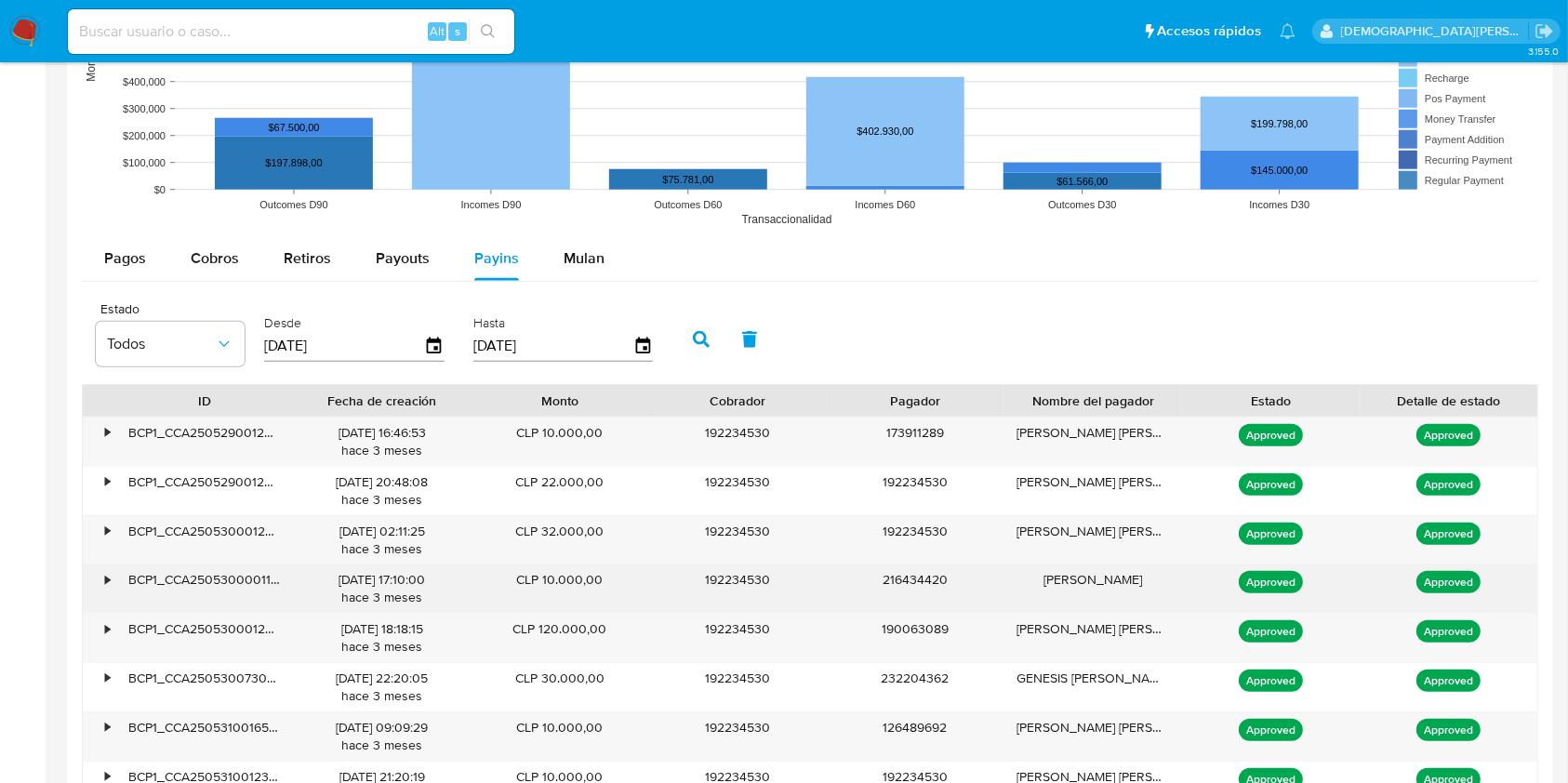
scroll to position [1860, 0]
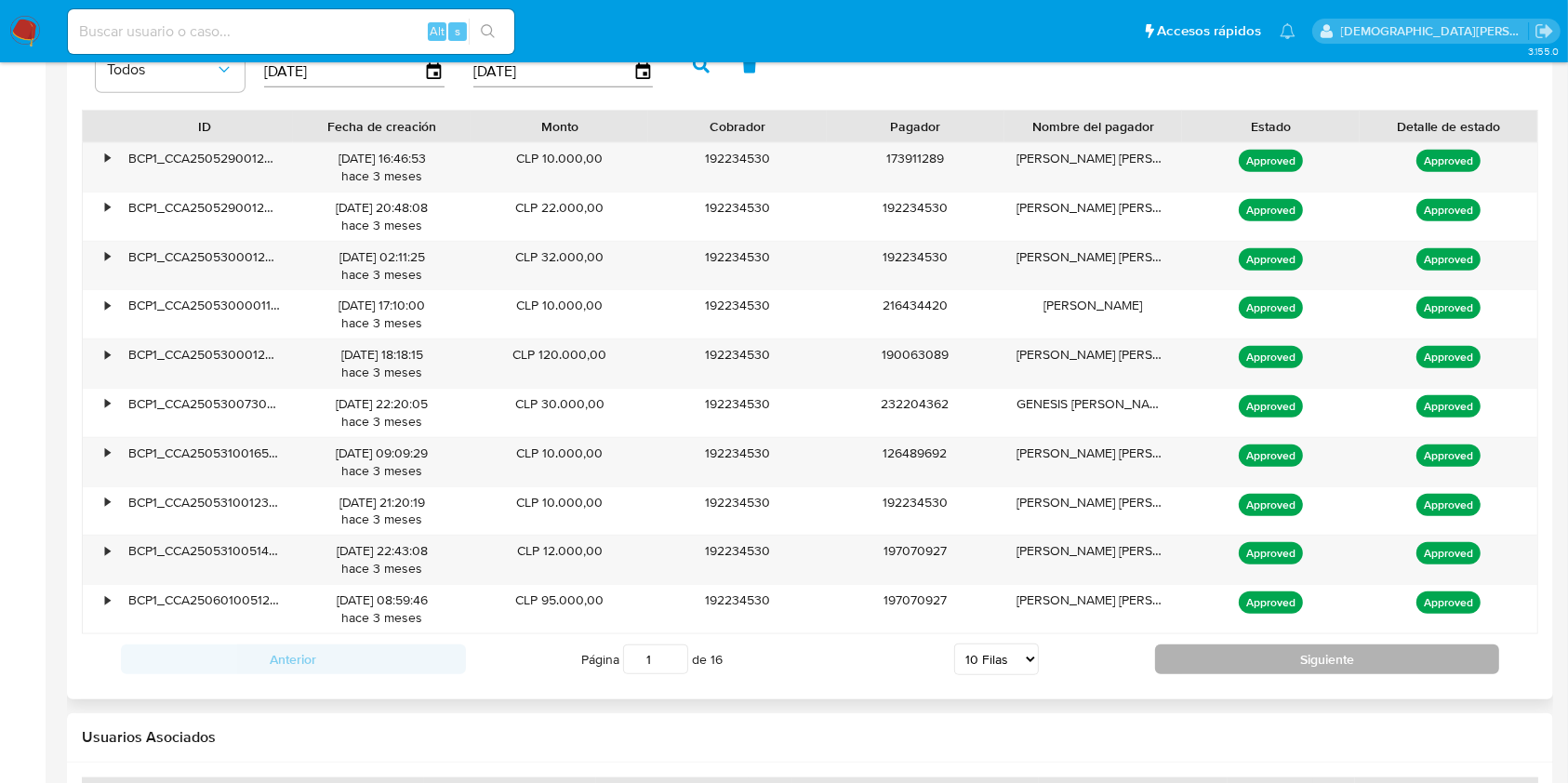
click at [1292, 666] on button "Siguiente" at bounding box center [1326, 659] width 345 height 29
click at [1294, 663] on button "Siguiente" at bounding box center [1326, 659] width 345 height 29
click at [1304, 644] on button "Siguiente" at bounding box center [1326, 659] width 345 height 29
type input "4"
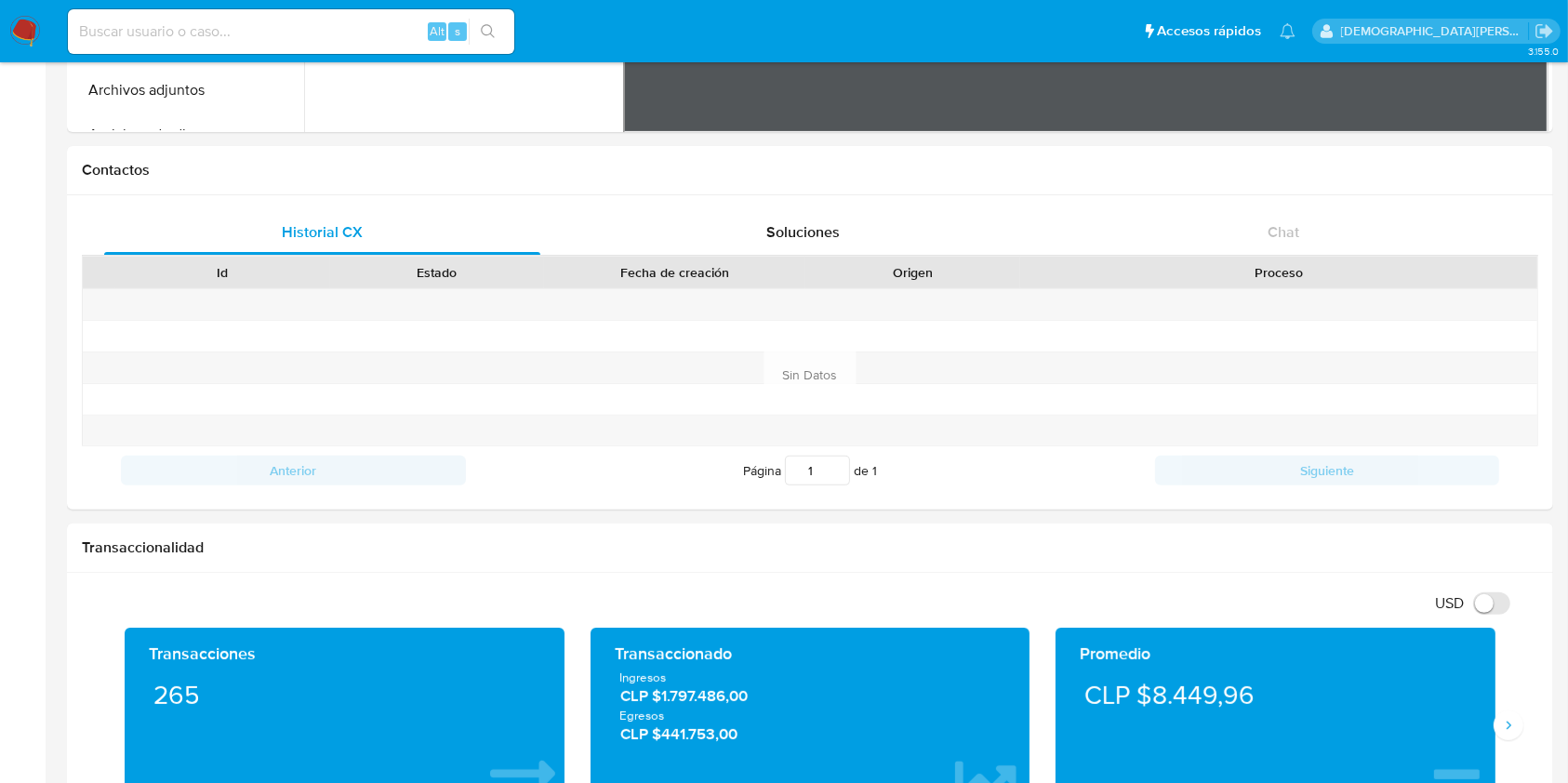
scroll to position [325, 0]
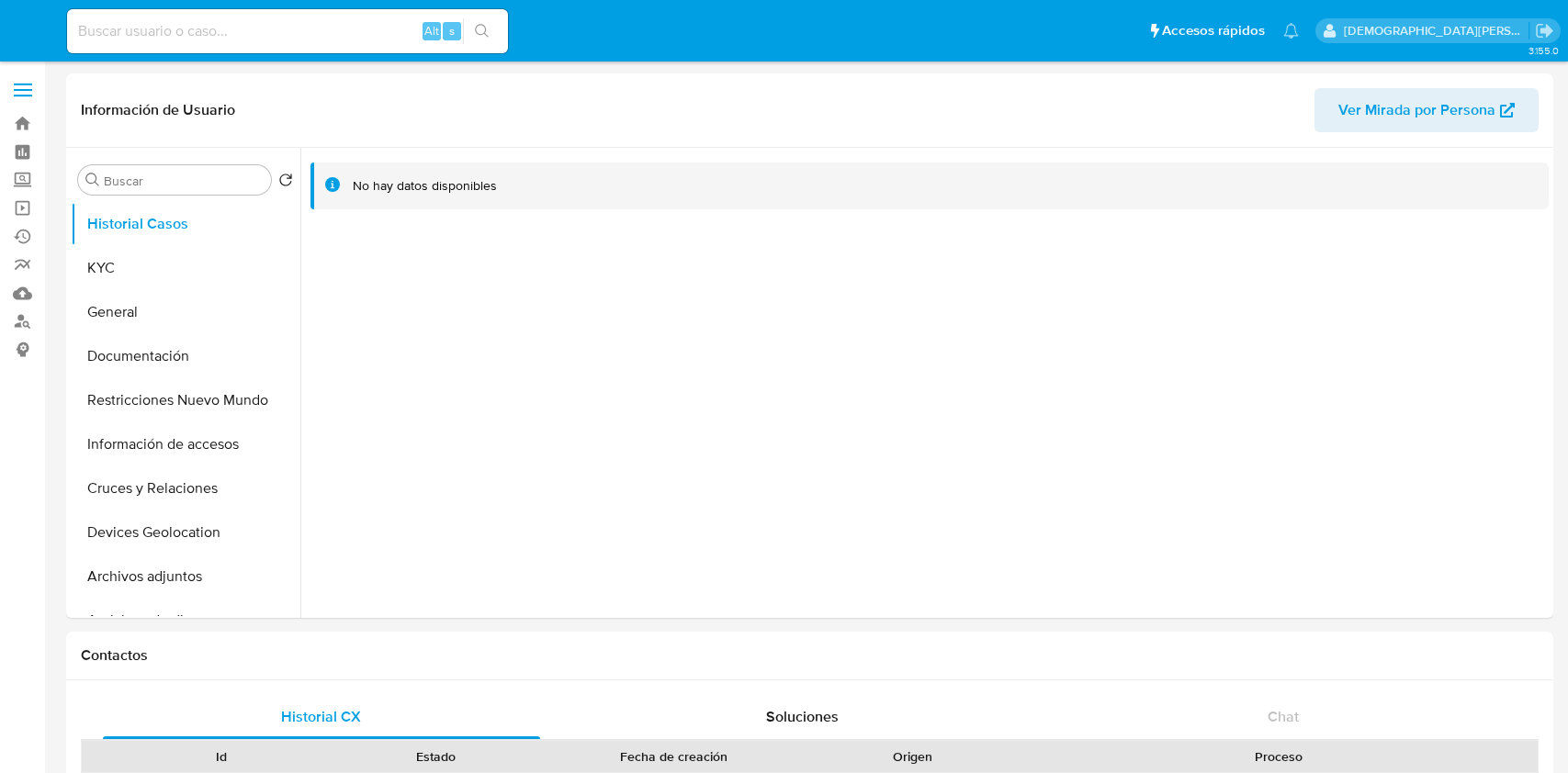
select select "10"
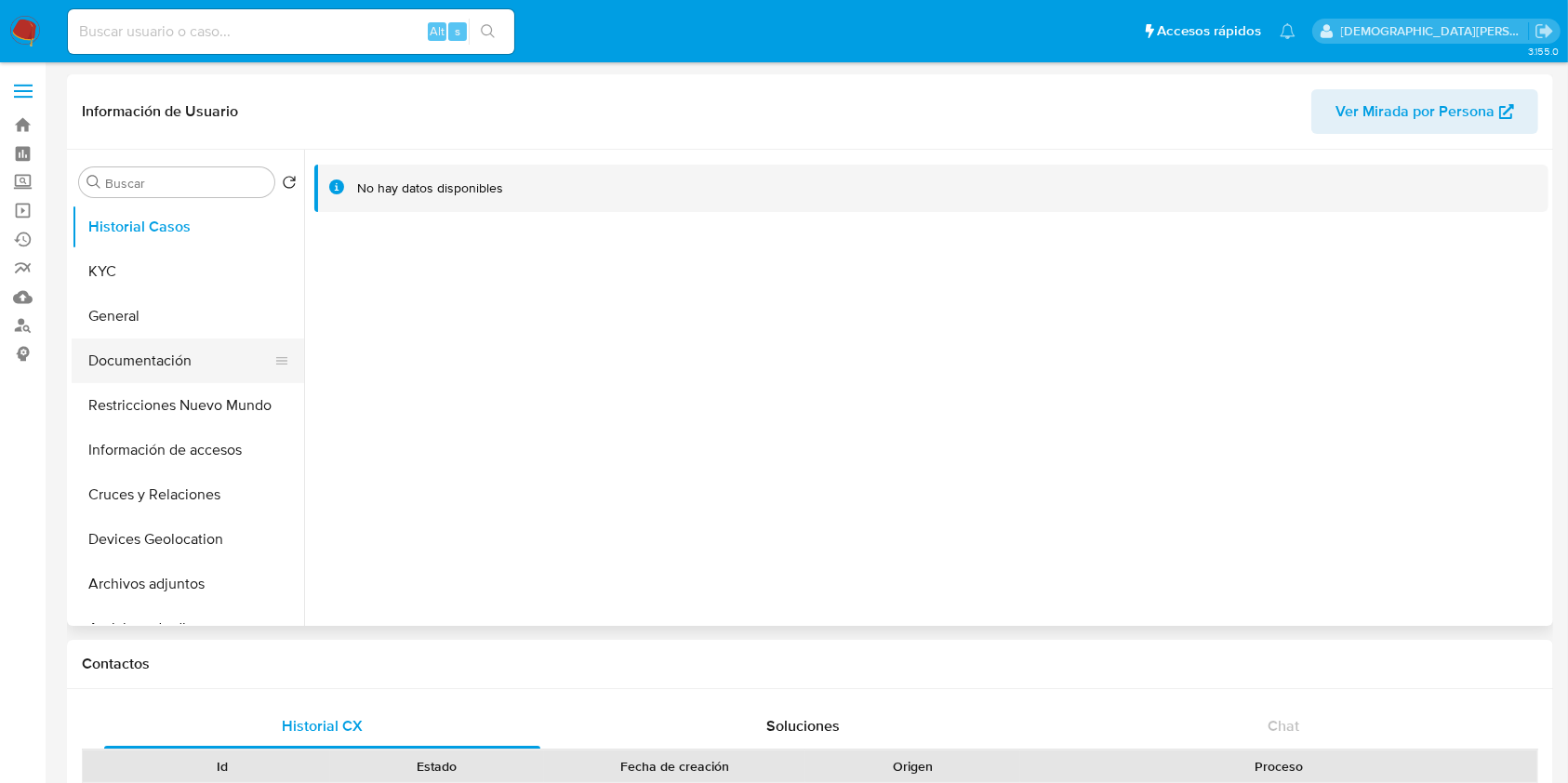
click at [174, 358] on button "Documentación" at bounding box center [180, 360] width 217 height 44
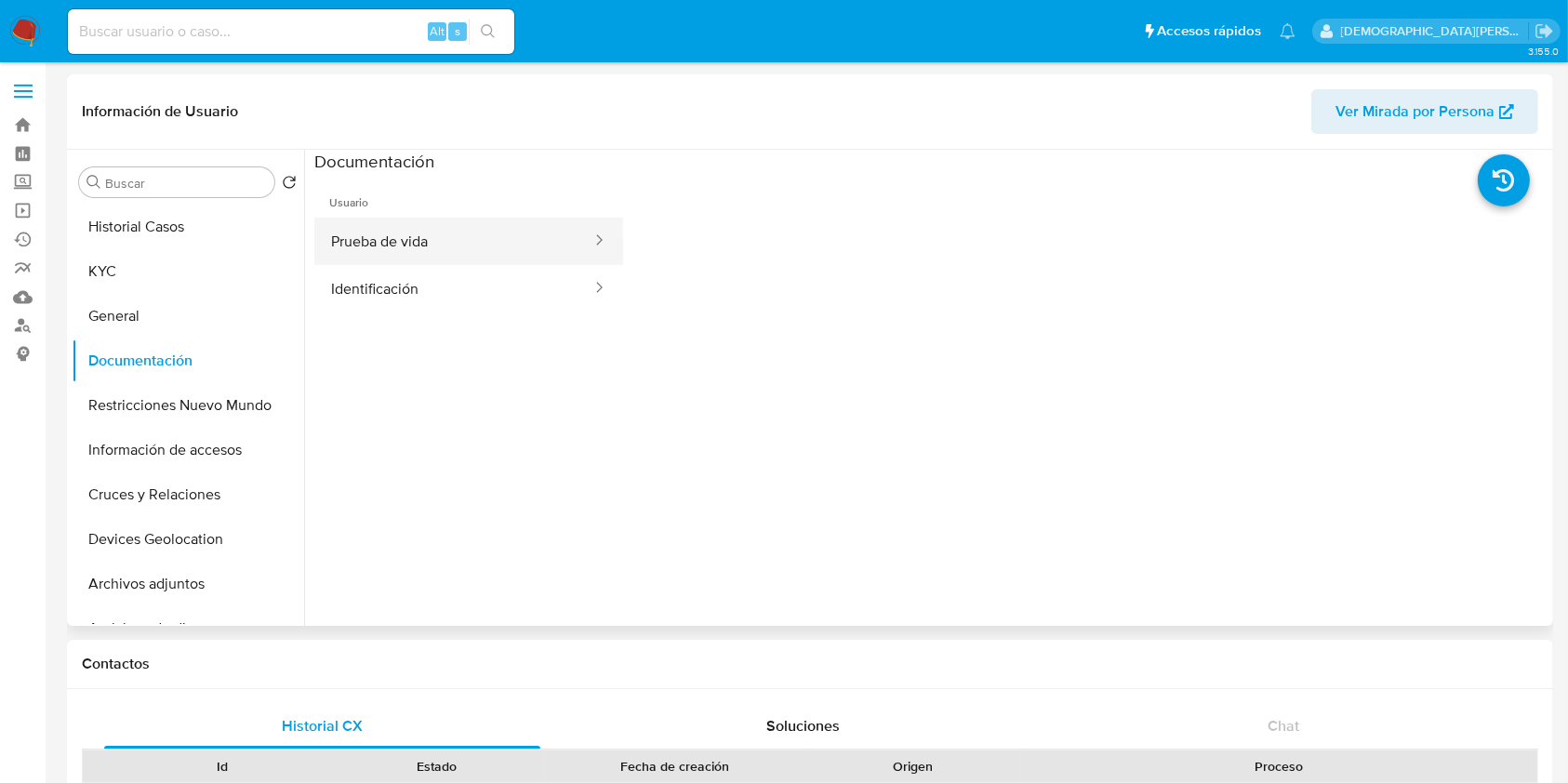
click at [465, 251] on button "Prueba de vida" at bounding box center [454, 241] width 279 height 47
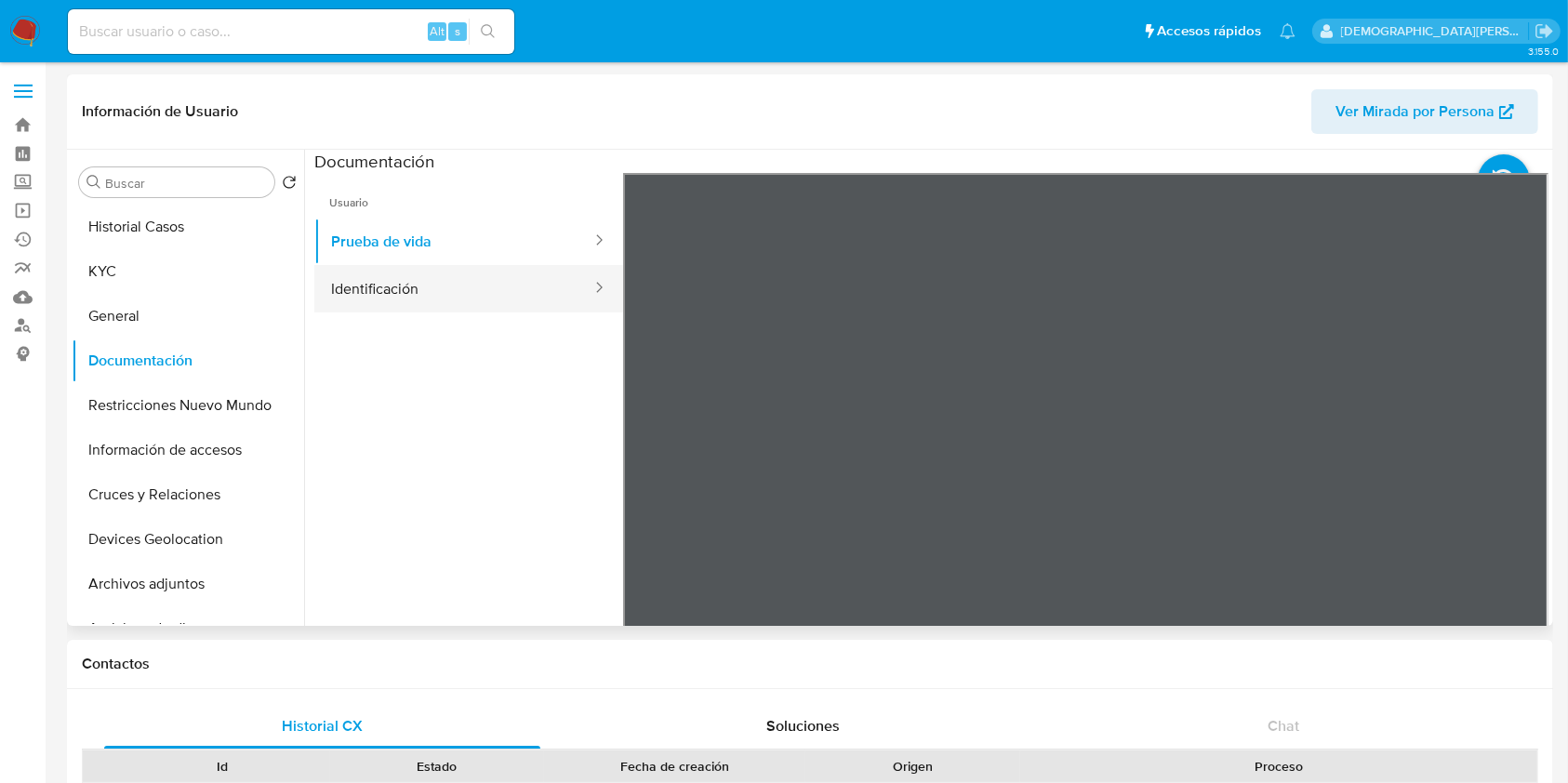
click at [491, 294] on button "Identificación" at bounding box center [454, 289] width 279 height 47
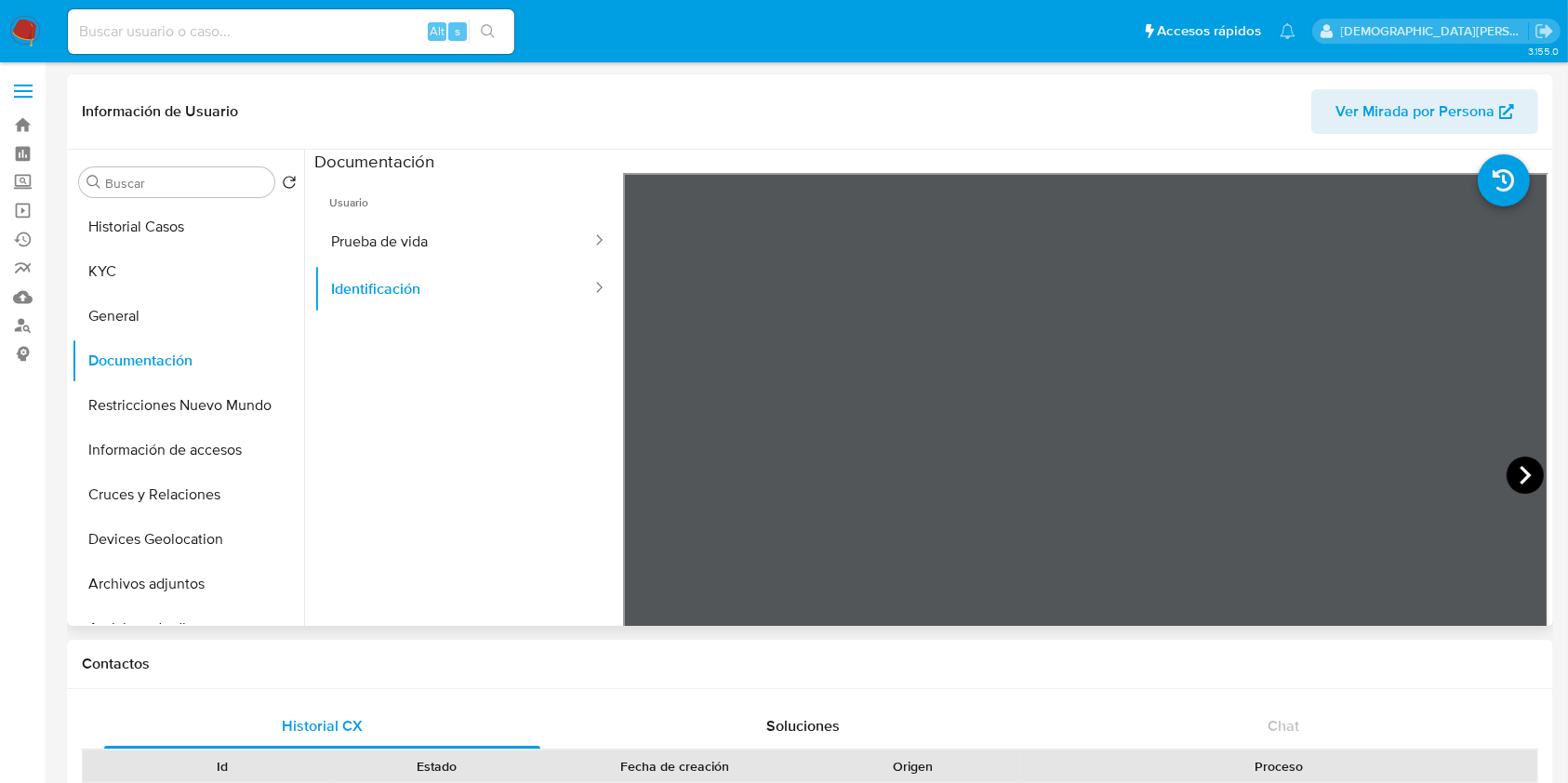
click at [1509, 476] on icon at bounding box center [1525, 475] width 37 height 37
click at [640, 470] on icon at bounding box center [646, 475] width 37 height 37
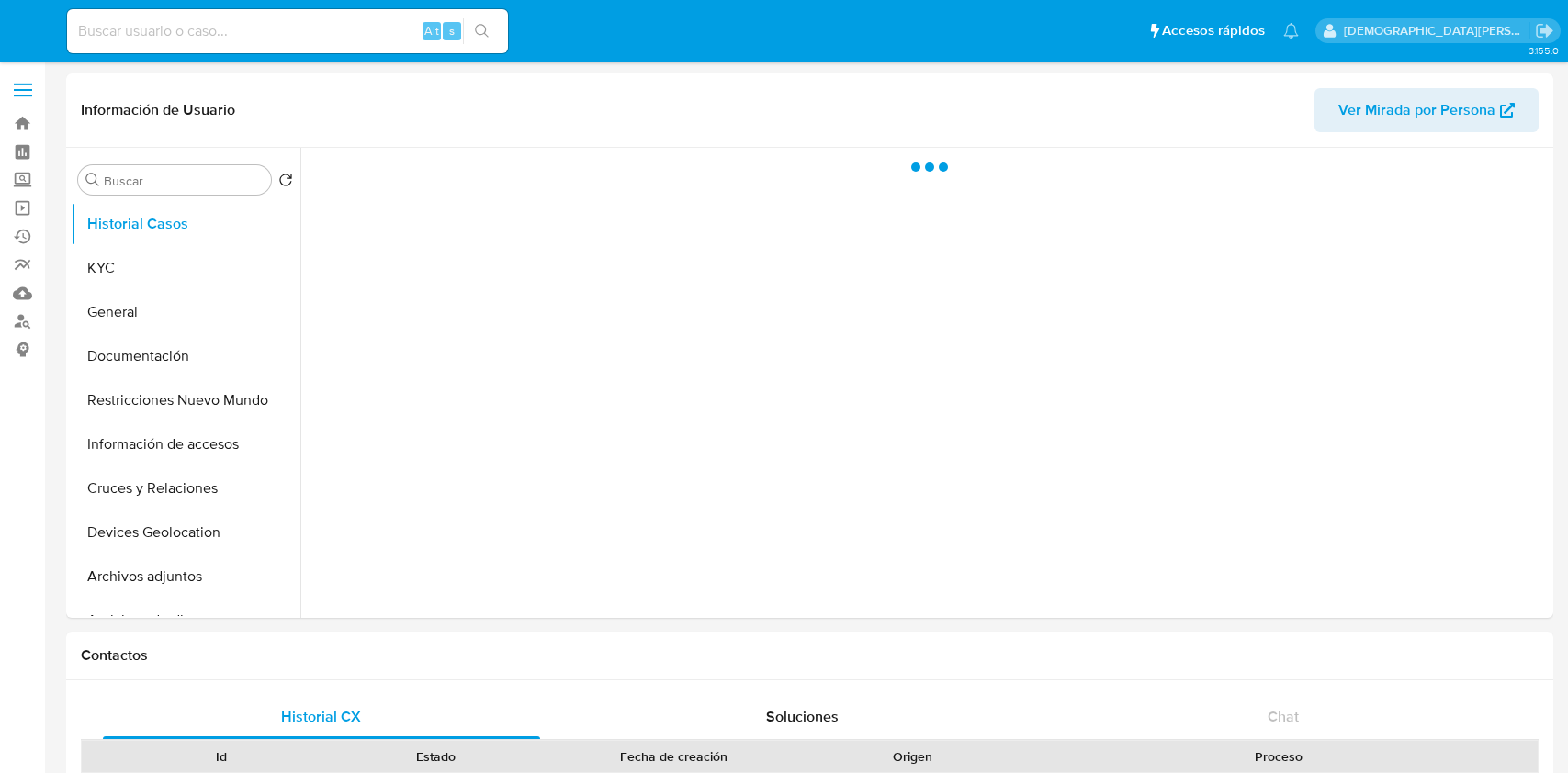
select select "10"
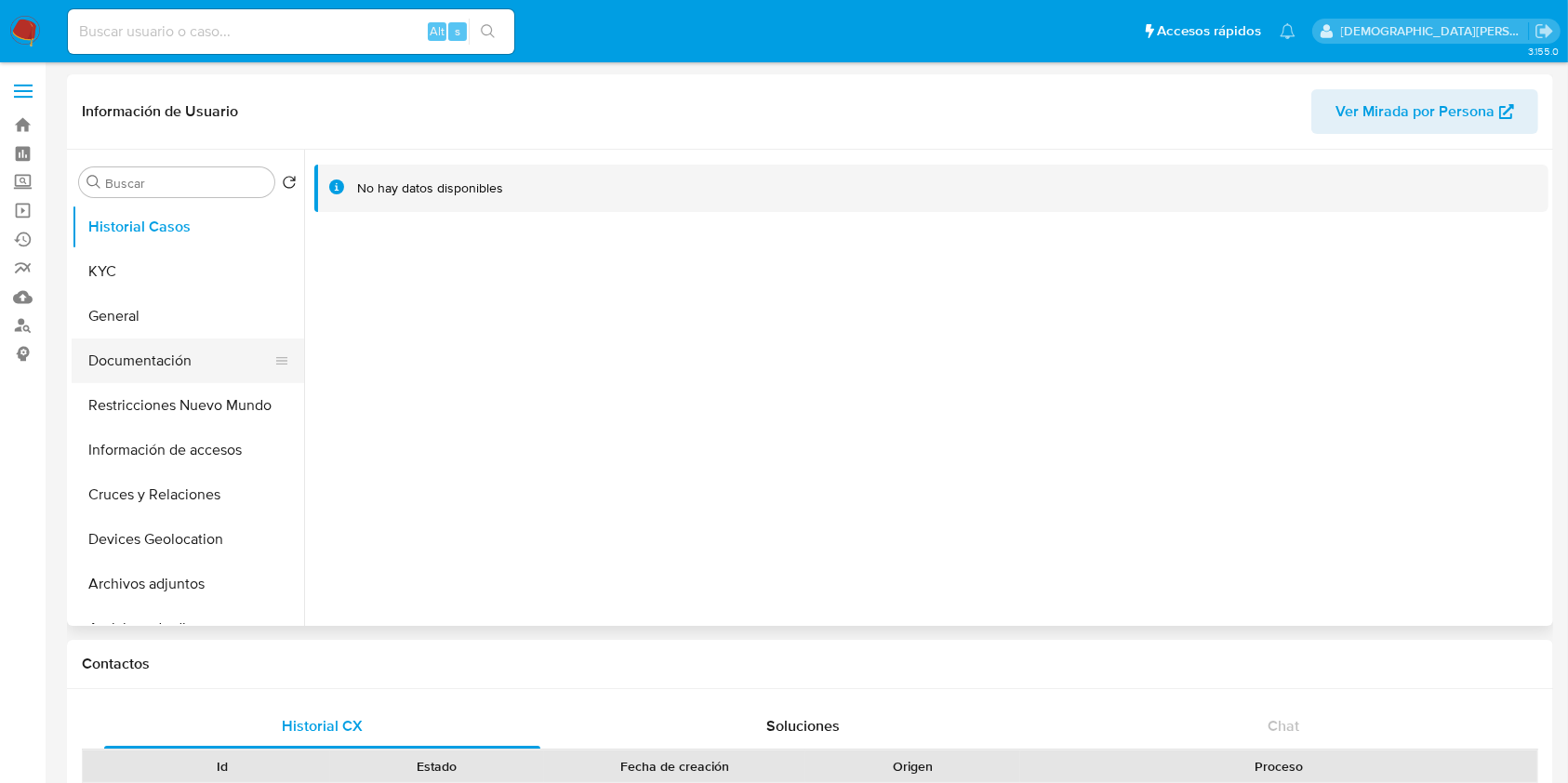
click at [135, 342] on button "Documentación" at bounding box center [180, 360] width 217 height 44
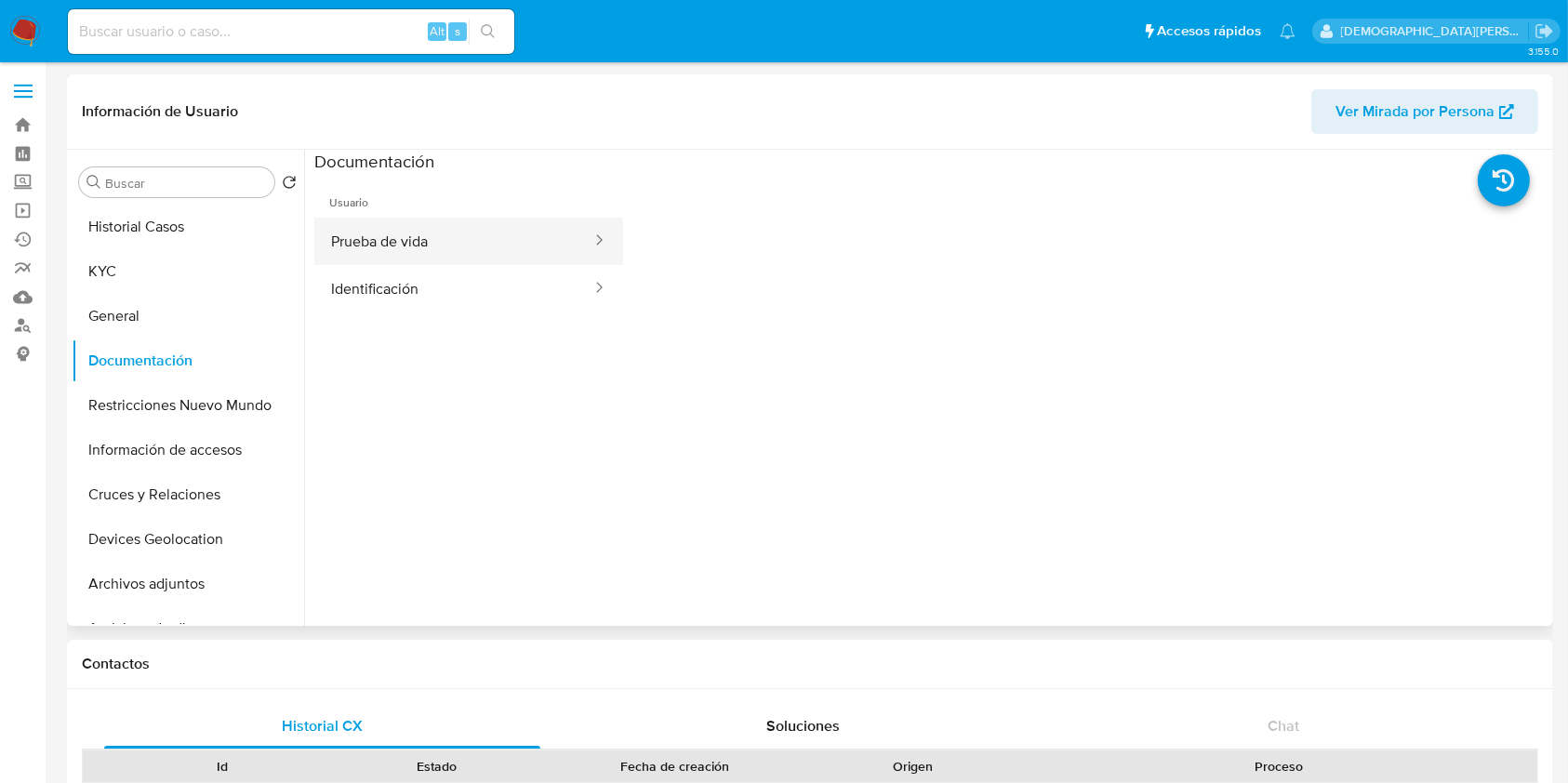
click at [388, 252] on button "Prueba de vida" at bounding box center [454, 241] width 279 height 47
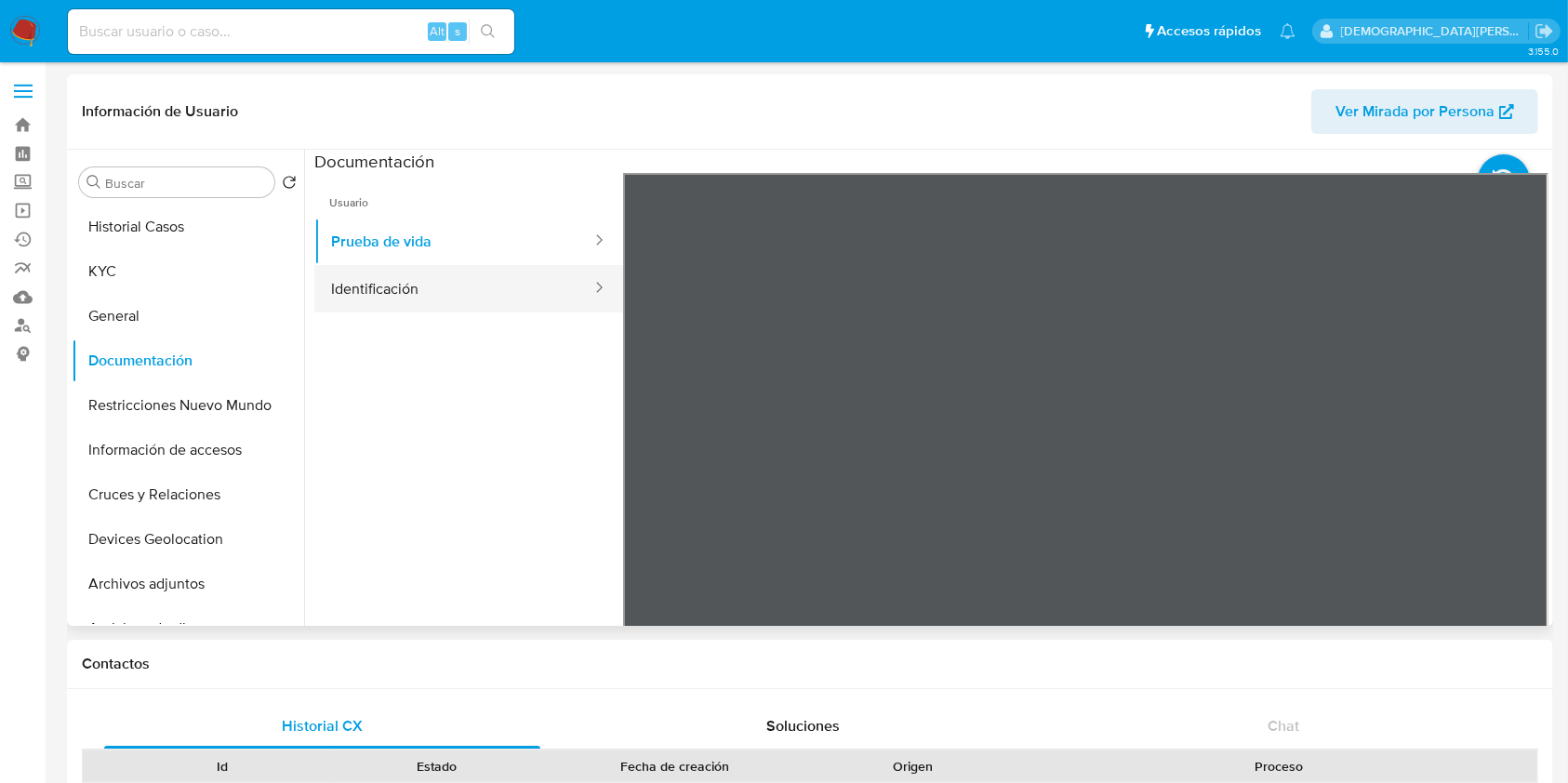
click at [507, 284] on button "Identificación" at bounding box center [454, 289] width 279 height 47
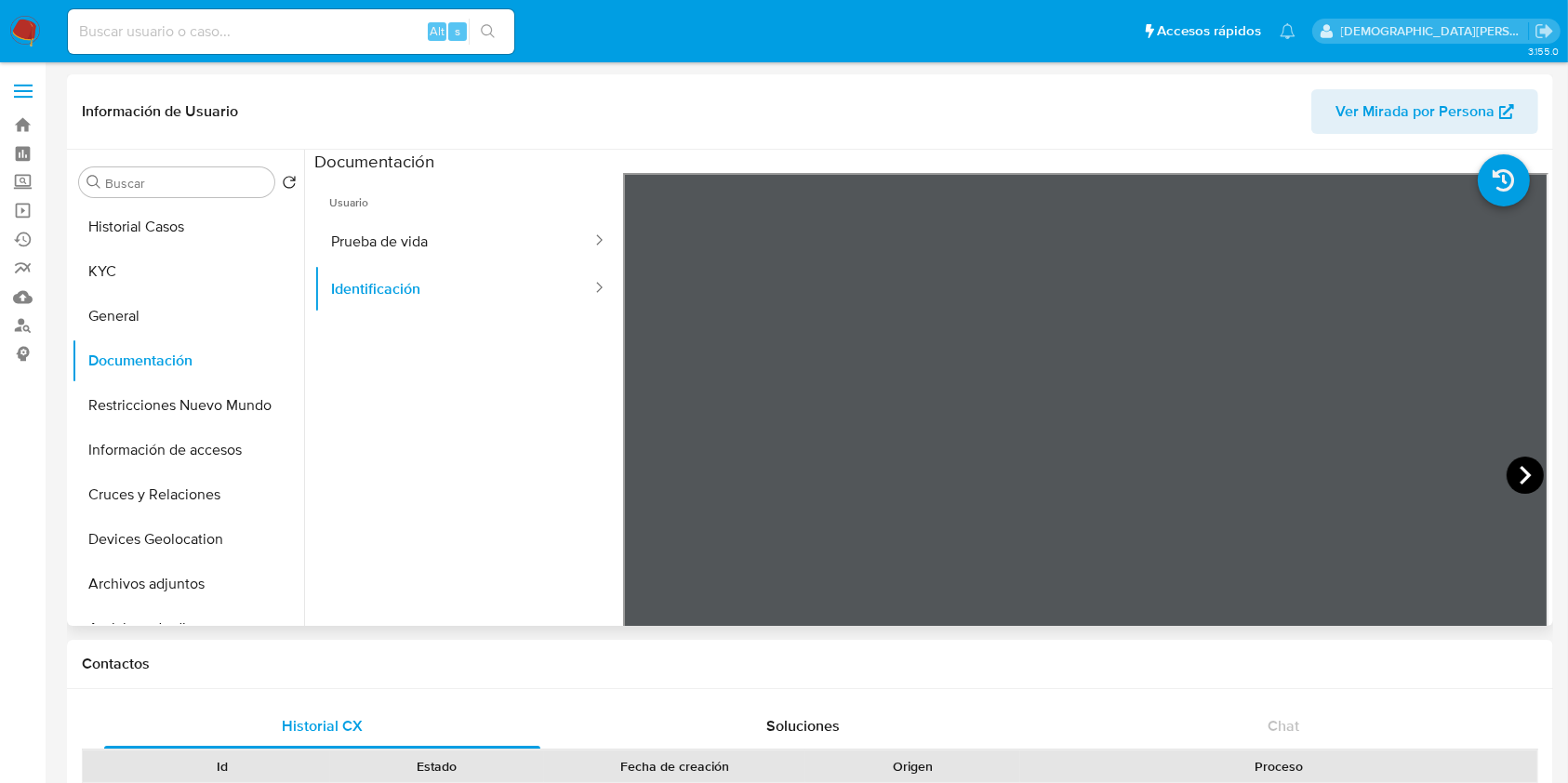
click at [1511, 461] on icon at bounding box center [1525, 475] width 37 height 37
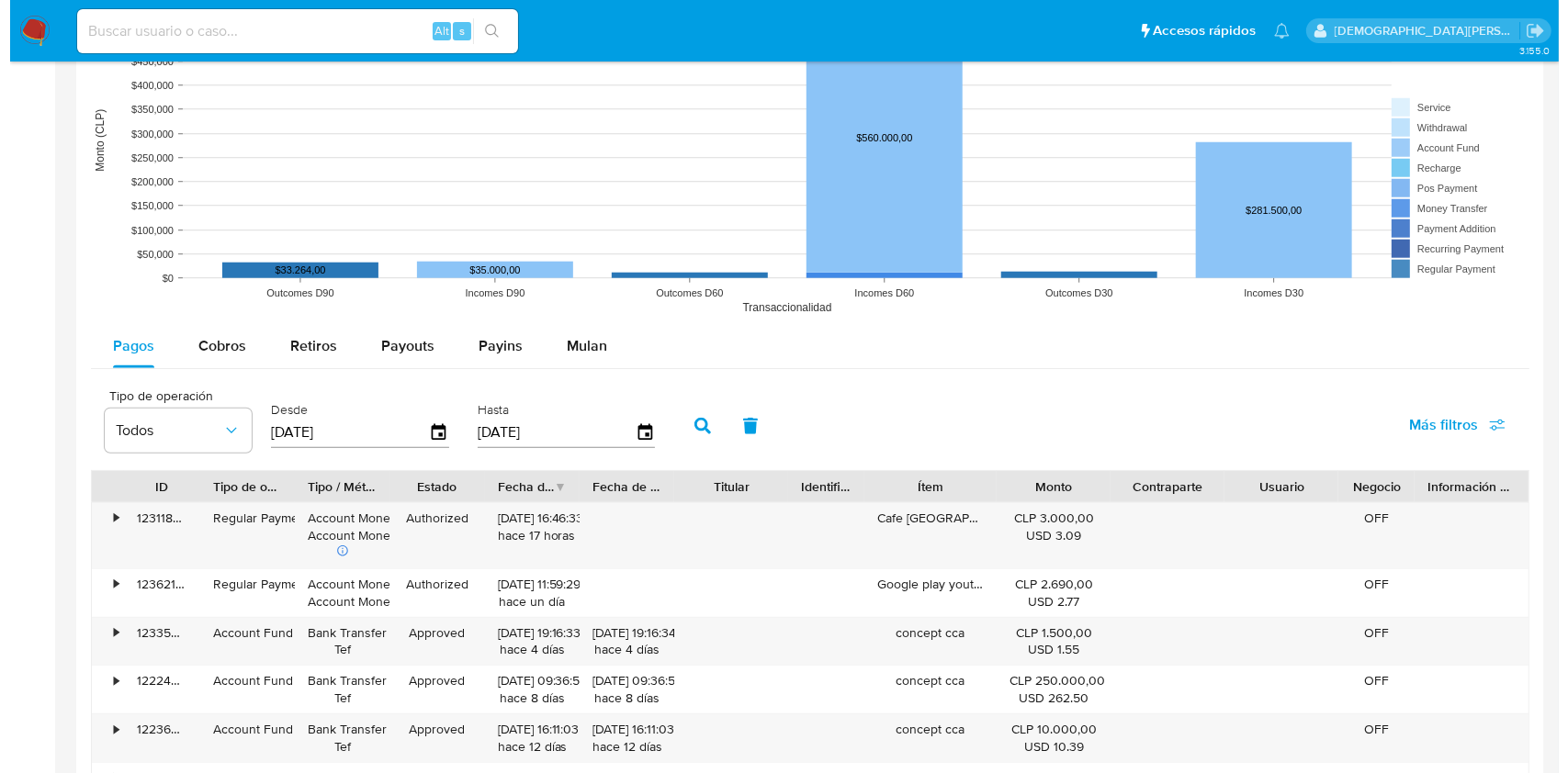
scroll to position [1306, 0]
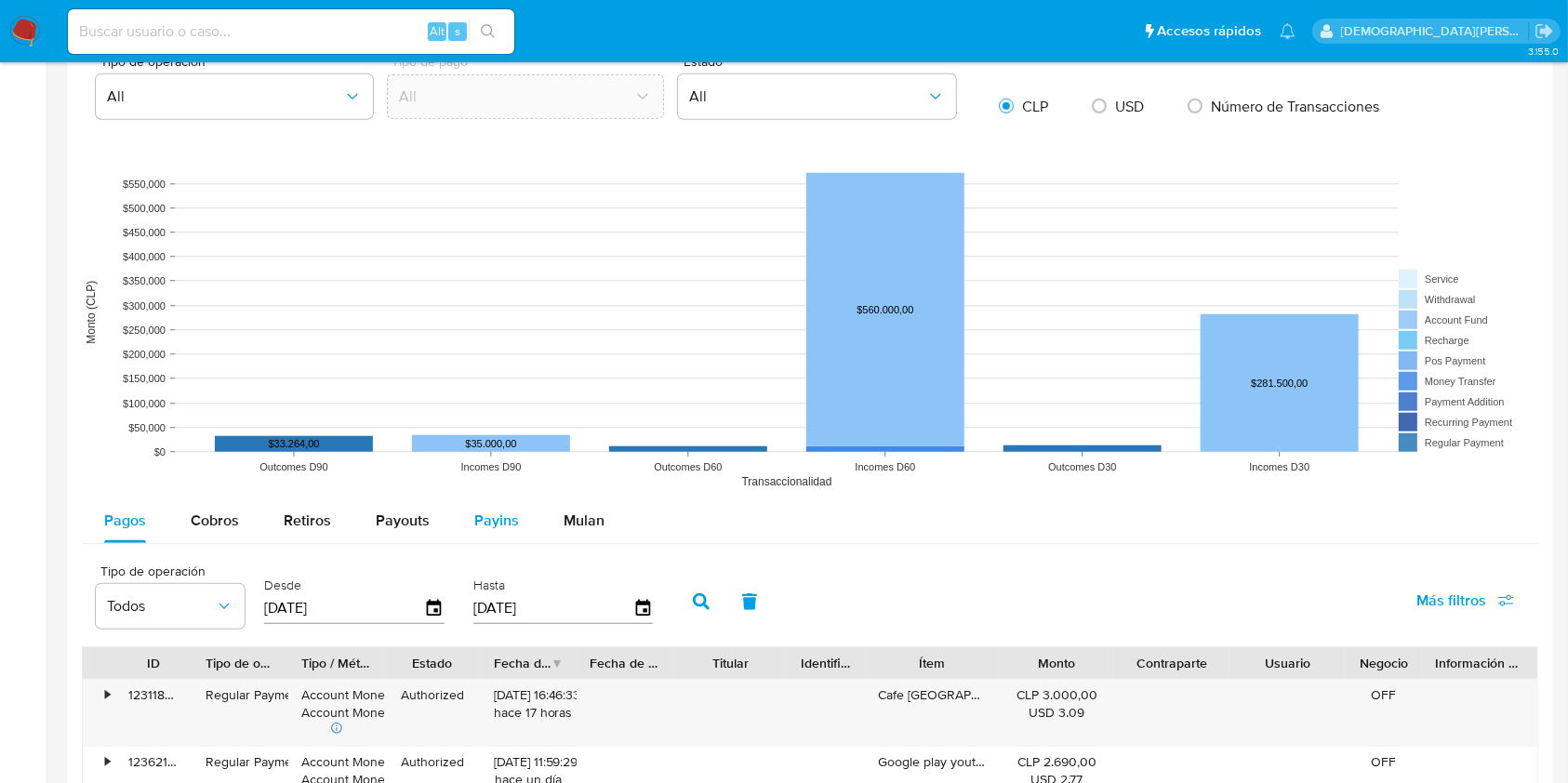
click at [501, 510] on span "Payins" at bounding box center [496, 521] width 44 height 22
select select "10"
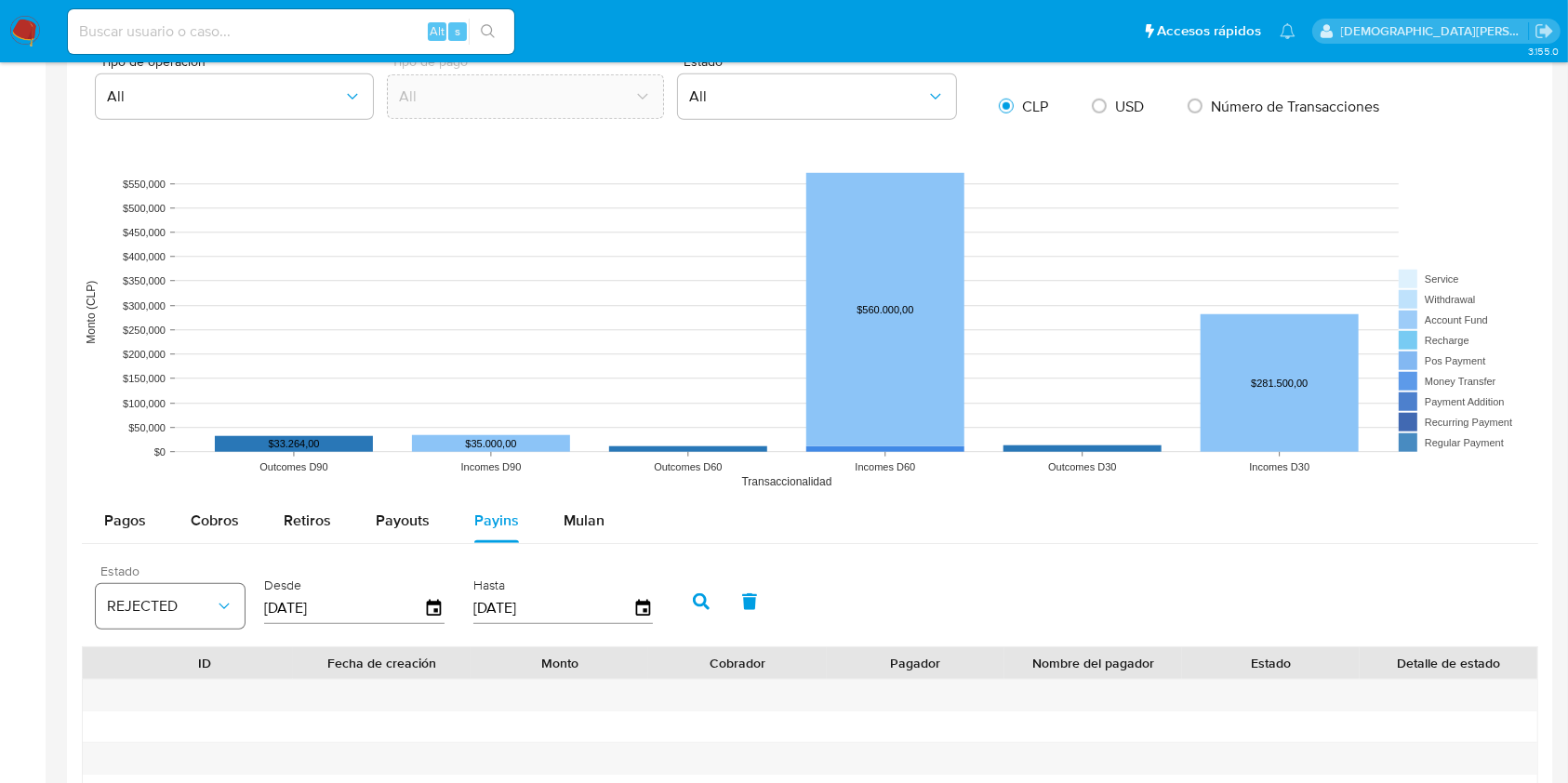
click at [223, 611] on icon "button" at bounding box center [224, 606] width 19 height 19
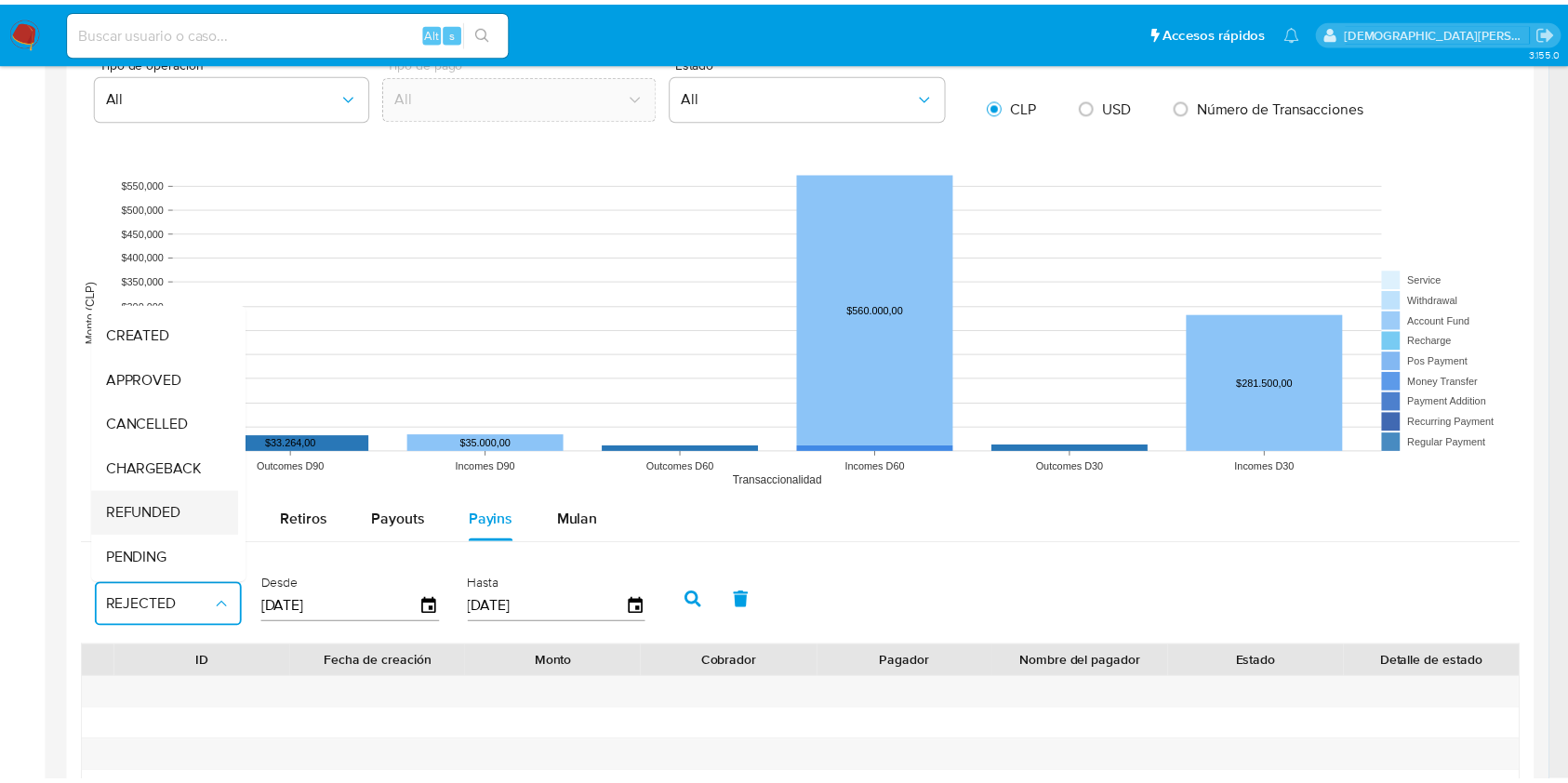
scroll to position [141, 0]
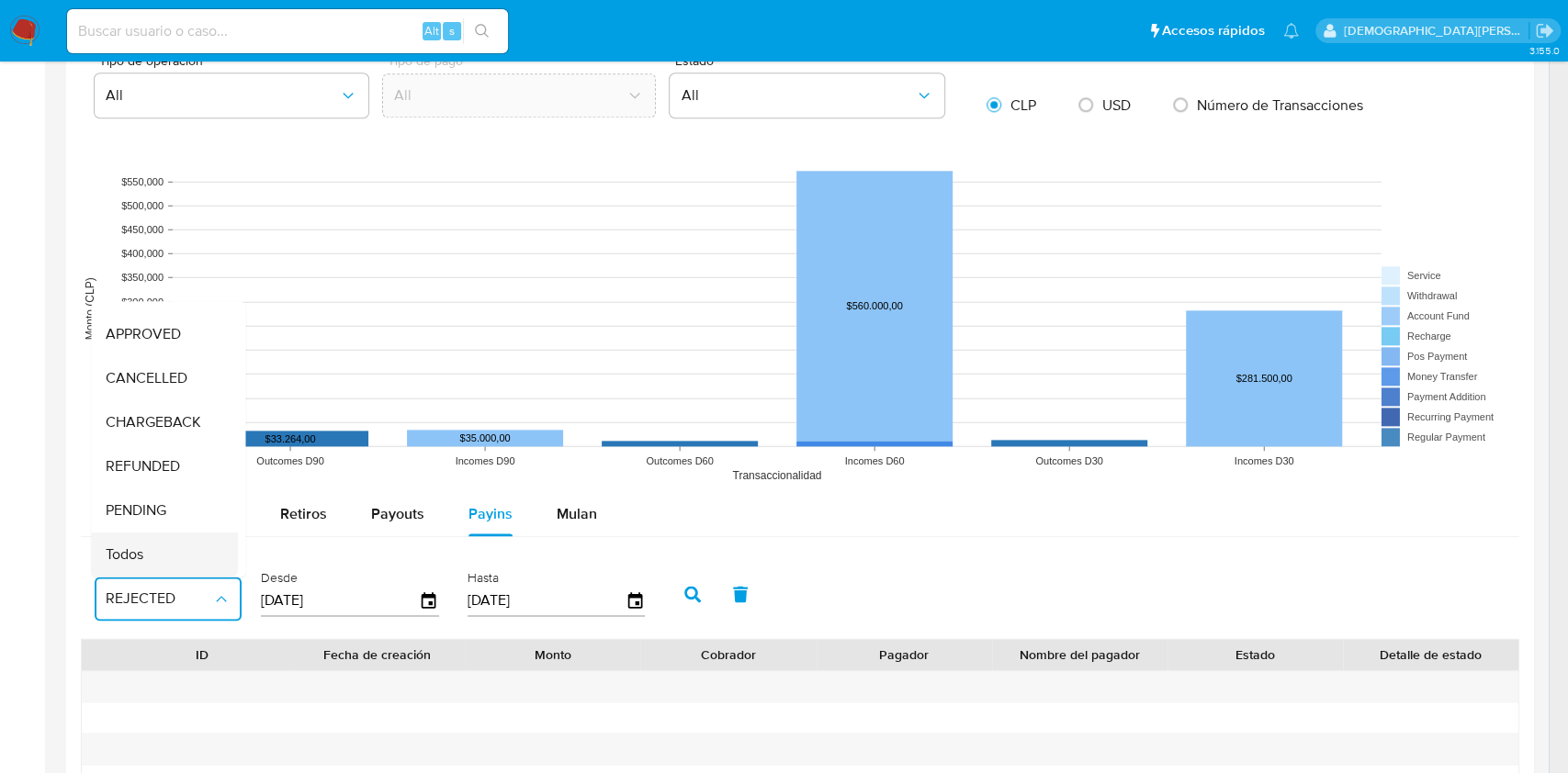
click at [157, 532] on div "Todos" at bounding box center [159, 554] width 107 height 44
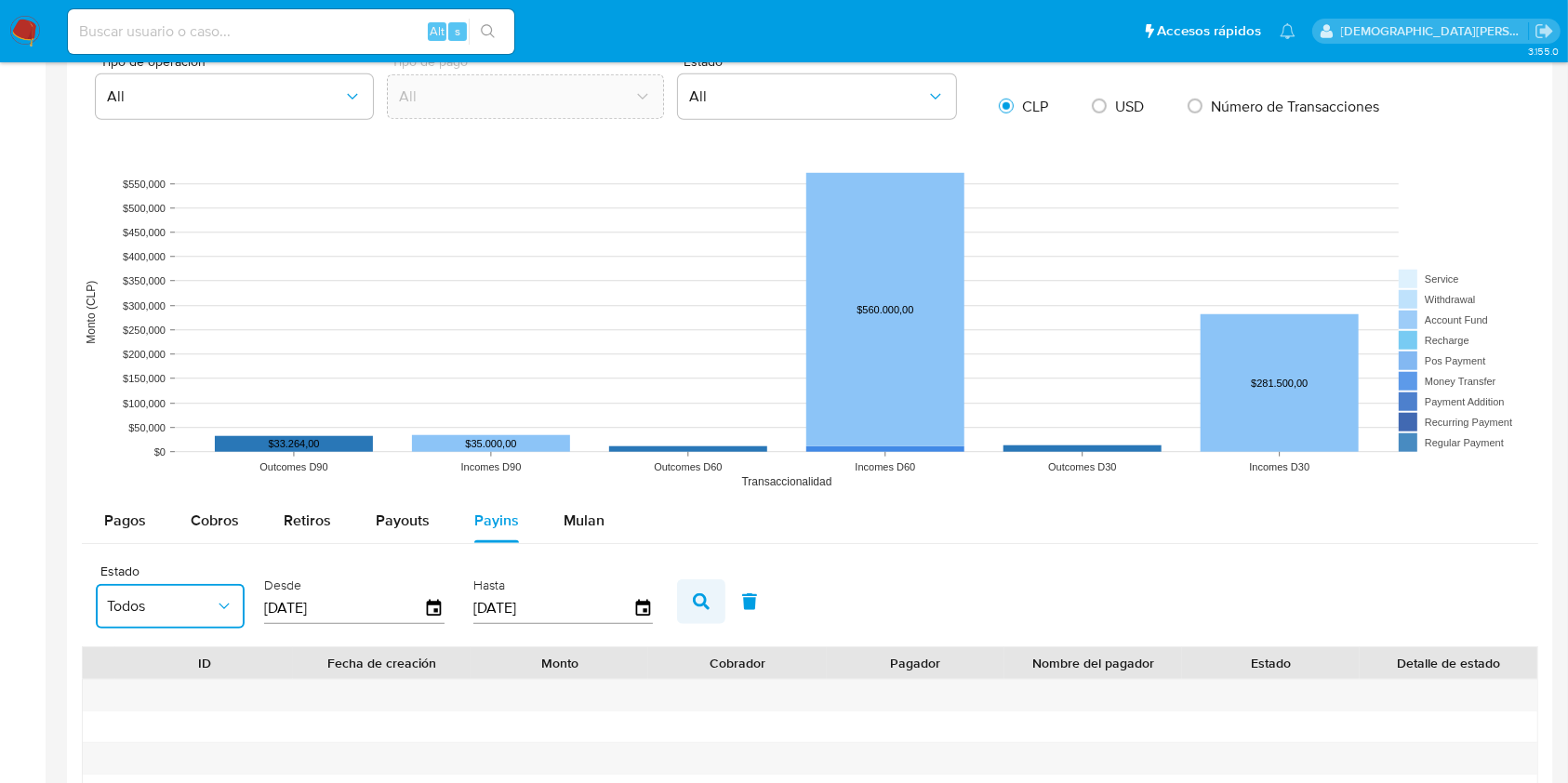
click at [693, 598] on icon "button" at bounding box center [700, 601] width 17 height 17
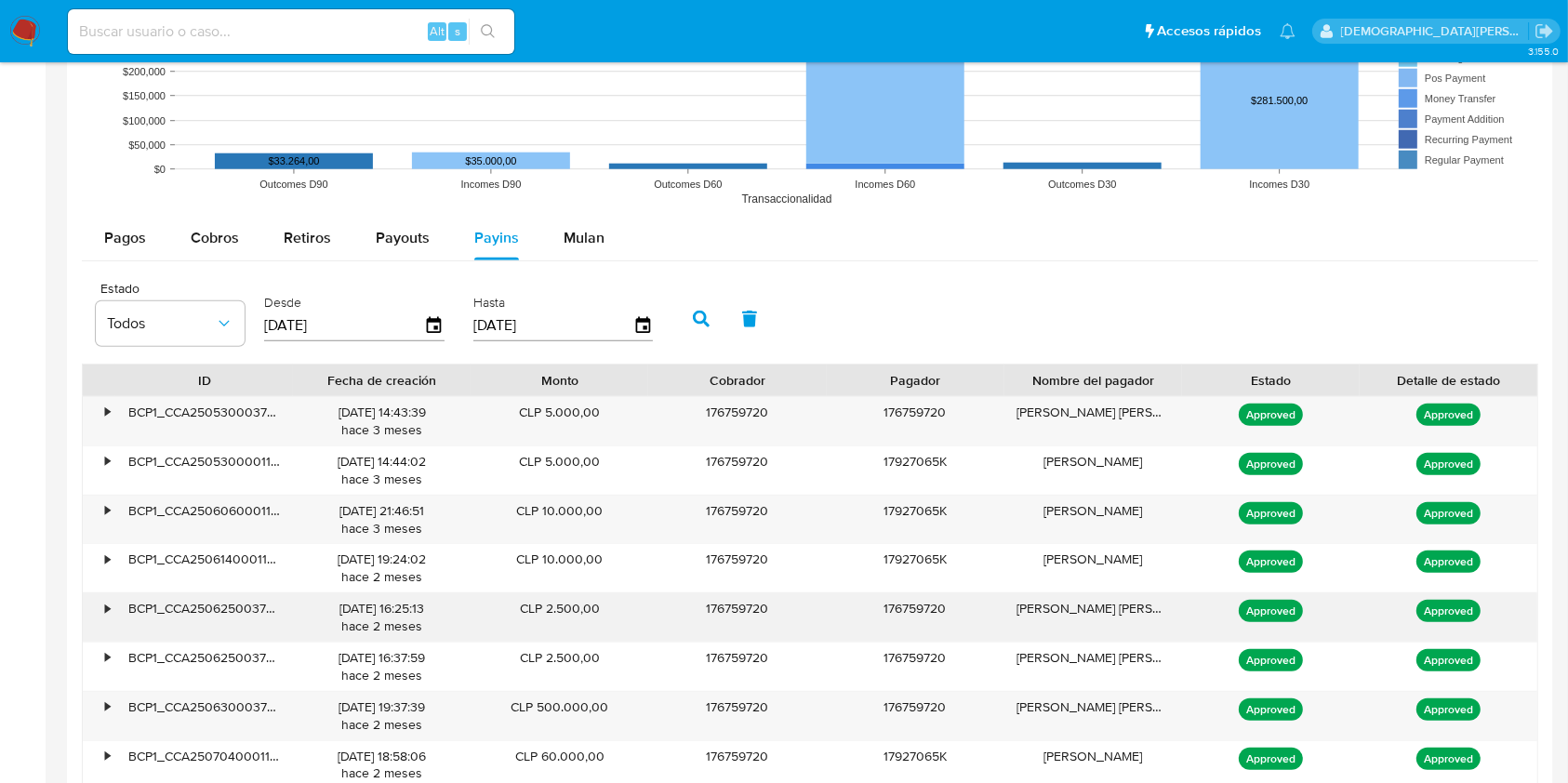
scroll to position [1818, 0]
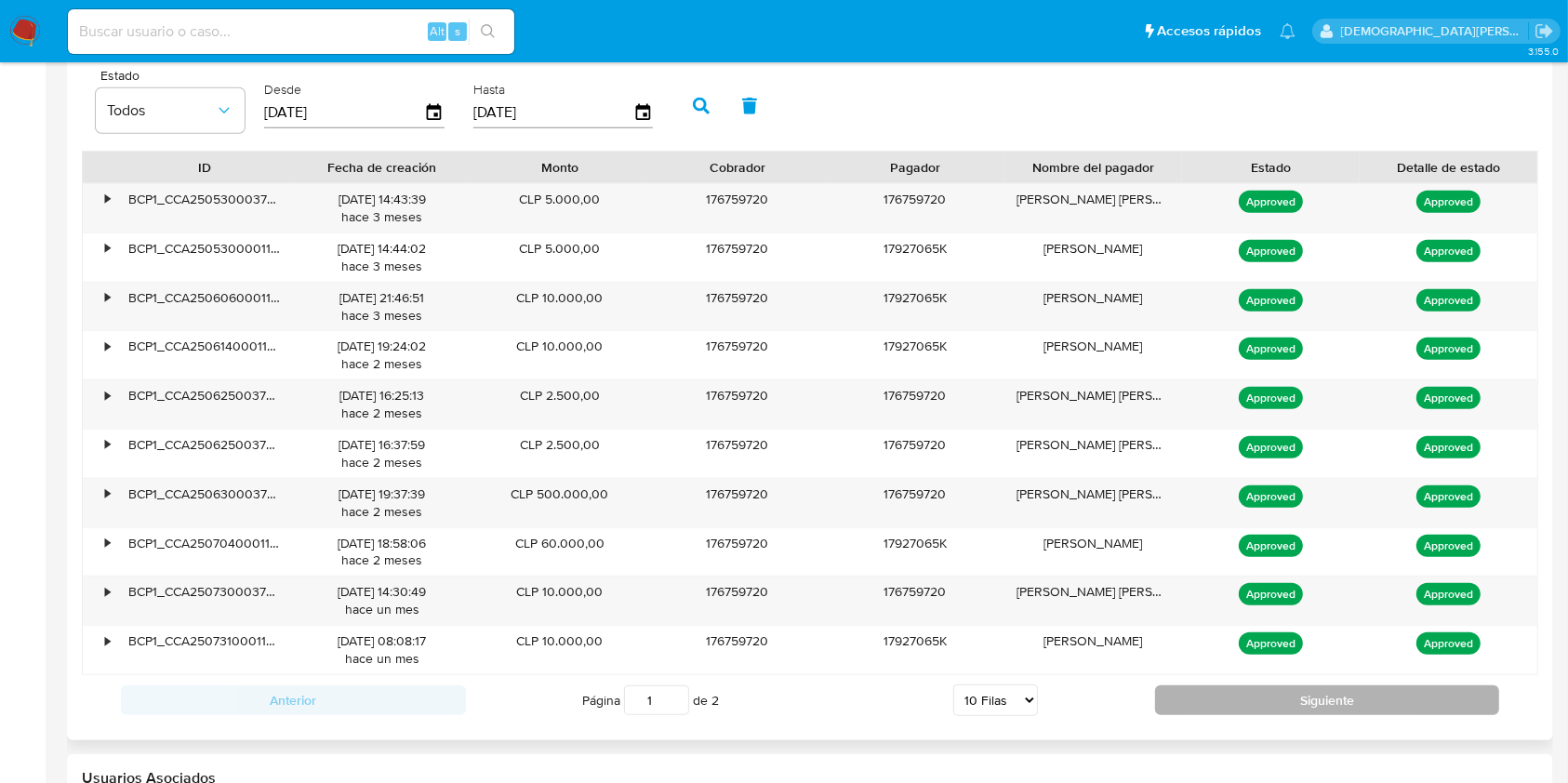
click at [1306, 696] on button "Siguiente" at bounding box center [1326, 700] width 345 height 29
type input "2"
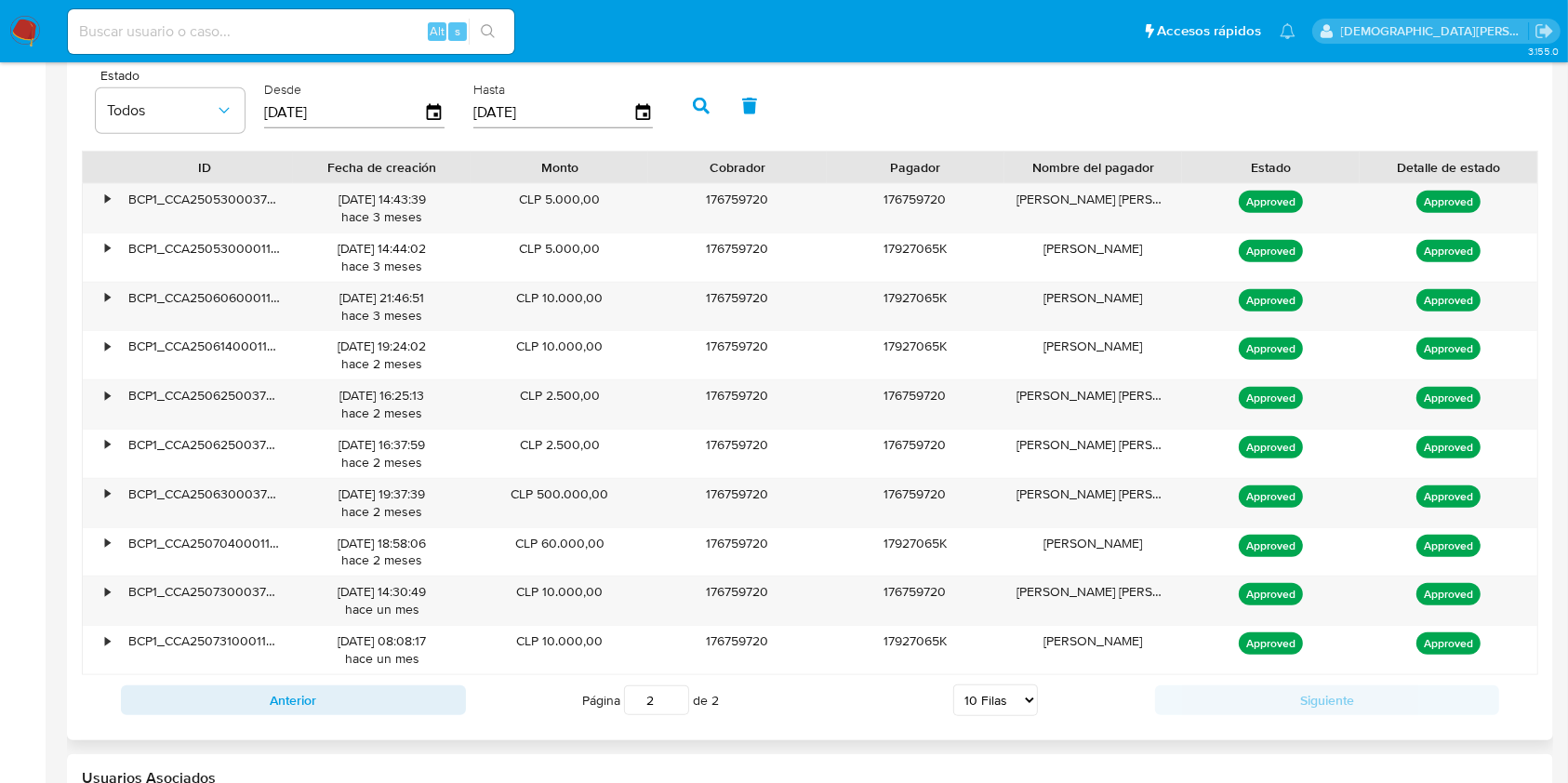
scroll to position [1778, 0]
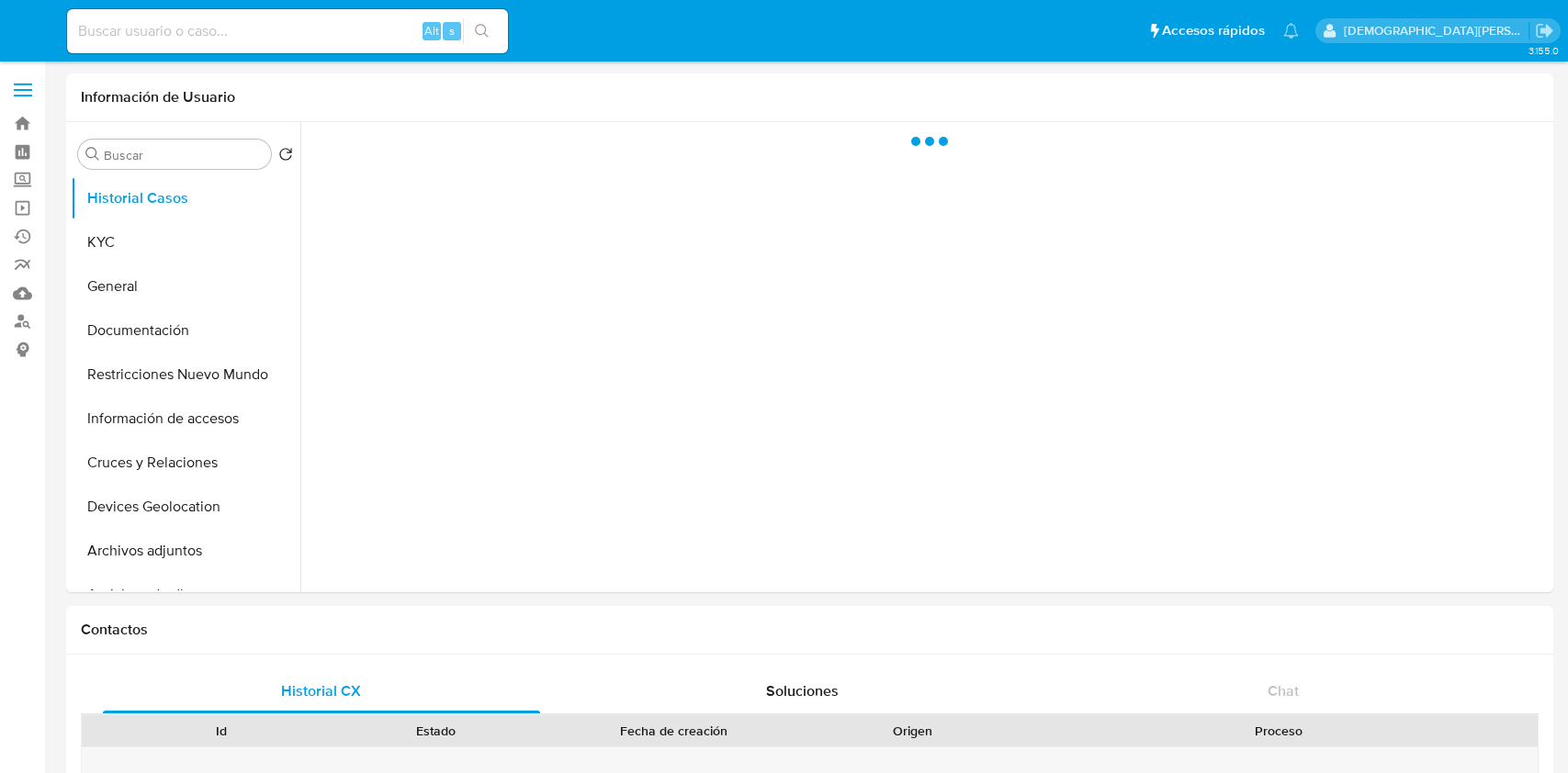
select select "10"
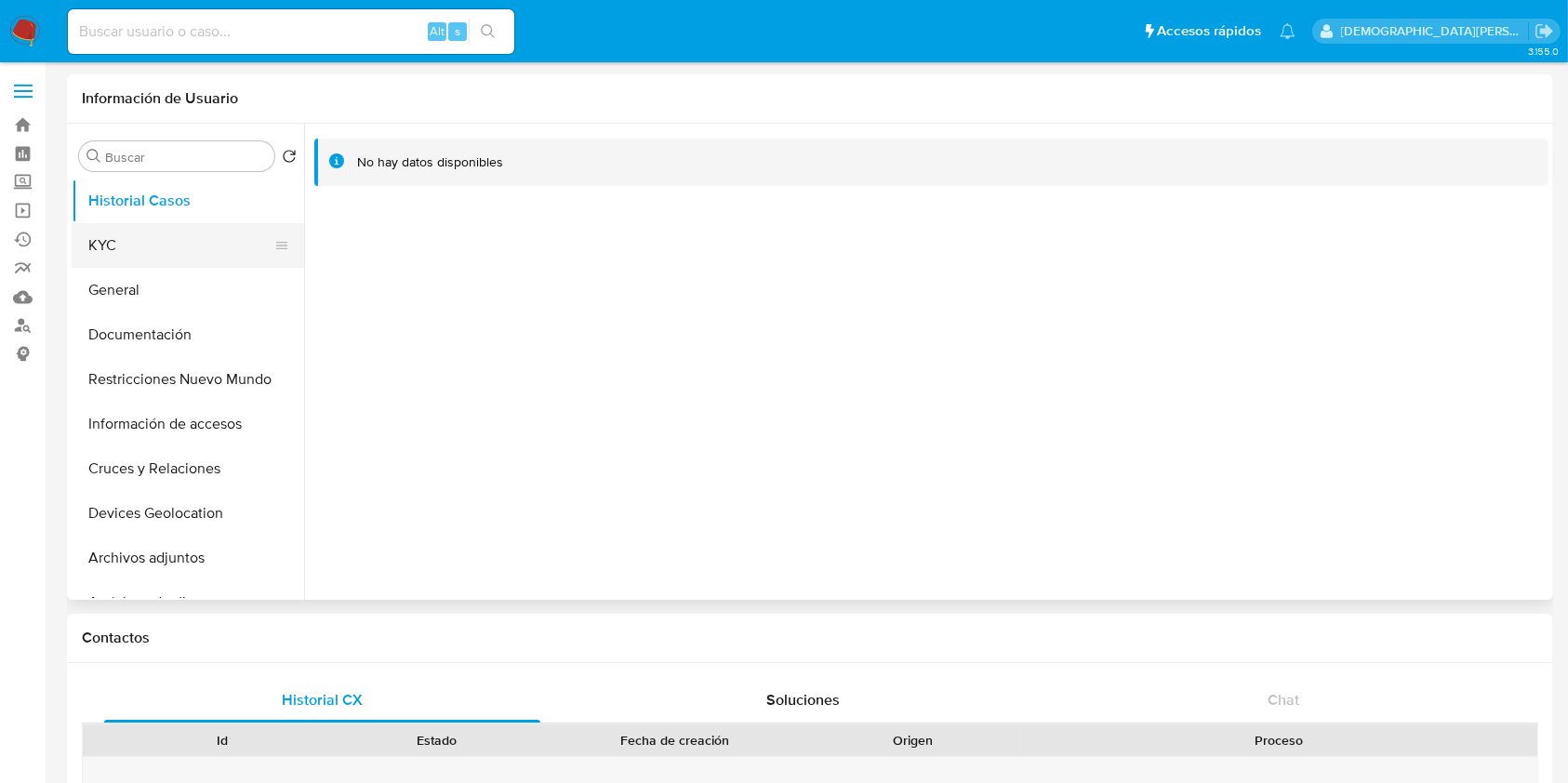
click at [175, 235] on button "KYC" at bounding box center [180, 245] width 217 height 44
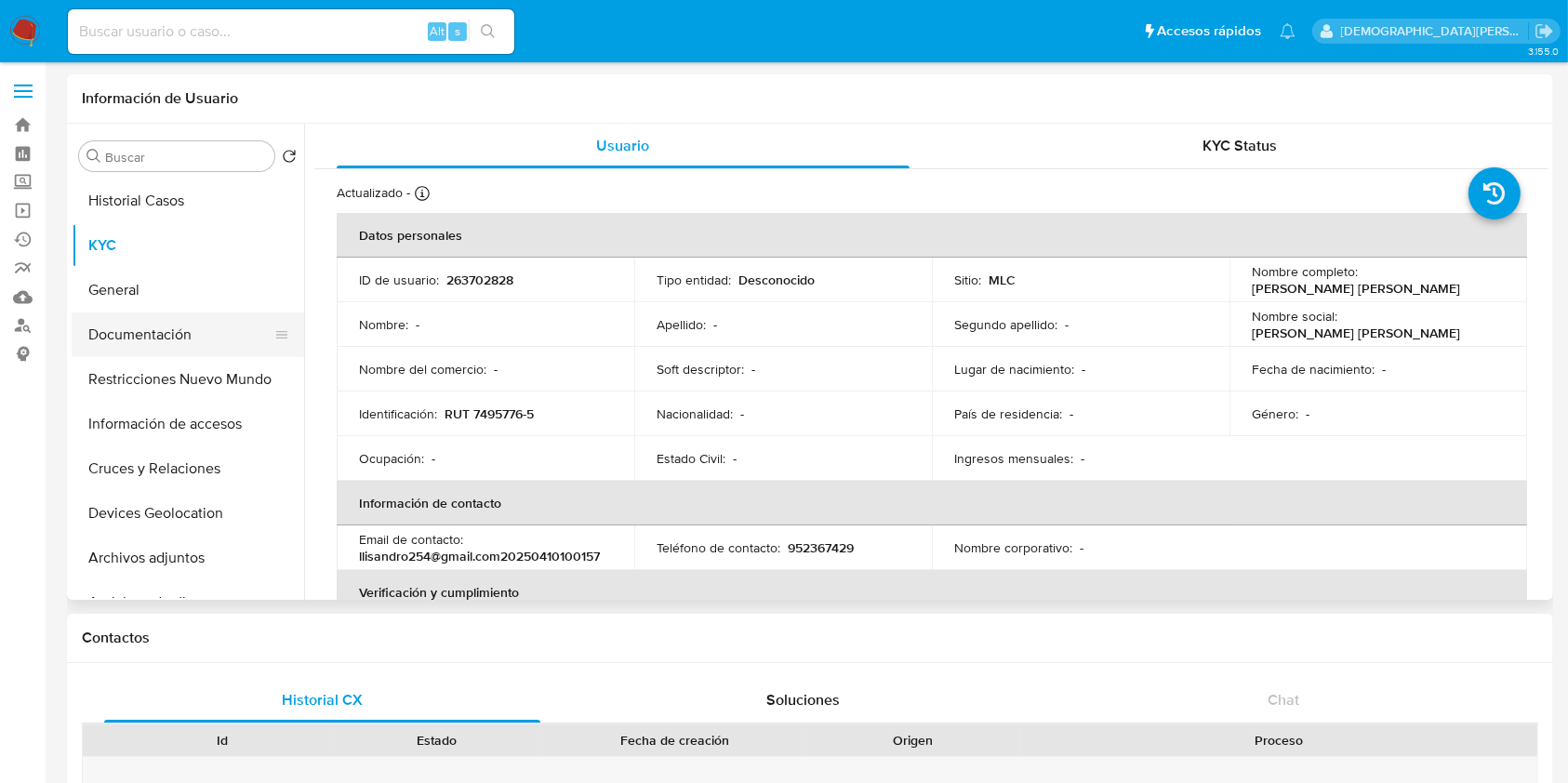
click at [148, 345] on button "Documentación" at bounding box center [180, 334] width 217 height 44
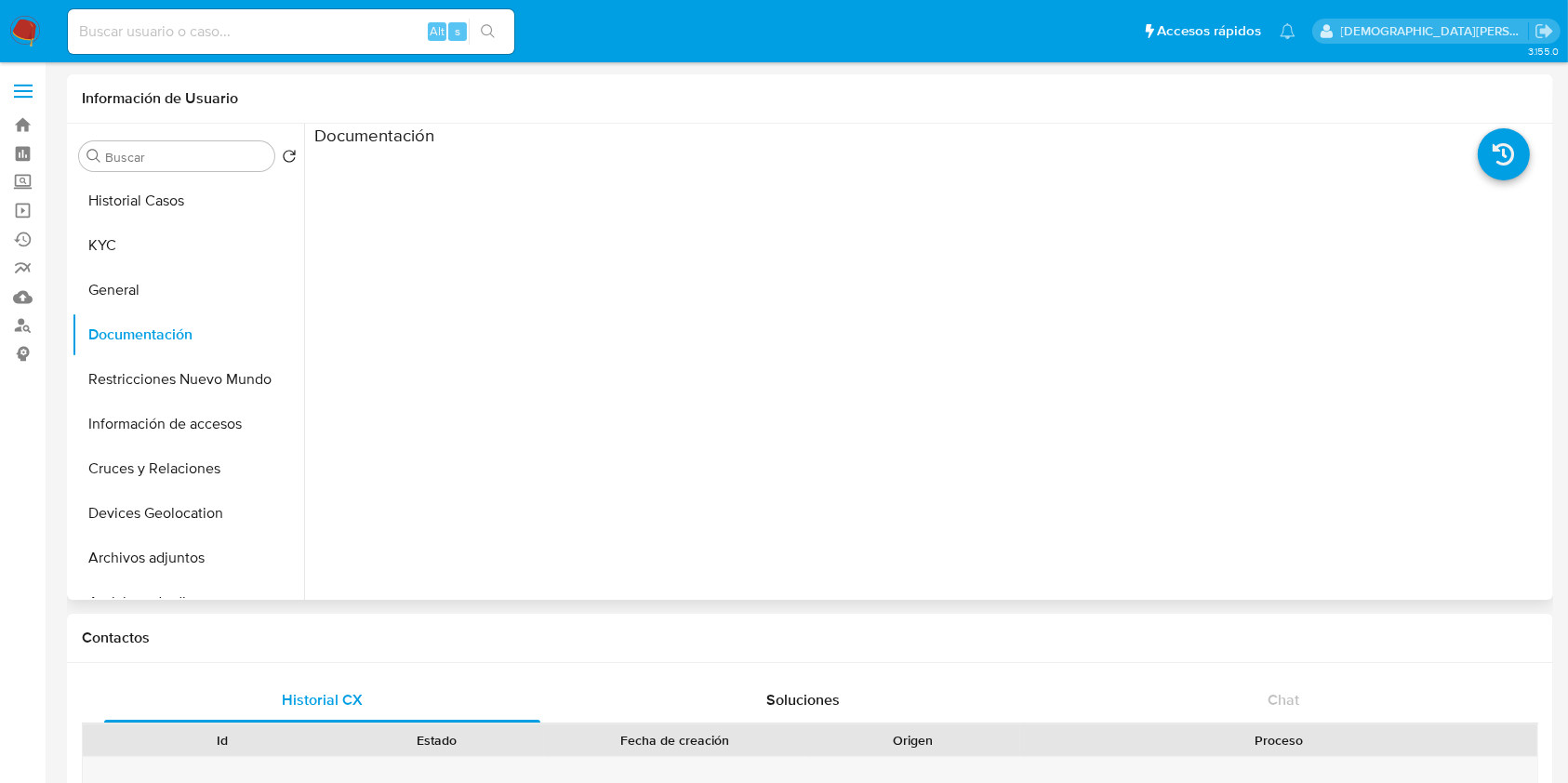
click at [532, 185] on ul at bounding box center [469, 415] width 308 height 535
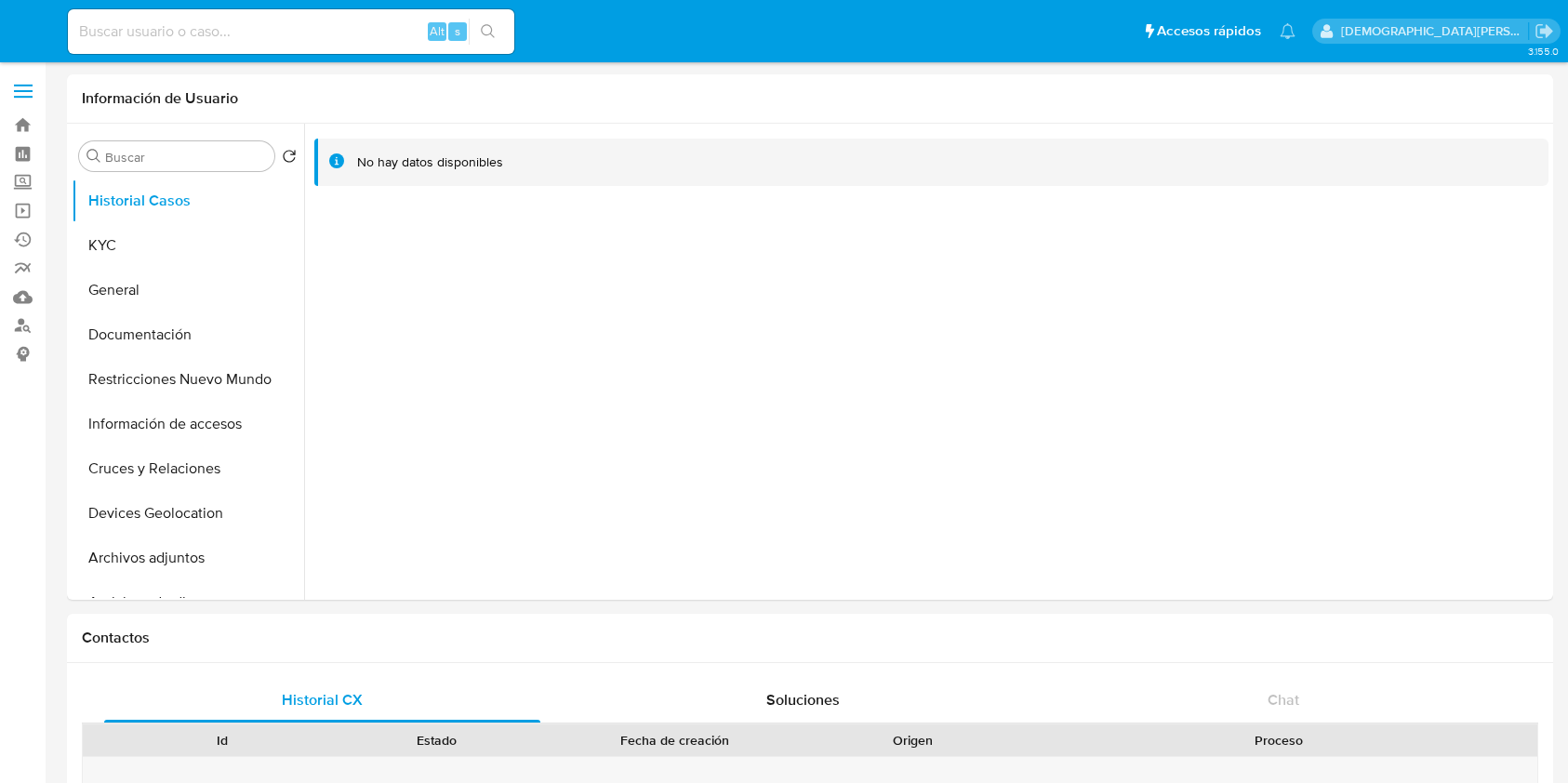
select select "10"
click at [168, 248] on button "KYC" at bounding box center [180, 245] width 217 height 44
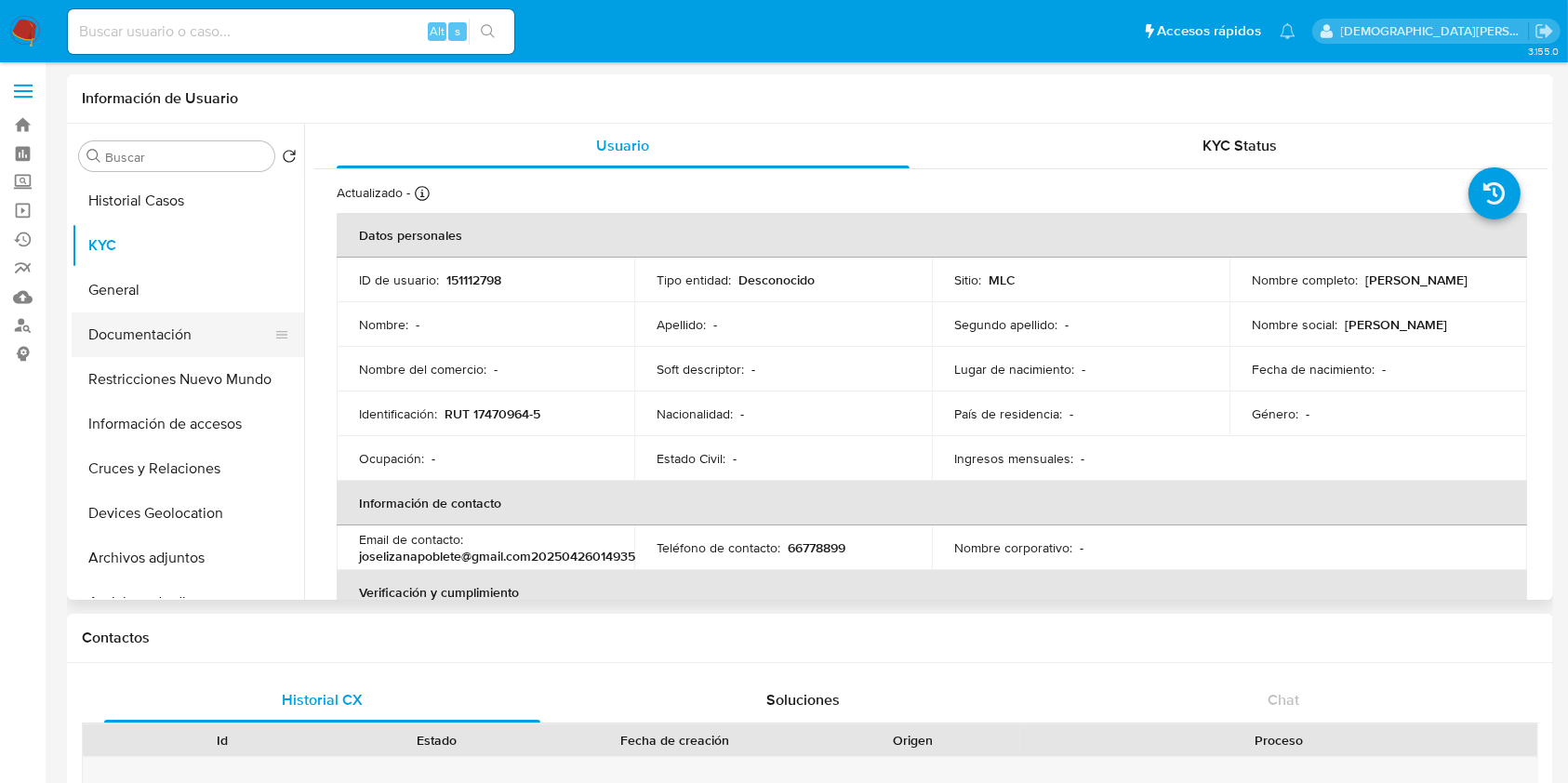
click at [165, 341] on button "Documentación" at bounding box center [180, 334] width 217 height 44
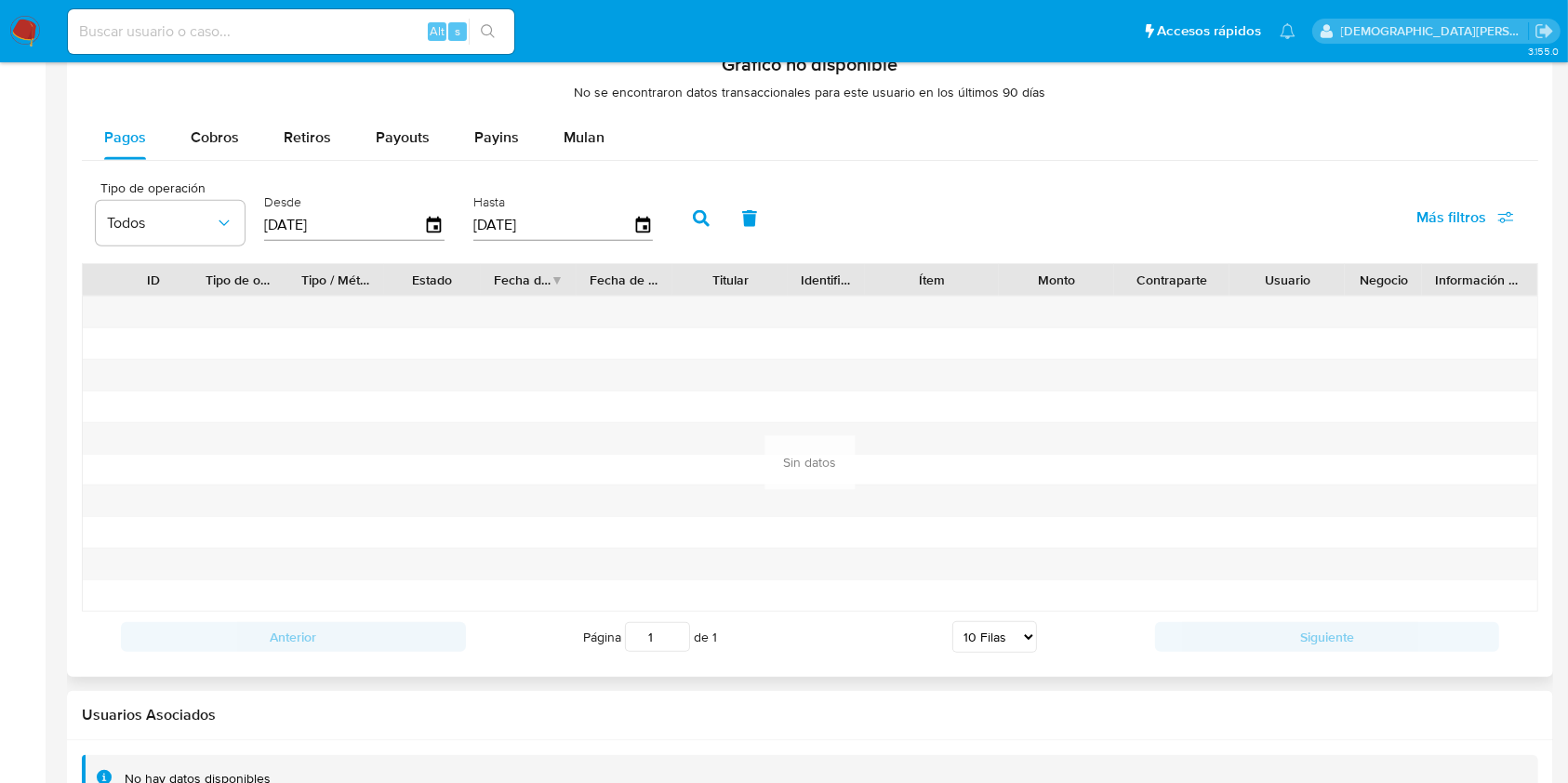
scroll to position [1454, 0]
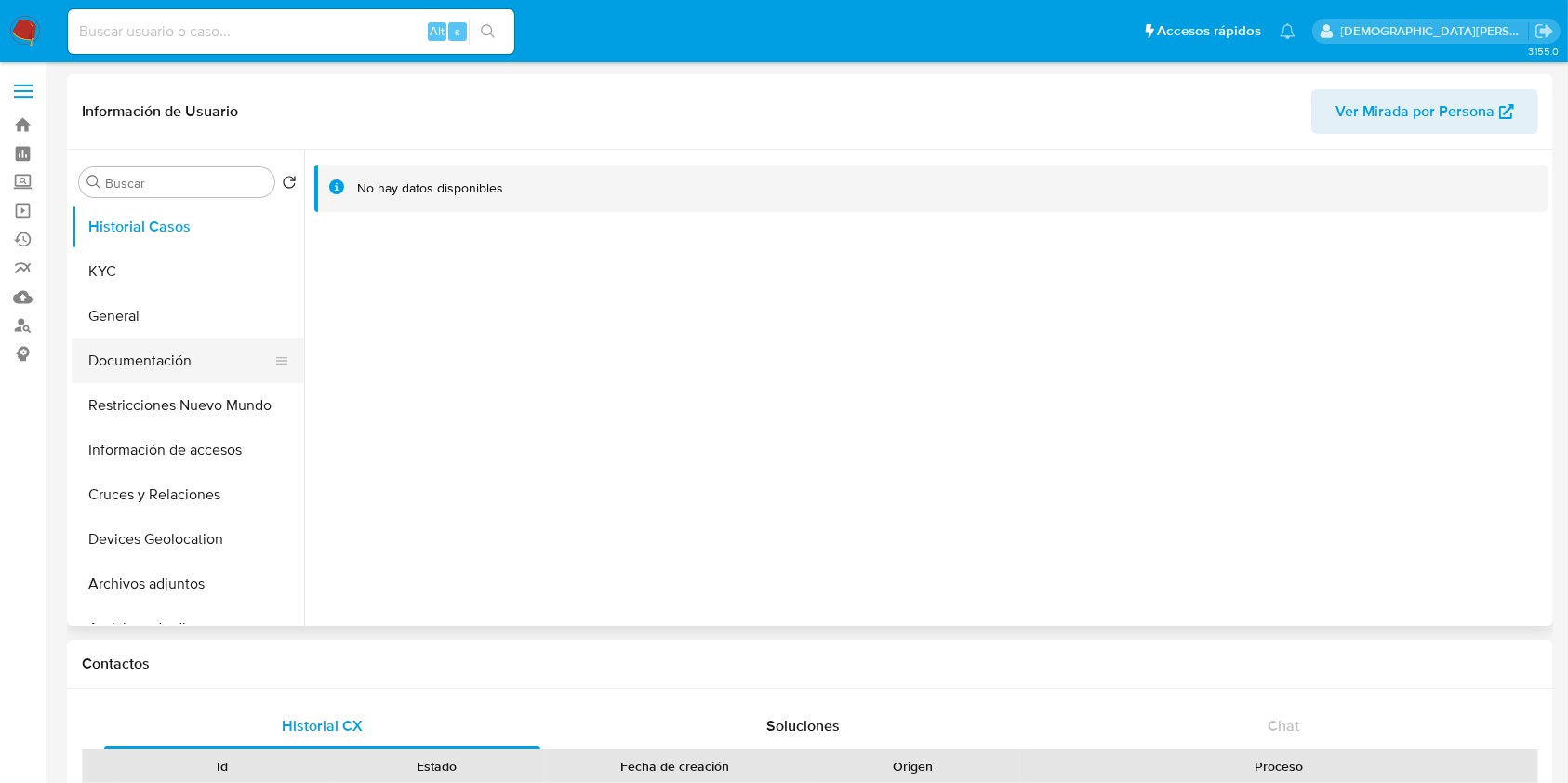
select select "10"
click at [134, 360] on button "Documentación" at bounding box center [180, 360] width 217 height 44
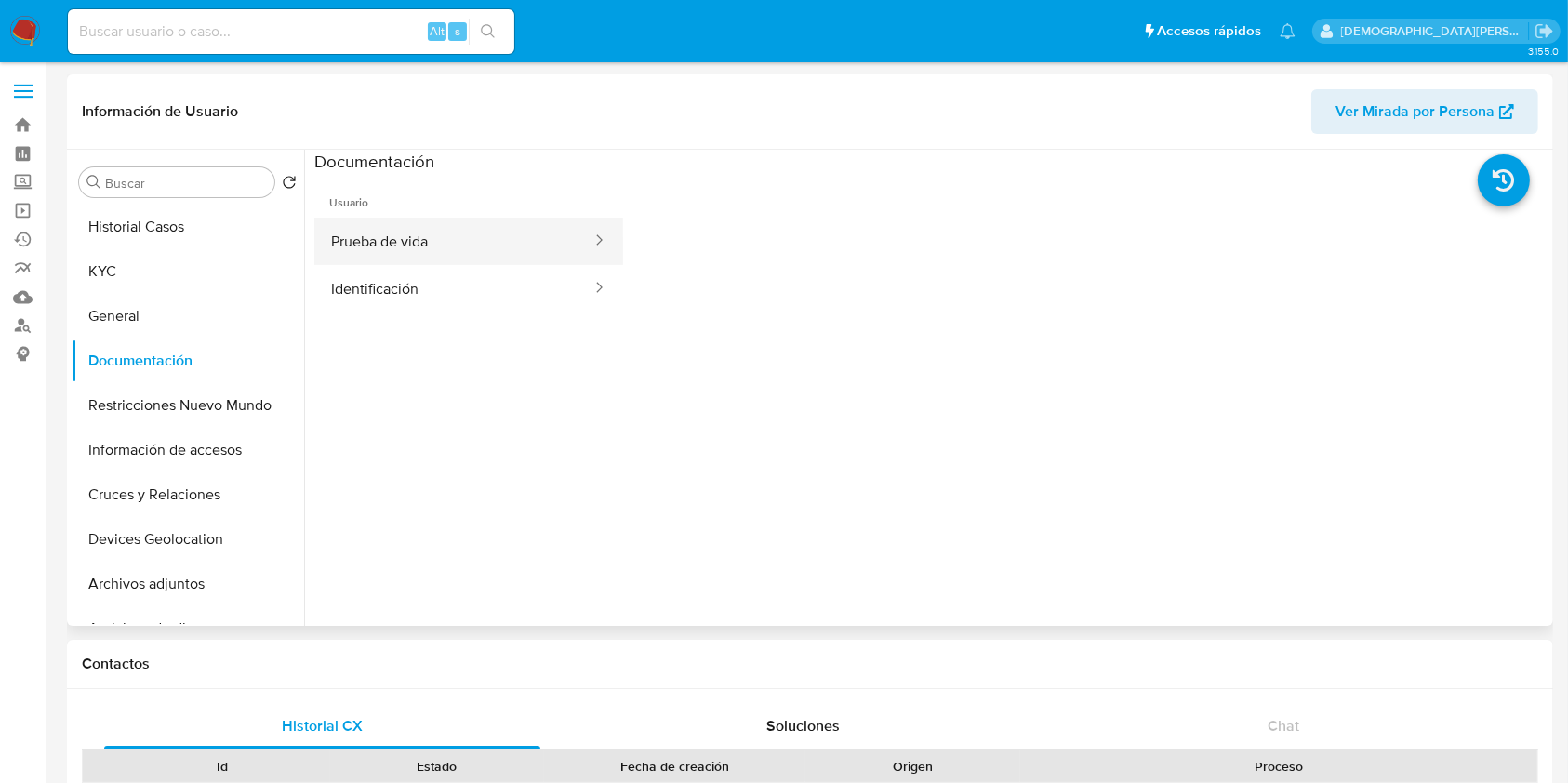
drag, startPoint x: 473, startPoint y: 240, endPoint x: 494, endPoint y: 236, distance: 21.4
click at [473, 237] on button "Prueba de vida" at bounding box center [454, 241] width 279 height 47
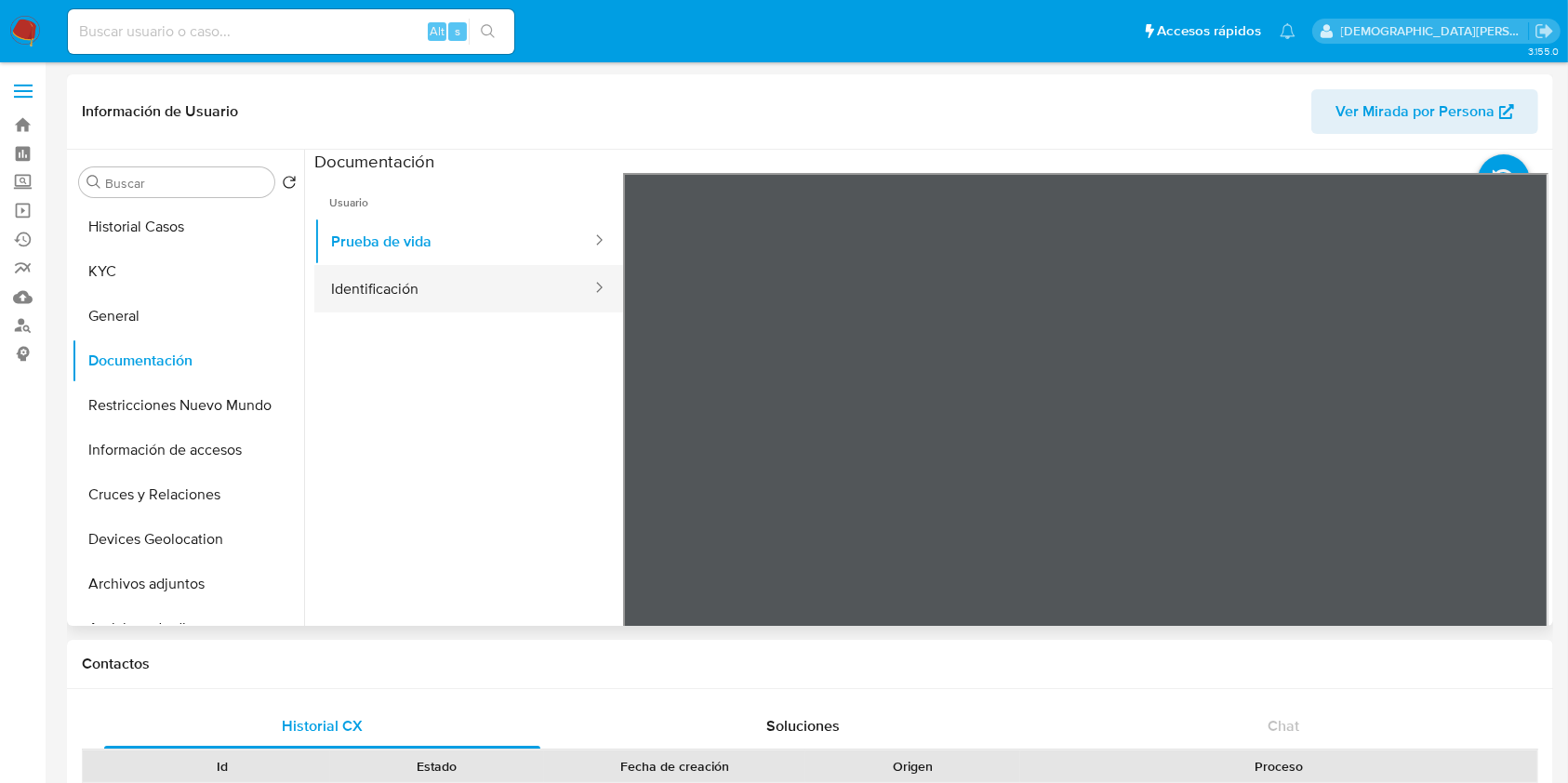
click at [363, 292] on button "Identificación" at bounding box center [454, 289] width 279 height 47
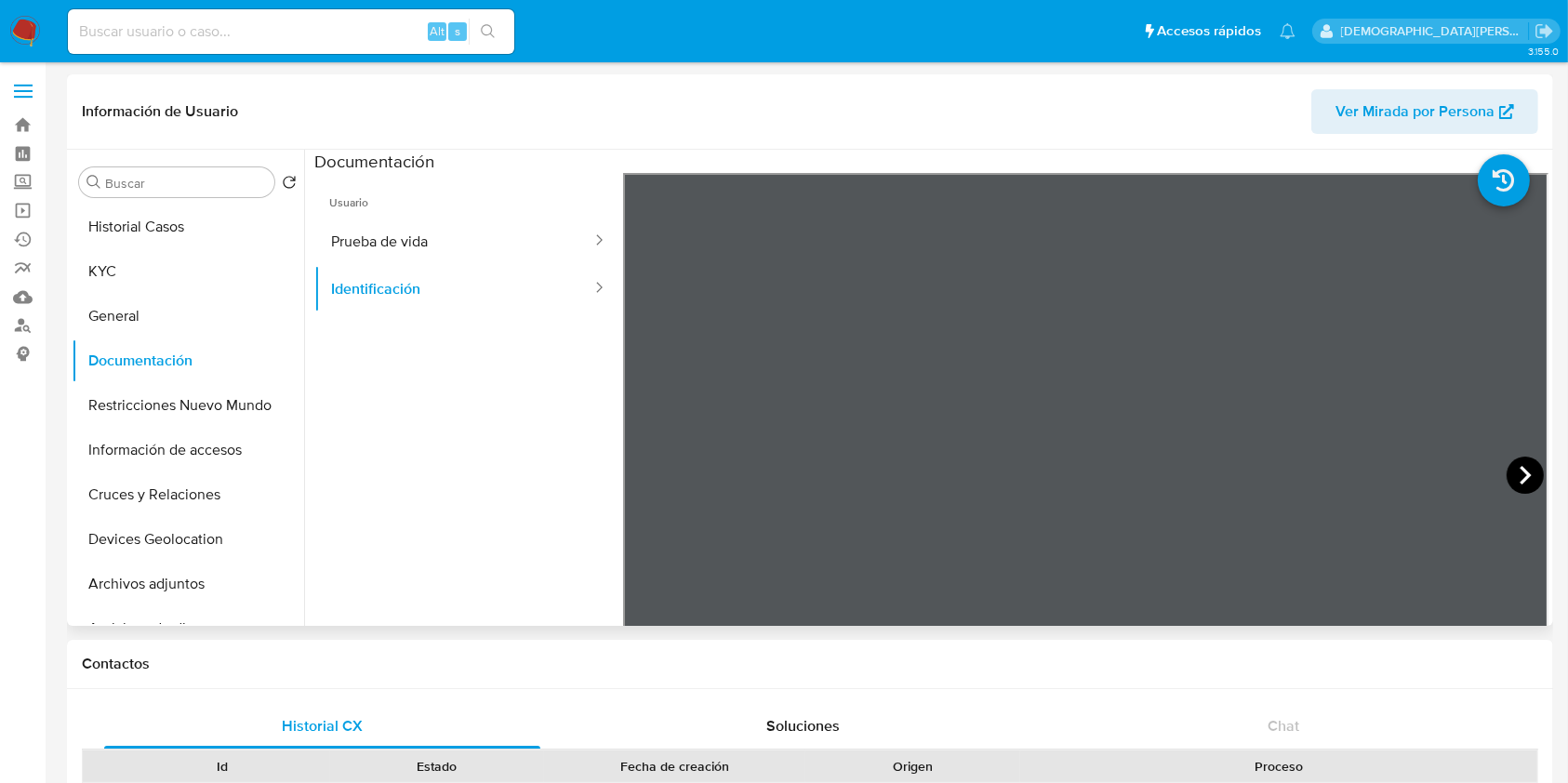
click at [1510, 471] on icon at bounding box center [1525, 475] width 37 height 37
click at [140, 279] on button "KYC" at bounding box center [180, 271] width 217 height 44
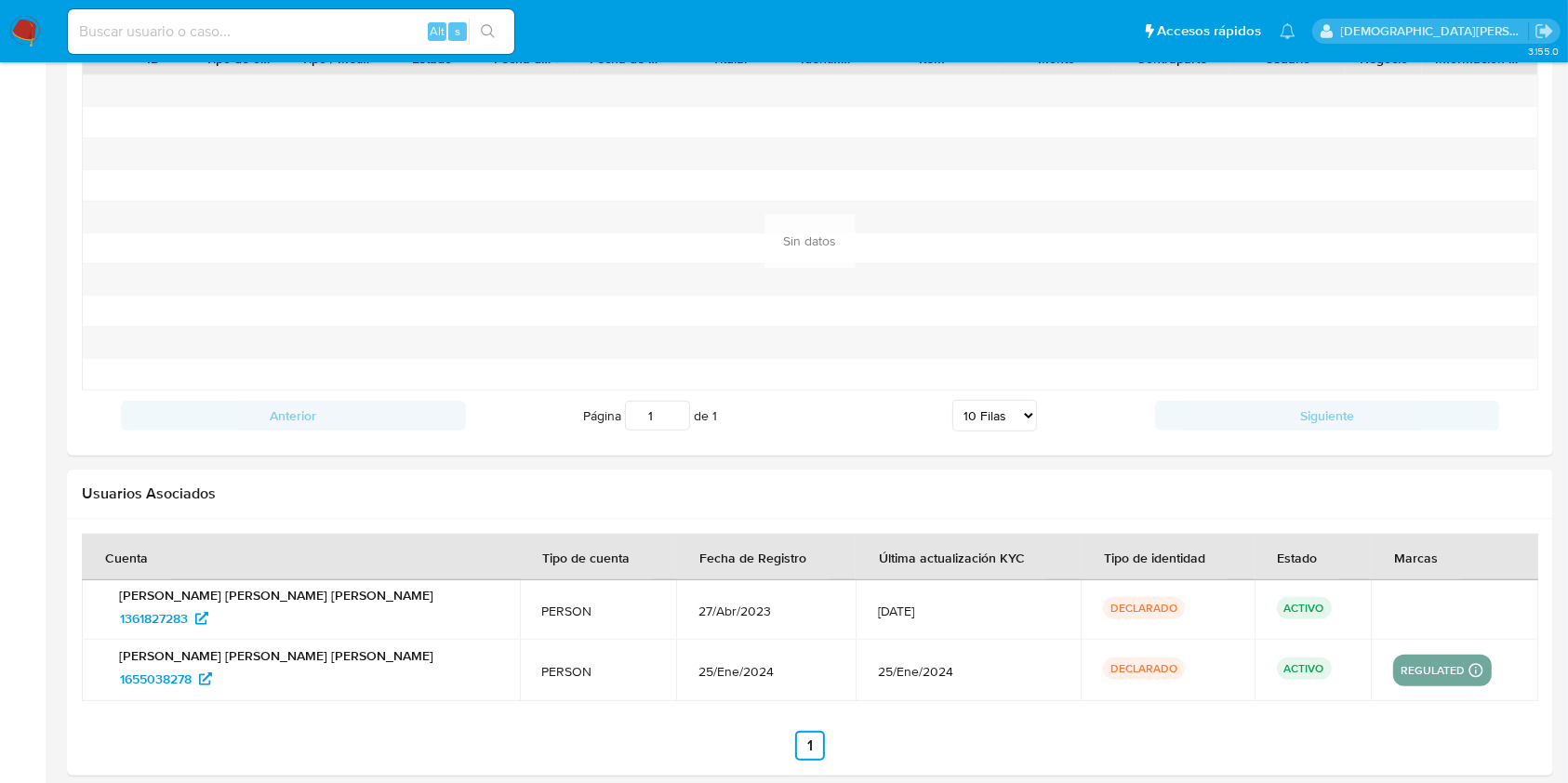
scroll to position [1659, 0]
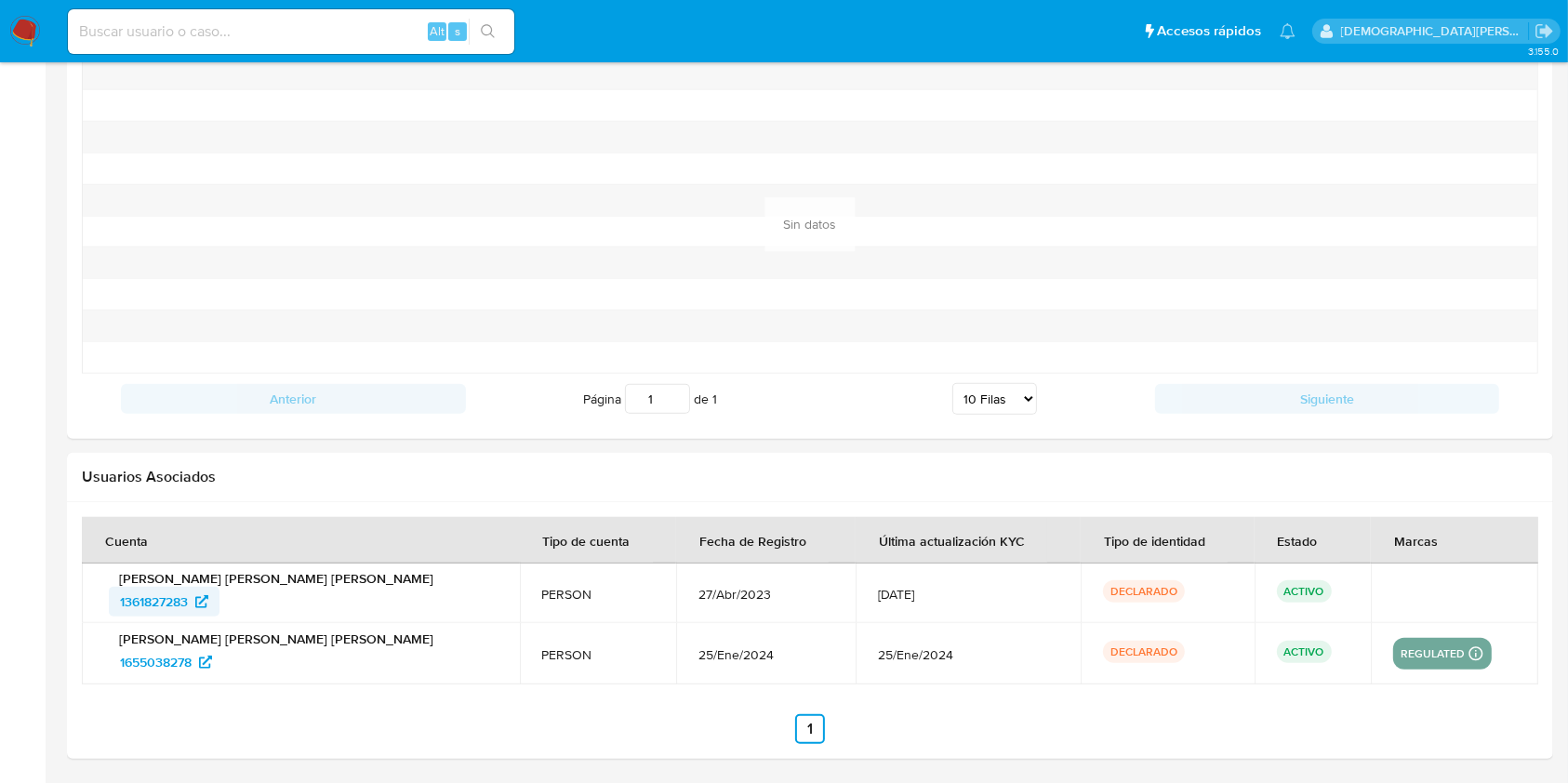
click at [157, 599] on span "1361827283" at bounding box center [153, 601] width 68 height 29
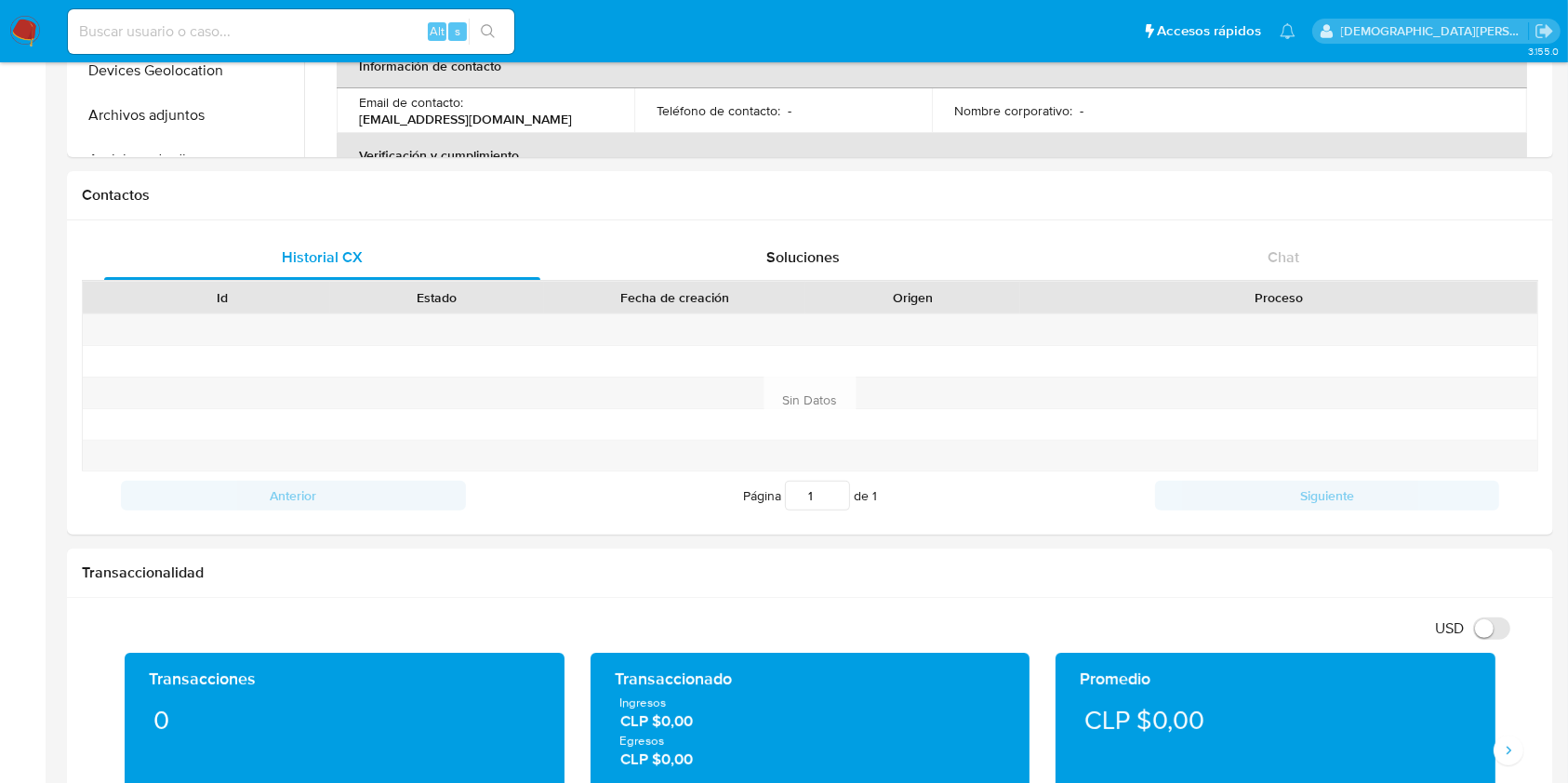
scroll to position [0, 0]
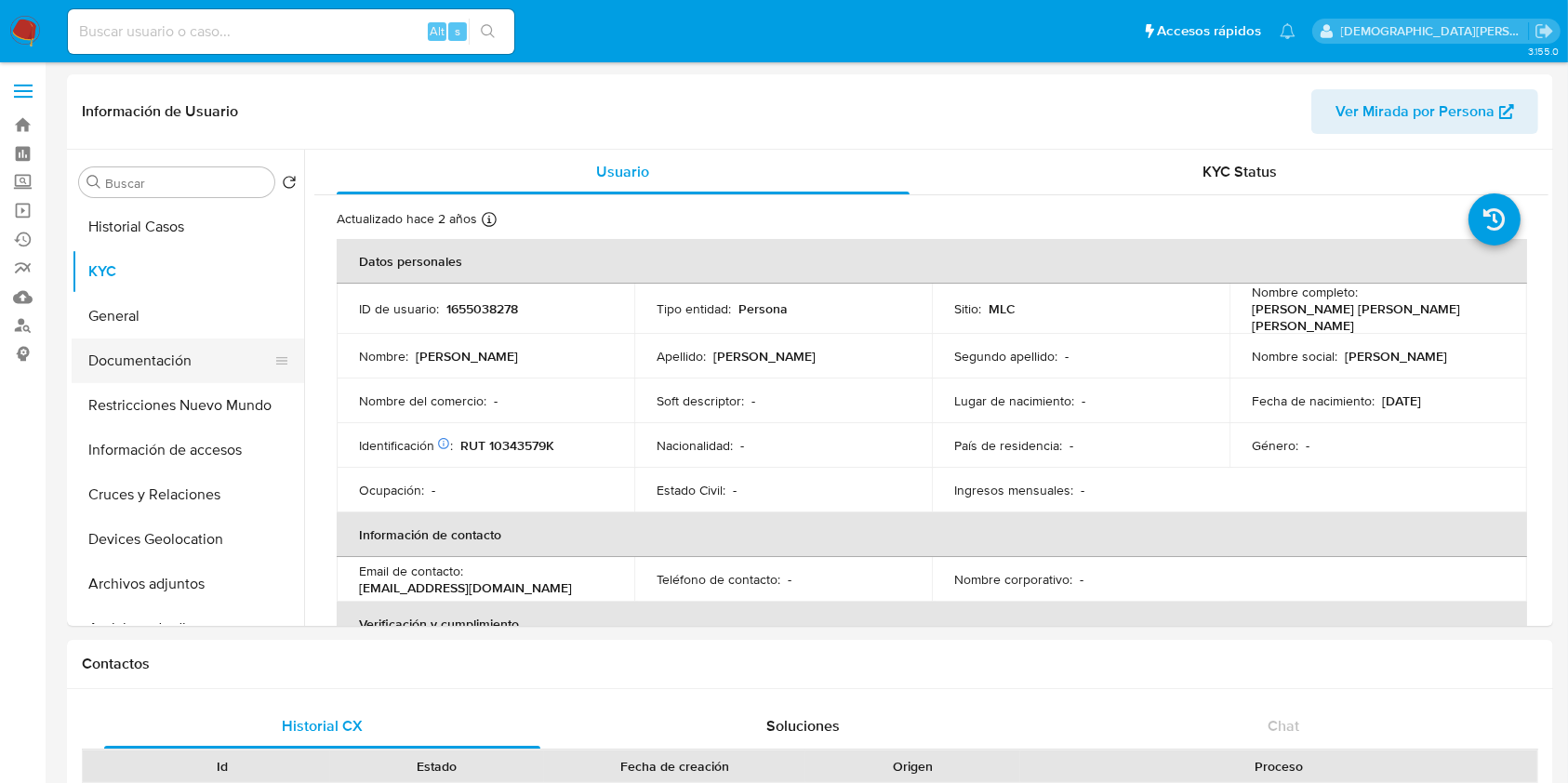
click at [100, 359] on button "Documentación" at bounding box center [180, 360] width 217 height 44
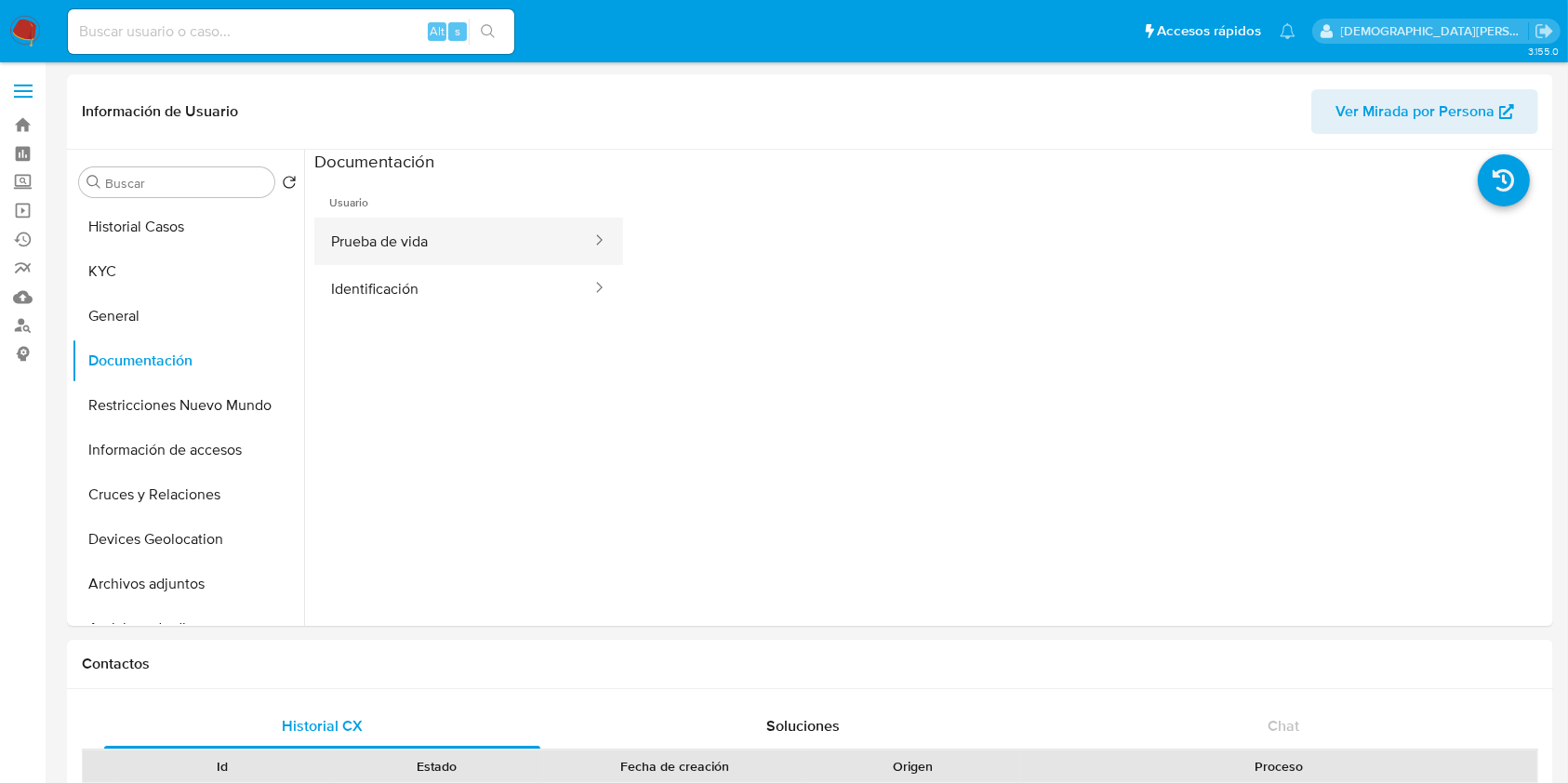
click at [431, 234] on button "Prueba de vida" at bounding box center [454, 241] width 279 height 47
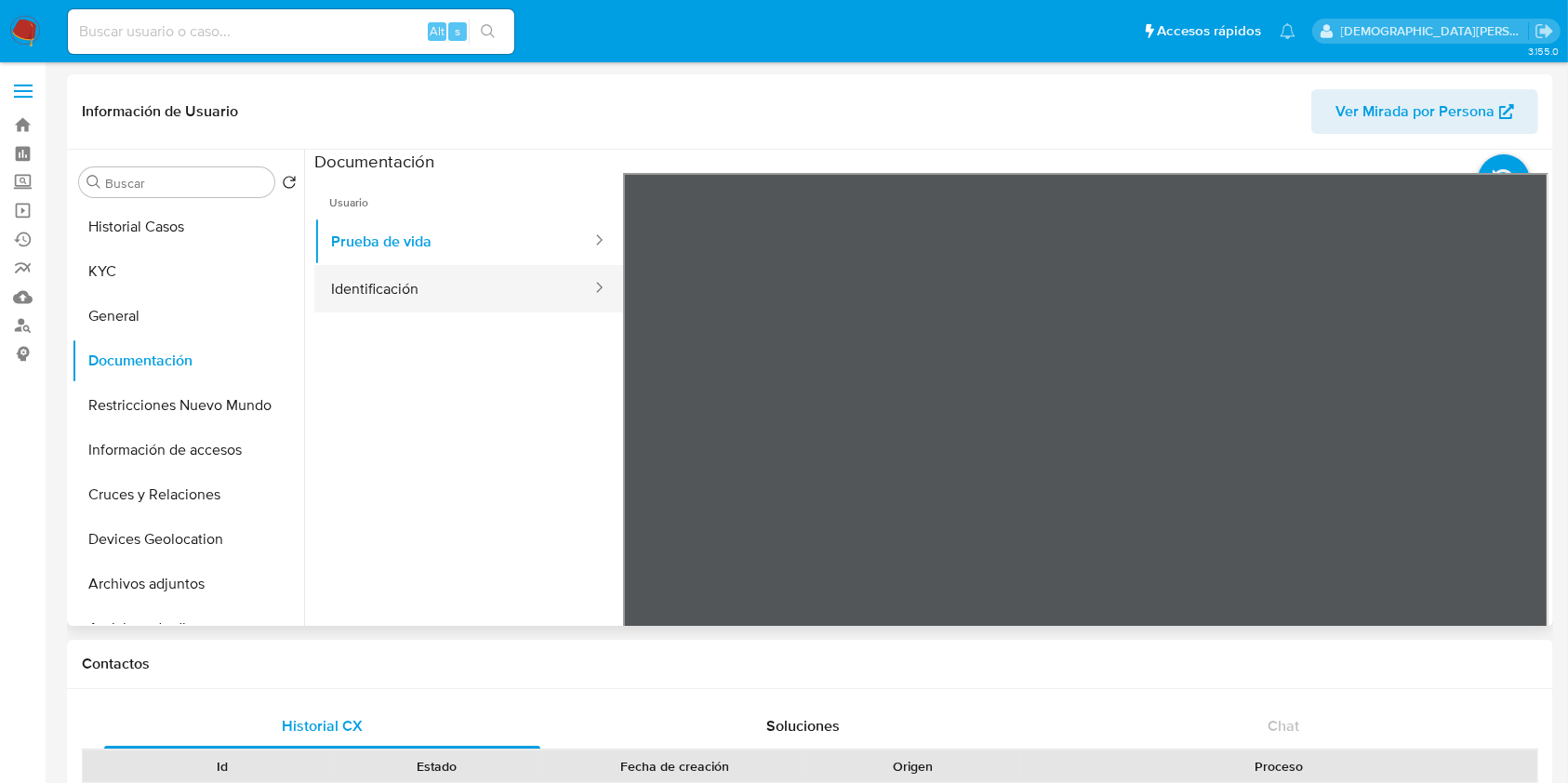
click at [430, 298] on button "Identificación" at bounding box center [454, 289] width 279 height 47
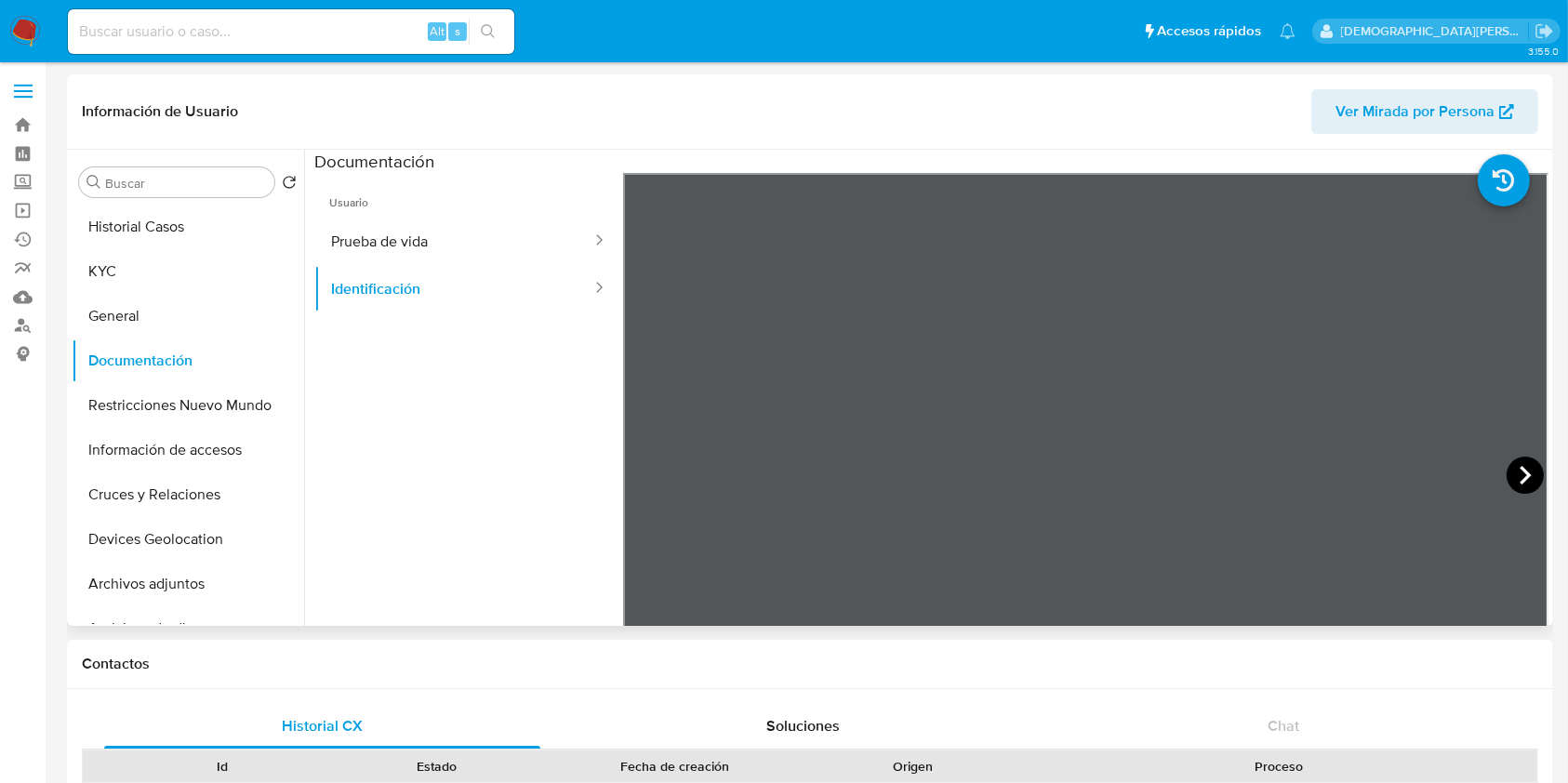
click at [1510, 471] on icon at bounding box center [1525, 475] width 37 height 37
click at [650, 482] on icon at bounding box center [646, 475] width 37 height 37
click at [1510, 470] on icon at bounding box center [1525, 475] width 37 height 37
click at [647, 467] on icon at bounding box center [644, 475] width 11 height 19
click at [1510, 470] on icon at bounding box center [1525, 475] width 37 height 37
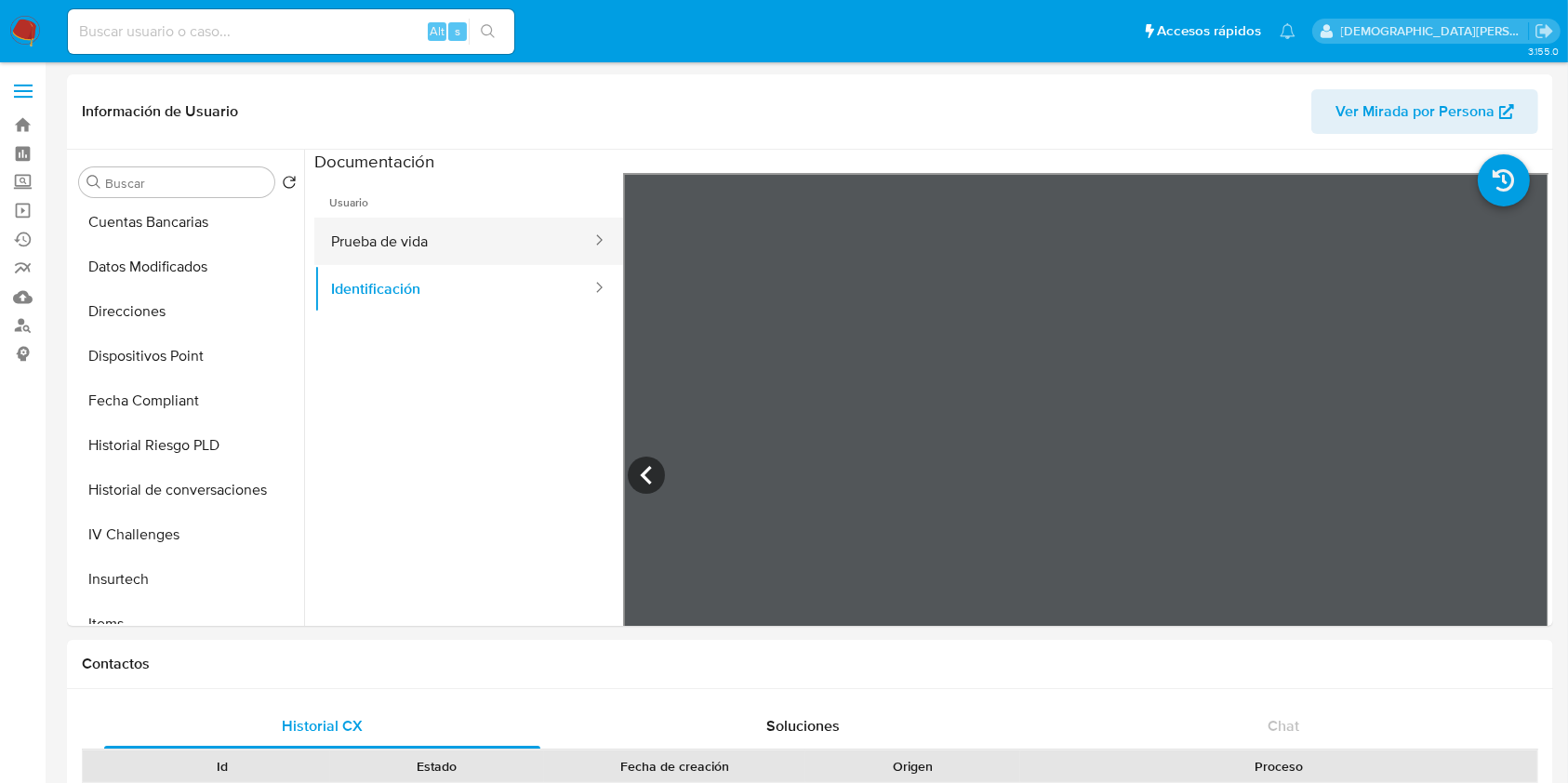
click at [500, 236] on button "Prueba de vida" at bounding box center [454, 241] width 279 height 47
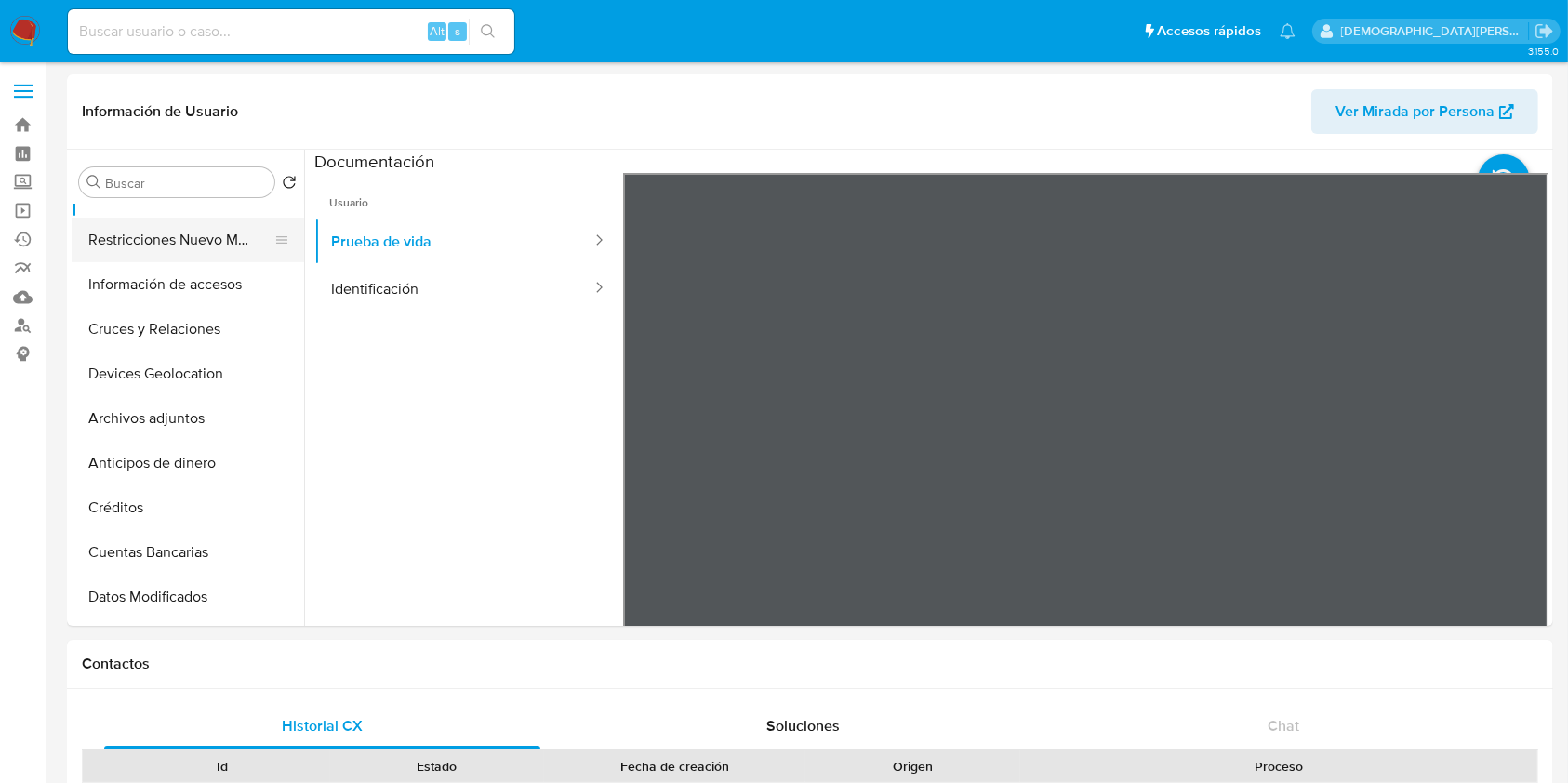
click at [199, 255] on button "Restricciones Nuevo Mundo" at bounding box center [180, 239] width 217 height 44
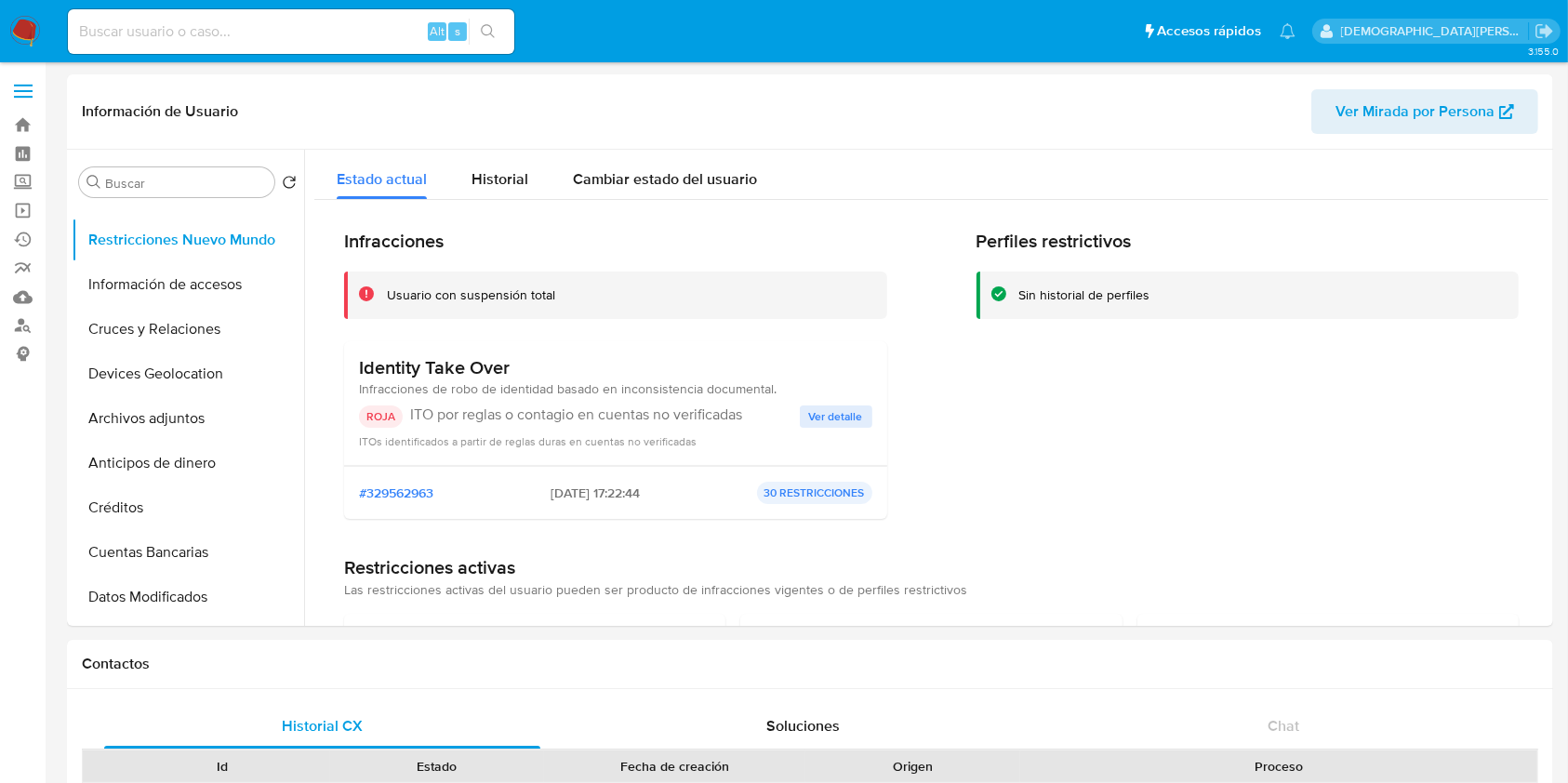
click at [835, 419] on span "Ver detalle" at bounding box center [835, 417] width 54 height 19
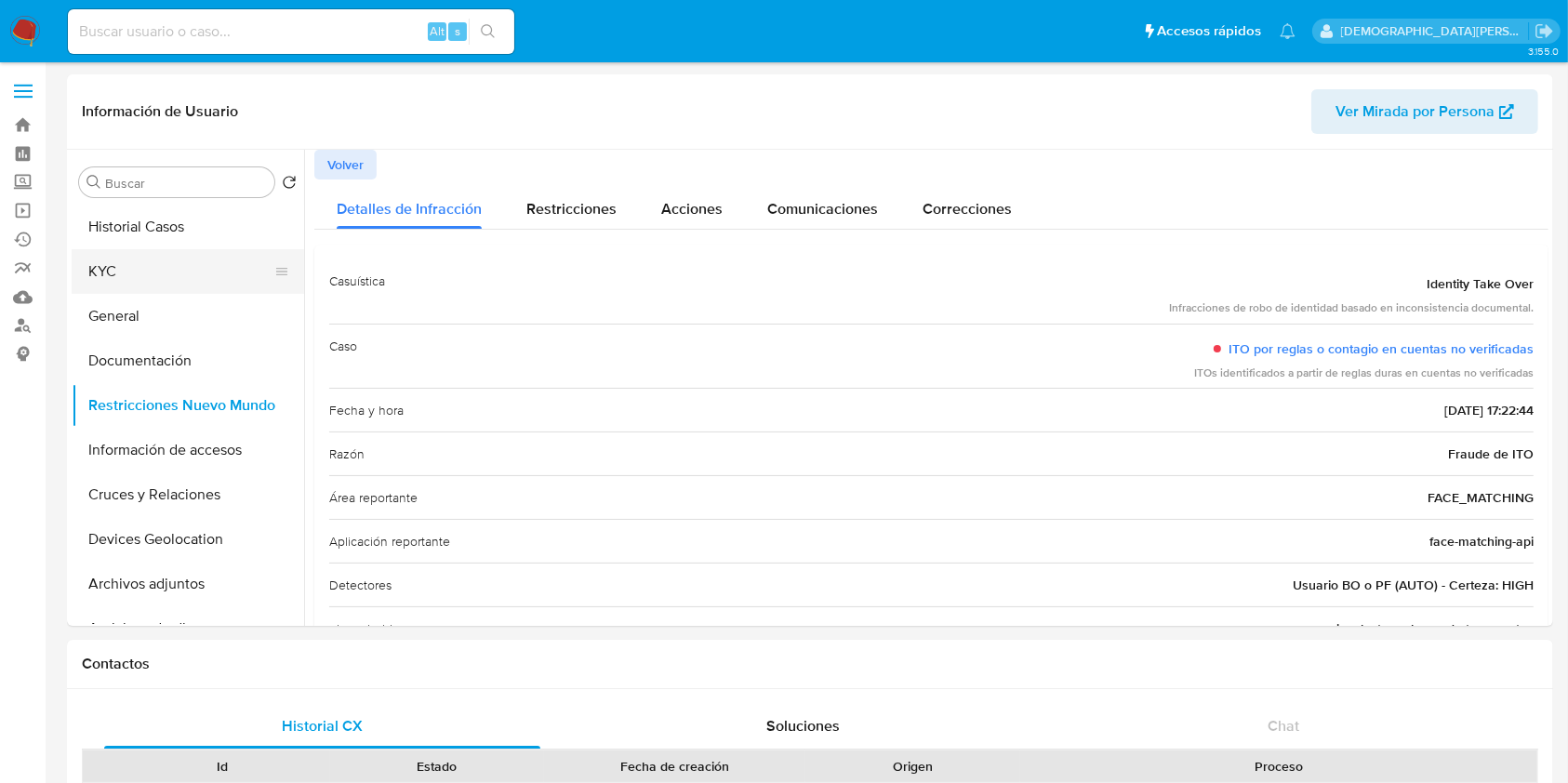
click at [167, 279] on button "KYC" at bounding box center [180, 271] width 217 height 44
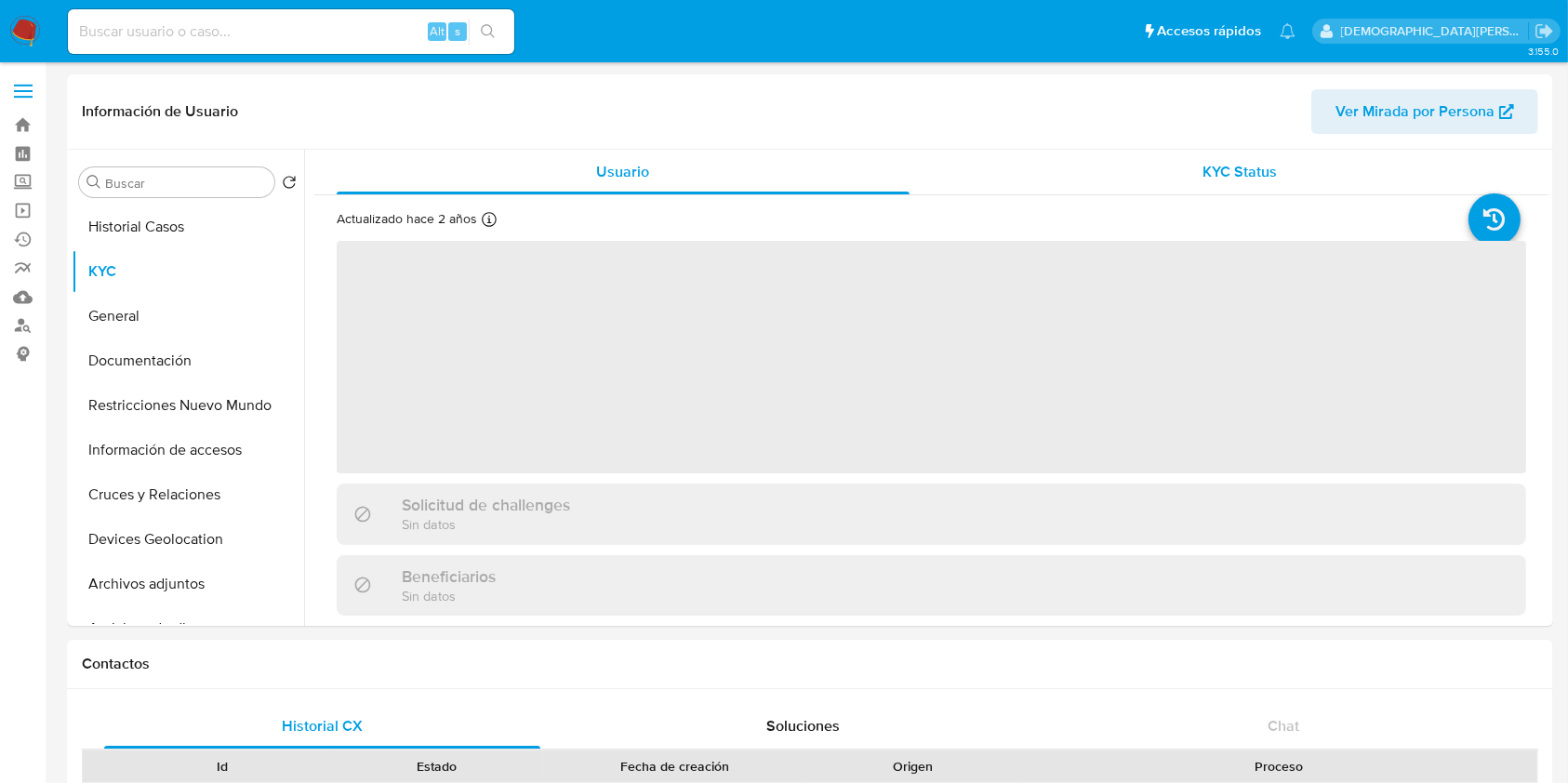
click at [1217, 165] on span "KYC Status" at bounding box center [1240, 172] width 75 height 22
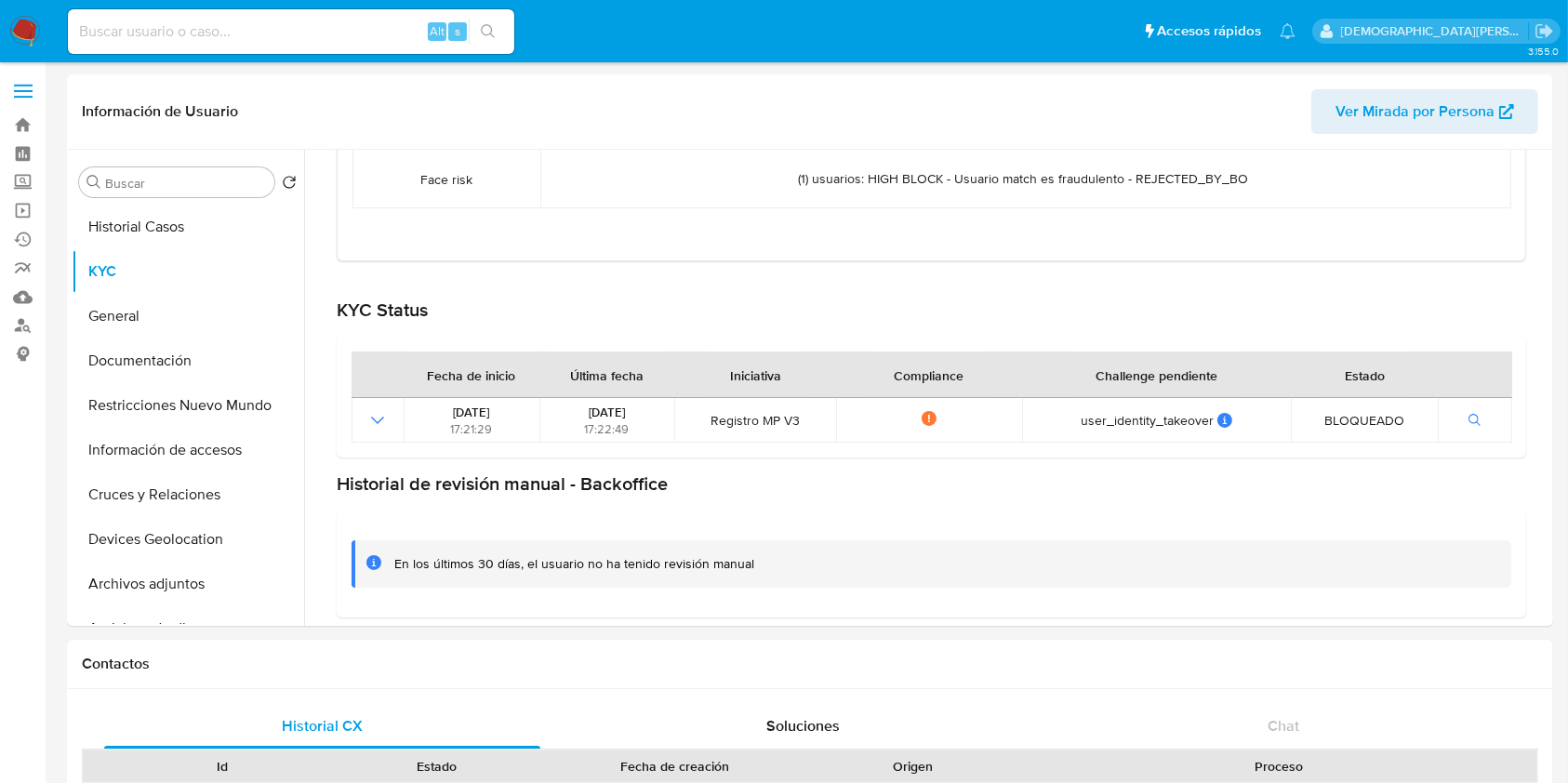
scroll to position [479, 0]
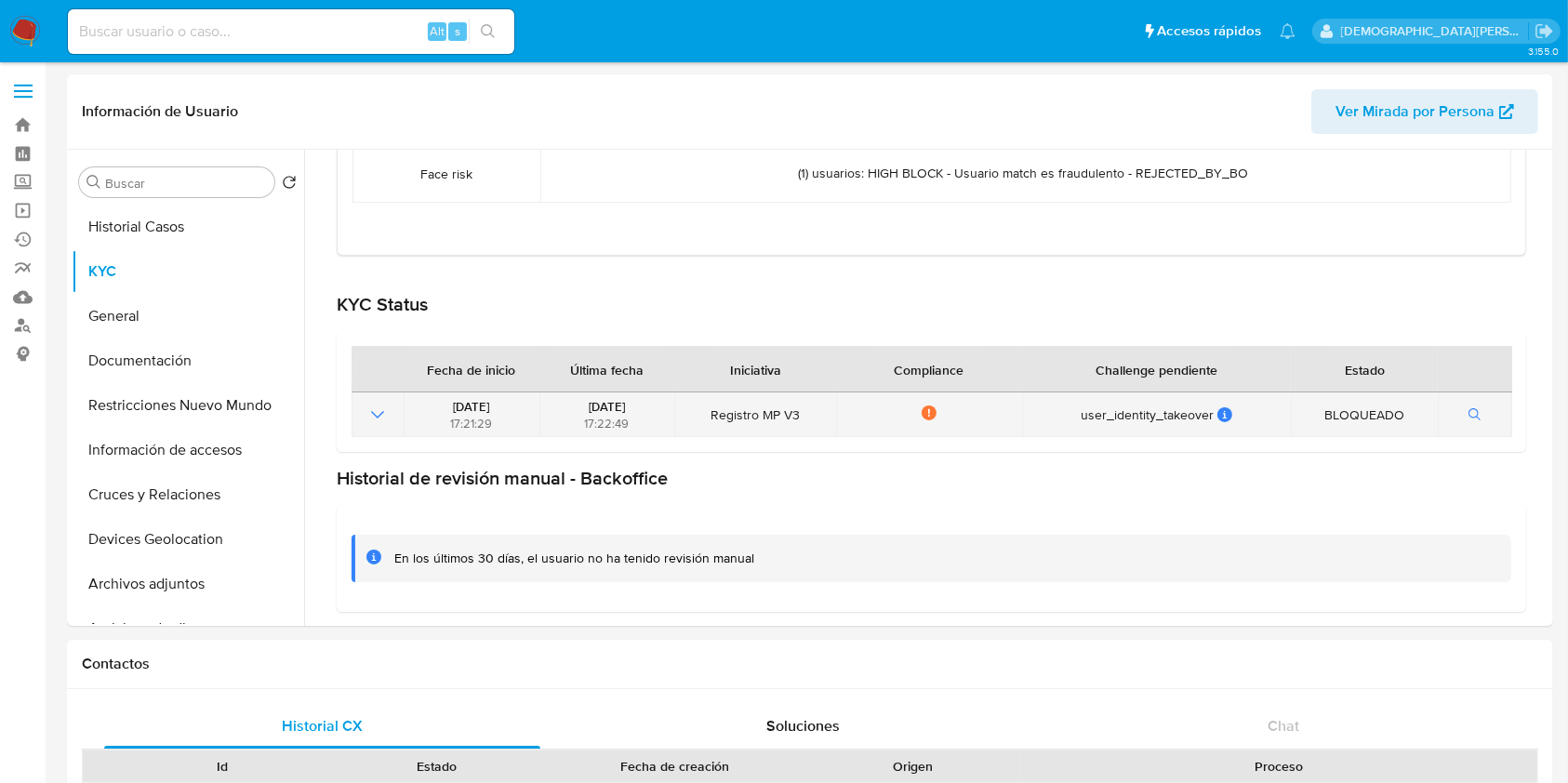
click at [369, 411] on icon "Mostrar operación" at bounding box center [377, 415] width 23 height 23
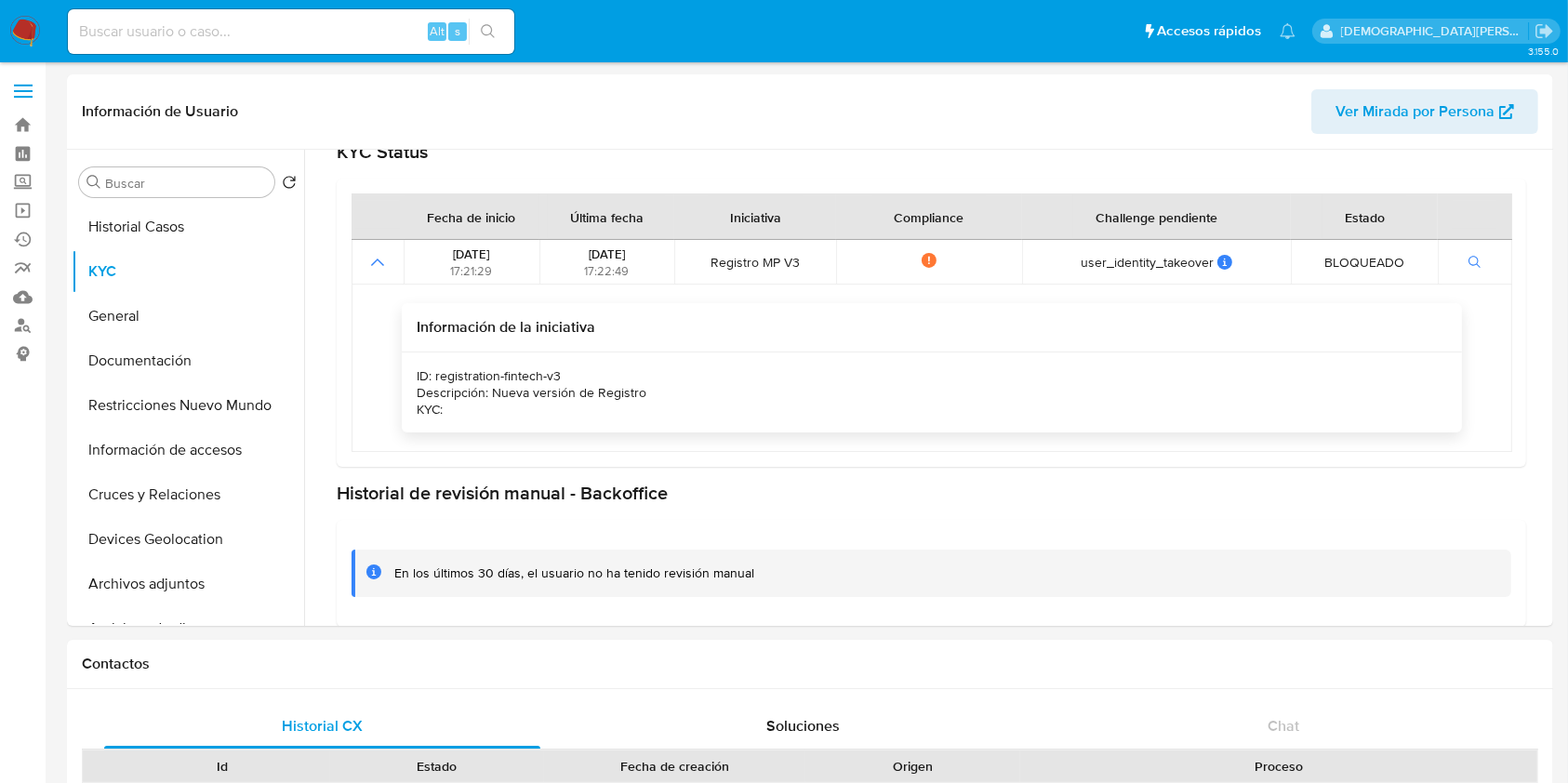
scroll to position [647, 0]
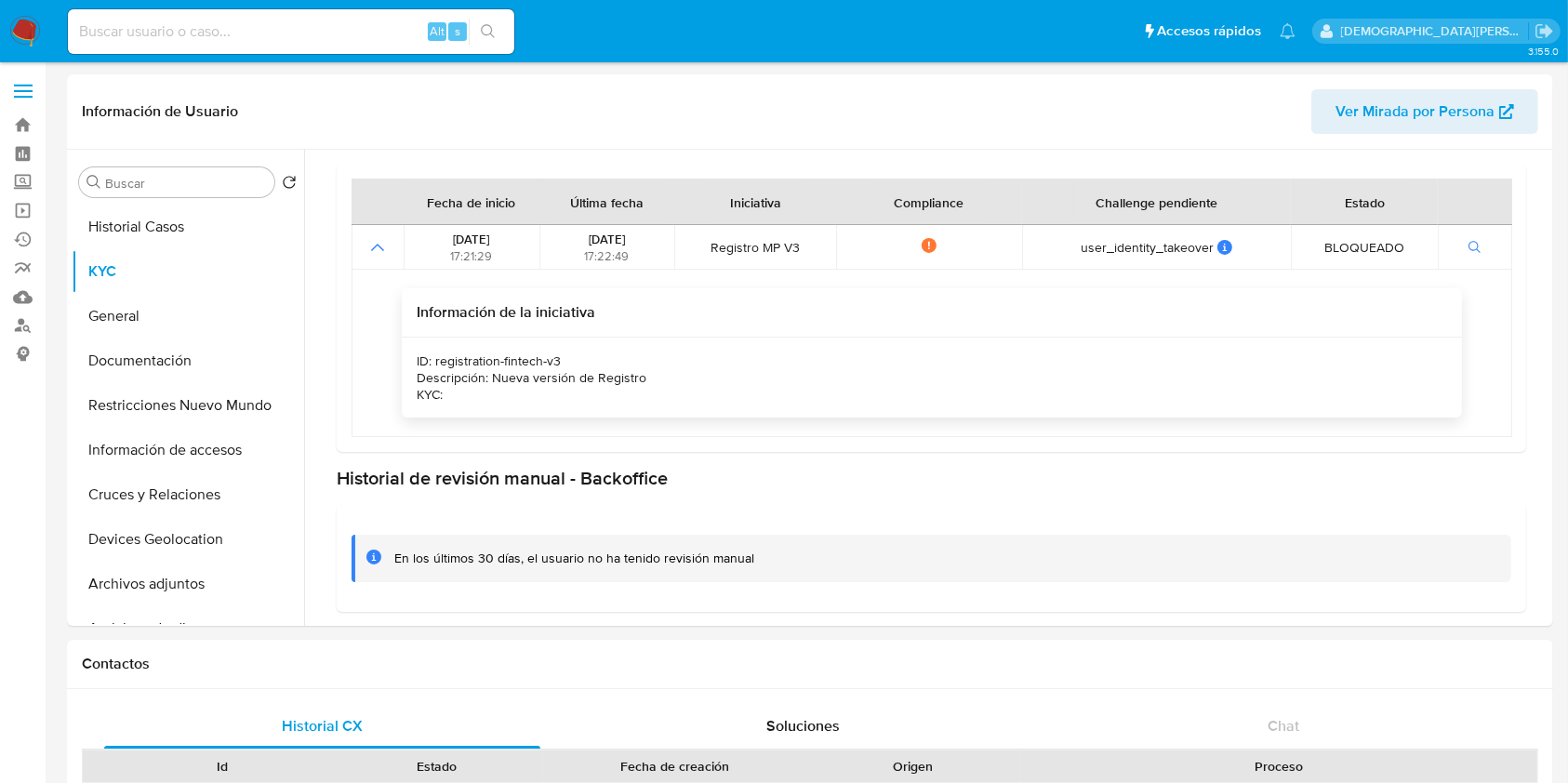
click at [936, 483] on div "Historial de revisión manual - Backoffice" at bounding box center [931, 478] width 1189 height 24
click at [805, 538] on div "En los últimos 30 días, el usuario no ha tenido revisión manual" at bounding box center [931, 558] width 1159 height 47
click at [173, 375] on button "Documentación" at bounding box center [180, 360] width 217 height 44
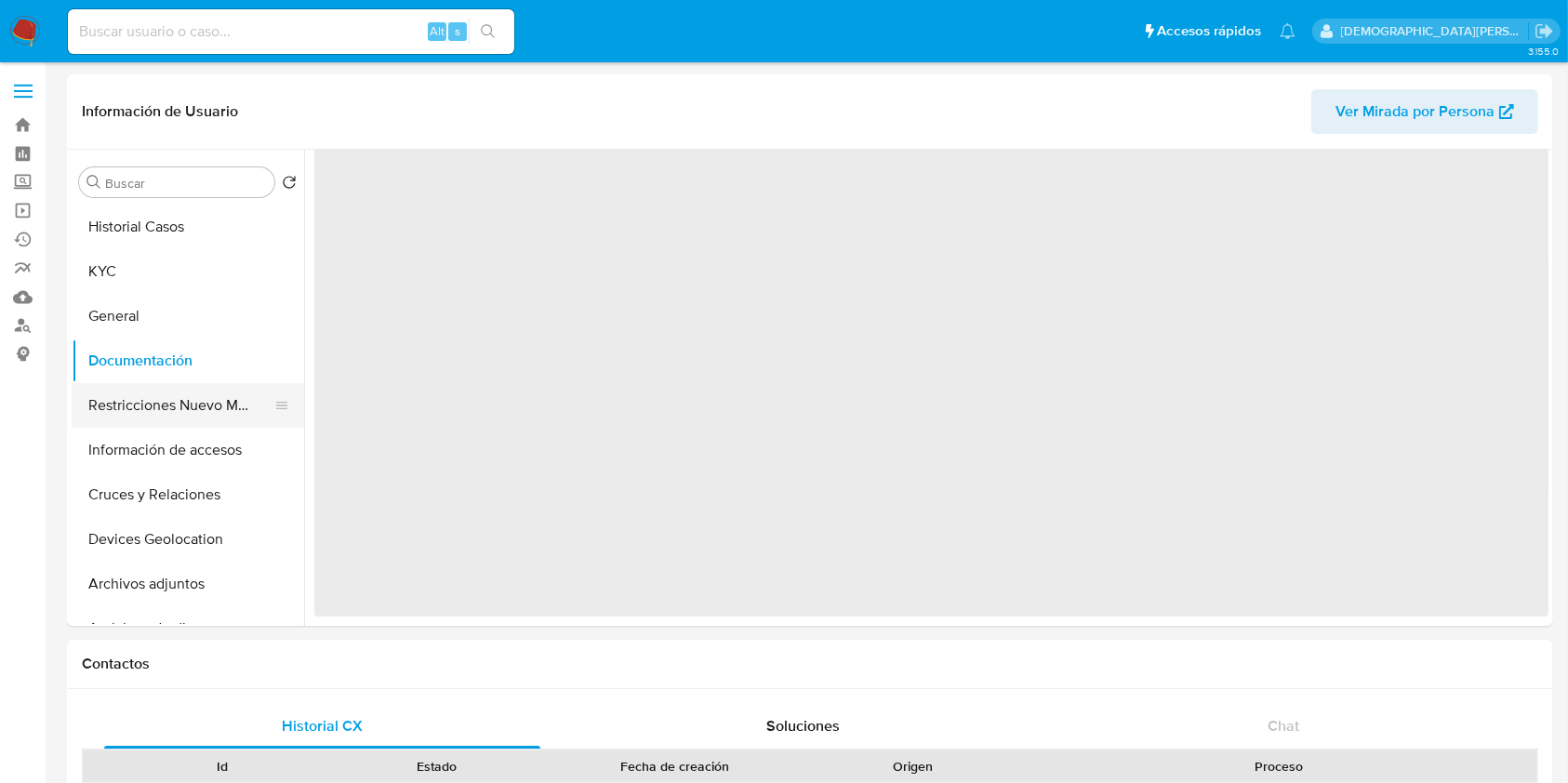
scroll to position [0, 0]
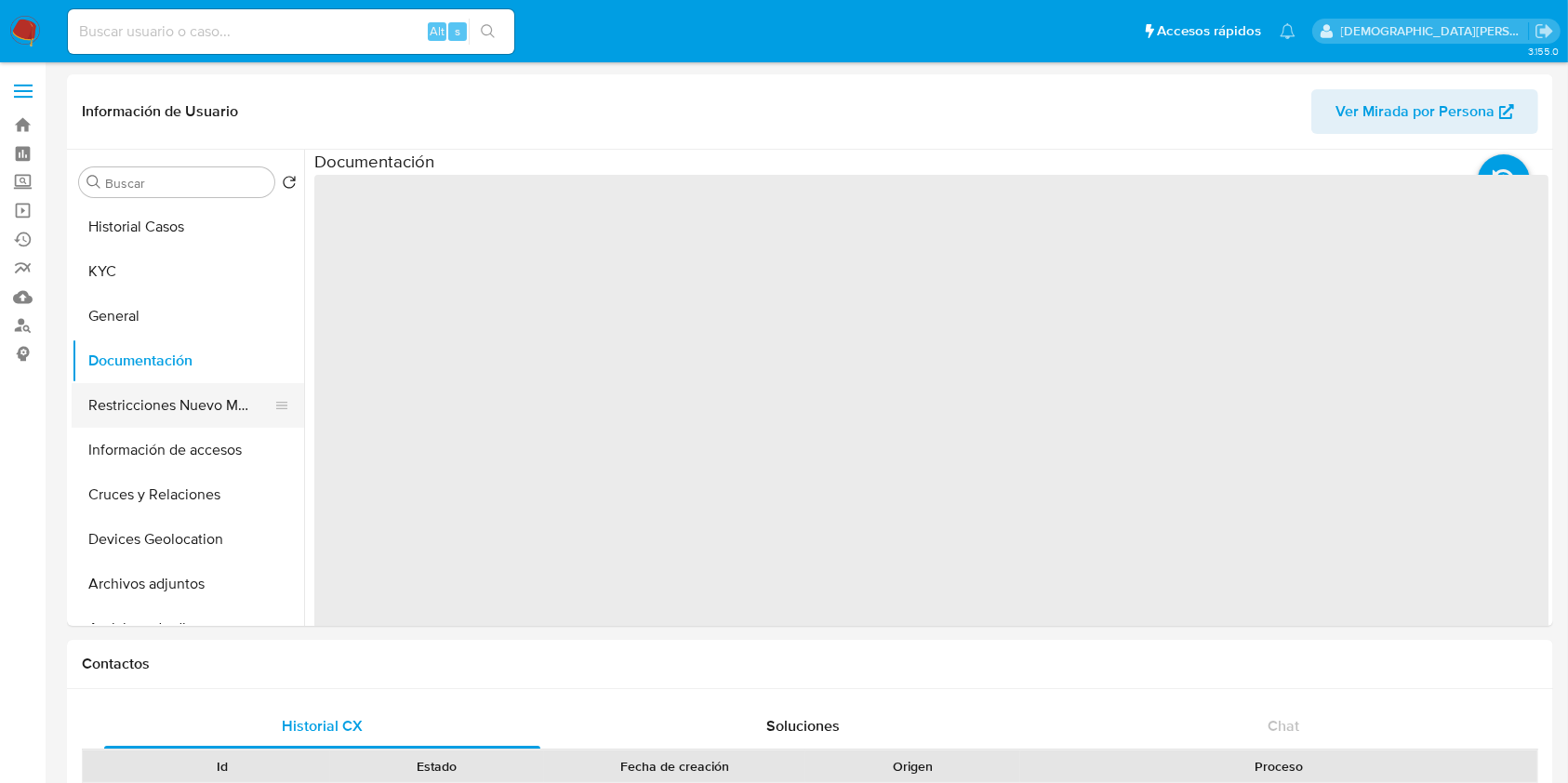
click at [171, 399] on button "Restricciones Nuevo Mundo" at bounding box center [180, 405] width 217 height 44
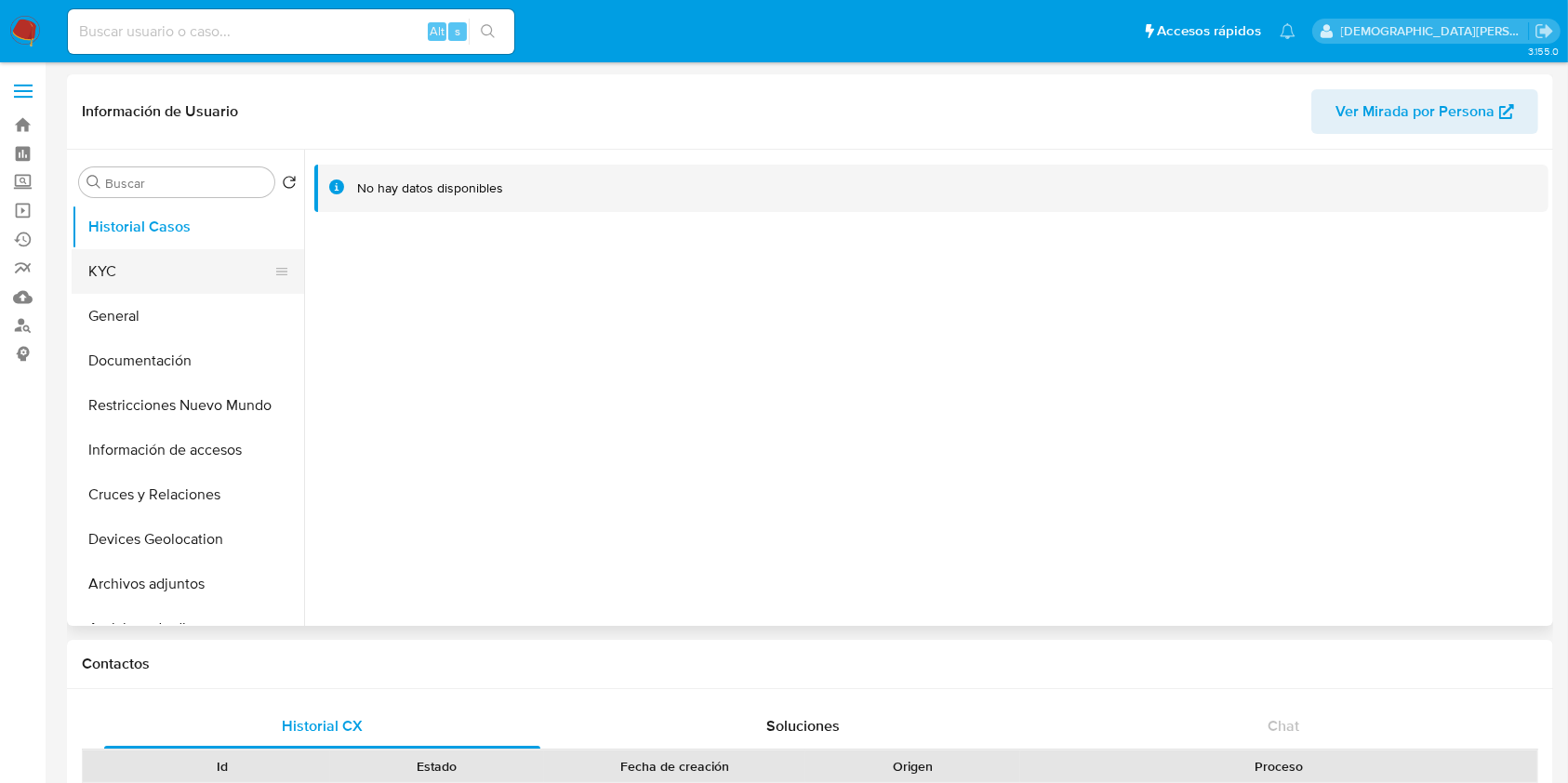
select select "10"
click at [118, 286] on button "KYC" at bounding box center [180, 271] width 217 height 44
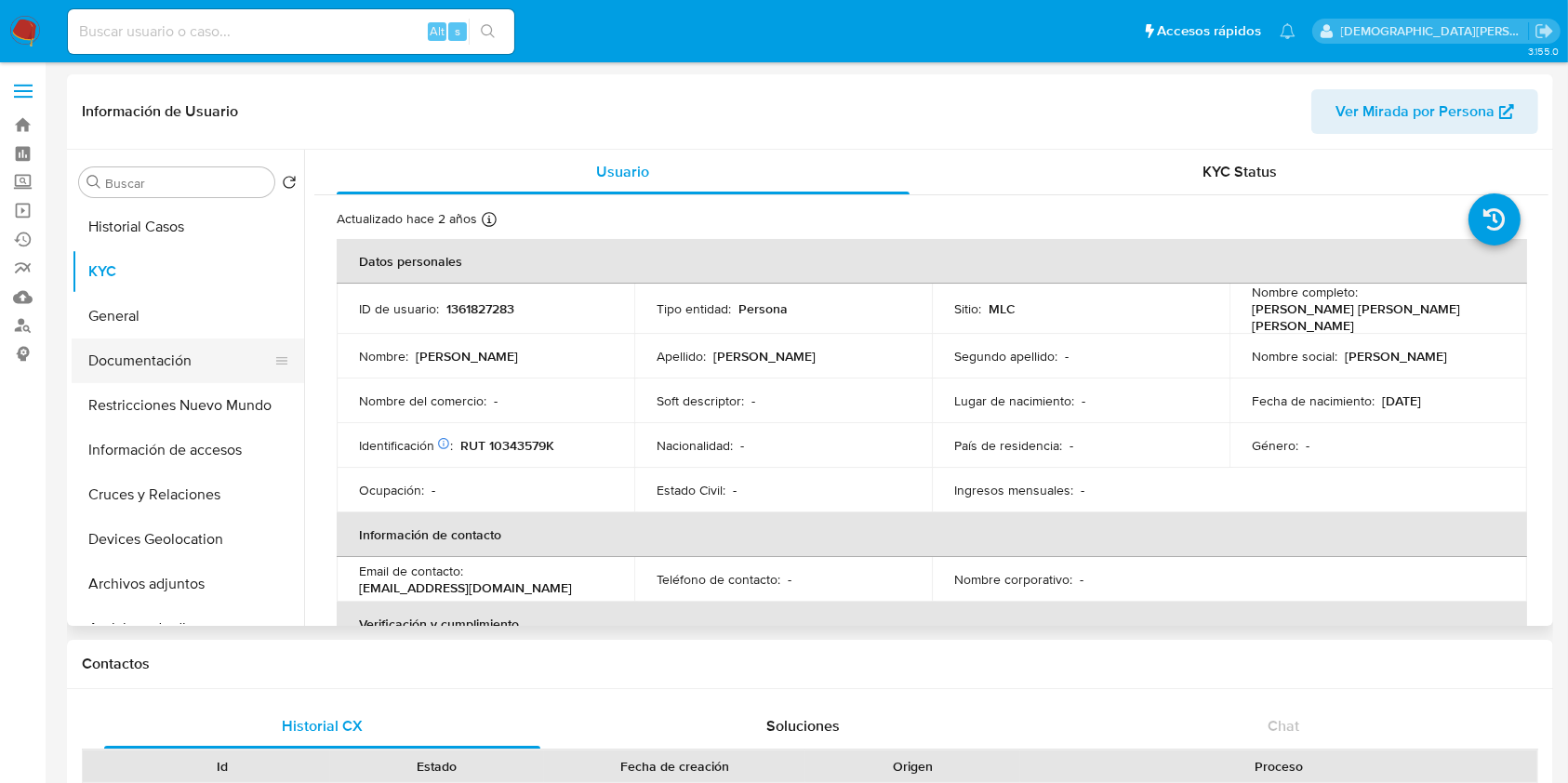
click at [179, 354] on button "Documentación" at bounding box center [180, 360] width 217 height 44
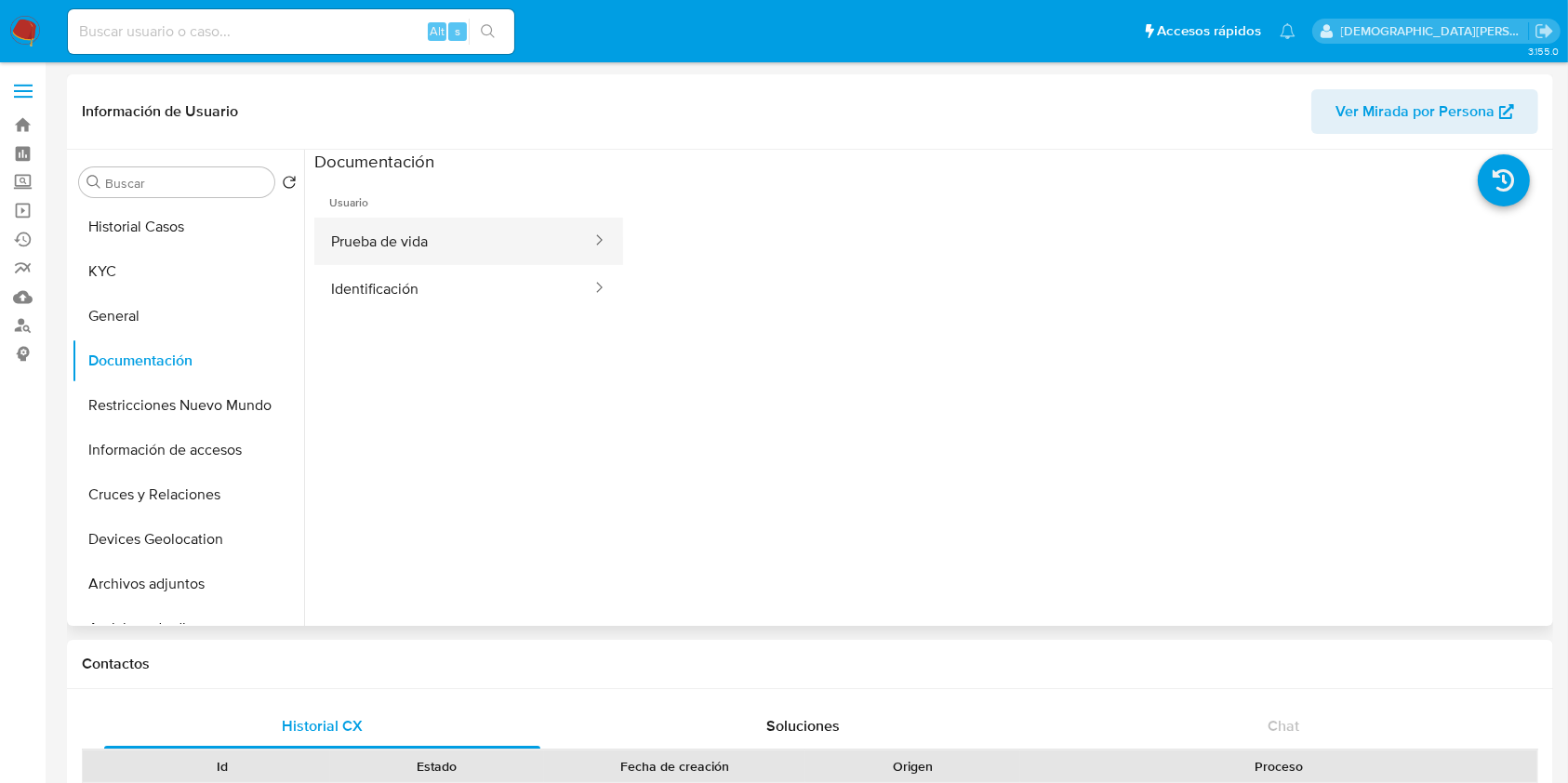
click at [465, 235] on button "Prueba de vida" at bounding box center [454, 241] width 279 height 47
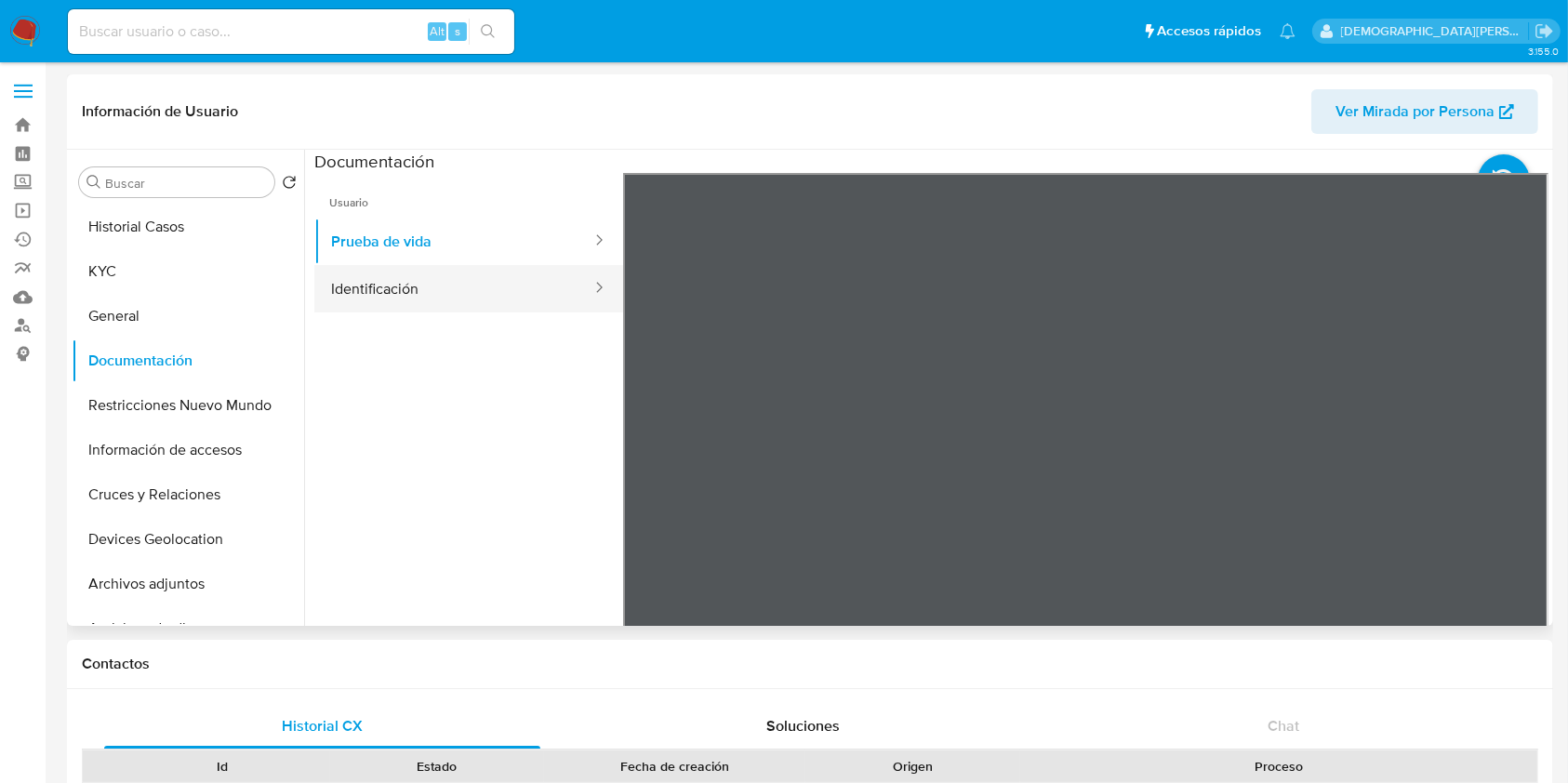
click at [429, 303] on button "Identificación" at bounding box center [454, 289] width 279 height 47
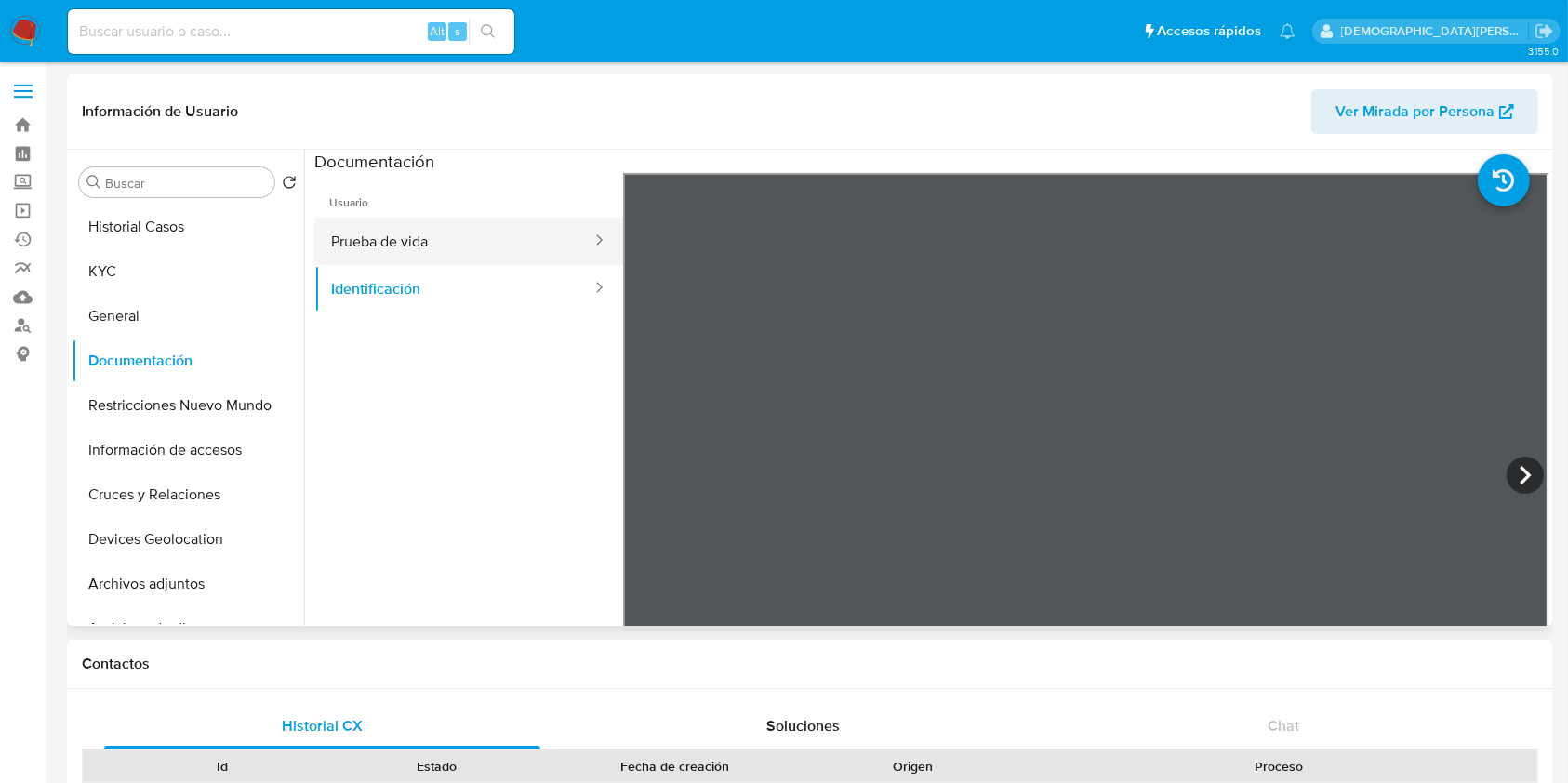
click at [386, 223] on button "Prueba de vida" at bounding box center [454, 241] width 279 height 47
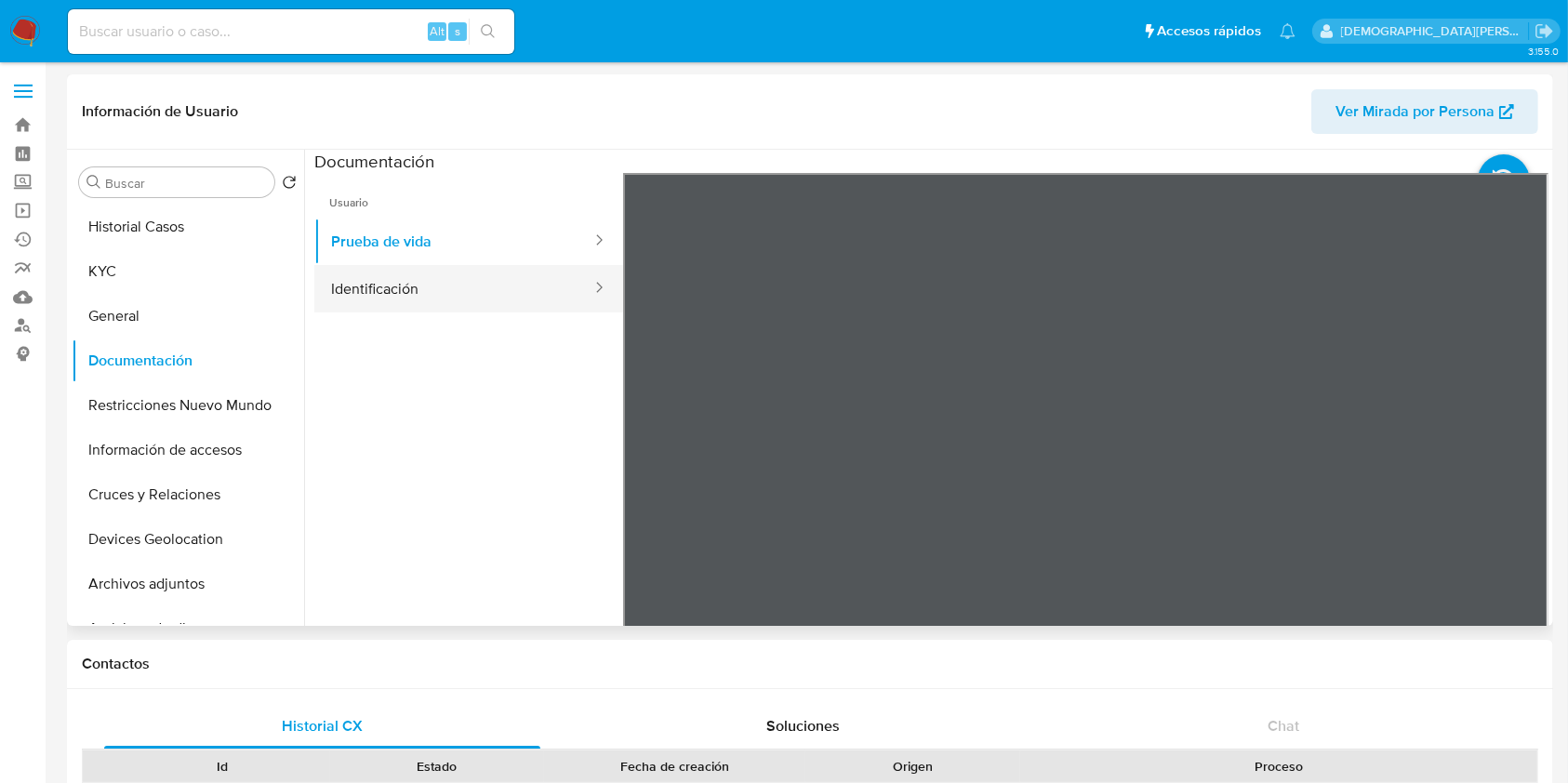
click at [408, 300] on button "Identificación" at bounding box center [454, 289] width 279 height 47
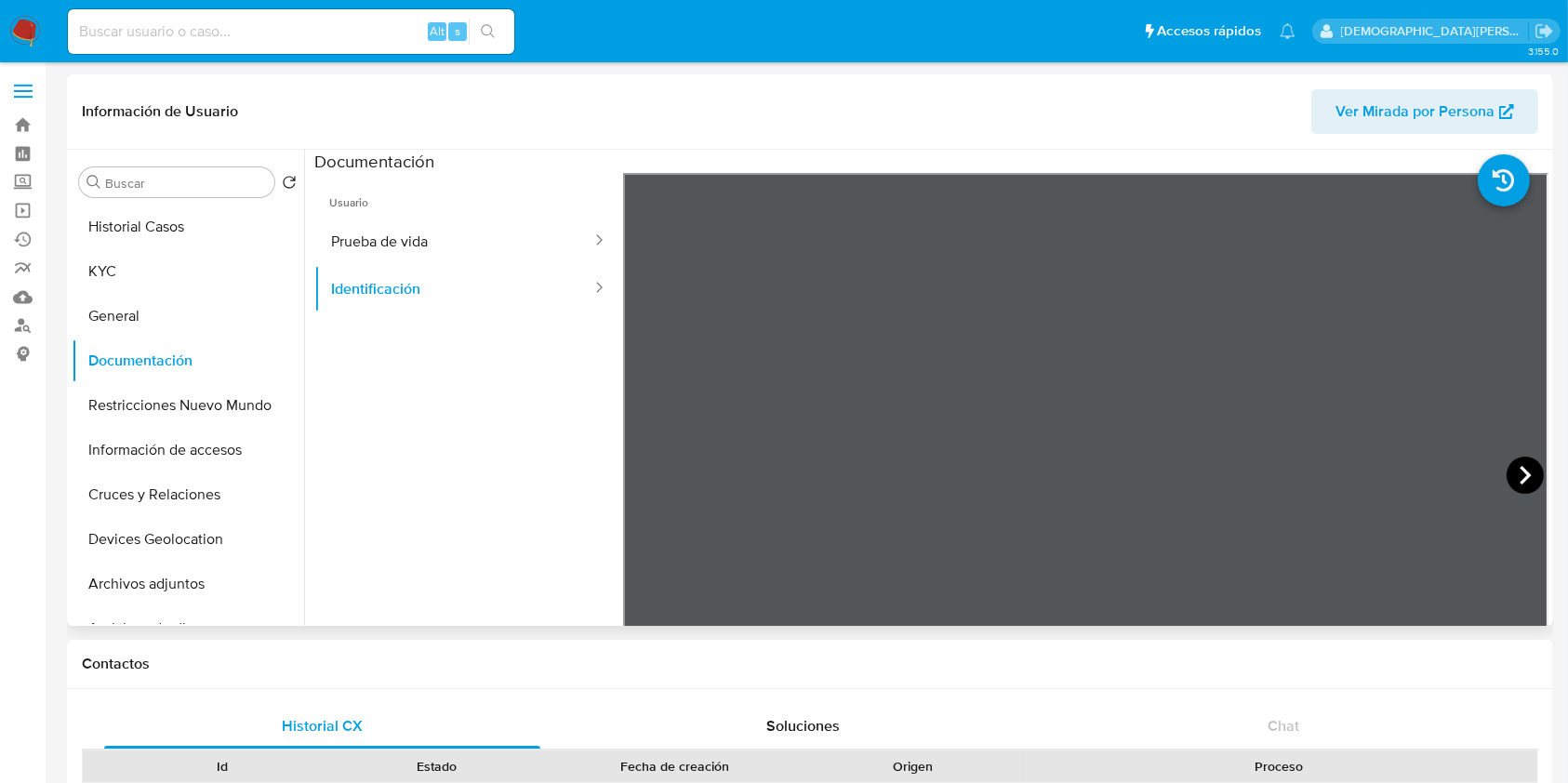
click at [1519, 465] on icon at bounding box center [1525, 475] width 37 height 37
click at [653, 475] on icon at bounding box center [646, 475] width 37 height 37
click at [1509, 476] on icon at bounding box center [1525, 475] width 37 height 37
drag, startPoint x: 644, startPoint y: 468, endPoint x: 513, endPoint y: 338, distance: 184.6
click at [645, 465] on icon at bounding box center [646, 475] width 37 height 37
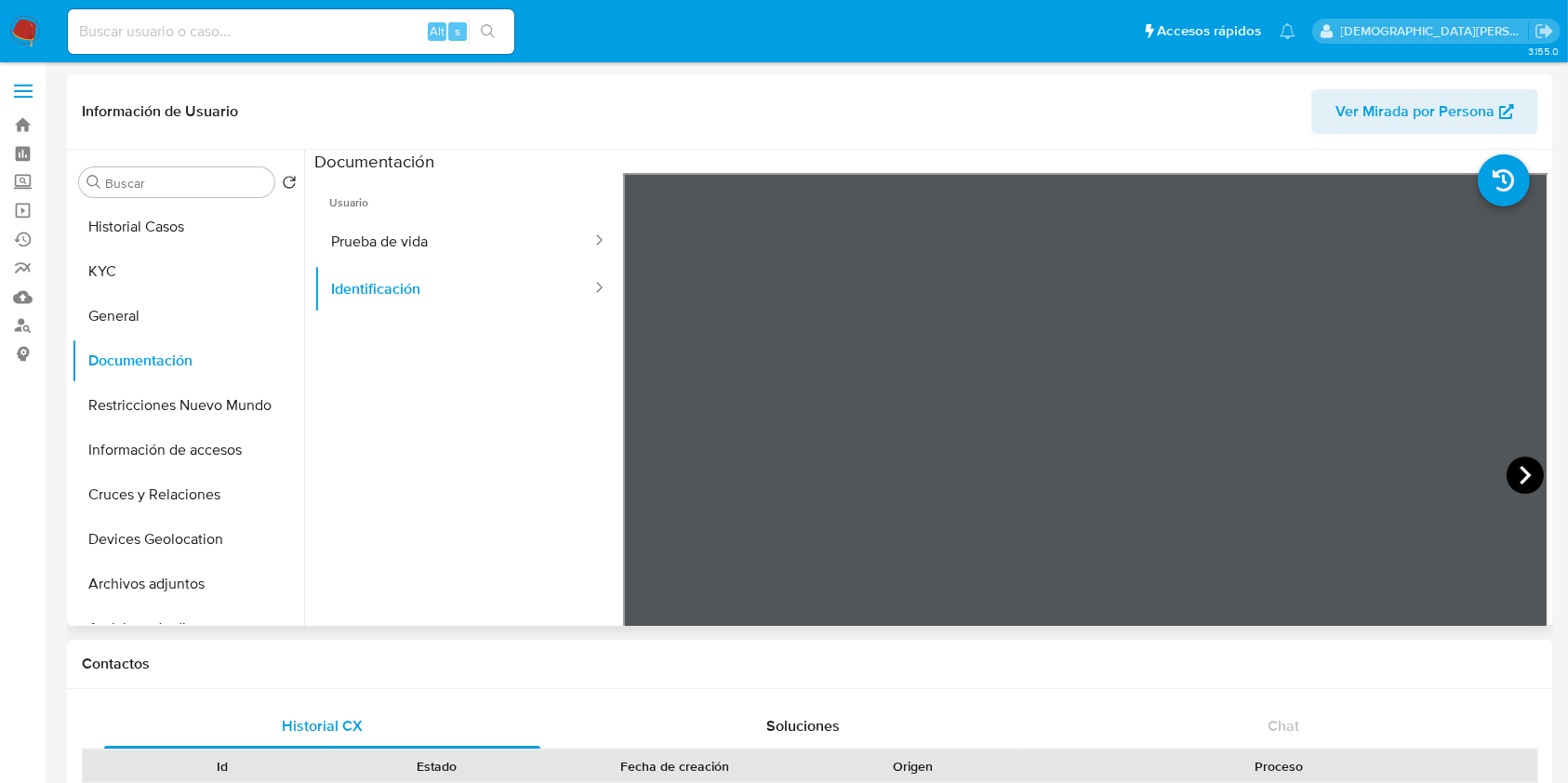
click at [1519, 475] on icon at bounding box center [1524, 475] width 11 height 19
click at [644, 476] on icon at bounding box center [646, 475] width 37 height 37
click at [1519, 481] on icon at bounding box center [1524, 475] width 11 height 19
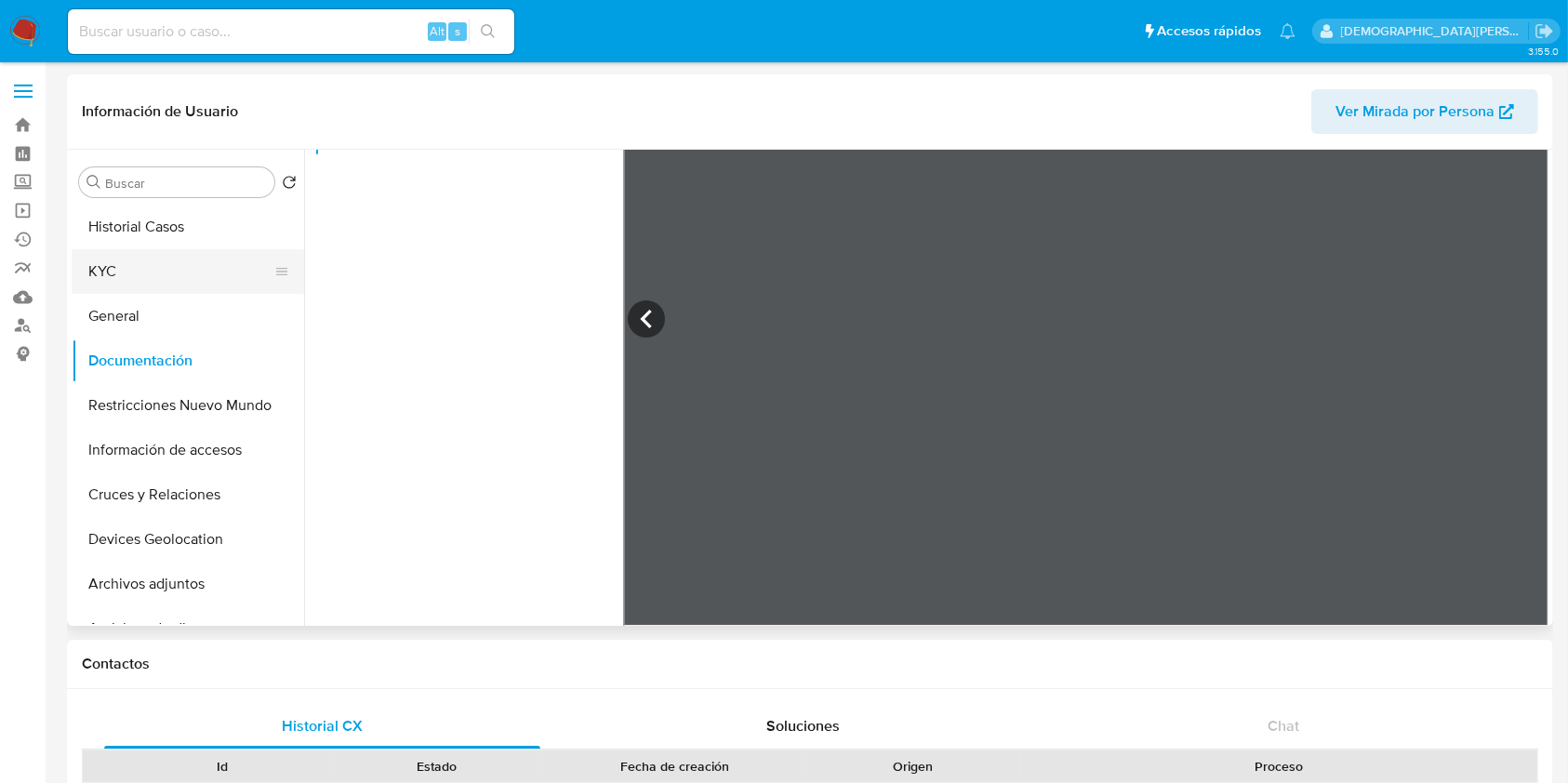
drag, startPoint x: 102, startPoint y: 267, endPoint x: 124, endPoint y: 257, distance: 24.2
click at [102, 267] on button "KYC" at bounding box center [180, 271] width 217 height 44
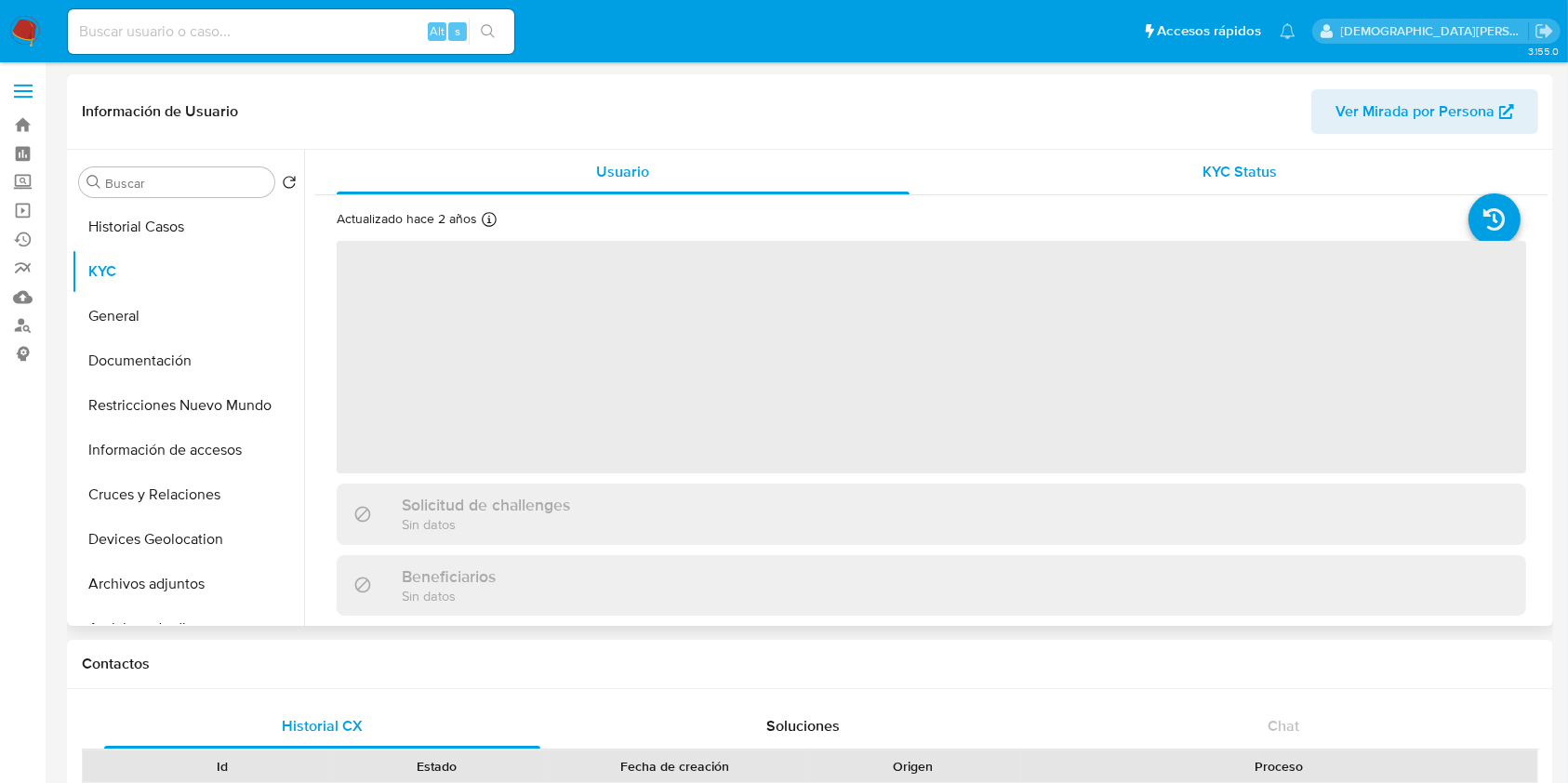
click at [1175, 165] on div "KYC Status" at bounding box center [1240, 171] width 573 height 44
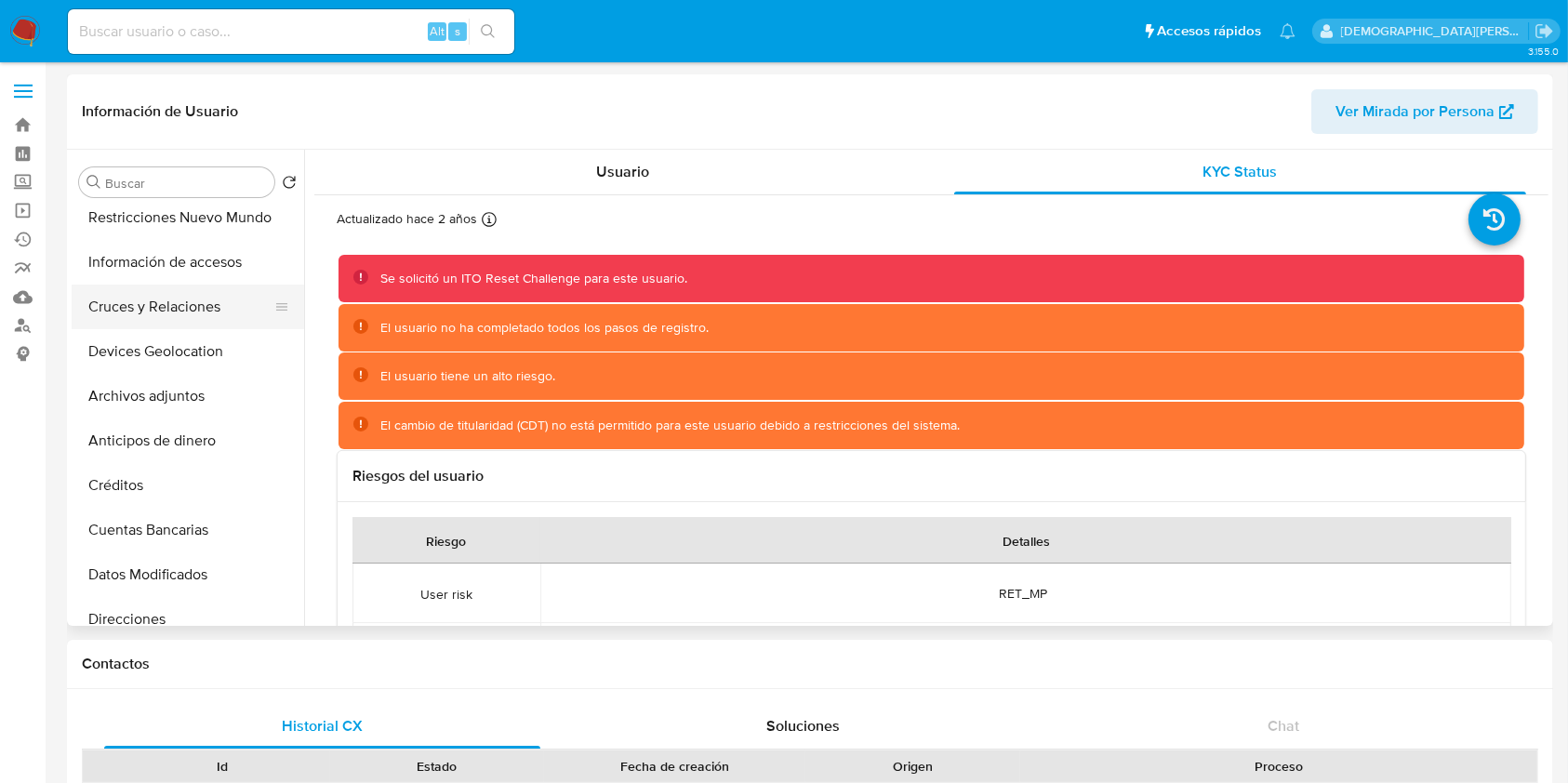
scroll to position [124, 0]
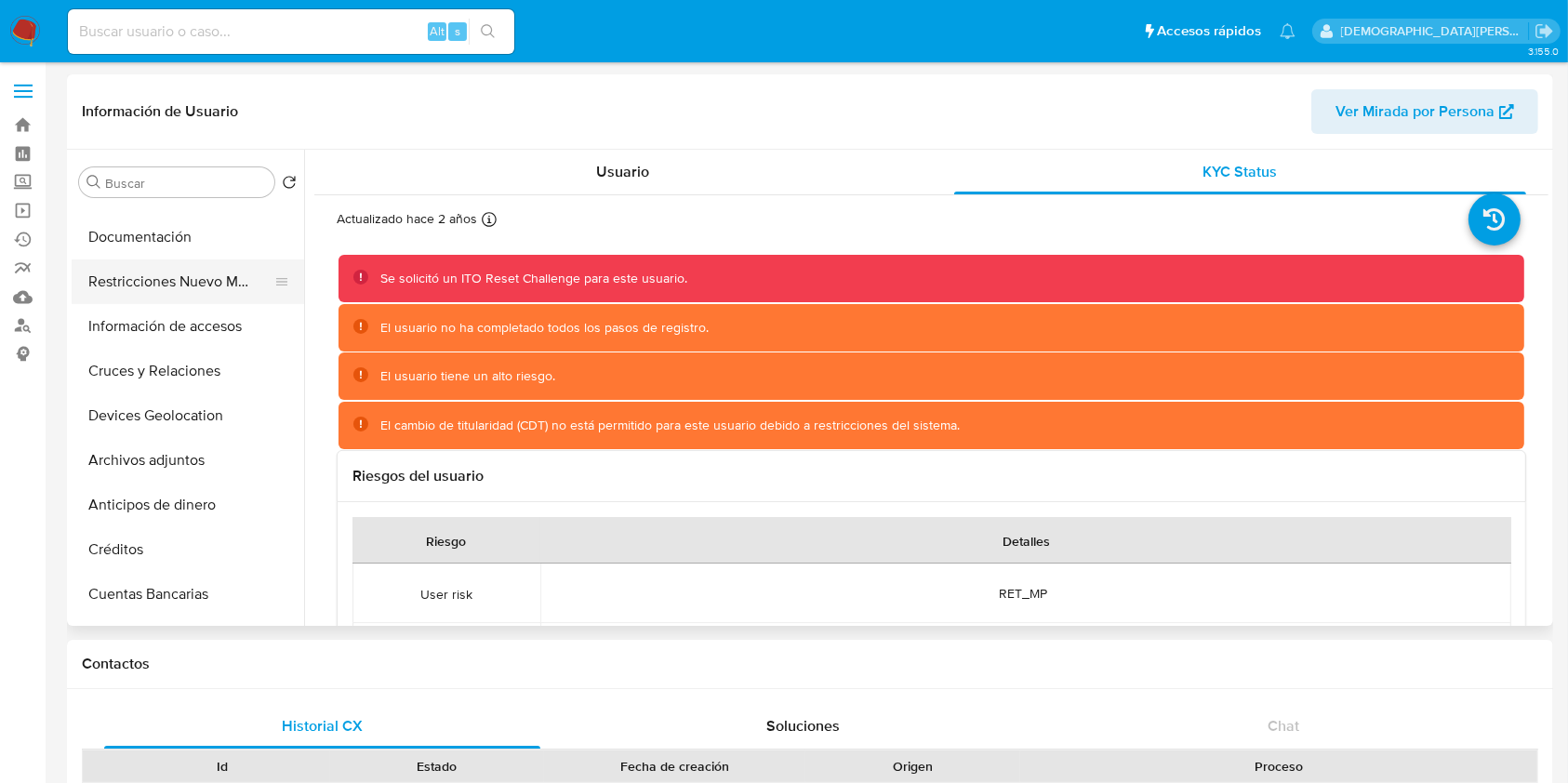
click at [193, 286] on button "Restricciones Nuevo Mundo" at bounding box center [180, 281] width 217 height 44
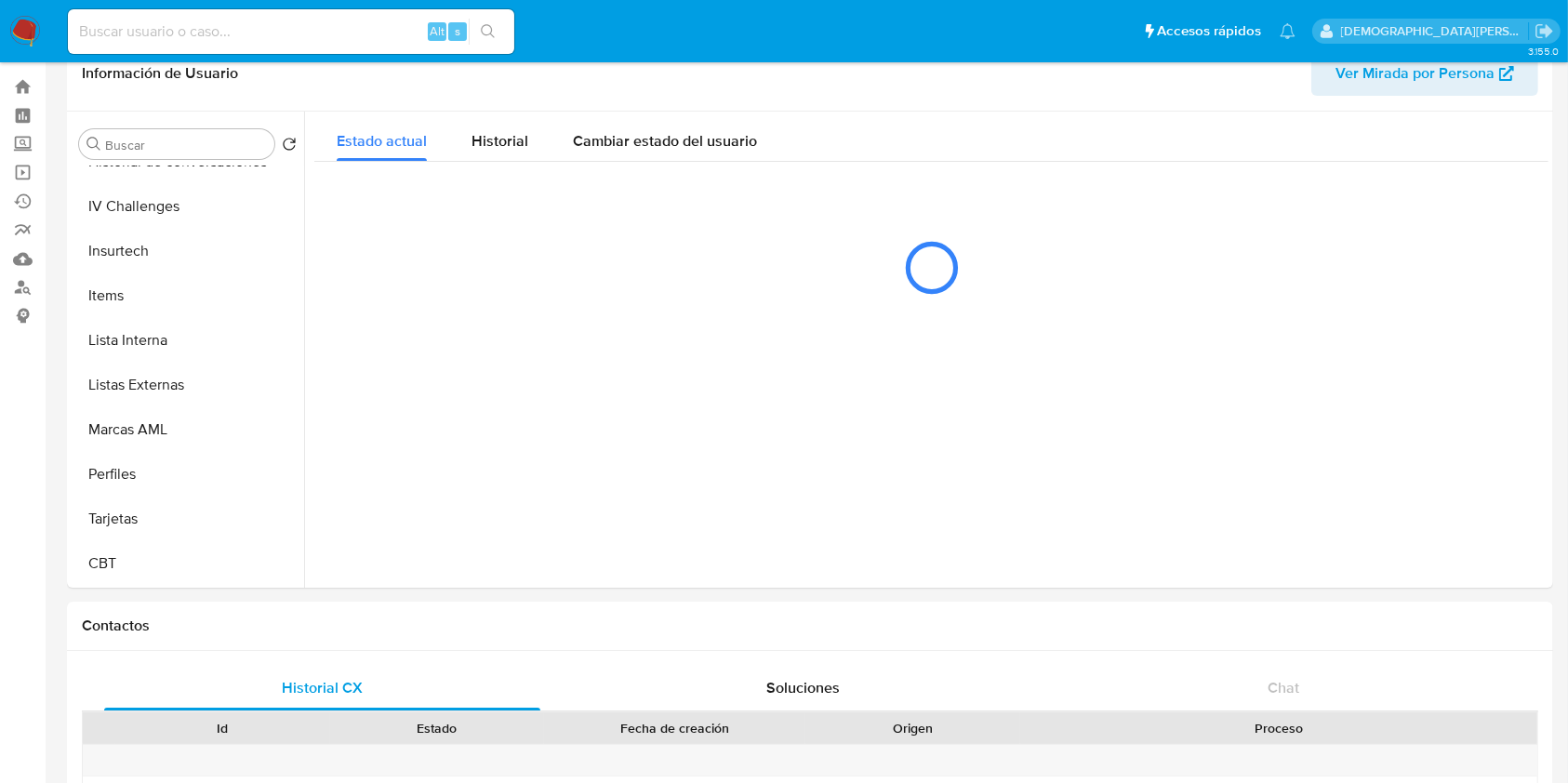
scroll to position [0, 0]
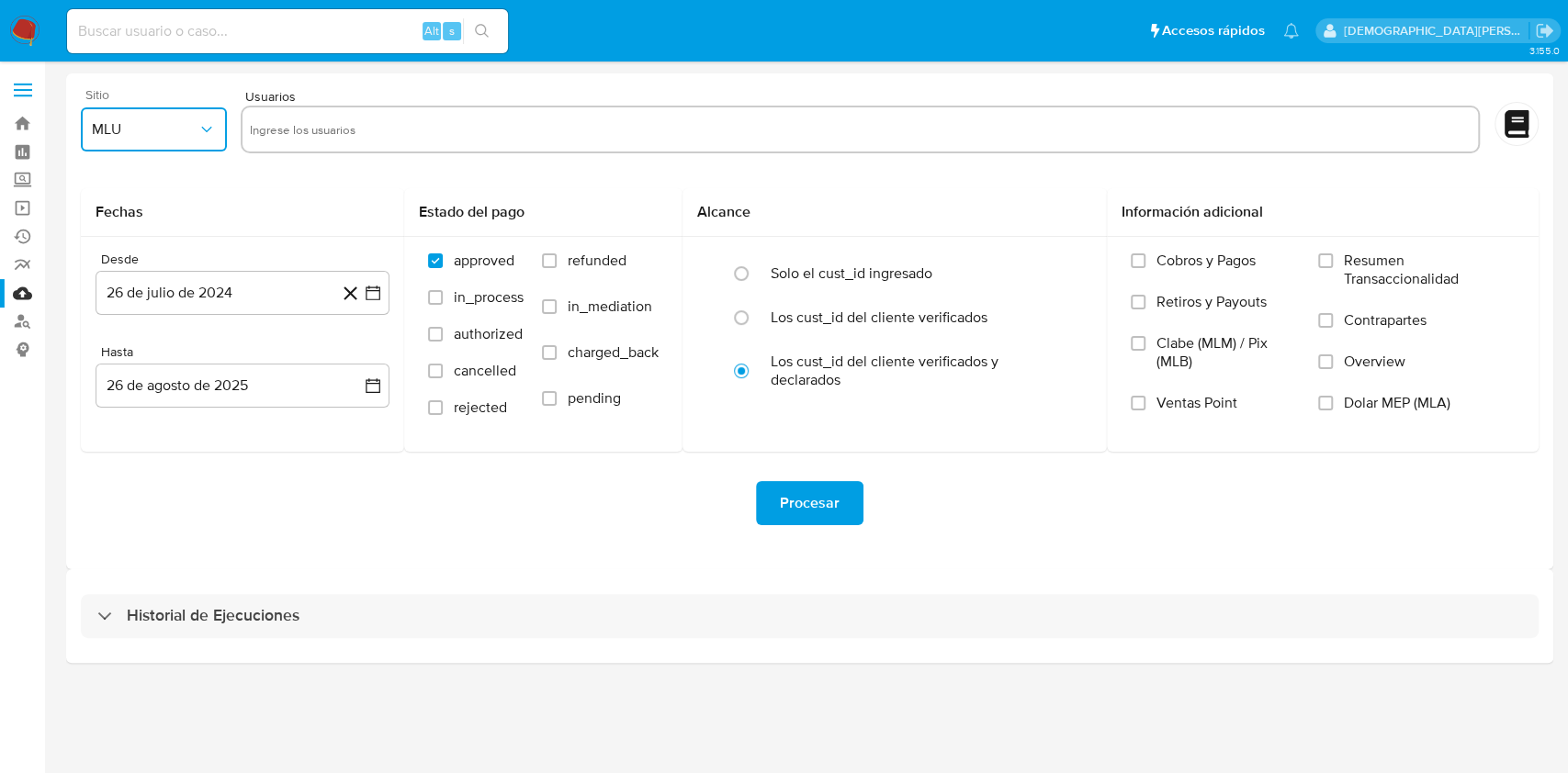
click at [180, 129] on span "MLU" at bounding box center [145, 129] width 106 height 18
click at [143, 430] on div "MLC" at bounding box center [148, 442] width 113 height 44
click at [675, 126] on input "text" at bounding box center [860, 129] width 1221 height 29
type input "1655038278"
click at [832, 504] on span "Procesar" at bounding box center [810, 503] width 60 height 41
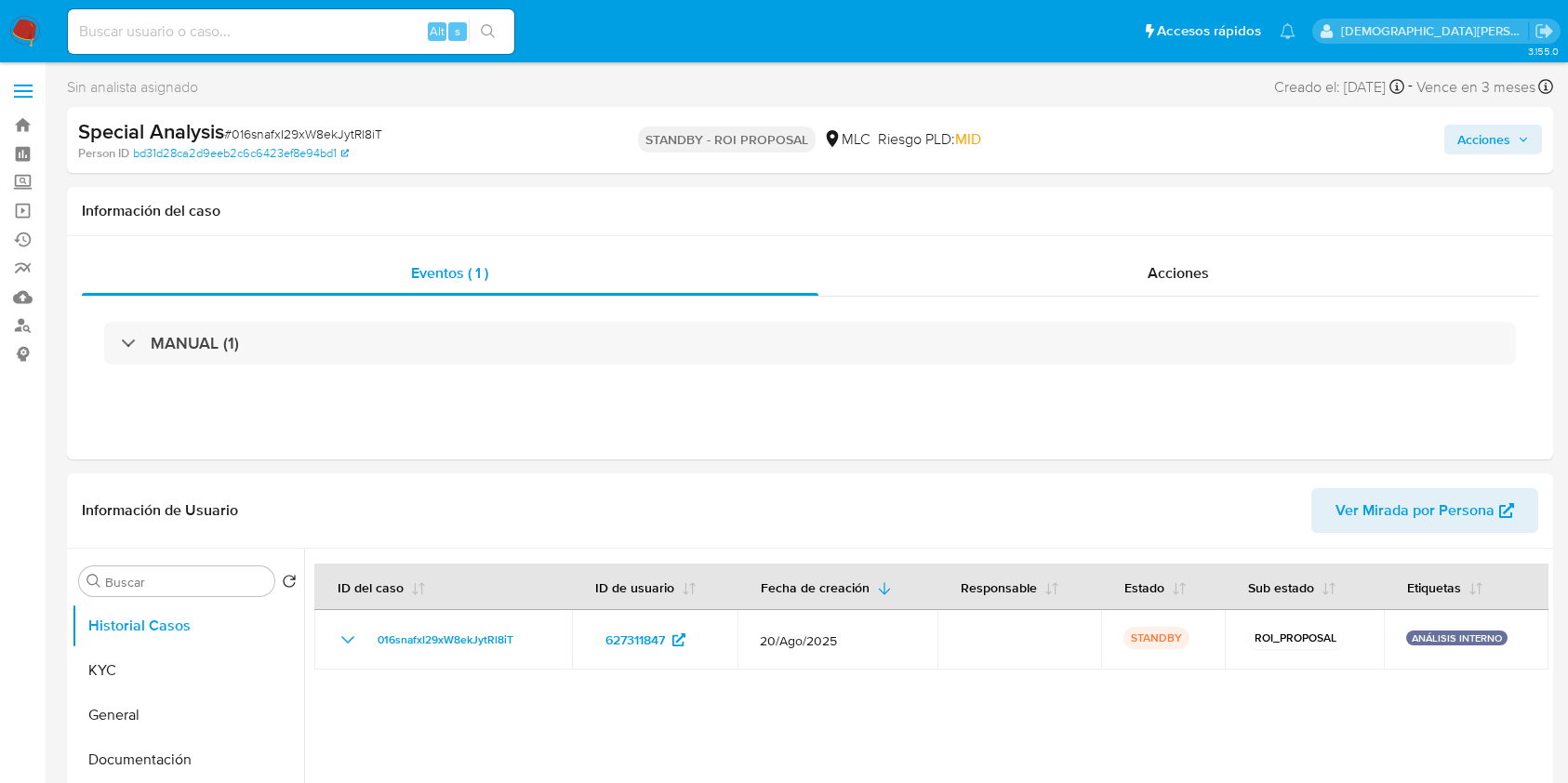
select select "10"
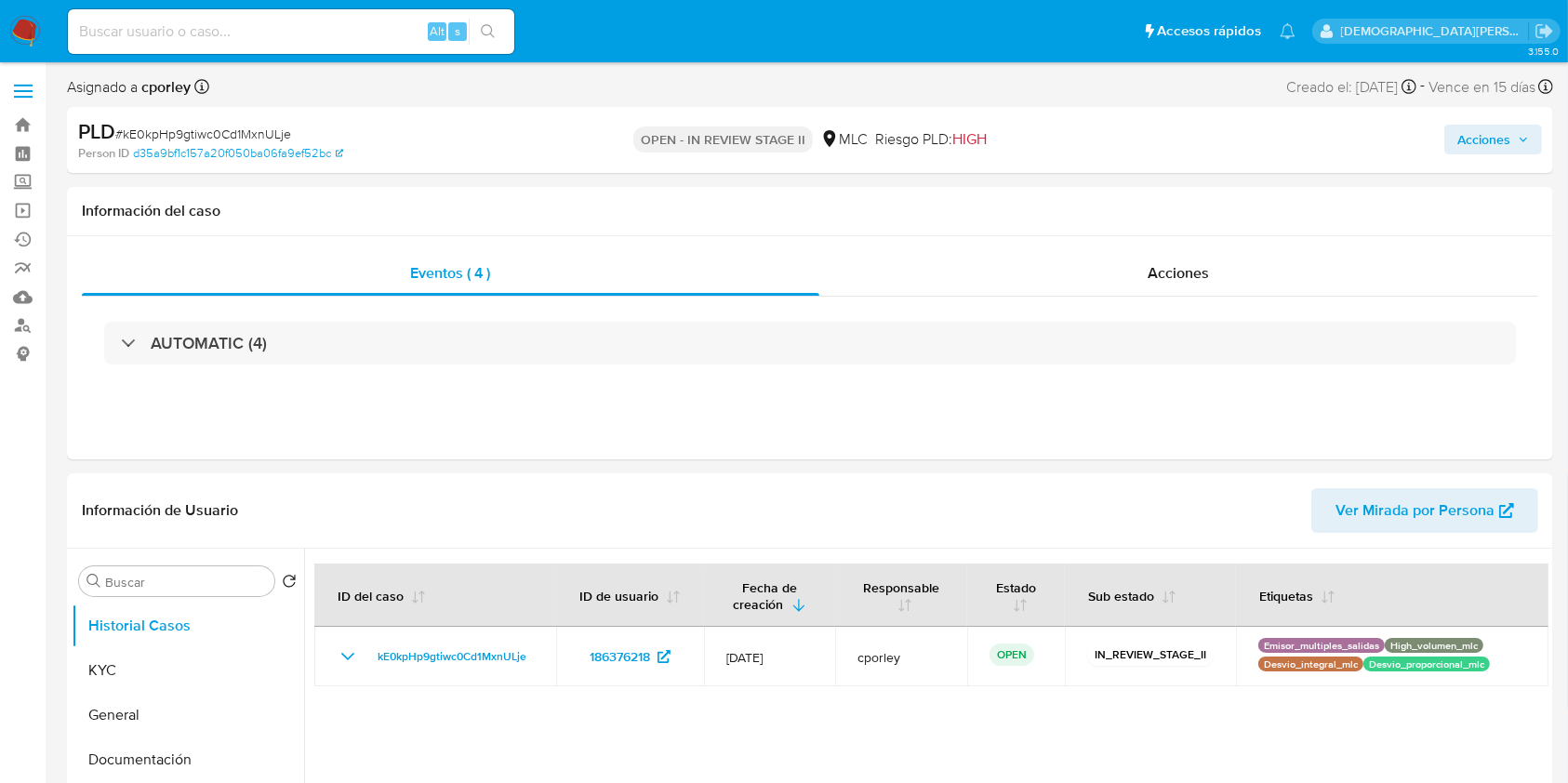
select select "10"
click at [1157, 281] on span "Acciones" at bounding box center [1179, 273] width 61 height 22
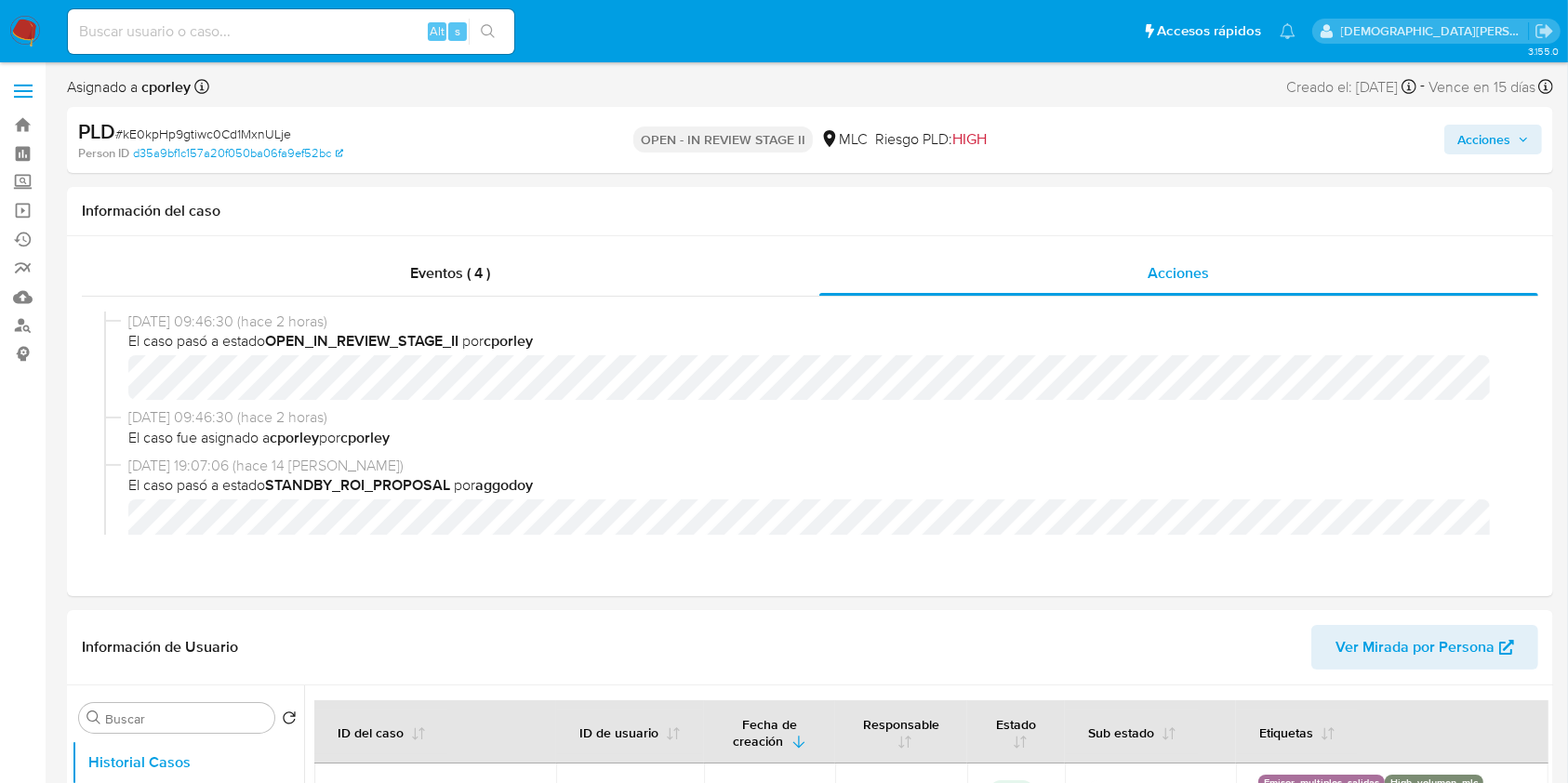
click at [19, 31] on img at bounding box center [25, 31] width 31 height 31
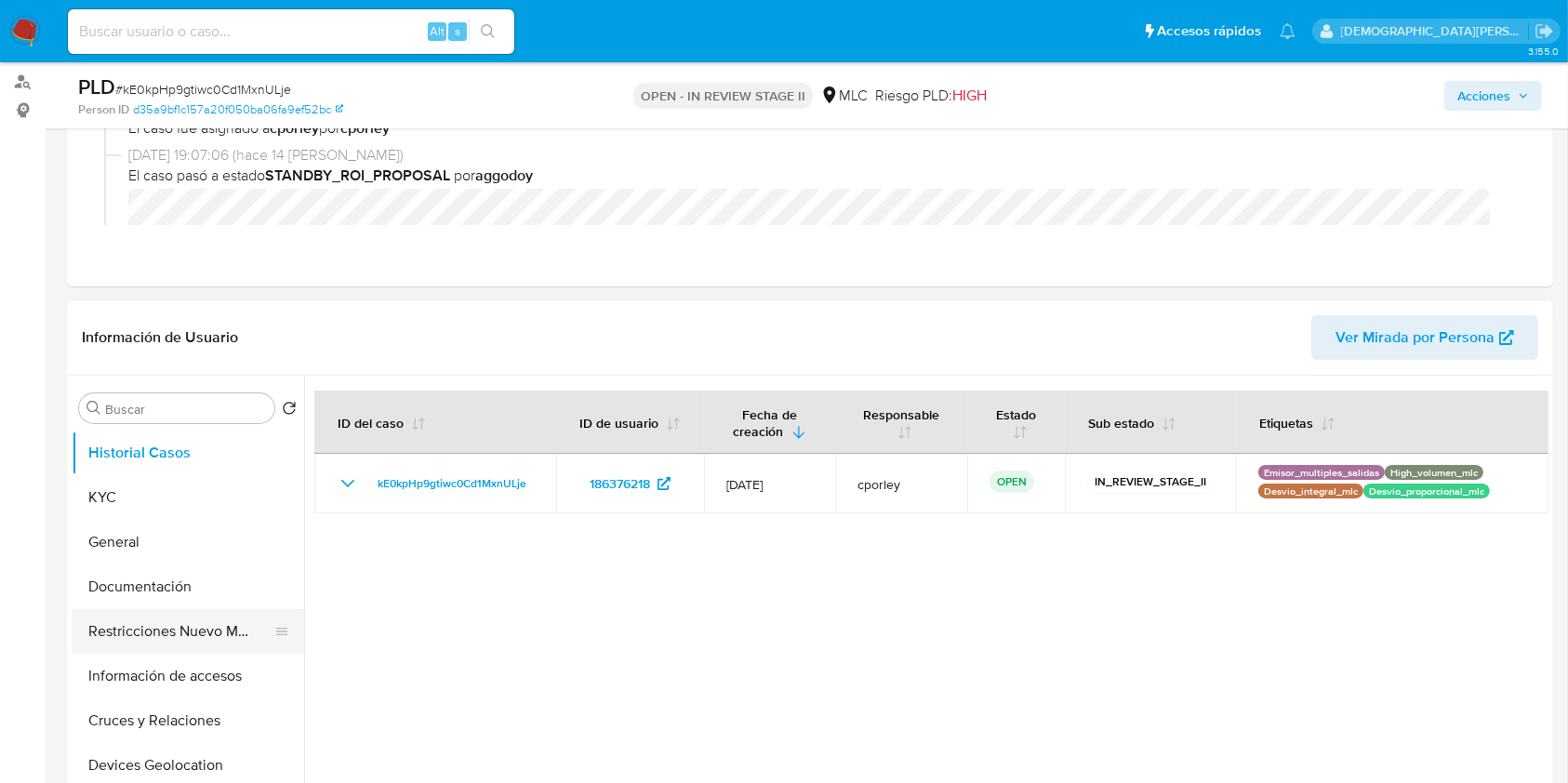
scroll to position [248, 0]
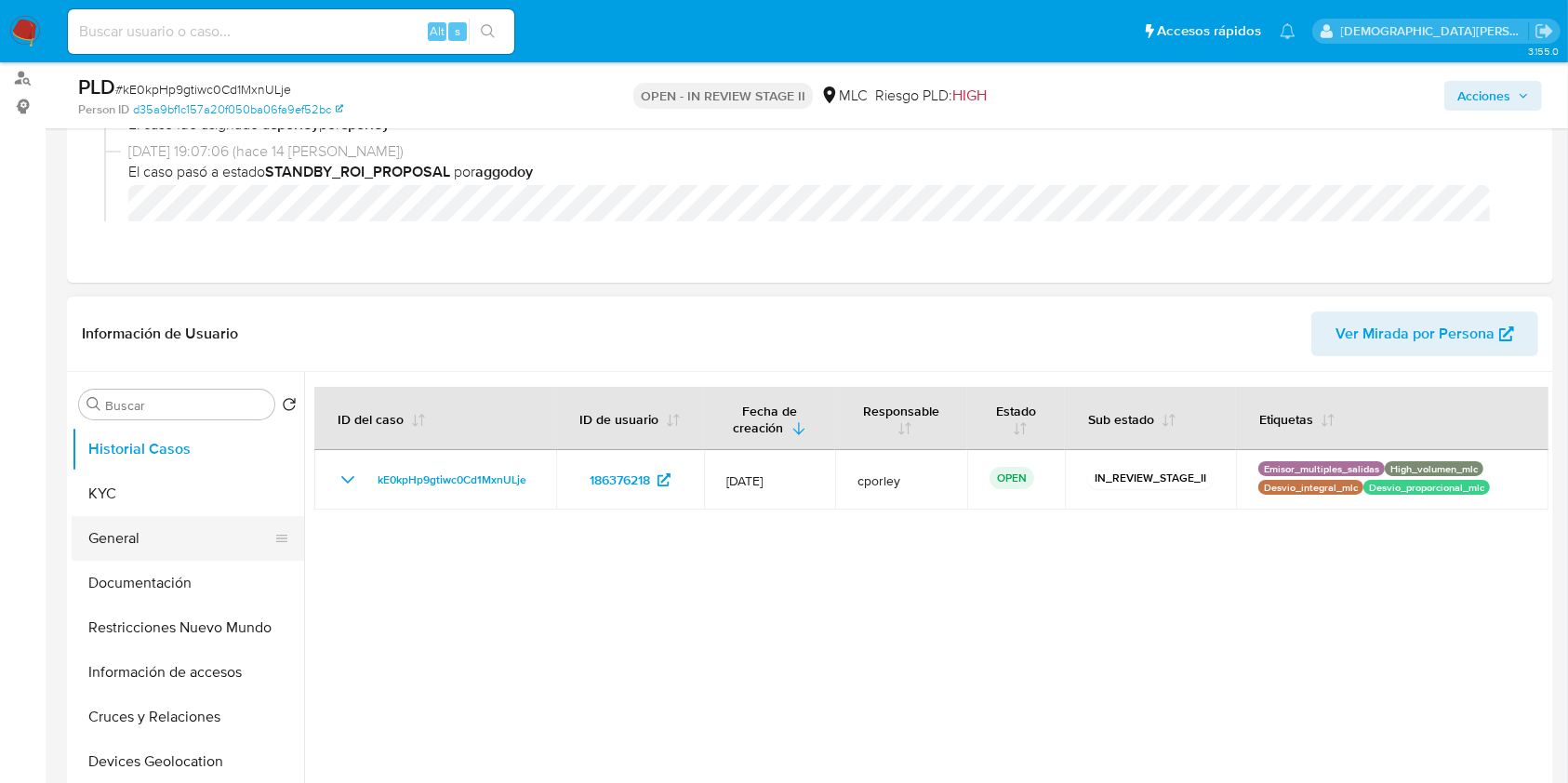
click at [123, 532] on button "General" at bounding box center [180, 537] width 217 height 44
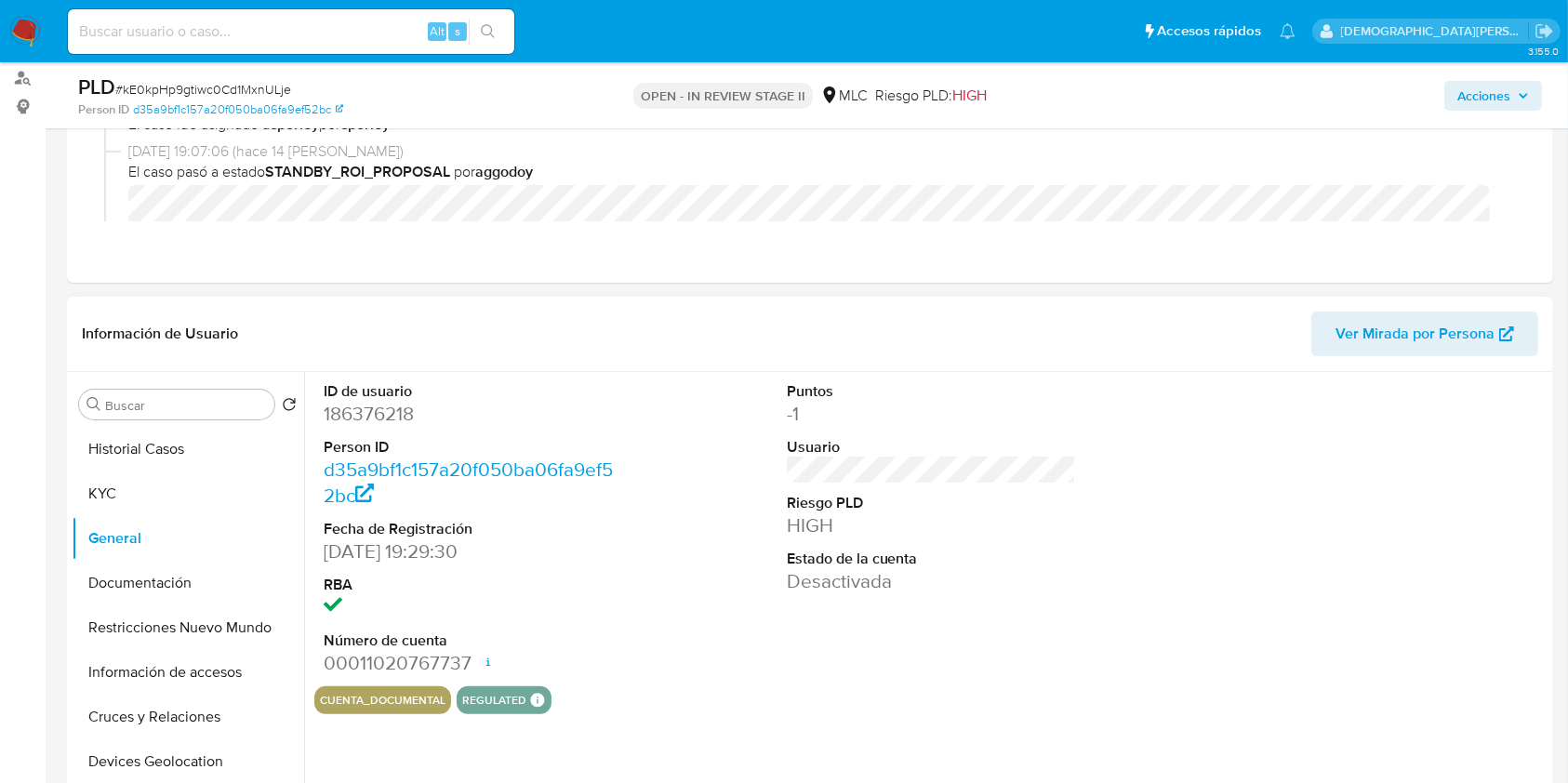
click at [383, 418] on dd "186376218" at bounding box center [468, 414] width 290 height 26
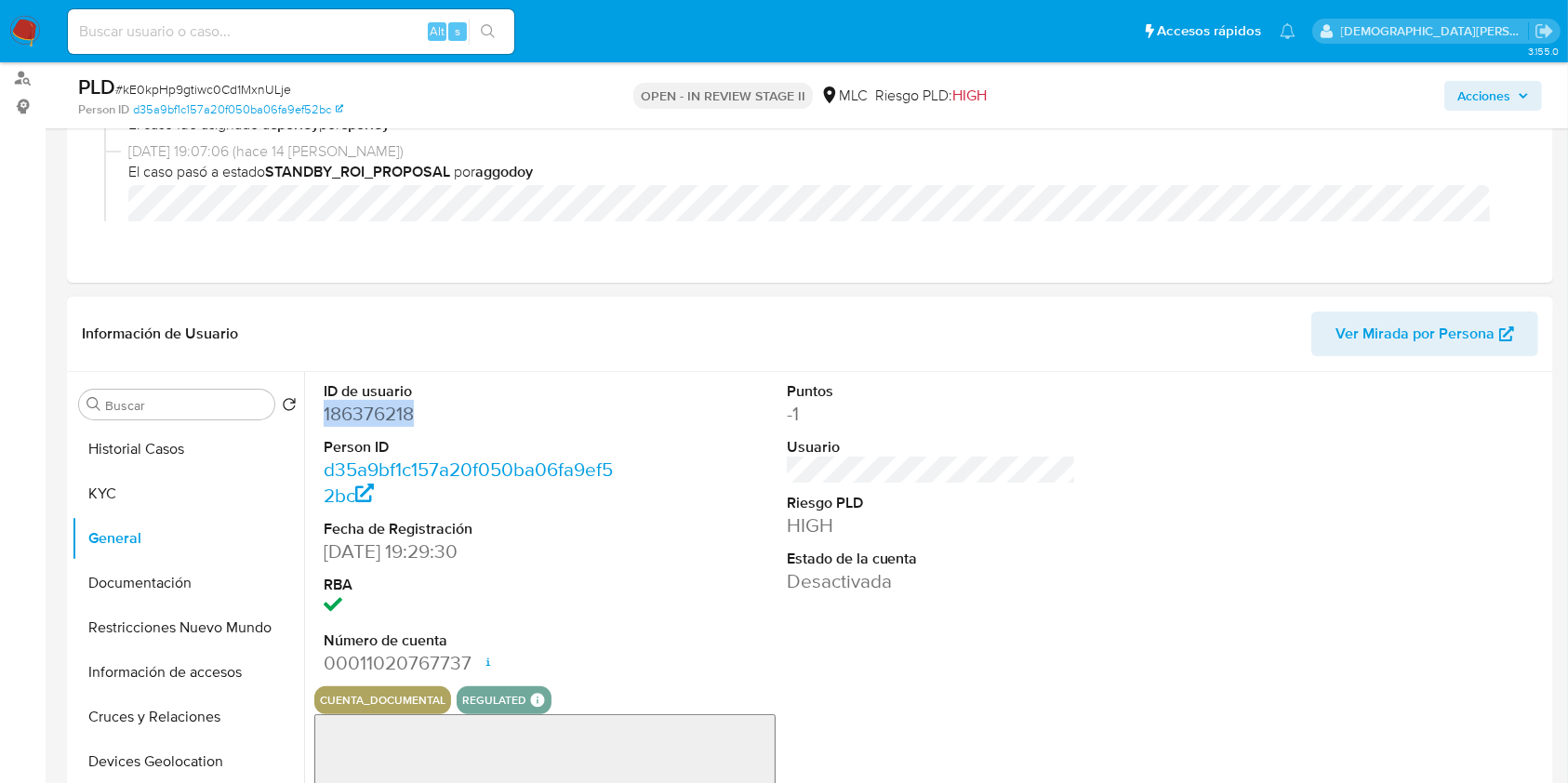
copy dd "186376218"
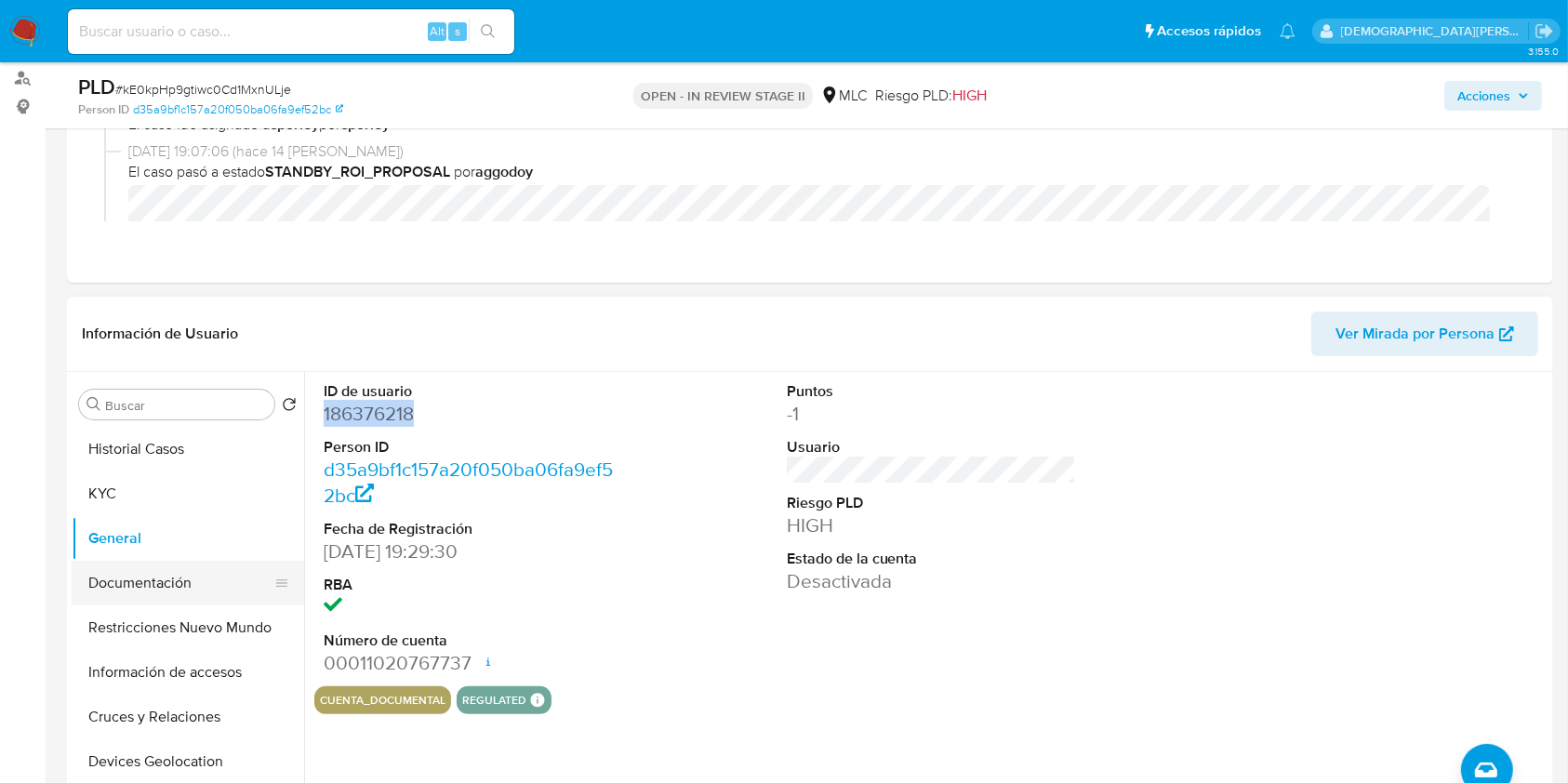
click at [141, 584] on button "Documentación" at bounding box center [180, 583] width 217 height 44
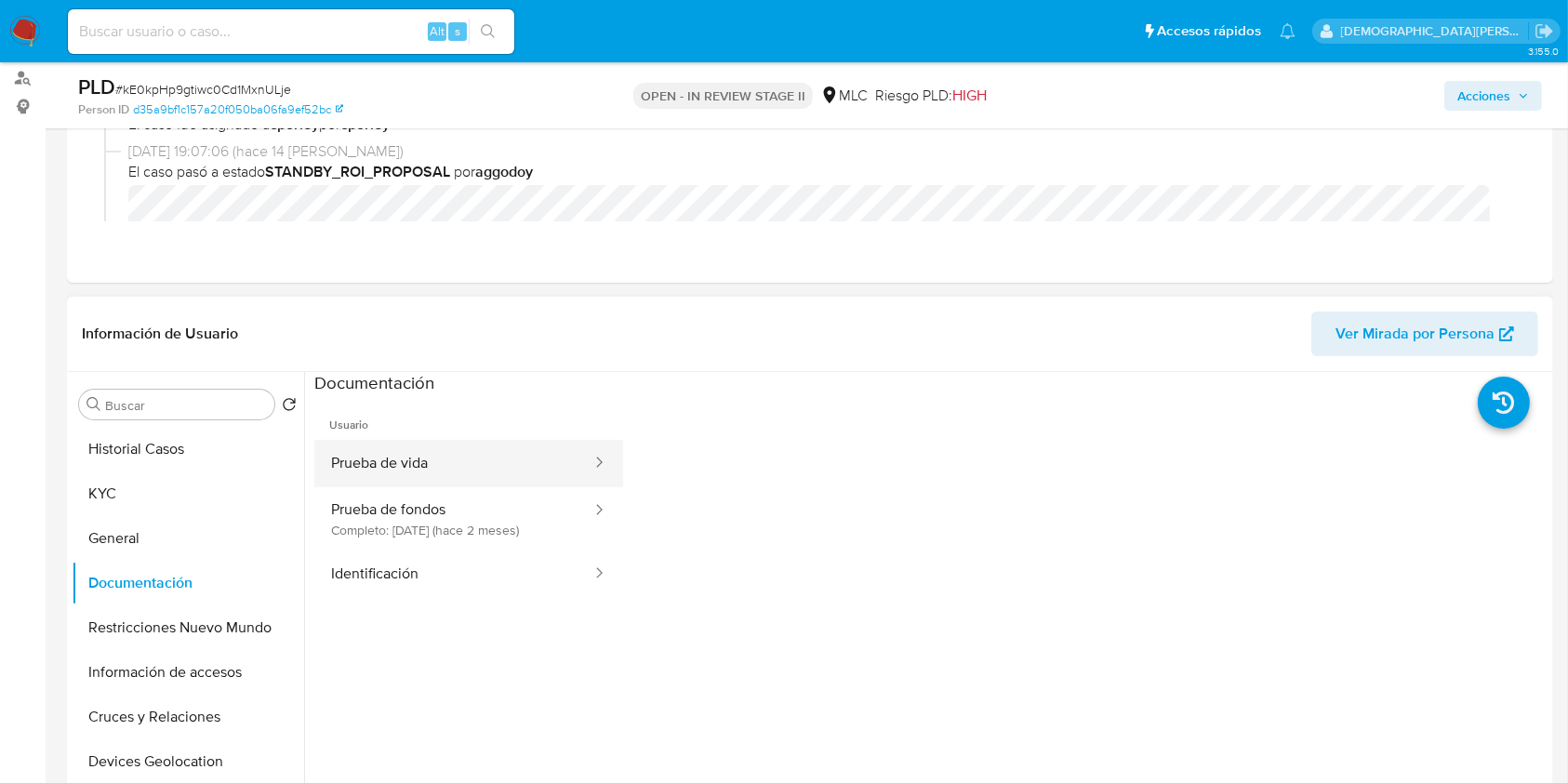
click at [396, 461] on button "Prueba de vida" at bounding box center [454, 464] width 279 height 47
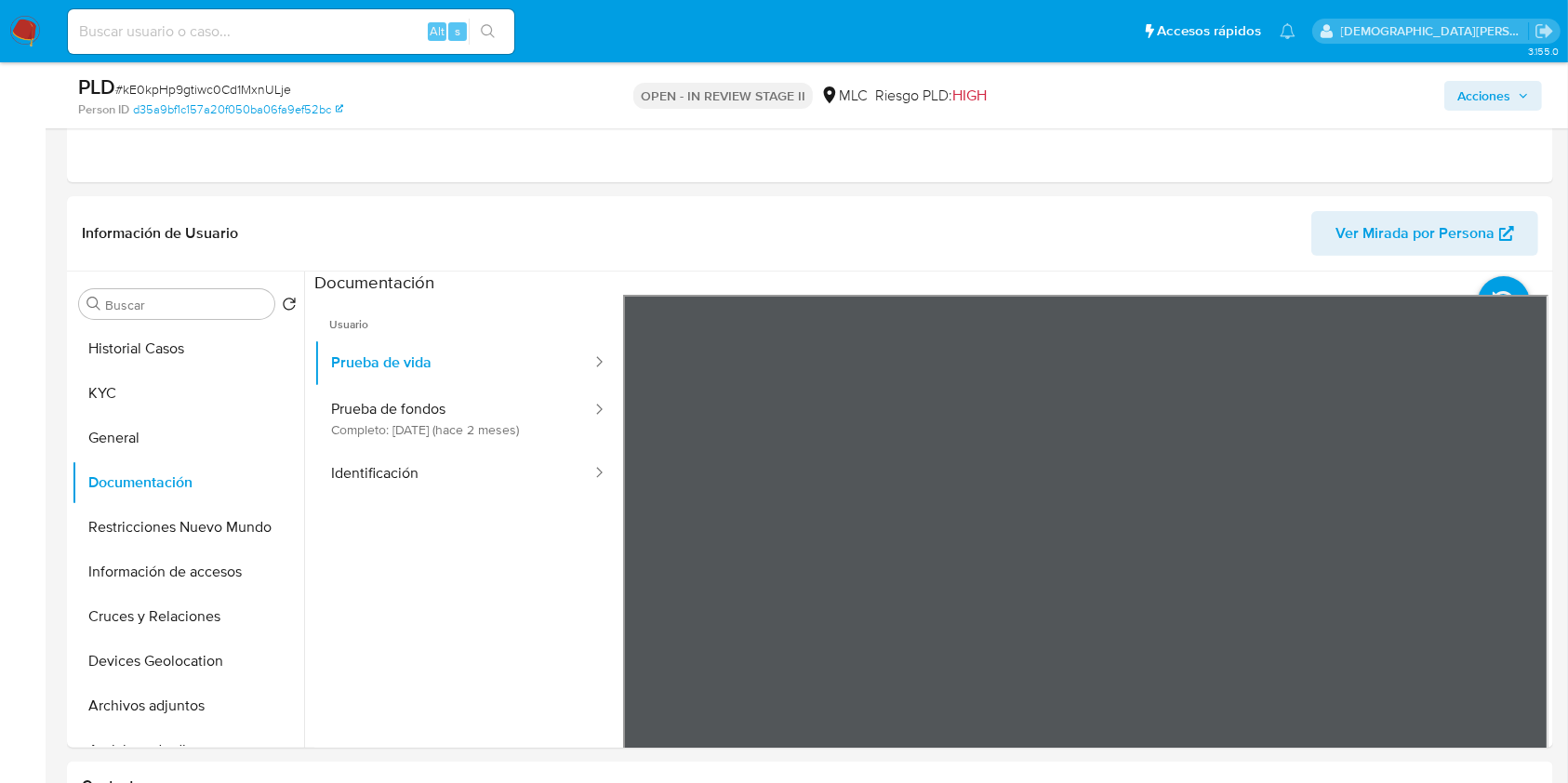
scroll to position [372, 0]
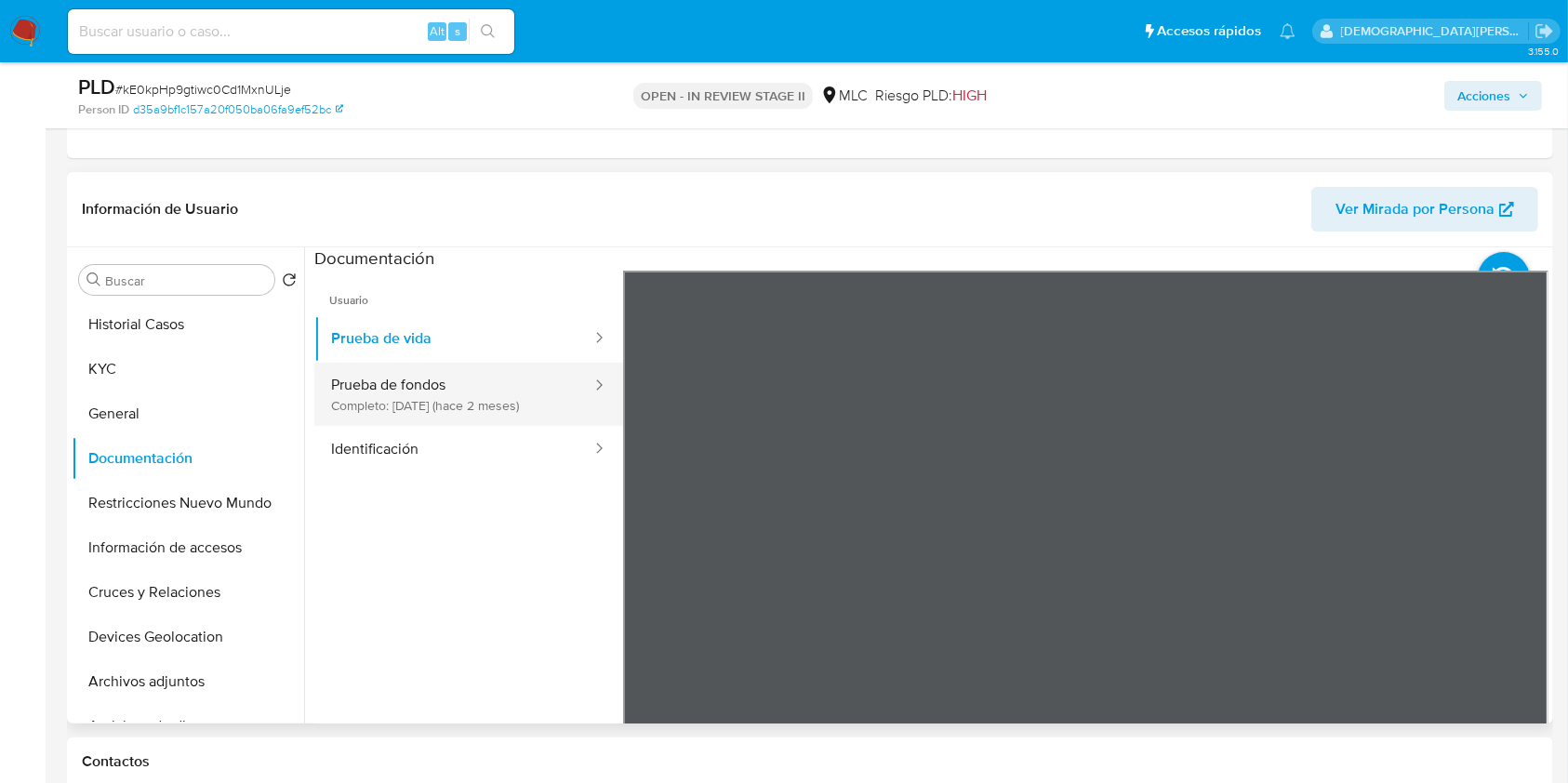
click at [426, 396] on button "Prueba de fondos Completo: 16/06/2025 (hace 2 meses)" at bounding box center [454, 394] width 279 height 63
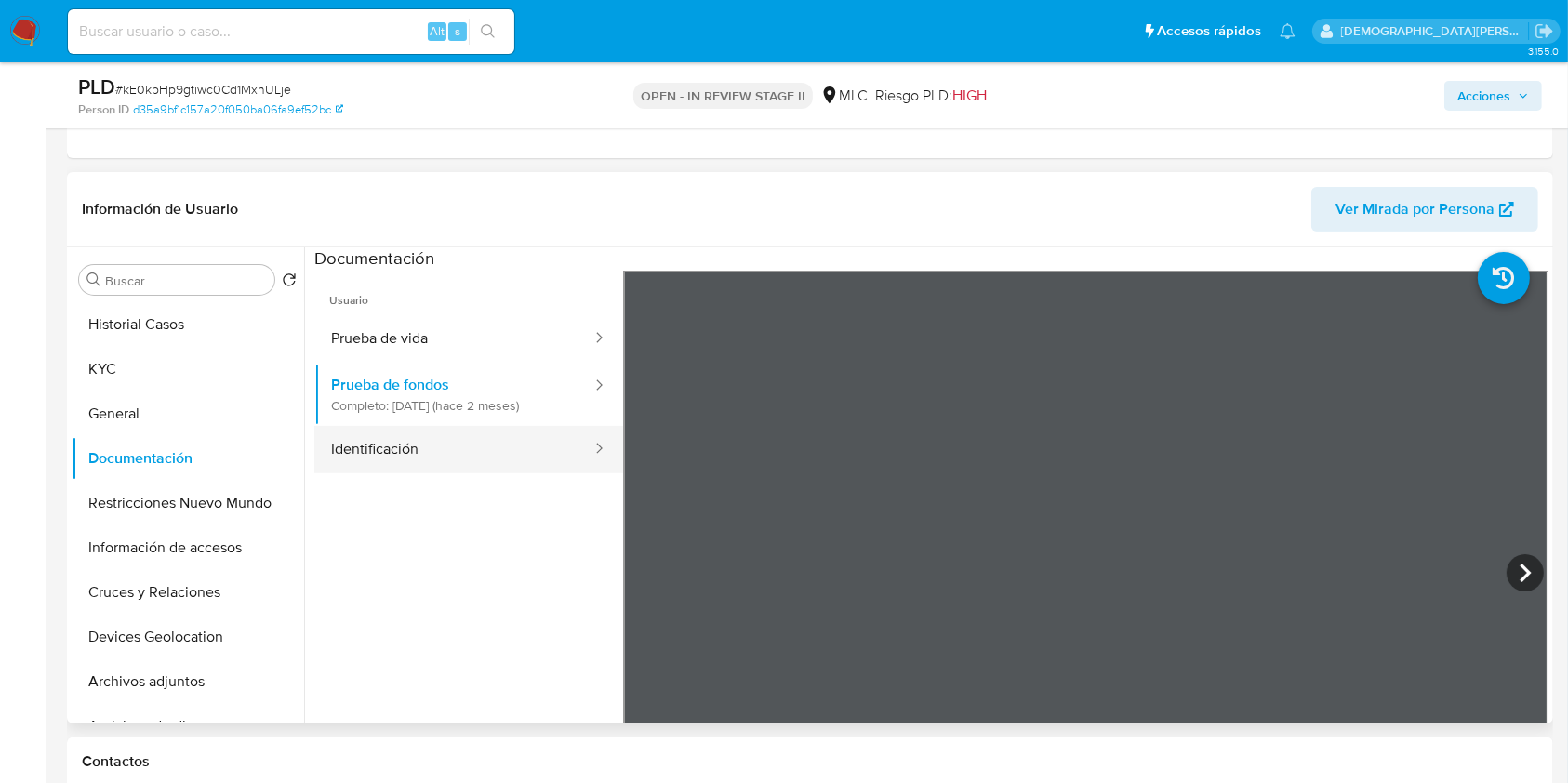
click at [454, 442] on button "Identificación" at bounding box center [454, 449] width 279 height 47
click at [1514, 575] on icon at bounding box center [1525, 573] width 37 height 37
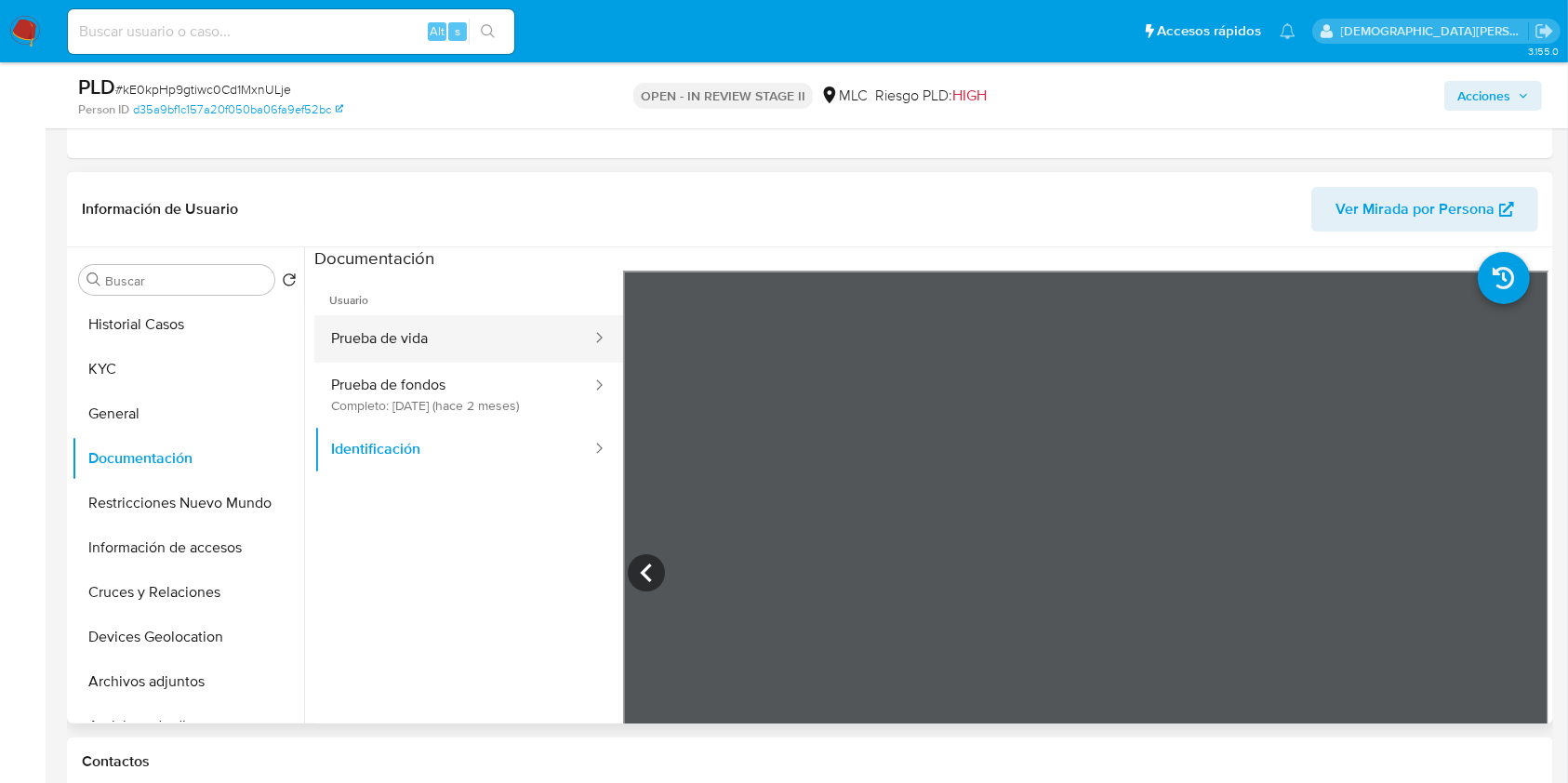
click at [470, 342] on button "Prueba de vida" at bounding box center [454, 339] width 279 height 47
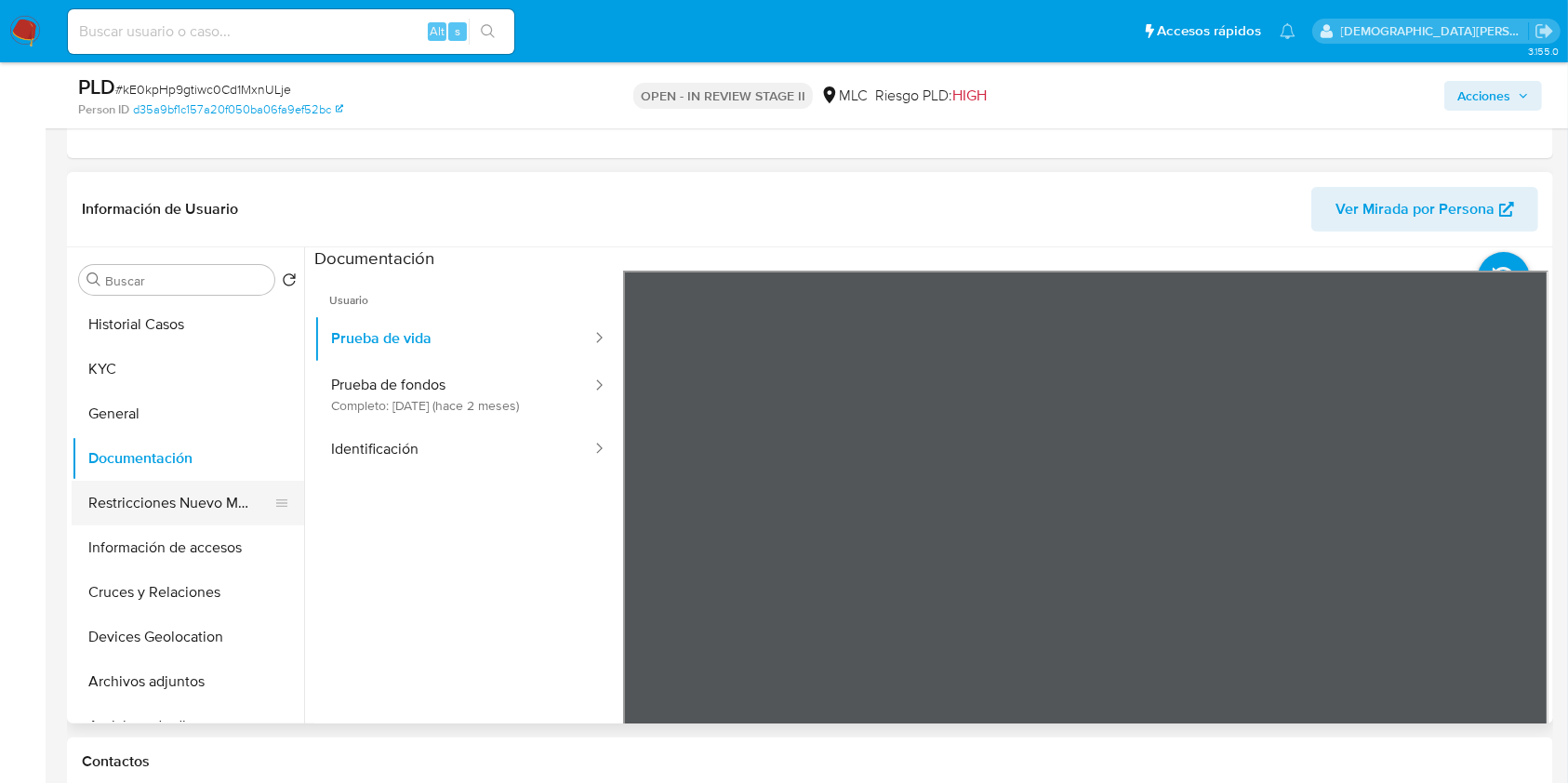
click at [217, 493] on button "Restricciones Nuevo Mundo" at bounding box center [180, 502] width 217 height 44
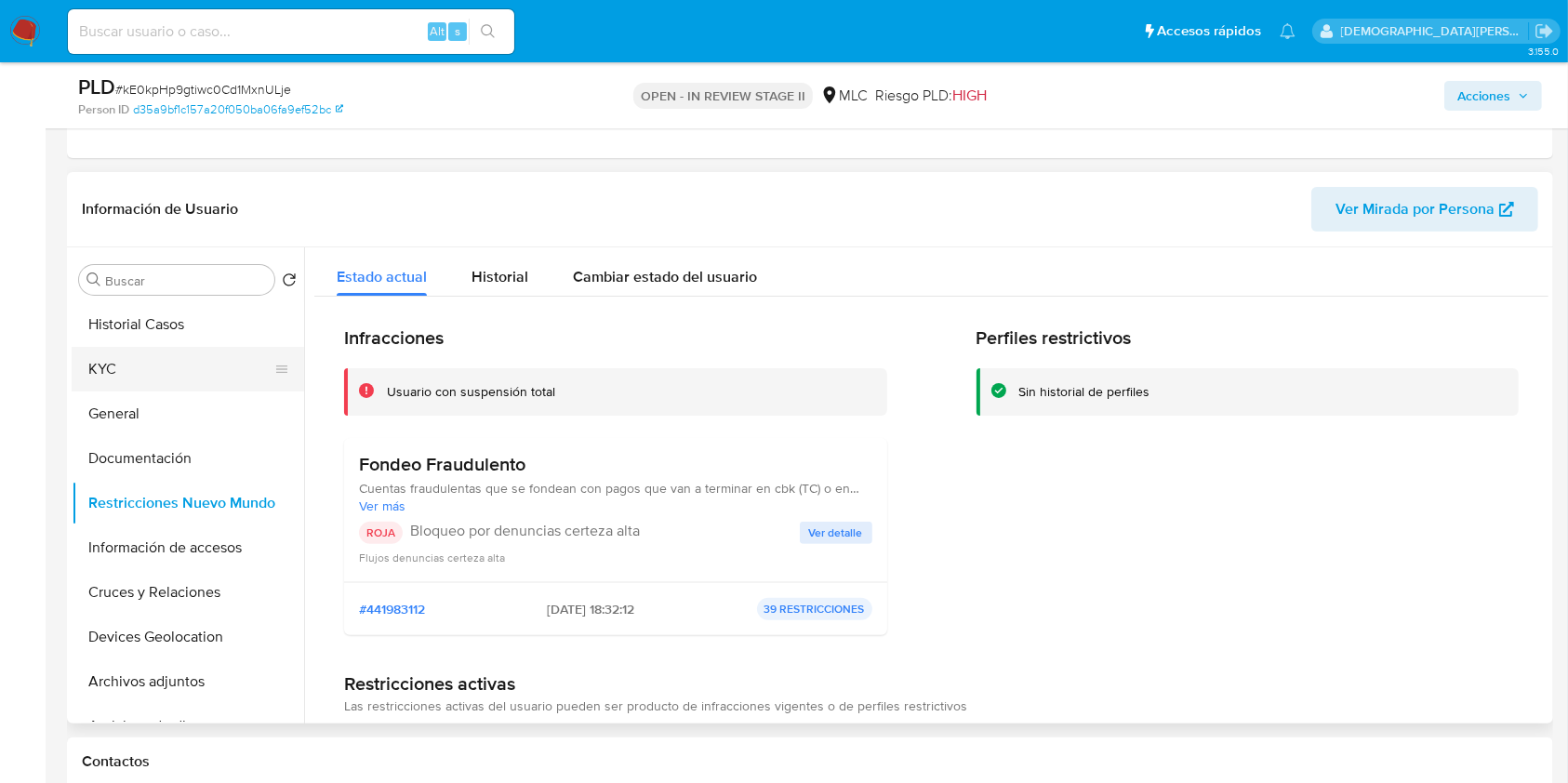
click at [151, 351] on button "KYC" at bounding box center [180, 368] width 217 height 44
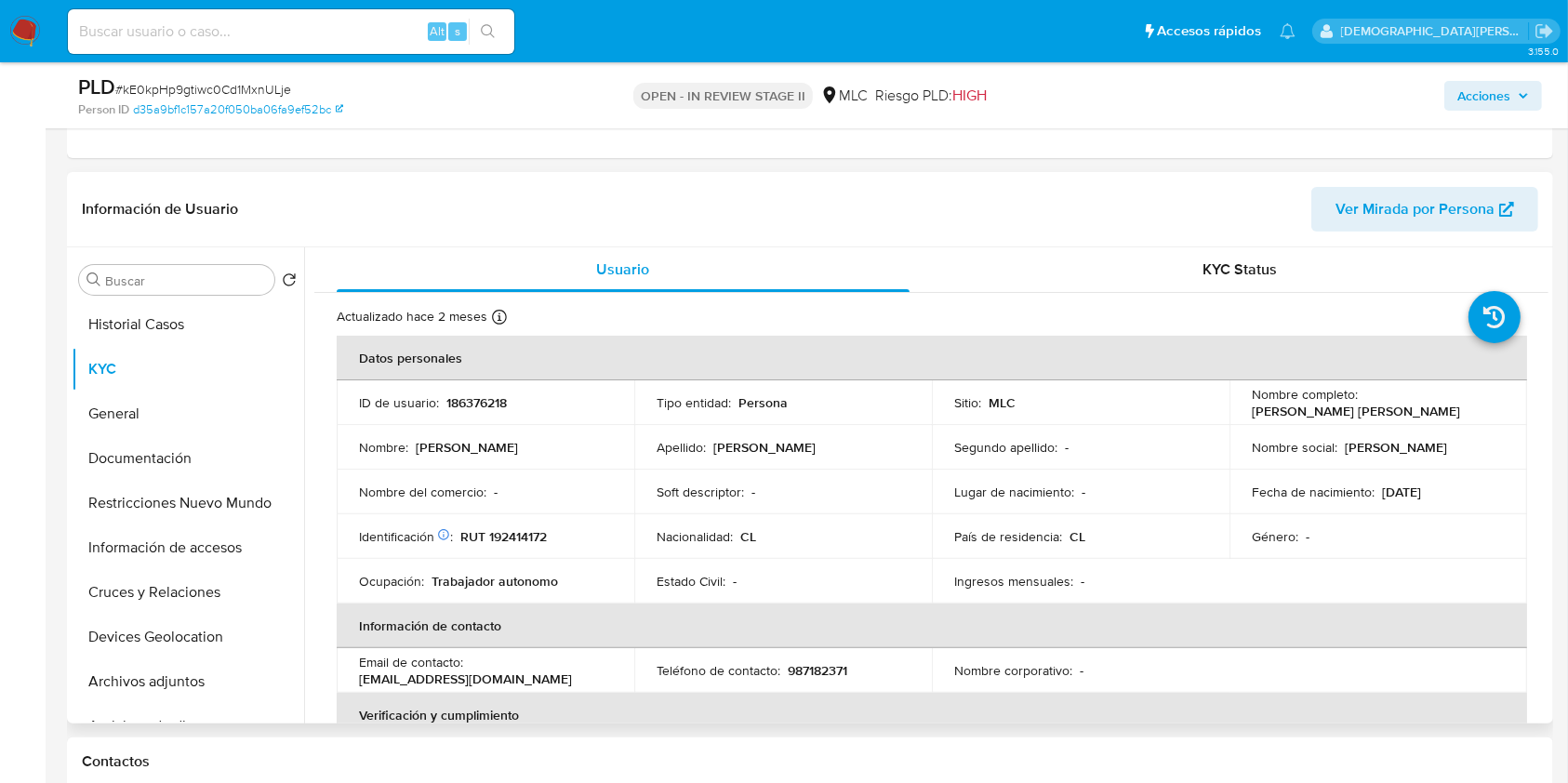
drag, startPoint x: 1438, startPoint y: 403, endPoint x: 1251, endPoint y: 413, distance: 187.3
click at [1252, 413] on div "Nombre completo : Valentina Paz Carvajal González" at bounding box center [1377, 403] width 252 height 33
drag, startPoint x: 1243, startPoint y: 413, endPoint x: 1441, endPoint y: 413, distance: 198.0
click at [1441, 413] on td "Nombre completo : Valentina Paz Carvajal González" at bounding box center [1377, 402] width 298 height 44
click at [520, 534] on p "RUT 192414172" at bounding box center [503, 536] width 86 height 17
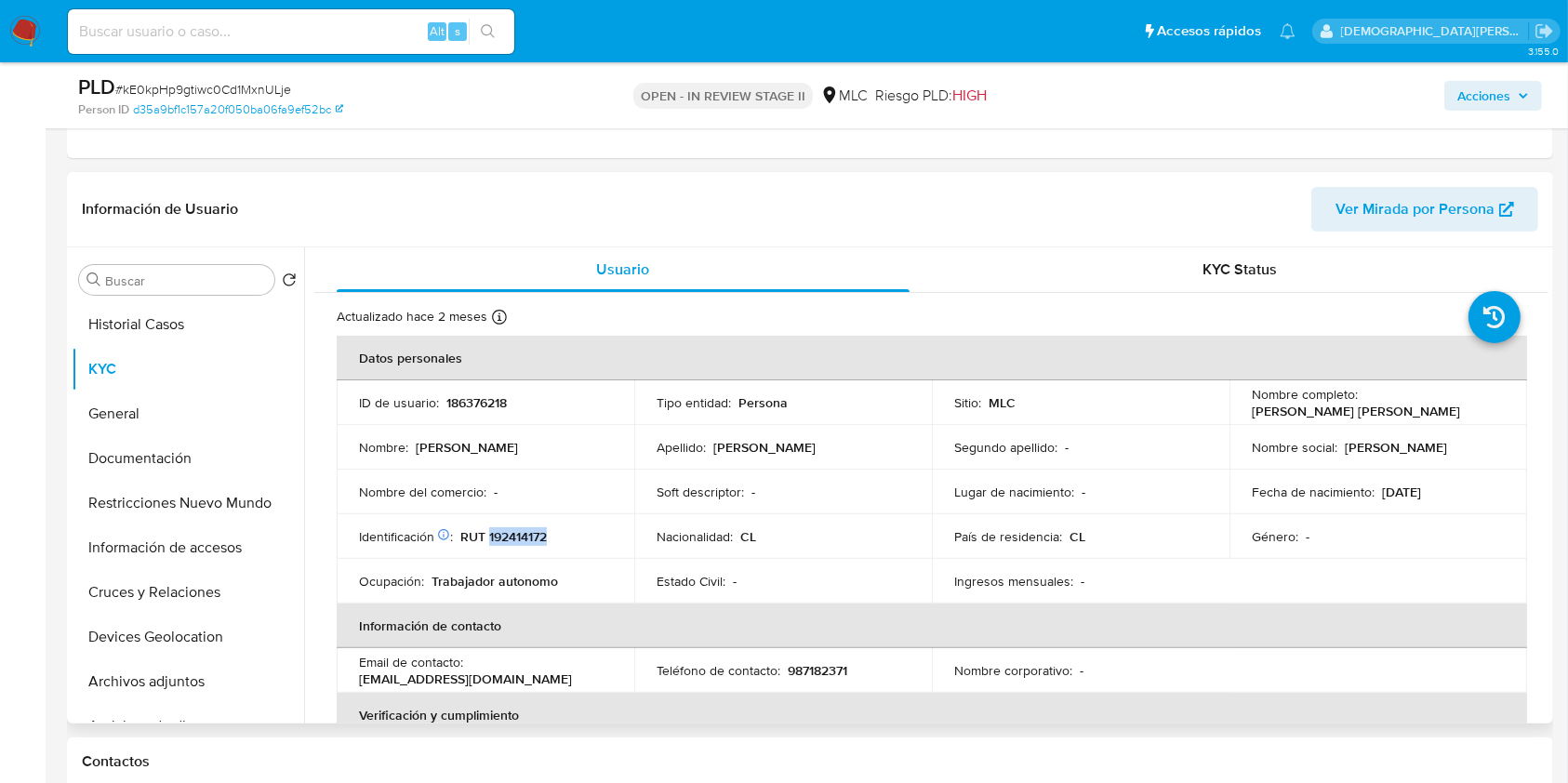
click at [520, 534] on p "RUT 192414172" at bounding box center [503, 536] width 86 height 17
copy p "192414172"
click at [130, 508] on button "Restricciones Nuevo Mundo" at bounding box center [180, 502] width 217 height 44
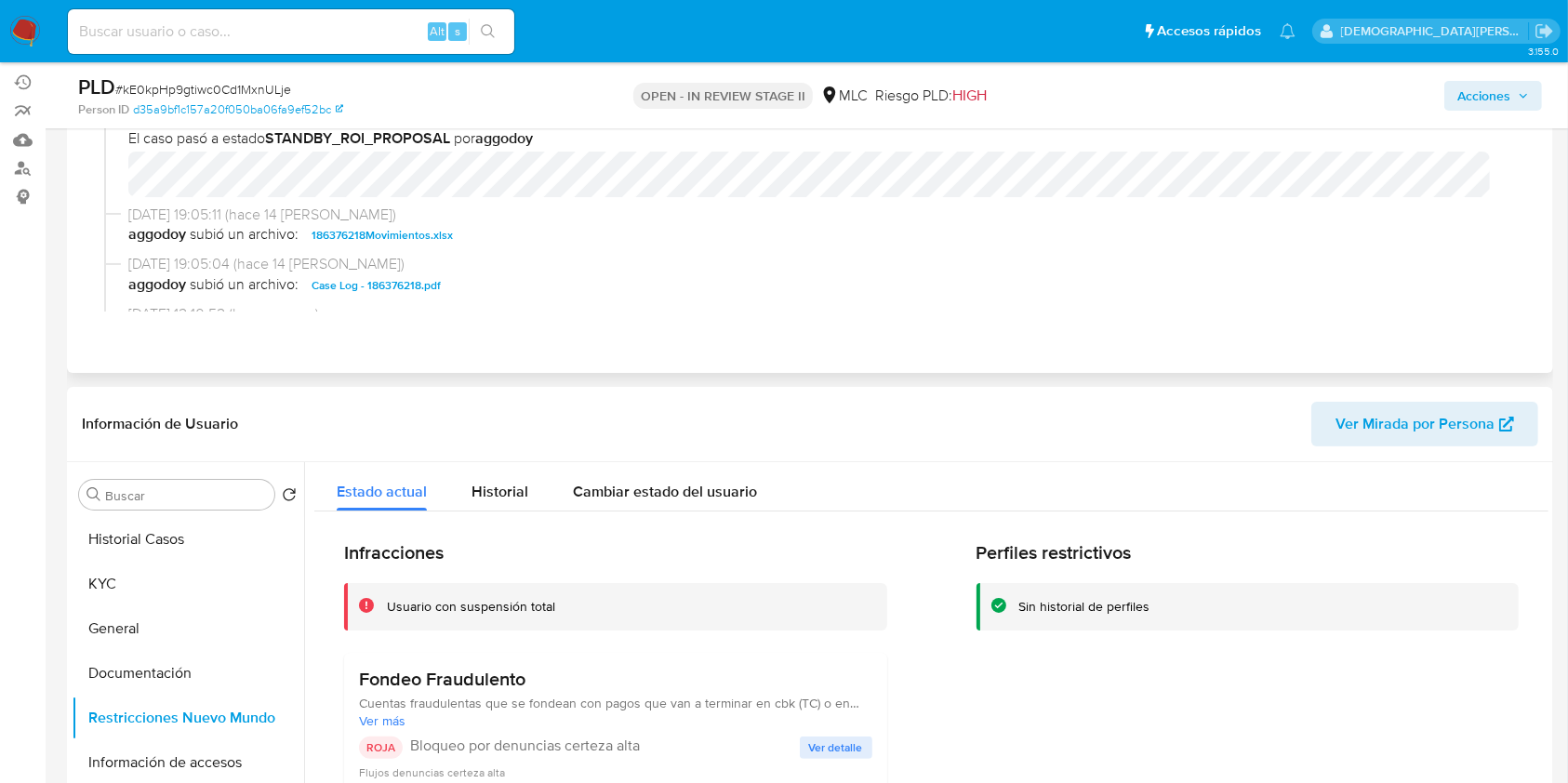
scroll to position [0, 0]
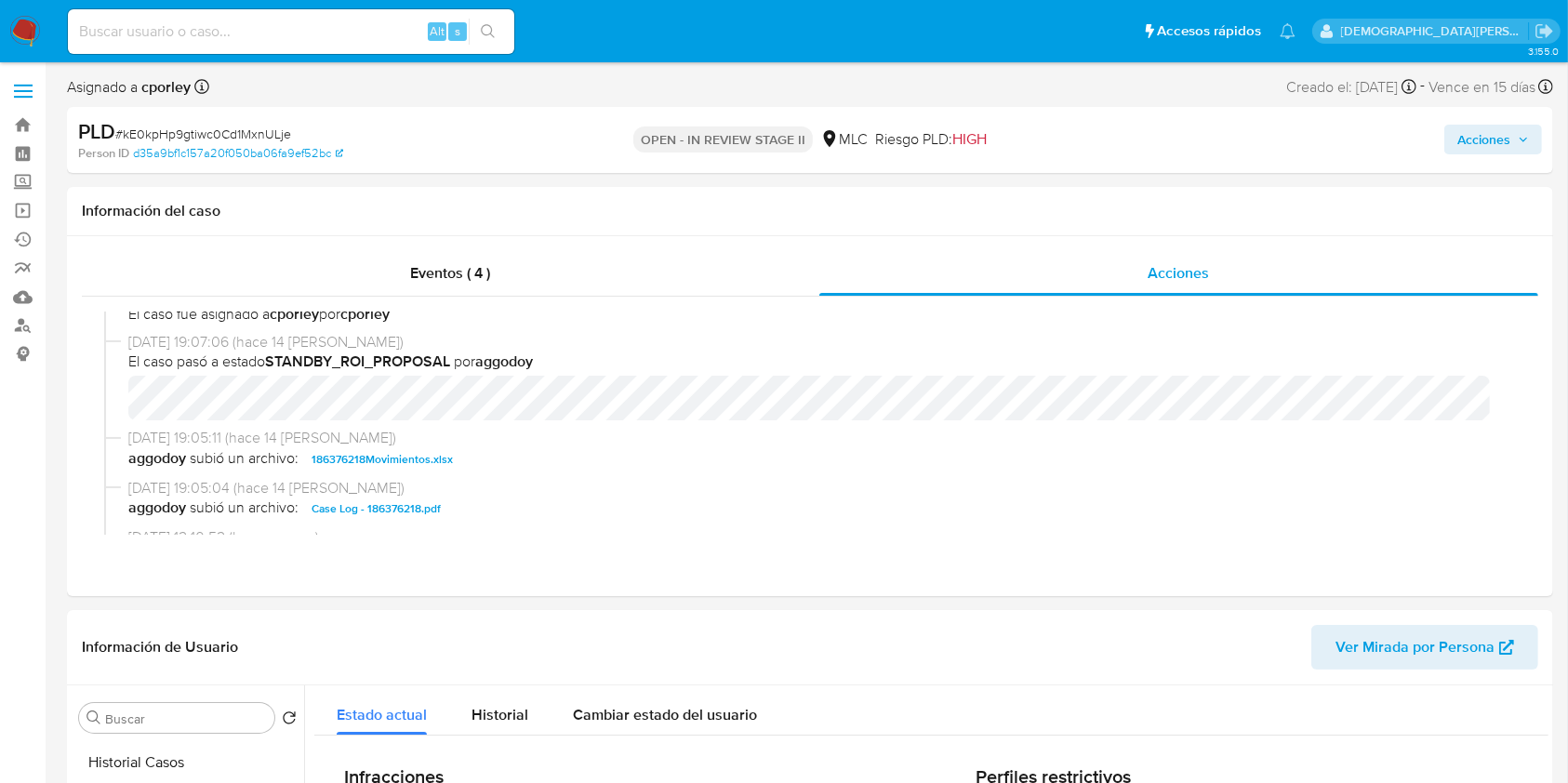
click at [1472, 132] on span "Acciones" at bounding box center [1484, 140] width 53 height 29
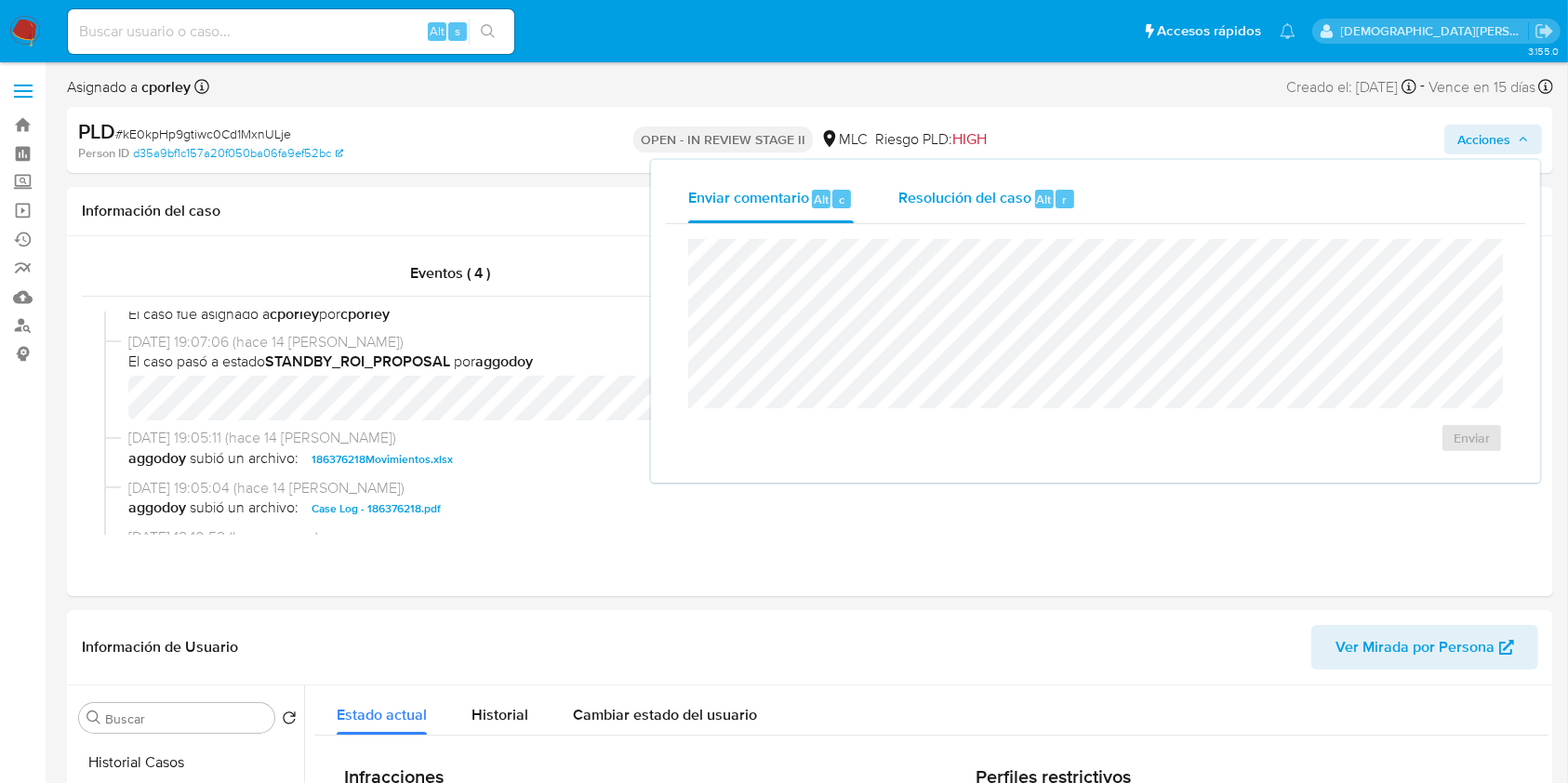
drag, startPoint x: 971, startPoint y: 196, endPoint x: 932, endPoint y: 230, distance: 51.7
click at [971, 196] on span "Resolución del caso" at bounding box center [964, 198] width 133 height 22
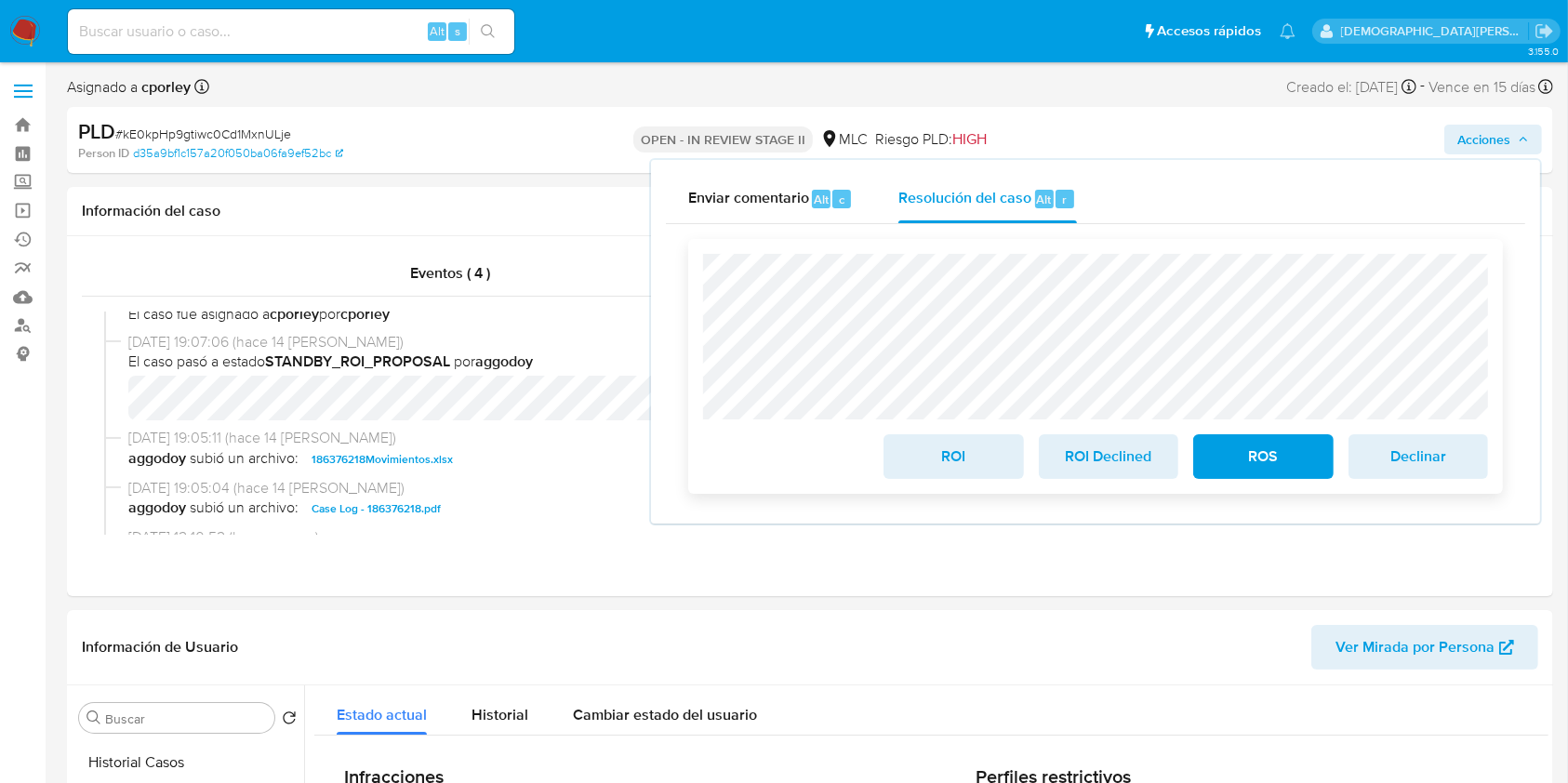
click at [1260, 458] on span "ROS" at bounding box center [1262, 457] width 91 height 41
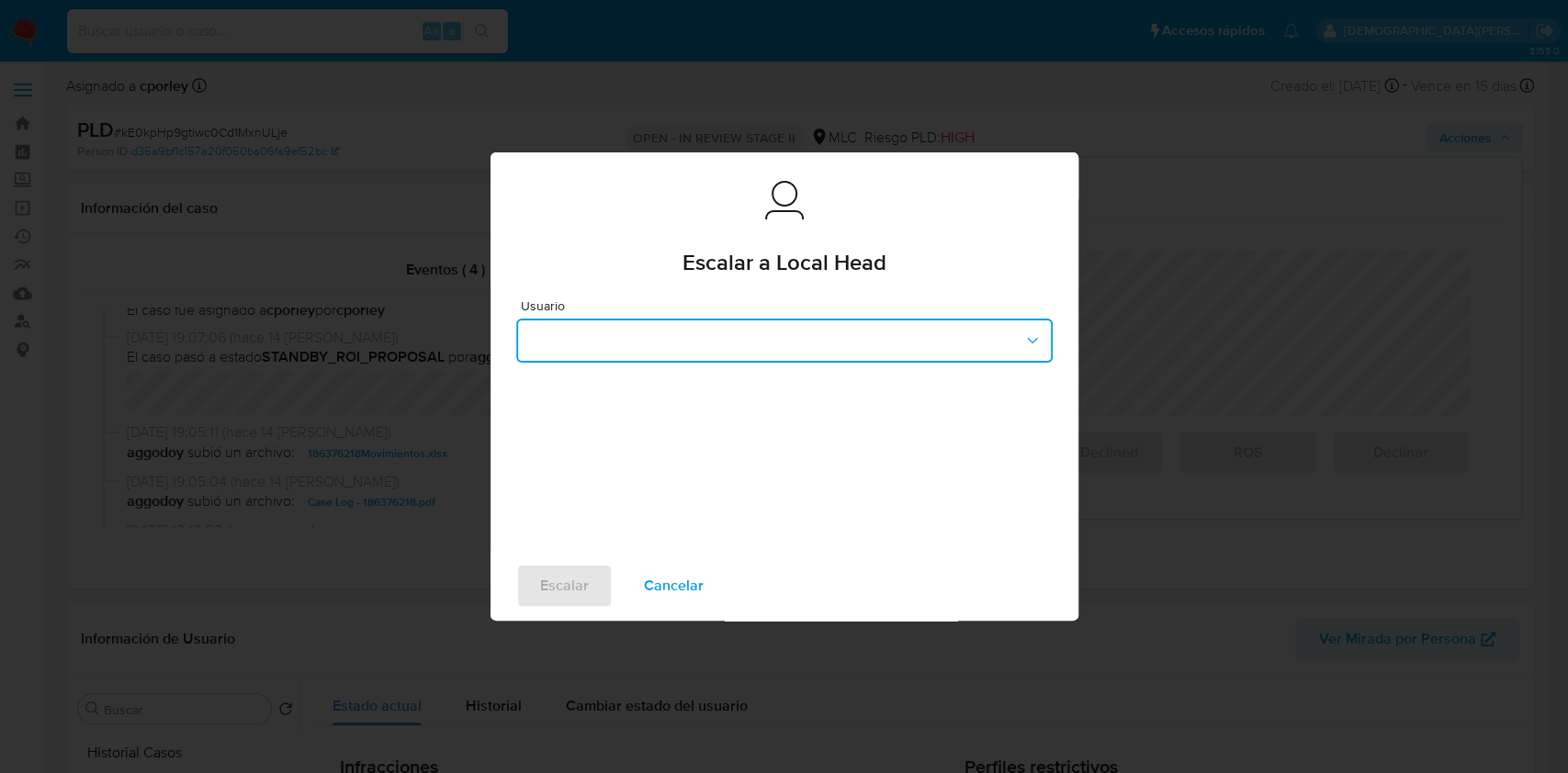
click at [711, 343] on button "button" at bounding box center [784, 339] width 537 height 44
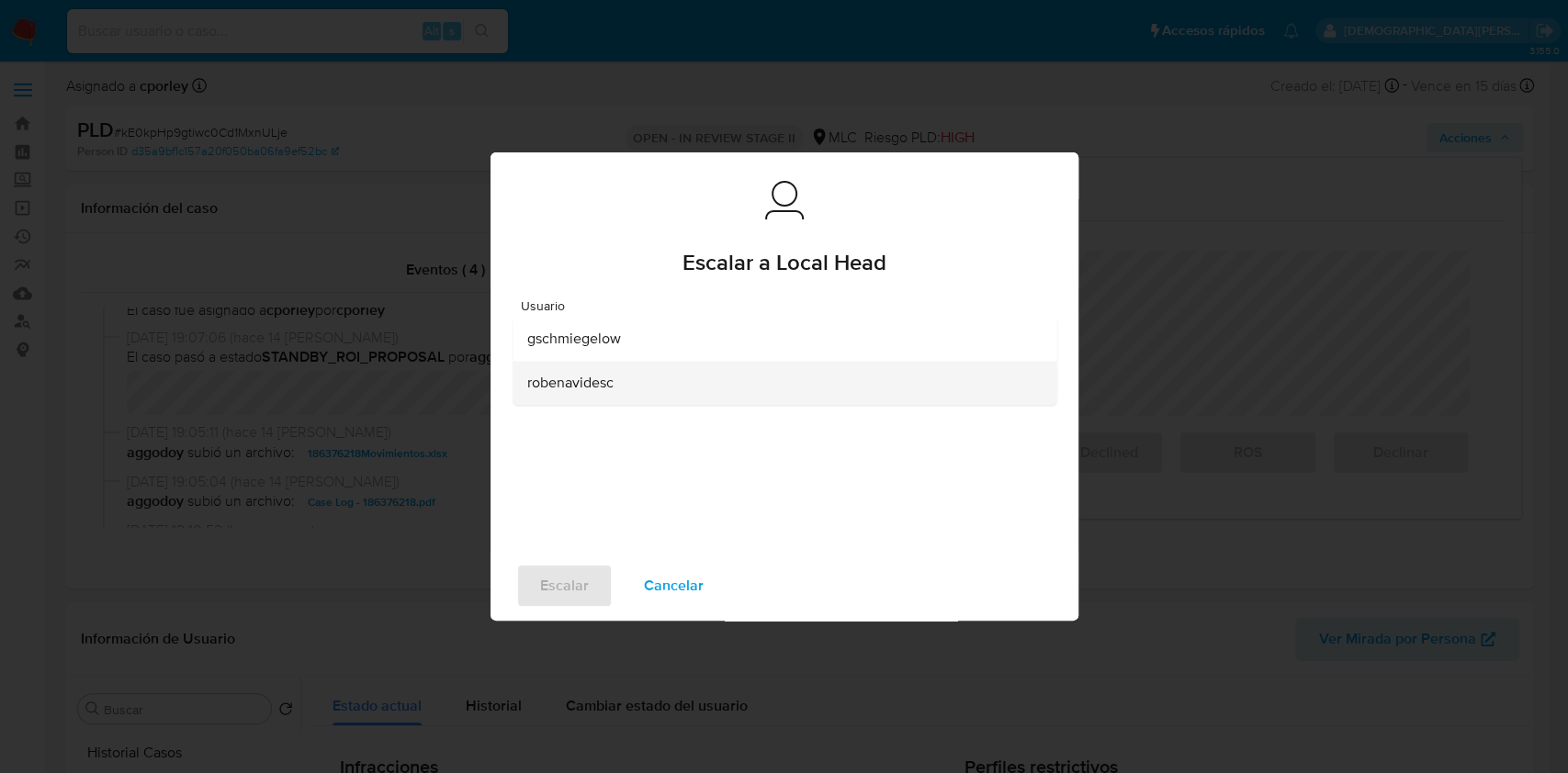
click at [610, 382] on span "robenavidesc" at bounding box center [570, 382] width 86 height 18
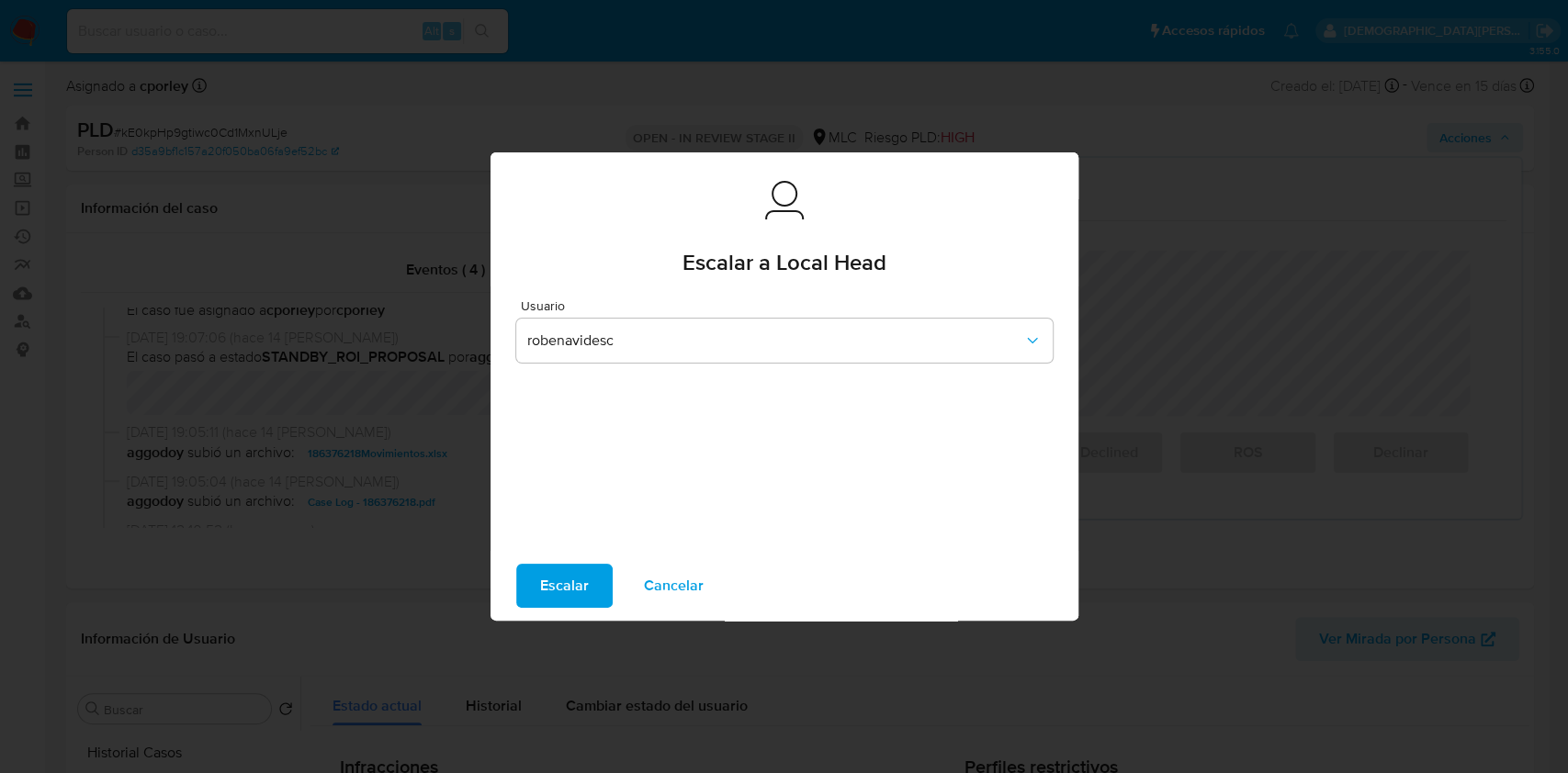
click at [560, 584] on span "Escalar" at bounding box center [564, 586] width 49 height 41
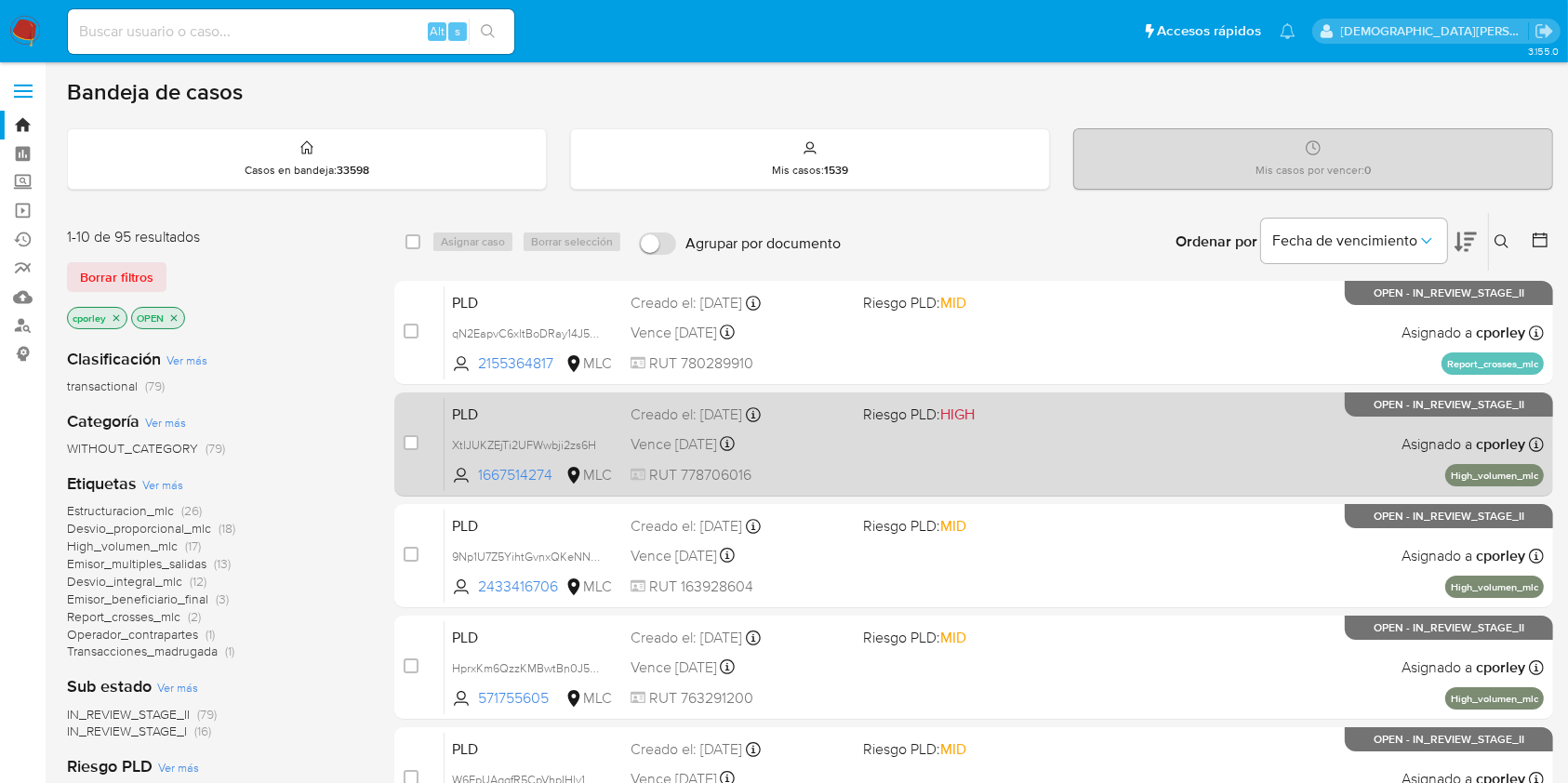
click at [1101, 451] on div "PLD XtIJUKZEjTi2UFWwbji2zs6H 1667514274 MLC Riesgo PLD: HIGH Creado el: [DATE] …" at bounding box center [993, 444] width 1099 height 94
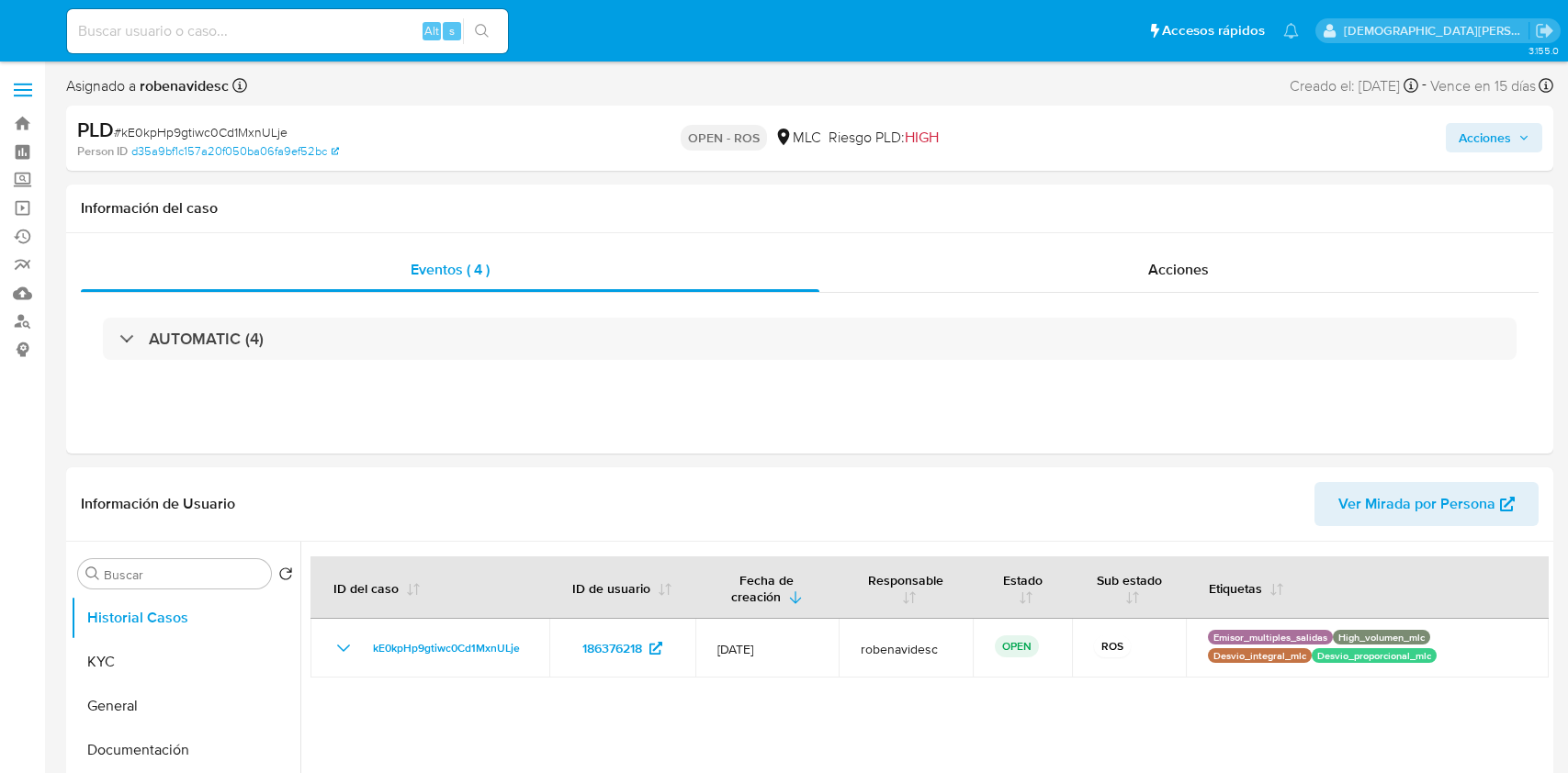
select select "10"
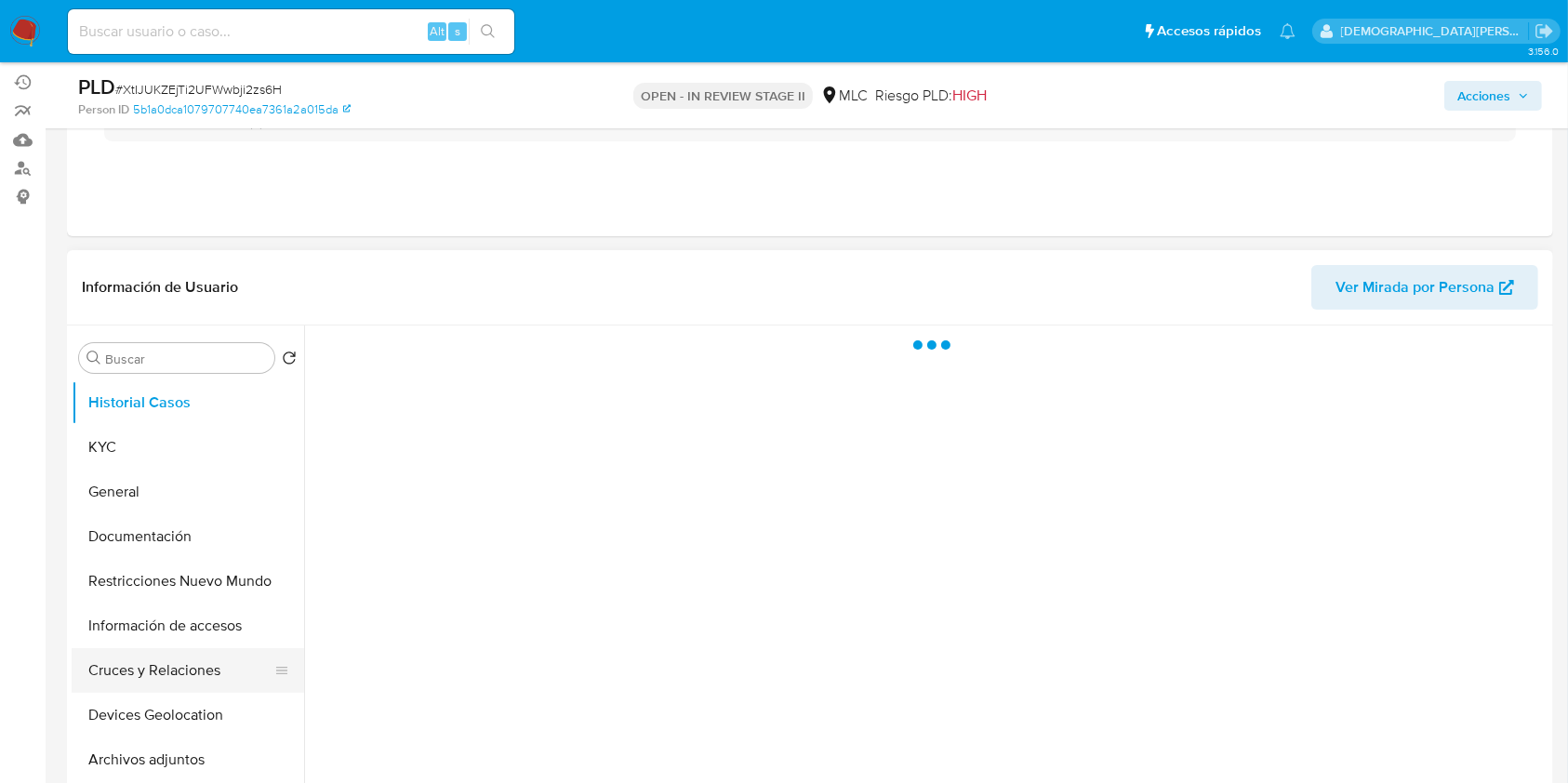
scroll to position [248, 0]
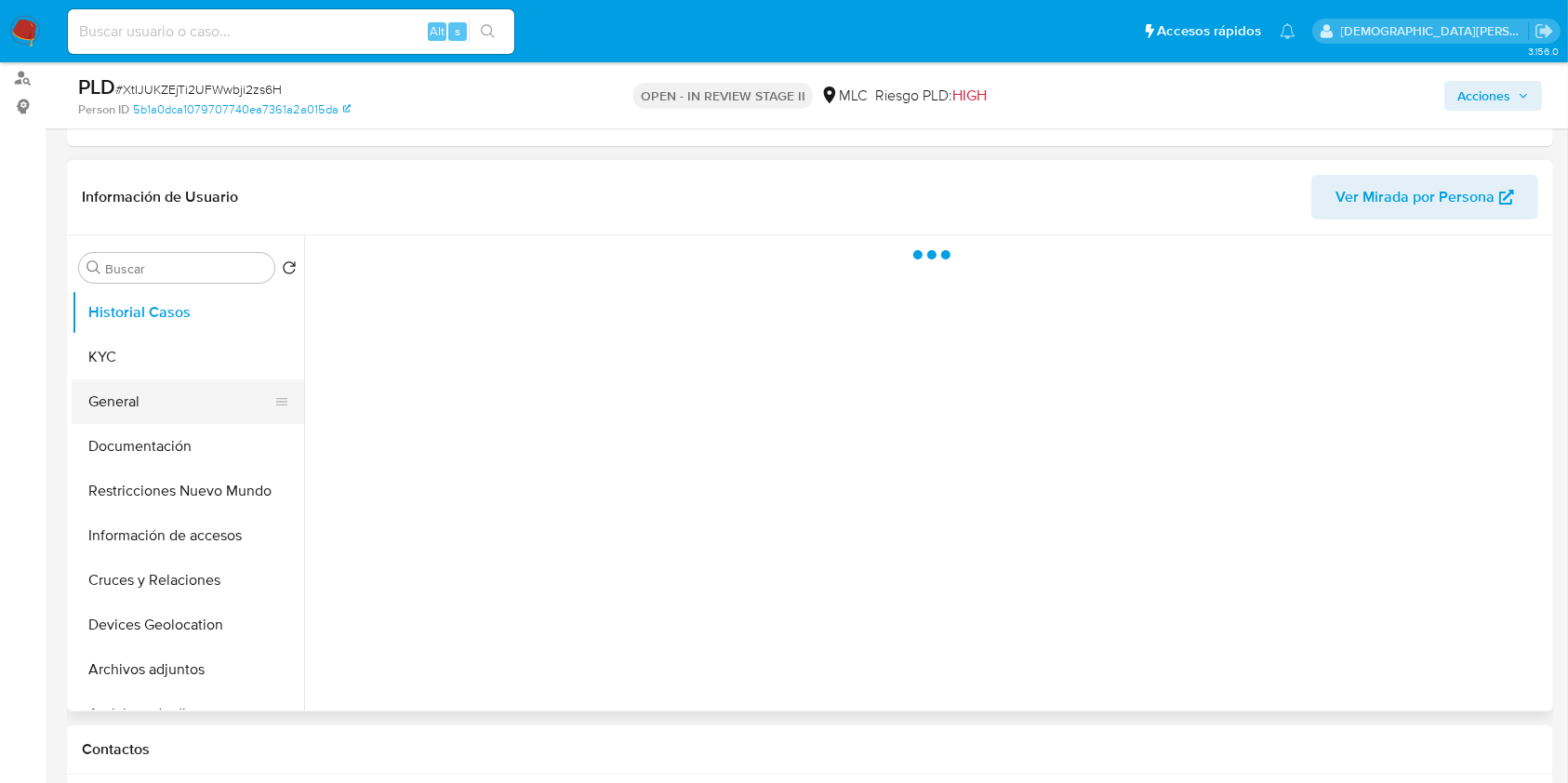
click at [135, 407] on button "General" at bounding box center [180, 401] width 217 height 44
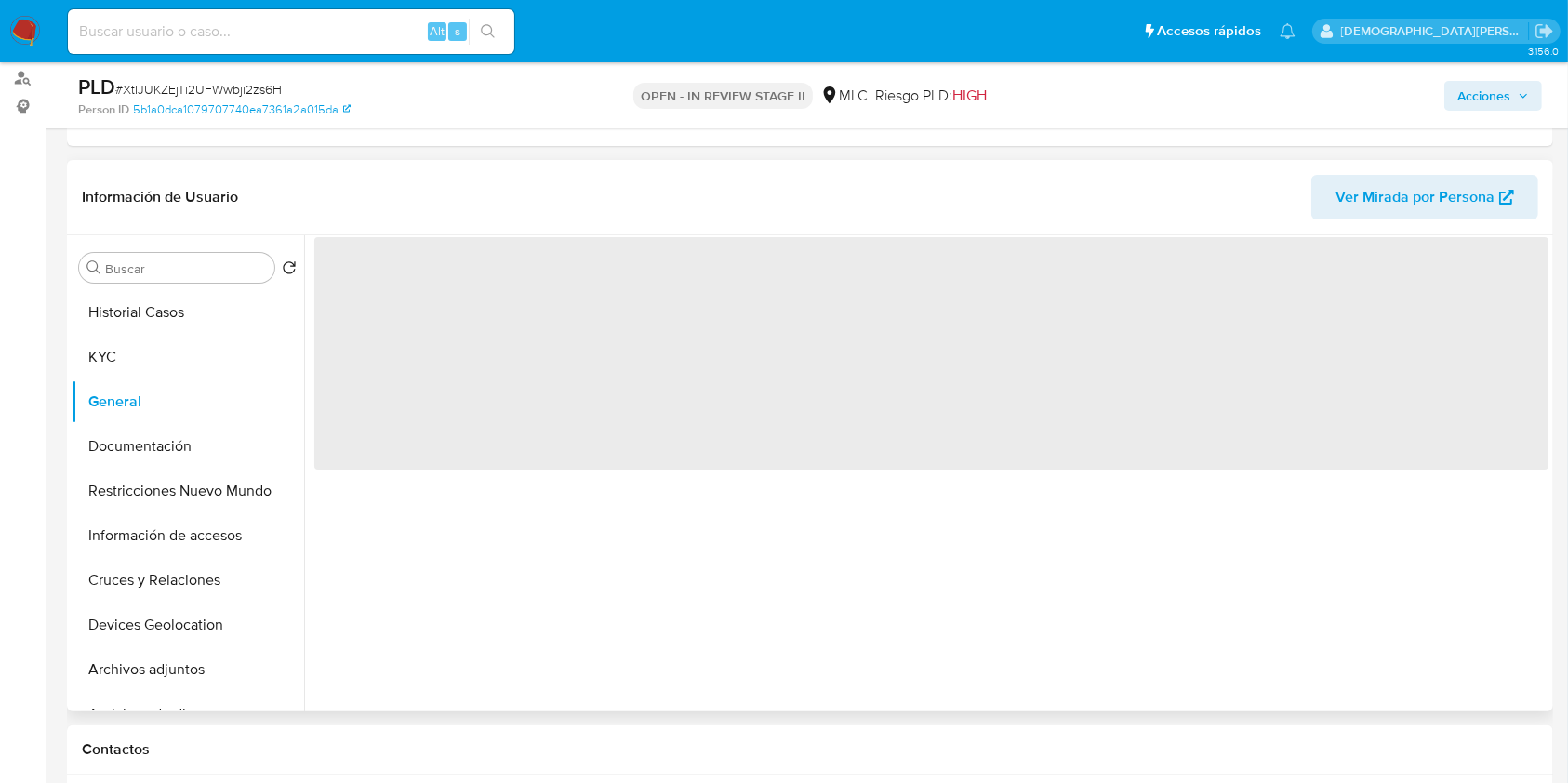
select select "10"
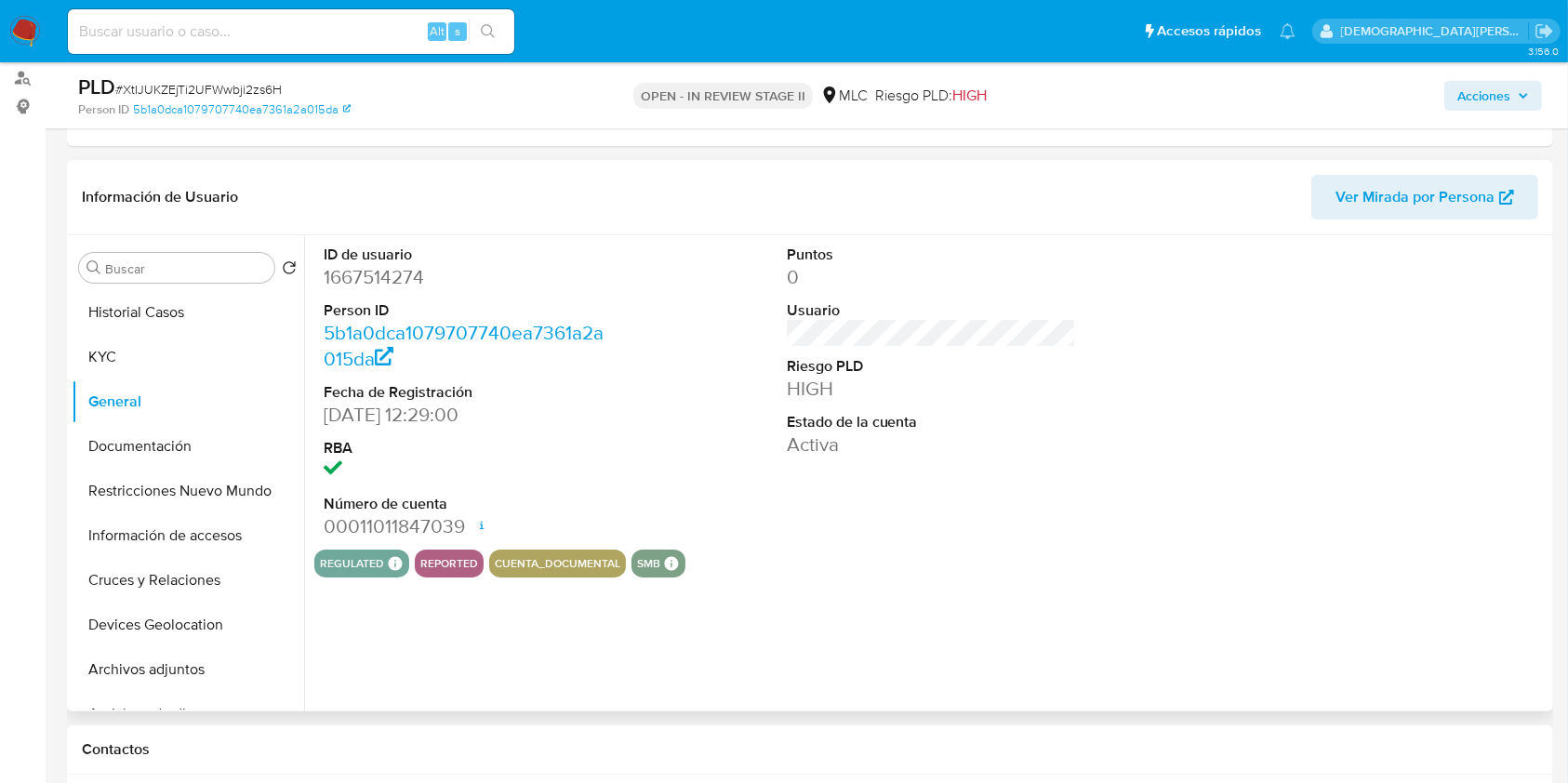
click at [394, 276] on dd "1667514274" at bounding box center [468, 277] width 290 height 26
copy dd "1667514274"
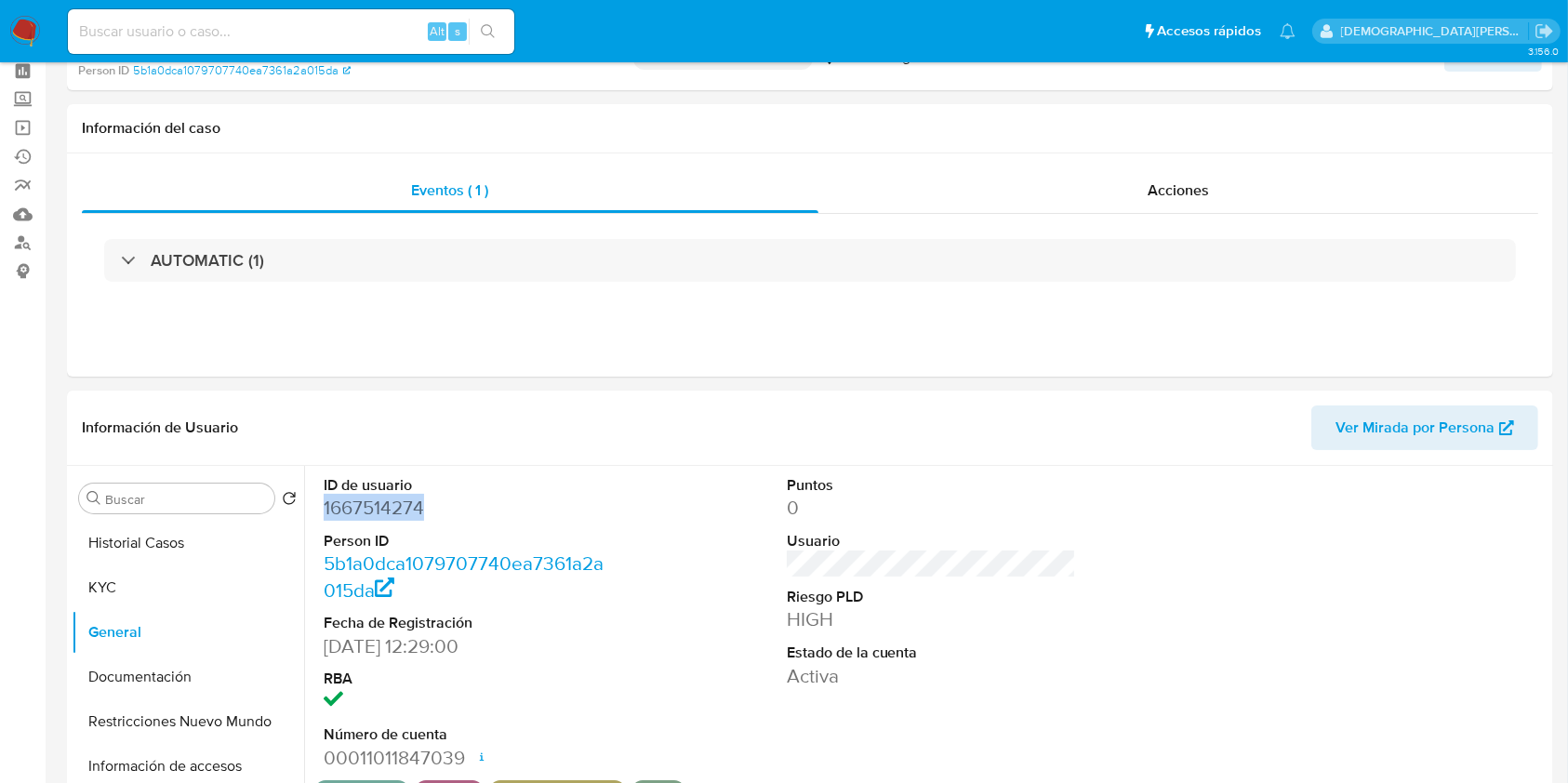
scroll to position [0, 0]
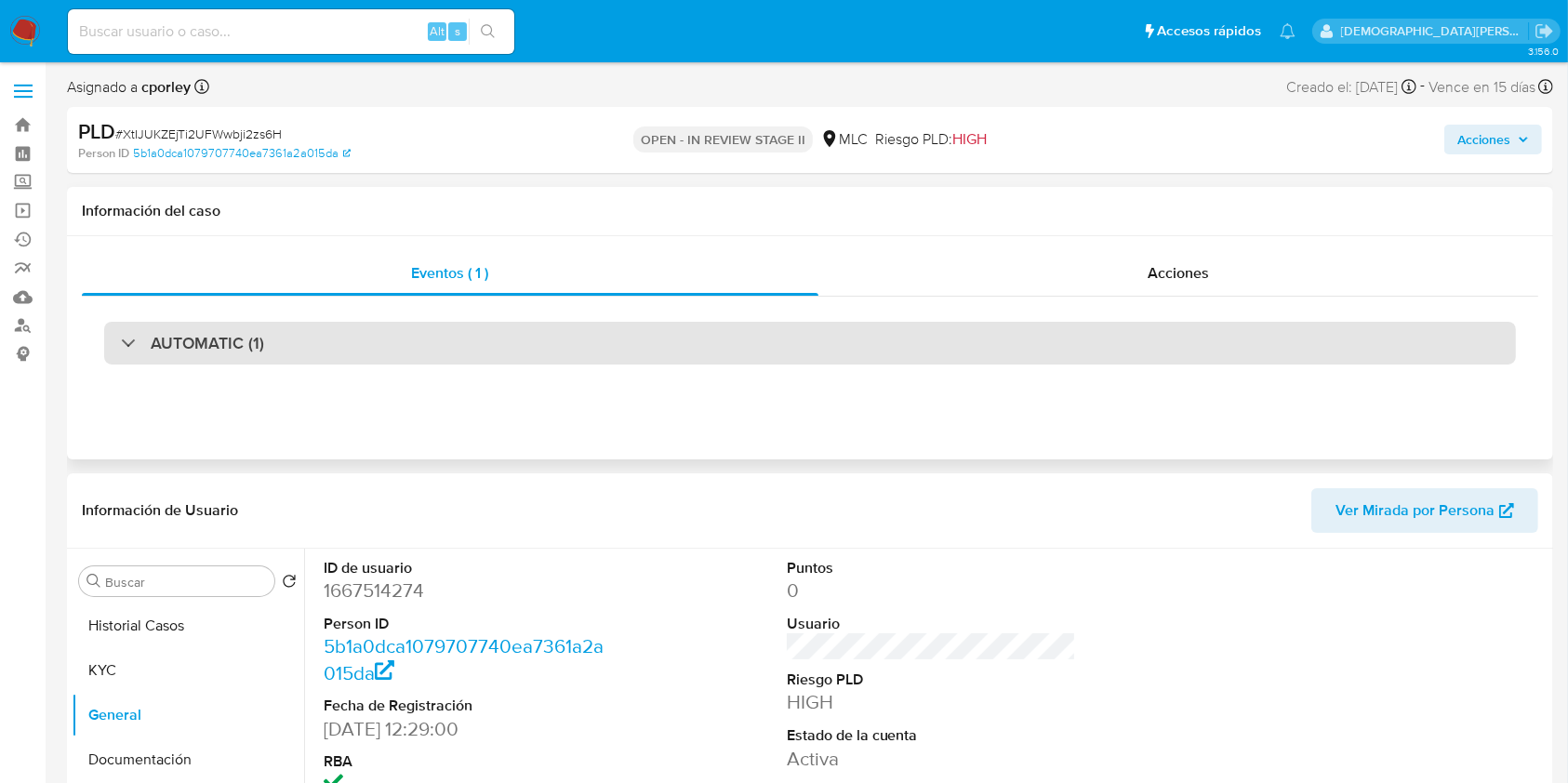
click at [445, 348] on div "AUTOMATIC (1)" at bounding box center [810, 343] width 1412 height 43
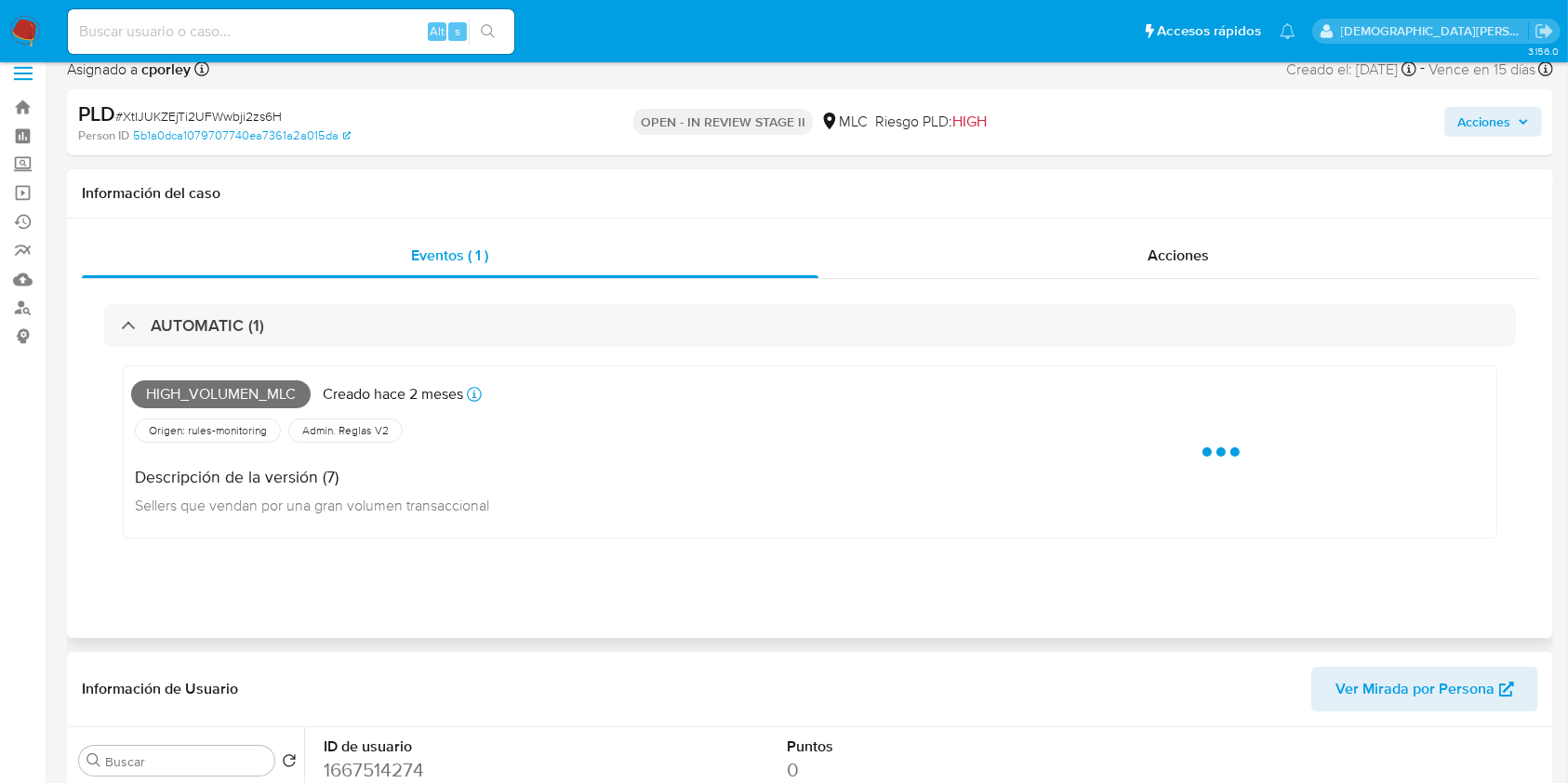
scroll to position [248, 0]
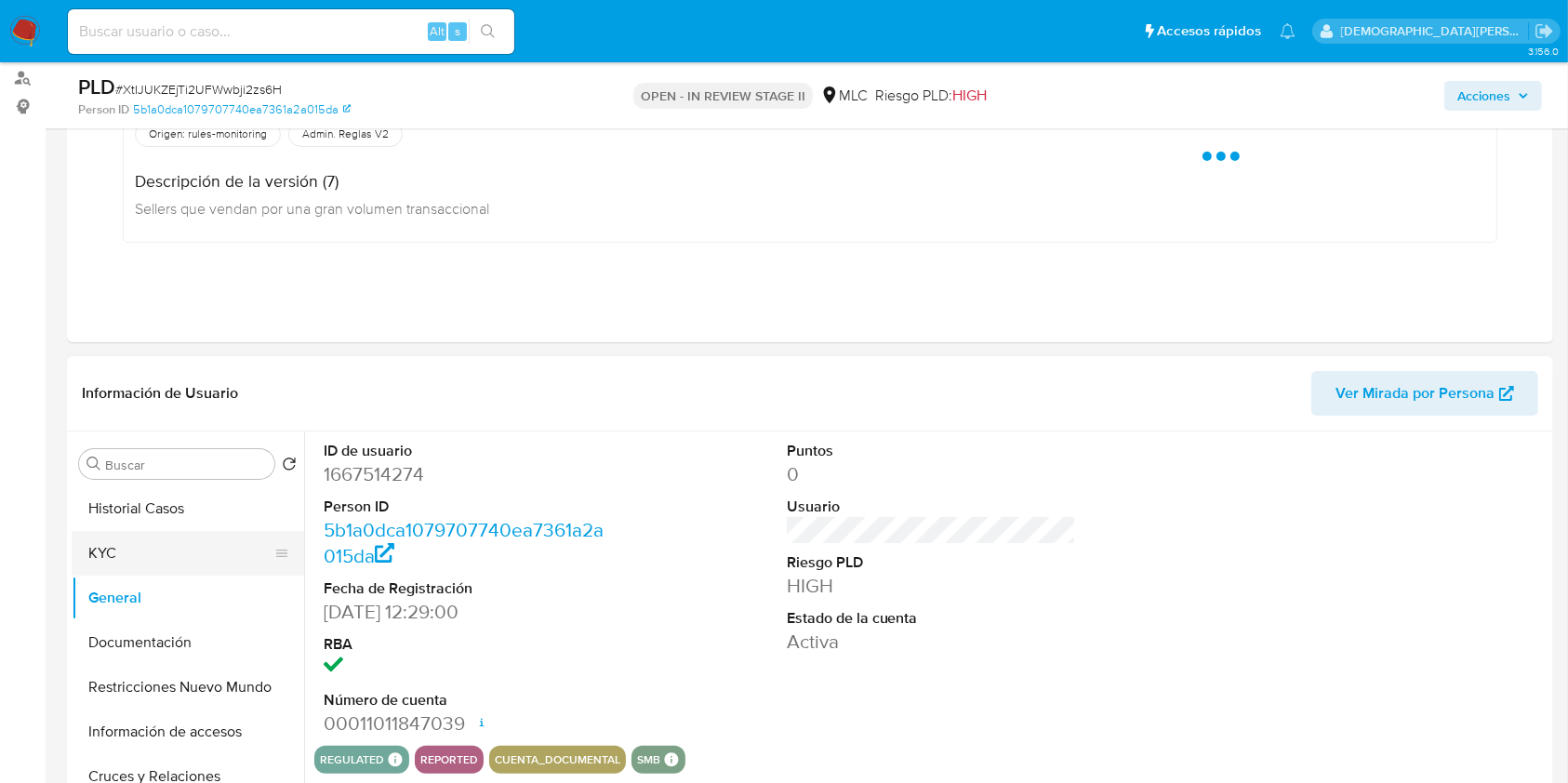
click at [152, 557] on button "KYC" at bounding box center [180, 552] width 217 height 44
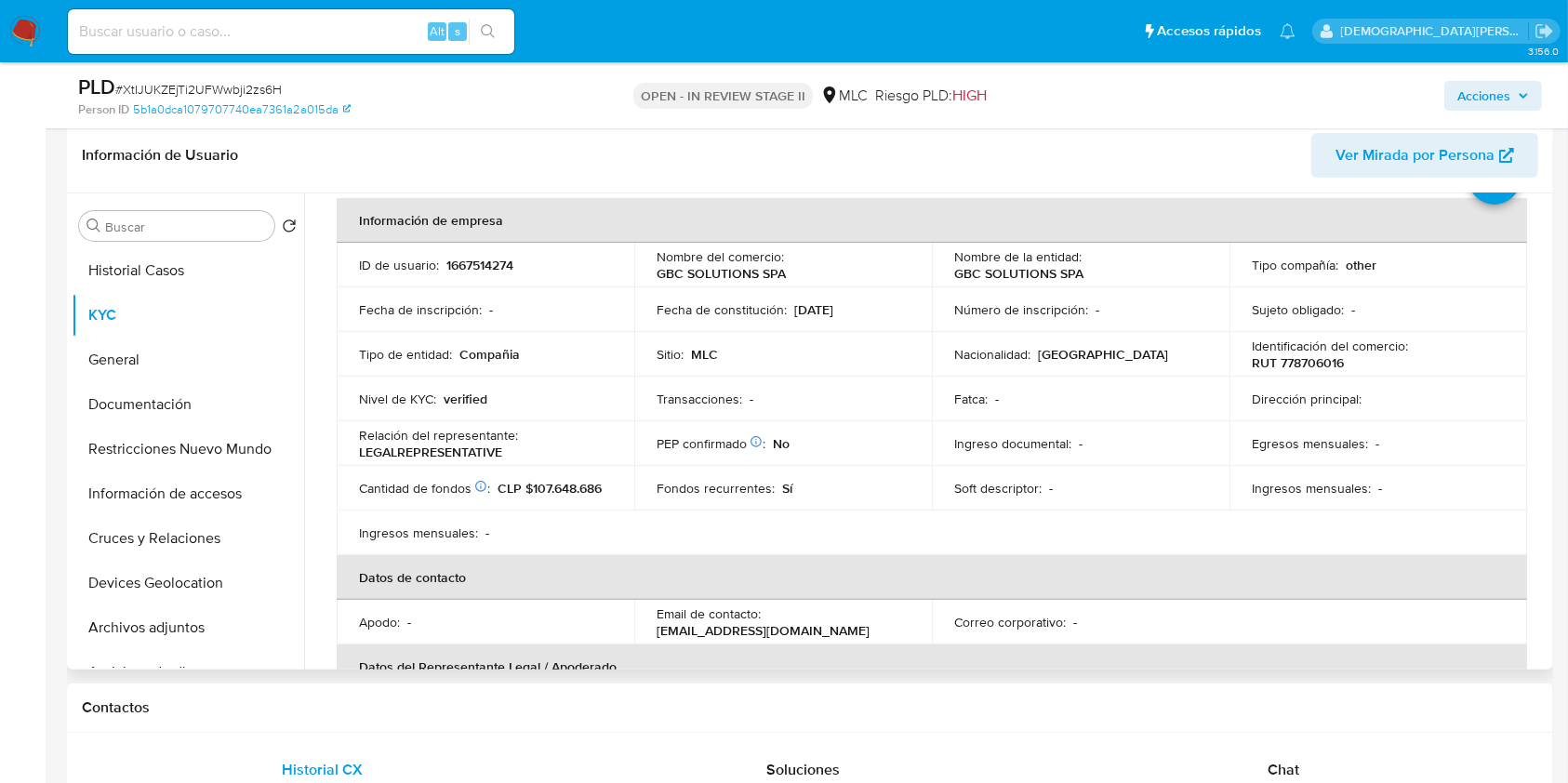
scroll to position [124, 0]
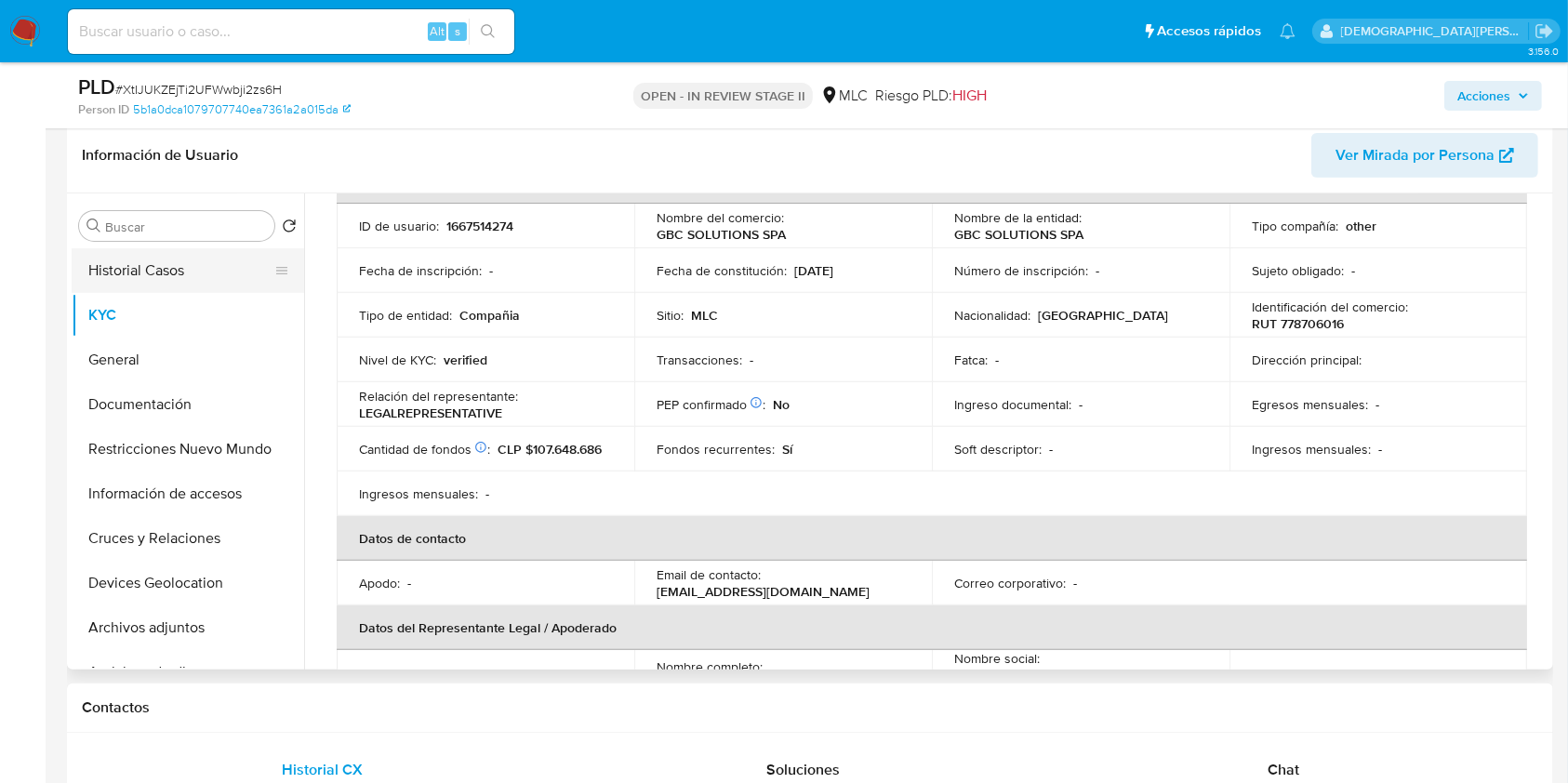
click at [176, 255] on button "Historial Casos" at bounding box center [180, 270] width 217 height 44
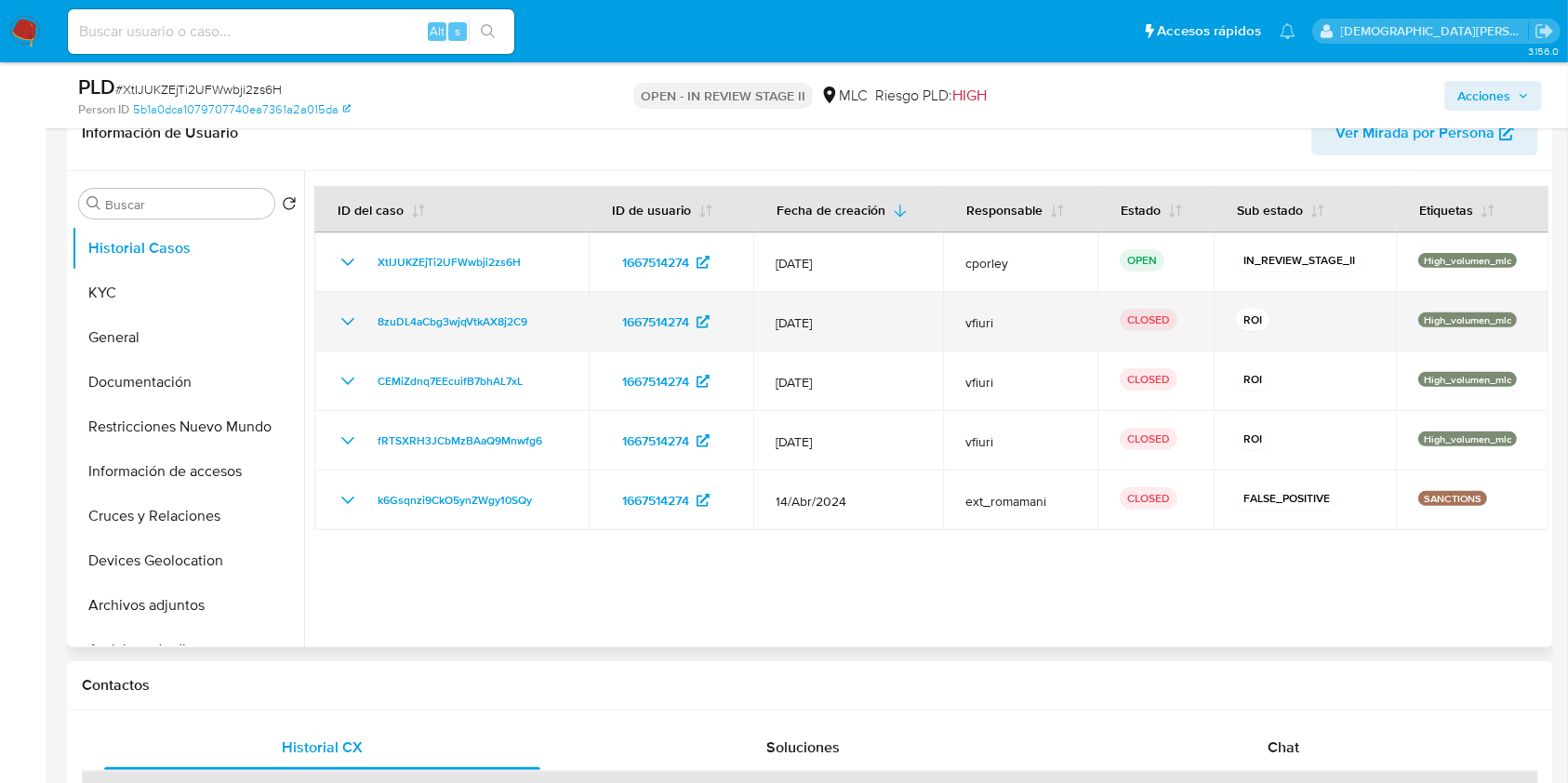
click at [349, 323] on icon "Mostrar/Ocultar" at bounding box center [348, 321] width 23 height 23
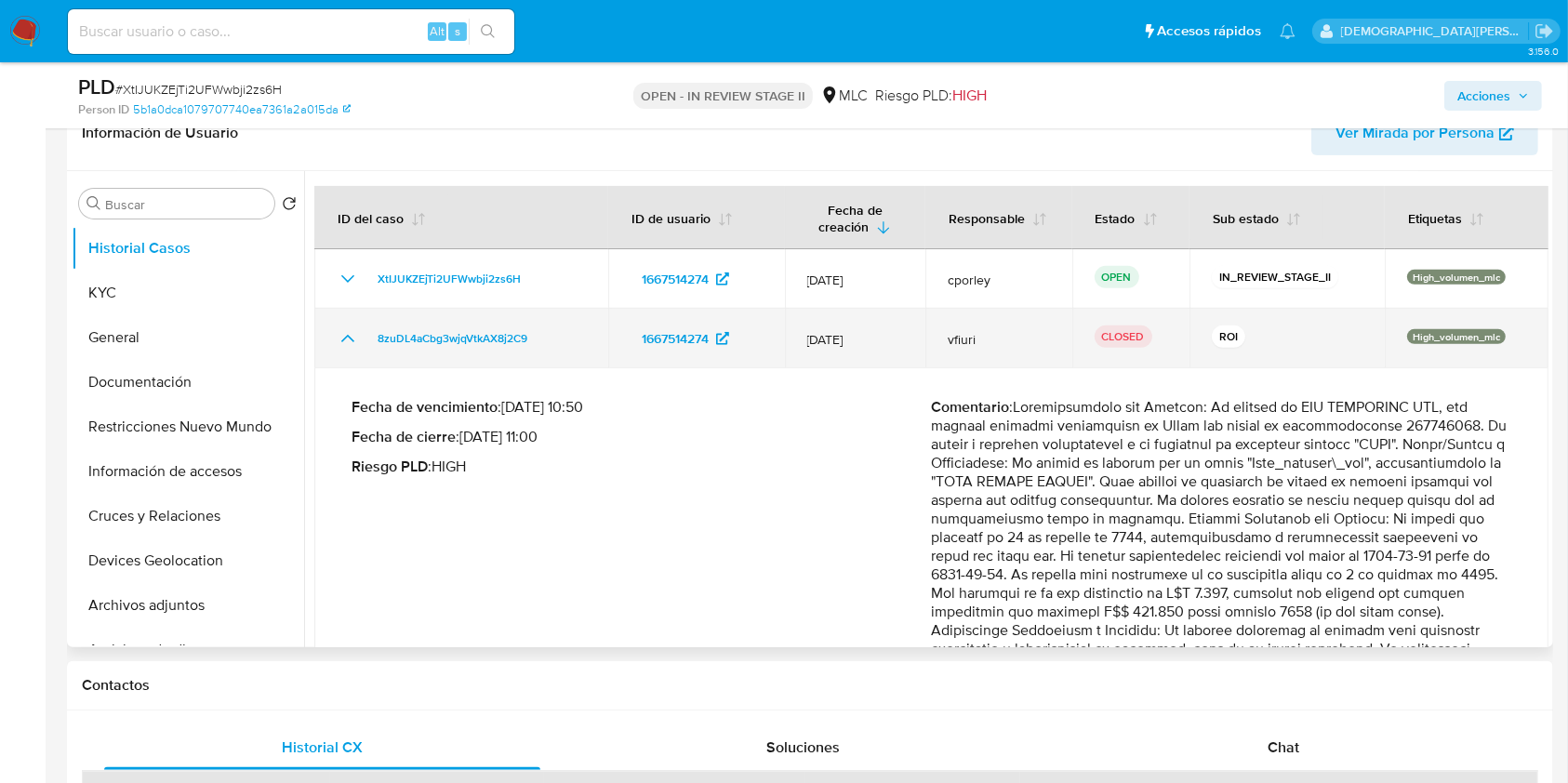
click at [346, 336] on icon "Mostrar/Ocultar" at bounding box center [347, 339] width 13 height 8
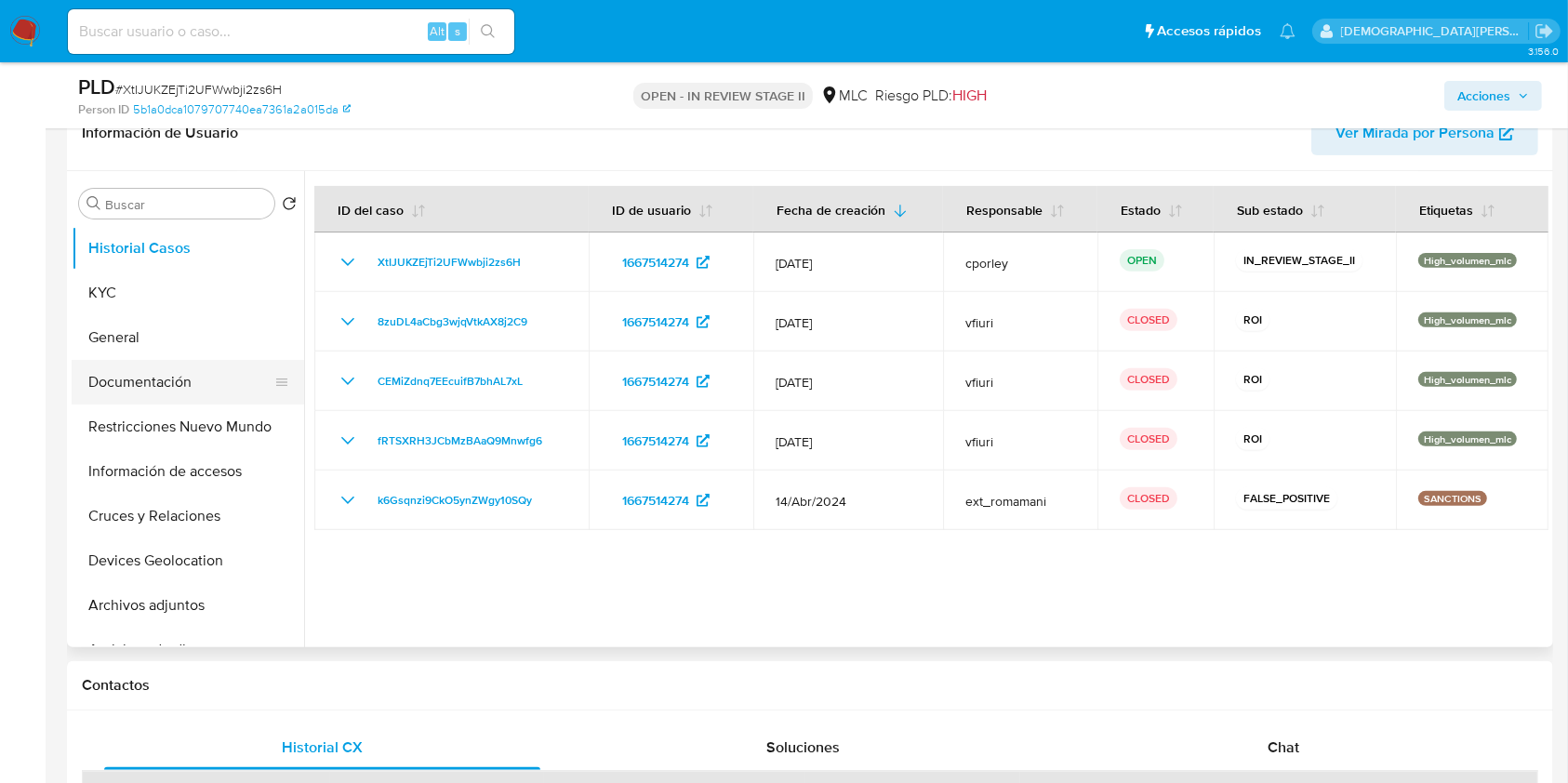
click at [128, 381] on button "Documentación" at bounding box center [180, 381] width 217 height 44
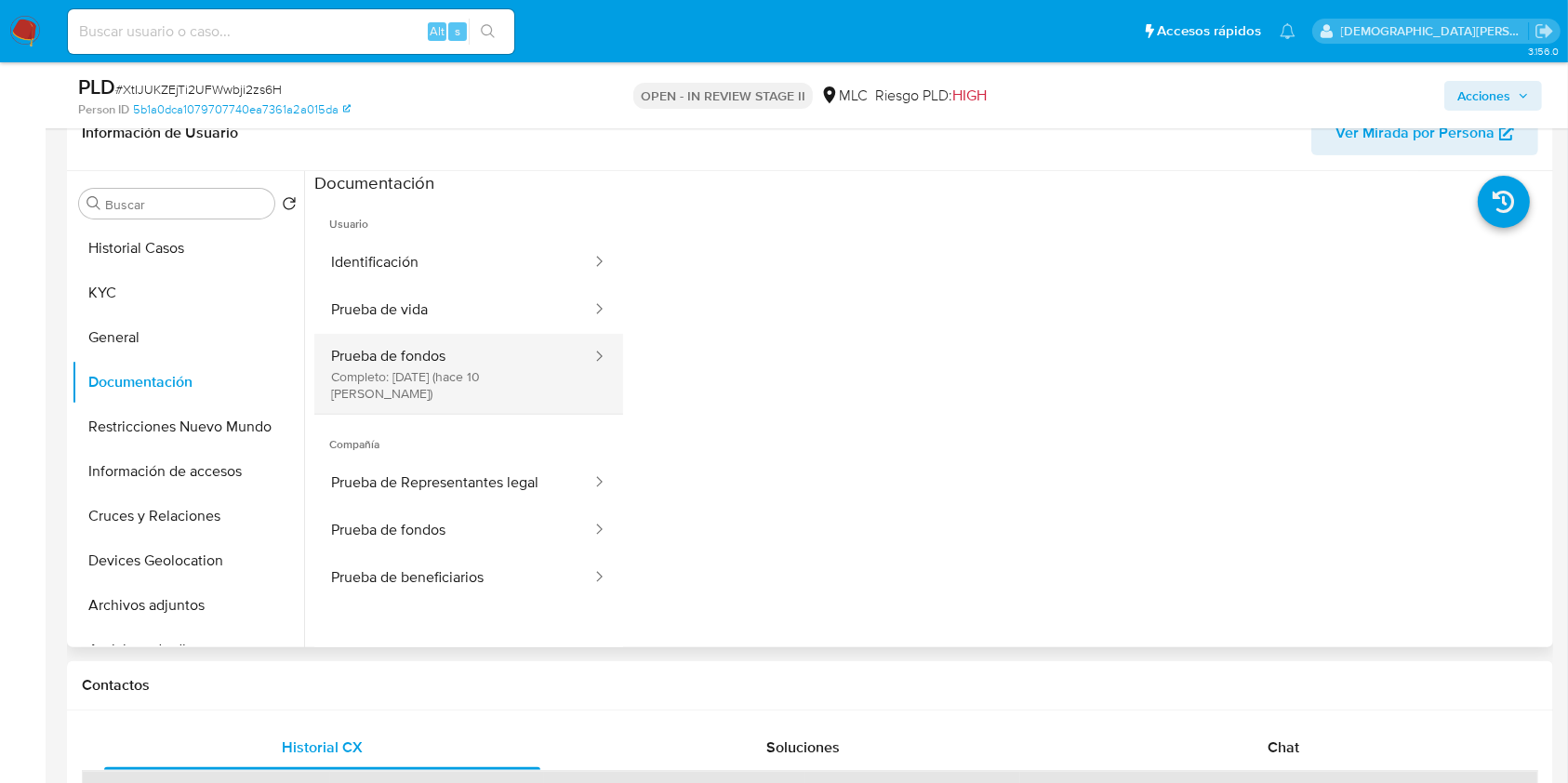
click at [455, 351] on button "Prueba de fondos Completo: [DATE] (hace 10 [PERSON_NAME])" at bounding box center [454, 373] width 279 height 80
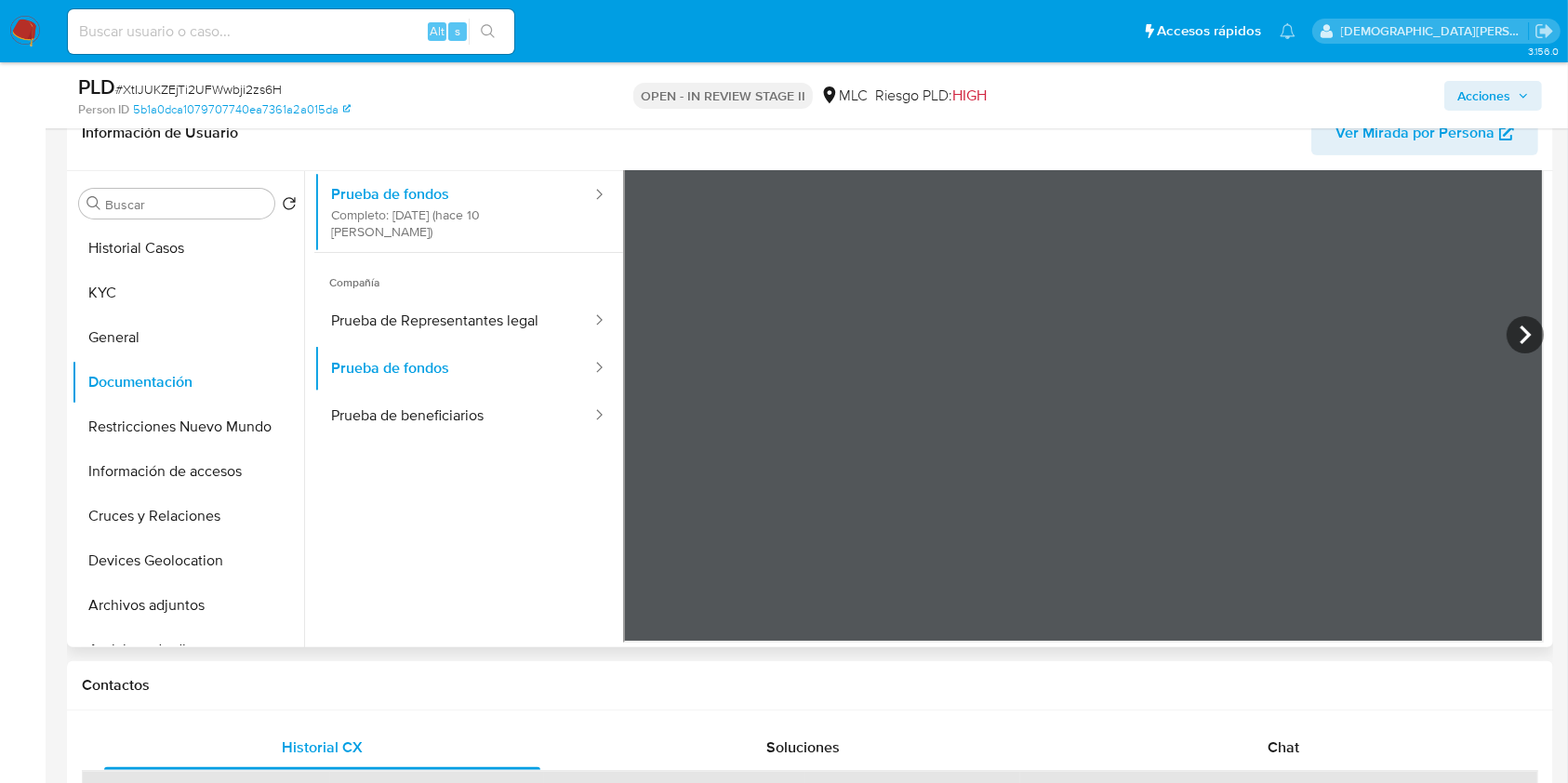
scroll to position [37, 0]
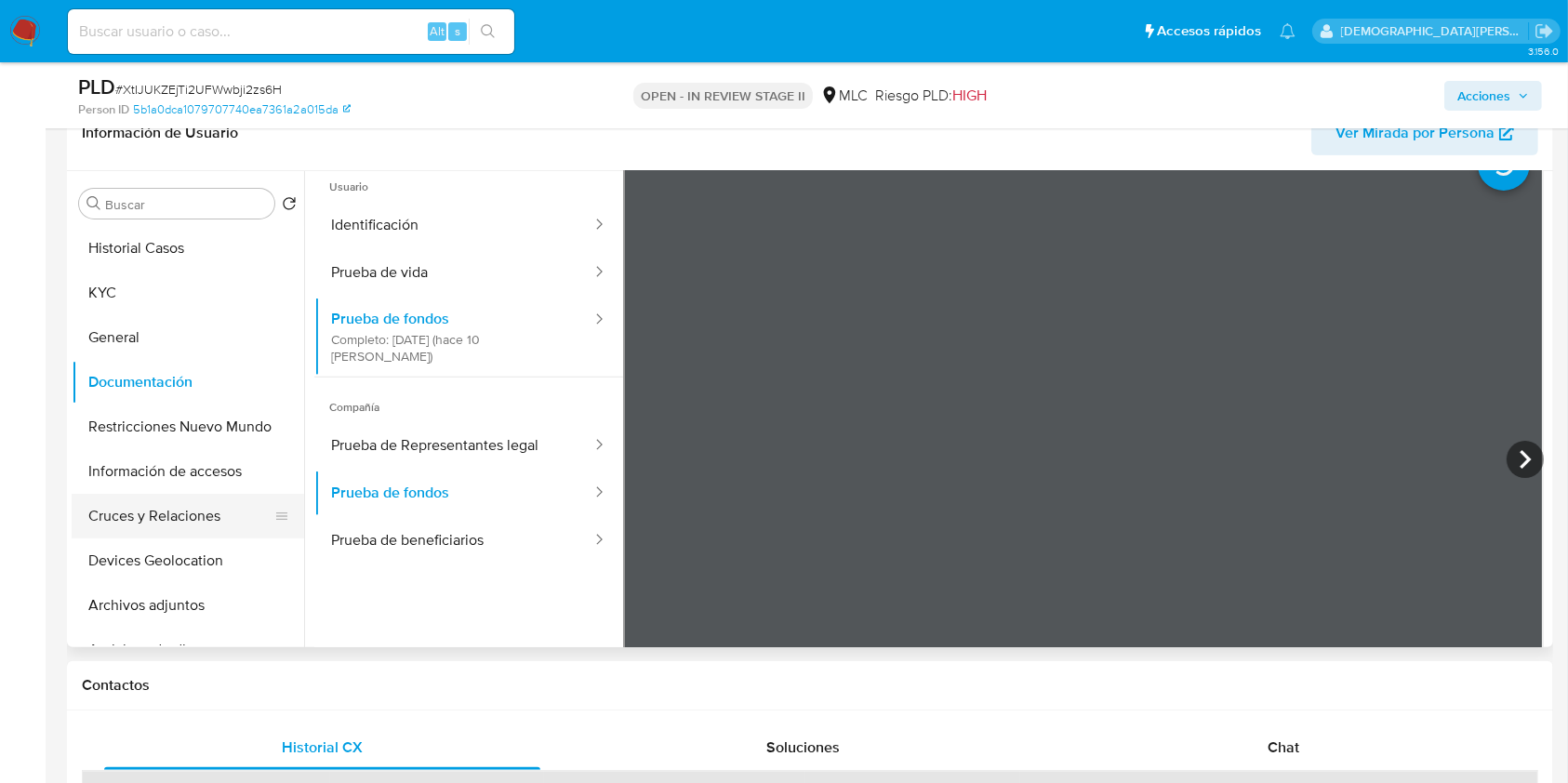
click at [171, 524] on button "Cruces y Relaciones" at bounding box center [180, 516] width 217 height 44
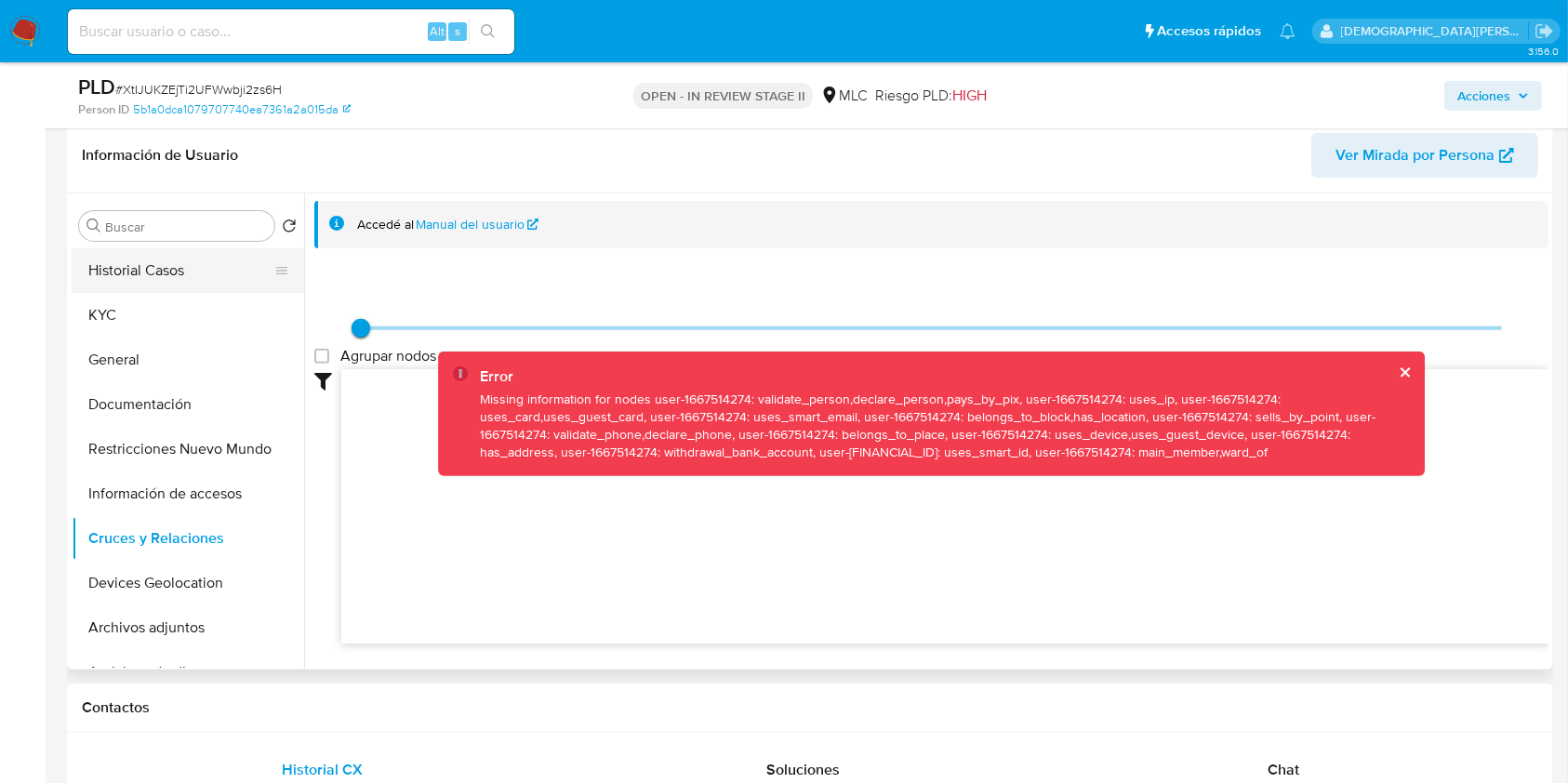
click at [182, 278] on button "Historial Casos" at bounding box center [180, 270] width 217 height 44
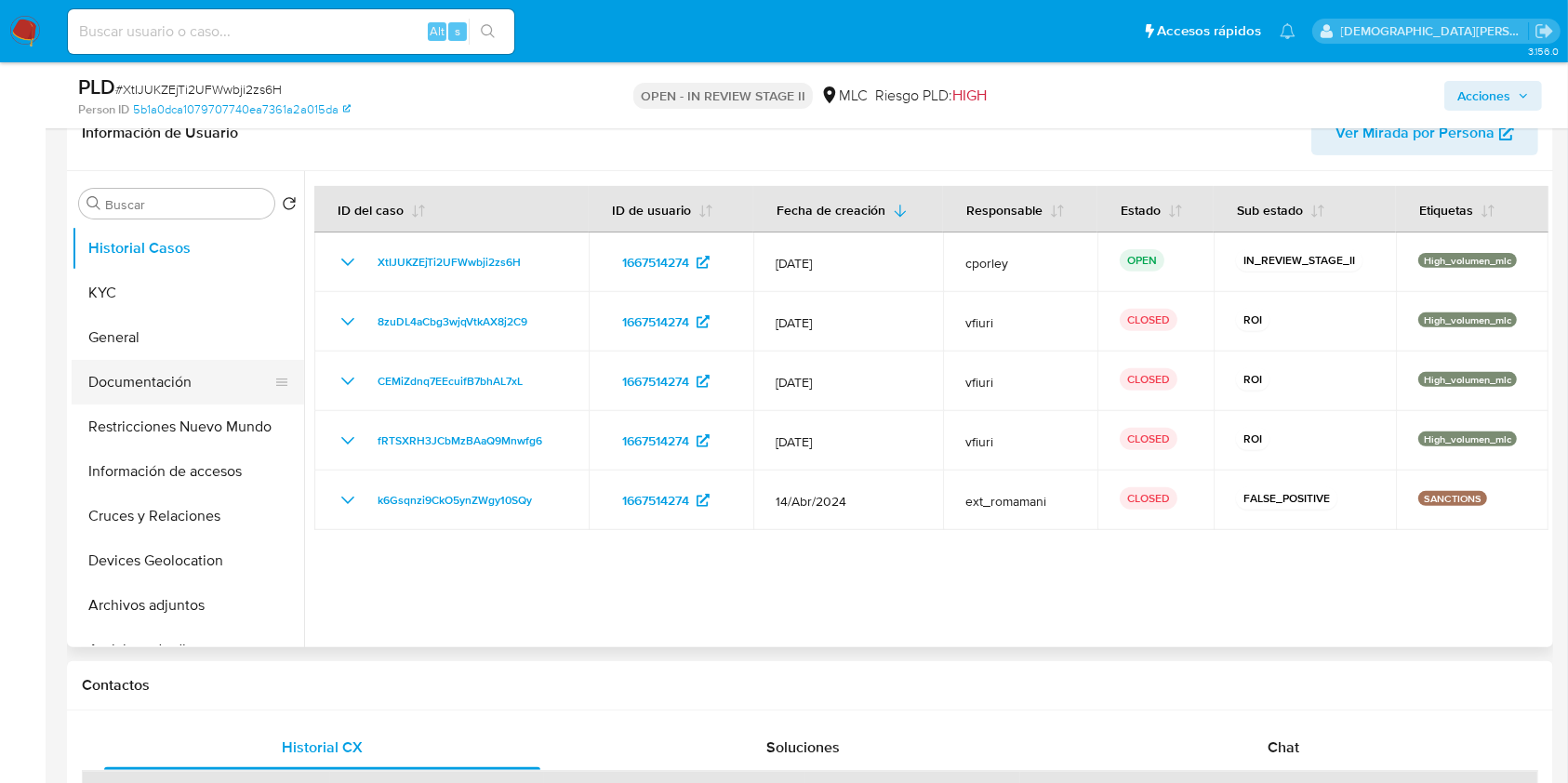
click at [165, 390] on button "Documentación" at bounding box center [180, 381] width 217 height 44
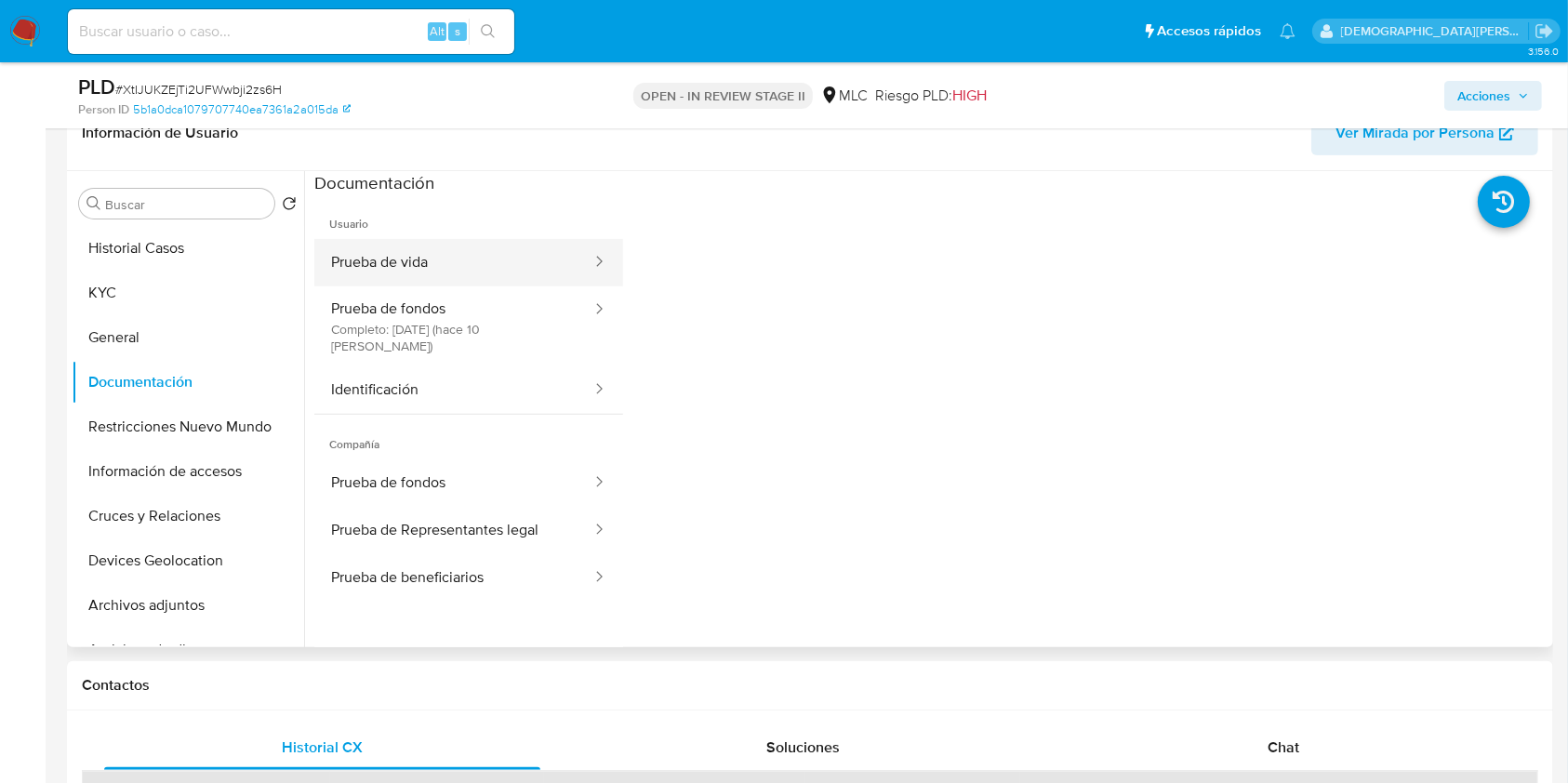
click at [521, 242] on button "Prueba de vida" at bounding box center [454, 262] width 279 height 47
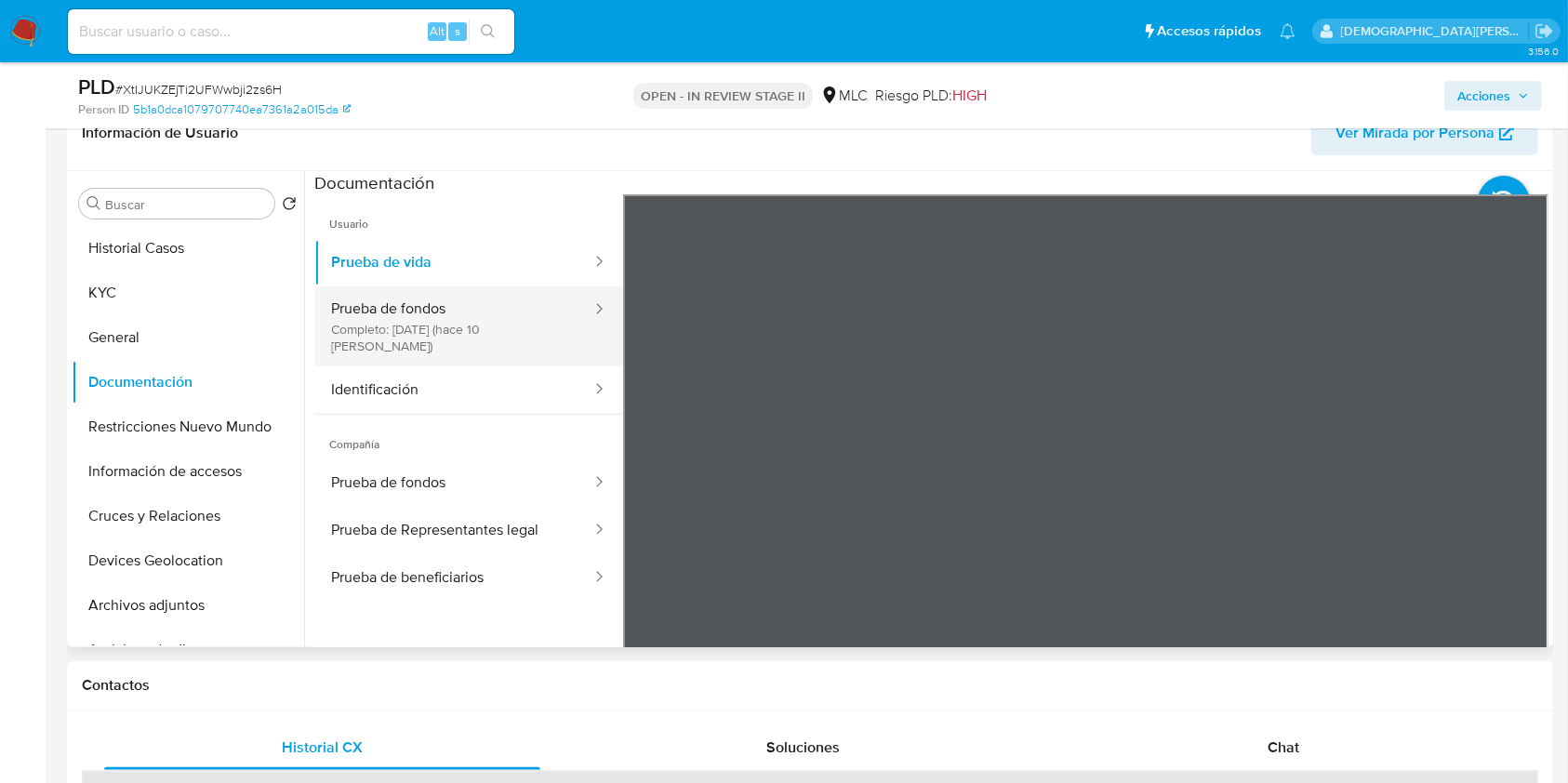
click at [442, 319] on button "Prueba de fondos Completo: [DATE] (hace 10 [PERSON_NAME])" at bounding box center [454, 325] width 279 height 80
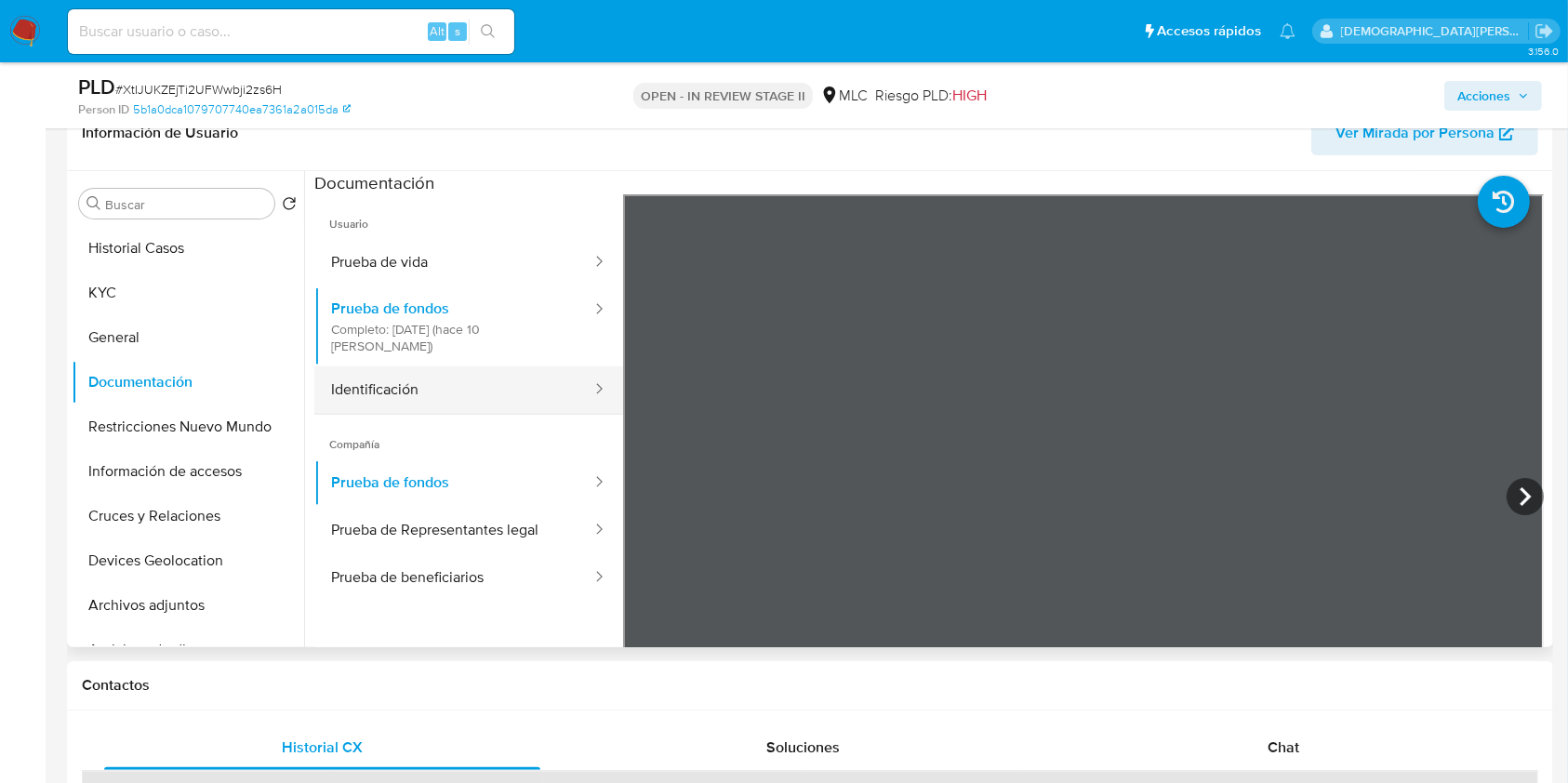
click at [476, 377] on button "Identificación" at bounding box center [454, 390] width 279 height 47
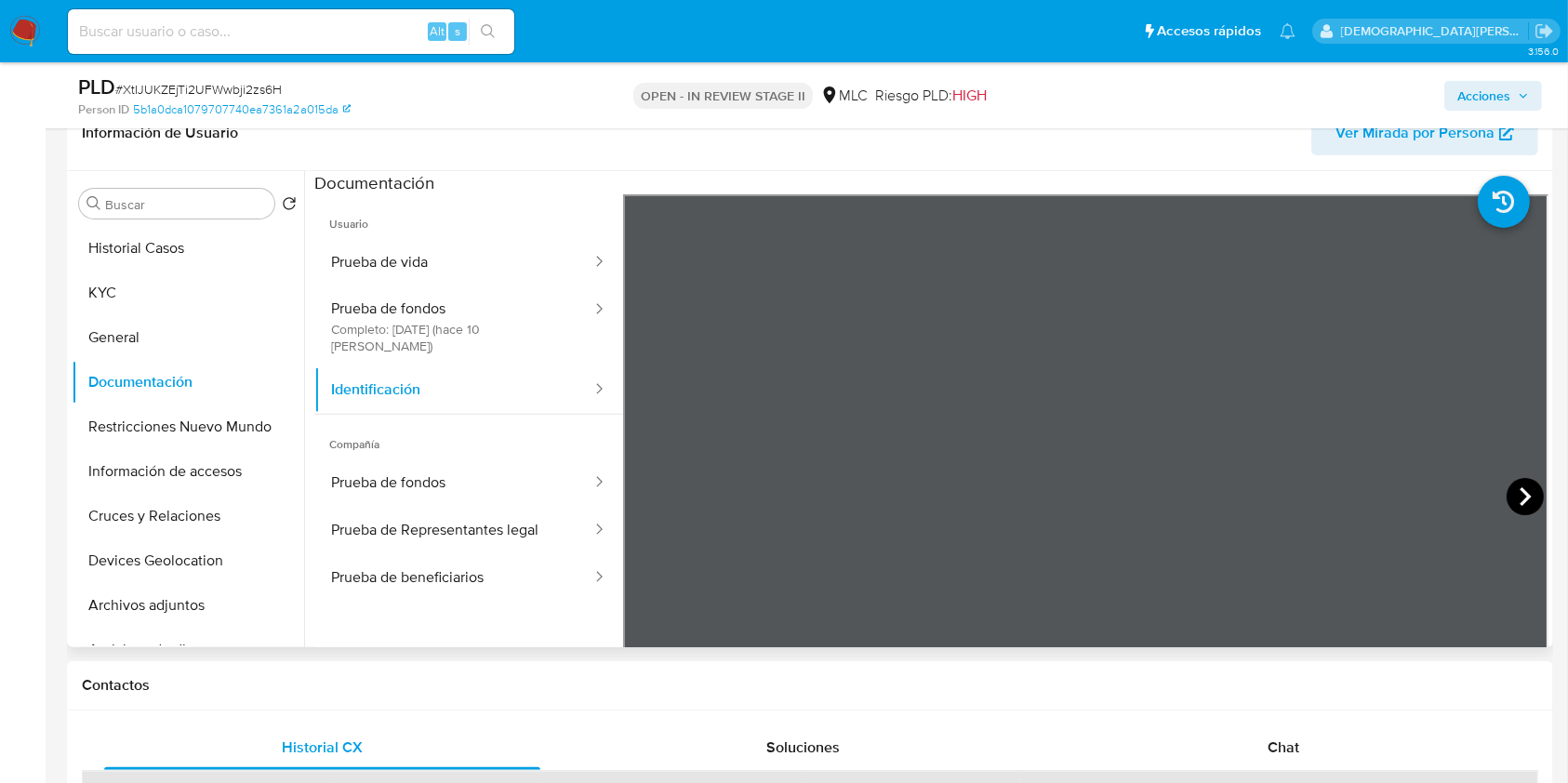
click at [1507, 495] on icon at bounding box center [1525, 496] width 37 height 37
click at [170, 293] on button "KYC" at bounding box center [180, 292] width 217 height 44
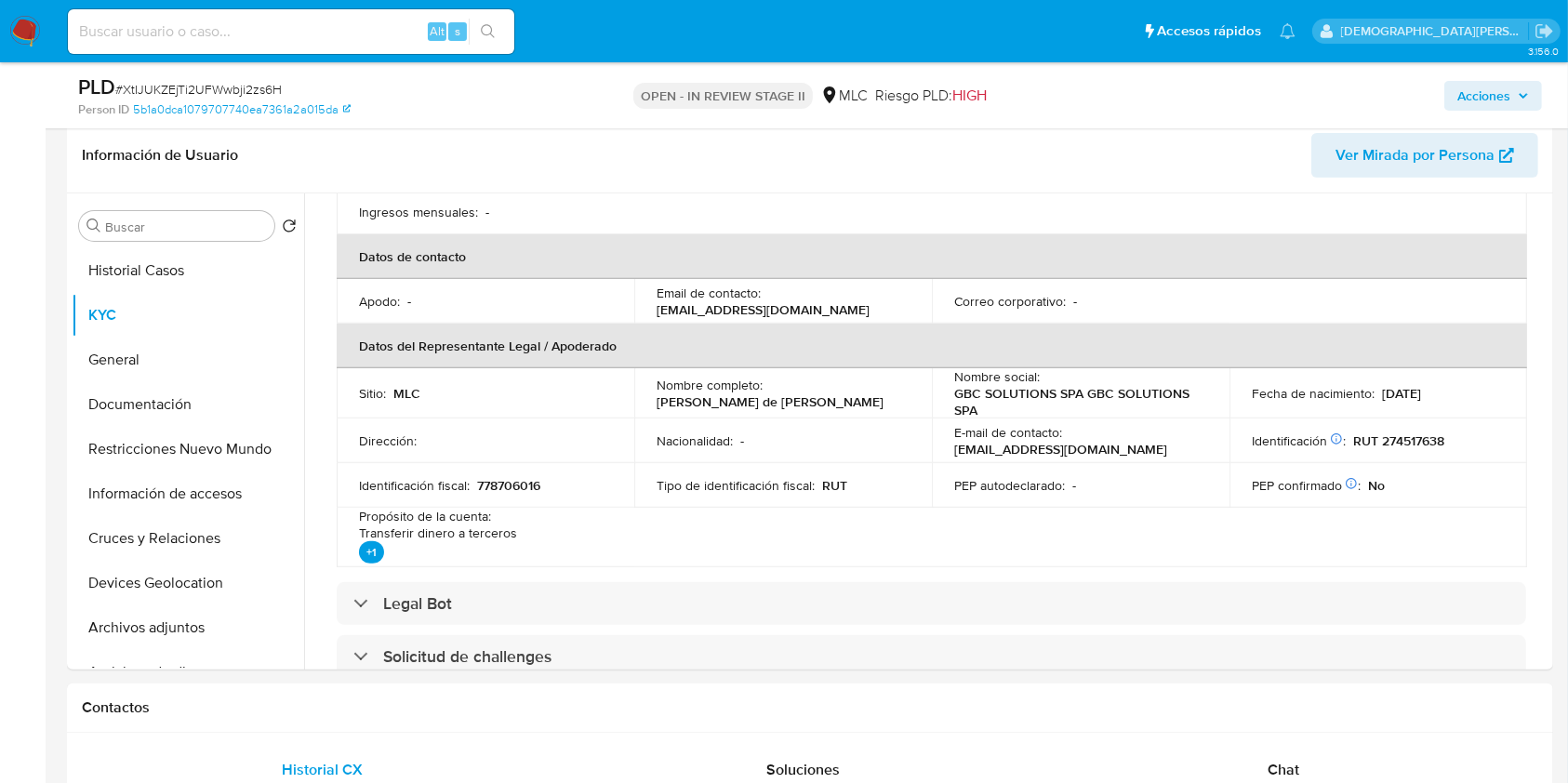
scroll to position [495, 0]
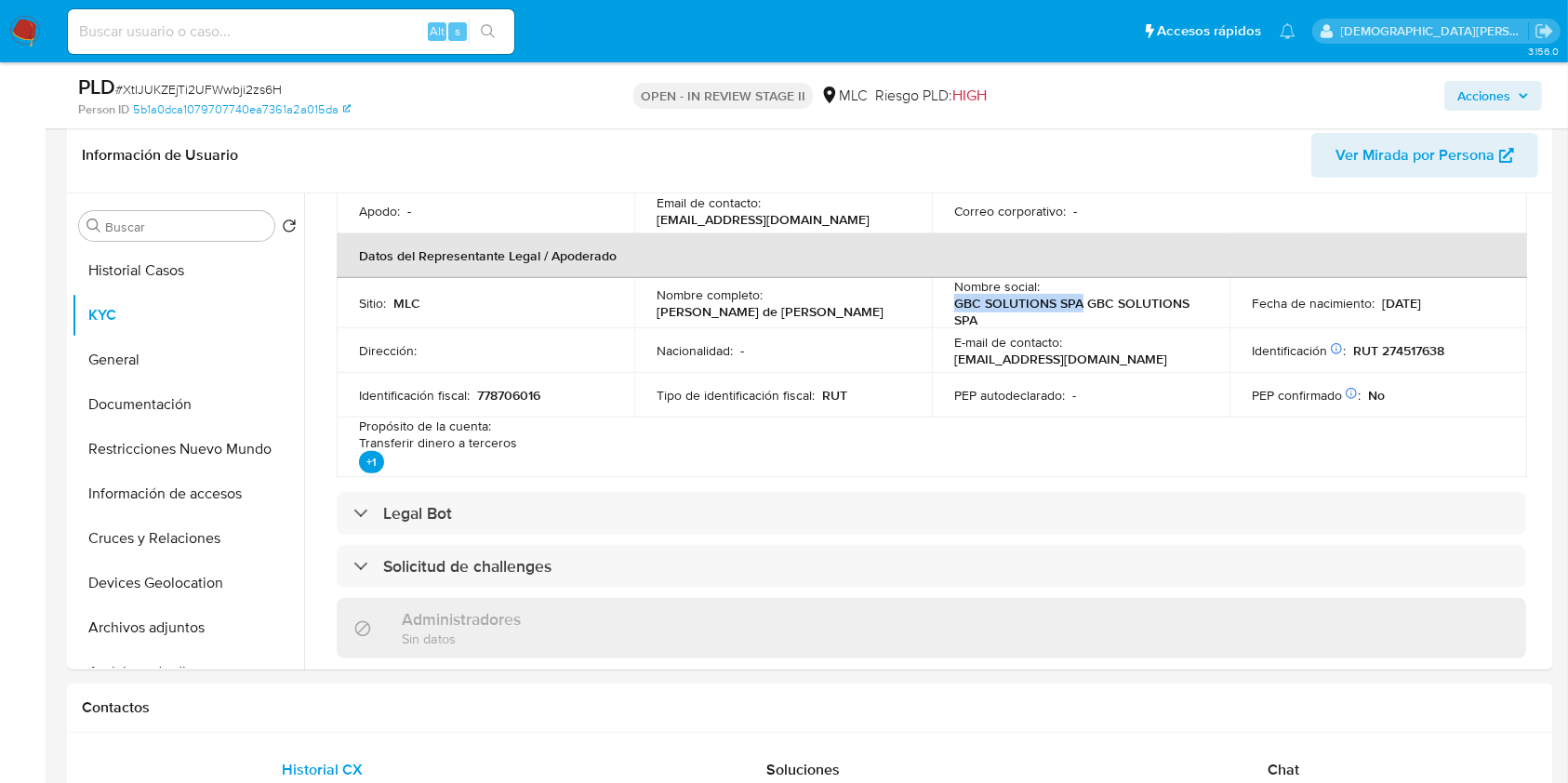
drag, startPoint x: 1077, startPoint y: 298, endPoint x: 953, endPoint y: 299, distance: 124.0
click at [954, 299] on p "GBC SOLUTIONS SPA GBC SOLUTIONS SPA" at bounding box center [1077, 311] width 246 height 33
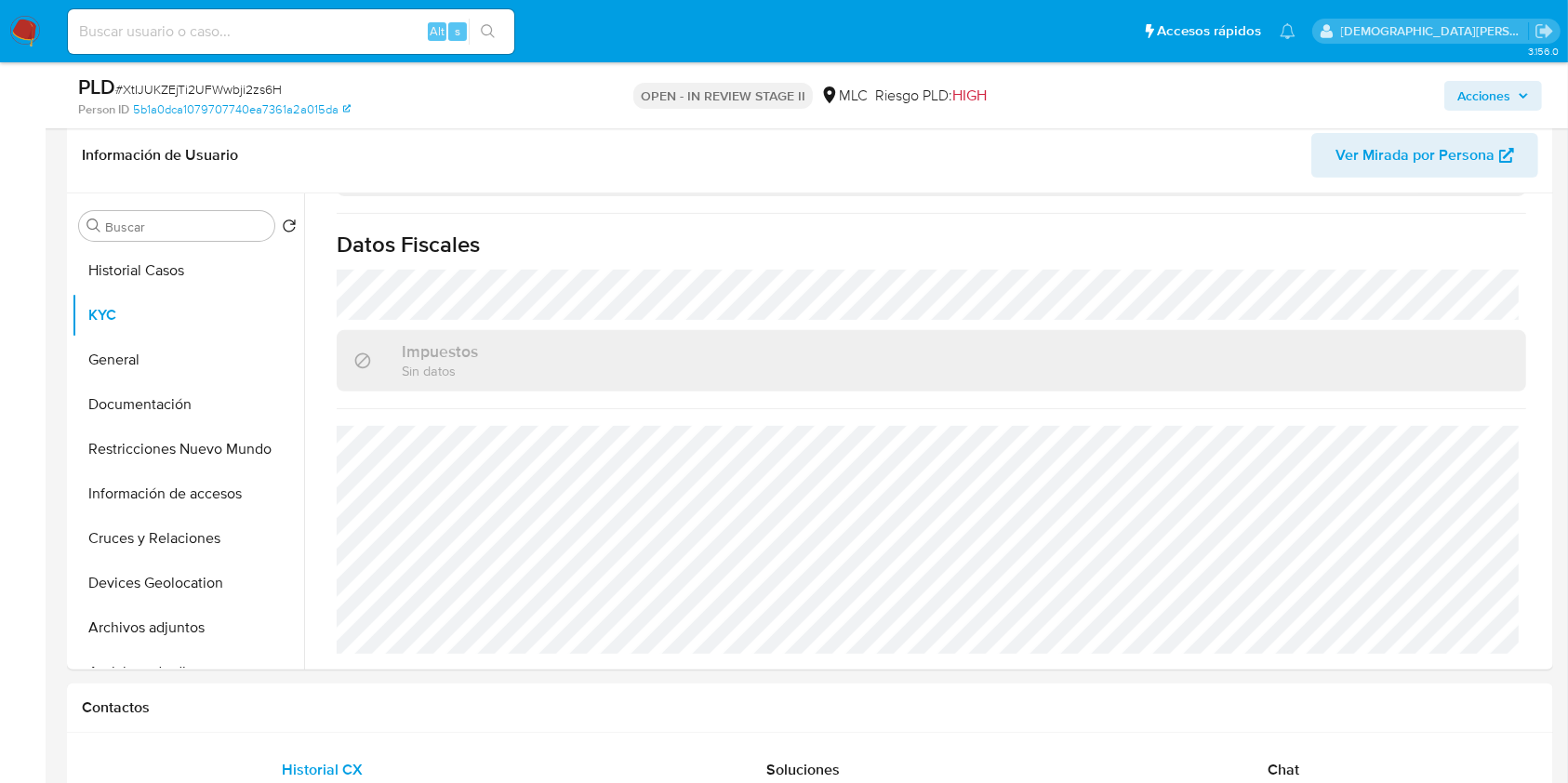
scroll to position [729, 0]
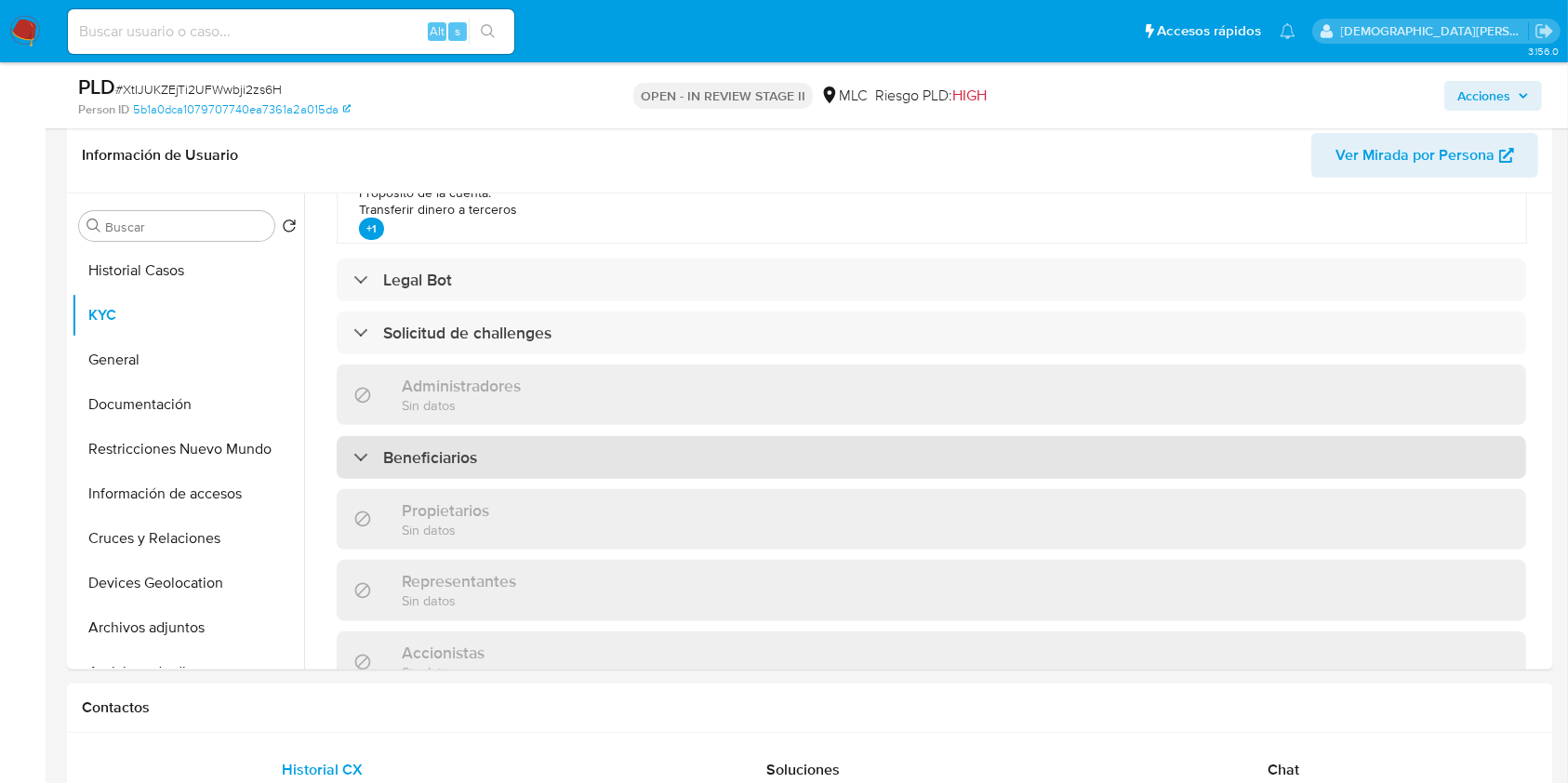
click at [354, 457] on div at bounding box center [354, 457] width 0 height 0
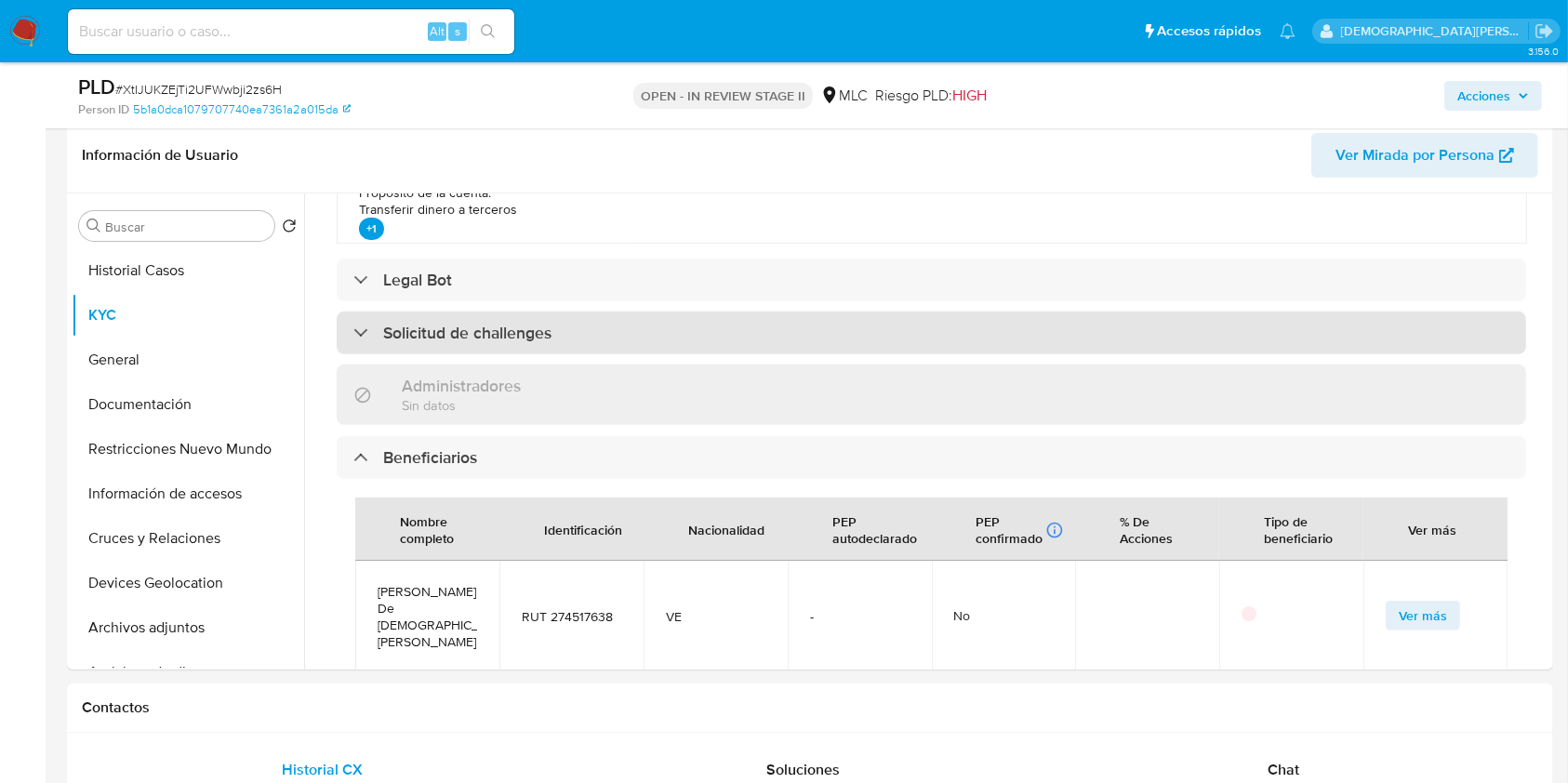
scroll to position [853, 0]
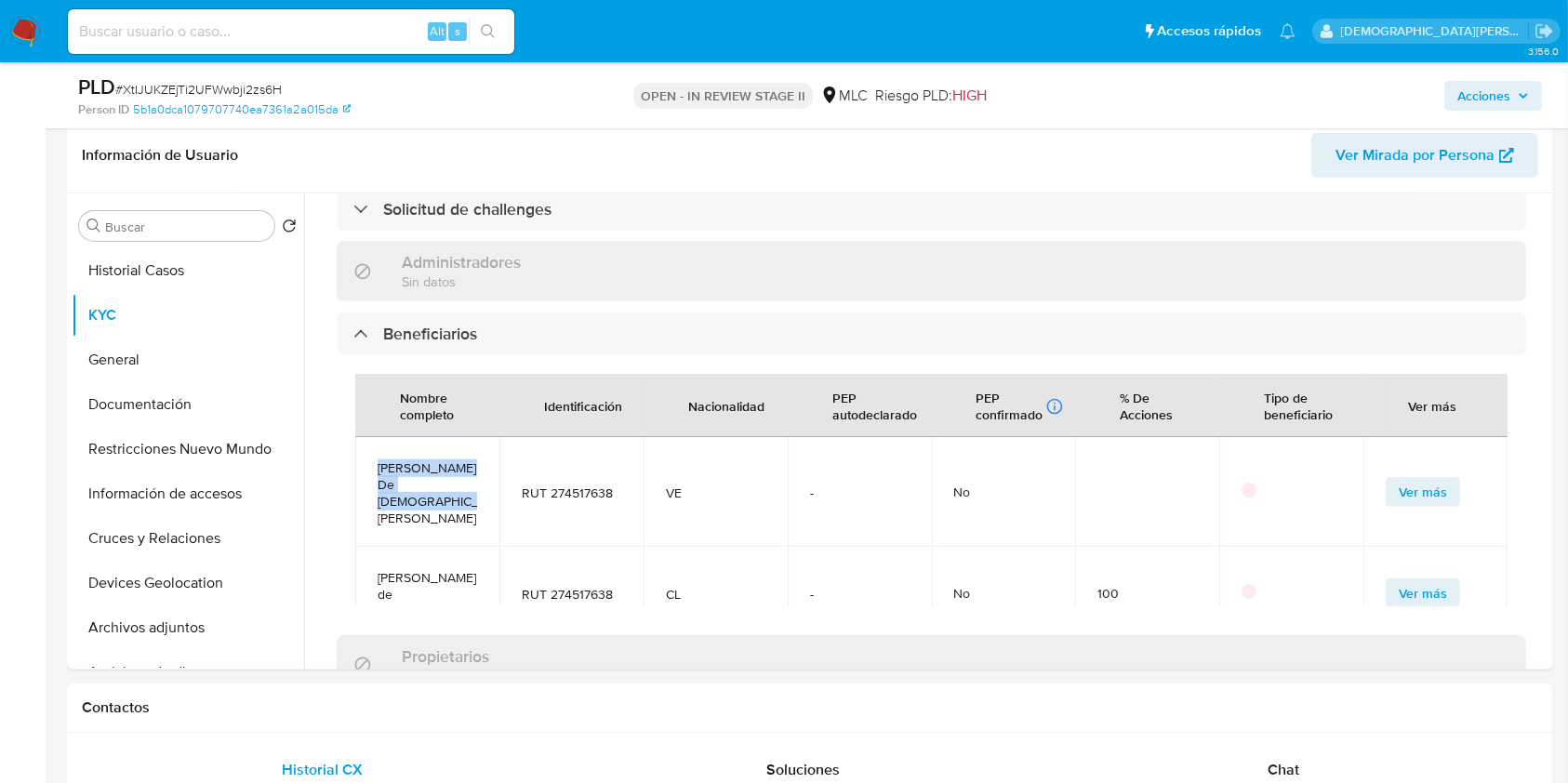
drag, startPoint x: 422, startPoint y: 510, endPoint x: 375, endPoint y: 463, distance: 66.5
click at [375, 463] on td "[PERSON_NAME] De [DEMOGRAPHIC_DATA][PERSON_NAME]" at bounding box center [427, 492] width 144 height 110
copy span "[PERSON_NAME] De [DEMOGRAPHIC_DATA][PERSON_NAME]"
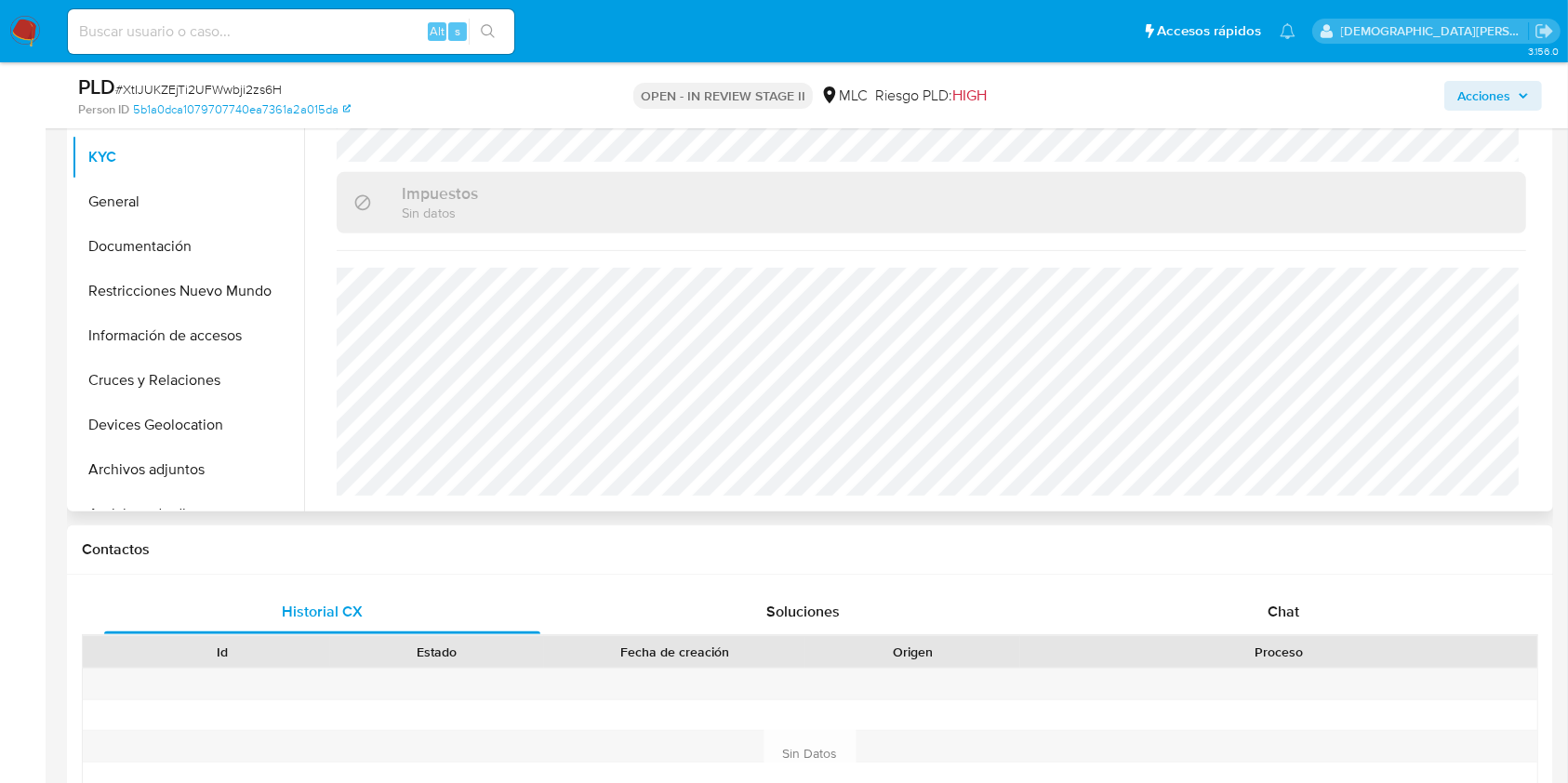
scroll to position [495, 0]
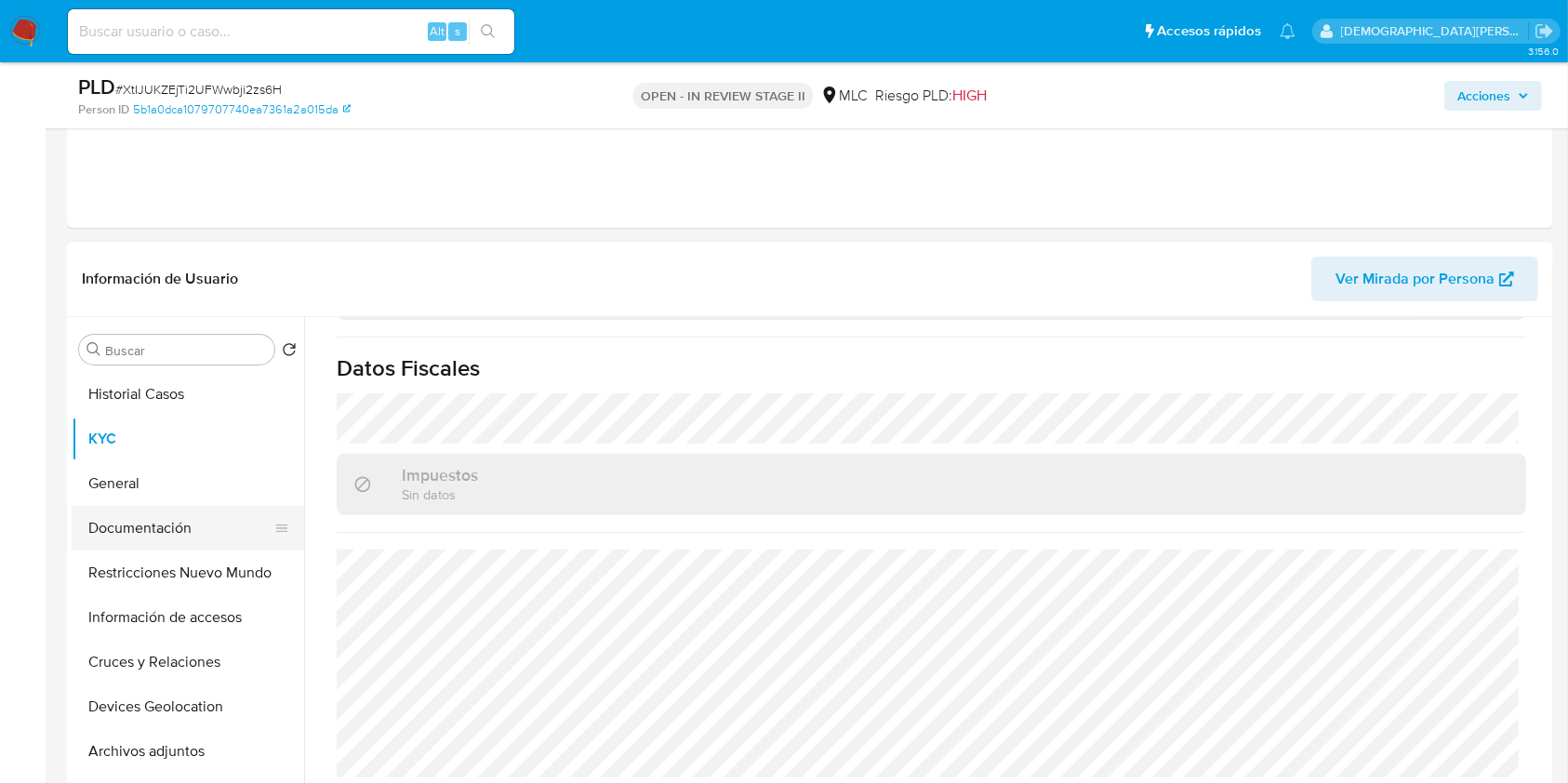
click at [153, 523] on button "Documentación" at bounding box center [180, 528] width 217 height 44
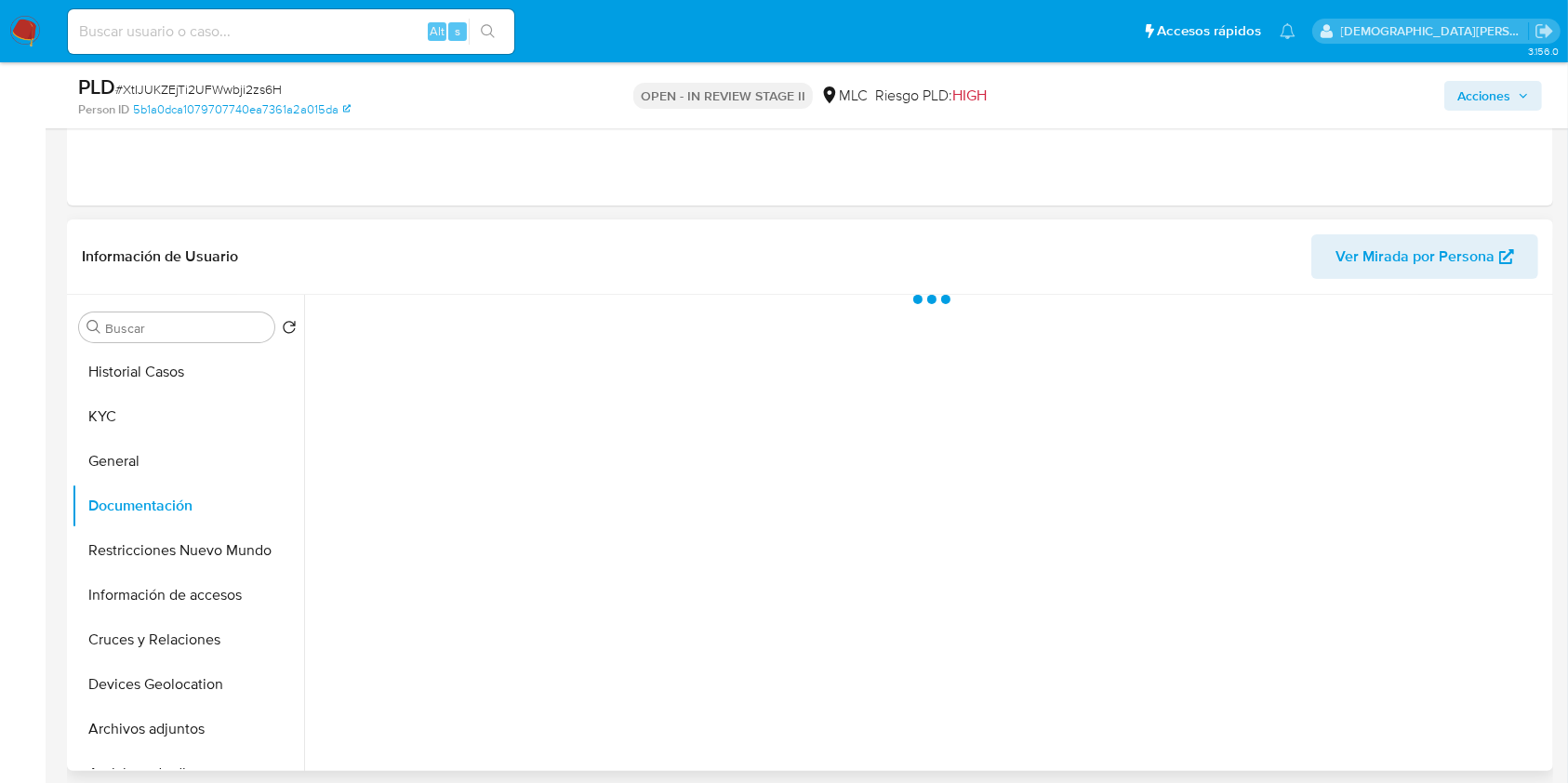
scroll to position [0, 0]
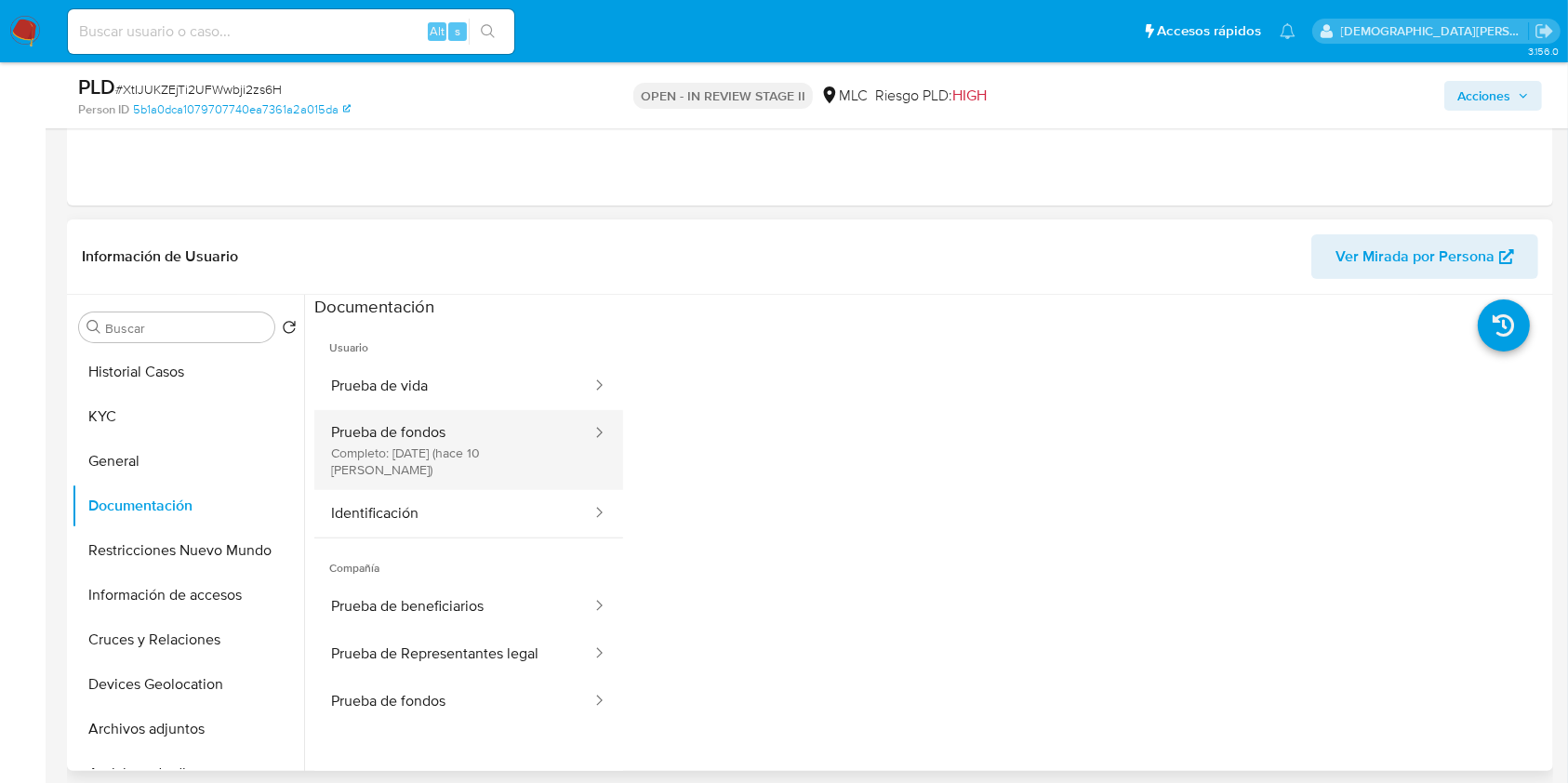
click at [502, 438] on button "Prueba de fondos Completo: [DATE] (hace 10 [PERSON_NAME])" at bounding box center [454, 449] width 279 height 80
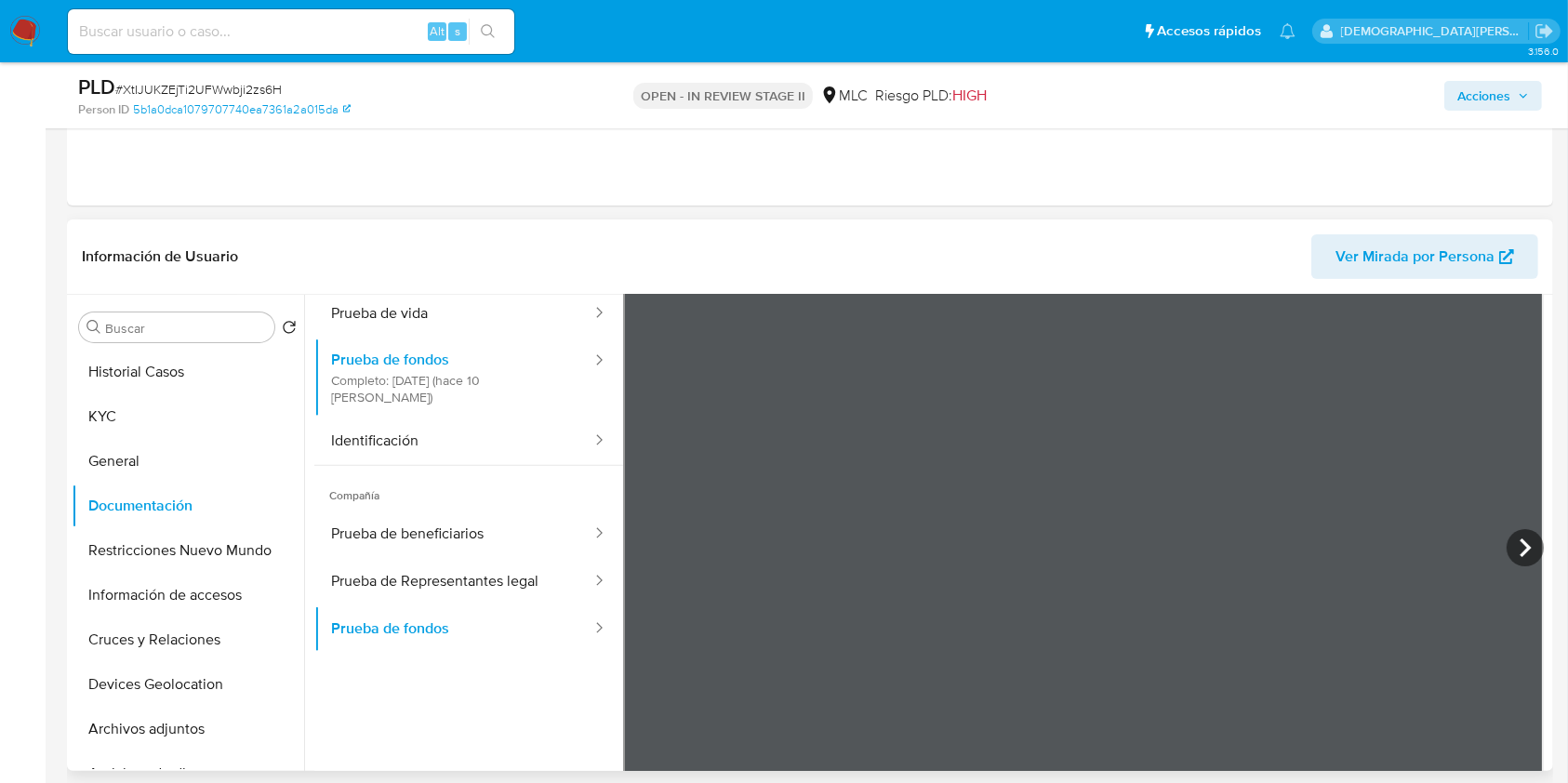
scroll to position [38, 0]
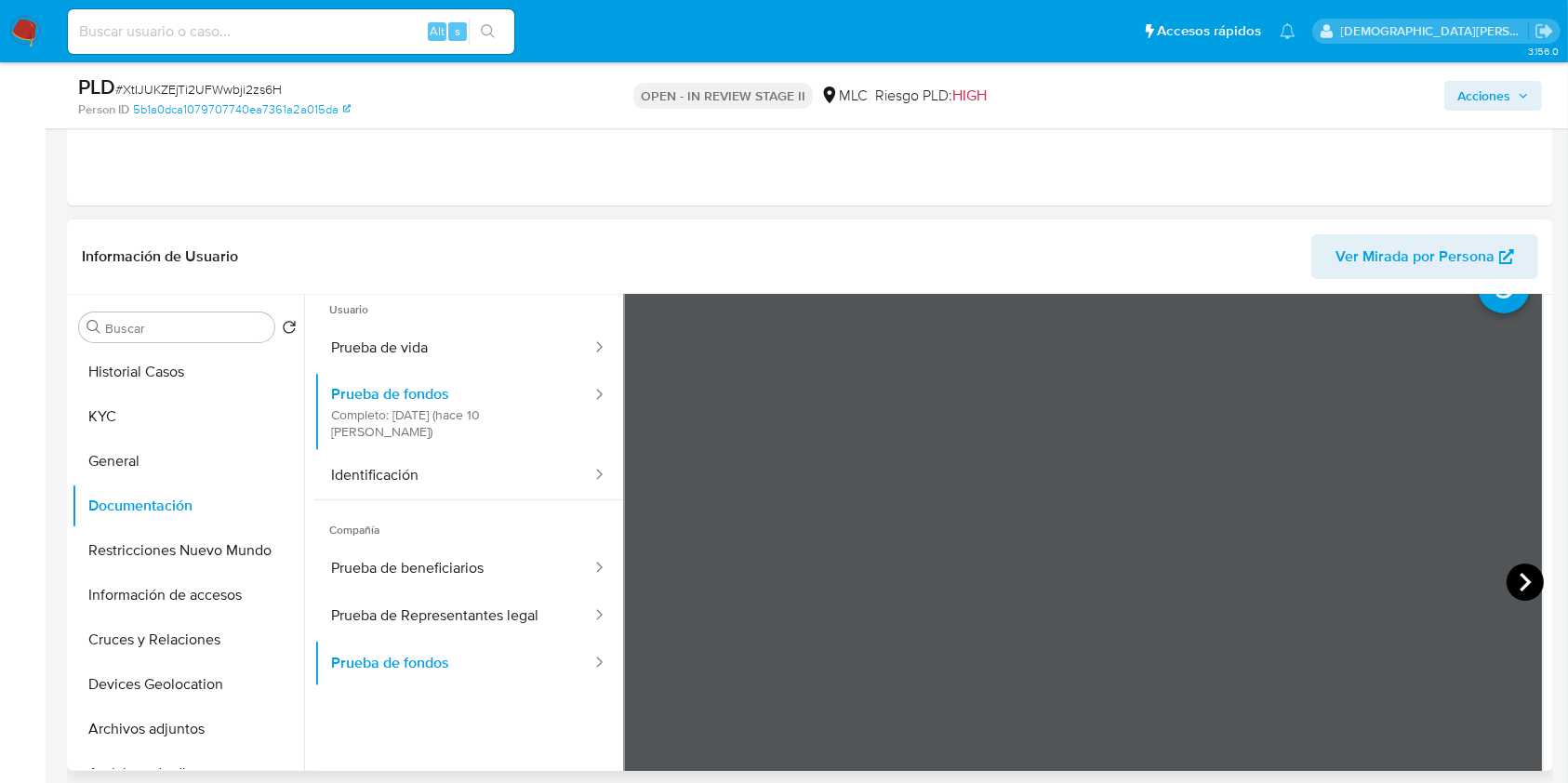
click at [1513, 580] on icon at bounding box center [1525, 583] width 37 height 37
click at [1527, 586] on icon at bounding box center [1525, 583] width 37 height 37
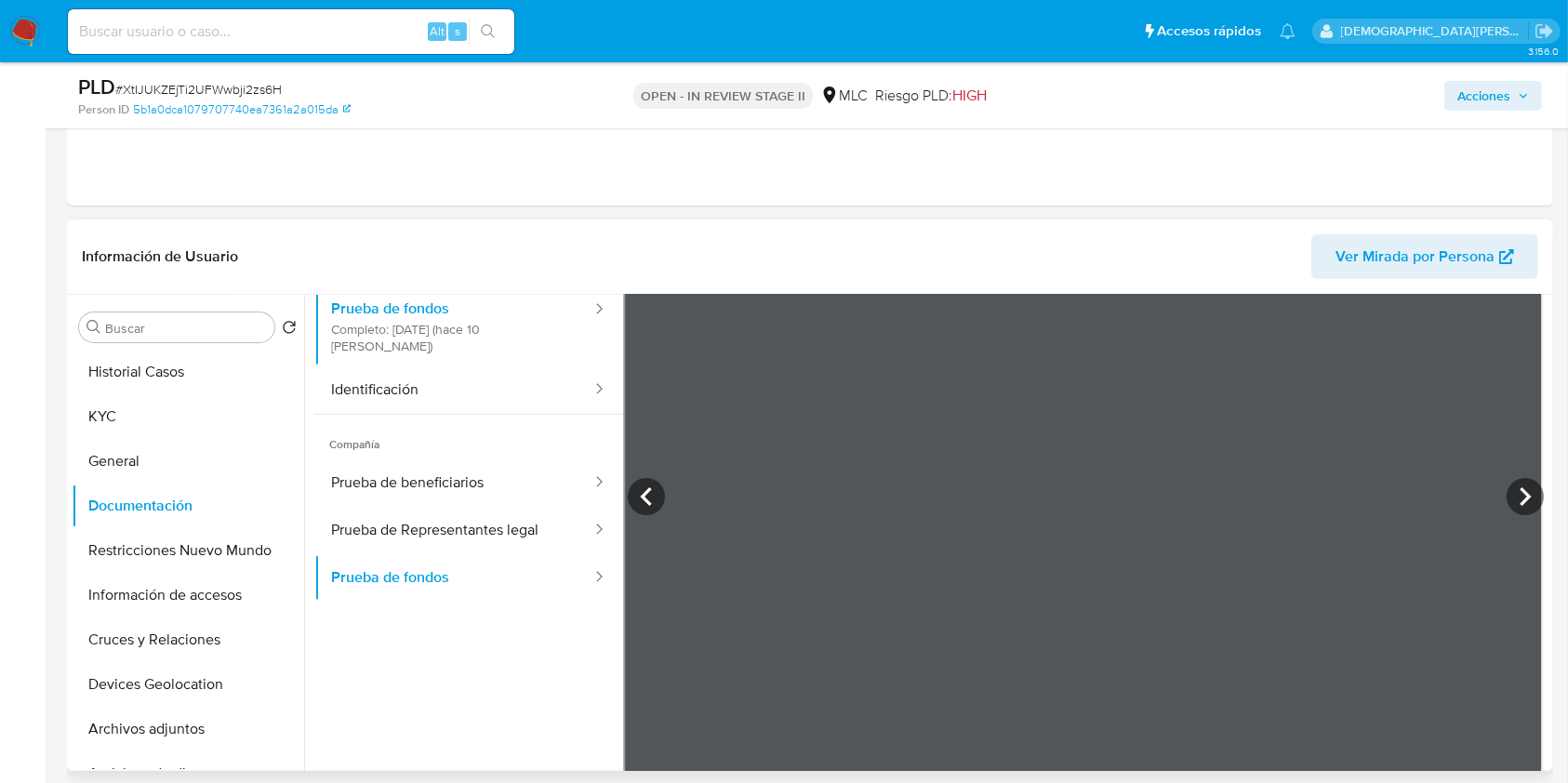
scroll to position [162, 0]
